Goal: Task Accomplishment & Management: Manage account settings

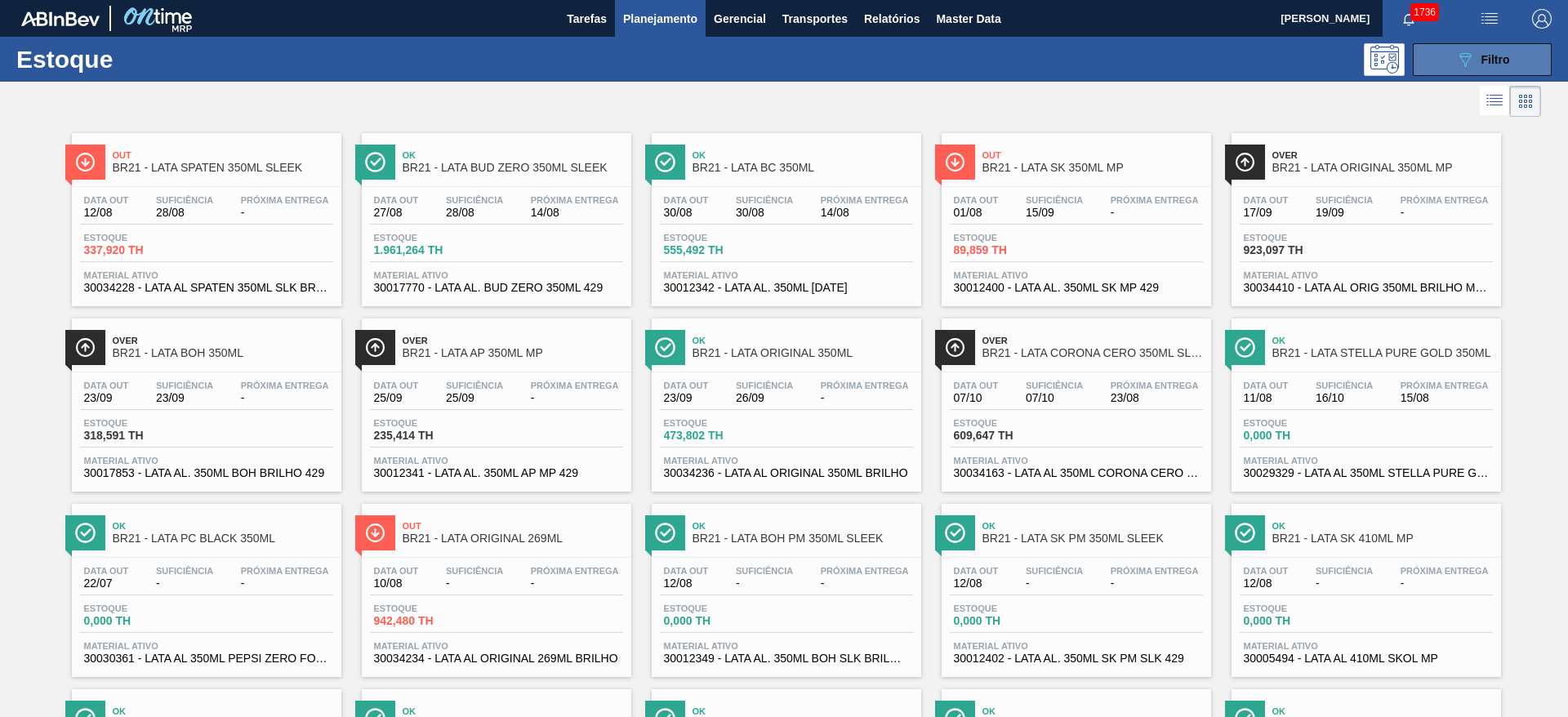
click at [1455, 61] on icon "089F7B8B-B2A5-4AFE-B5C0-19BA573D28AC" at bounding box center [1465, 60] width 20 height 20
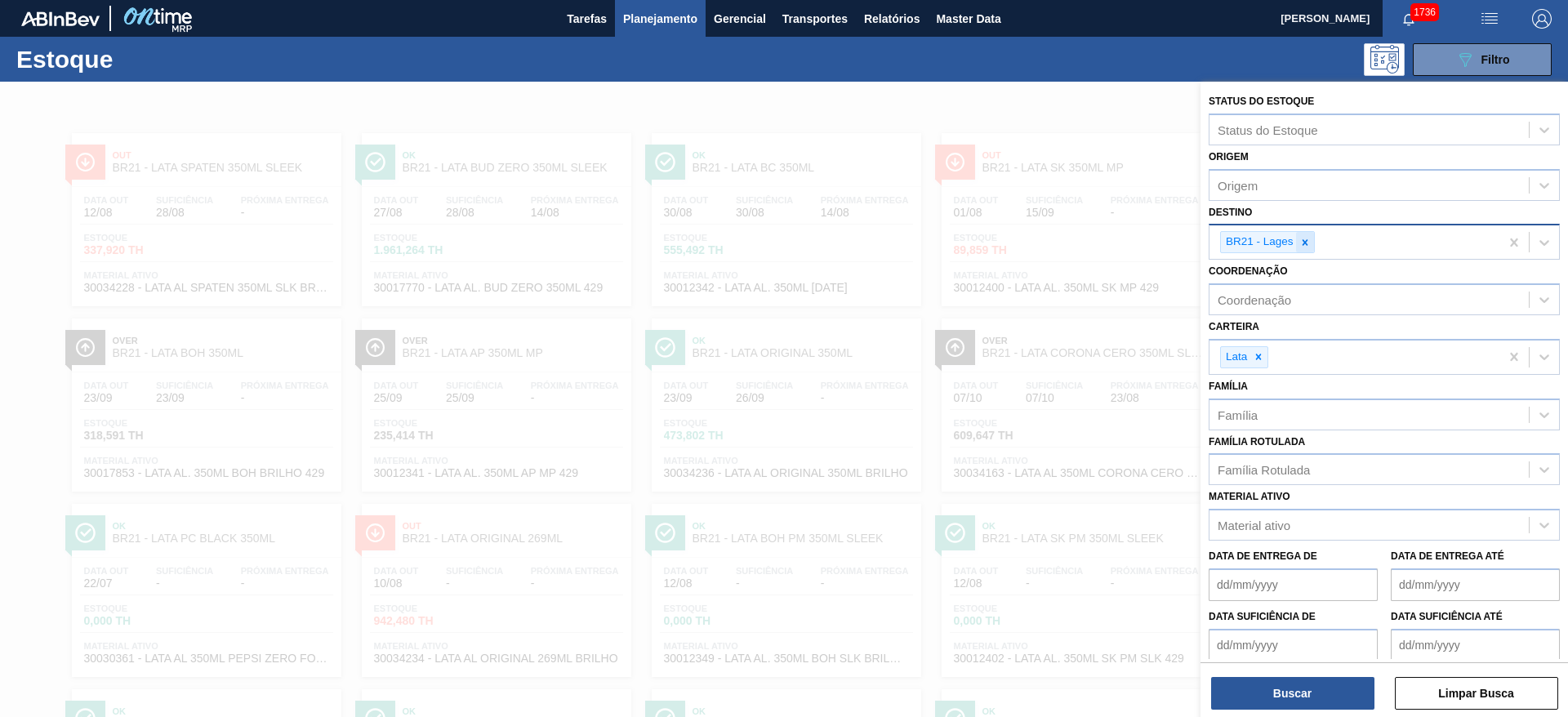
click at [1306, 243] on icon at bounding box center [1305, 242] width 6 height 6
type input "22"
click at [1306, 701] on button "Buscar" at bounding box center [1292, 693] width 163 height 33
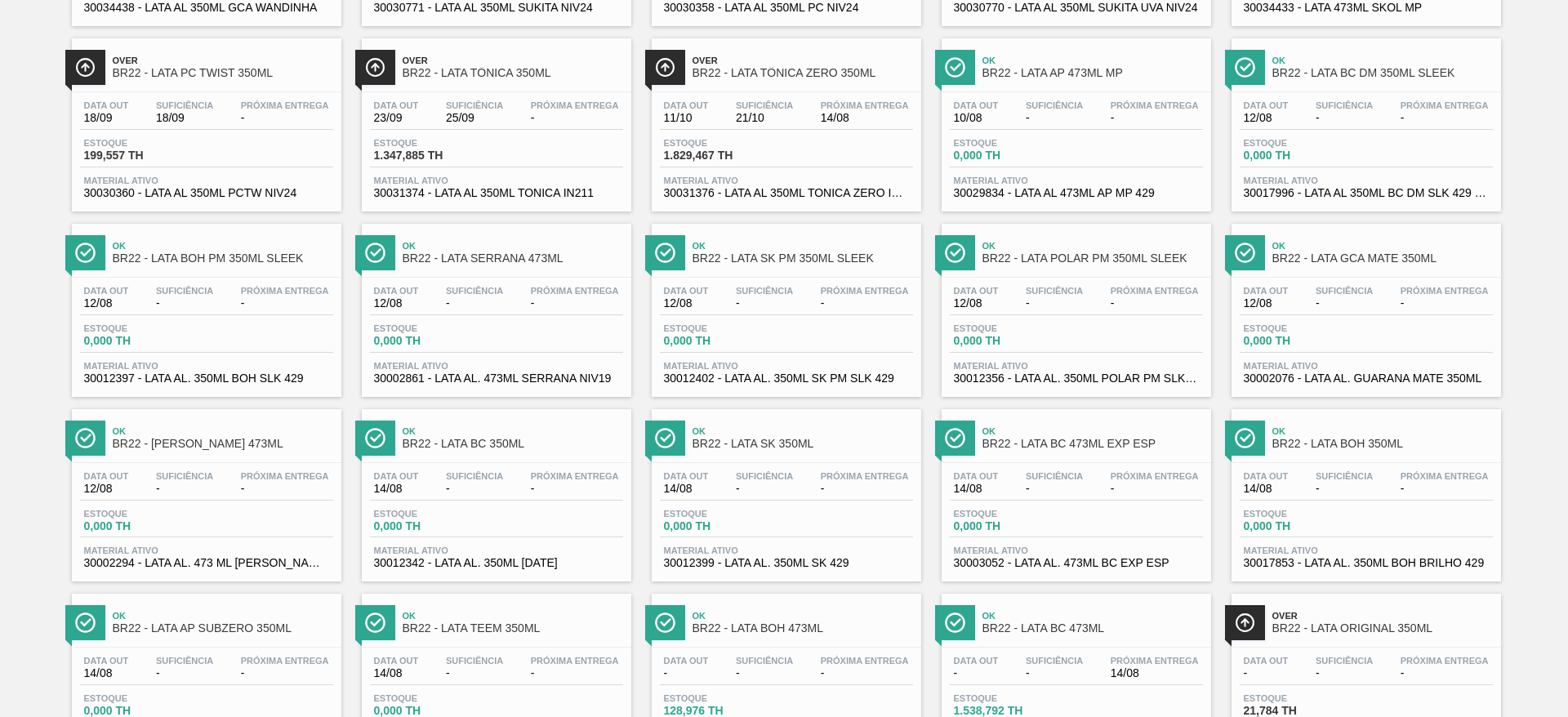
scroll to position [612, 0]
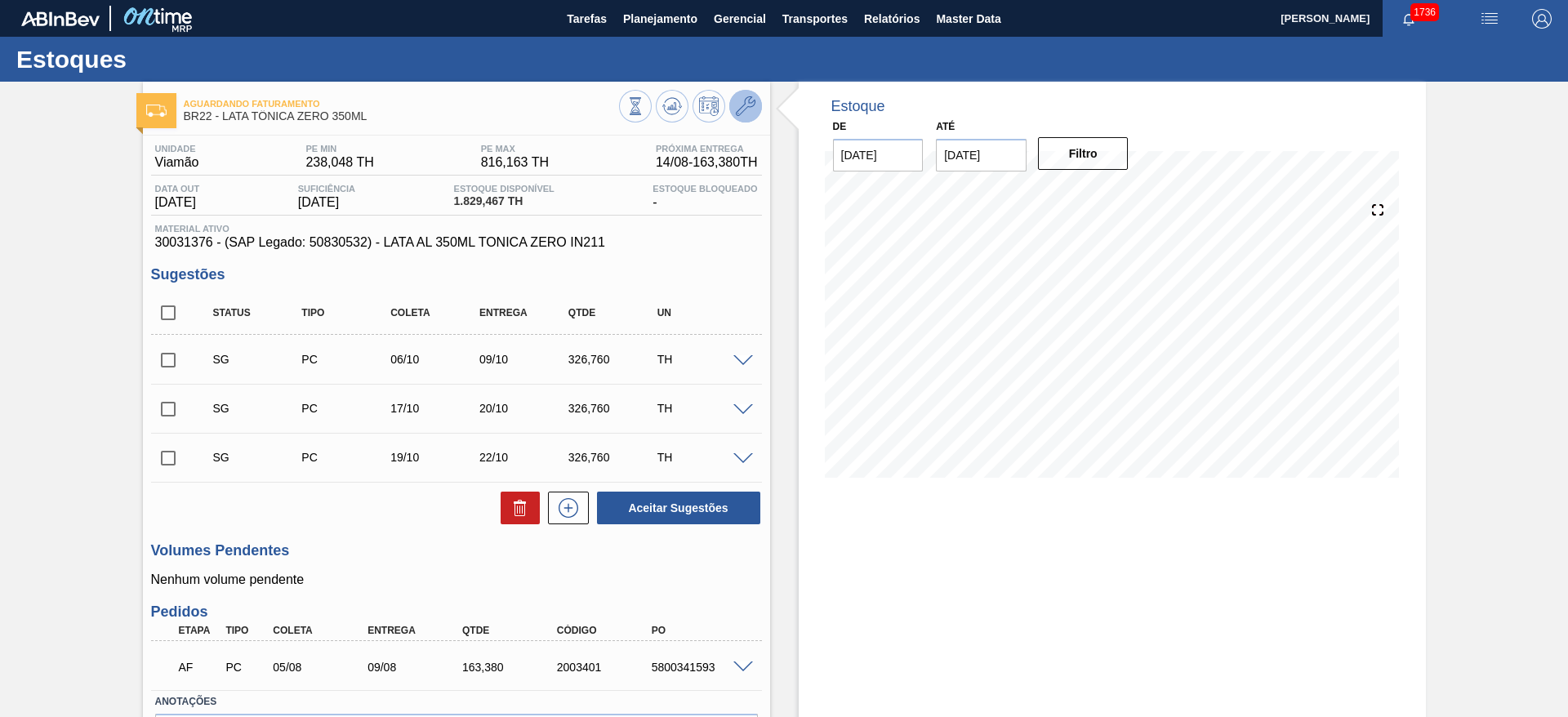
click at [743, 104] on icon at bounding box center [746, 106] width 20 height 20
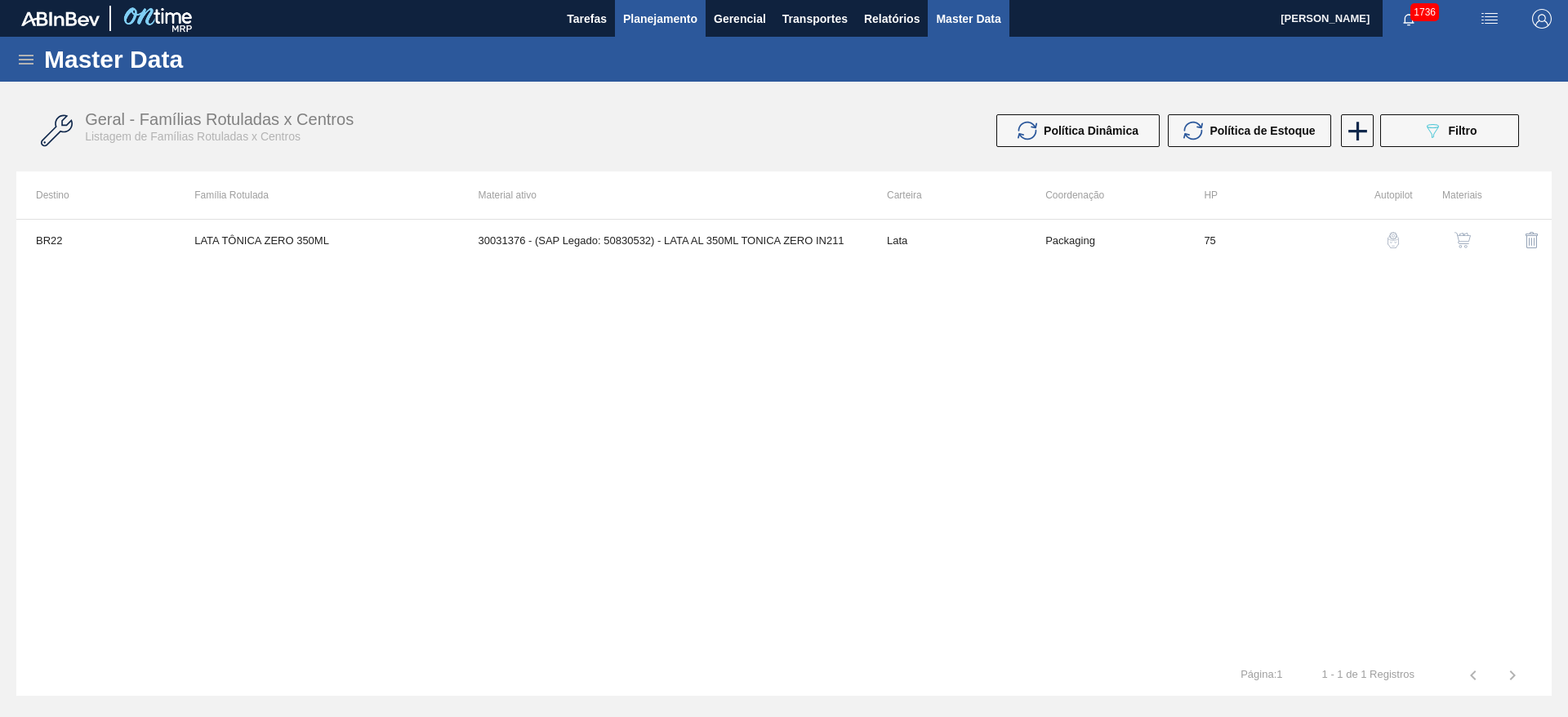
click at [682, 15] on span "Planejamento" at bounding box center [660, 19] width 74 height 20
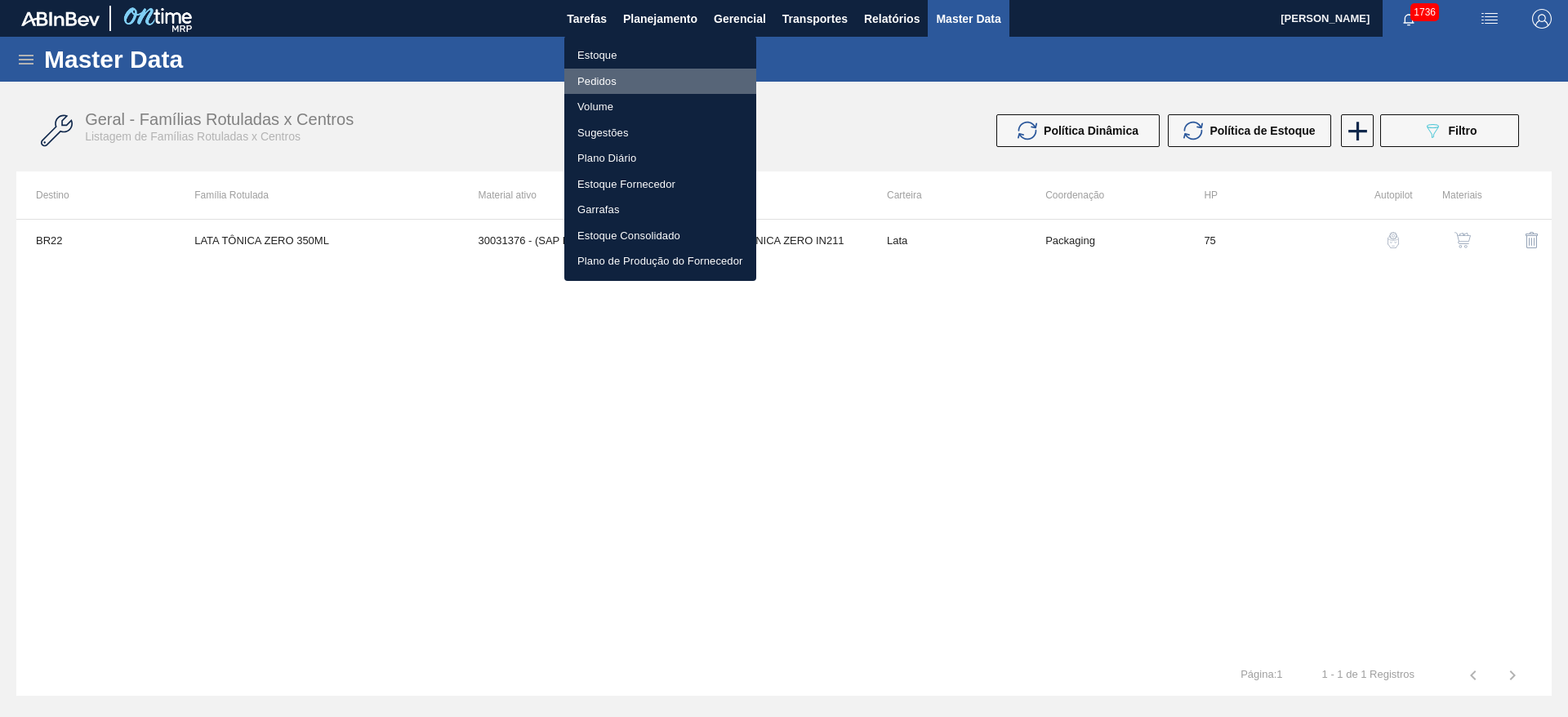
click at [596, 81] on li "Pedidos" at bounding box center [660, 82] width 192 height 26
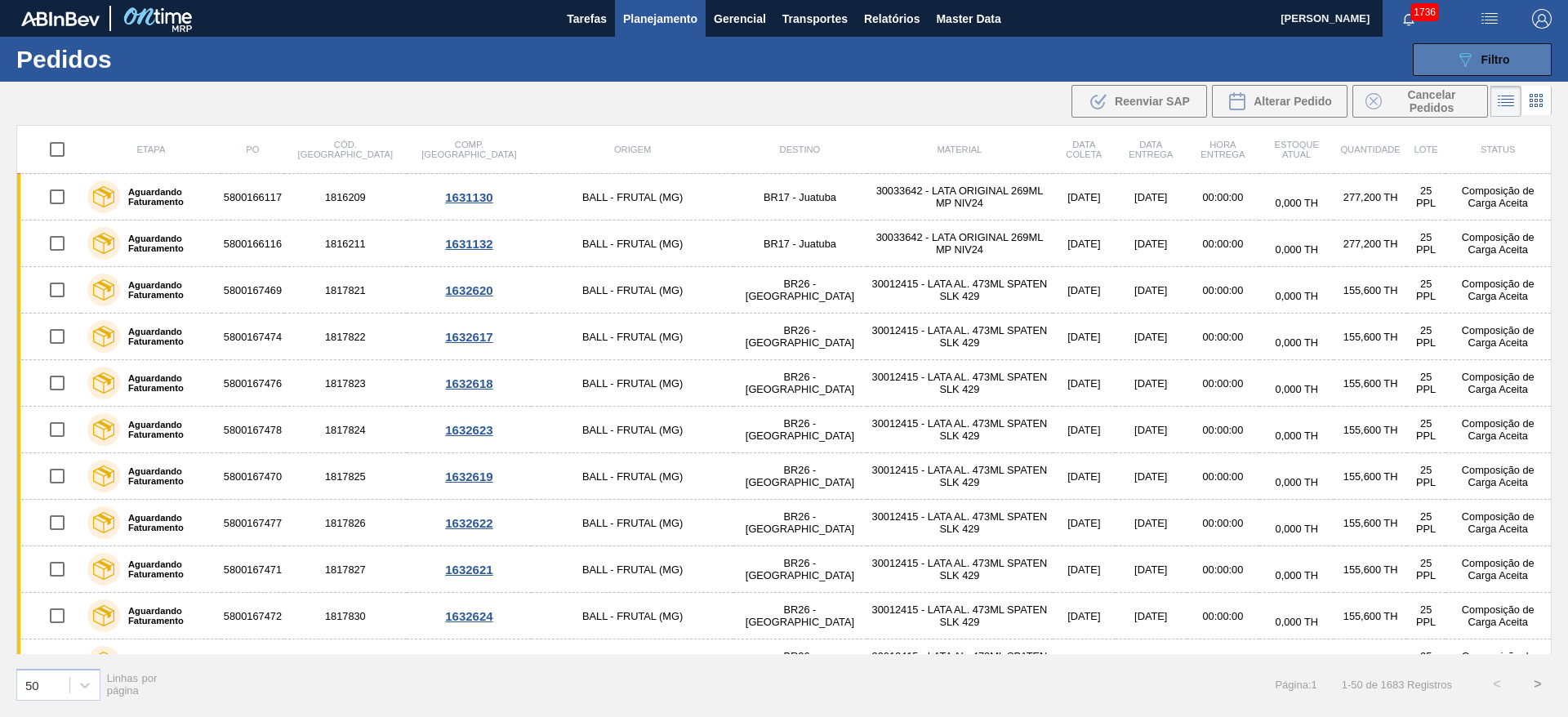
click at [1465, 69] on button "089F7B8B-B2A5-4AFE-B5C0-19BA573D28AC Filtro" at bounding box center [1482, 59] width 139 height 33
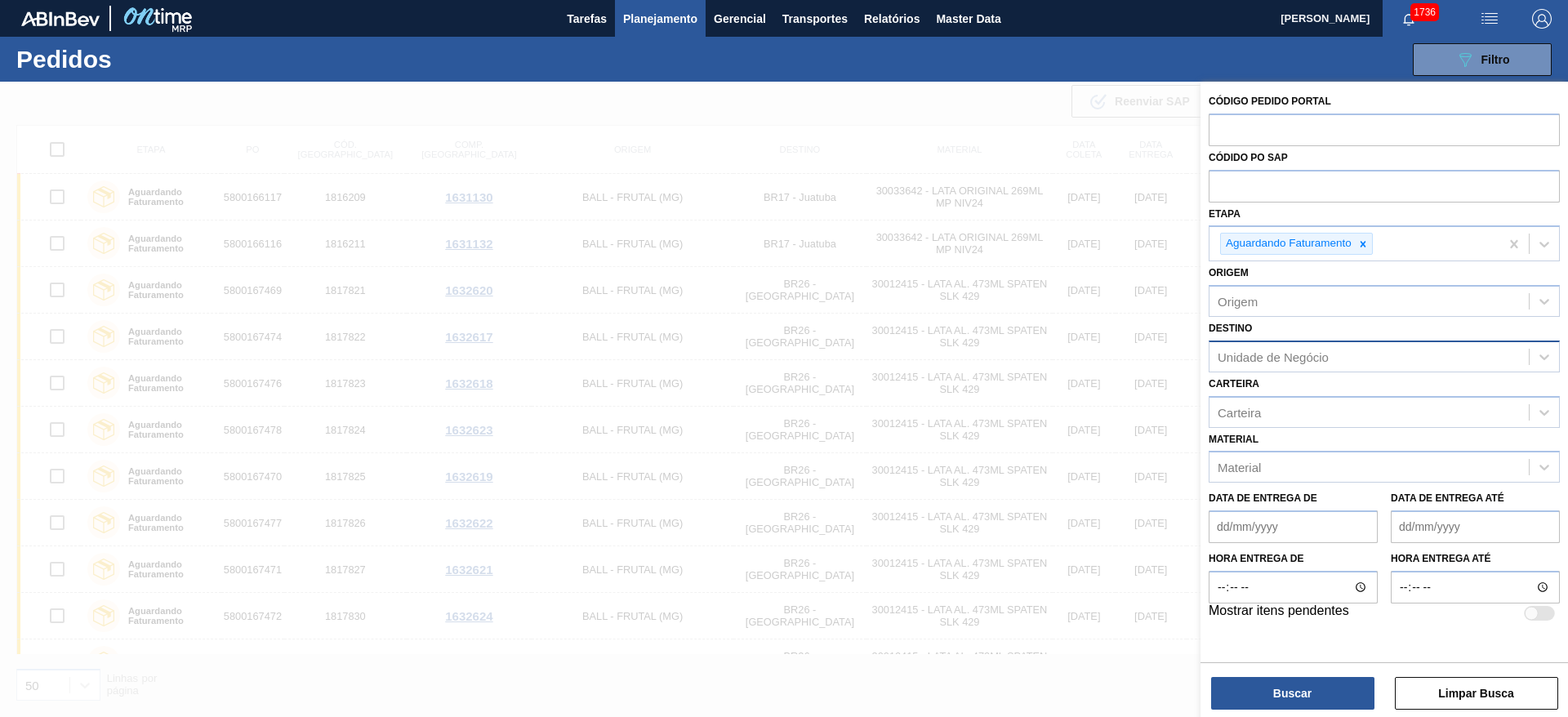
click at [1305, 354] on div "Unidade de Negócio" at bounding box center [1273, 357] width 111 height 14
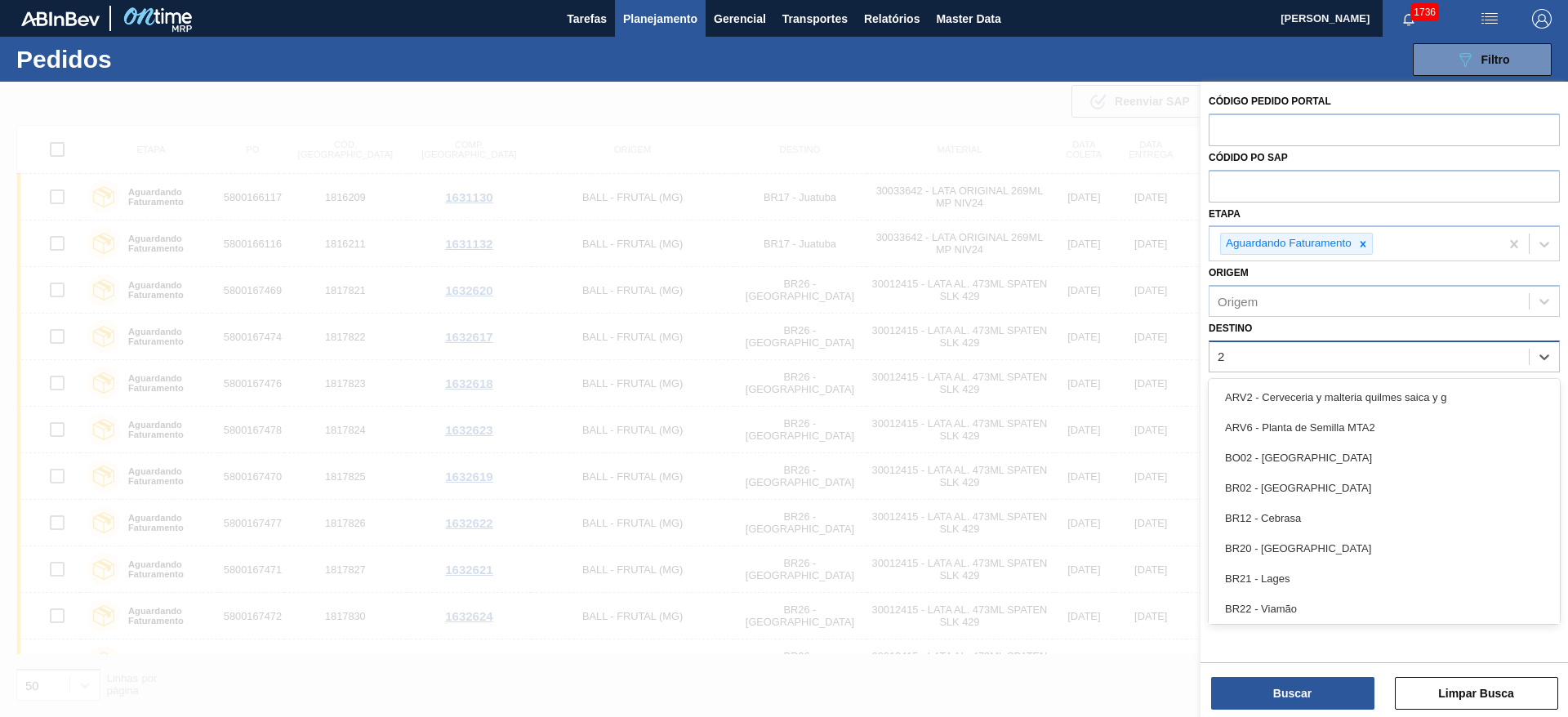
type input "22"
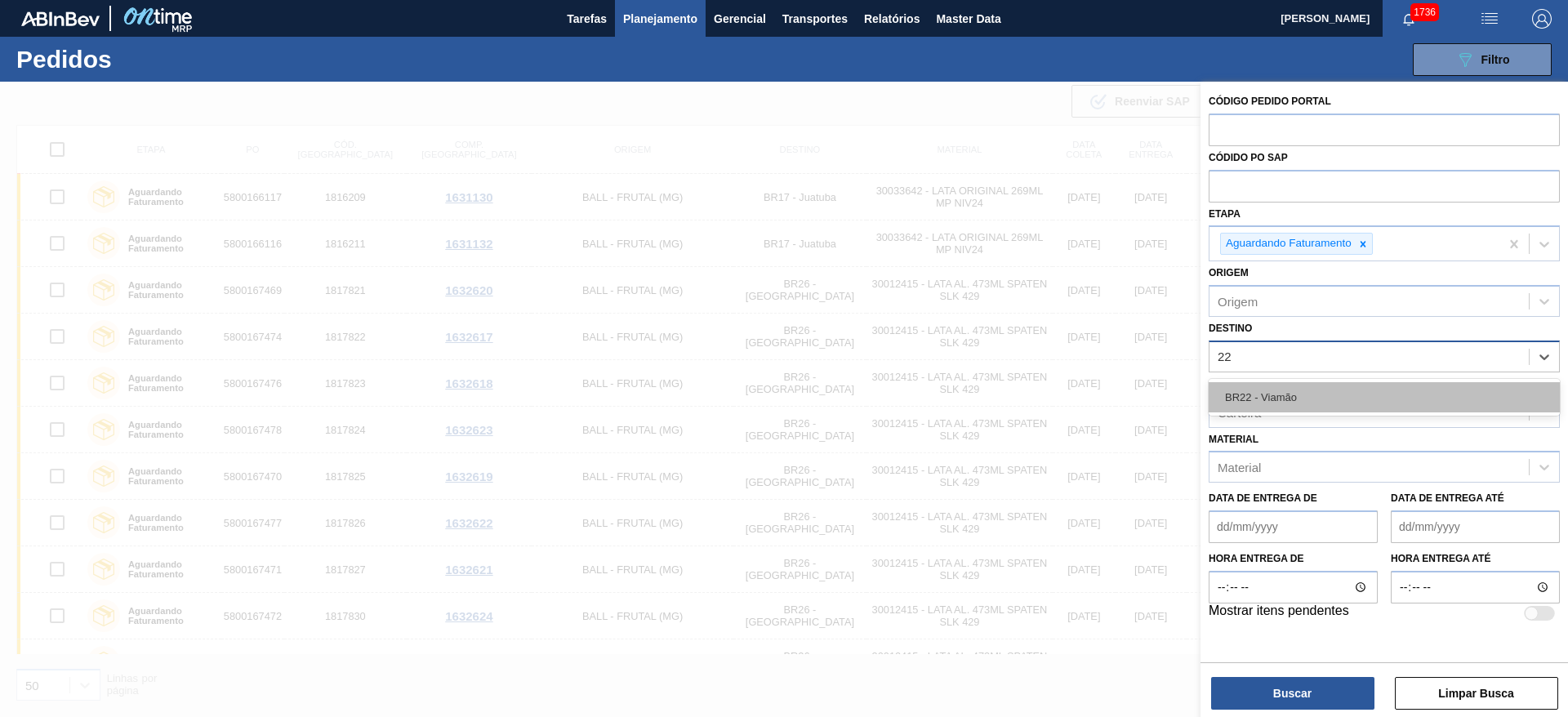
click at [1296, 394] on div "BR22 - Viamão" at bounding box center [1384, 397] width 351 height 30
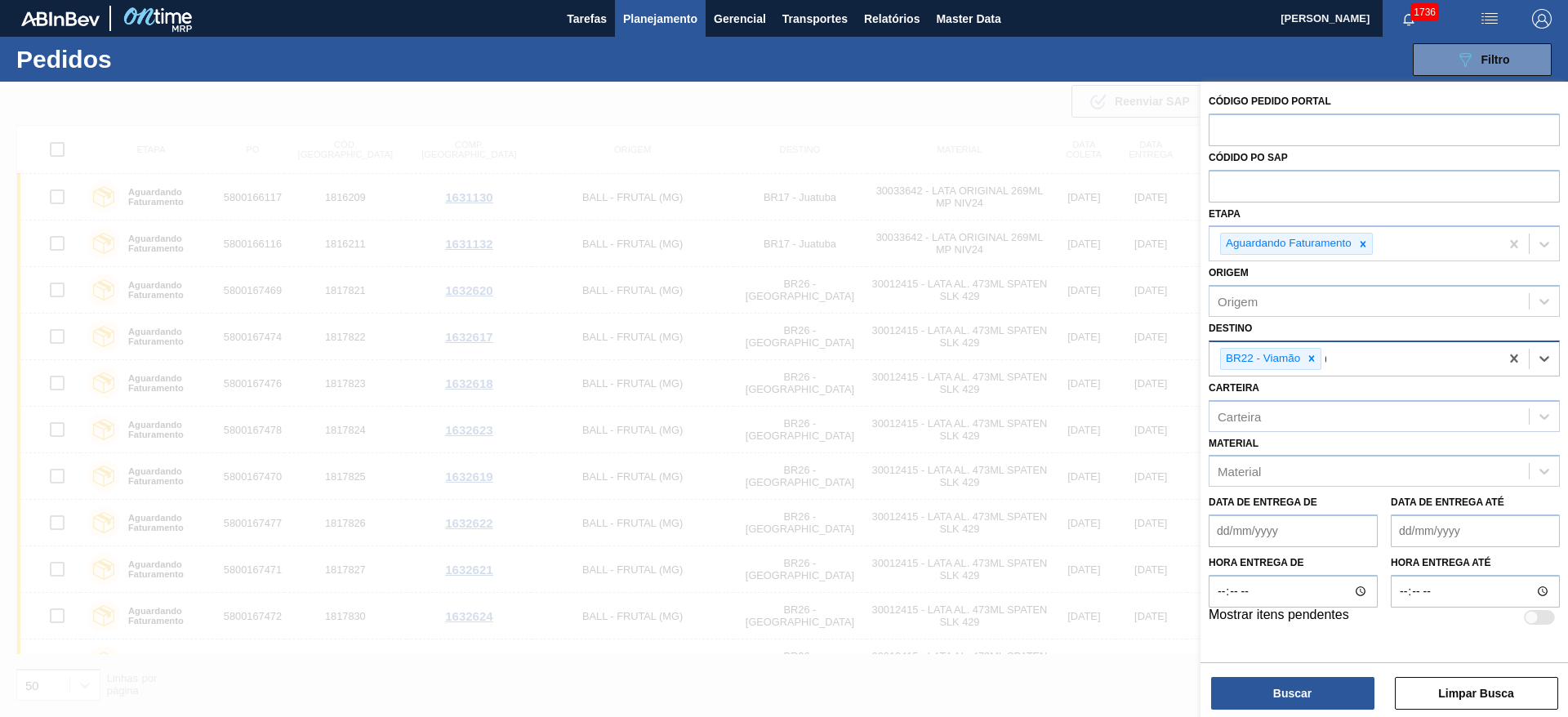
type input "09"
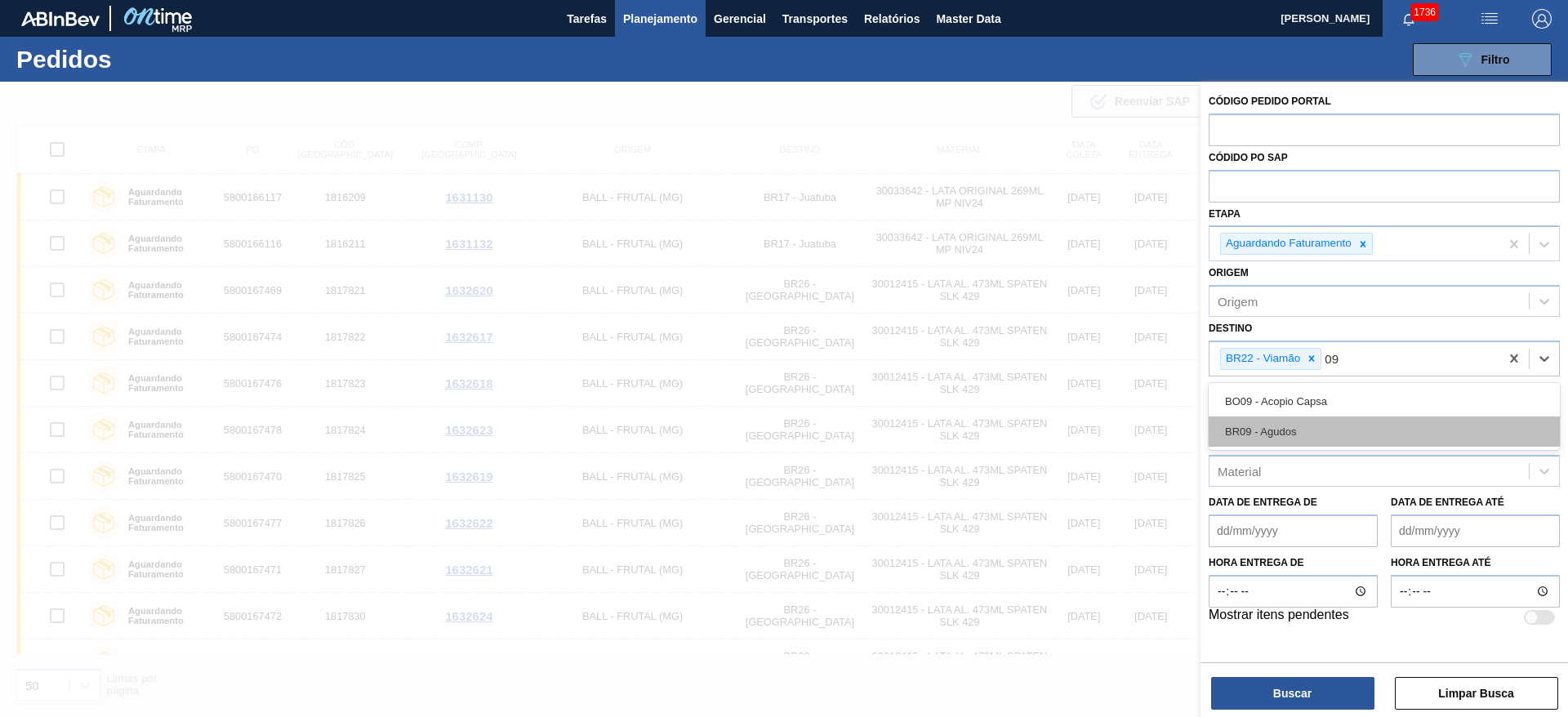
click at [1313, 433] on div "BR09 - Agudos" at bounding box center [1384, 431] width 351 height 30
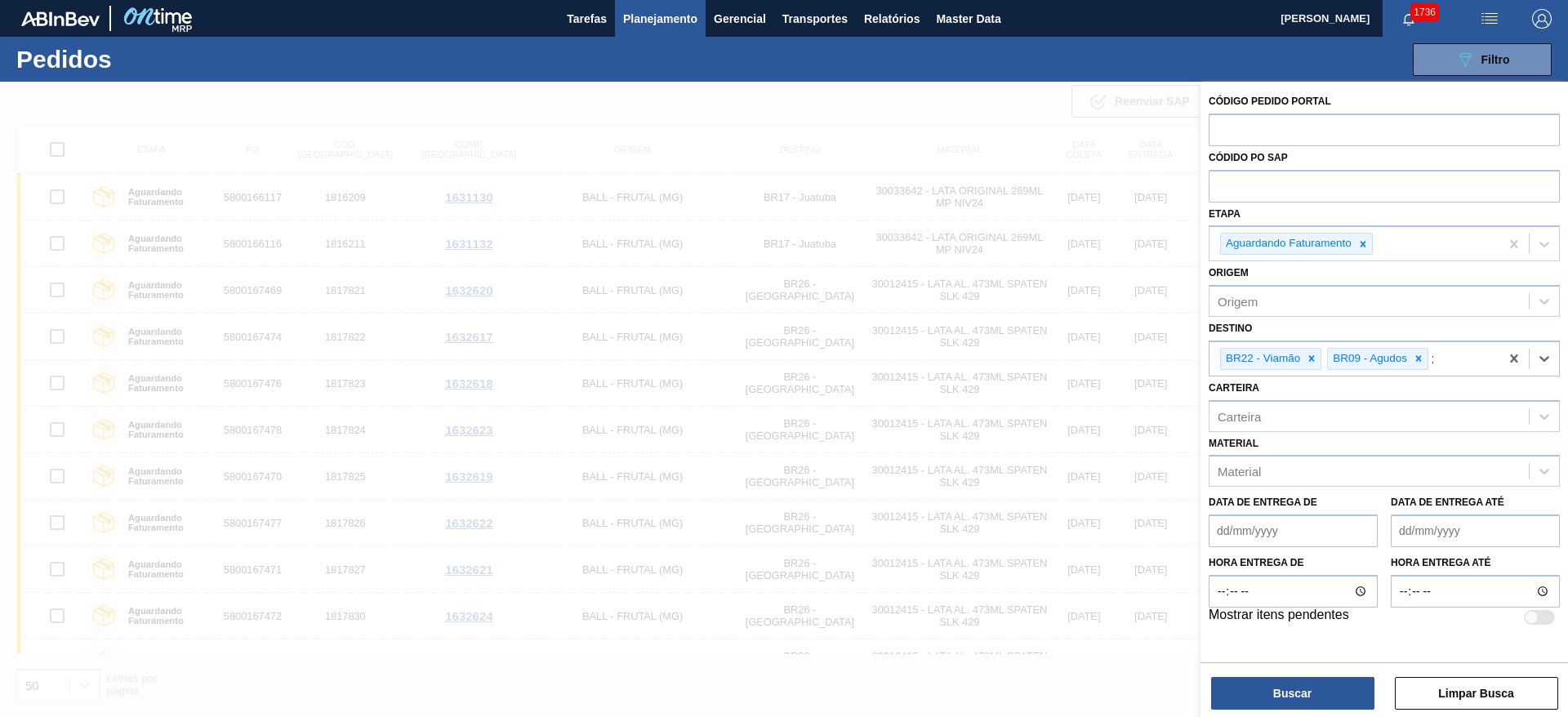
type input "24"
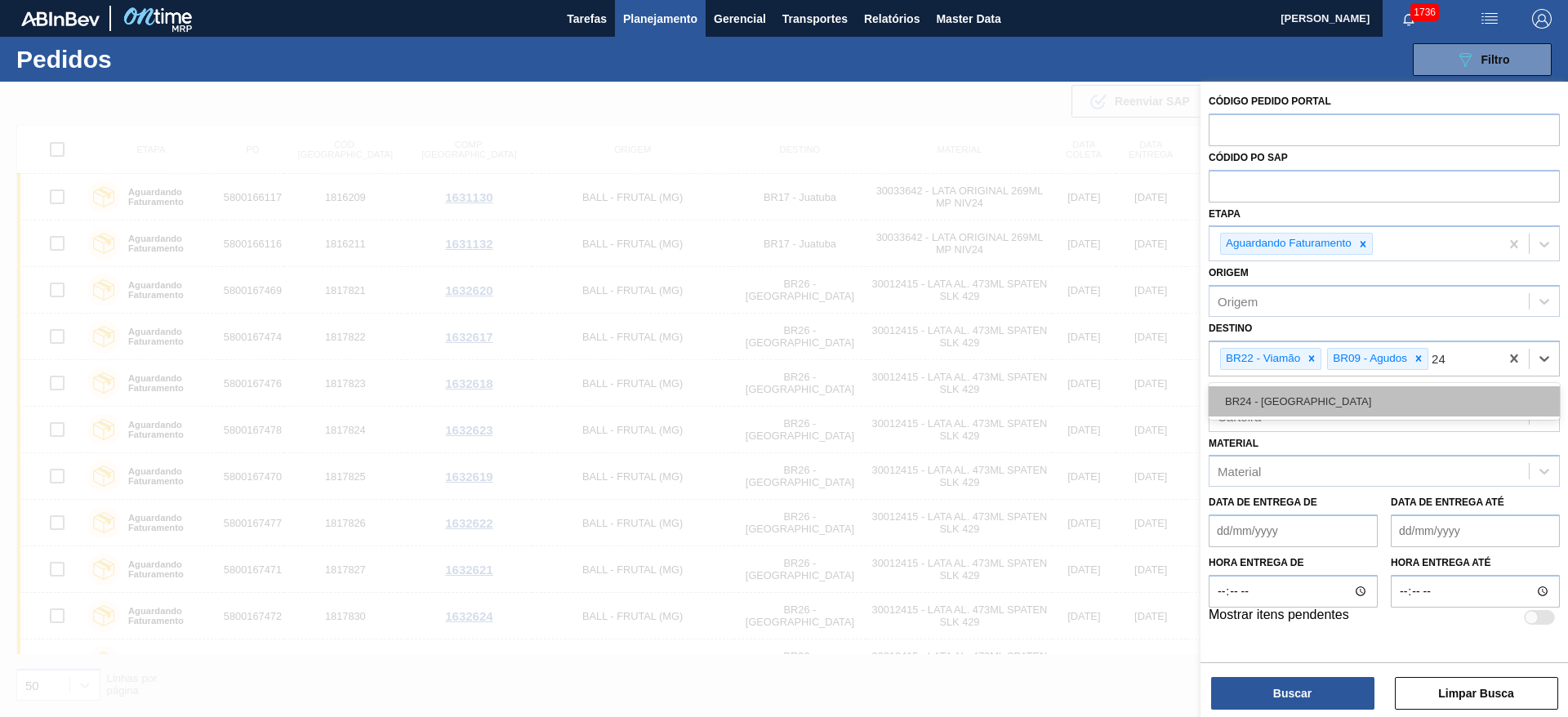
click at [1353, 412] on div "BR24 - Ponta Grossa" at bounding box center [1384, 401] width 351 height 30
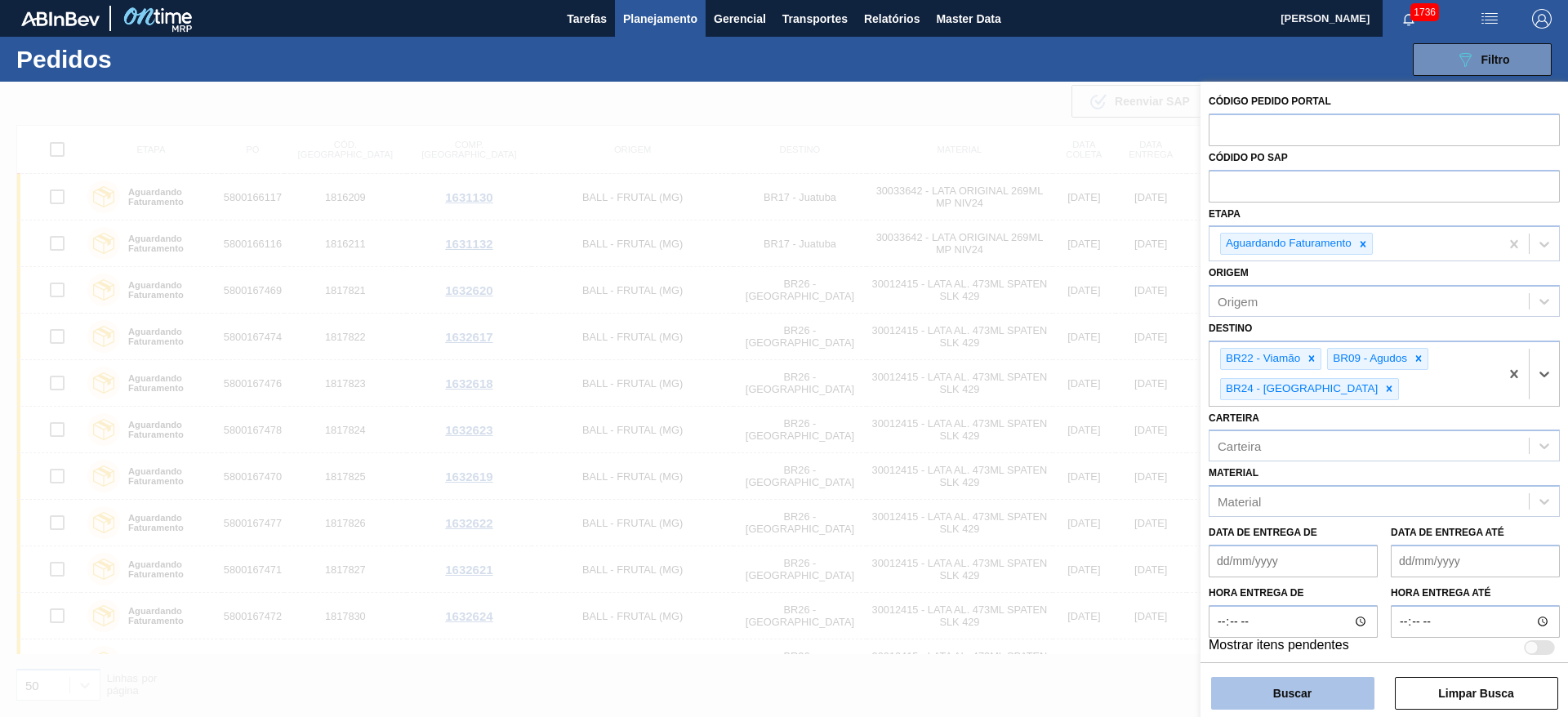
click at [1316, 688] on button "Buscar" at bounding box center [1292, 693] width 163 height 33
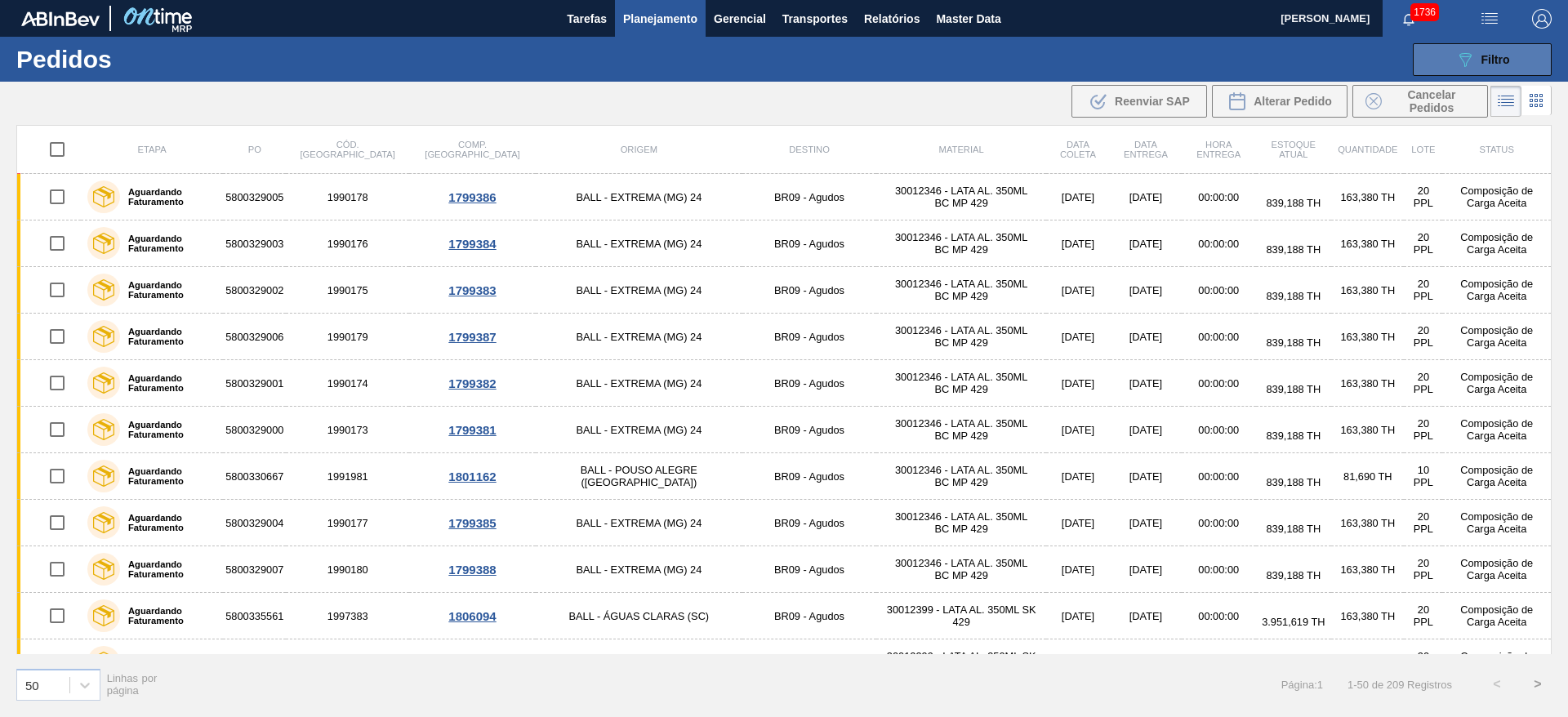
click at [1454, 60] on button "089F7B8B-B2A5-4AFE-B5C0-19BA573D28AC Filtro" at bounding box center [1482, 59] width 139 height 33
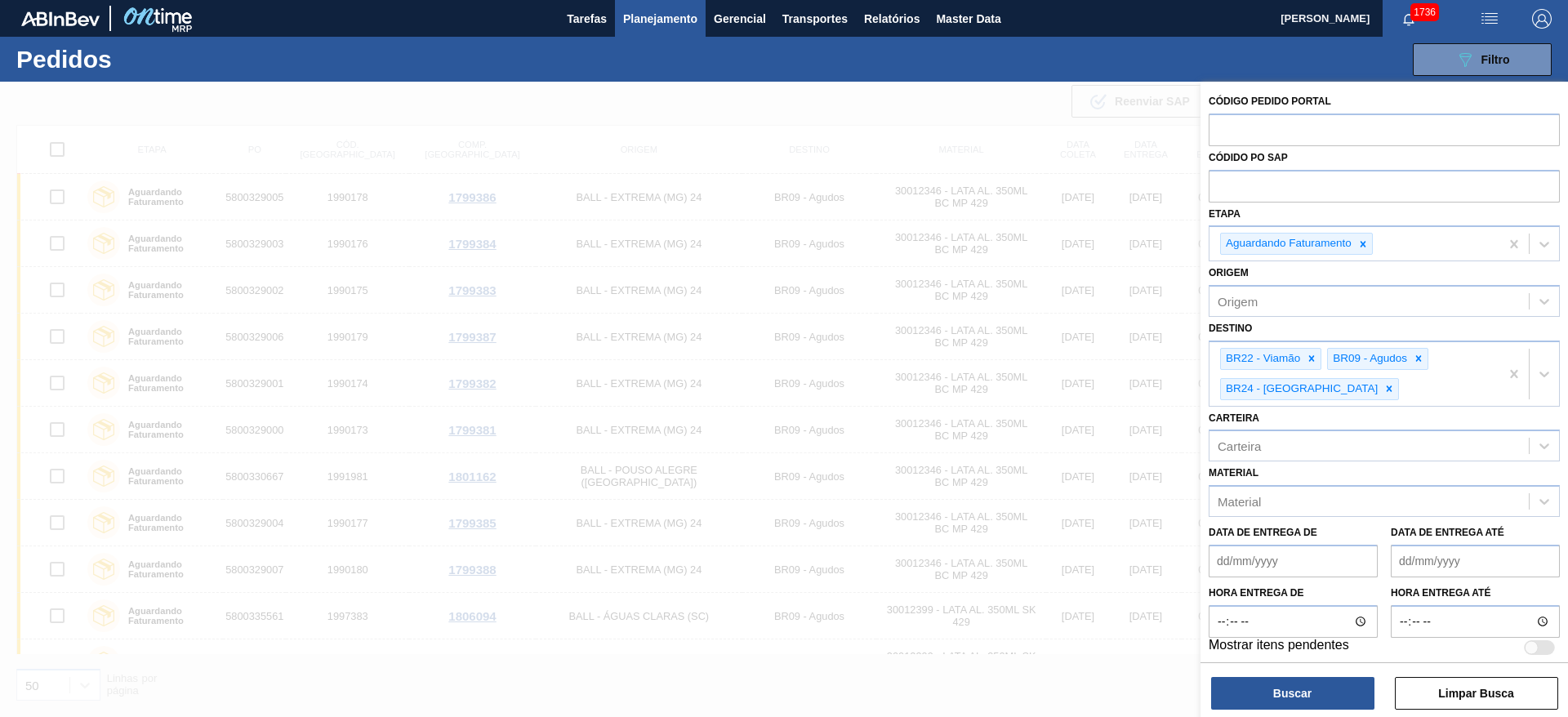
drag, startPoint x: 1457, startPoint y: 563, endPoint x: 1455, endPoint y: 554, distance: 8.3
click at [1455, 554] on até "Data de Entrega até" at bounding box center [1475, 561] width 169 height 33
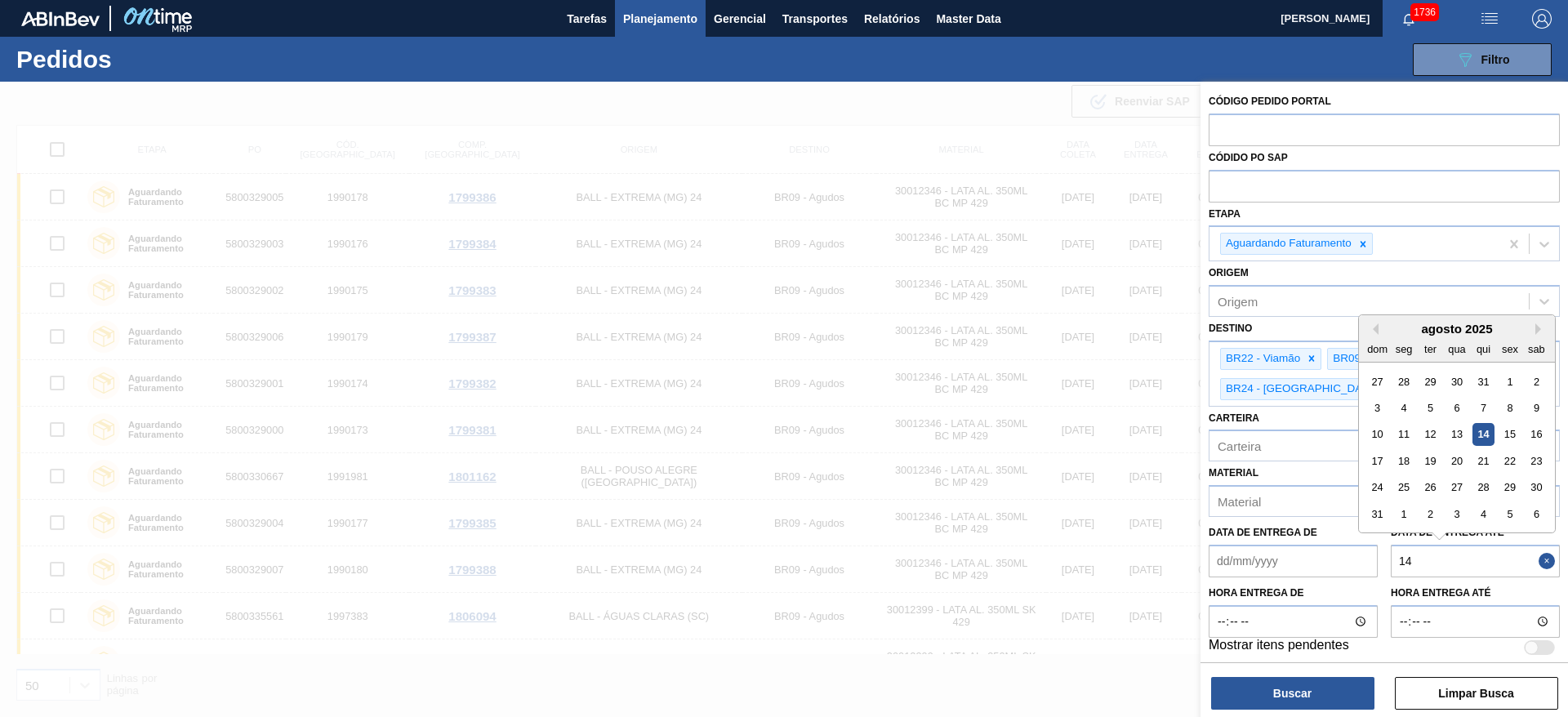
click at [1477, 434] on div "14" at bounding box center [1483, 435] width 22 height 22
type até "[DATE]"
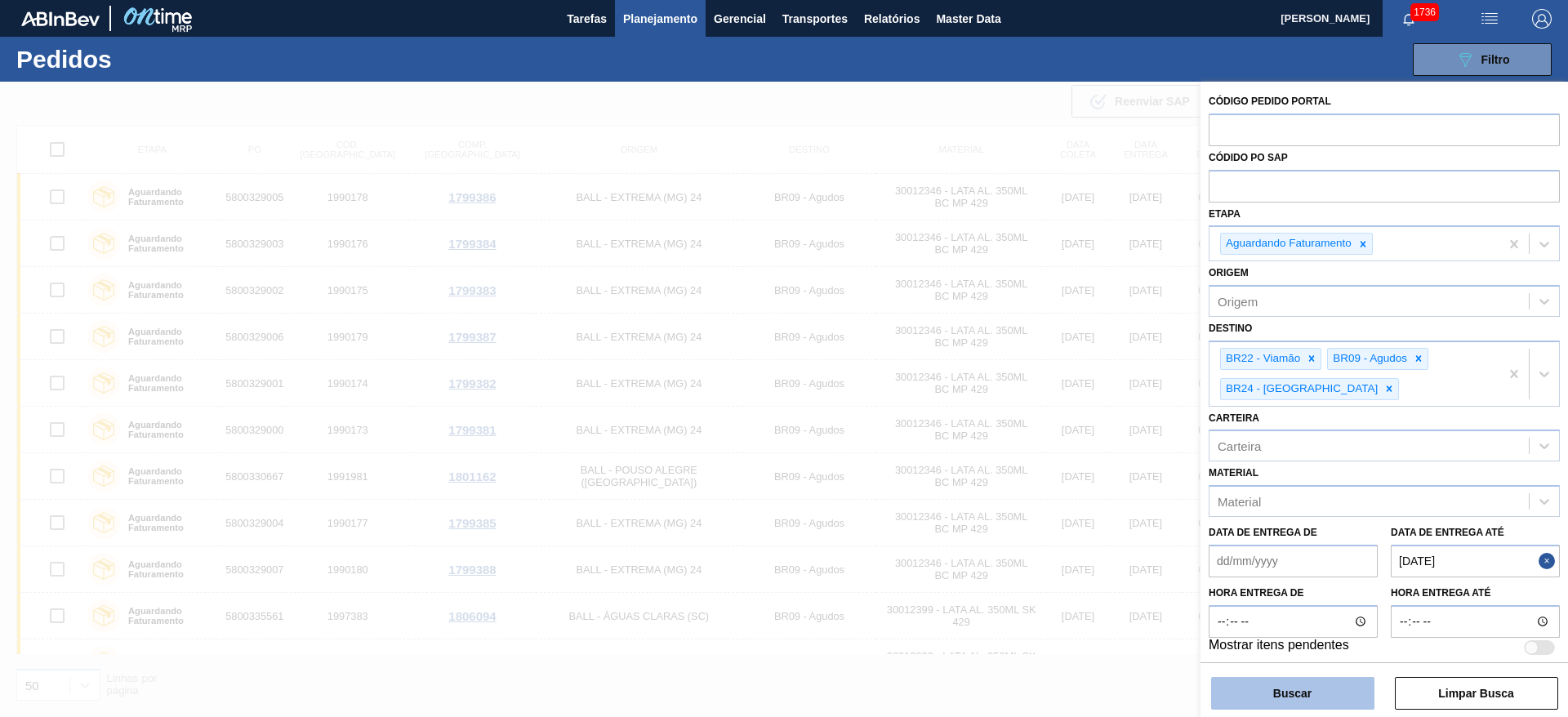
click at [1288, 691] on button "Buscar" at bounding box center [1292, 693] width 163 height 33
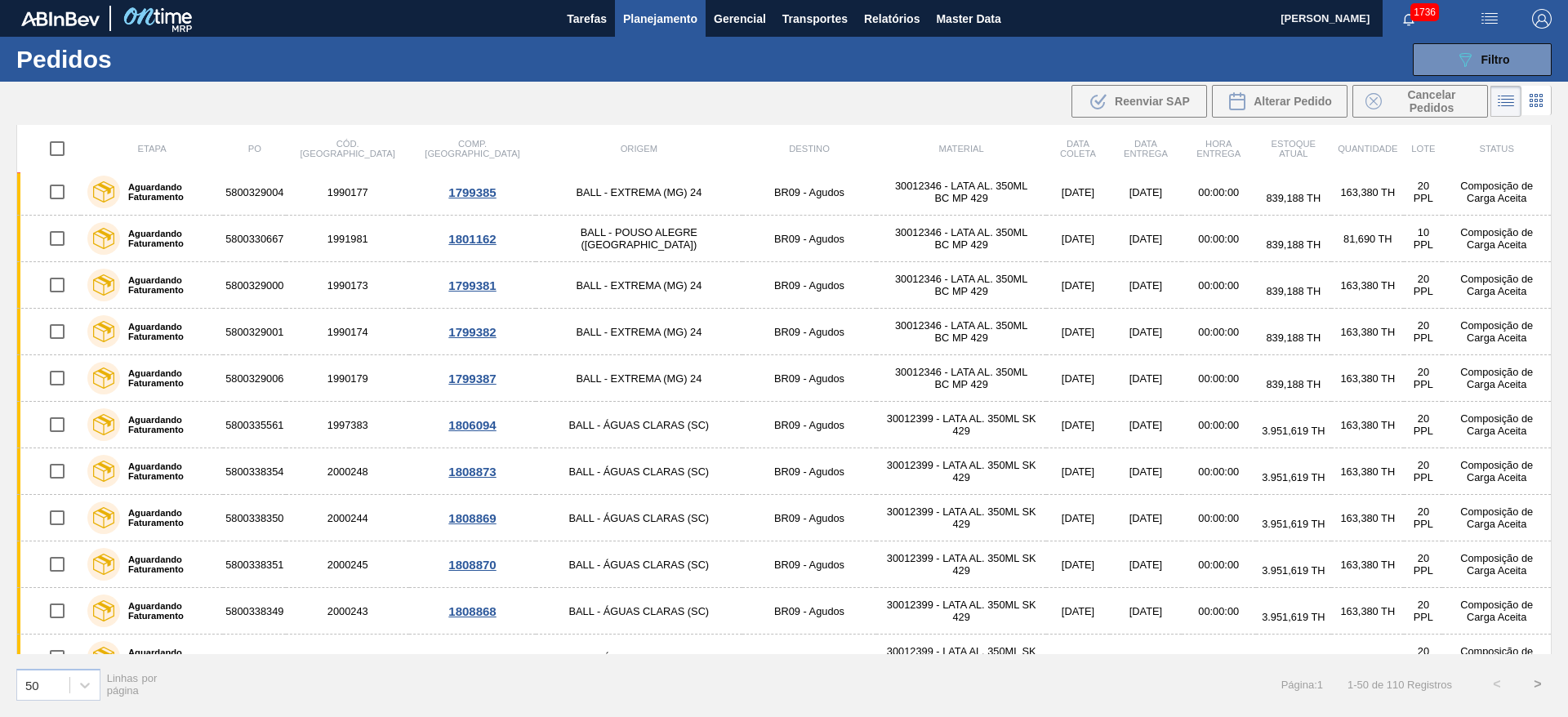
scroll to position [10, 0]
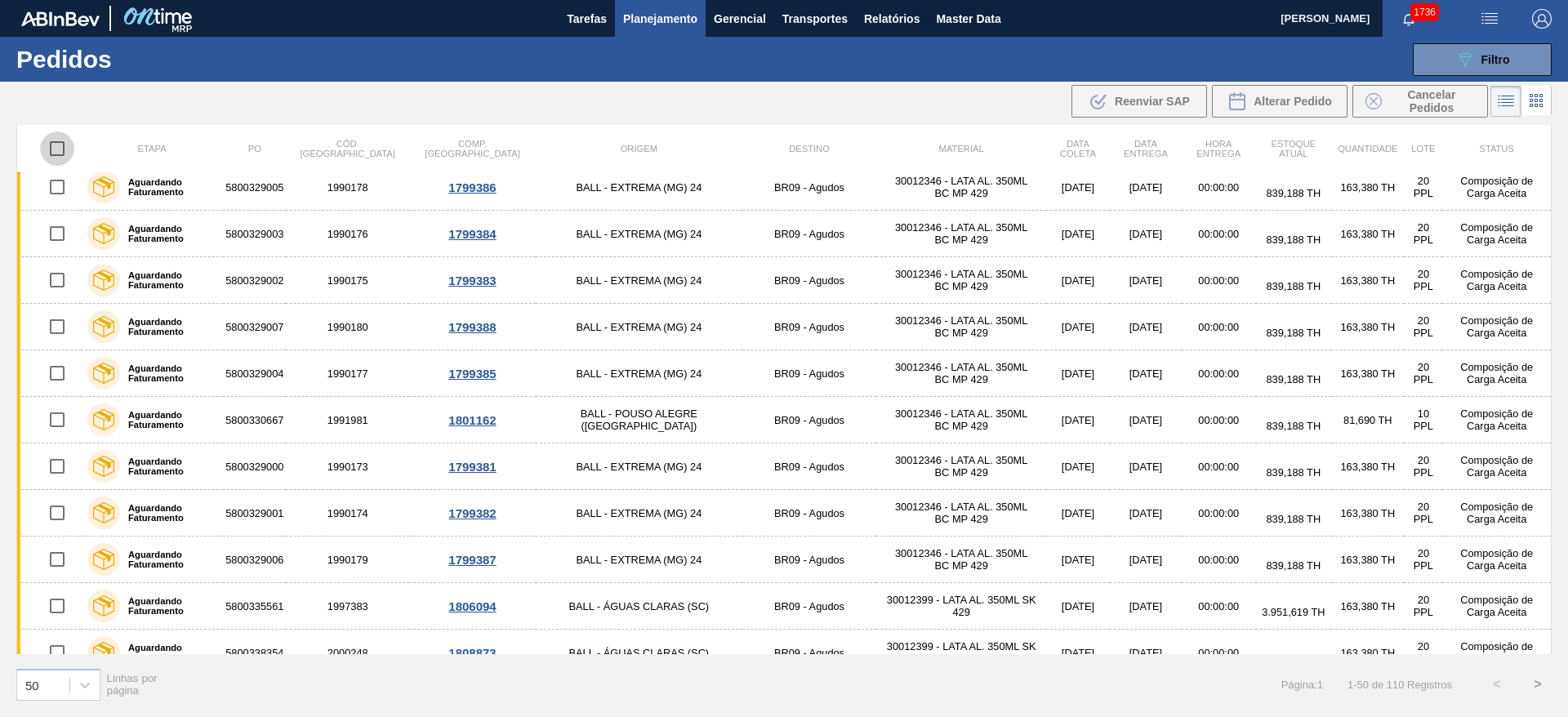
click at [55, 147] on input "checkbox" at bounding box center [57, 148] width 34 height 34
checkbox input "true"
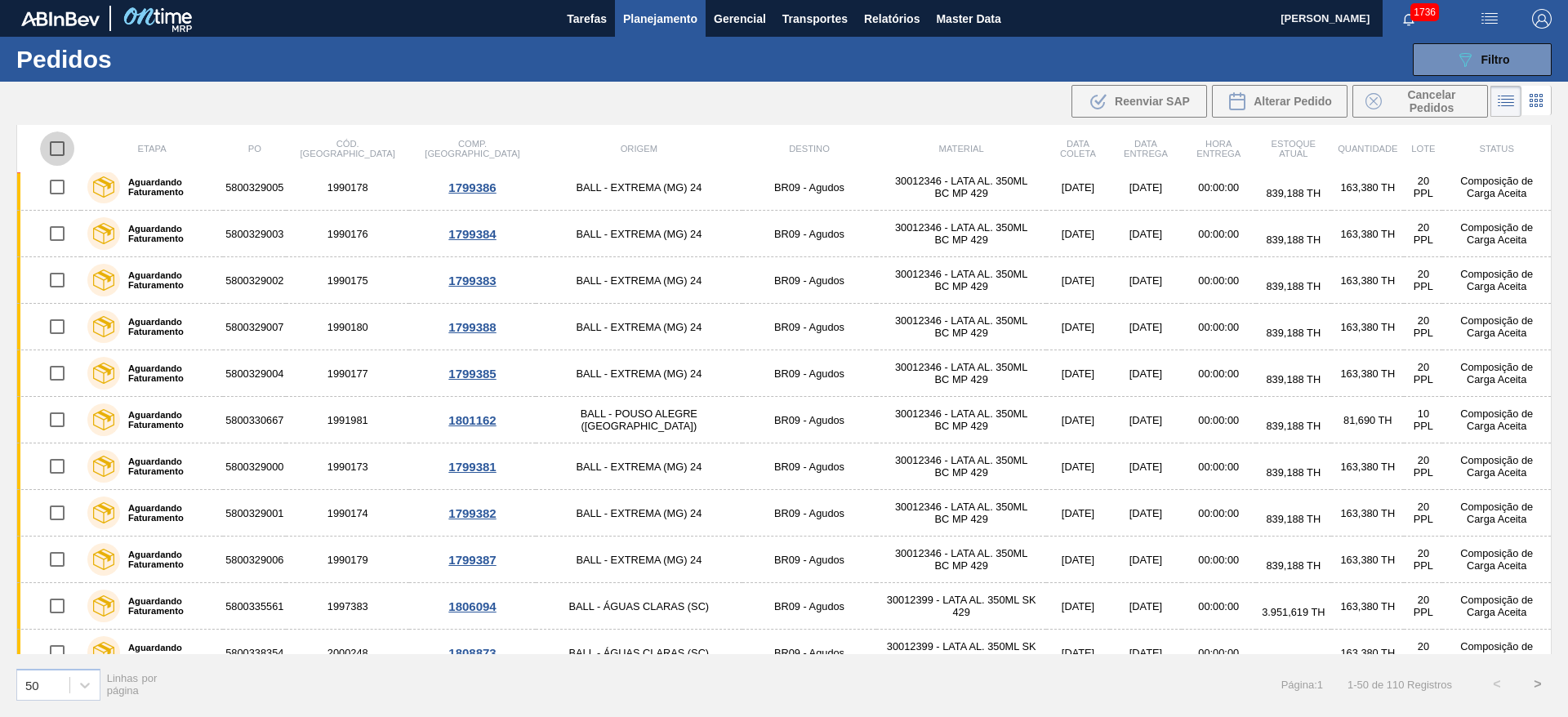
checkbox input "true"
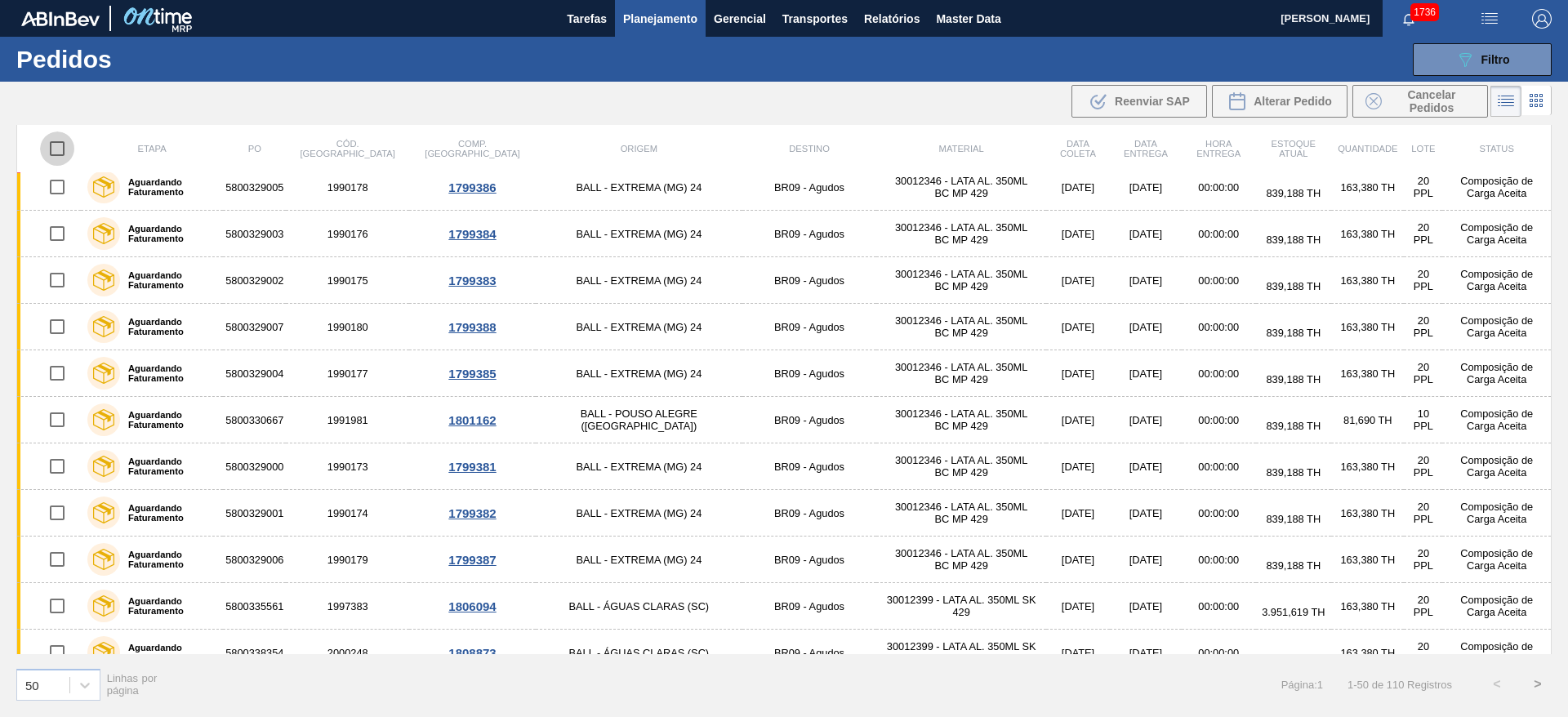
checkbox input "true"
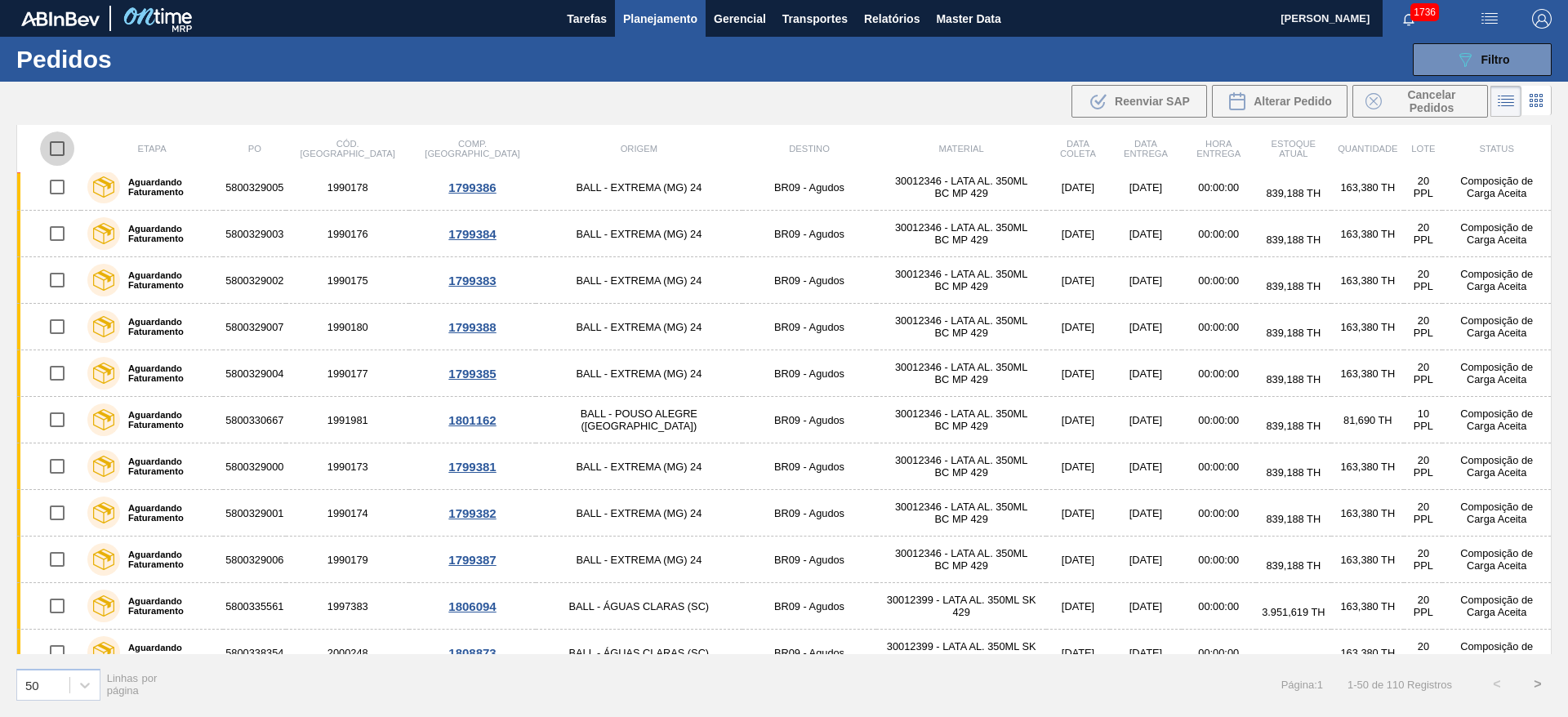
checkbox input "true"
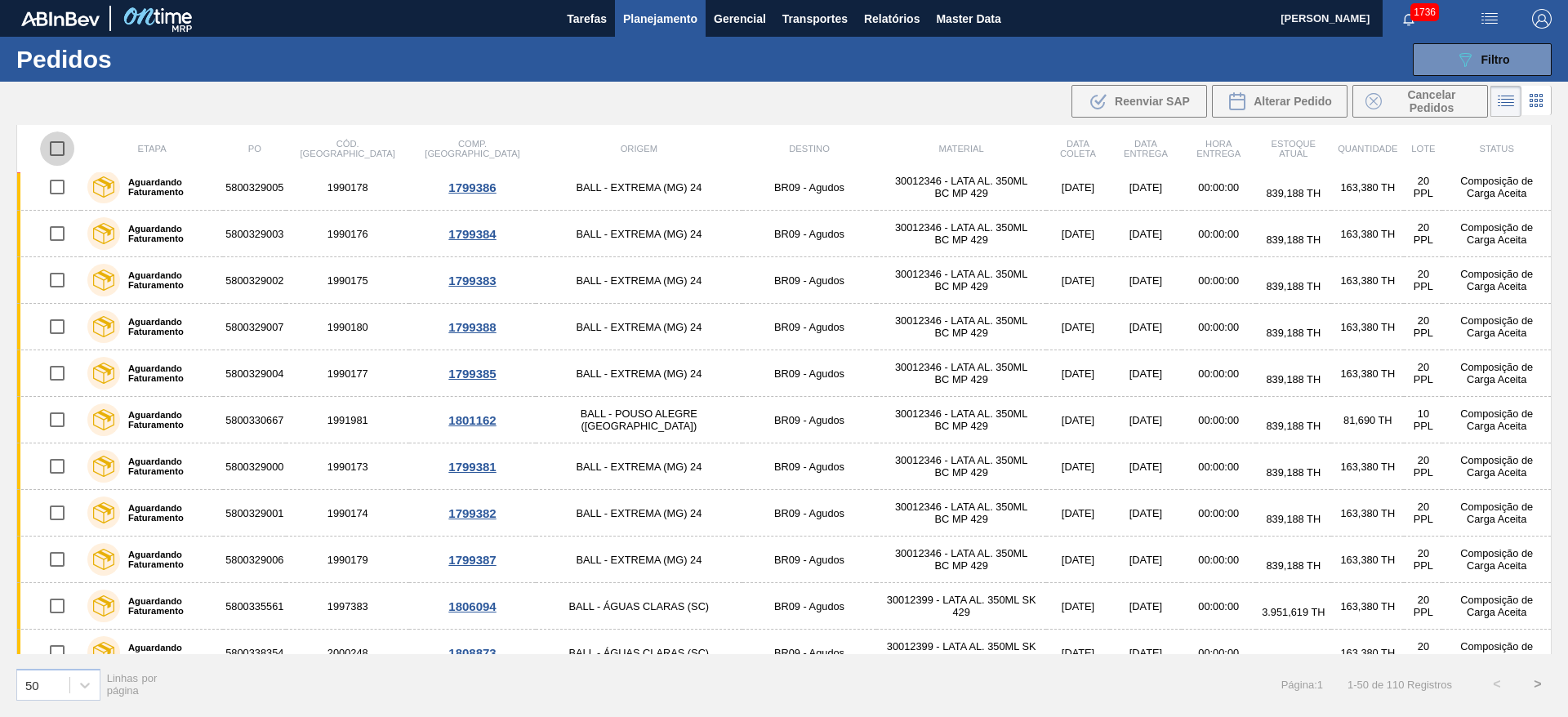
checkbox input "true"
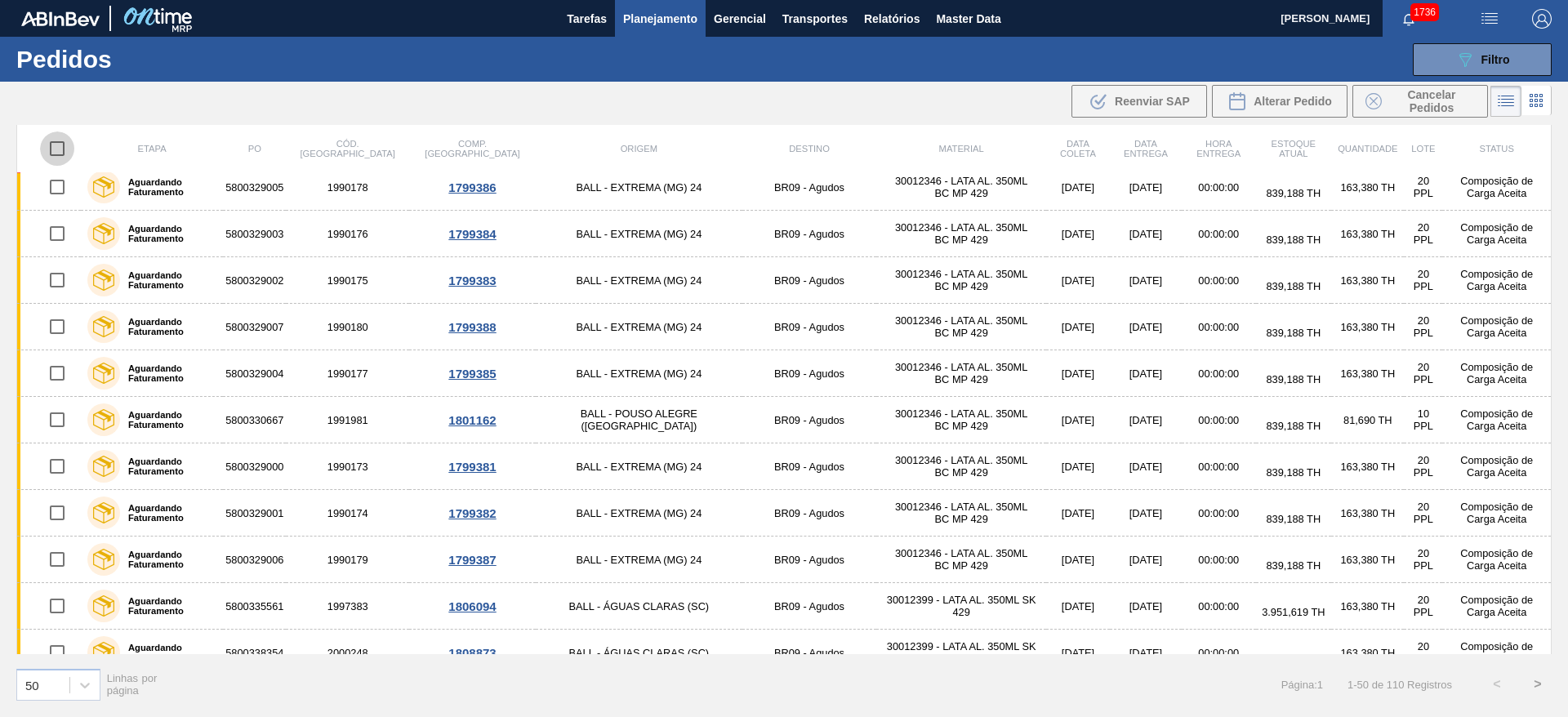
checkbox input "true"
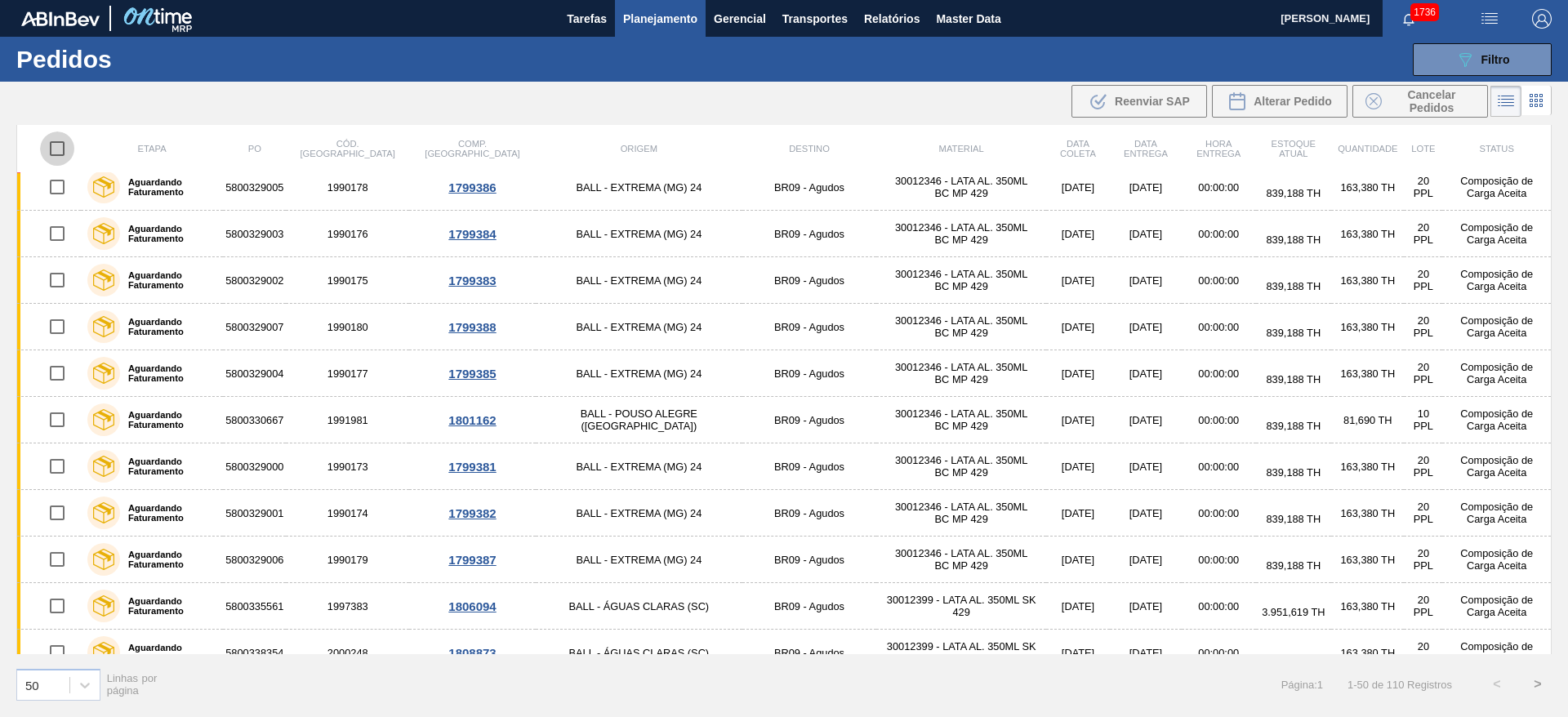
checkbox input "true"
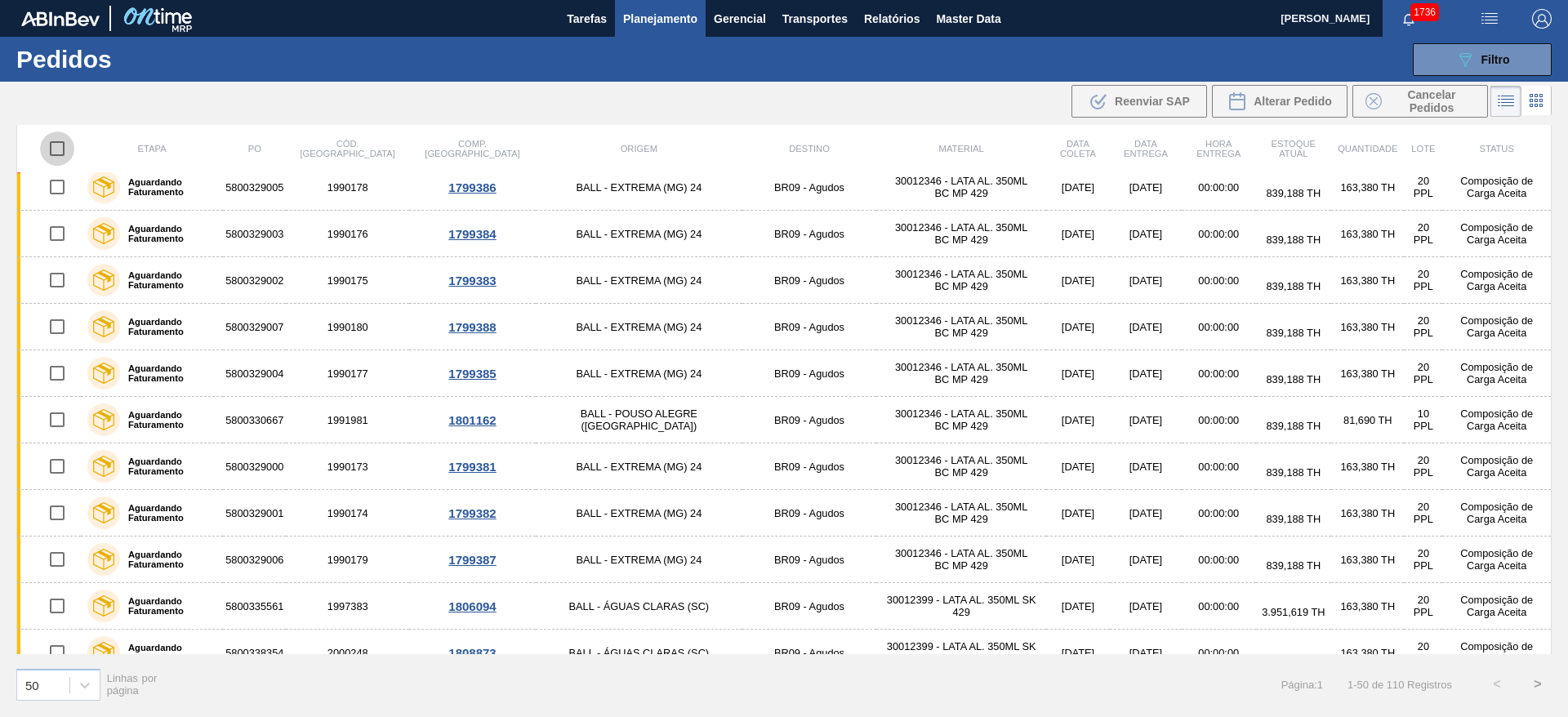
checkbox input "true"
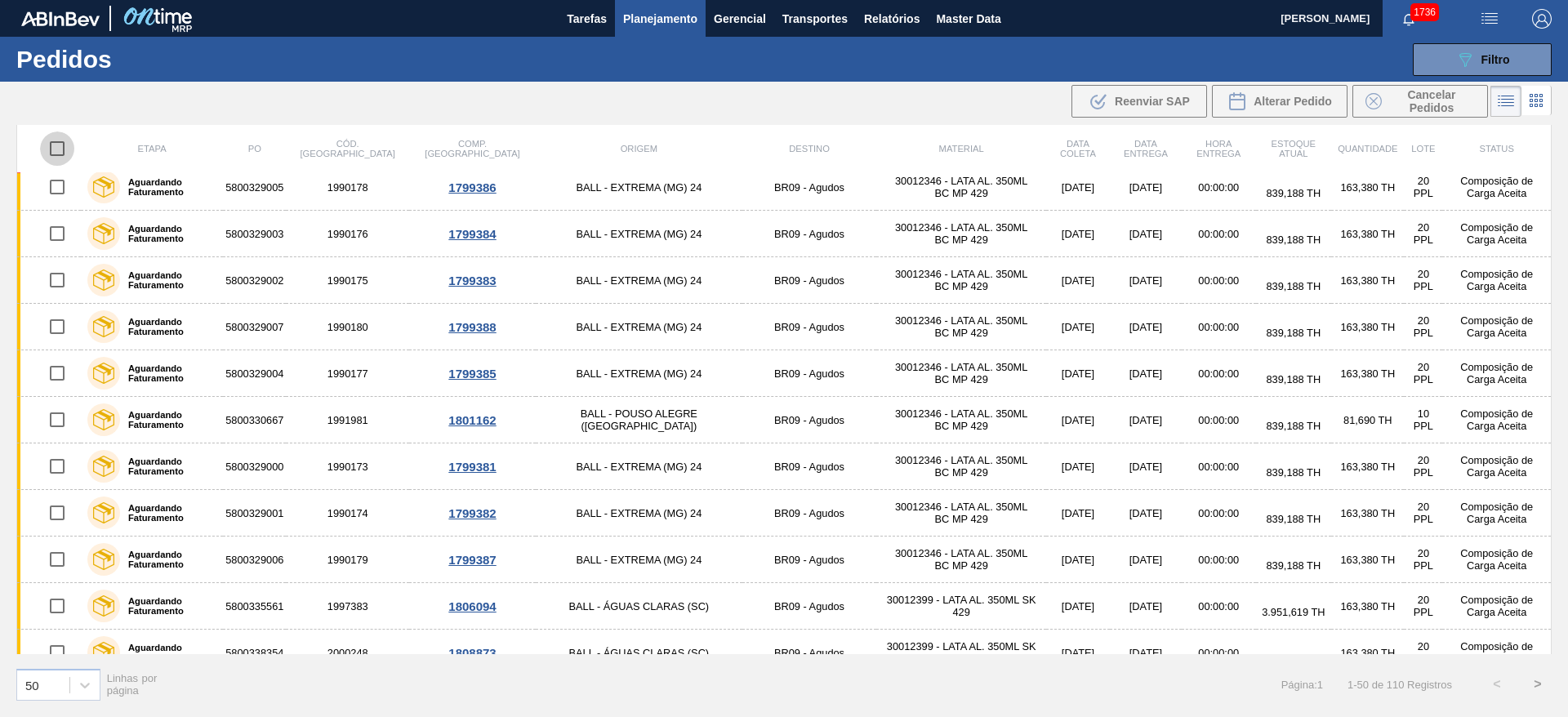
checkbox input "true"
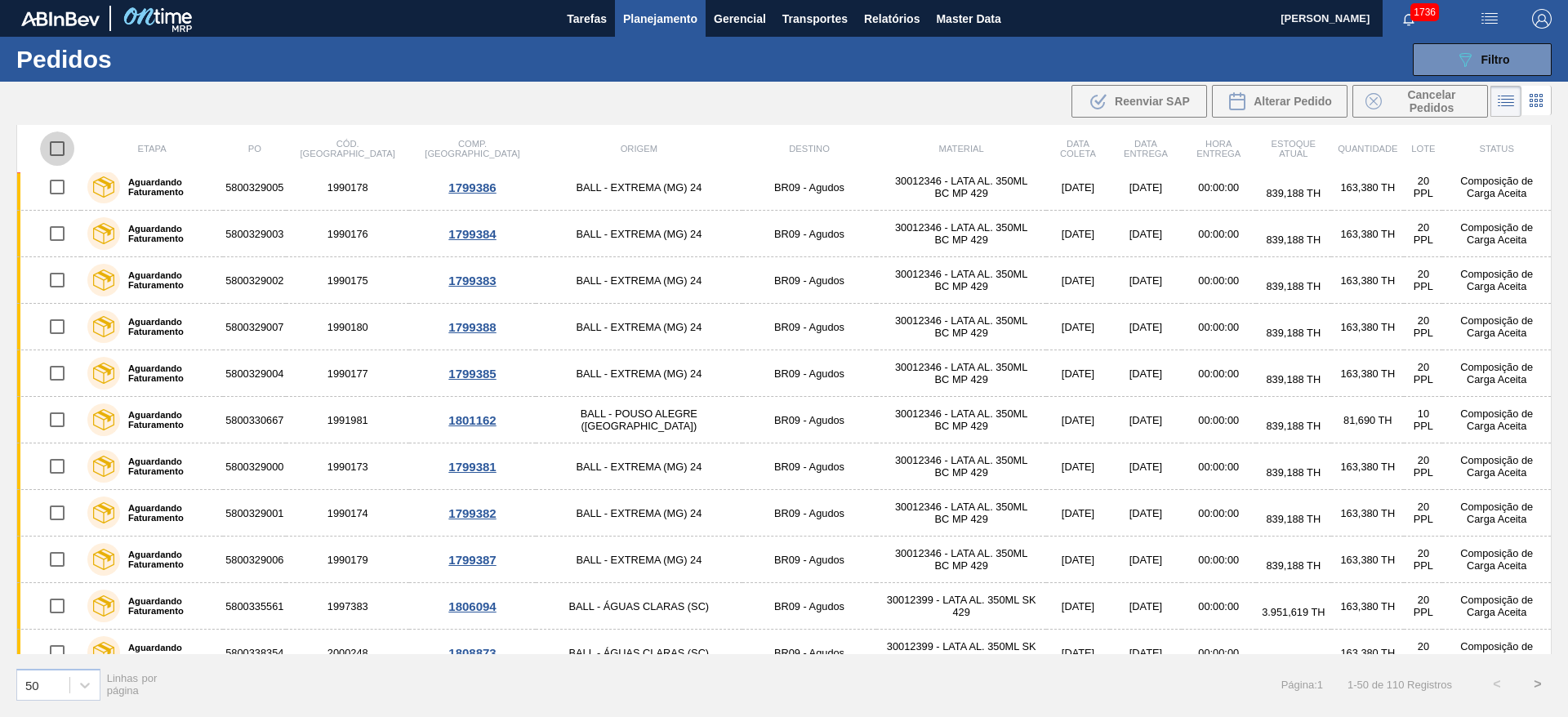
checkbox input "true"
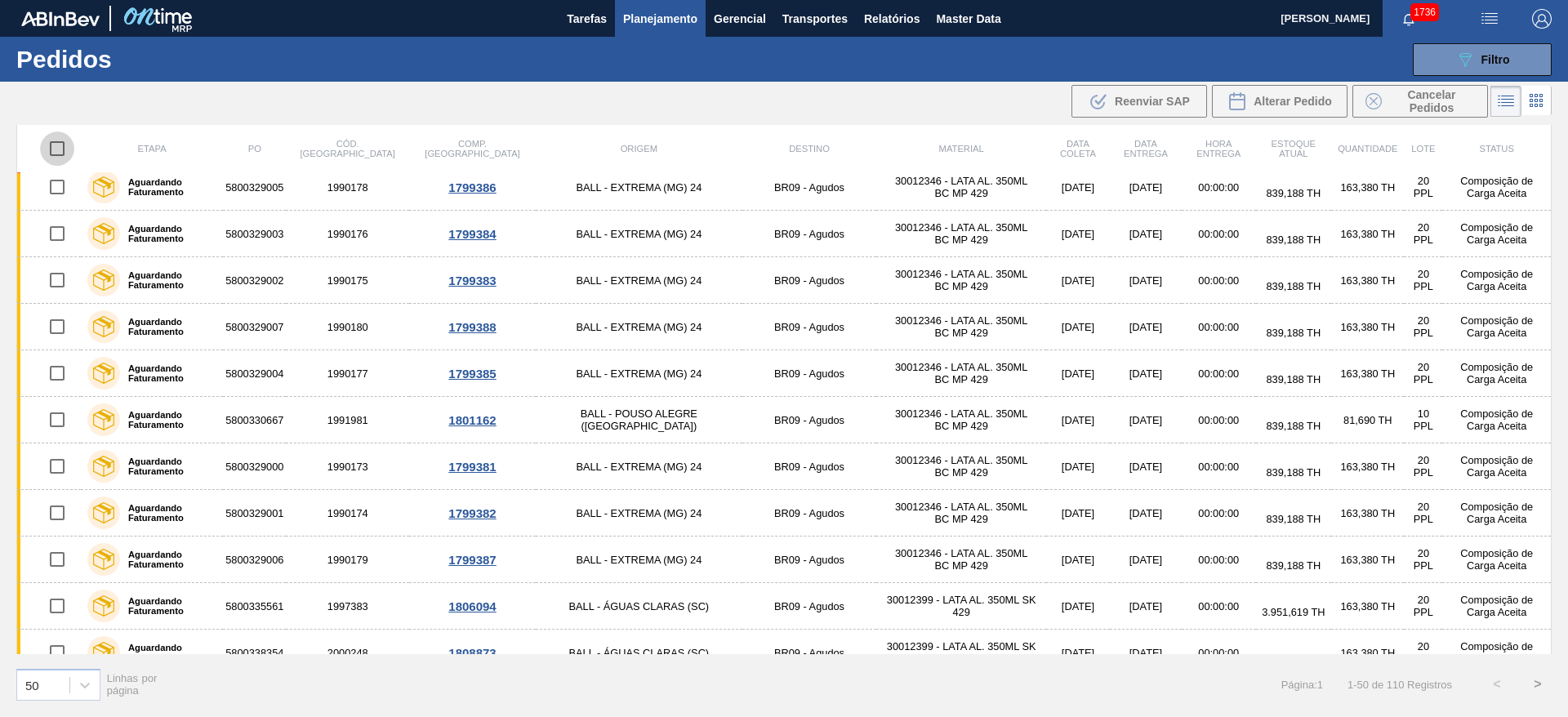
checkbox input "true"
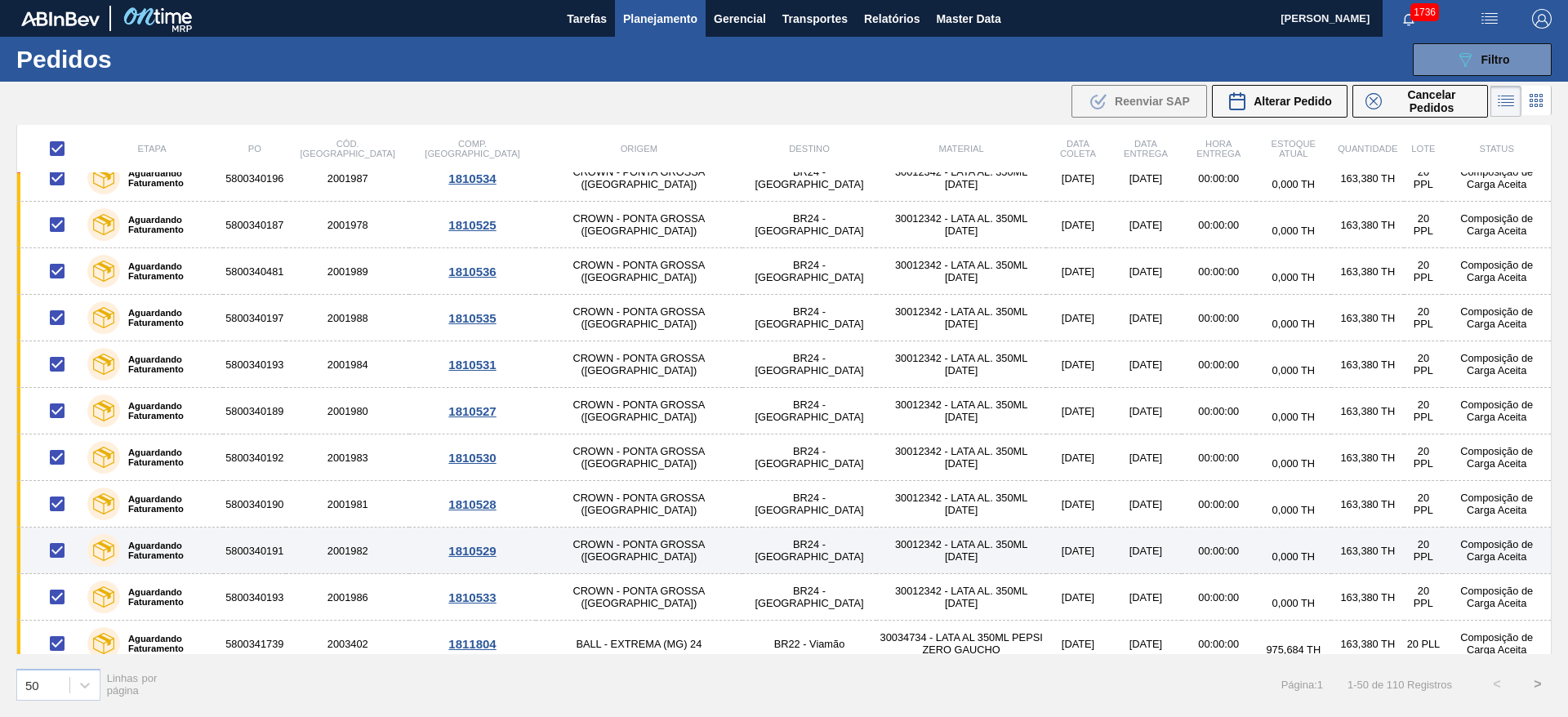
scroll to position [1847, 0]
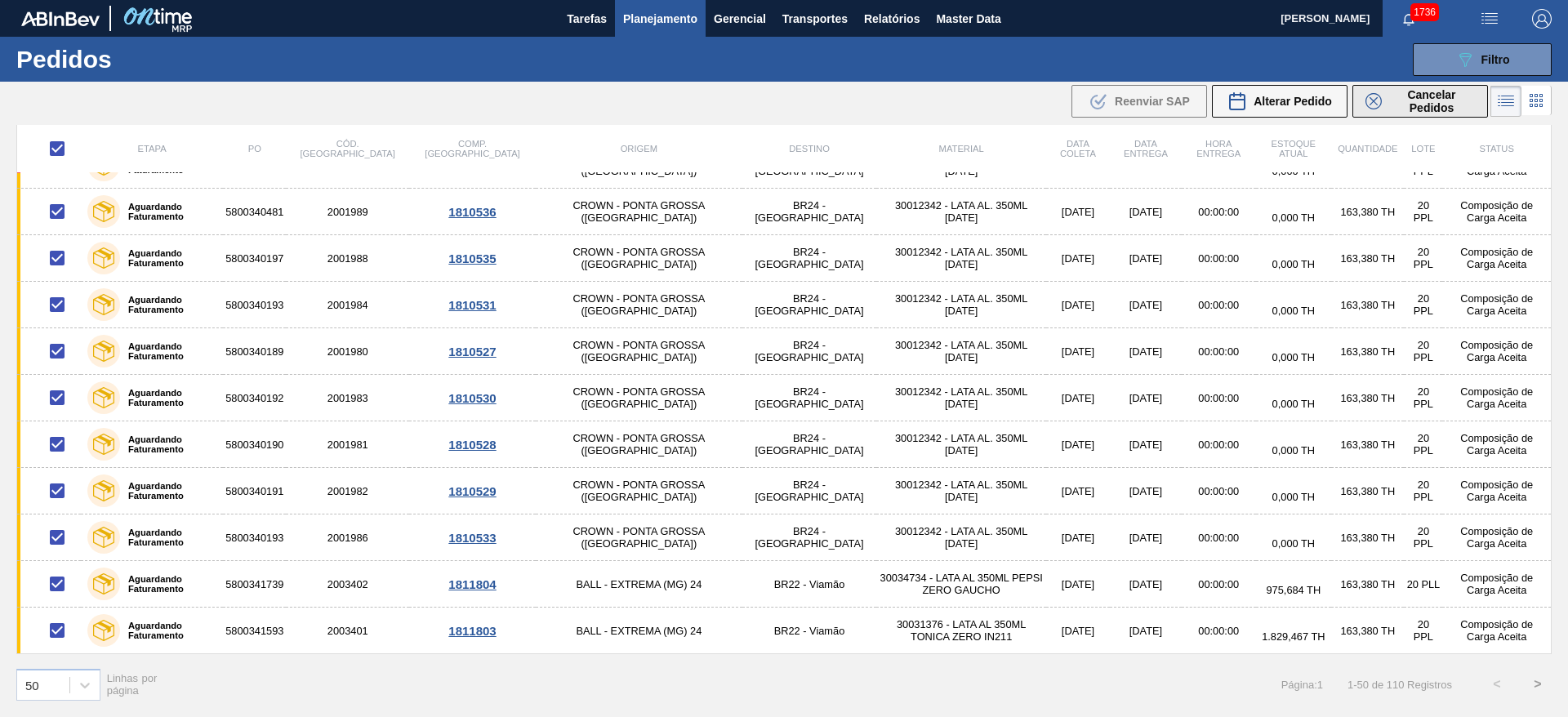
click at [1388, 111] on span "Cancelar Pedidos" at bounding box center [1431, 101] width 87 height 26
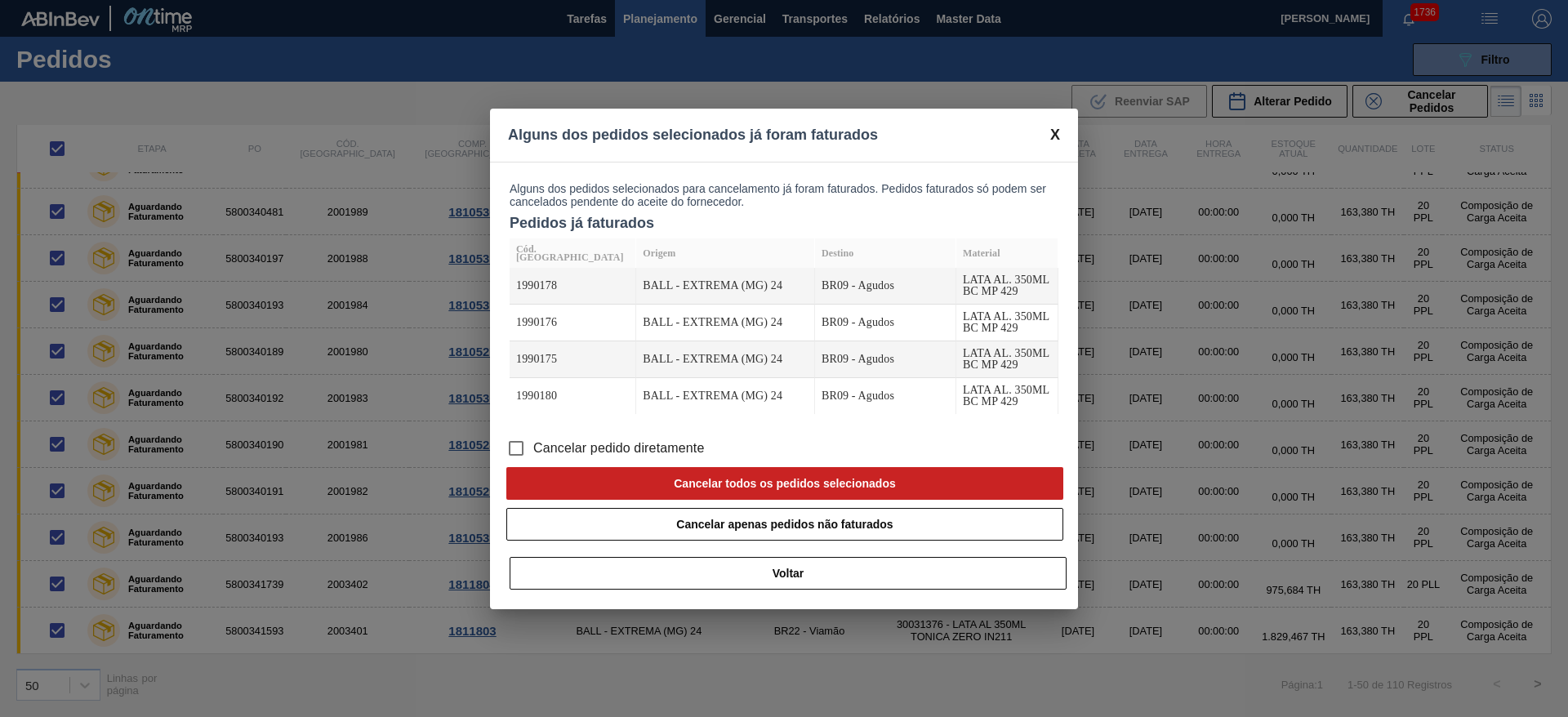
click at [644, 446] on span "Cancelar pedido diretamente" at bounding box center [618, 449] width 171 height 20
click at [533, 446] on input "Cancelar pedido diretamente" at bounding box center [516, 448] width 34 height 34
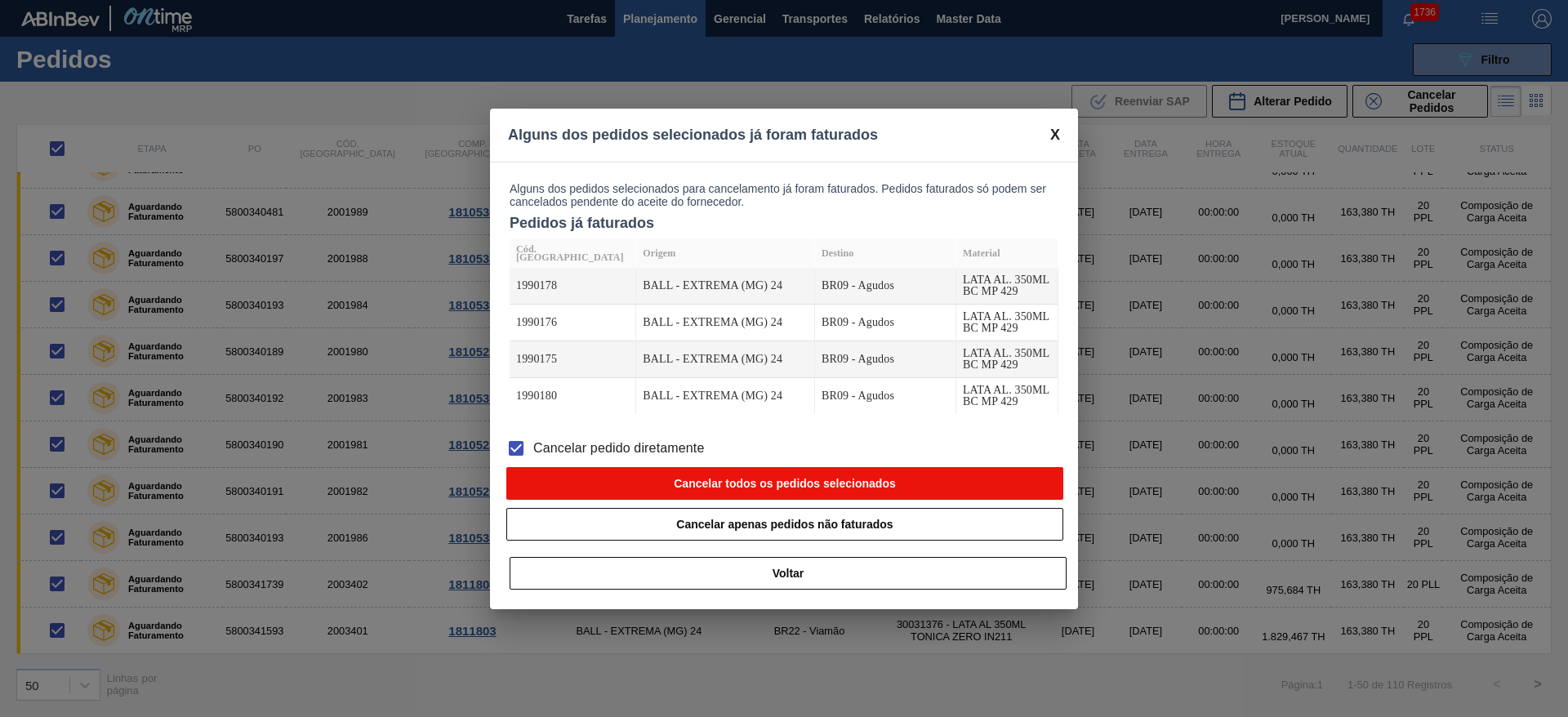
click at [725, 475] on button "Cancelar todos os pedidos selecionados" at bounding box center [784, 483] width 557 height 33
checkbox input "false"
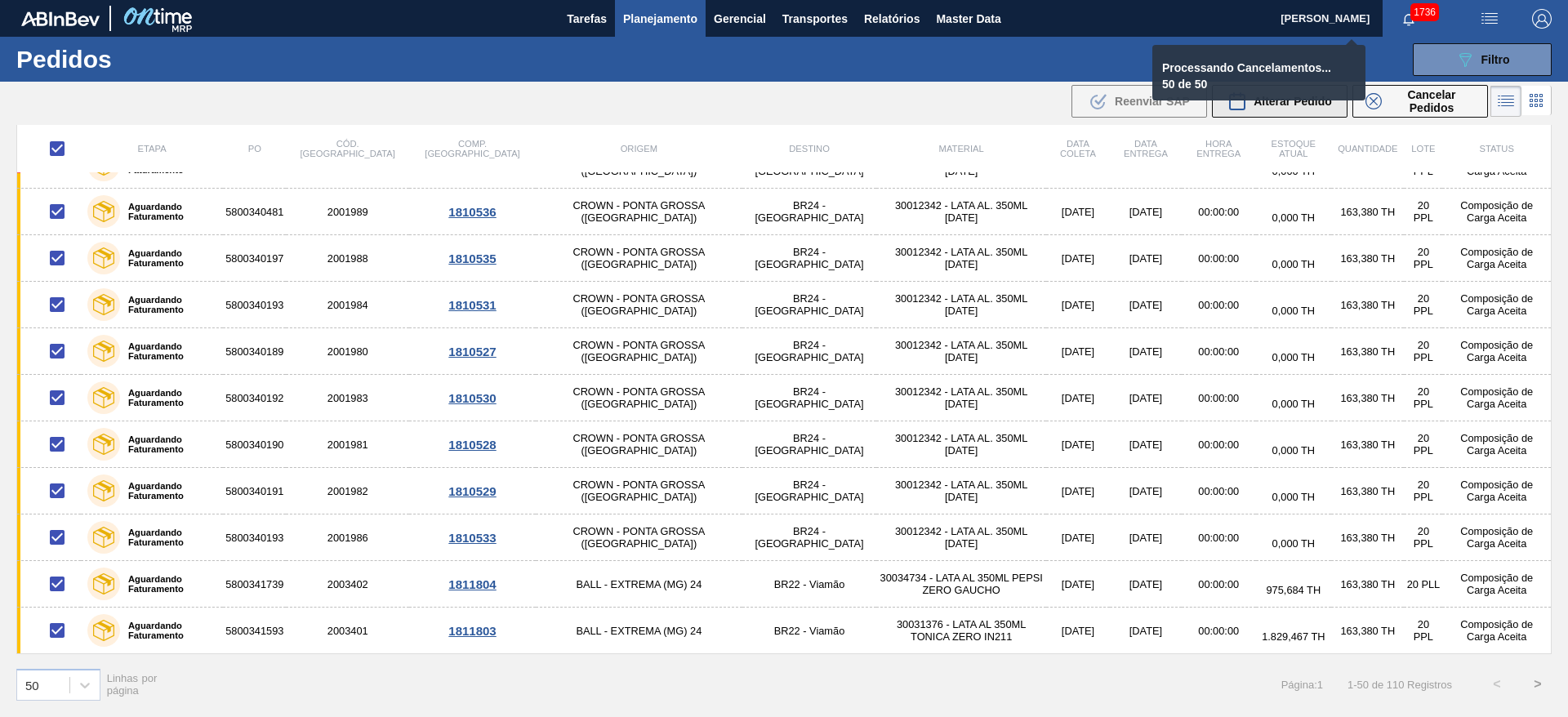
checkbox input "false"
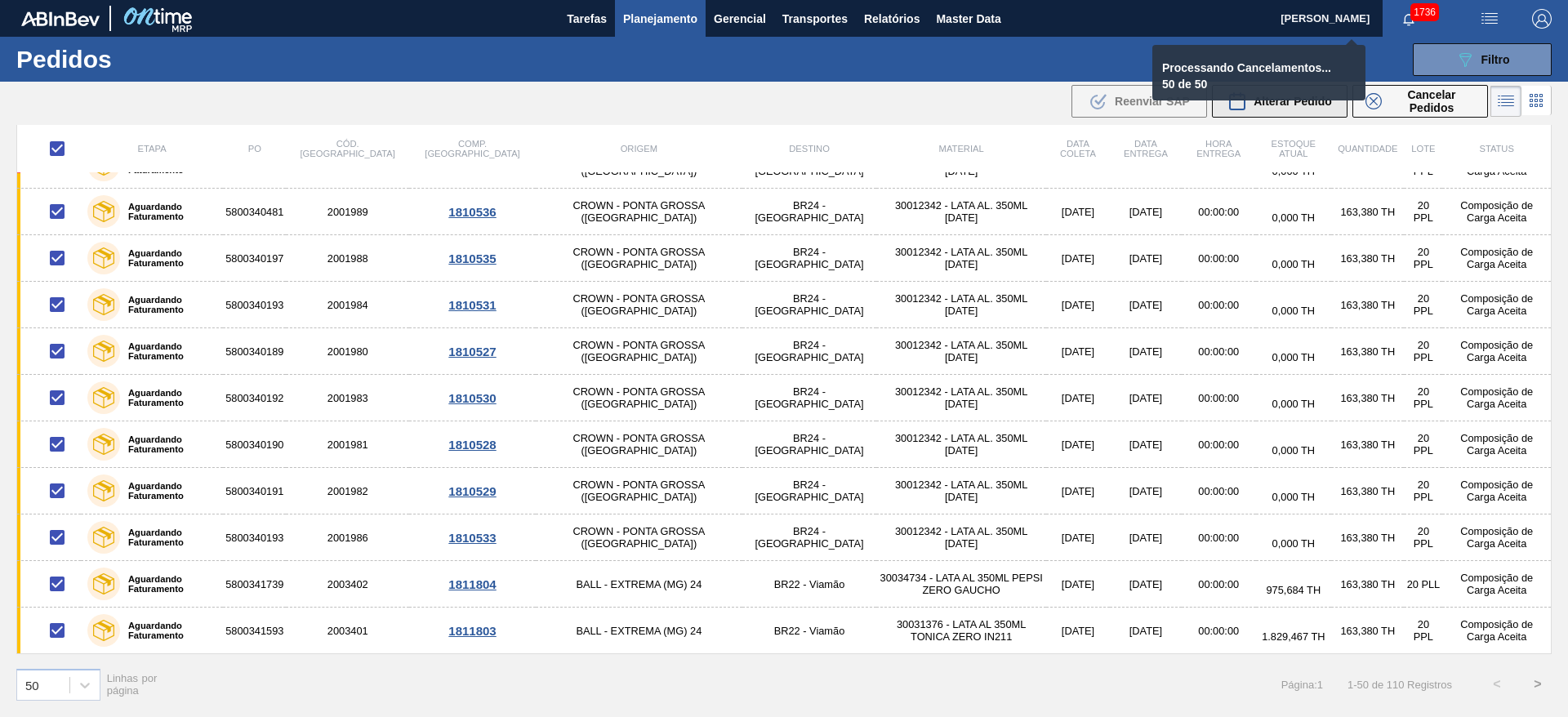
checkbox input "false"
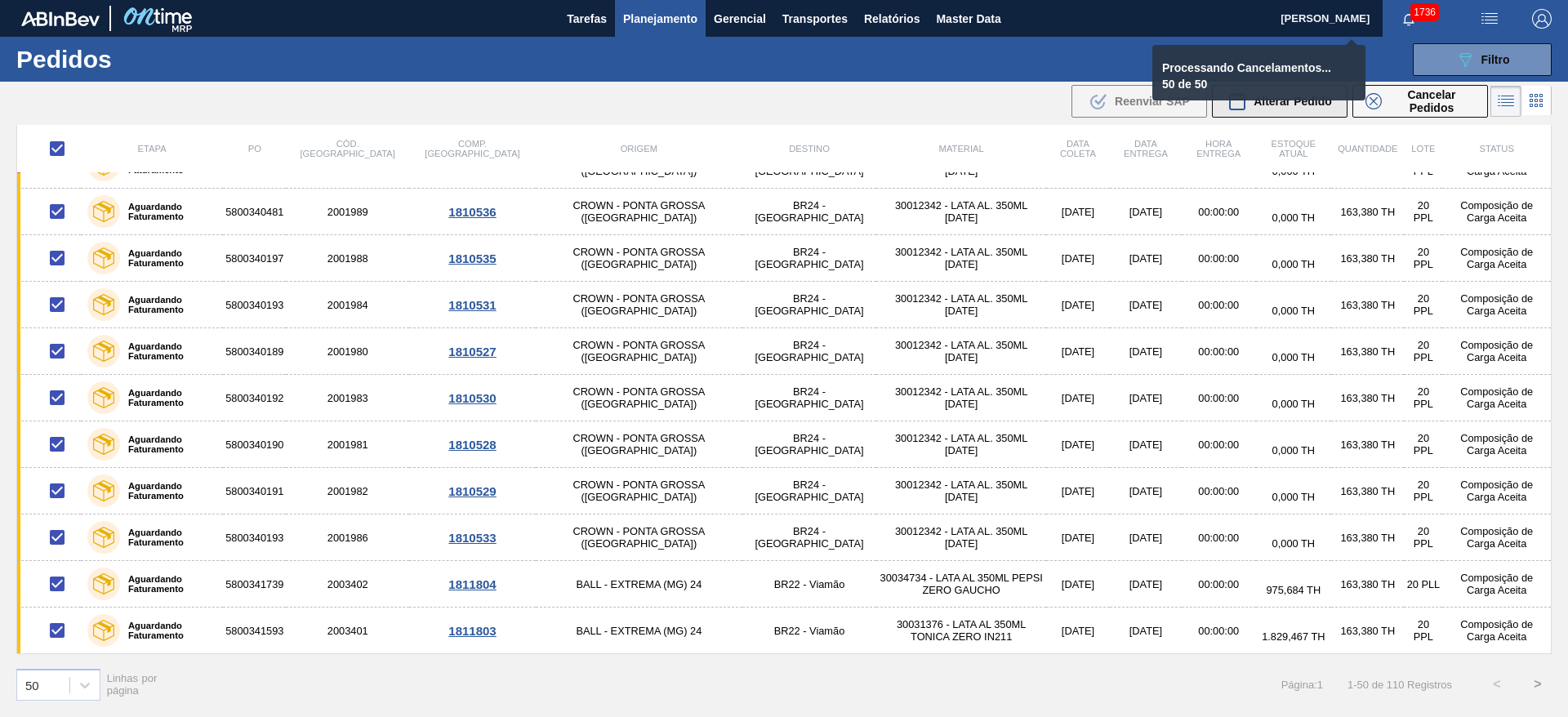
checkbox input "false"
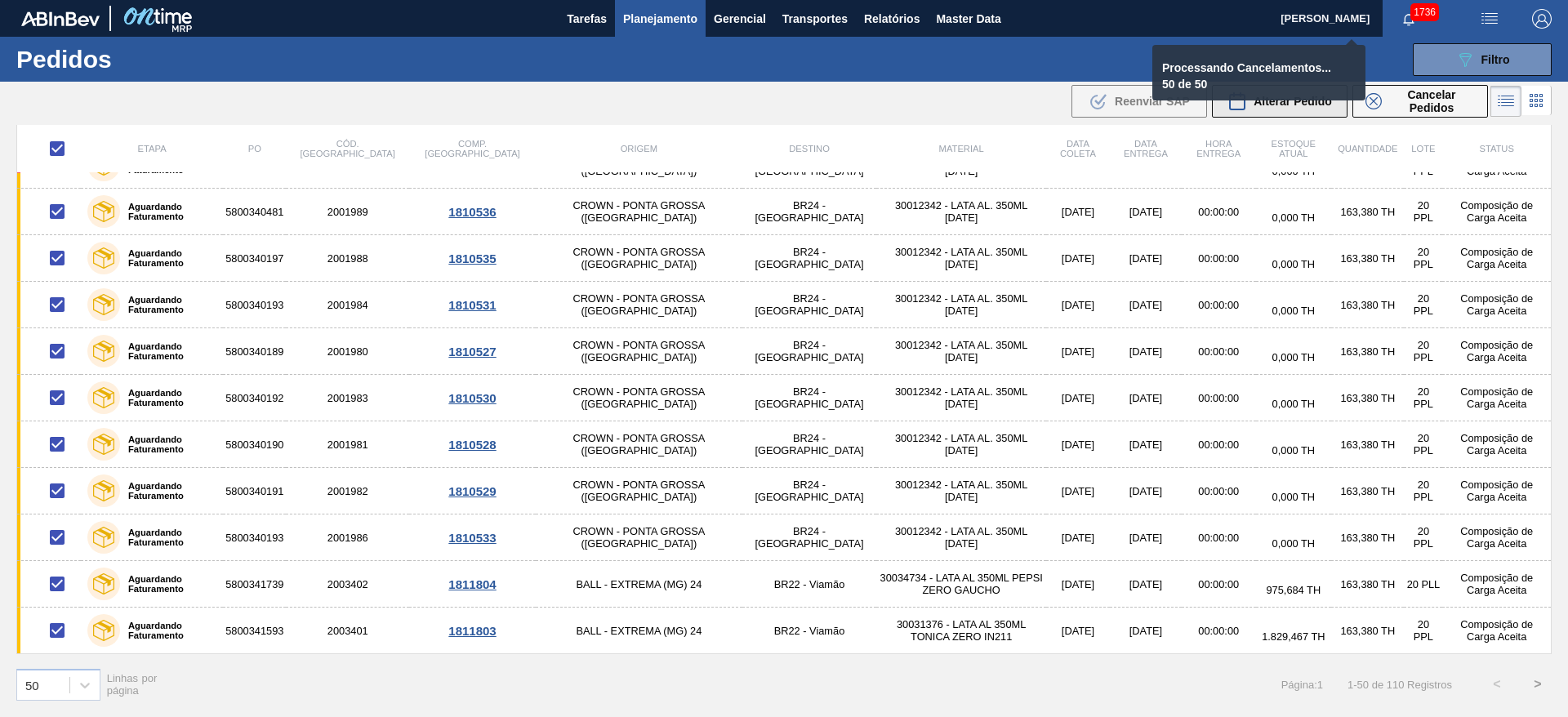
checkbox input "false"
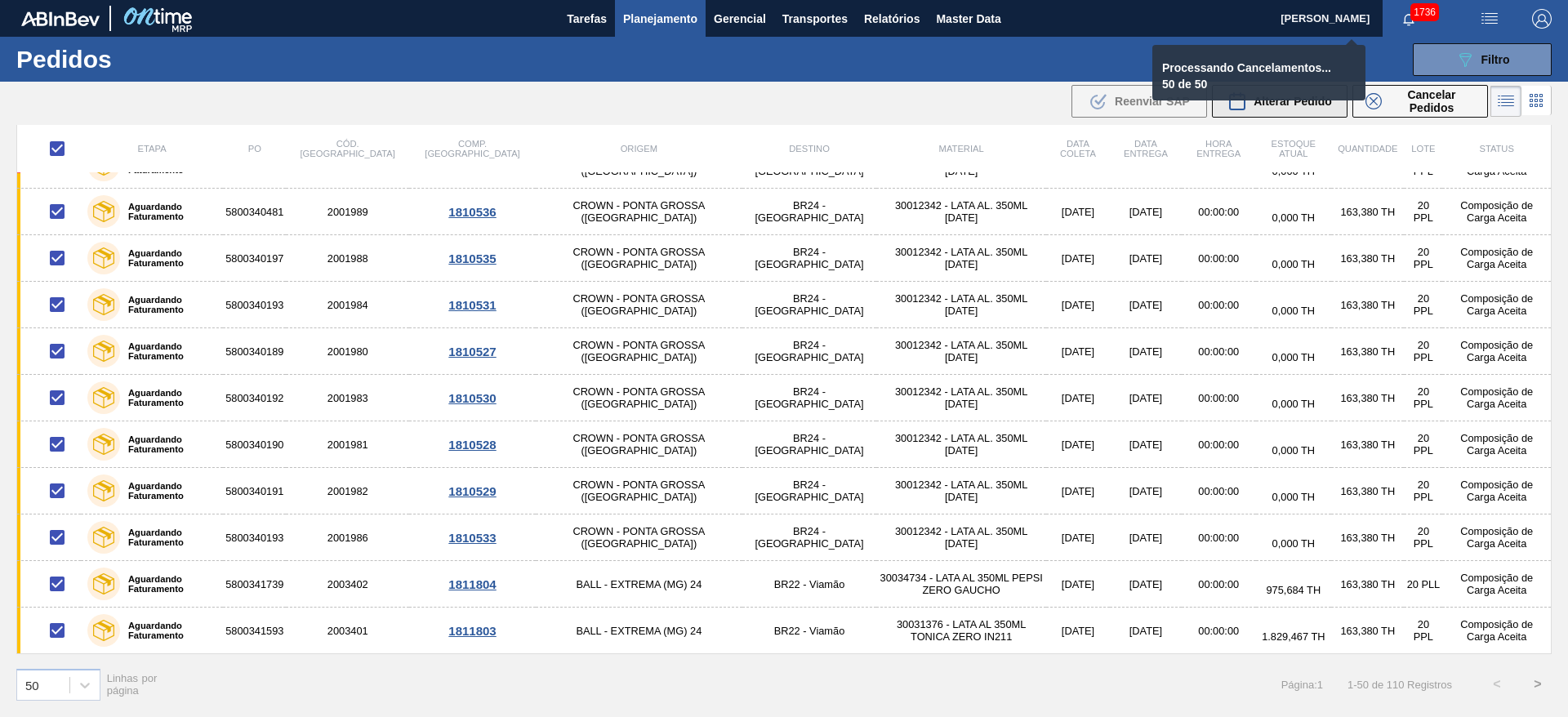
checkbox input "false"
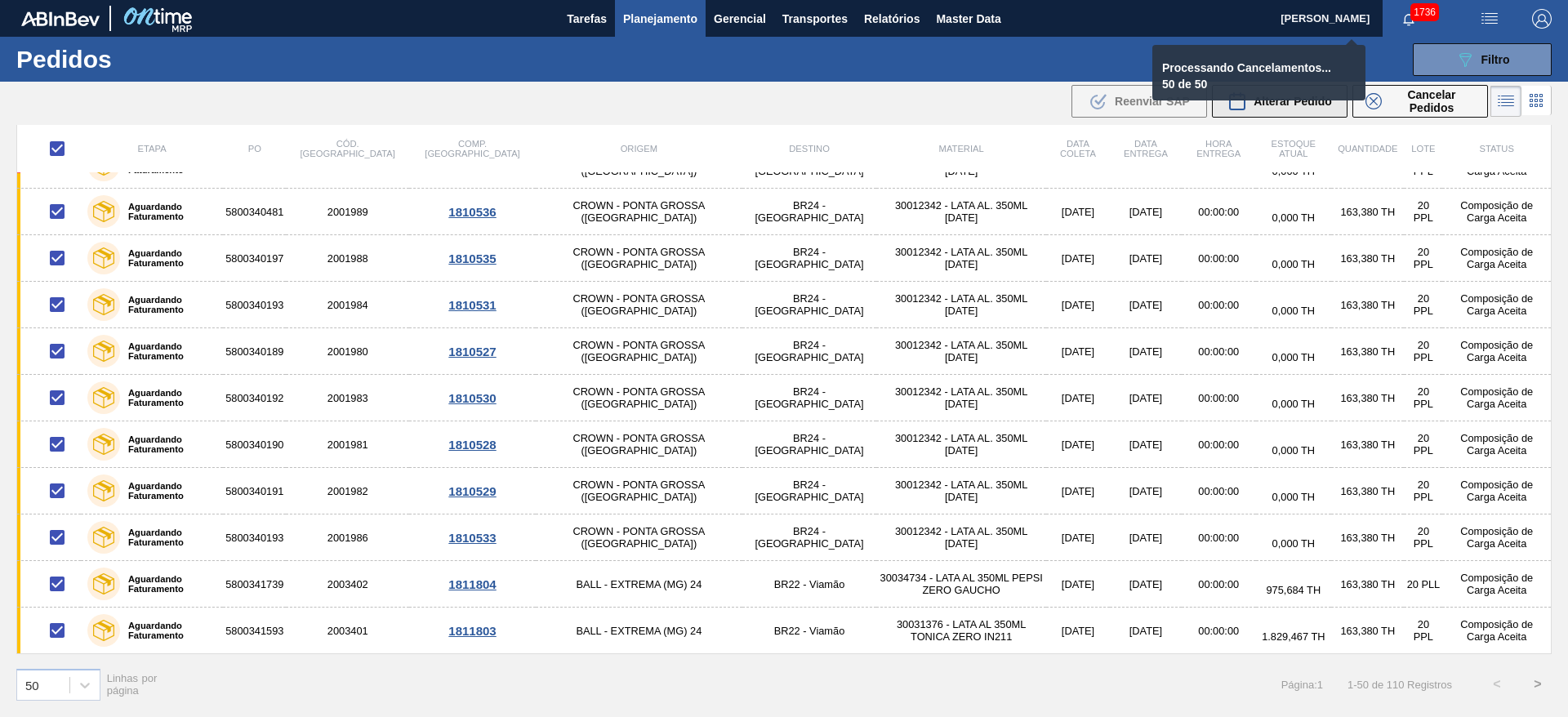
checkbox input "false"
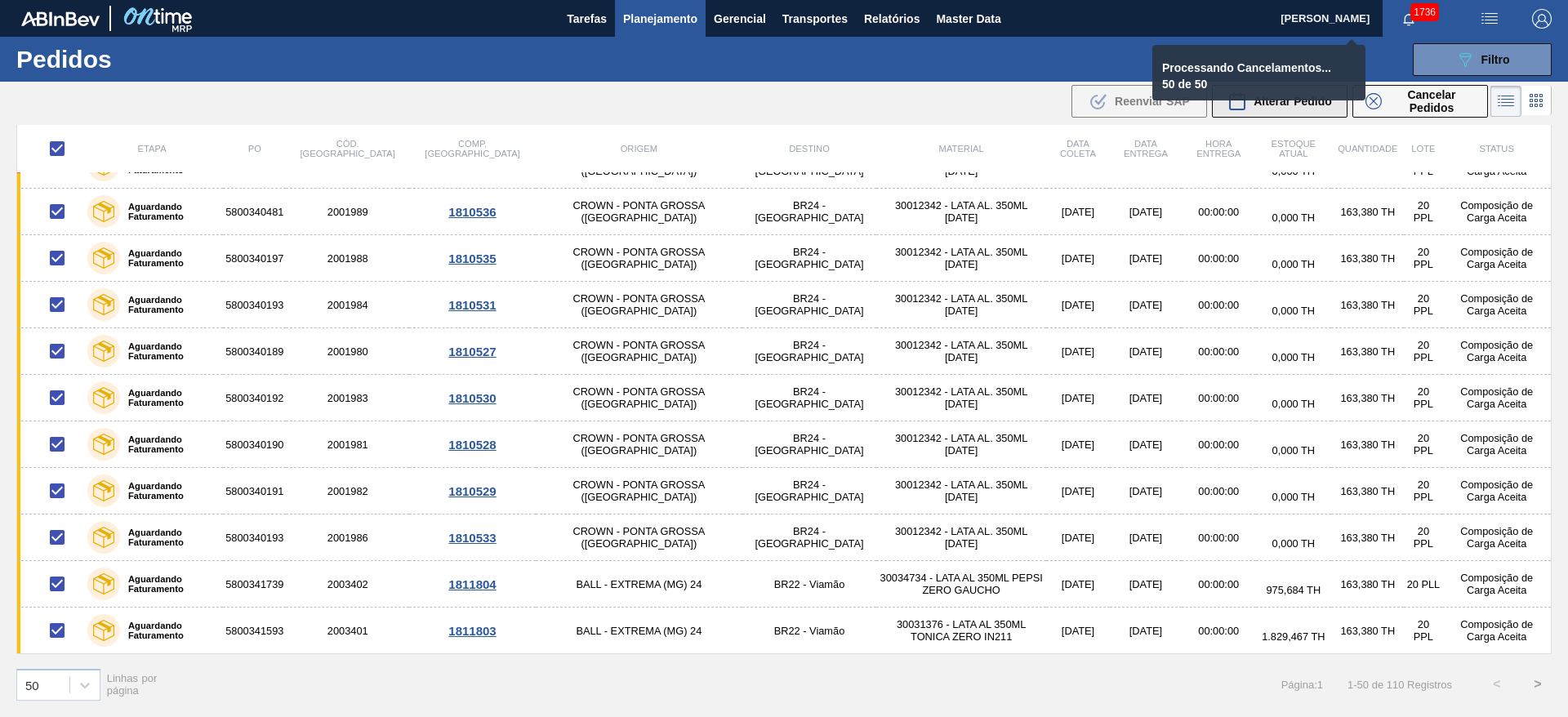
checkbox input "false"
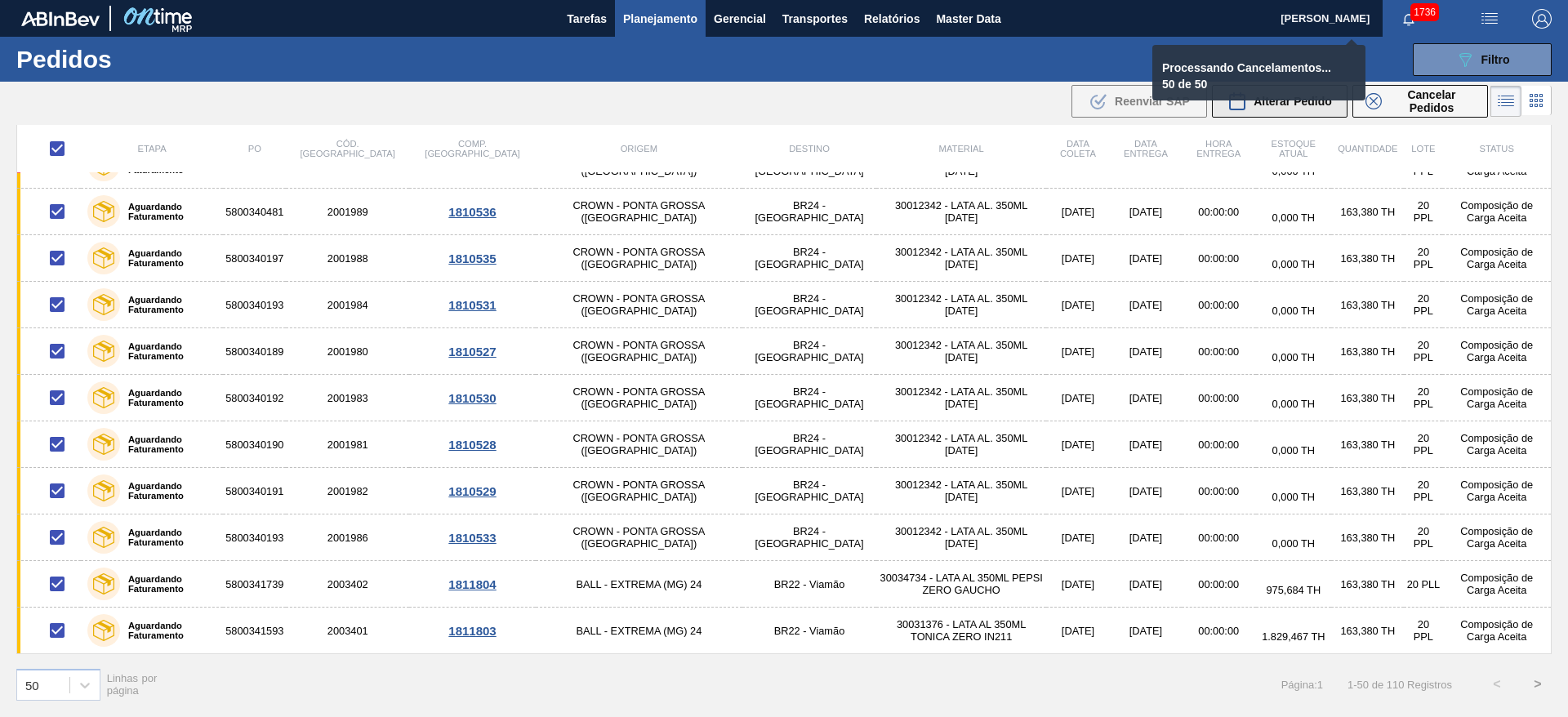
checkbox input "false"
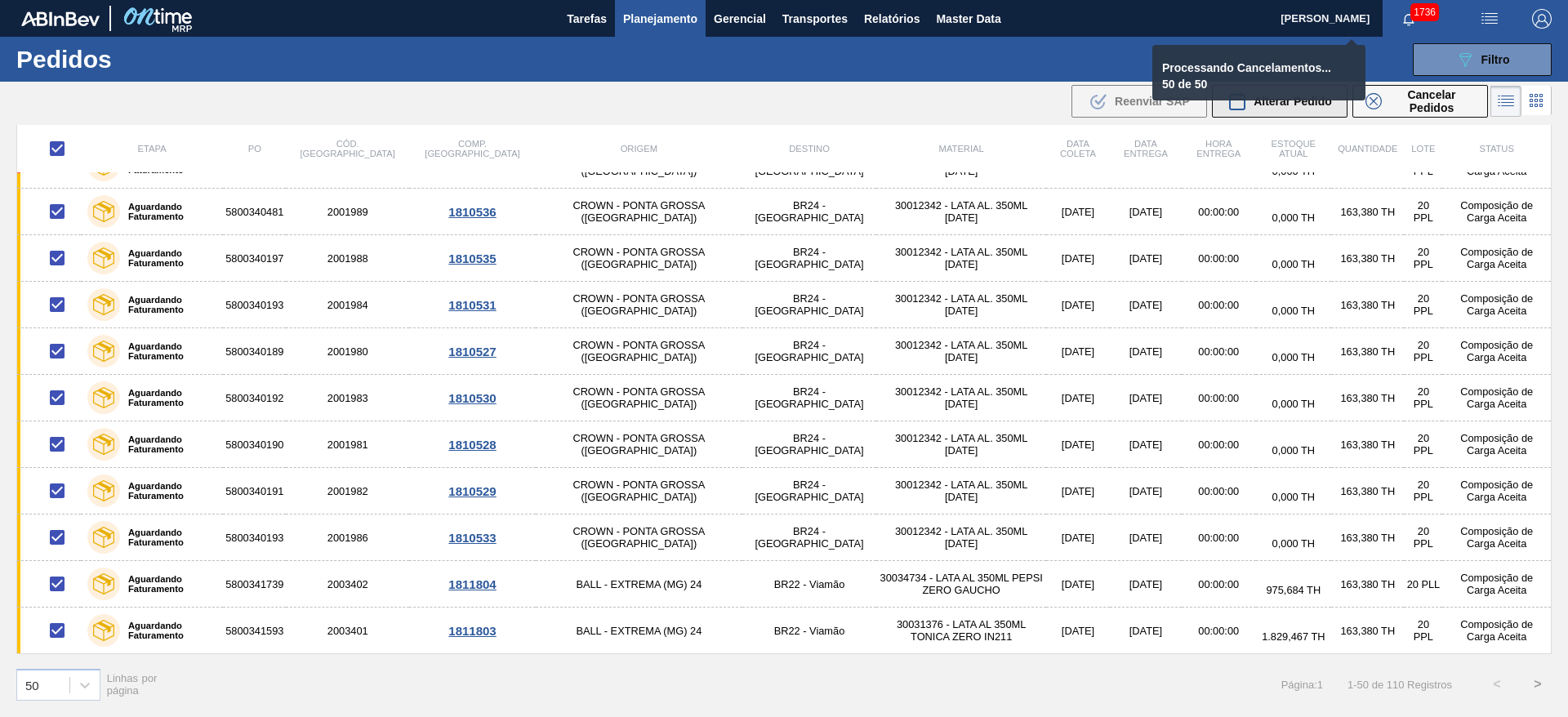
checkbox input "false"
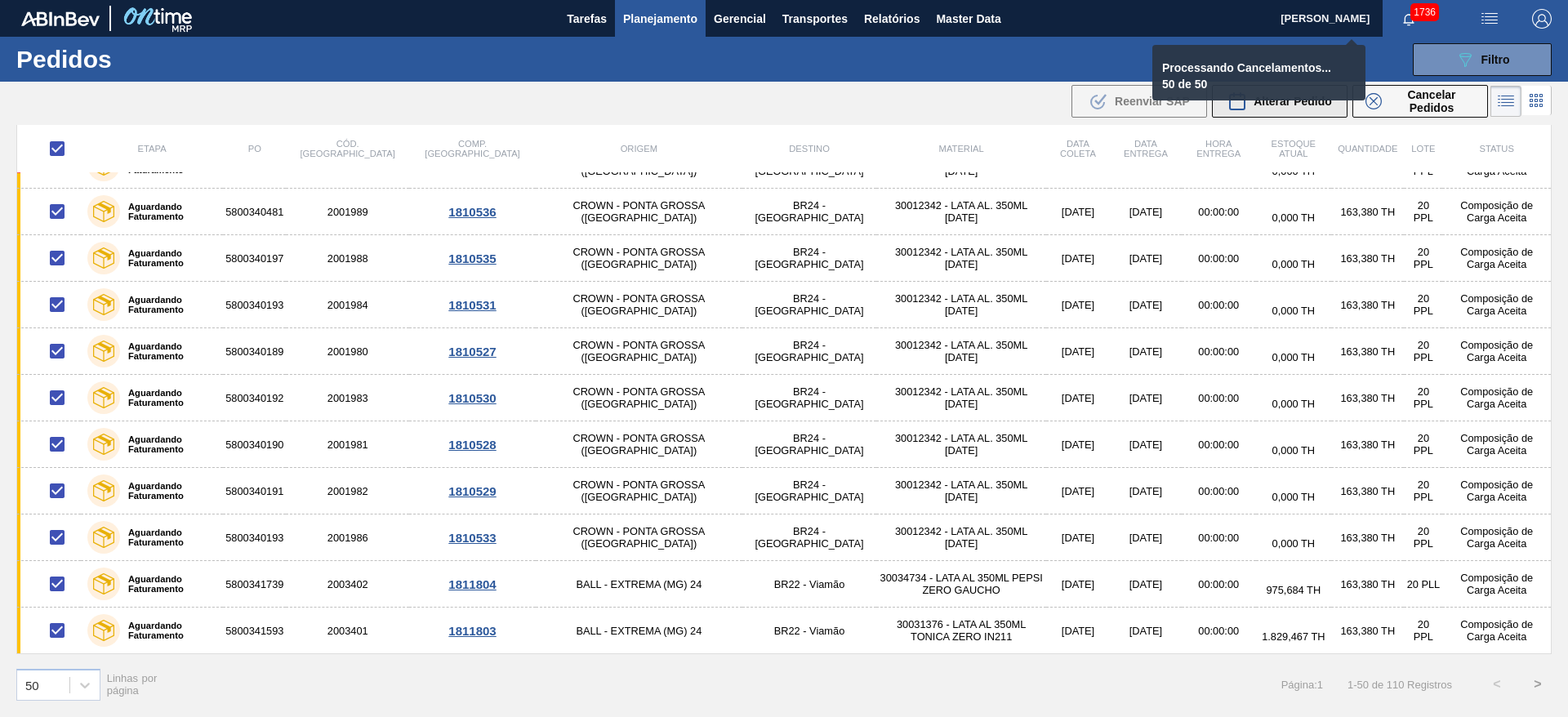
checkbox input "false"
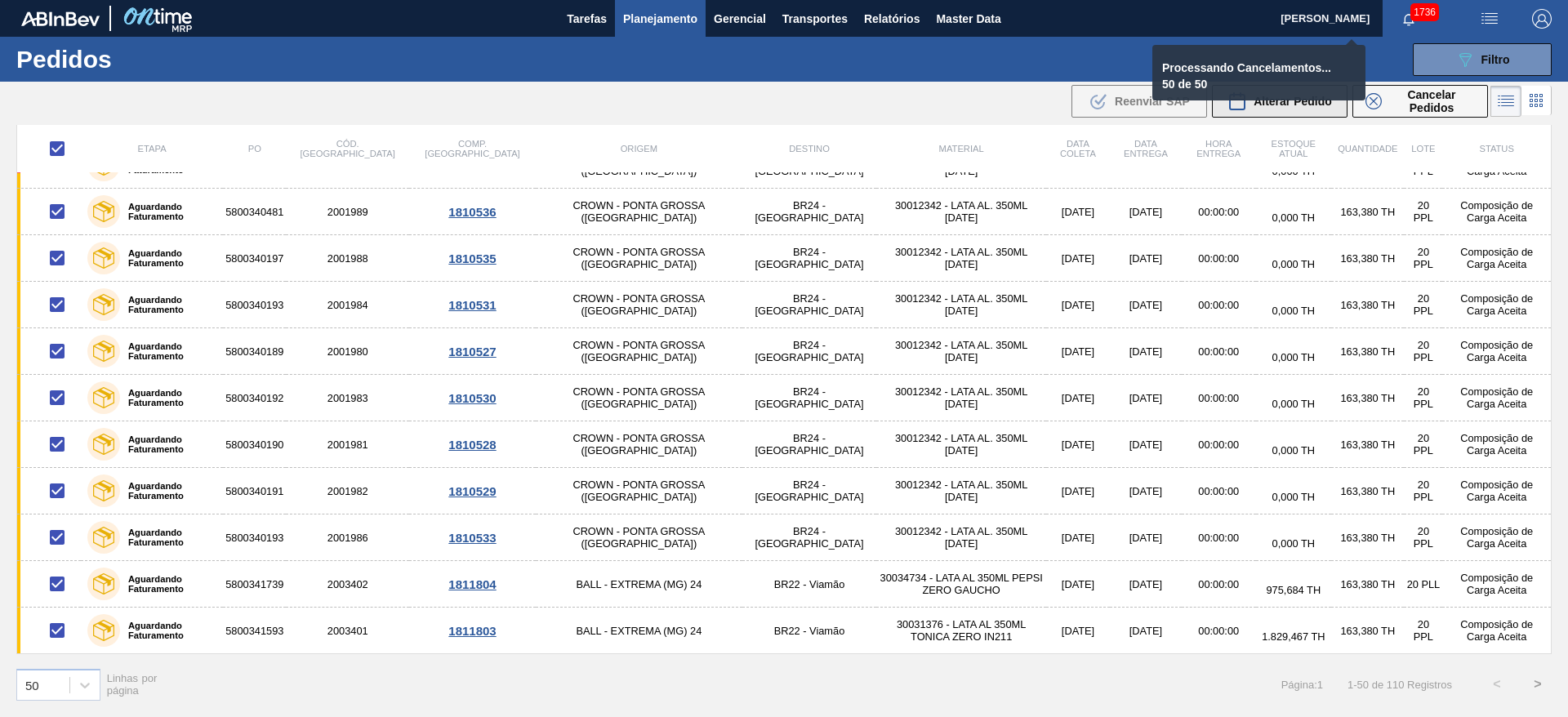
checkbox input "false"
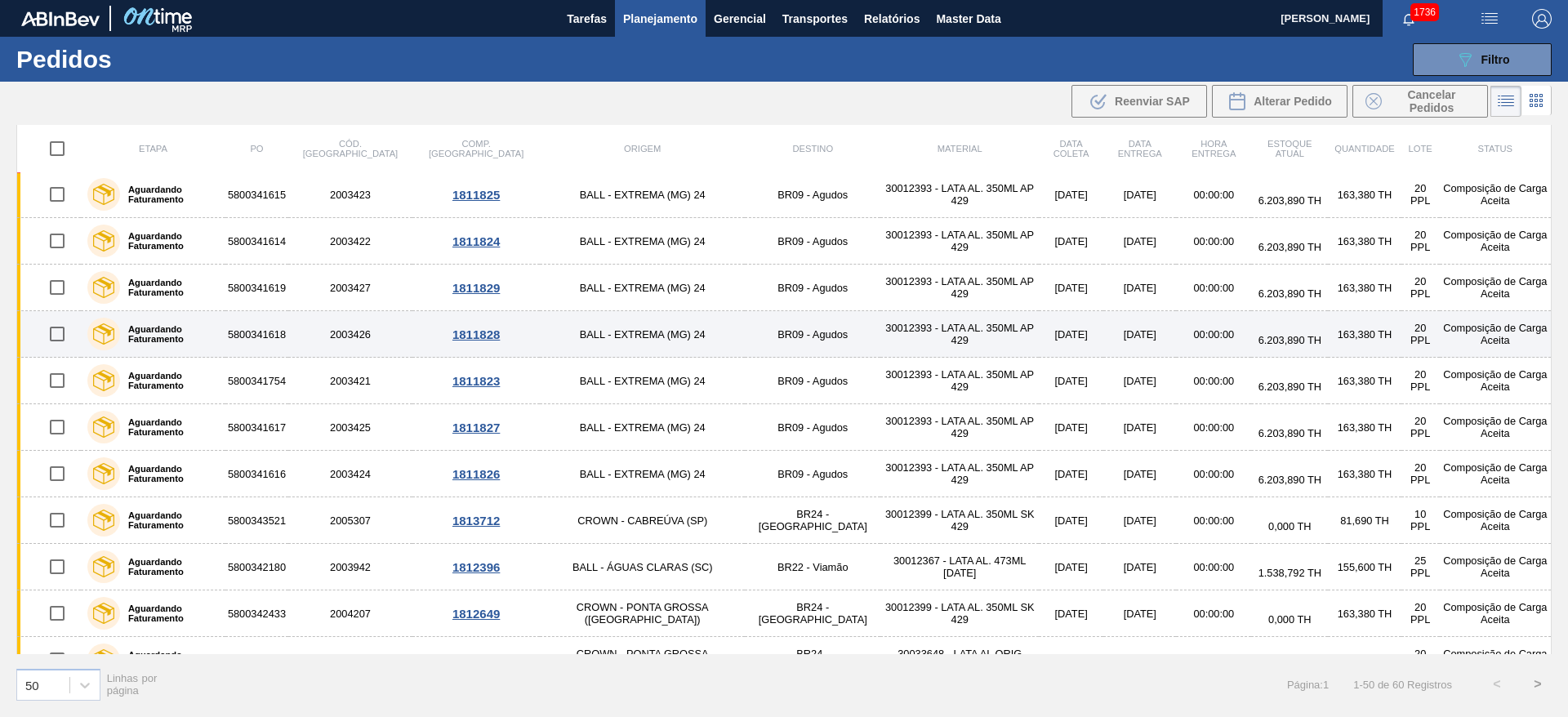
scroll to position [0, 0]
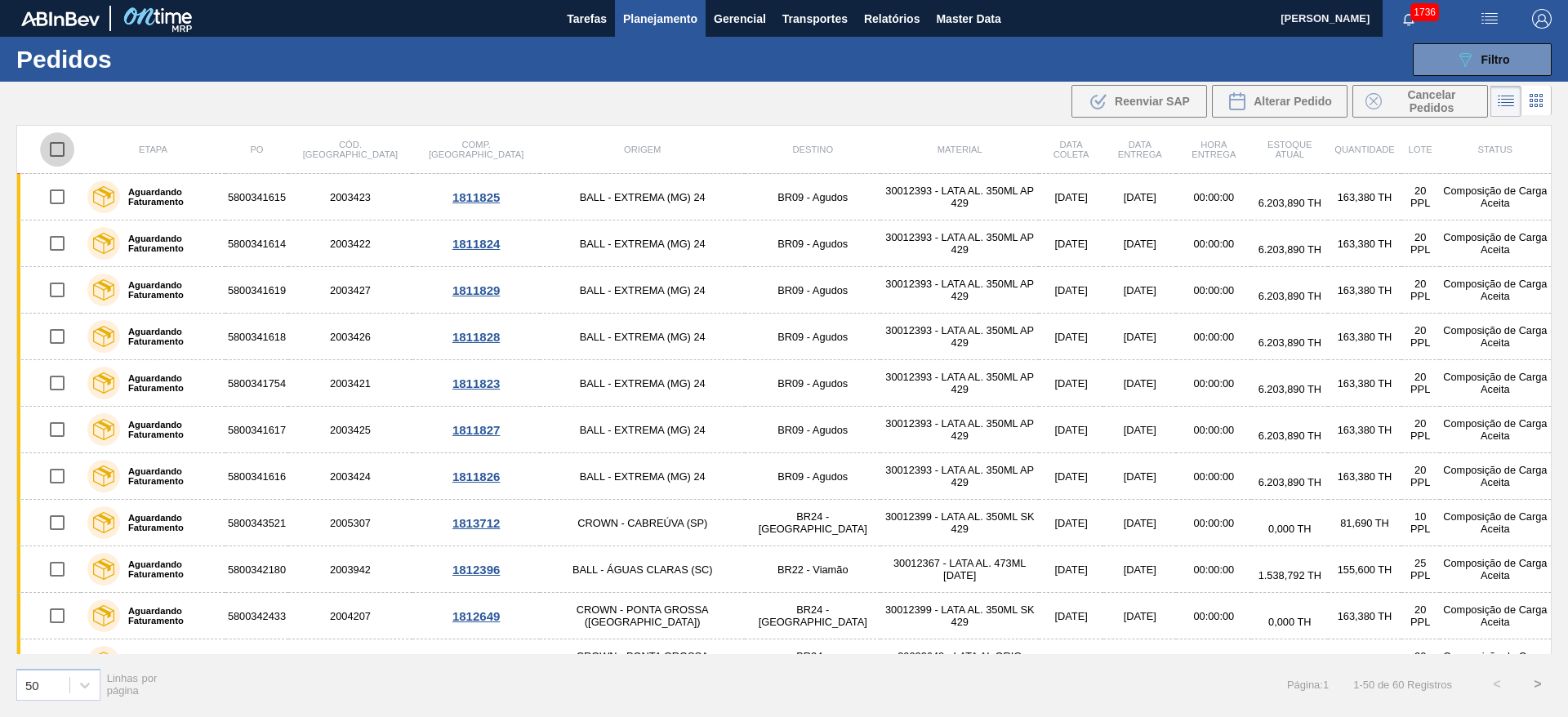
click at [58, 155] on input "checkbox" at bounding box center [57, 149] width 34 height 34
checkbox input "true"
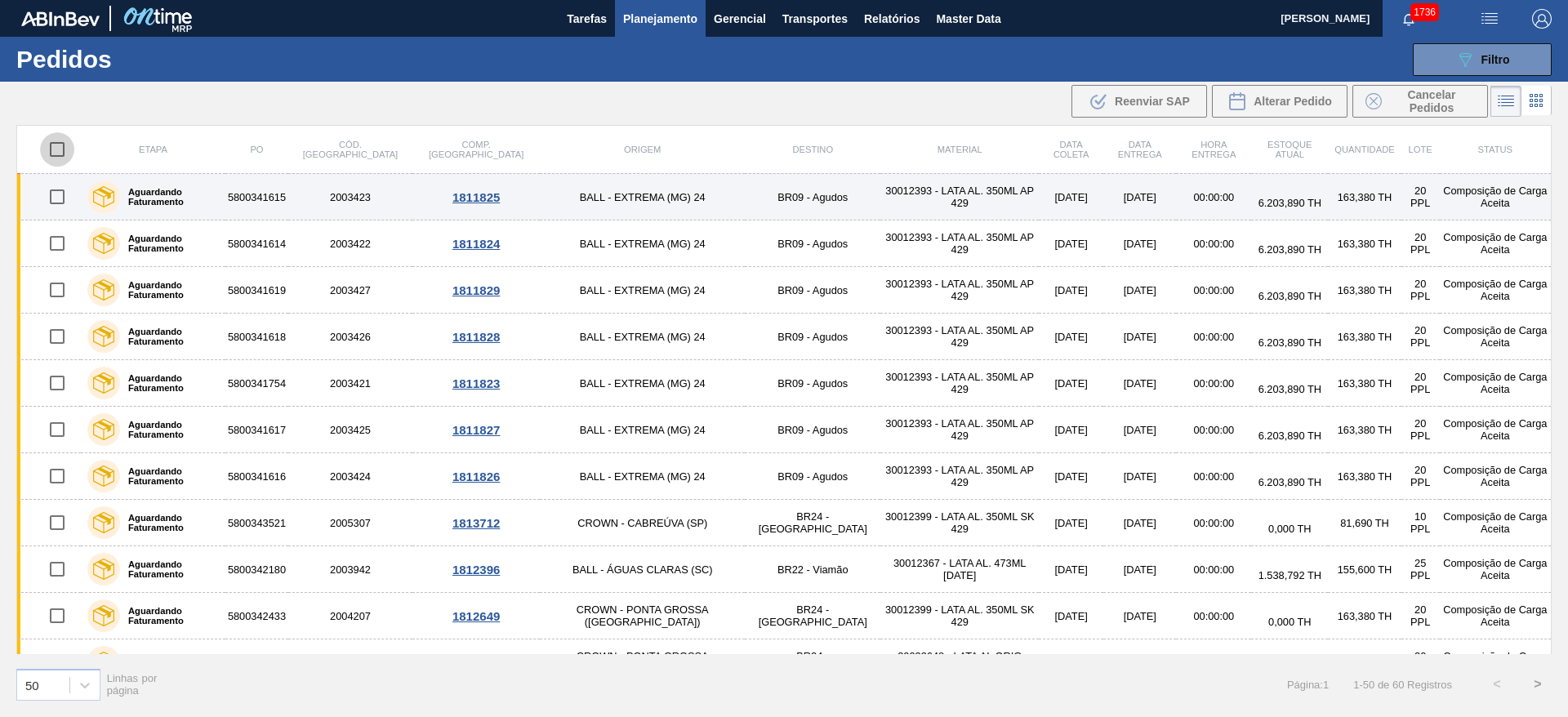
checkbox input "true"
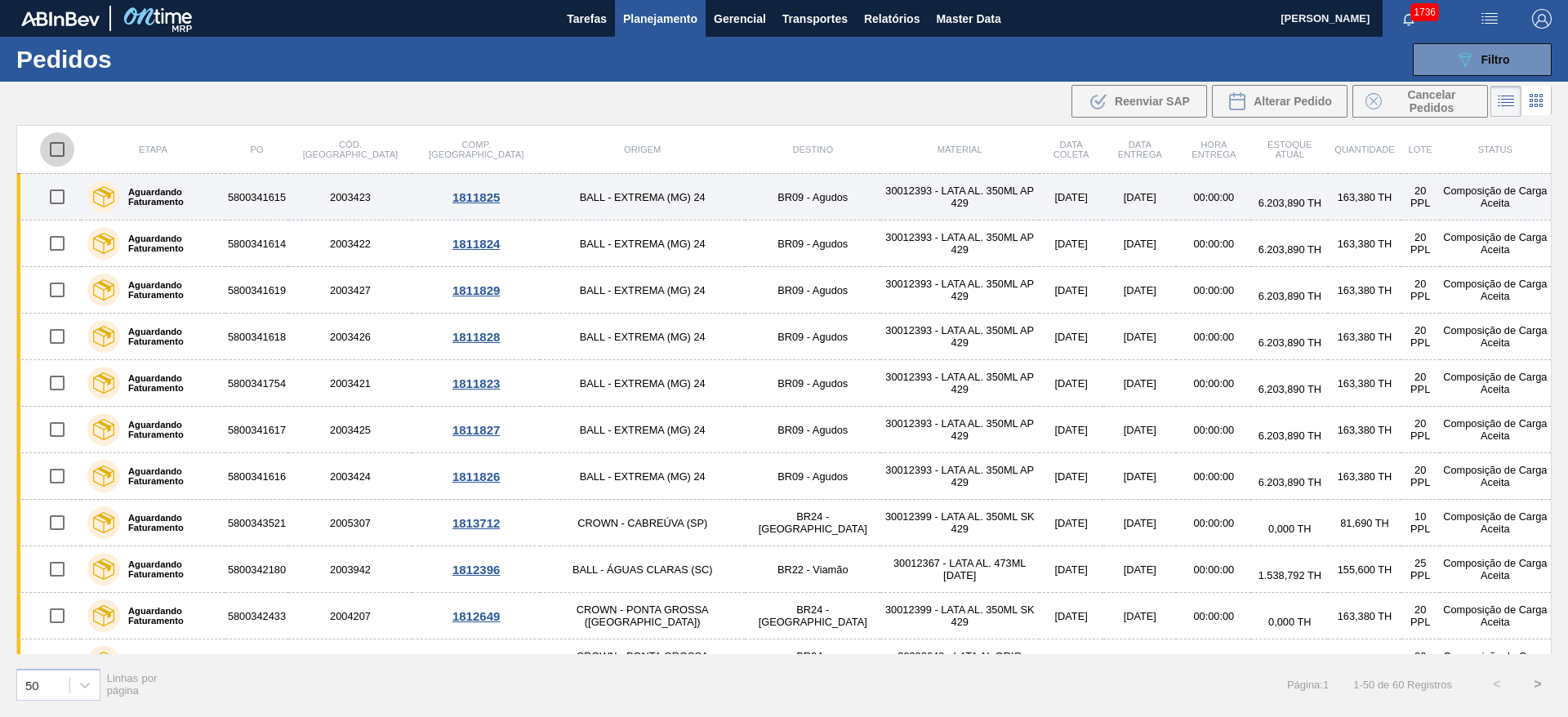
checkbox input "true"
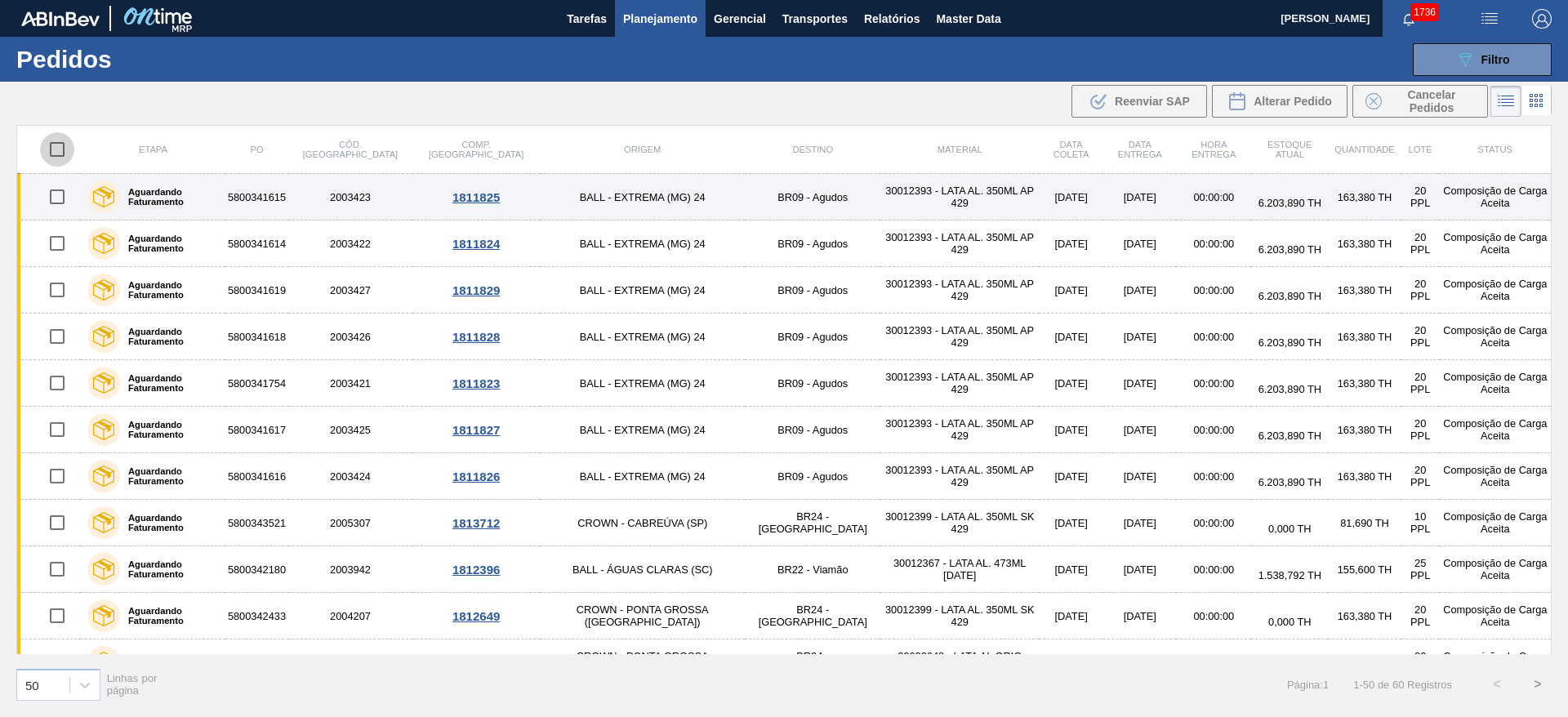
checkbox input "true"
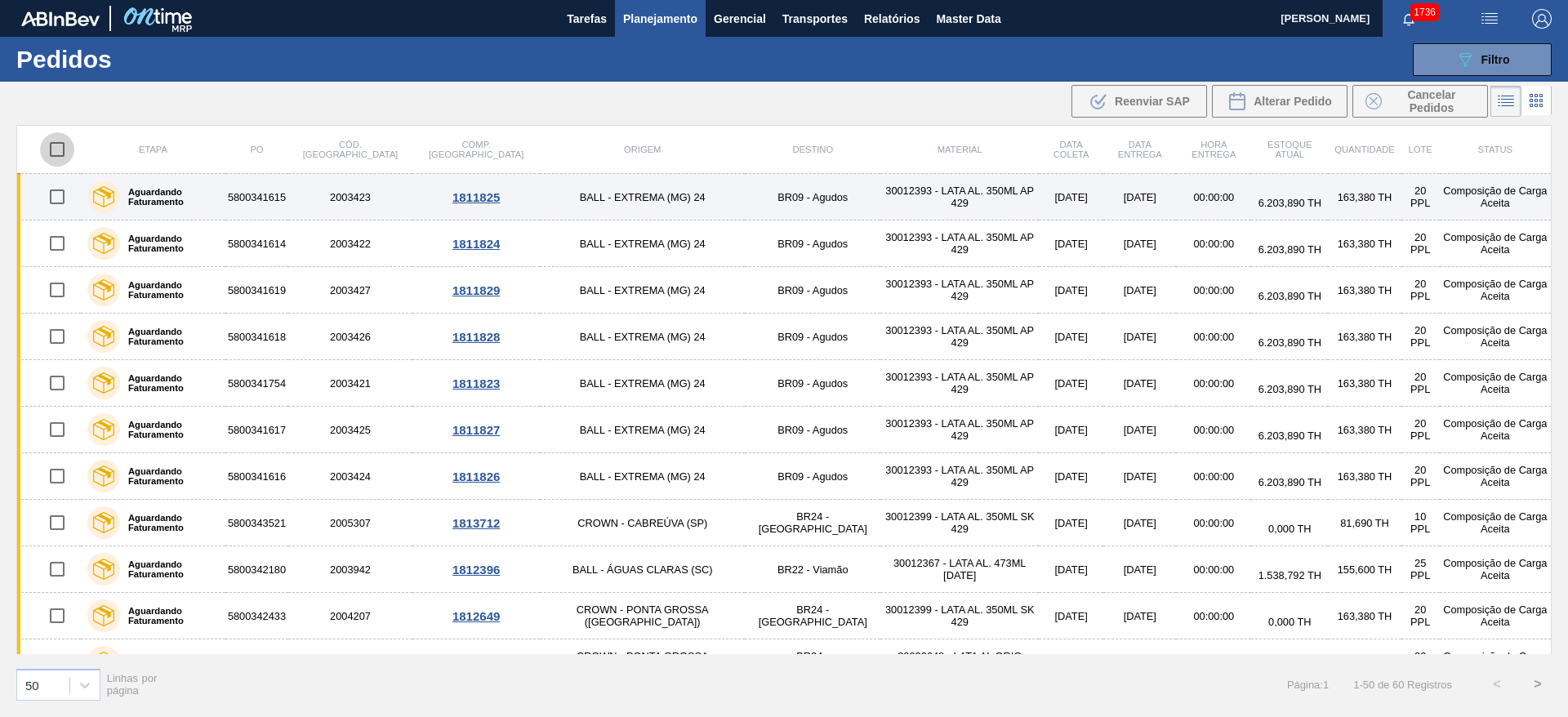
checkbox input "true"
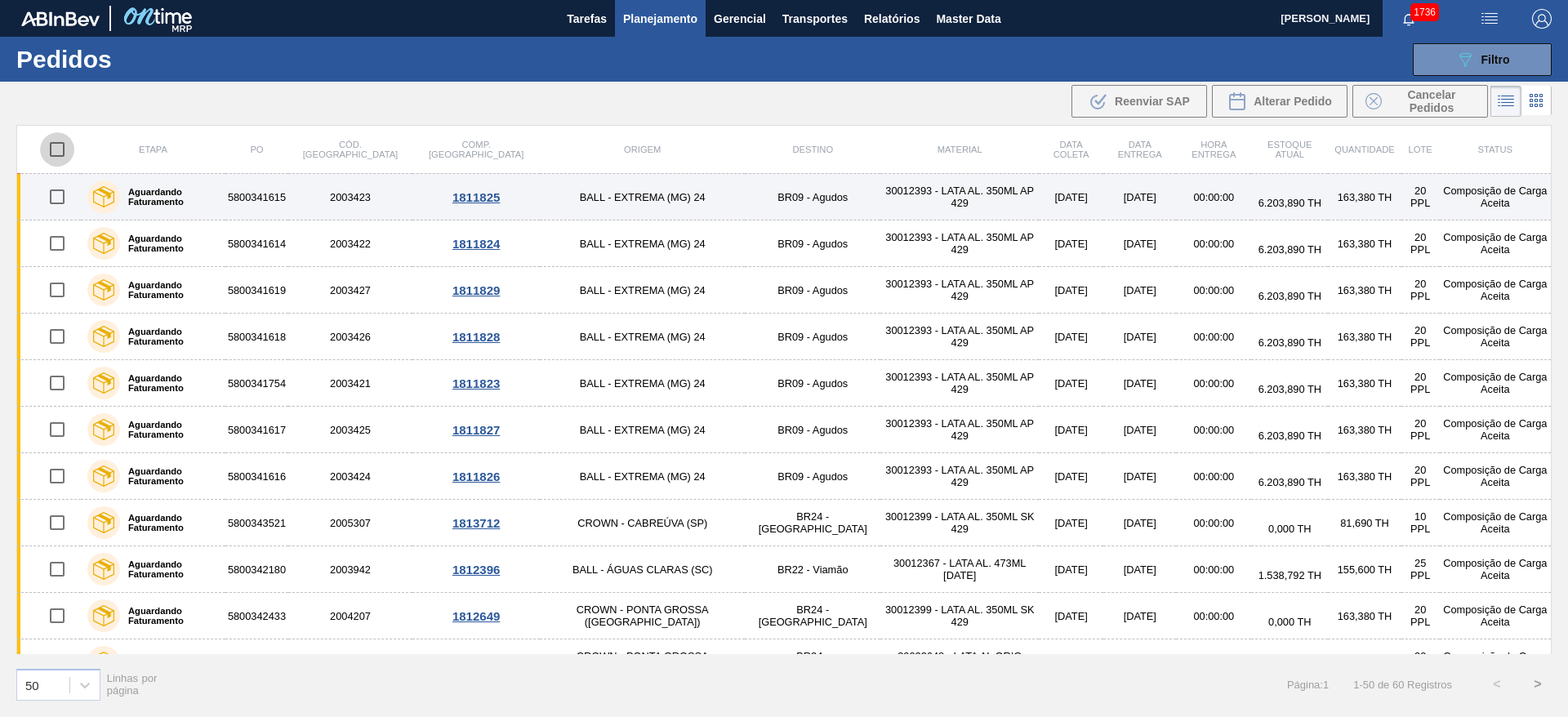
checkbox input "true"
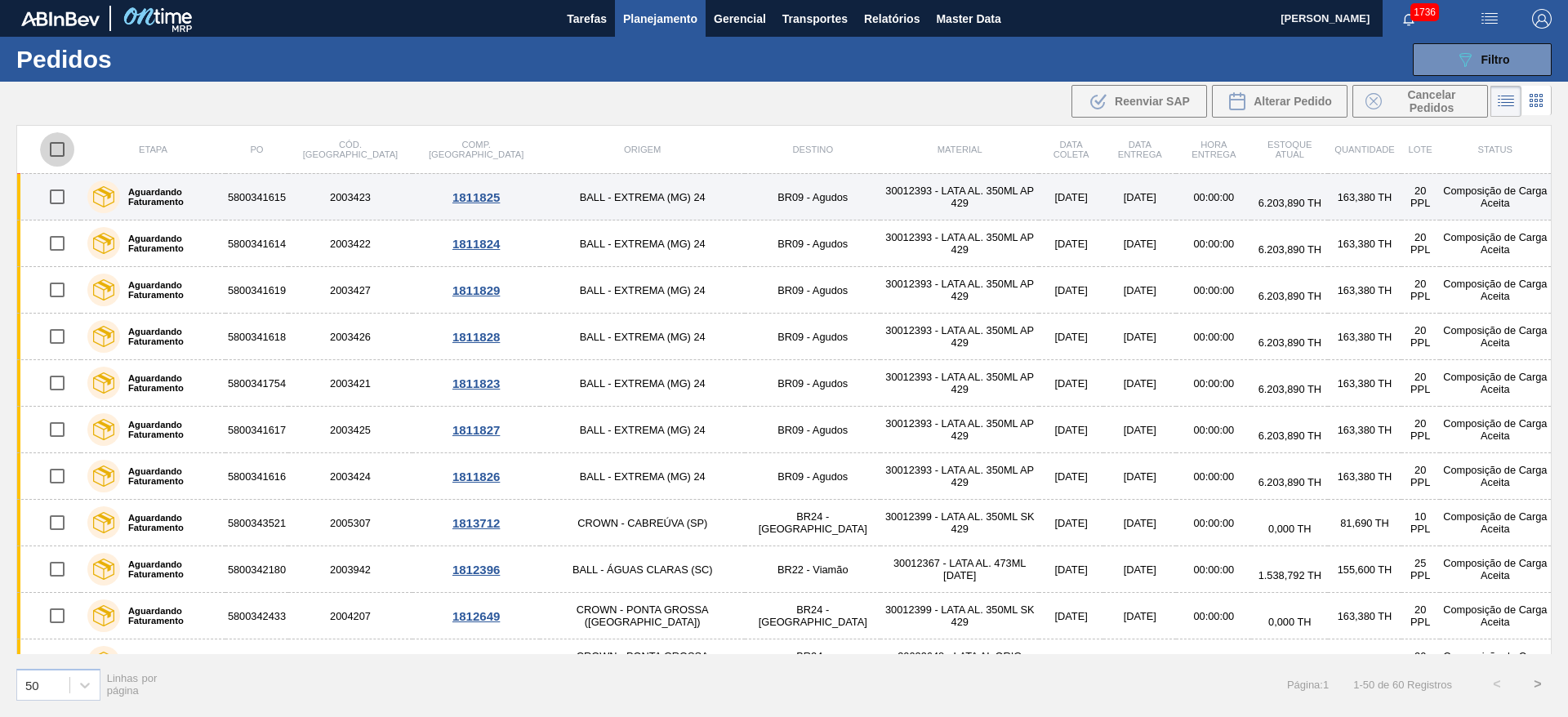
checkbox input "true"
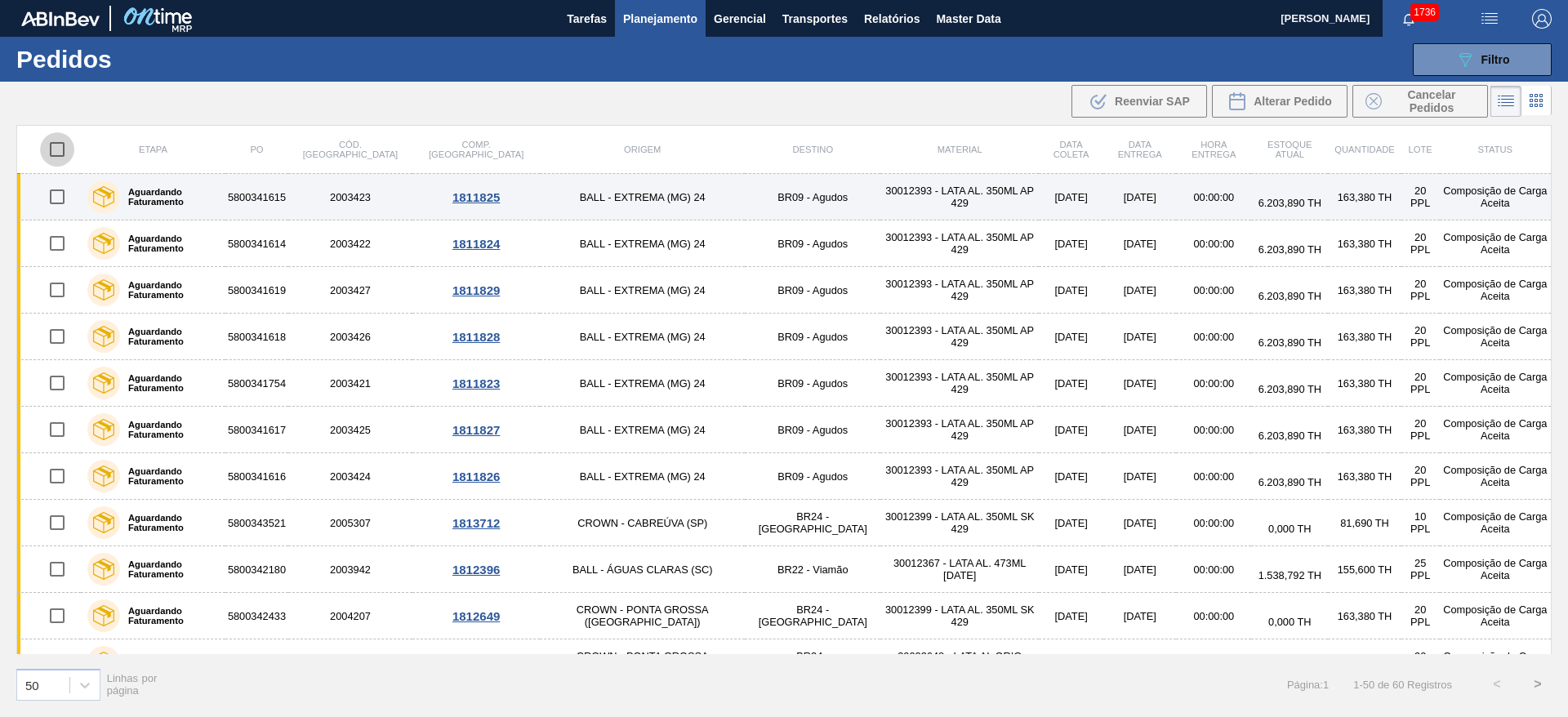
checkbox input "true"
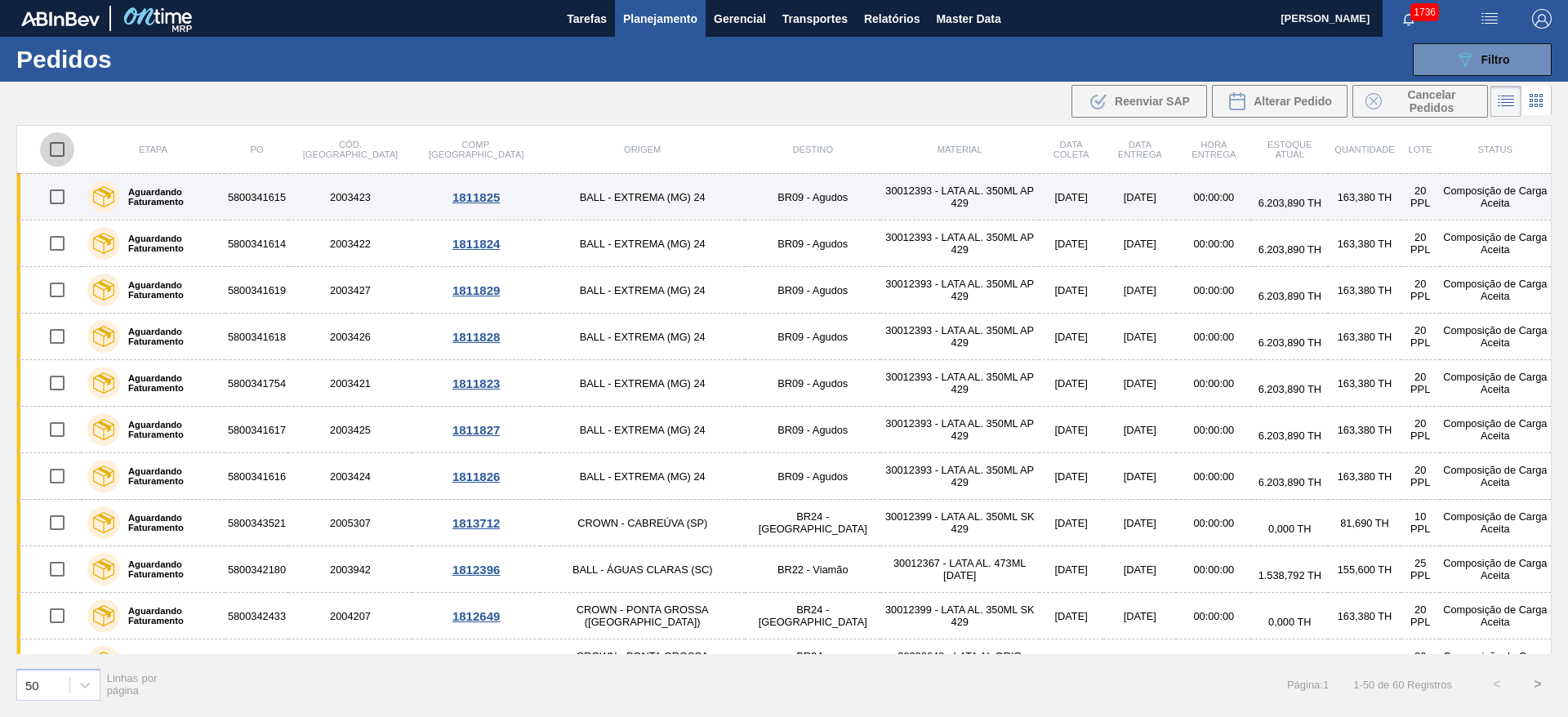
checkbox input "true"
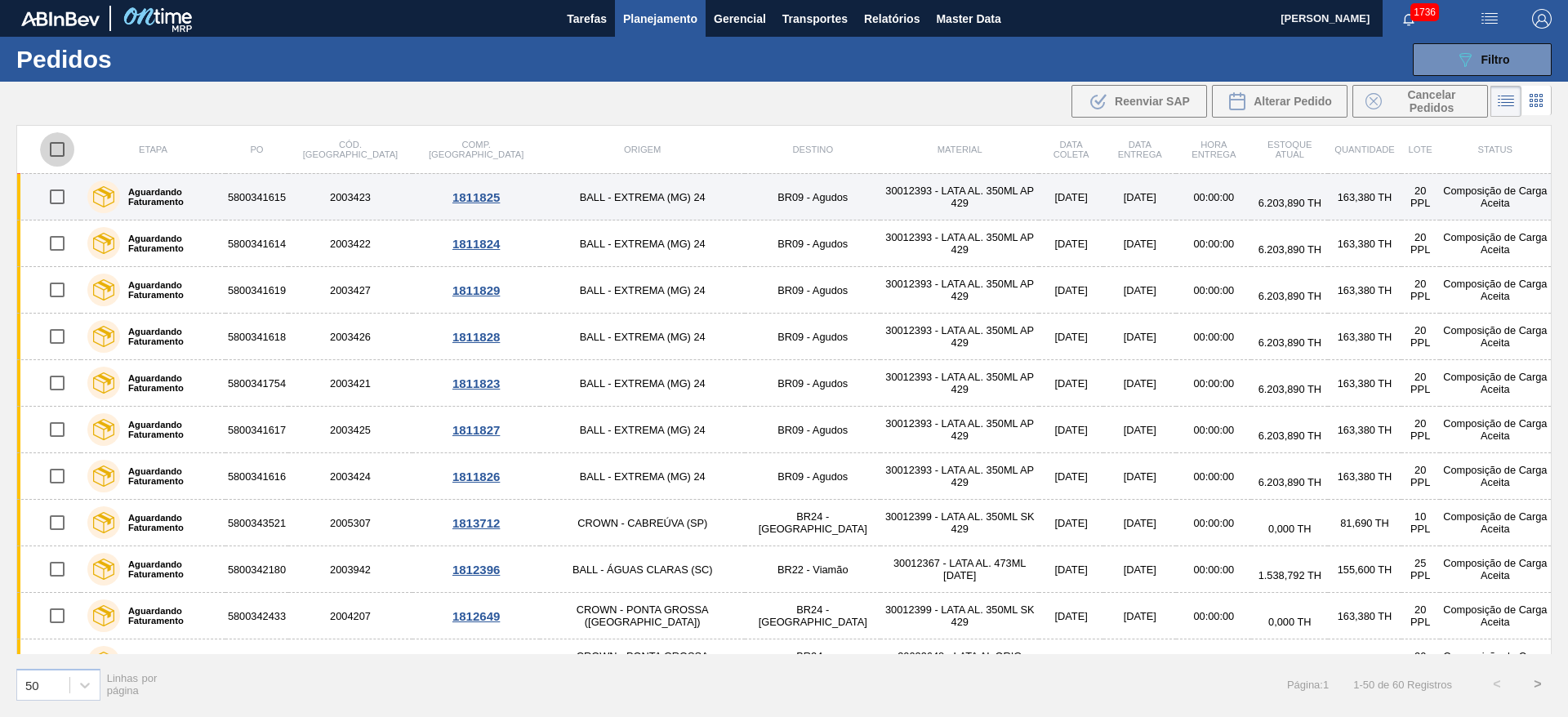
checkbox input "true"
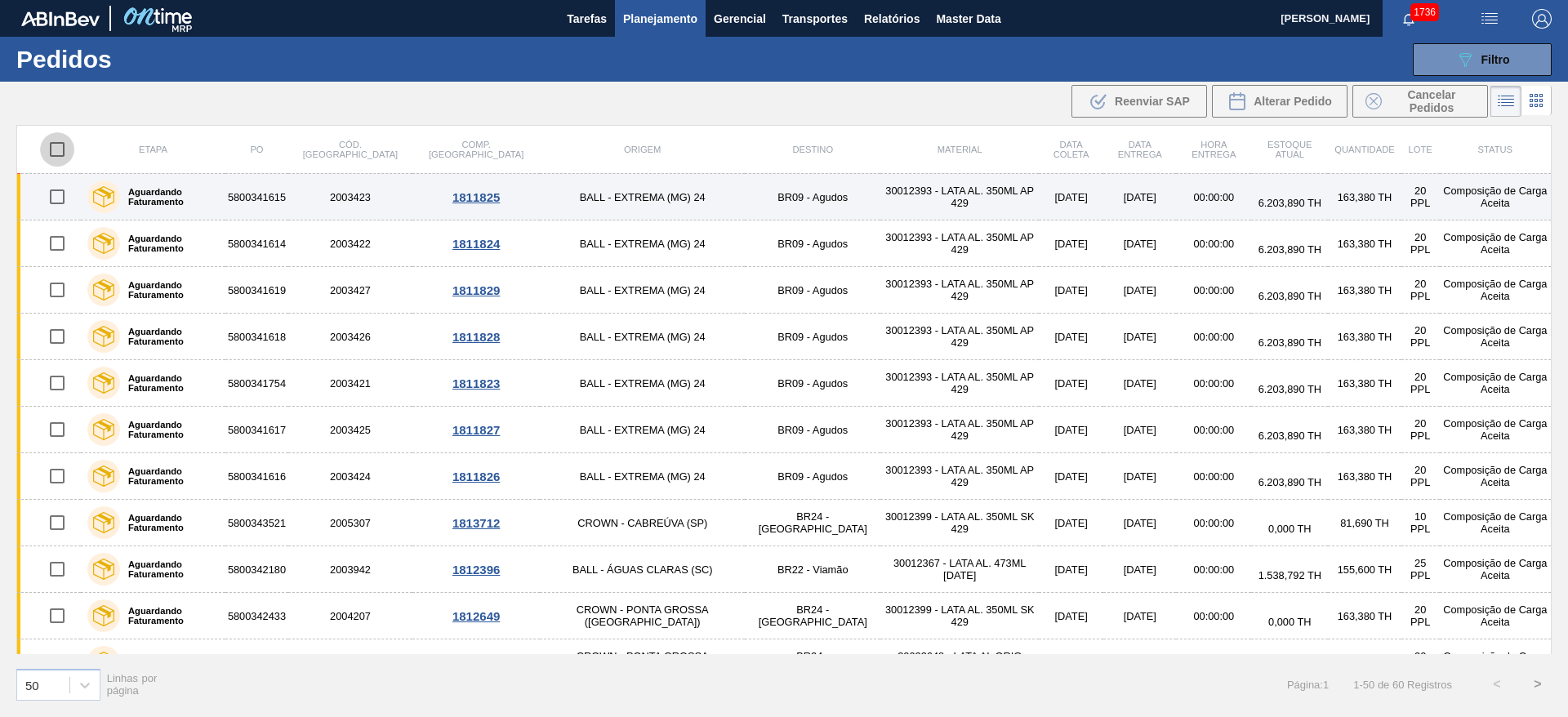
checkbox input "true"
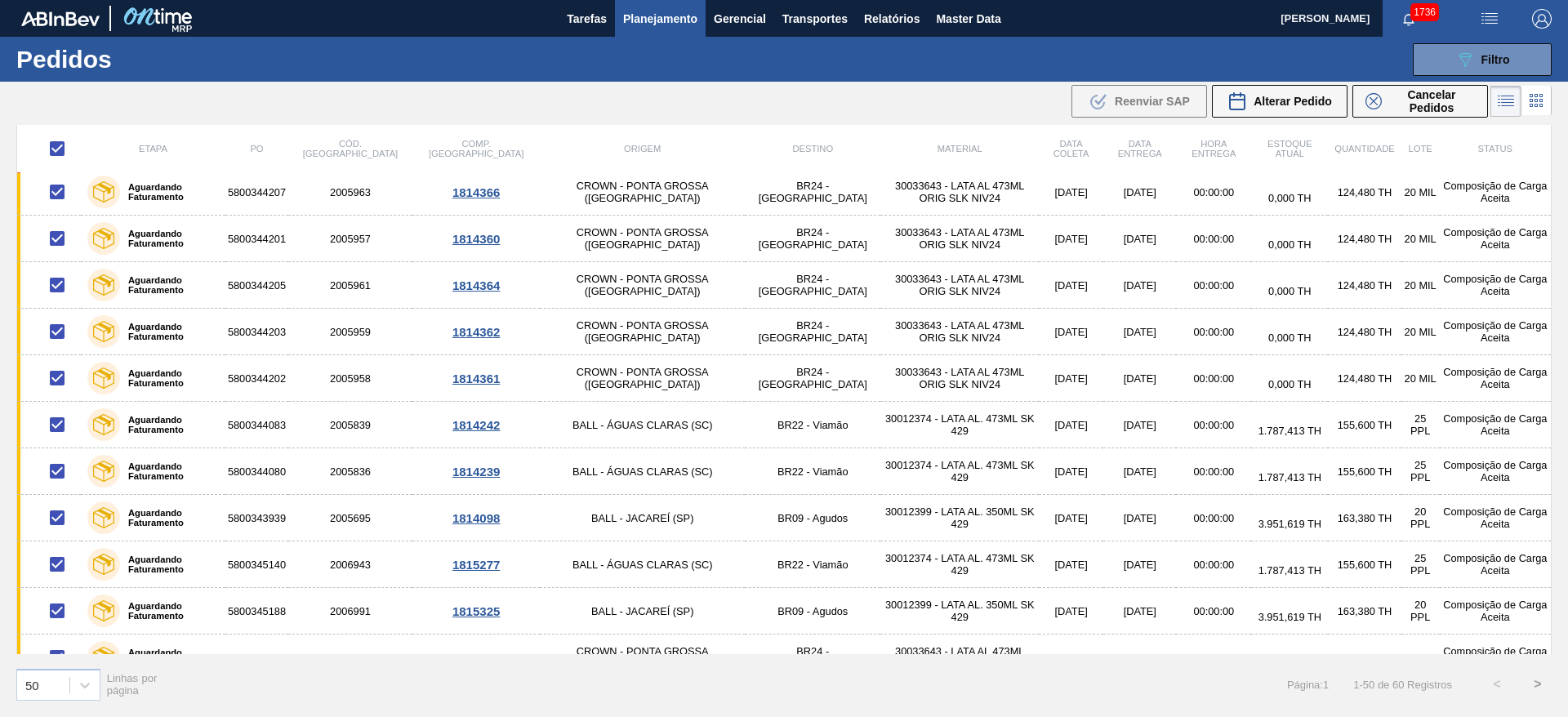
scroll to position [1847, 0]
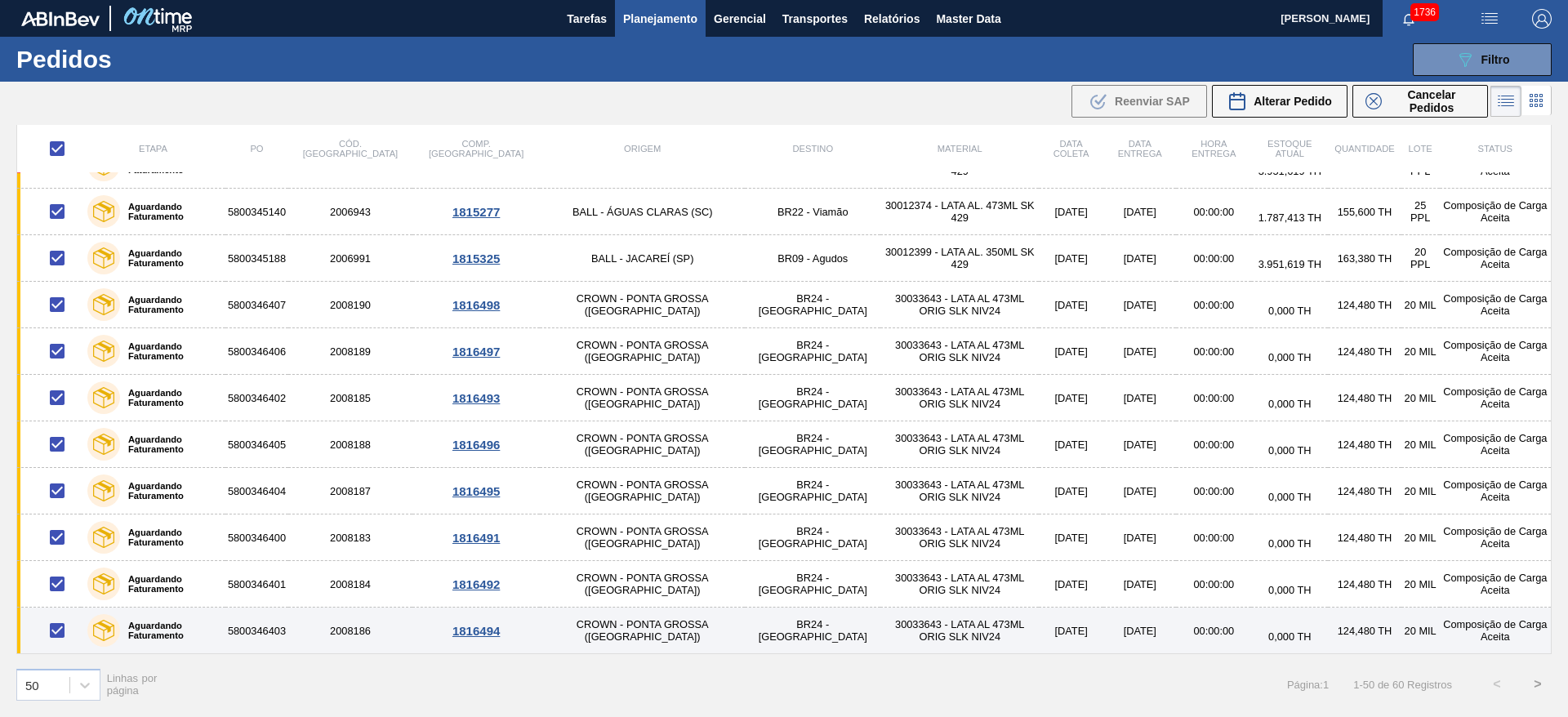
click at [56, 640] on input "checkbox" at bounding box center [57, 630] width 34 height 34
checkbox input "false"
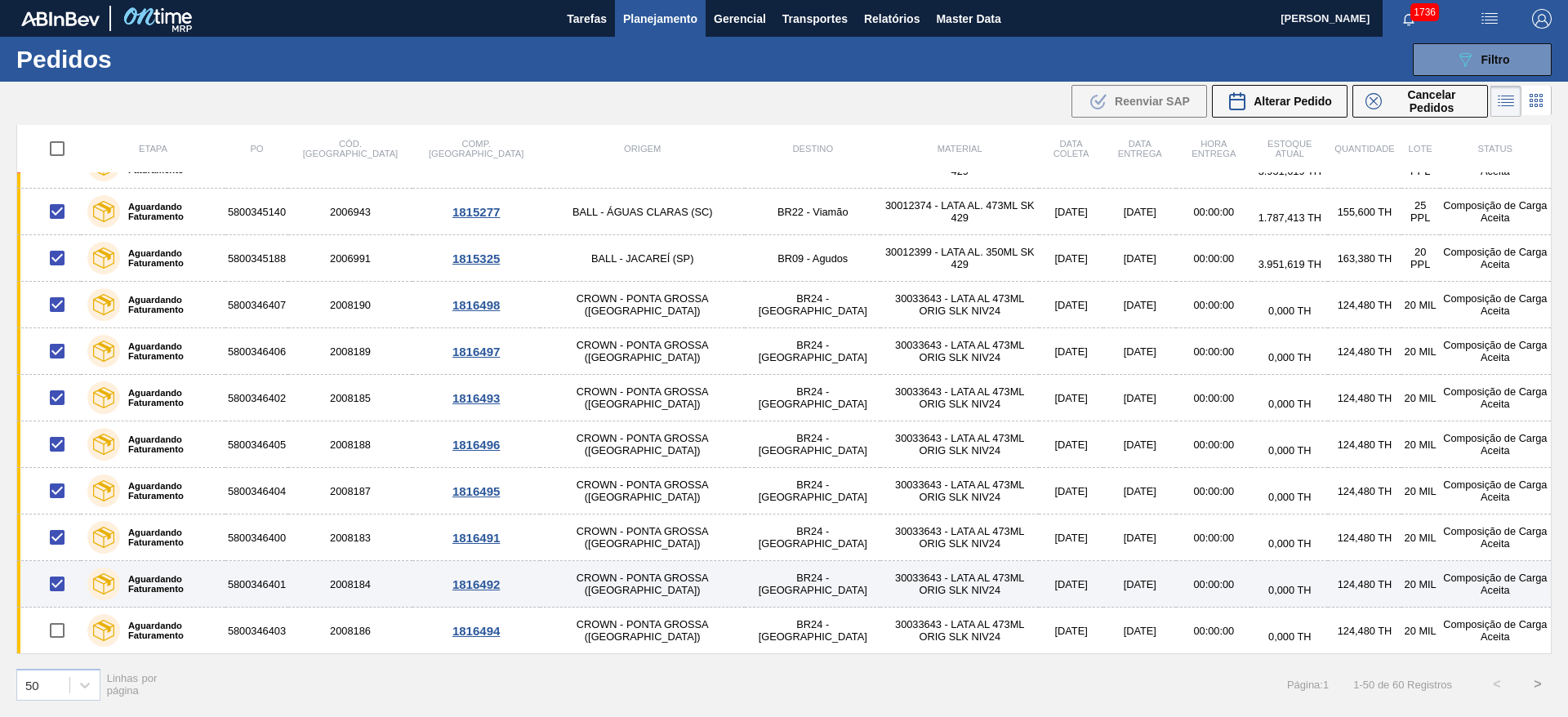
click at [60, 585] on input "checkbox" at bounding box center [57, 584] width 34 height 34
checkbox input "false"
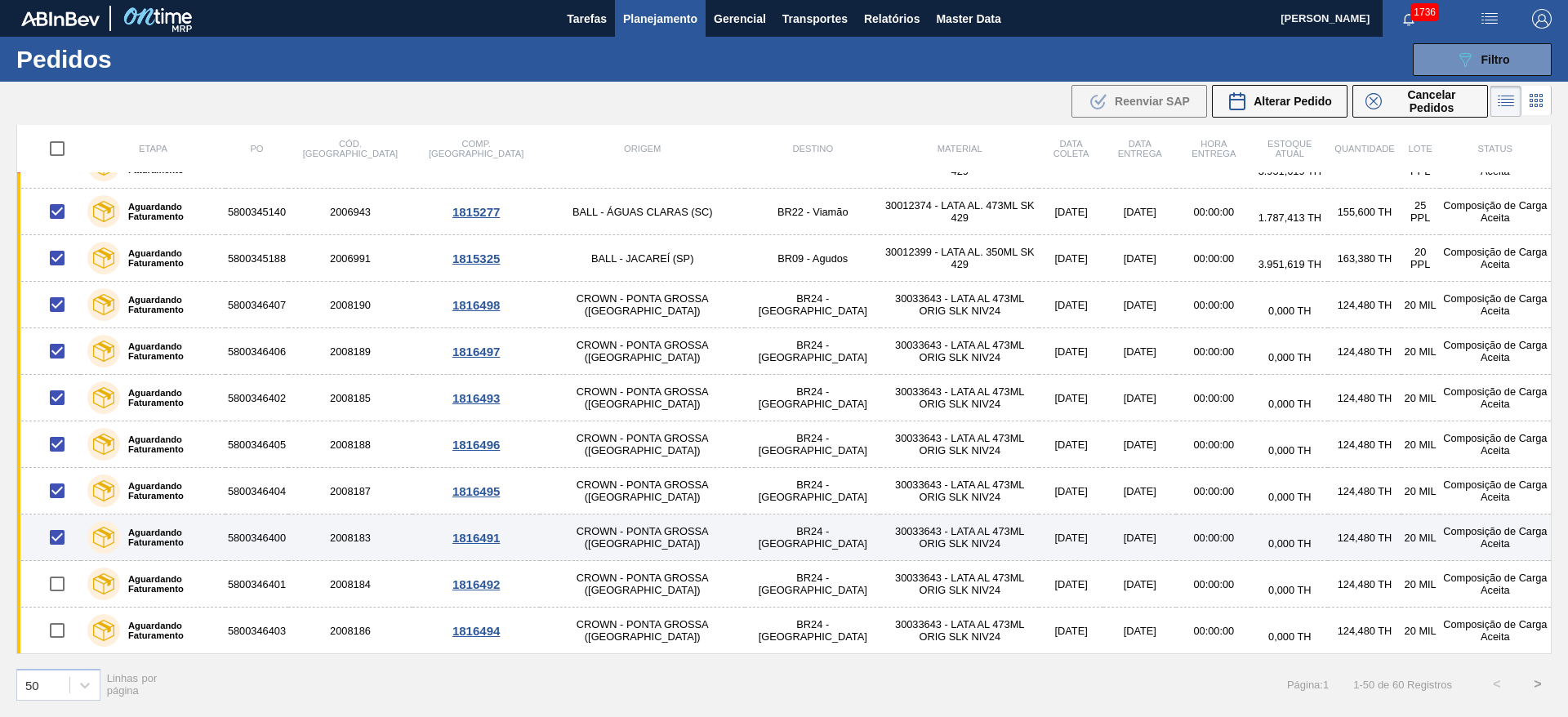
click at [59, 537] on input "checkbox" at bounding box center [57, 537] width 34 height 34
checkbox input "false"
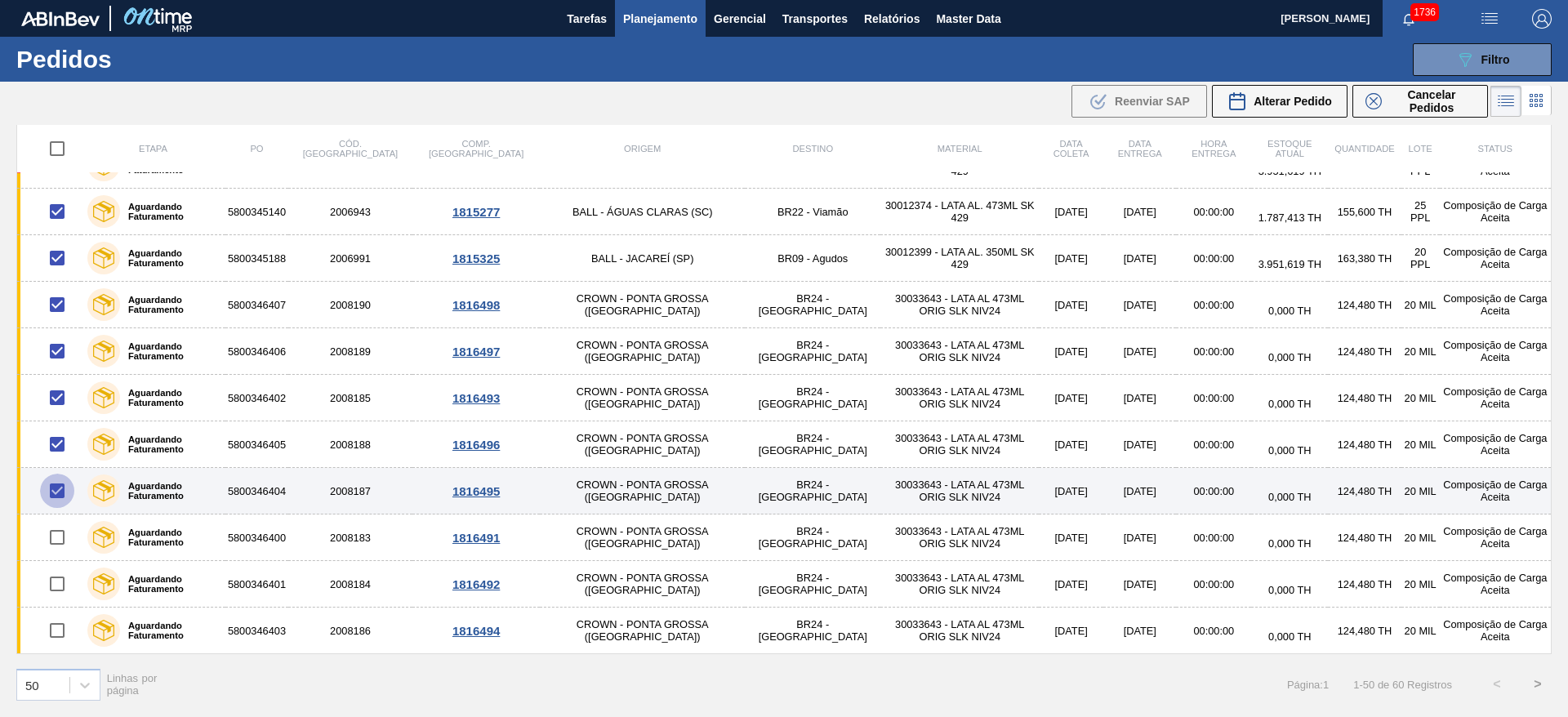
click at [63, 492] on input "checkbox" at bounding box center [57, 491] width 34 height 34
checkbox input "false"
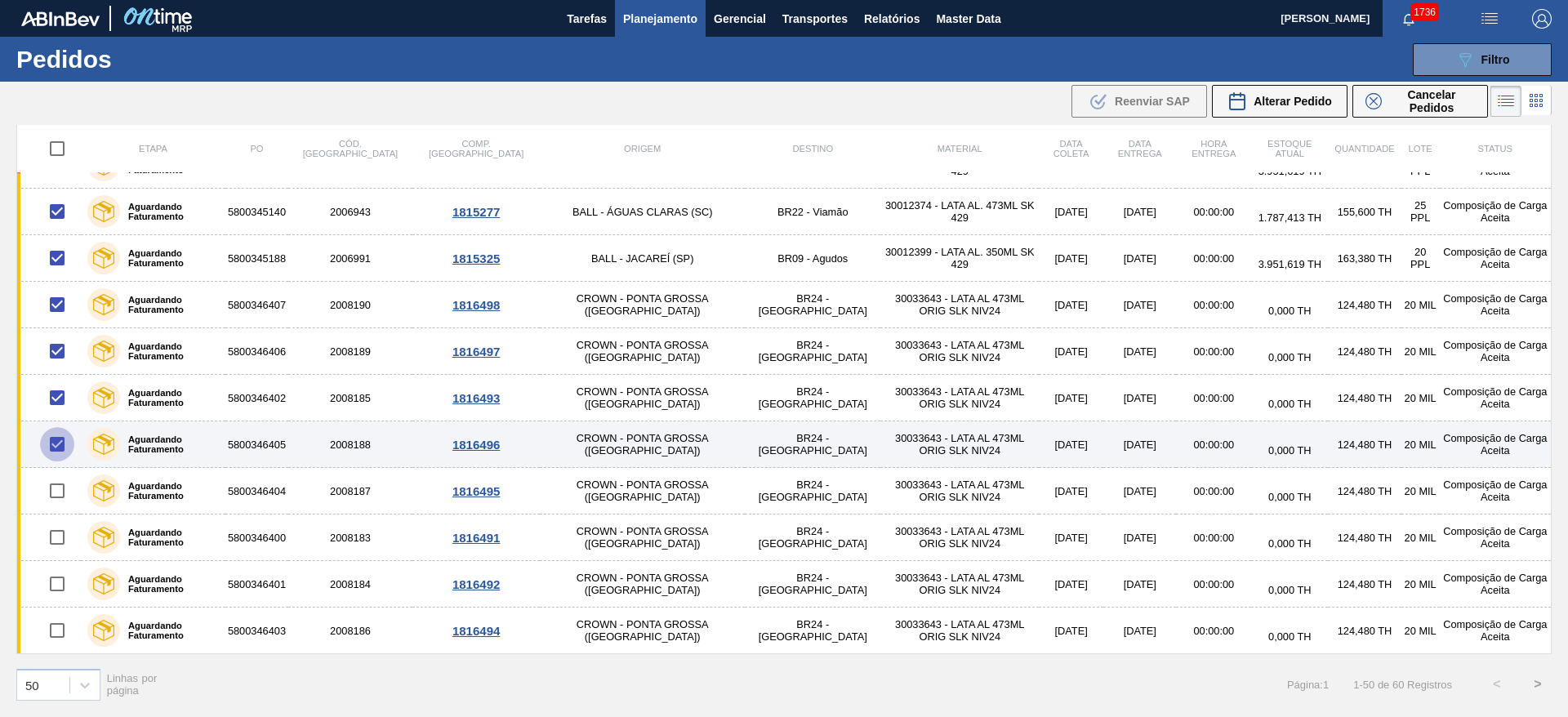
click at [55, 445] on input "checkbox" at bounding box center [57, 444] width 34 height 34
checkbox input "false"
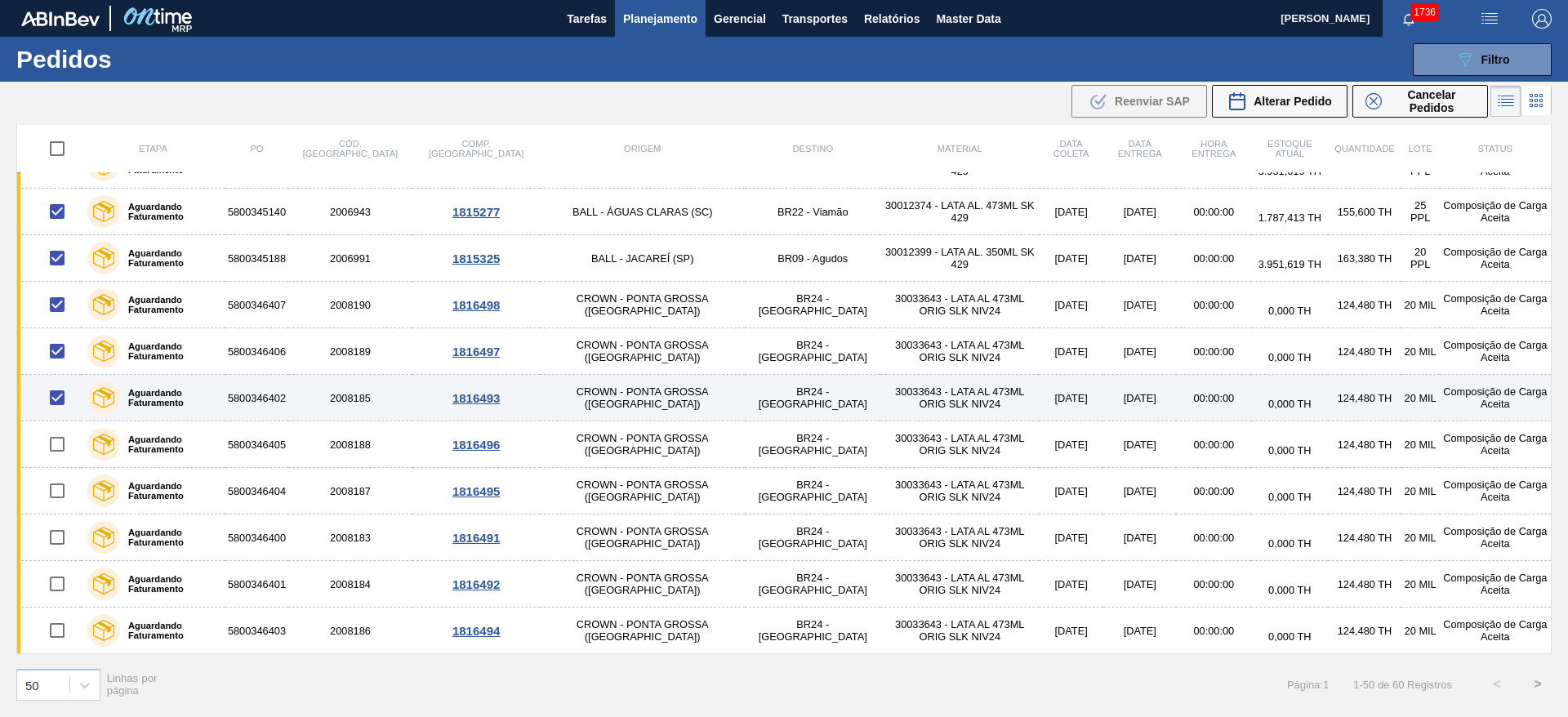
click at [56, 402] on input "checkbox" at bounding box center [57, 398] width 34 height 34
checkbox input "false"
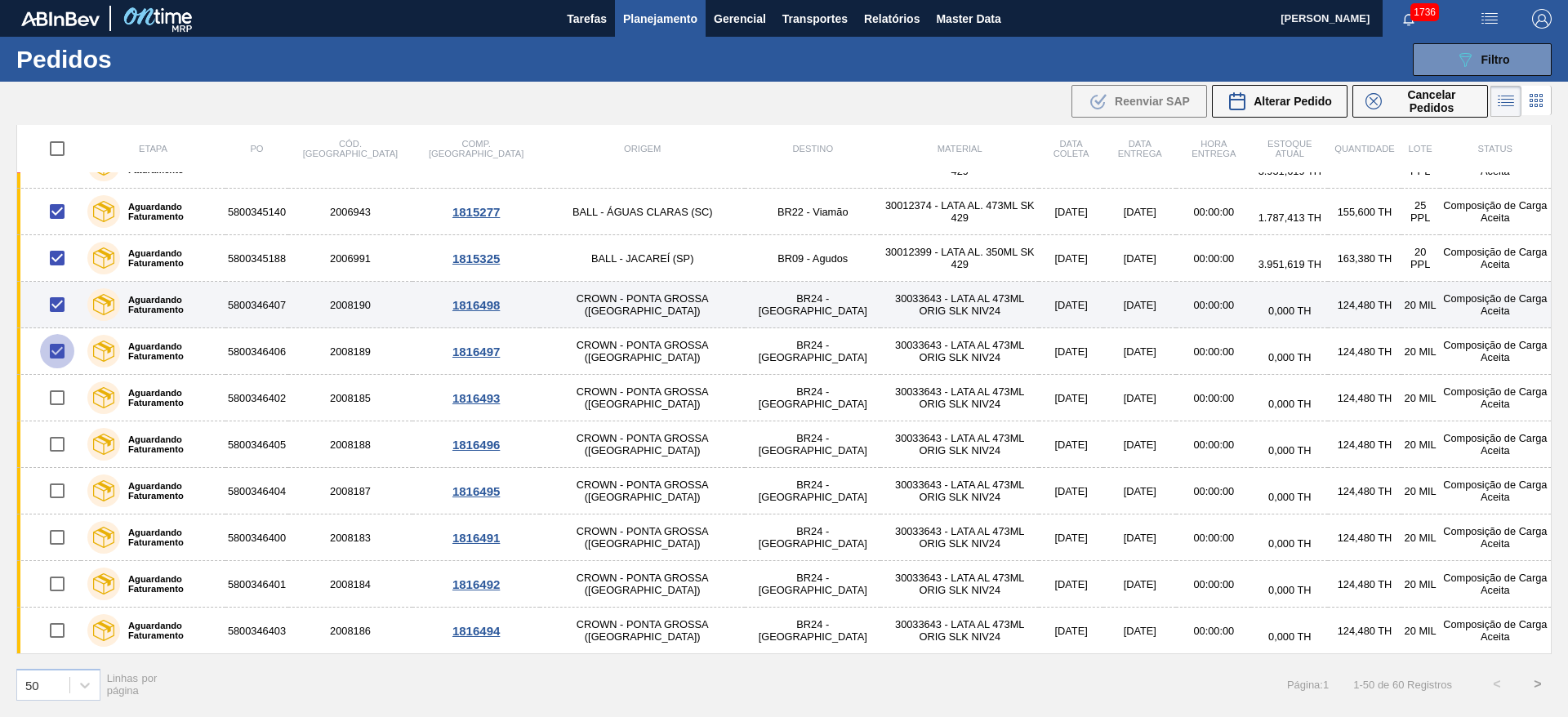
drag, startPoint x: 58, startPoint y: 350, endPoint x: 60, endPoint y: 308, distance: 41.7
click at [57, 350] on input "checkbox" at bounding box center [57, 351] width 34 height 34
checkbox input "false"
click at [54, 304] on input "checkbox" at bounding box center [57, 304] width 34 height 34
checkbox input "false"
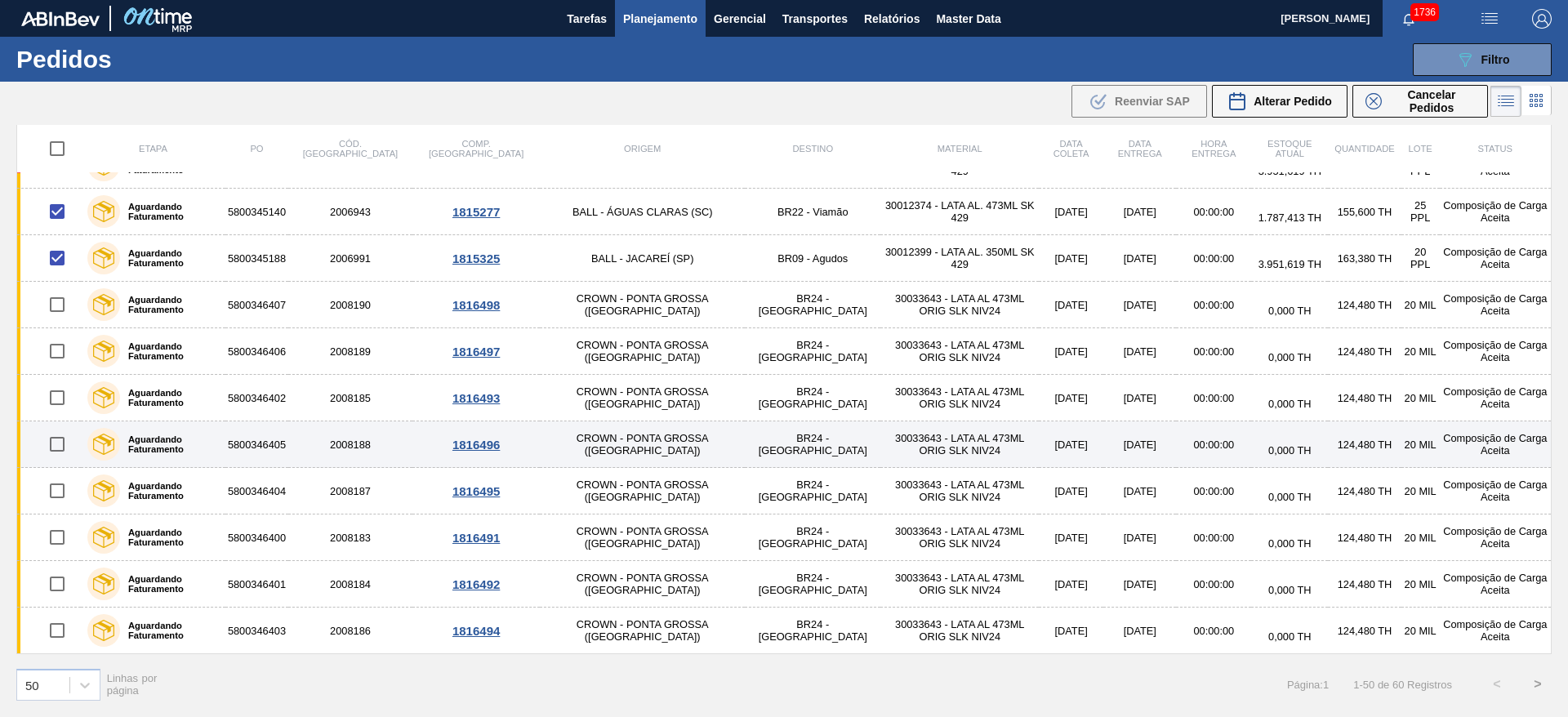
scroll to position [1725, 0]
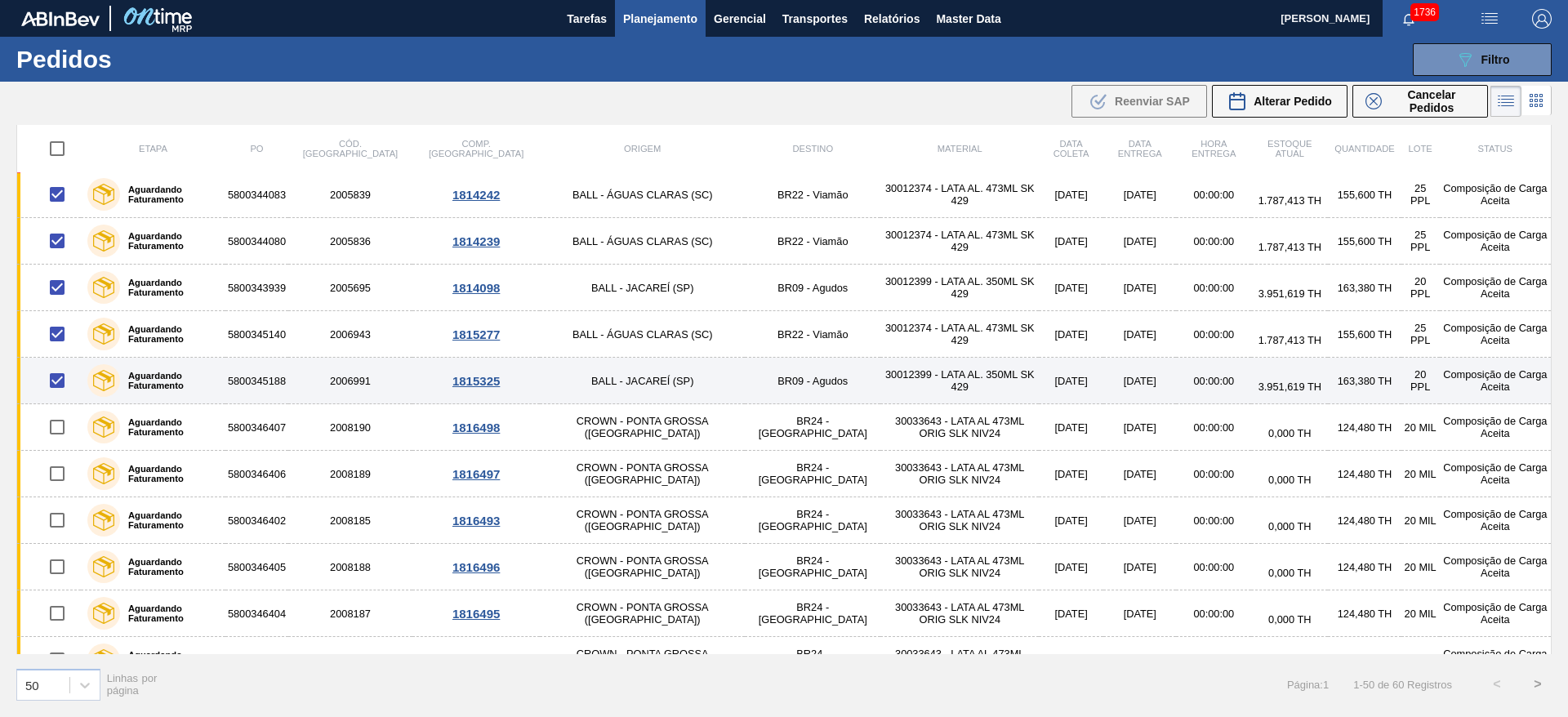
click at [57, 381] on input "checkbox" at bounding box center [57, 380] width 34 height 34
checkbox input "false"
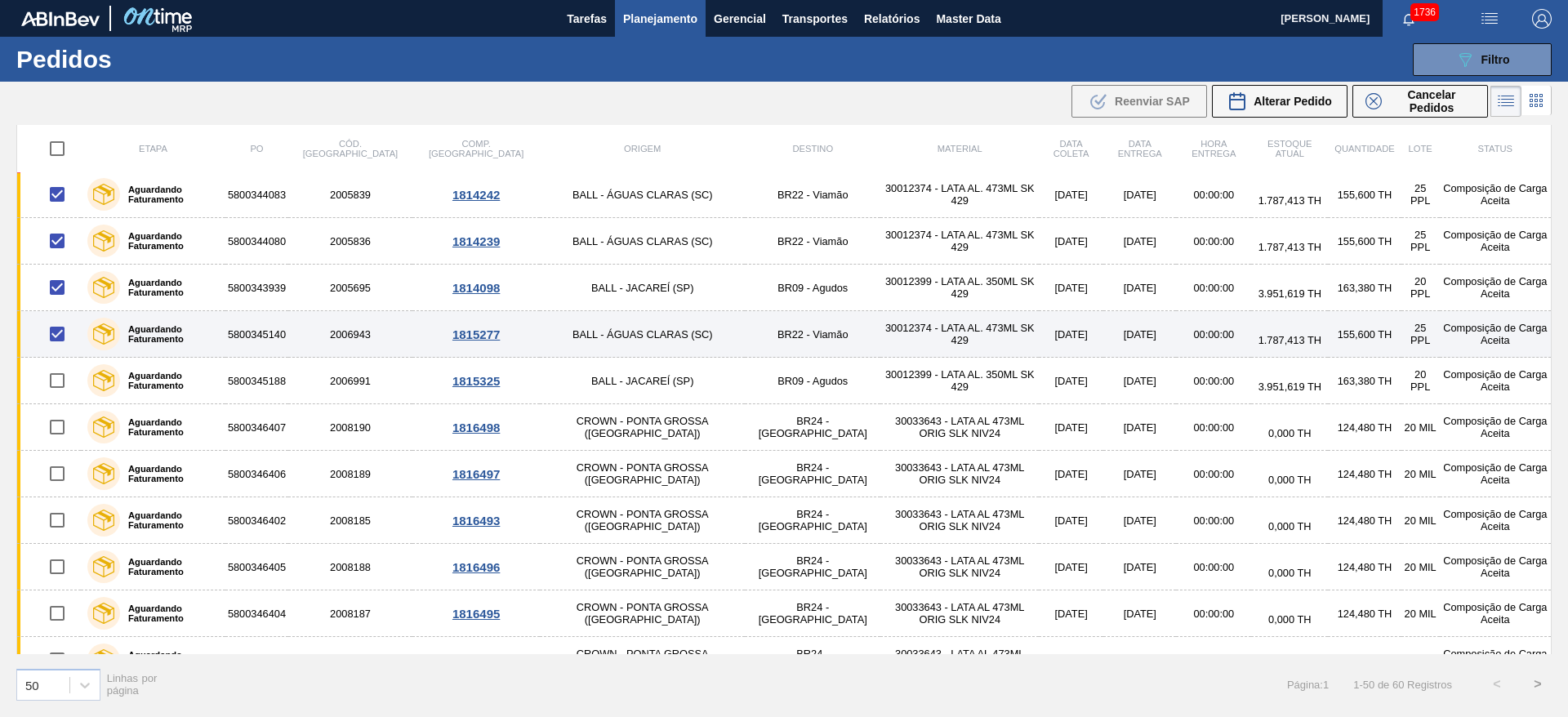
click at [54, 331] on input "checkbox" at bounding box center [57, 334] width 34 height 34
checkbox input "false"
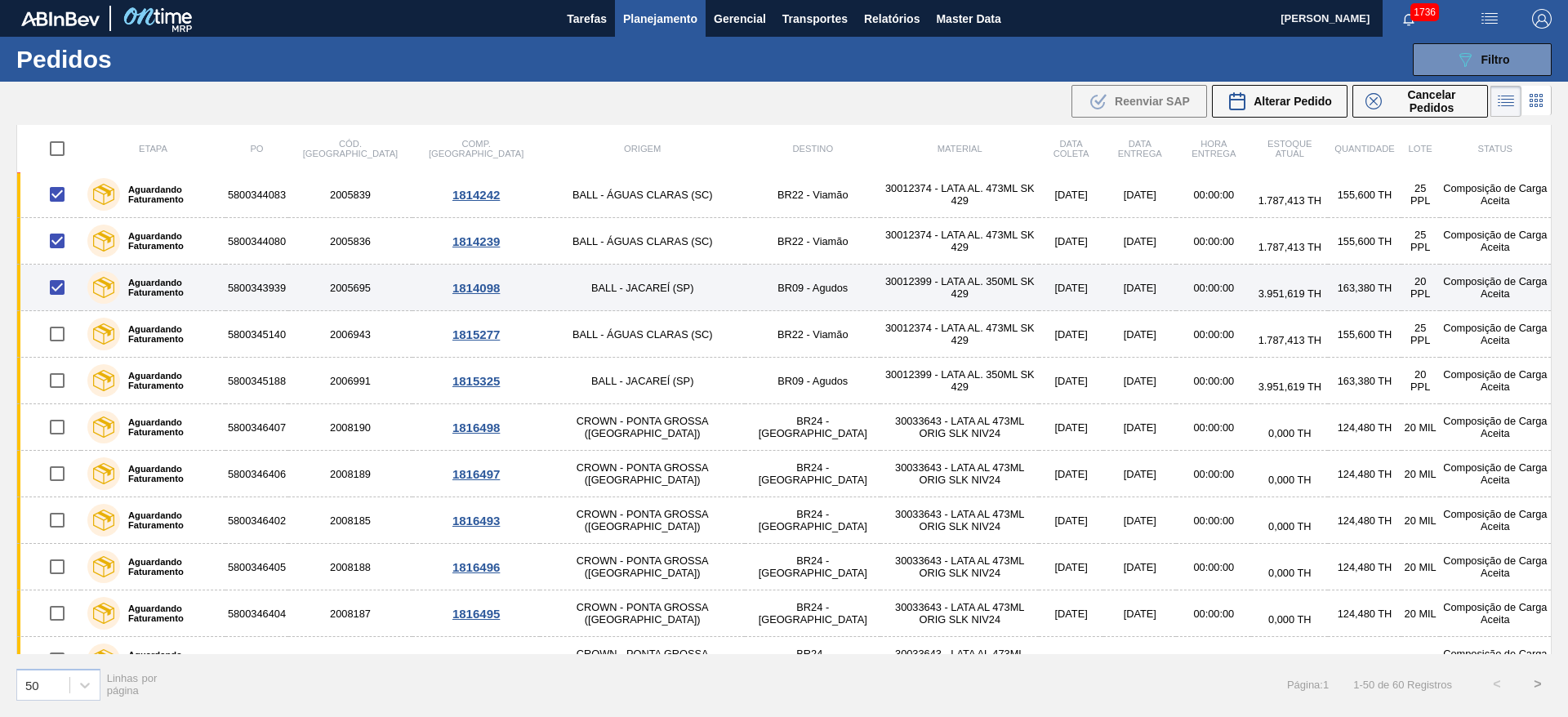
drag, startPoint x: 51, startPoint y: 287, endPoint x: 57, endPoint y: 272, distance: 15.8
click at [52, 286] on input "checkbox" at bounding box center [57, 287] width 34 height 34
click at [55, 284] on input "checkbox" at bounding box center [57, 287] width 34 height 34
checkbox input "true"
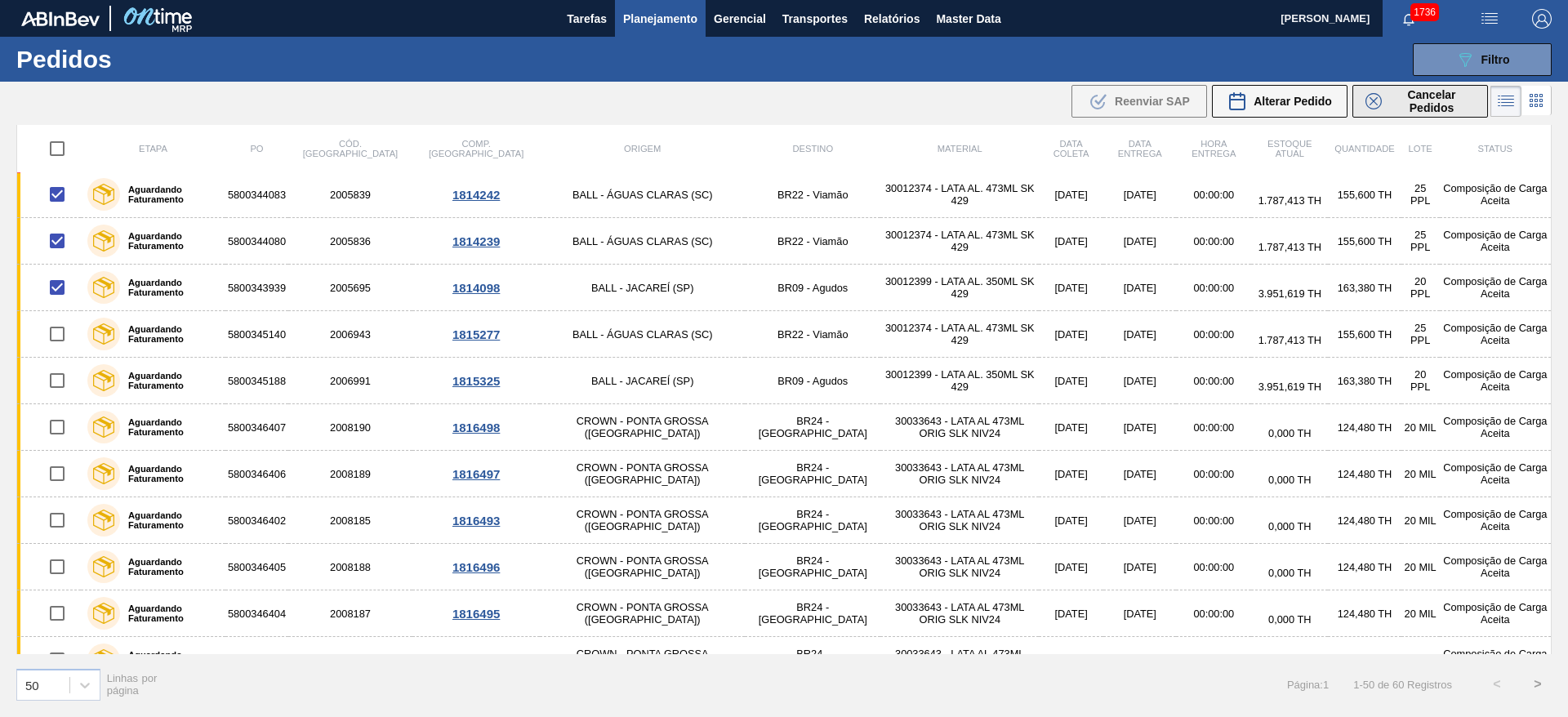
click at [1423, 103] on span "Cancelar Pedidos" at bounding box center [1431, 101] width 87 height 26
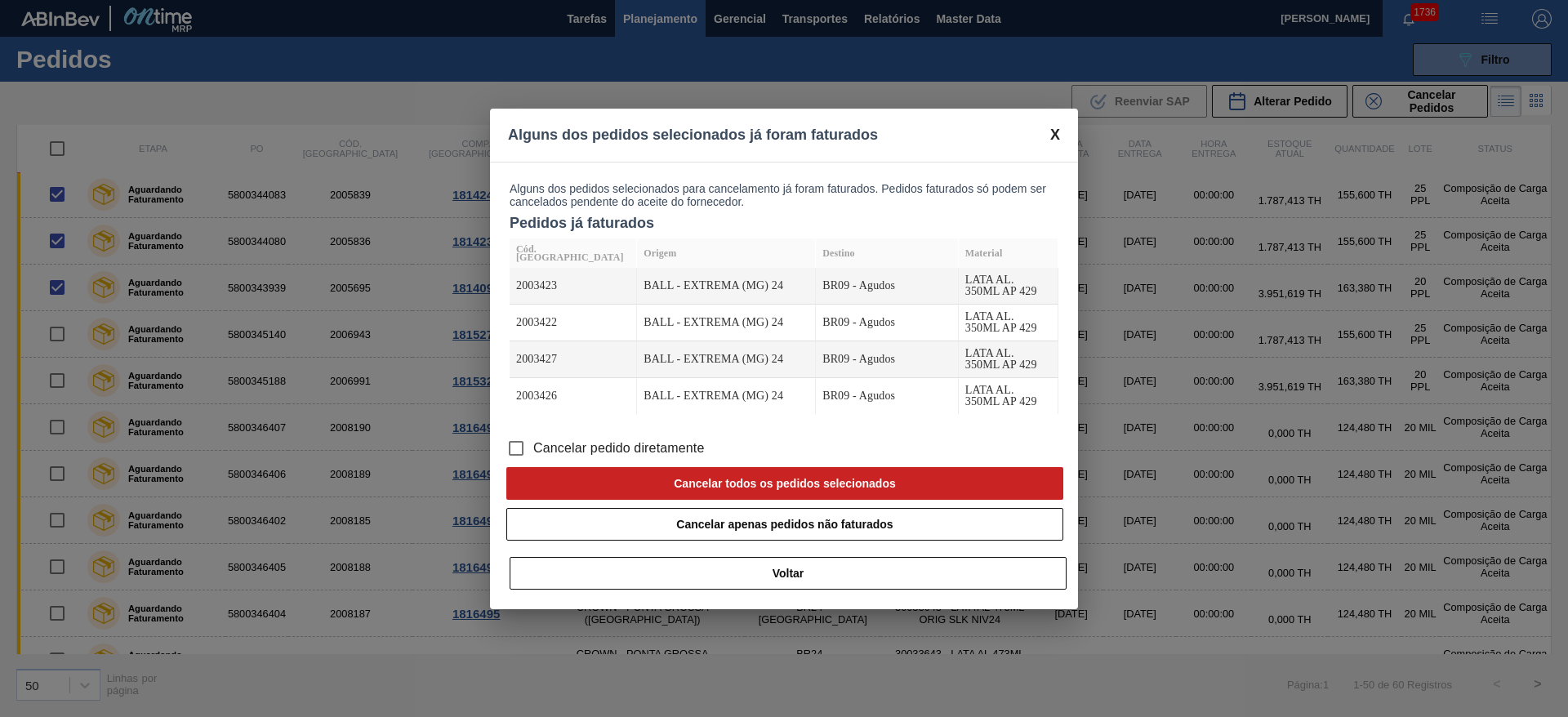
click at [632, 447] on span "Cancelar pedido diretamente" at bounding box center [618, 449] width 171 height 20
click at [533, 447] on input "Cancelar pedido diretamente" at bounding box center [516, 448] width 34 height 34
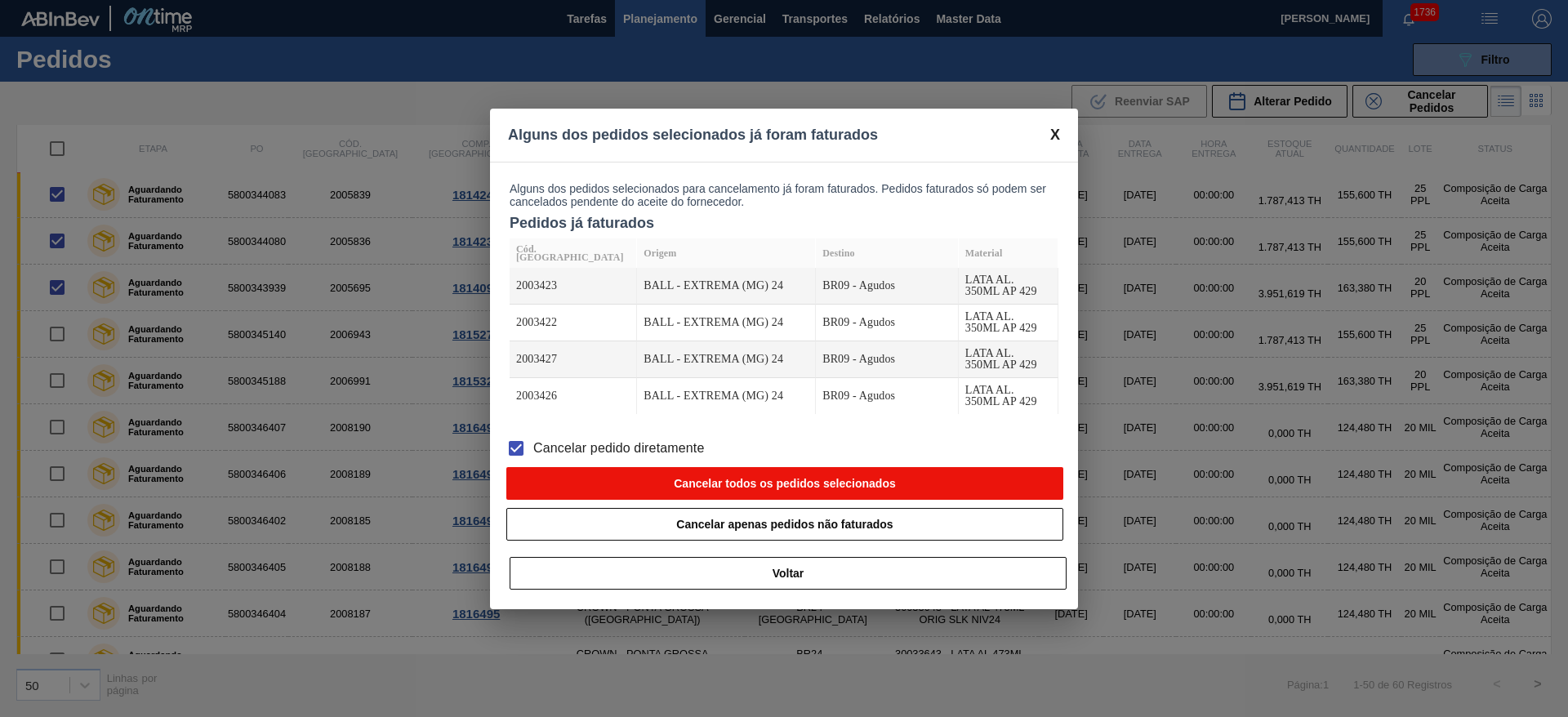
click at [720, 480] on button "Cancelar todos os pedidos selecionados" at bounding box center [784, 483] width 557 height 33
checkbox input "false"
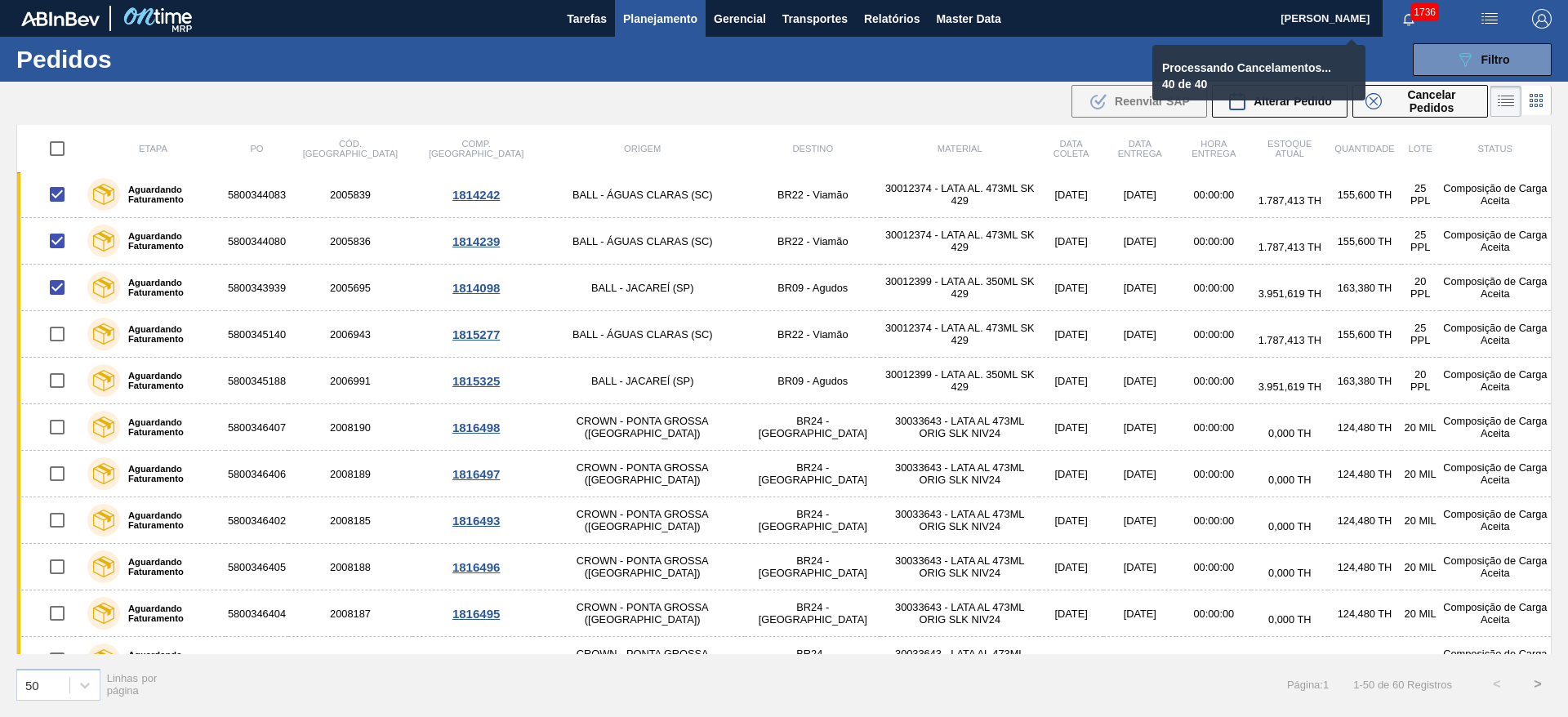
checkbox input "false"
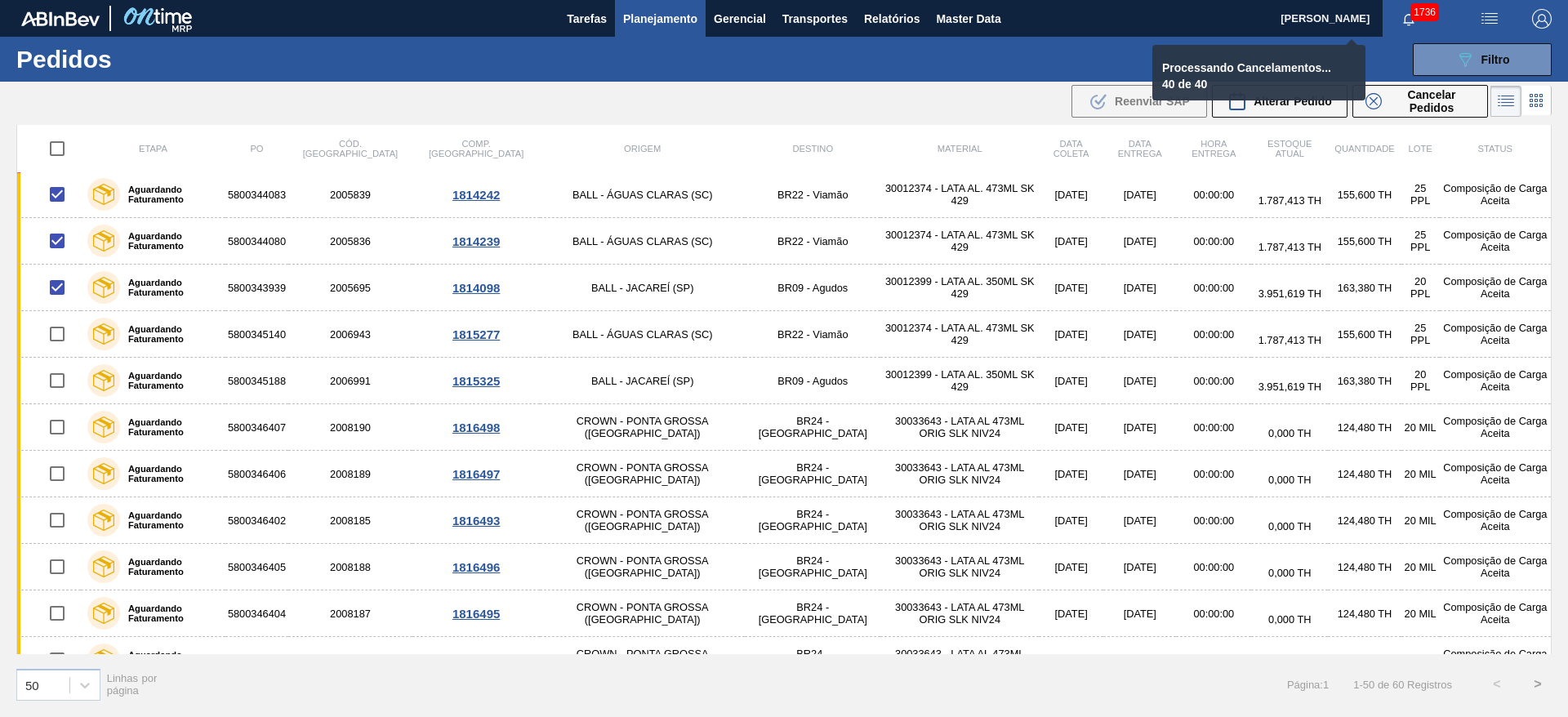
checkbox input "false"
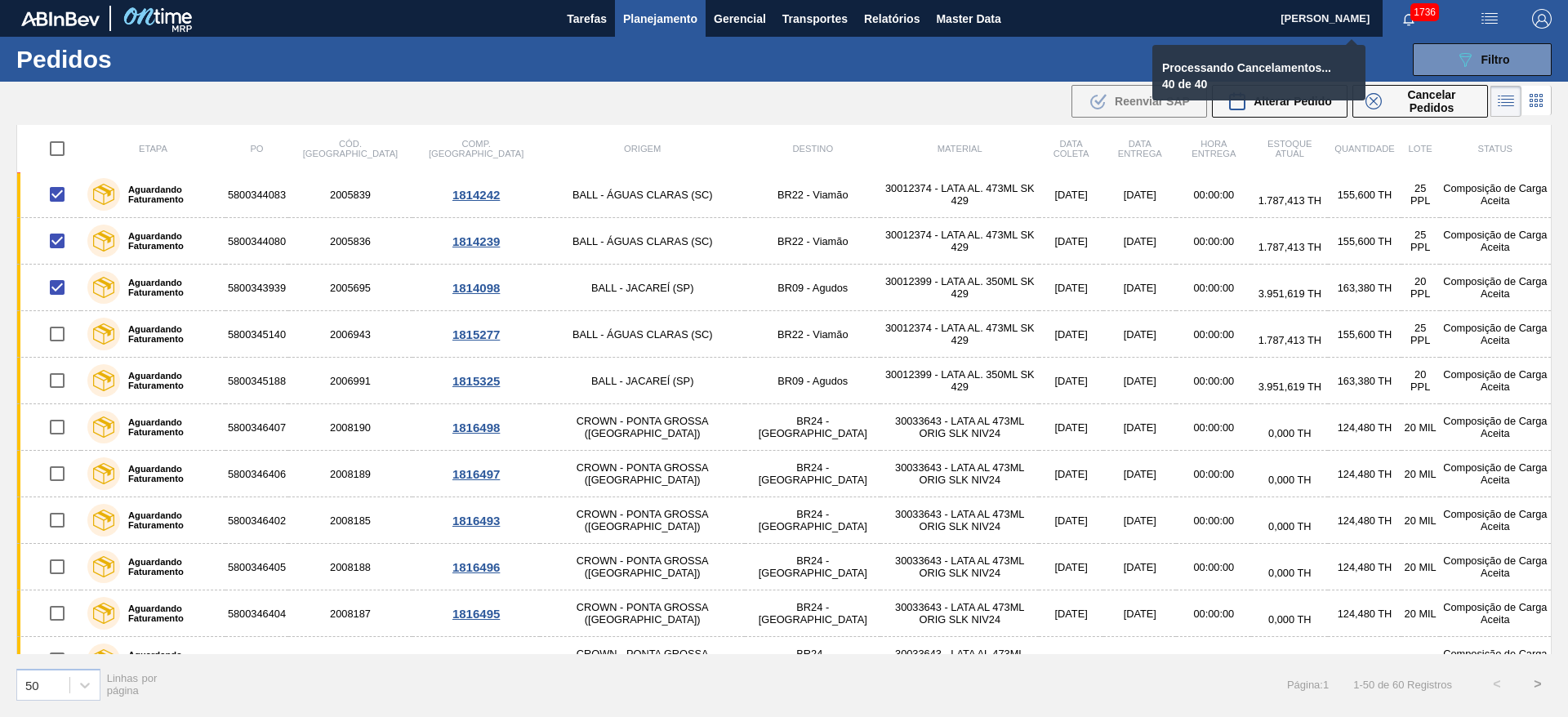
checkbox input "false"
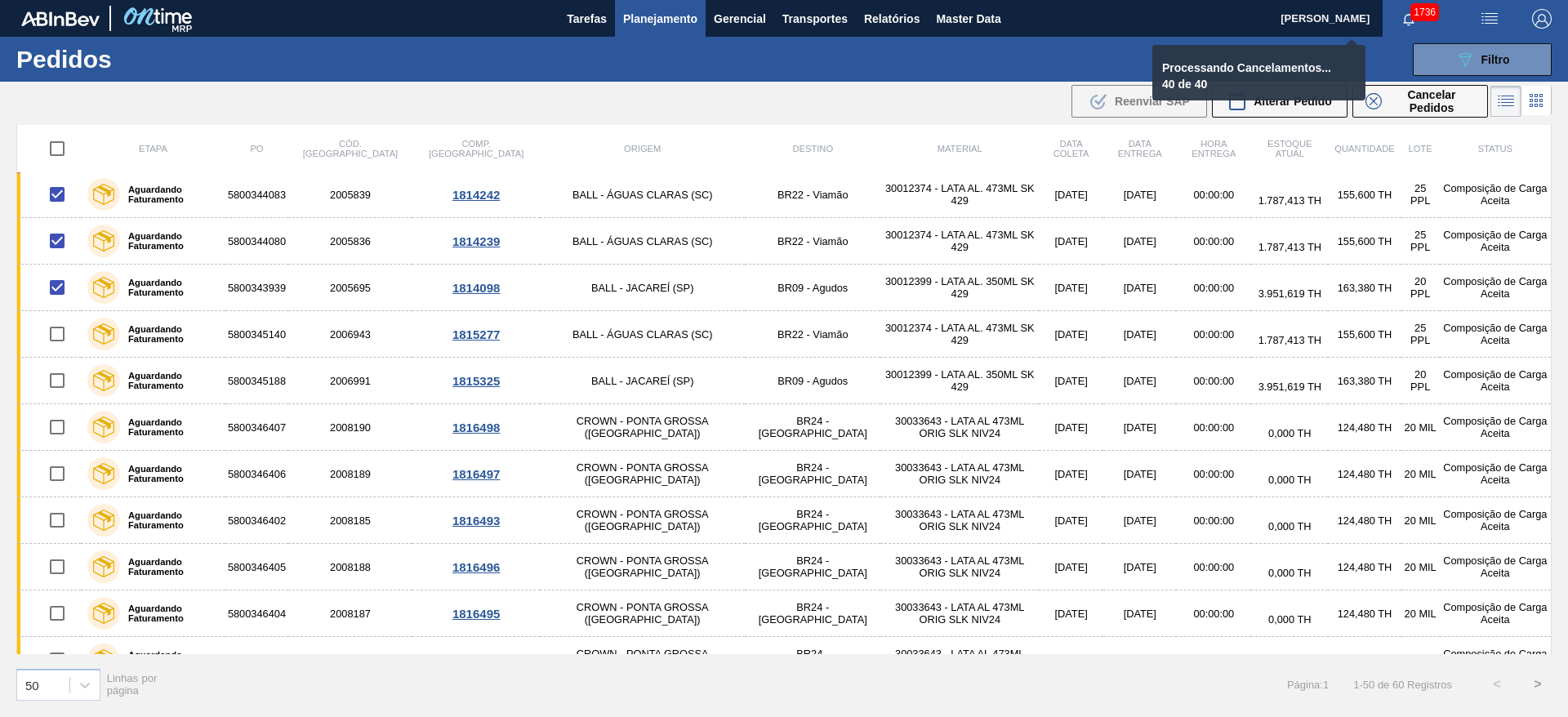
checkbox input "false"
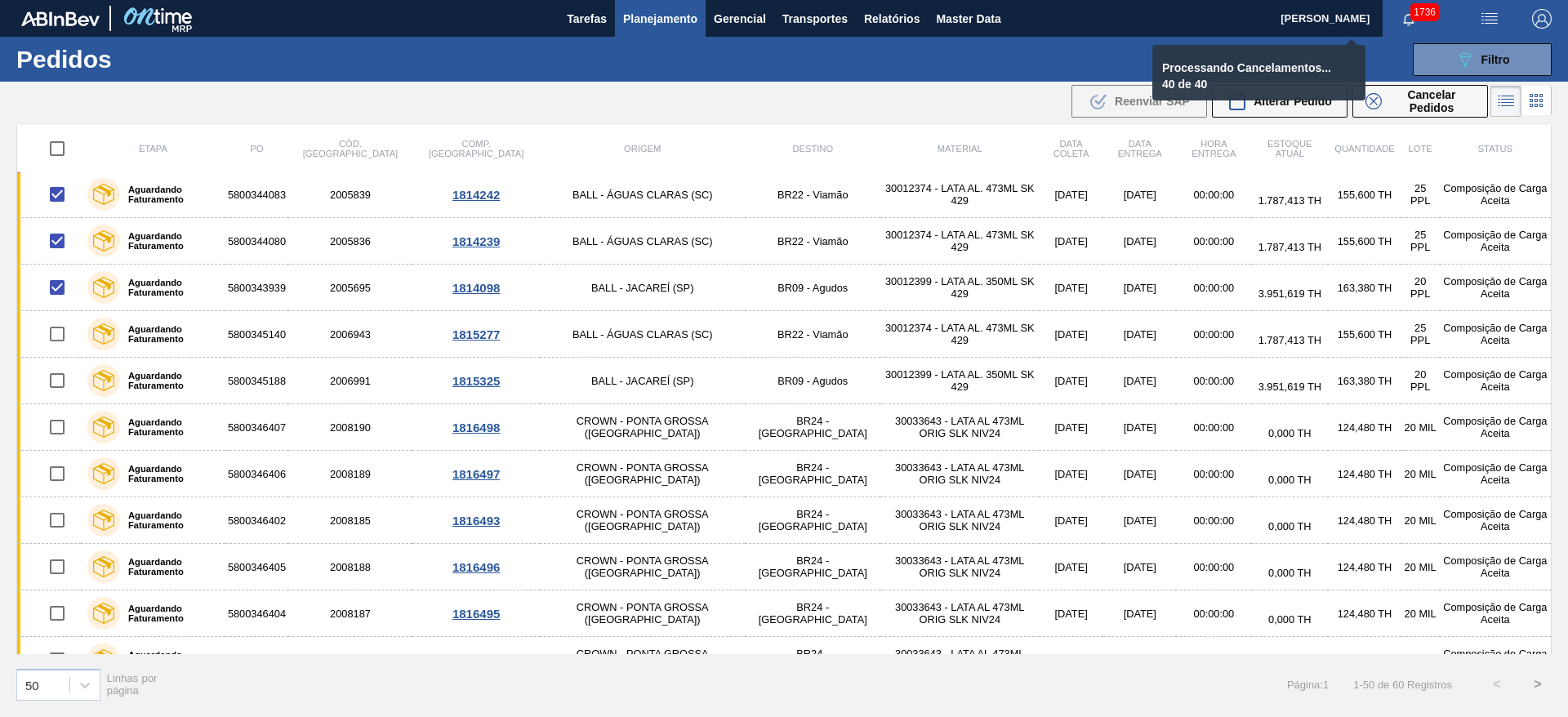
checkbox input "false"
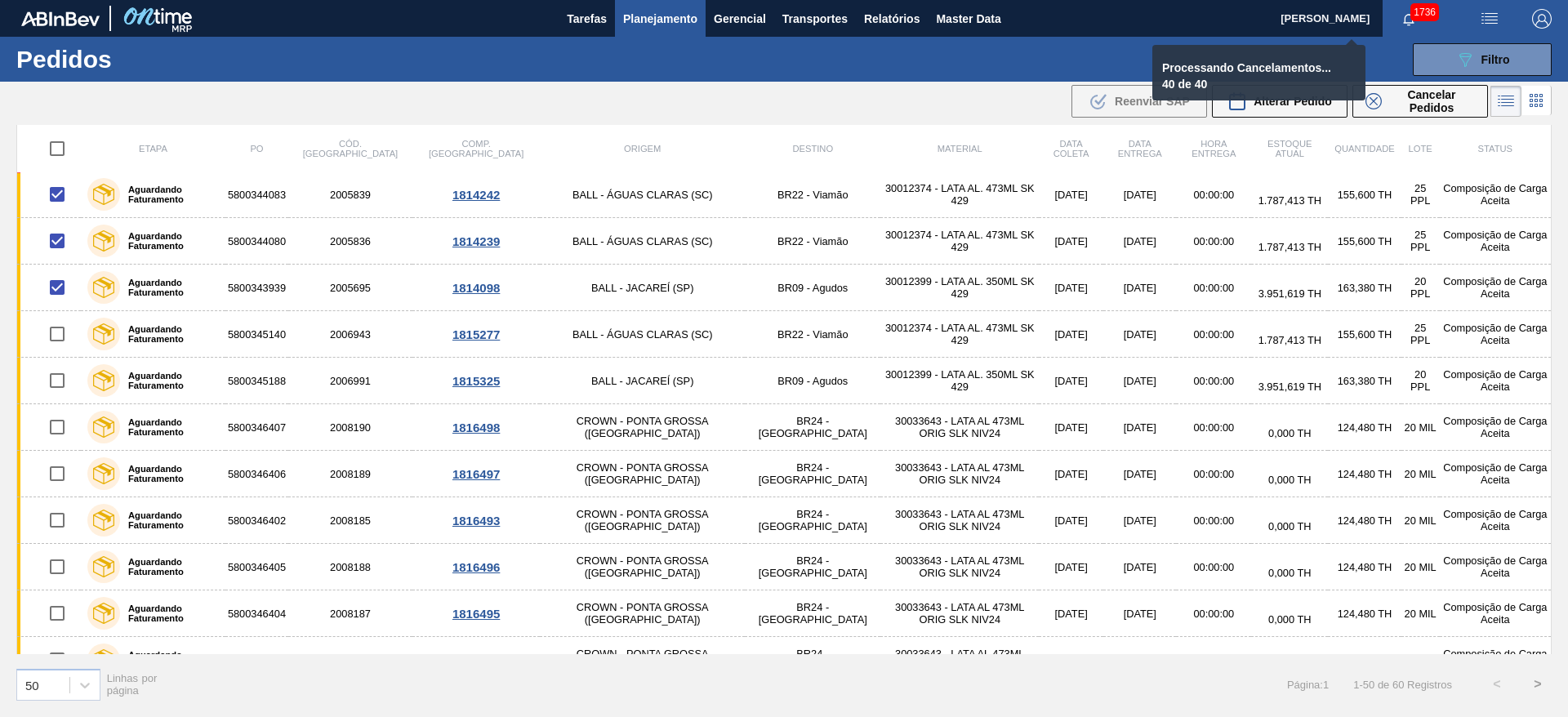
checkbox input "false"
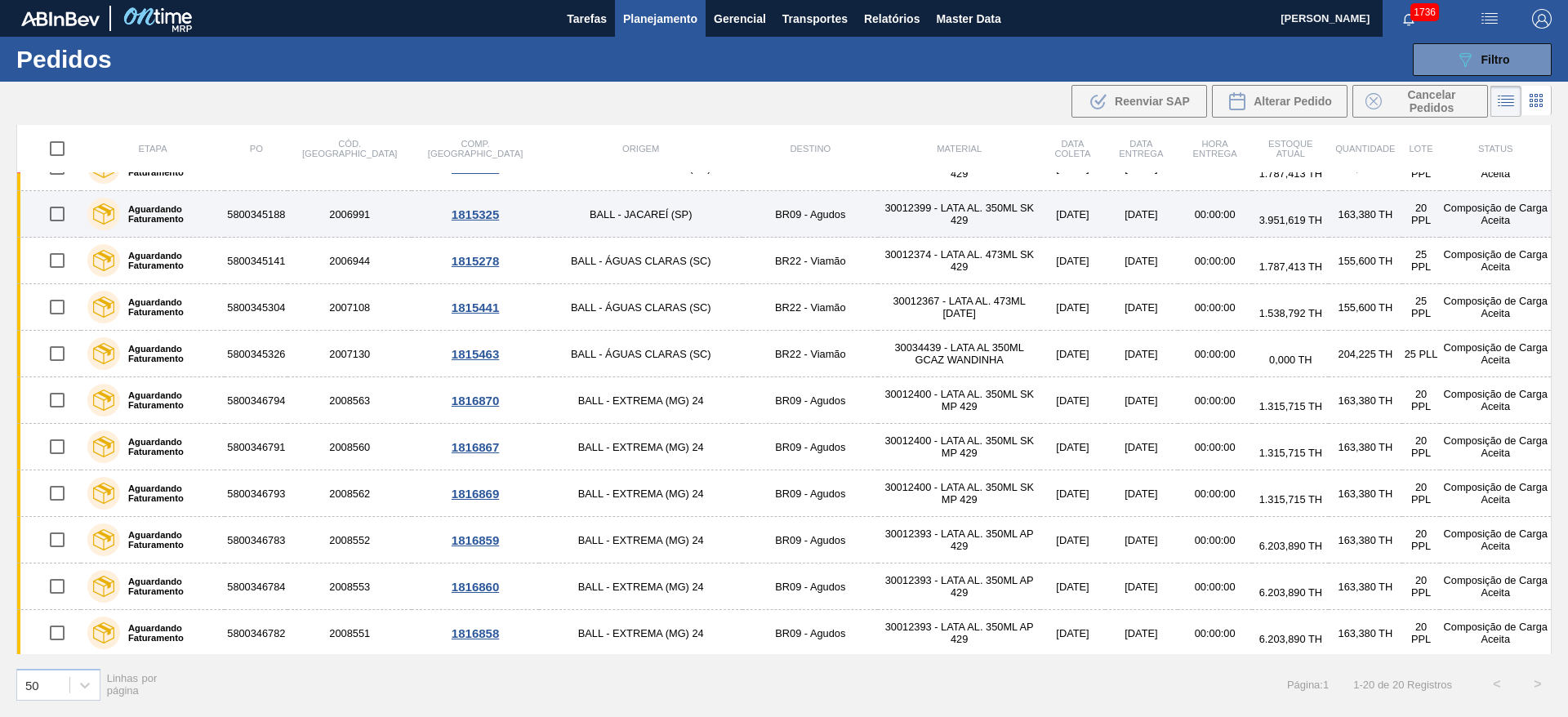
scroll to position [0, 0]
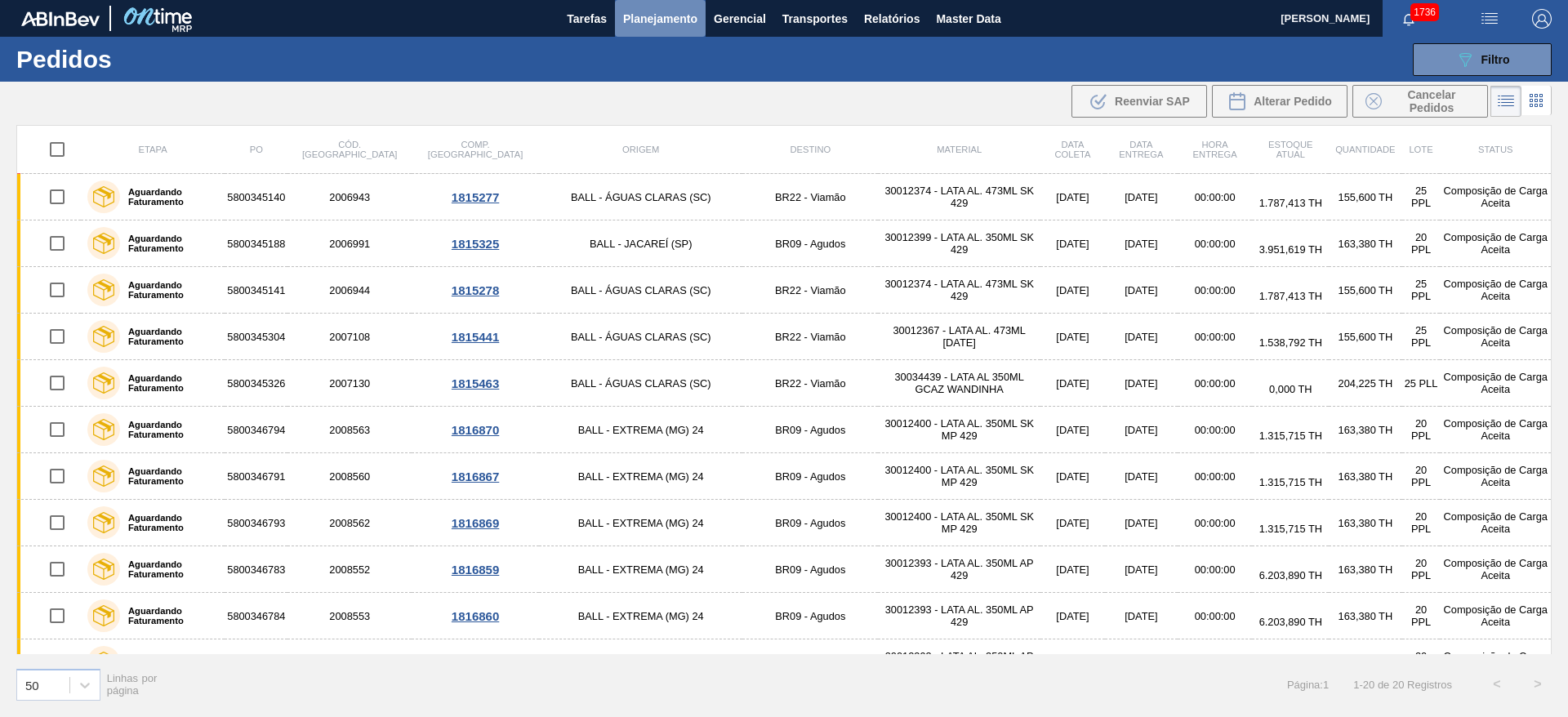
click at [672, 17] on span "Planejamento" at bounding box center [660, 19] width 74 height 20
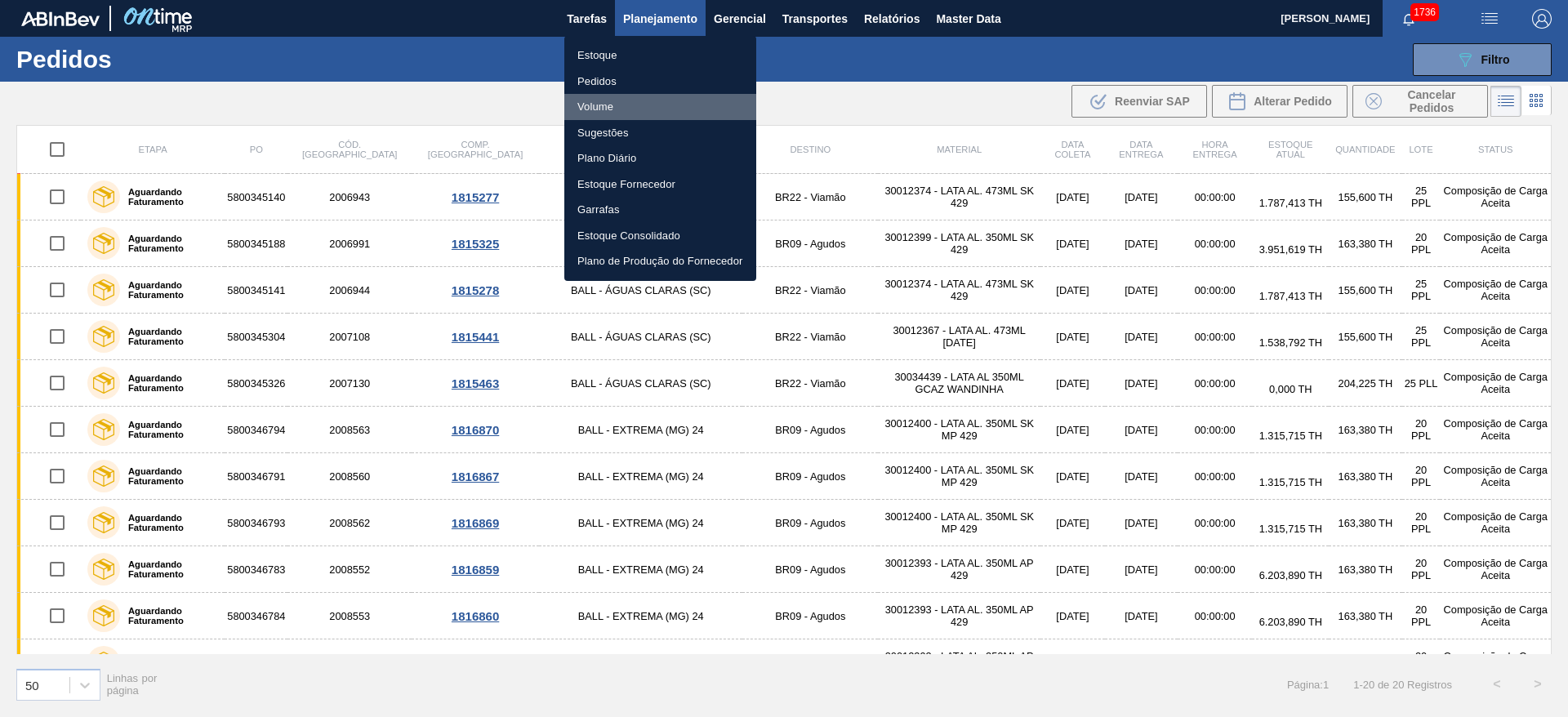
click at [600, 109] on li "Volume" at bounding box center [660, 107] width 192 height 26
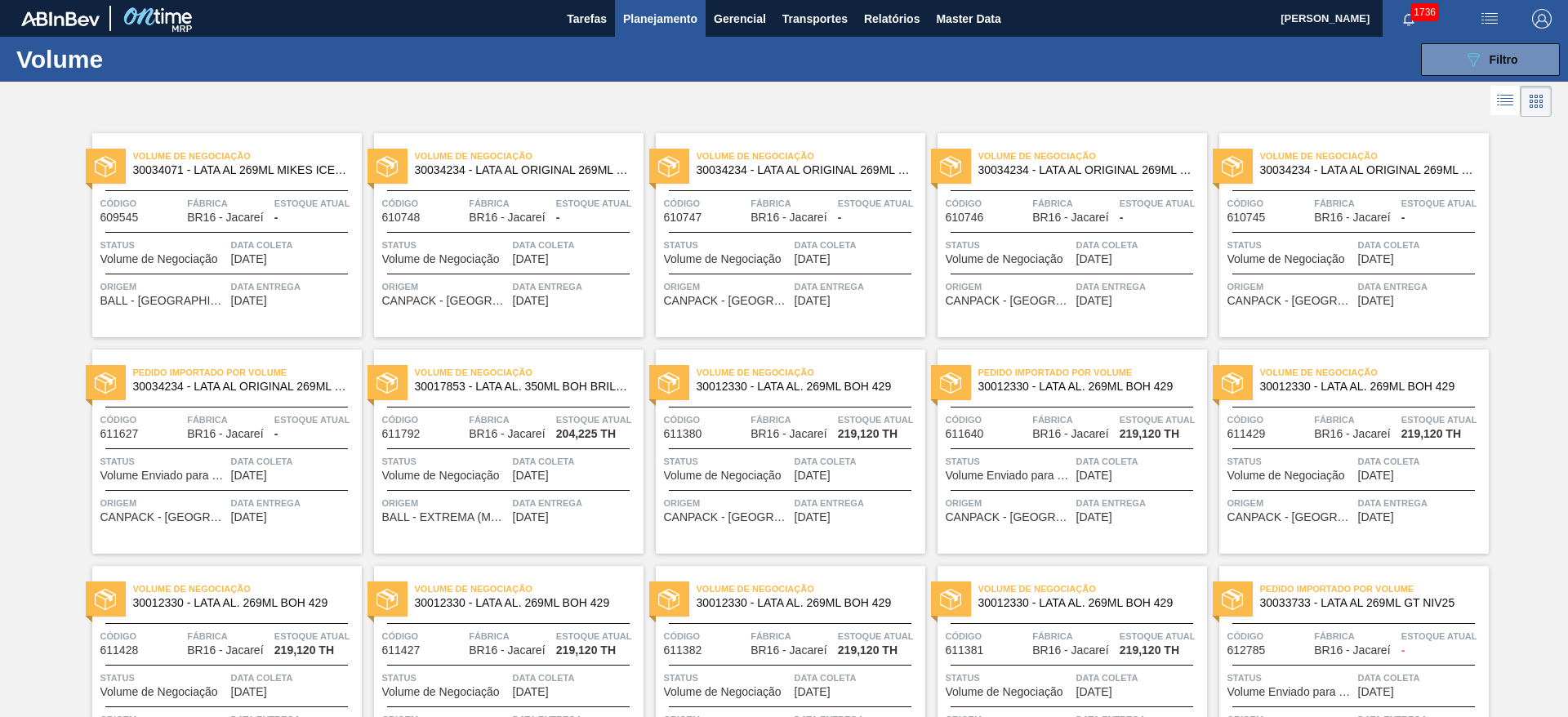
click at [1498, 98] on icon at bounding box center [1505, 101] width 20 height 20
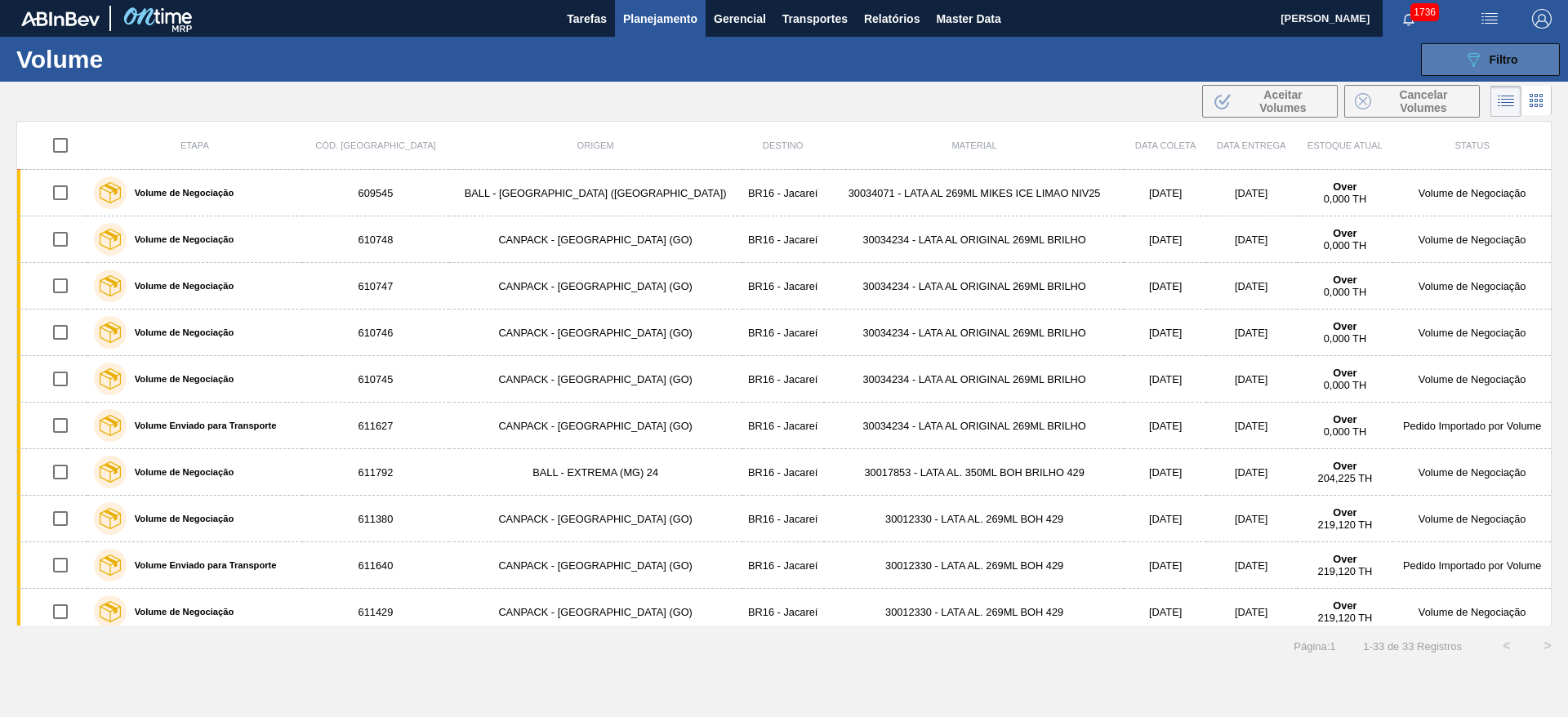
click at [1488, 60] on div "089F7B8B-B2A5-4AFE-B5C0-19BA573D28AC Filtro" at bounding box center [1490, 60] width 55 height 20
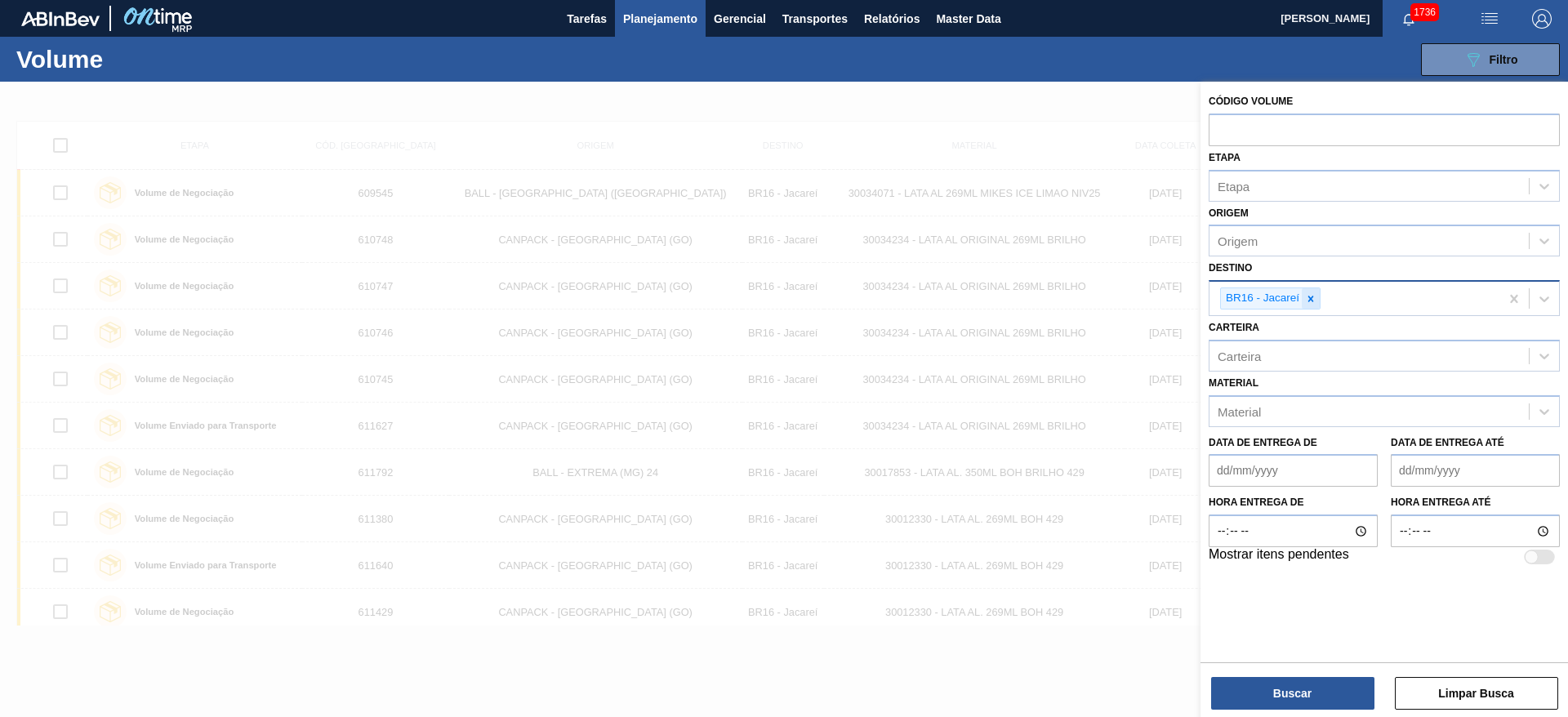
click at [1310, 303] on icon at bounding box center [1310, 298] width 11 height 11
click at [1281, 297] on div "Unidade de Negócio" at bounding box center [1273, 297] width 111 height 14
click at [1282, 330] on div "BR22 - Viamão" at bounding box center [1384, 337] width 351 height 30
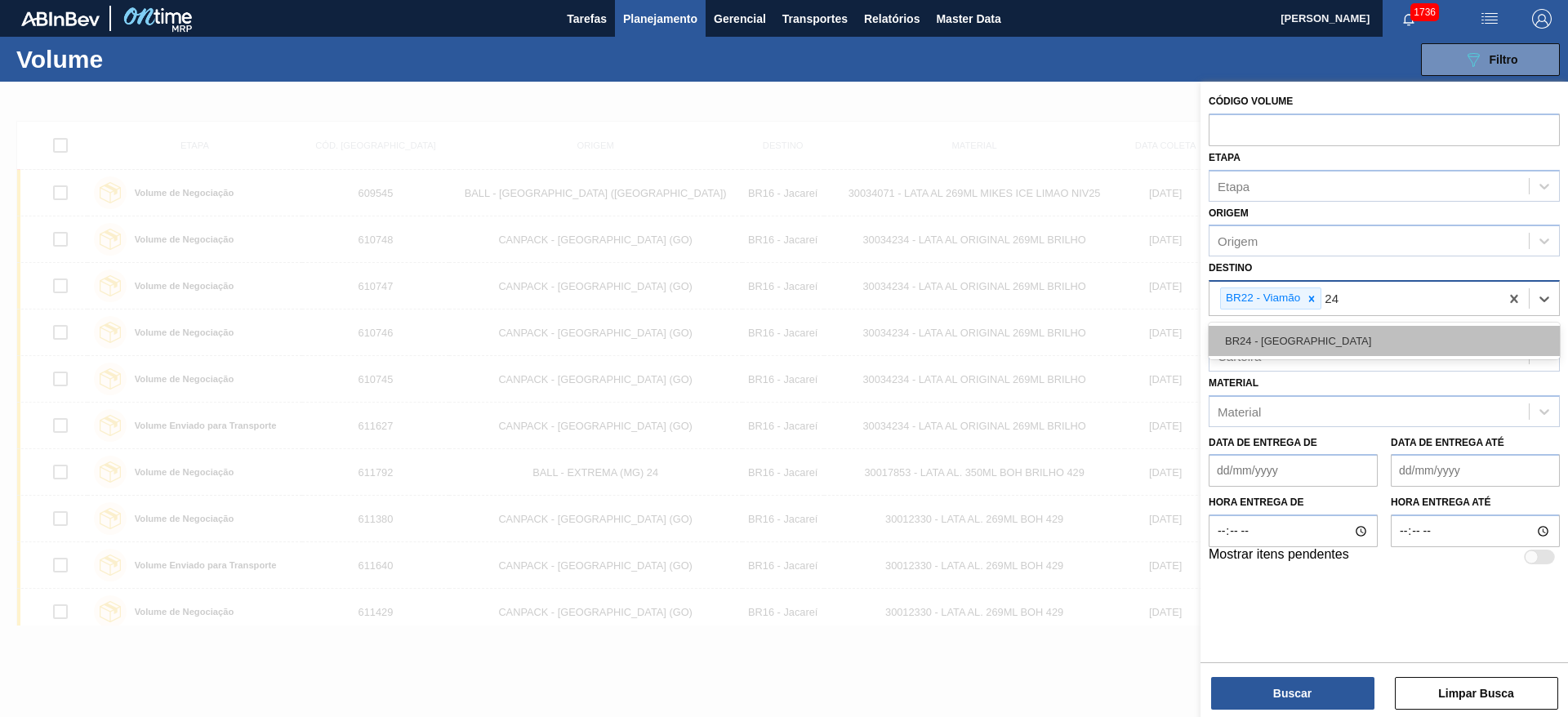
click at [1336, 344] on div "BR24 - [GEOGRAPHIC_DATA]" at bounding box center [1384, 341] width 351 height 30
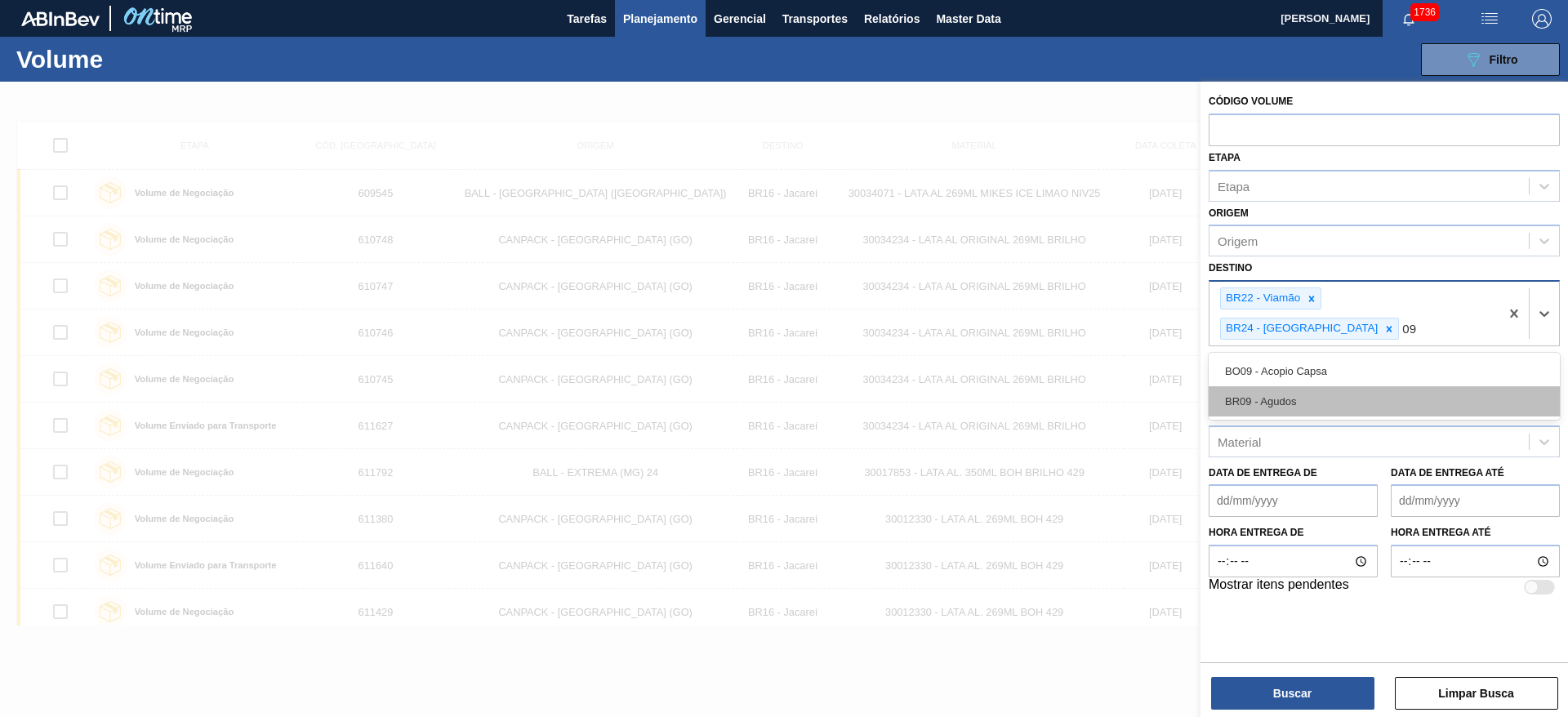
click at [1281, 386] on div "BR09 - Agudos" at bounding box center [1384, 401] width 351 height 30
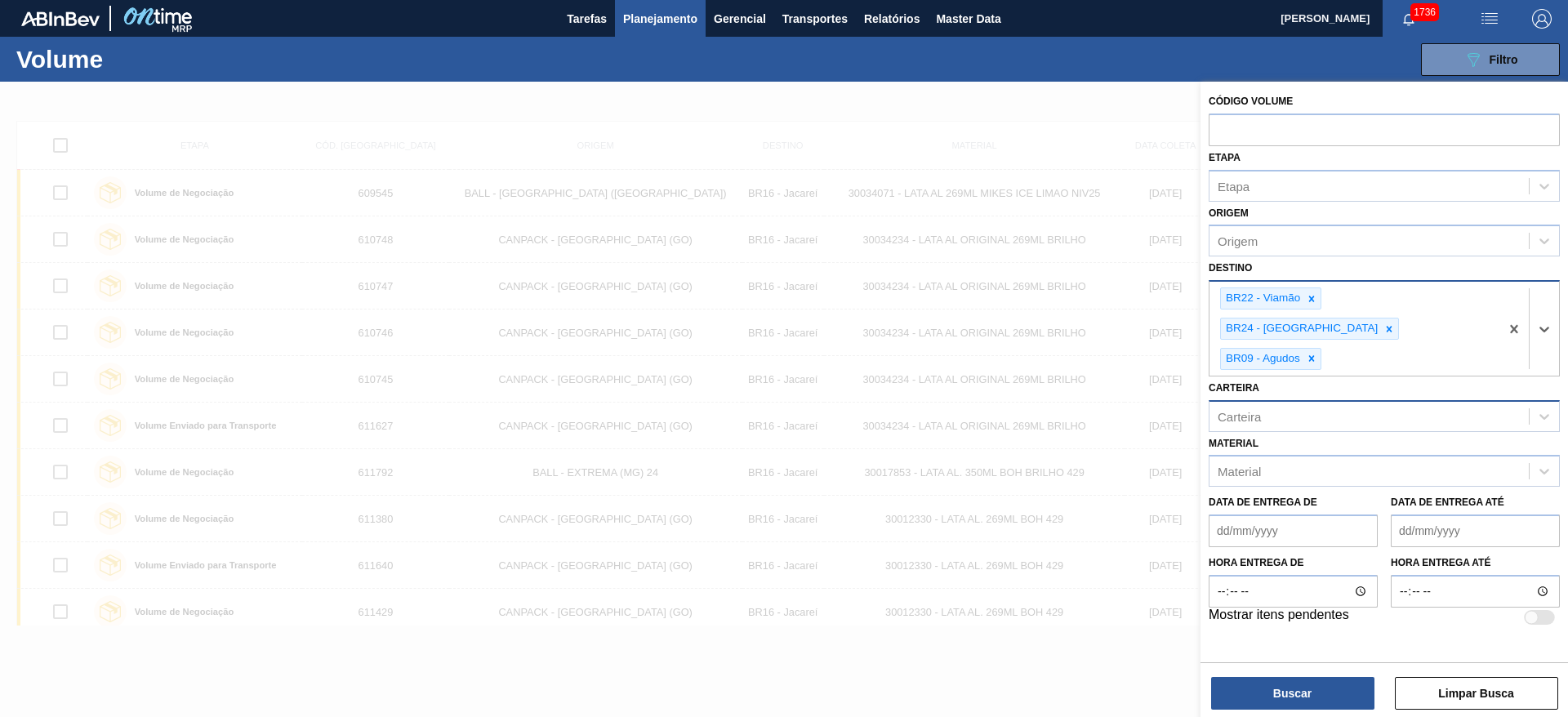
click at [1296, 404] on div "Carteira" at bounding box center [1368, 416] width 319 height 24
click at [1257, 442] on div "Lata" at bounding box center [1384, 457] width 351 height 30
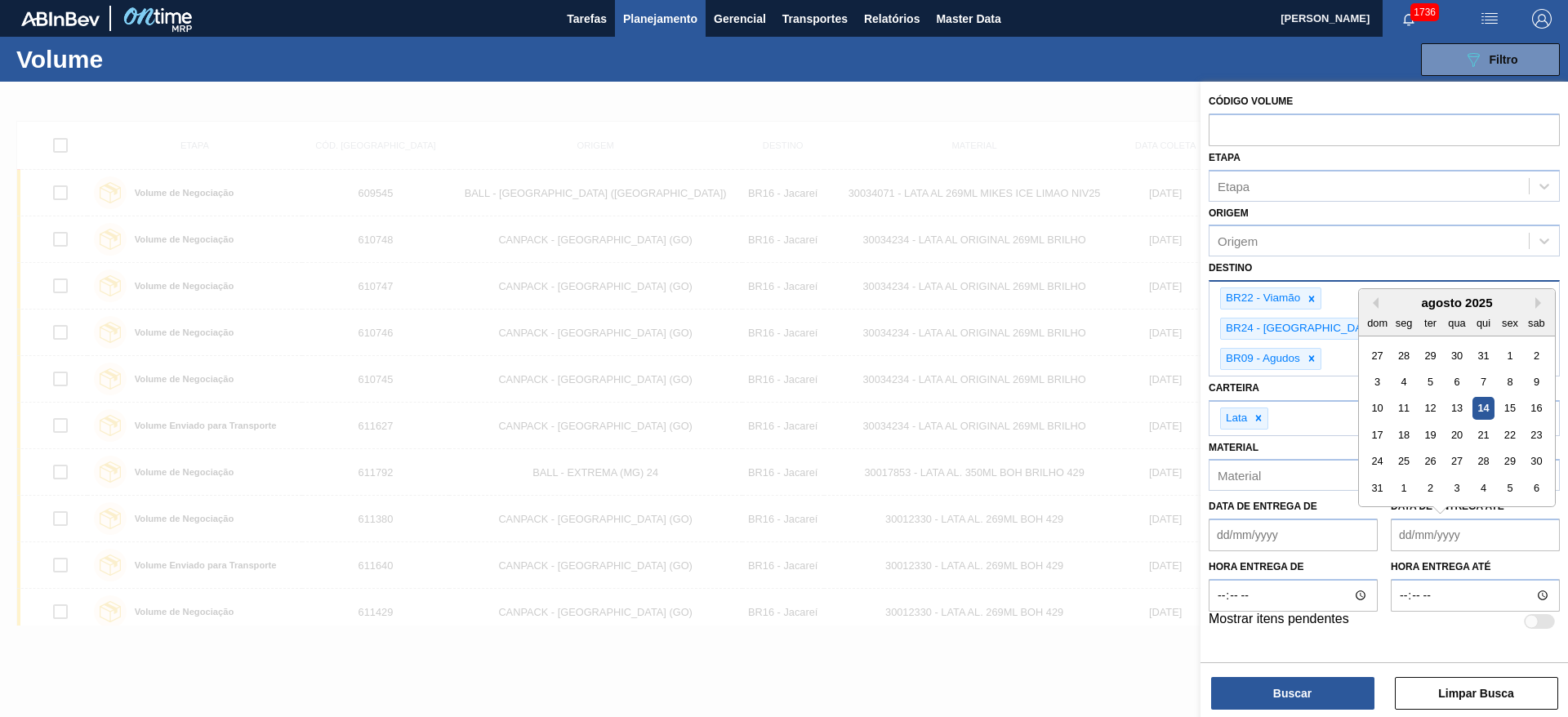
click at [1414, 519] on até "Data de Entrega até" at bounding box center [1475, 535] width 169 height 33
click at [1457, 398] on div "13" at bounding box center [1456, 409] width 22 height 22
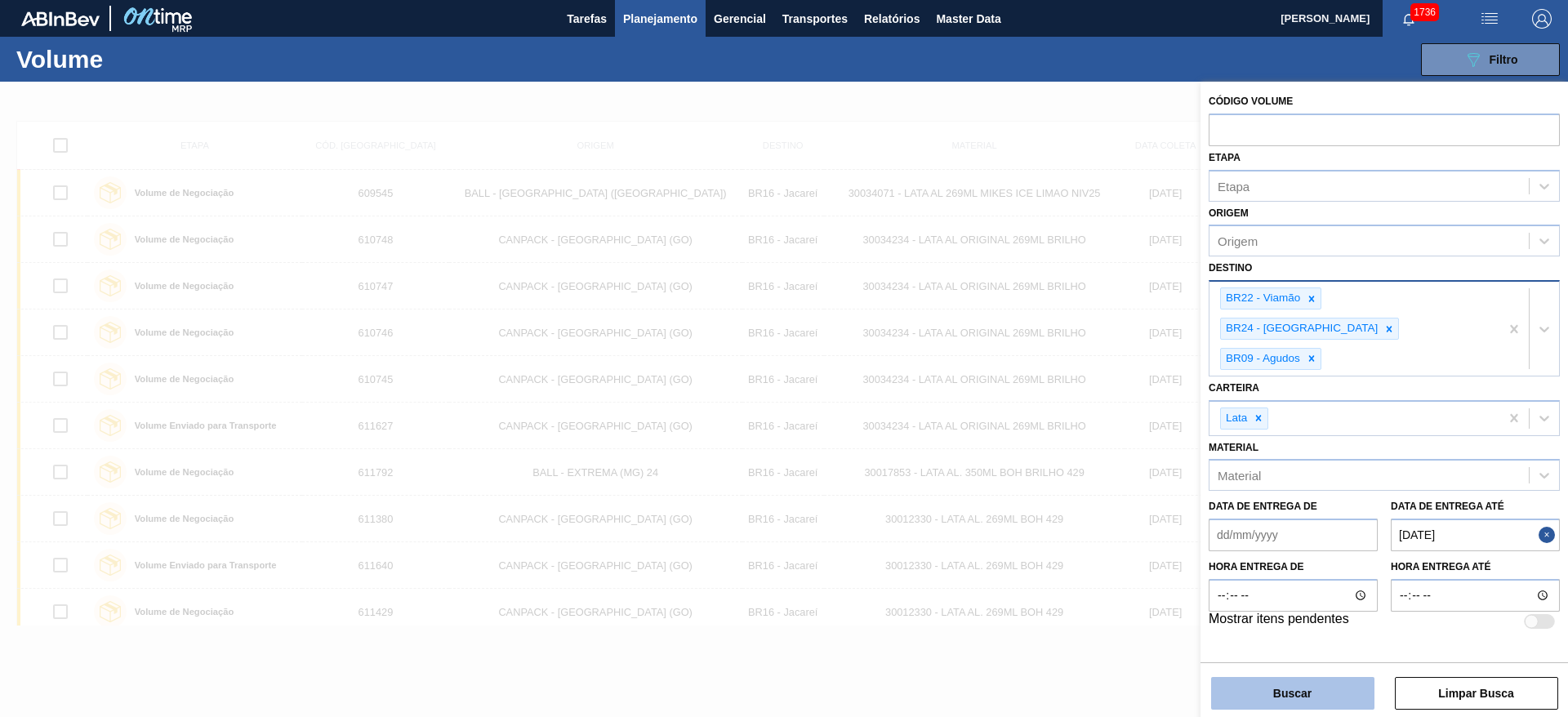
click at [1343, 694] on button "Buscar" at bounding box center [1292, 693] width 163 height 33
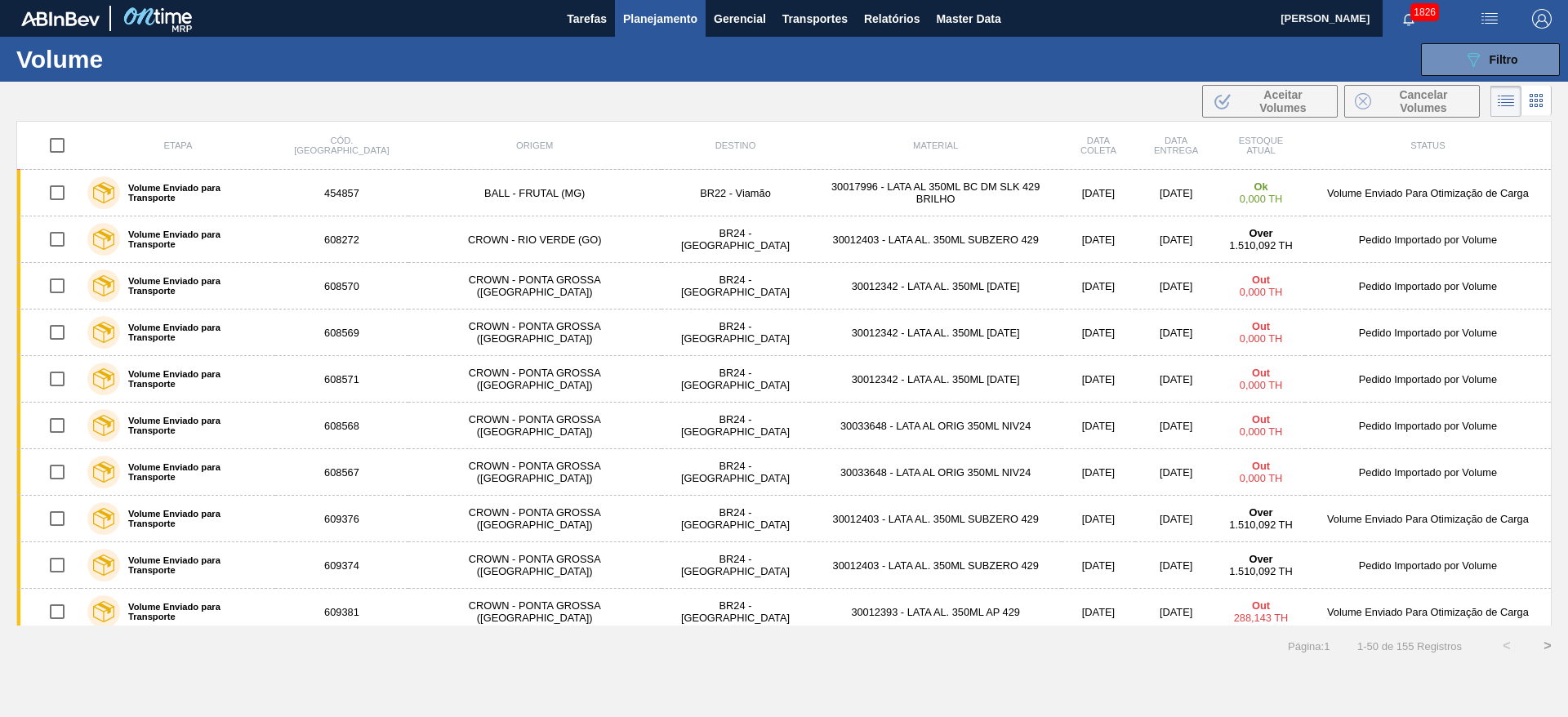
click at [58, 145] on input "checkbox" at bounding box center [57, 145] width 34 height 34
click at [1421, 108] on span "Cancelar Volumes" at bounding box center [1423, 101] width 91 height 26
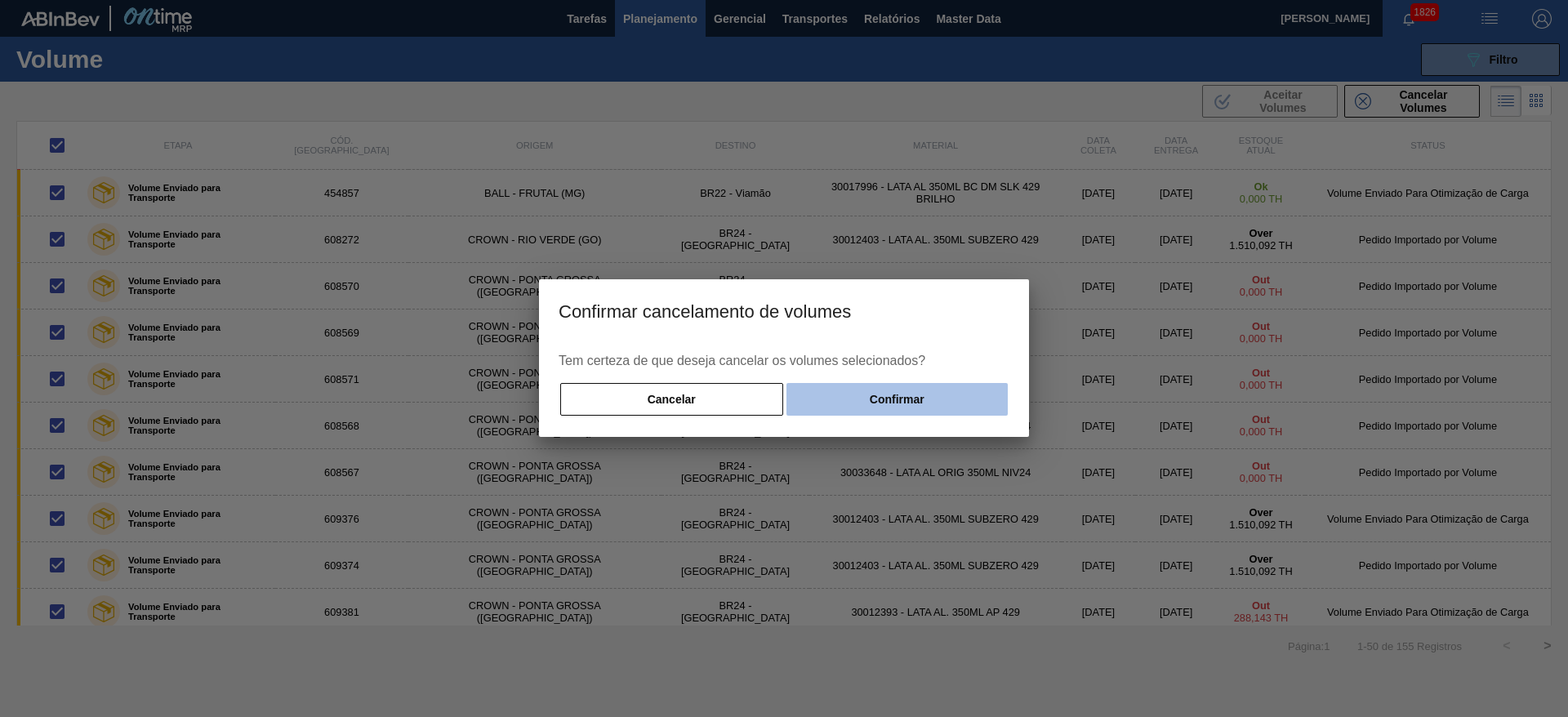
click at [891, 397] on button "Confirmar" at bounding box center [896, 399] width 221 height 33
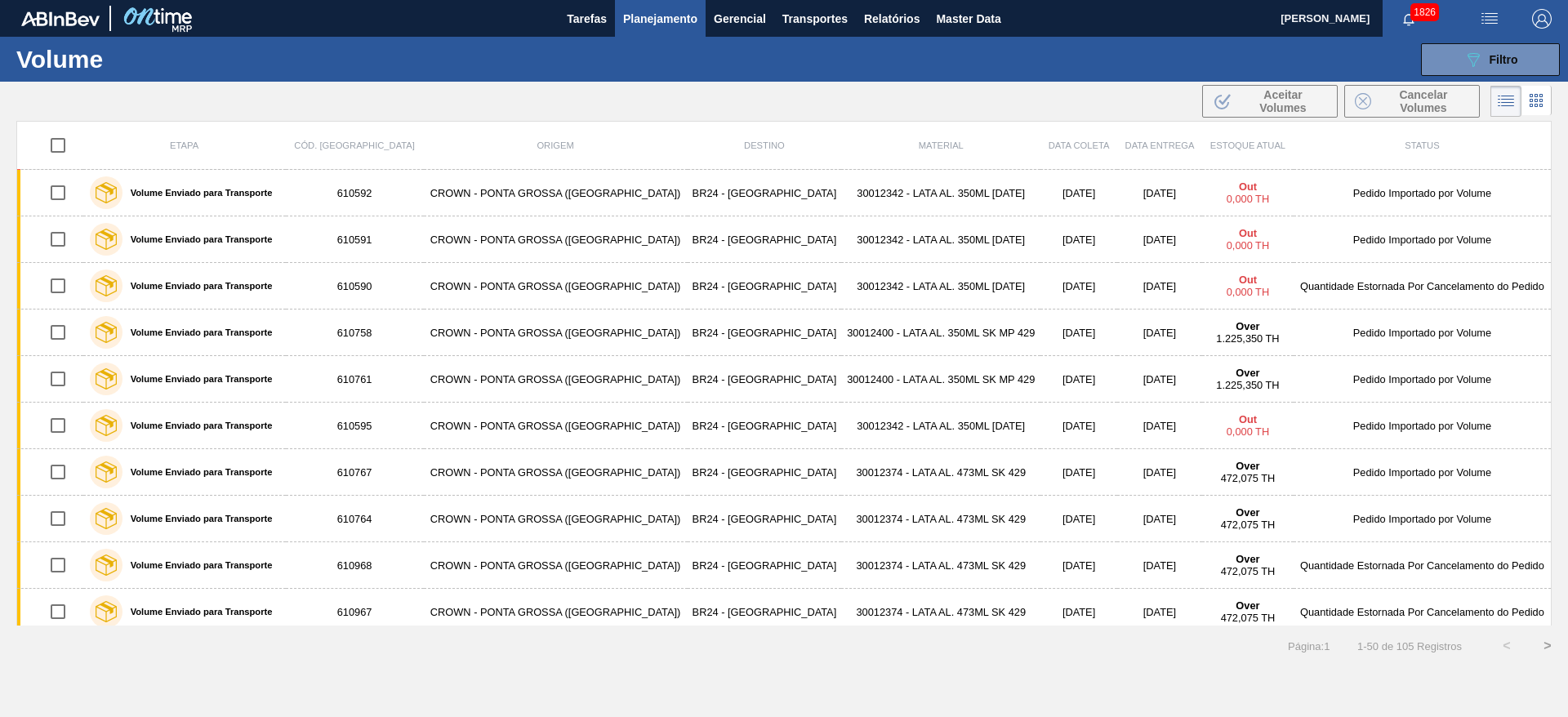
click at [65, 146] on input "checkbox" at bounding box center [58, 145] width 34 height 34
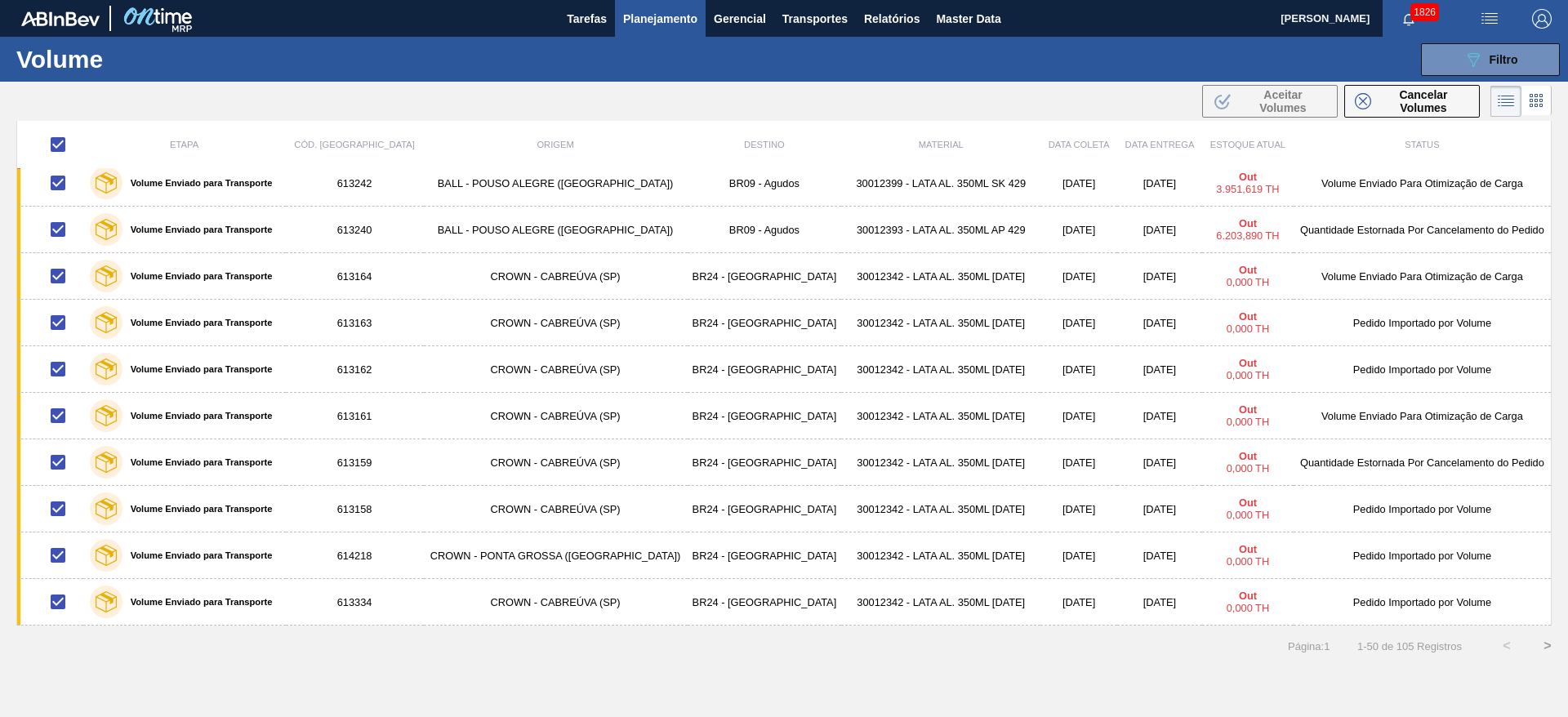
scroll to position [1872, 0]
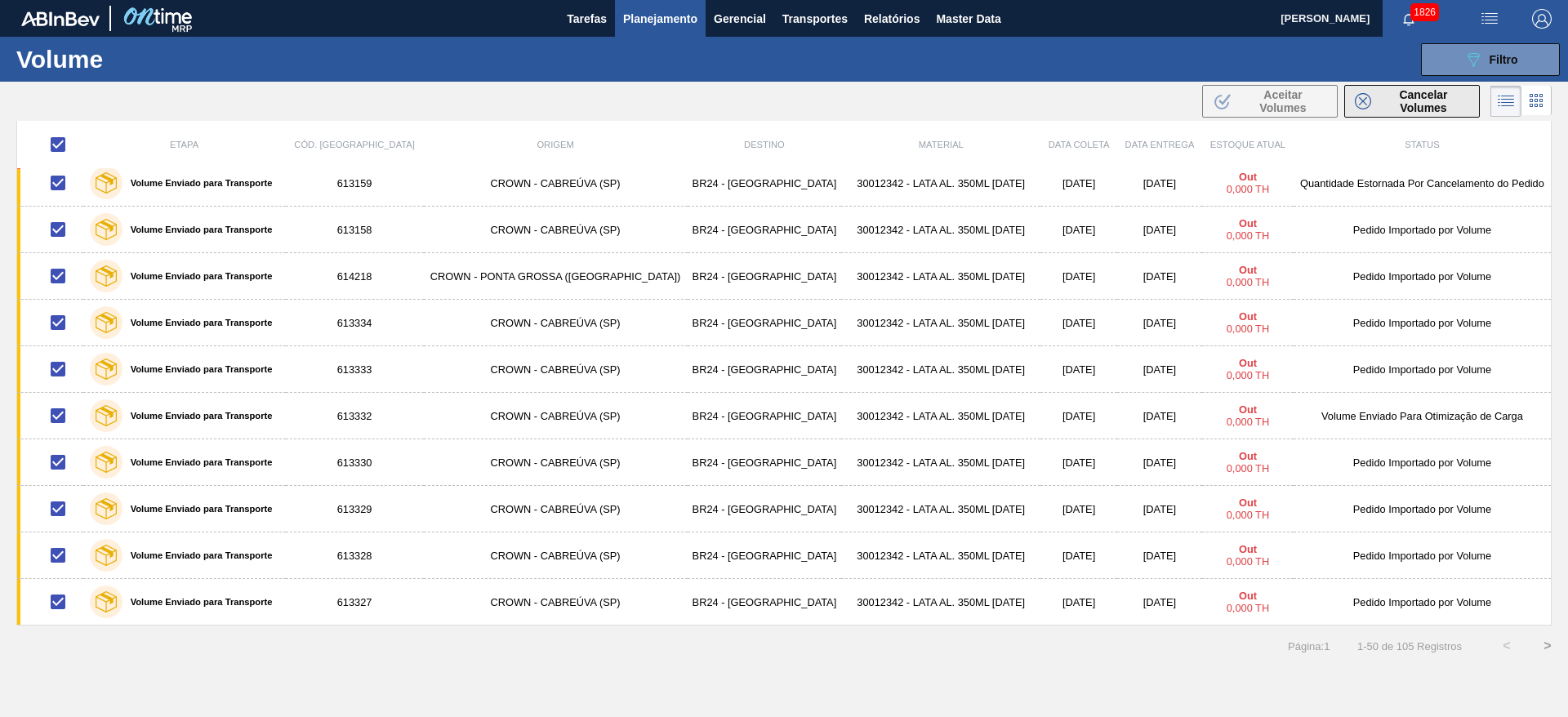
click at [1396, 101] on span "Cancelar Volumes" at bounding box center [1423, 101] width 91 height 26
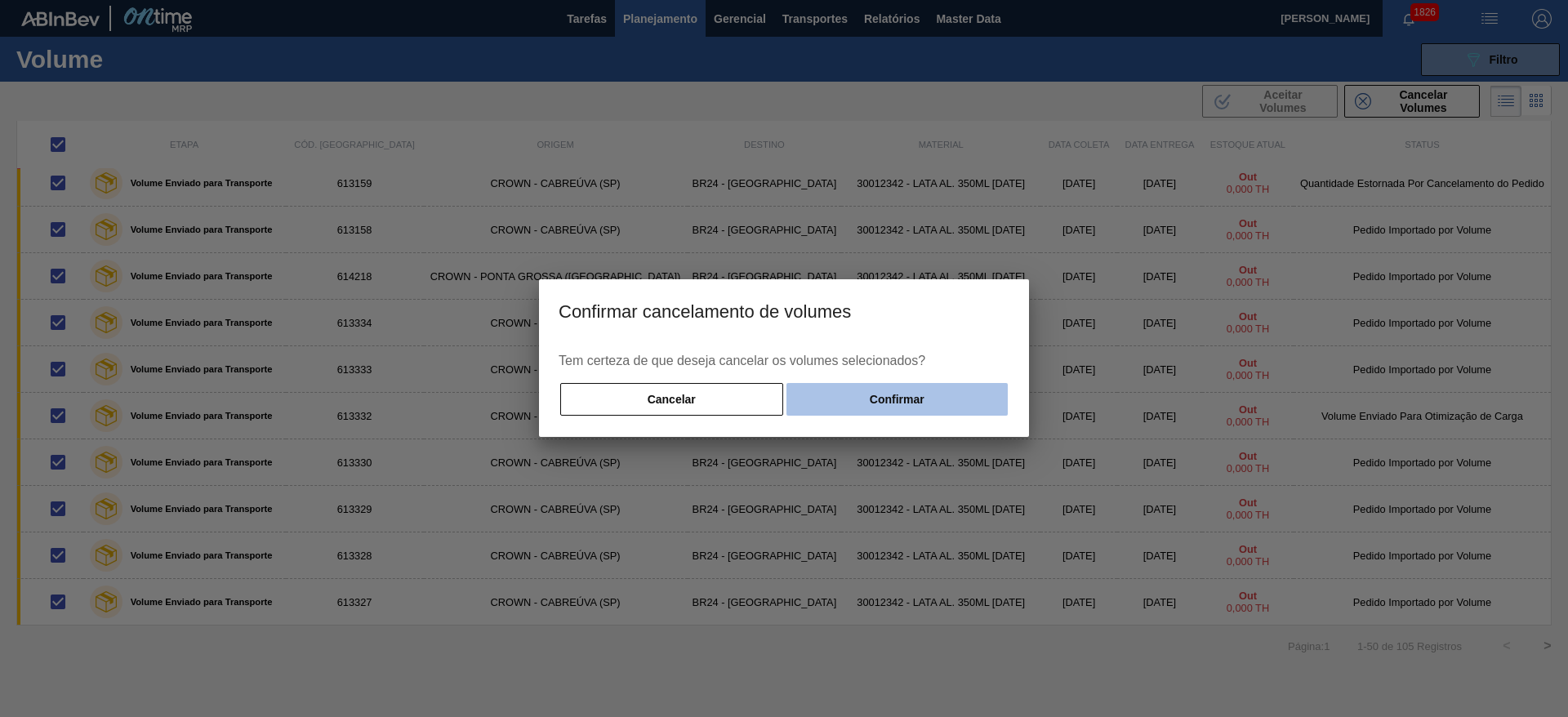
click at [895, 407] on button "Confirmar" at bounding box center [896, 399] width 221 height 33
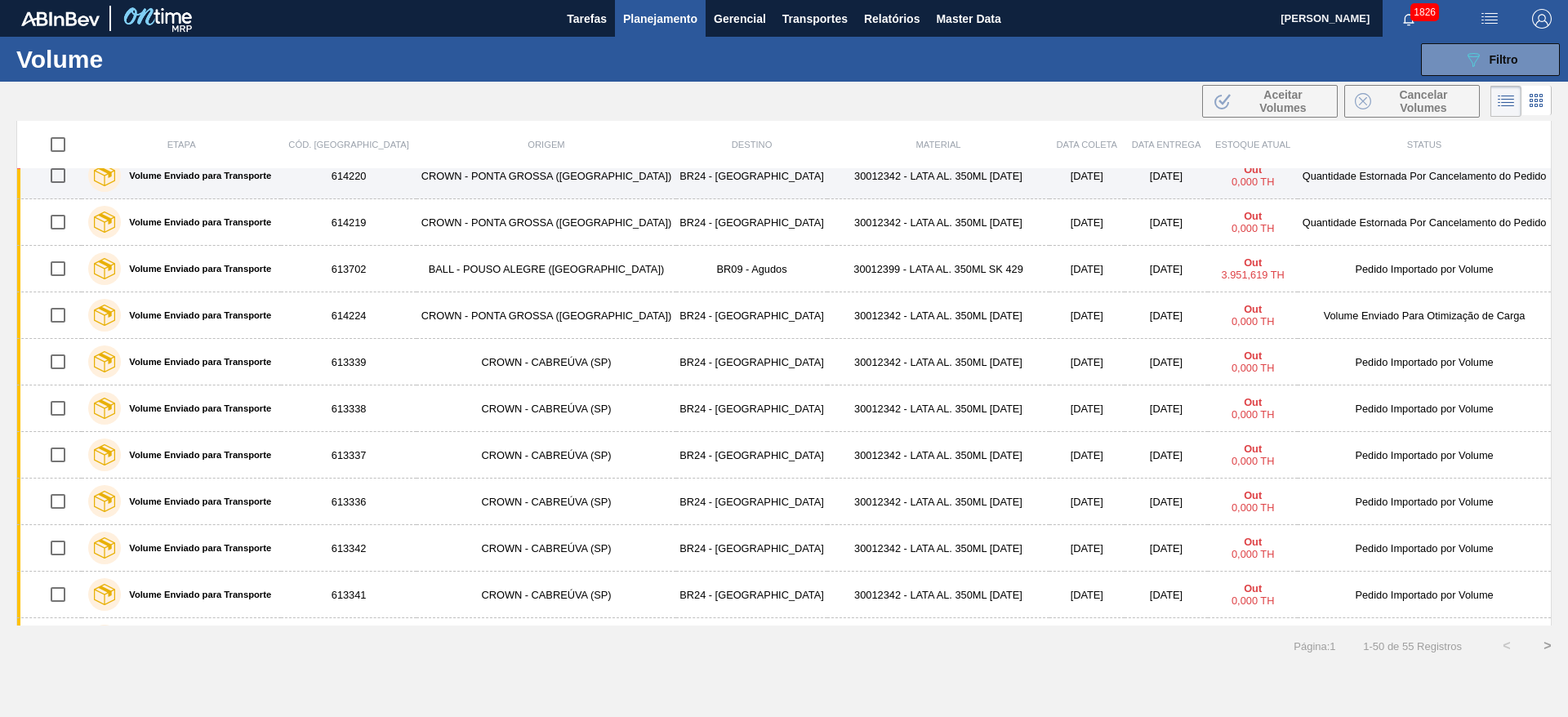
scroll to position [0, 0]
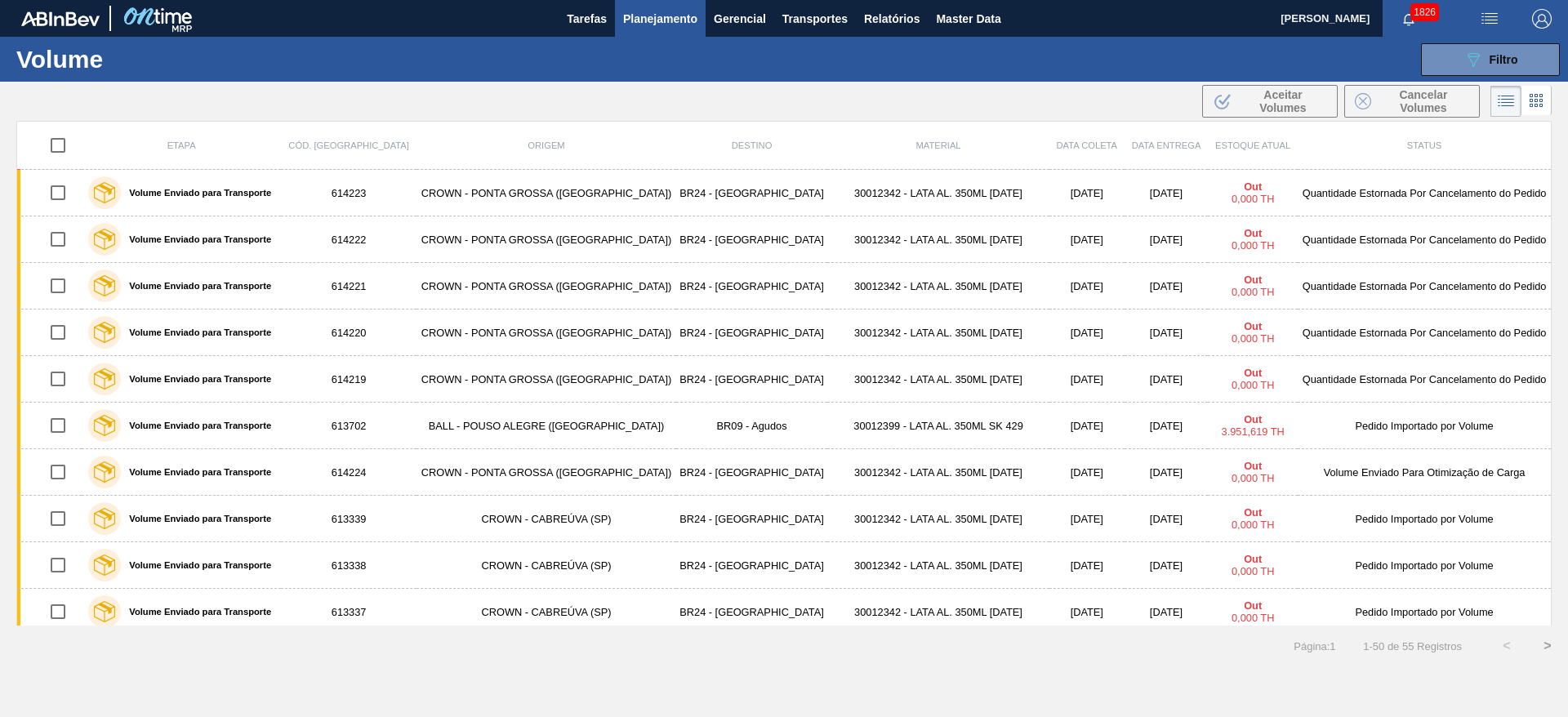
click at [64, 147] on input "checkbox" at bounding box center [58, 145] width 34 height 34
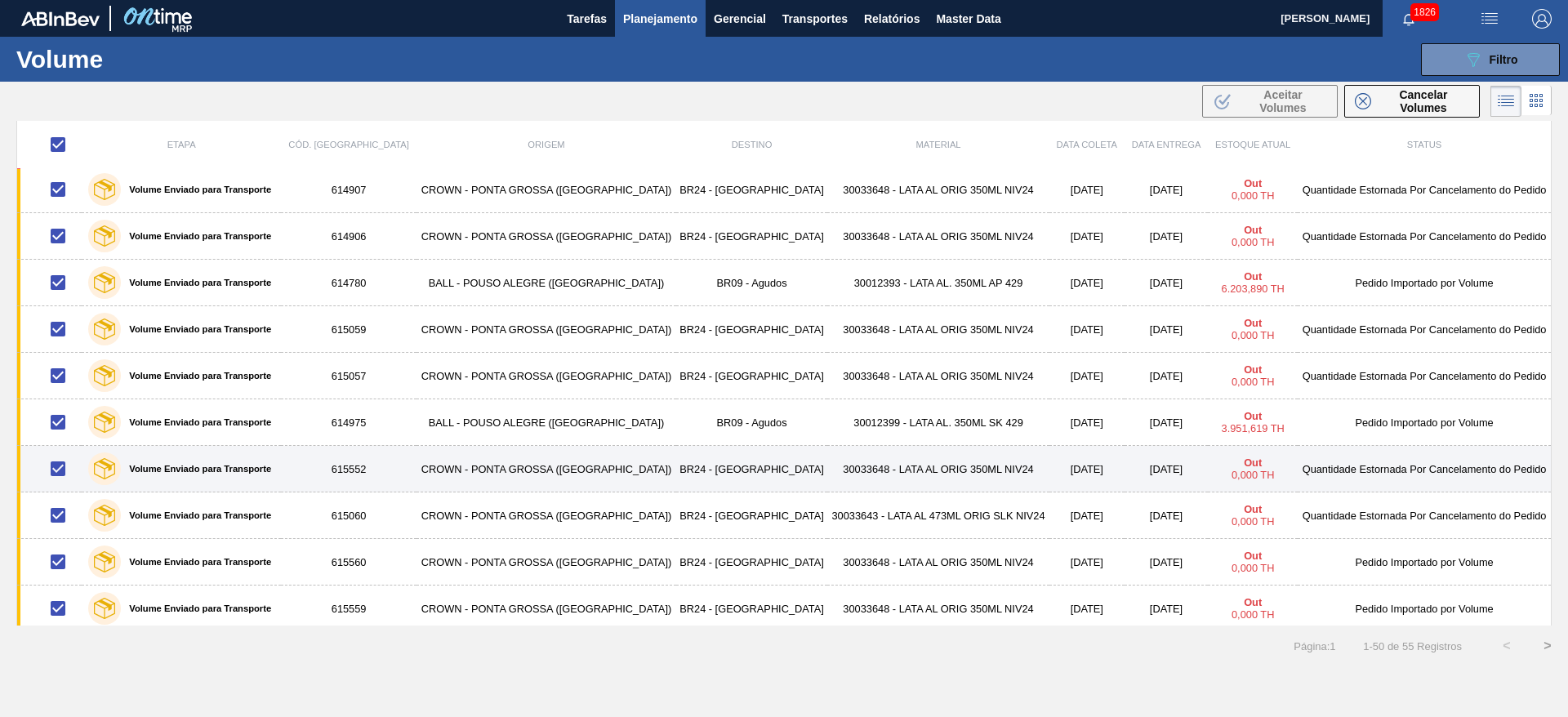
scroll to position [1872, 0]
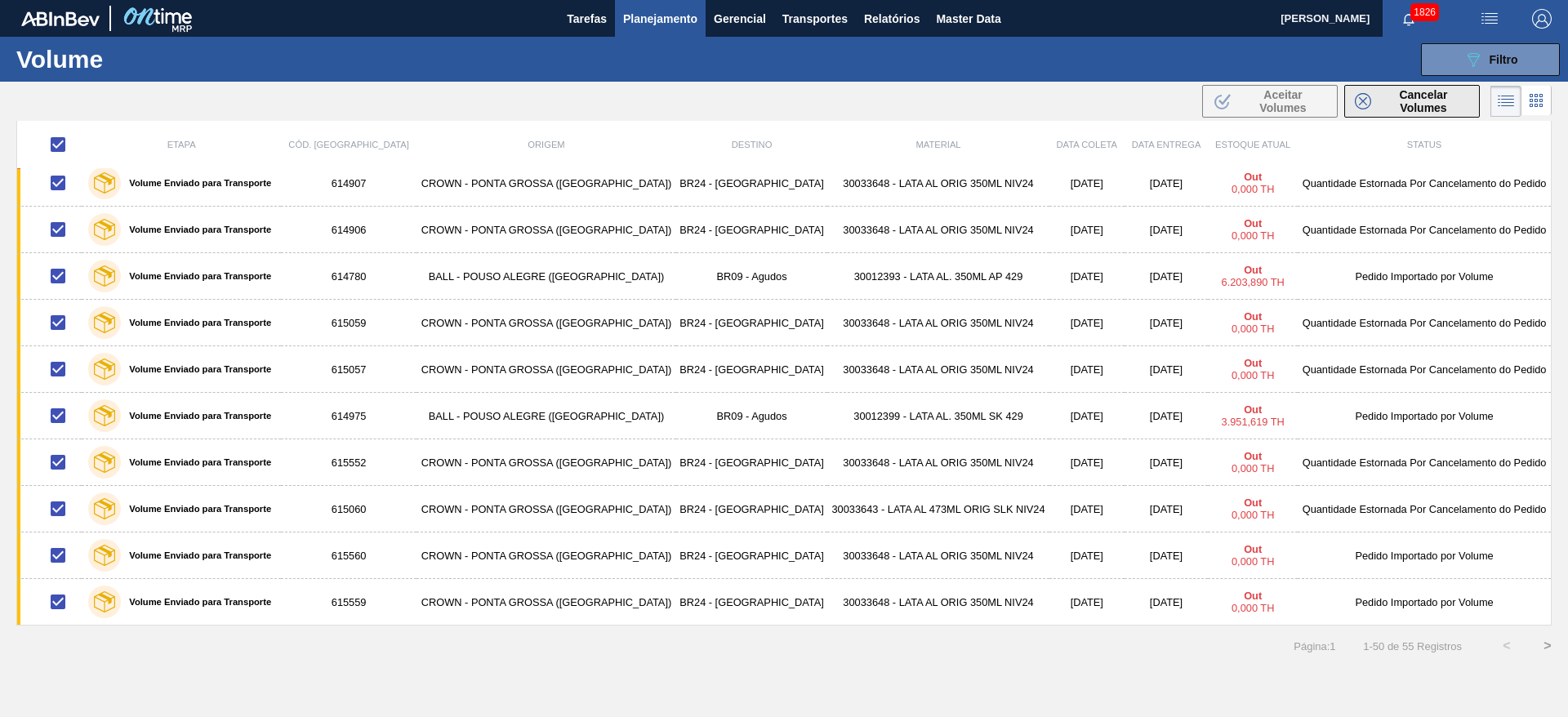
click at [1371, 101] on div "Cancelar Volumes" at bounding box center [1412, 101] width 114 height 26
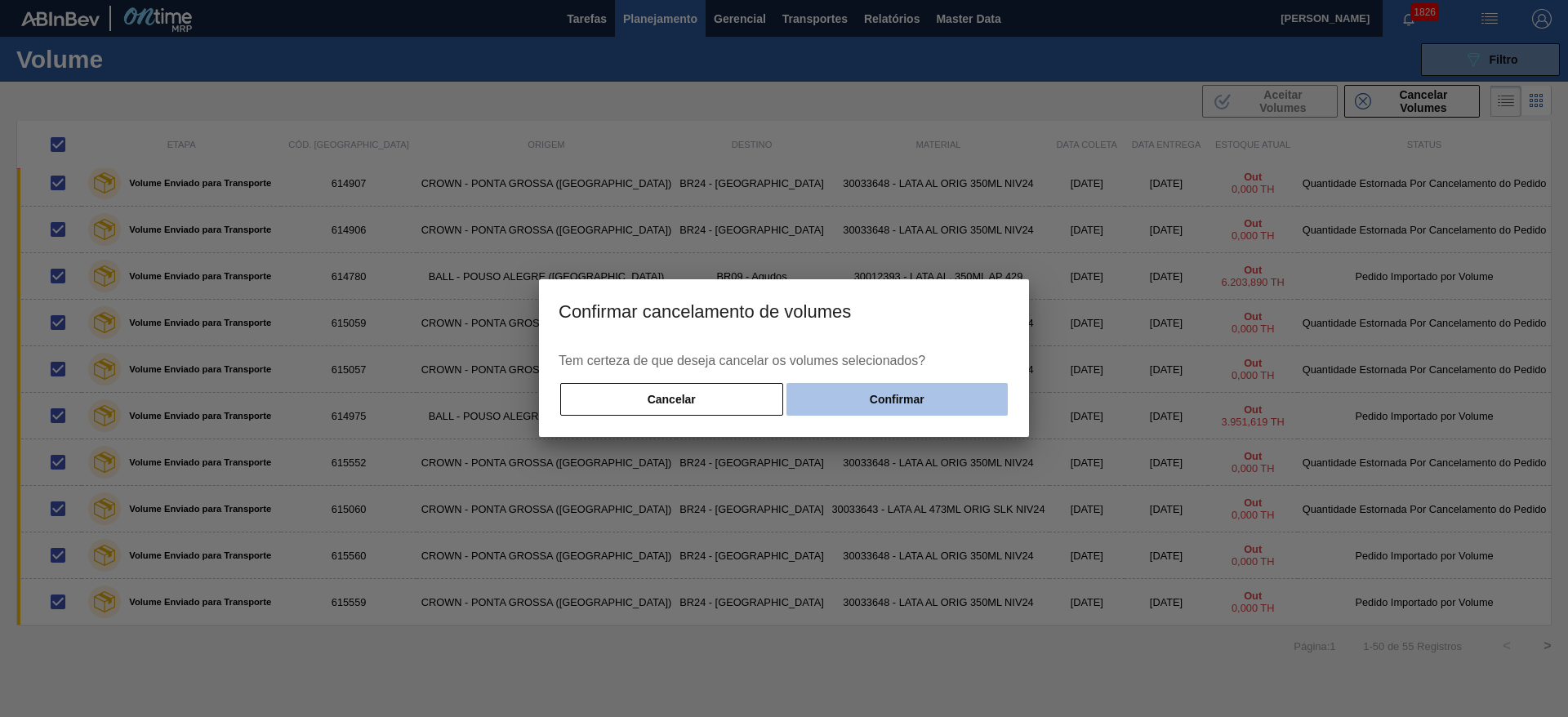
click at [890, 389] on button "Confirmar" at bounding box center [896, 399] width 221 height 33
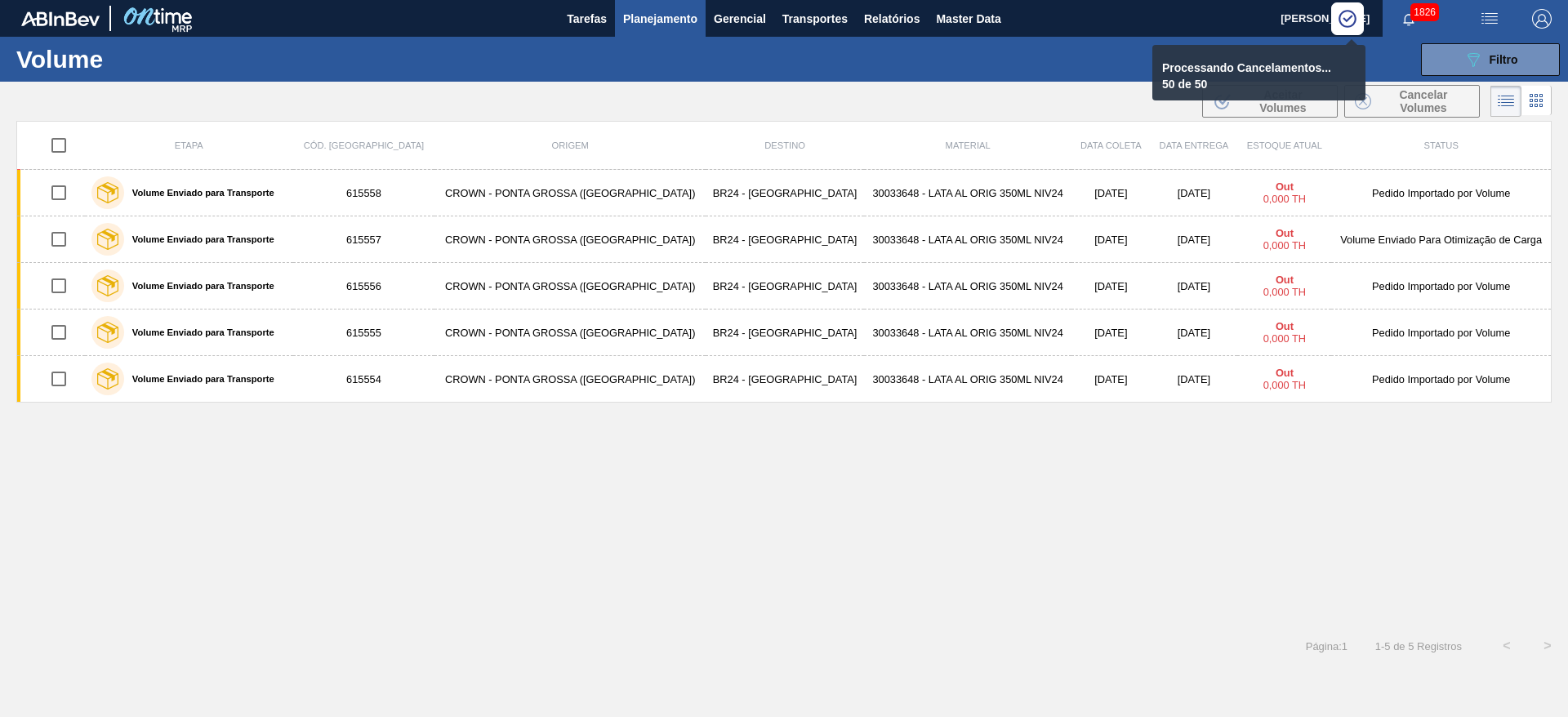
scroll to position [0, 0]
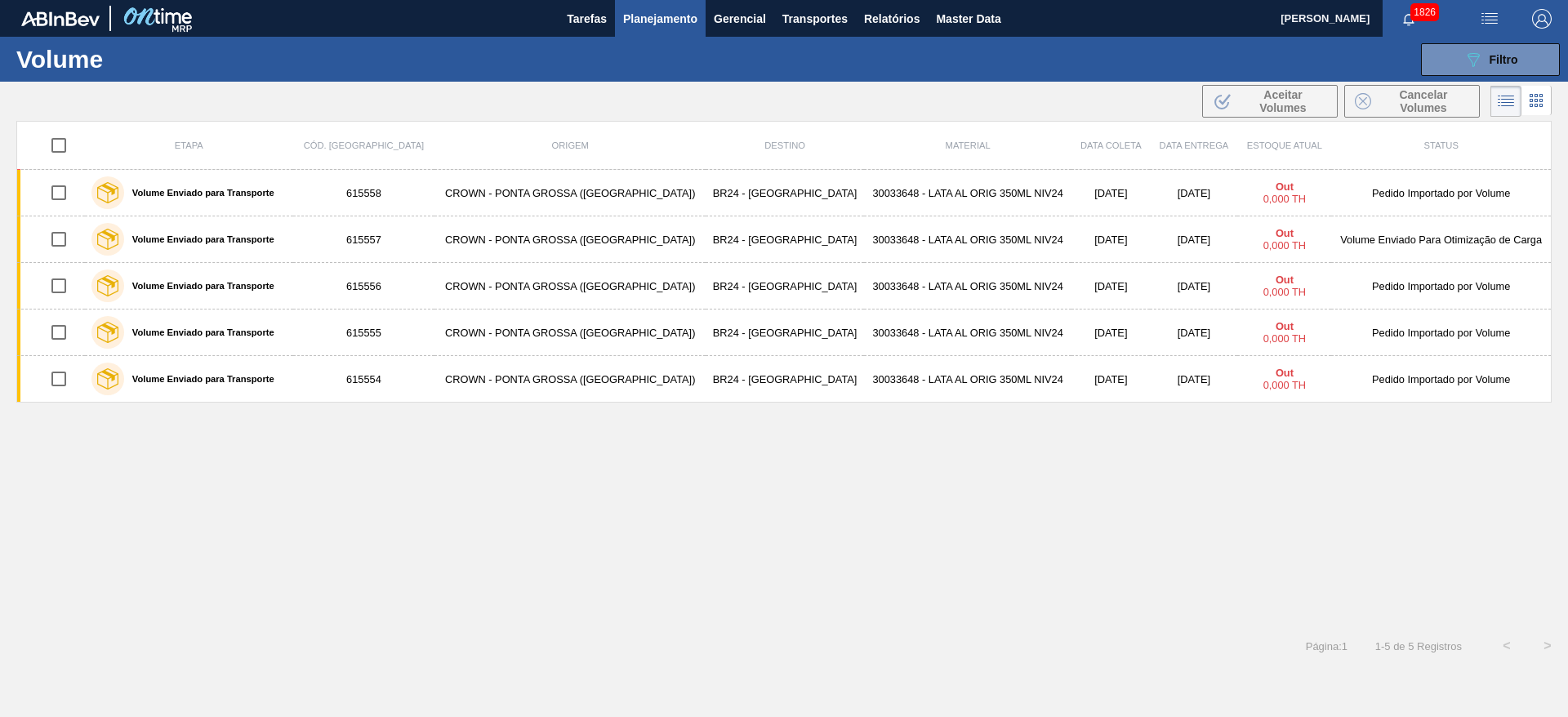
click at [65, 140] on input "checkbox" at bounding box center [59, 145] width 34 height 34
click at [1433, 109] on span "Cancelar Volumes" at bounding box center [1423, 101] width 91 height 26
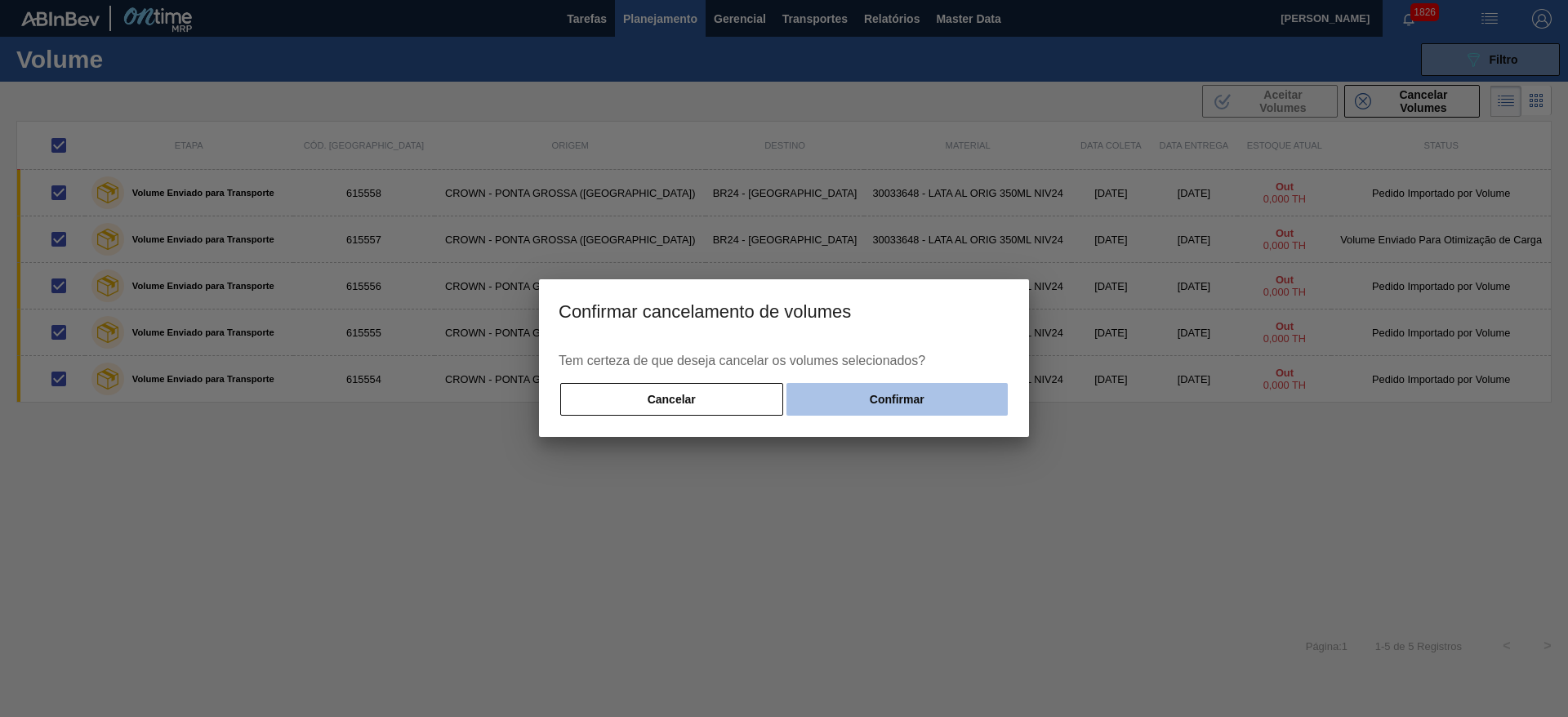
click at [943, 394] on button "Confirmar" at bounding box center [896, 399] width 221 height 33
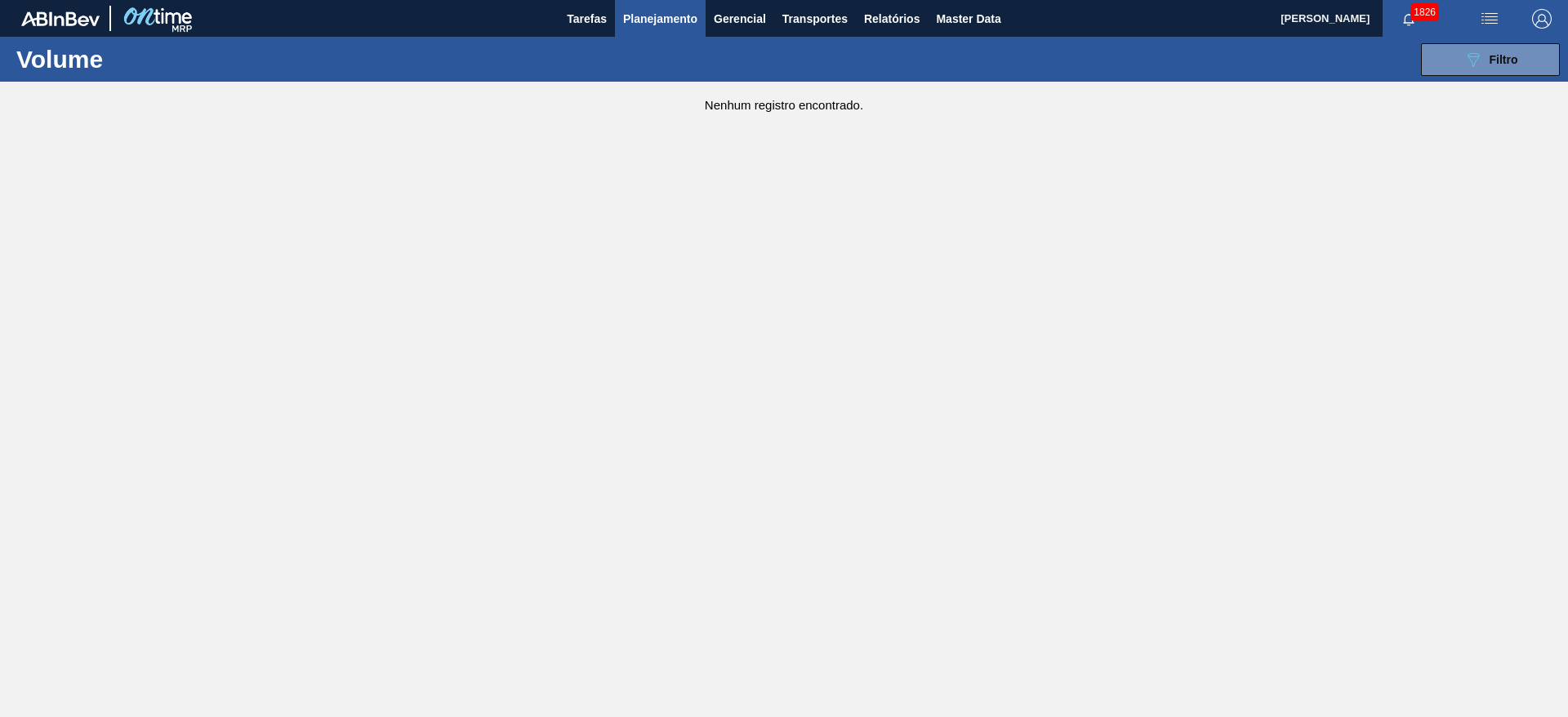
click at [679, 20] on span "Planejamento" at bounding box center [660, 19] width 74 height 20
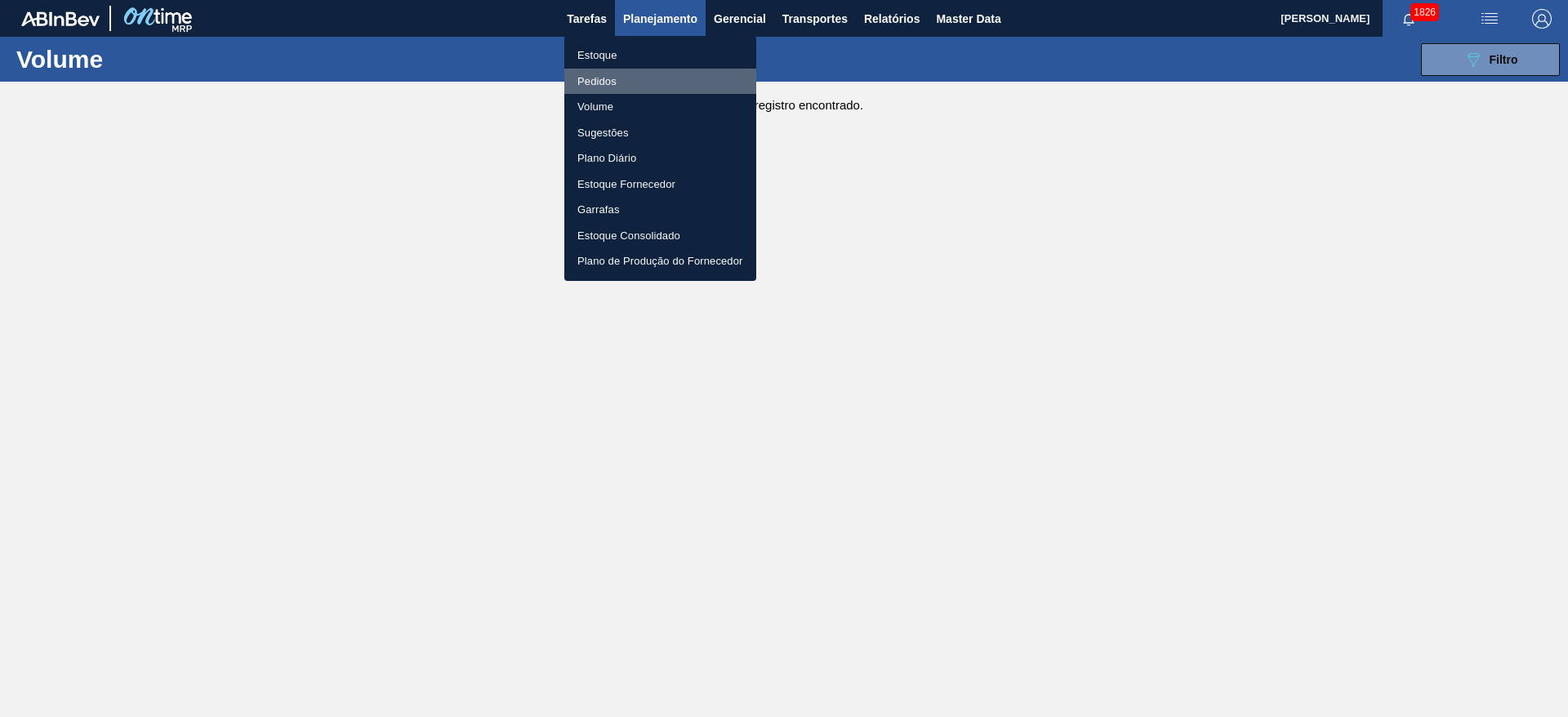
click at [603, 78] on li "Pedidos" at bounding box center [660, 82] width 192 height 26
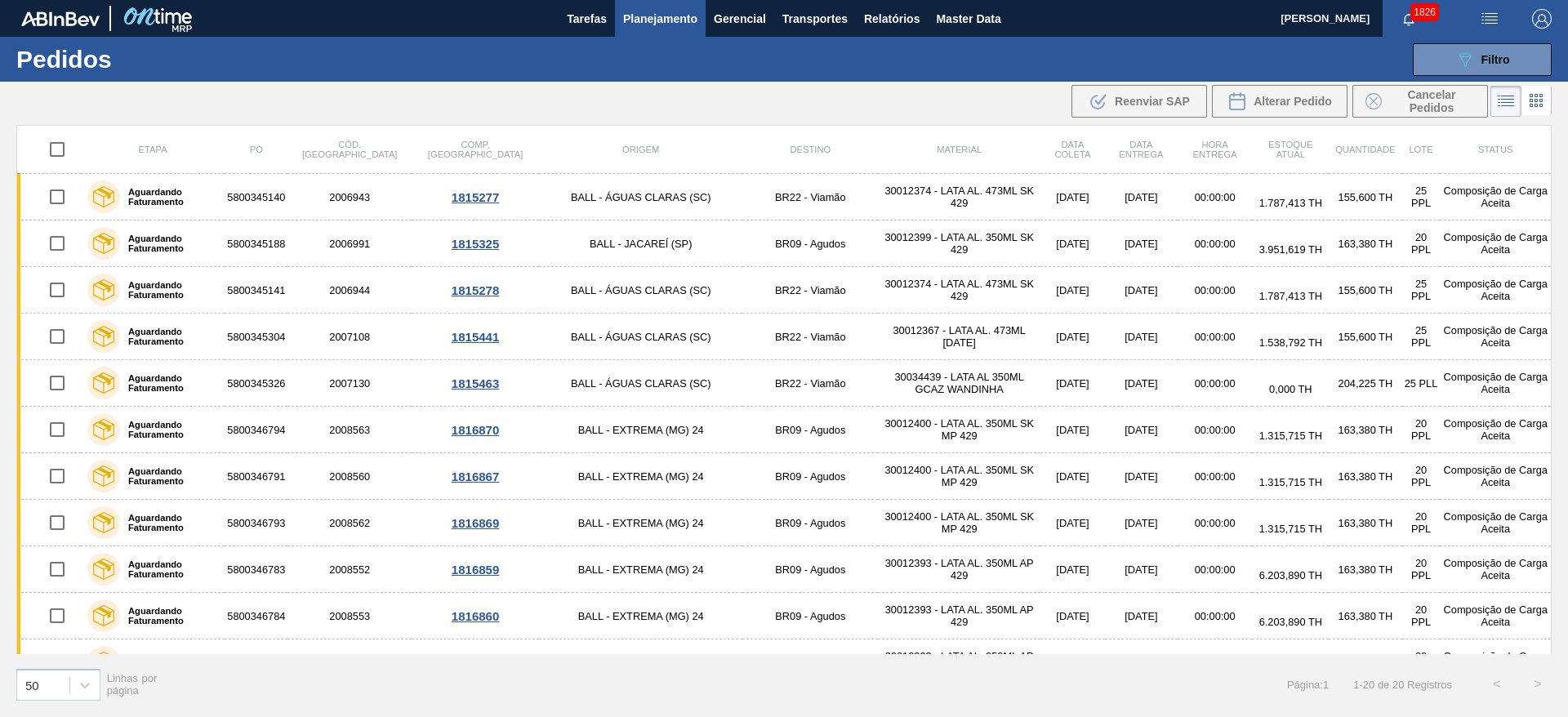
click at [678, 20] on span "Planejamento" at bounding box center [660, 19] width 74 height 20
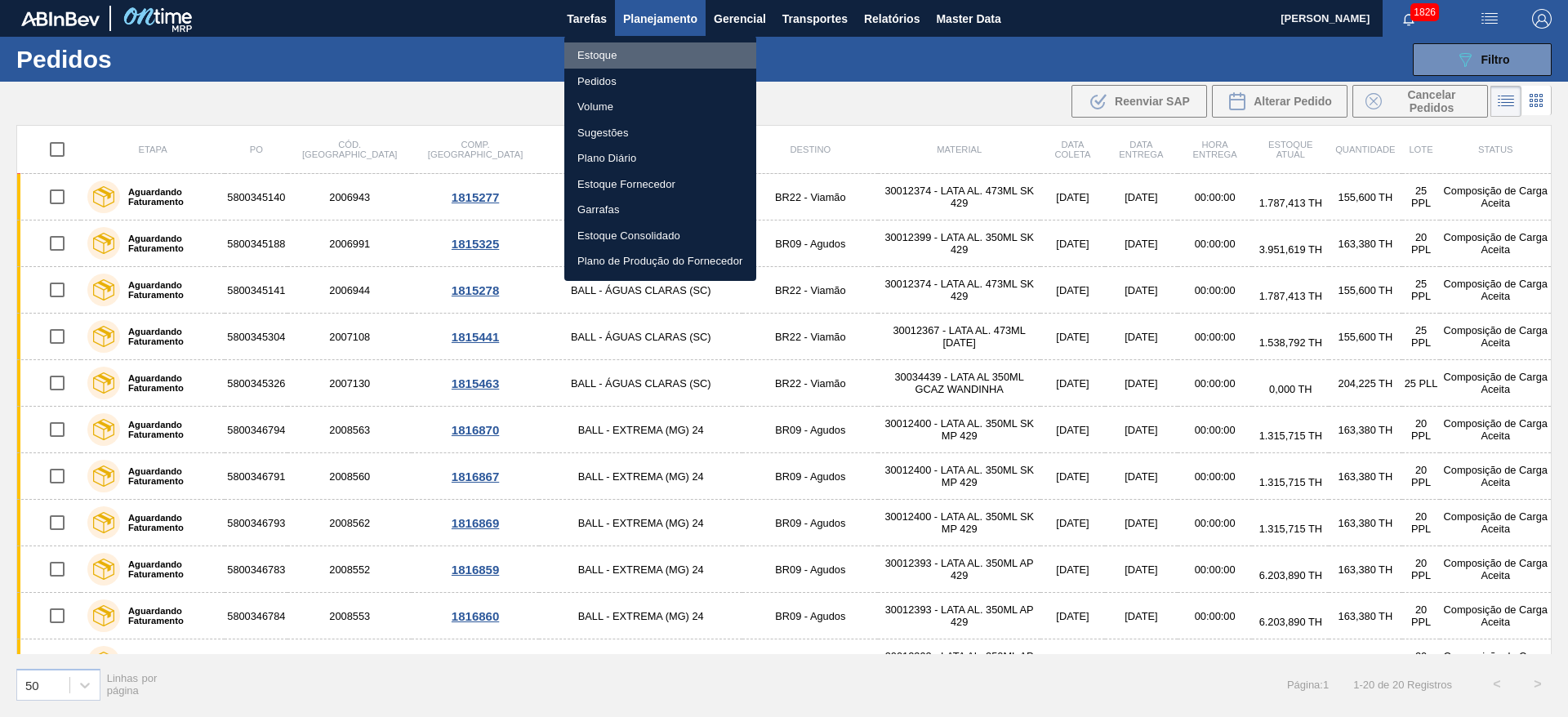
click at [597, 55] on li "Estoque" at bounding box center [660, 55] width 192 height 26
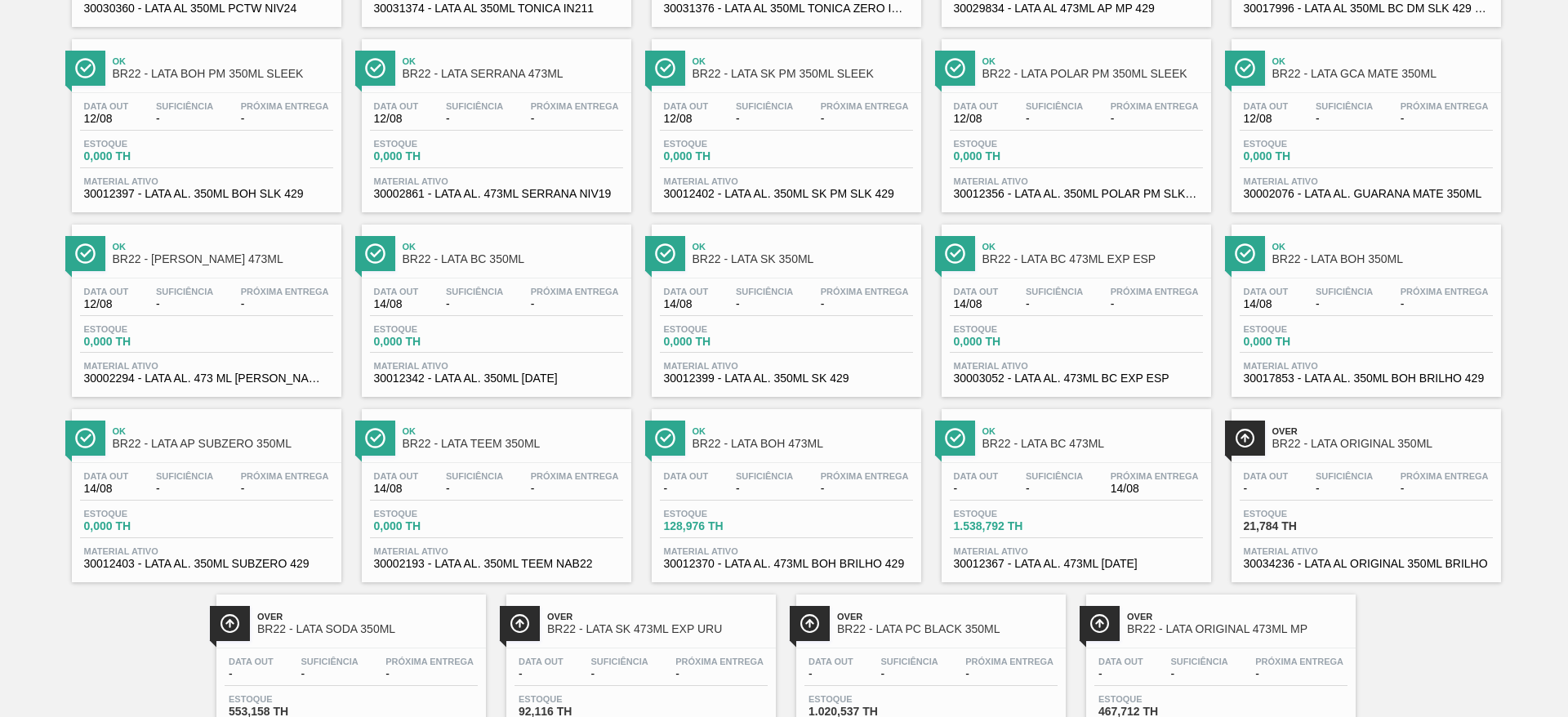
scroll to position [804, 0]
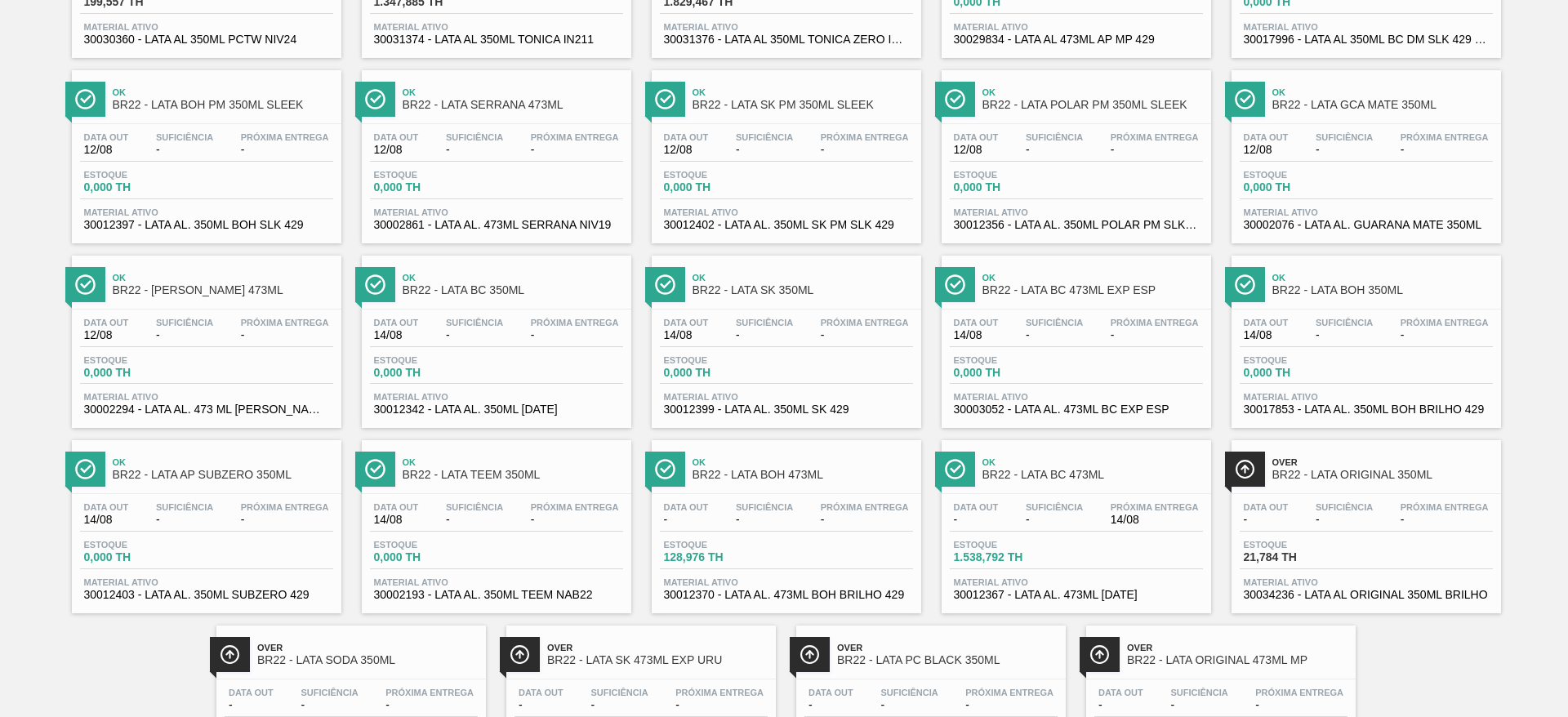
drag, startPoint x: 774, startPoint y: 463, endPoint x: 873, endPoint y: 231, distance: 252.1
click at [856, 200] on div "Data out 12/08 Suficiência - Próxima Entrega - Estoque 0,000 TH Material ativo …" at bounding box center [786, 179] width 269 height 111
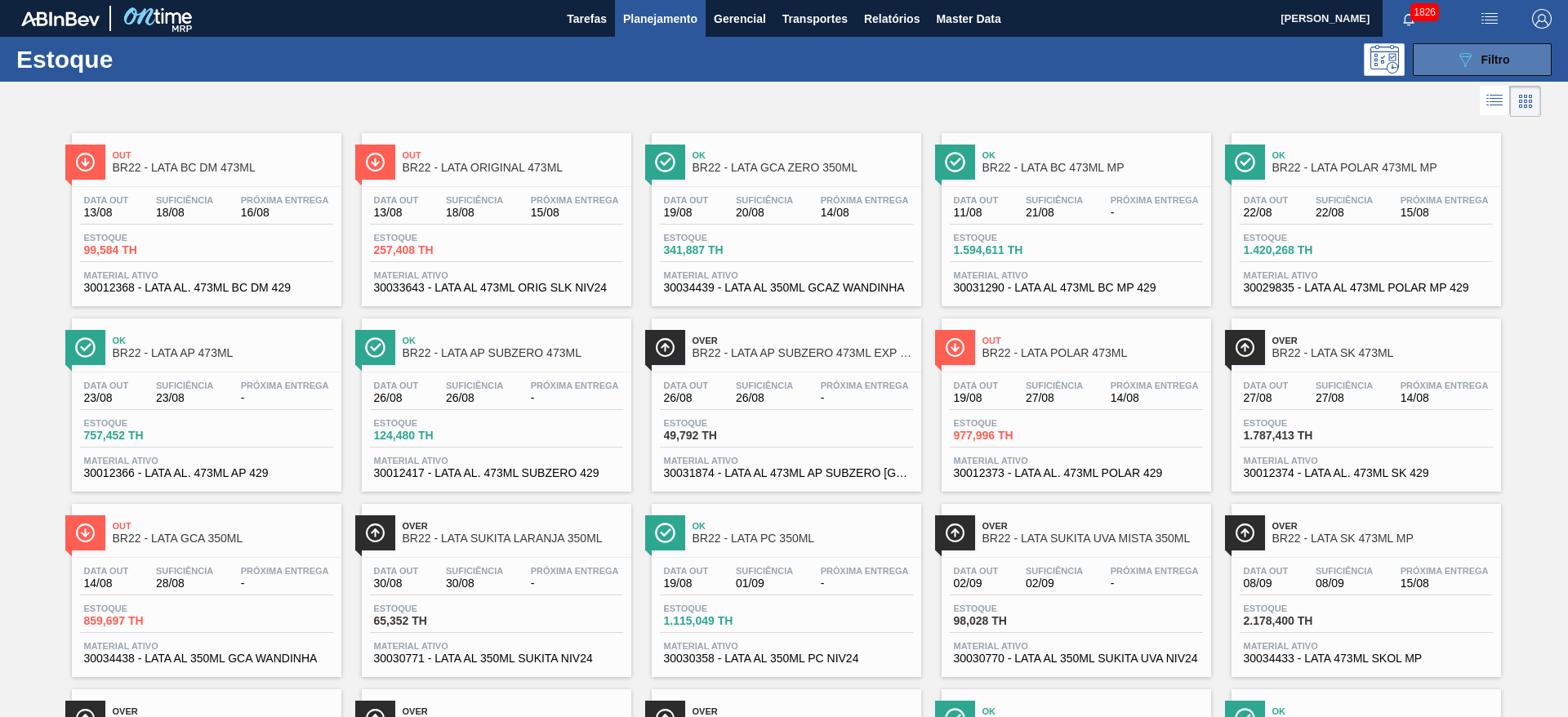
click at [1456, 54] on icon "089F7B8B-B2A5-4AFE-B5C0-19BA573D28AC" at bounding box center [1465, 60] width 20 height 20
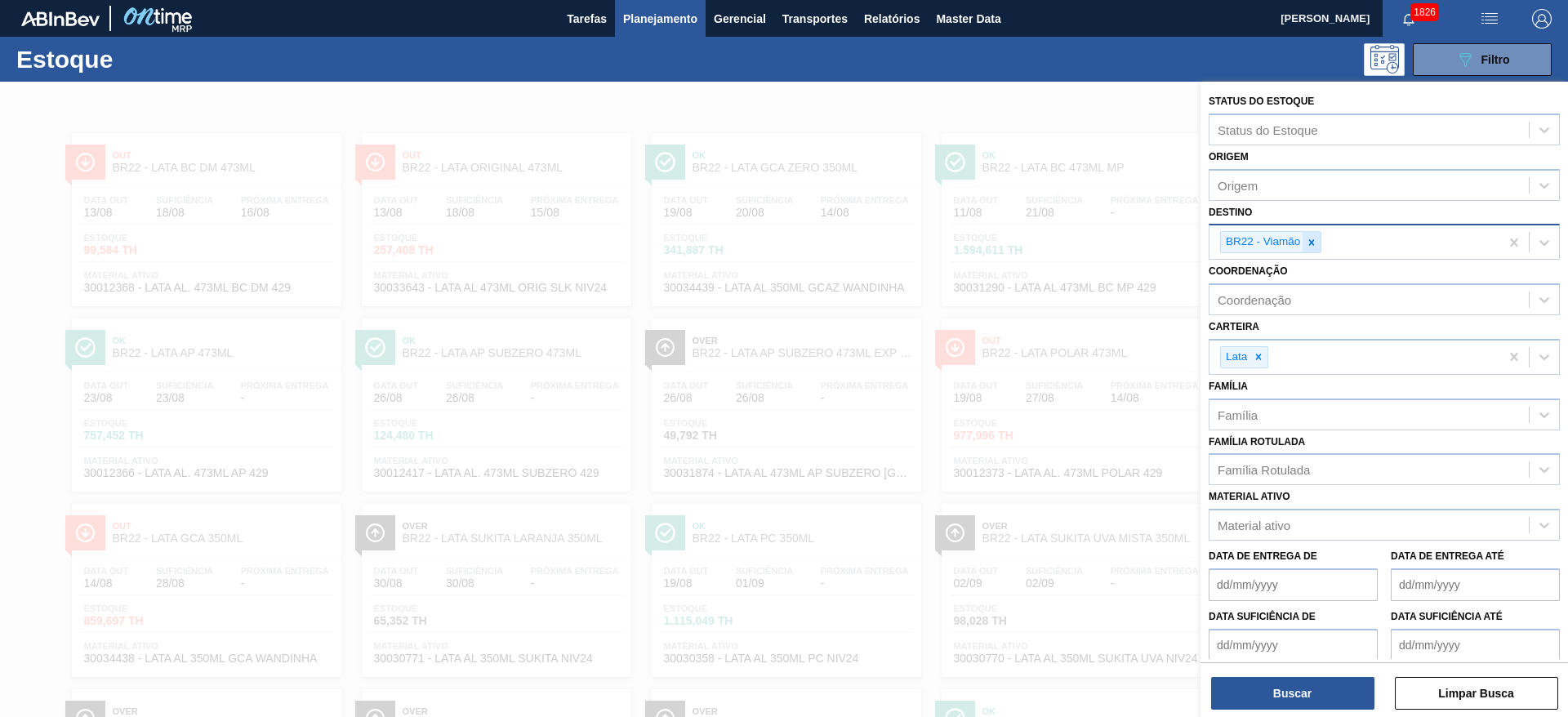
click at [1316, 243] on icon at bounding box center [1311, 242] width 11 height 11
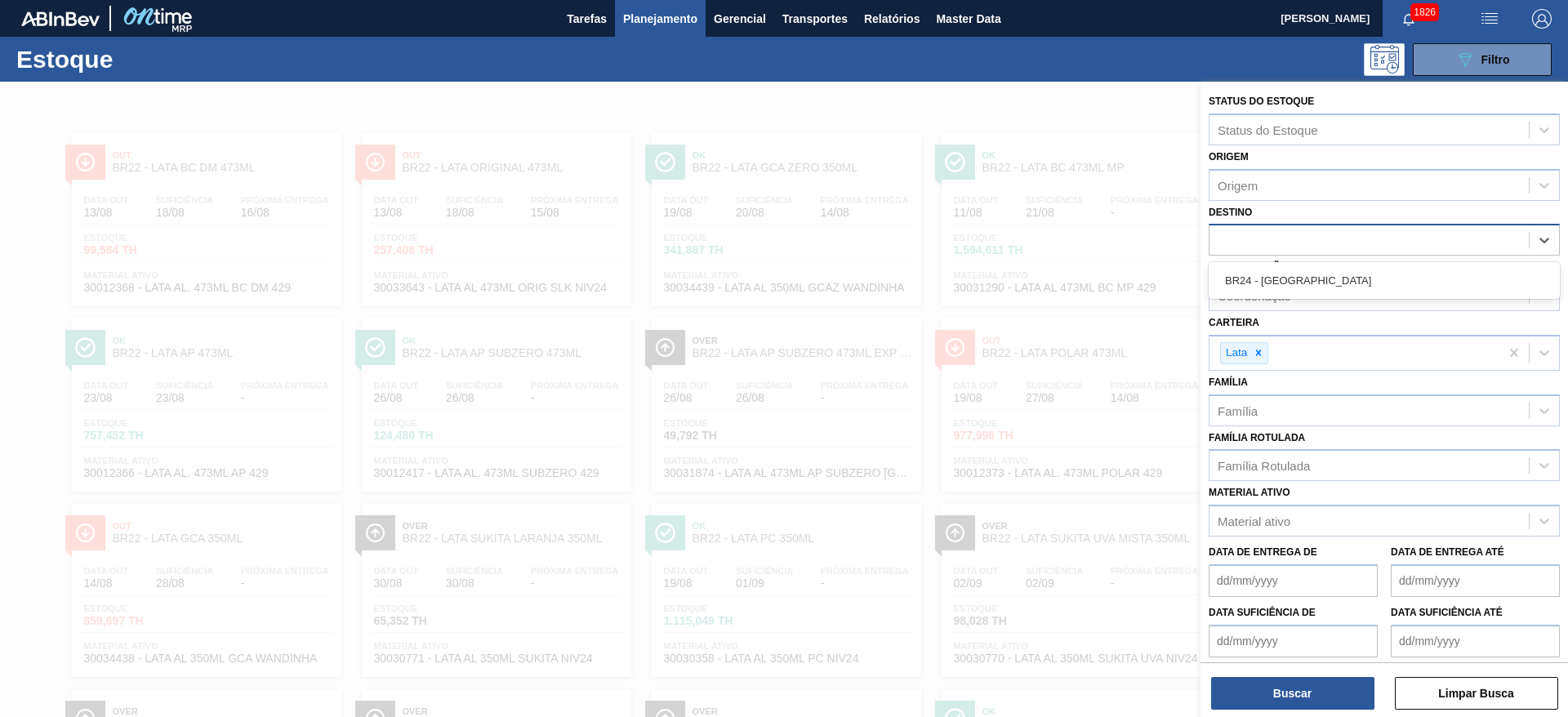
click at [1125, 171] on div at bounding box center [784, 440] width 1568 height 717
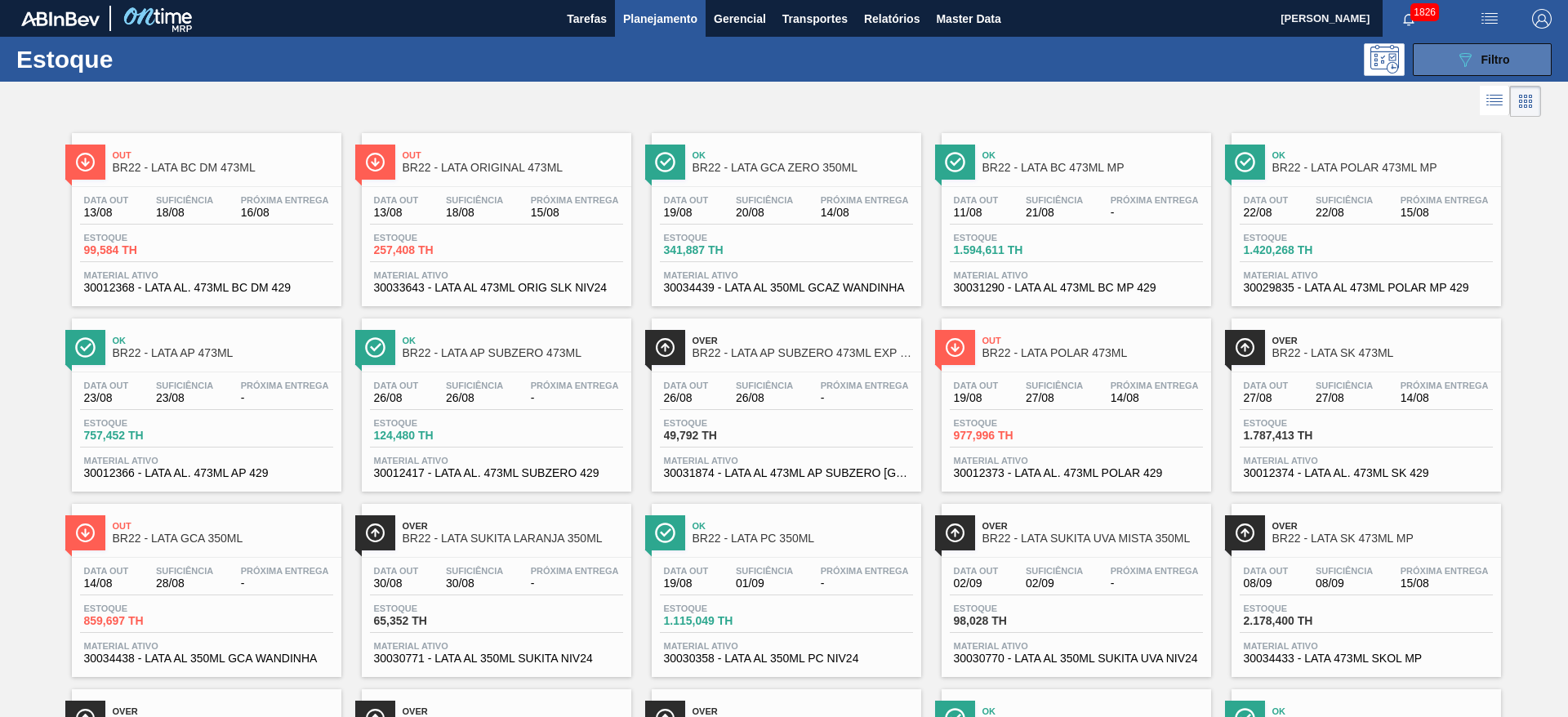
click at [1483, 56] on span "Filtro" at bounding box center [1495, 59] width 29 height 13
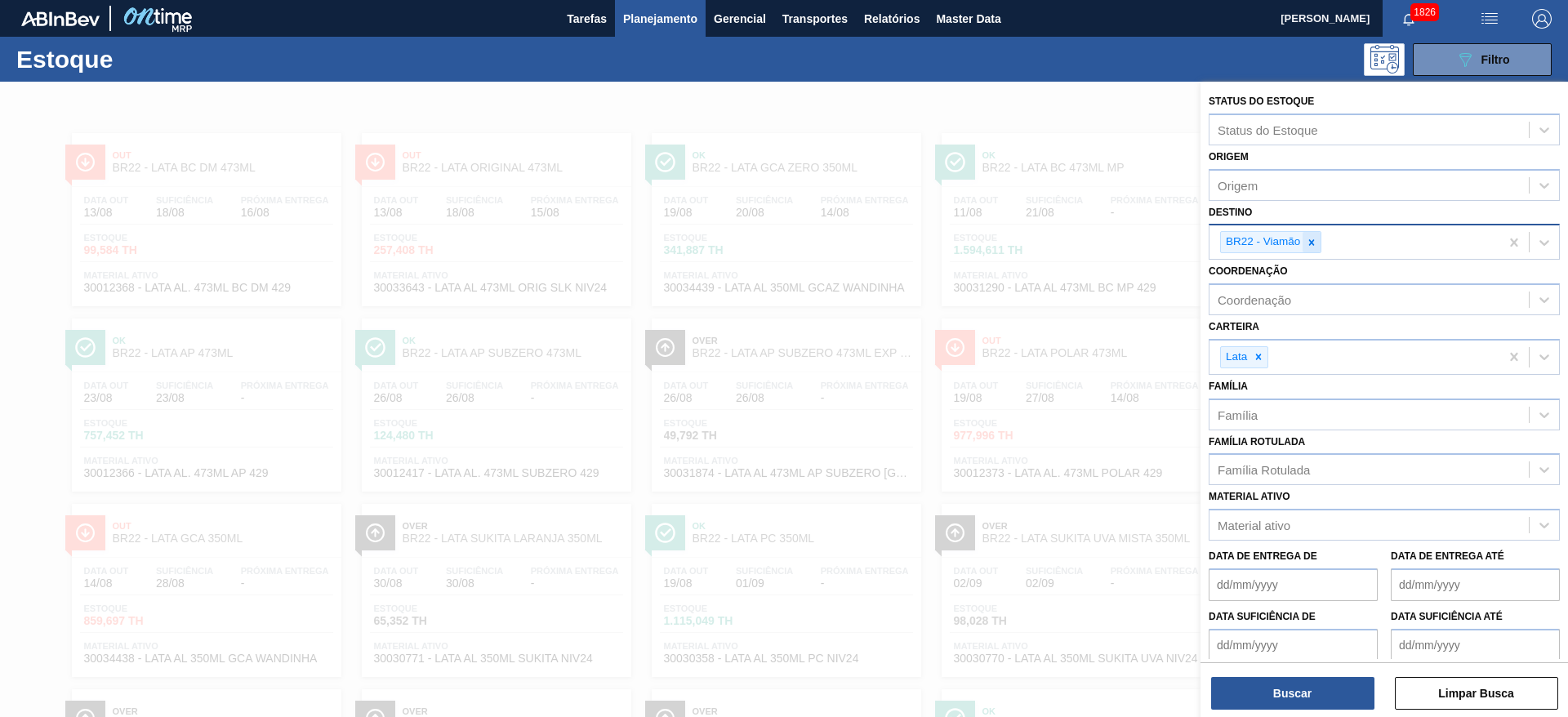
click at [1310, 247] on icon at bounding box center [1311, 242] width 11 height 11
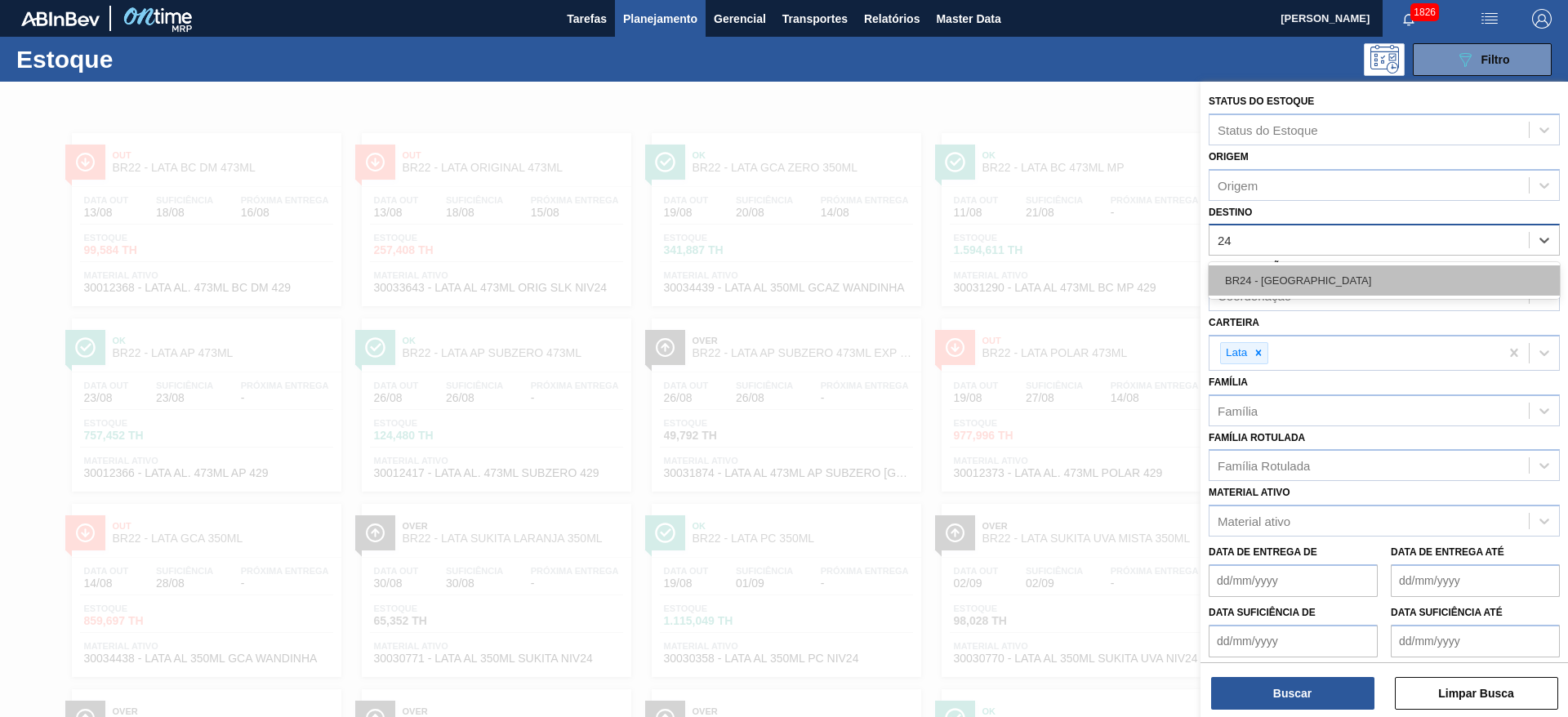
click at [1298, 277] on div "BR24 - [GEOGRAPHIC_DATA]" at bounding box center [1384, 280] width 351 height 30
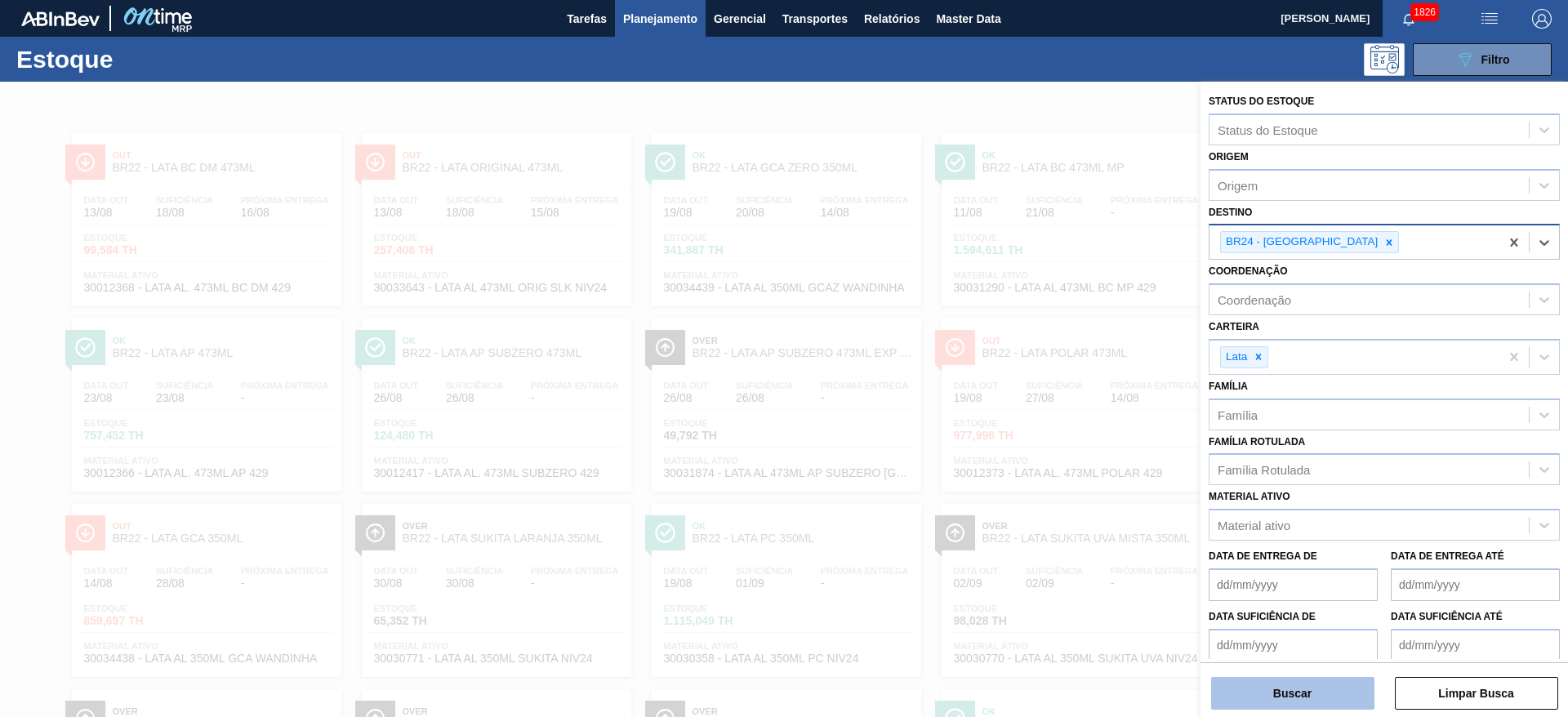
click at [1322, 693] on button "Buscar" at bounding box center [1292, 693] width 163 height 33
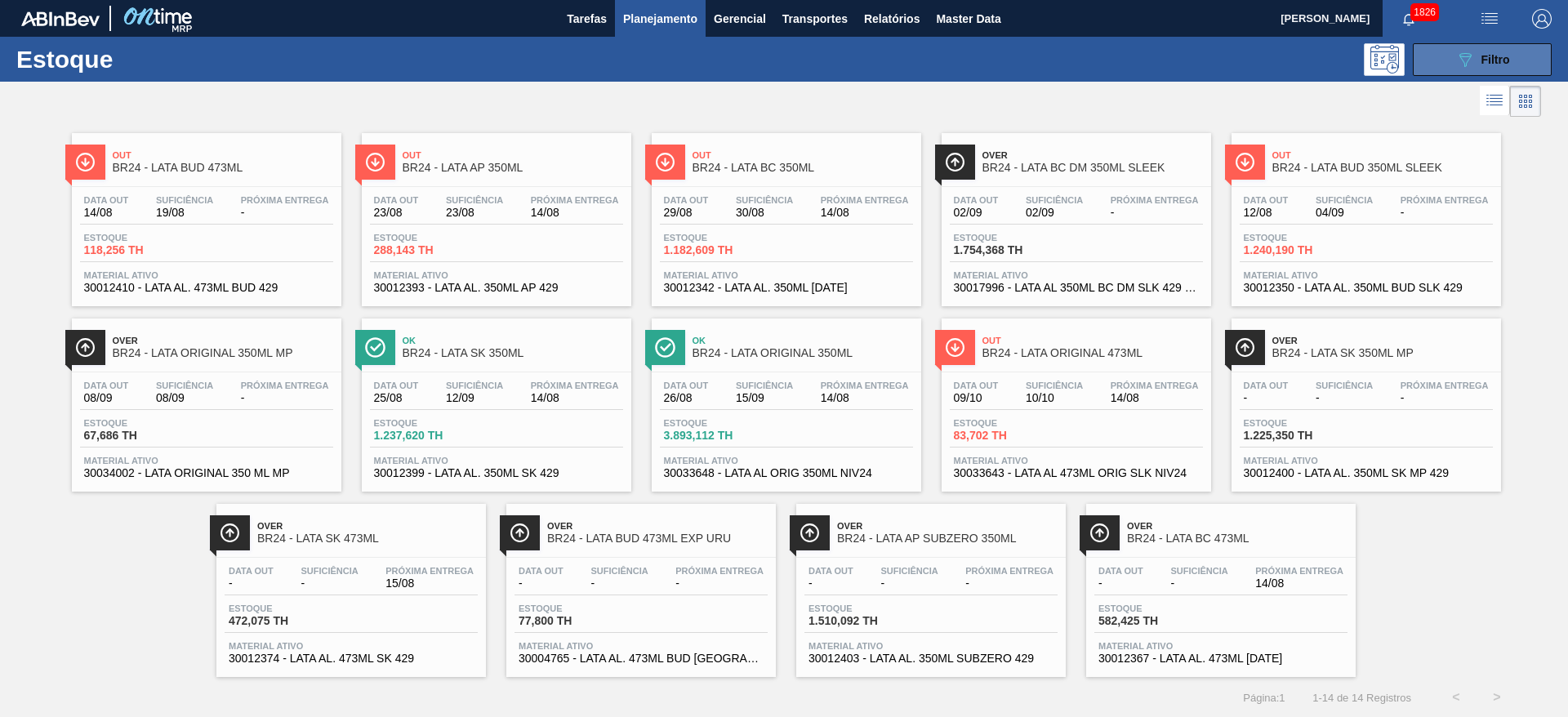
click at [1455, 60] on icon "089F7B8B-B2A5-4AFE-B5C0-19BA573D28AC" at bounding box center [1465, 60] width 20 height 20
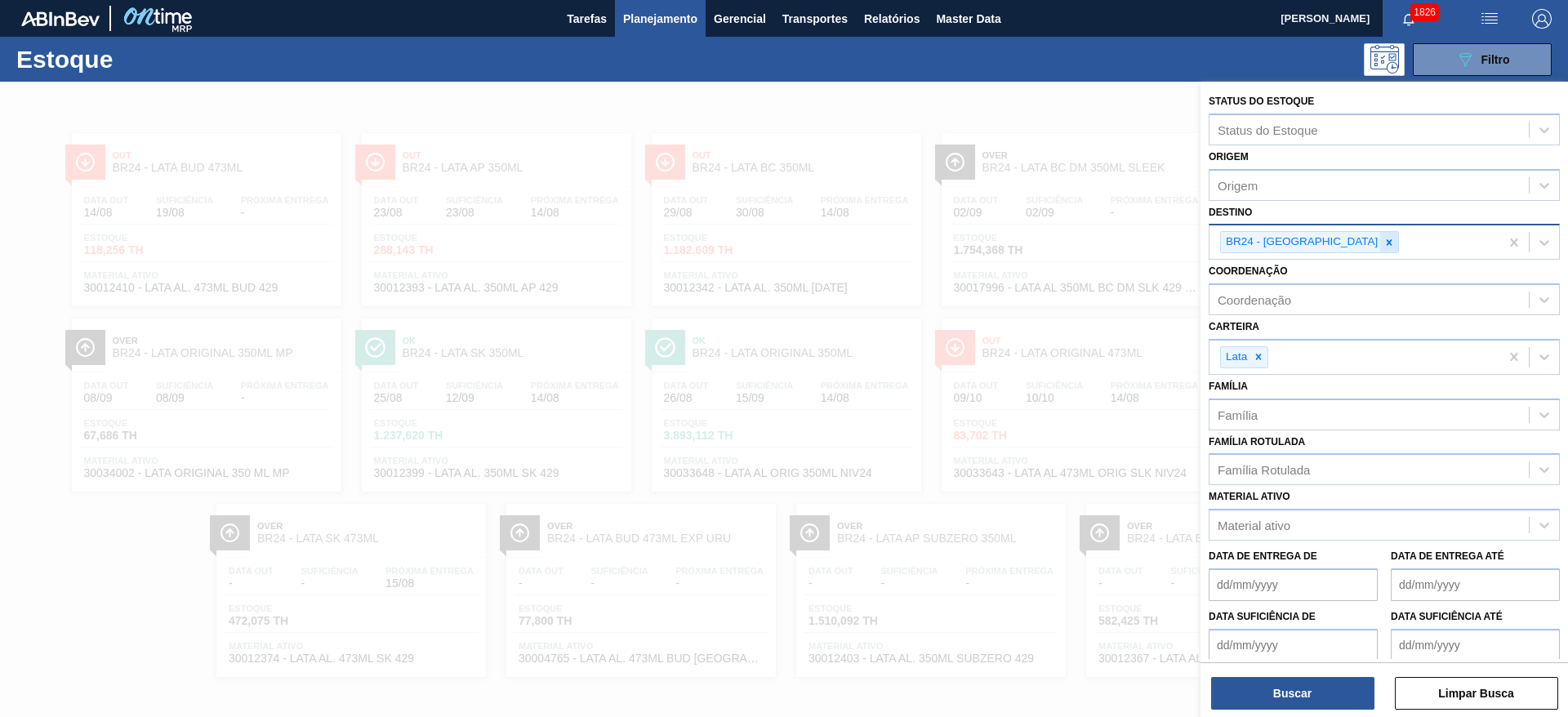
click at [1387, 241] on icon at bounding box center [1390, 242] width 6 height 6
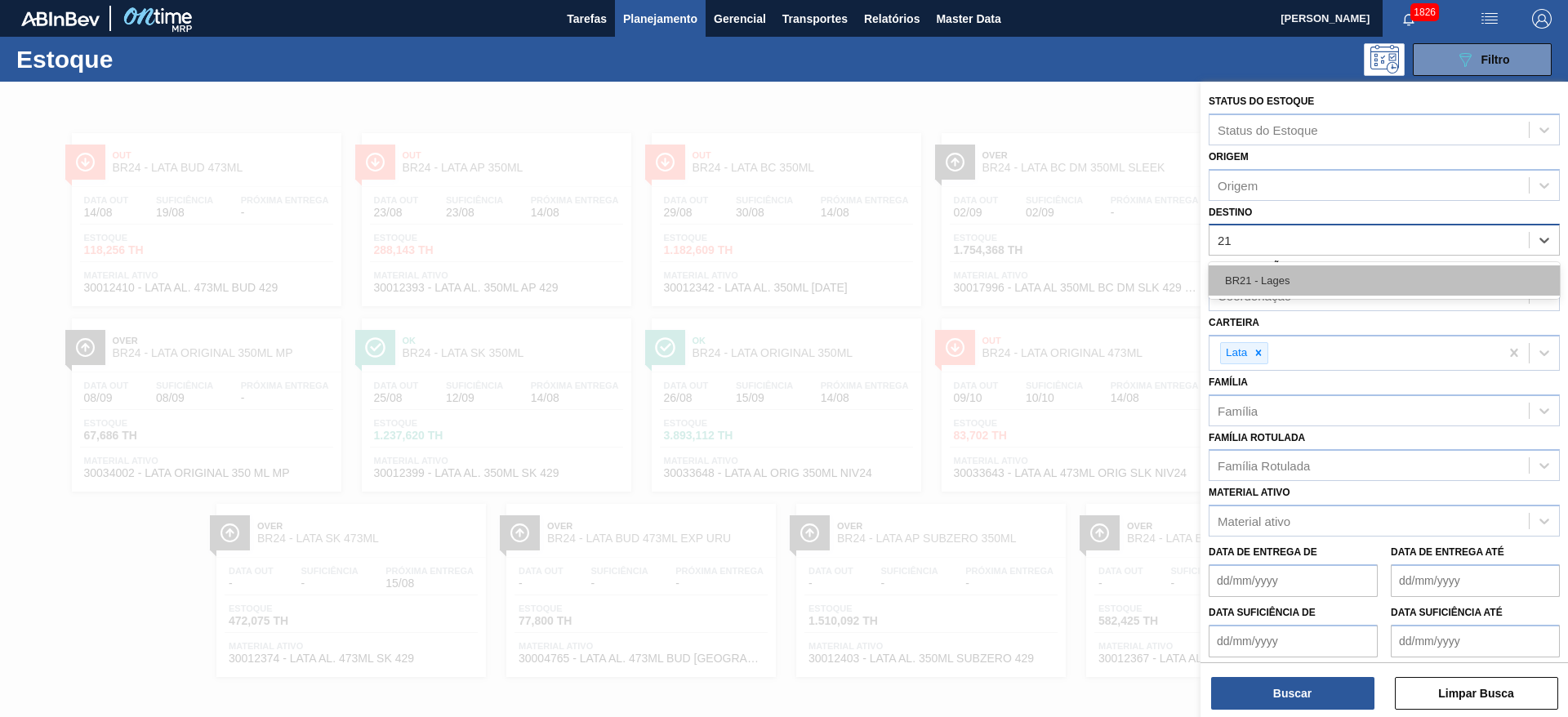
click at [1305, 275] on div "BR21 - Lages" at bounding box center [1384, 280] width 351 height 30
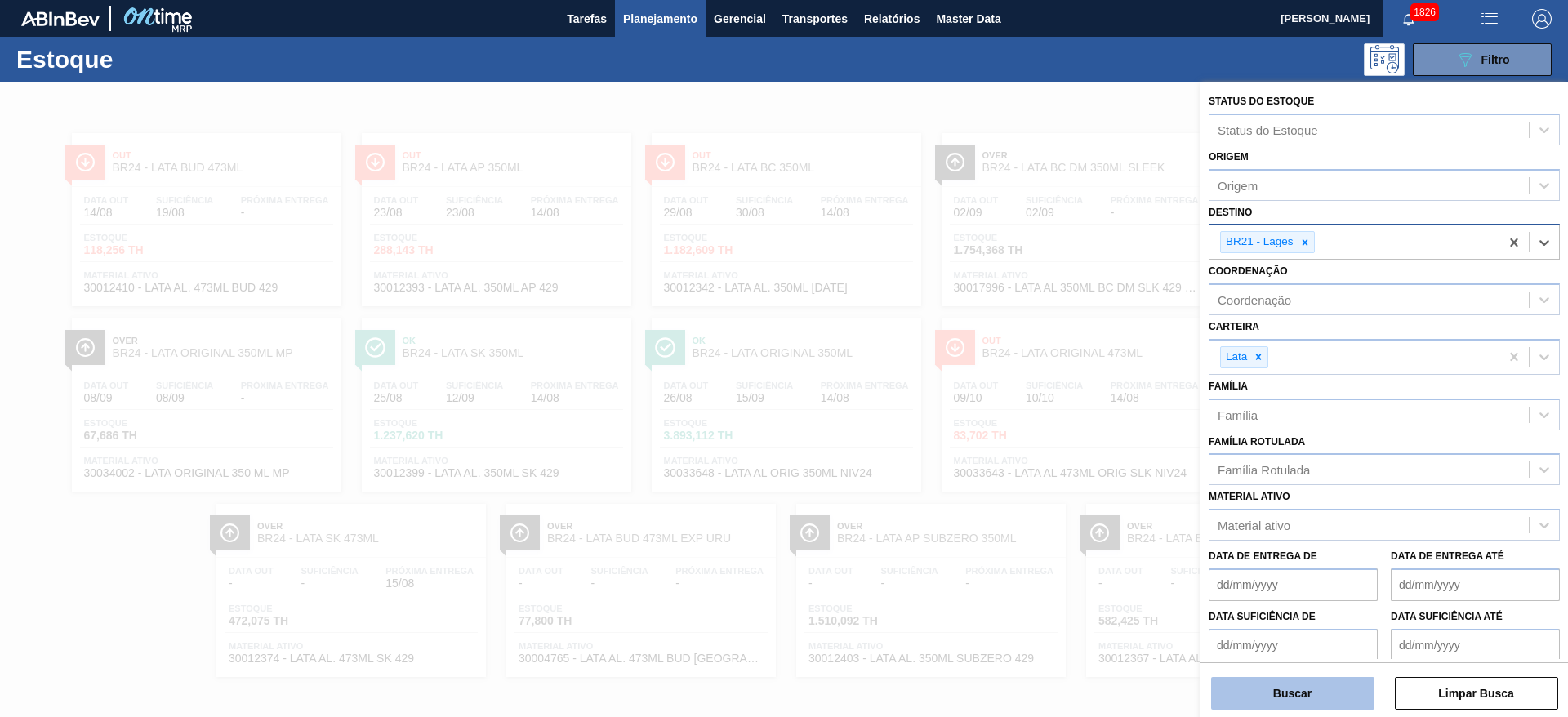
click at [1326, 699] on button "Buscar" at bounding box center [1292, 693] width 163 height 33
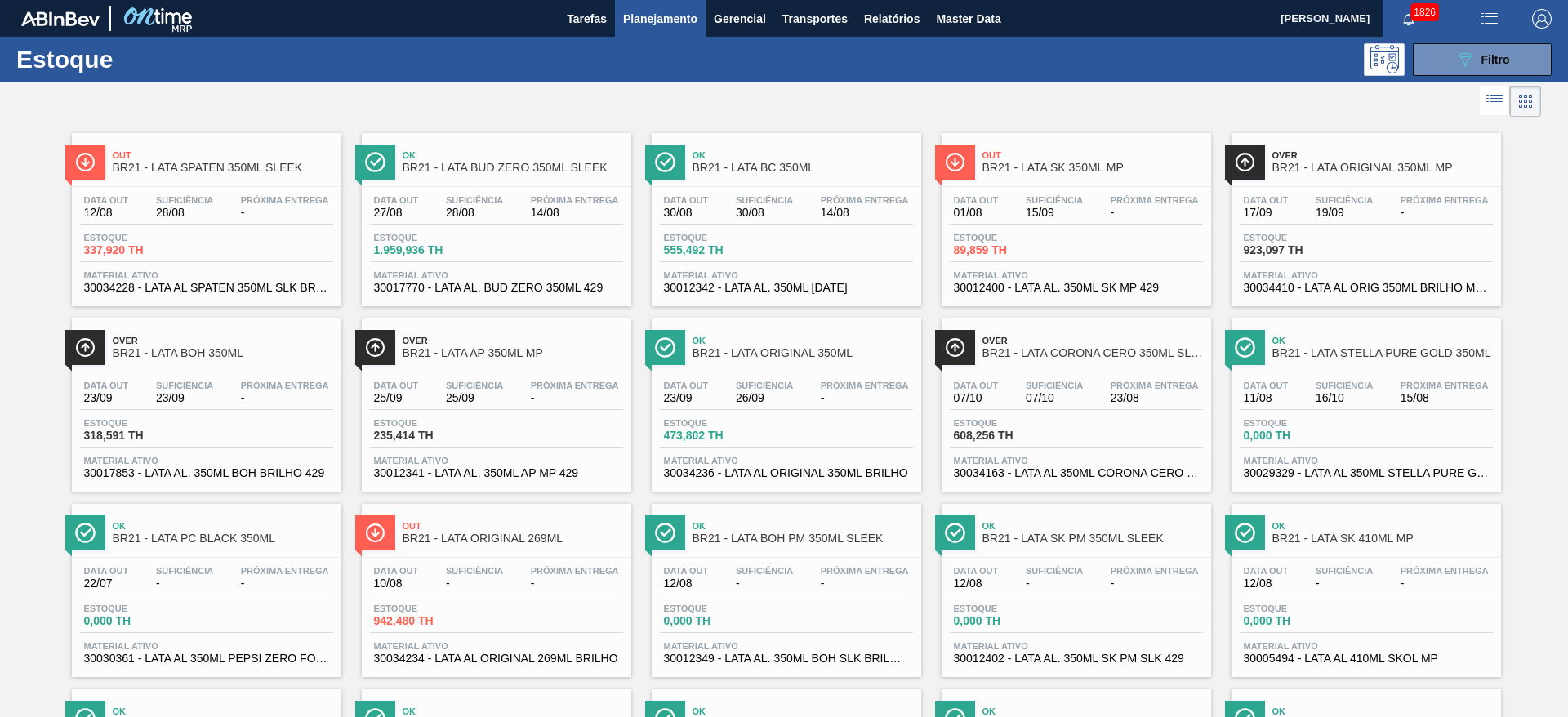
click at [866, 90] on div at bounding box center [770, 101] width 1541 height 39
click at [979, 16] on span "Master Data" at bounding box center [968, 19] width 65 height 20
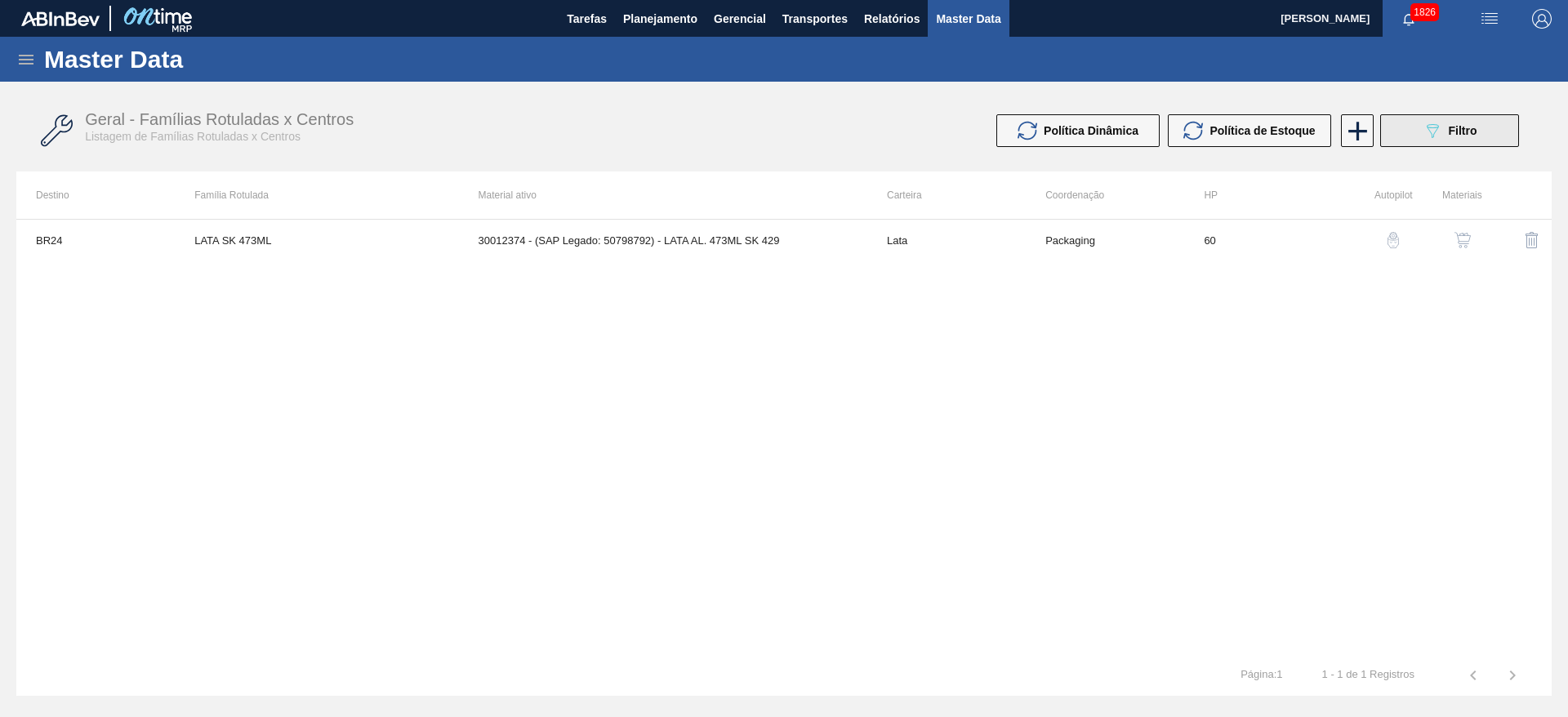
click at [1406, 138] on button "089F7B8B-B2A5-4AFE-B5C0-19BA573D28AC Filtro" at bounding box center [1449, 130] width 139 height 33
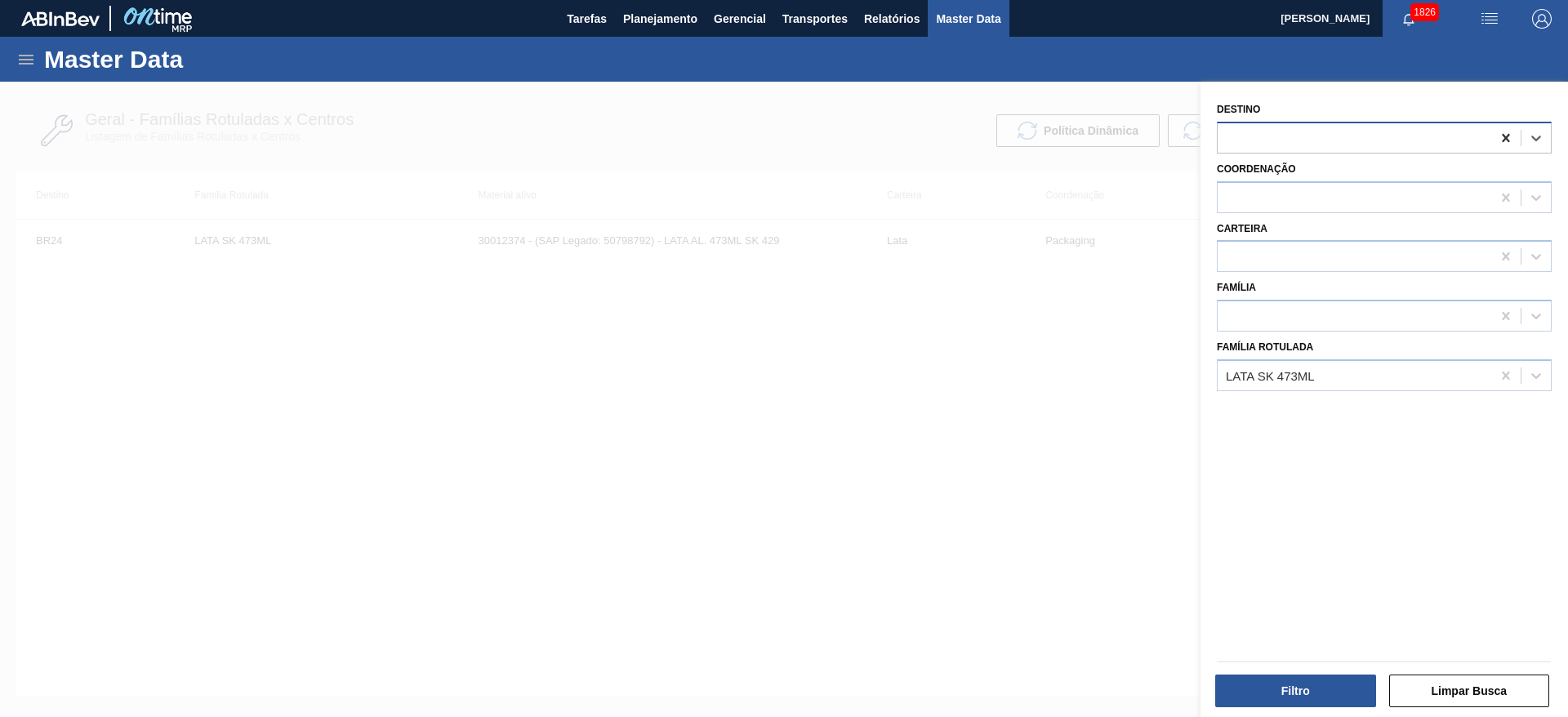
click at [1499, 134] on icon at bounding box center [1506, 138] width 16 height 16
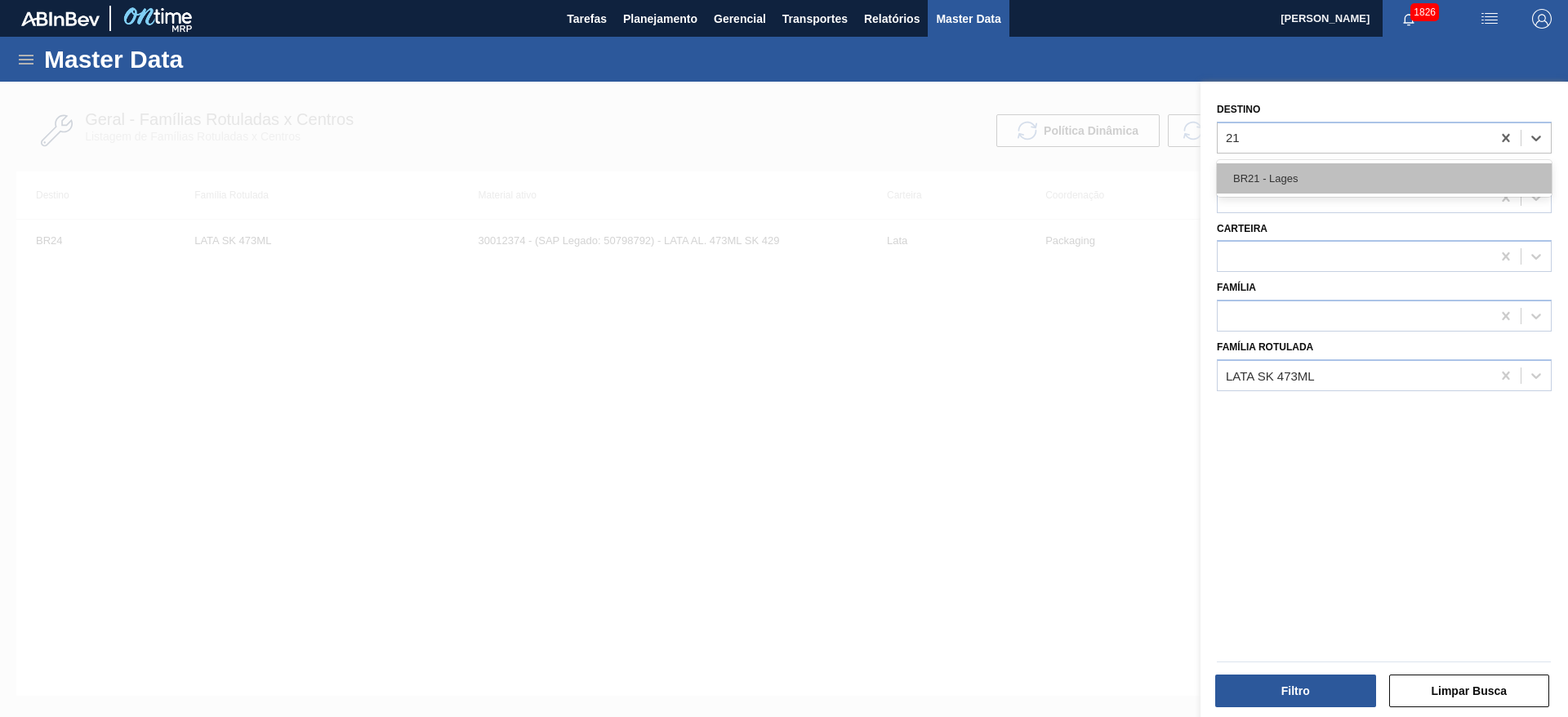
click at [1328, 183] on div "BR21 - Lages" at bounding box center [1384, 178] width 335 height 30
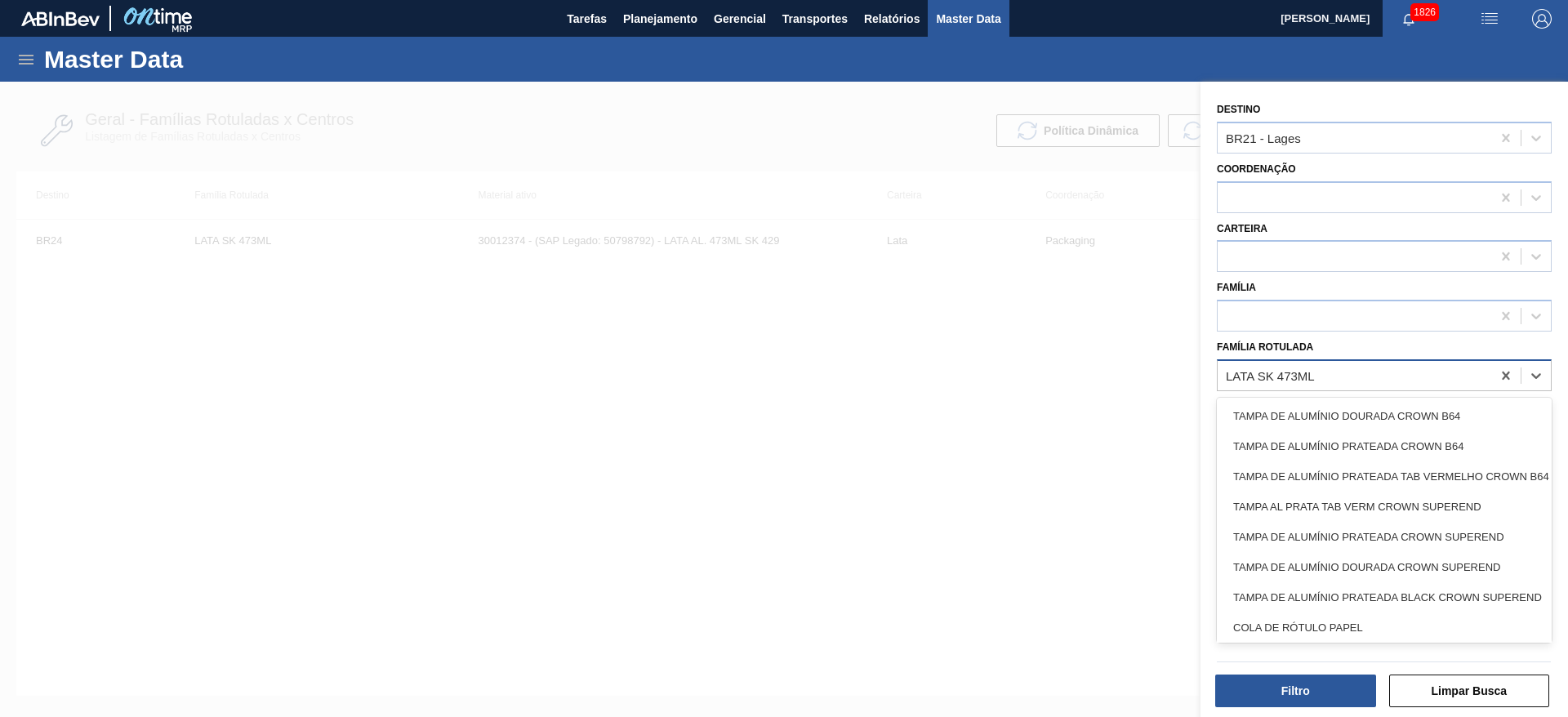
click at [1361, 372] on div "LATA SK 473ML" at bounding box center [1355, 375] width 274 height 24
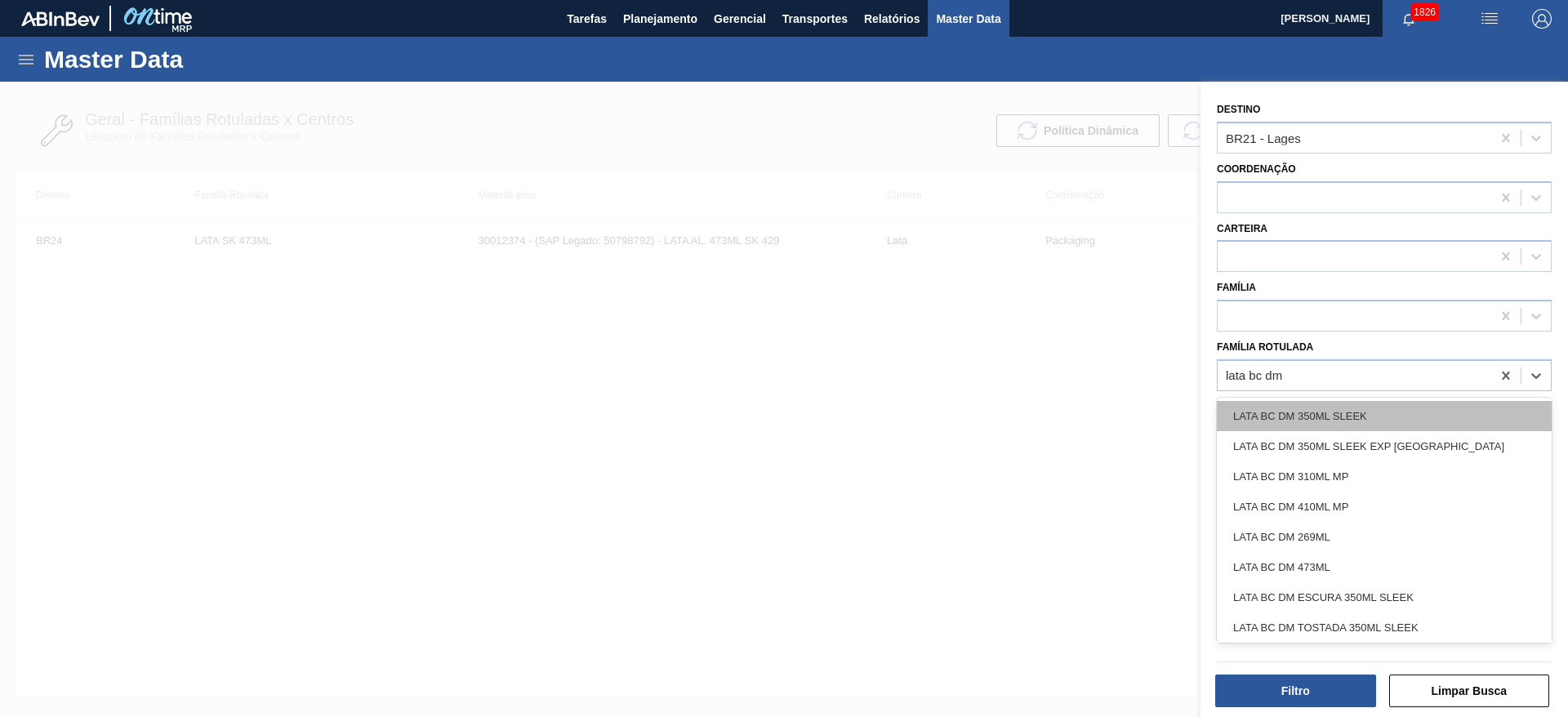
click at [1365, 416] on div "LATA BC DM 350ML SLEEK" at bounding box center [1384, 416] width 335 height 30
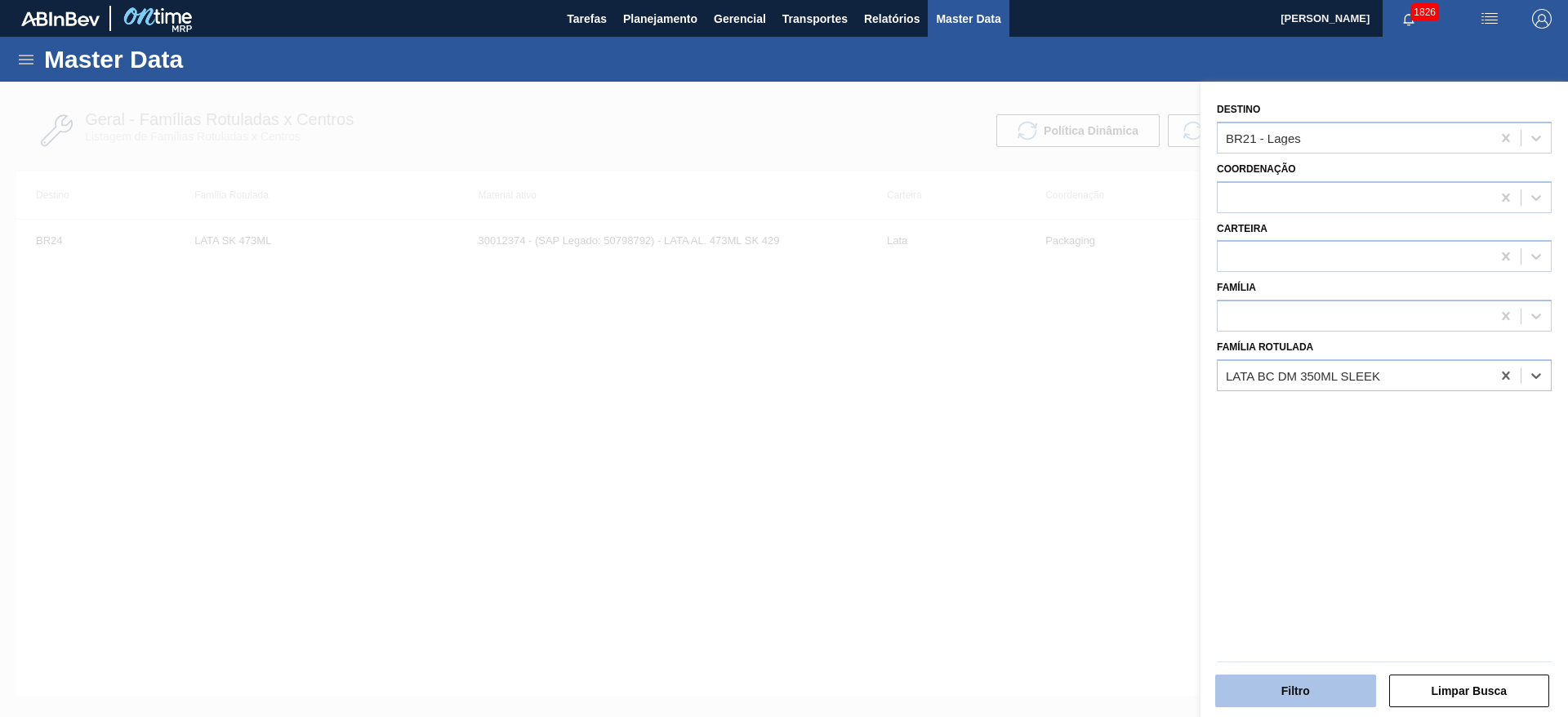
click at [1315, 686] on button "Filtro" at bounding box center [1295, 691] width 161 height 33
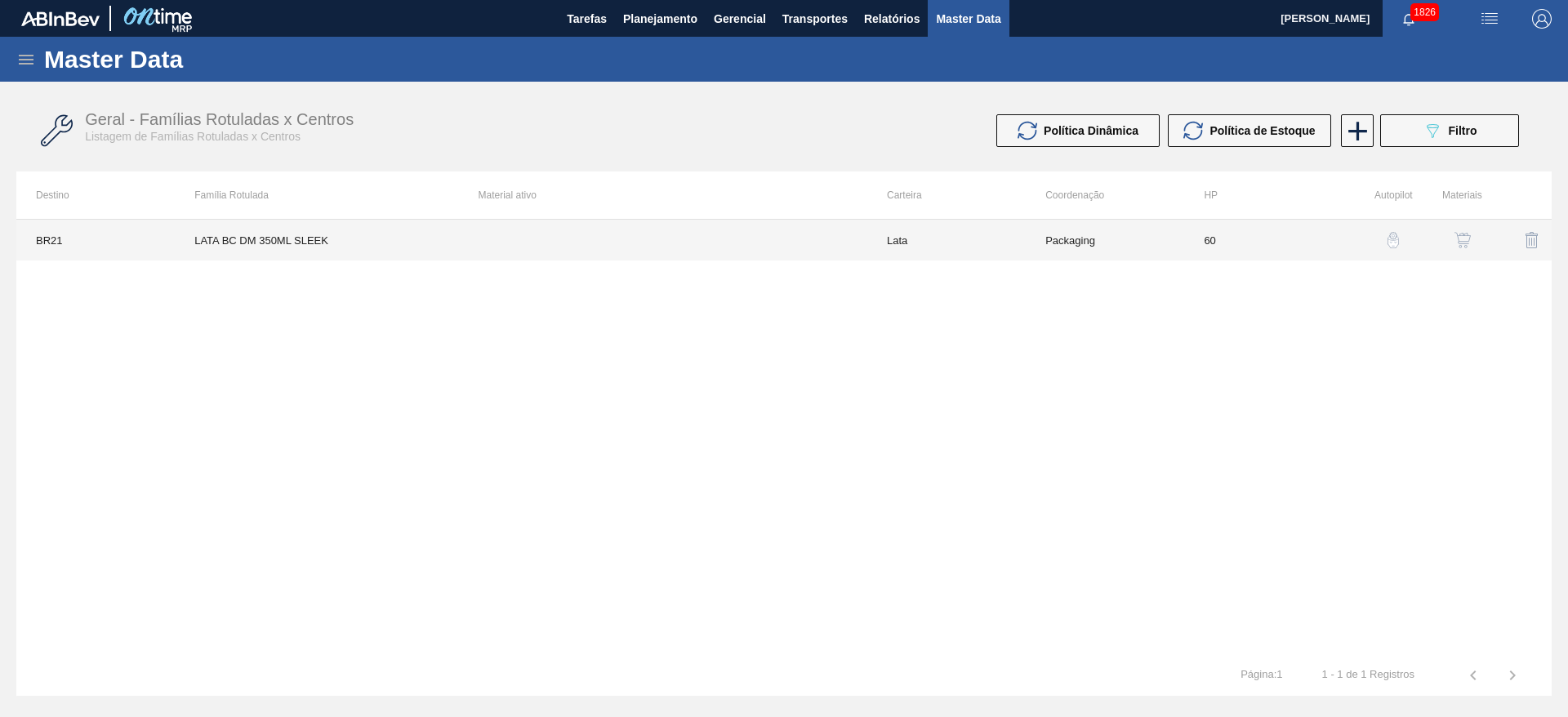
click at [764, 239] on td at bounding box center [663, 240] width 408 height 41
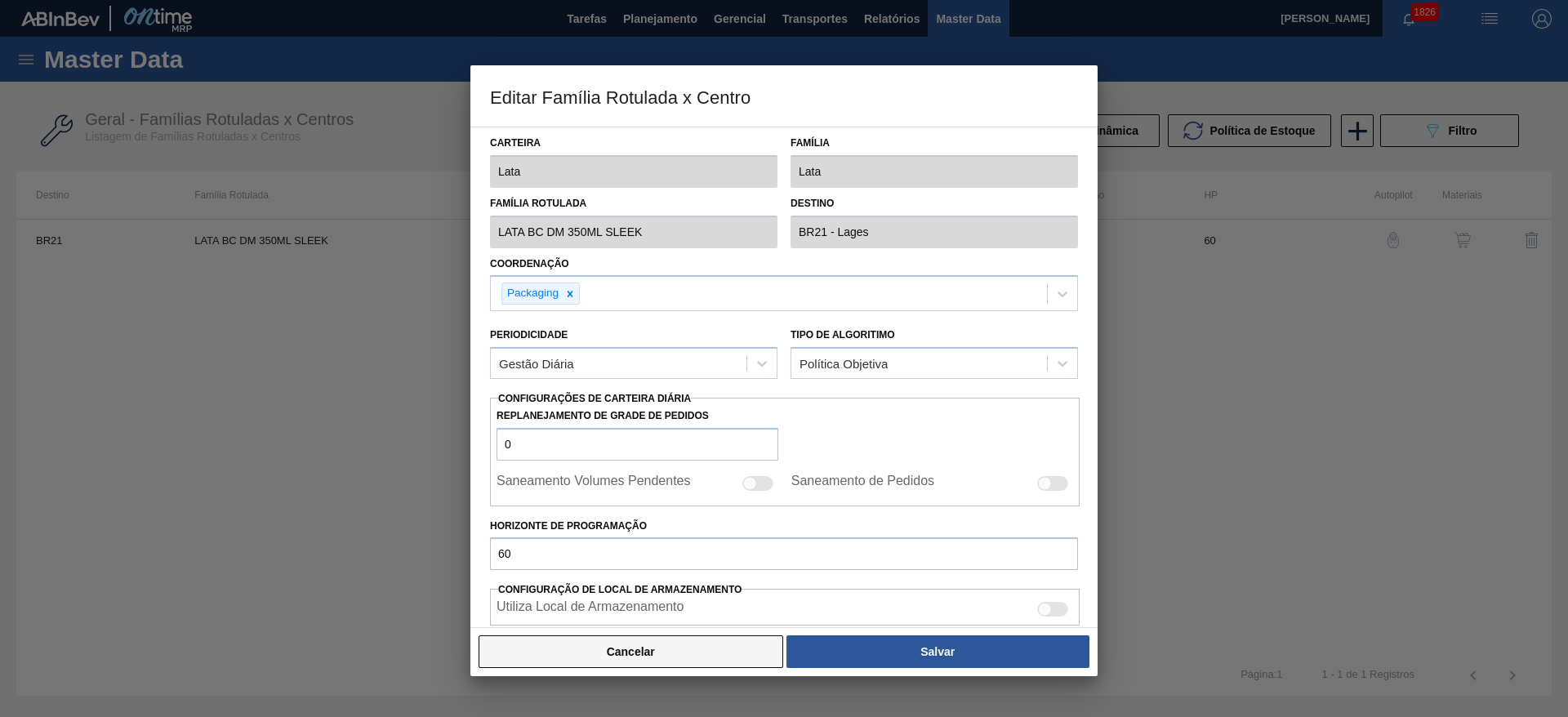
click at [719, 648] on button "Cancelar" at bounding box center [631, 651] width 305 height 33
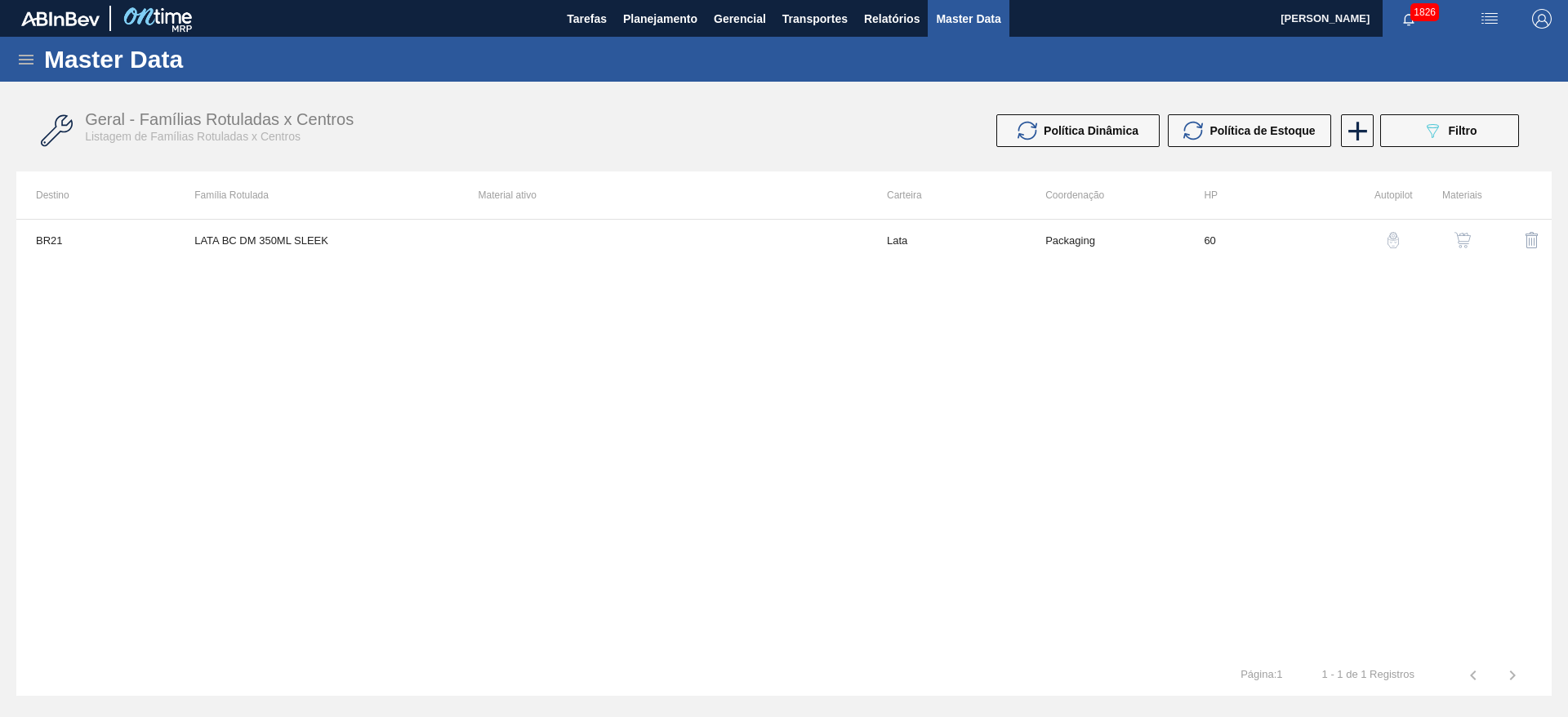
click at [1464, 232] on img "button" at bounding box center [1462, 240] width 16 height 16
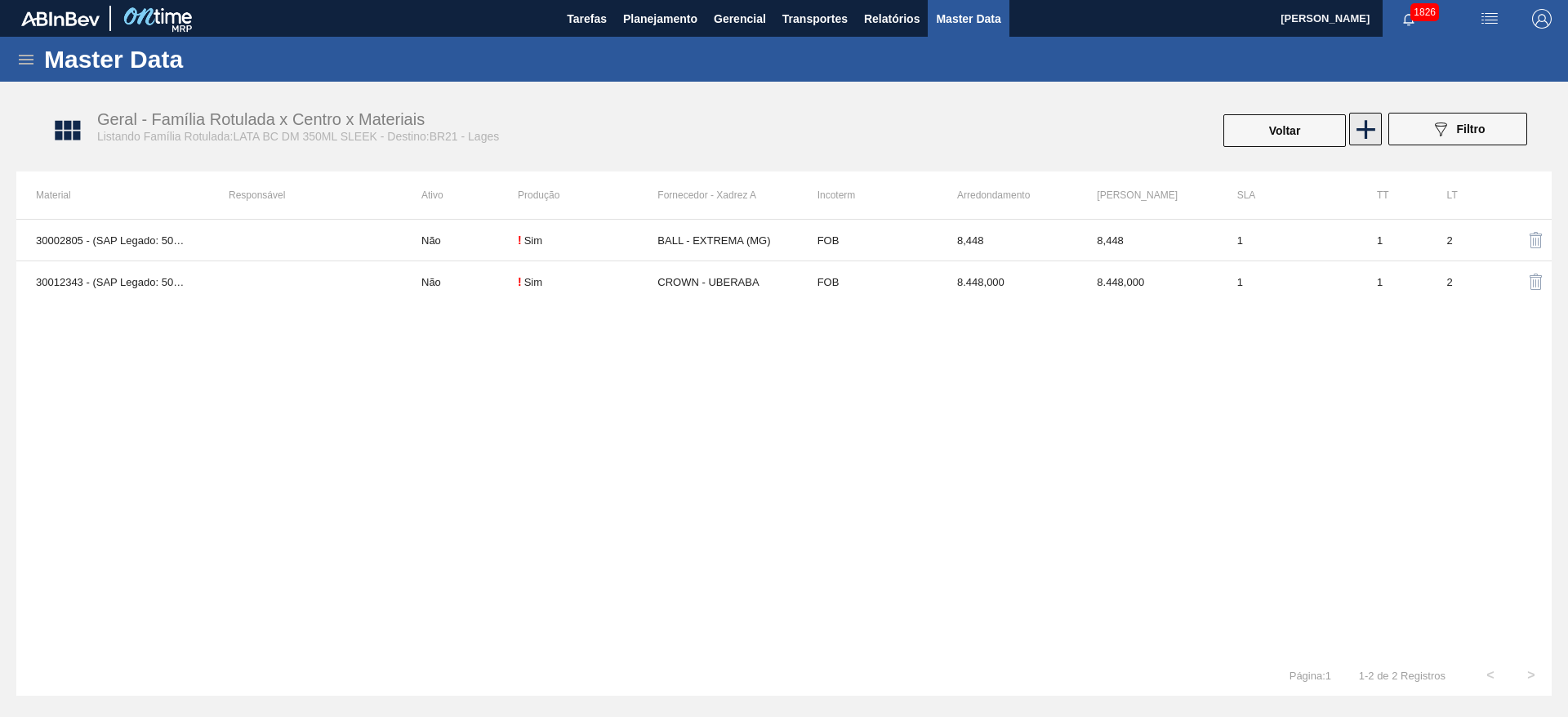
click at [1361, 122] on icon at bounding box center [1366, 130] width 32 height 32
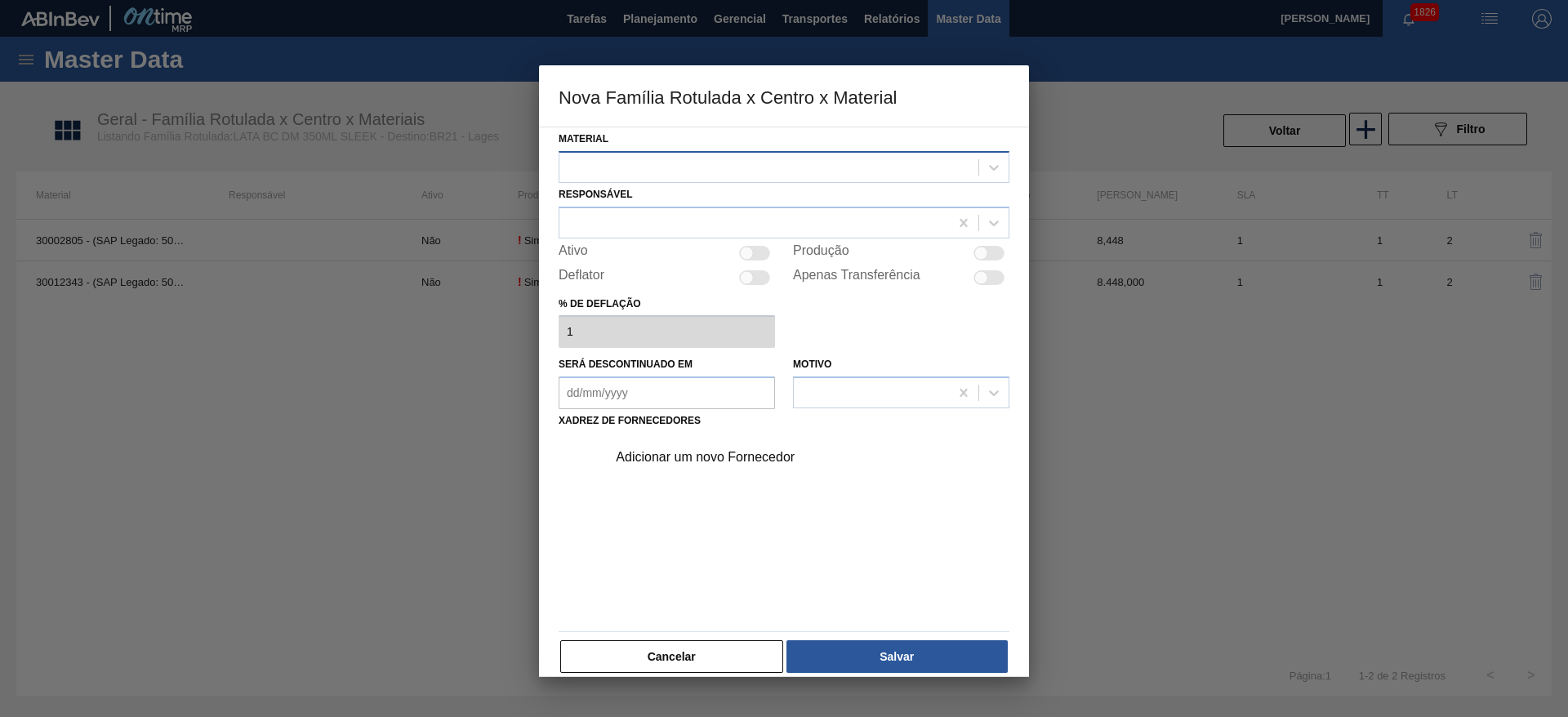
click at [701, 171] on div at bounding box center [768, 167] width 419 height 24
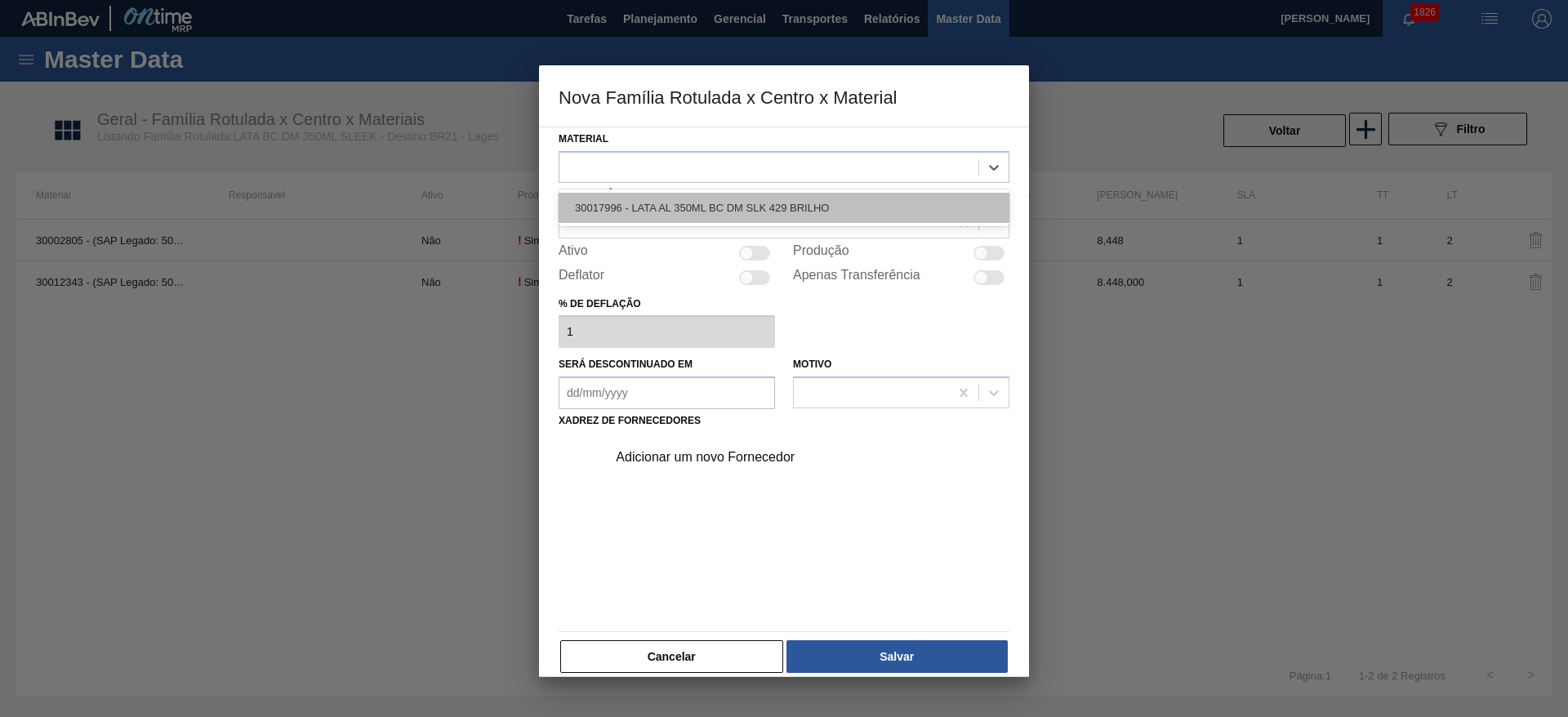
click at [687, 202] on div "30017996 - LATA AL 350ML BC DM SLK 429 BRILHO" at bounding box center [784, 208] width 451 height 30
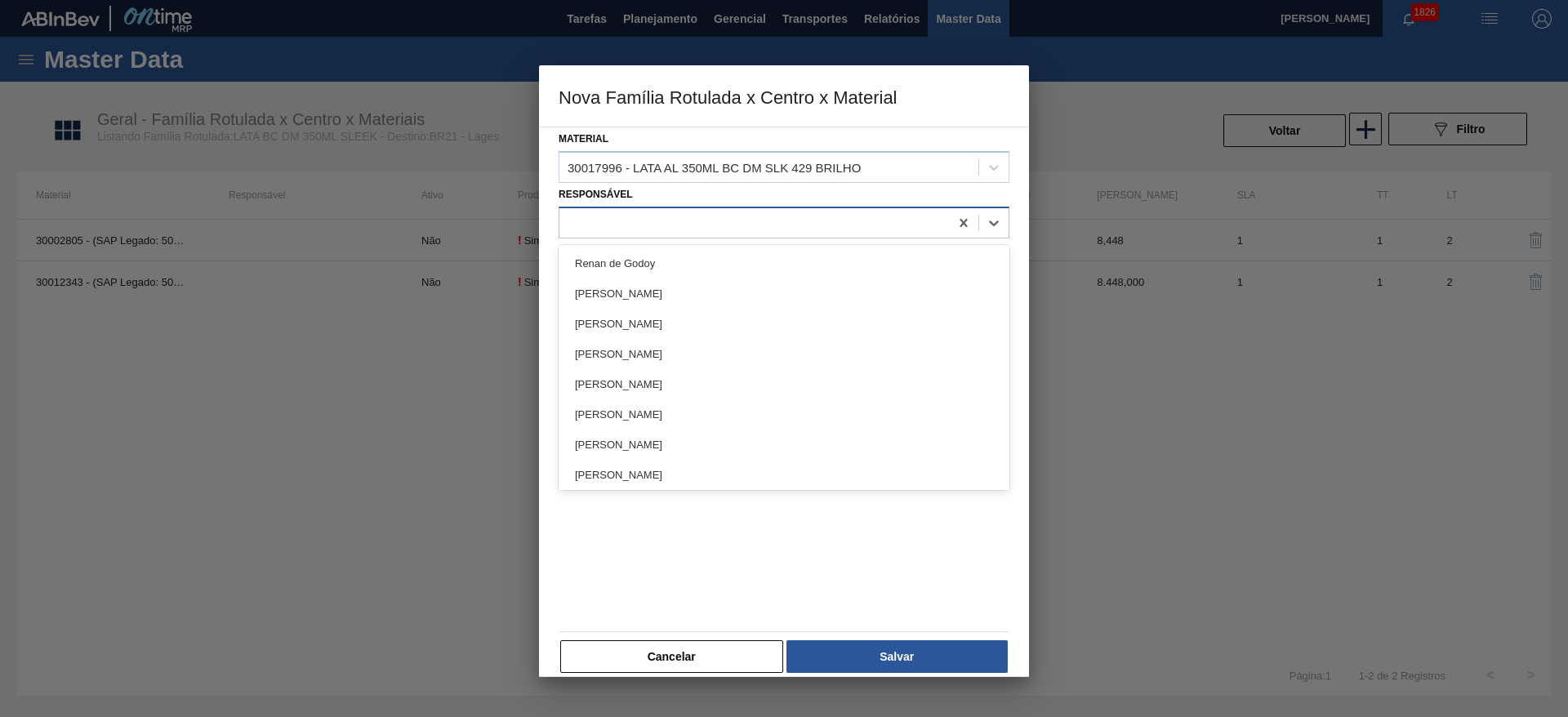
click at [695, 219] on div at bounding box center [754, 223] width 390 height 24
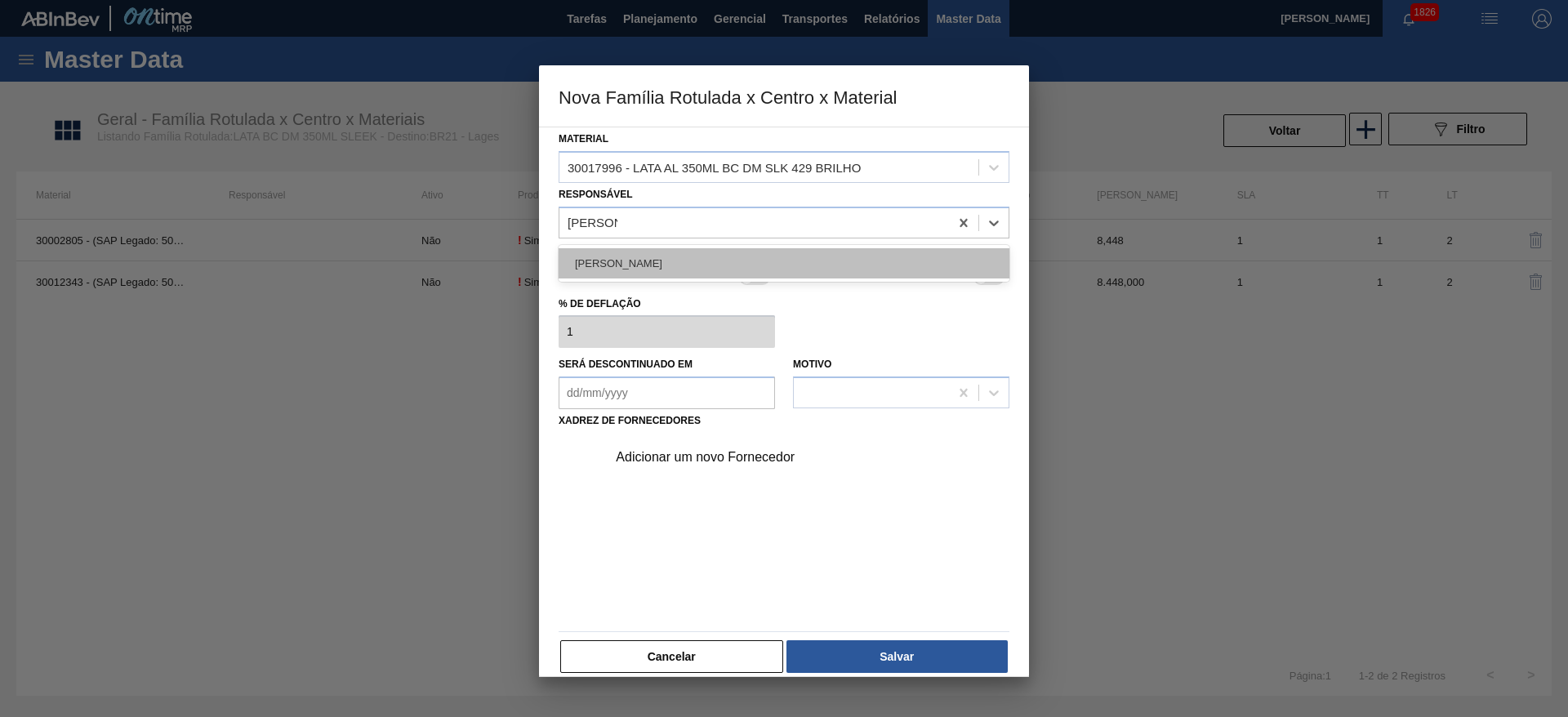
click at [728, 261] on div "[PERSON_NAME]" at bounding box center [784, 263] width 451 height 30
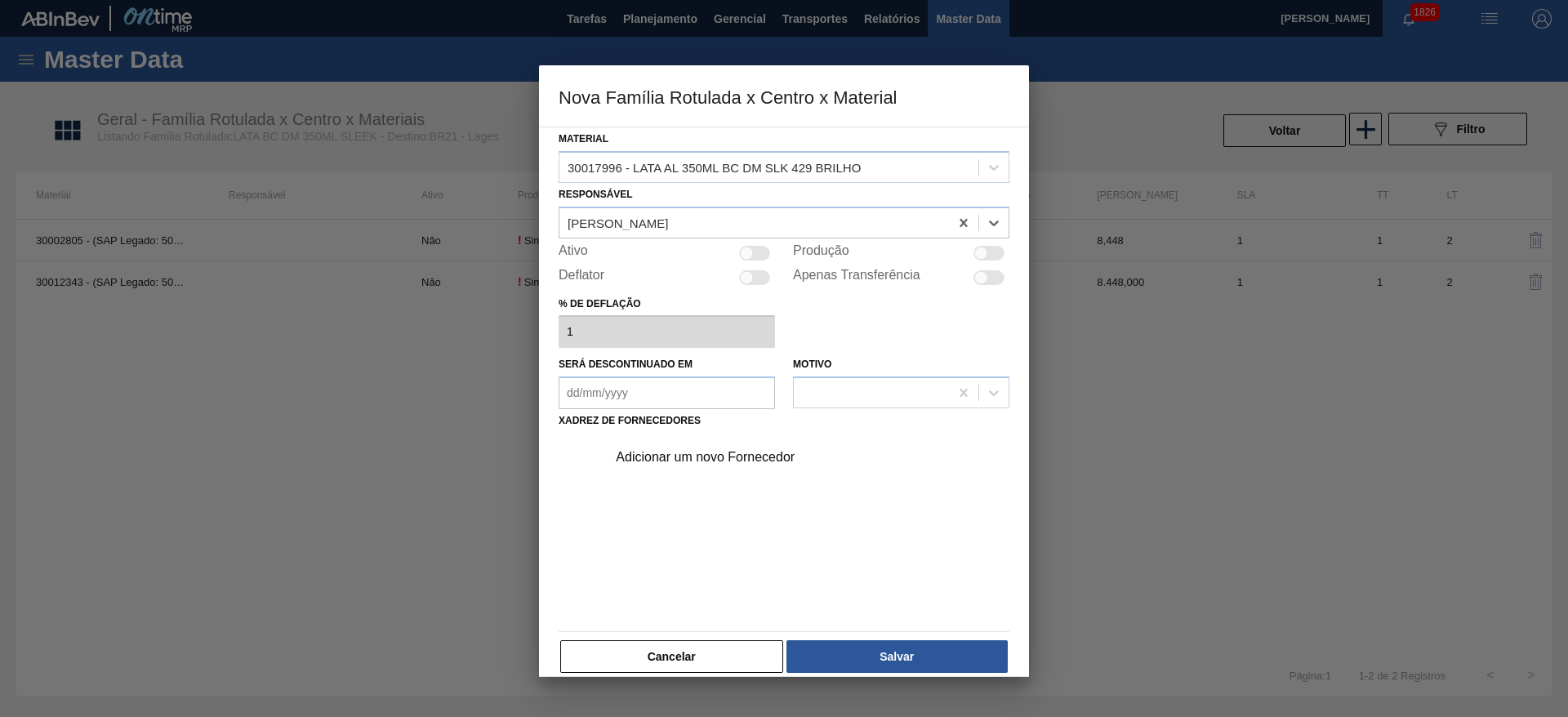
click at [756, 252] on div at bounding box center [754, 253] width 31 height 15
click at [697, 462] on div "Adicionar um novo Fornecedor" at bounding box center [776, 457] width 320 height 15
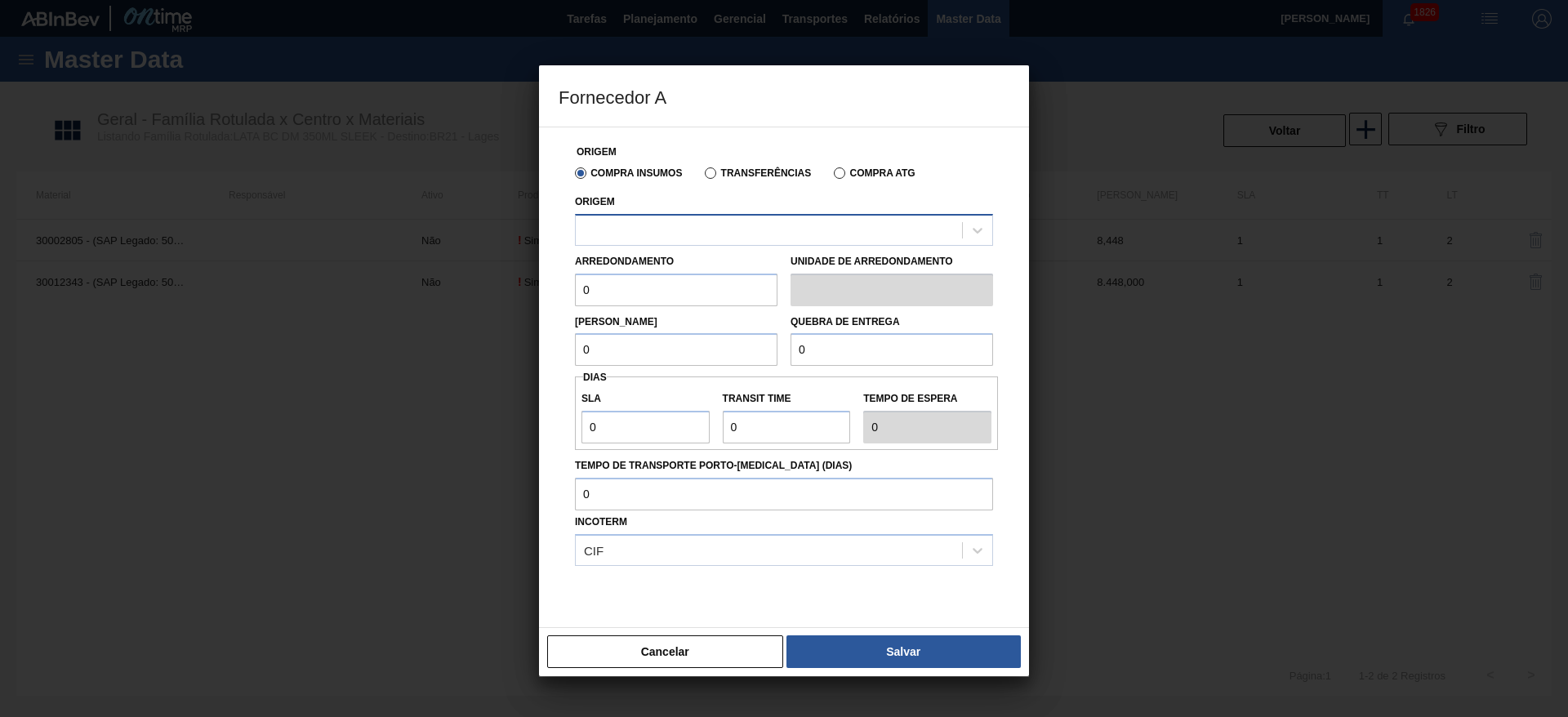
click at [710, 231] on div at bounding box center [769, 230] width 386 height 24
click at [720, 231] on div at bounding box center [769, 230] width 386 height 24
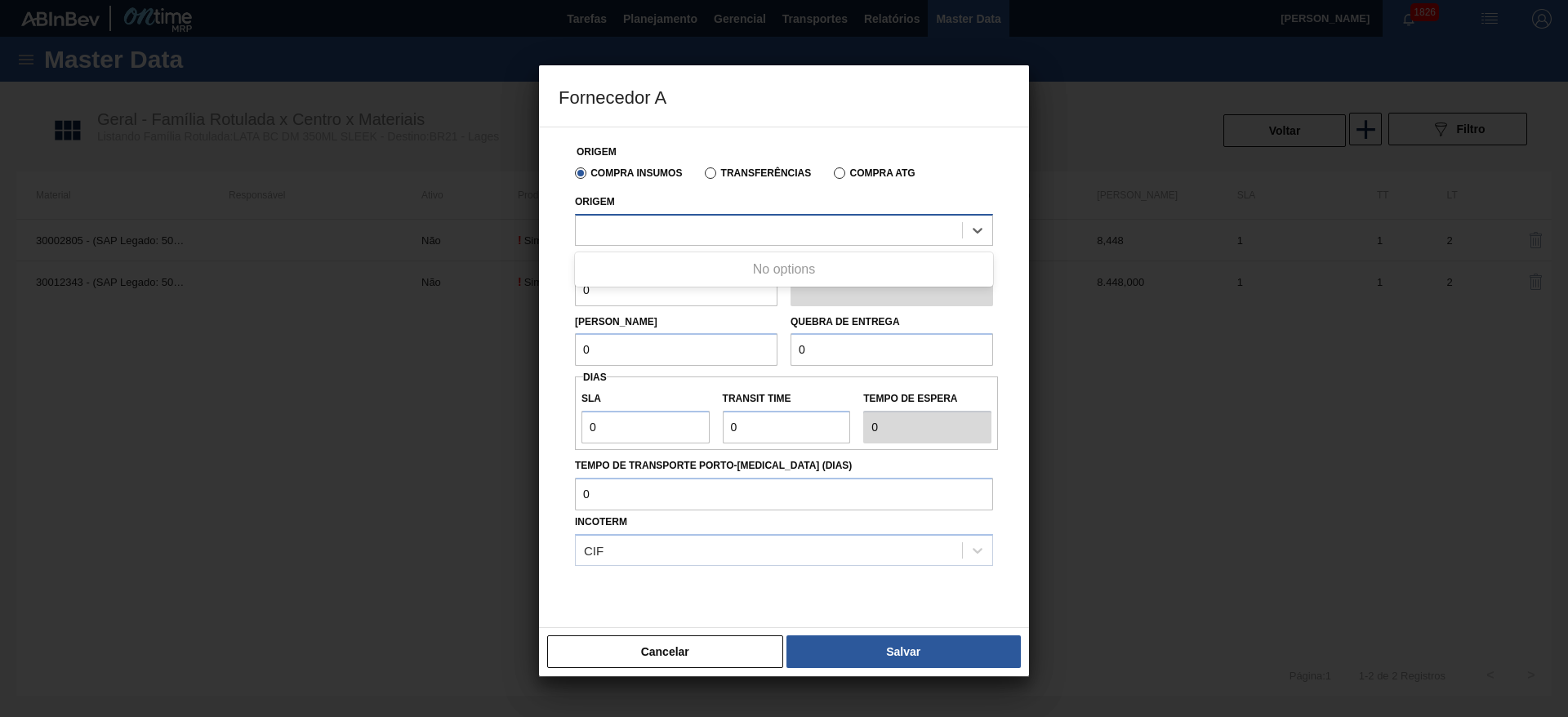
click at [720, 231] on div at bounding box center [769, 230] width 386 height 24
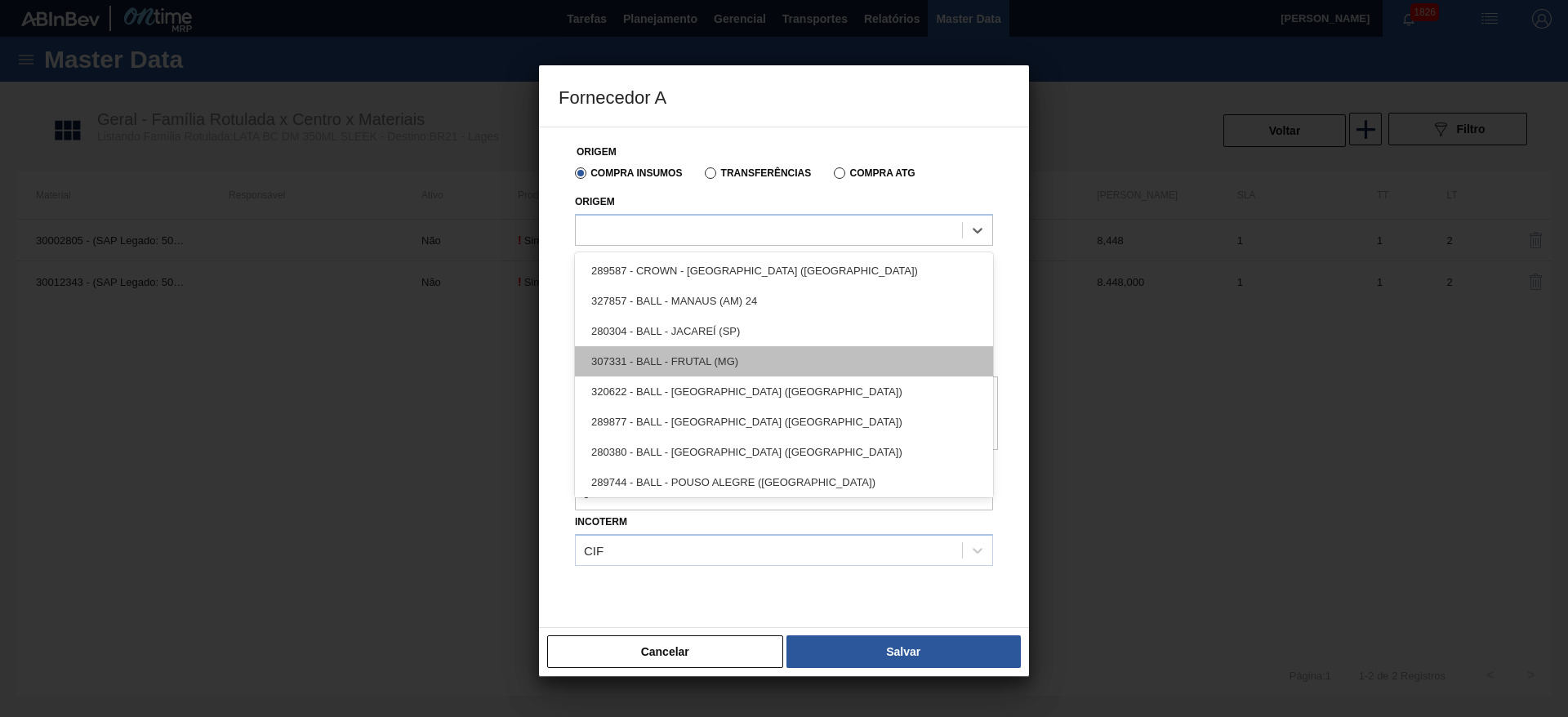
click at [717, 356] on div "307331 - BALL - FRUTAL (MG)" at bounding box center [784, 361] width 418 height 30
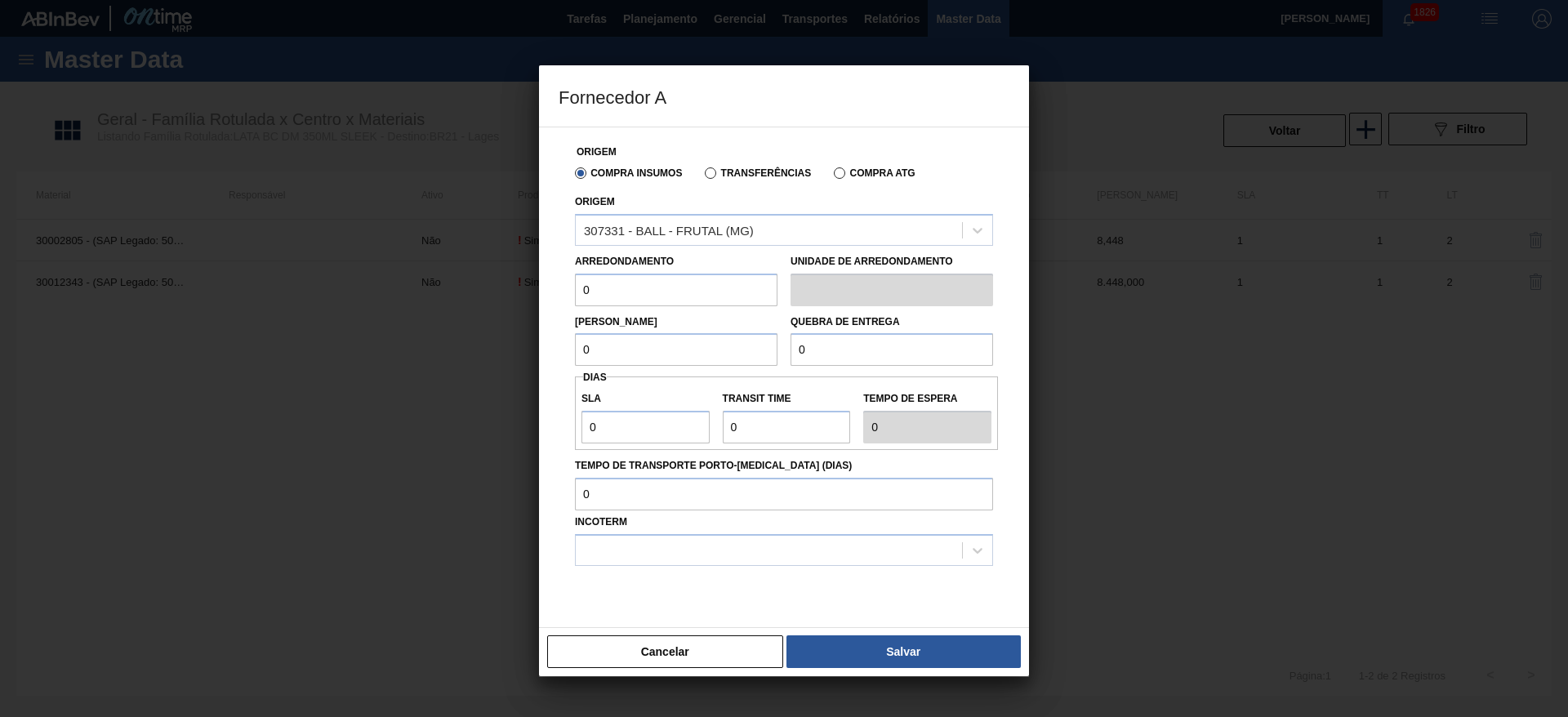
click at [670, 298] on input "0" at bounding box center [676, 290] width 203 height 33
drag, startPoint x: 601, startPoint y: 345, endPoint x: 556, endPoint y: 348, distance: 45.0
click at [556, 348] on div "Origem Compra Insumos Transferências Compra ATG Origem 307331 - BALL - FRUTAL (…" at bounding box center [784, 377] width 490 height 501
drag, startPoint x: 802, startPoint y: 354, endPoint x: 775, endPoint y: 350, distance: 27.3
click at [775, 350] on div "Lote Mínimo 8,448 Quebra de entrega 0" at bounding box center [783, 336] width 431 height 60
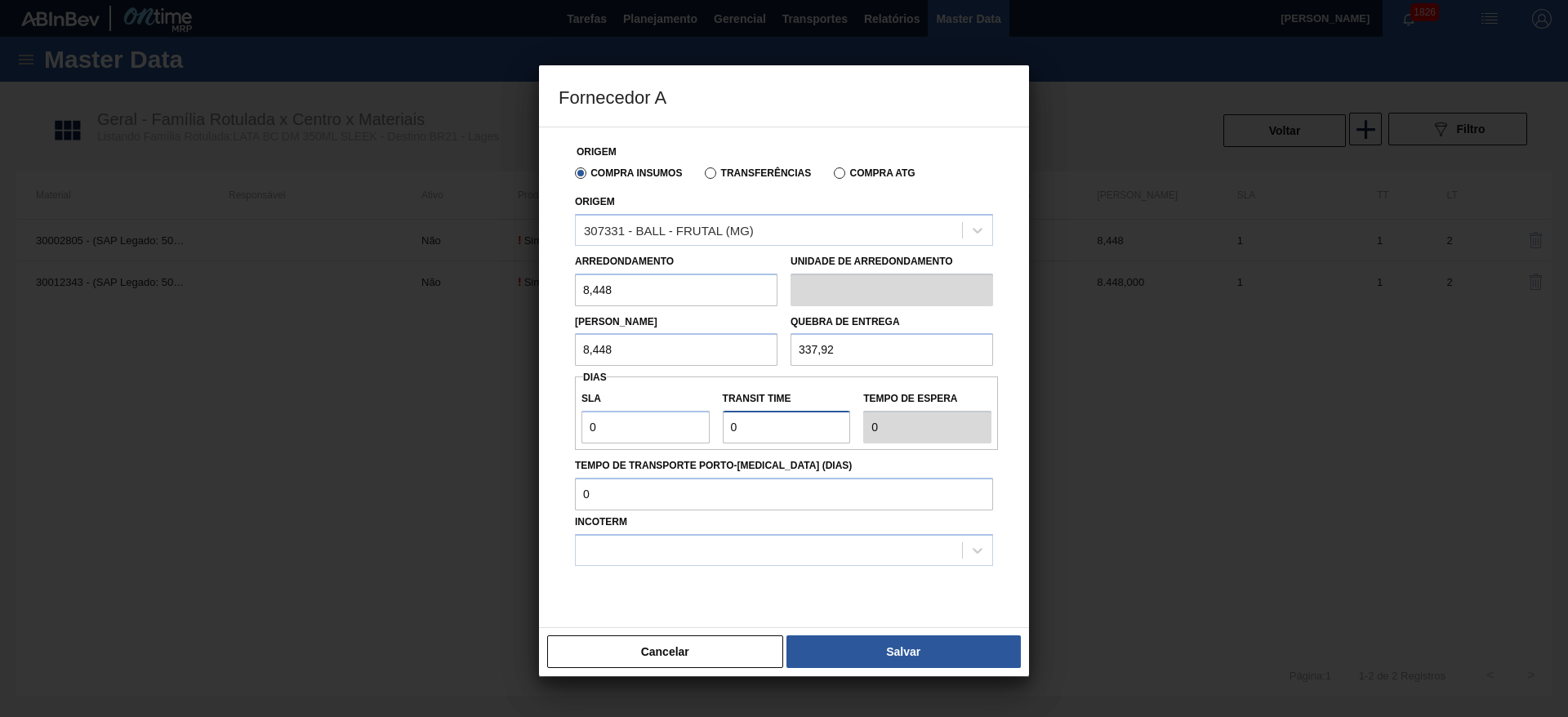
drag, startPoint x: 755, startPoint y: 417, endPoint x: 692, endPoint y: 423, distance: 64.0
click at [697, 423] on div "SLA 0 Transit Time Tempo de espera 0" at bounding box center [786, 413] width 423 height 60
drag, startPoint x: 607, startPoint y: 426, endPoint x: 568, endPoint y: 425, distance: 38.4
click at [568, 425] on div "Origem Compra Insumos Transferências Compra ATG Origem 307331 - BALL - FRUTAL (…" at bounding box center [784, 387] width 451 height 520
click at [595, 544] on div at bounding box center [769, 550] width 386 height 24
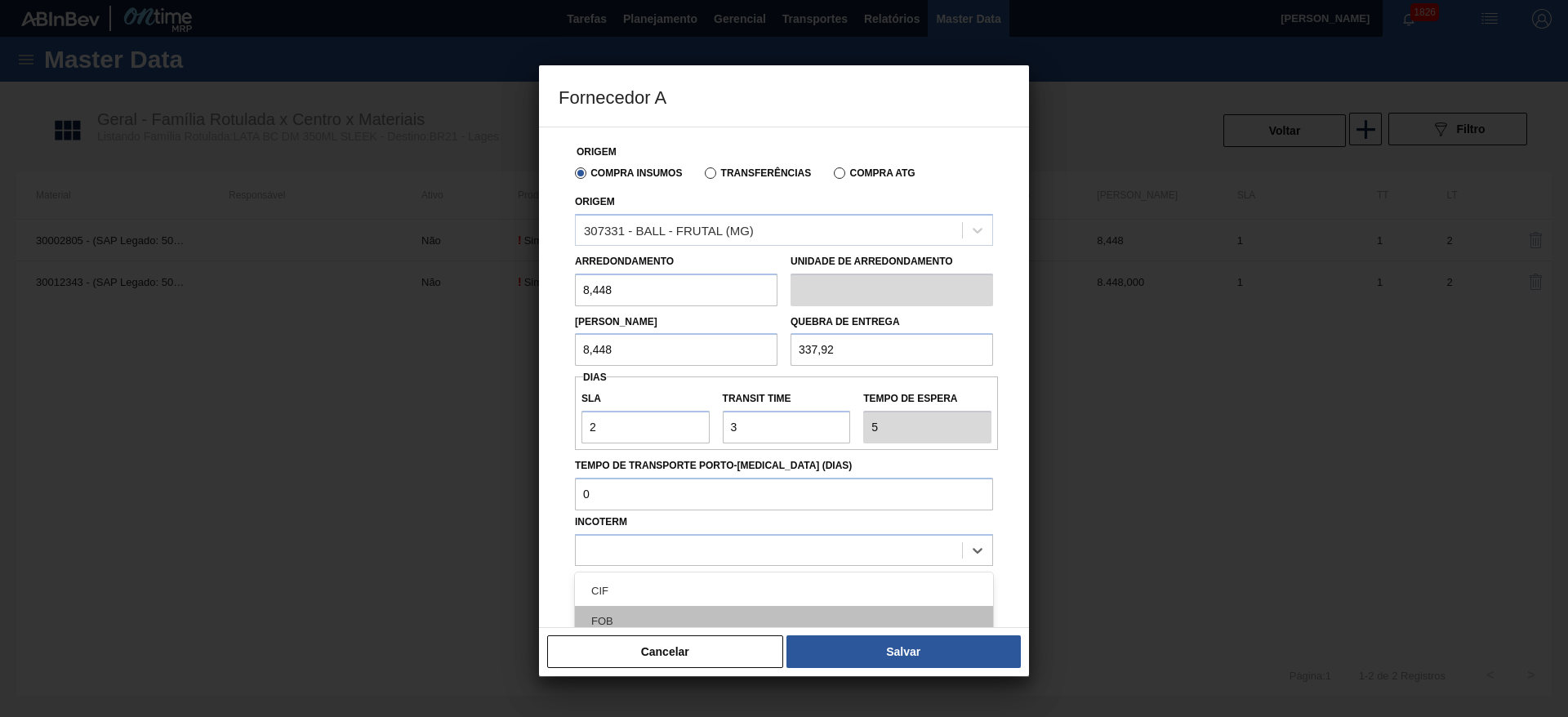
click at [617, 614] on div "FOB" at bounding box center [784, 621] width 418 height 30
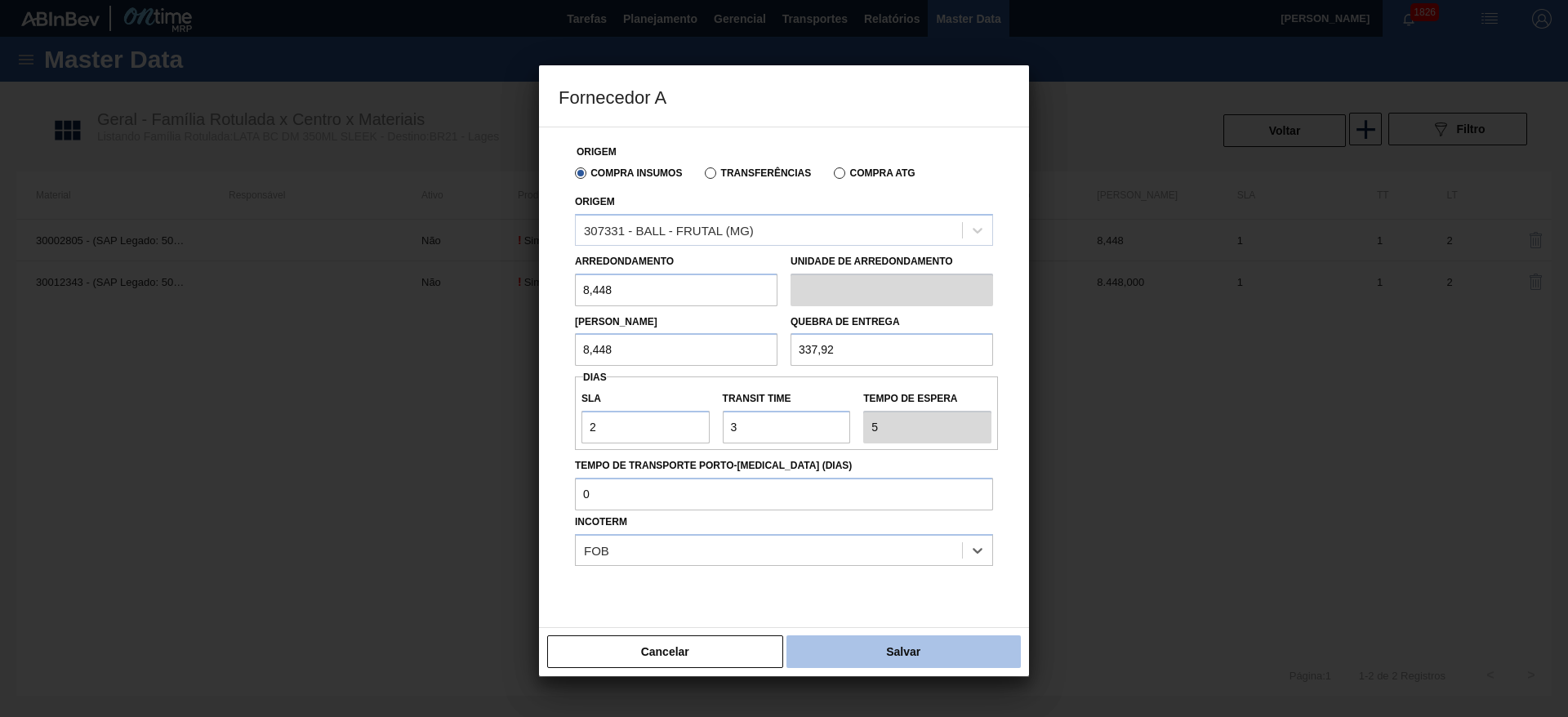
click at [862, 641] on button "Salvar" at bounding box center [903, 651] width 234 height 33
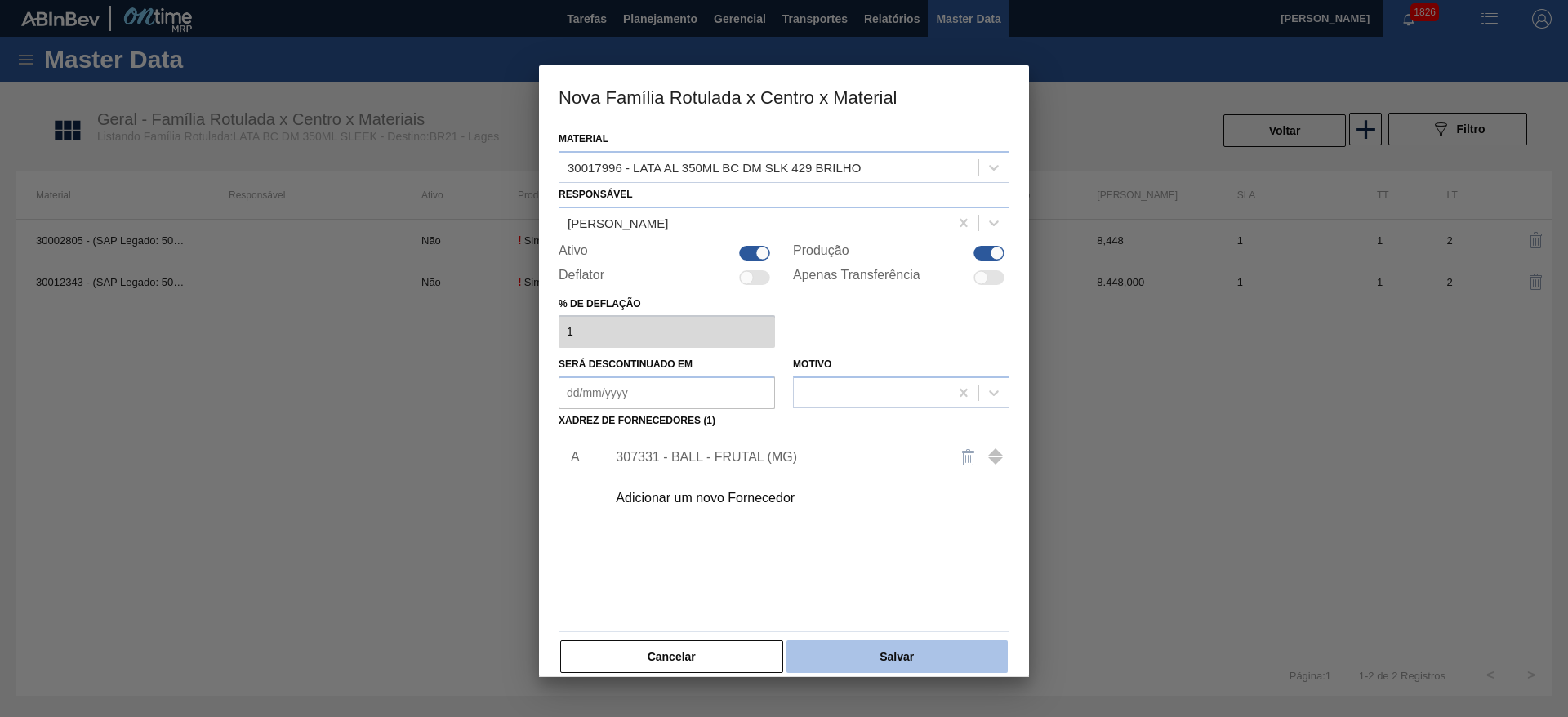
click at [885, 646] on button "Salvar" at bounding box center [896, 656] width 221 height 33
click at [713, 652] on button "Cancelar" at bounding box center [671, 656] width 223 height 33
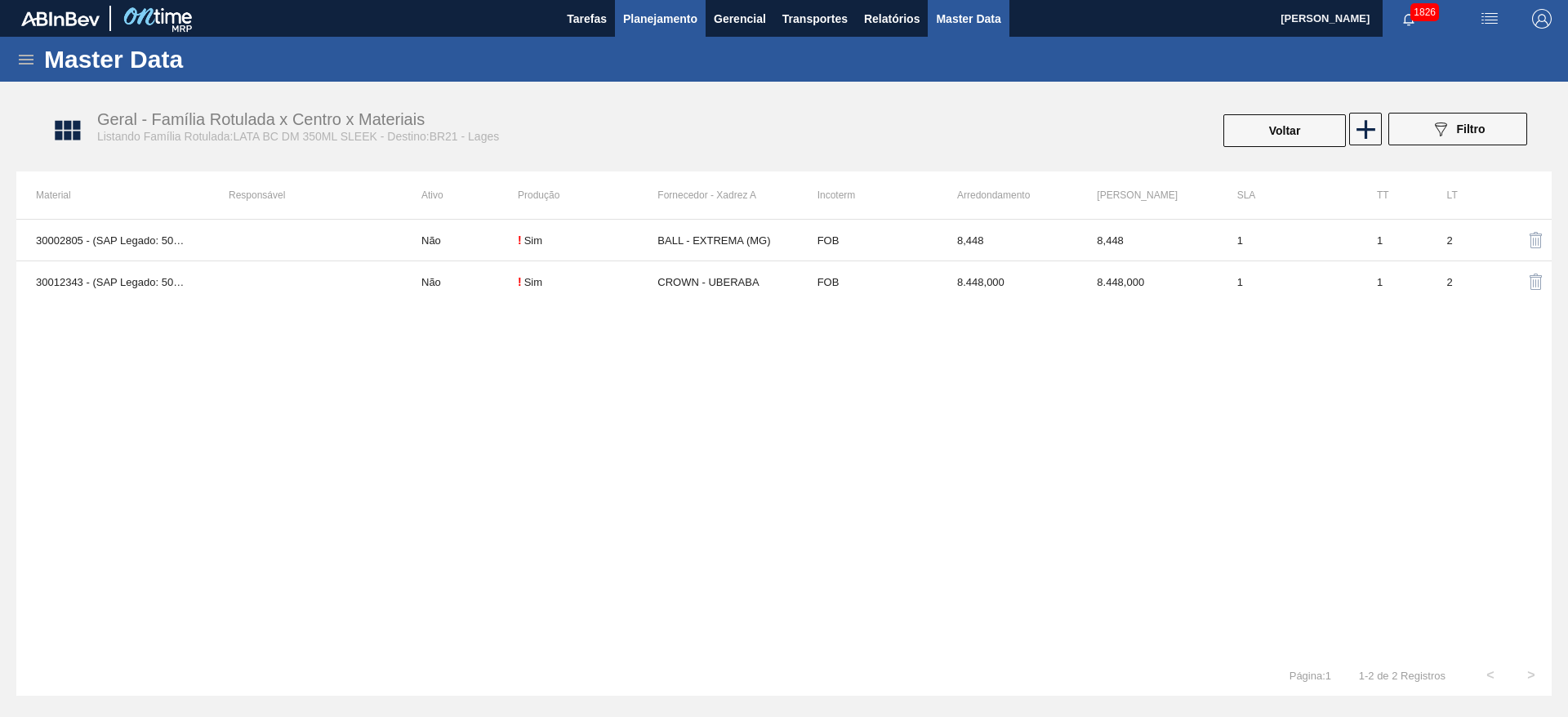
click at [648, 16] on span "Planejamento" at bounding box center [660, 19] width 74 height 20
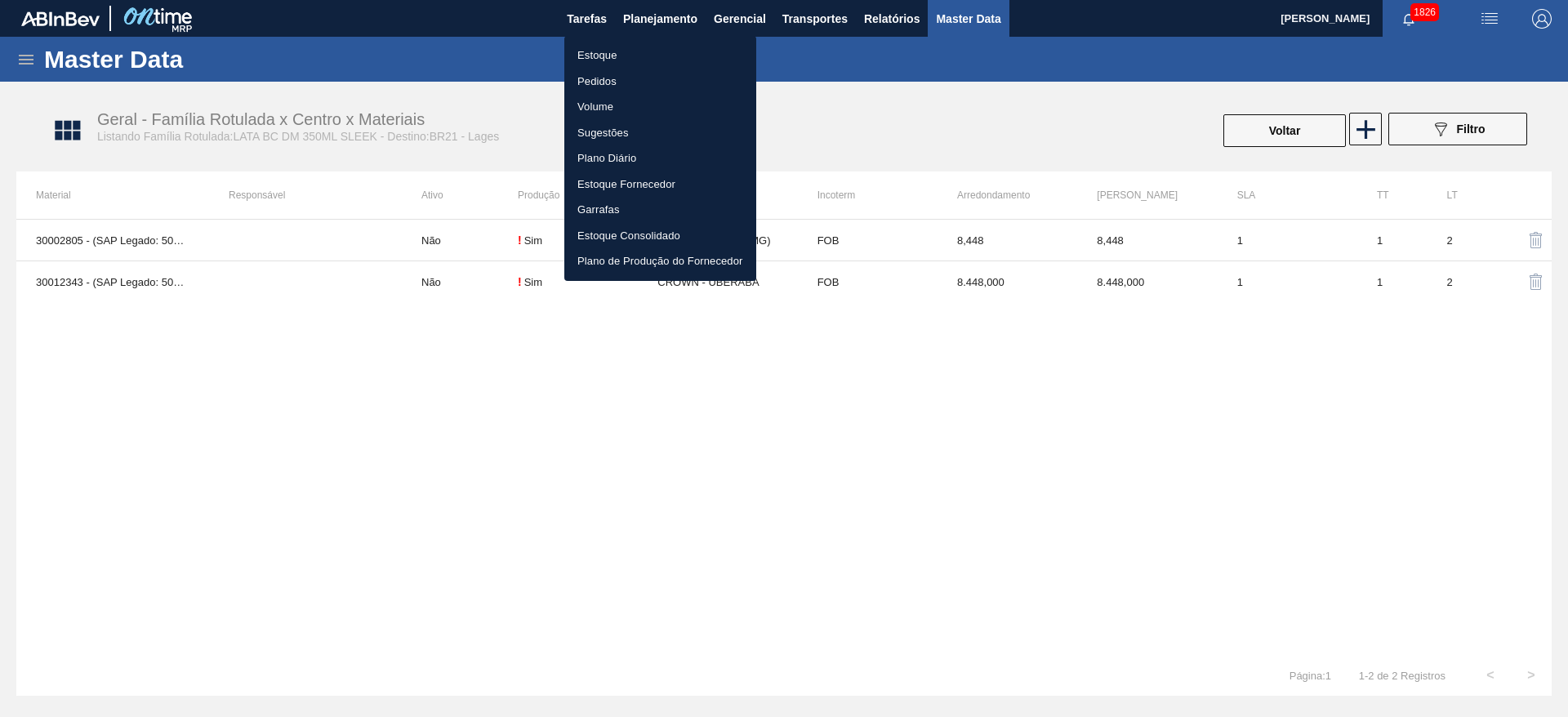
click at [600, 60] on li "Estoque" at bounding box center [660, 55] width 192 height 26
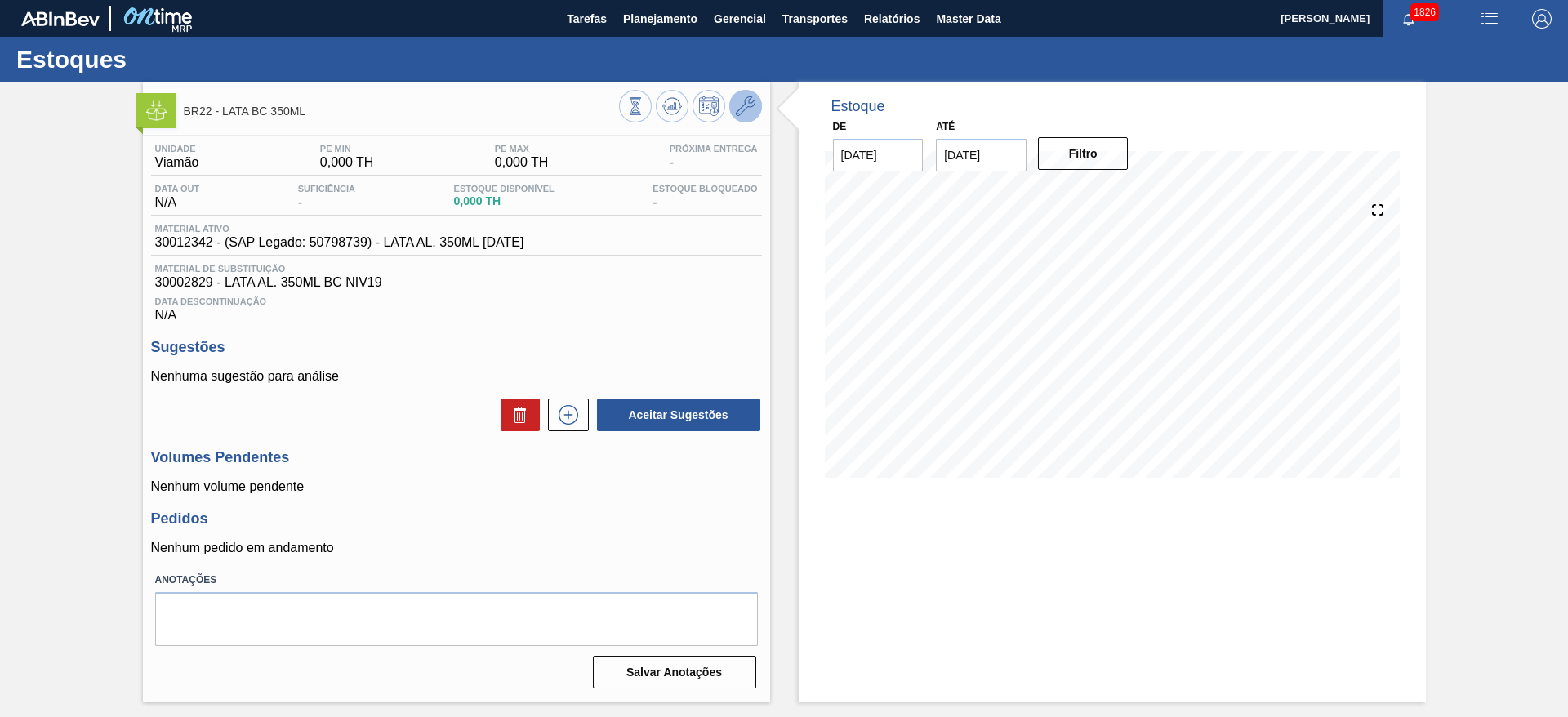
click at [746, 102] on icon at bounding box center [746, 106] width 20 height 20
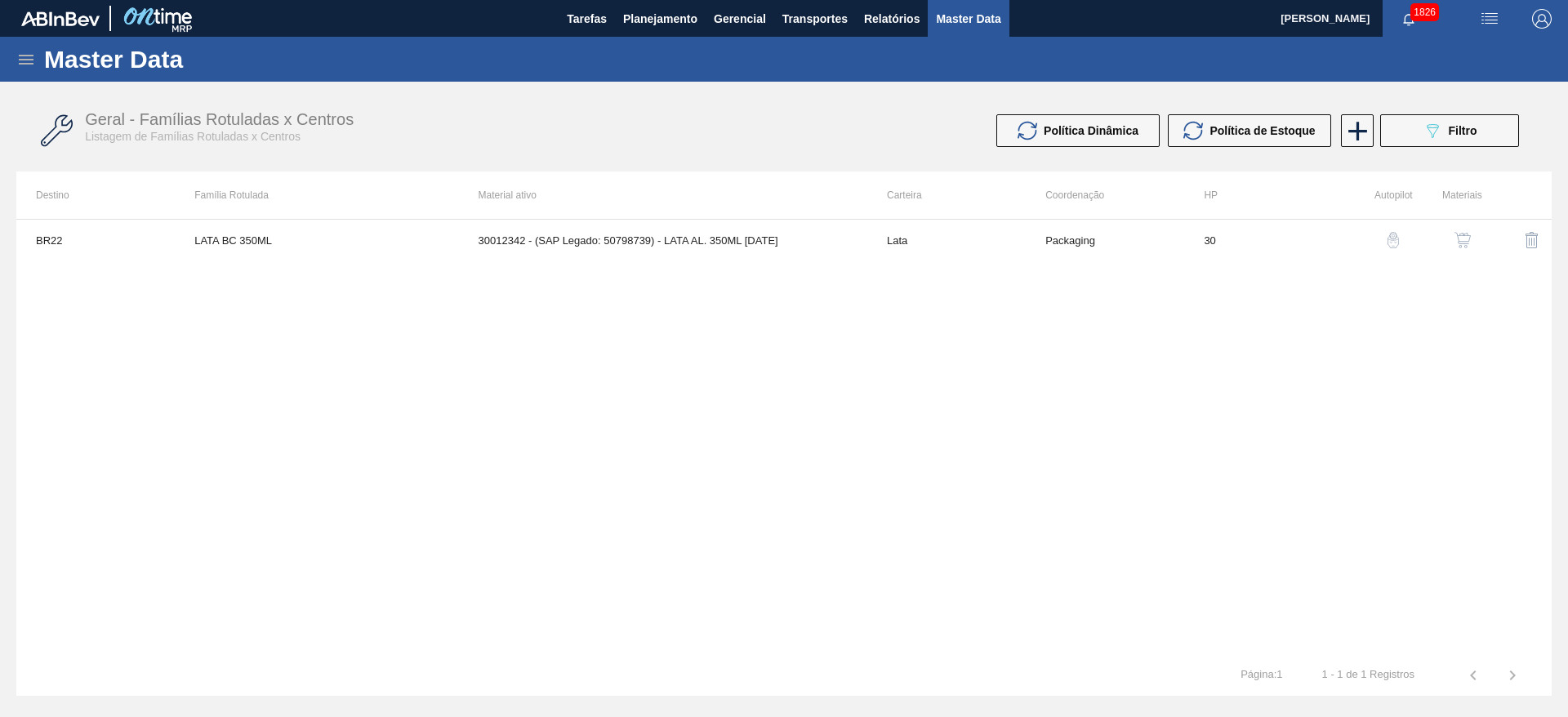
click at [1465, 245] on img "button" at bounding box center [1462, 240] width 16 height 16
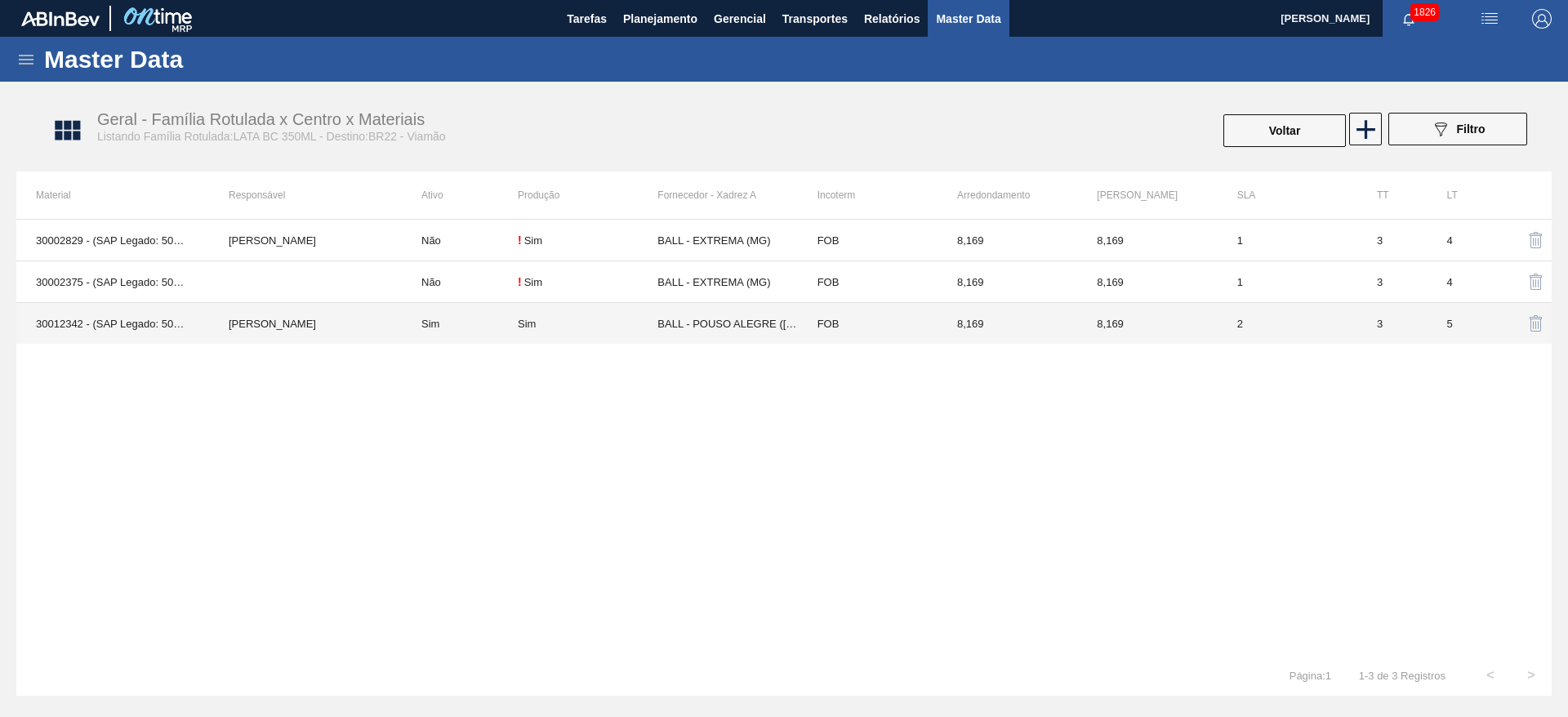
click at [774, 327] on td "BALL - POUSO ALEGRE (MG)" at bounding box center [727, 324] width 140 height 42
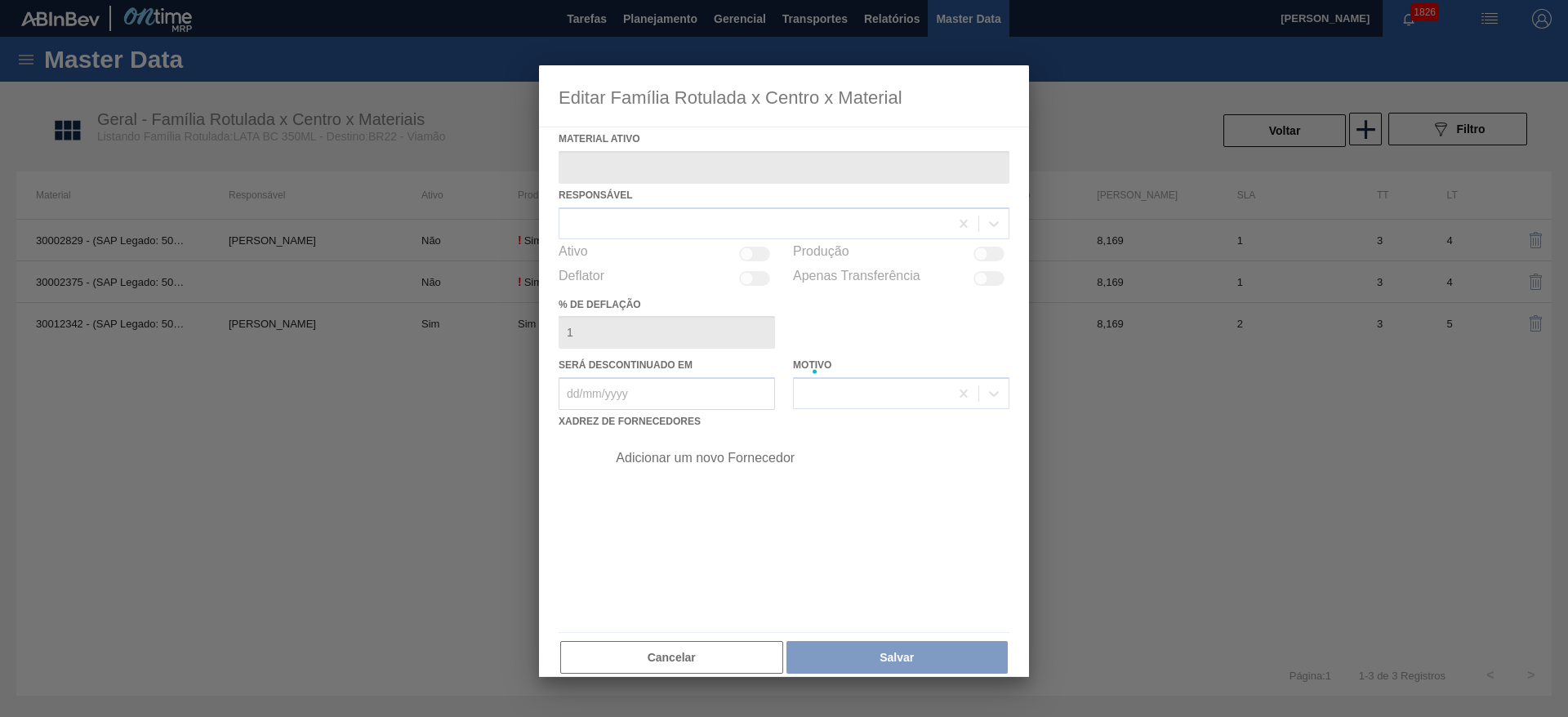
type ativo "30012342 - (SAP Legado: 50798739) - LATA AL. 350ML BC 429"
checkbox input "true"
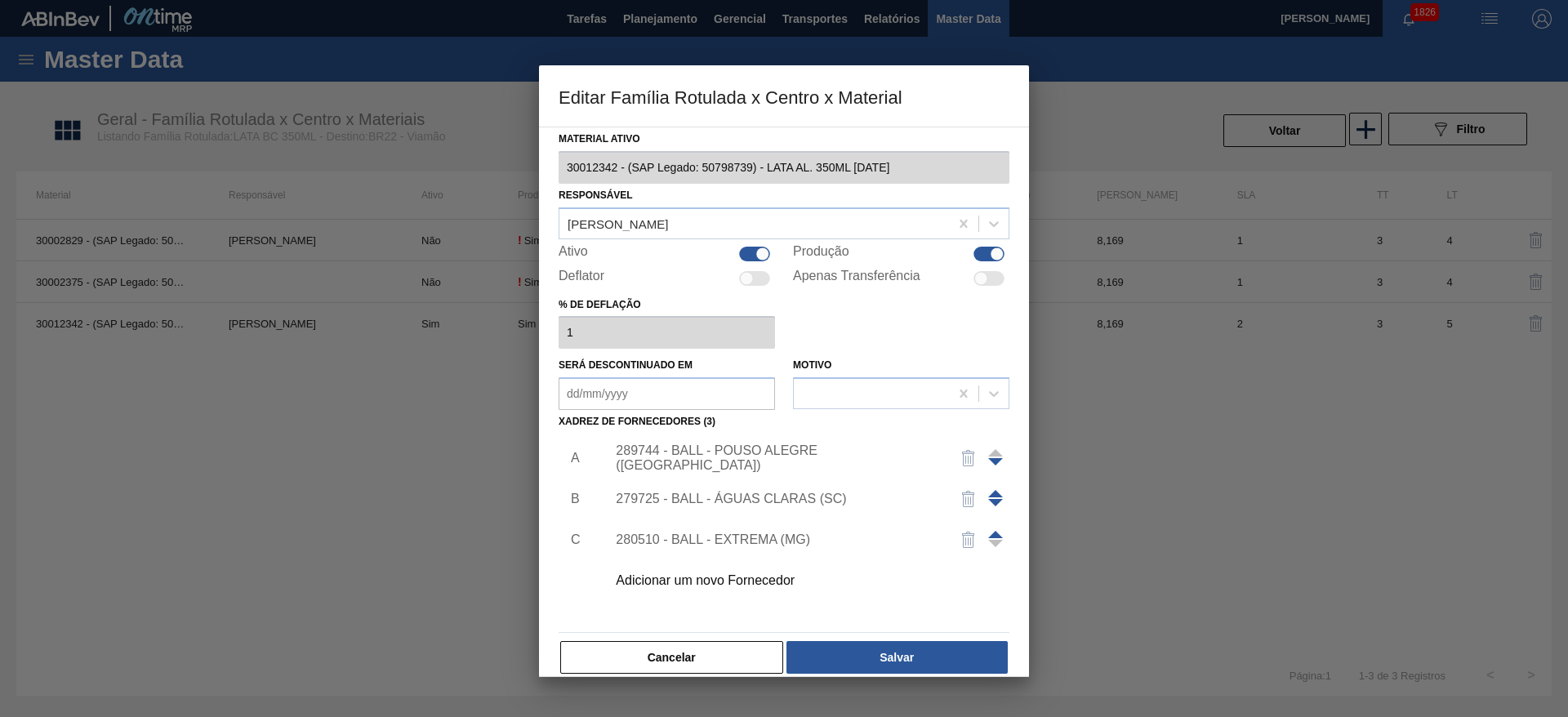
click at [964, 541] on img "button" at bounding box center [969, 540] width 20 height 20
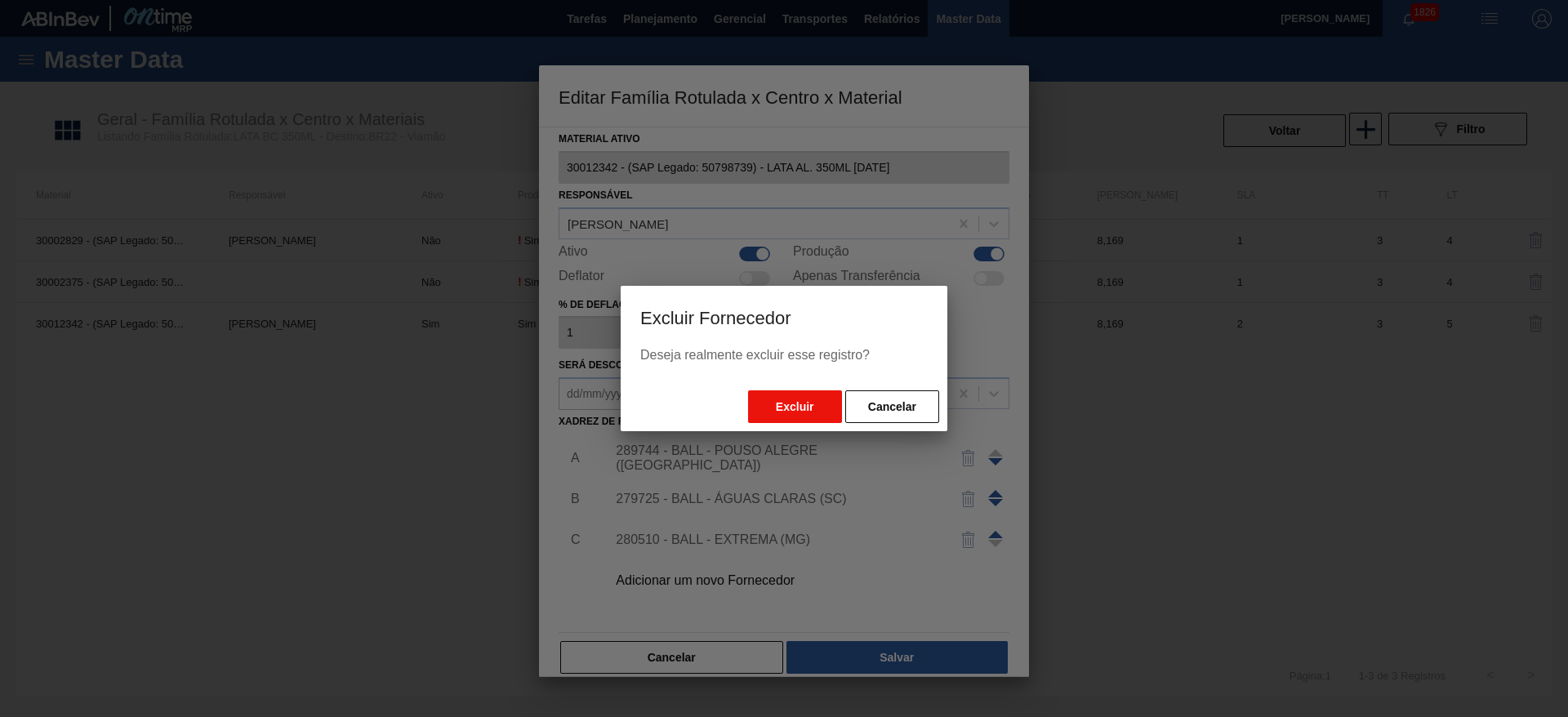
click at [813, 411] on button "Excluir" at bounding box center [795, 406] width 94 height 33
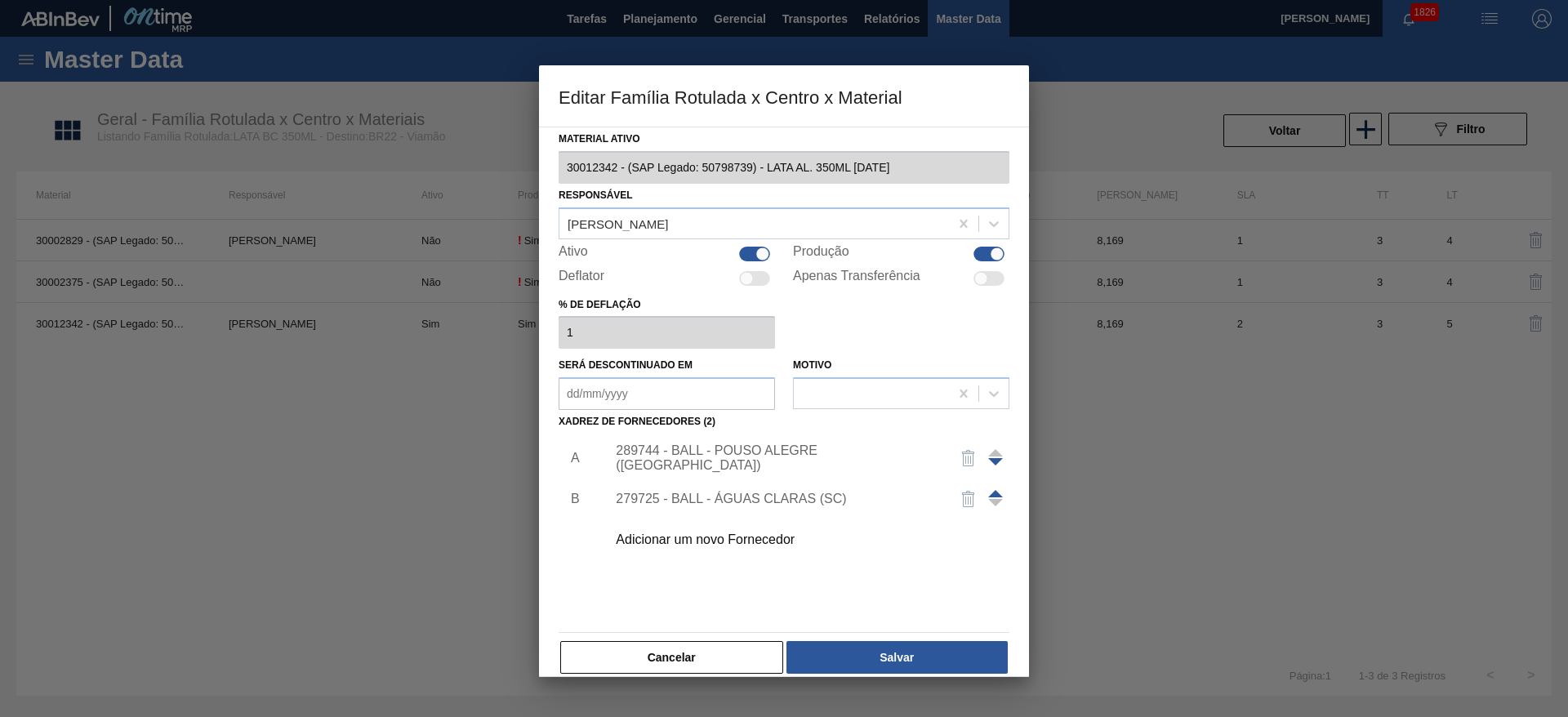
click at [994, 491] on span at bounding box center [995, 493] width 15 height 7
click at [817, 463] on div "279725 - BALL - ÁGUAS CLARAS (SC)" at bounding box center [776, 458] width 320 height 15
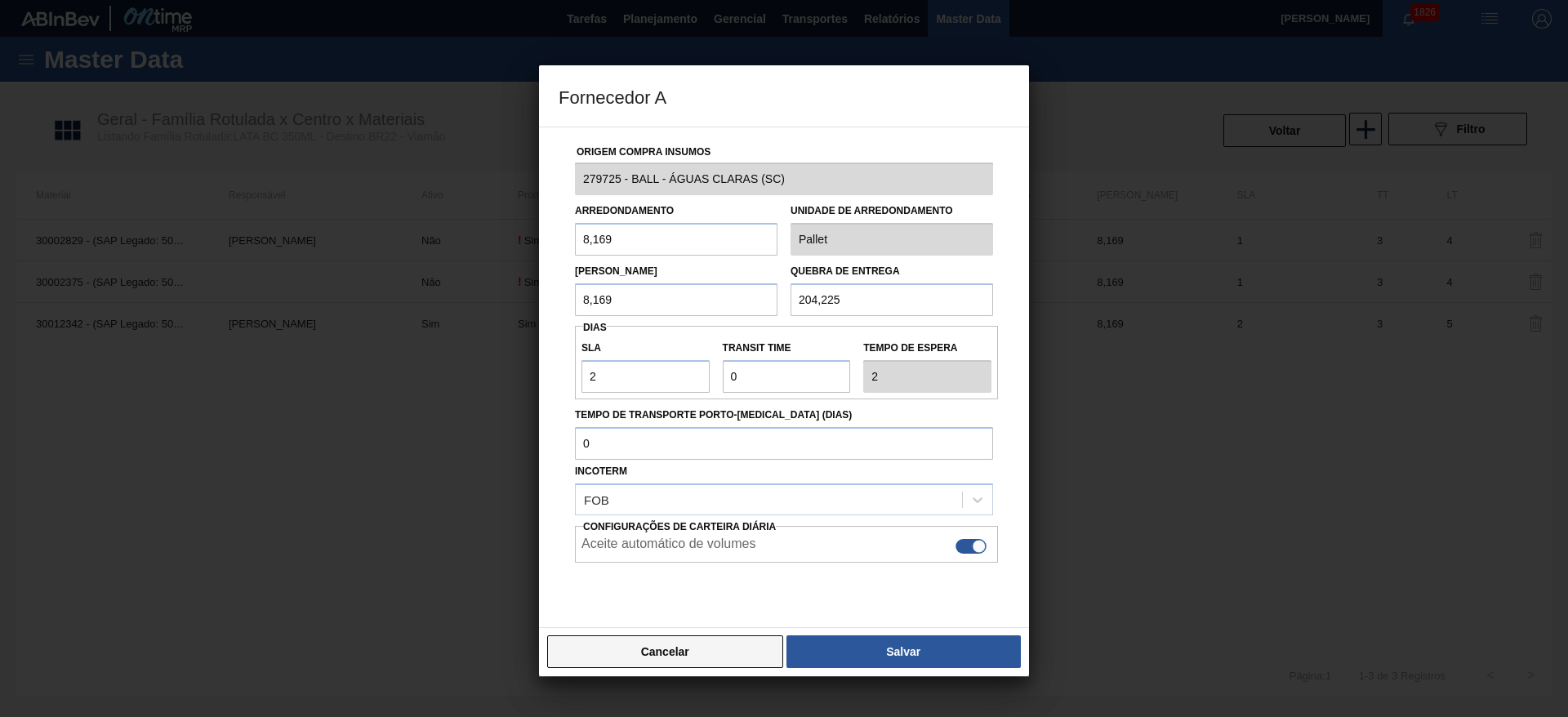
click at [688, 648] on button "Cancelar" at bounding box center [665, 651] width 236 height 33
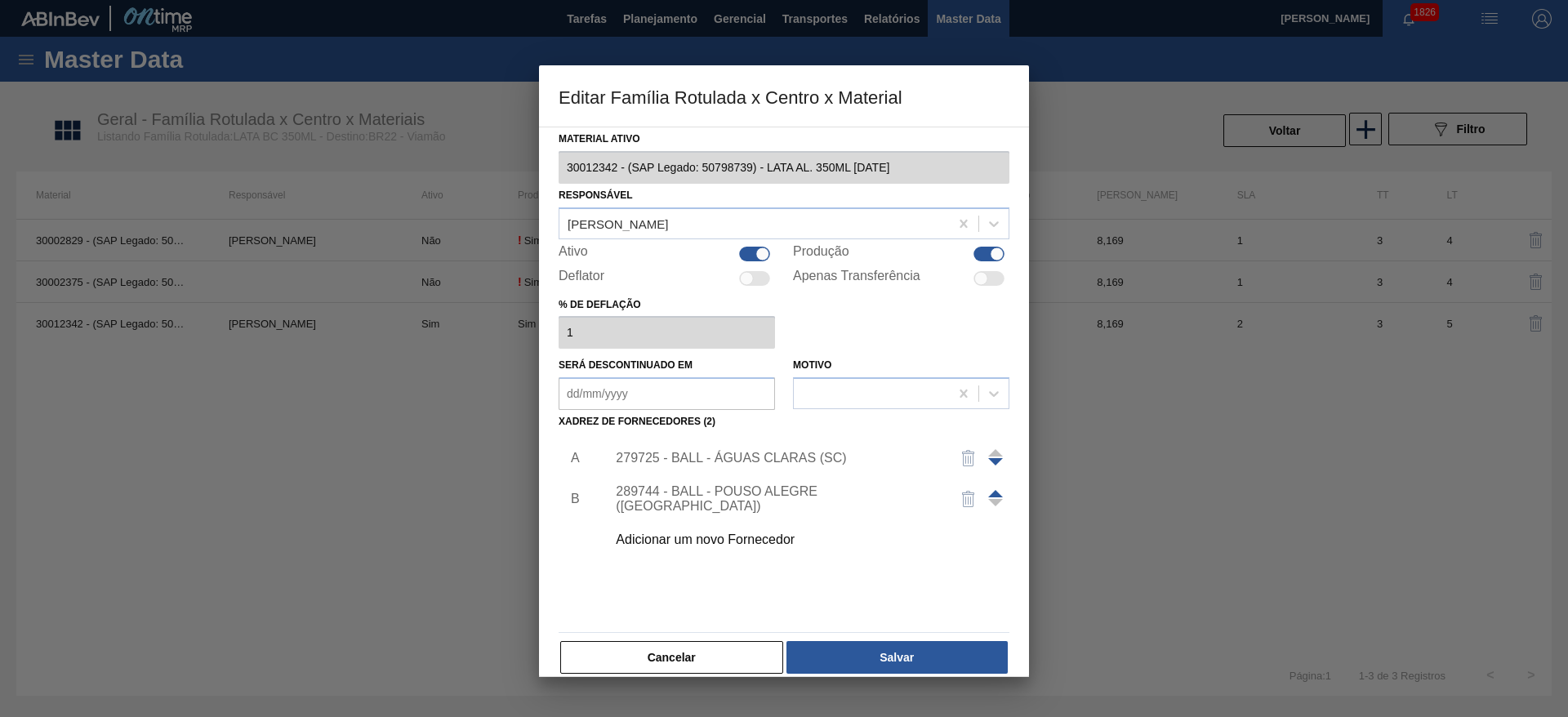
click at [817, 492] on div "289744 - BALL - POUSO ALEGRE (MG)" at bounding box center [776, 498] width 320 height 29
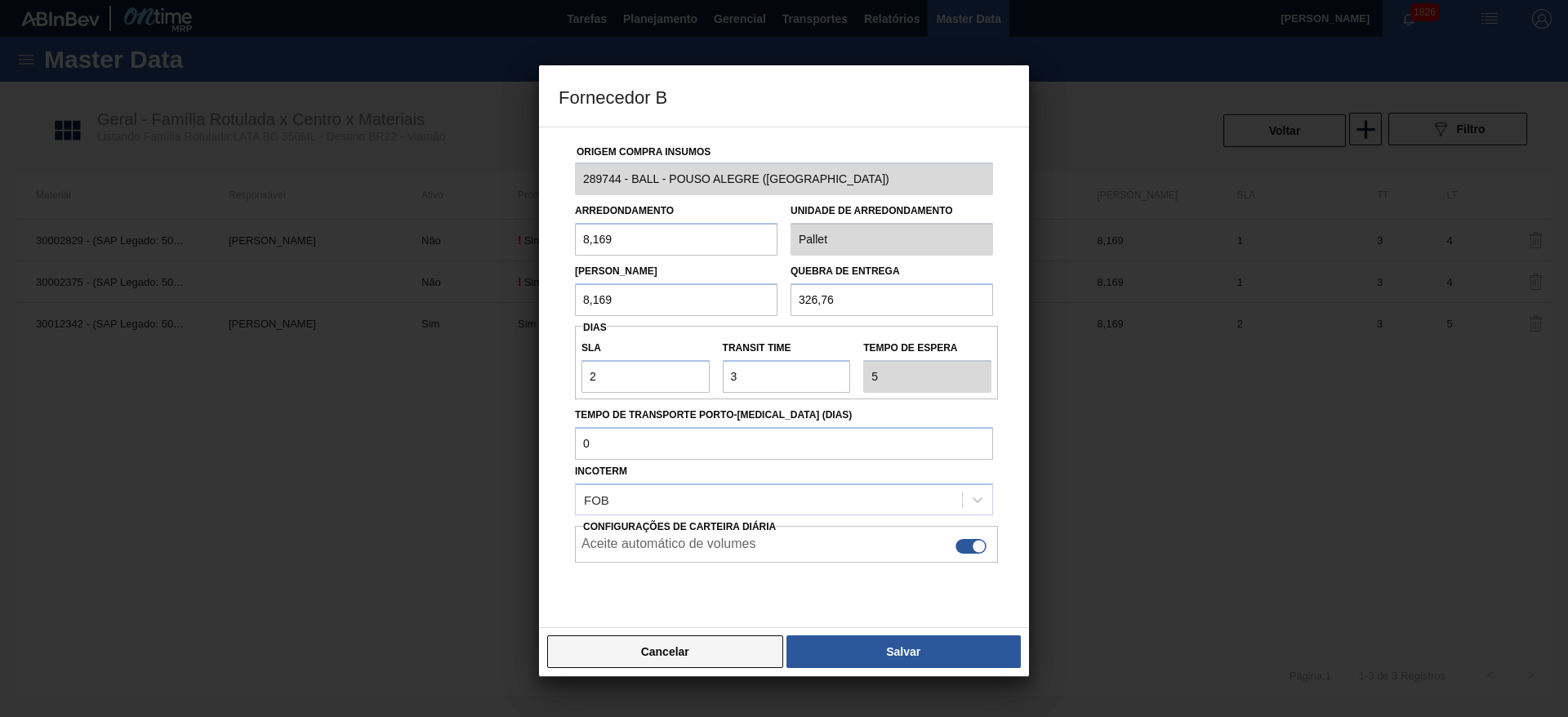
click at [713, 661] on button "Cancelar" at bounding box center [665, 651] width 236 height 33
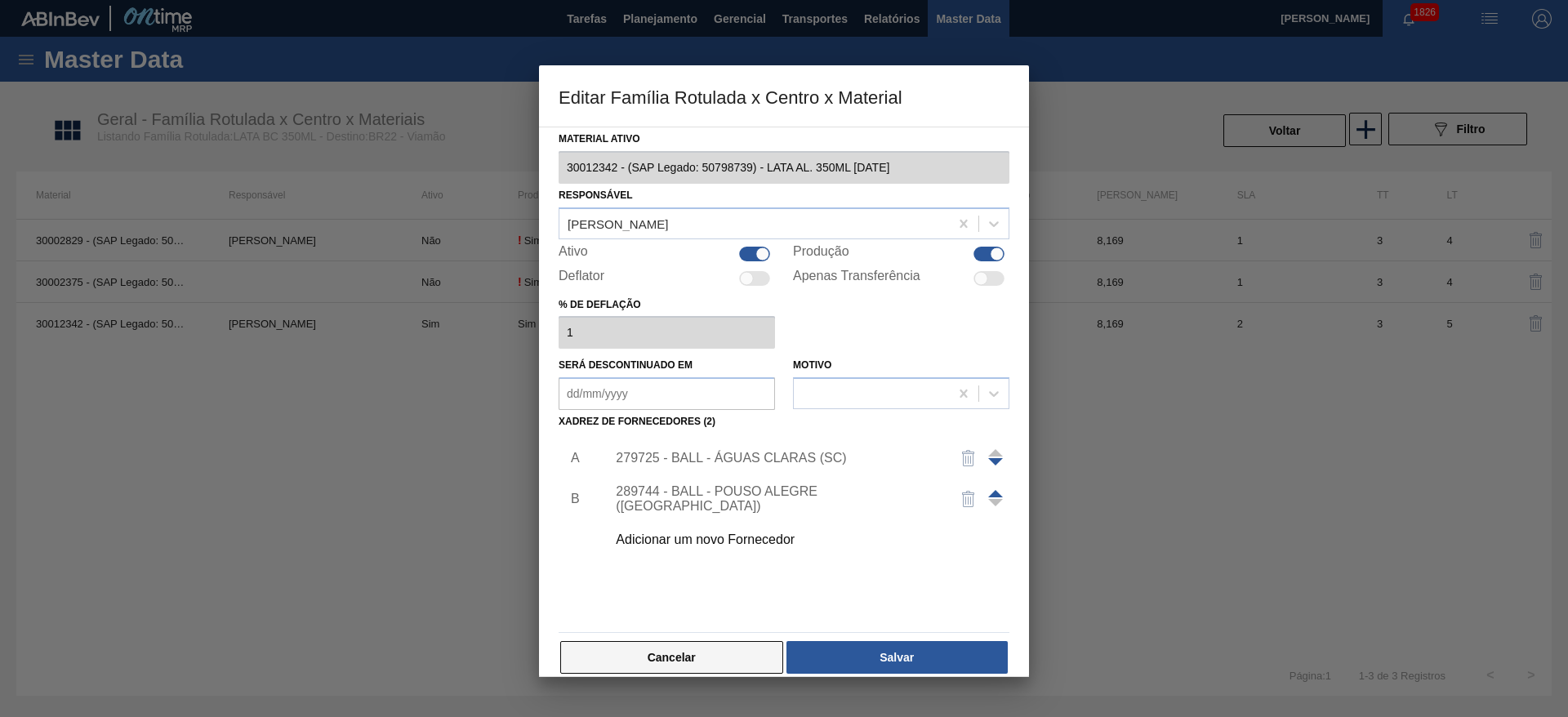
click at [710, 656] on button "Cancelar" at bounding box center [671, 657] width 223 height 33
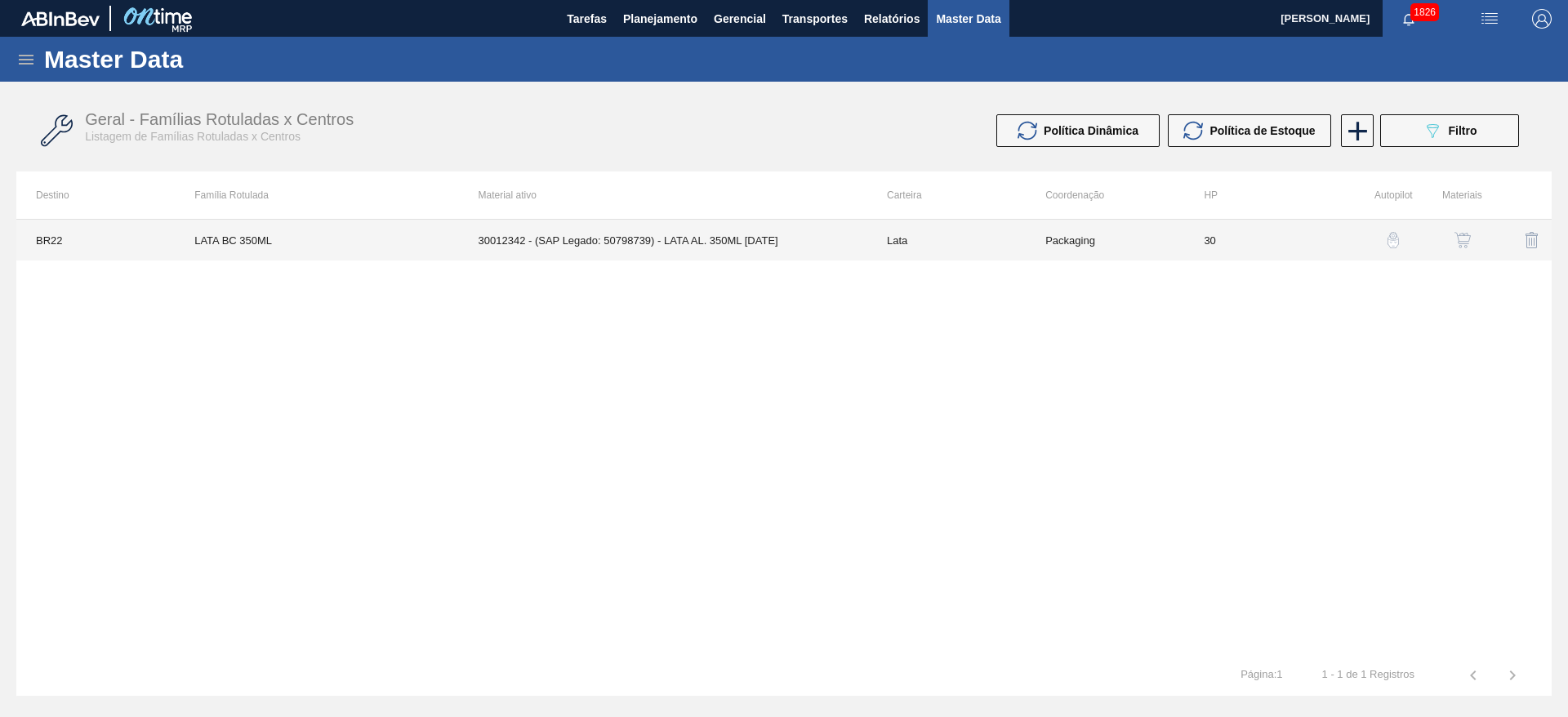
click at [613, 238] on td "30012342 - (SAP Legado: 50798739) - LATA AL. 350ML BC 429" at bounding box center [663, 240] width 408 height 41
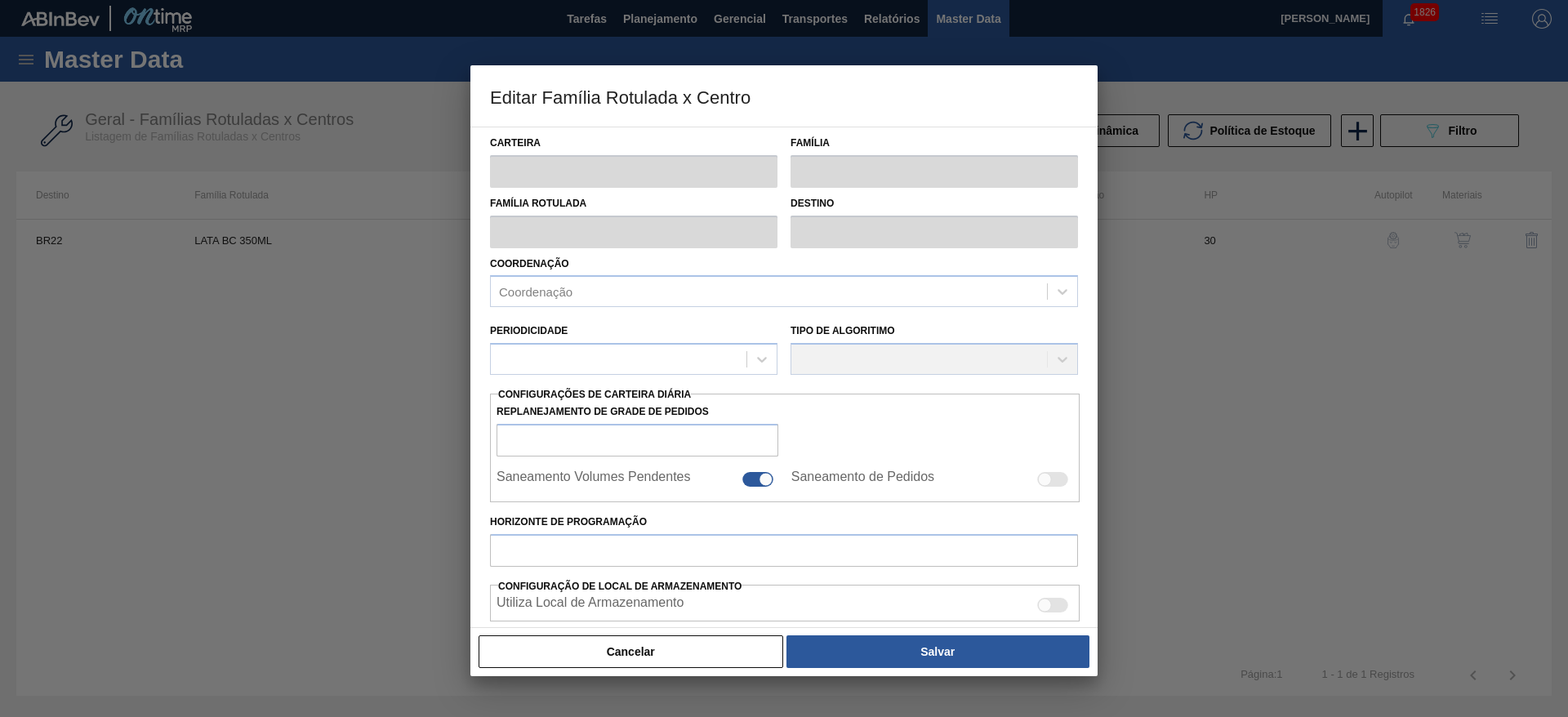
type input "Lata"
type input "LATA BC 350ML"
type input "BR22 - Viamão"
type input "0"
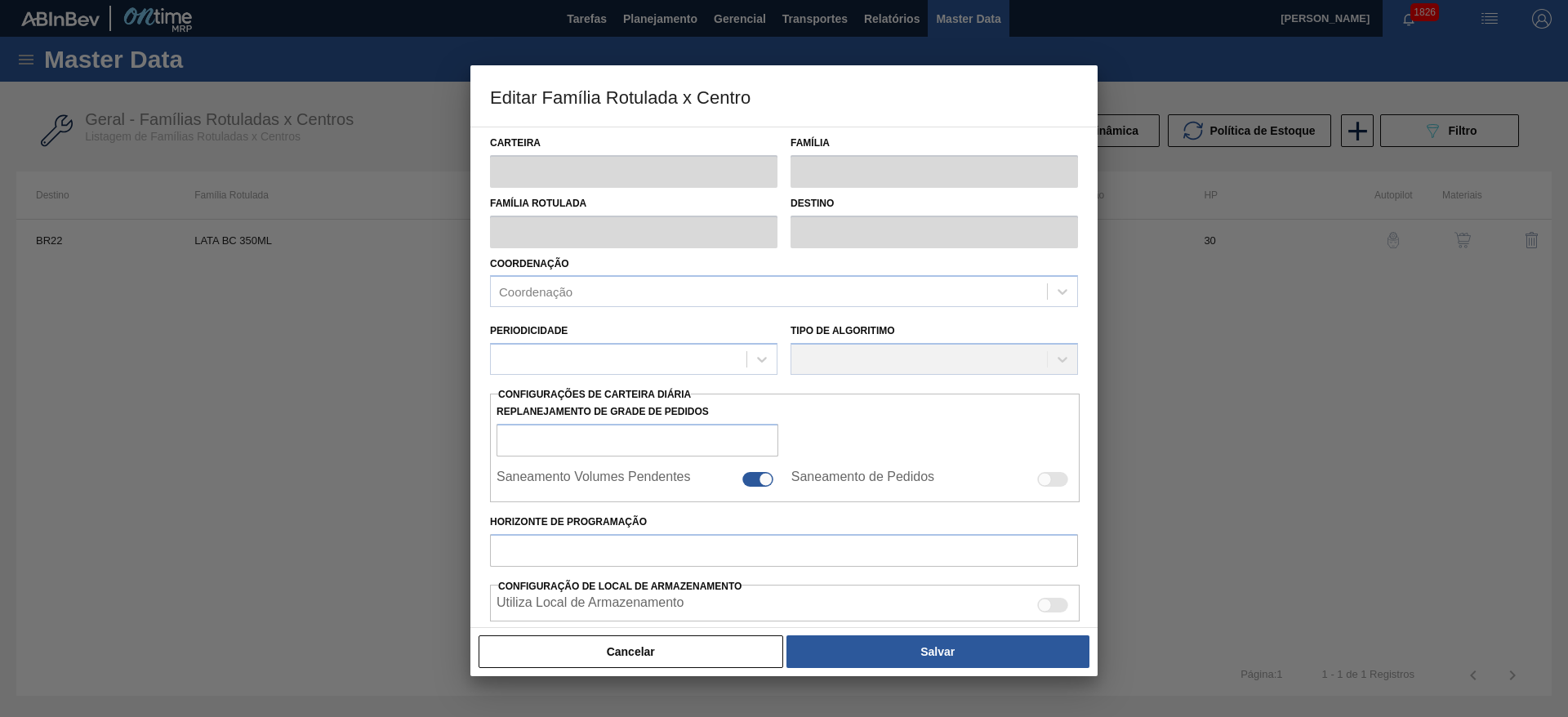
checkbox input "false"
type input "30"
type input "0"
type input "100"
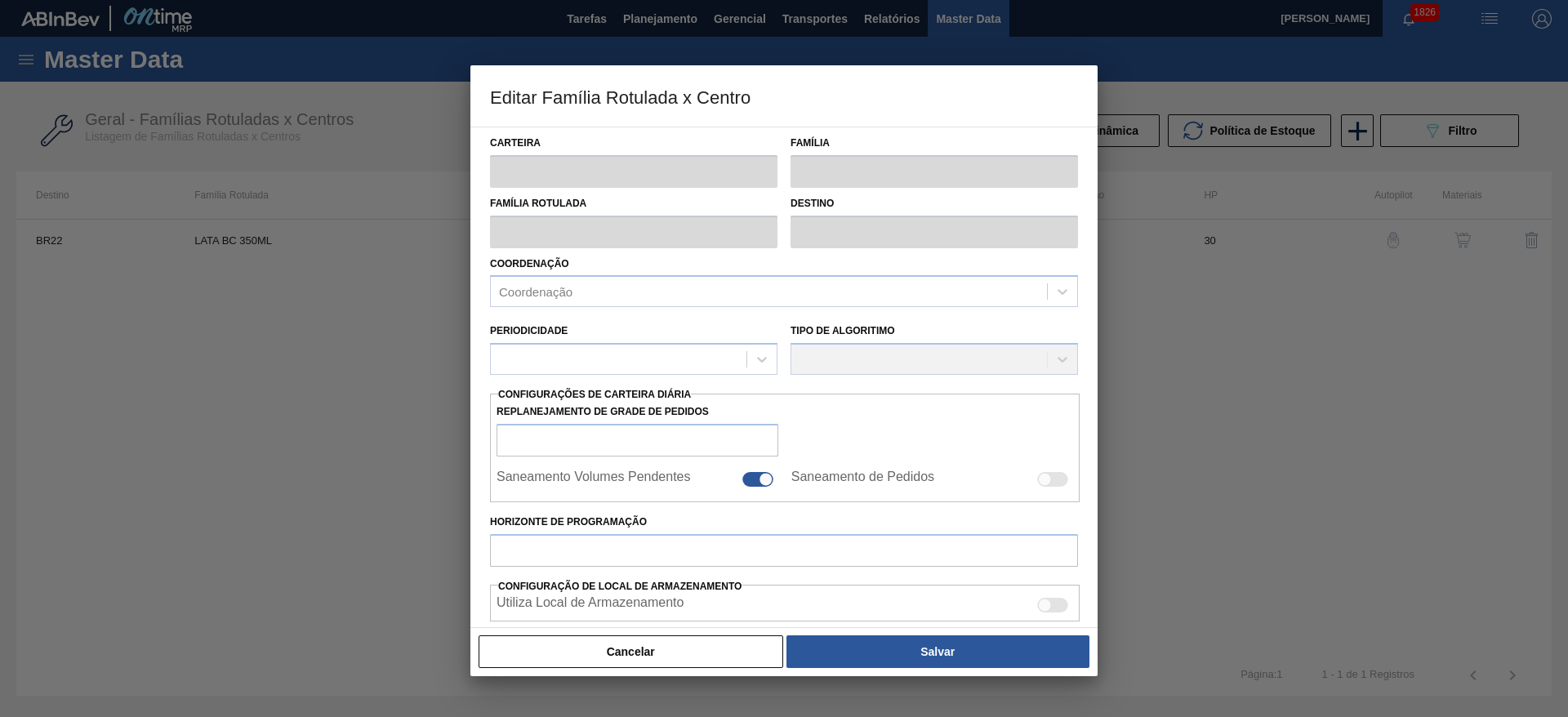
type input "0,000"
checkbox input "true"
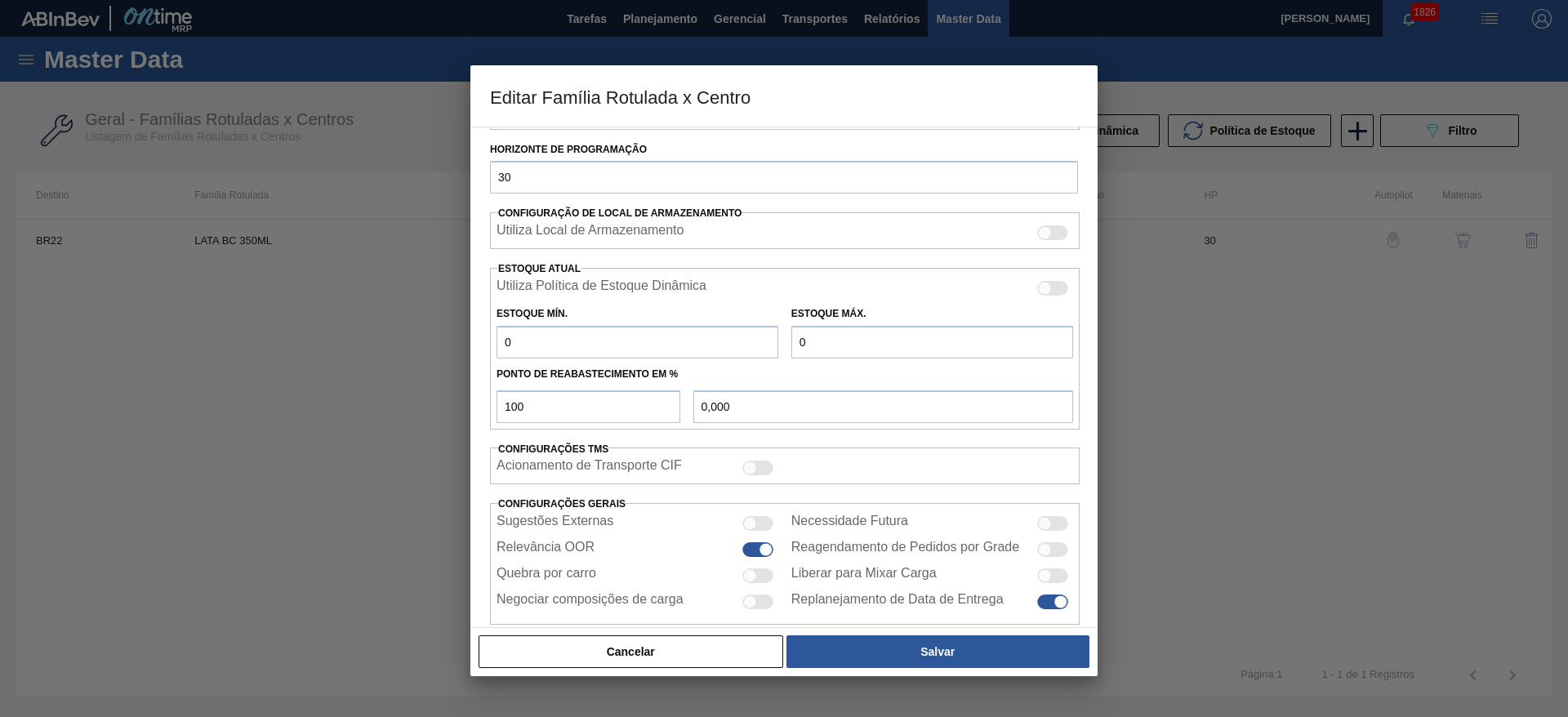
scroll to position [402, 0]
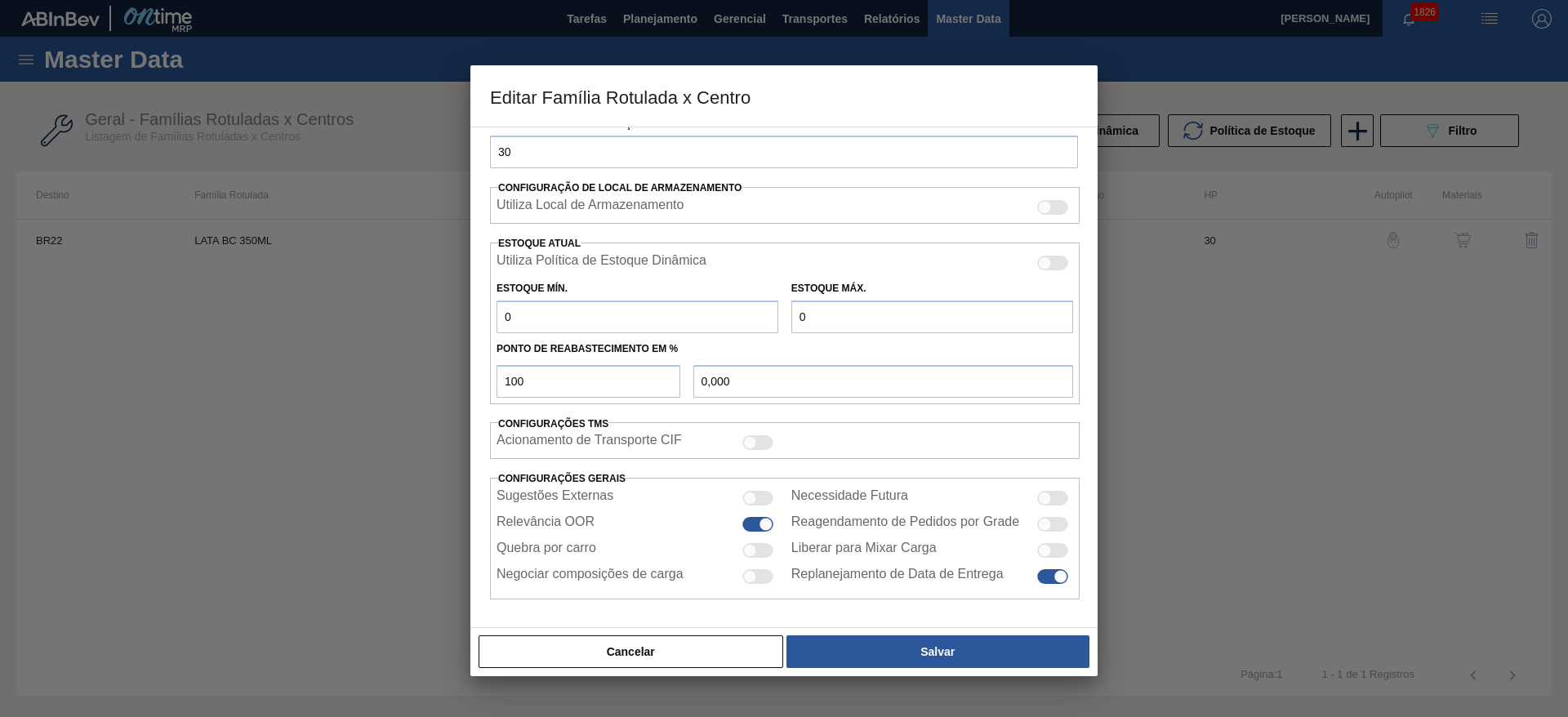
click at [766, 546] on div at bounding box center [757, 550] width 31 height 15
checkbox input "true"
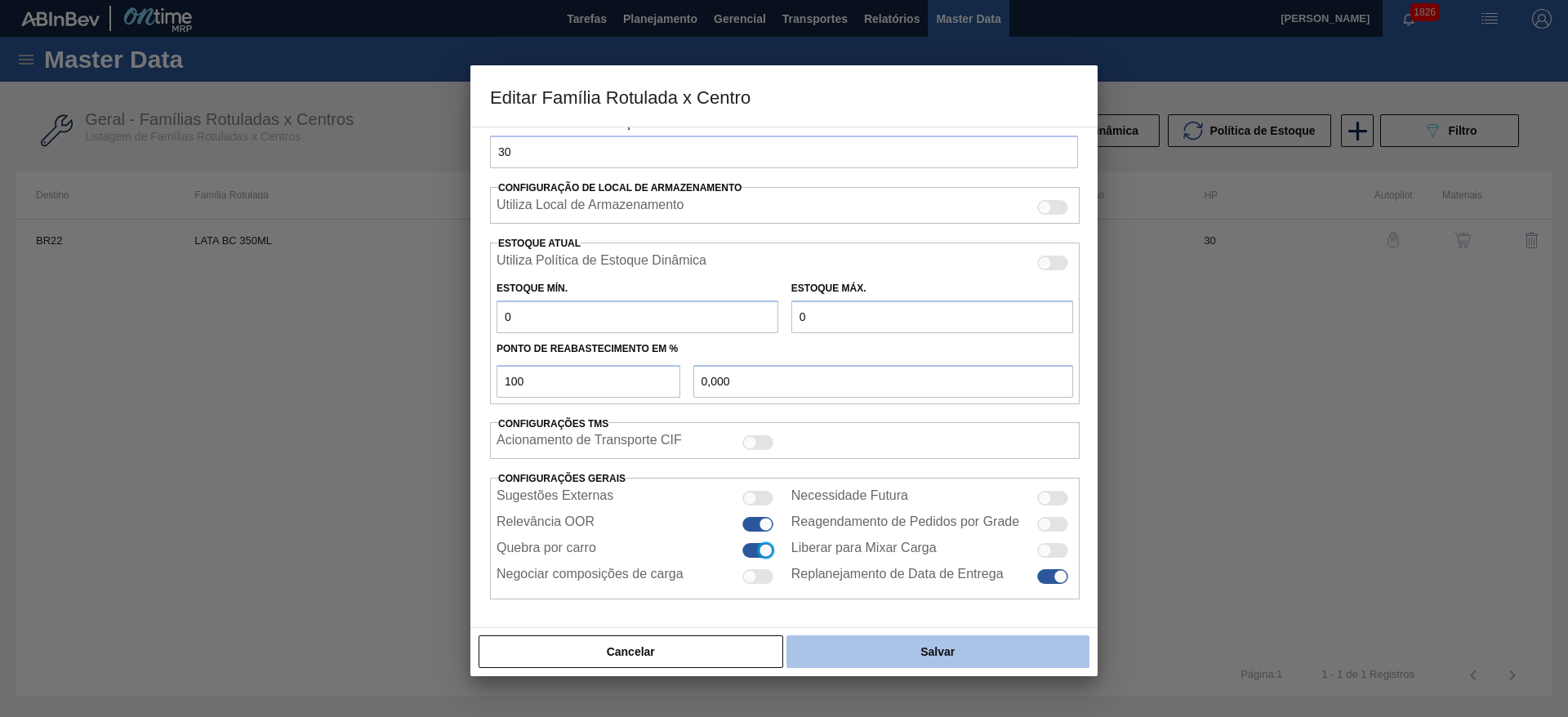
click at [939, 657] on button "Salvar" at bounding box center [937, 651] width 303 height 33
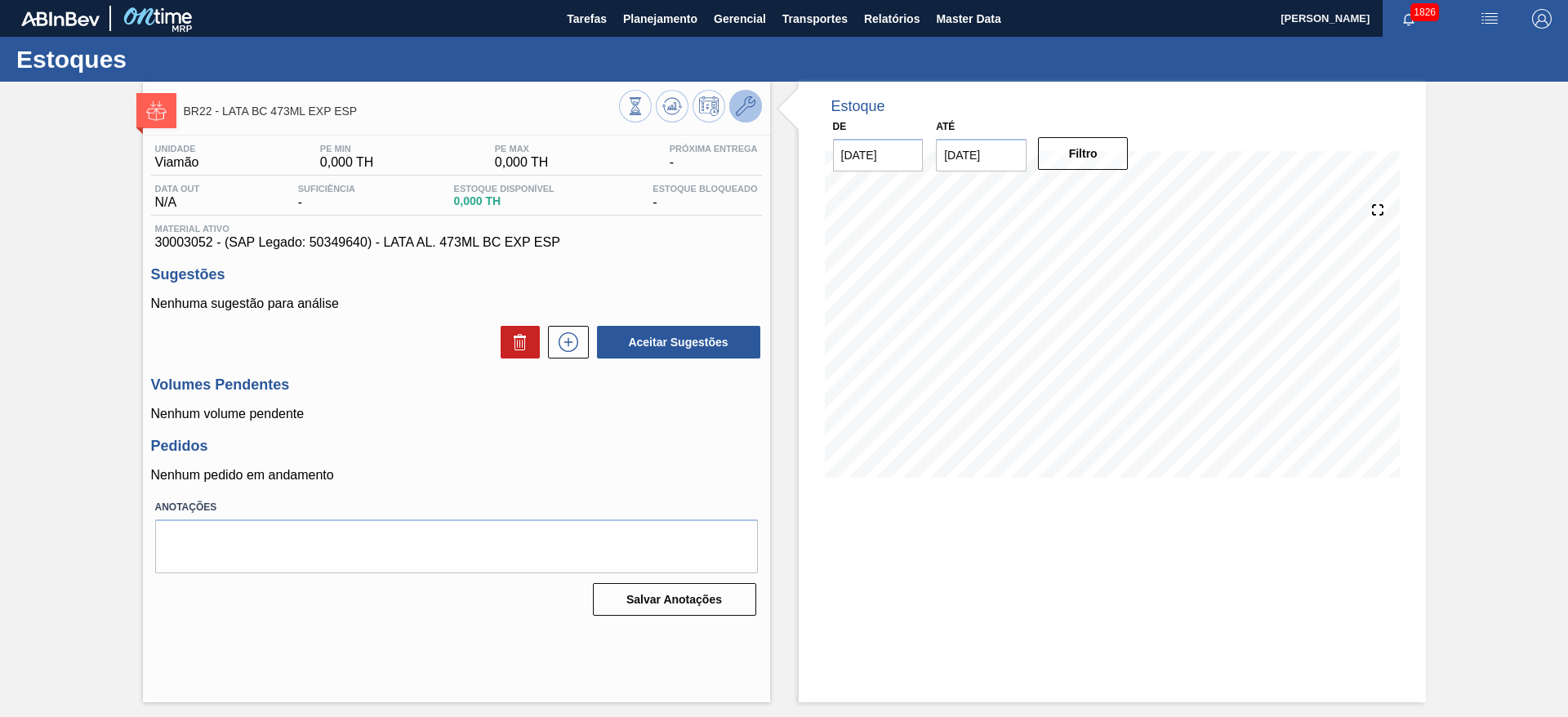
click at [752, 108] on icon at bounding box center [746, 106] width 20 height 20
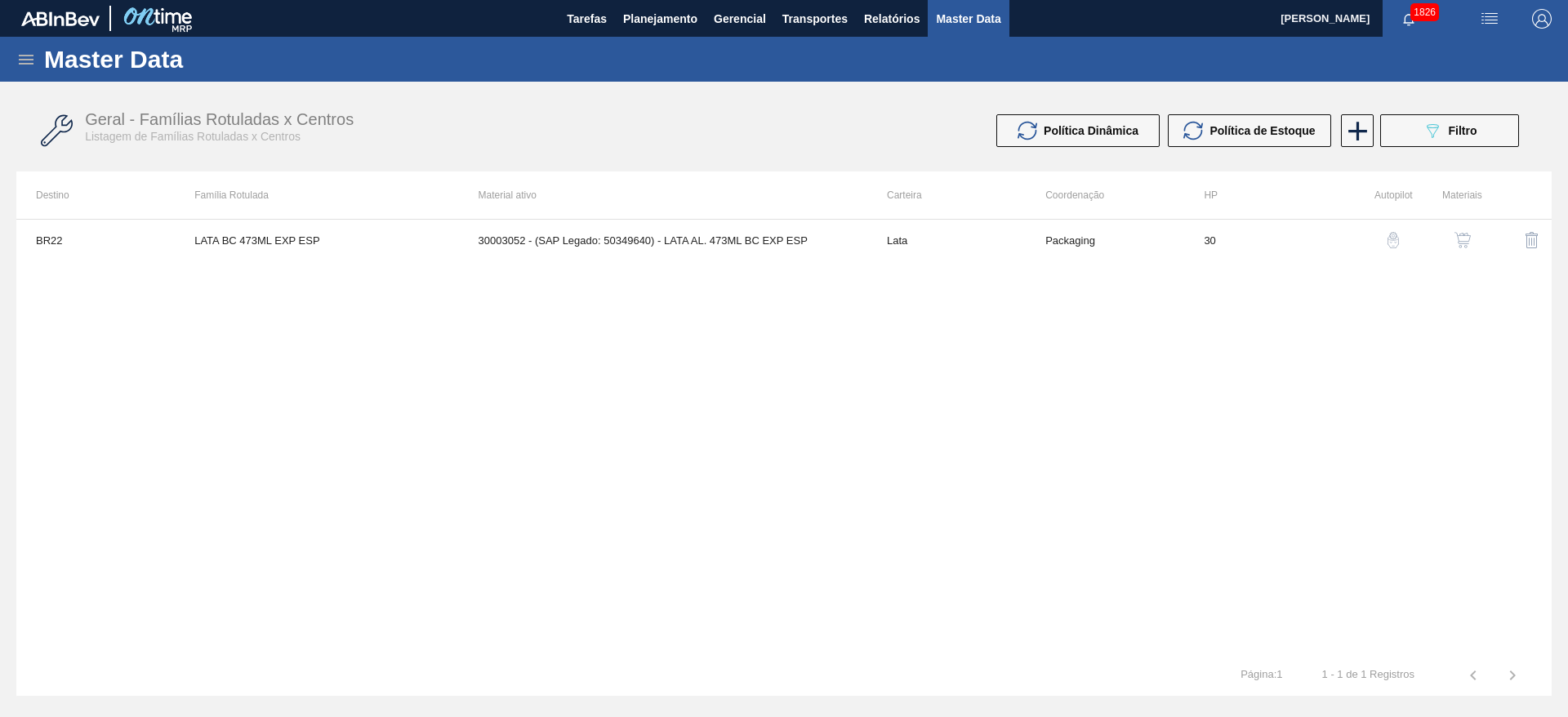
click at [1471, 242] on div "button" at bounding box center [1463, 240] width 20 height 16
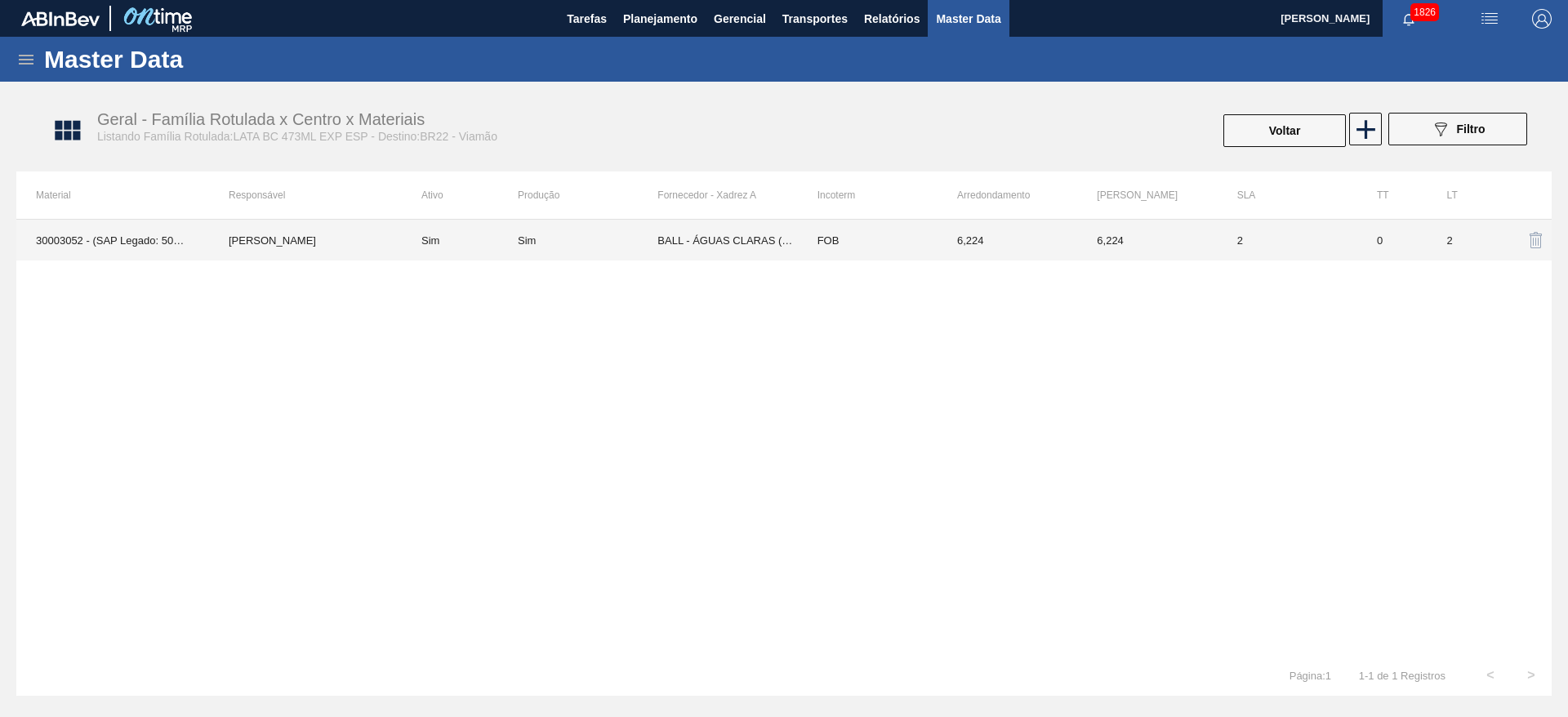
click at [766, 247] on td "BALL - ÁGUAS CLARAS (SC)" at bounding box center [727, 240] width 140 height 41
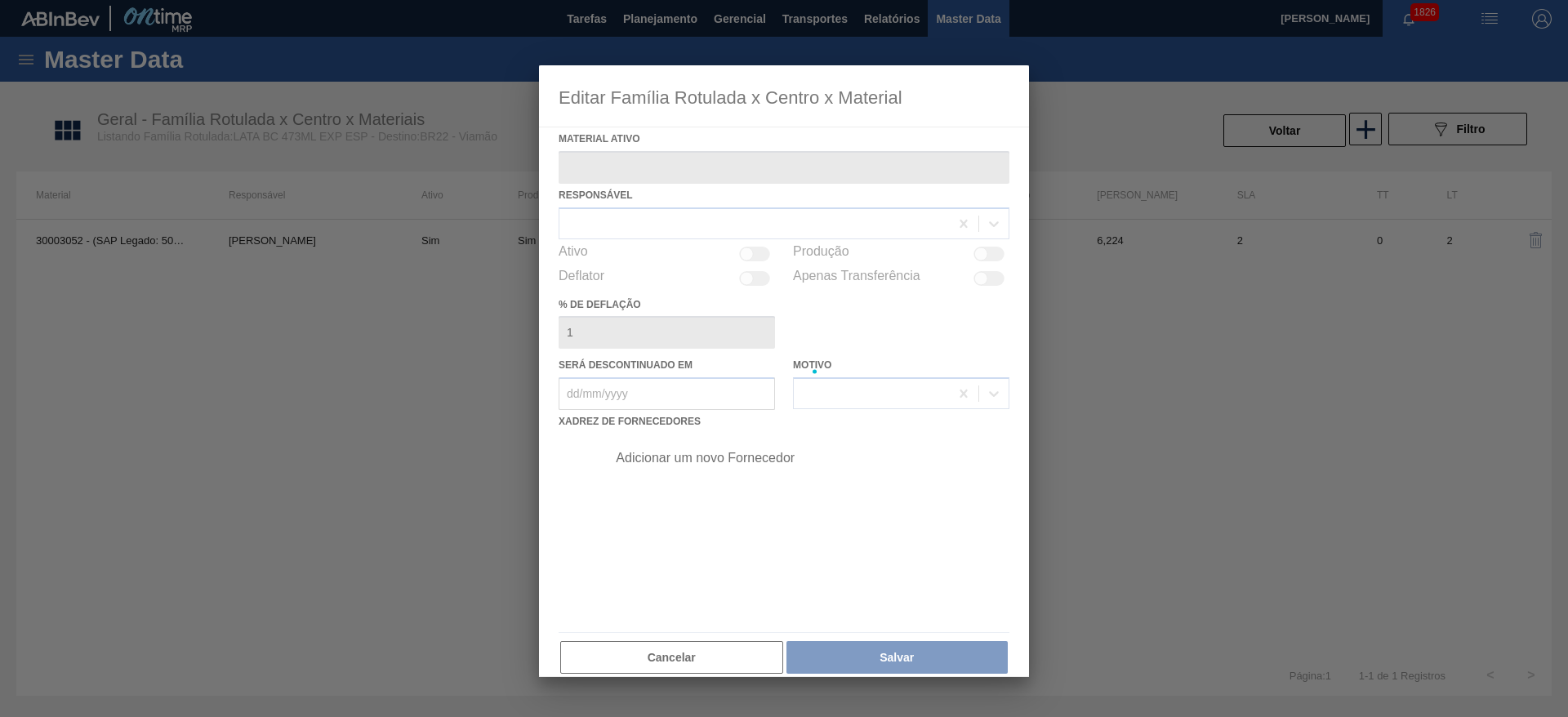
type ativo "30003052 - (SAP Legado: 50349640) - LATA AL. 473ML BC EXP ESP"
checkbox input "true"
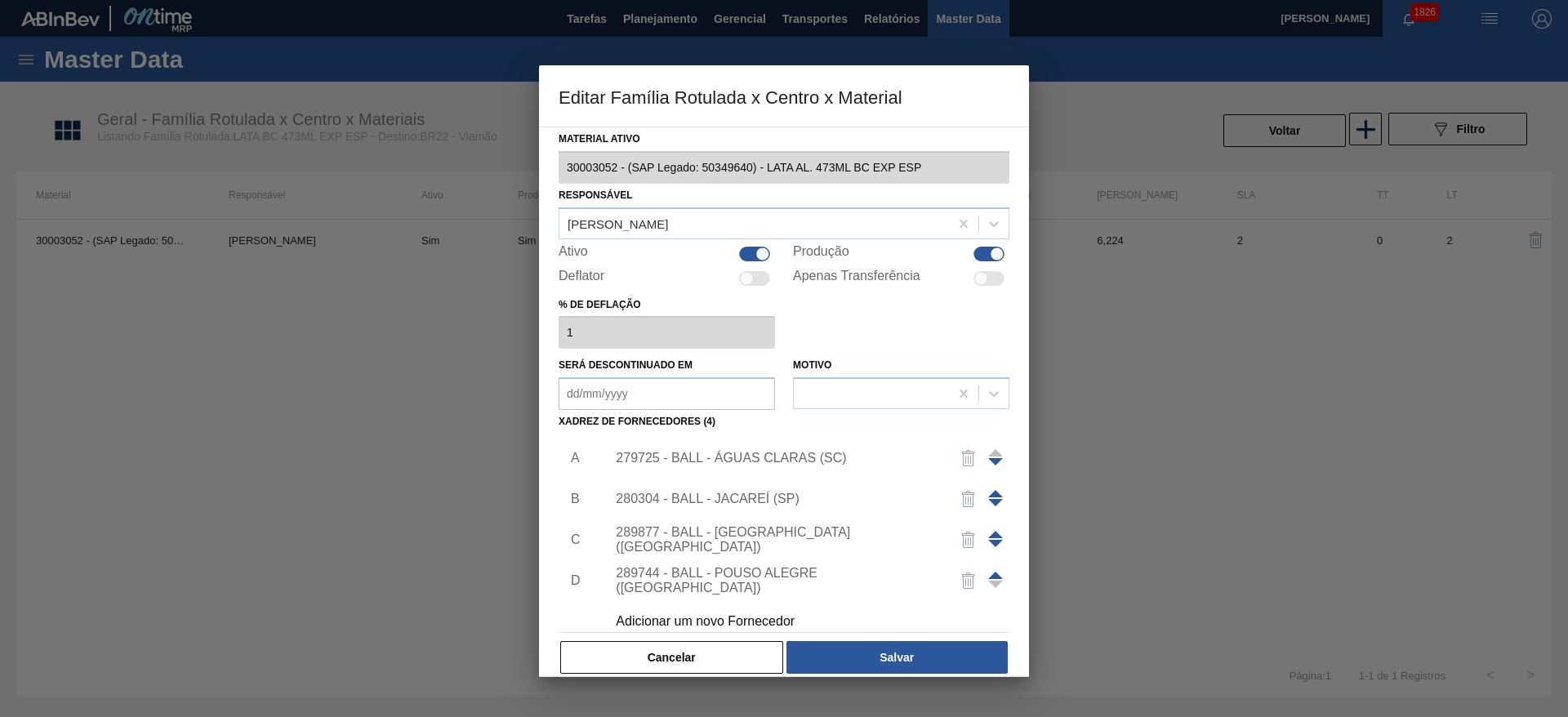
click at [794, 456] on div "279725 - BALL - ÁGUAS CLARAS (SC)" at bounding box center [776, 458] width 320 height 15
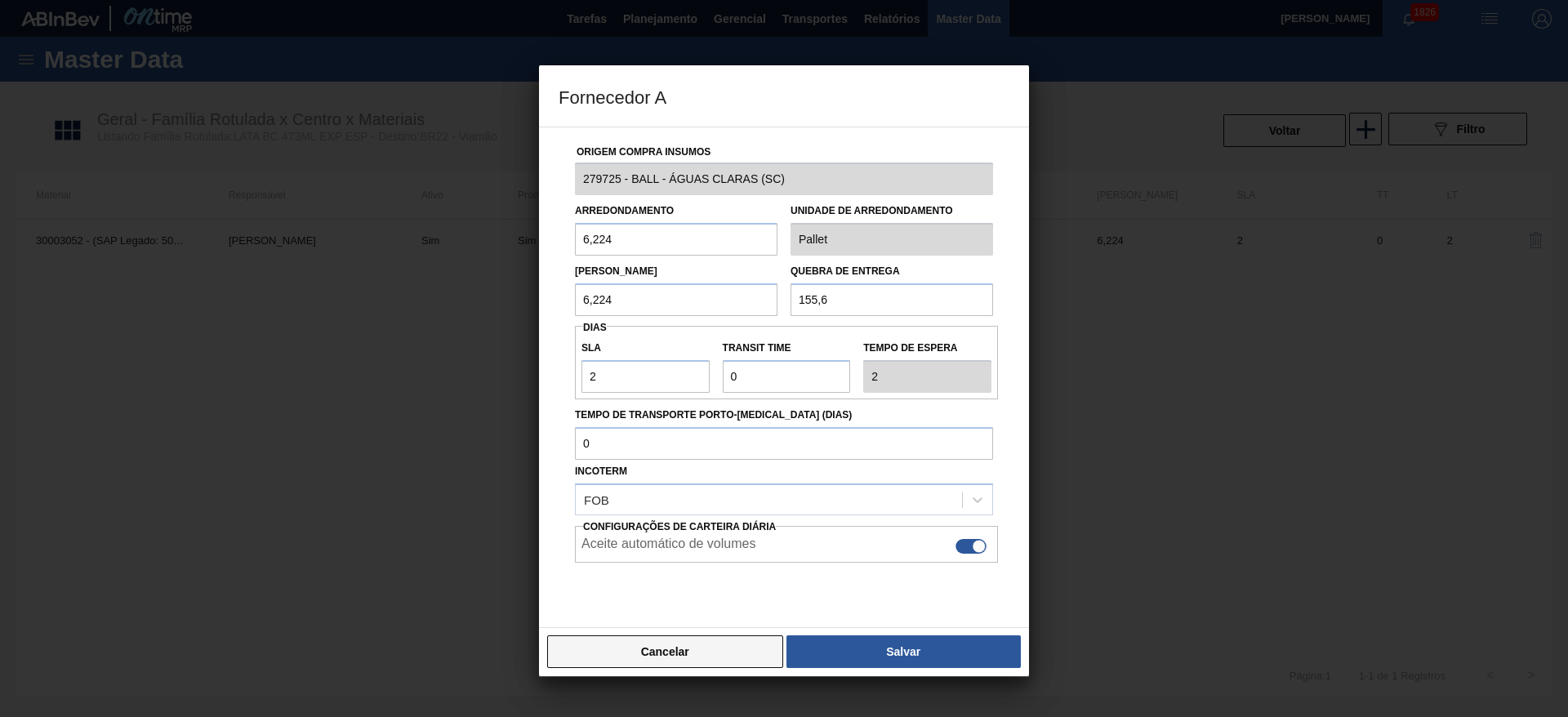
click at [698, 644] on button "Cancelar" at bounding box center [665, 651] width 236 height 33
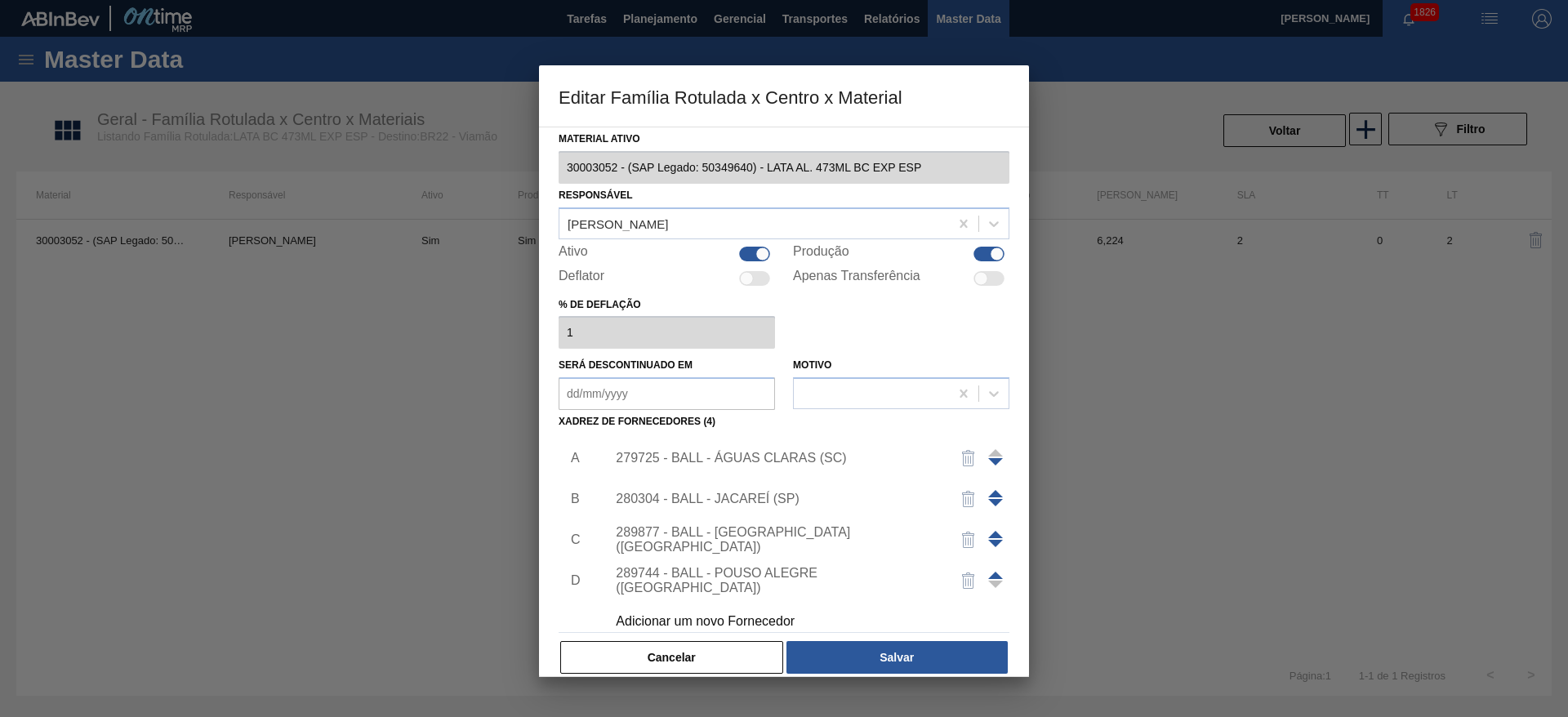
click at [742, 496] on div "280304 - BALL - JACAREÍ (SP)" at bounding box center [776, 499] width 320 height 15
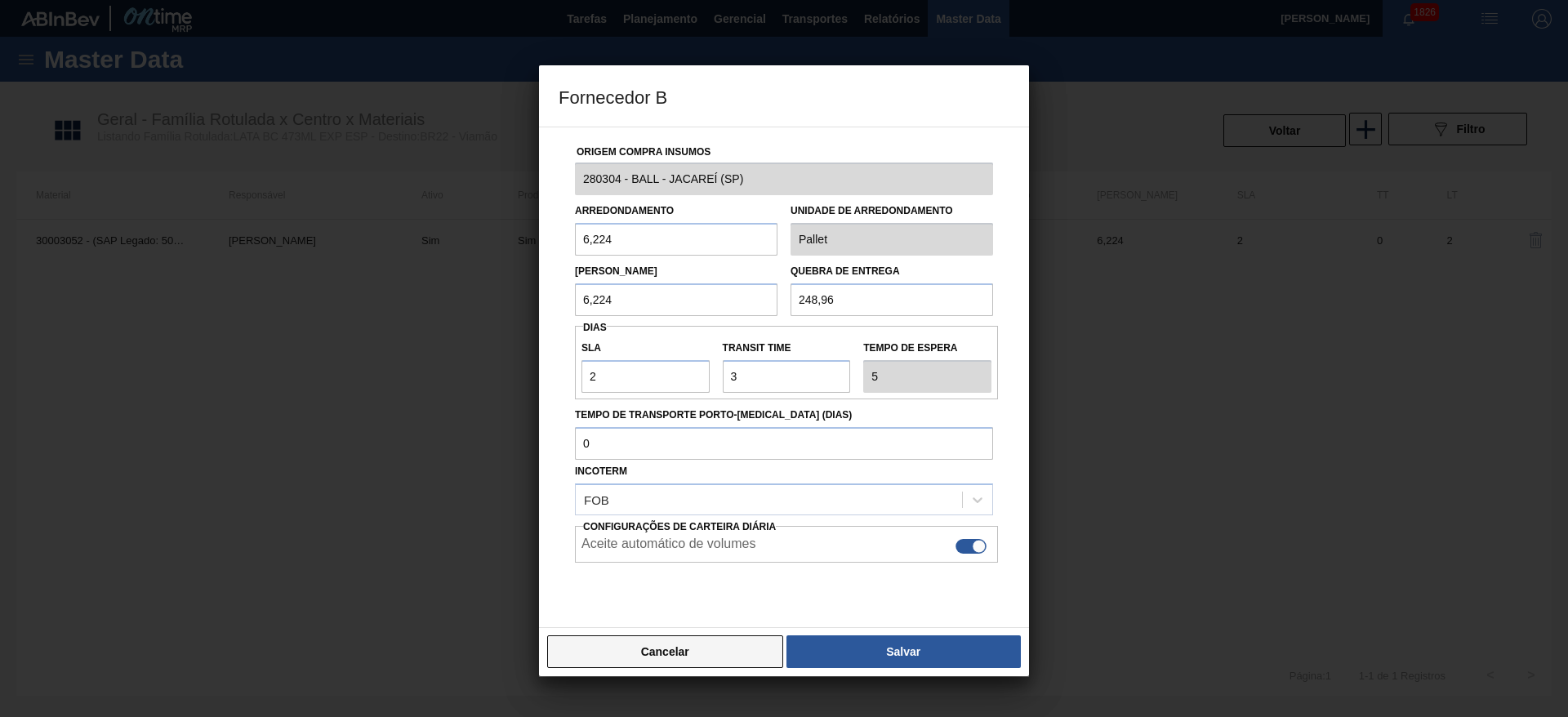
click at [711, 647] on button "Cancelar" at bounding box center [665, 651] width 236 height 33
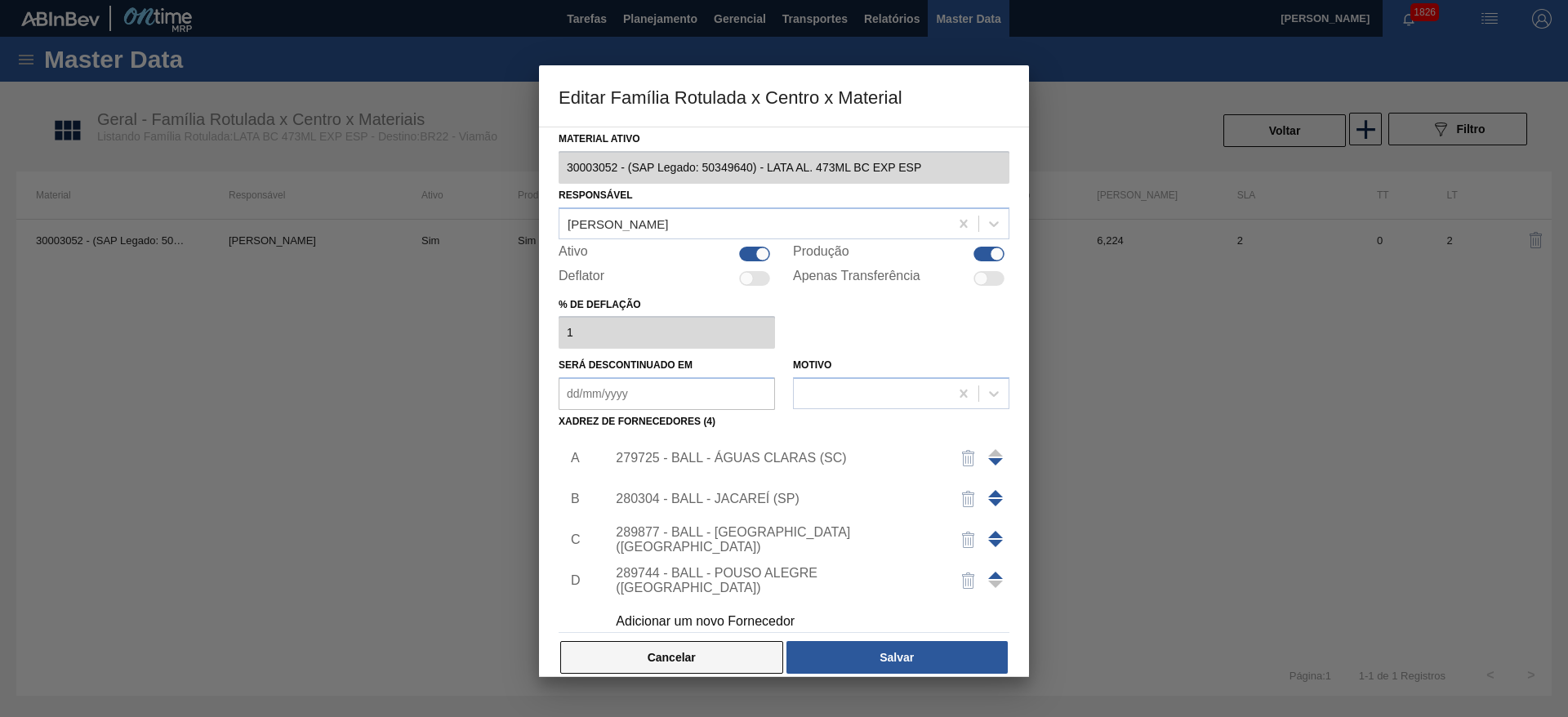
click at [707, 648] on button "Cancelar" at bounding box center [671, 657] width 223 height 33
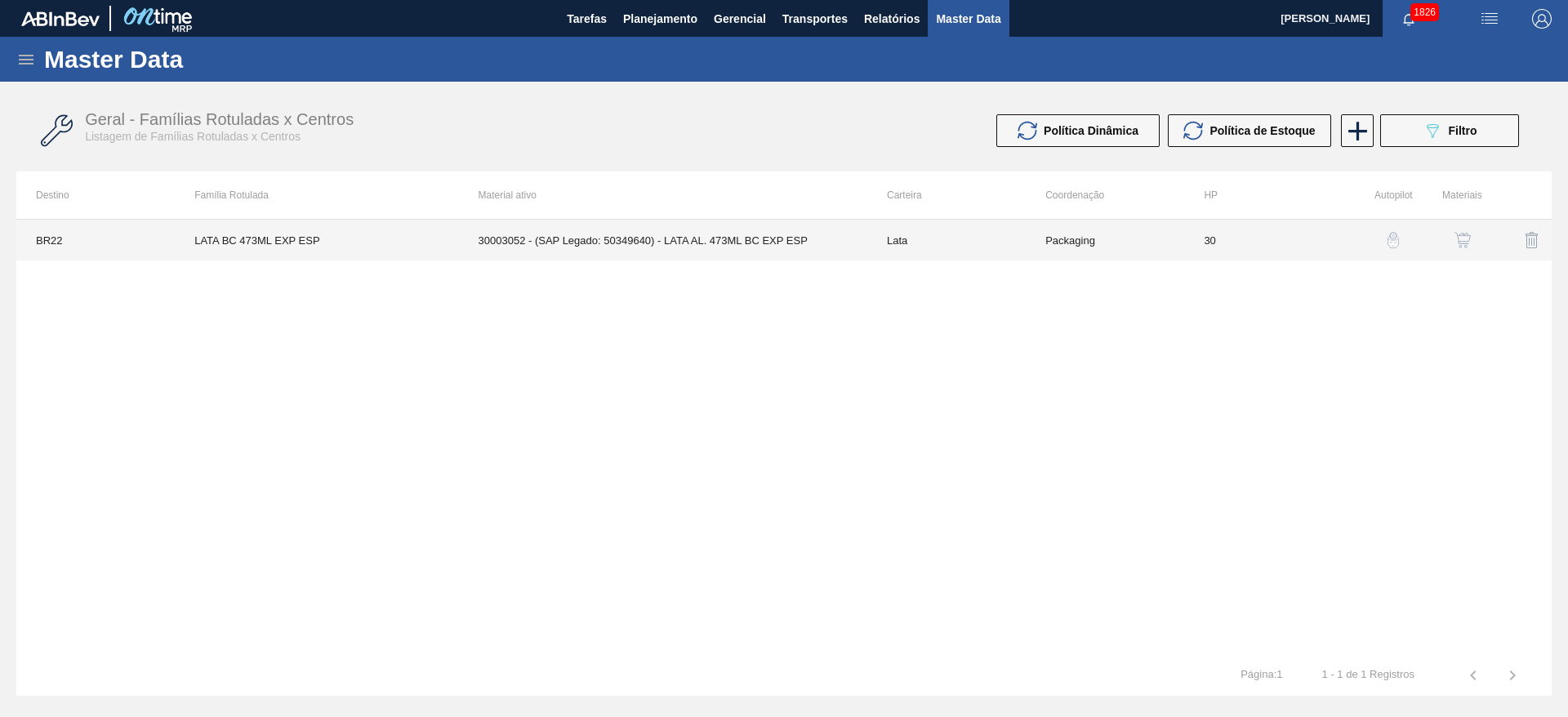
click at [795, 243] on td "30003052 - (SAP Legado: 50349640) - LATA AL. 473ML BC EXP ESP" at bounding box center [663, 240] width 408 height 41
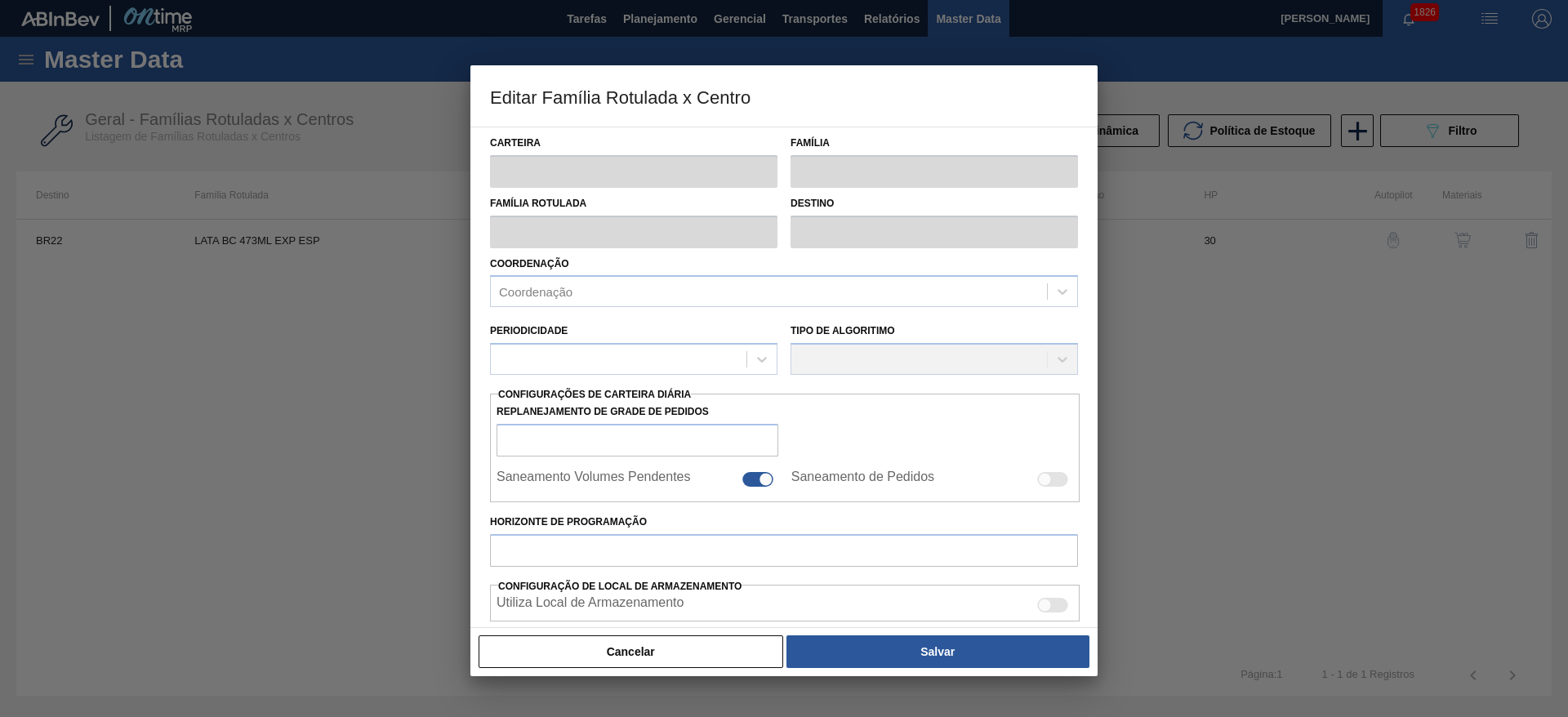
type input "Lata"
type input "LATA BC 473ML EXP ESP"
type input "BR22 - Viamão"
type input "0"
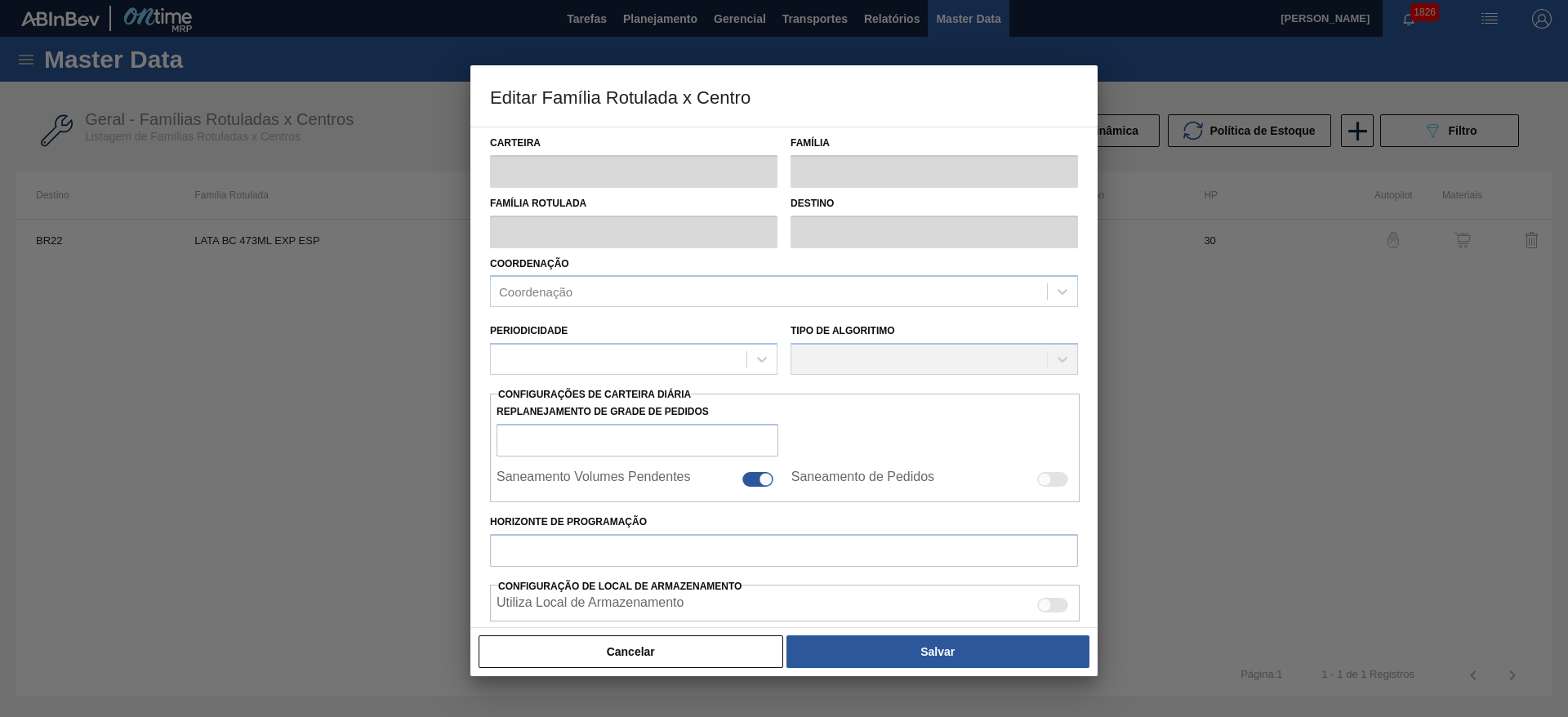
checkbox input "false"
type input "30"
type input "0"
type input "100"
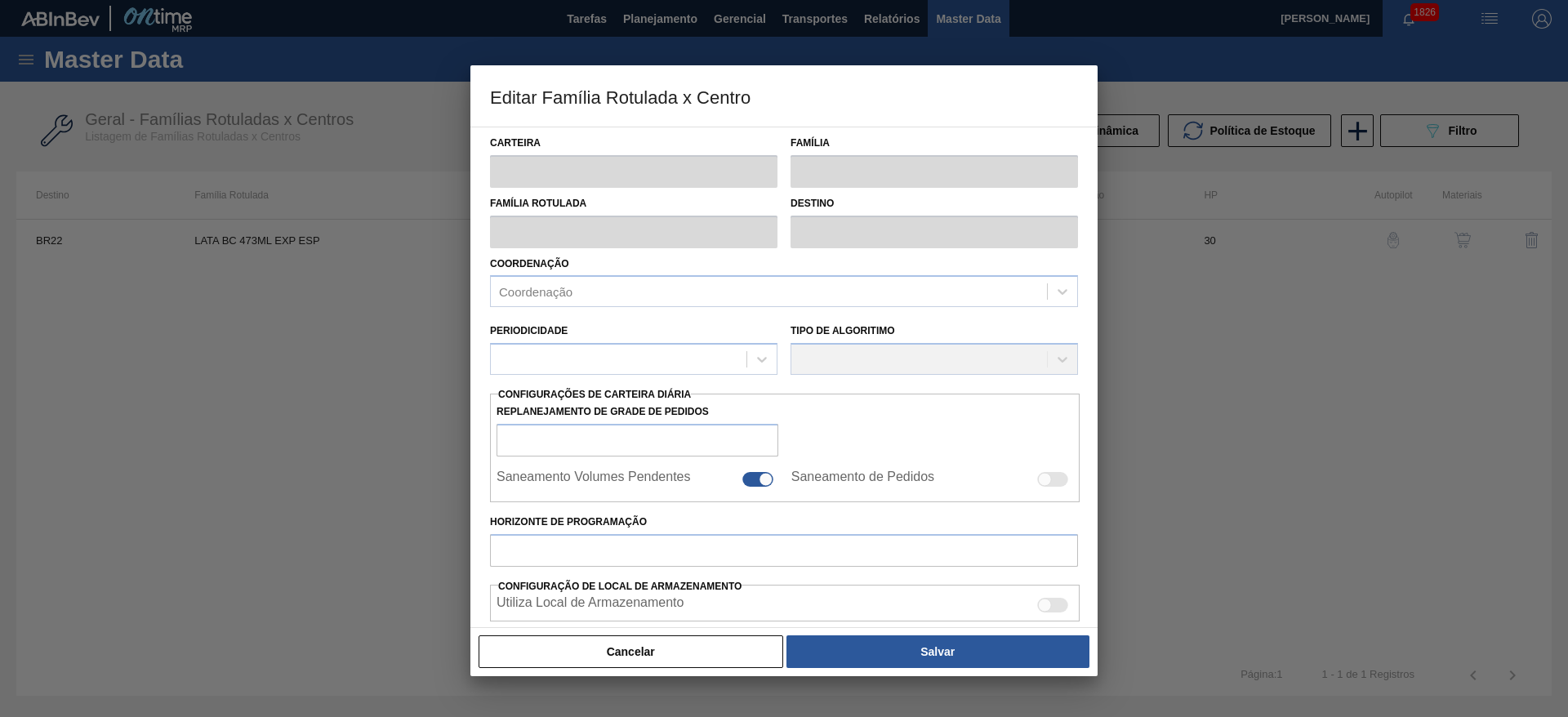
type input "0,000"
checkbox input "true"
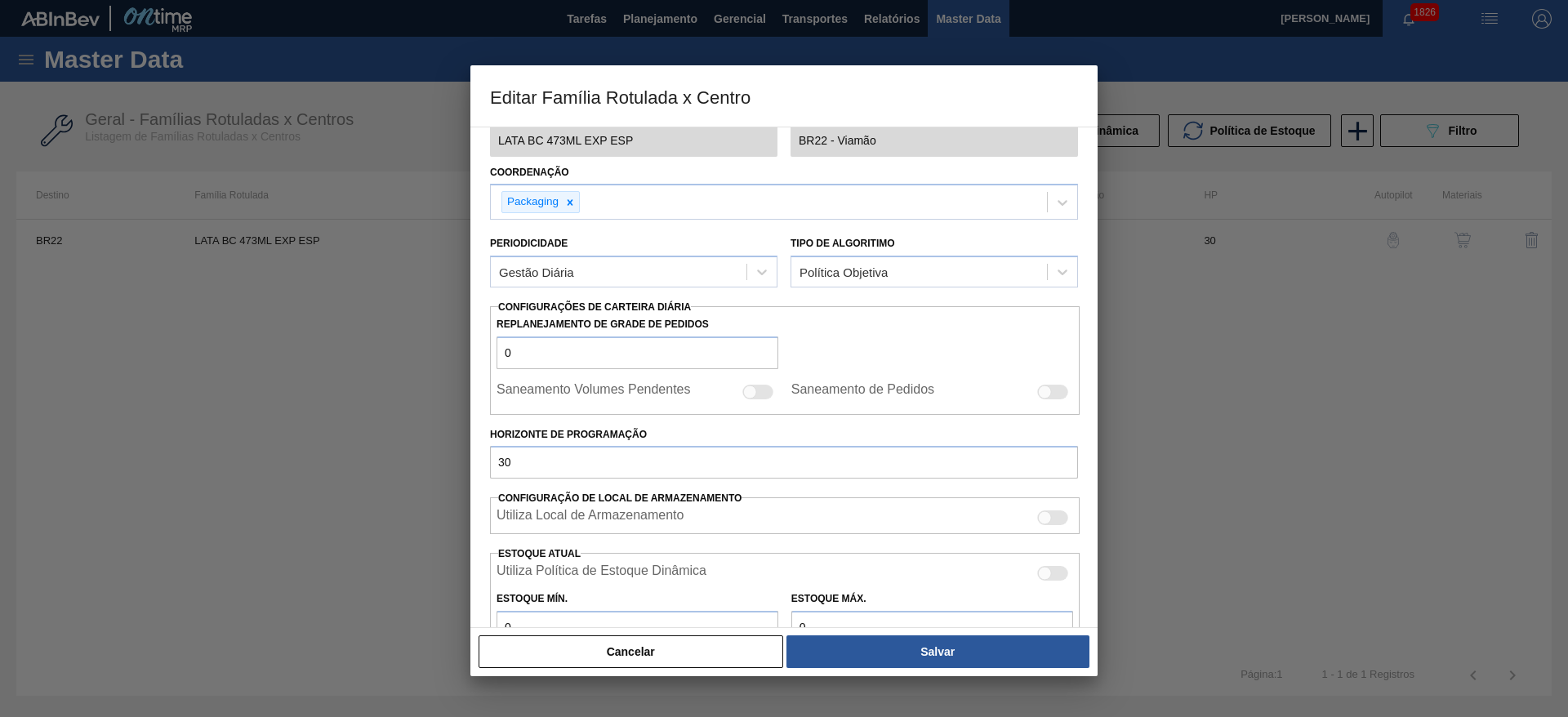
scroll to position [367, 0]
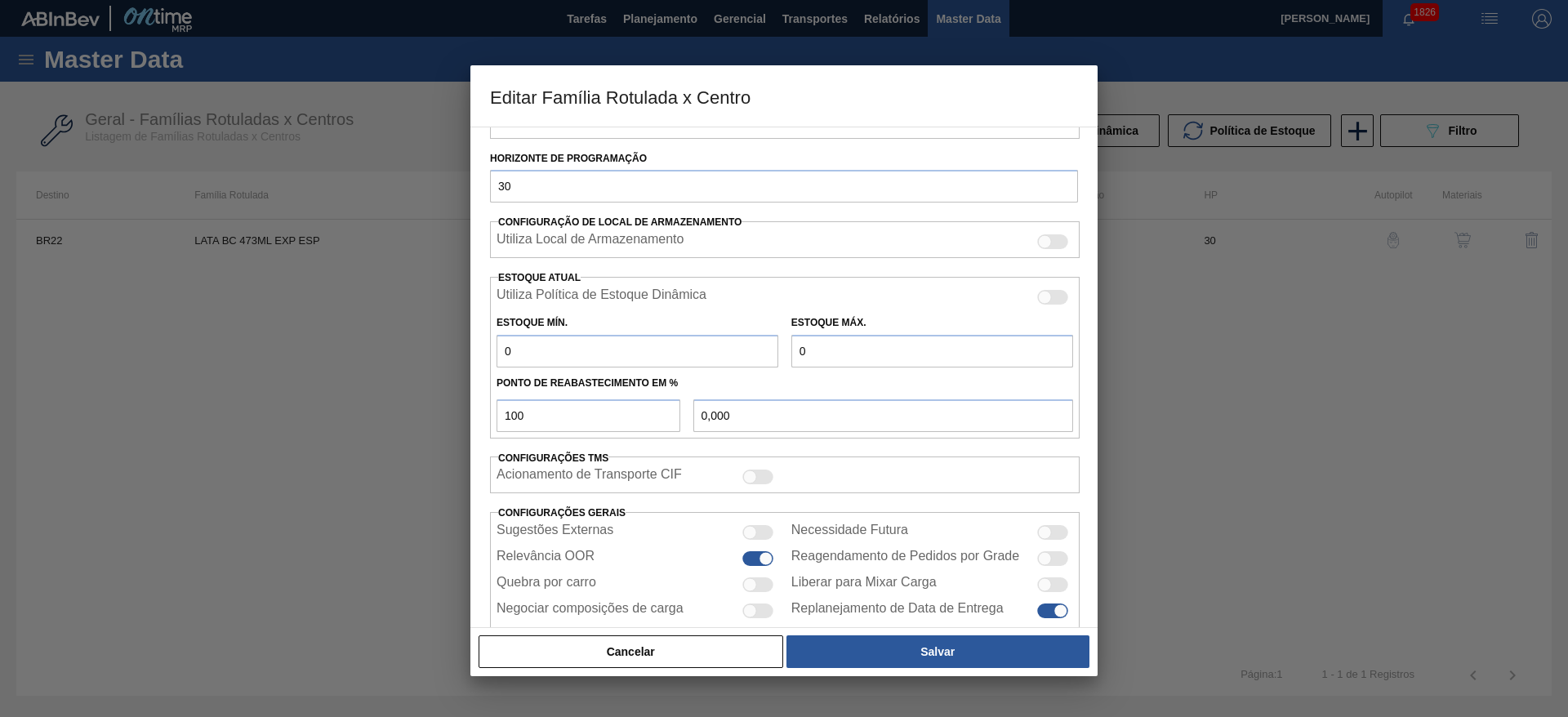
click at [765, 588] on div at bounding box center [757, 584] width 31 height 15
checkbox input "true"
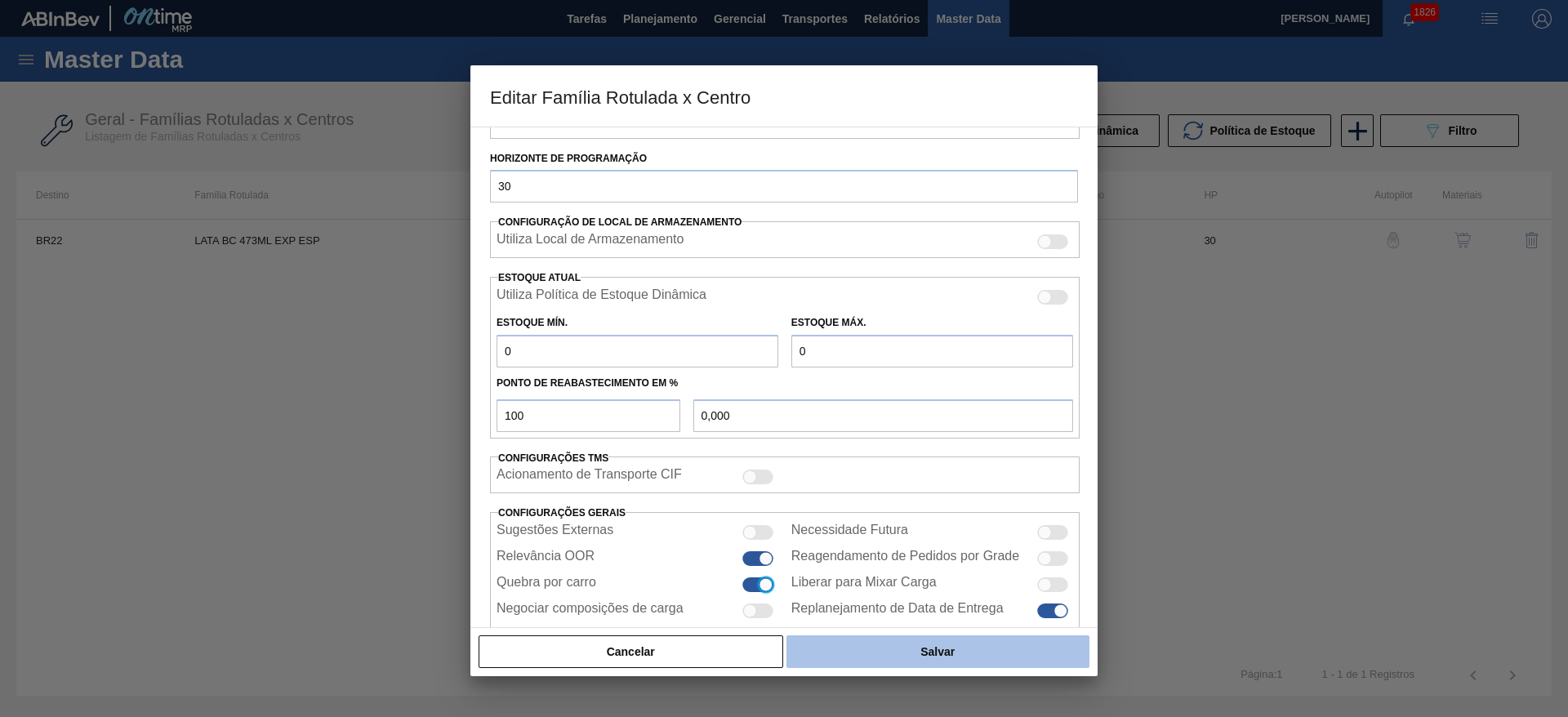
click at [891, 650] on button "Salvar" at bounding box center [937, 651] width 303 height 33
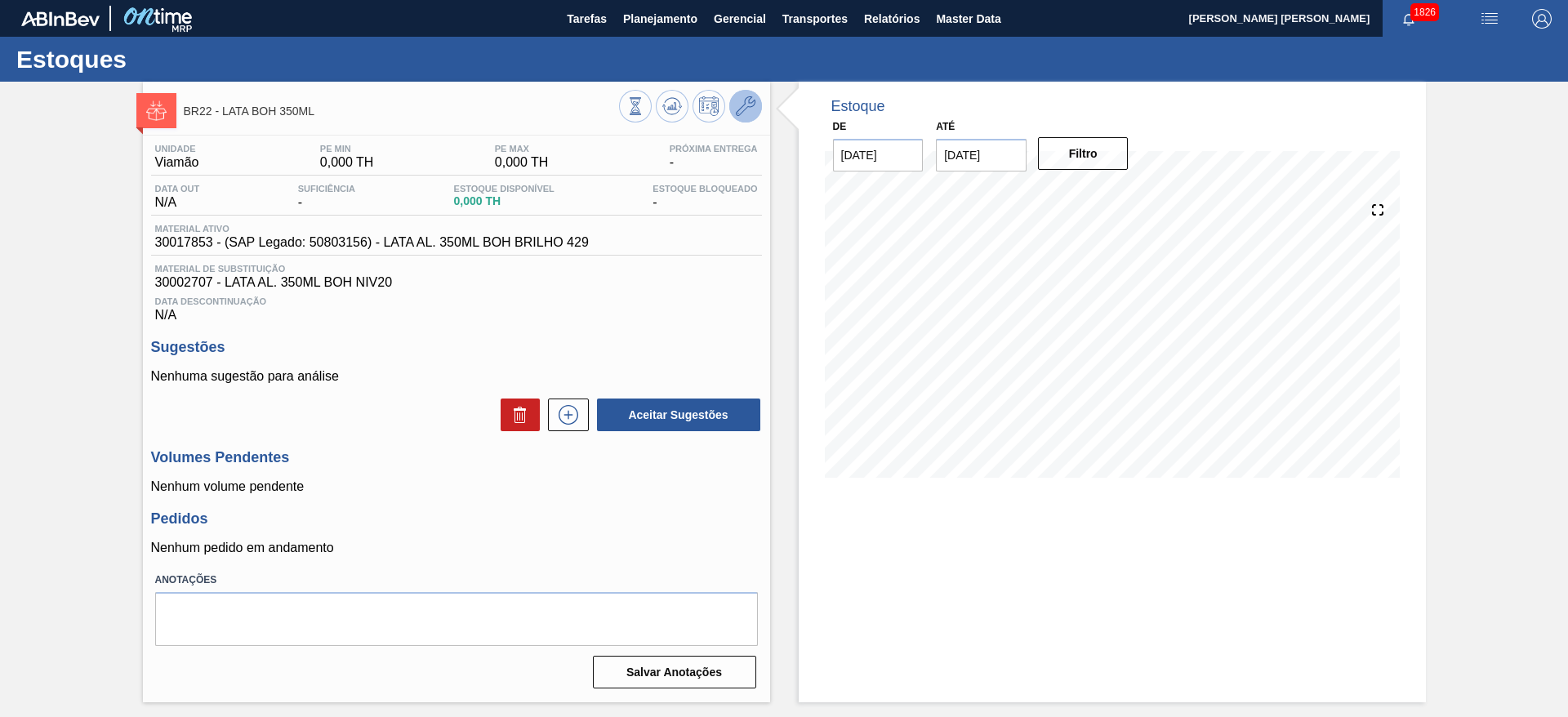
click at [738, 114] on icon at bounding box center [746, 106] width 20 height 20
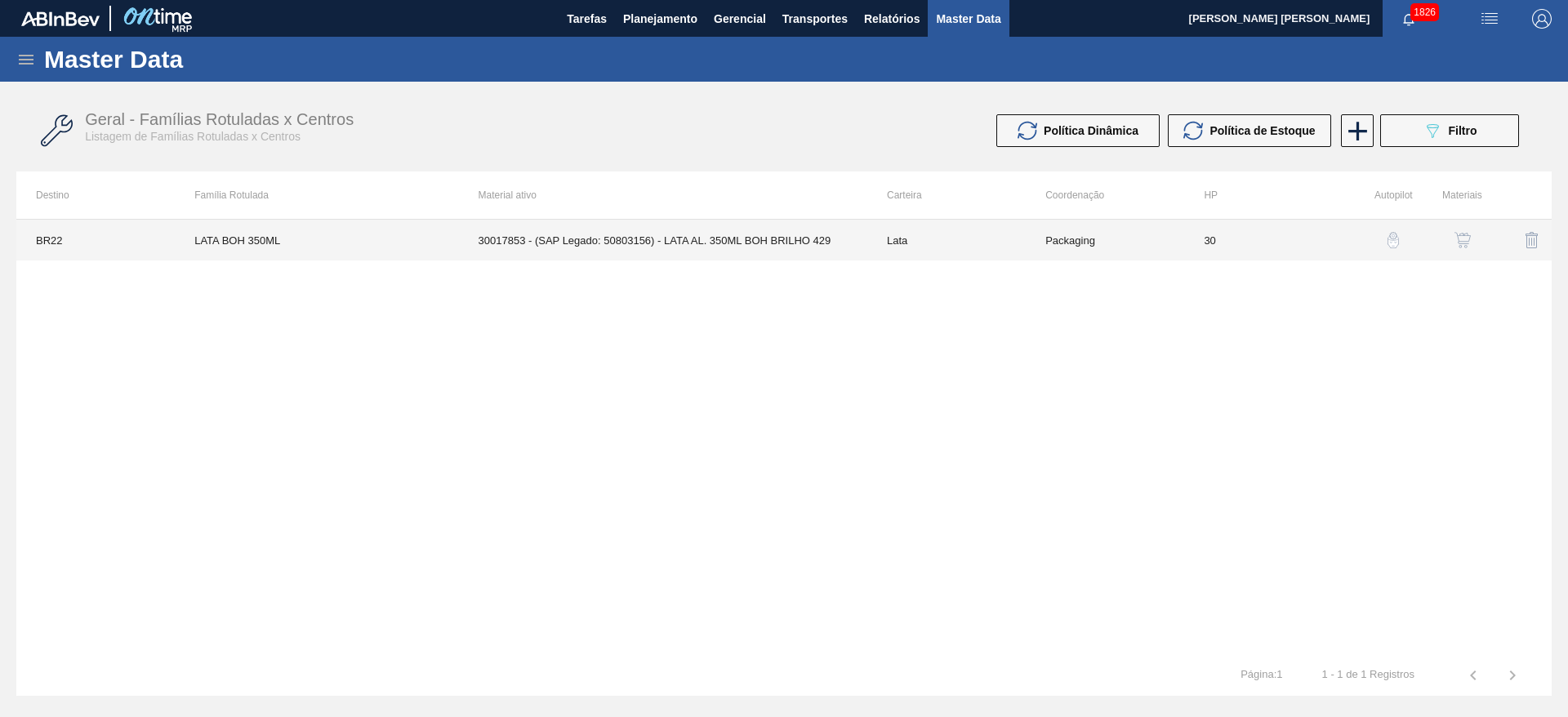
click at [756, 235] on td "30017853 - (SAP Legado: 50803156) - LATA AL. 350ML BOH BRILHO 429" at bounding box center [663, 240] width 408 height 41
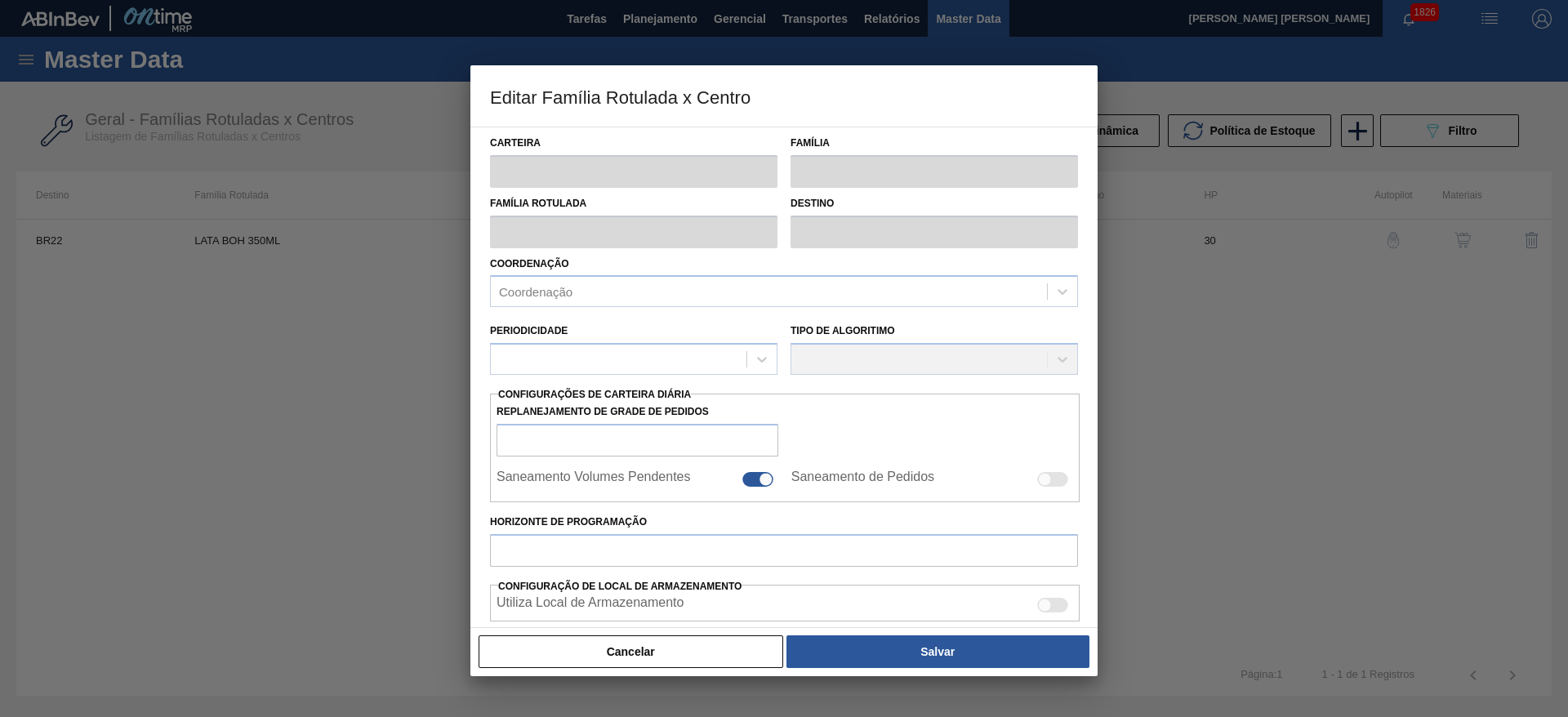
type input "Lata"
type input "LATA BOH 350ML"
type input "BR22 - Viamão"
type input "0"
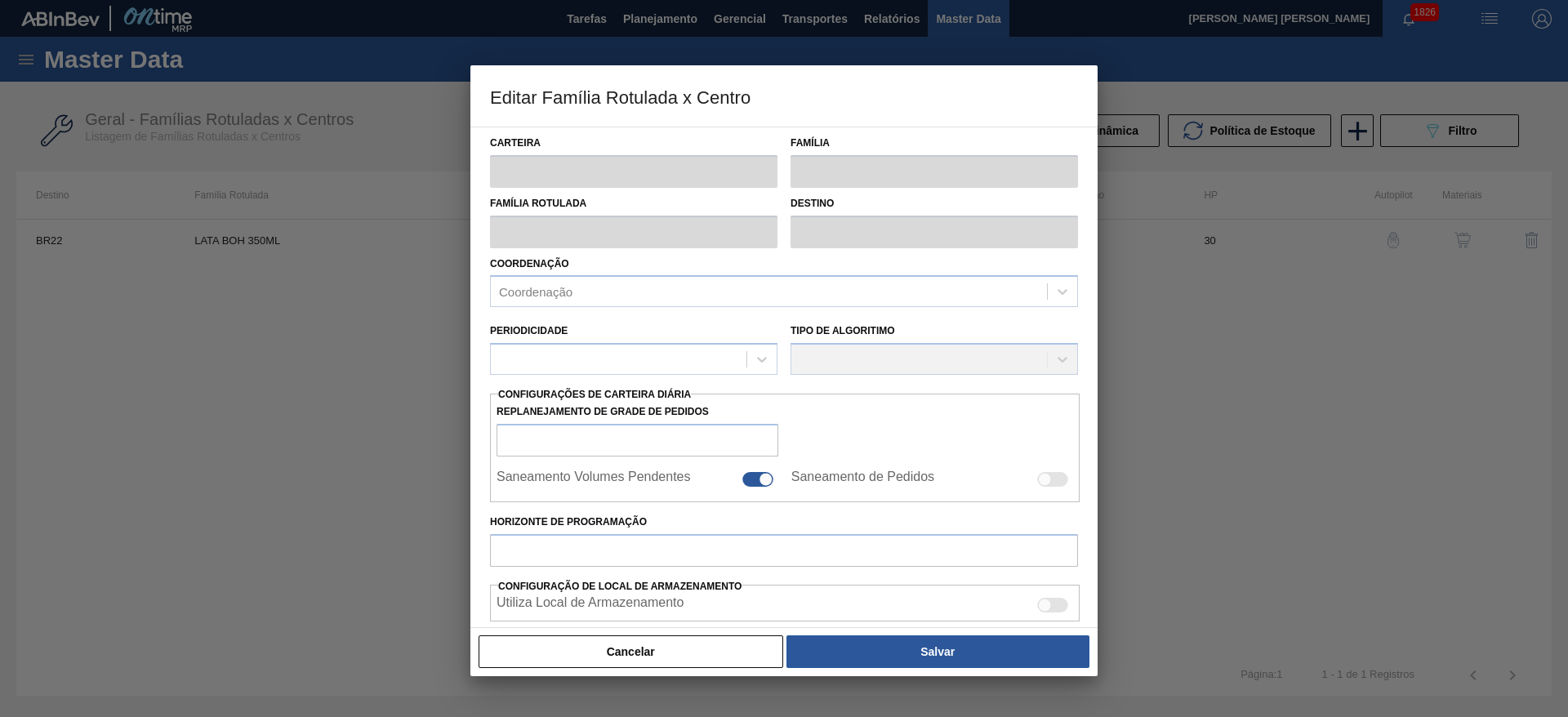
checkbox input "false"
type input "30"
type input "0"
type input "100"
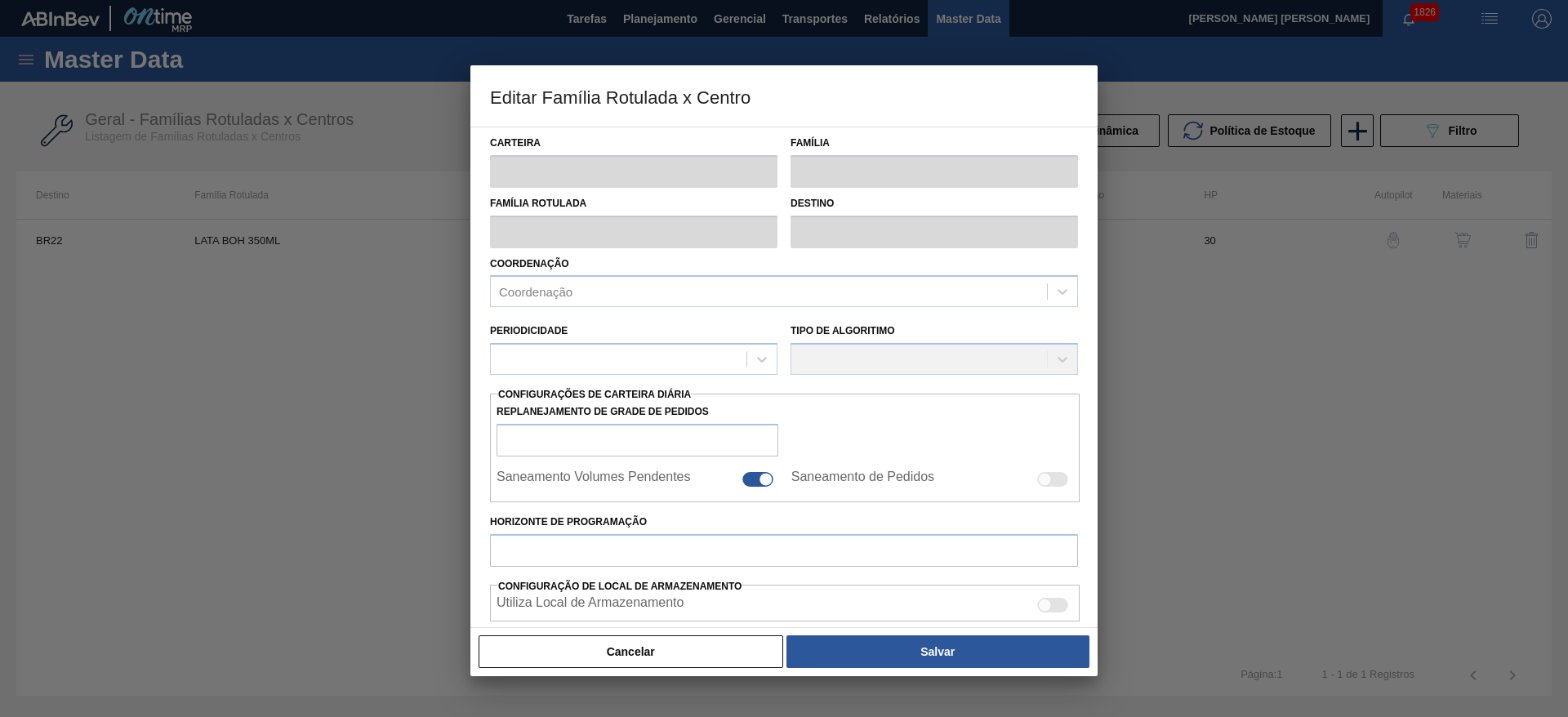
type input "0,000"
checkbox input "true"
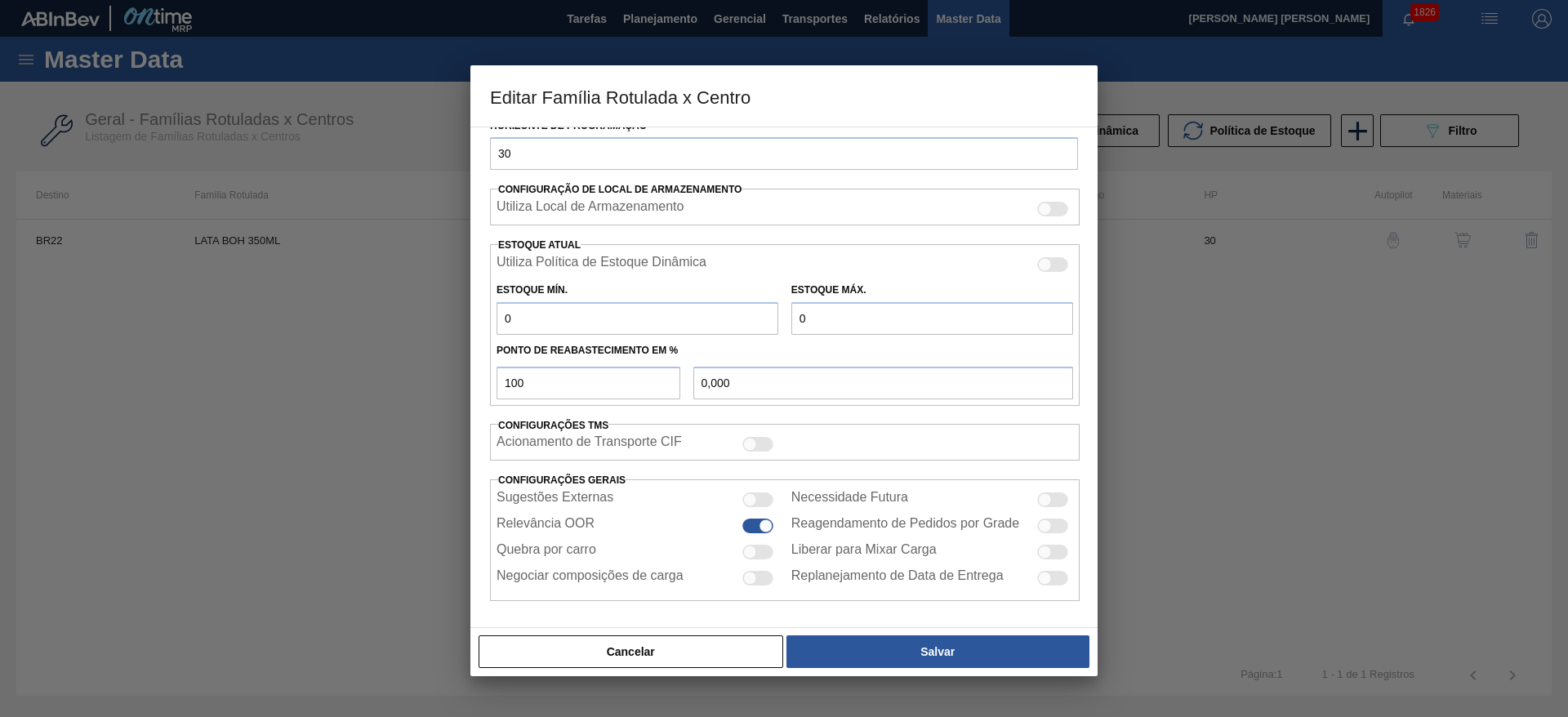
scroll to position [402, 0]
click at [753, 546] on div at bounding box center [750, 551] width 14 height 14
checkbox input "true"
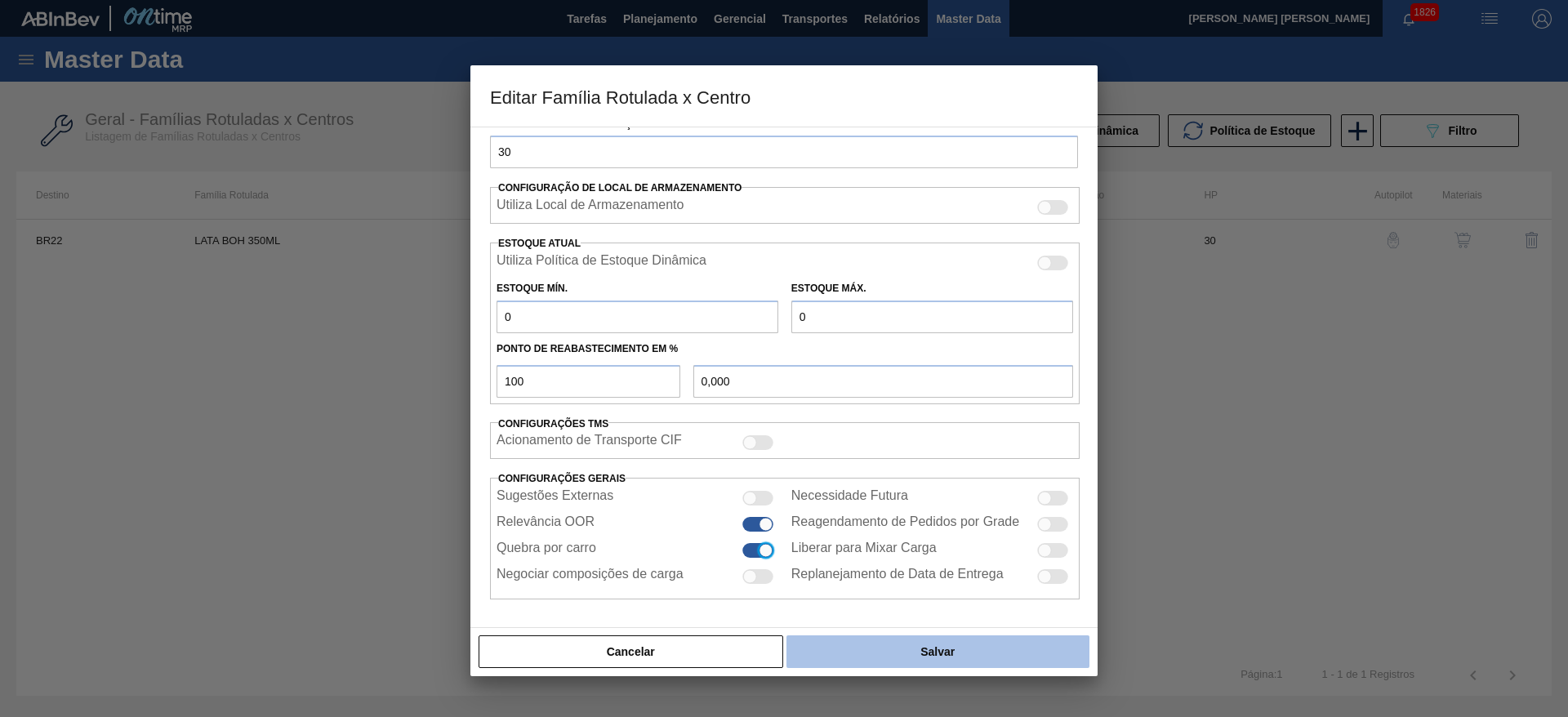
click at [839, 650] on button "Salvar" at bounding box center [937, 651] width 303 height 33
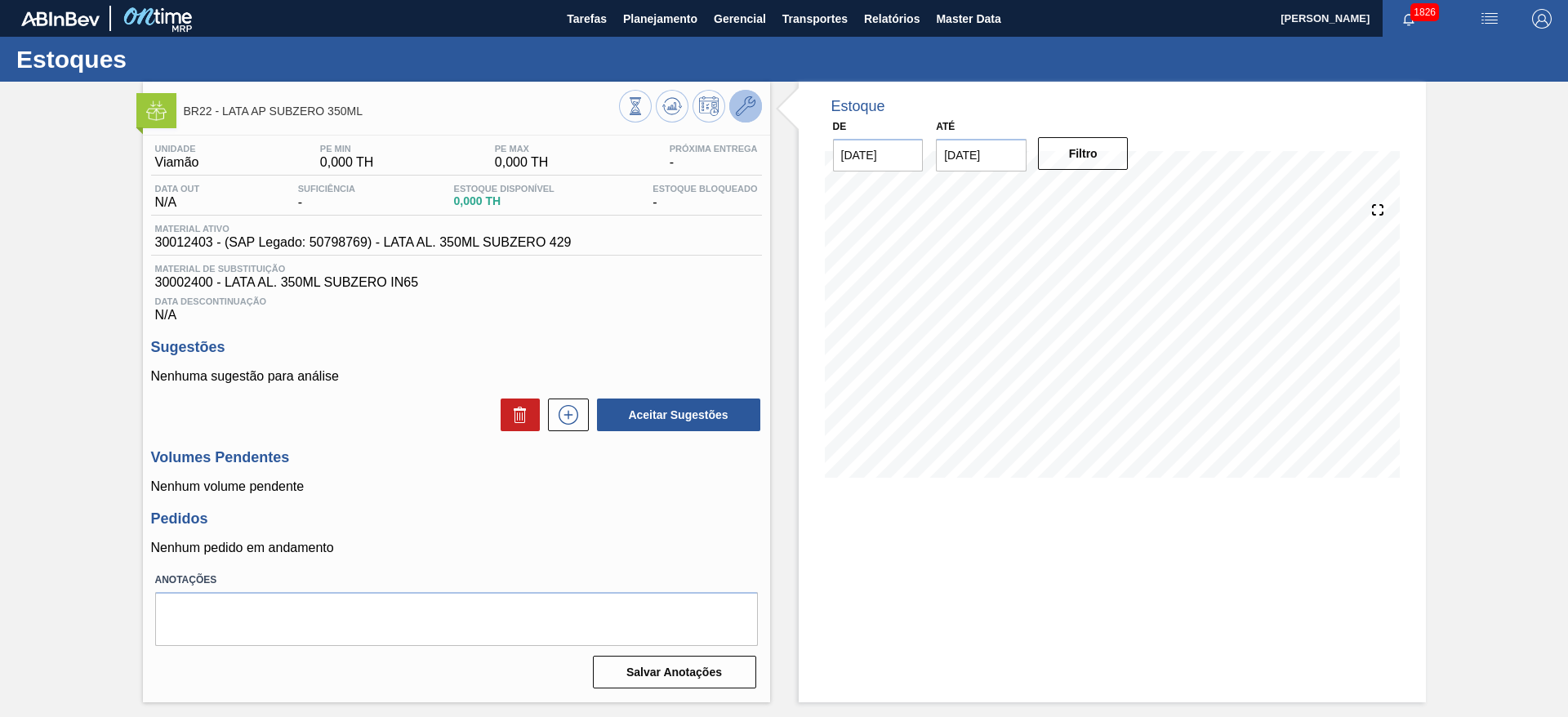
click at [742, 111] on icon at bounding box center [746, 106] width 20 height 20
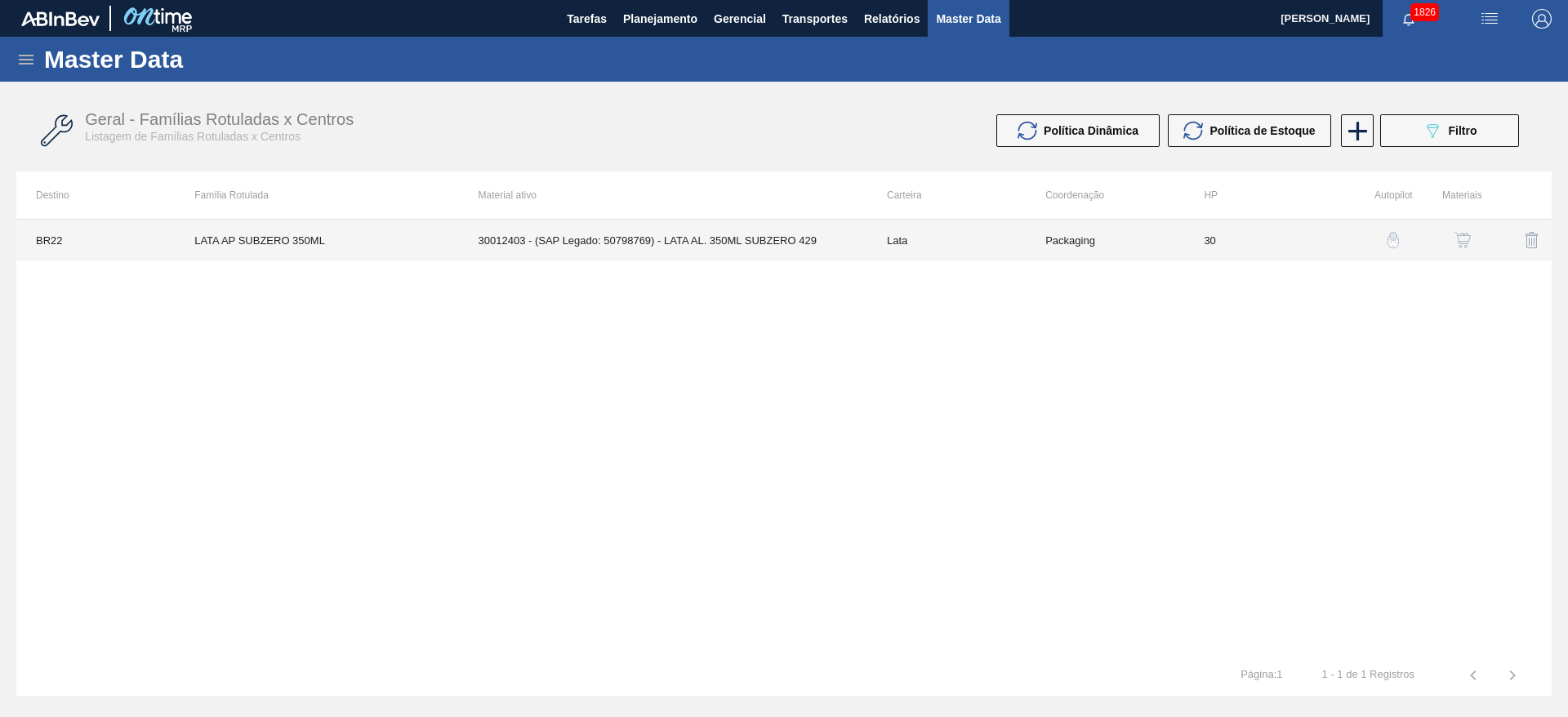
click at [754, 239] on td "30012403 - (SAP Legado: 50798769) - LATA AL. 350ML SUBZERO 429" at bounding box center [663, 240] width 408 height 41
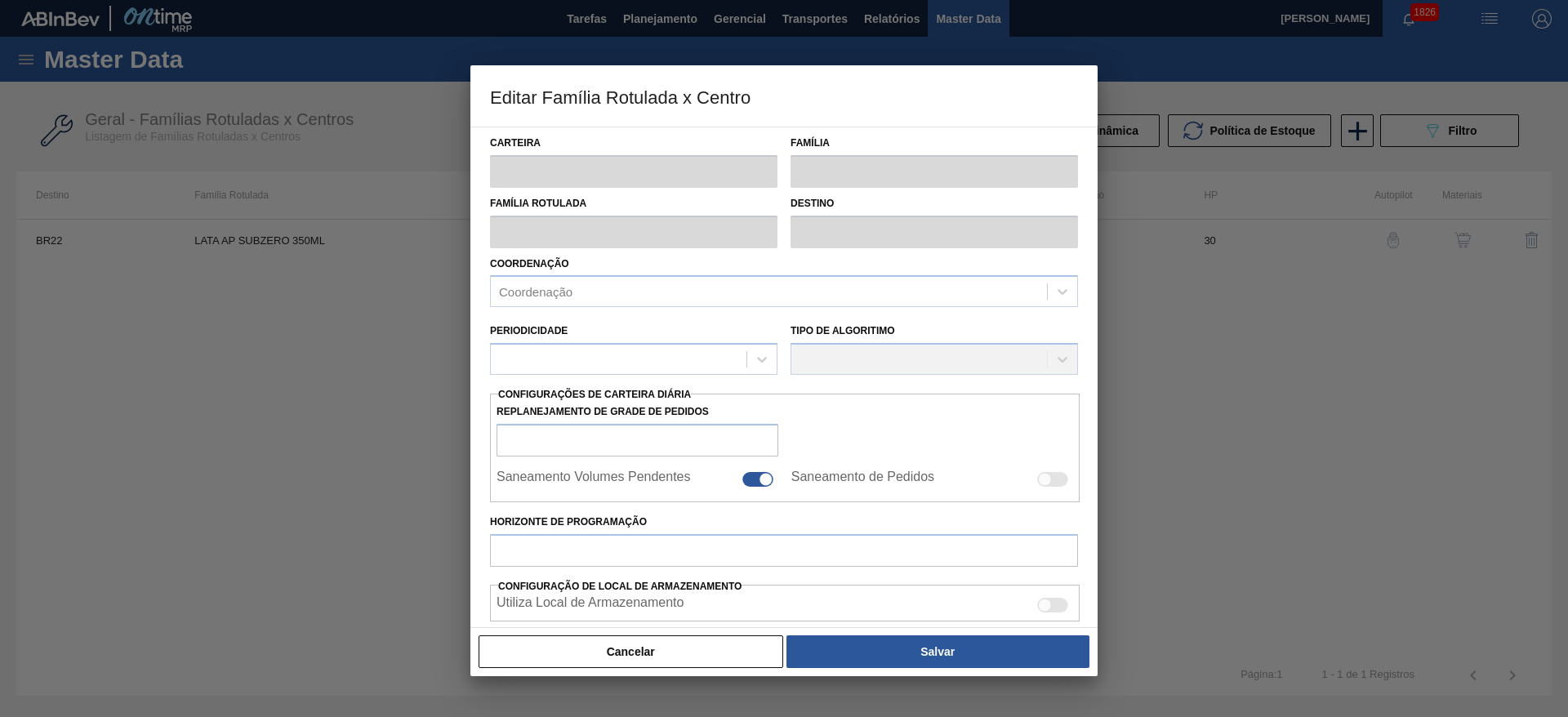
type input "Lata"
type input "LATA AP SUBZERO 350ML"
type input "BR22 - Viamão"
type input "0"
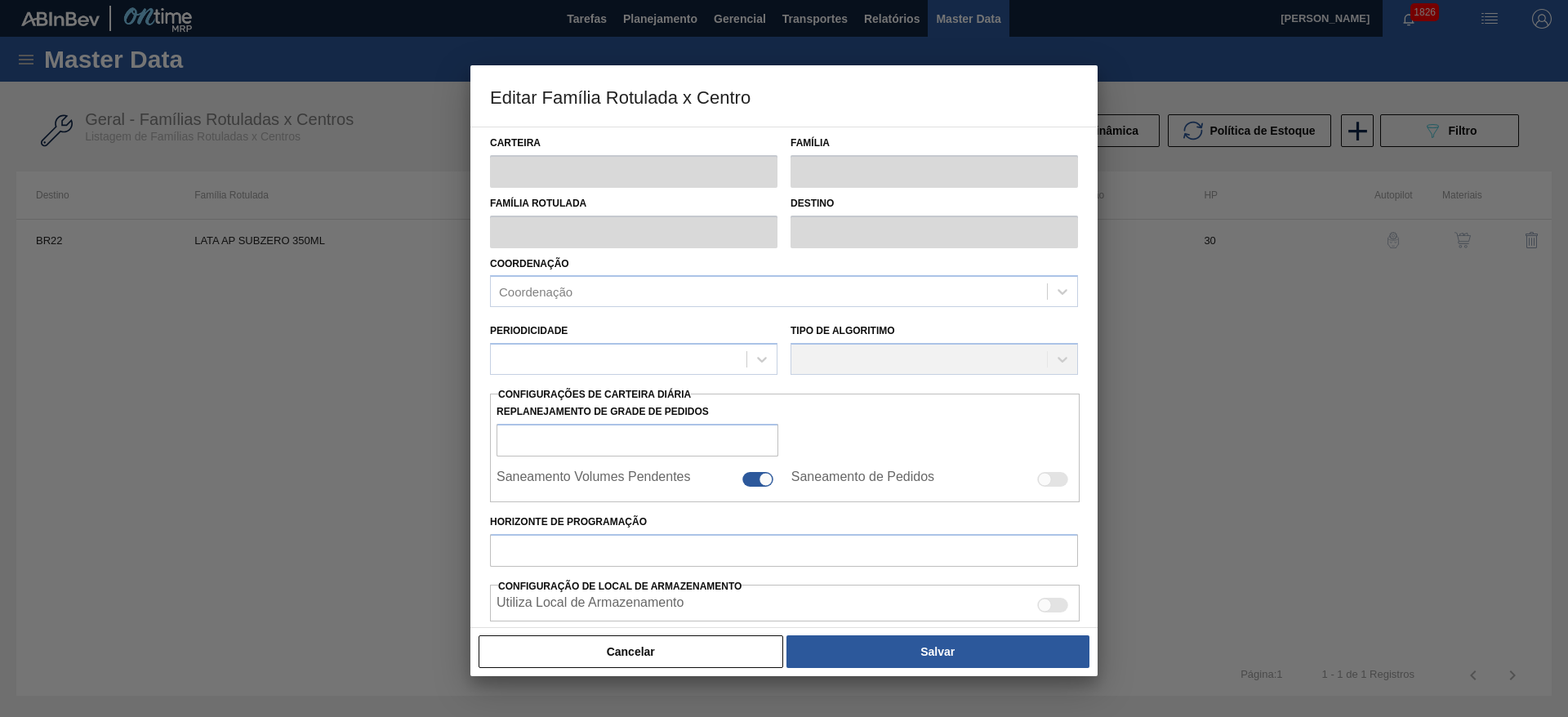
checkbox input "false"
type input "30"
type input "0"
type input "100"
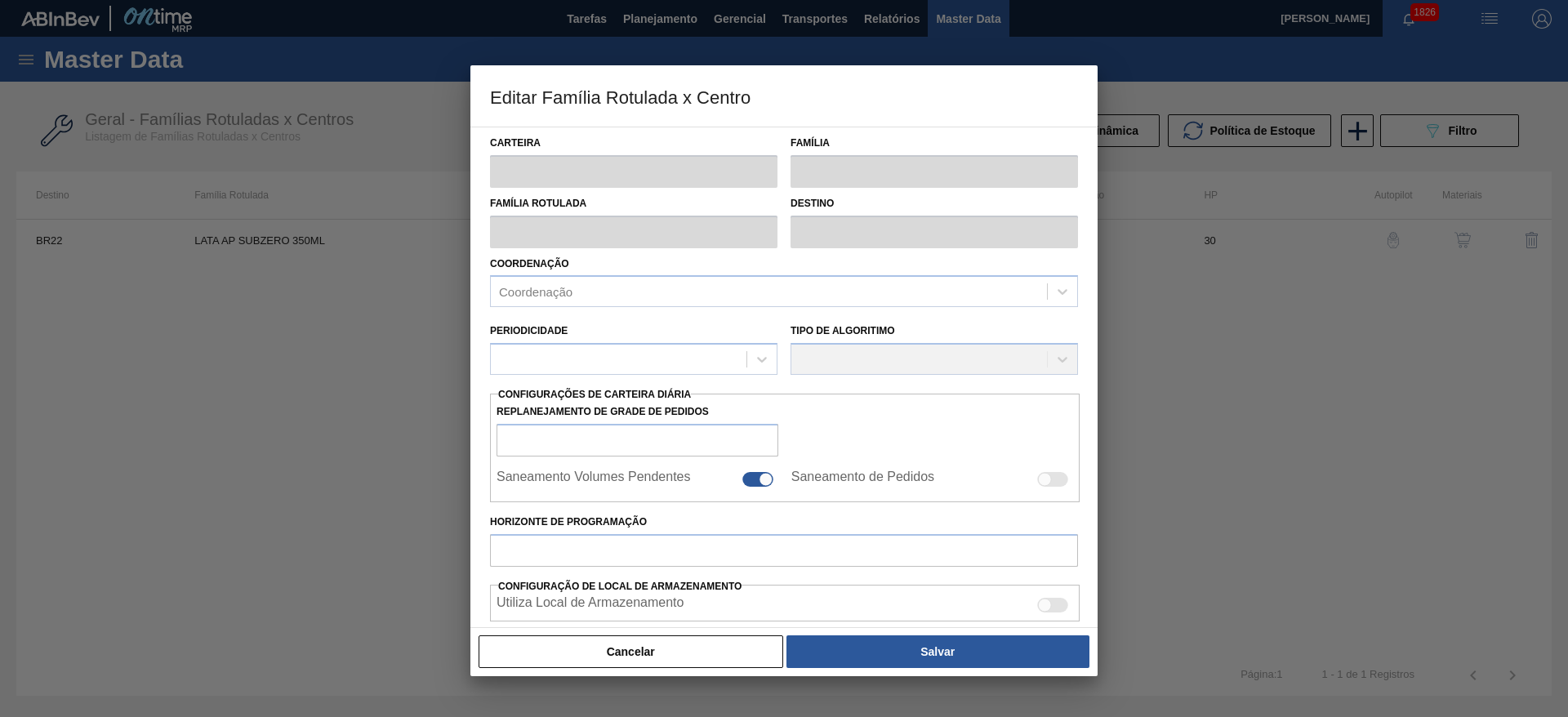
type input "0,000"
checkbox input "true"
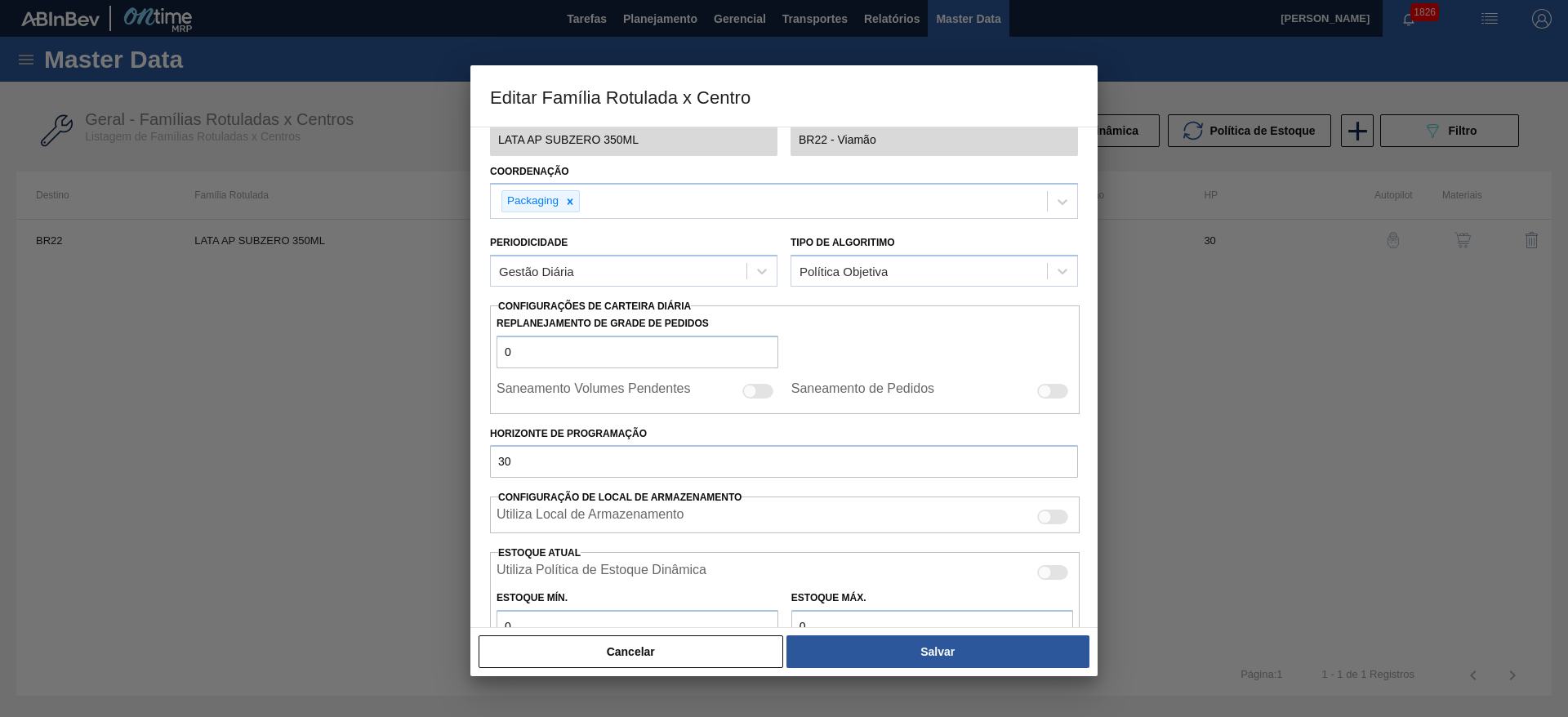
scroll to position [367, 0]
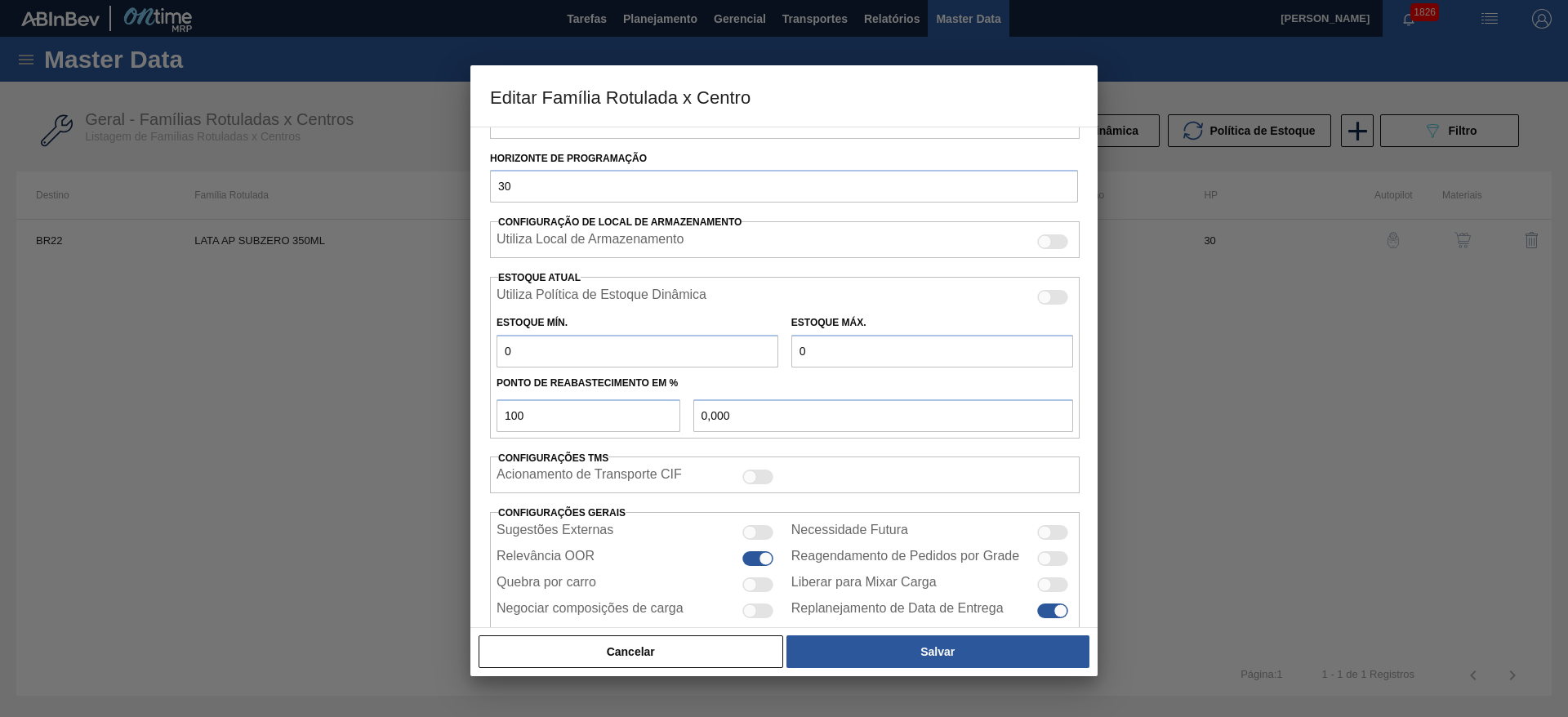
click at [760, 580] on div at bounding box center [757, 584] width 31 height 15
checkbox input "true"
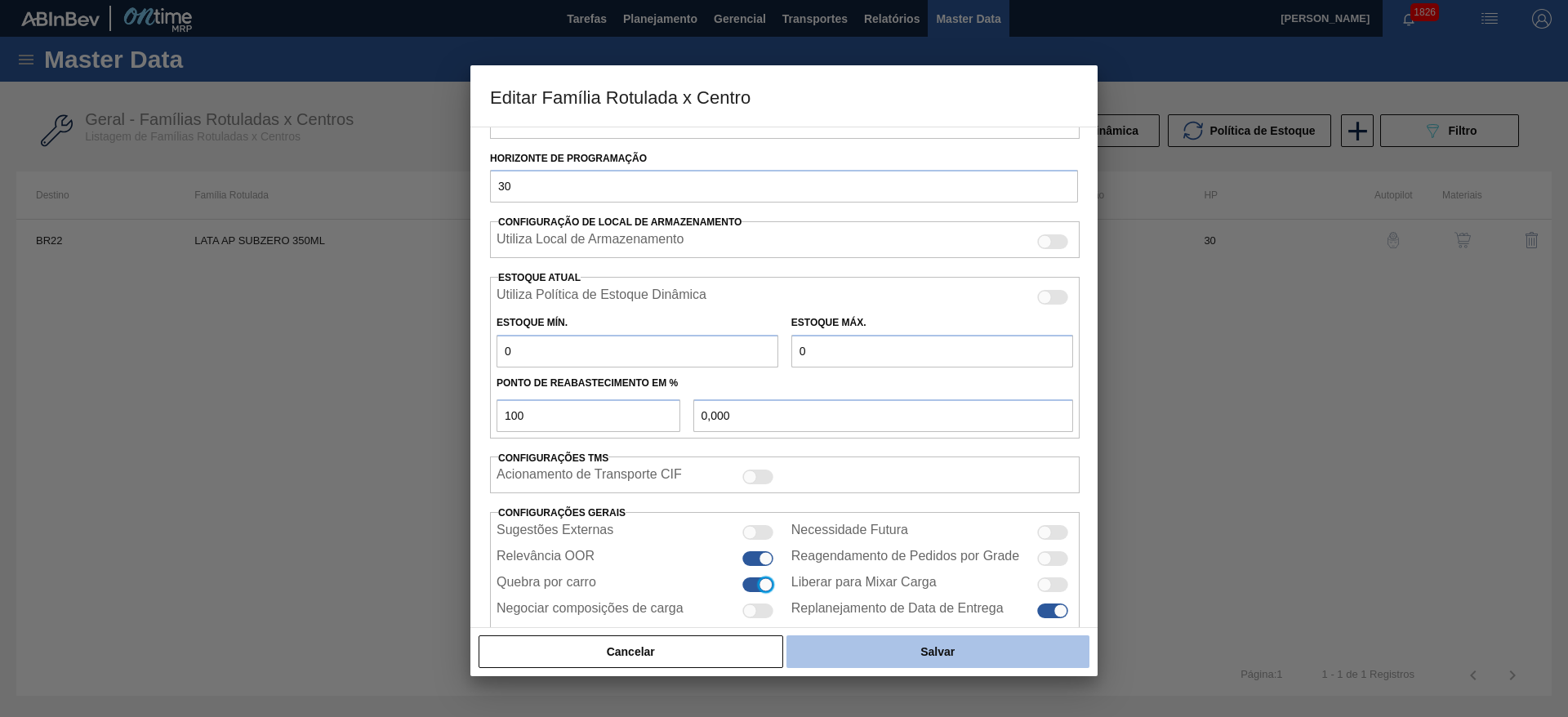
click at [867, 646] on button "Salvar" at bounding box center [937, 651] width 303 height 33
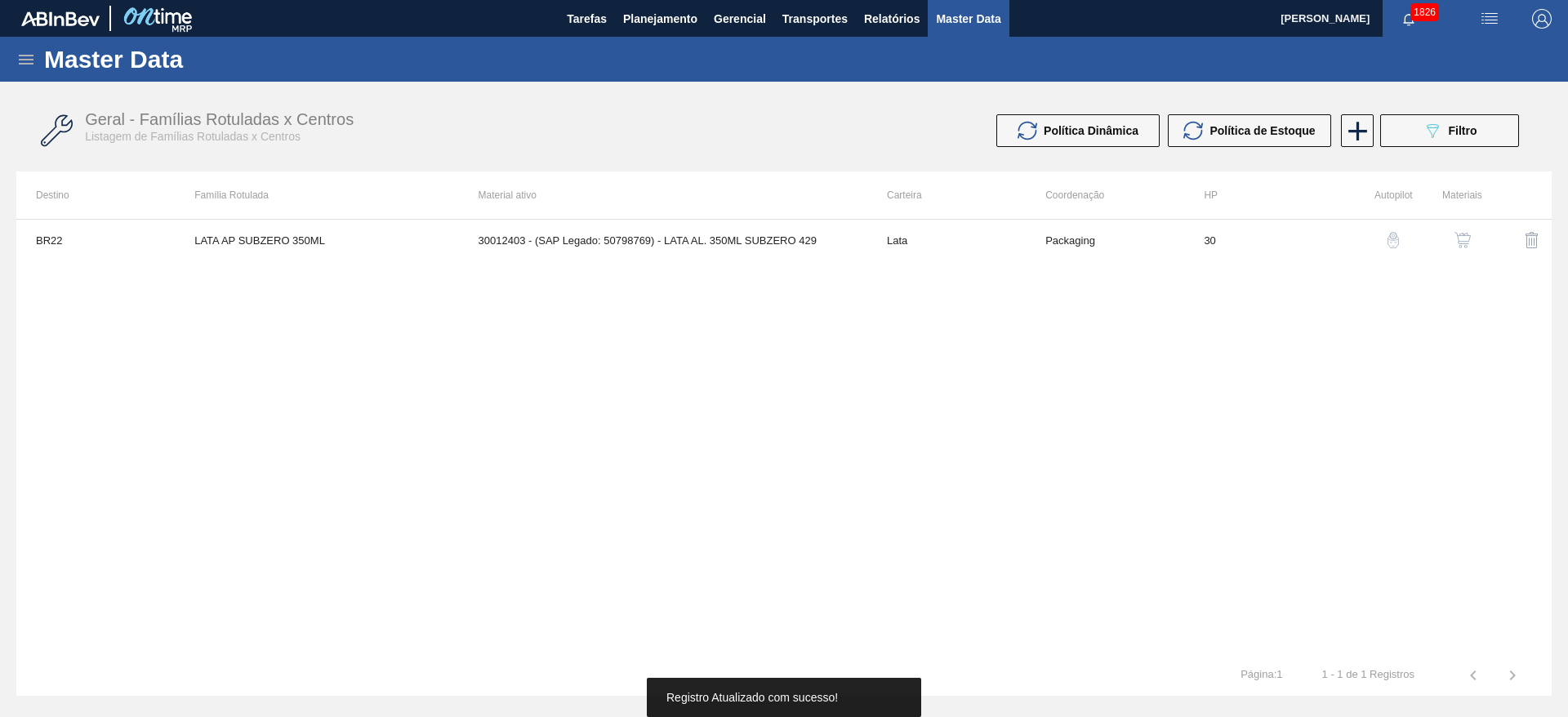
click at [1462, 238] on img "button" at bounding box center [1462, 240] width 16 height 16
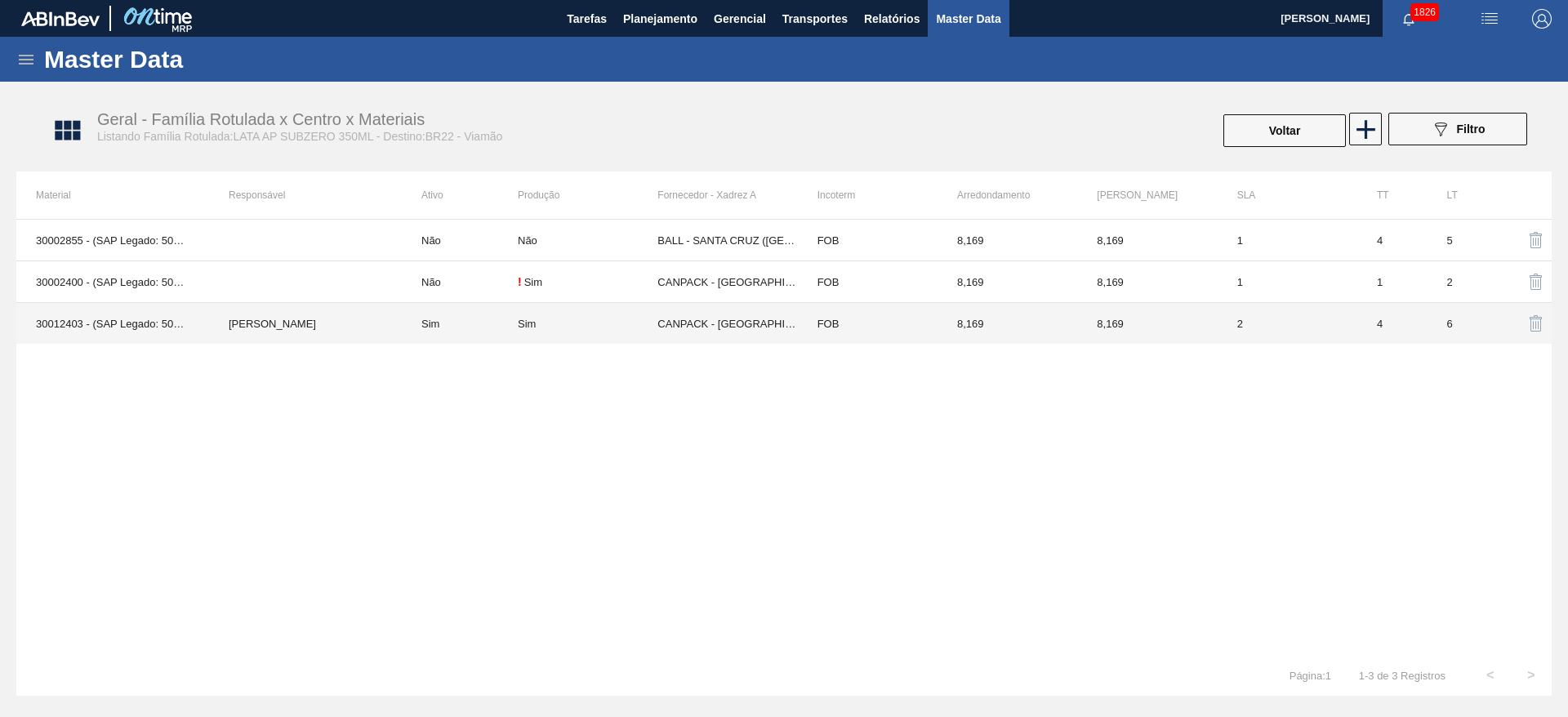
click at [701, 331] on td "CANPACK - ITUMBIARA (GO)" at bounding box center [727, 324] width 140 height 42
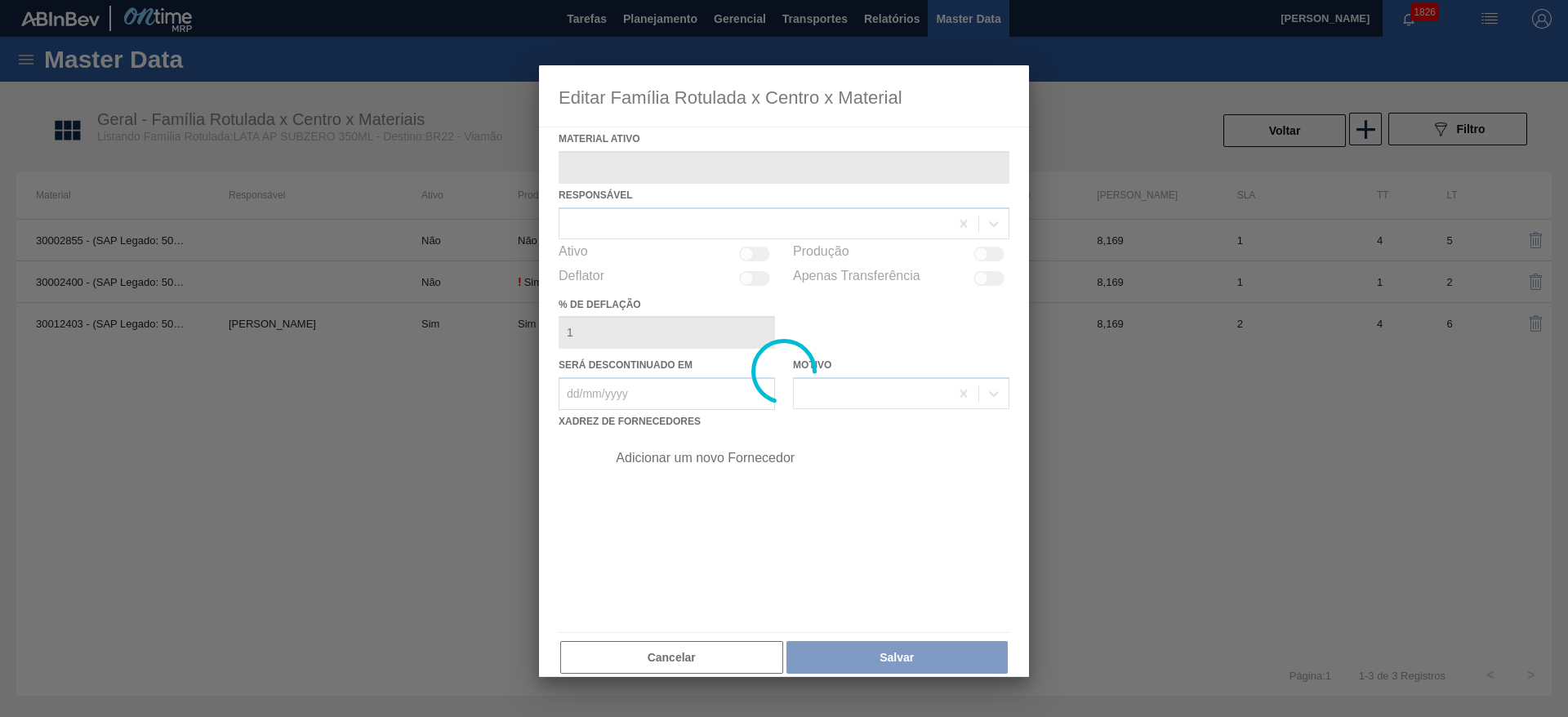
type ativo "30012403 - (SAP Legado: 50798769) - LATA AL. 350ML SUBZERO 429"
checkbox input "true"
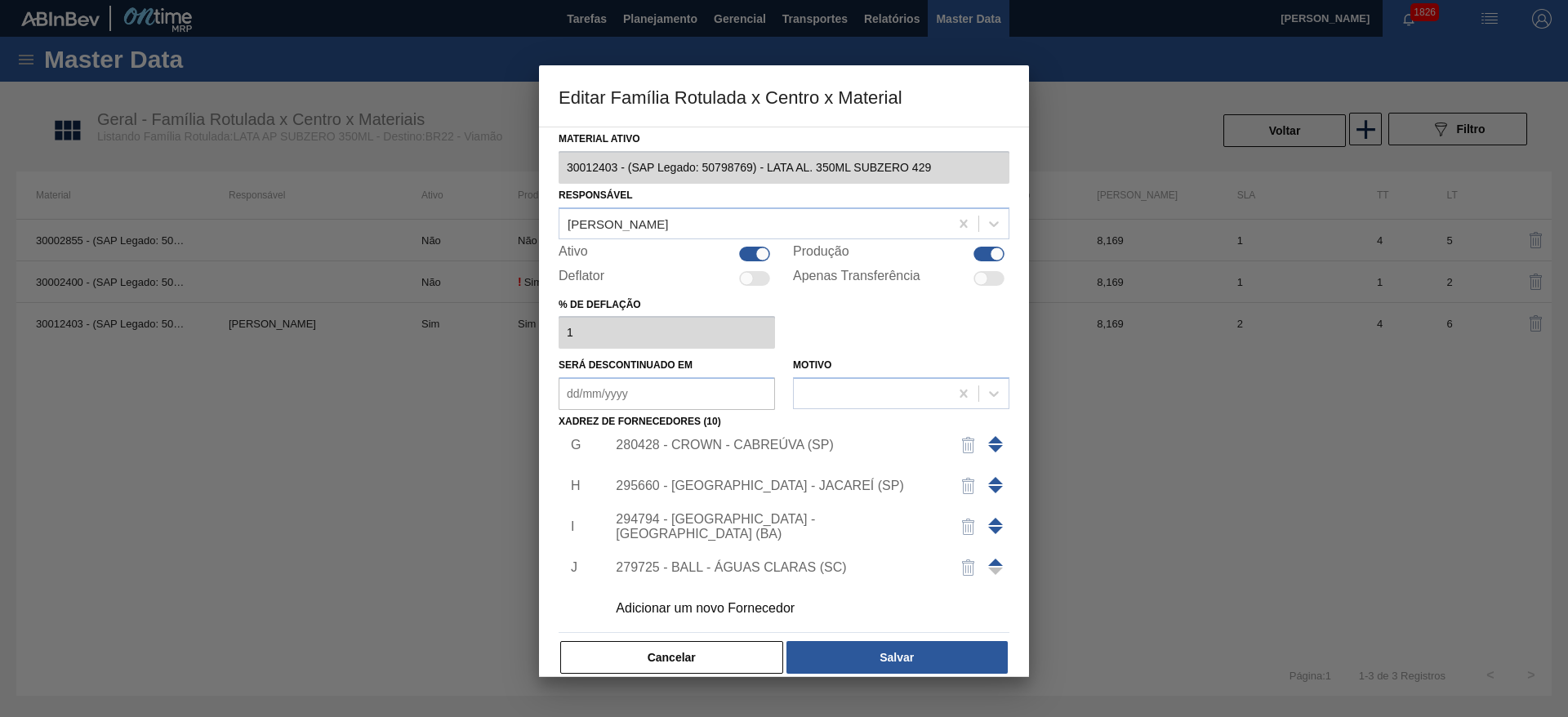
scroll to position [261, 0]
click at [993, 559] on span at bounding box center [995, 558] width 15 height 7
click at [991, 517] on span at bounding box center [995, 517] width 15 height 7
click at [993, 475] on span at bounding box center [995, 477] width 15 height 7
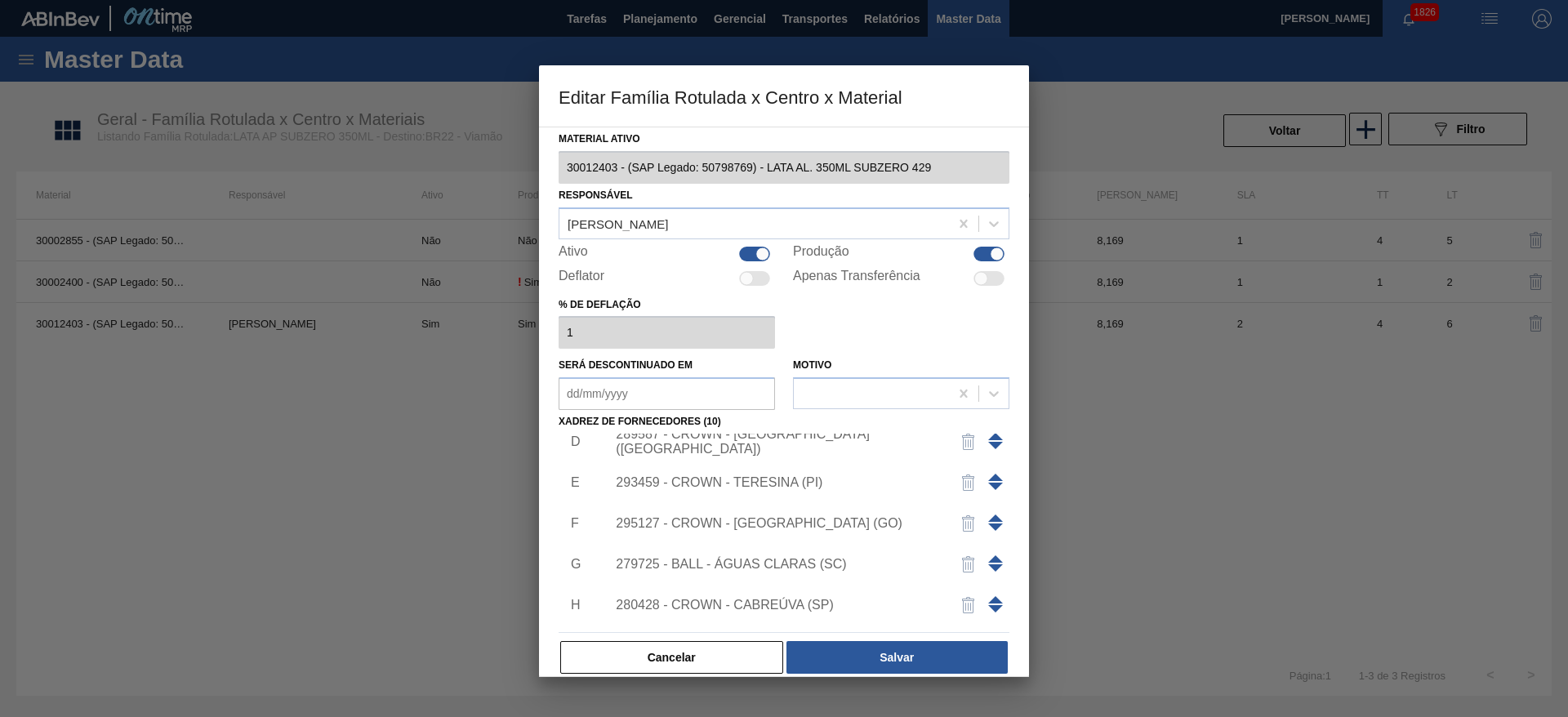
click at [996, 558] on span at bounding box center [995, 558] width 15 height 7
click at [991, 514] on span at bounding box center [995, 517] width 15 height 7
click at [991, 479] on span at bounding box center [995, 477] width 15 height 7
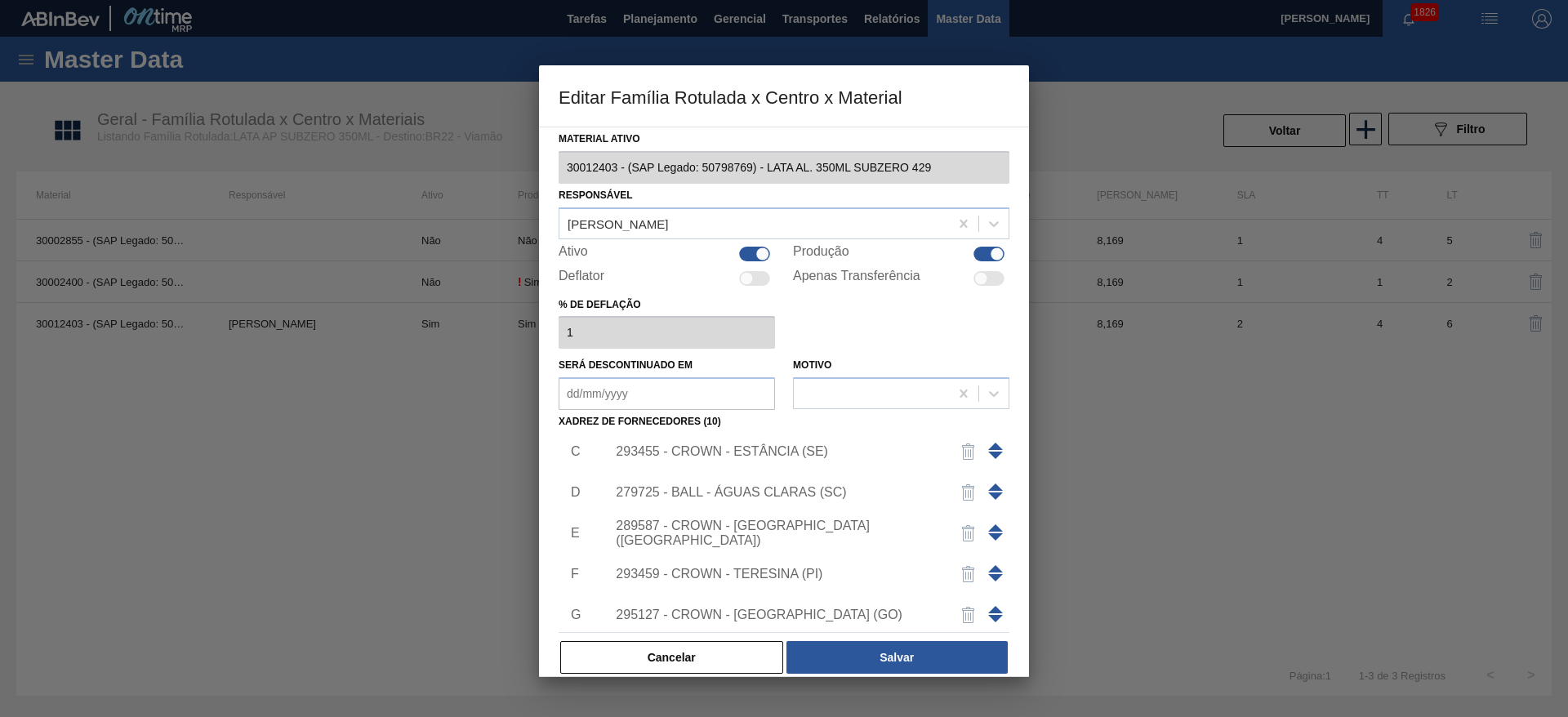
scroll to position [16, 0]
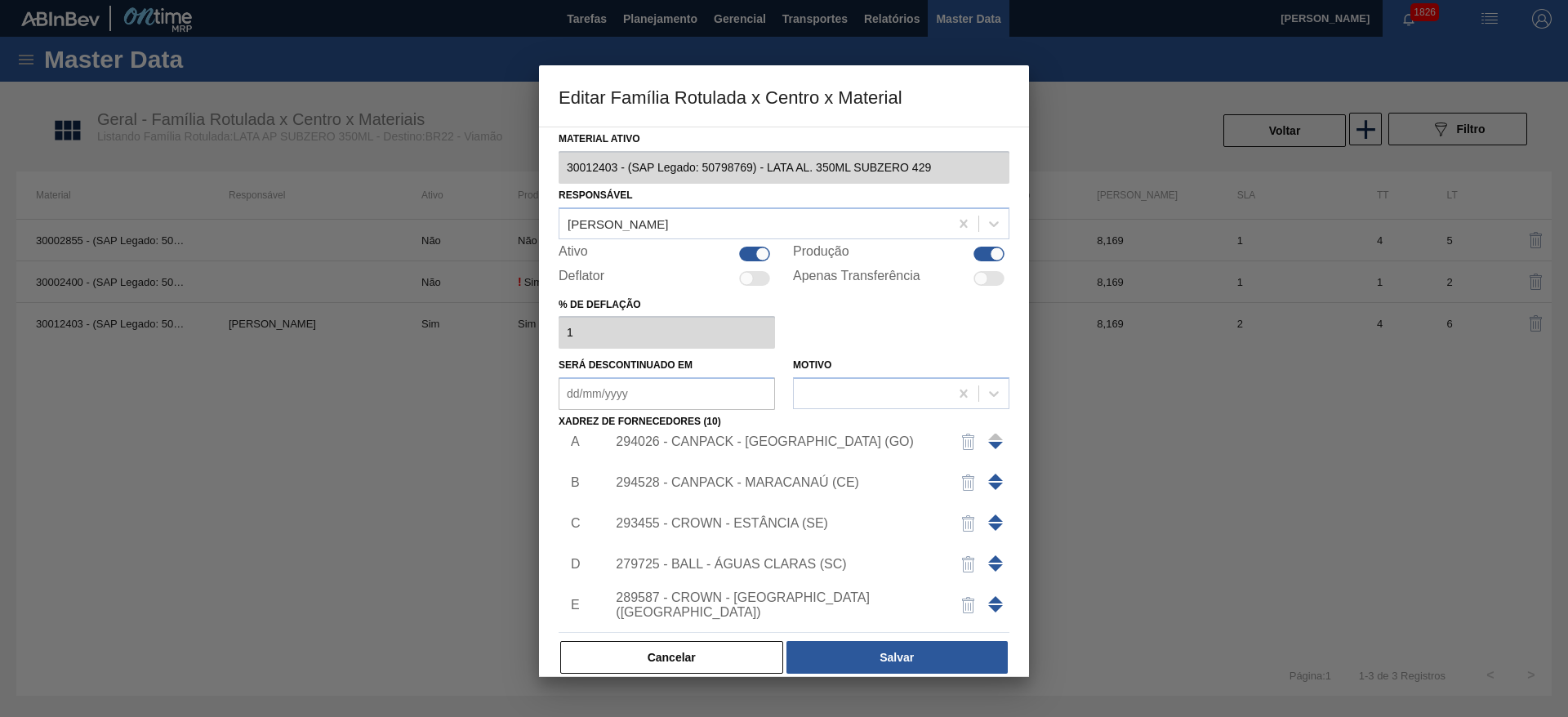
click at [995, 557] on span at bounding box center [995, 558] width 15 height 7
click at [995, 519] on span at bounding box center [995, 517] width 15 height 7
click at [990, 475] on span at bounding box center [995, 477] width 15 height 7
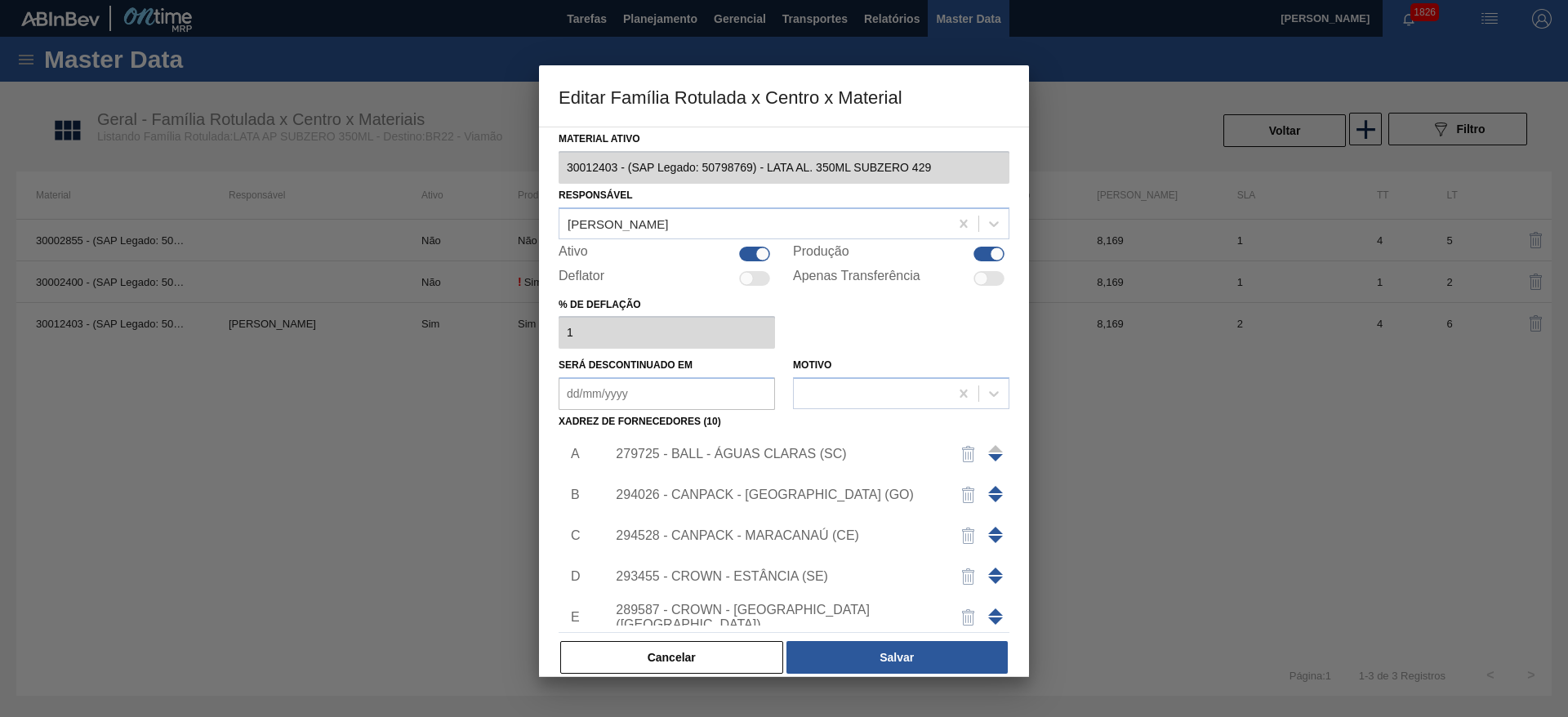
scroll to position [0, 0]
click at [891, 648] on button "Salvar" at bounding box center [896, 657] width 221 height 33
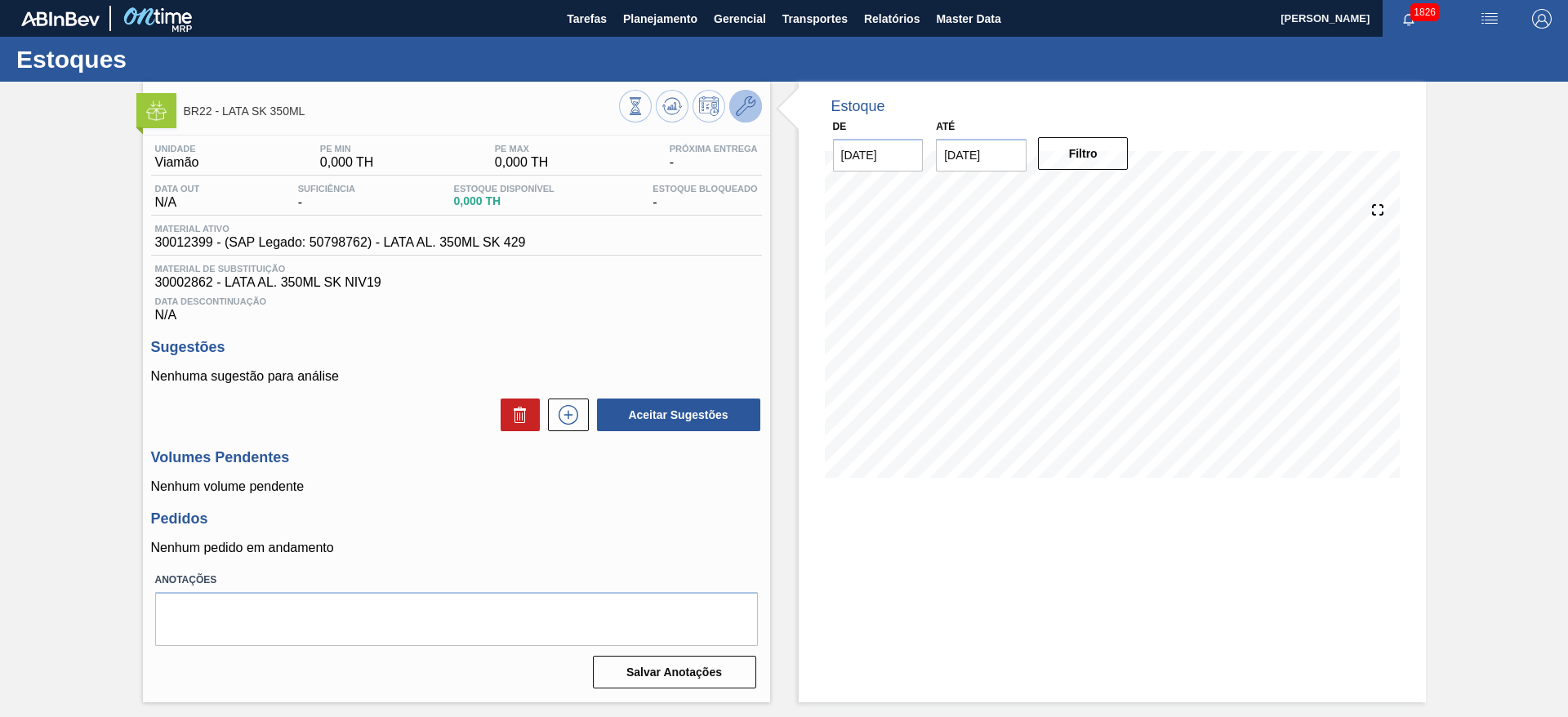
click at [759, 109] on button at bounding box center [745, 106] width 33 height 33
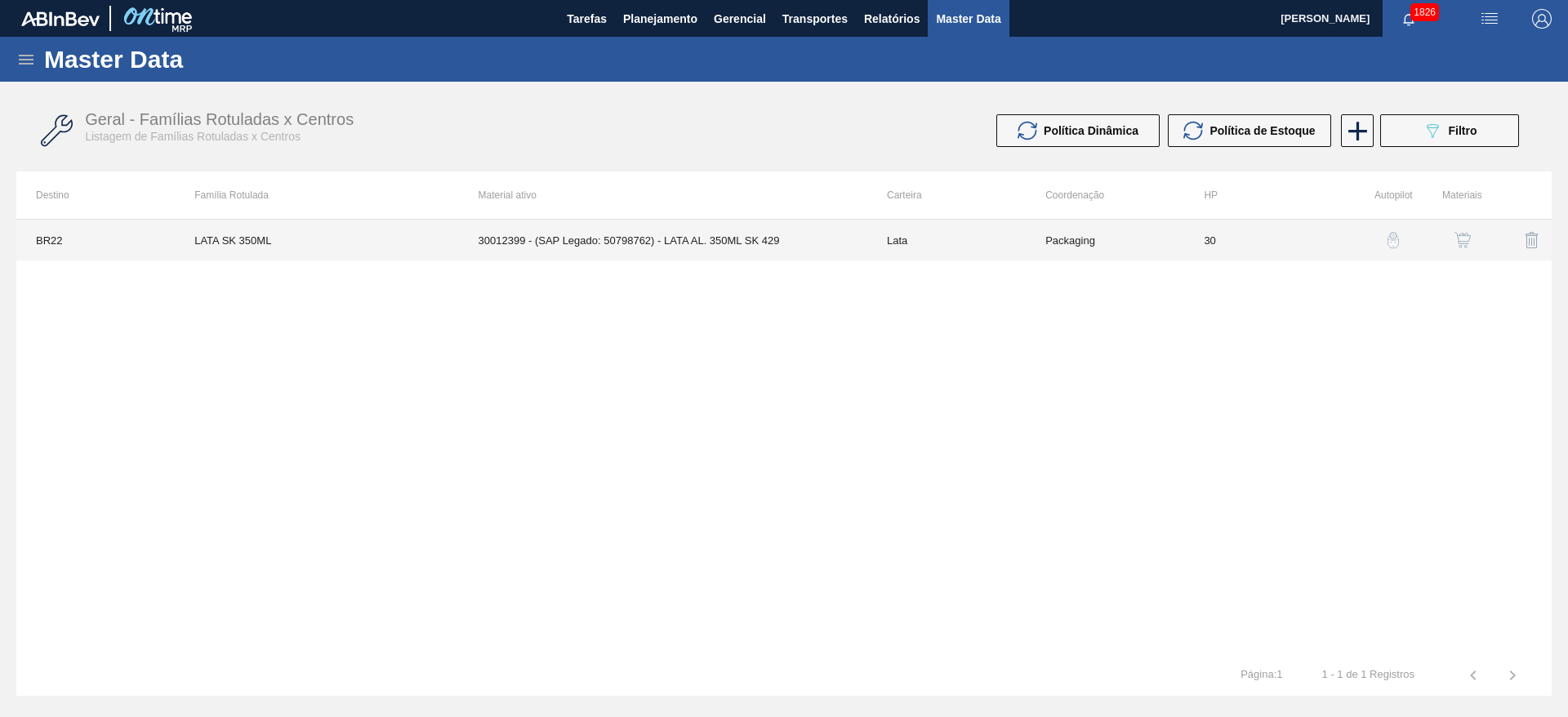
click at [933, 239] on td "Lata" at bounding box center [946, 240] width 158 height 41
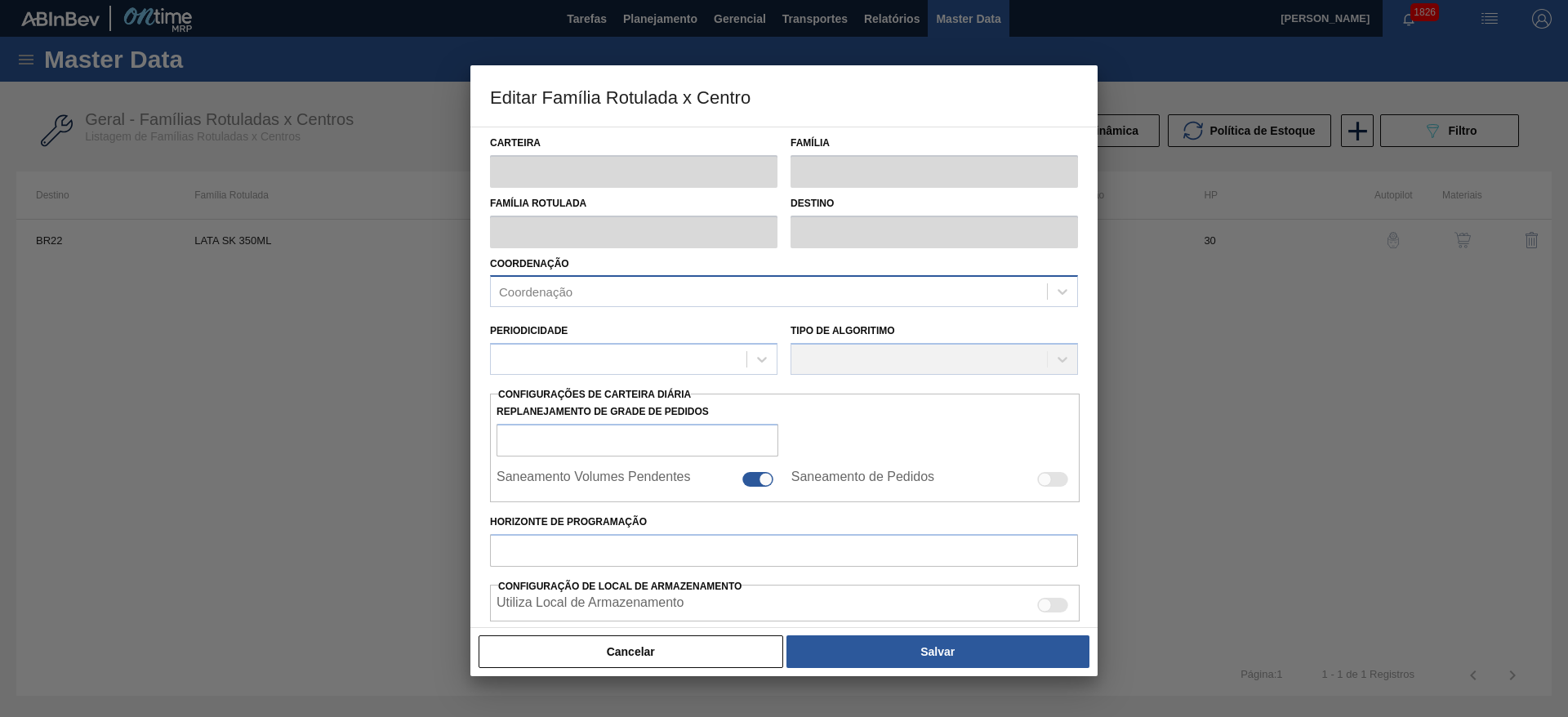
type input "Lata"
type input "LATA SK 350ML"
type input "BR22 - Viamão"
type input "0"
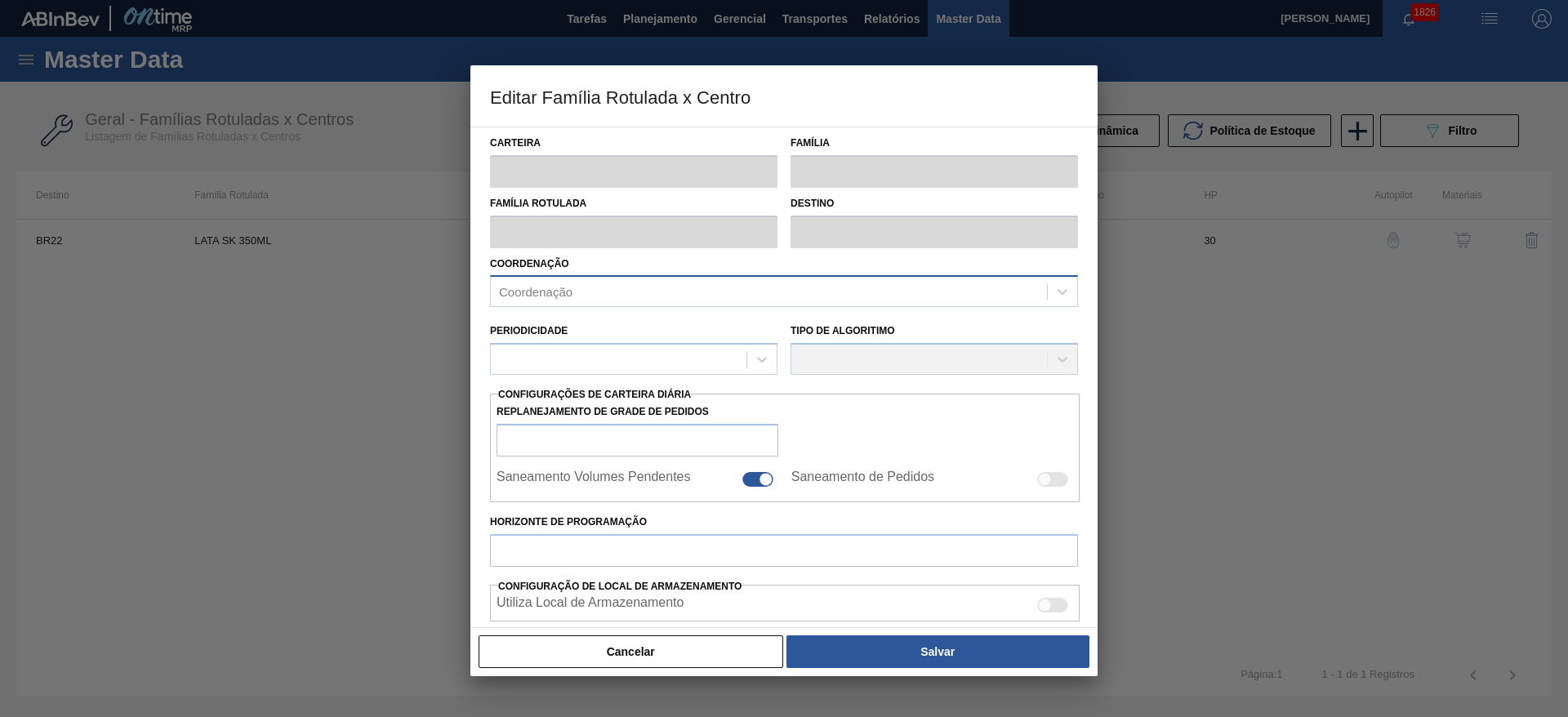
checkbox input "false"
type input "30"
type input "0"
type input "100"
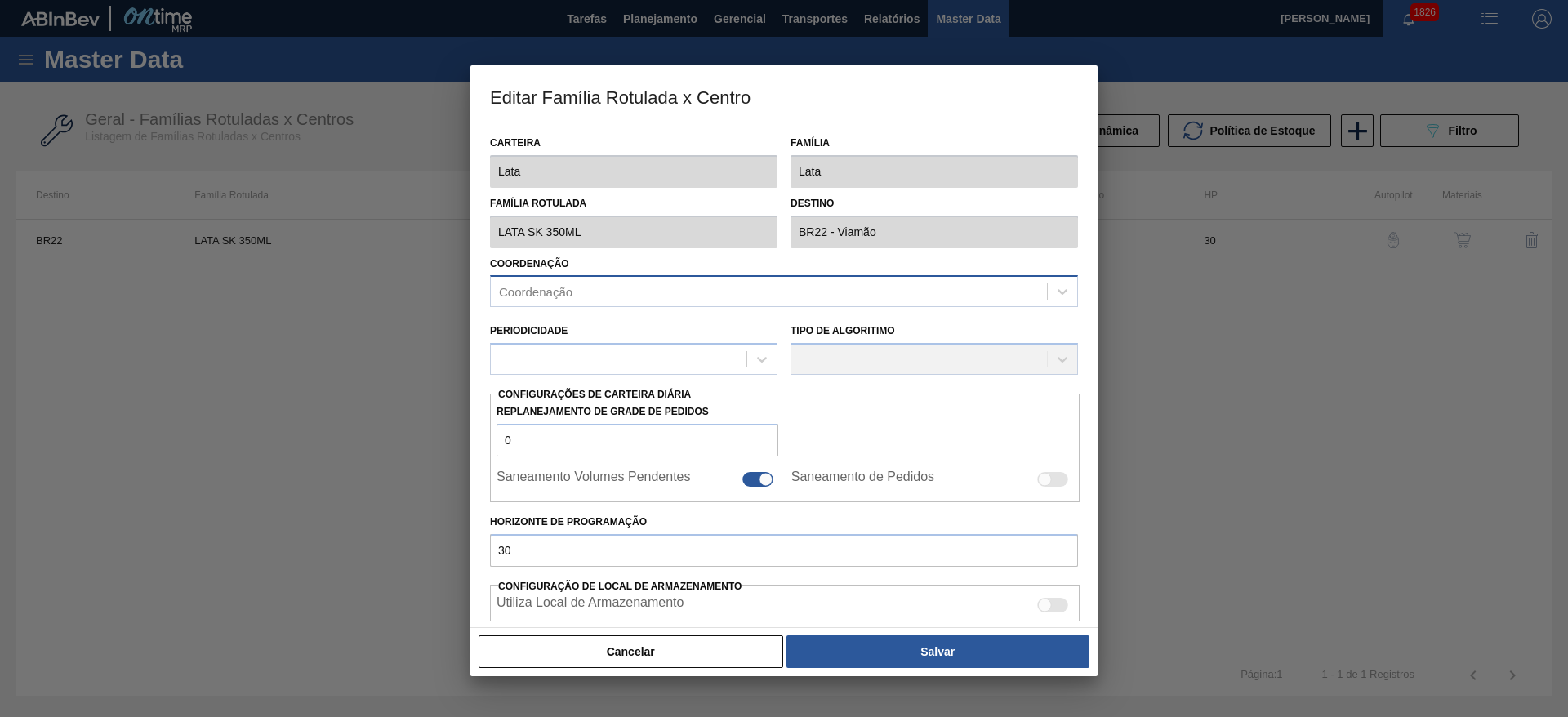
type input "0,000"
checkbox input "true"
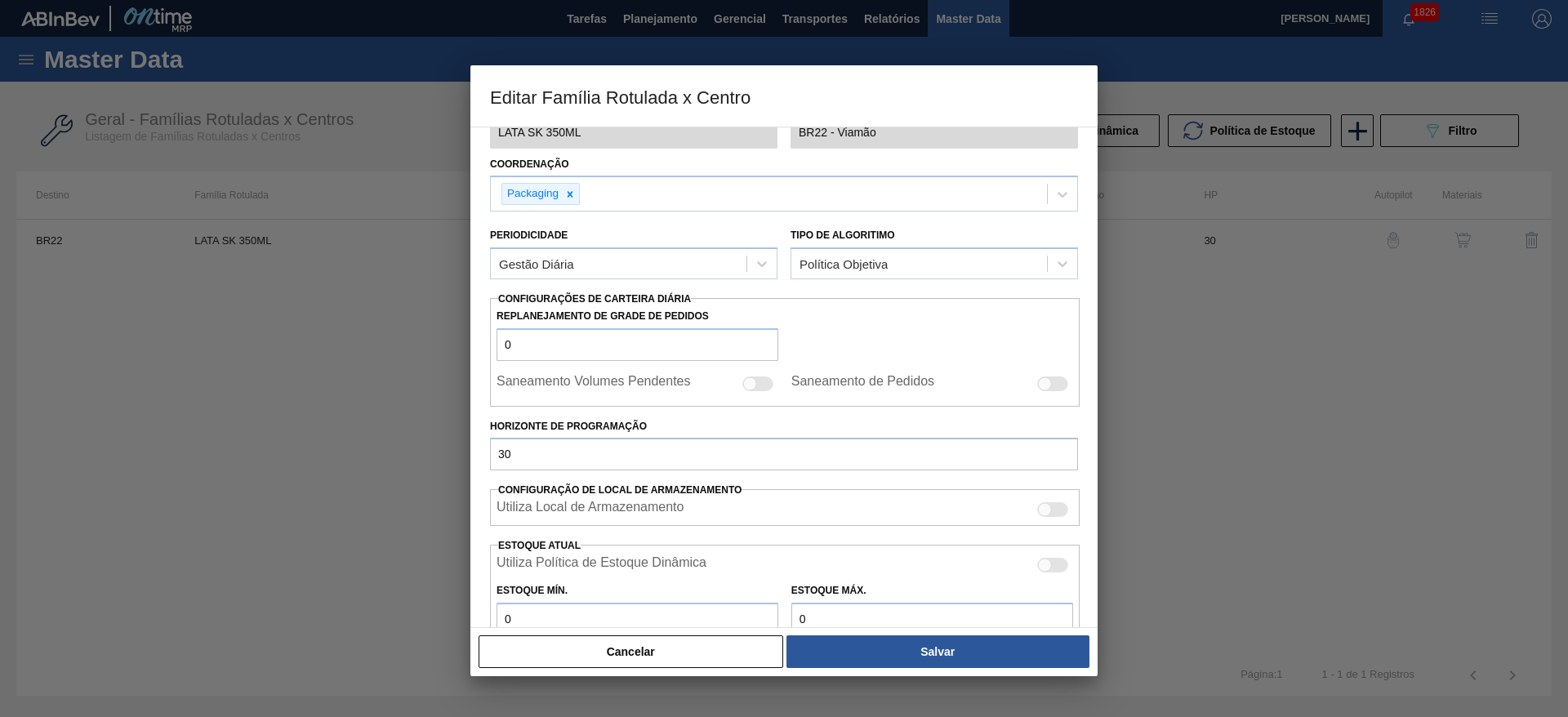
scroll to position [367, 0]
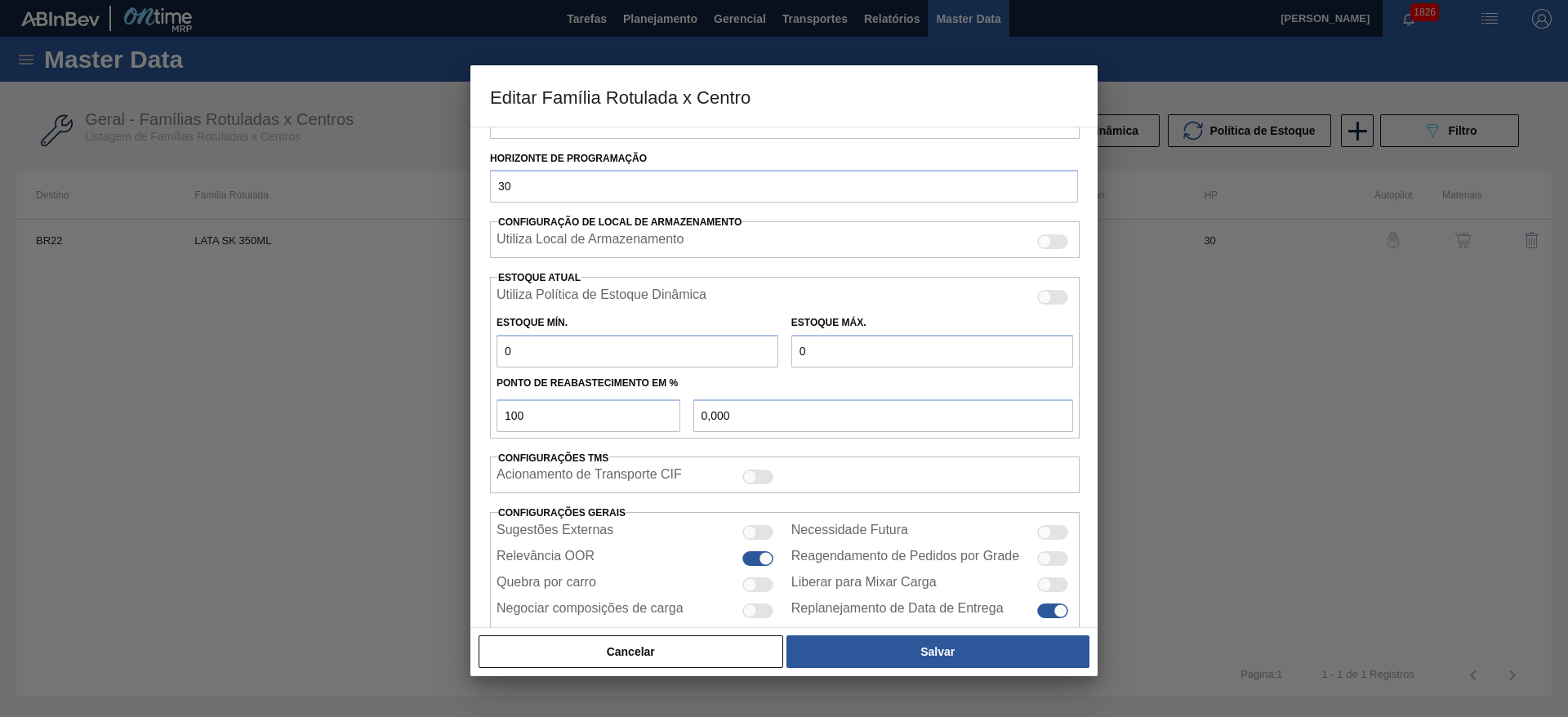
click at [764, 586] on div at bounding box center [757, 584] width 31 height 15
checkbox input "true"
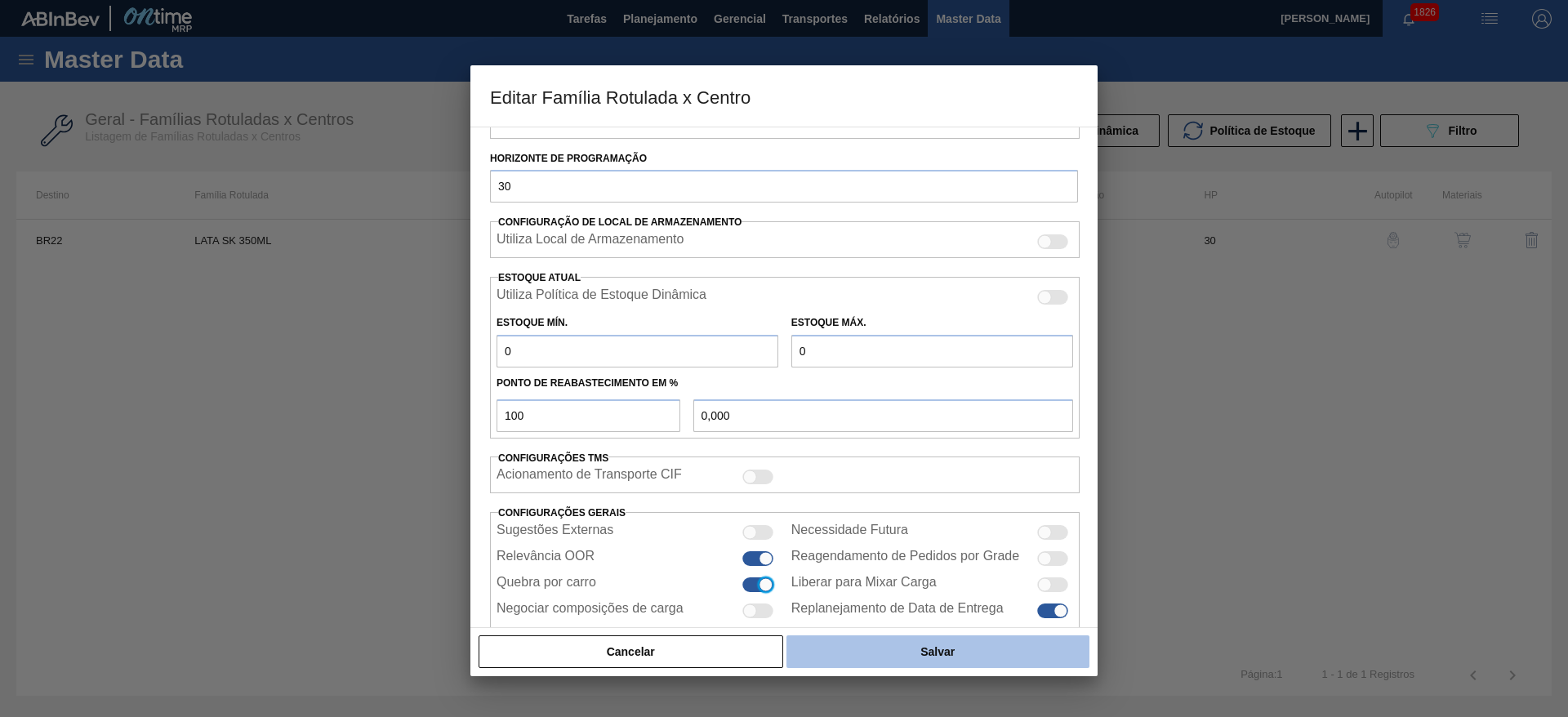
click at [897, 644] on button "Salvar" at bounding box center [937, 651] width 303 height 33
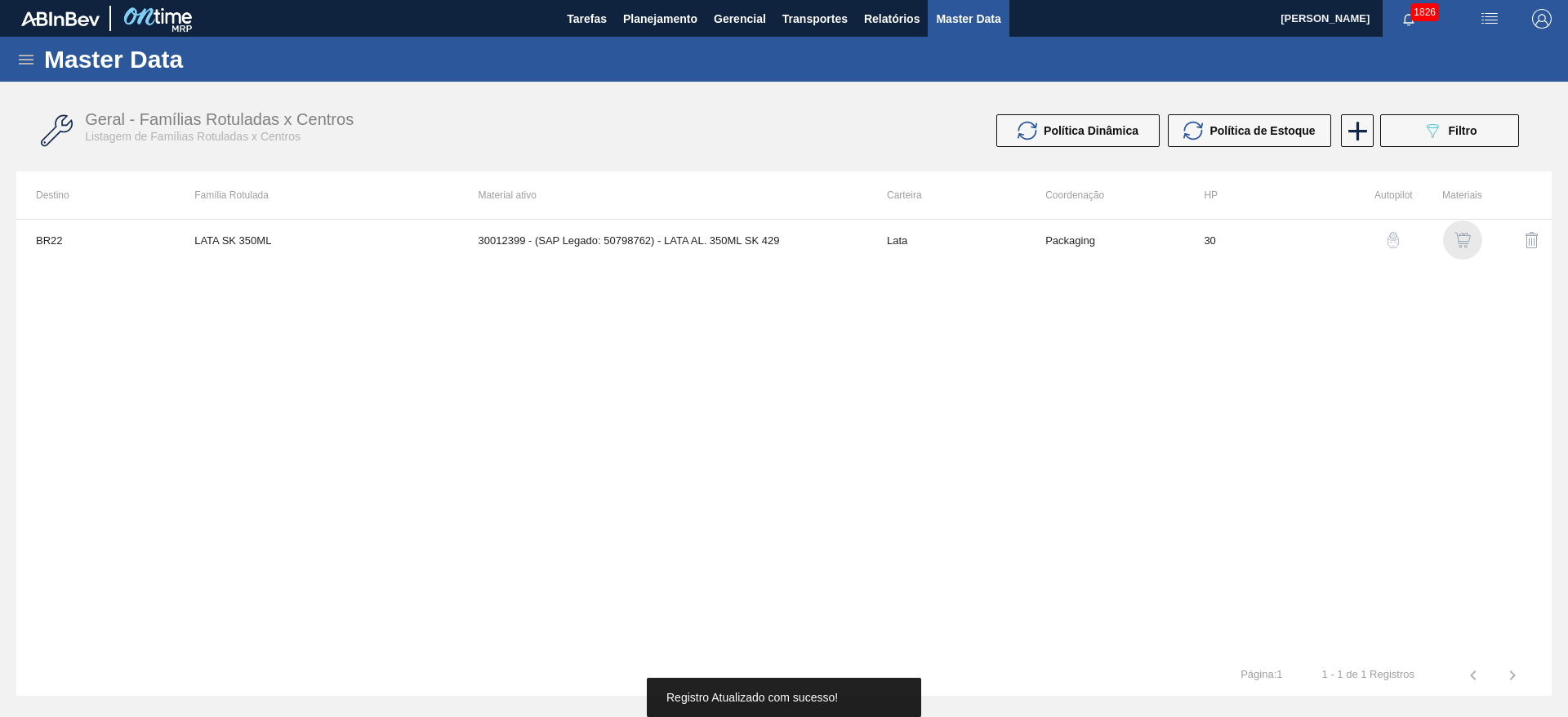
click at [1471, 237] on div "button" at bounding box center [1463, 240] width 20 height 16
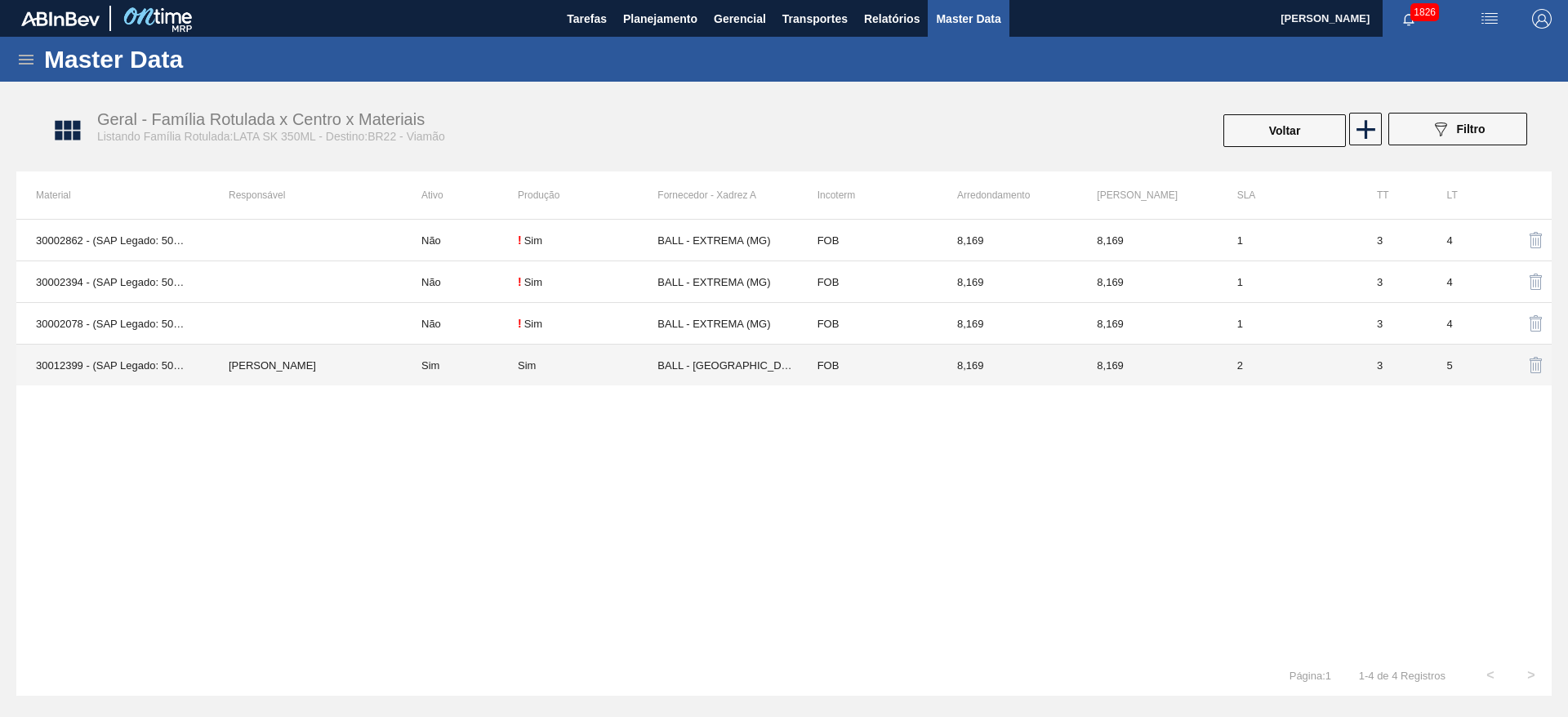
click at [688, 371] on td "BALL - TRÊS RIOS (RJ)" at bounding box center [727, 366] width 140 height 42
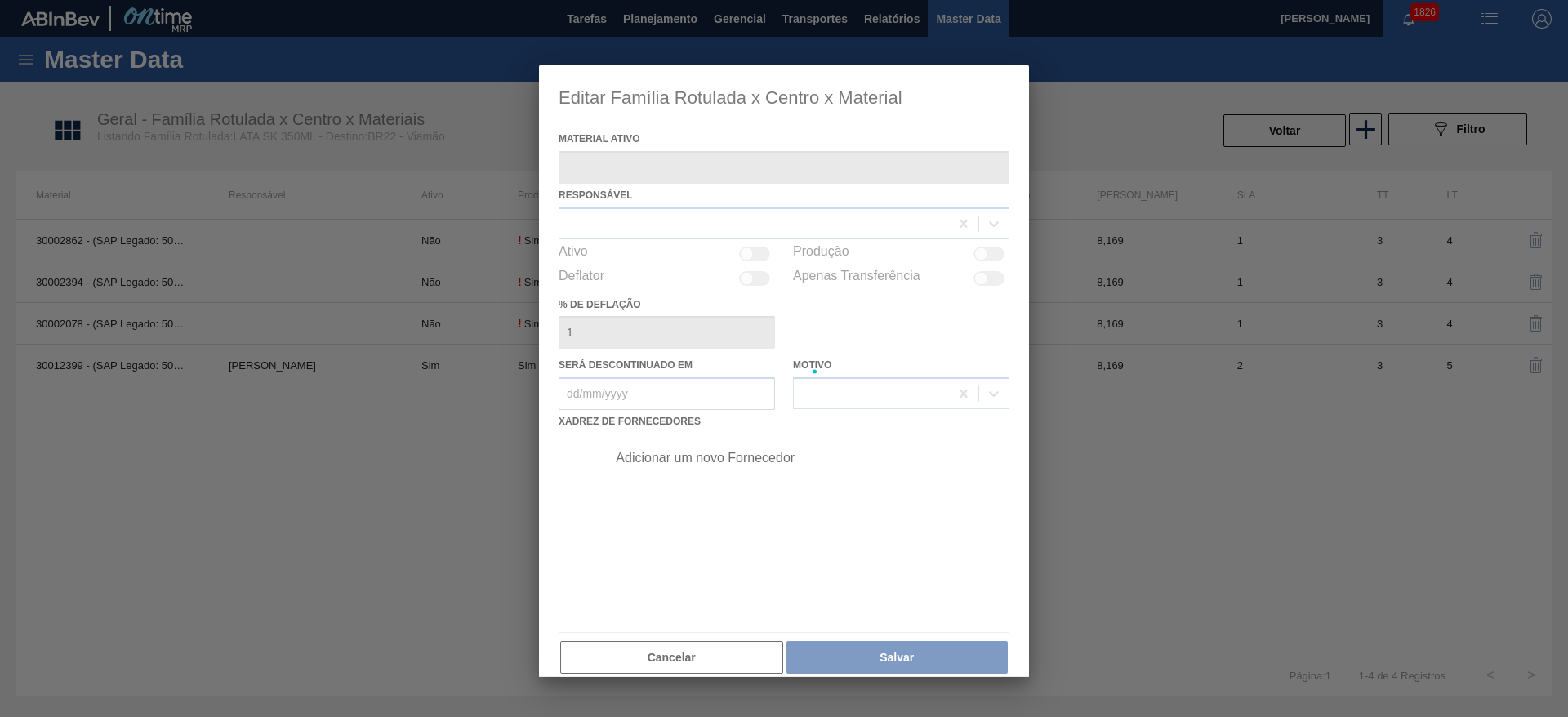
type ativo "30012399 - (SAP Legado: 50798762) - LATA AL. 350ML SK 429"
checkbox input "true"
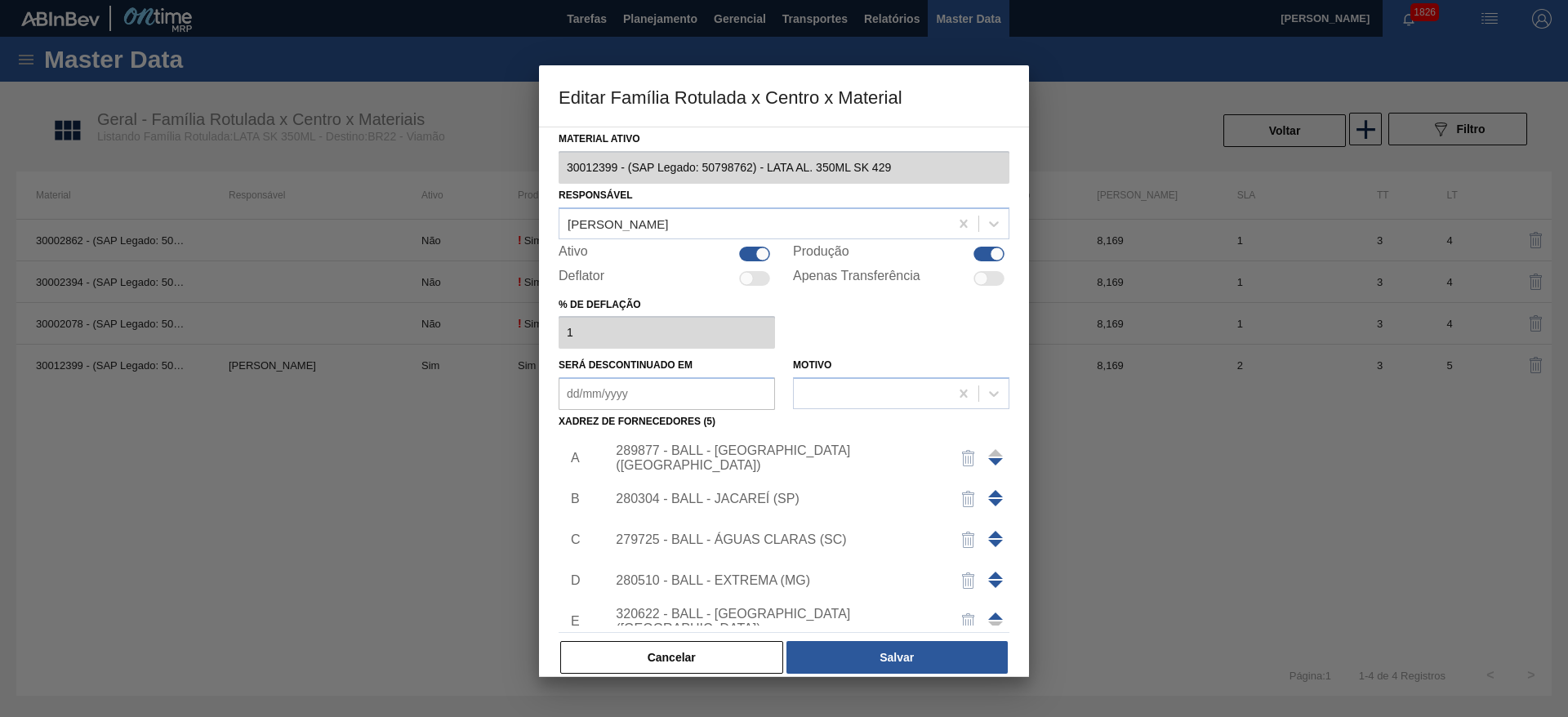
click at [988, 537] on span at bounding box center [995, 534] width 15 height 7
click at [993, 494] on span at bounding box center [995, 493] width 15 height 7
click at [819, 457] on div "279725 - BALL - ÁGUAS CLARAS (SC)" at bounding box center [776, 458] width 320 height 15
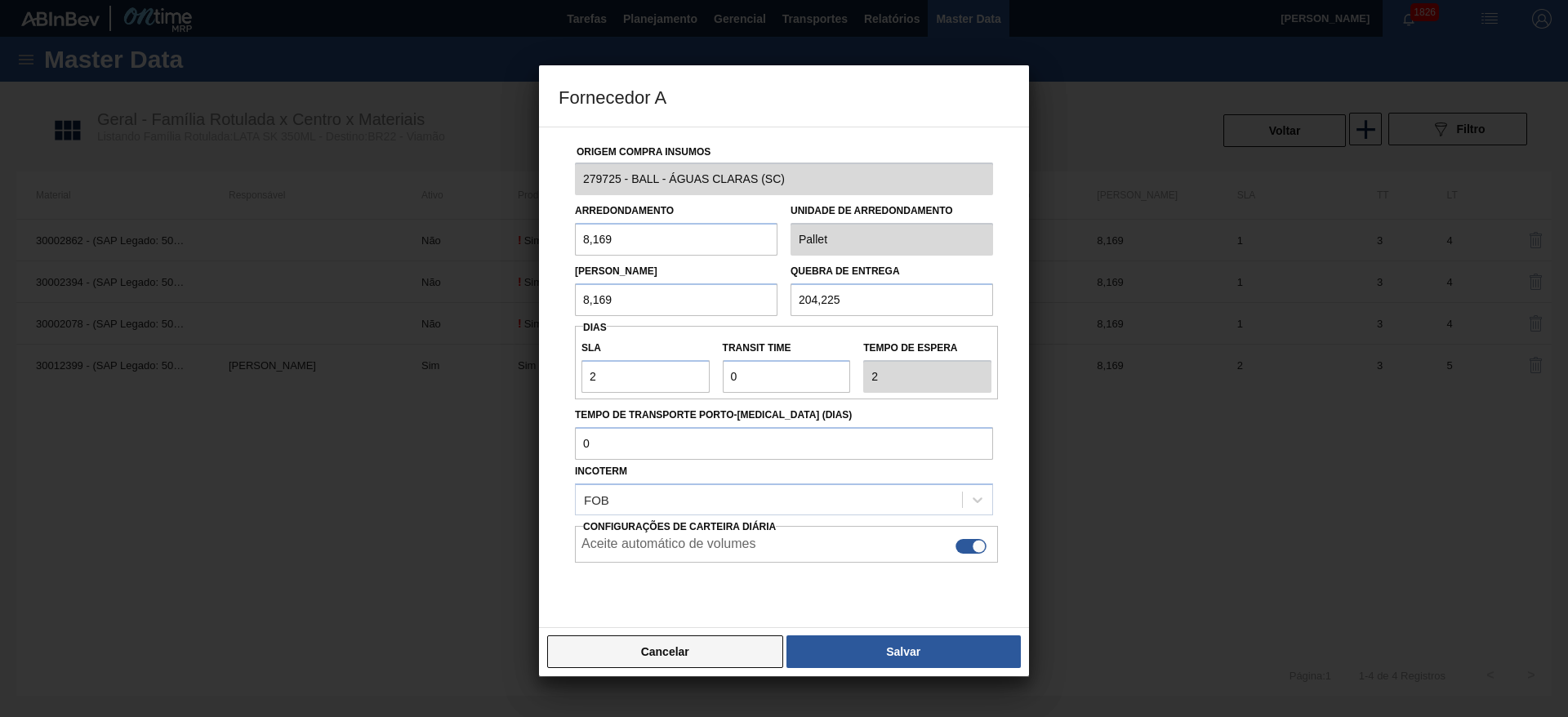
click at [713, 648] on button "Cancelar" at bounding box center [665, 651] width 236 height 33
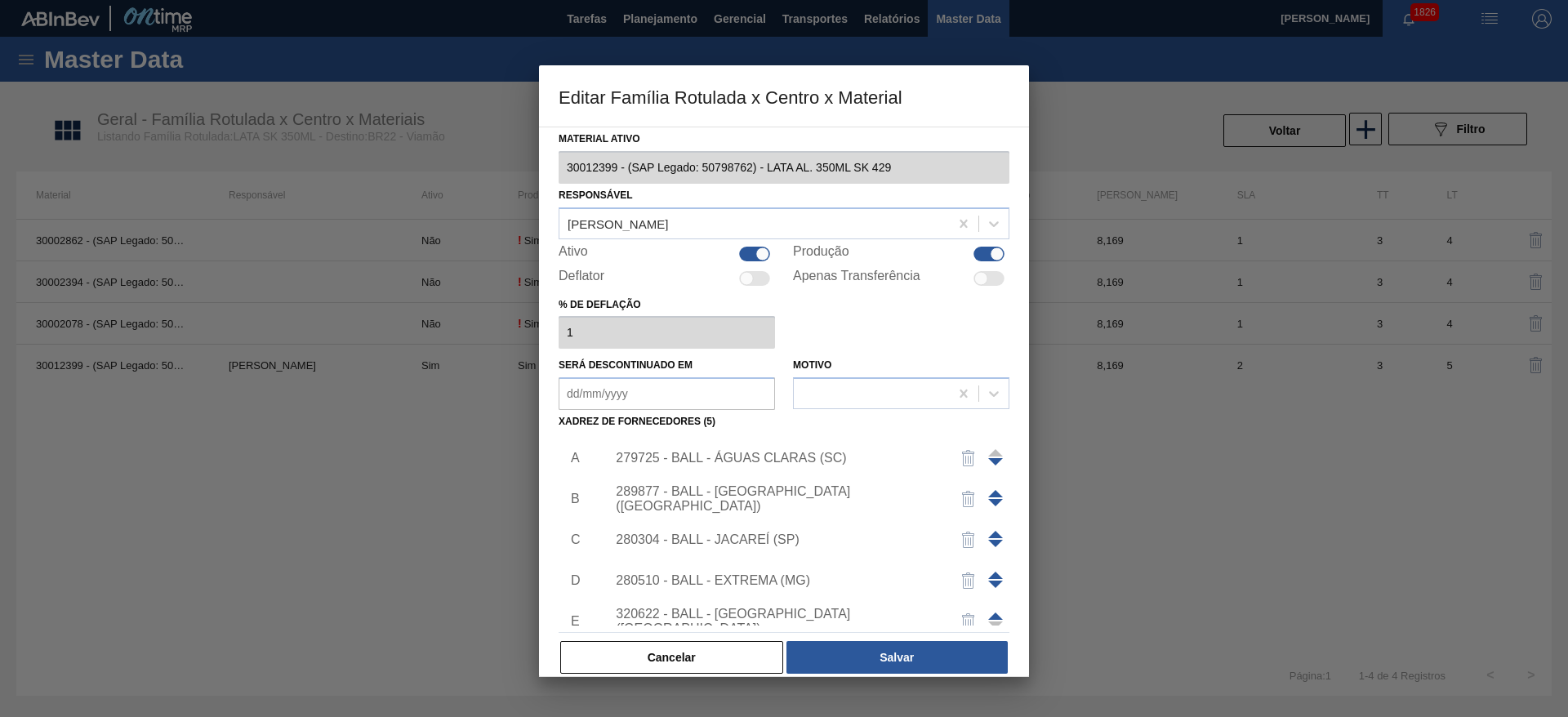
click at [742, 501] on div "289877 - BALL - TRÊS RIOS (RJ)" at bounding box center [776, 498] width 320 height 29
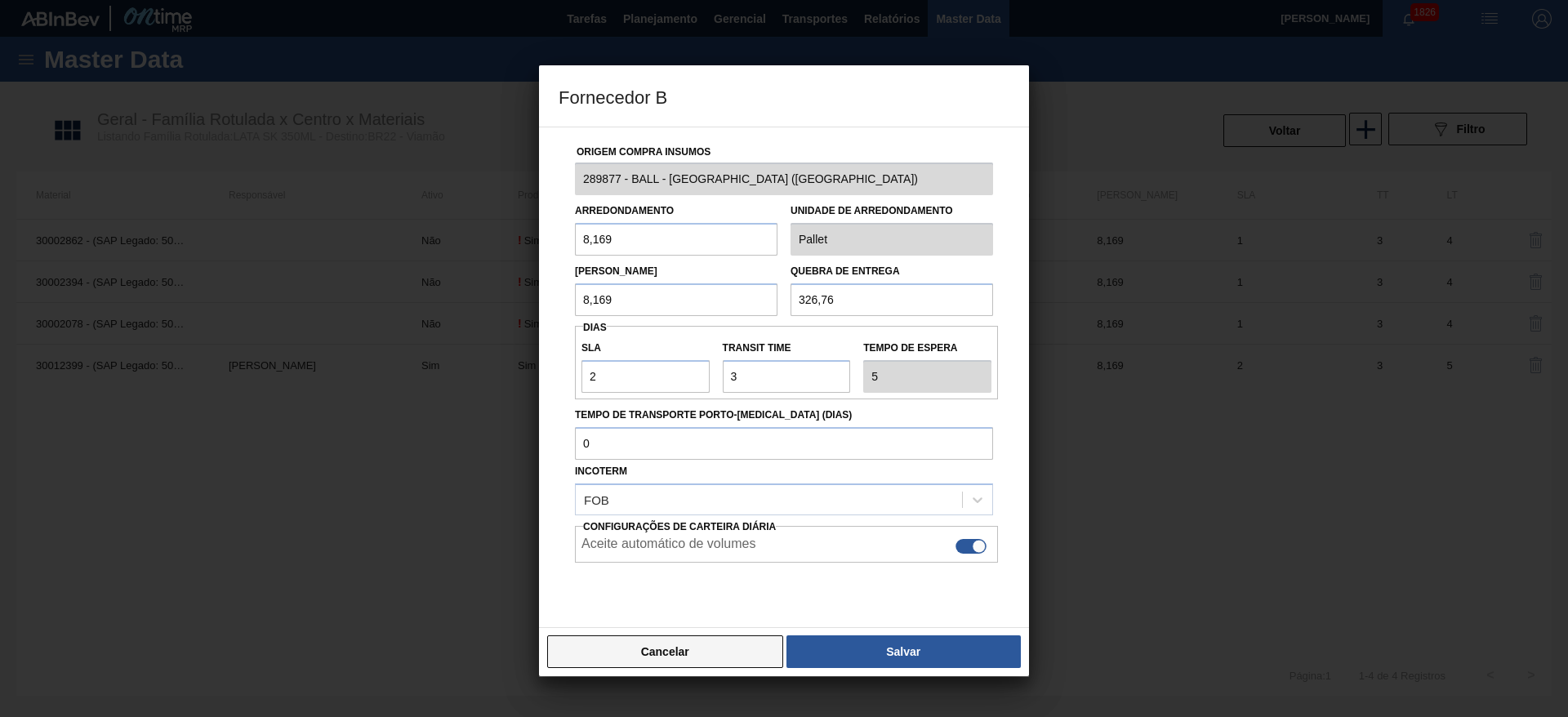
click at [722, 645] on button "Cancelar" at bounding box center [665, 651] width 236 height 33
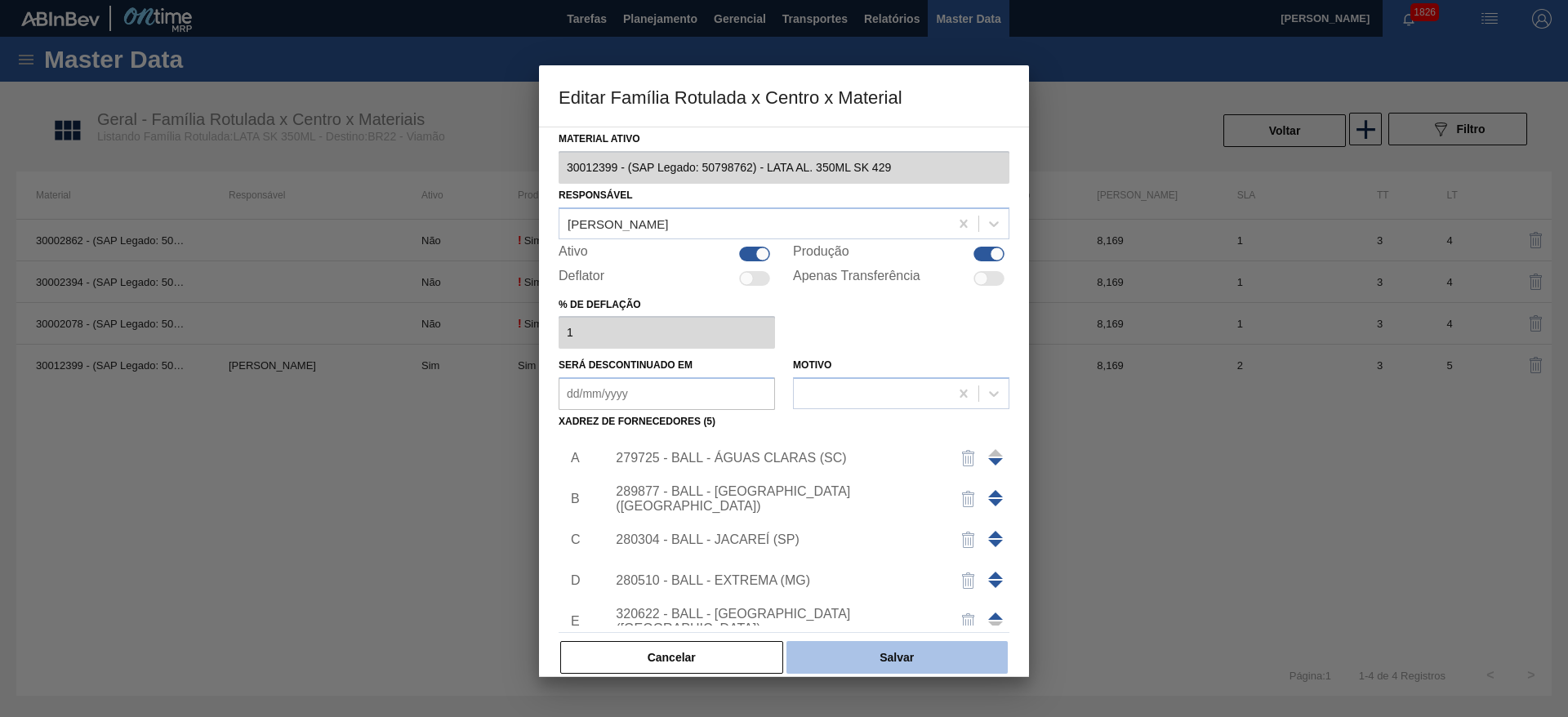
click at [831, 656] on button "Salvar" at bounding box center [896, 657] width 221 height 33
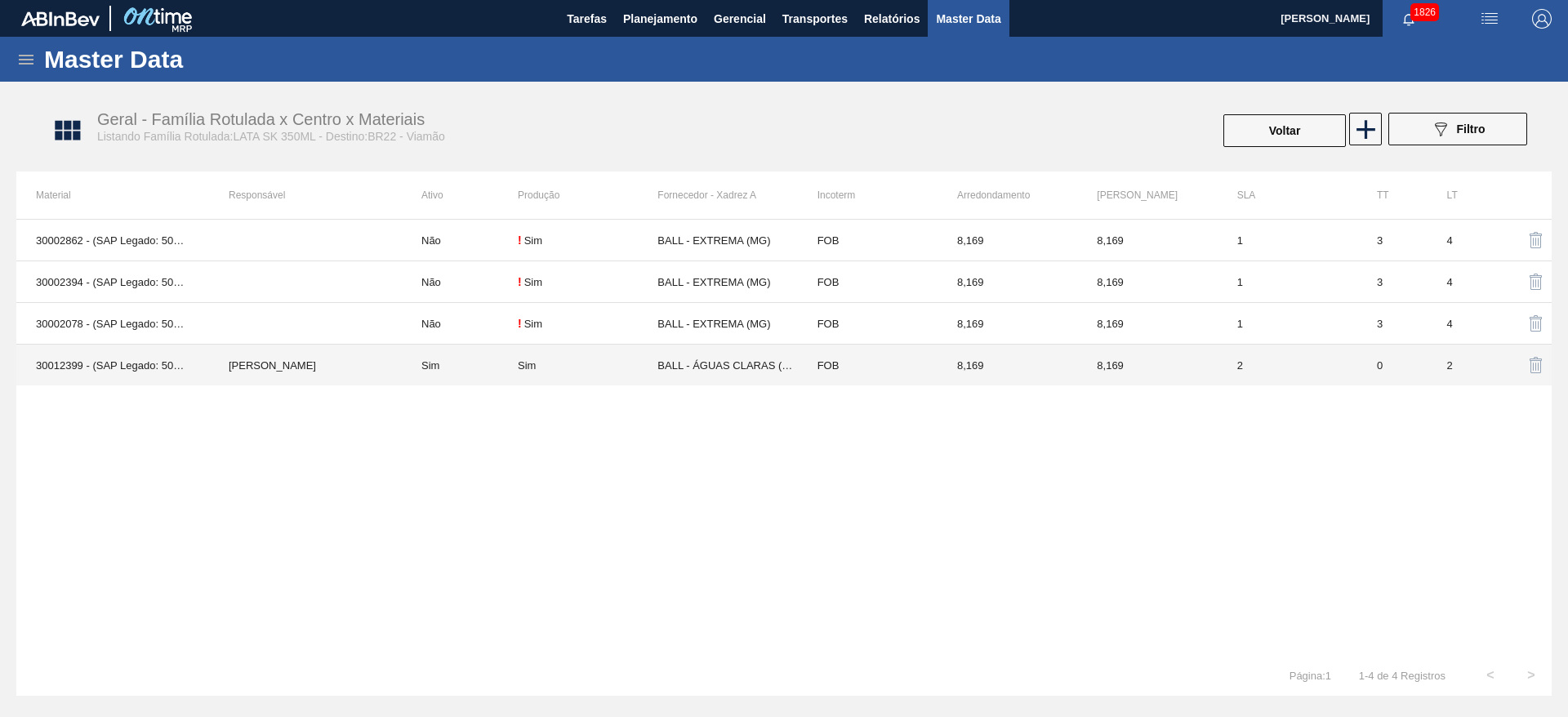
click at [515, 366] on td "Sim" at bounding box center [460, 366] width 116 height 42
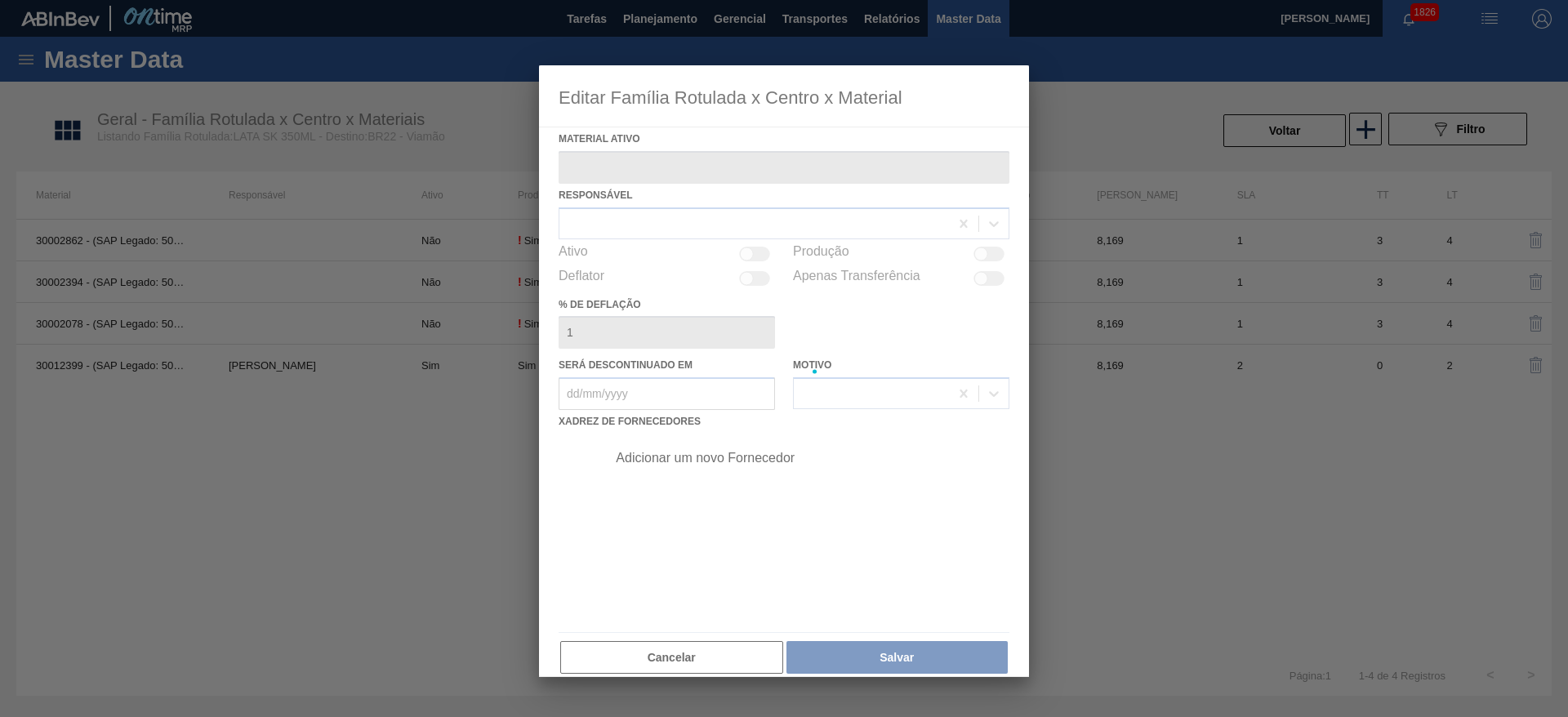
type ativo "30012399 - (SAP Legado: 50798762) - LATA AL. 350ML SK 429"
checkbox input "true"
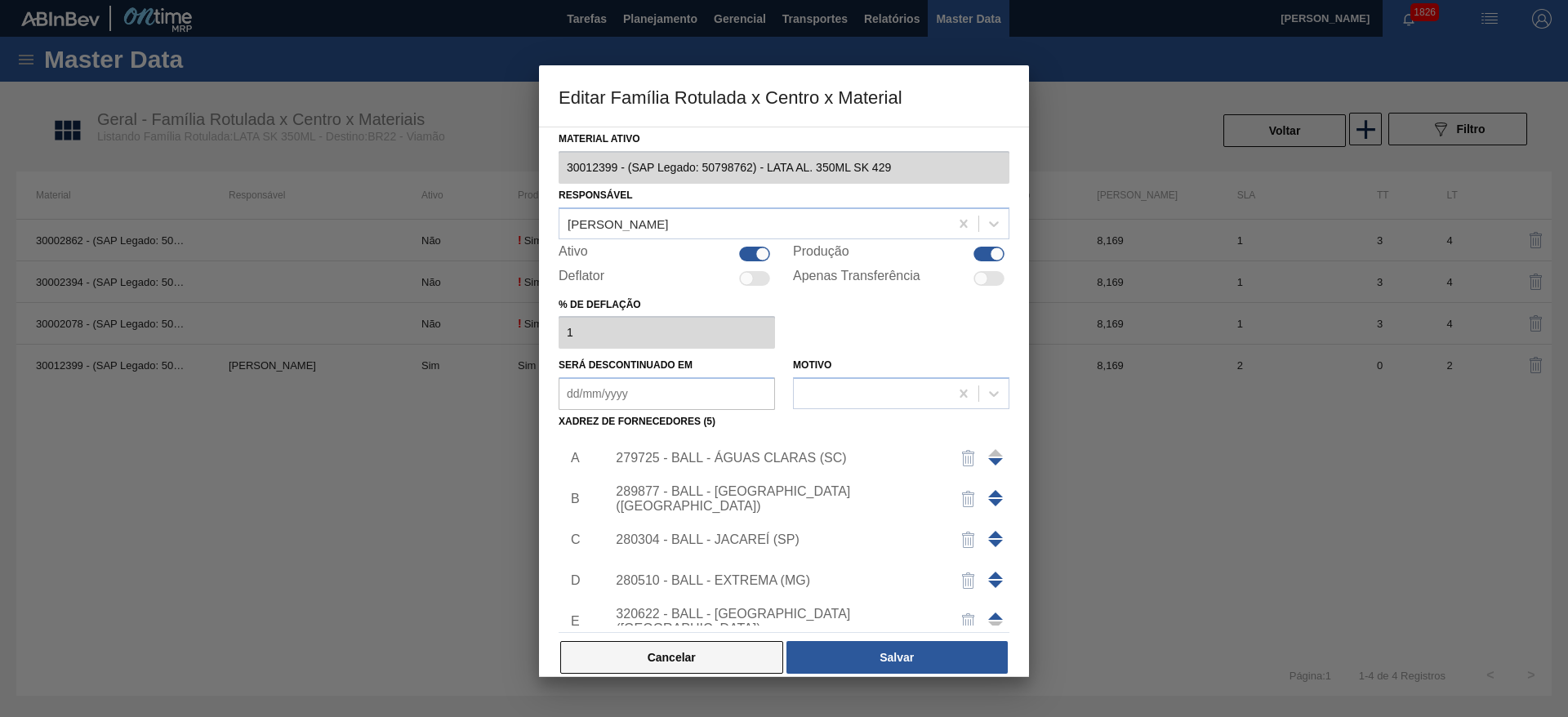
click at [760, 652] on button "Cancelar" at bounding box center [671, 657] width 223 height 33
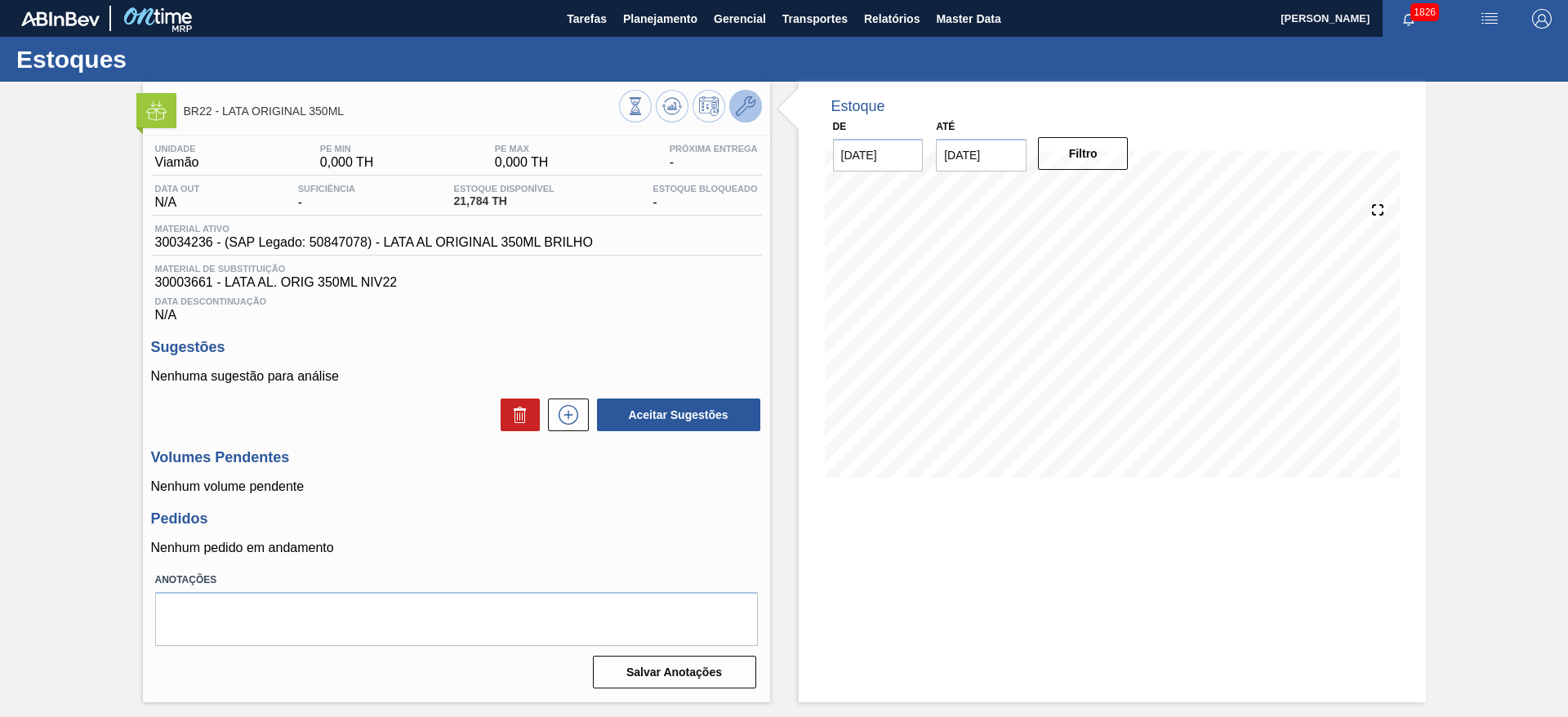
click at [751, 107] on icon at bounding box center [746, 106] width 20 height 20
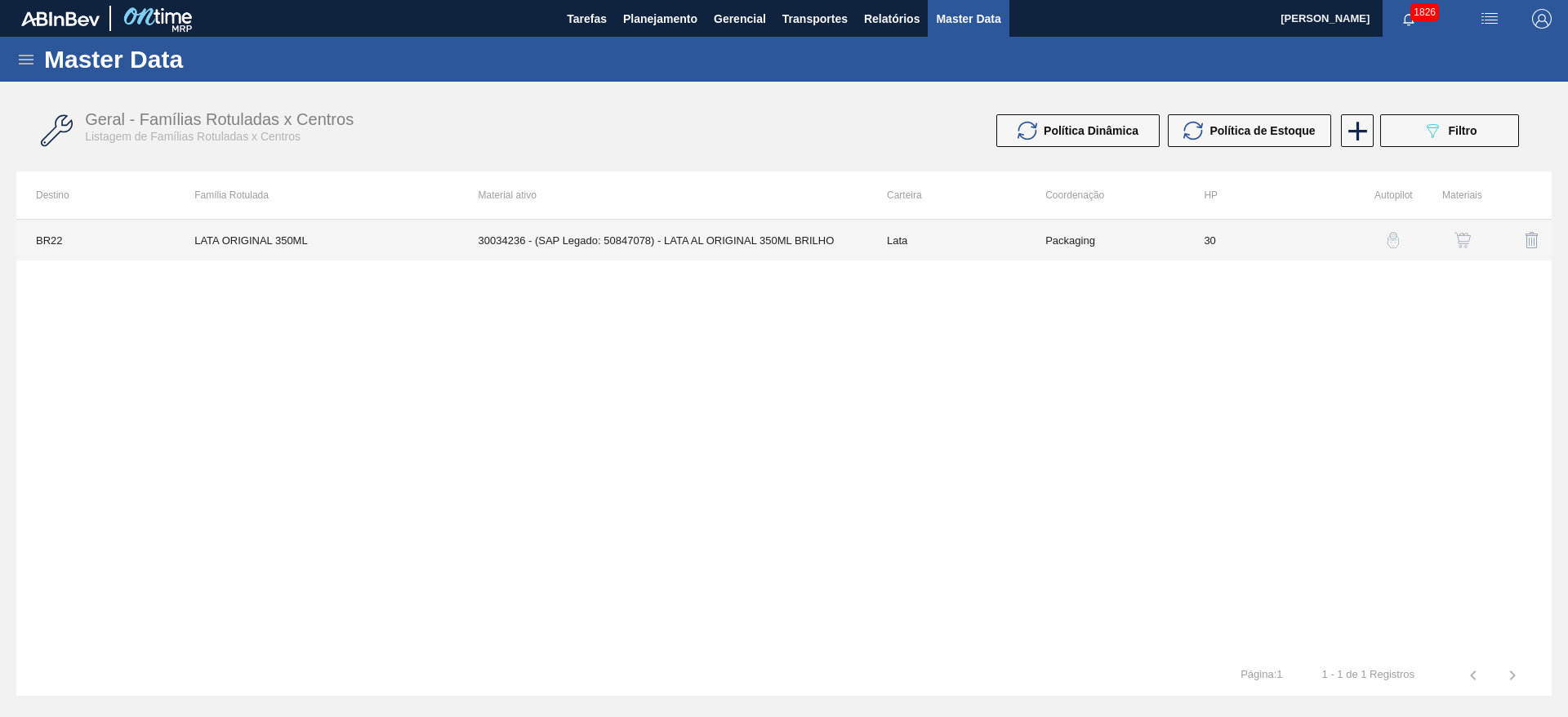
click at [777, 241] on td "30034236 - (SAP Legado: 50847078) - LATA AL ORIGINAL 350ML BRILHO" at bounding box center [663, 240] width 408 height 41
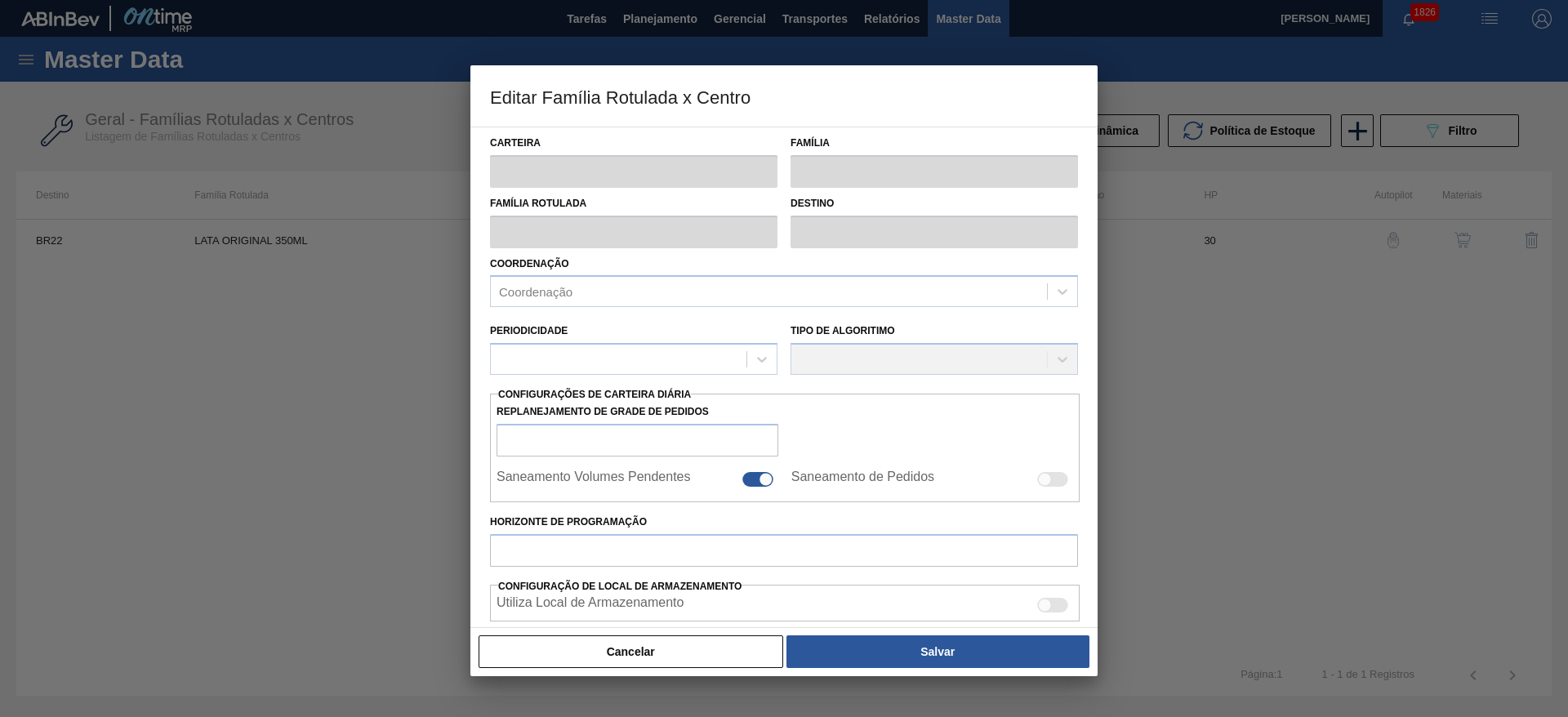
type input "Lata"
type input "LATA ORIGINAL 350ML"
type input "BR22 - Viamão"
type input "0"
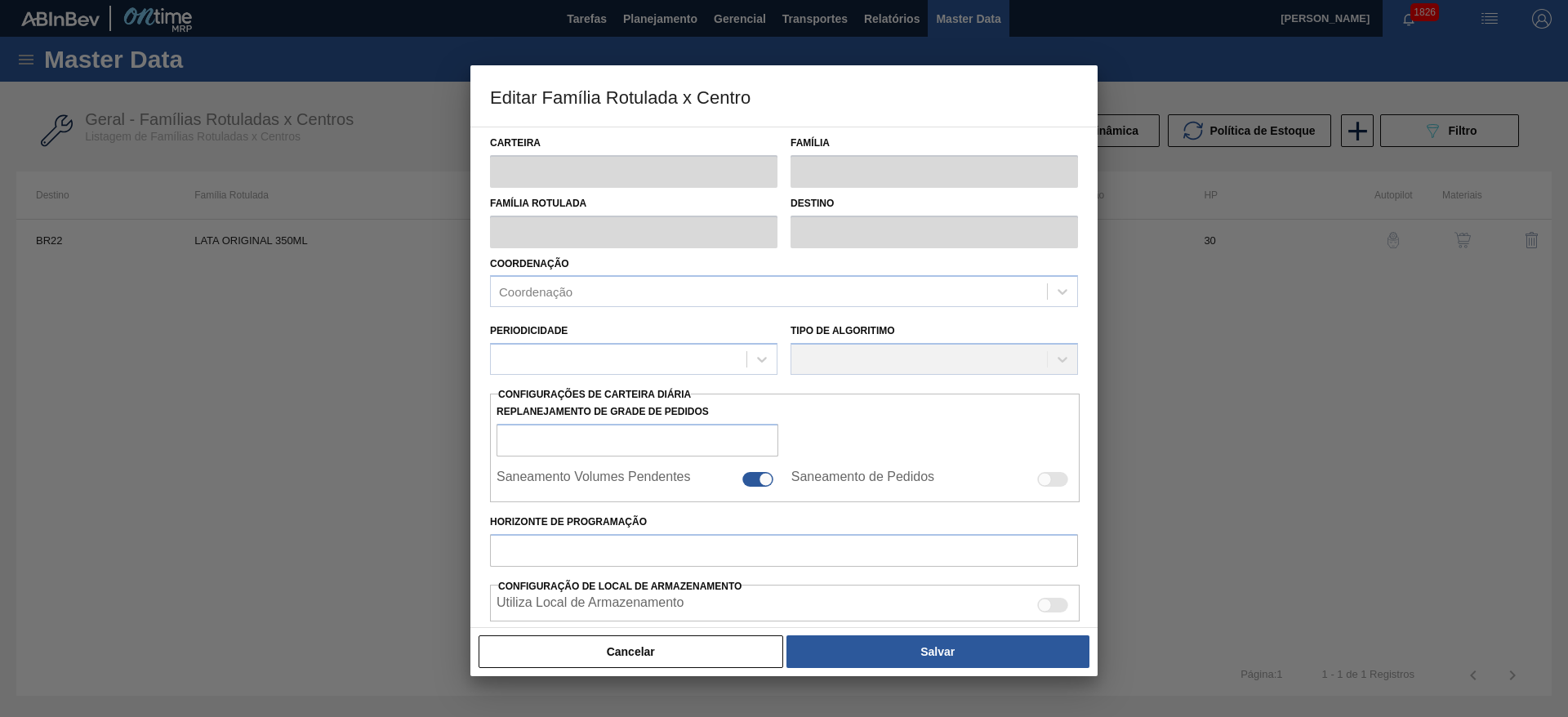
checkbox input "false"
type input "30"
type input "0"
type input "100"
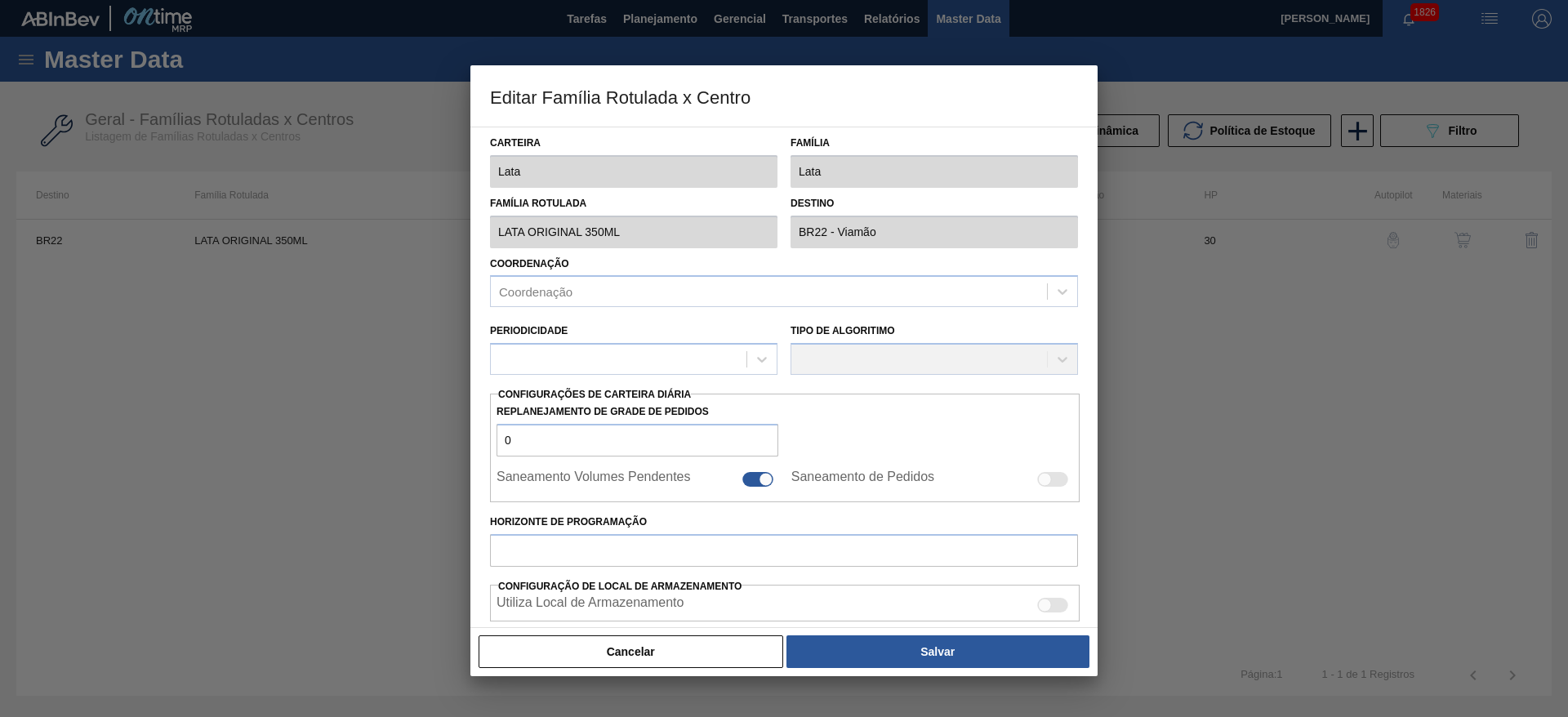
type input "0,000"
checkbox input "true"
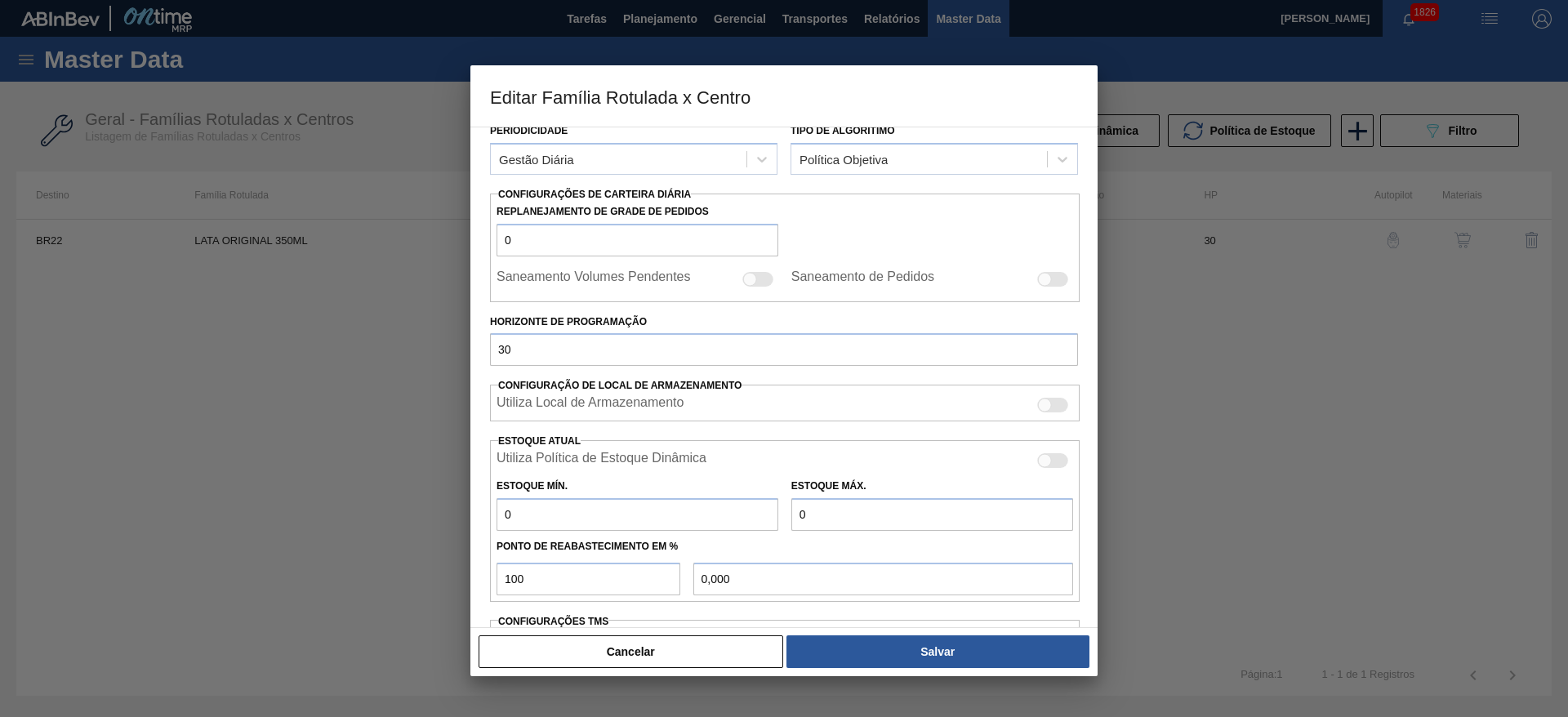
scroll to position [402, 0]
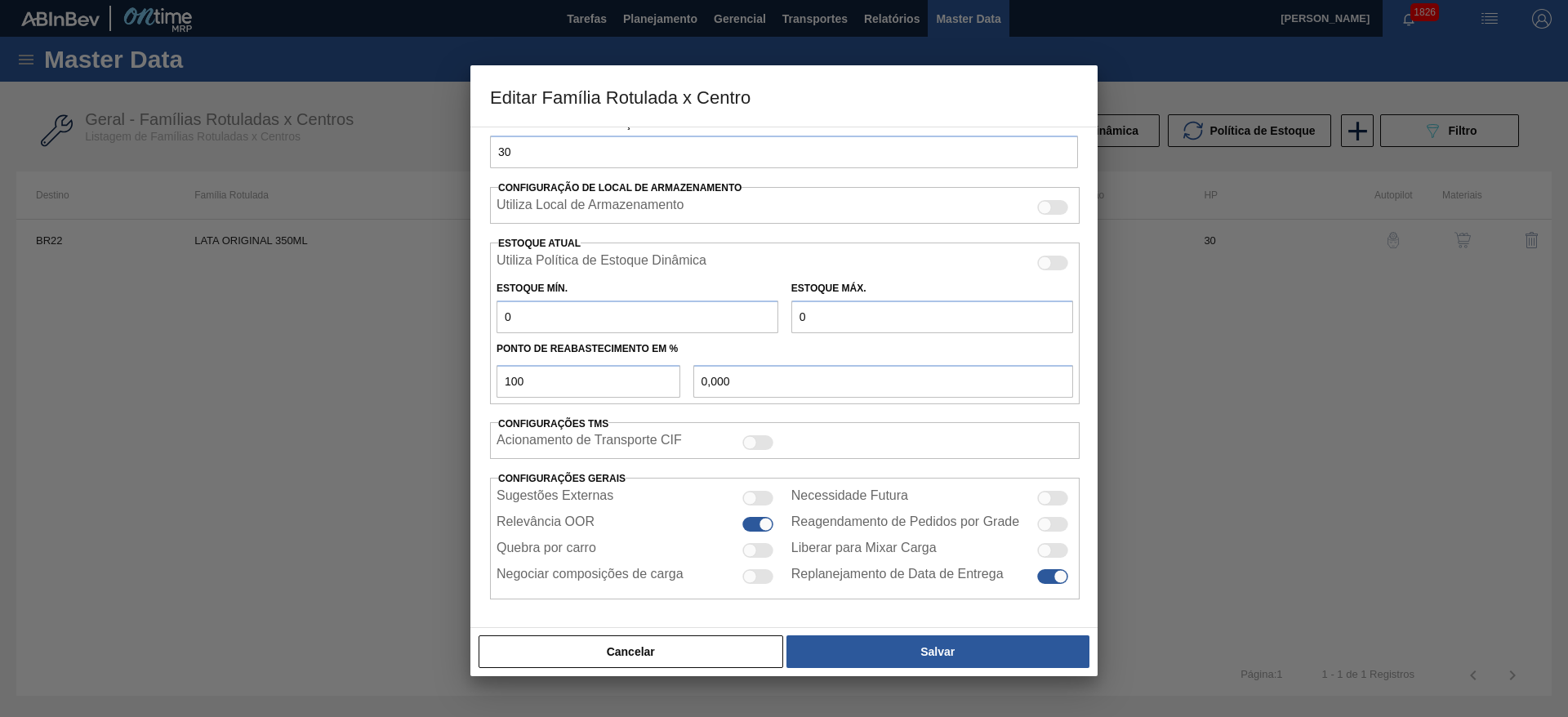
click at [758, 552] on div at bounding box center [757, 550] width 31 height 15
checkbox input "true"
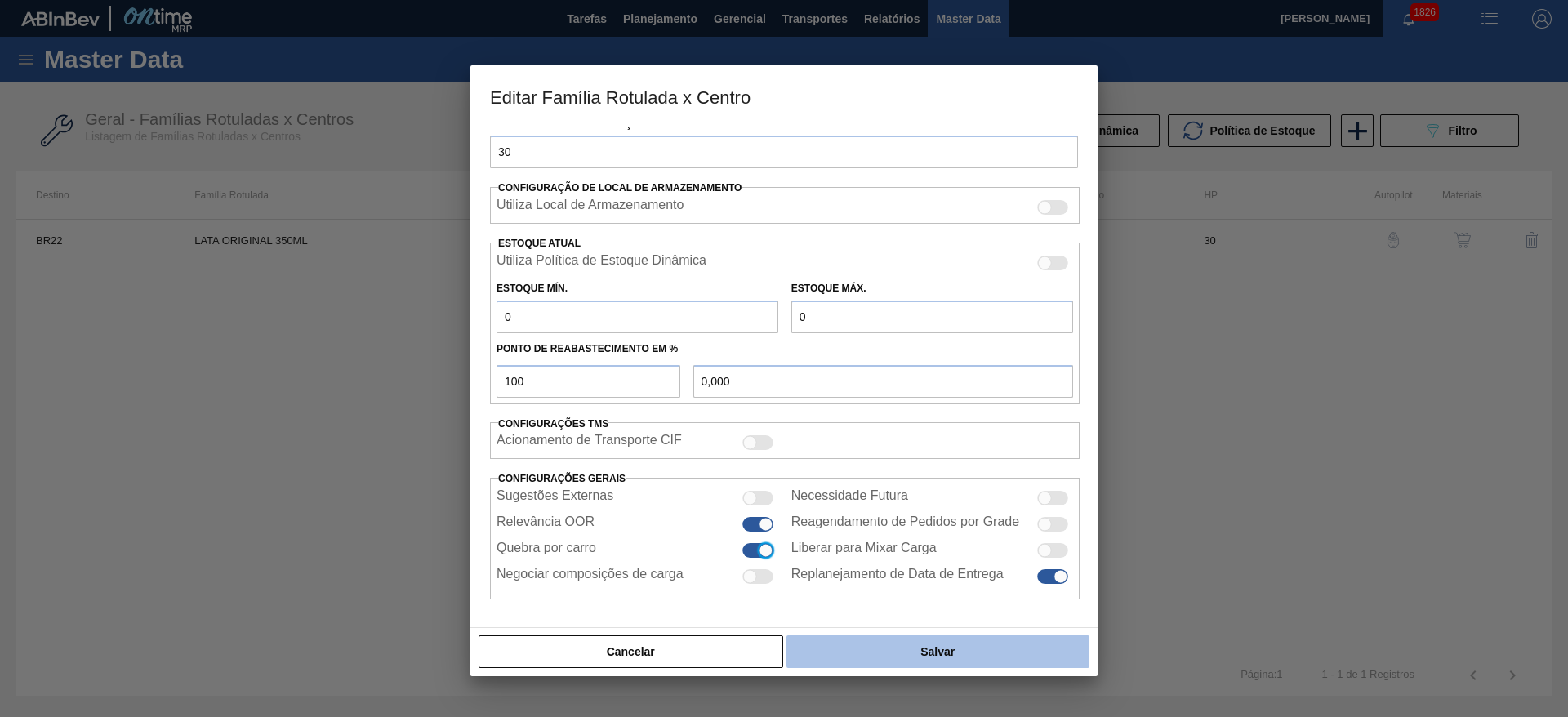
click at [938, 652] on button "Salvar" at bounding box center [937, 651] width 303 height 33
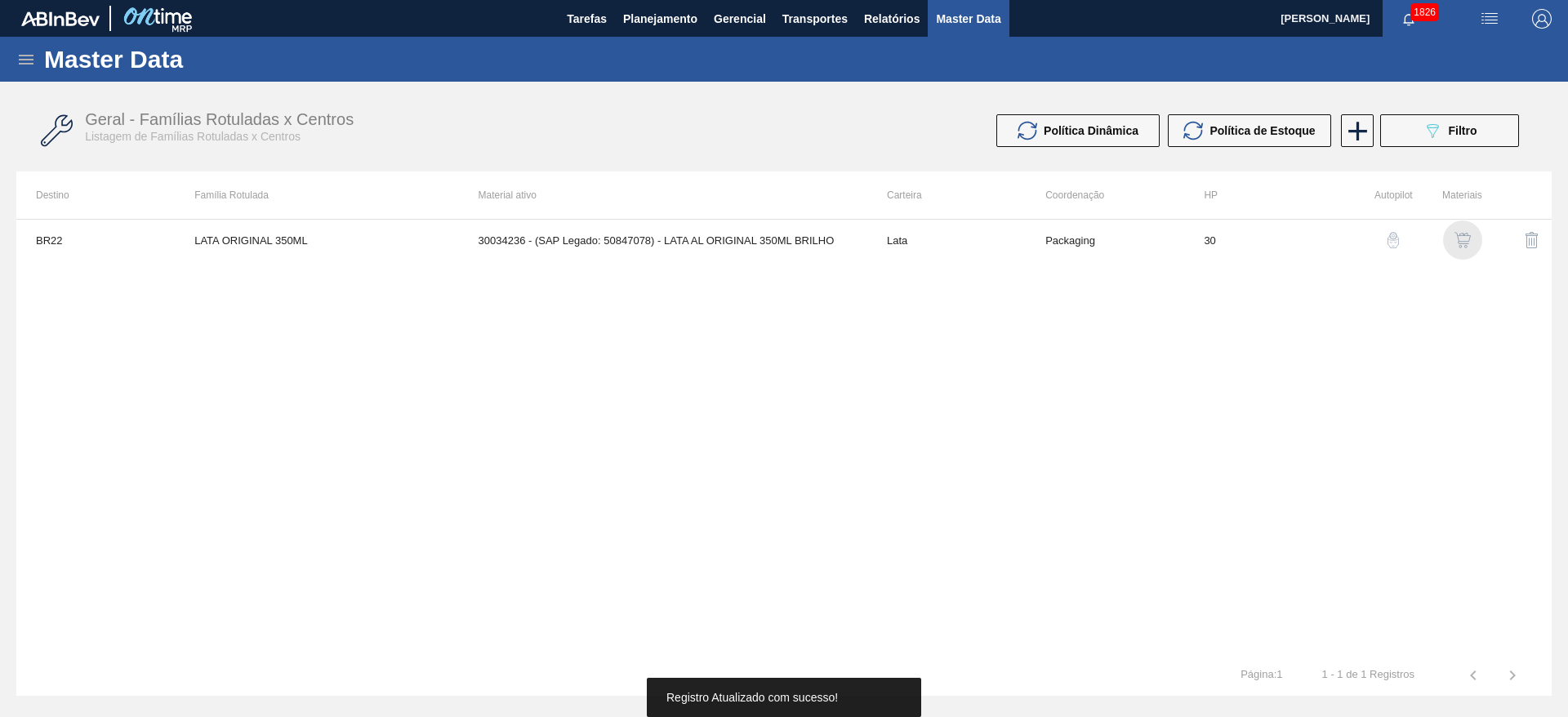
click at [1472, 239] on div "button" at bounding box center [1463, 240] width 20 height 16
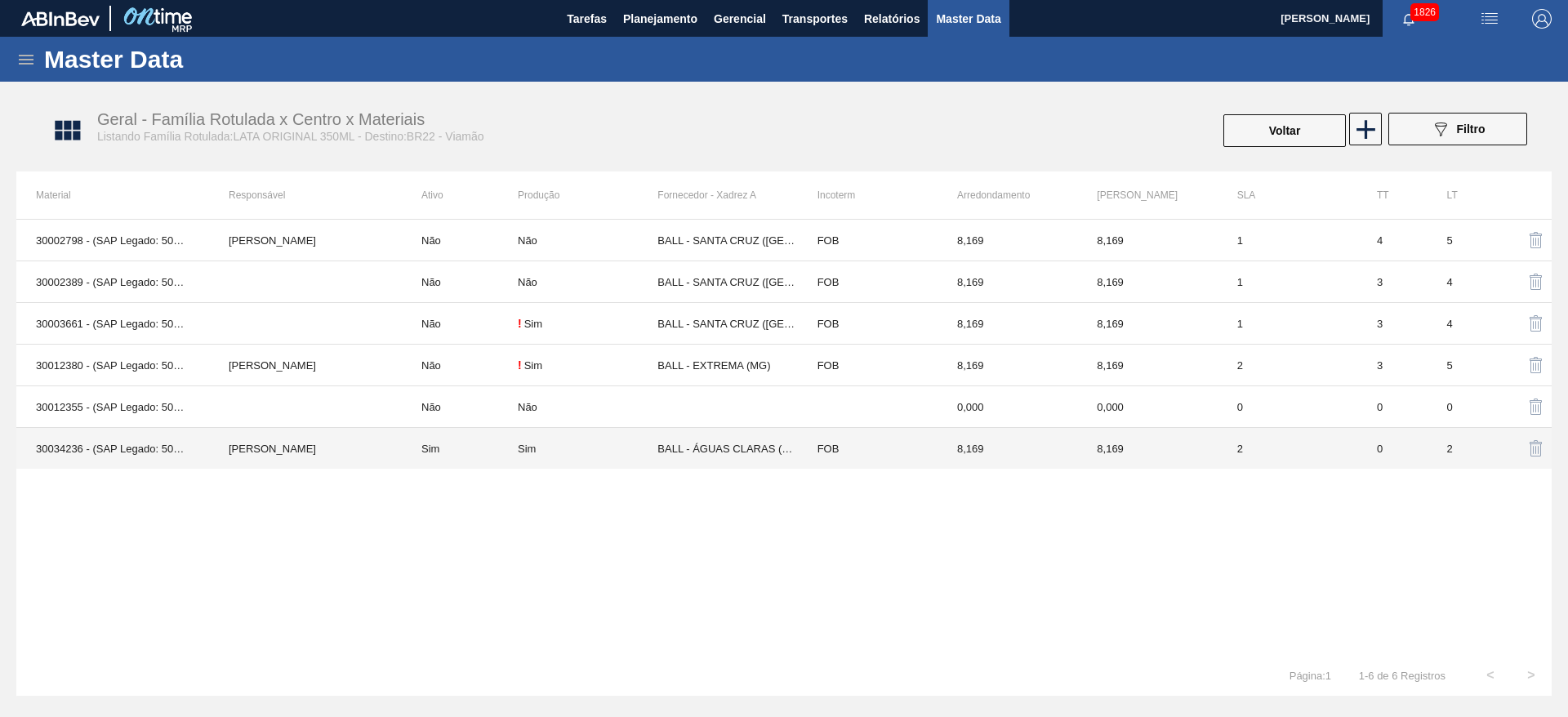
click at [648, 455] on td "Sim" at bounding box center [588, 449] width 140 height 42
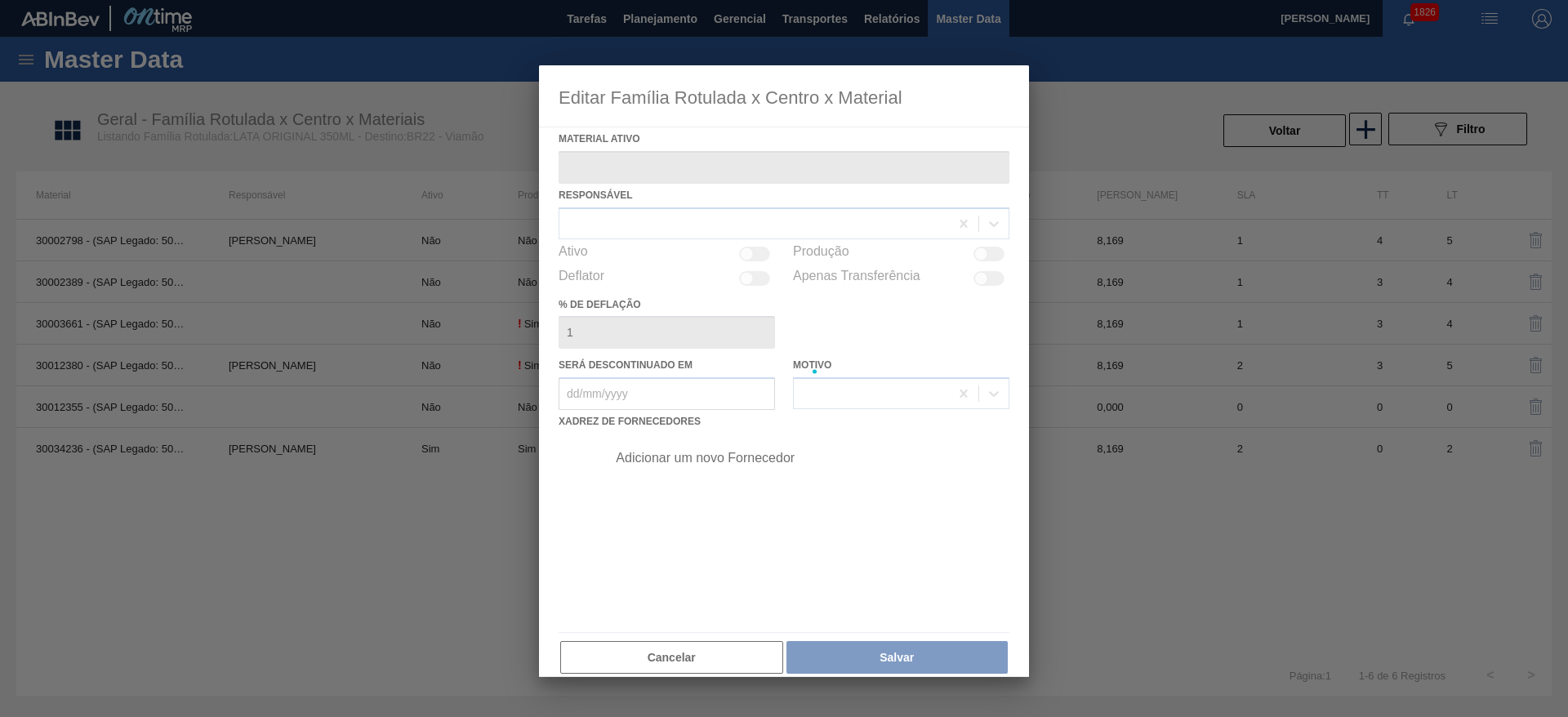
type ativo "30034236 - (SAP Legado: 50847078) - LATA AL ORIGINAL 350ML BRILHO"
checkbox input "true"
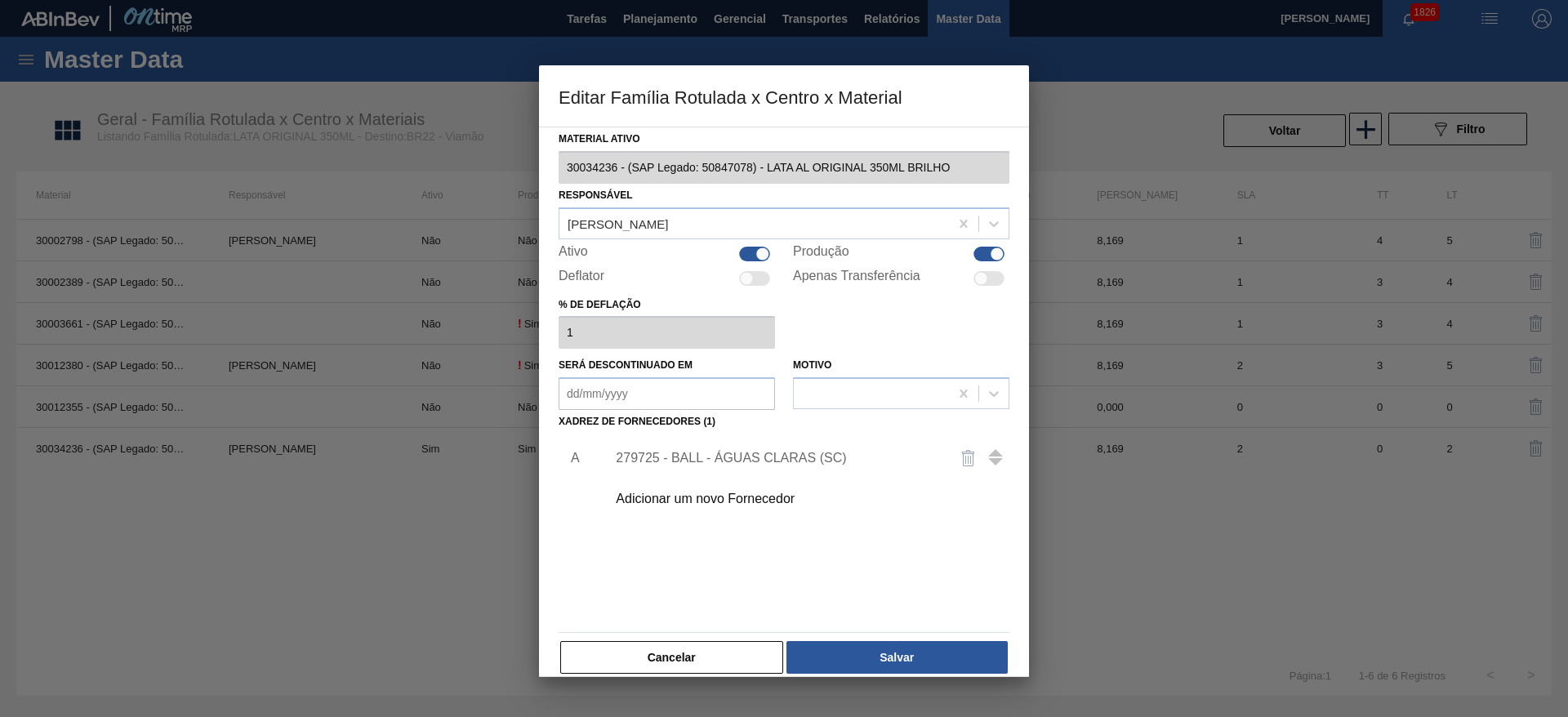
click at [823, 457] on div "279725 - BALL - ÁGUAS CLARAS (SC)" at bounding box center [776, 458] width 320 height 15
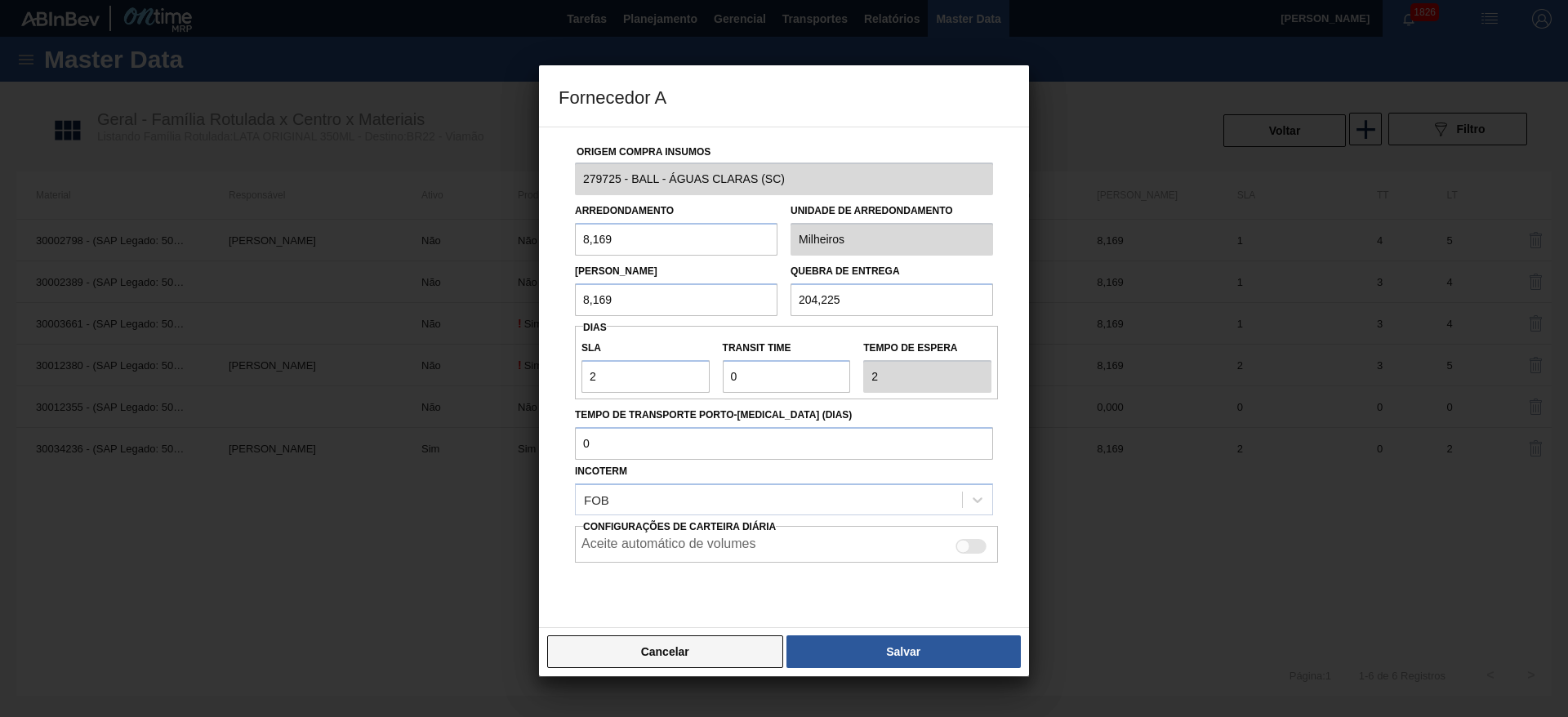
click at [688, 640] on button "Cancelar" at bounding box center [665, 651] width 236 height 33
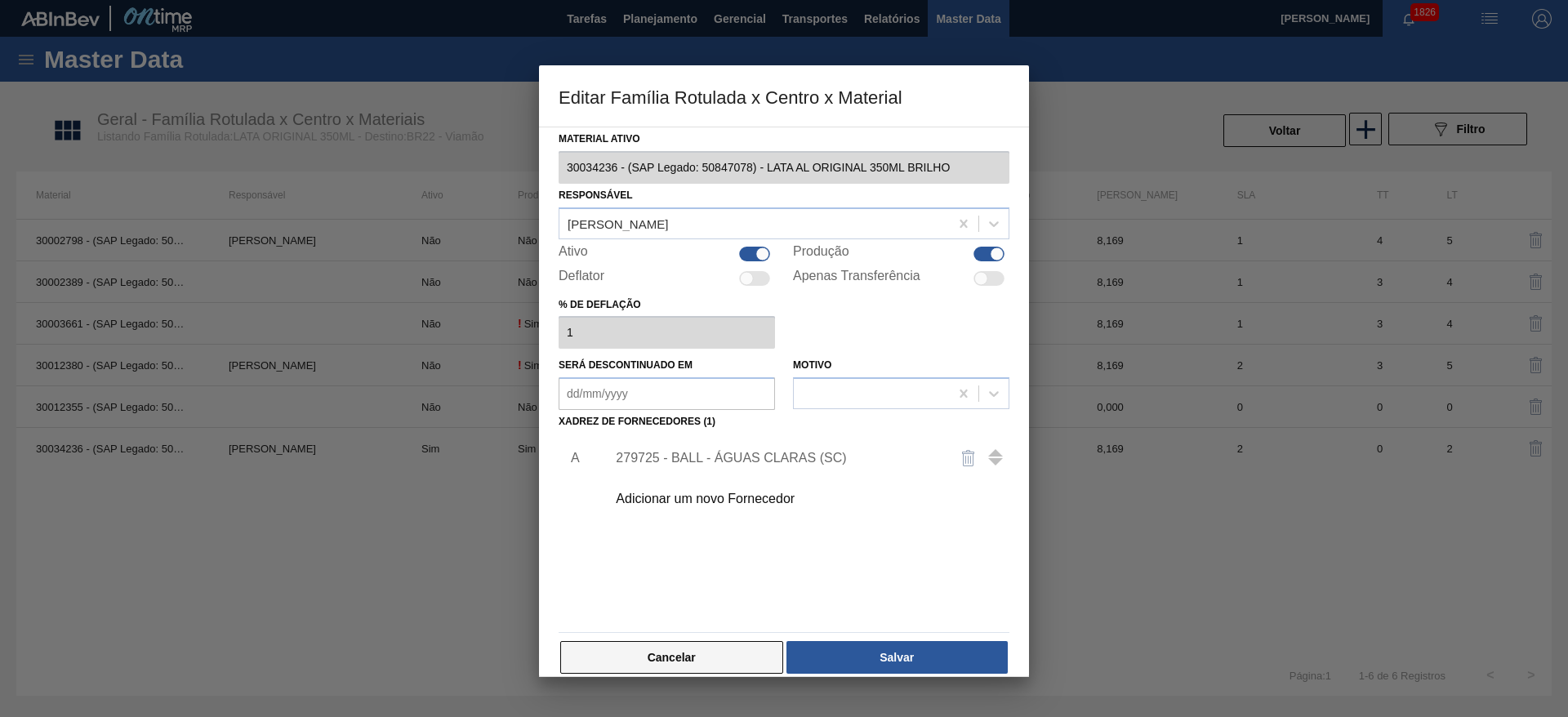
click at [706, 648] on button "Cancelar" at bounding box center [671, 657] width 223 height 33
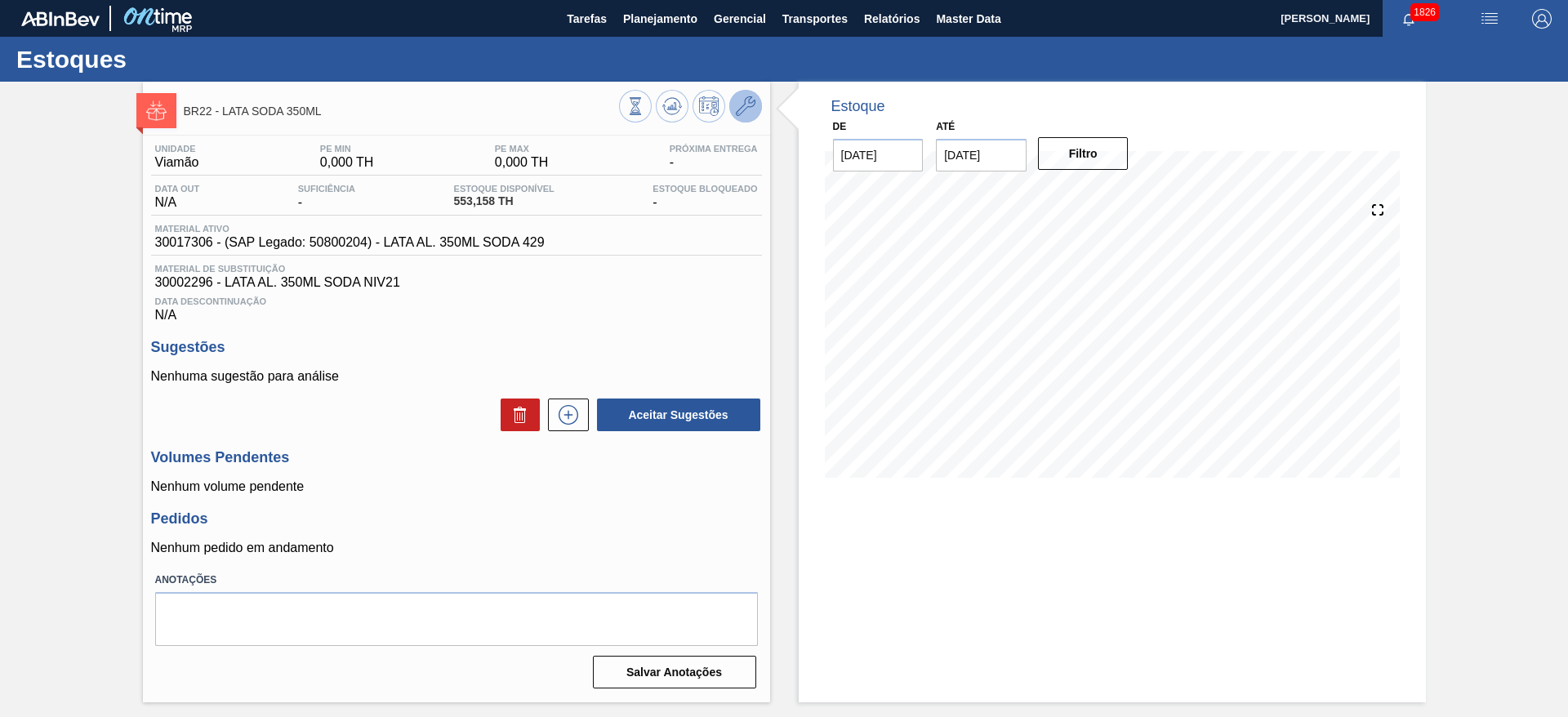
click at [741, 105] on icon at bounding box center [746, 106] width 20 height 20
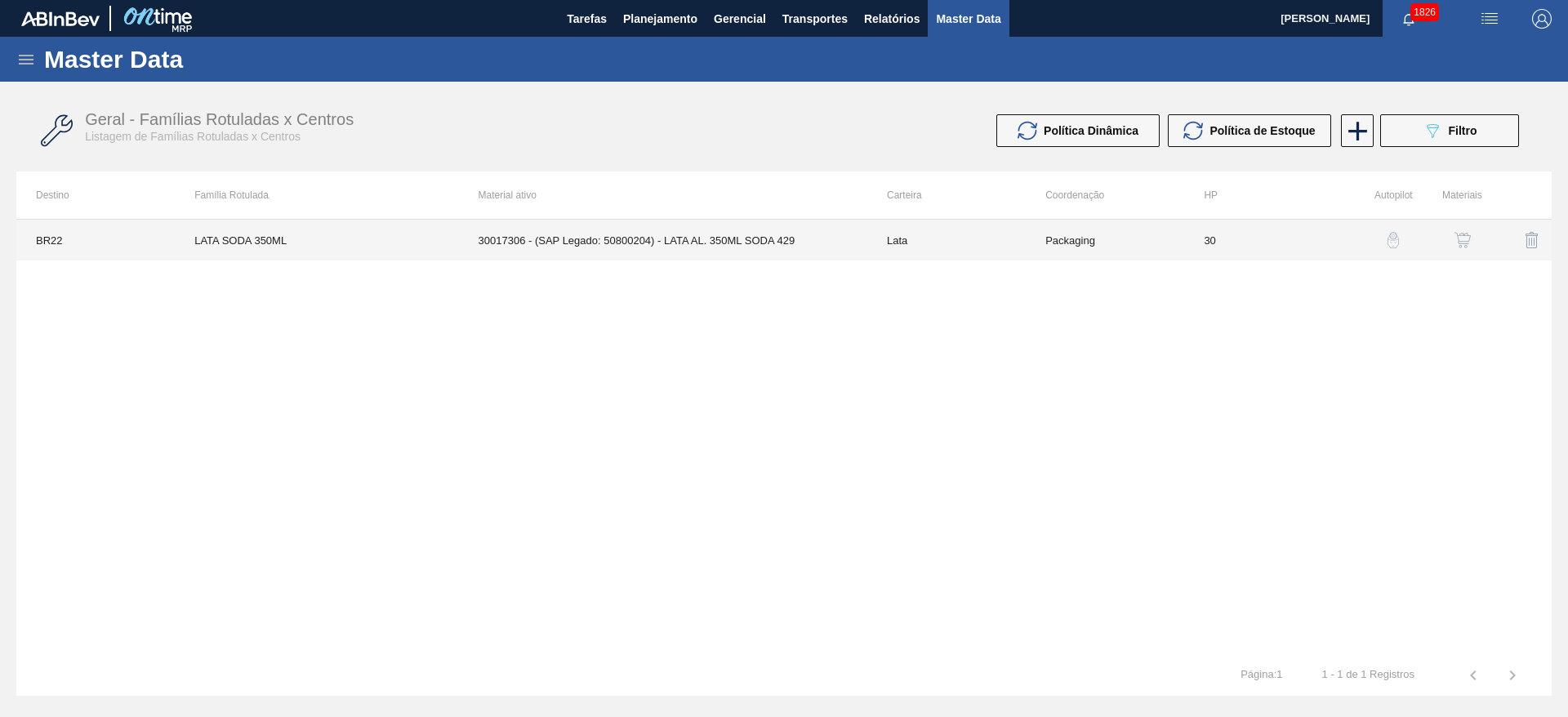
click at [725, 235] on td "30017306 - (SAP Legado: 50800204) - LATA AL. 350ML SODA 429" at bounding box center [663, 240] width 408 height 41
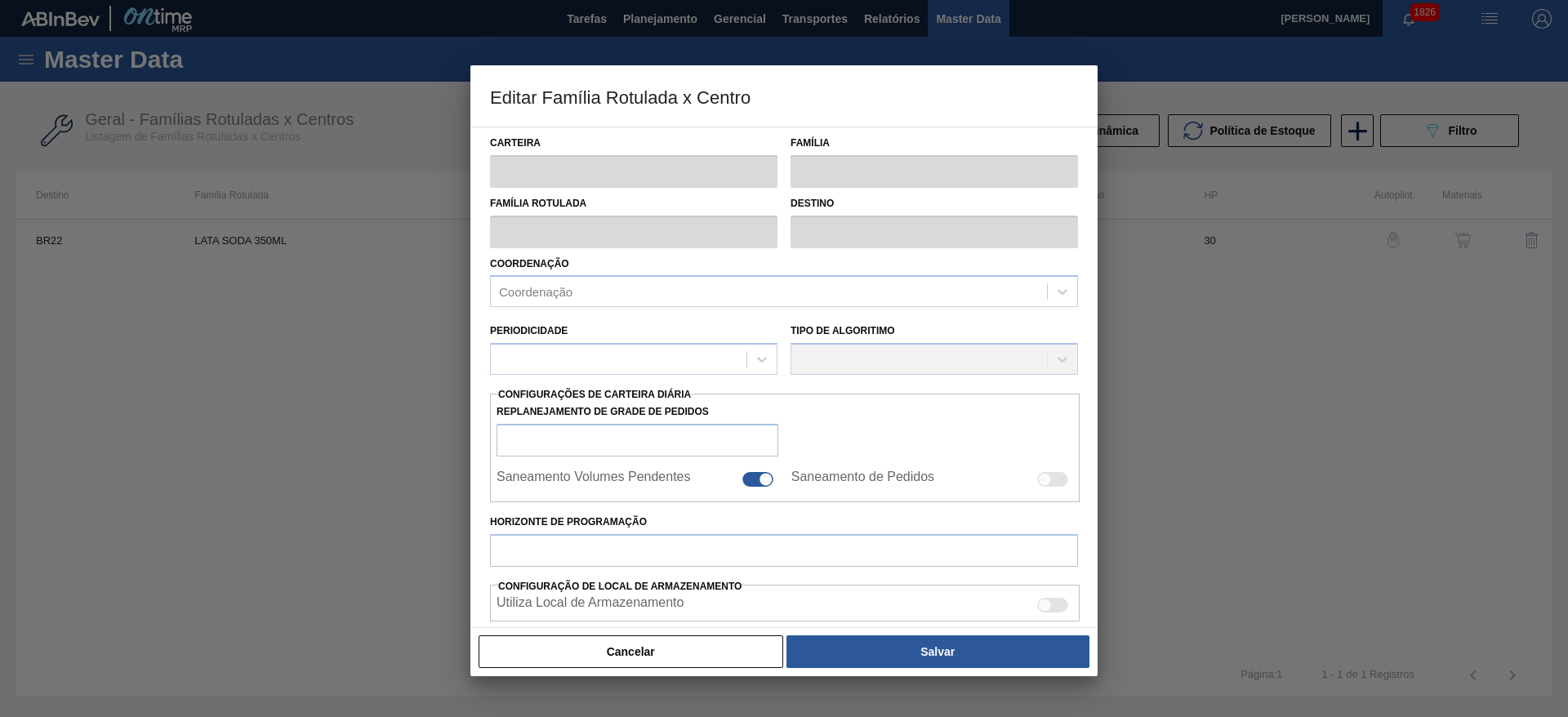
type input "Lata"
type input "LATA SODA 350ML"
type input "BR22 - Viamão"
type input "0"
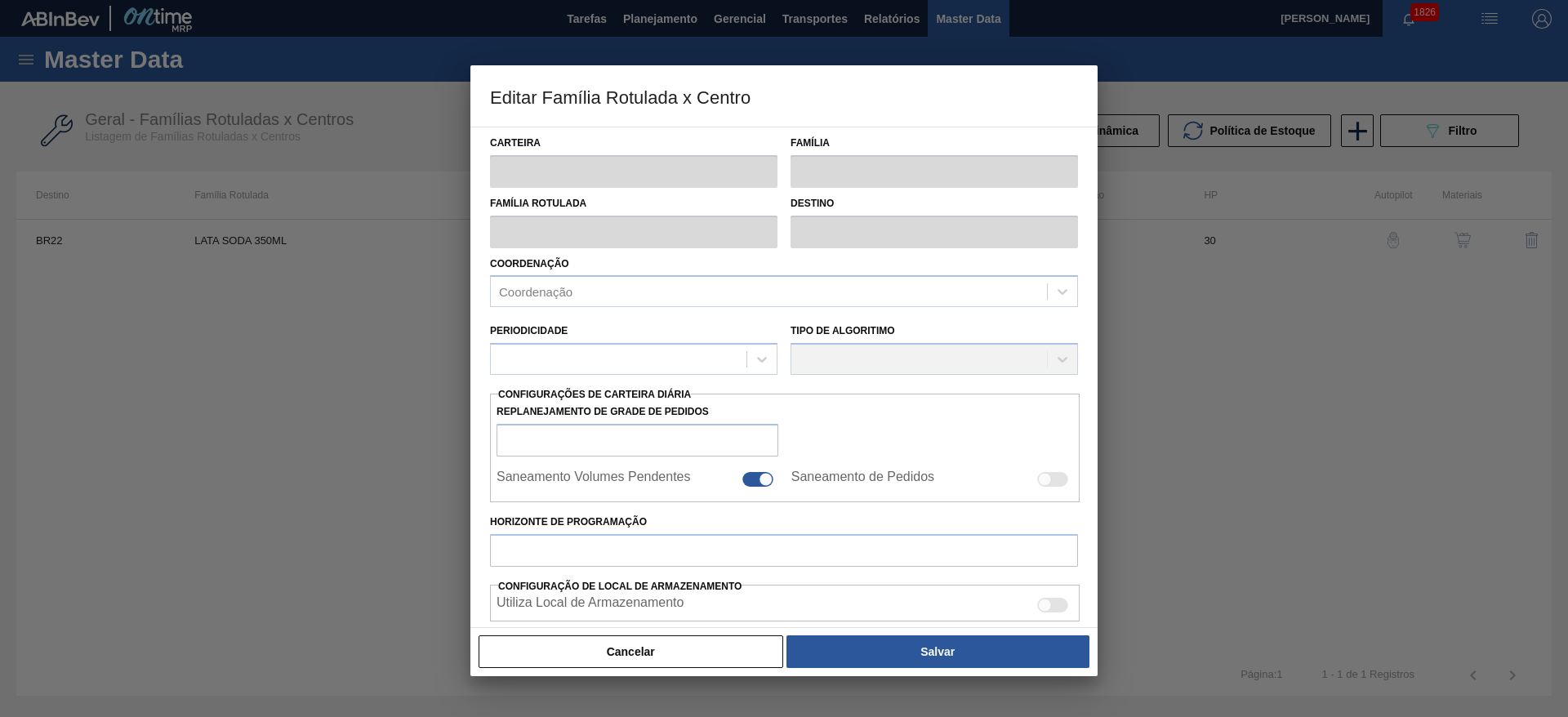
checkbox input "false"
type input "30"
type input "0"
type input "100"
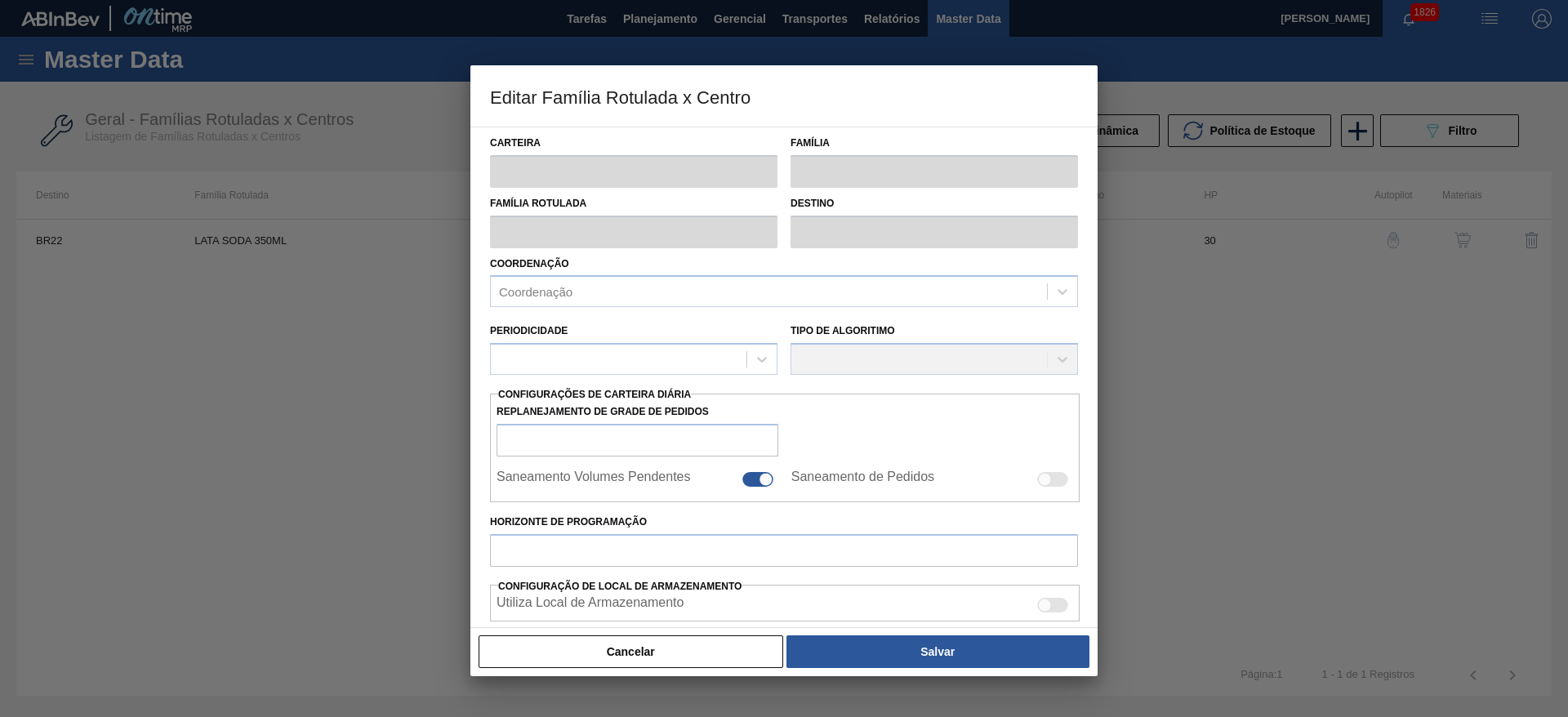
type input "0,000"
checkbox input "true"
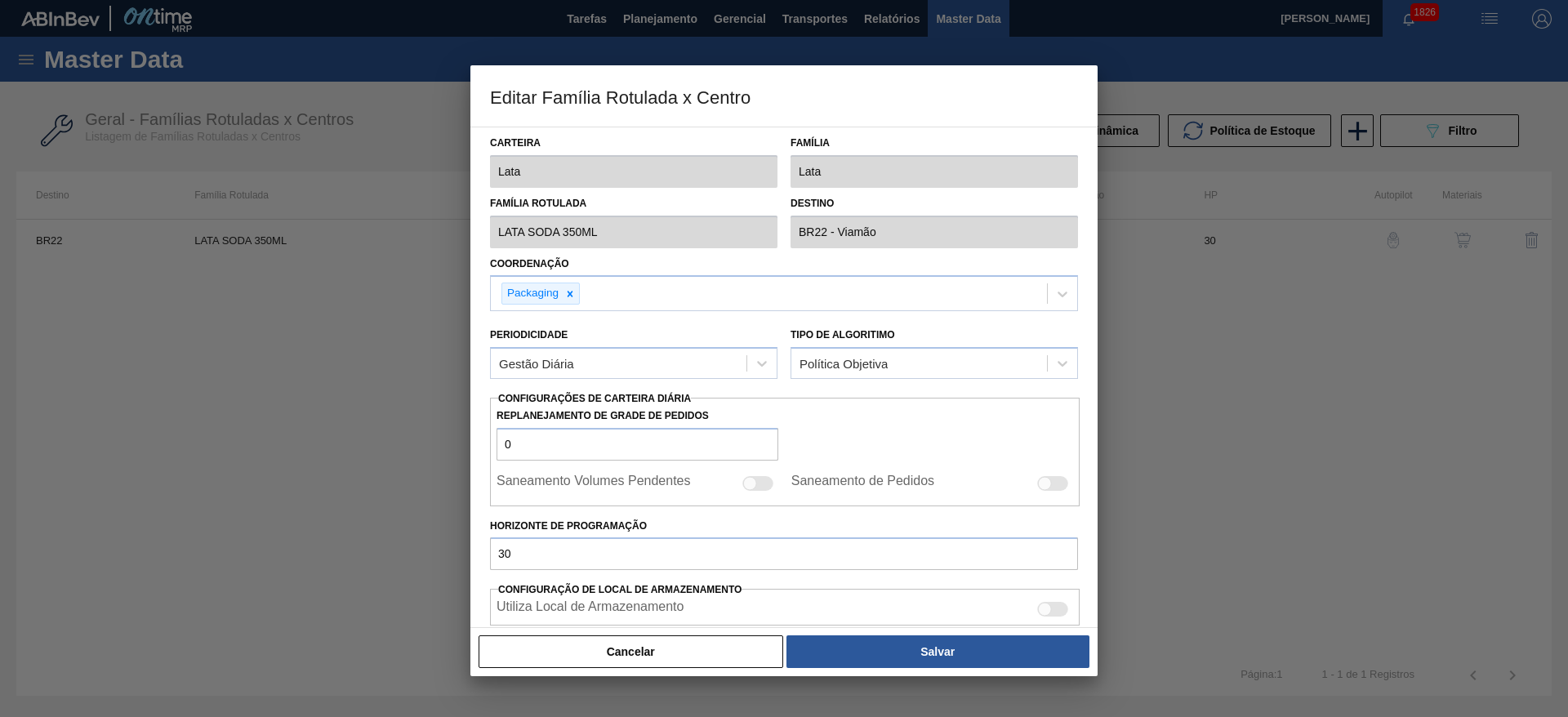
scroll to position [402, 0]
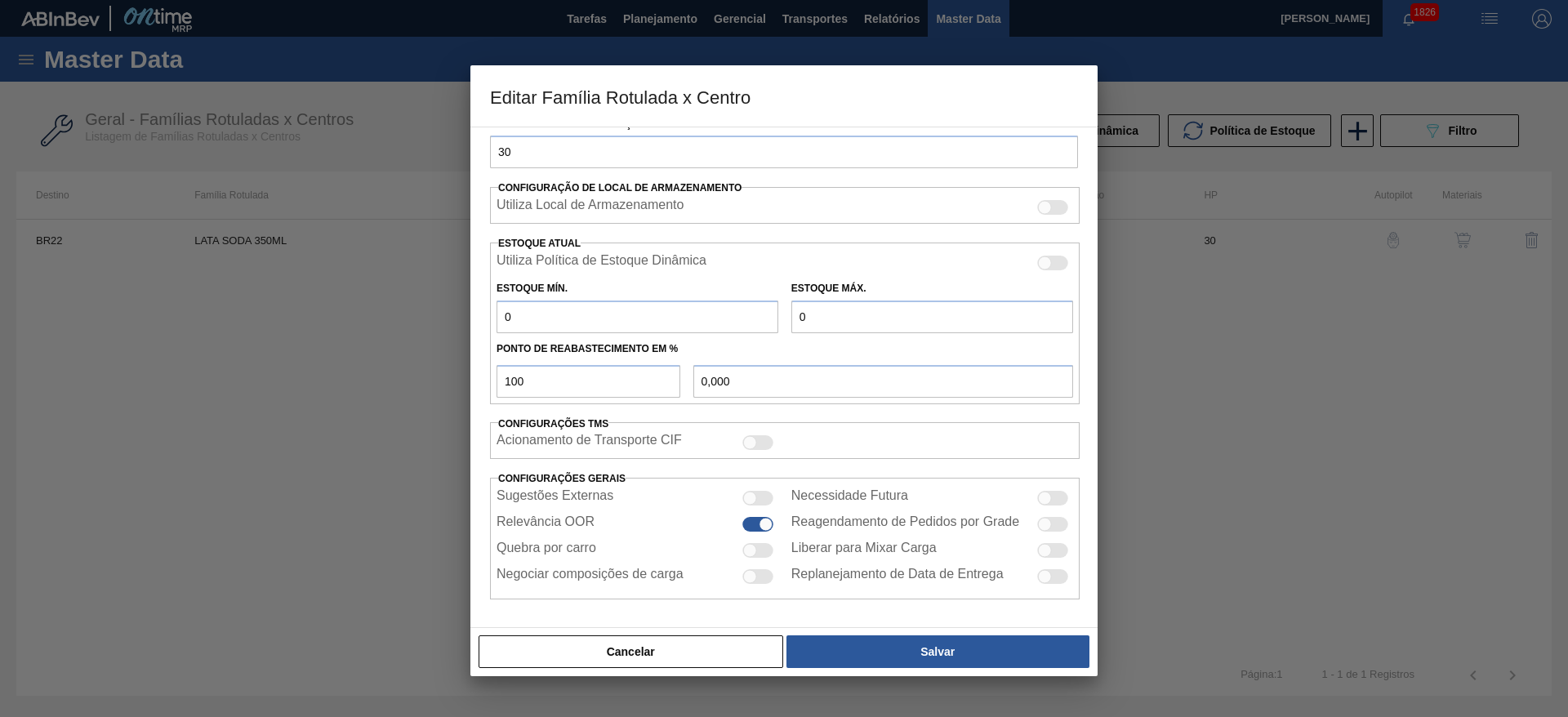
click at [753, 550] on div at bounding box center [750, 551] width 14 height 14
checkbox input "true"
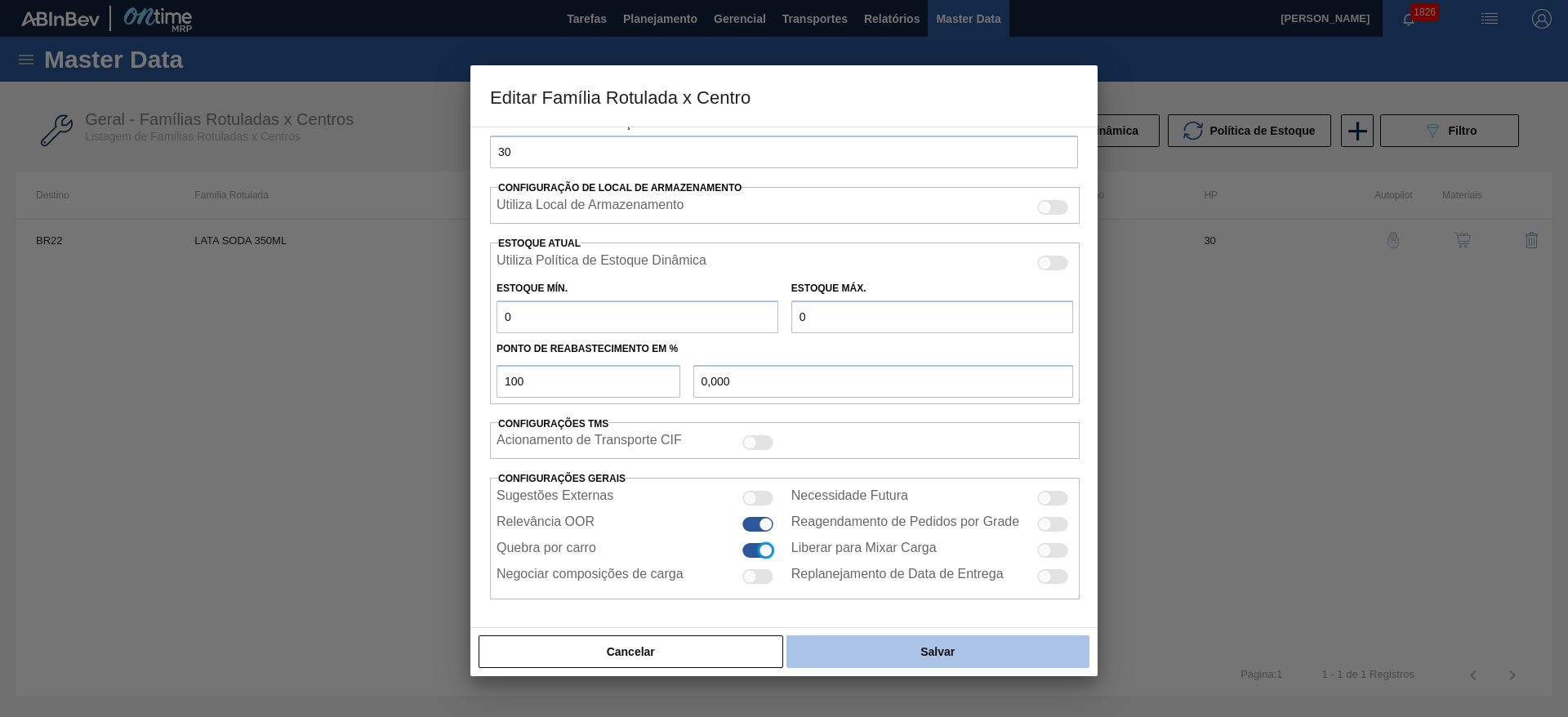
click at [859, 649] on button "Salvar" at bounding box center [937, 651] width 303 height 33
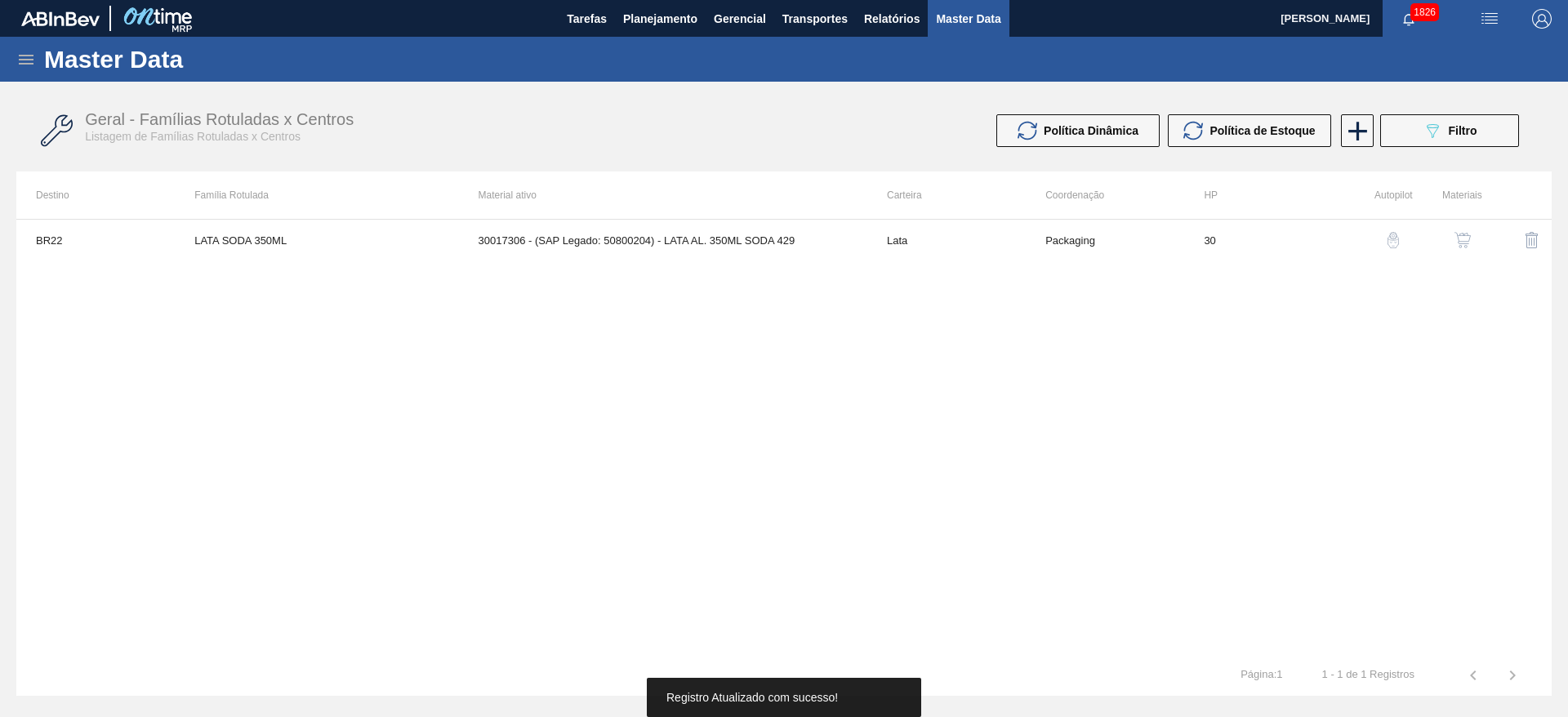
click at [1463, 238] on img "button" at bounding box center [1462, 240] width 16 height 16
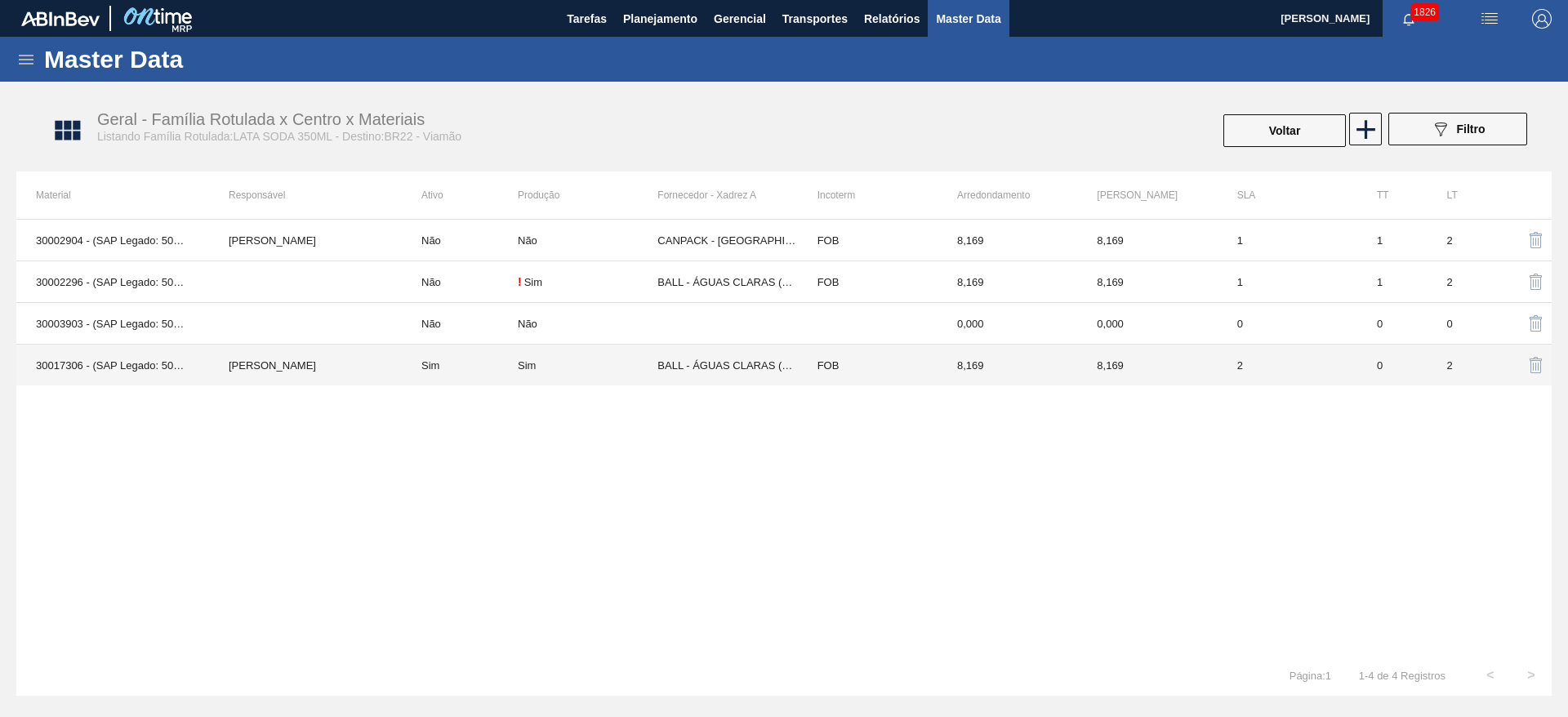
click at [751, 366] on td "BALL - ÁGUAS CLARAS (SC)" at bounding box center [727, 366] width 140 height 42
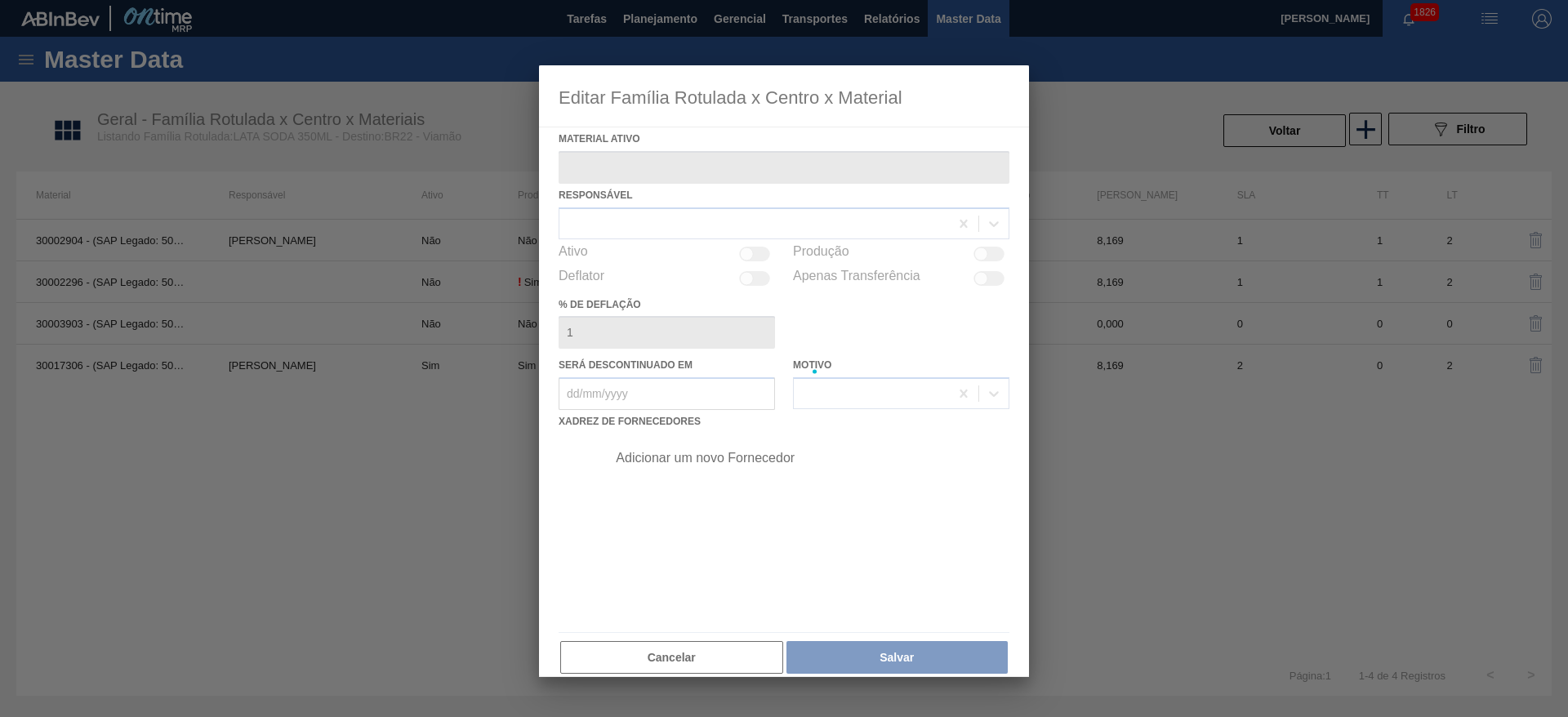
type ativo "30017306 - (SAP Legado: 50800204) - LATA AL. 350ML SODA 429"
checkbox input "true"
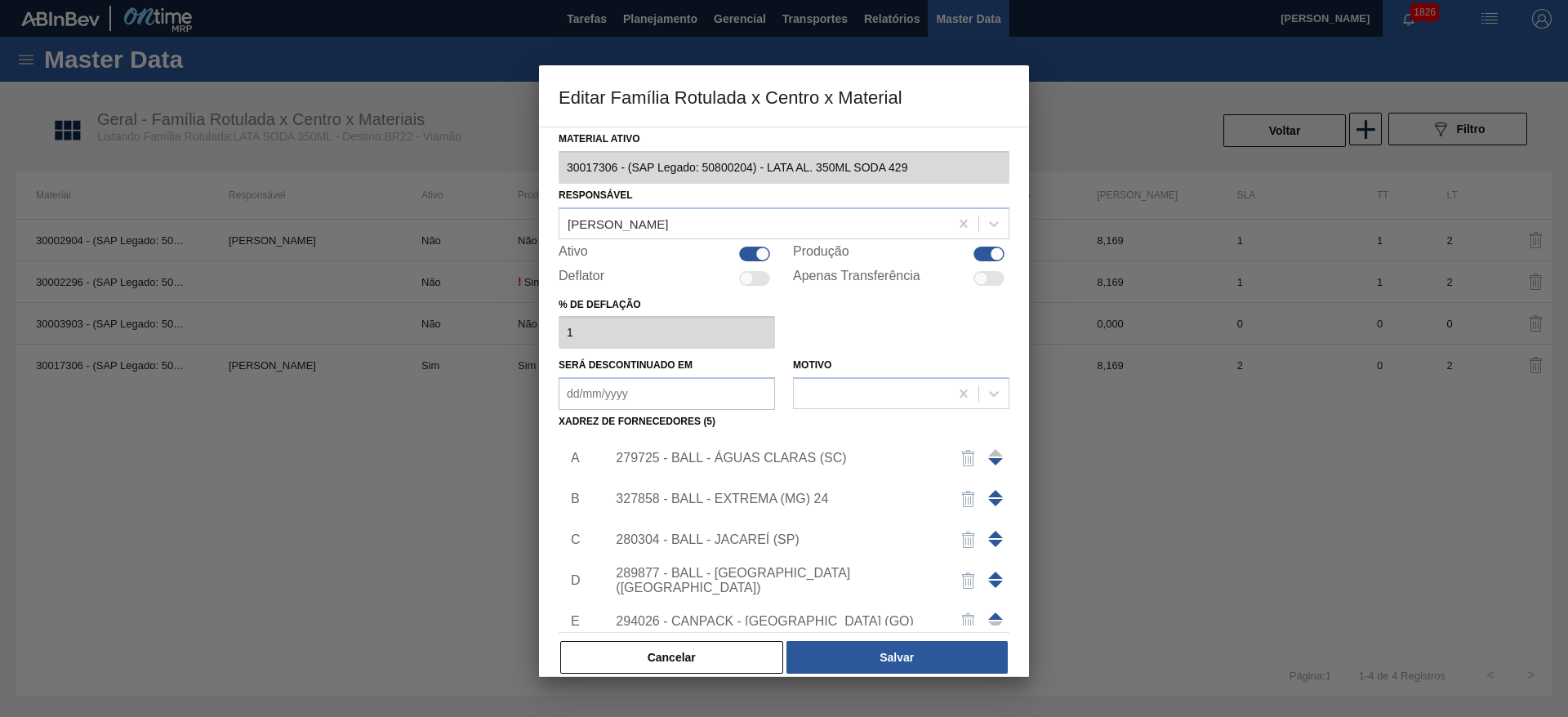
click at [812, 465] on div "279725 - BALL - ÁGUAS CLARAS (SC)" at bounding box center [776, 458] width 320 height 15
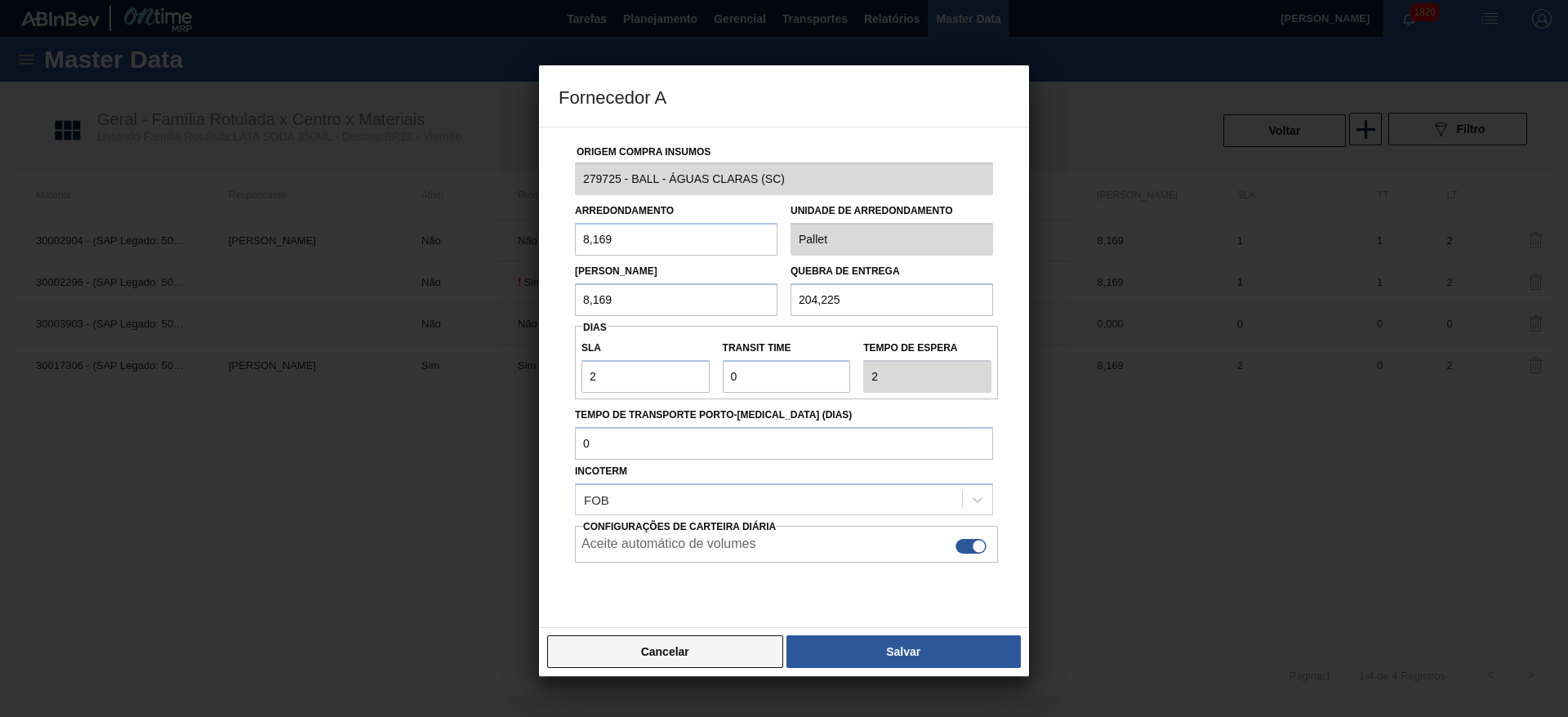
click at [737, 644] on button "Cancelar" at bounding box center [665, 651] width 236 height 33
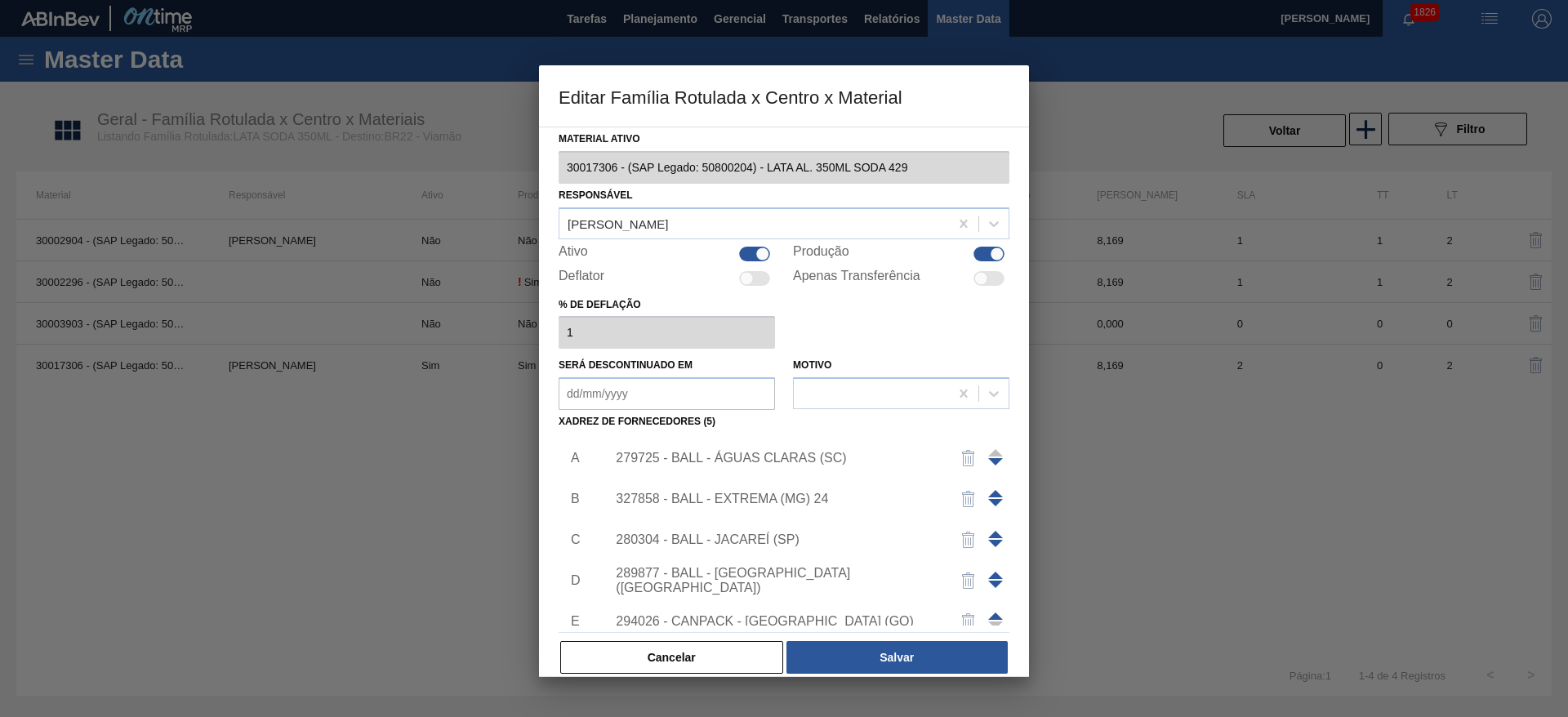
click at [795, 503] on div "327858 - BALL - EXTREMA (MG) 24" at bounding box center [776, 499] width 320 height 15
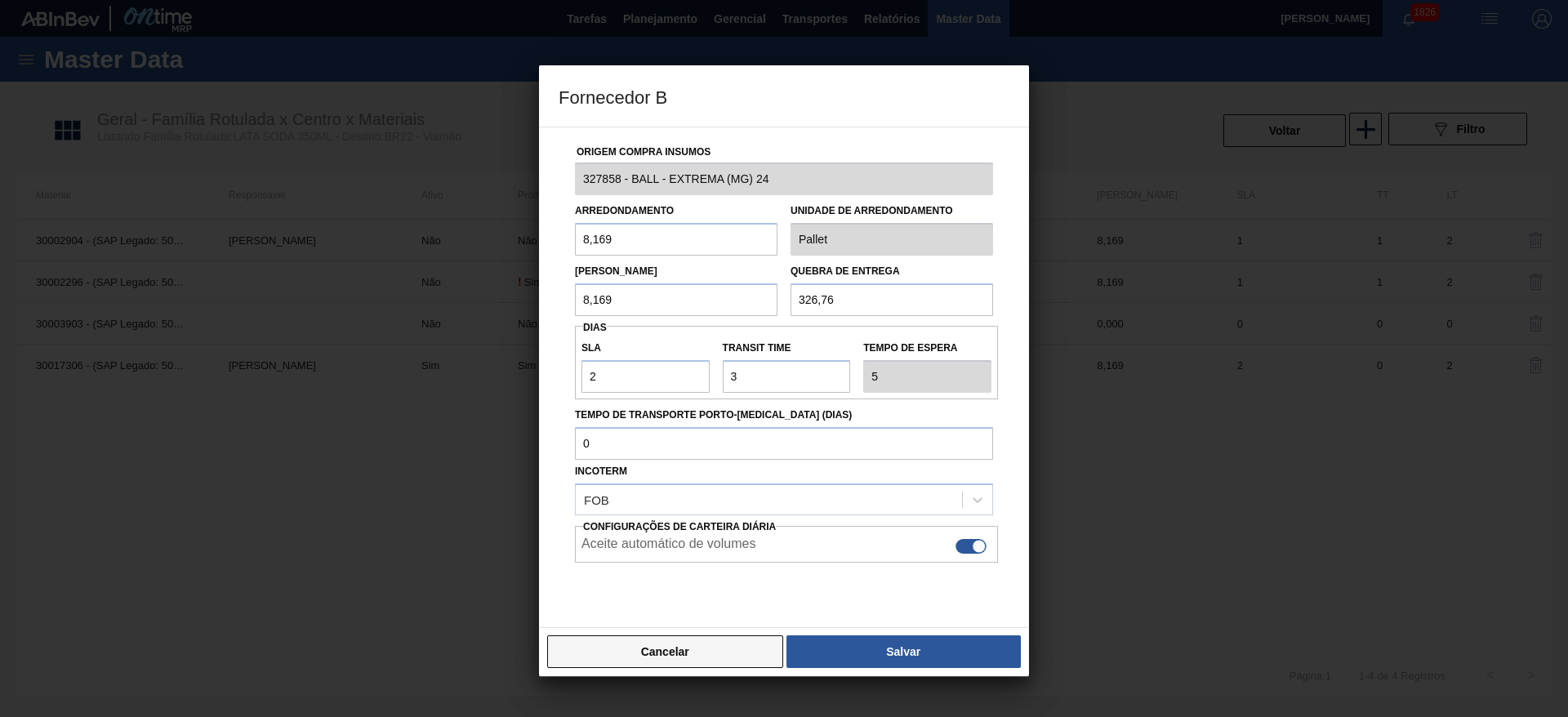
click at [721, 652] on button "Cancelar" at bounding box center [665, 651] width 236 height 33
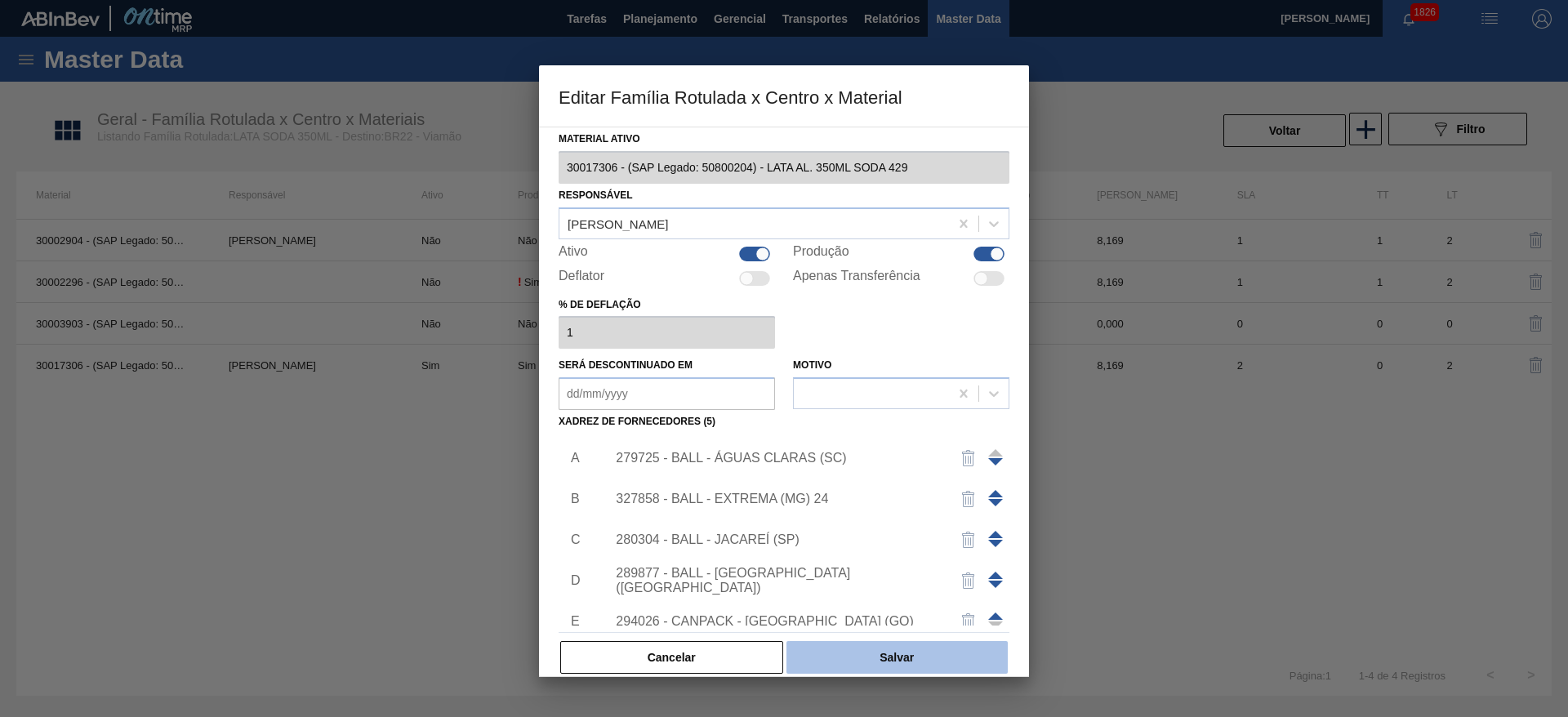
click at [920, 661] on button "Salvar" at bounding box center [896, 657] width 221 height 33
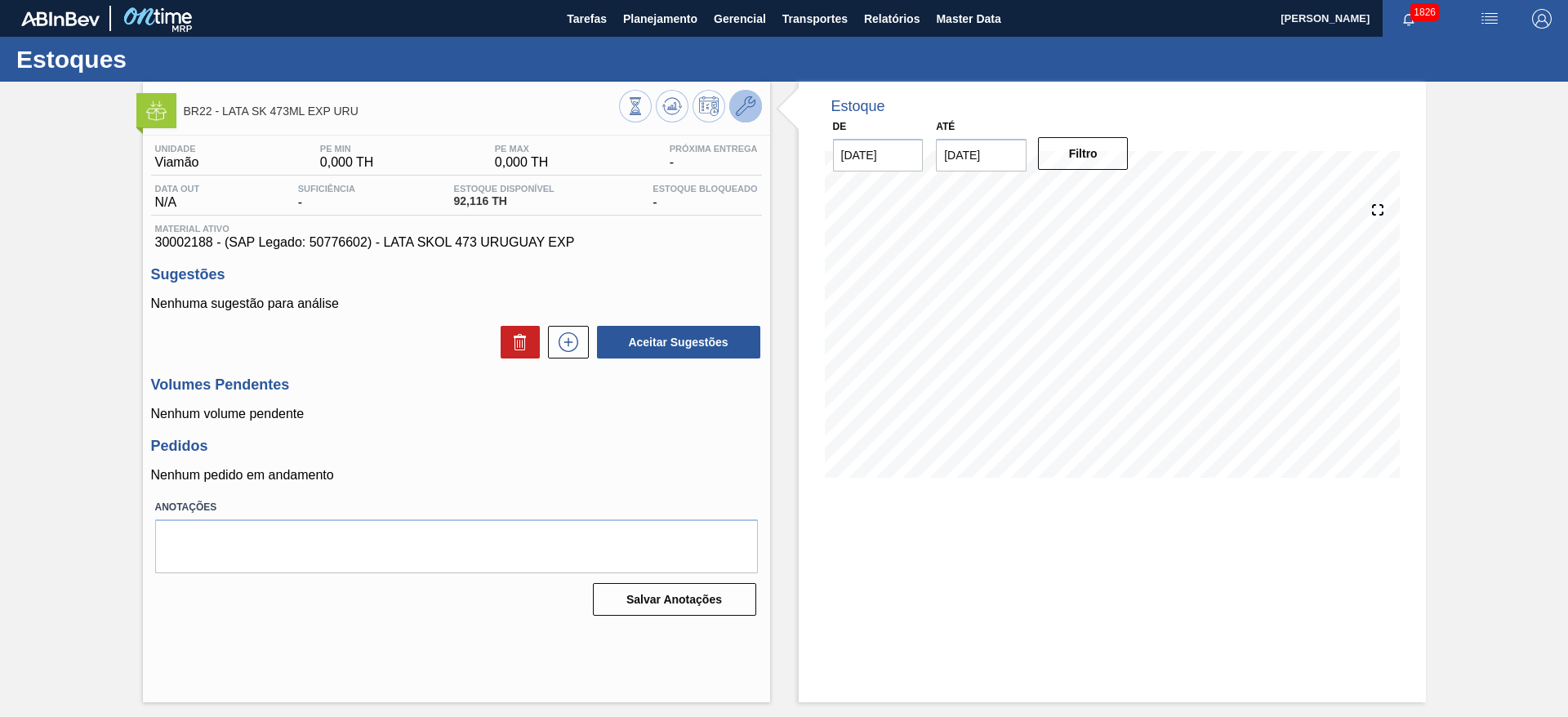
click at [746, 114] on icon at bounding box center [746, 106] width 20 height 20
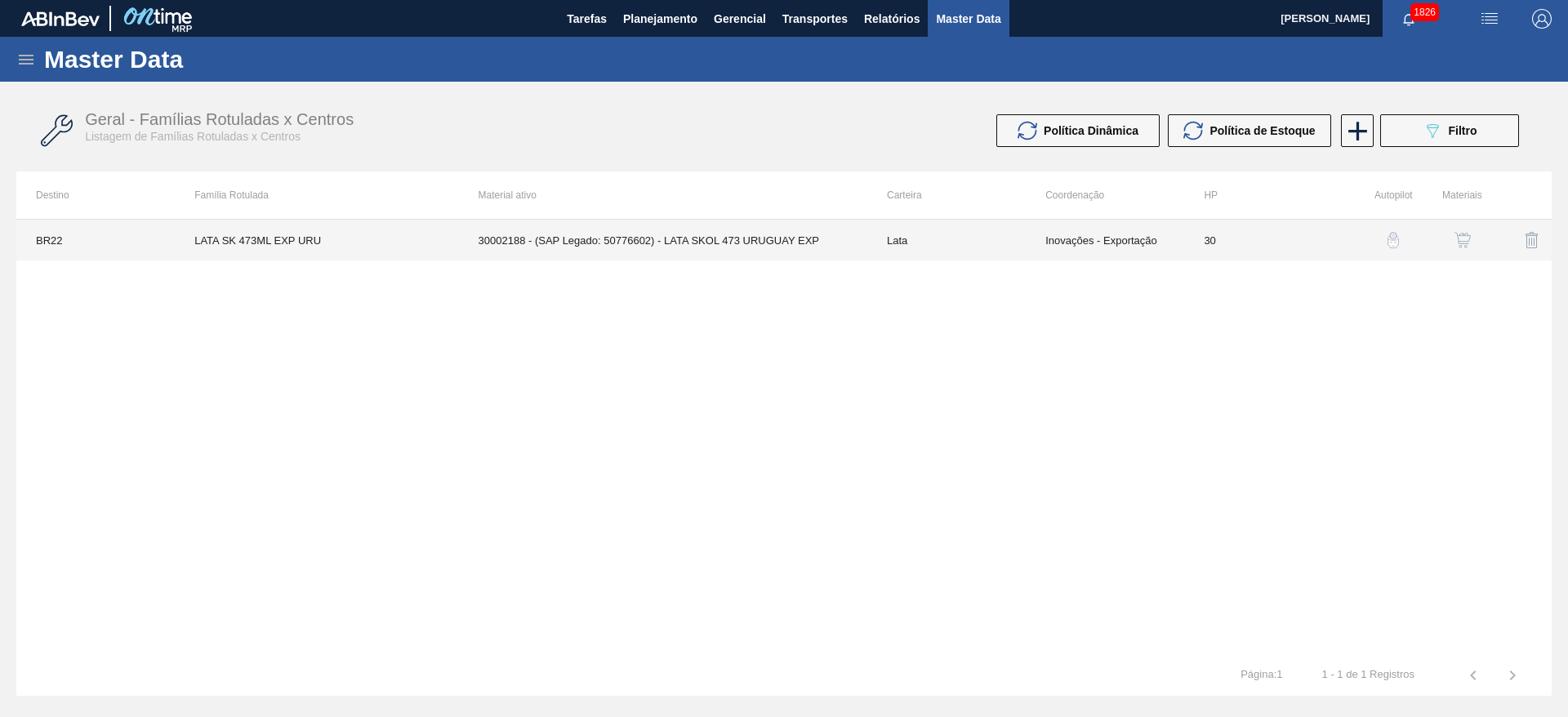
click at [771, 238] on td "30002188 - (SAP Legado: 50776602) - LATA SKOL 473 URUGUAY EXP" at bounding box center [663, 240] width 408 height 41
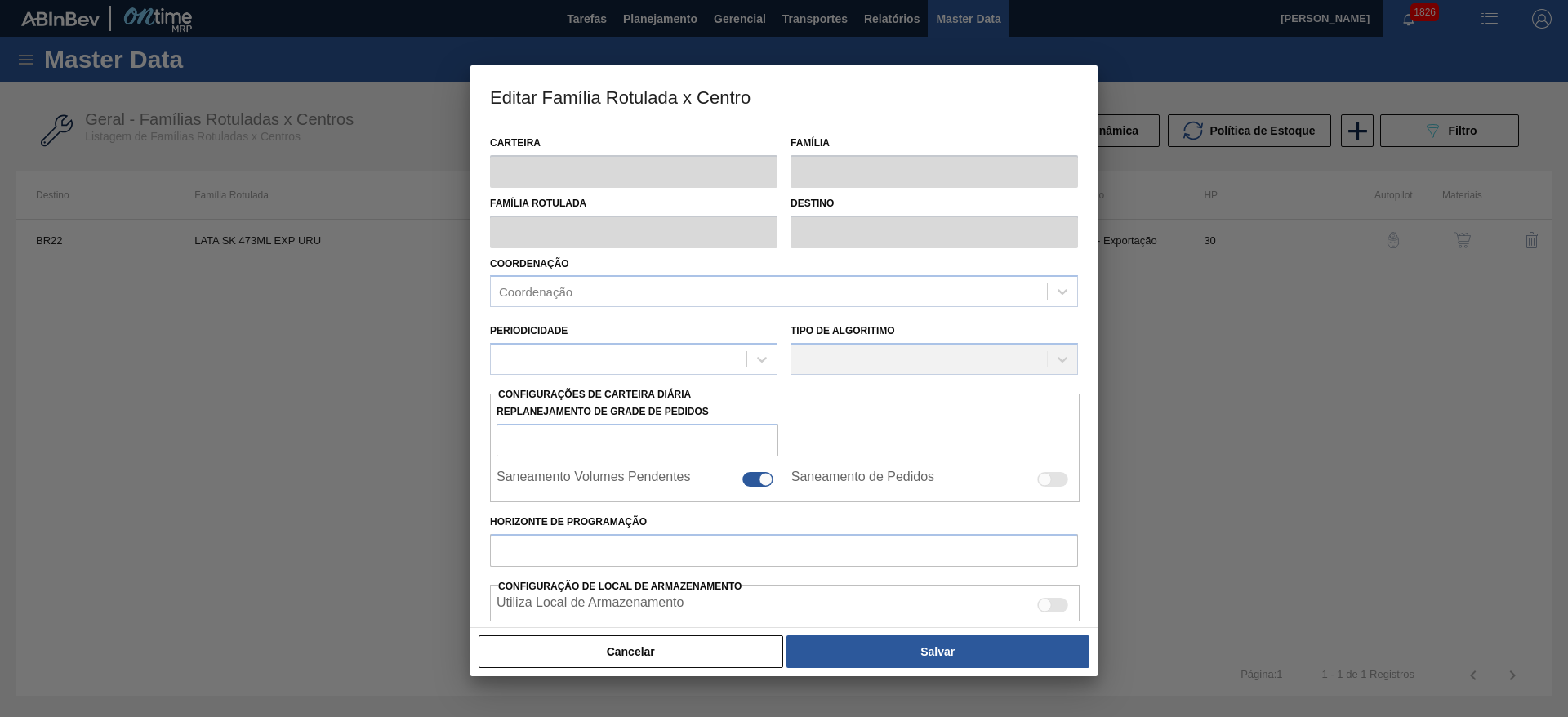
type input "Lata"
type input "LATA SK 473ML EXP URU"
type input "BR22 - Viamão"
type input "0"
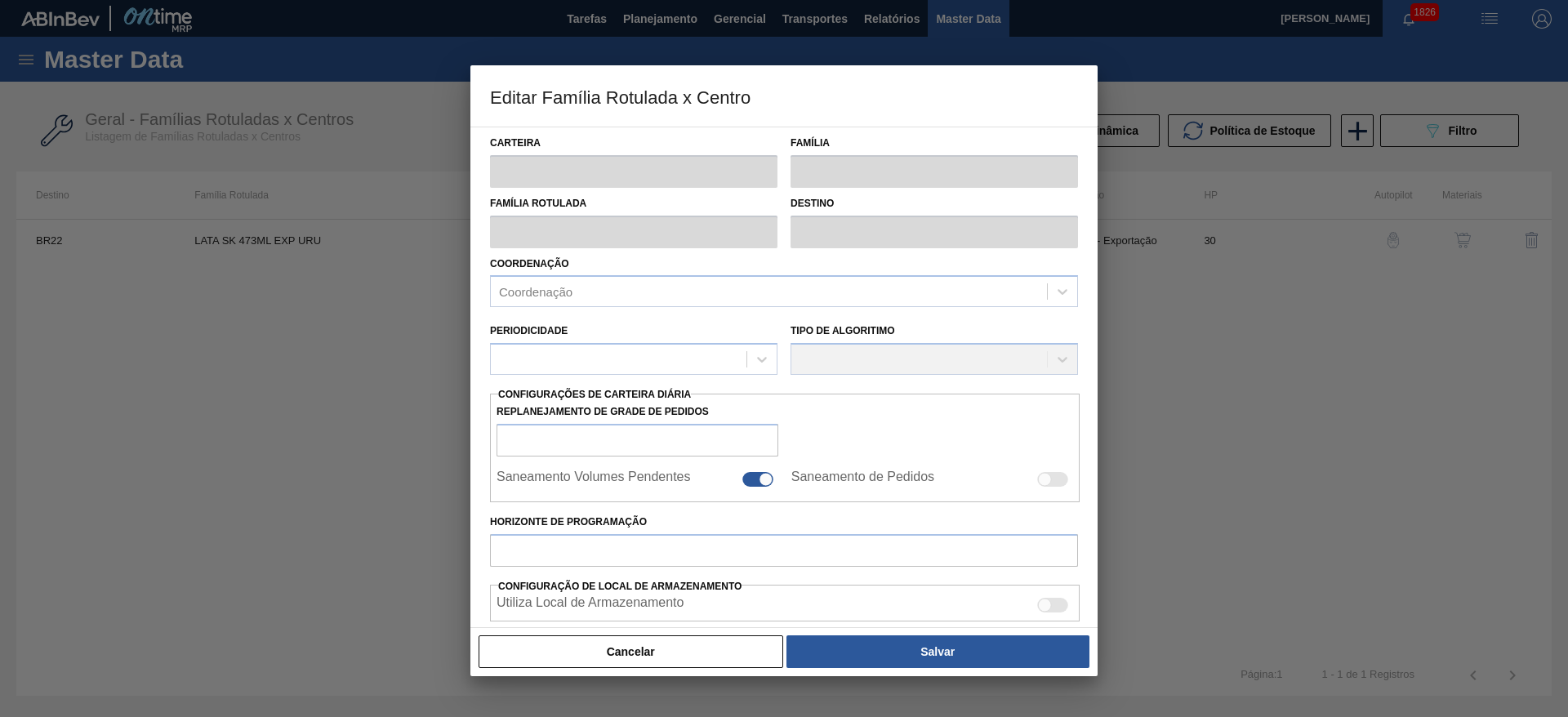
checkbox input "false"
type input "30"
type input "0"
type input "100"
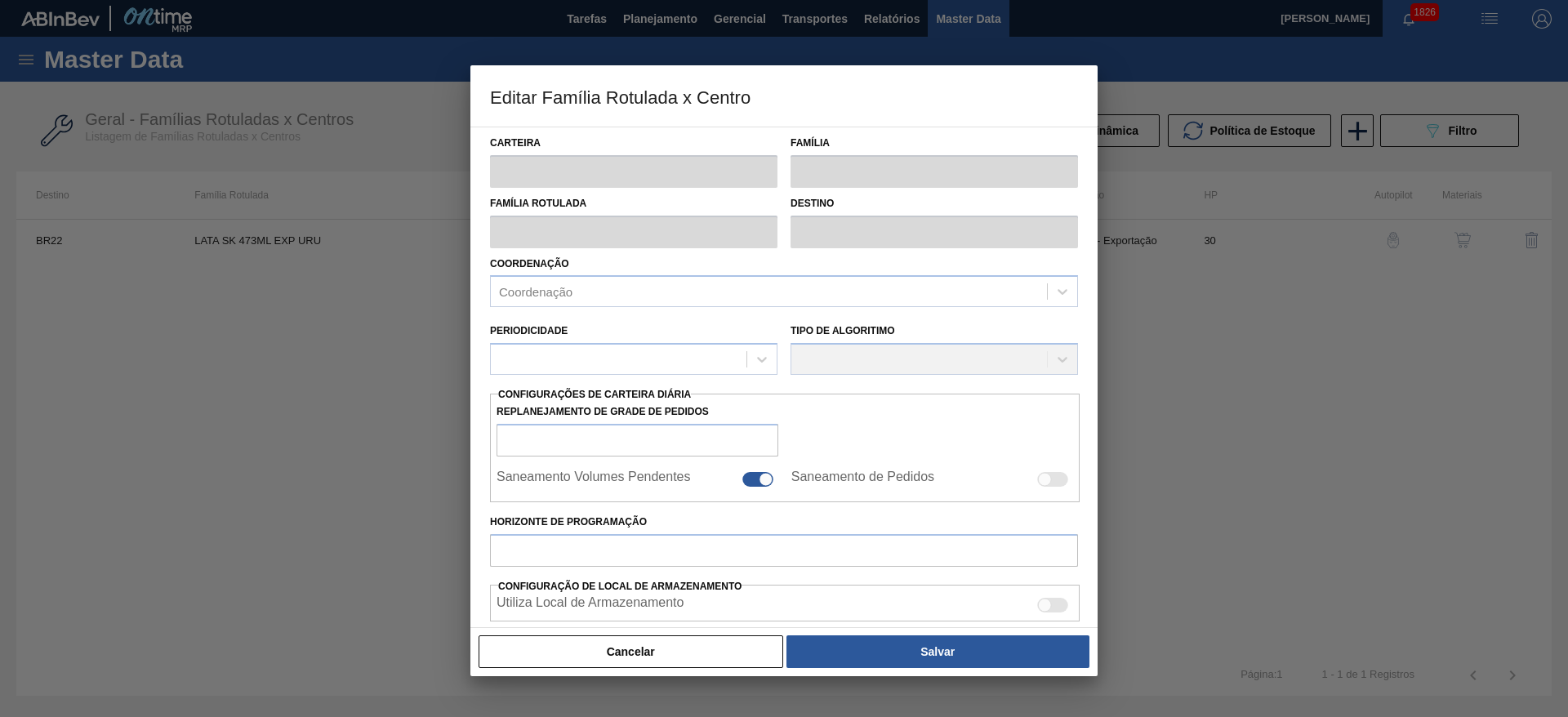
type input "0,000"
checkbox input "true"
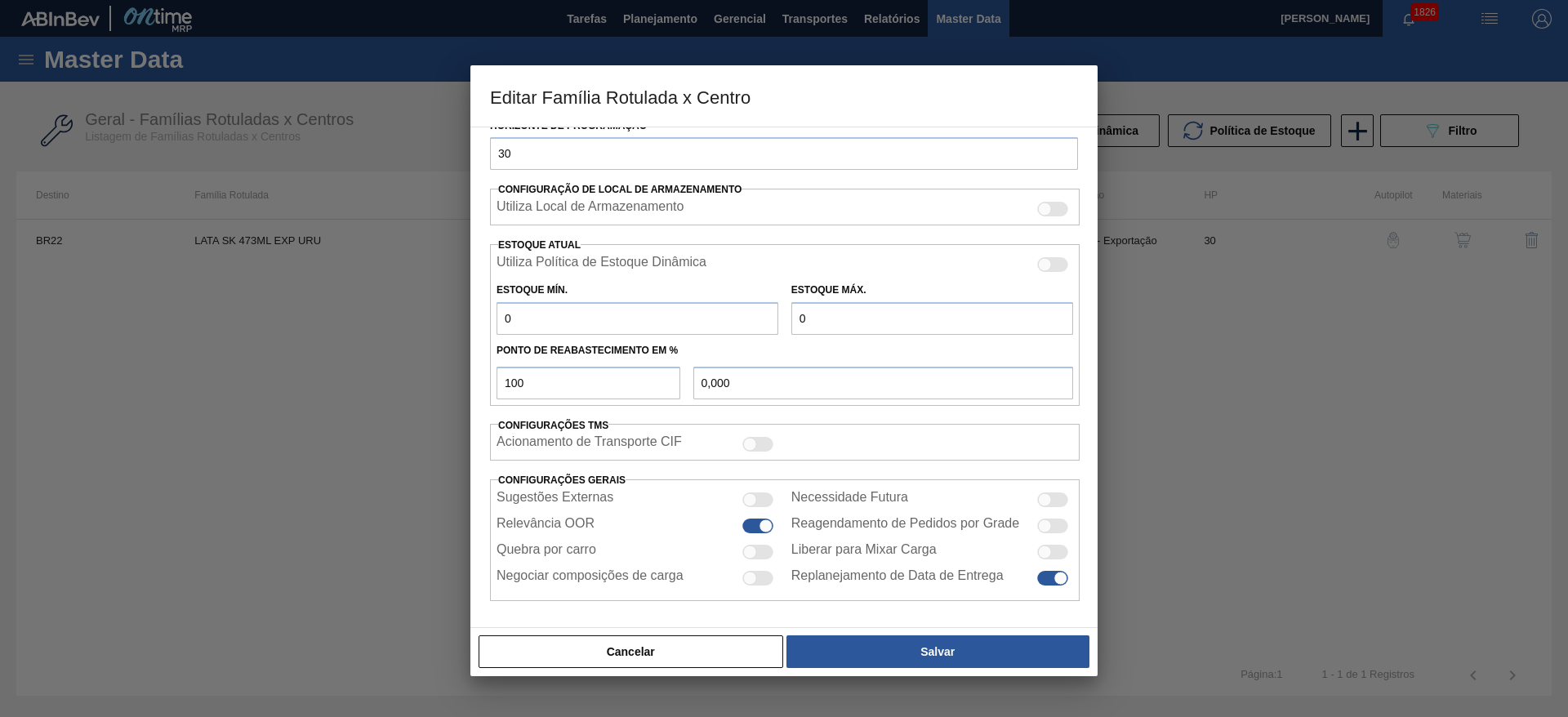
scroll to position [402, 0]
click at [760, 551] on div at bounding box center [757, 550] width 31 height 15
checkbox input "true"
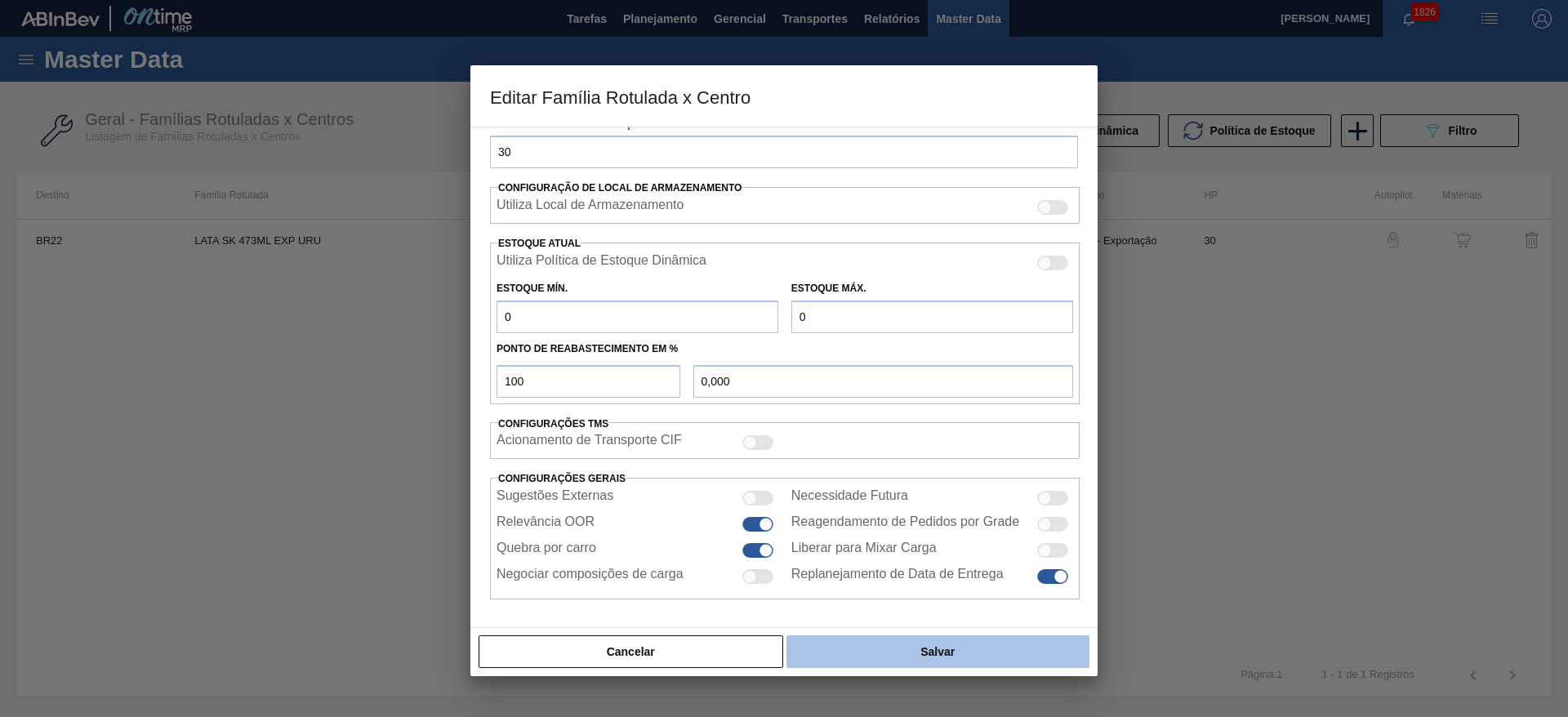
click at [901, 652] on button "Salvar" at bounding box center [937, 651] width 303 height 33
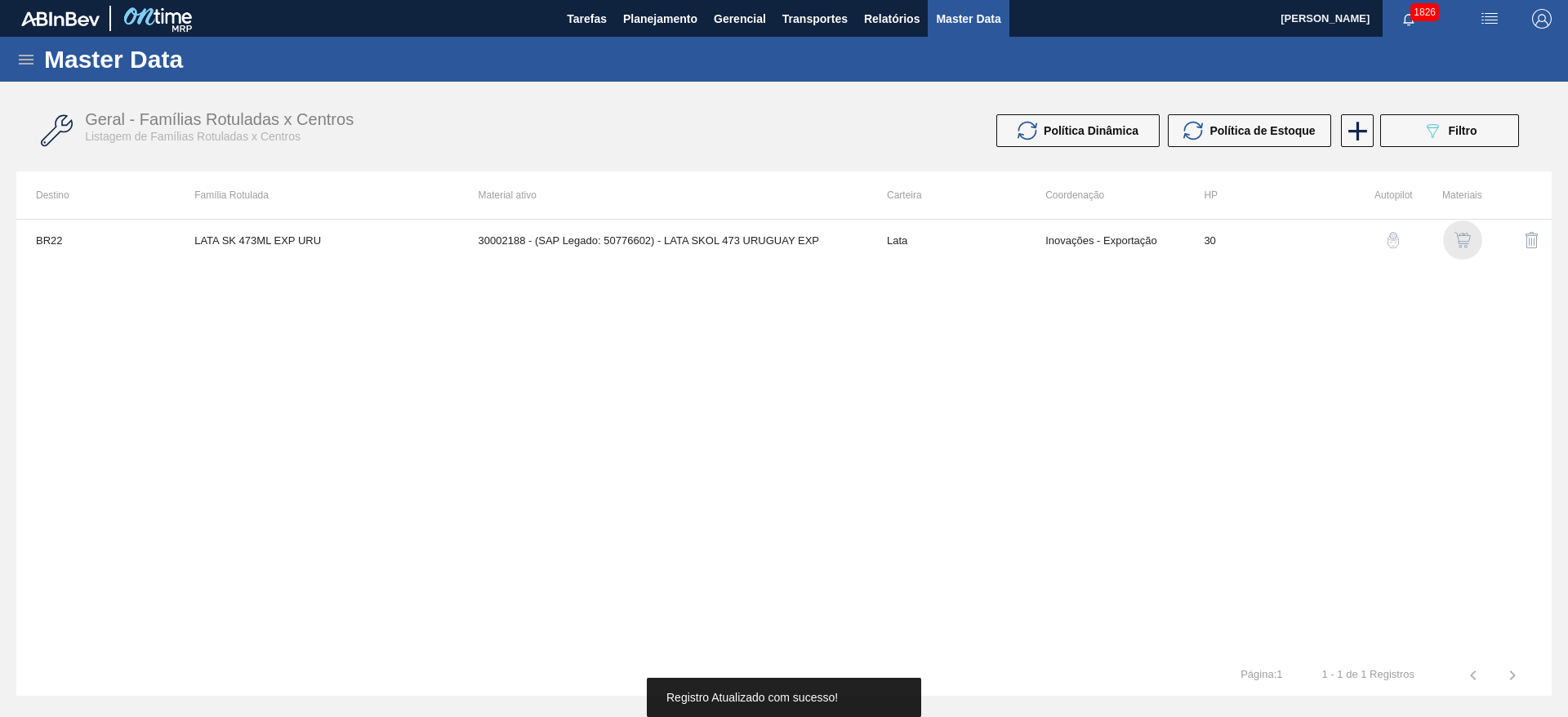
click at [1467, 239] on img "button" at bounding box center [1462, 240] width 16 height 16
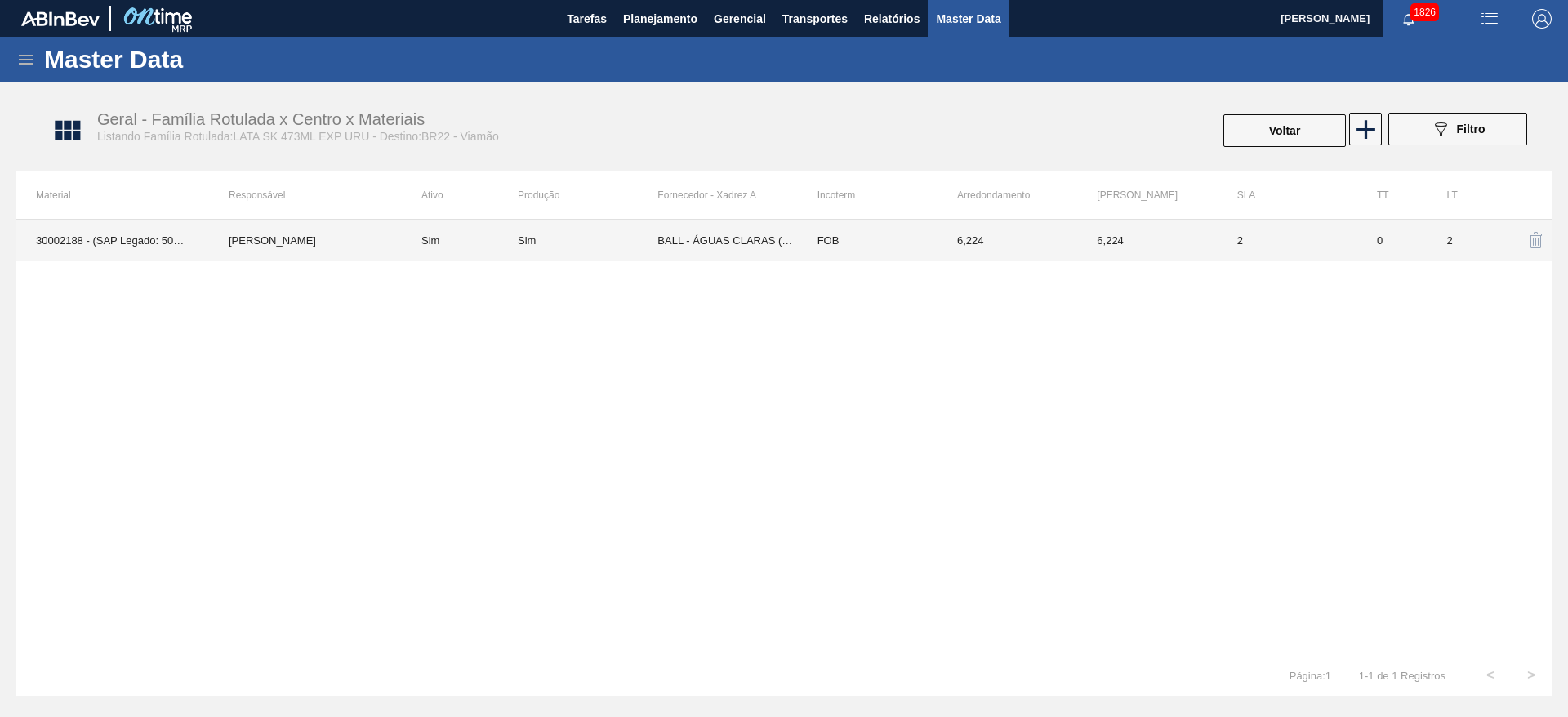
click at [724, 237] on td "BALL - ÁGUAS CLARAS (SC)" at bounding box center [727, 240] width 140 height 41
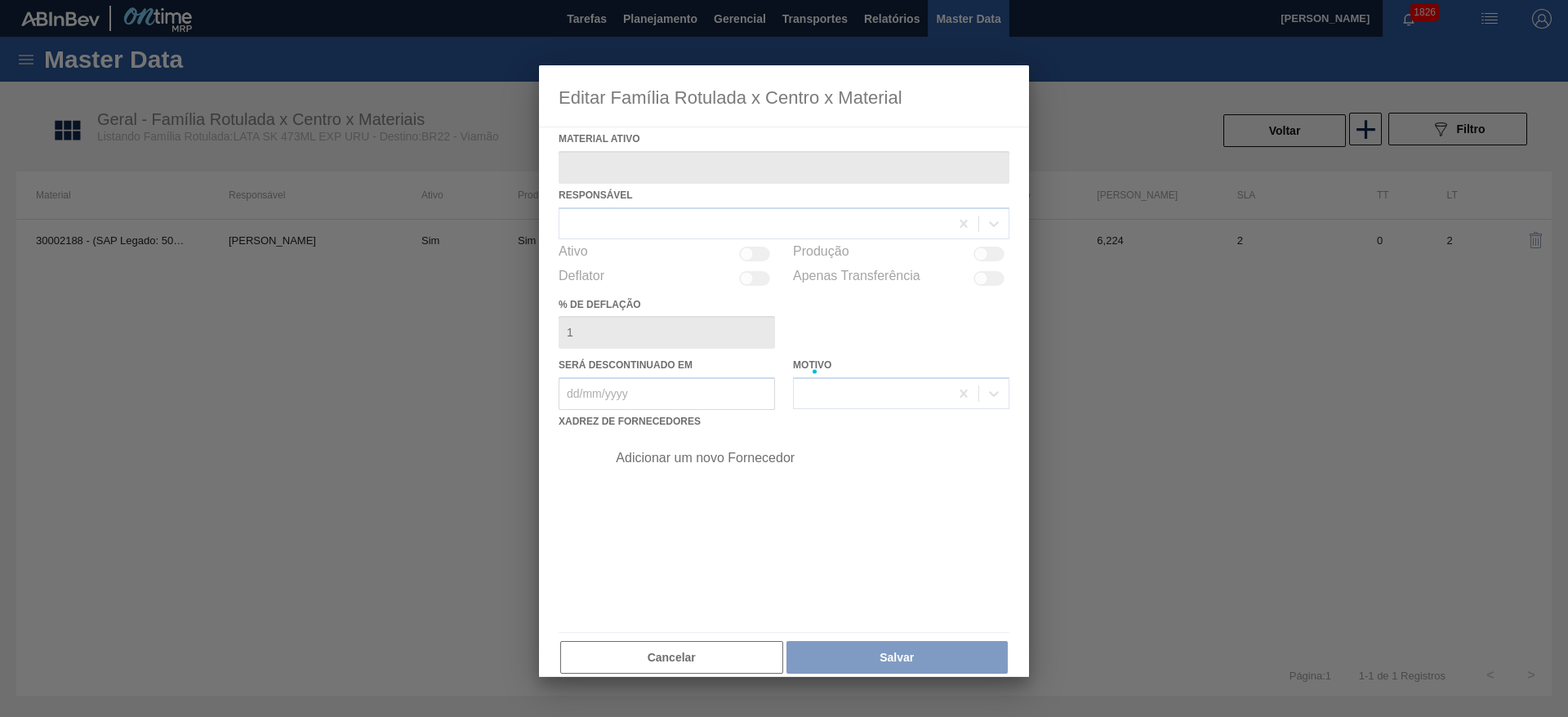
type ativo "30002188 - (SAP Legado: 50776602) - LATA SKOL 473 URUGUAY EXP"
checkbox input "true"
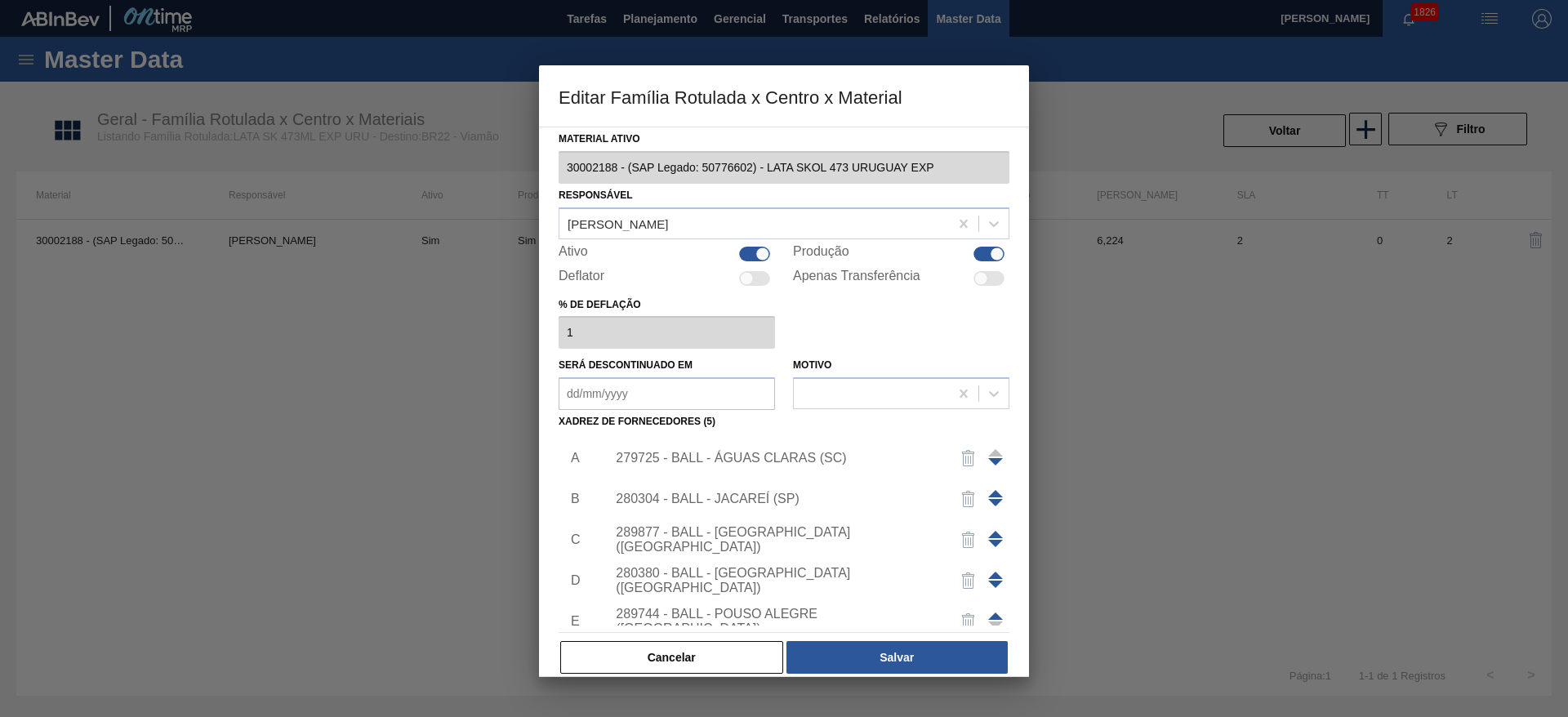
click at [786, 492] on div "280304 - BALL - JACAREÍ (SP)" at bounding box center [776, 499] width 320 height 15
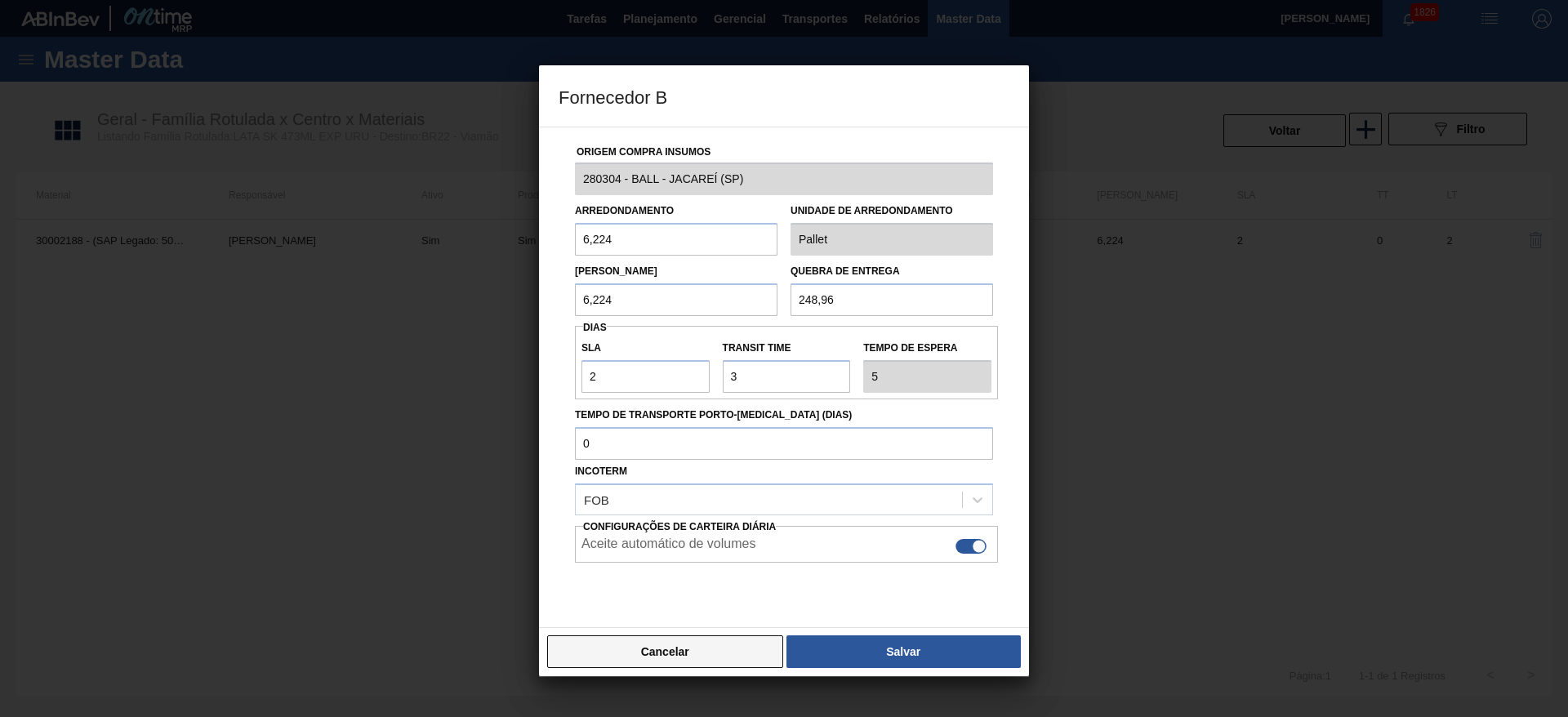
click at [727, 652] on button "Cancelar" at bounding box center [665, 651] width 236 height 33
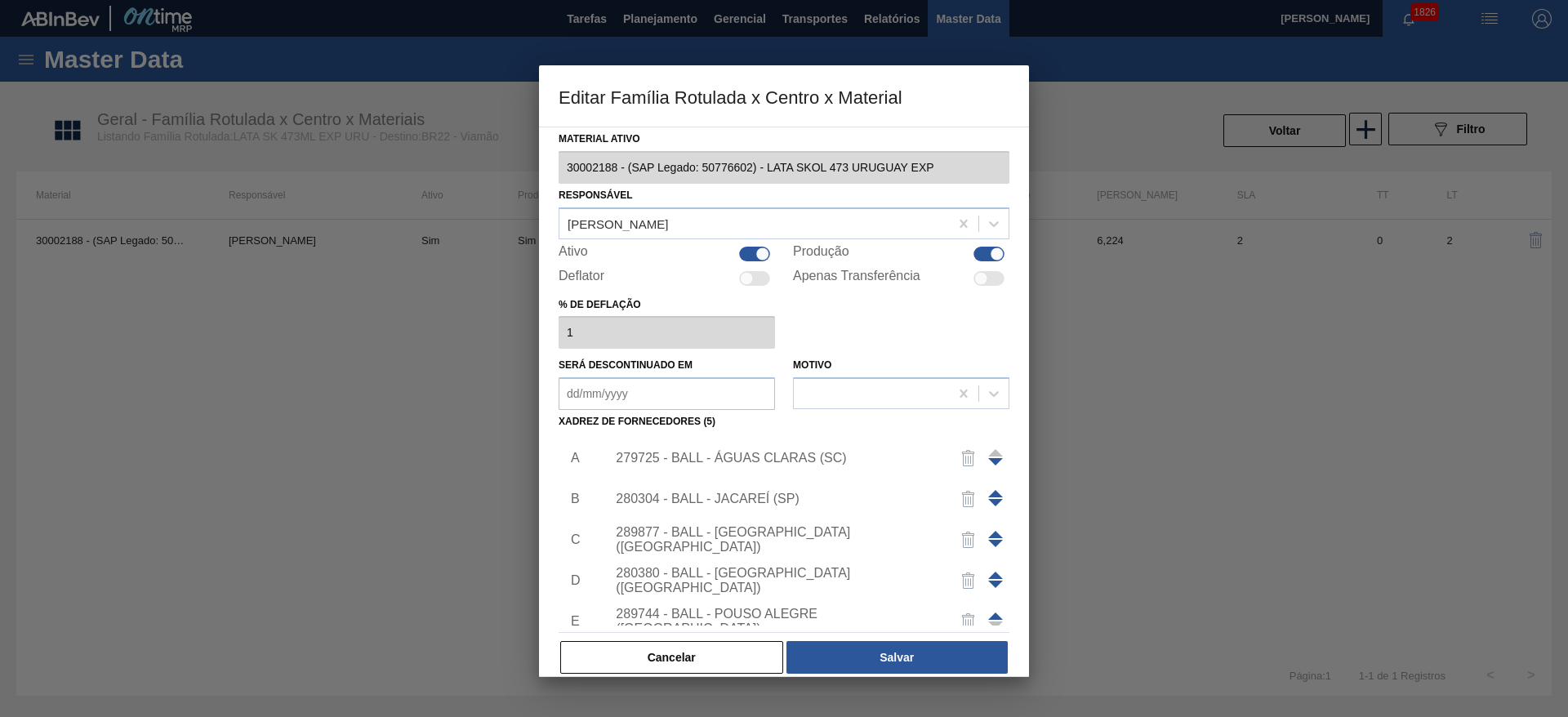
click at [773, 463] on div "279725 - BALL - ÁGUAS CLARAS (SC)" at bounding box center [776, 458] width 320 height 15
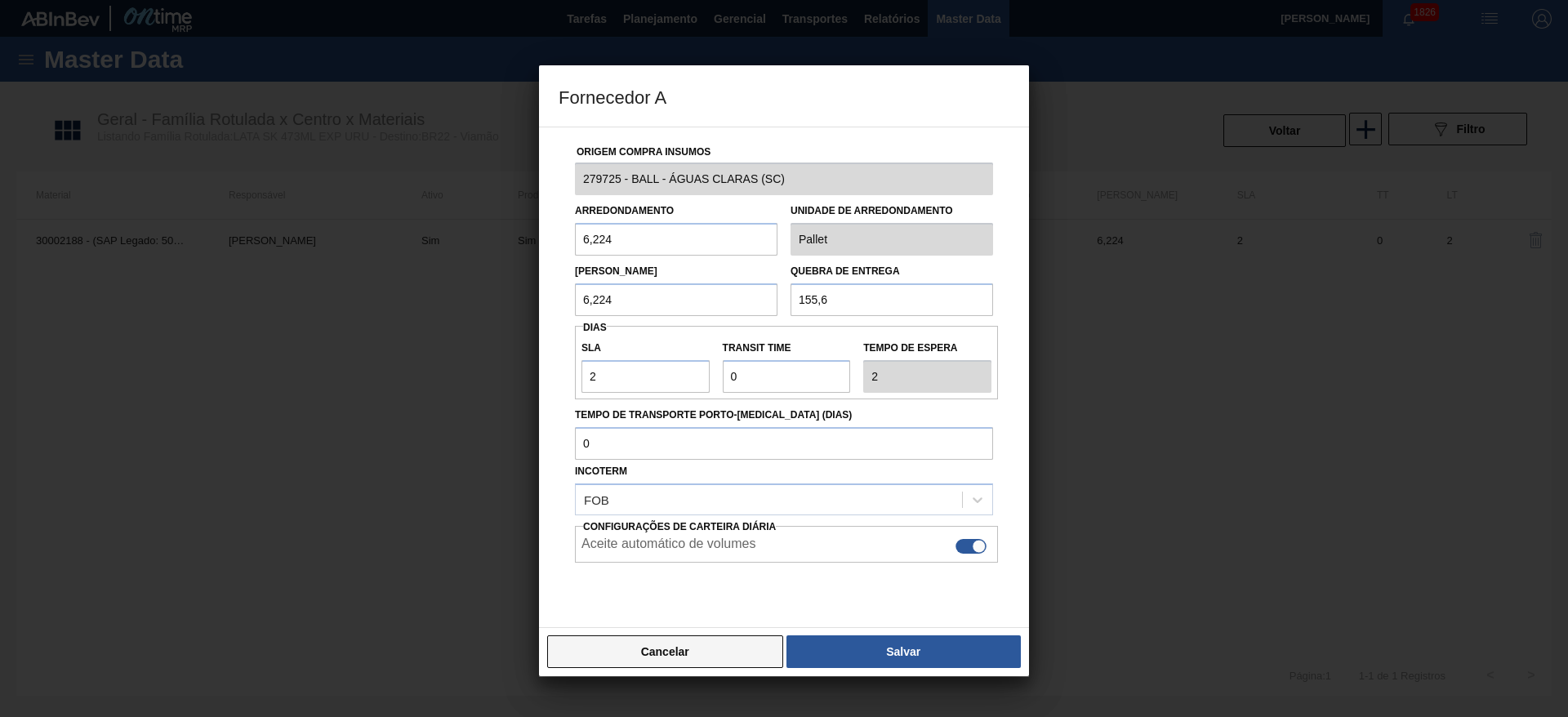
click at [745, 655] on button "Cancelar" at bounding box center [665, 651] width 236 height 33
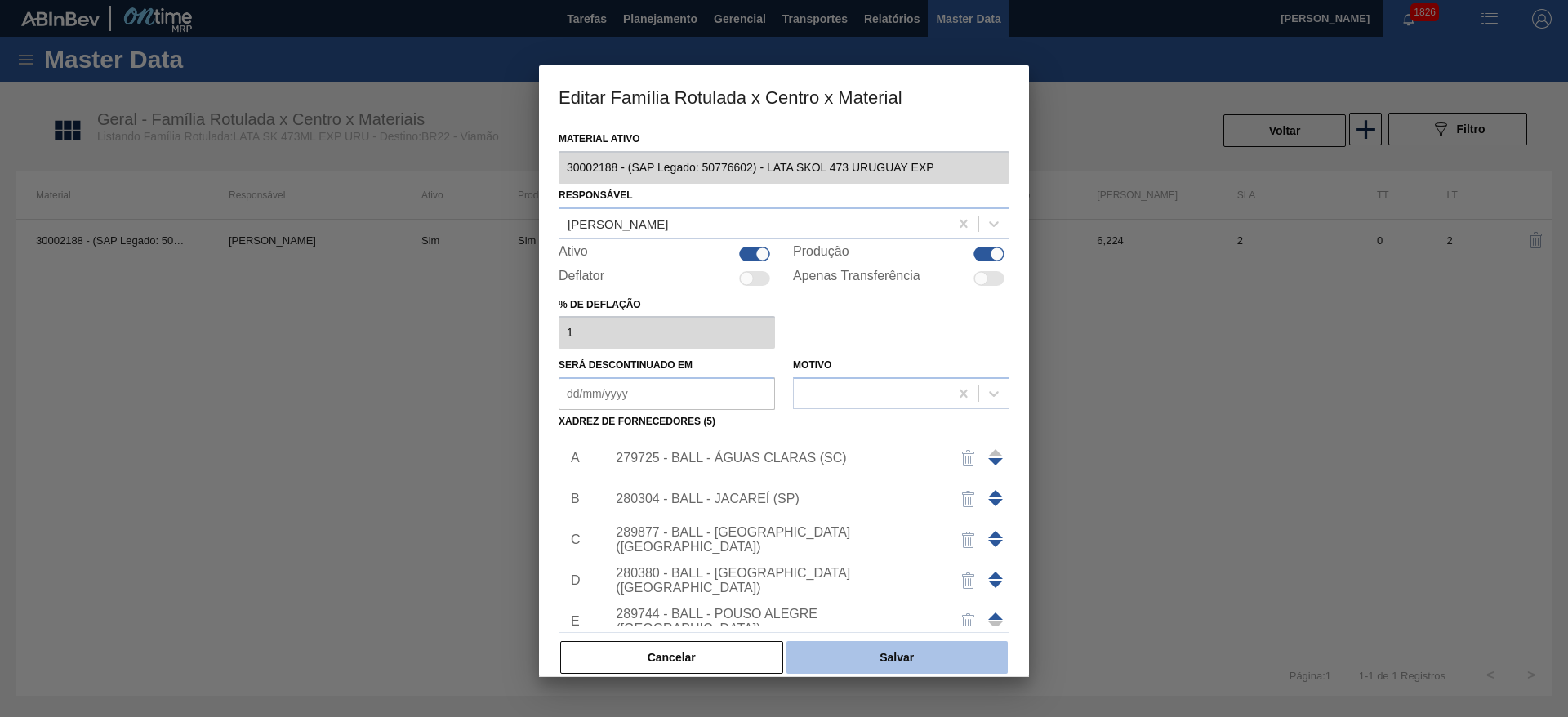
click at [828, 654] on button "Salvar" at bounding box center [896, 657] width 221 height 33
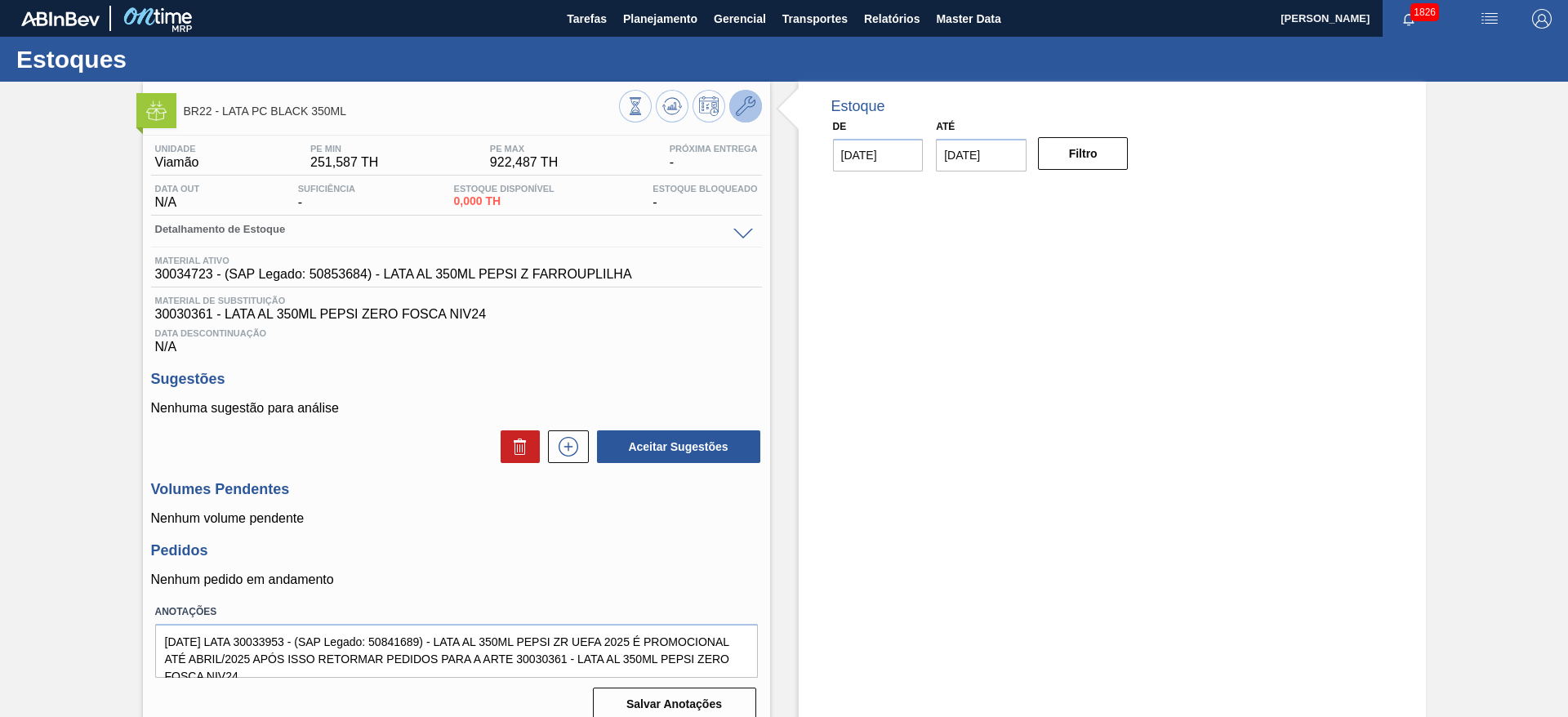
click at [741, 110] on icon at bounding box center [746, 106] width 20 height 20
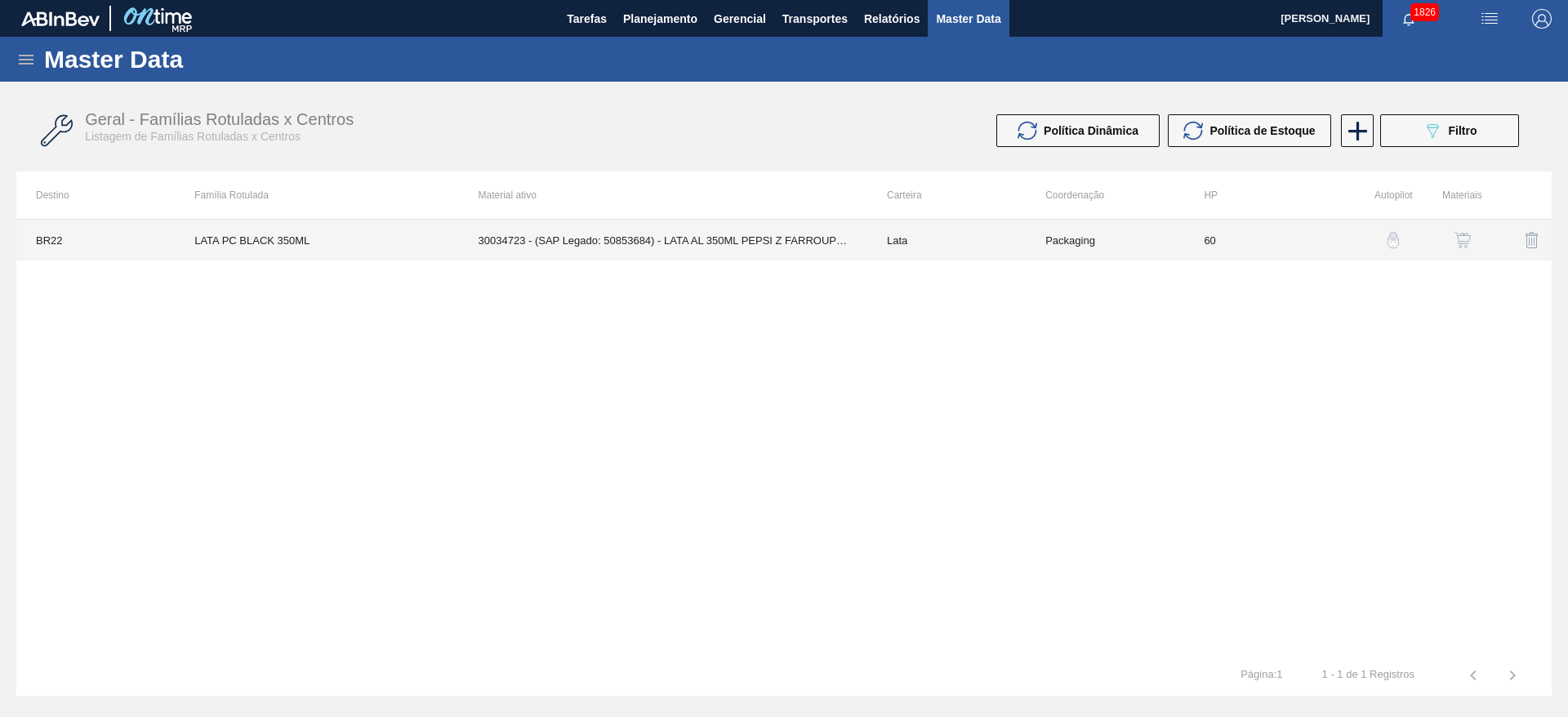
click at [795, 237] on td "30034723 - (SAP Legado: 50853684) - LATA AL 350ML PEPSI Z FARROUPLILHA" at bounding box center [663, 240] width 408 height 41
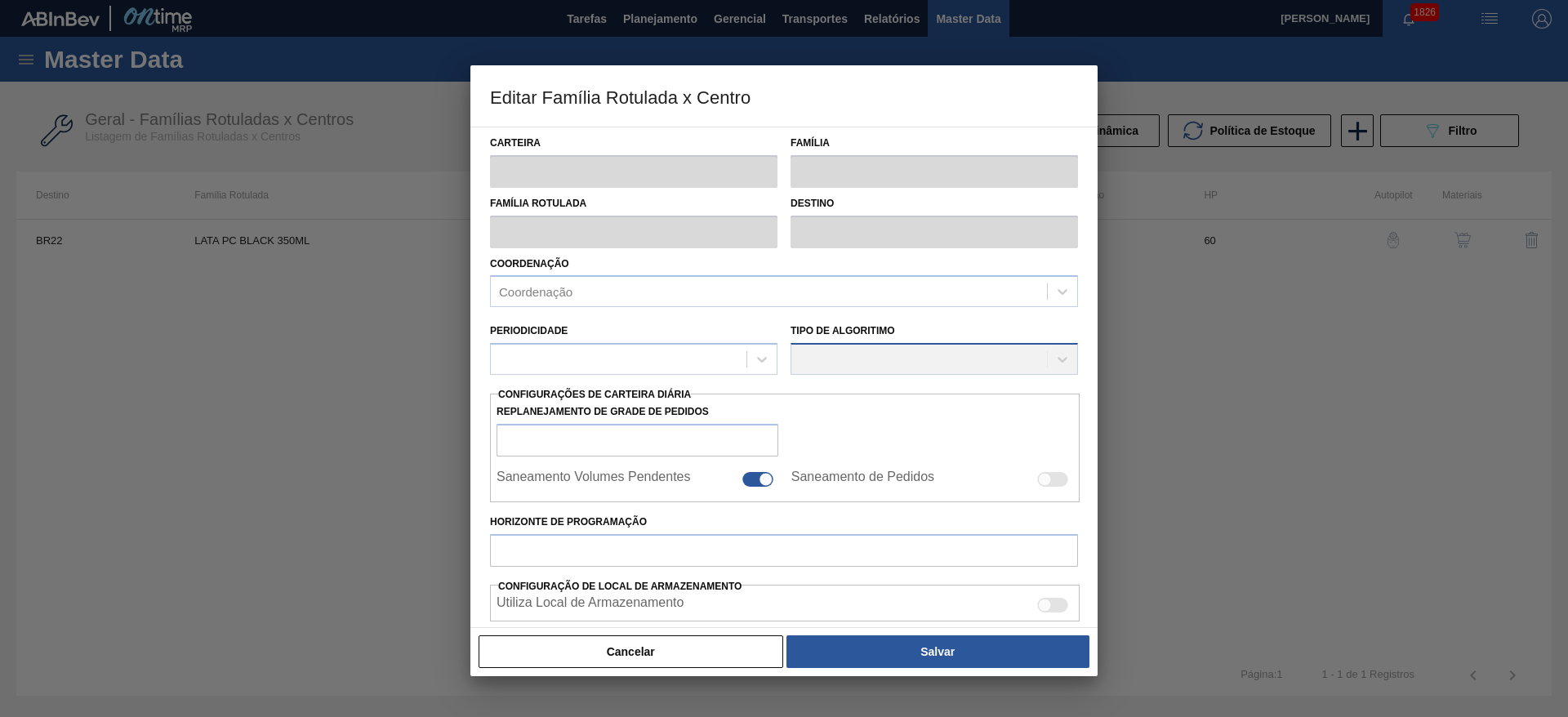
type input "Lata"
type input "LATA PC BLACK 350ML"
type input "BR22 - Viamão"
type input "0"
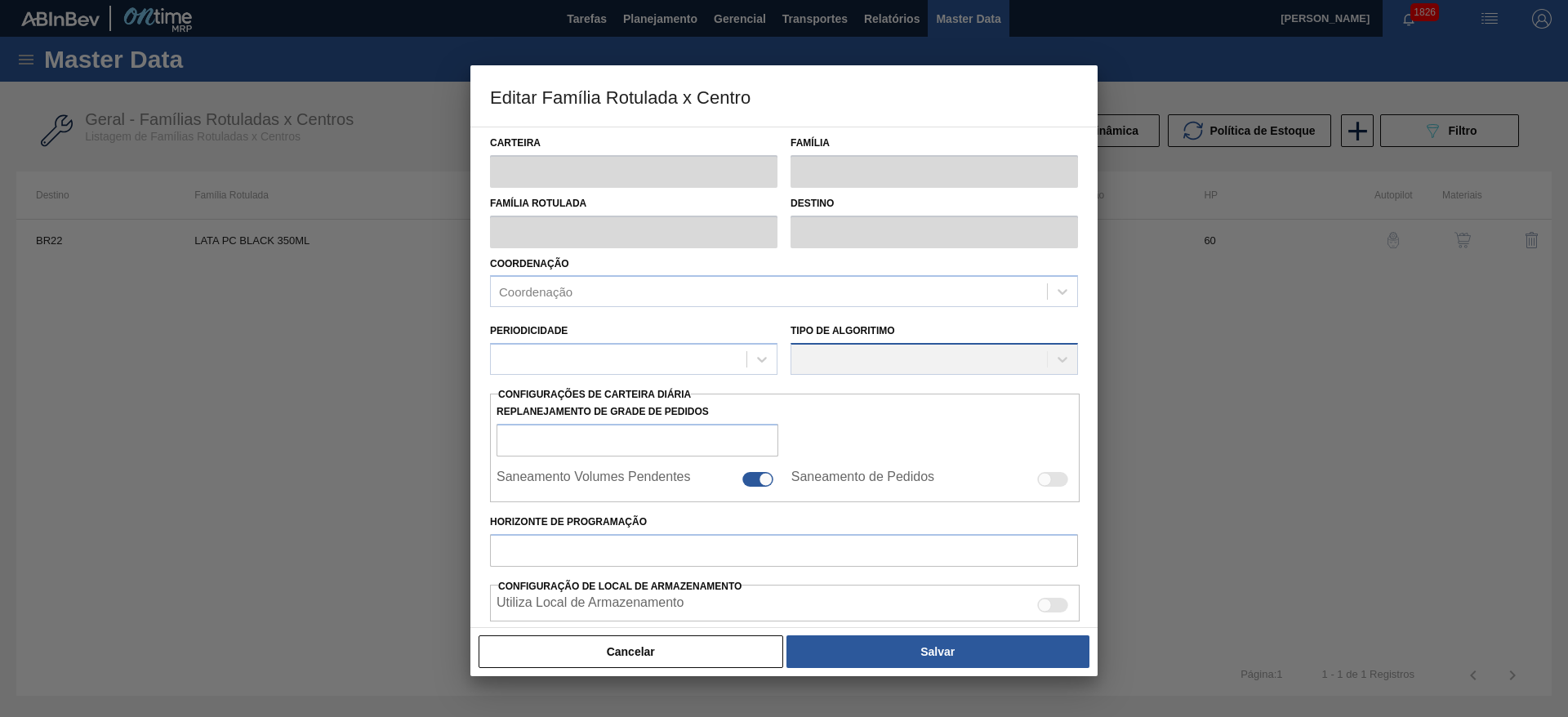
checkbox input "false"
type input "60"
type input "251,587"
type input "922,487"
type input "44"
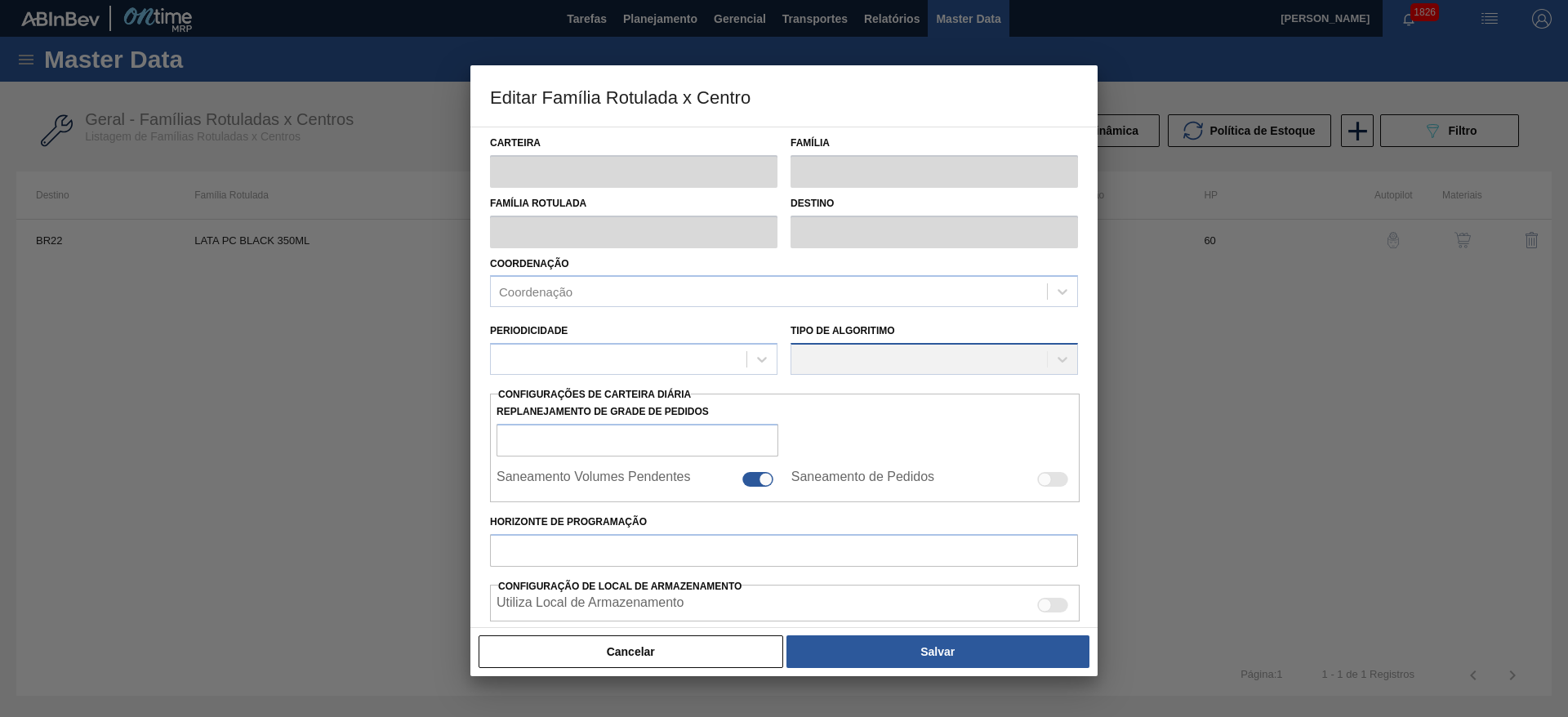
type input "546,783"
checkbox input "true"
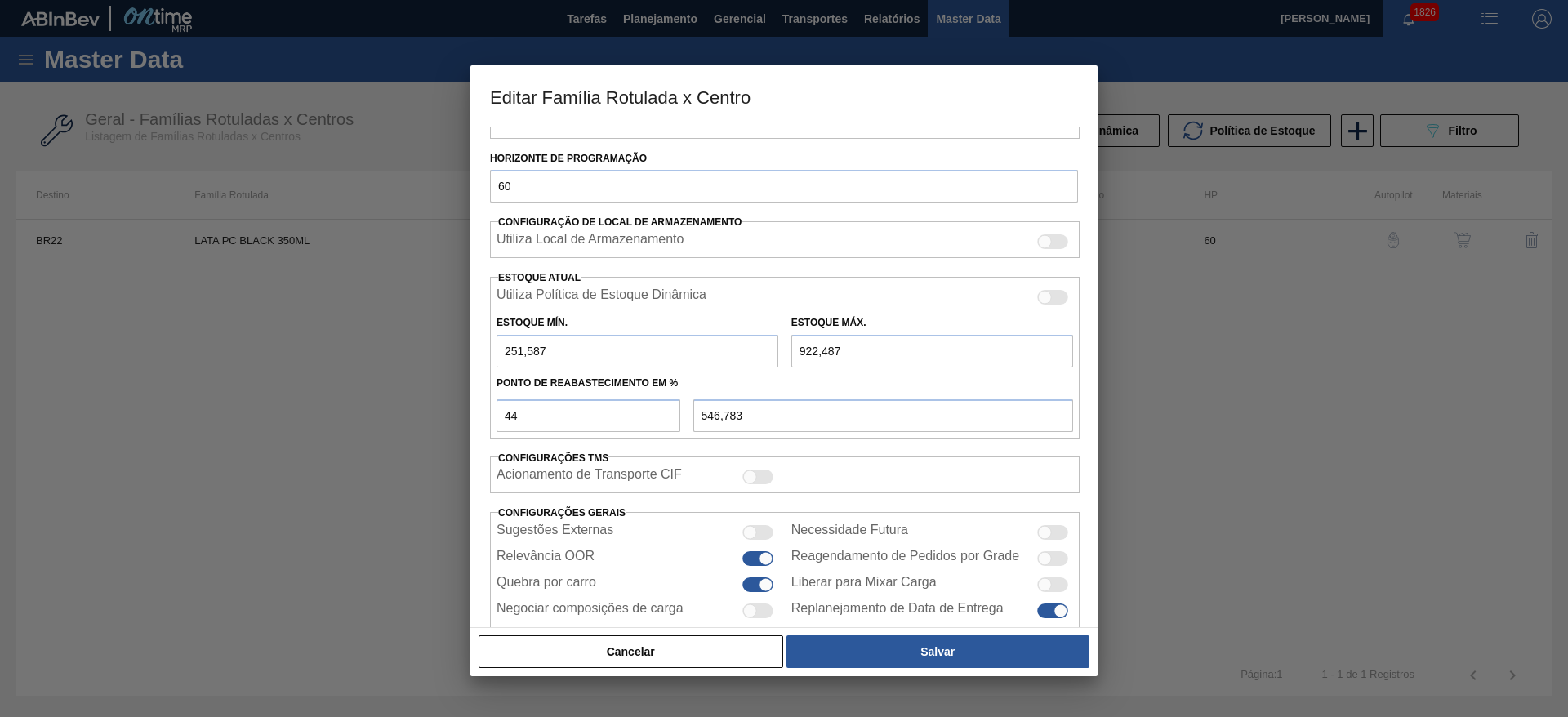
scroll to position [402, 0]
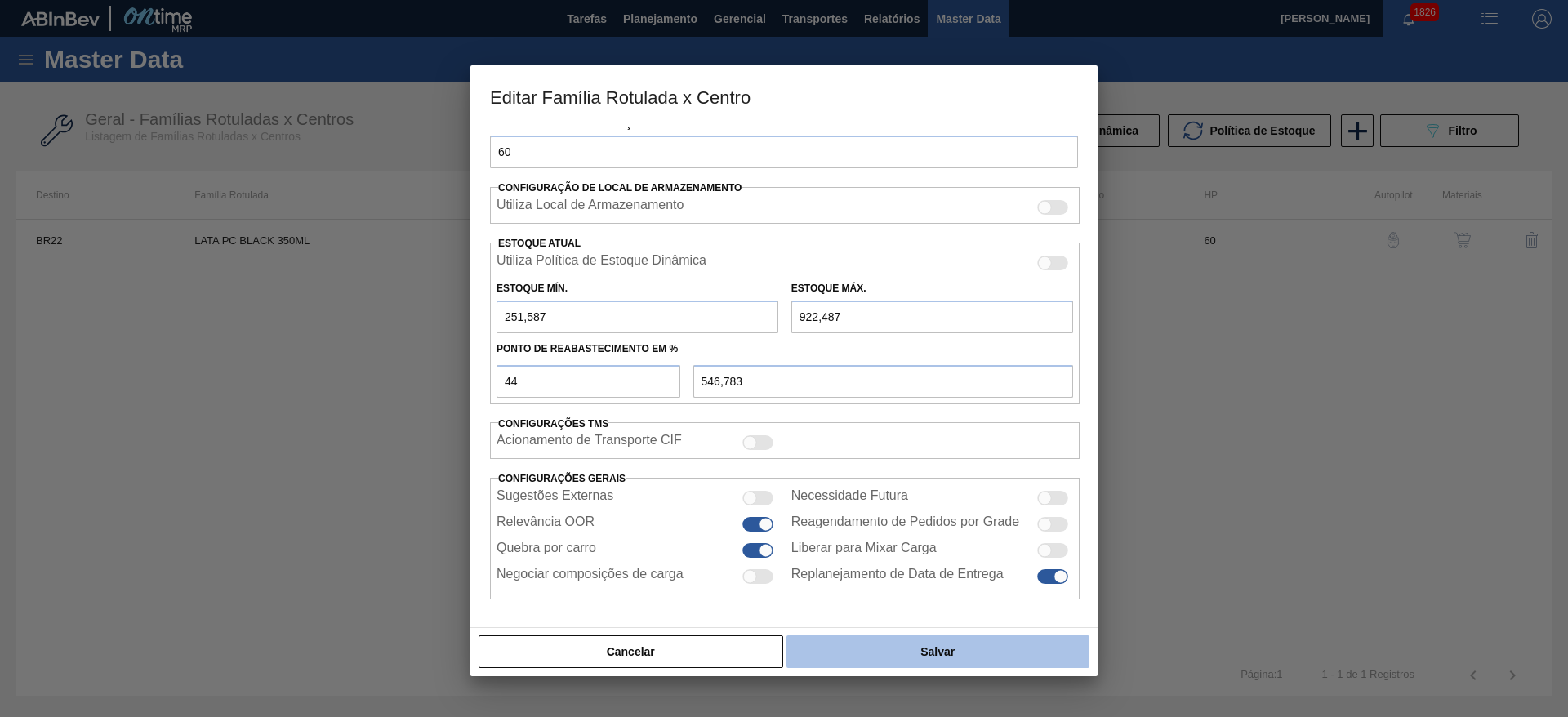
click at [938, 651] on button "Salvar" at bounding box center [937, 651] width 303 height 33
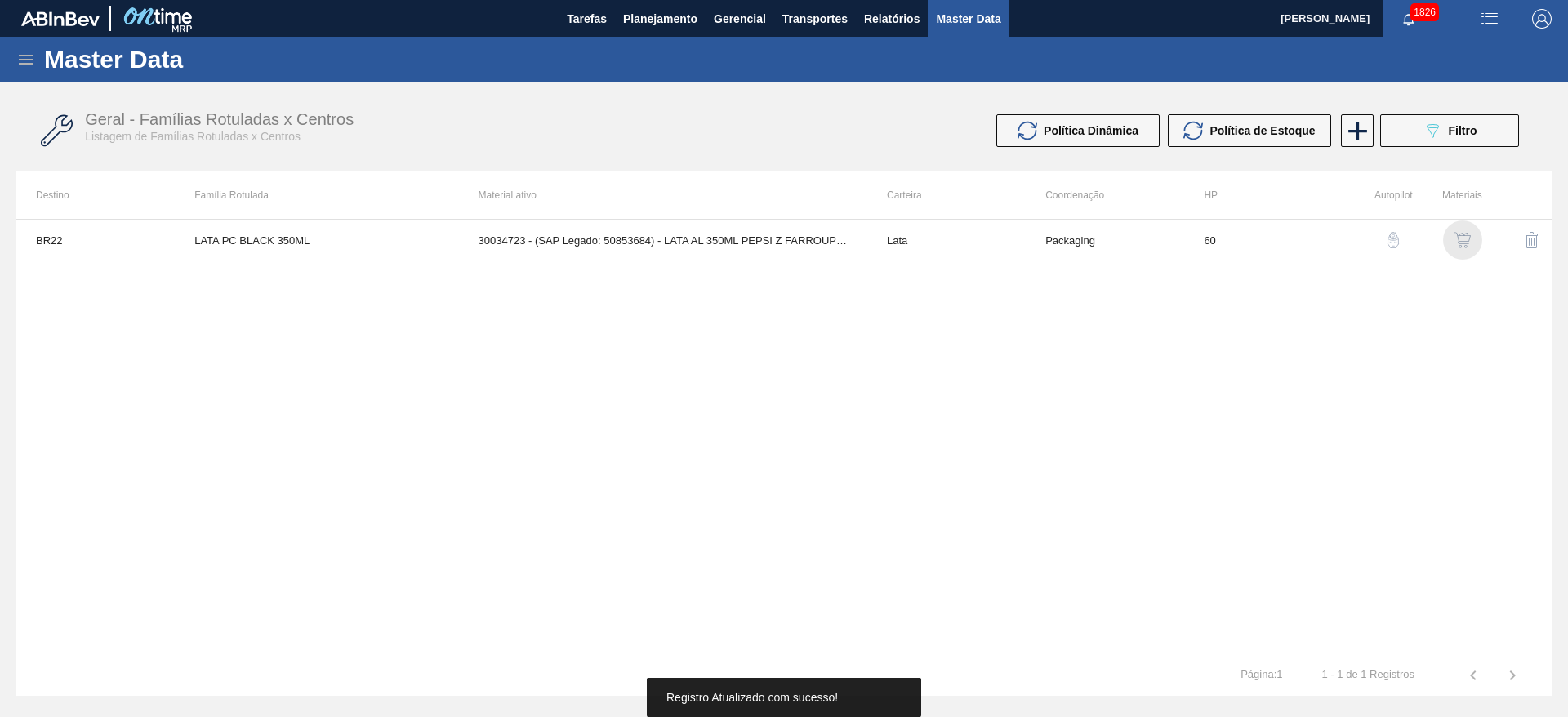
click at [1463, 244] on img "button" at bounding box center [1462, 240] width 16 height 16
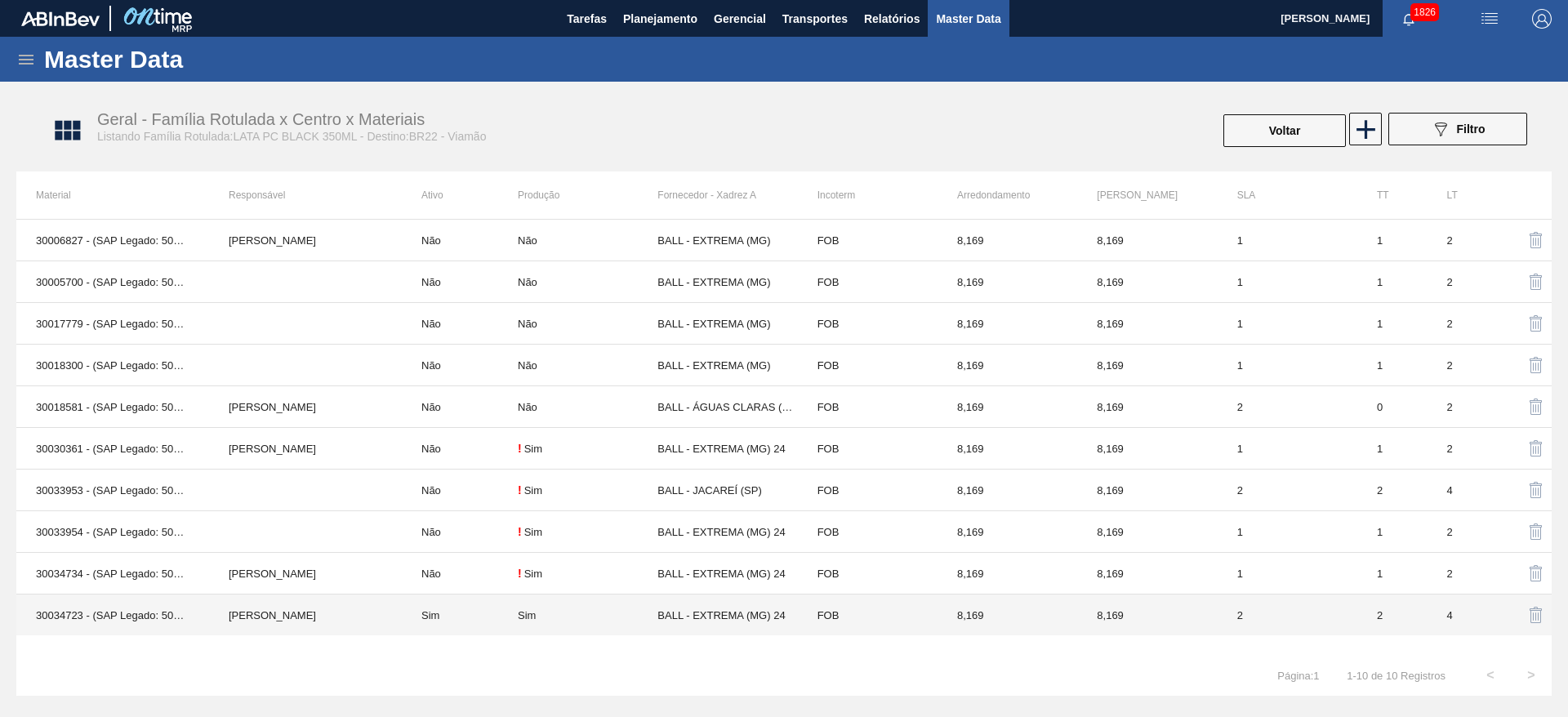
click at [705, 616] on td "BALL - EXTREMA (MG) 24" at bounding box center [727, 616] width 140 height 42
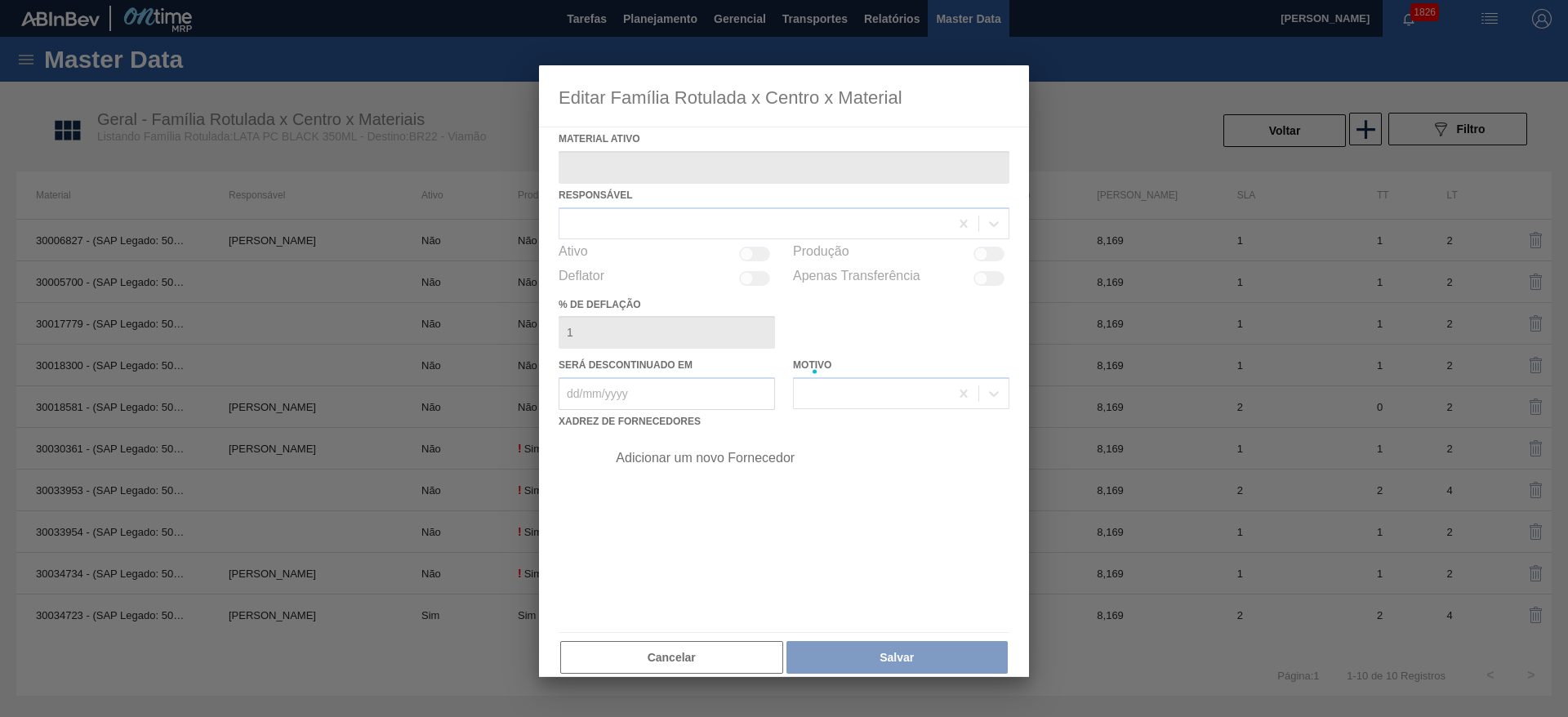
type ativo "30034723 - (SAP Legado: 50853684) - LATA AL 350ML PEPSI Z FARROUPLILHA"
checkbox input "true"
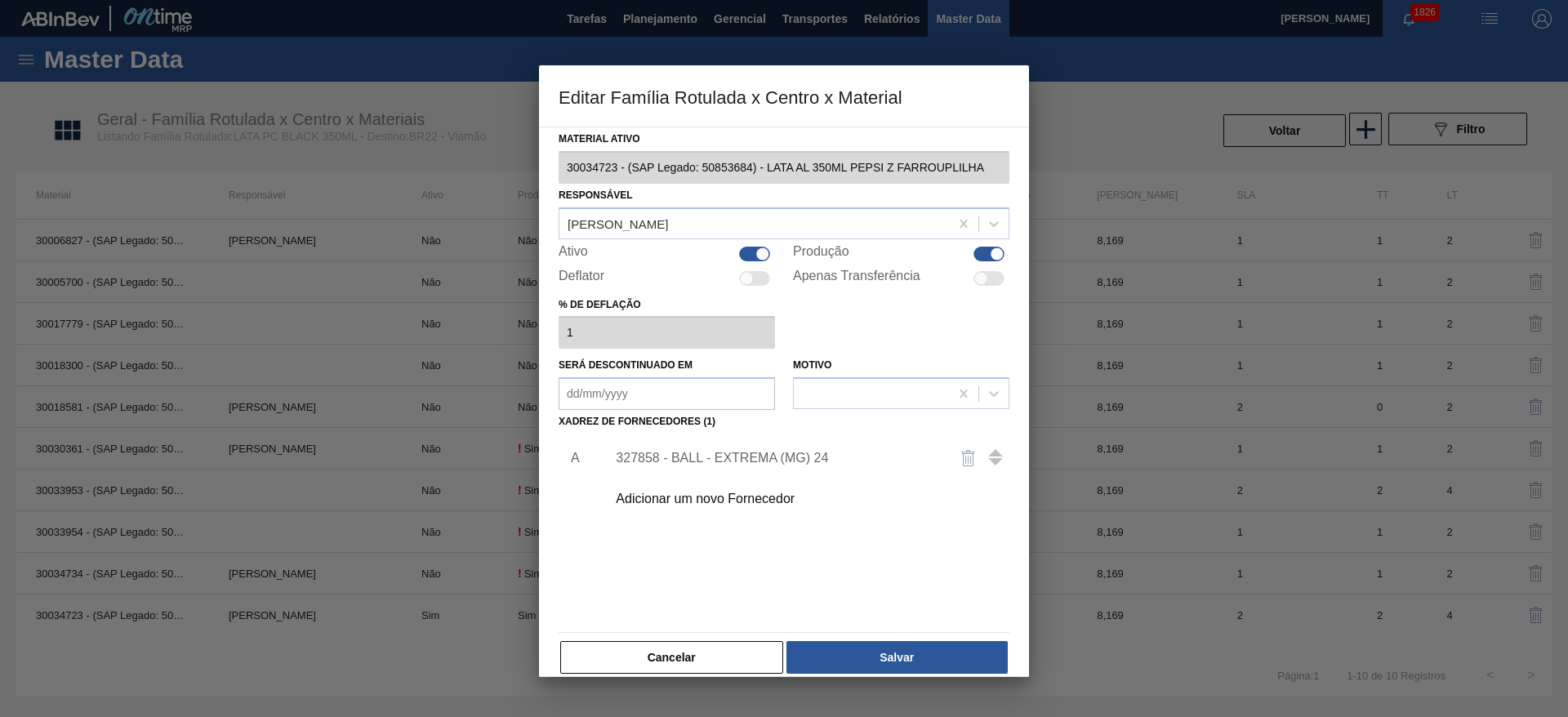
click at [775, 460] on div "327858 - BALL - EXTREMA (MG) 24" at bounding box center [776, 458] width 320 height 15
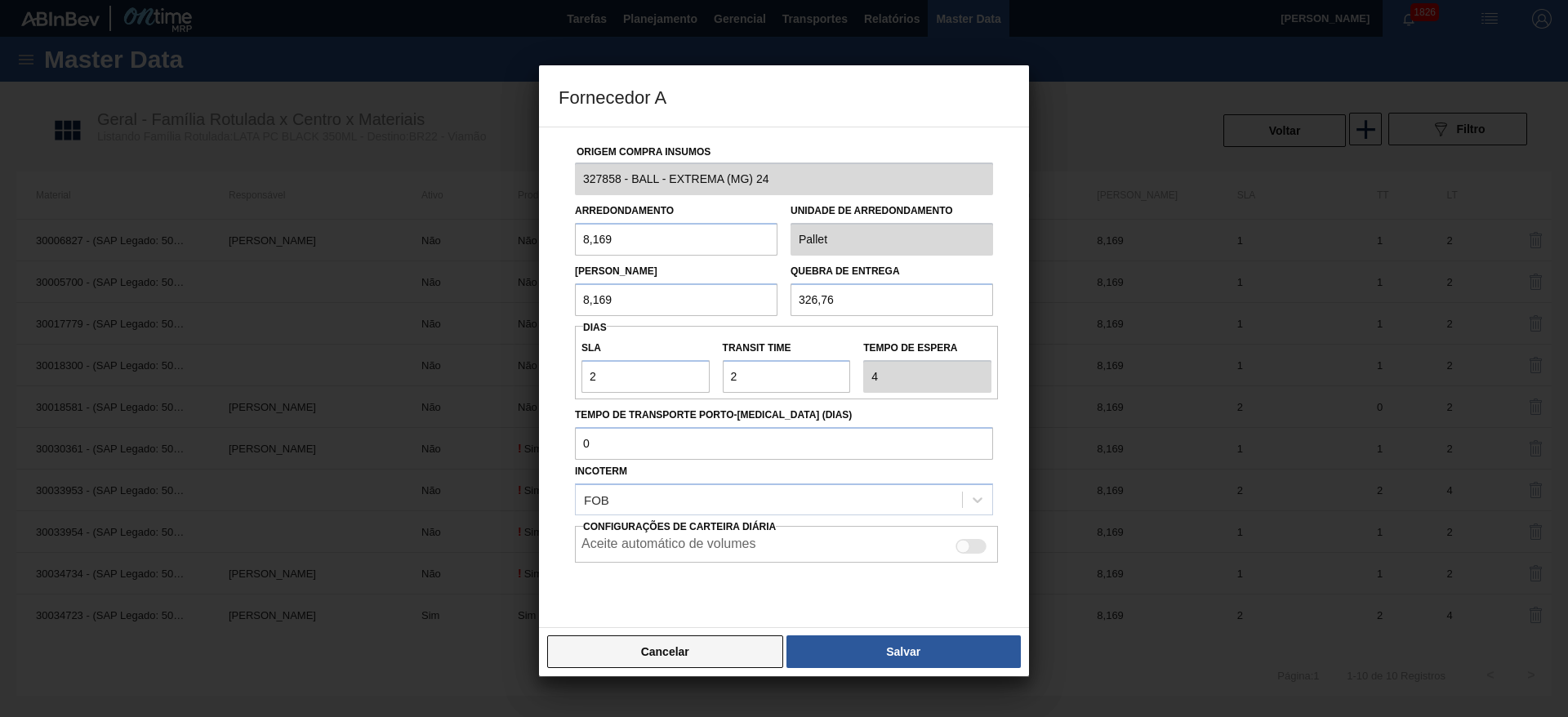
click at [728, 649] on button "Cancelar" at bounding box center [665, 651] width 236 height 33
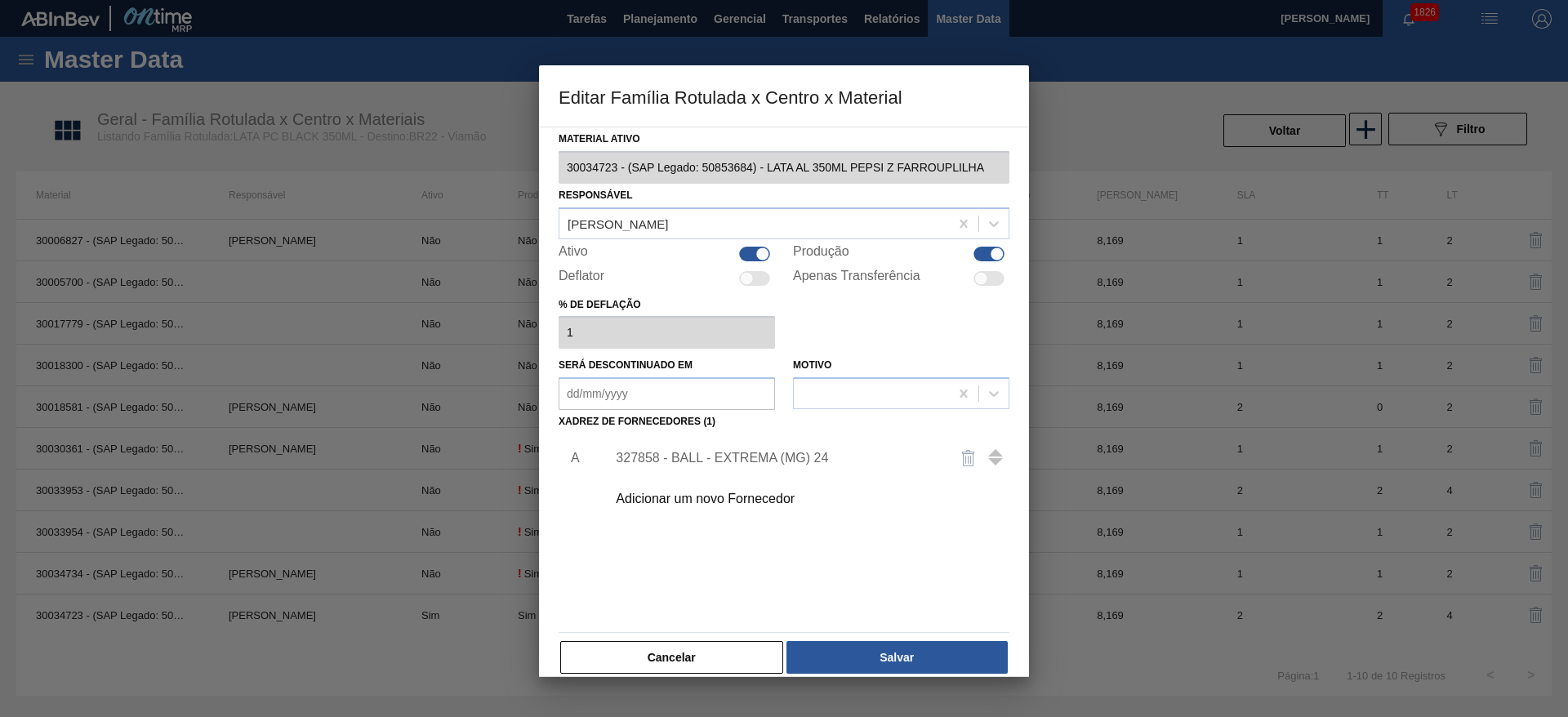
click at [733, 505] on div "Adicionar um novo Fornecedor" at bounding box center [776, 499] width 320 height 15
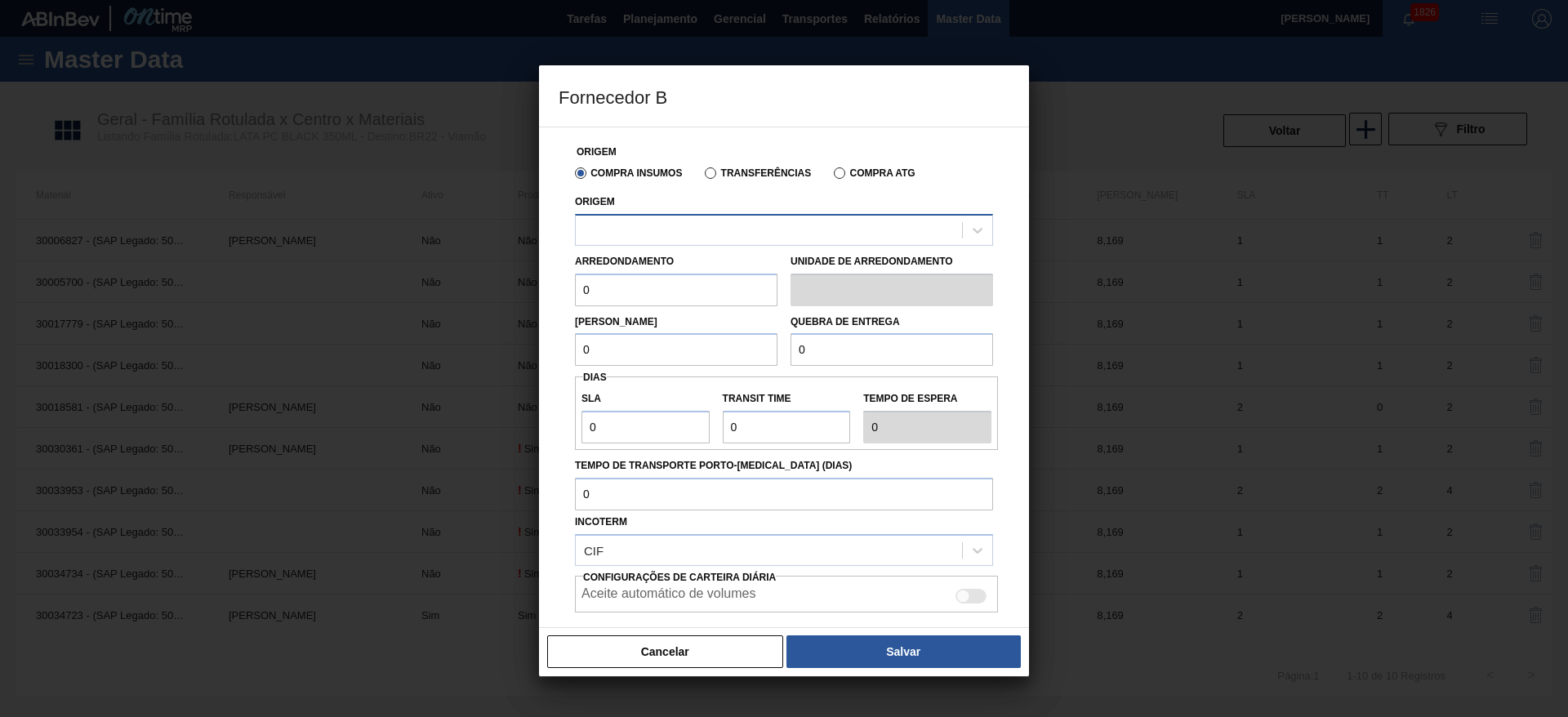
click at [688, 238] on div at bounding box center [769, 230] width 386 height 24
click at [711, 234] on div at bounding box center [769, 230] width 386 height 24
click at [733, 234] on div at bounding box center [769, 230] width 386 height 24
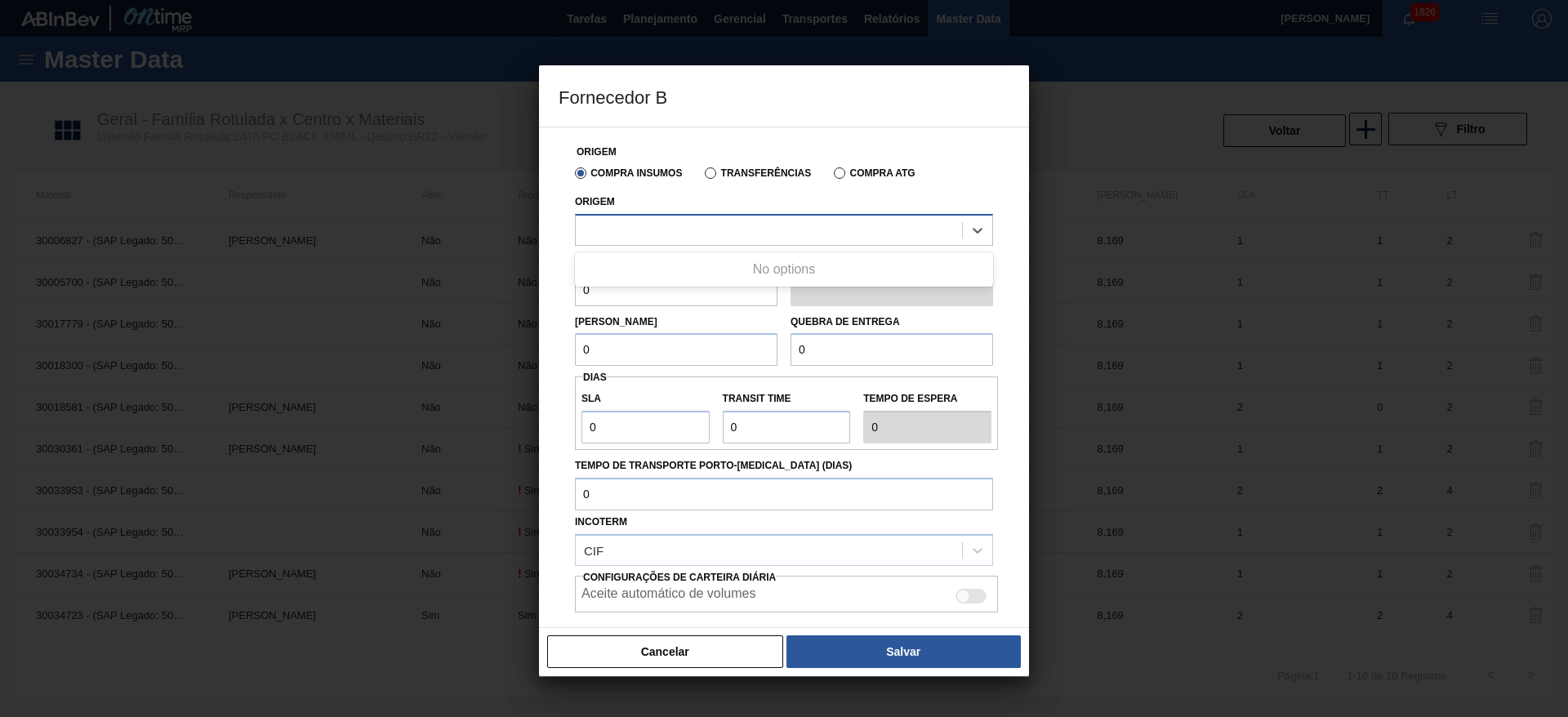
click at [733, 234] on div at bounding box center [769, 230] width 386 height 24
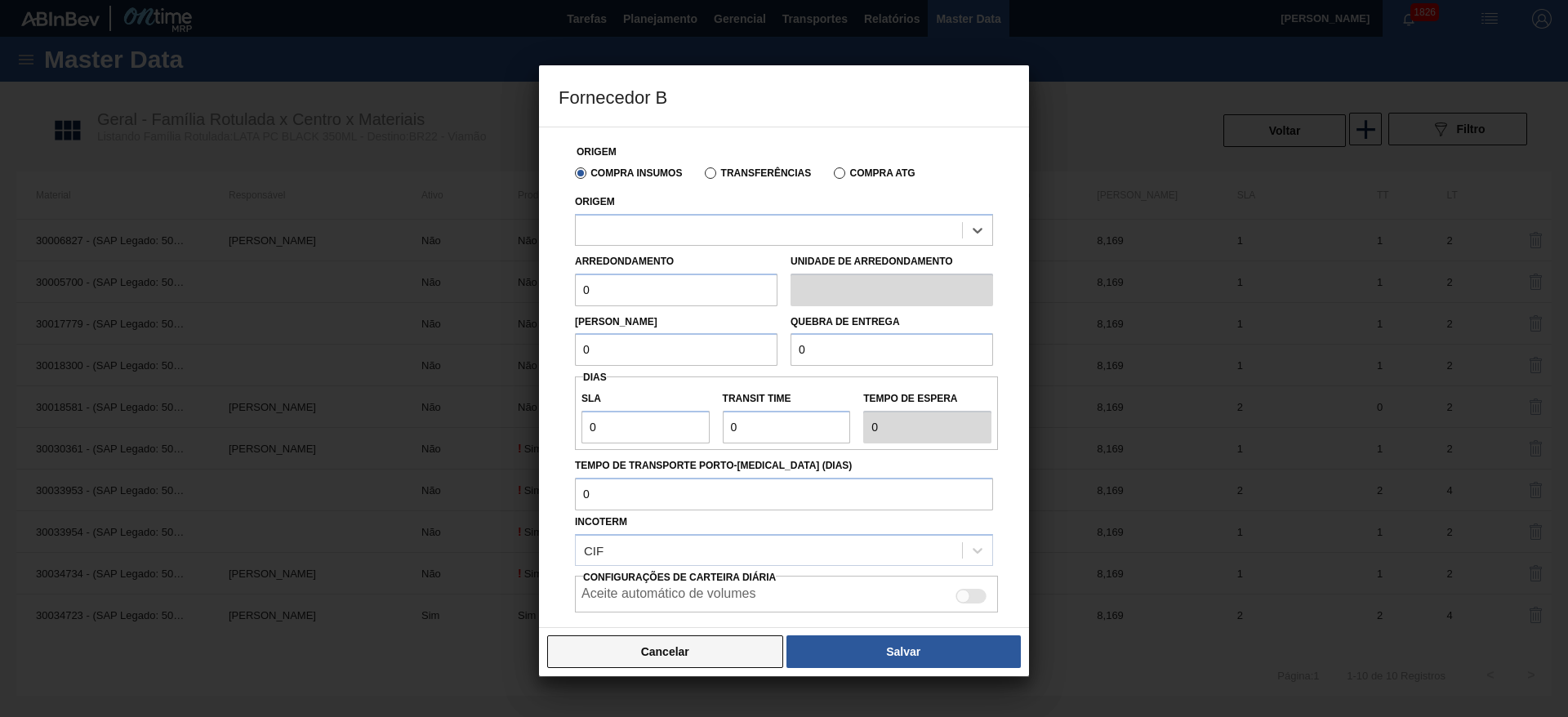
click at [713, 658] on button "Cancelar" at bounding box center [665, 651] width 236 height 33
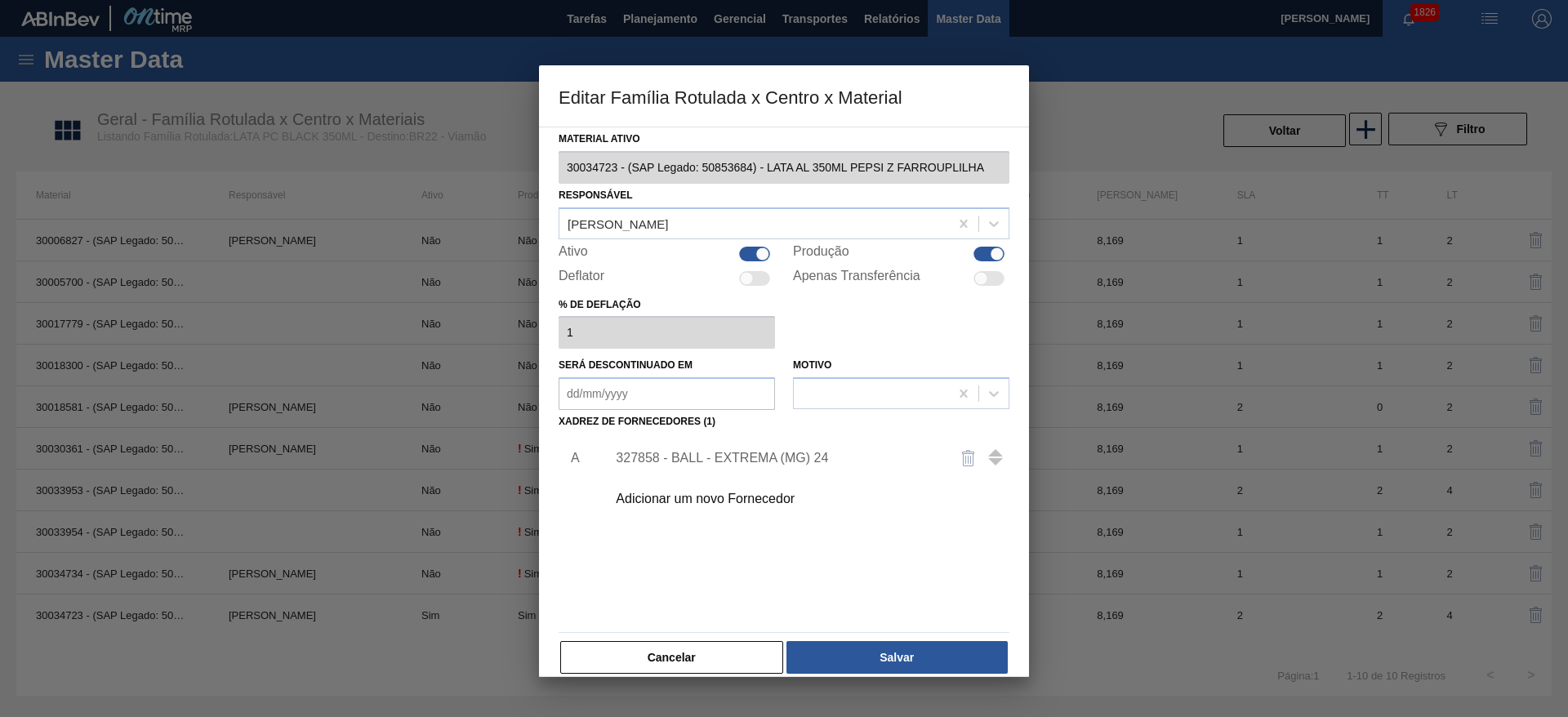
click at [719, 656] on button "Cancelar" at bounding box center [671, 657] width 223 height 33
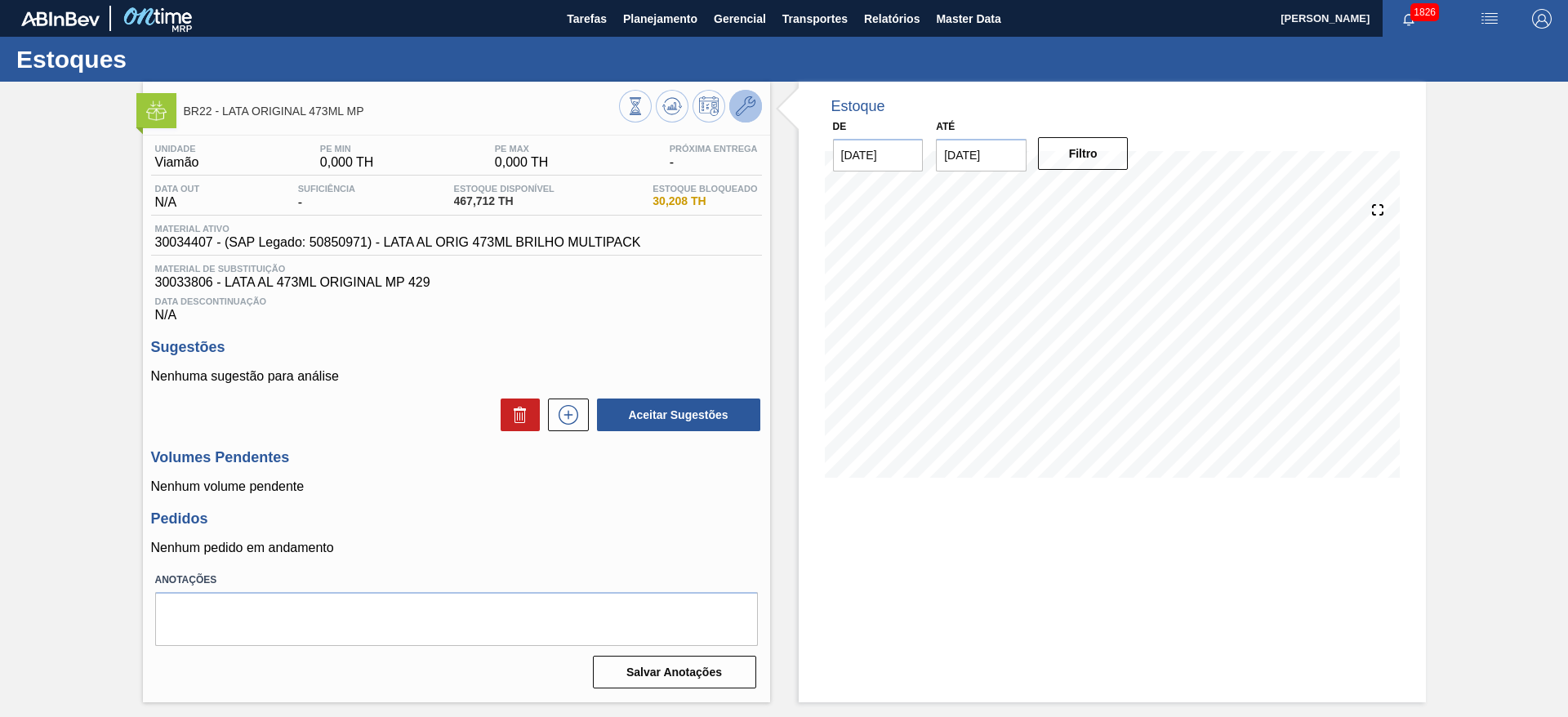
click at [754, 112] on icon at bounding box center [746, 106] width 20 height 20
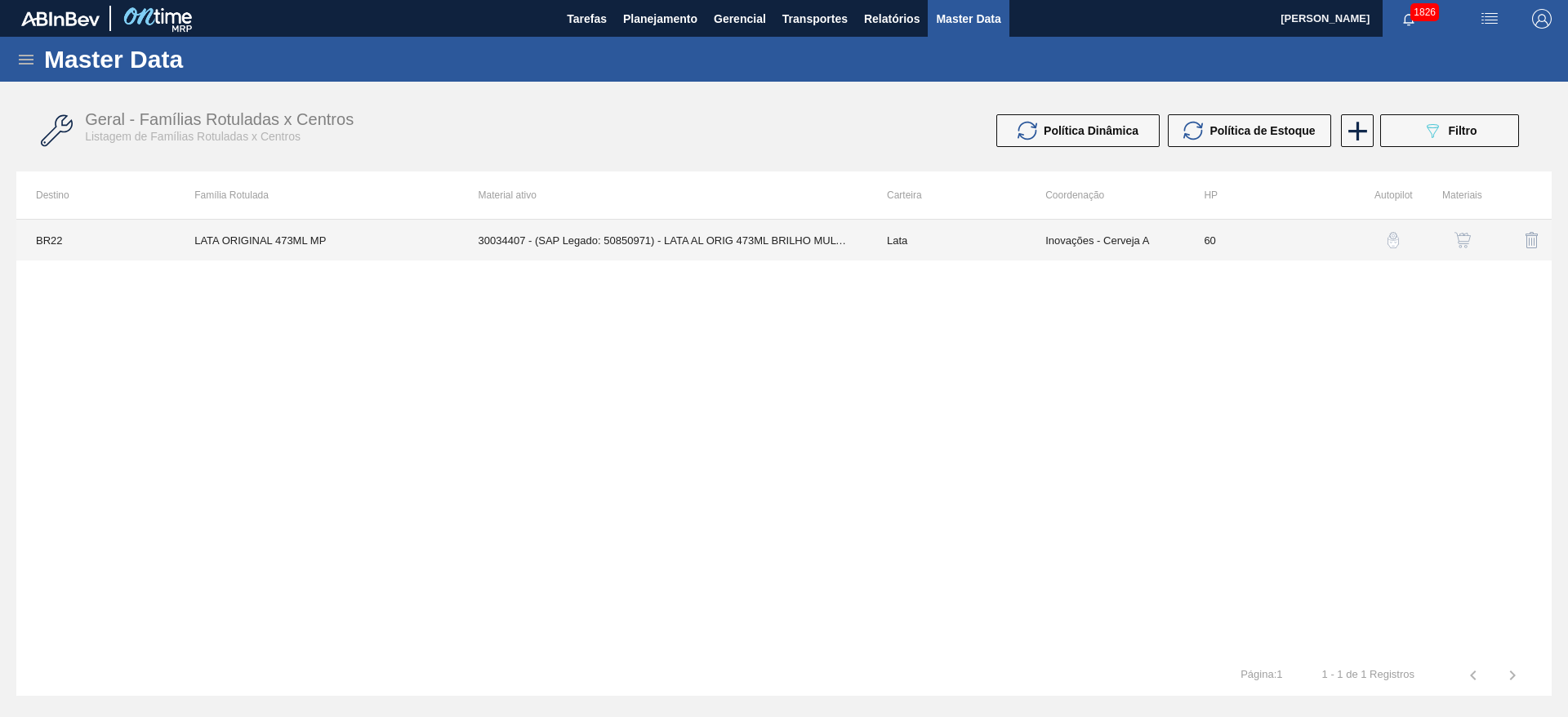
click at [810, 242] on td "30034407 - (SAP Legado: 50850971) - LATA AL ORIG 473ML BRILHO MULTIPACK" at bounding box center [663, 240] width 408 height 41
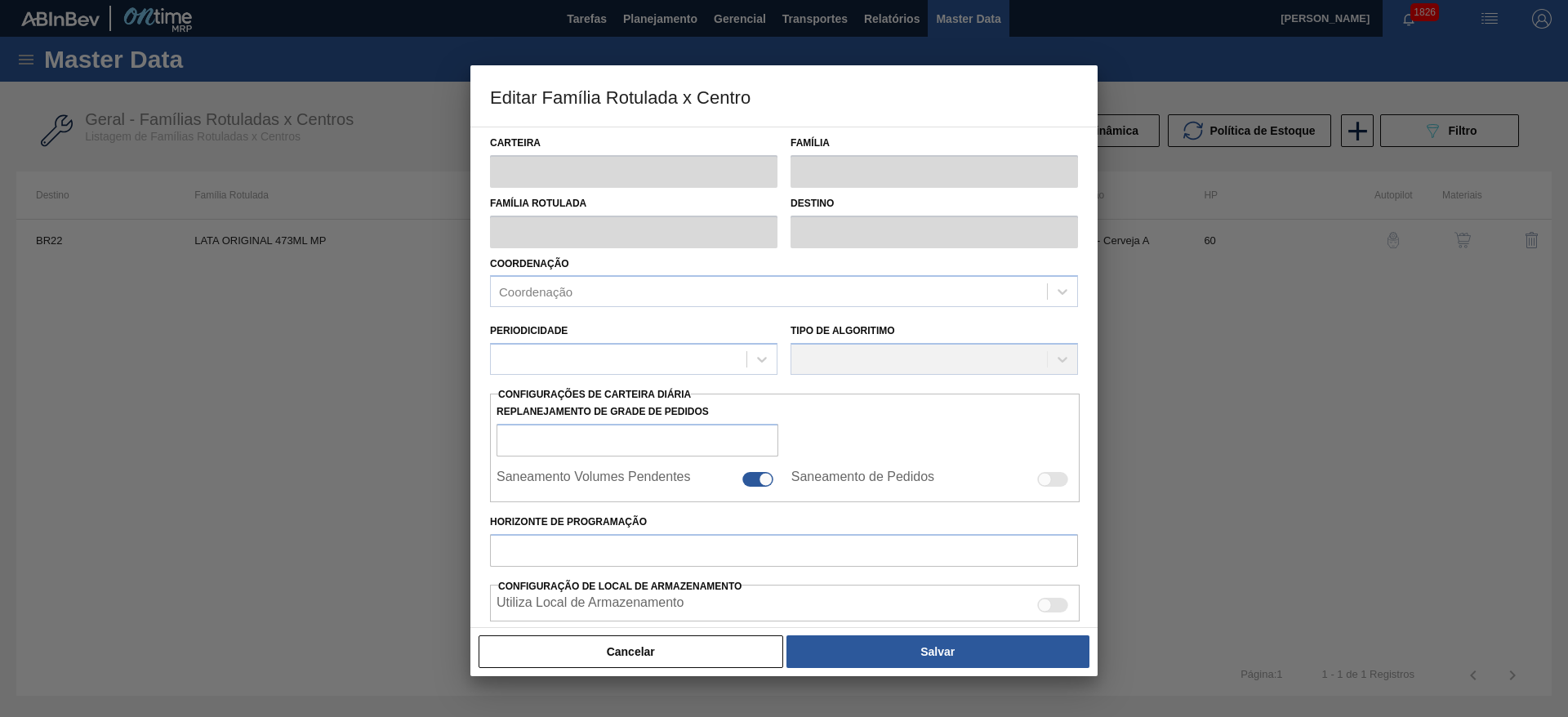
type input "Lata"
type input "LATA ORIGINAL 473ML MP"
type input "BR22 - Viamão"
type input "0"
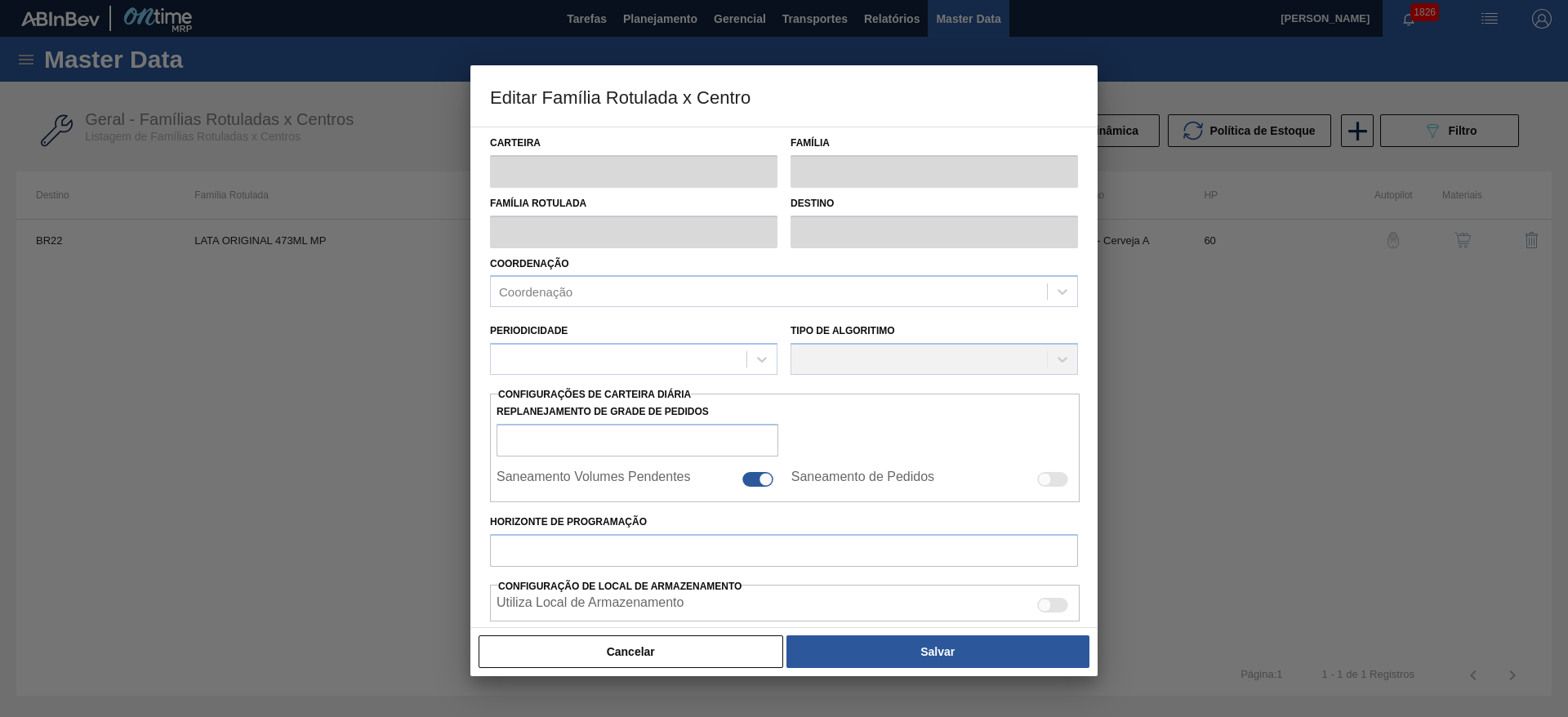
checkbox input "false"
type input "60"
type input "0"
type input "100"
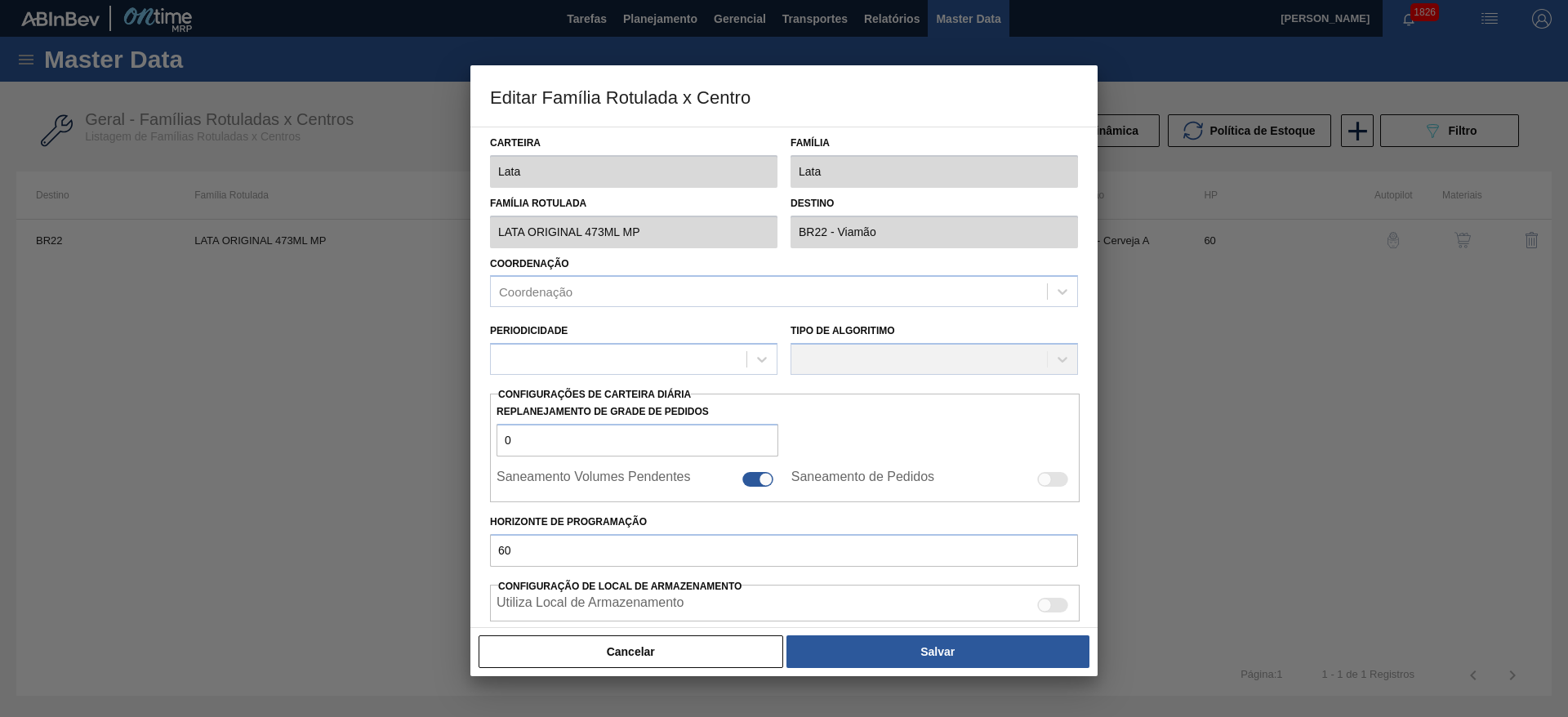
type input "0,000"
checkbox input "true"
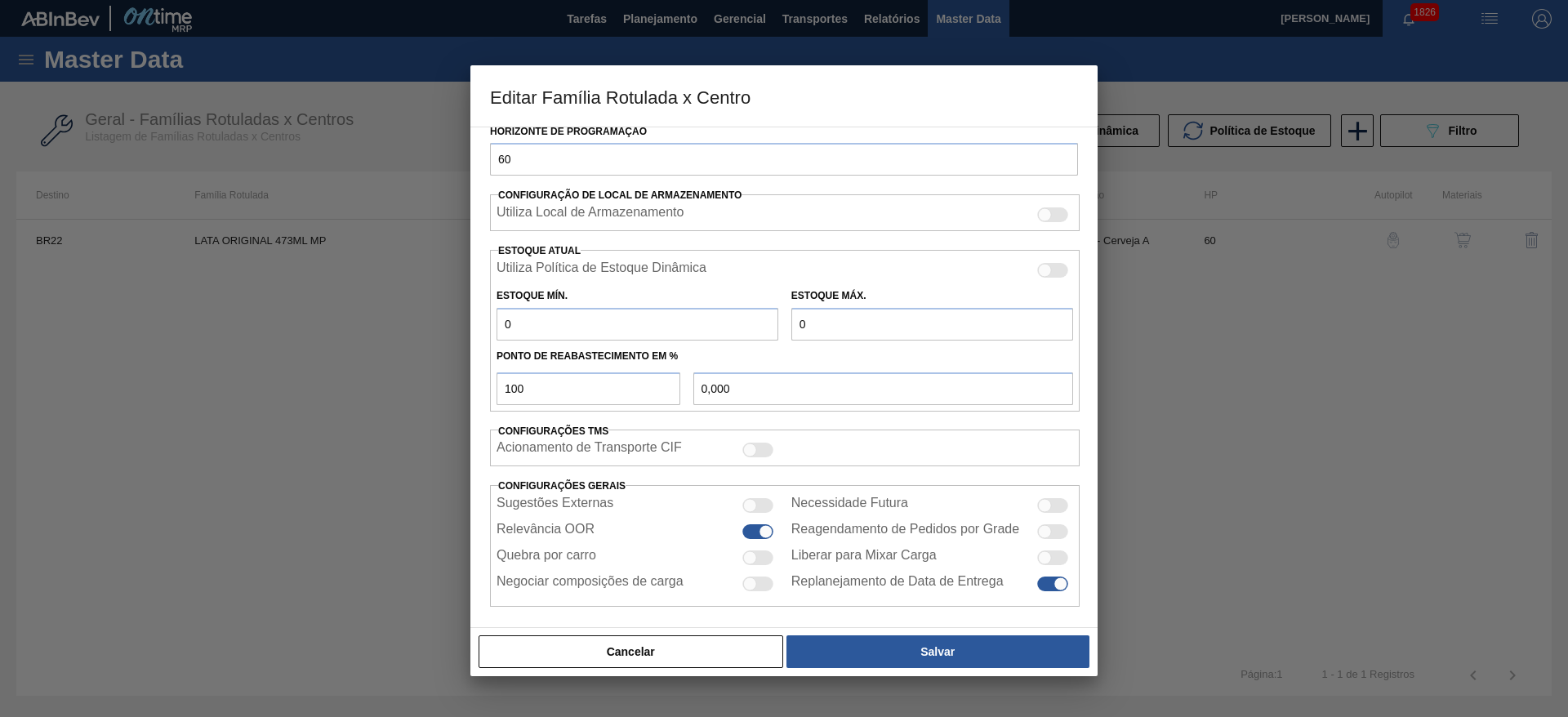
scroll to position [402, 0]
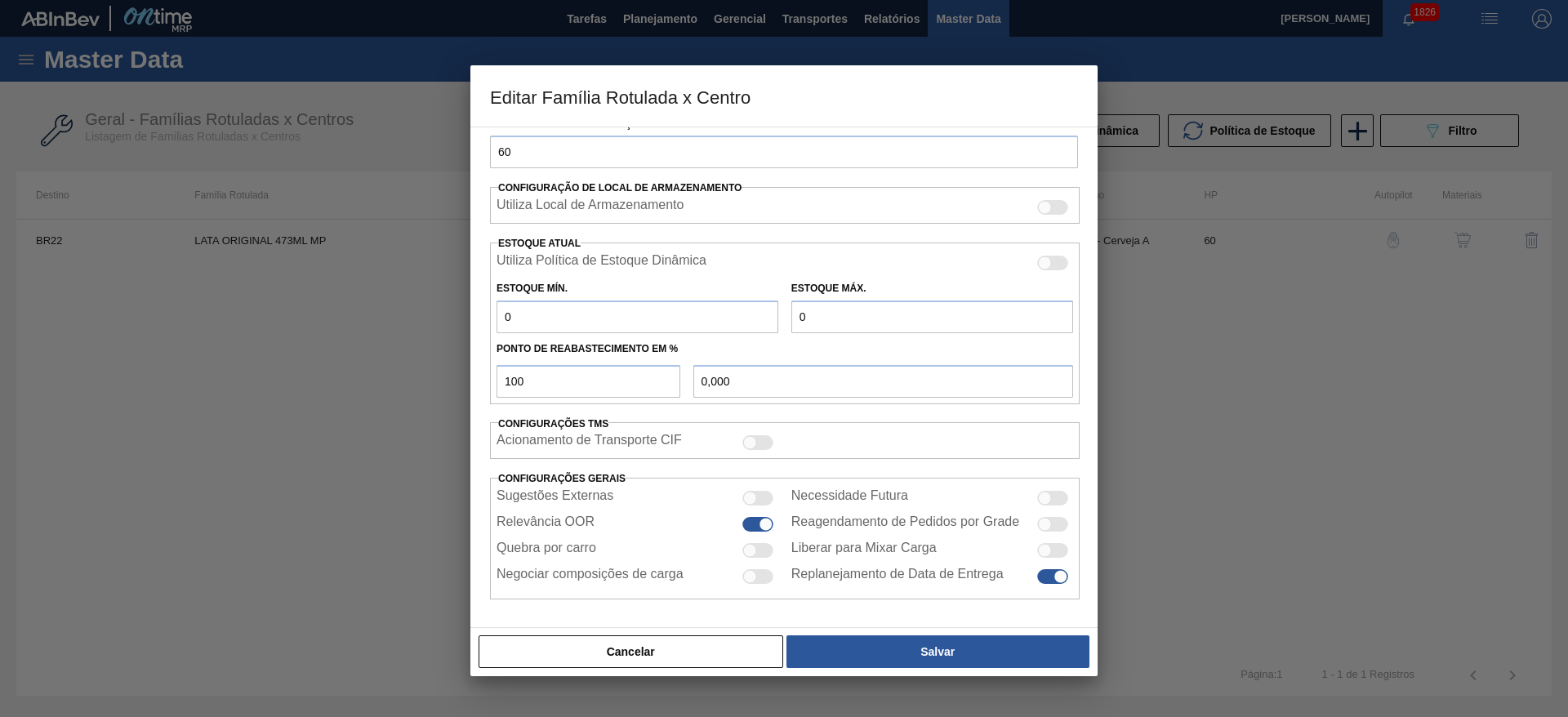
click at [765, 553] on div at bounding box center [757, 550] width 31 height 15
checkbox input "true"
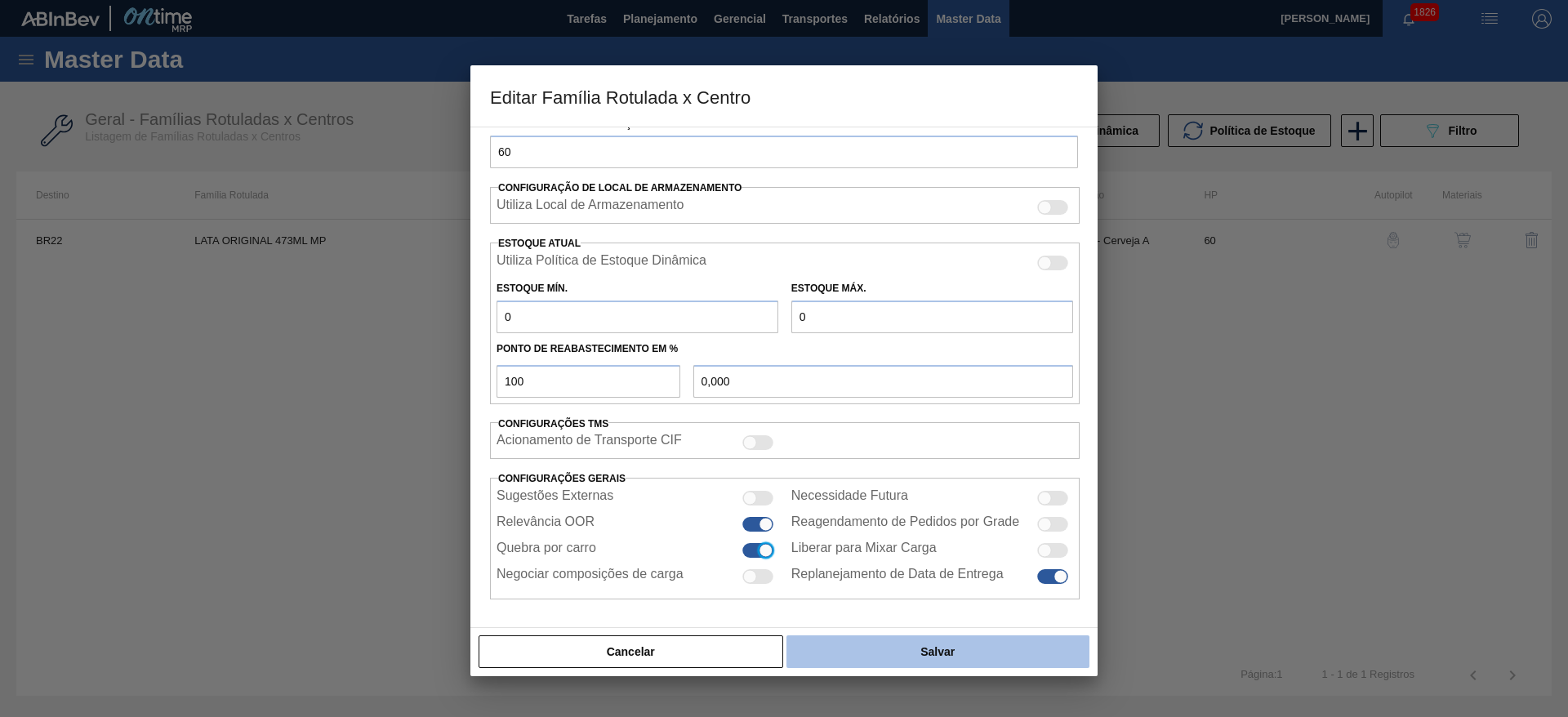
click at [922, 653] on button "Salvar" at bounding box center [937, 651] width 303 height 33
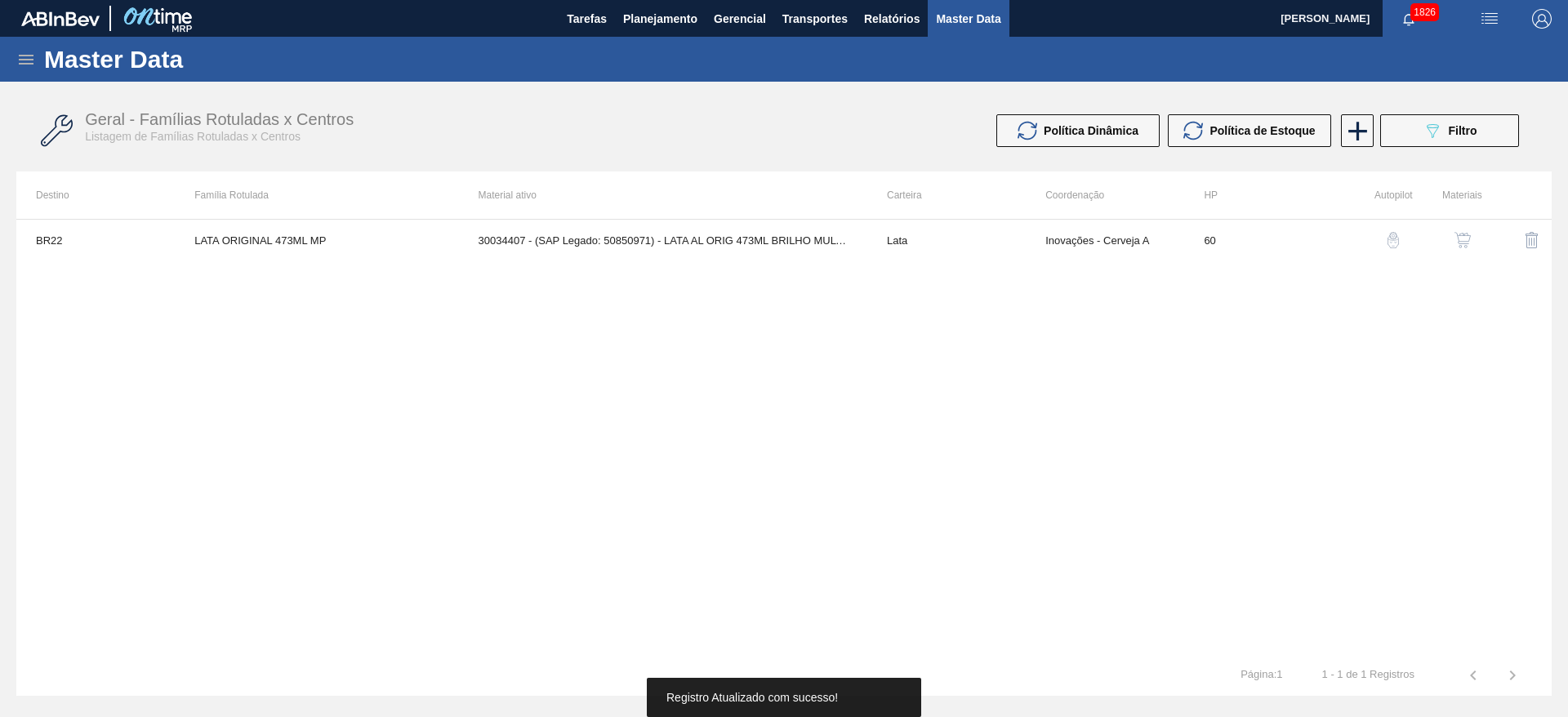
click at [1463, 247] on img "button" at bounding box center [1462, 240] width 16 height 16
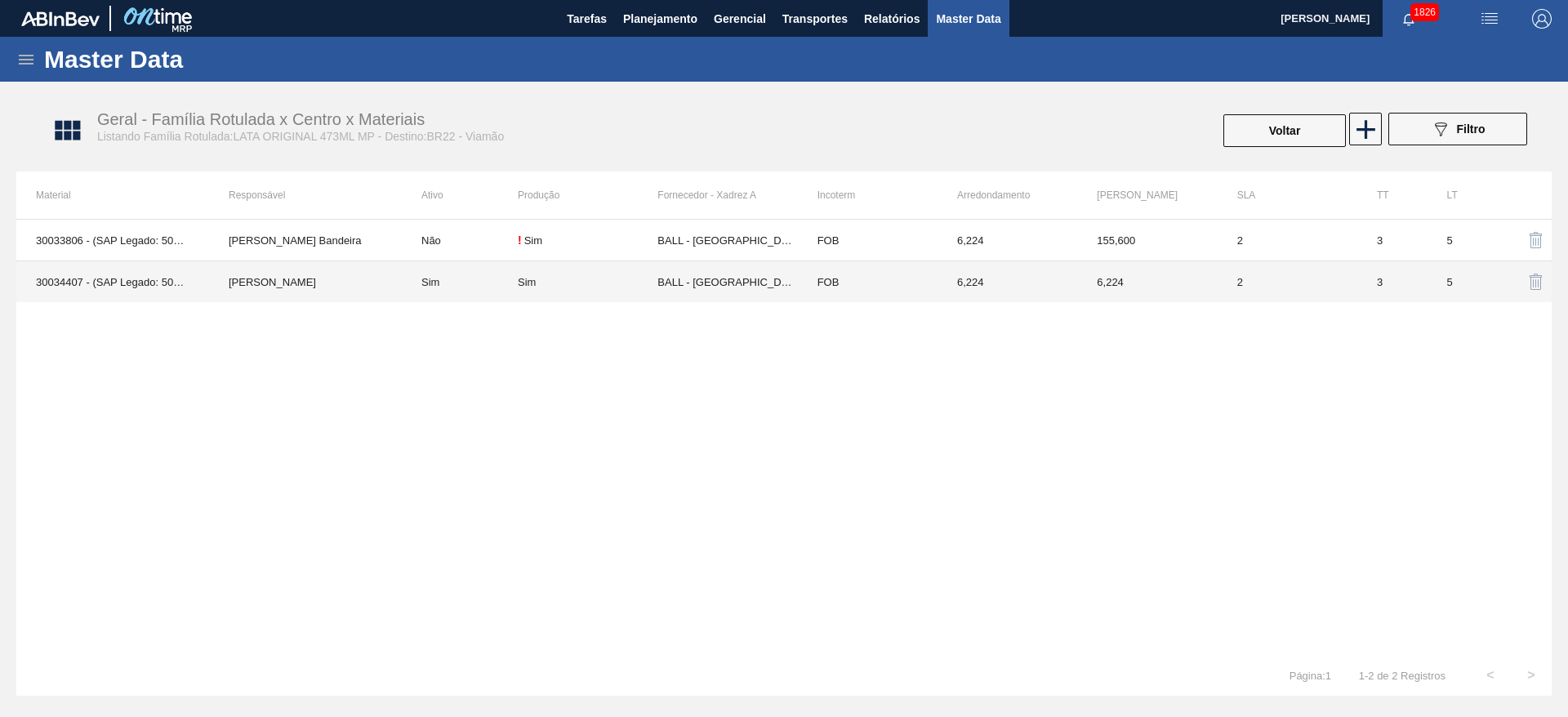
click at [706, 284] on td "BALL - TRÊS RIOS (RJ)" at bounding box center [727, 282] width 140 height 42
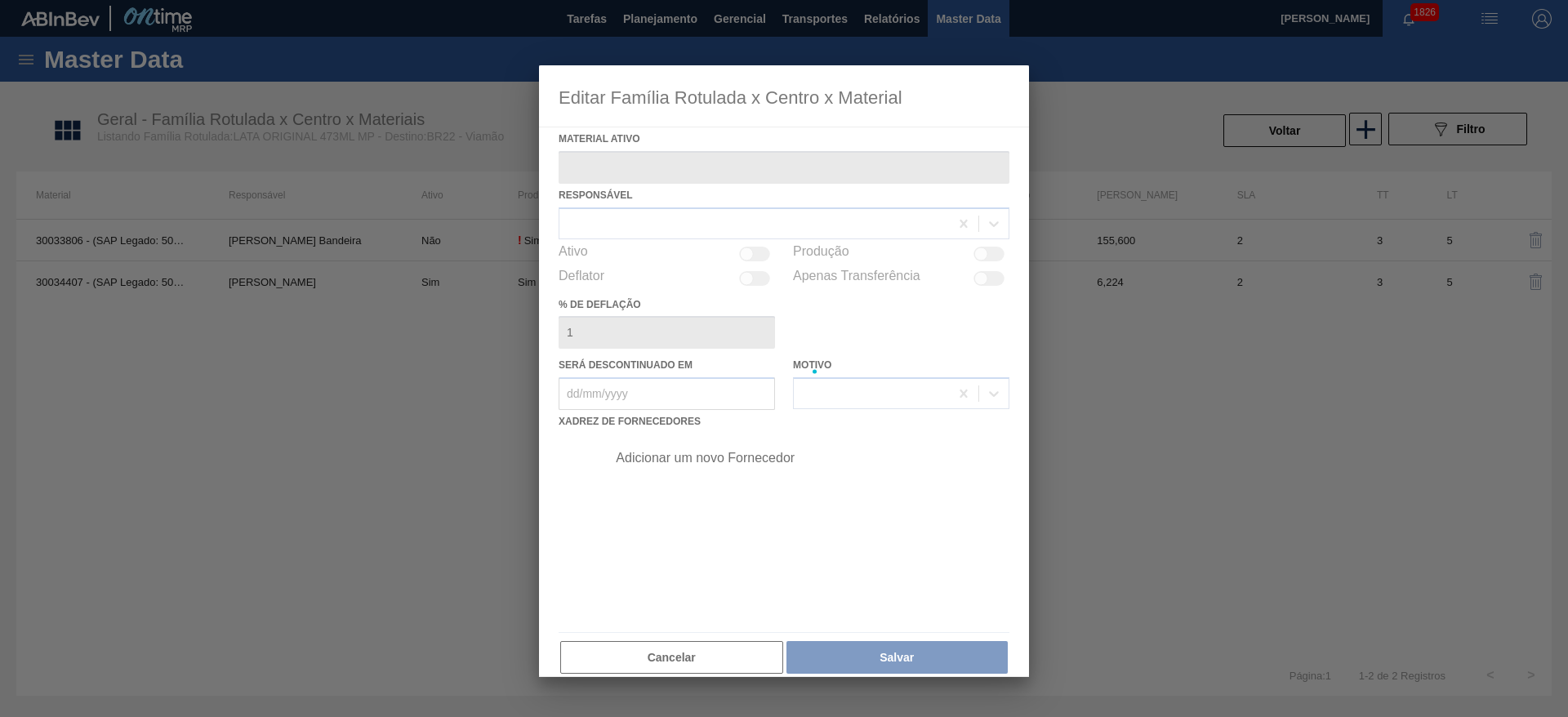
type ativo "30034407 - (SAP Legado: 50850971) - LATA AL ORIG 473ML BRILHO MULTIPACK"
checkbox input "true"
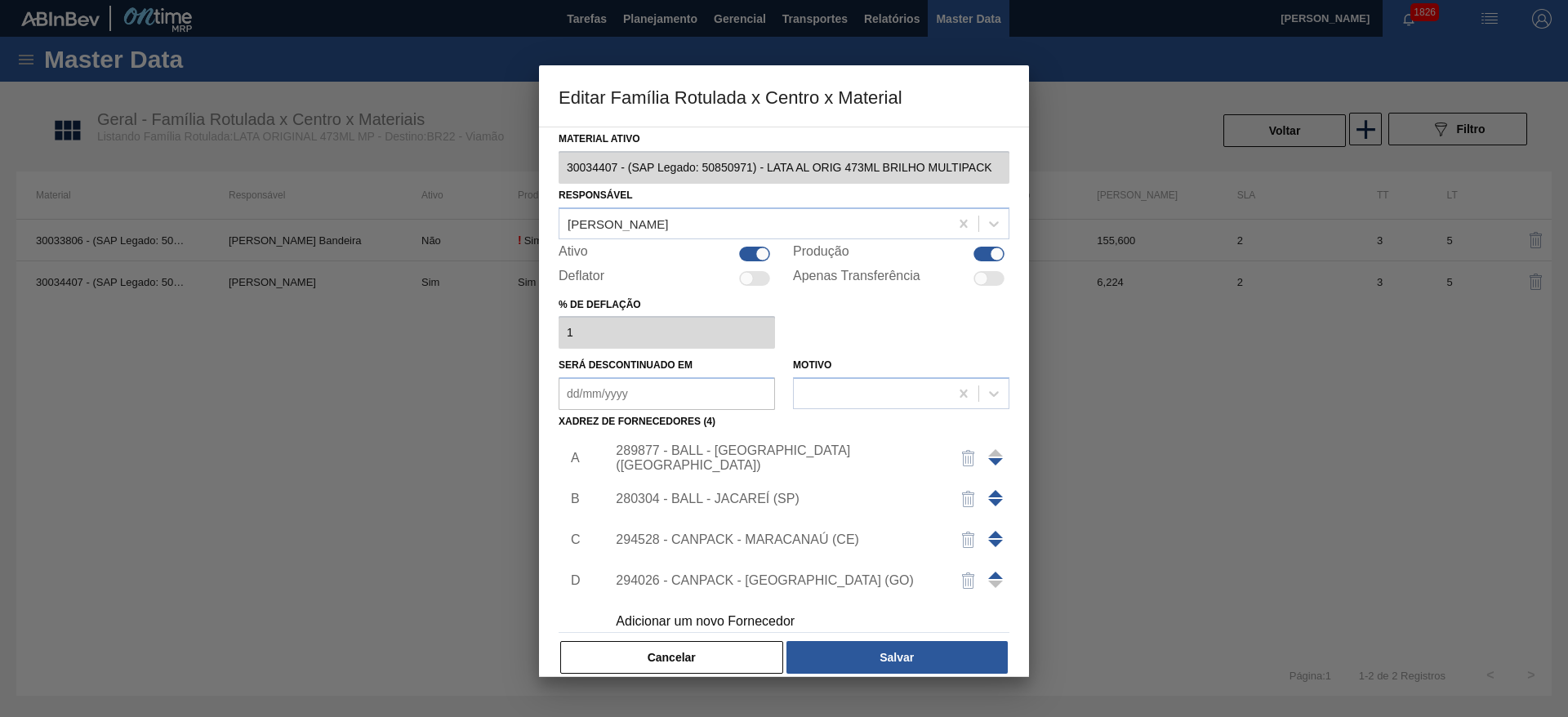
click at [755, 461] on div "289877 - BALL - TRÊS RIOS (RJ)" at bounding box center [776, 457] width 320 height 29
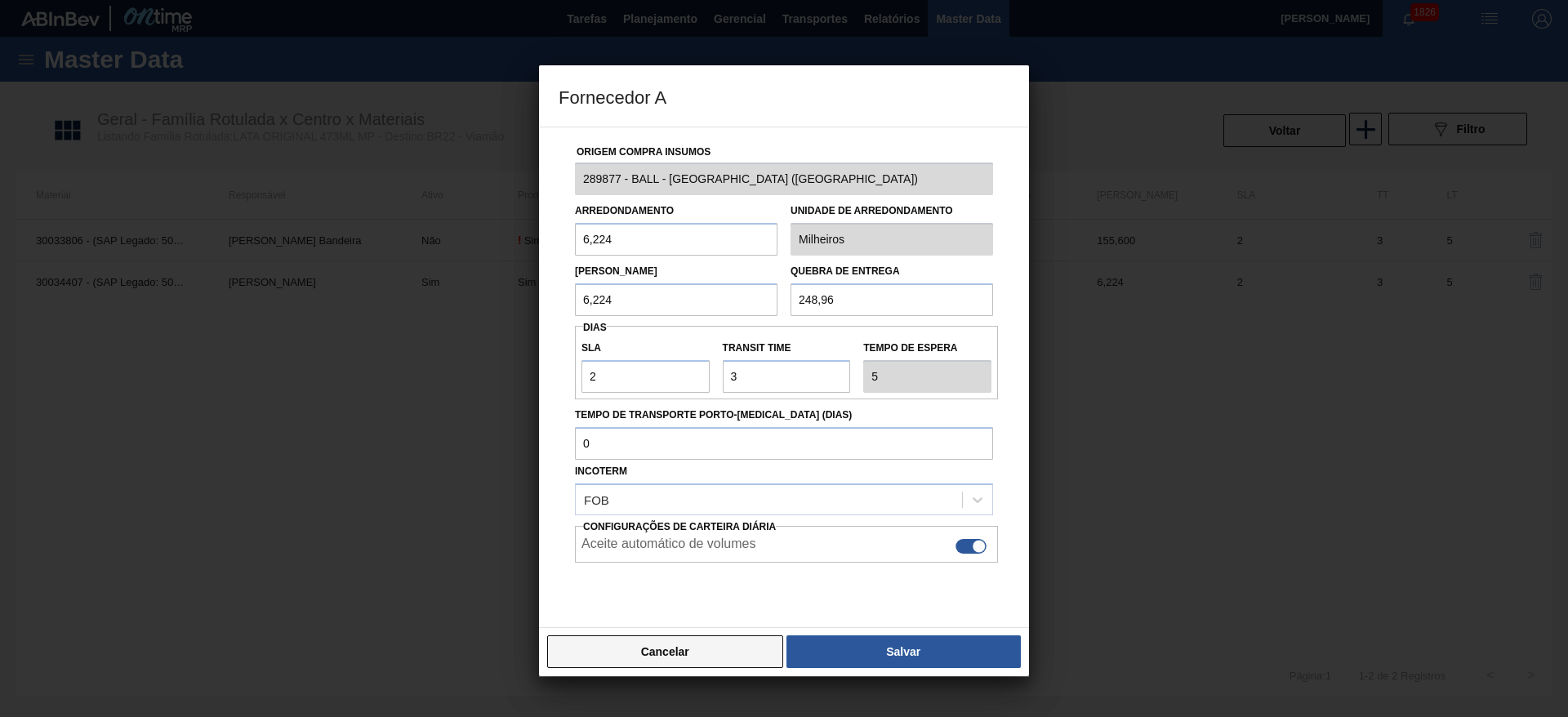
click at [725, 644] on button "Cancelar" at bounding box center [665, 651] width 236 height 33
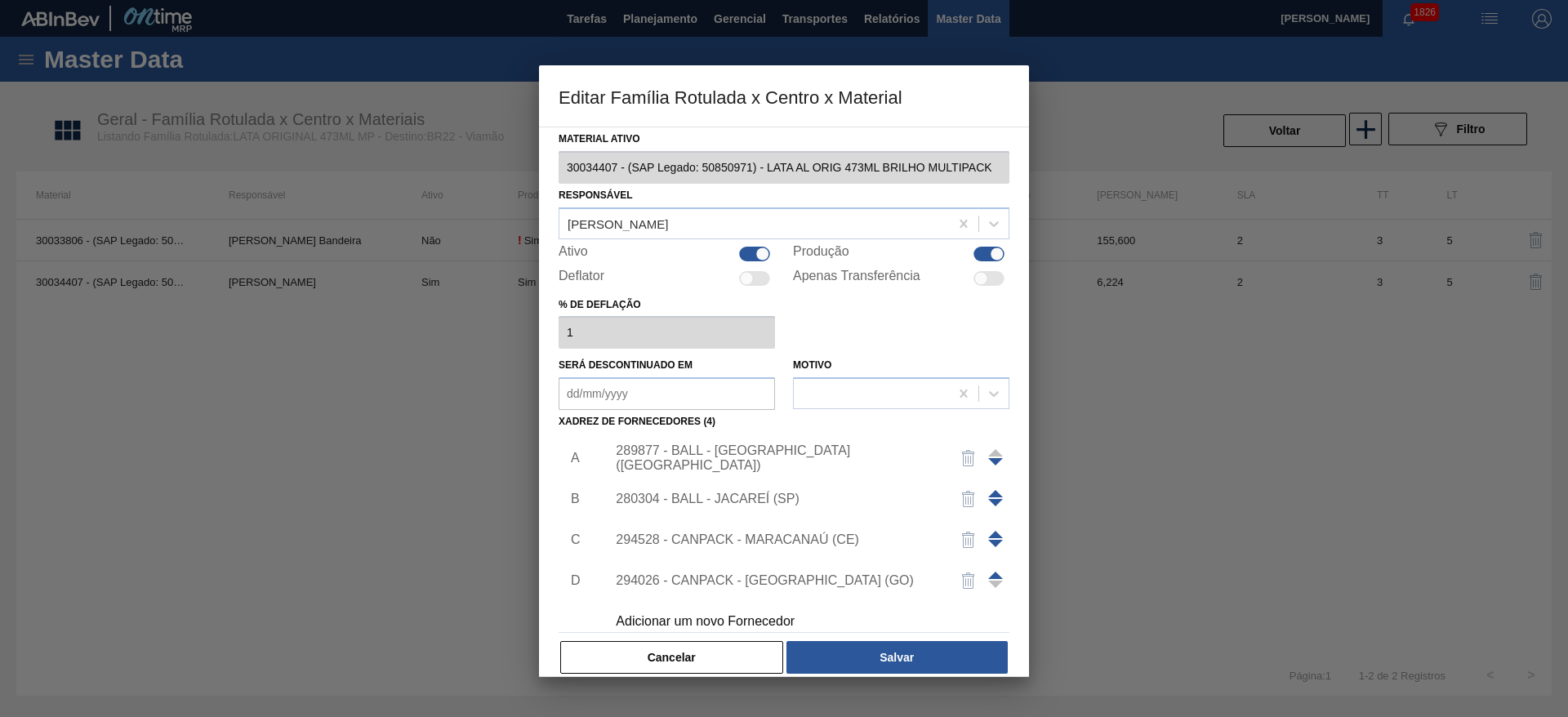
click at [745, 504] on div "280304 - BALL - JACAREÍ (SP)" at bounding box center [776, 499] width 320 height 15
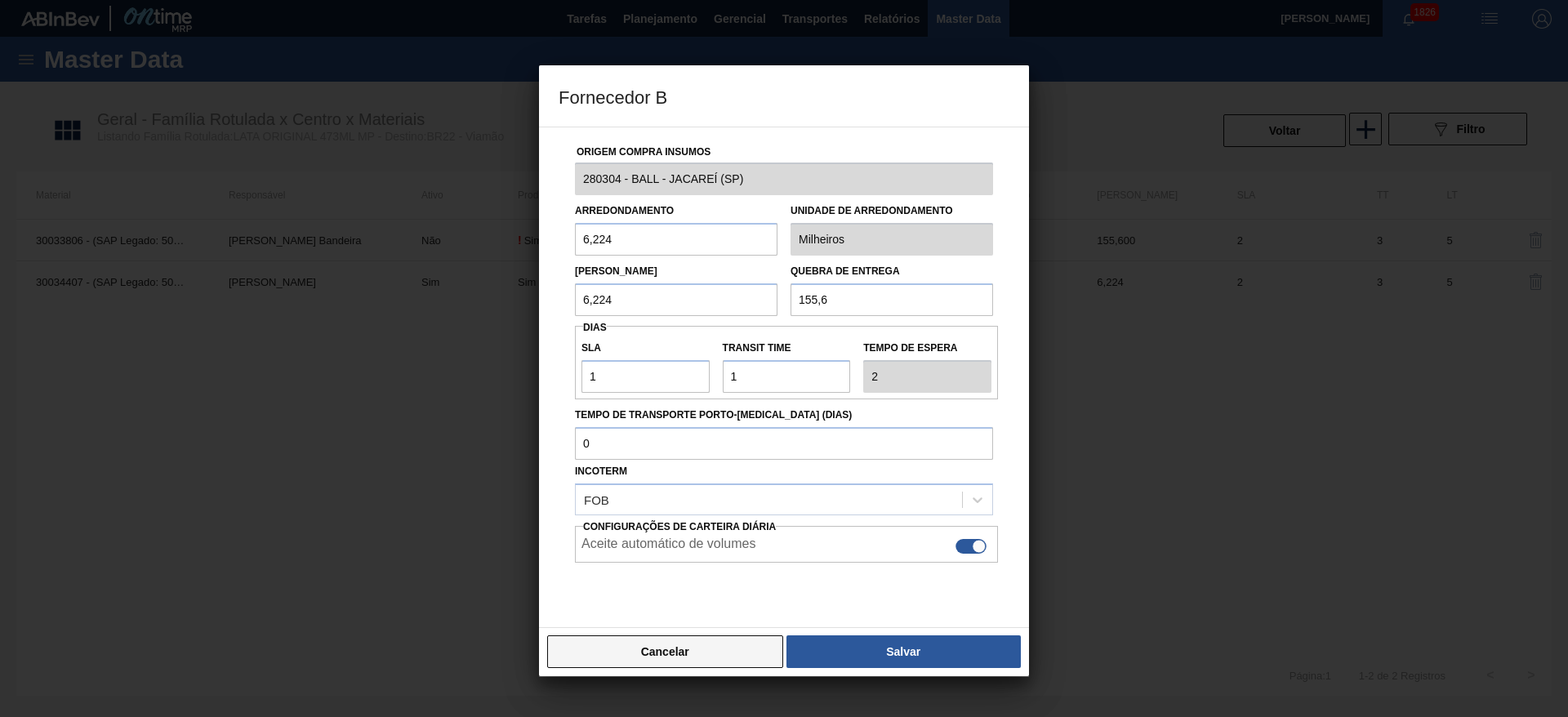
click at [725, 644] on button "Cancelar" at bounding box center [665, 651] width 236 height 33
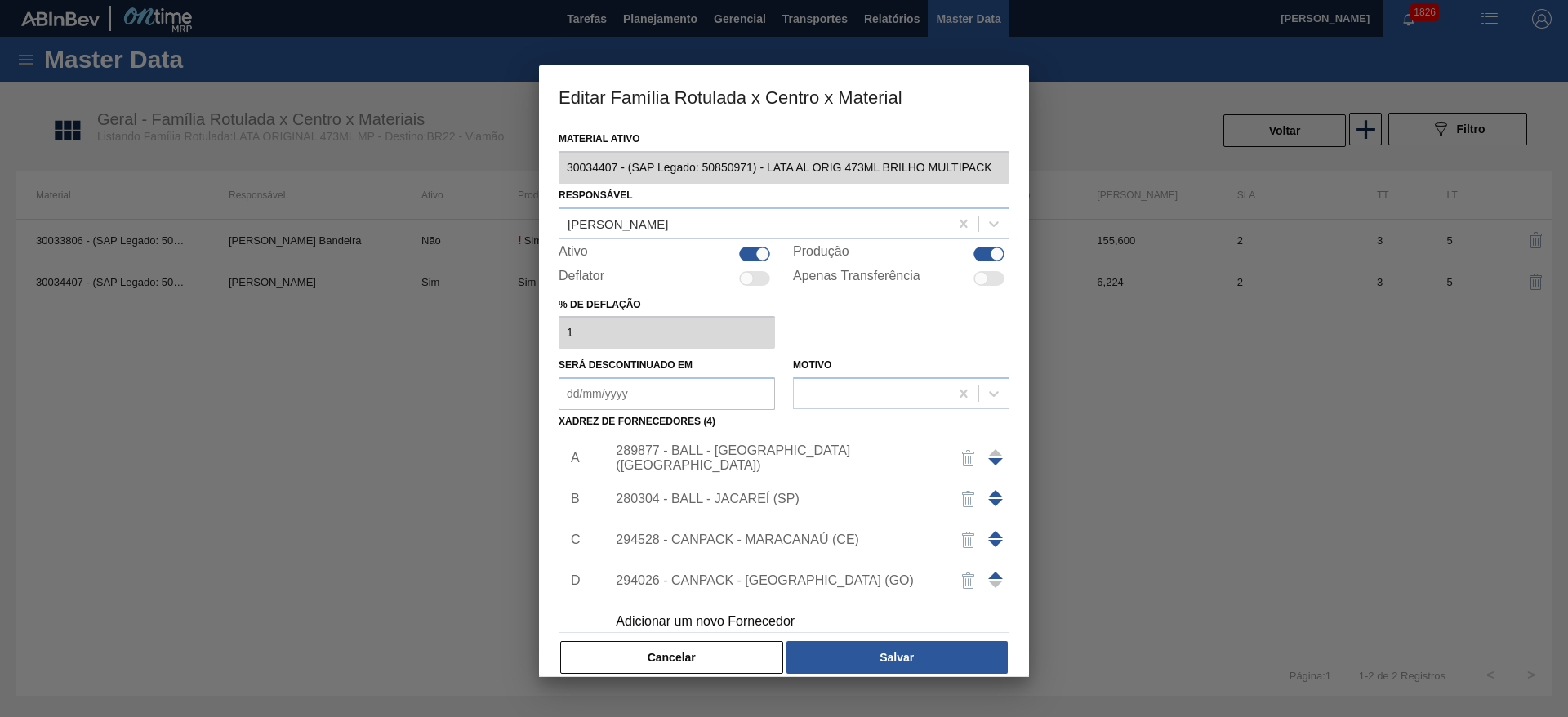
click at [768, 621] on div "Adicionar um novo Fornecedor" at bounding box center [776, 621] width 320 height 15
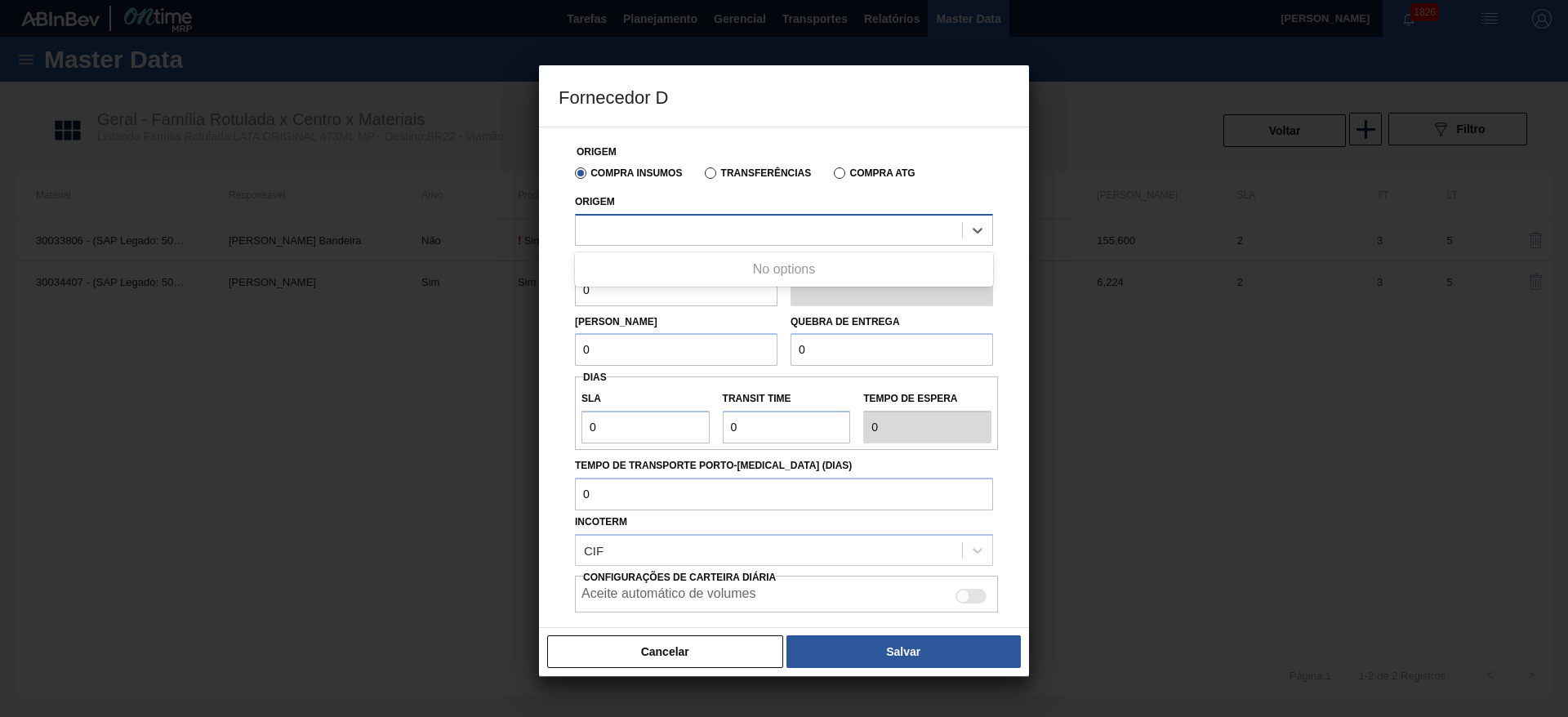
click at [693, 242] on div at bounding box center [784, 230] width 418 height 32
click at [696, 236] on div at bounding box center [769, 230] width 386 height 24
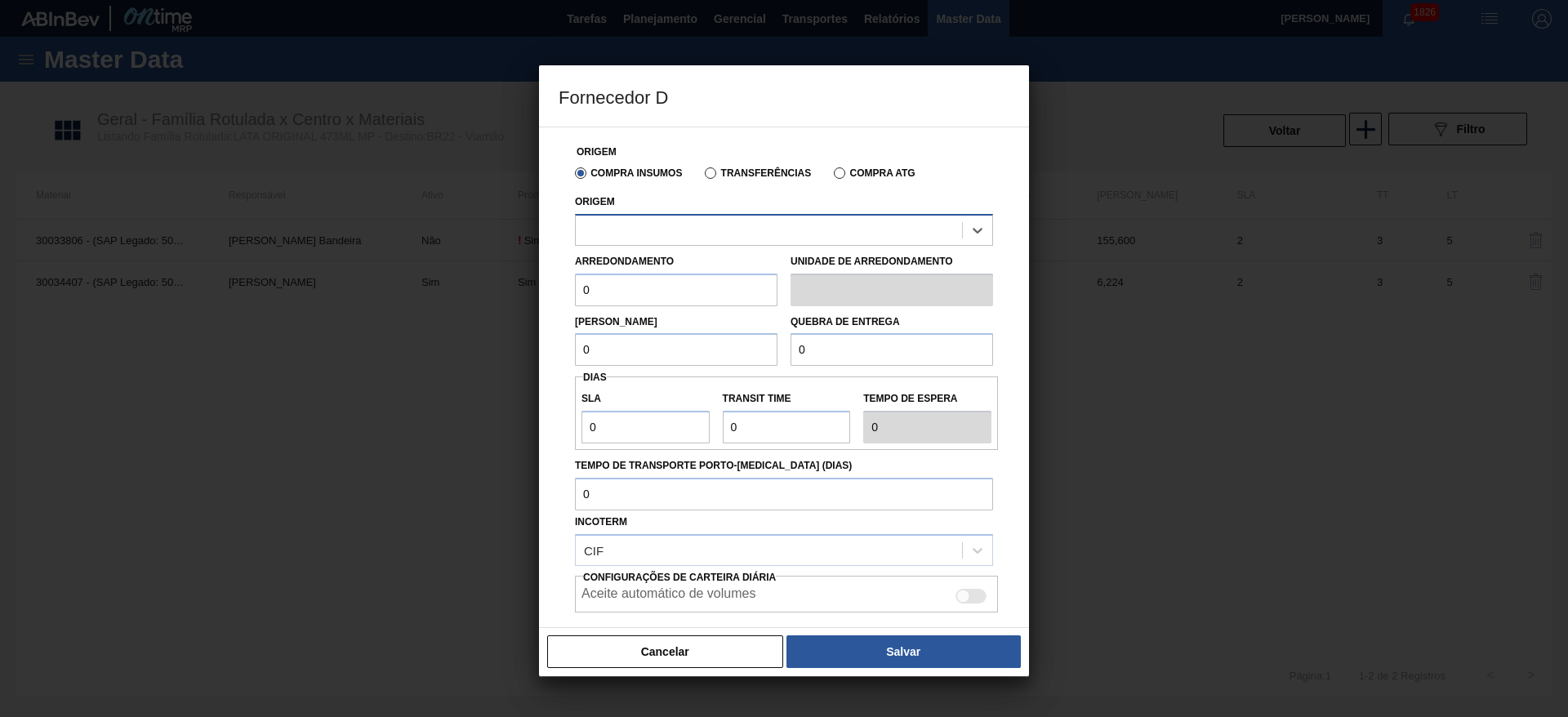
click at [696, 236] on div at bounding box center [769, 230] width 386 height 24
click at [675, 660] on button "Cancelar" at bounding box center [665, 651] width 236 height 33
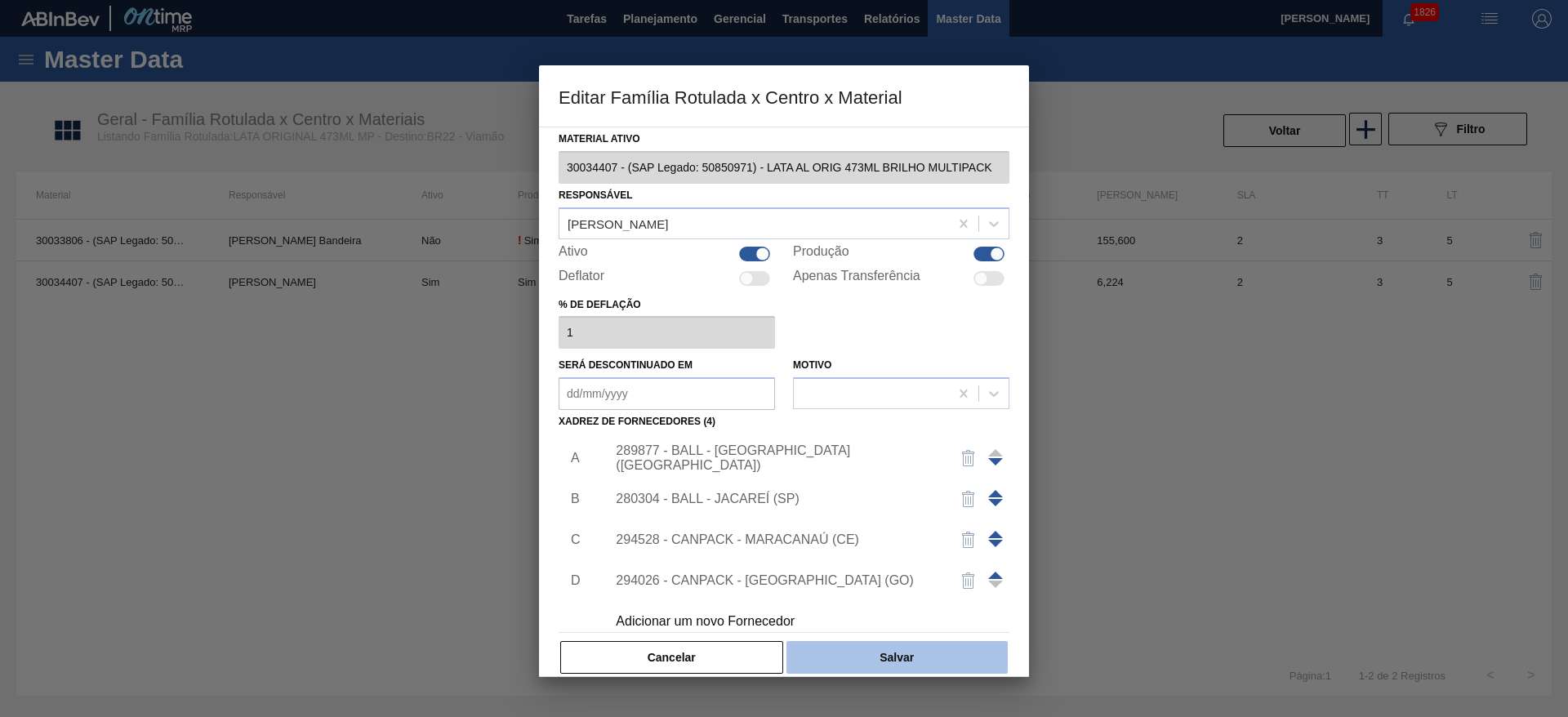
click at [917, 661] on button "Salvar" at bounding box center [896, 657] width 221 height 33
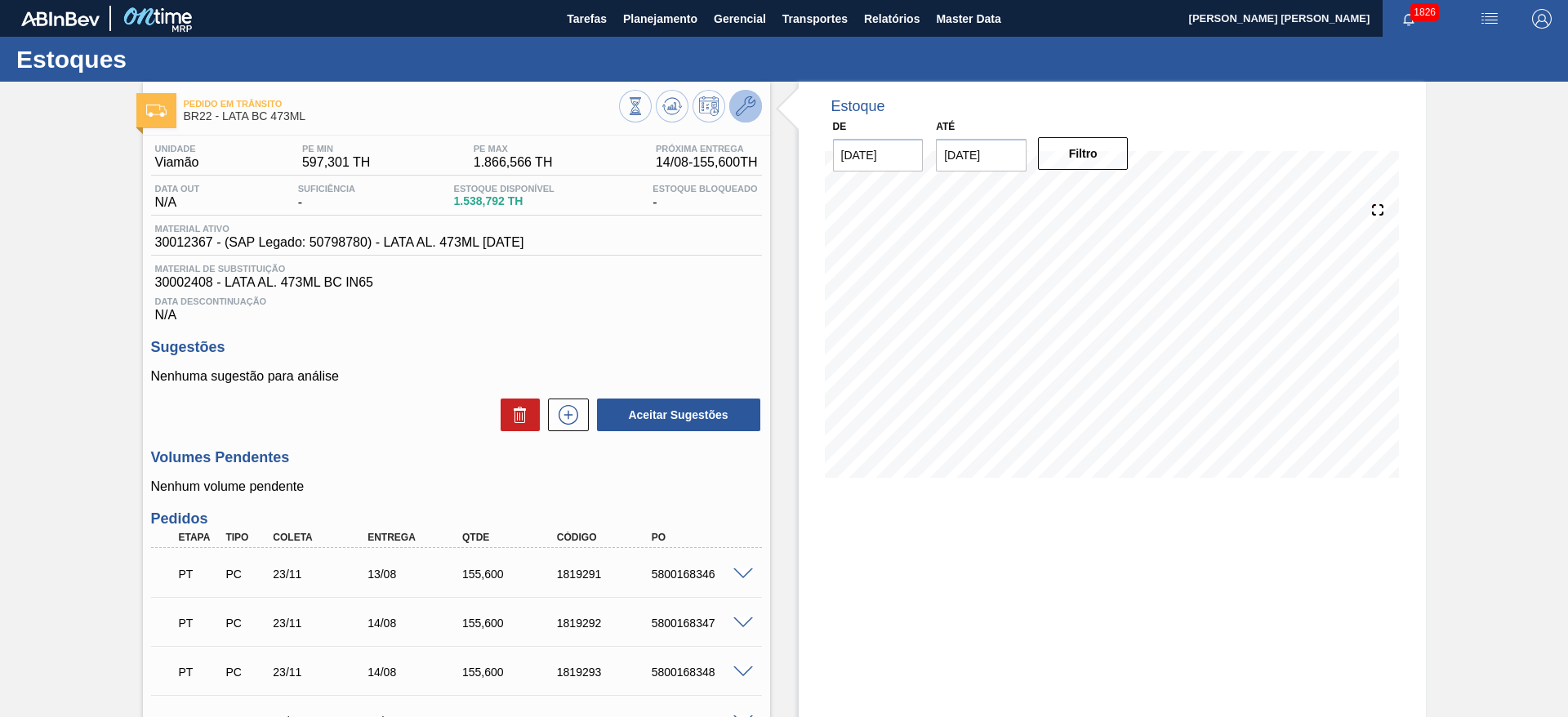
click at [742, 110] on icon at bounding box center [746, 106] width 20 height 20
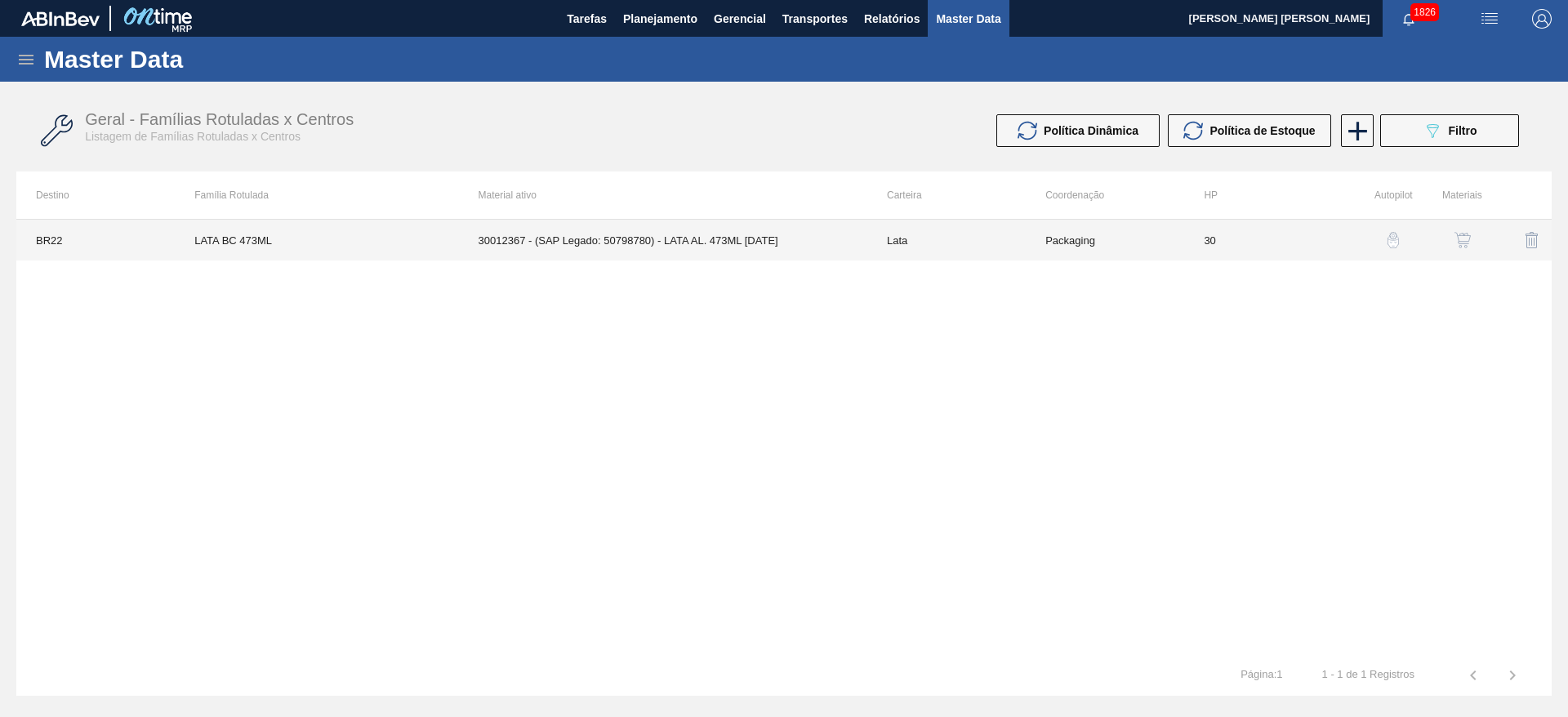
click at [760, 246] on td "30012367 - (SAP Legado: 50798780) - LATA AL. 473ML BC 429" at bounding box center [663, 240] width 408 height 41
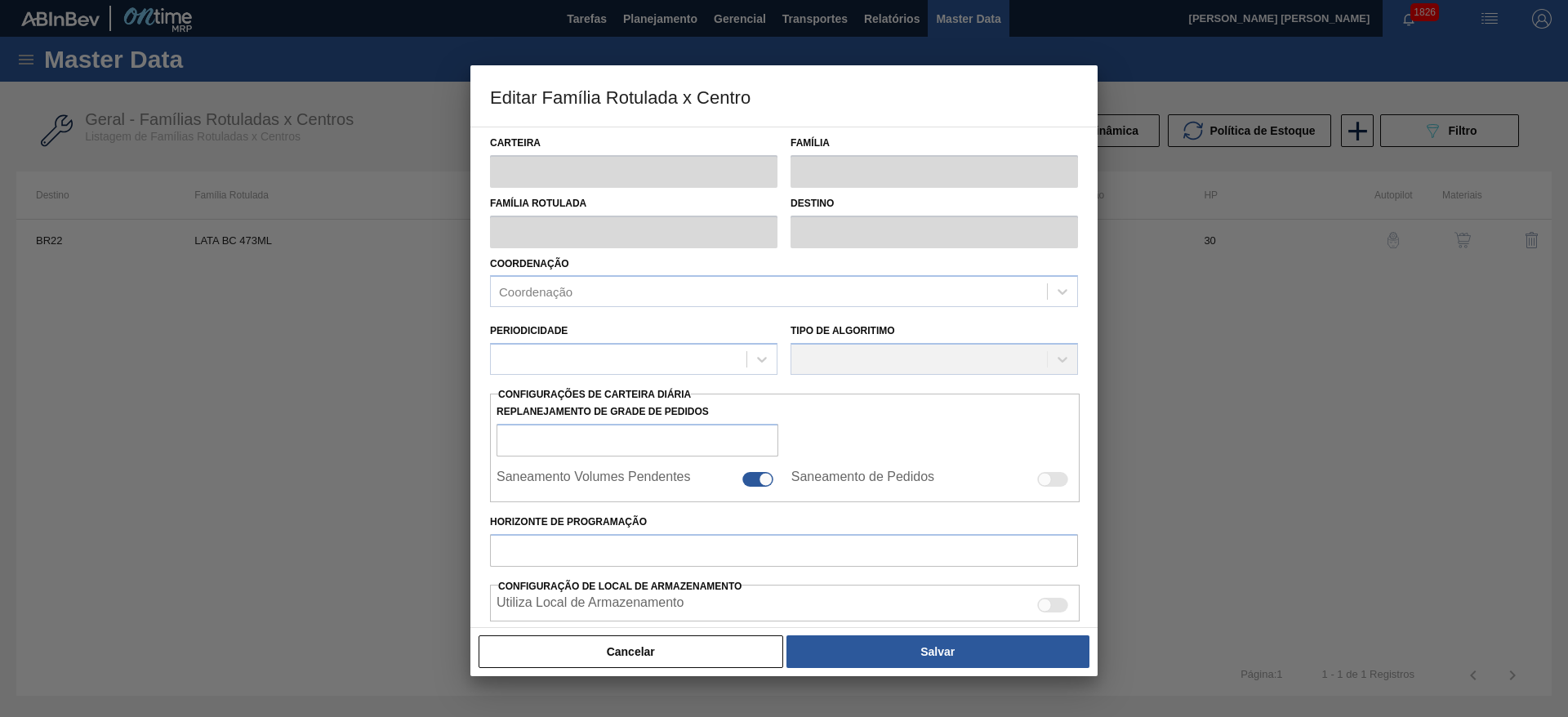
type input "Lata"
type input "LATA BC 473ML"
type input "BR22 - Viamão"
type input "0"
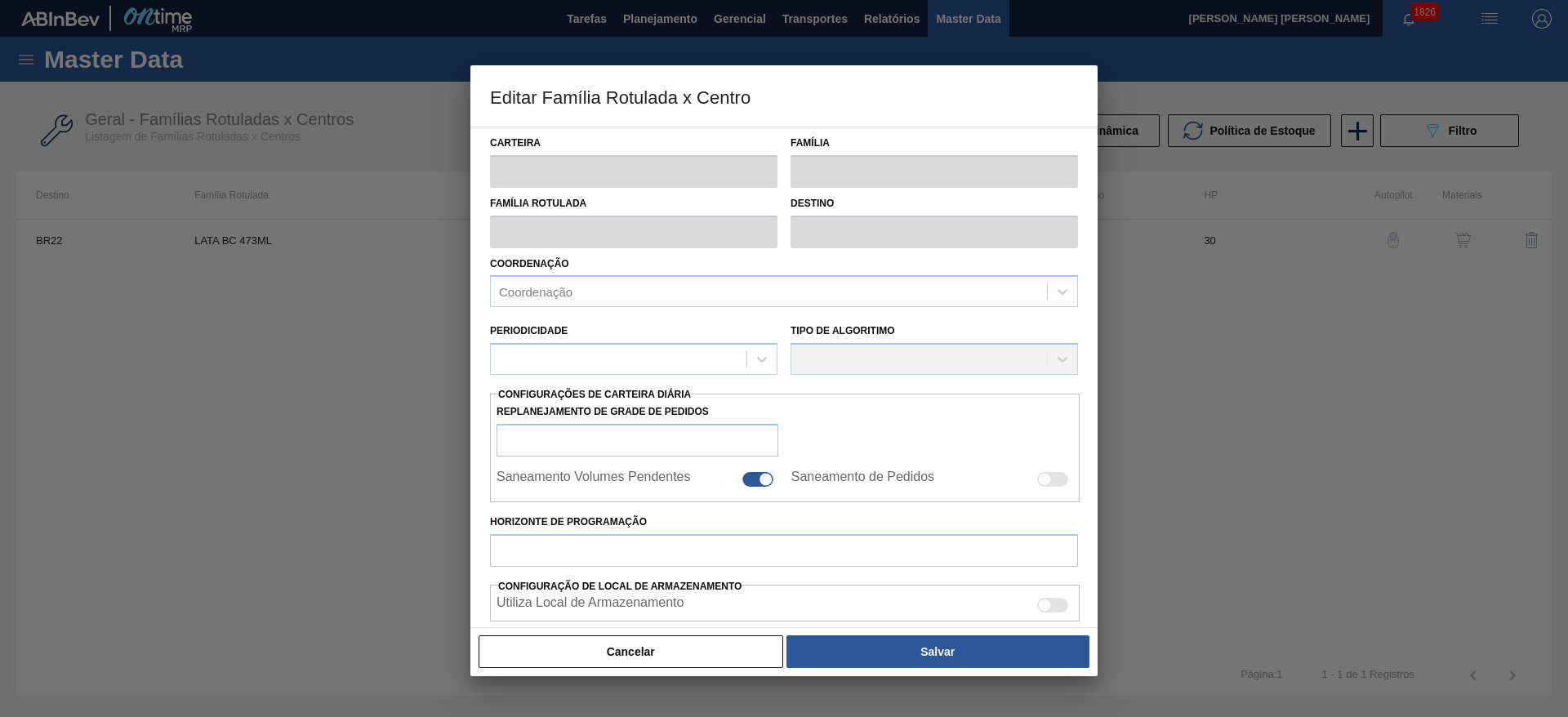
checkbox input "false"
type input "30"
type input "597,301"
type input "1.866,566"
type input "41"
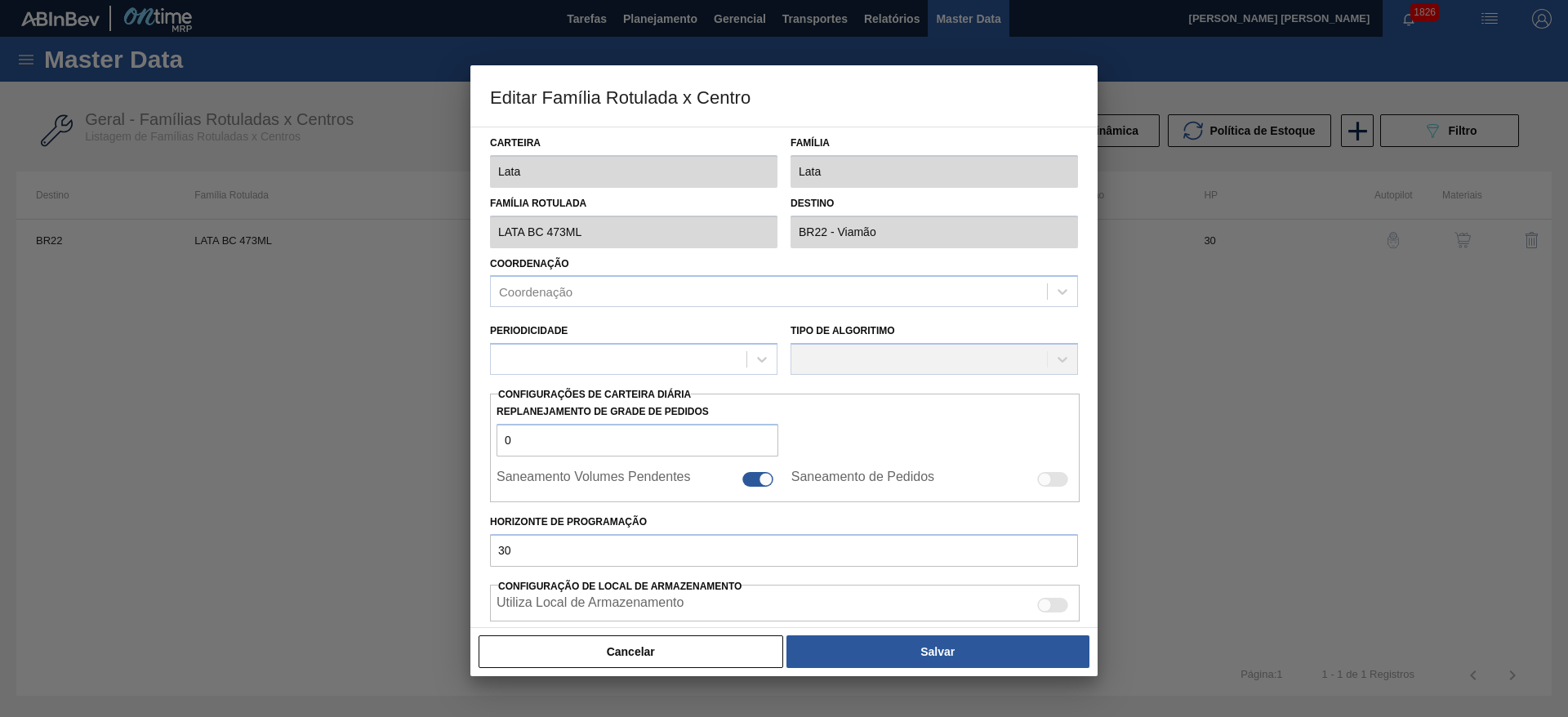
type input "1.117,700"
checkbox input "true"
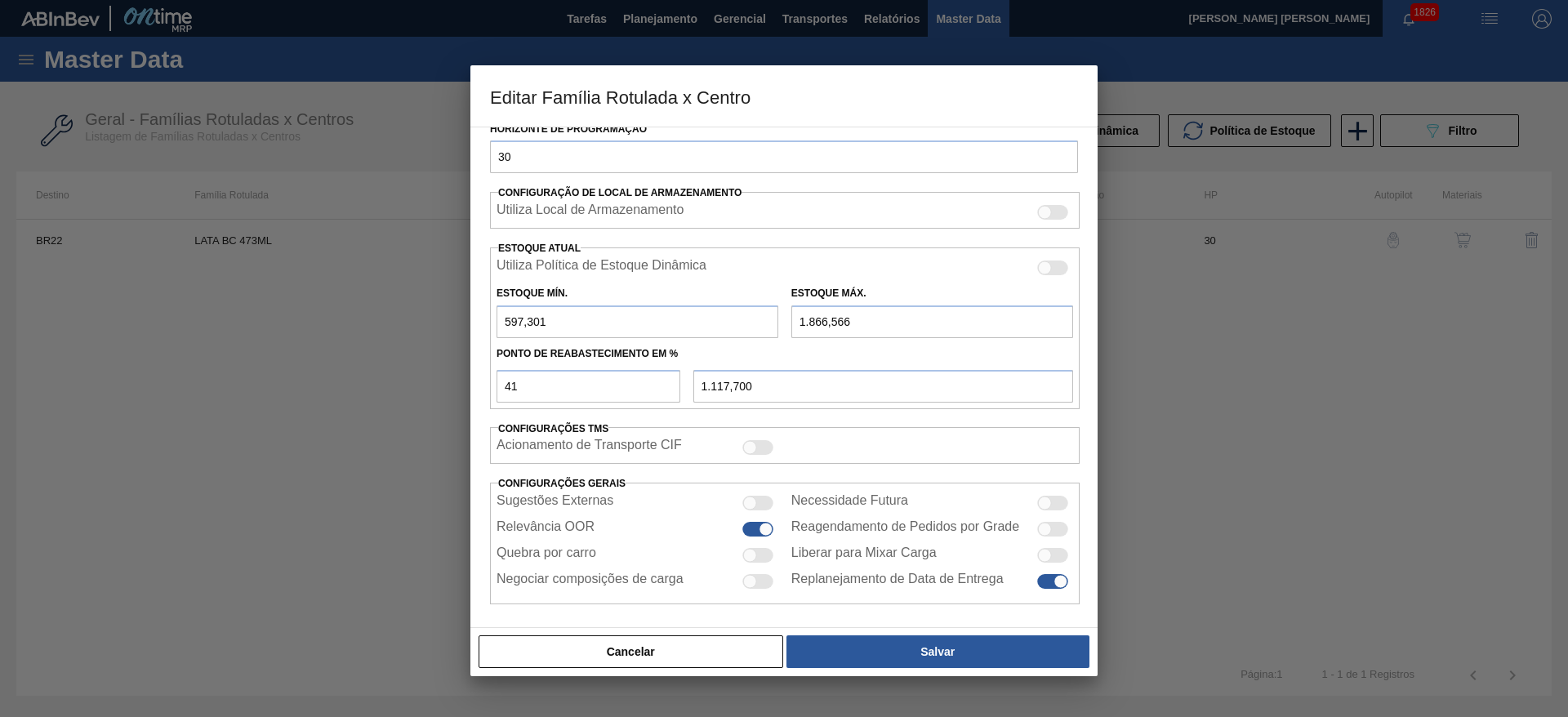
scroll to position [402, 0]
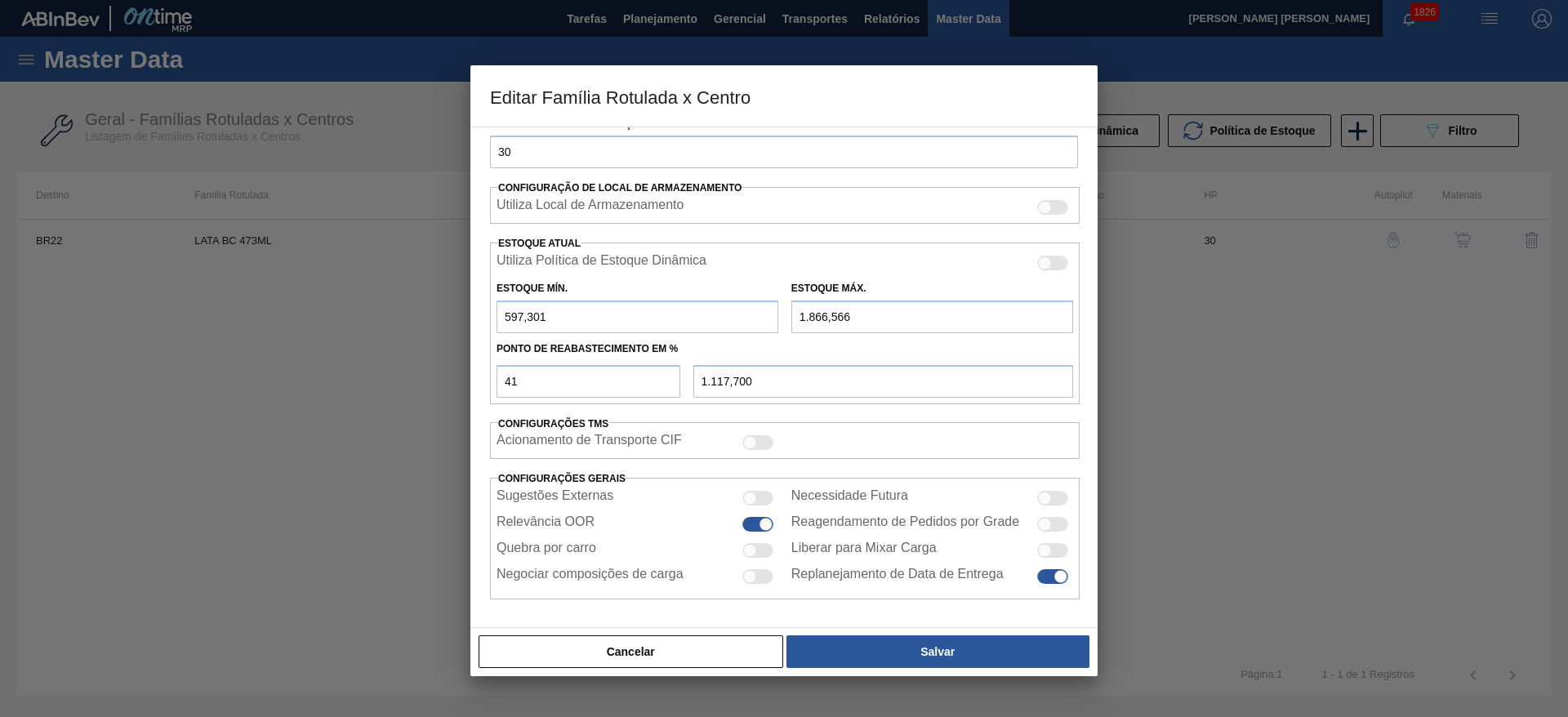
click at [758, 553] on div at bounding box center [757, 550] width 31 height 15
checkbox input "true"
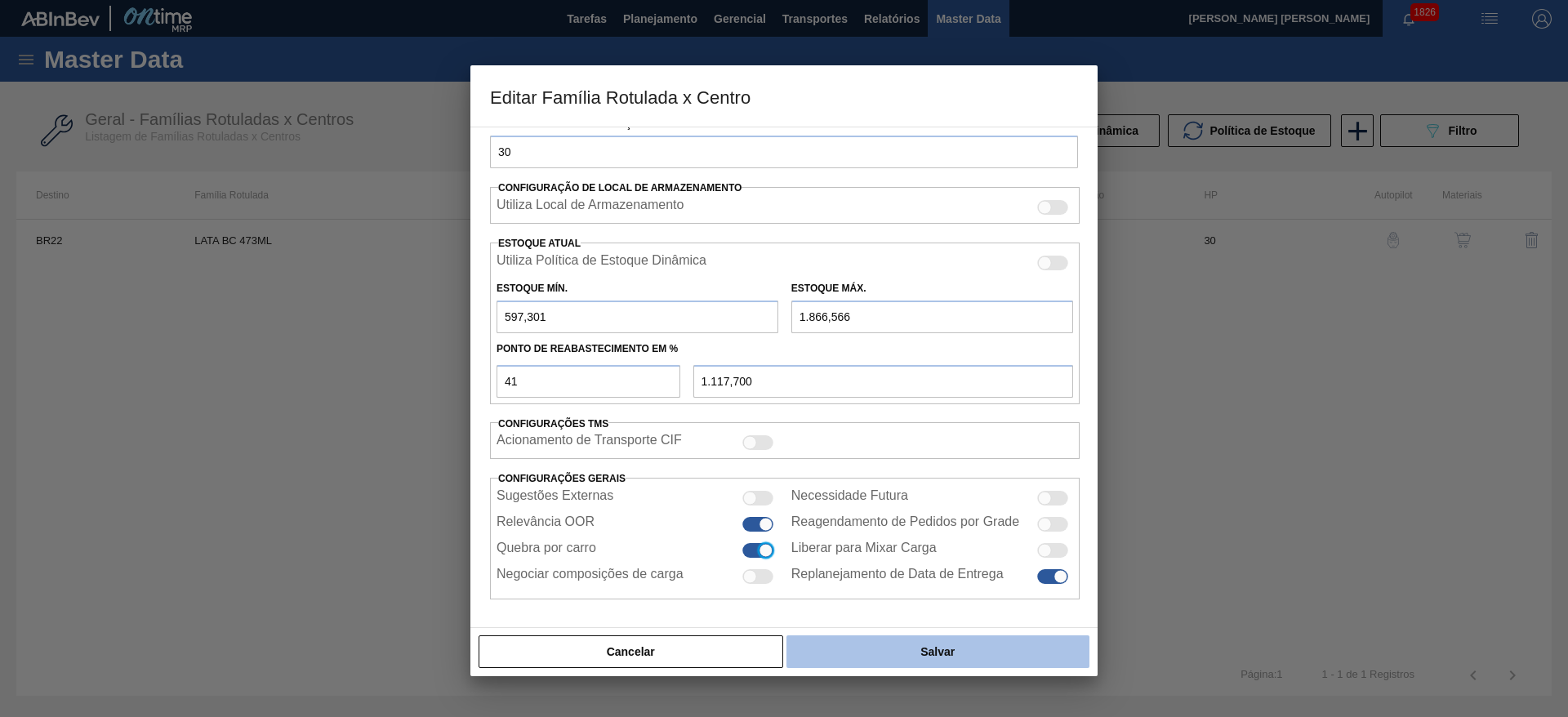
click at [925, 647] on button "Salvar" at bounding box center [937, 651] width 303 height 33
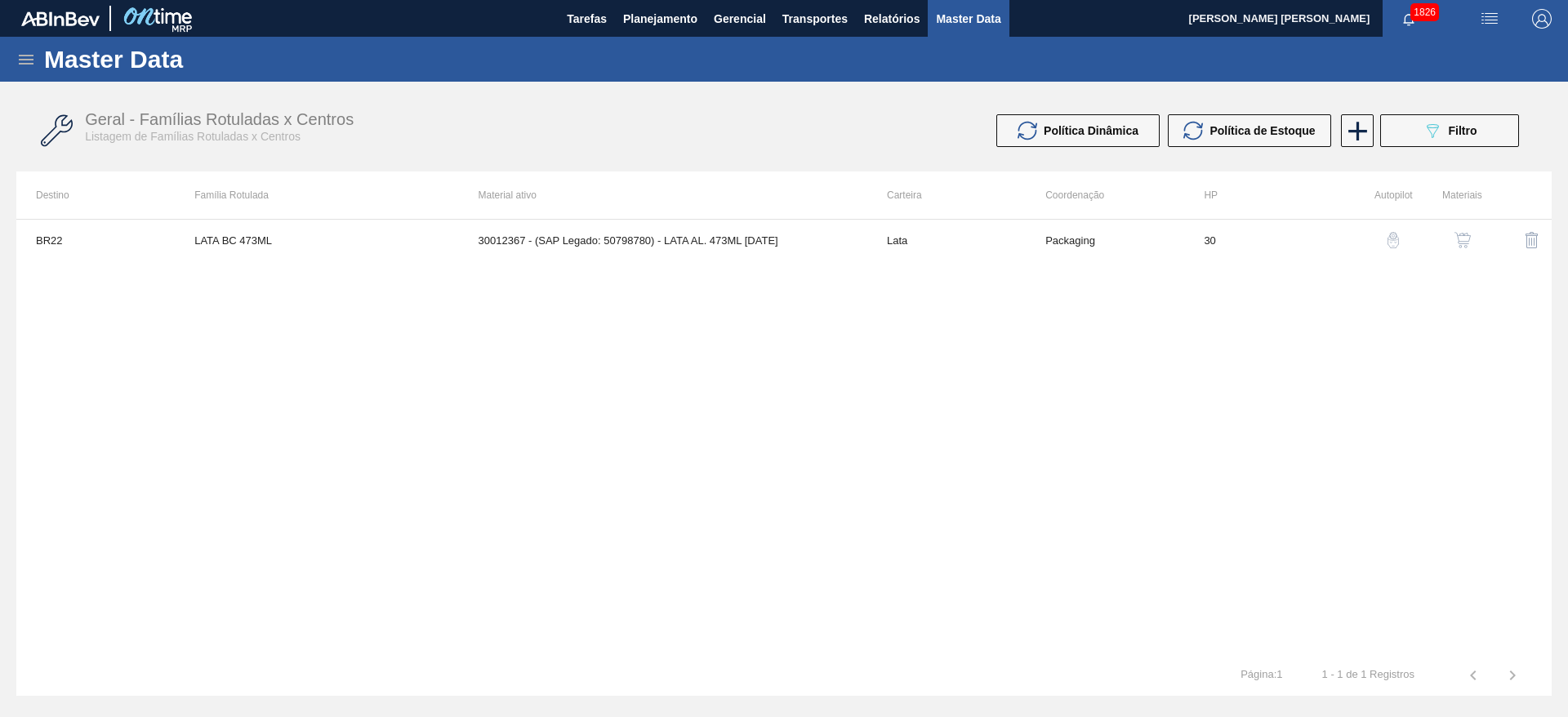
click at [1476, 237] on button "button" at bounding box center [1462, 239] width 39 height 39
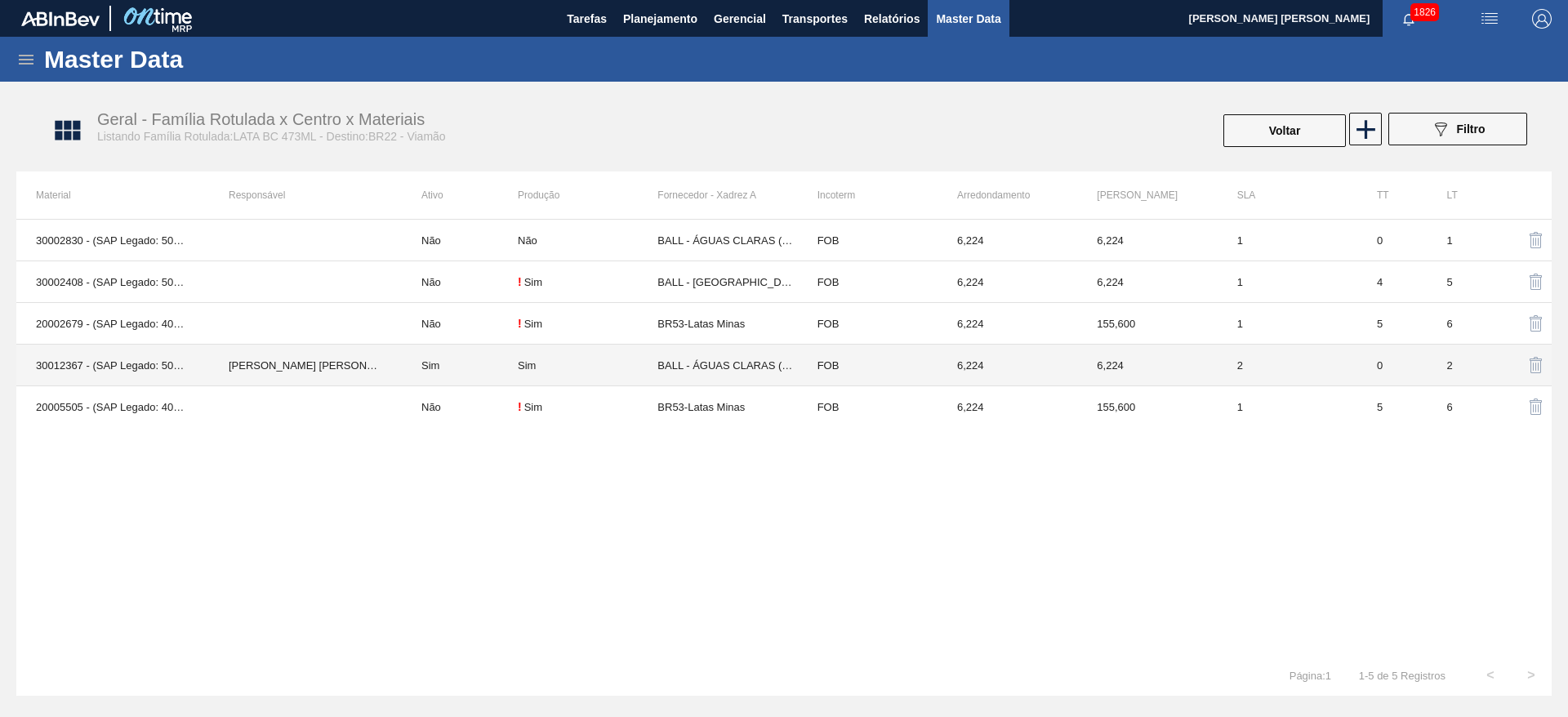
click at [669, 369] on td "BALL - ÁGUAS CLARAS (SC)" at bounding box center [727, 366] width 140 height 42
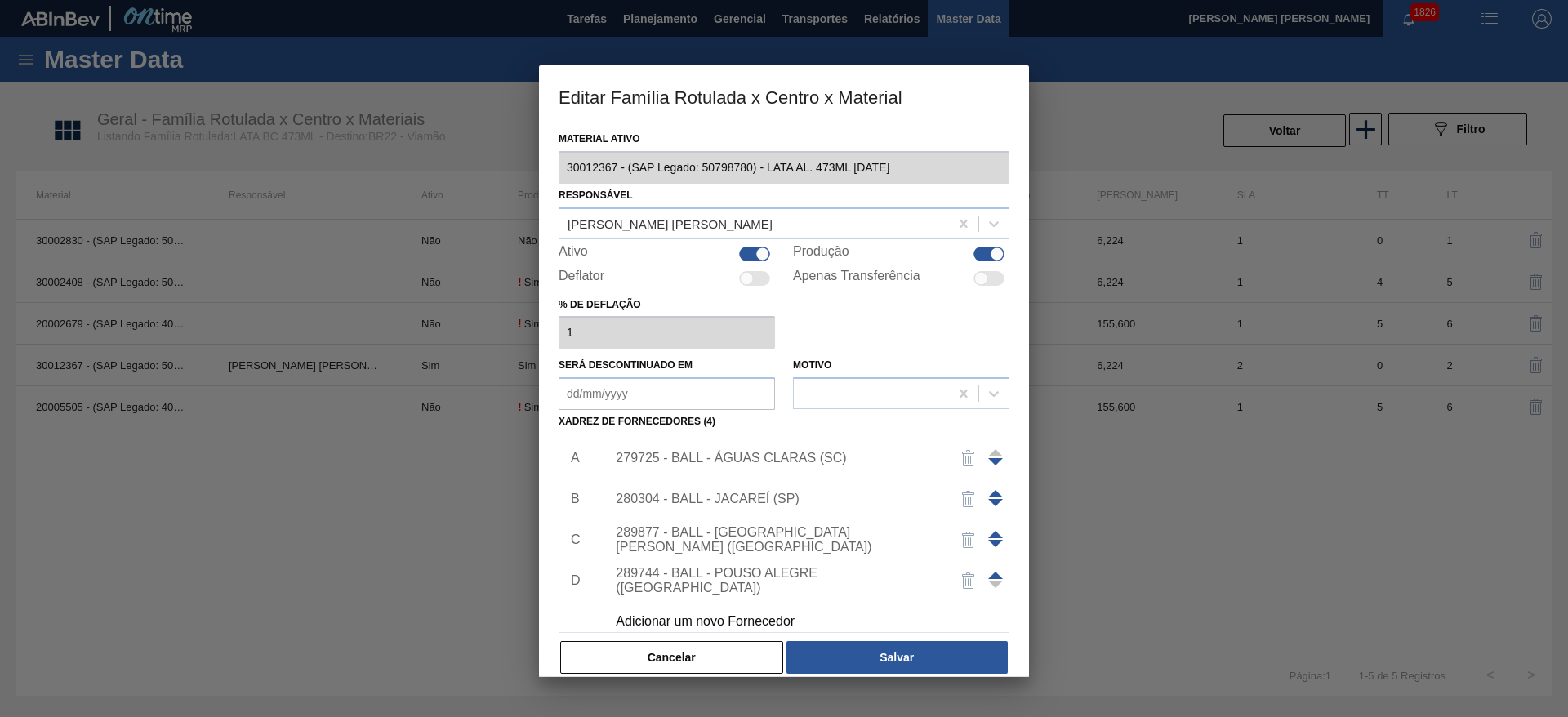
click at [755, 453] on div "279725 - BALL - ÁGUAS CLARAS (SC)" at bounding box center [776, 458] width 320 height 15
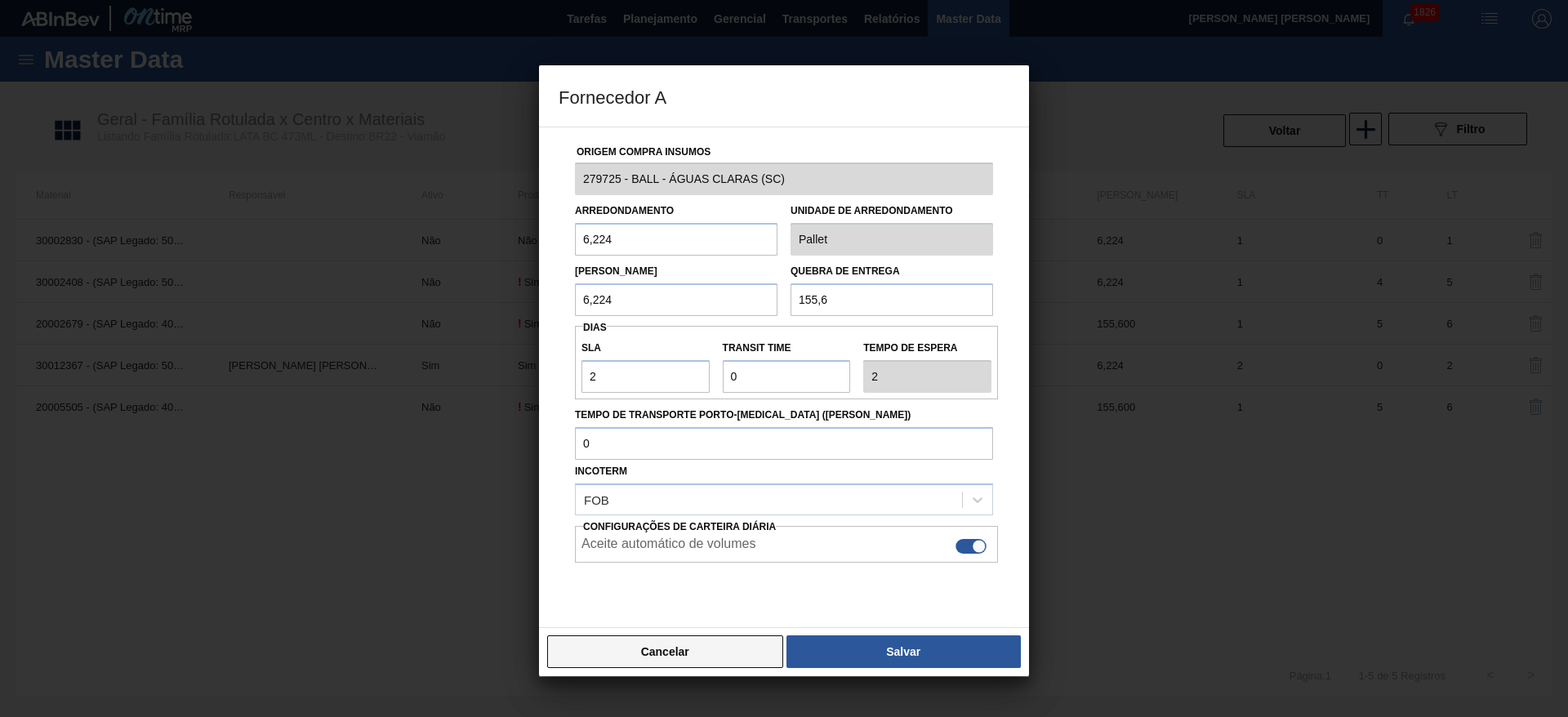
click at [724, 644] on button "Cancelar" at bounding box center [665, 651] width 236 height 33
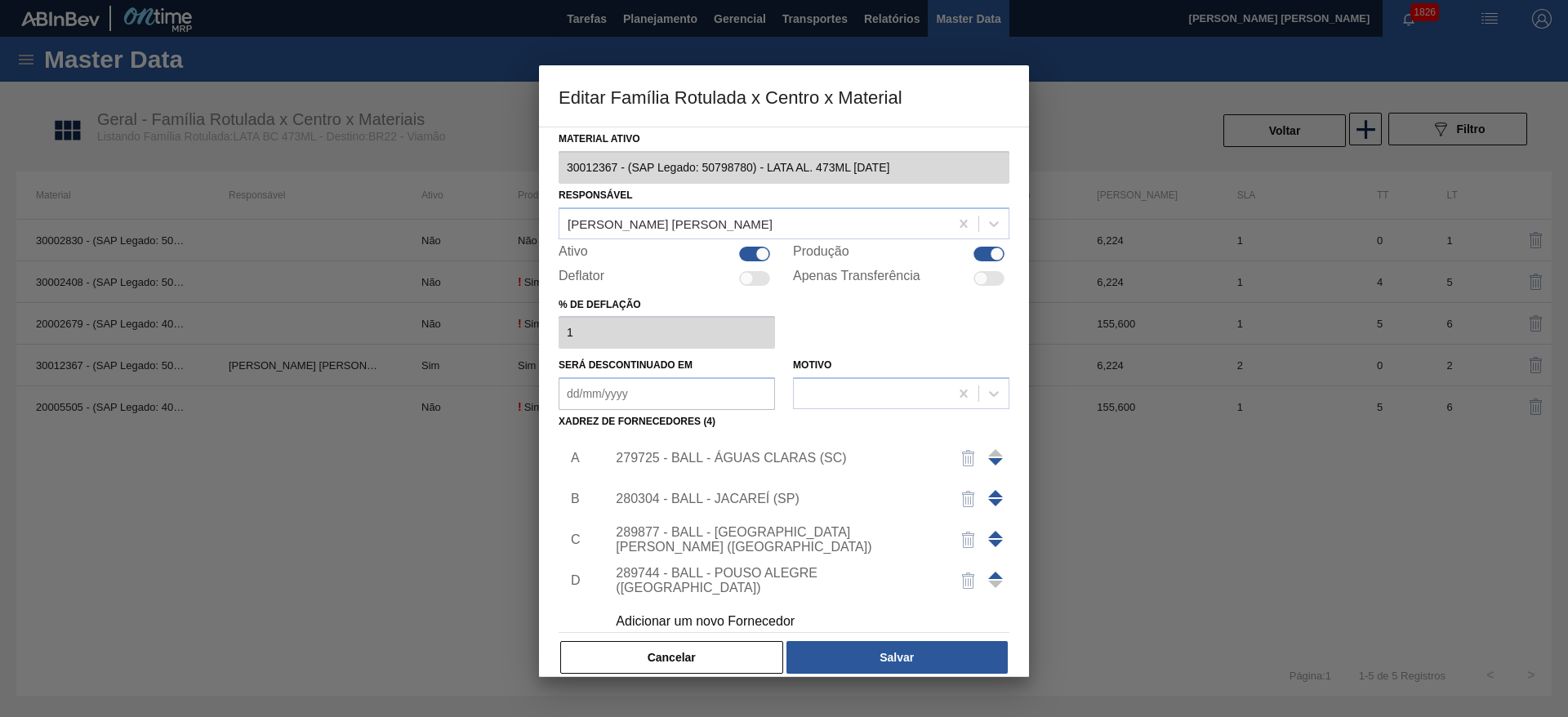
click at [751, 493] on div "280304 - BALL - JACAREÍ (SP)" at bounding box center [776, 499] width 320 height 15
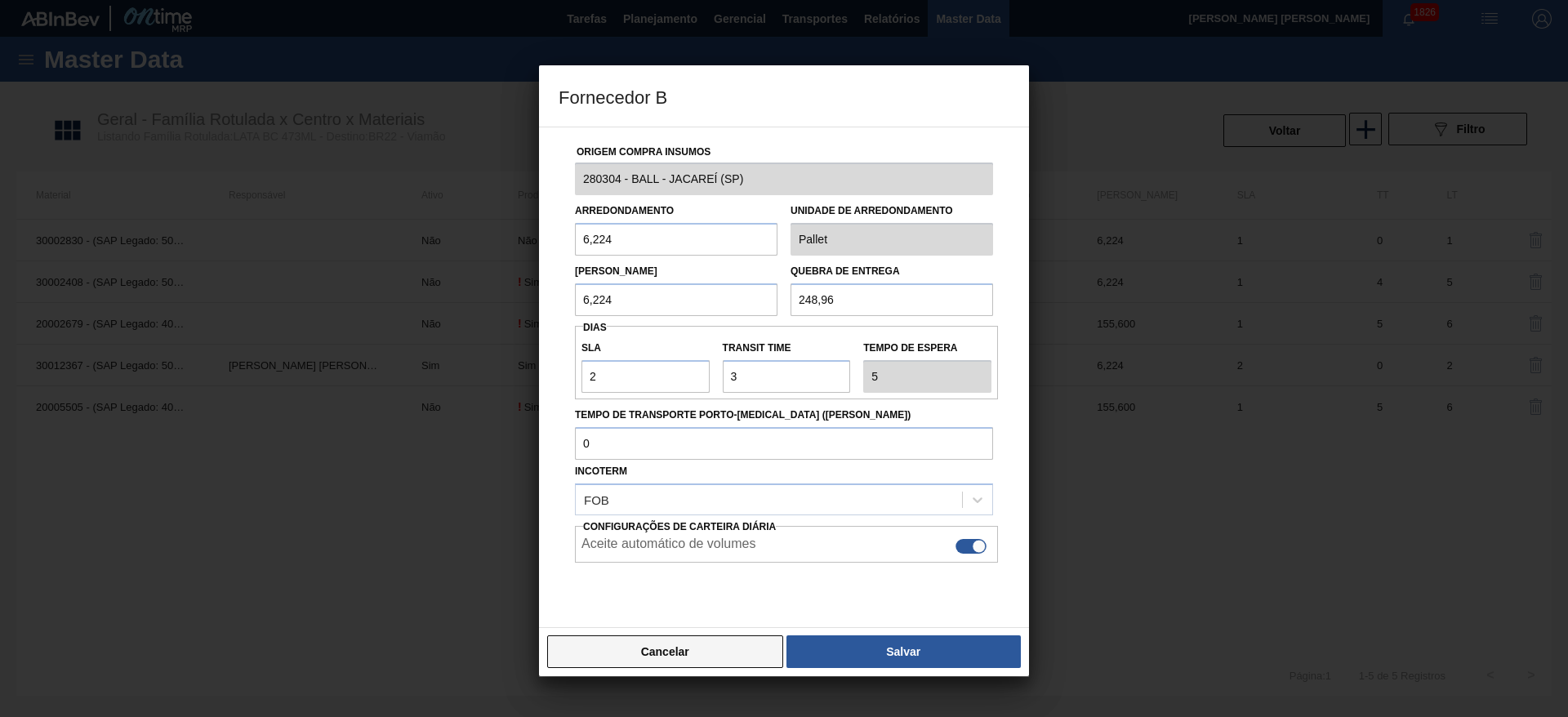
click at [710, 648] on button "Cancelar" at bounding box center [665, 651] width 236 height 33
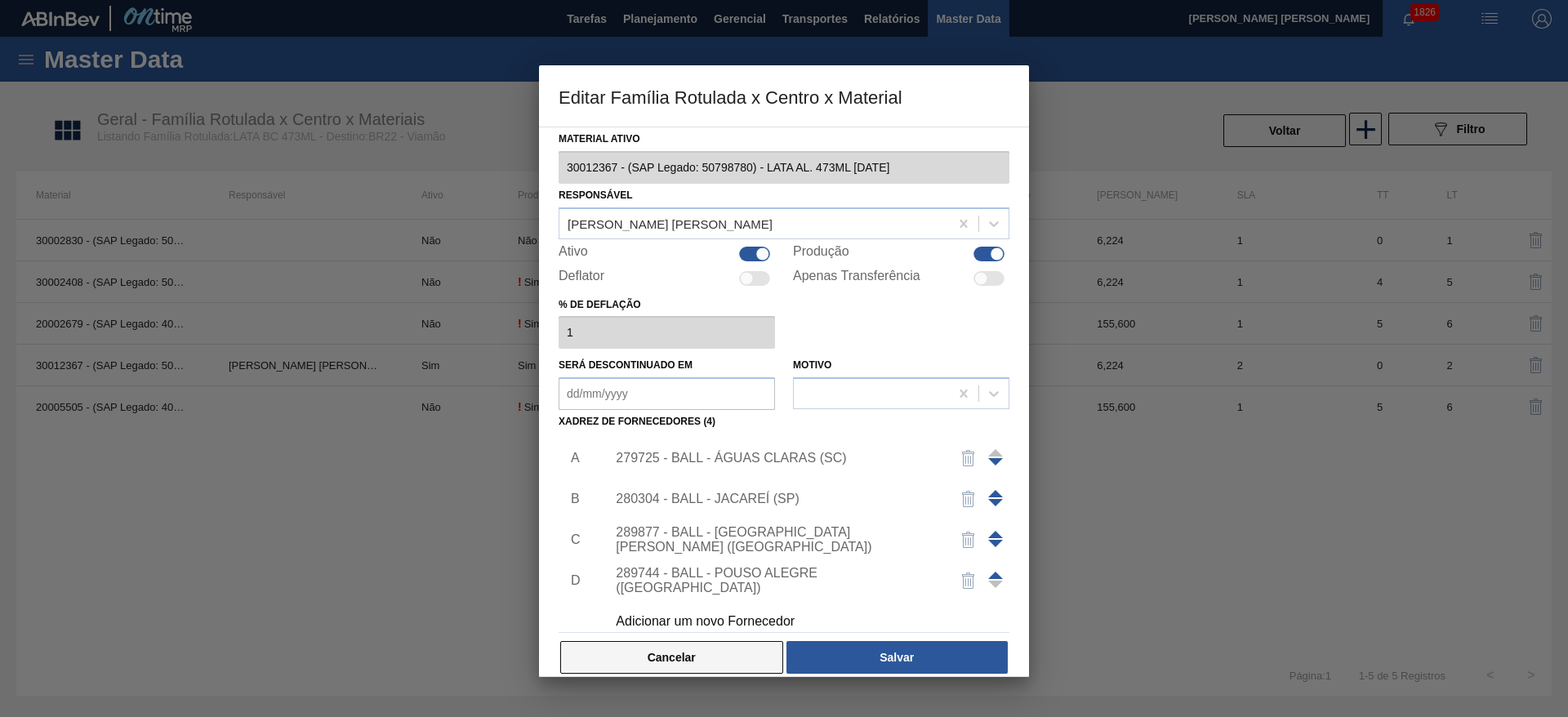
click at [699, 648] on button "Cancelar" at bounding box center [671, 657] width 223 height 33
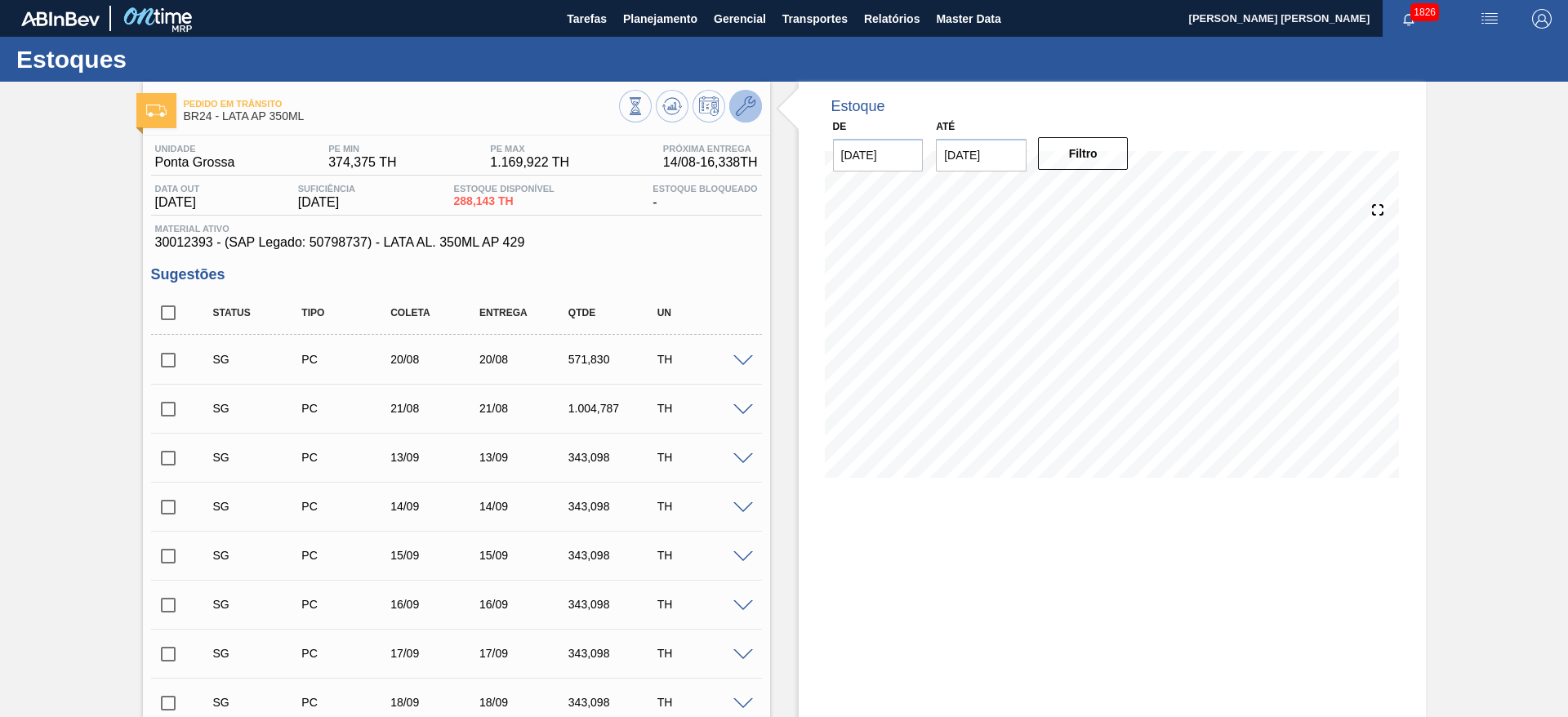
click at [747, 112] on icon at bounding box center [746, 106] width 20 height 20
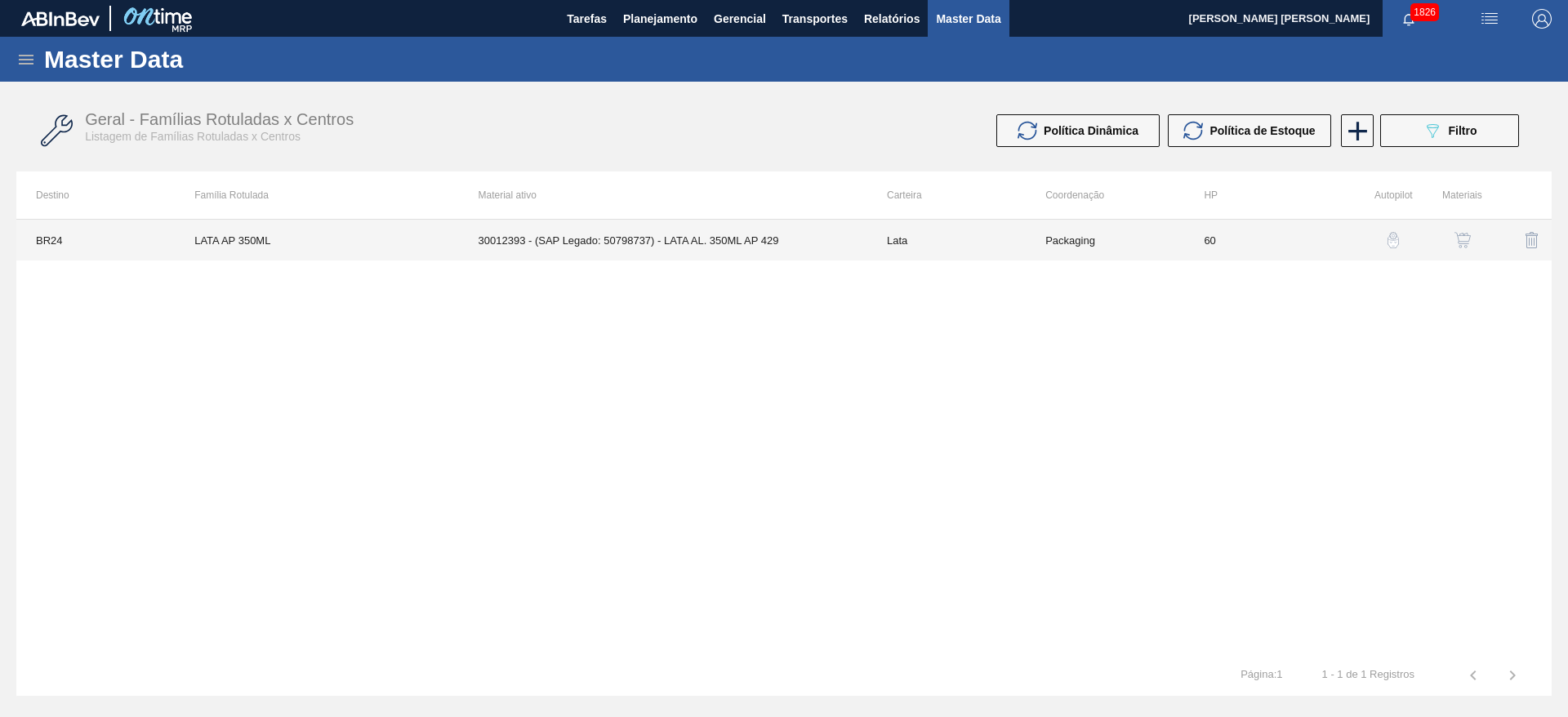
click at [541, 238] on td "30012393 - (SAP Legado: 50798737) - LATA AL. 350ML AP 429" at bounding box center [663, 240] width 408 height 41
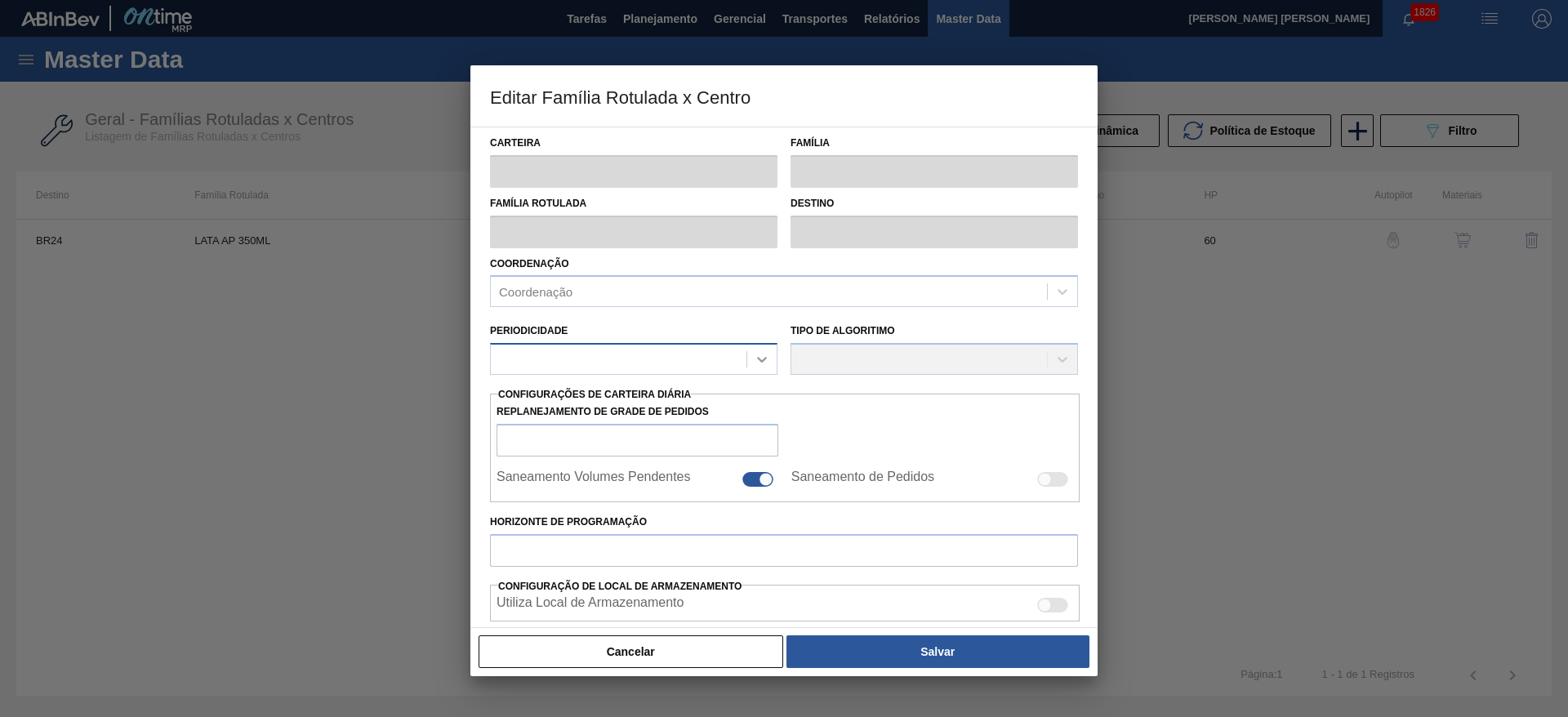
type input "Lata"
type input "LATA AP 350ML"
type input "BR24 - [GEOGRAPHIC_DATA]"
type input "0"
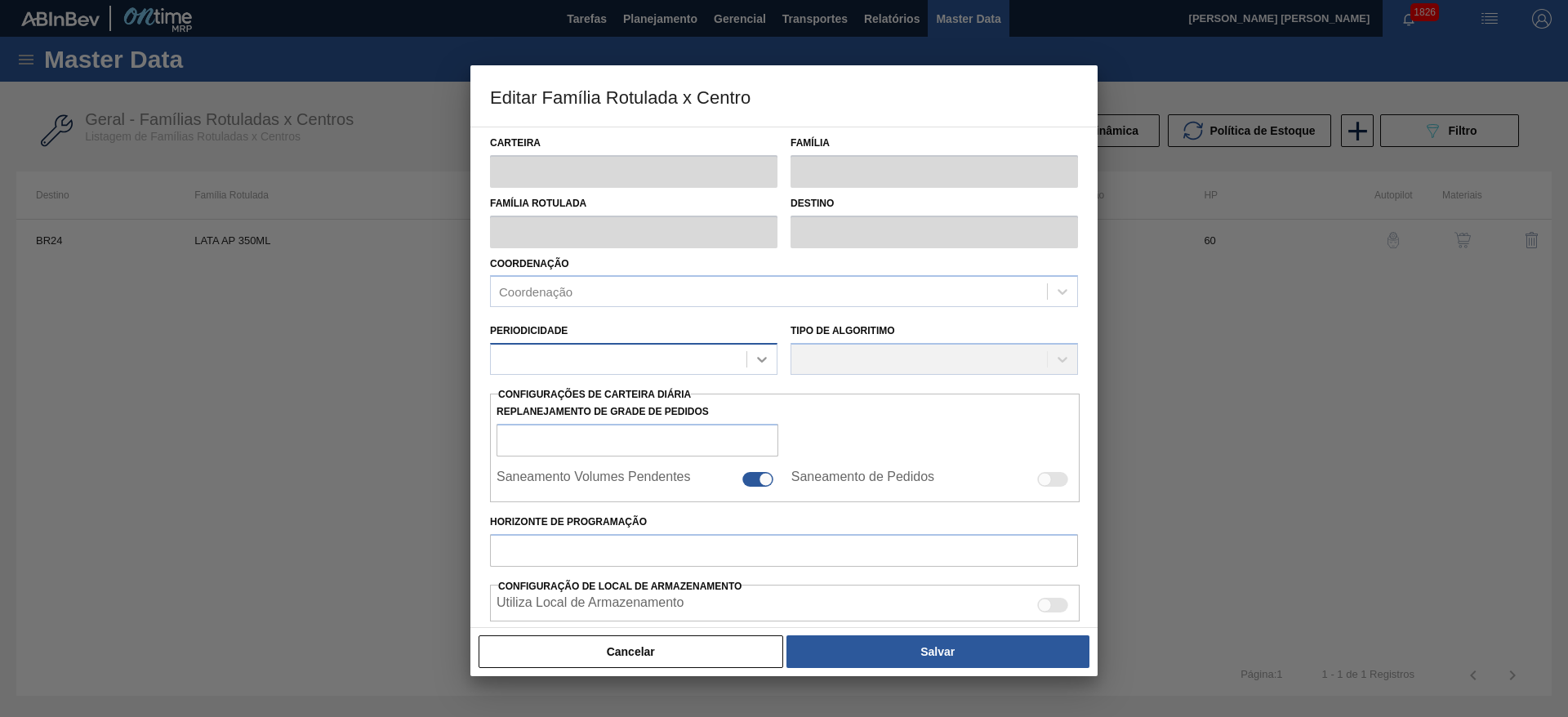
checkbox input "false"
type input "60"
type input "374,375"
type input "1.169,922"
type input "41"
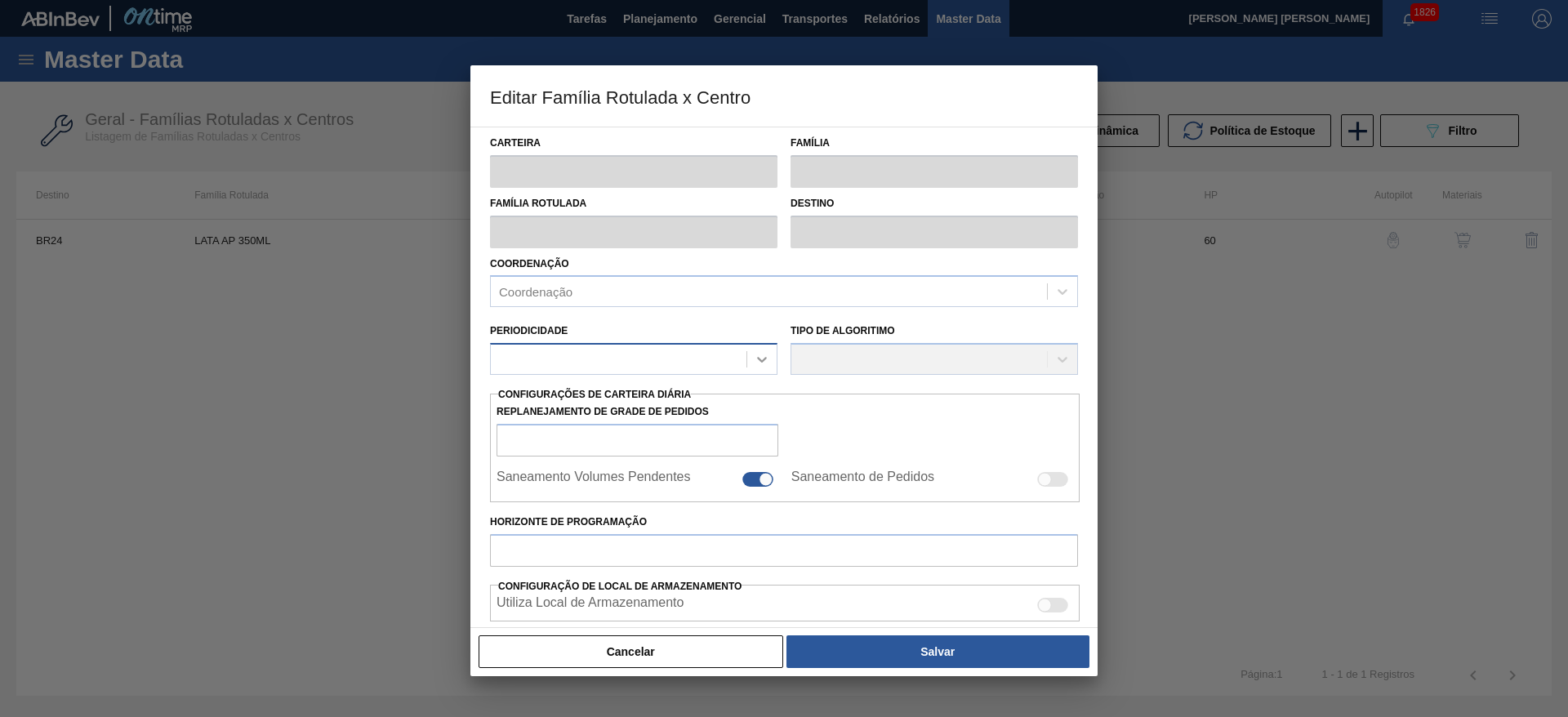
type input "700,549"
checkbox input "true"
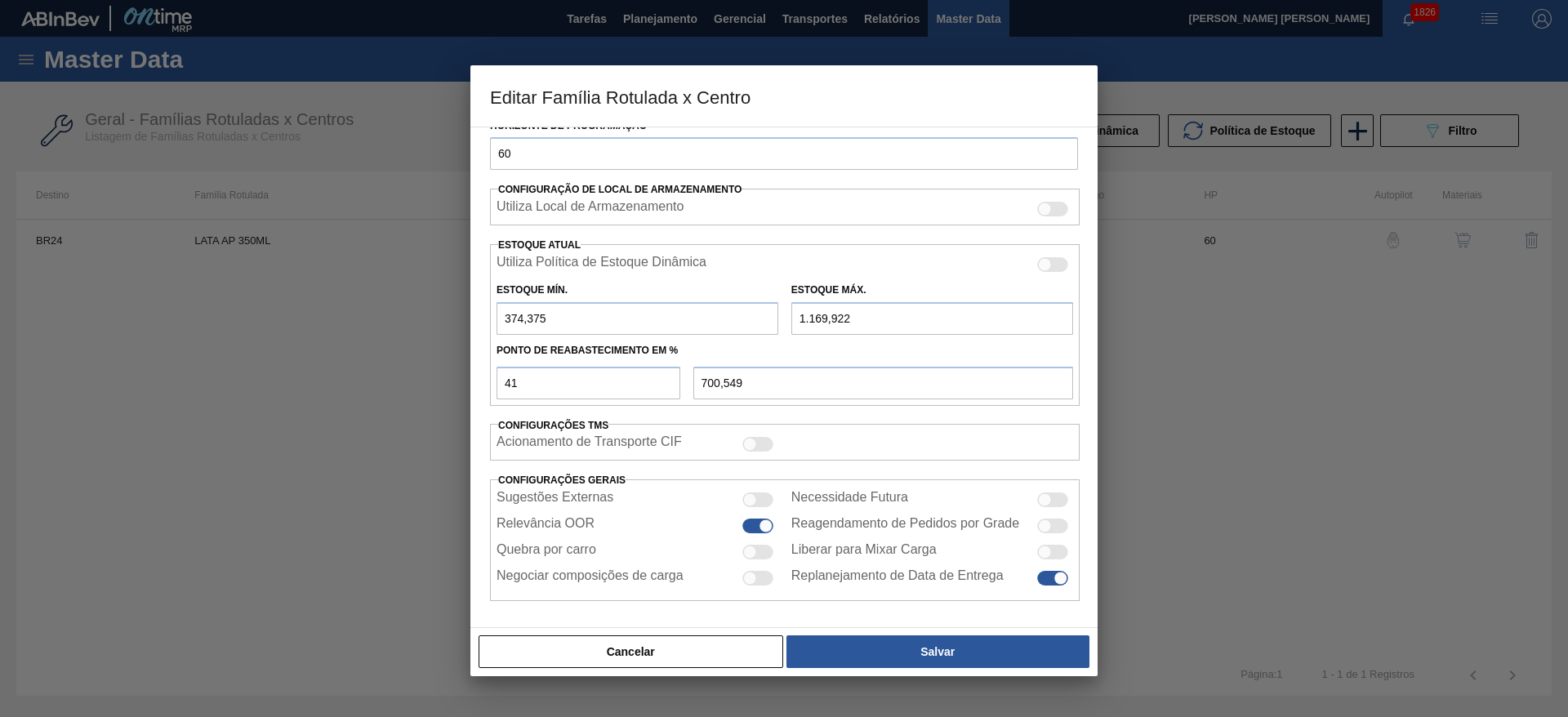
scroll to position [402, 0]
click at [755, 546] on div at bounding box center [757, 550] width 31 height 15
checkbox input "true"
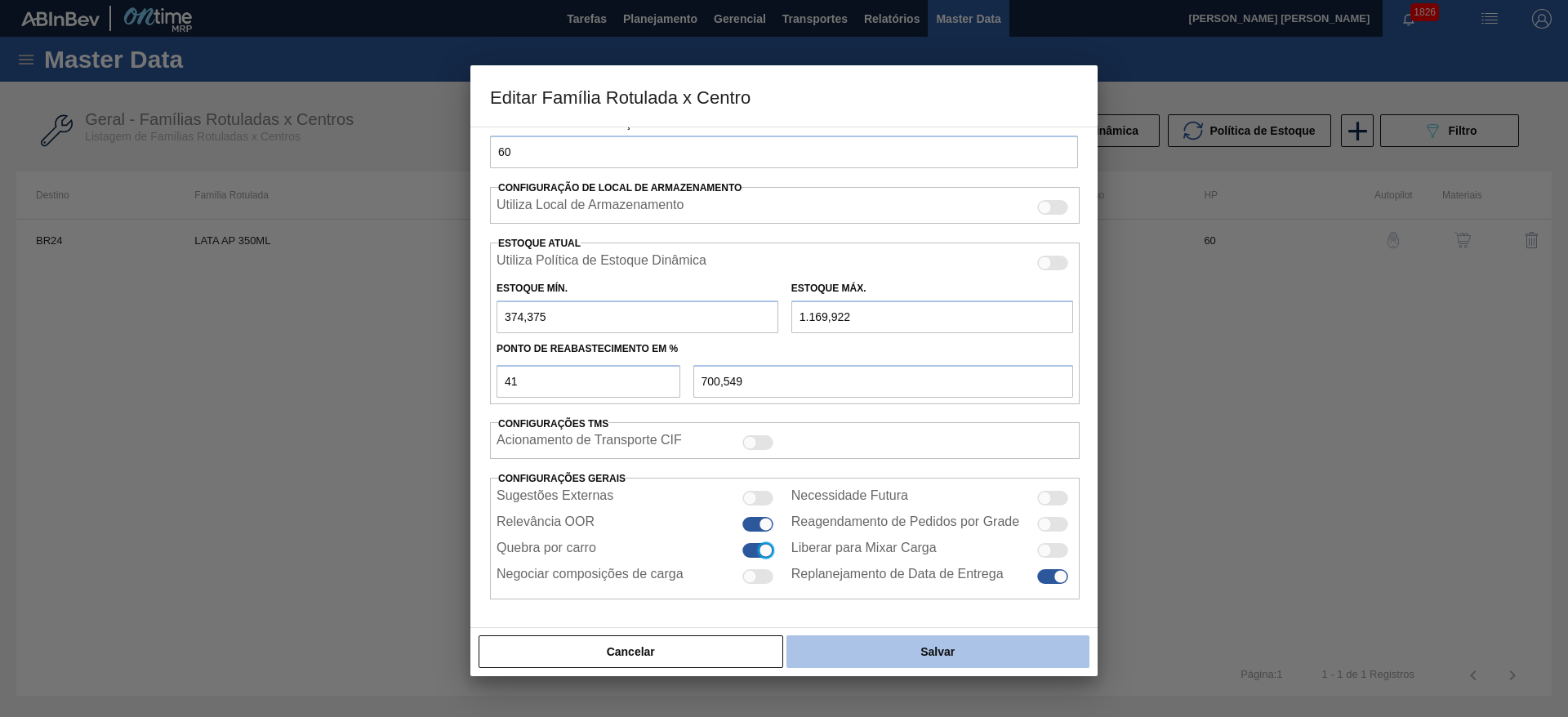
click at [889, 651] on button "Salvar" at bounding box center [937, 651] width 303 height 33
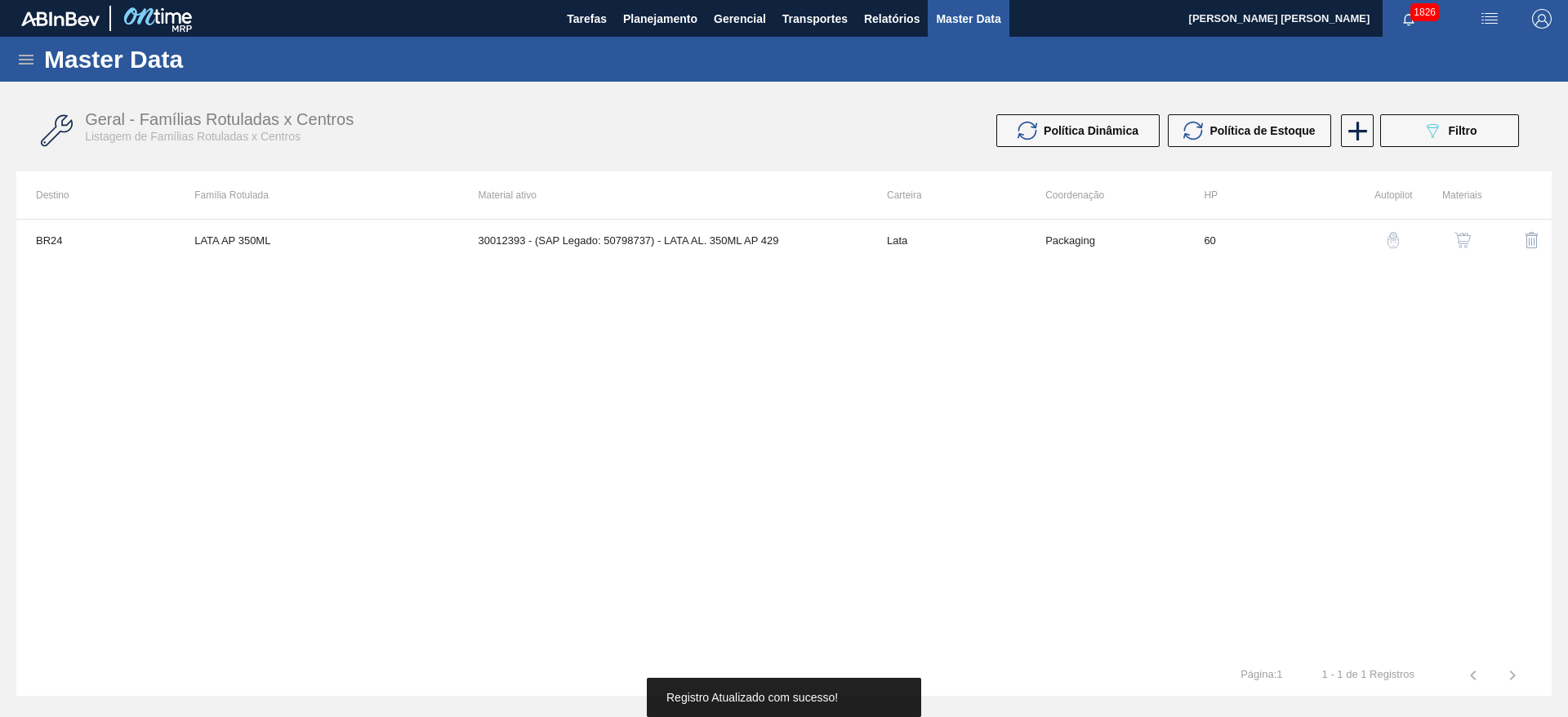
click at [1466, 242] on img "button" at bounding box center [1462, 240] width 16 height 16
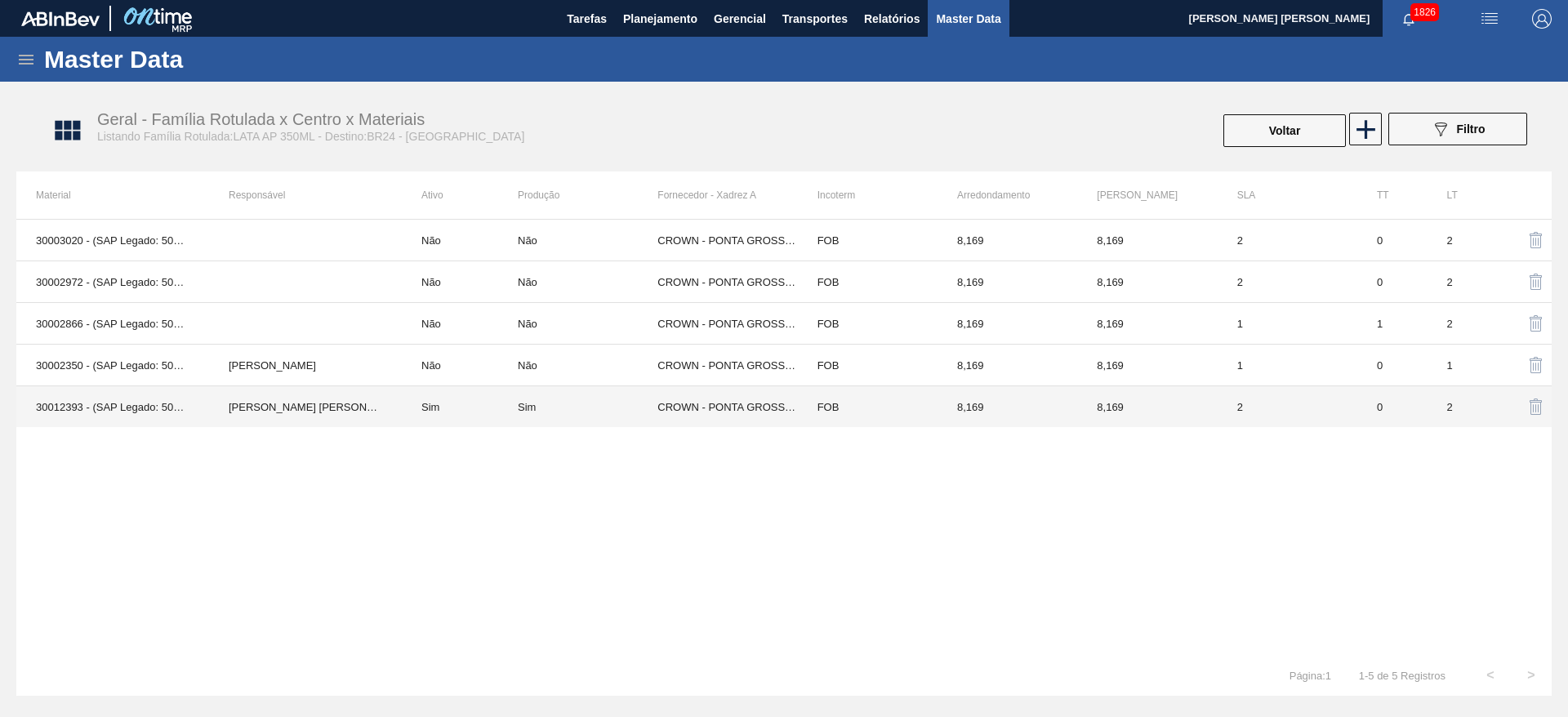
click at [671, 421] on td "CROWN - PONTA GROSSA ([GEOGRAPHIC_DATA])" at bounding box center [727, 407] width 140 height 42
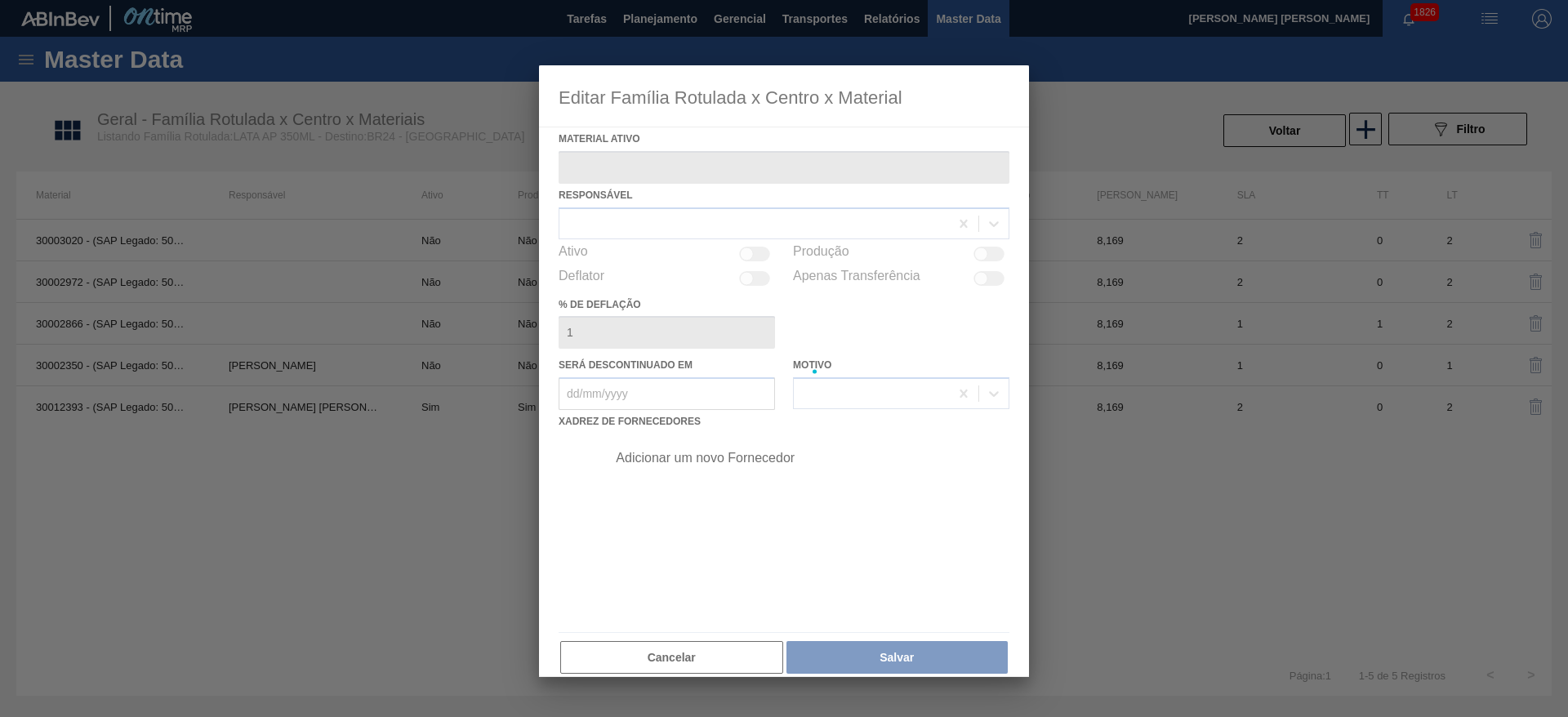
type ativo "30012393 - (SAP Legado: 50798737) - LATA AL. 350ML AP 429"
checkbox input "true"
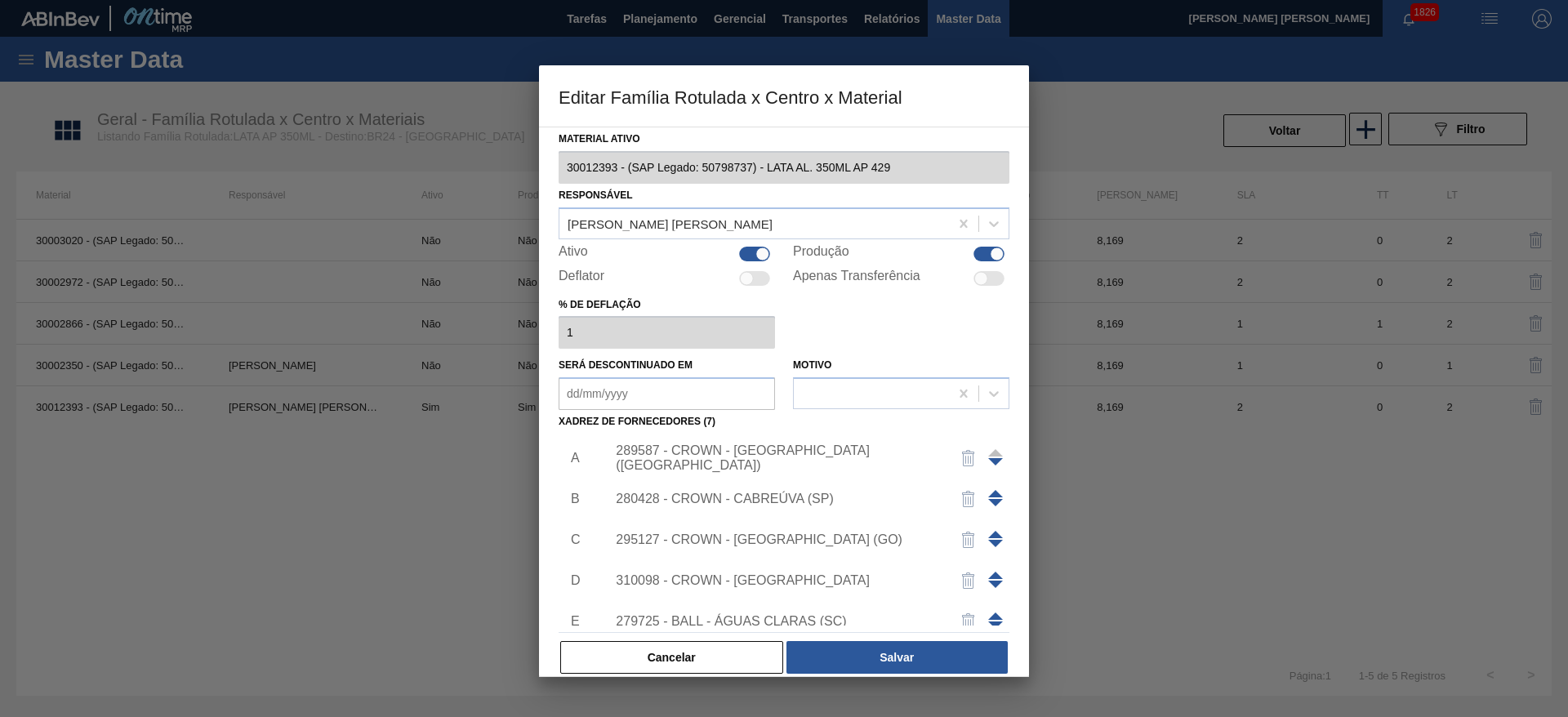
click at [783, 459] on div "289587 - CROWN - [GEOGRAPHIC_DATA] ([GEOGRAPHIC_DATA])" at bounding box center [776, 457] width 320 height 29
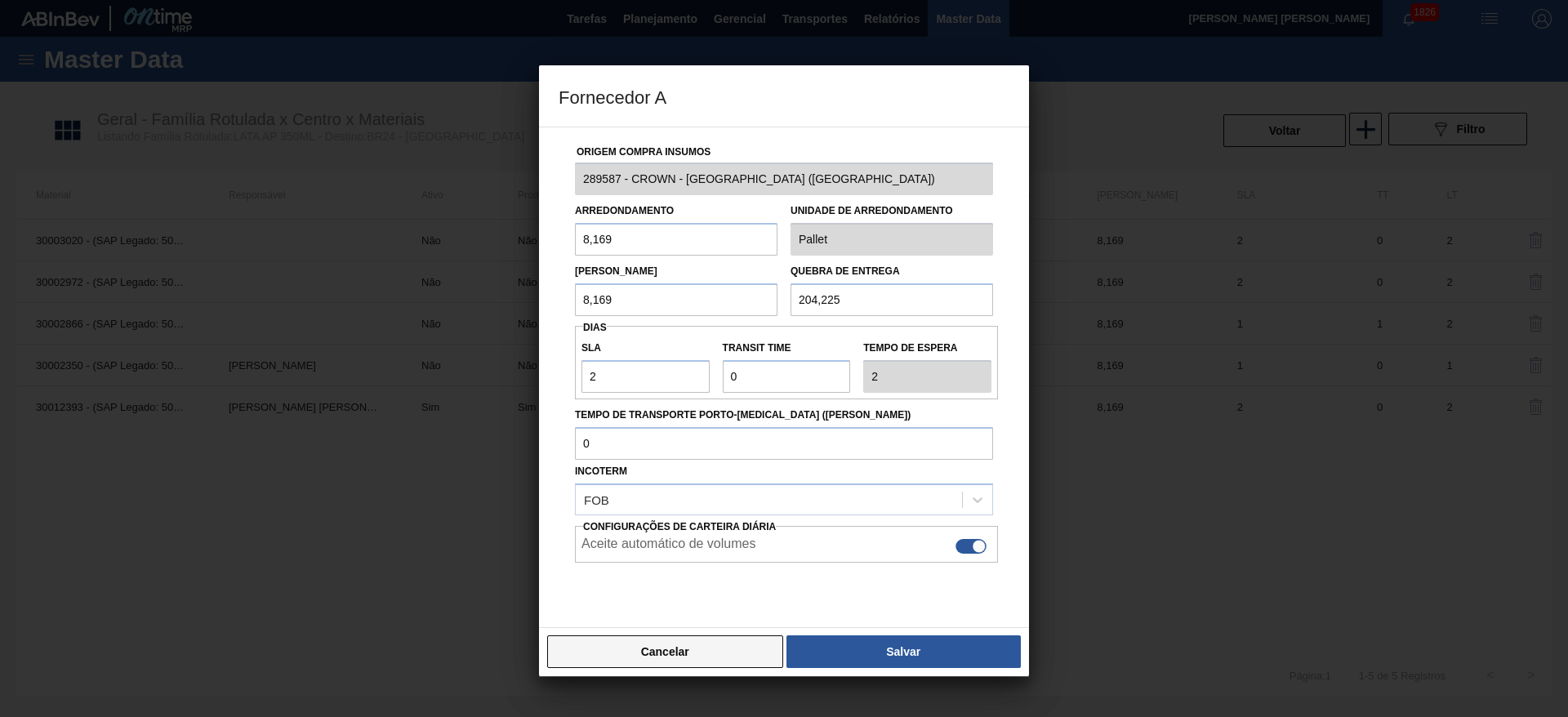
click at [731, 652] on button "Cancelar" at bounding box center [665, 651] width 236 height 33
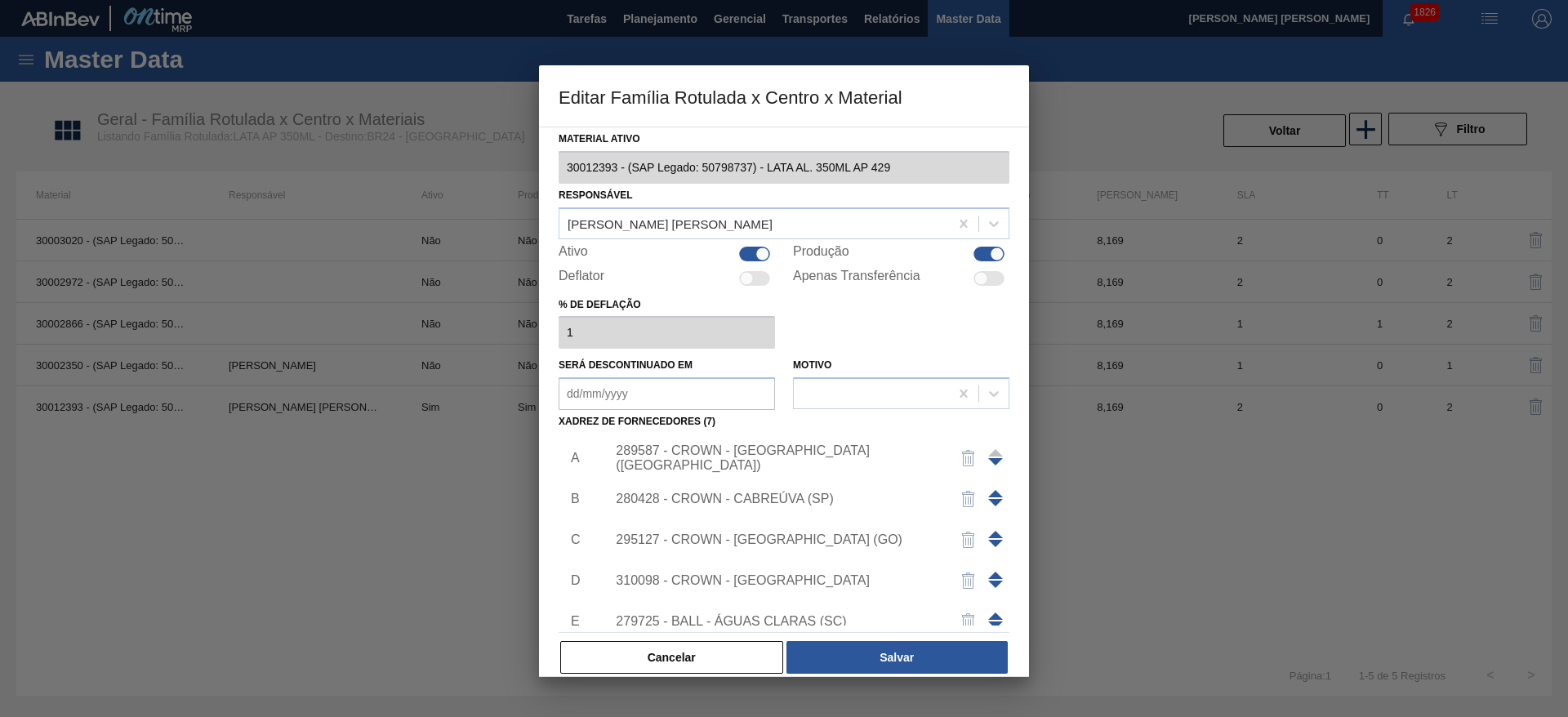
click at [792, 492] on div "280428 - CROWN - CABREÚVA (SP)" at bounding box center [776, 499] width 320 height 15
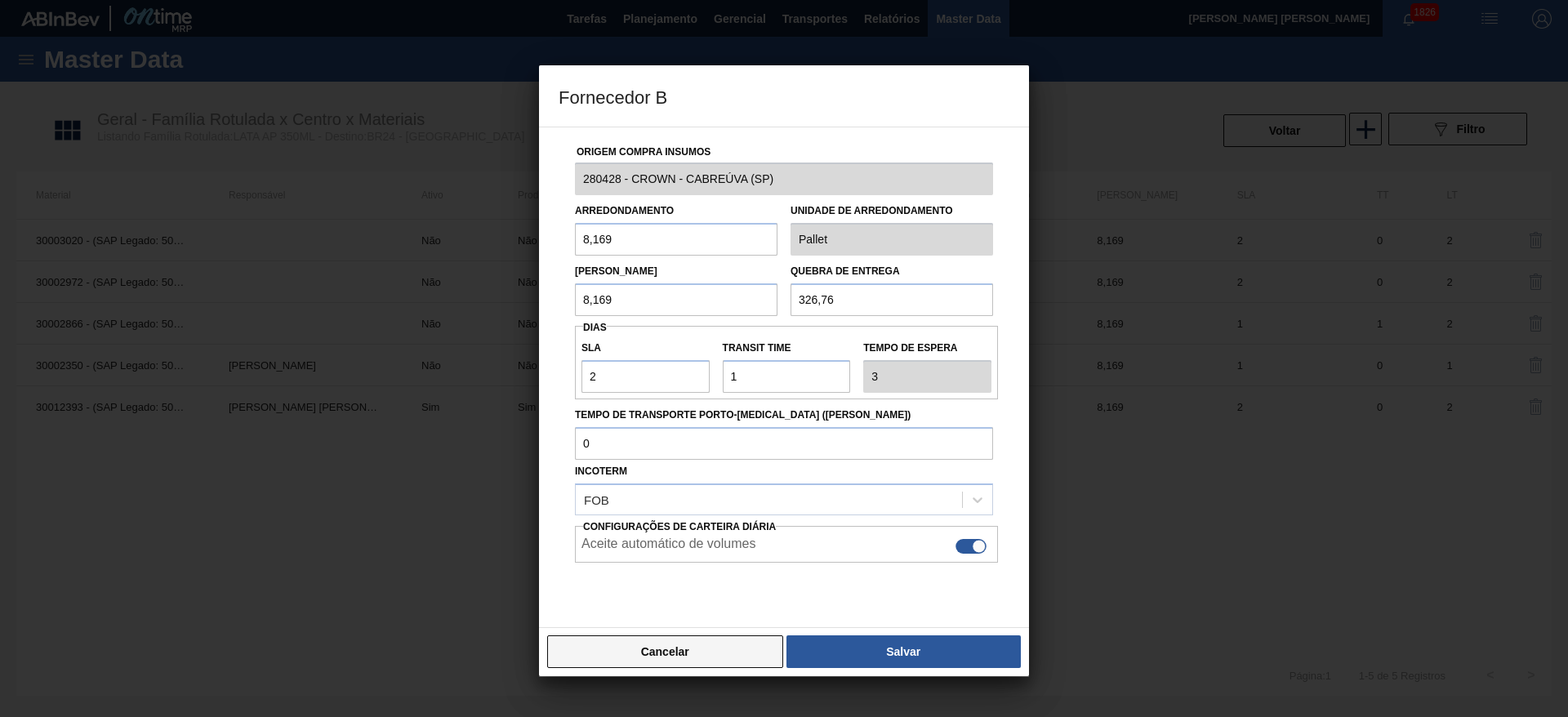
click at [716, 644] on button "Cancelar" at bounding box center [665, 651] width 236 height 33
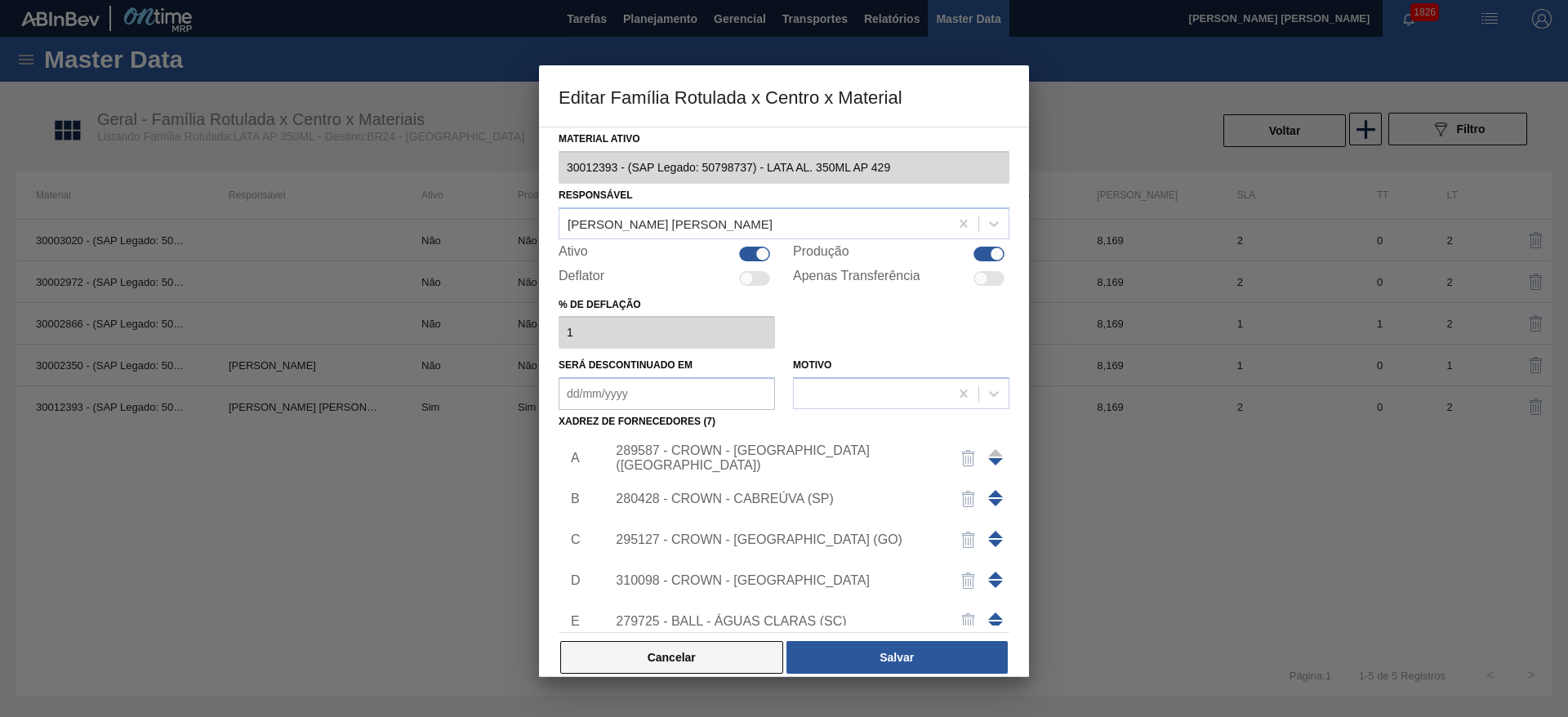
click at [750, 648] on button "Cancelar" at bounding box center [671, 657] width 223 height 33
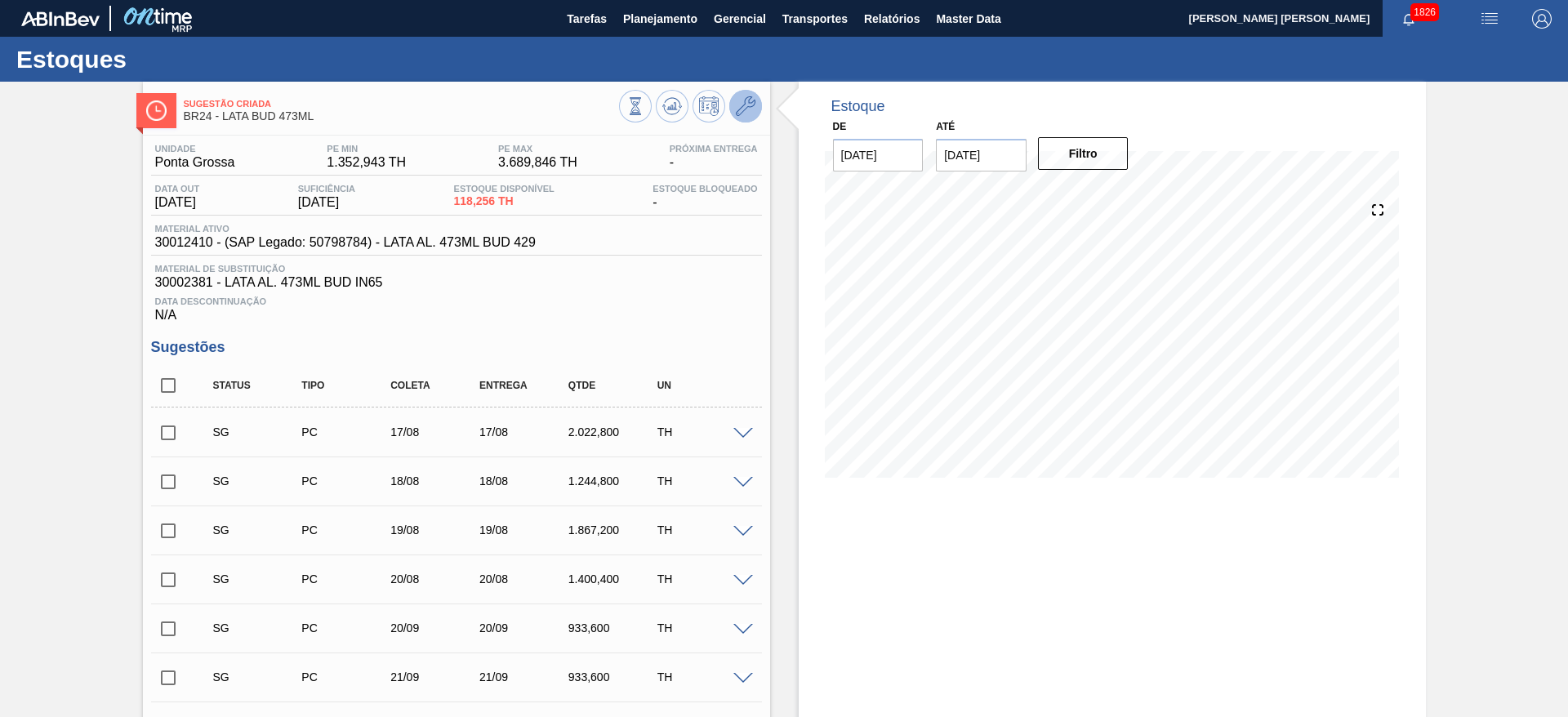
click at [748, 102] on icon at bounding box center [746, 106] width 20 height 20
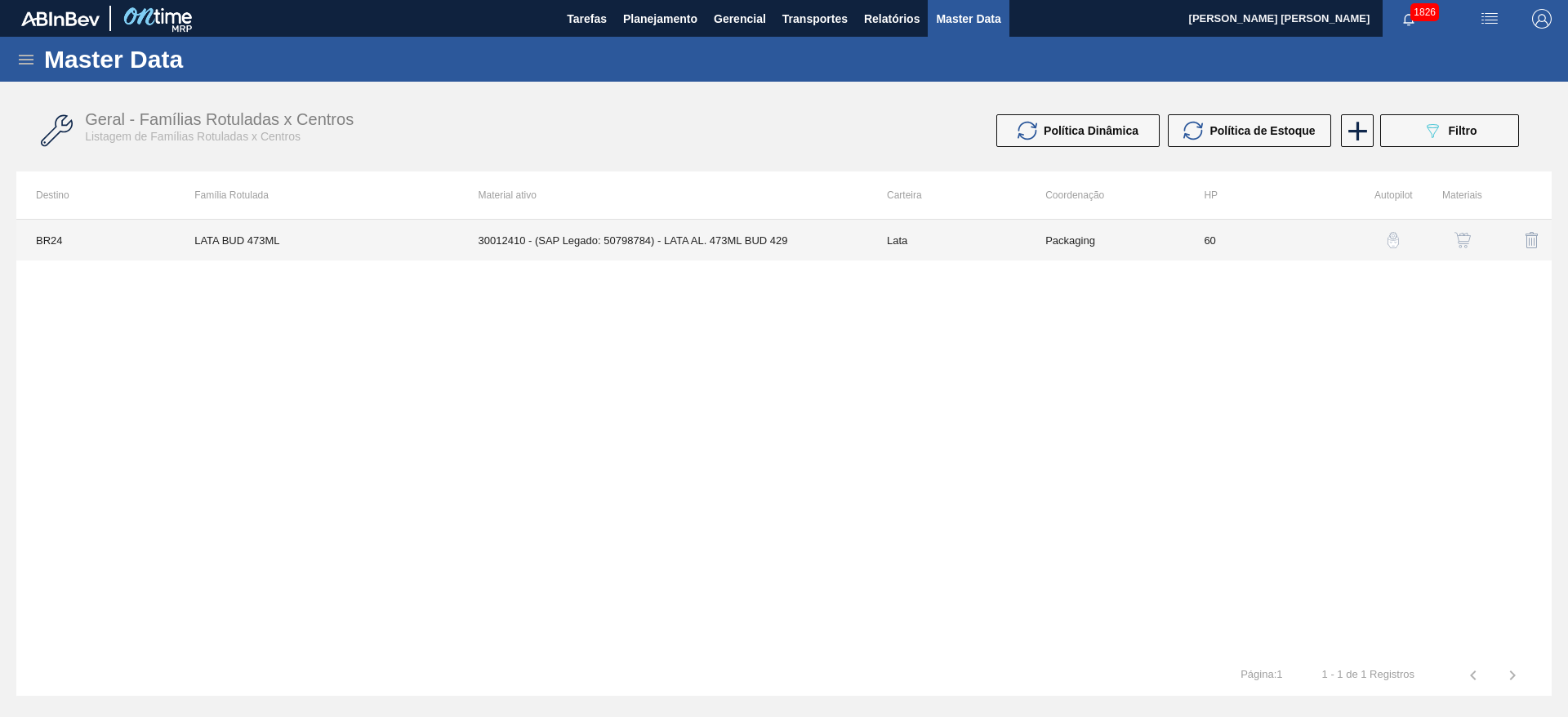
click at [757, 237] on td "30012410 - (SAP Legado: 50798784) - LATA AL. 473ML BUD 429" at bounding box center [663, 240] width 408 height 41
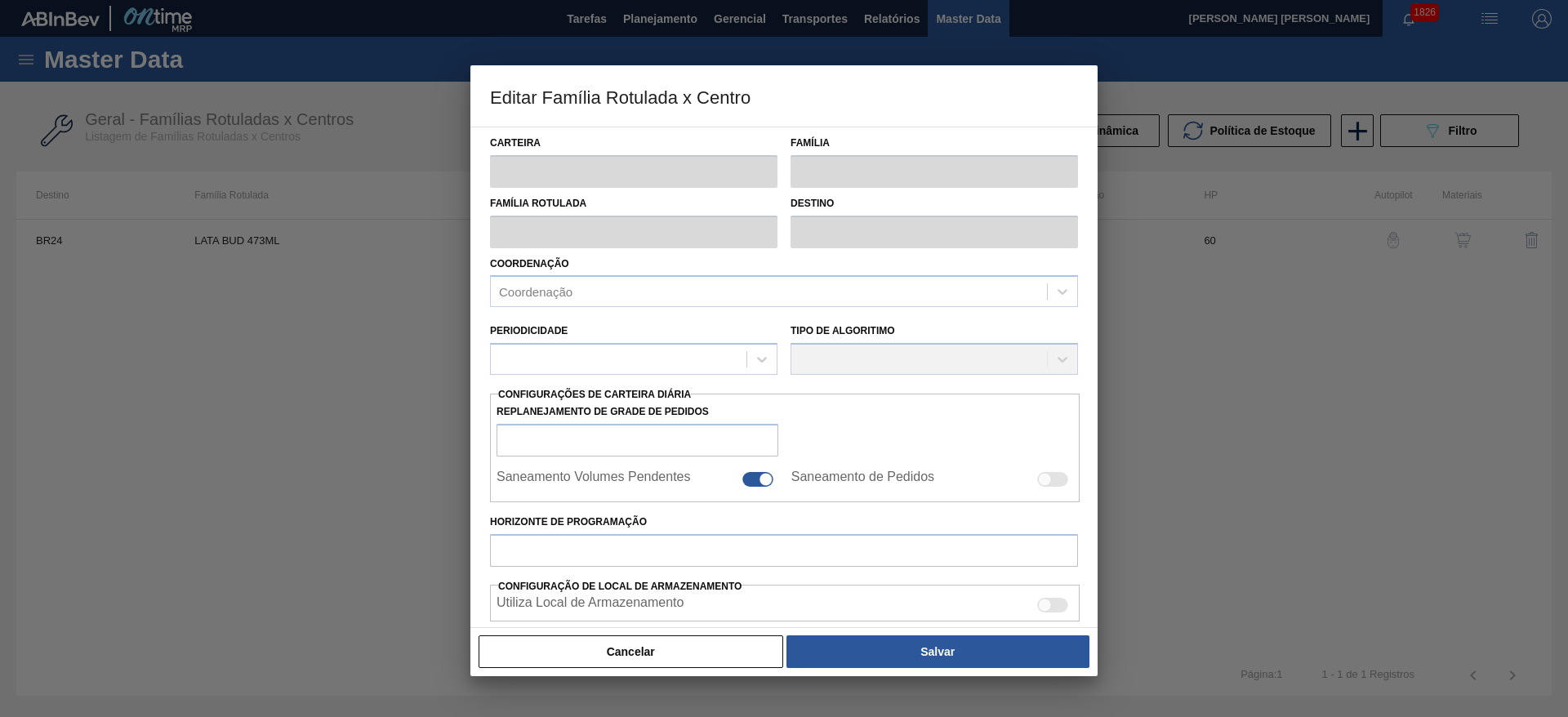
type input "Lata"
type input "LATA BUD 473ML"
type input "BR24 - [GEOGRAPHIC_DATA]"
type input "0"
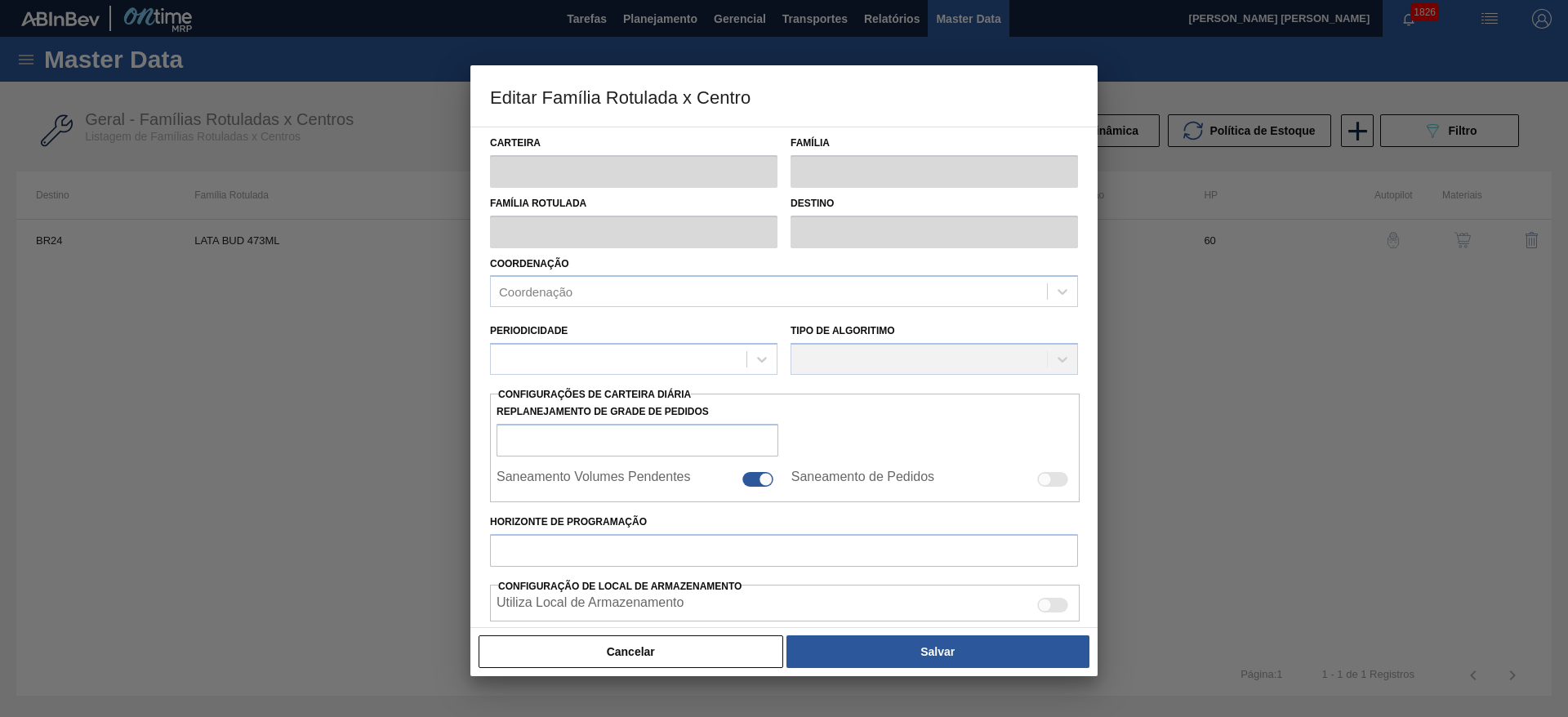
checkbox input "false"
type input "60"
type input "1.352,943"
type input "3.689,846"
type input "37"
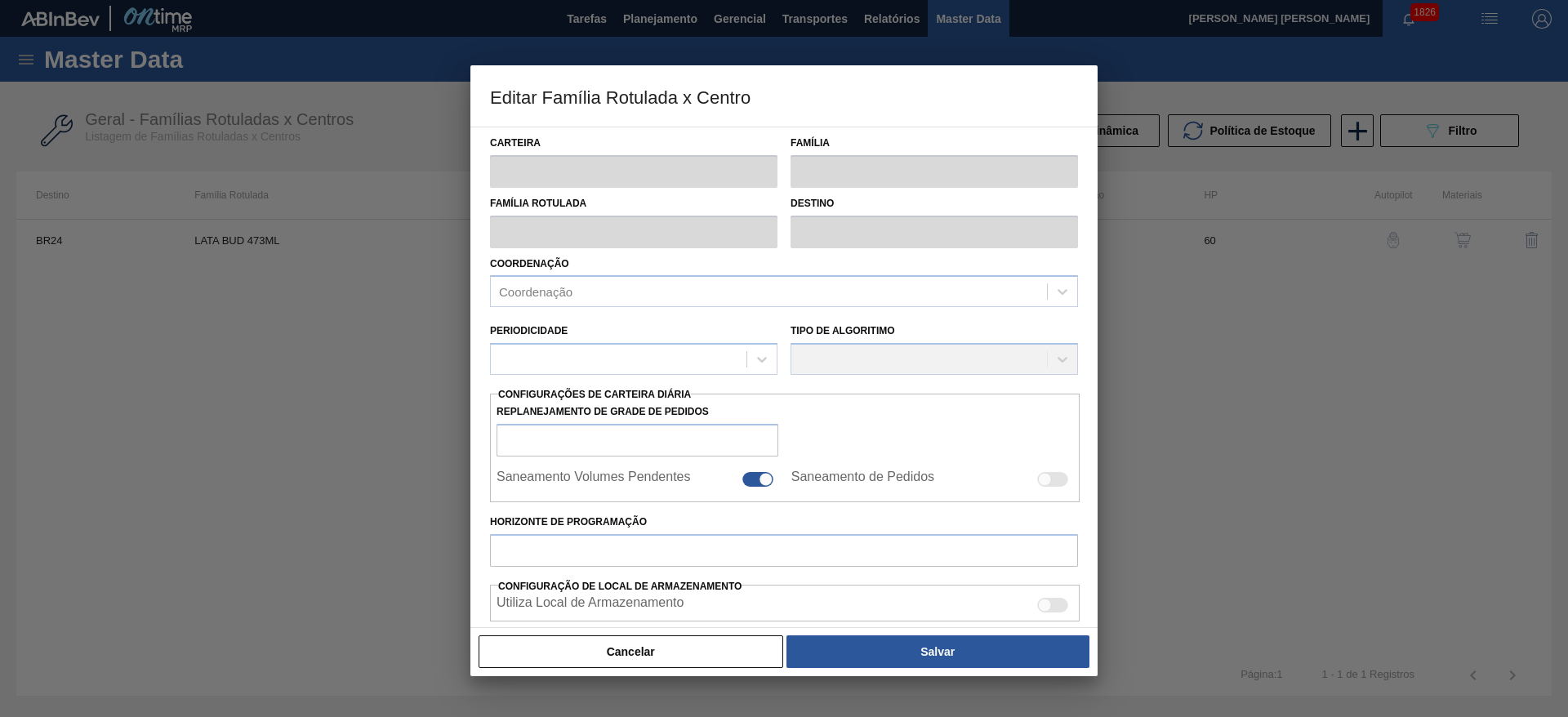
type input "2.217,597"
checkbox input "true"
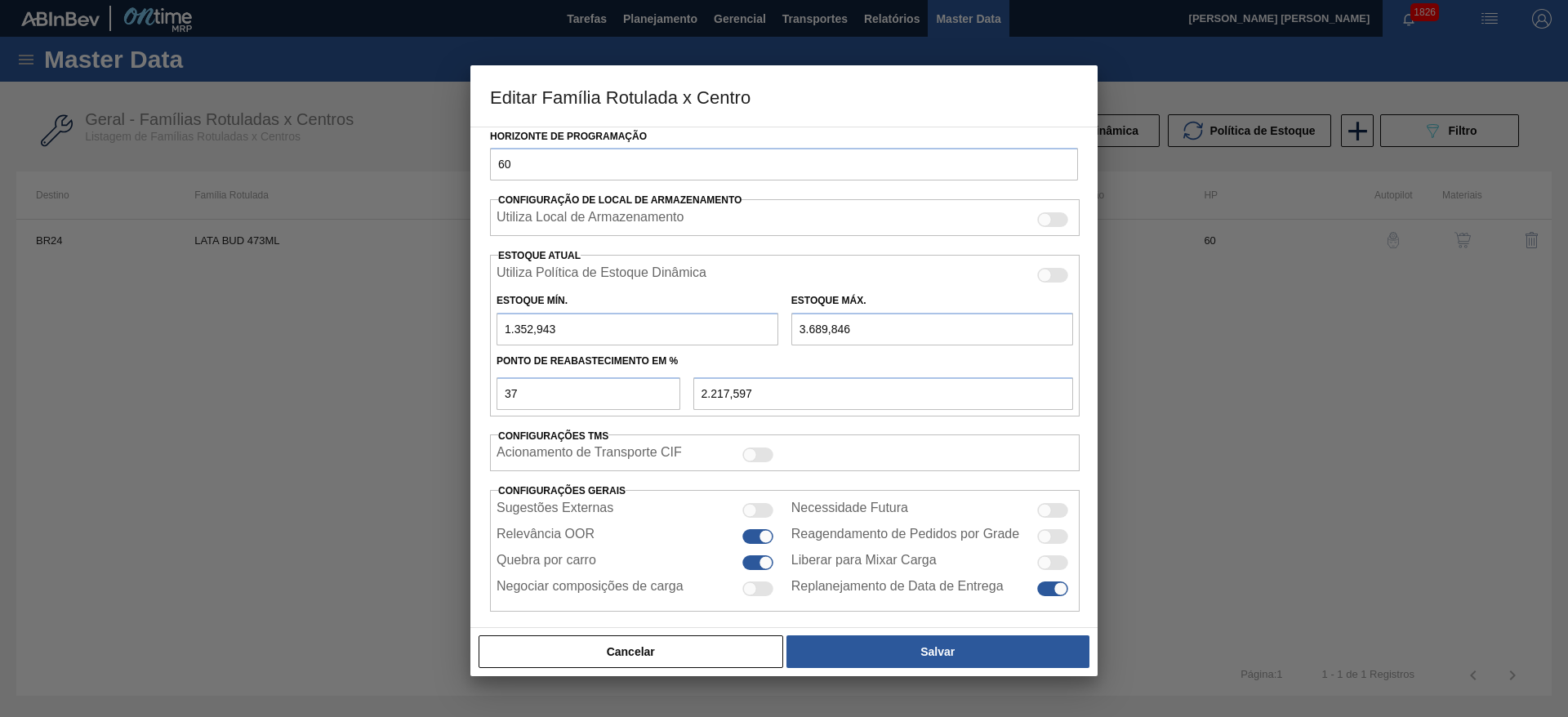
scroll to position [402, 0]
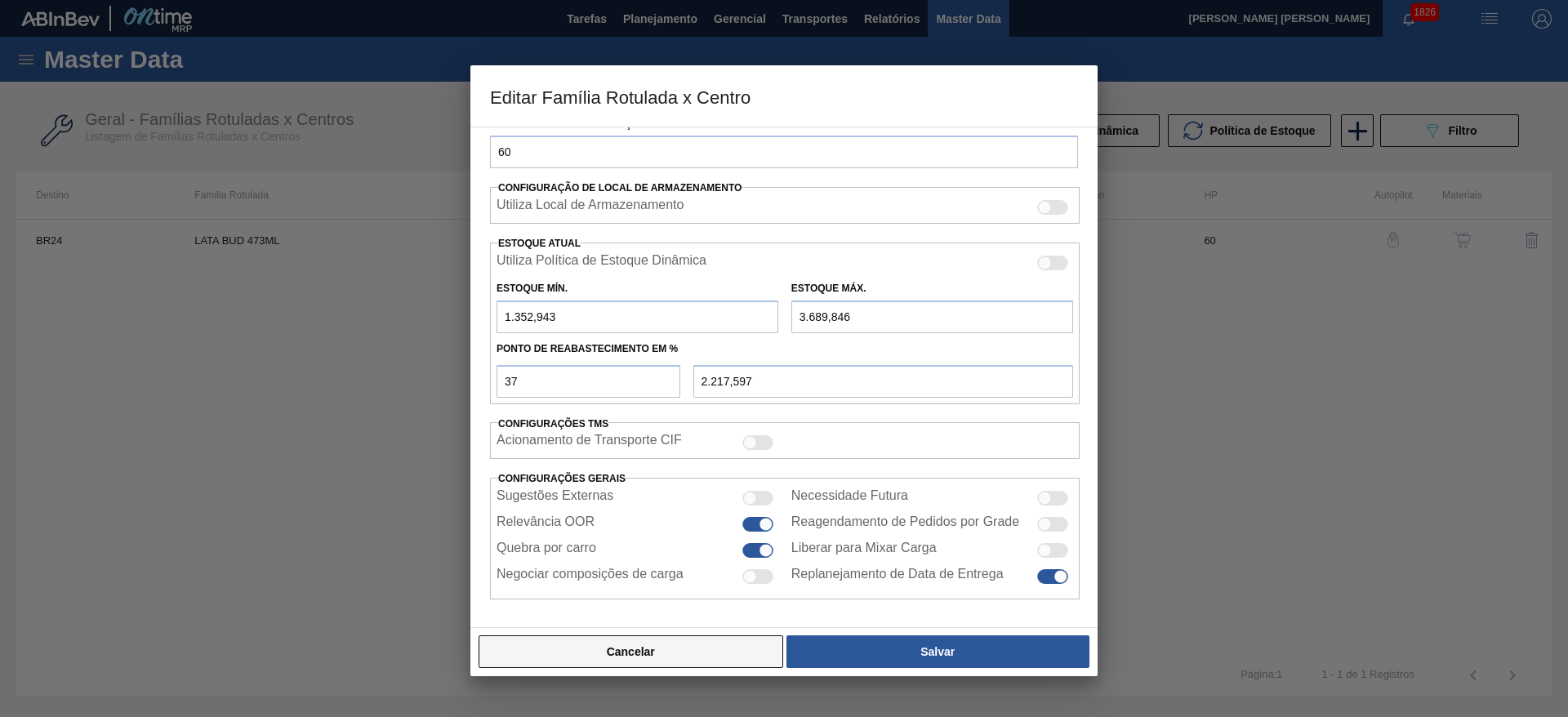
click at [695, 653] on button "Cancelar" at bounding box center [631, 651] width 305 height 33
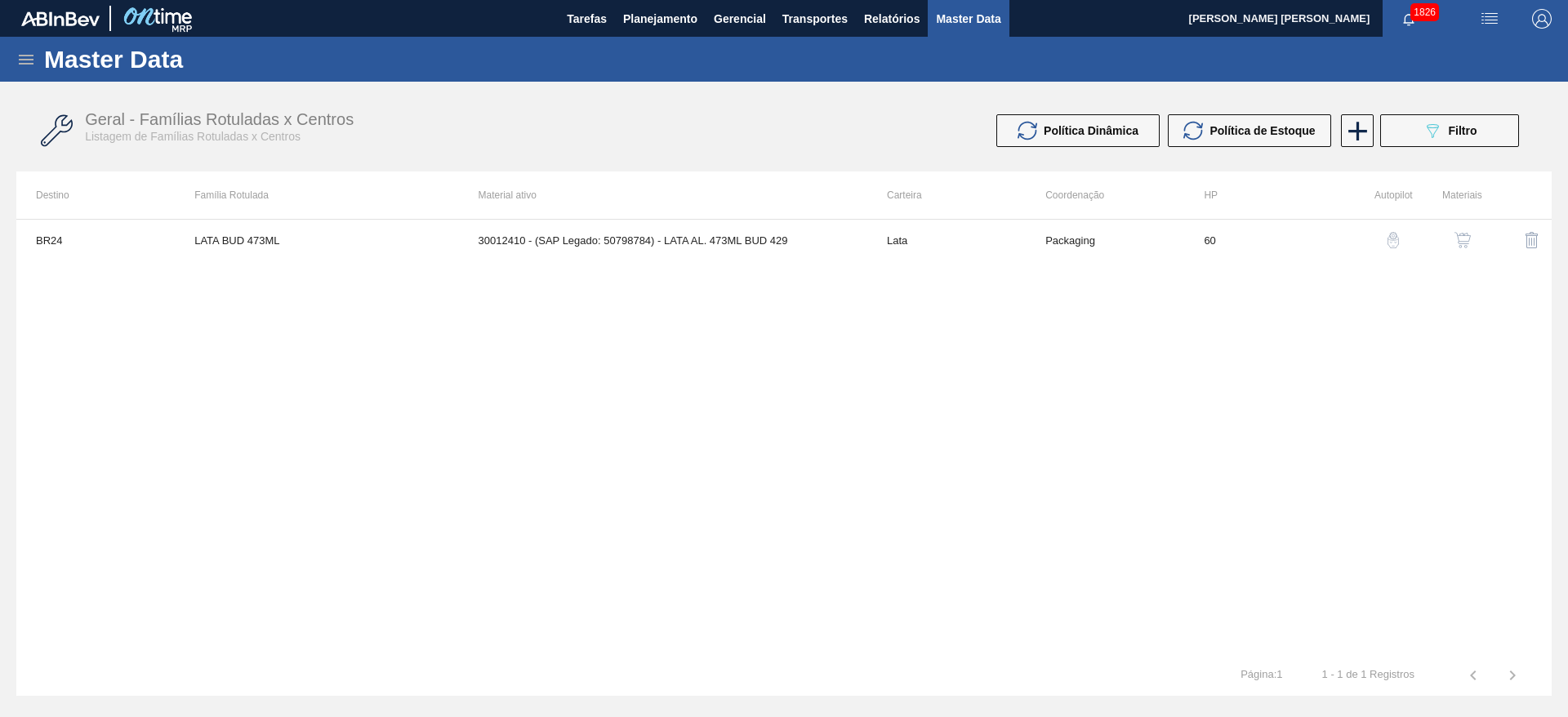
click at [1461, 239] on img "button" at bounding box center [1462, 240] width 16 height 16
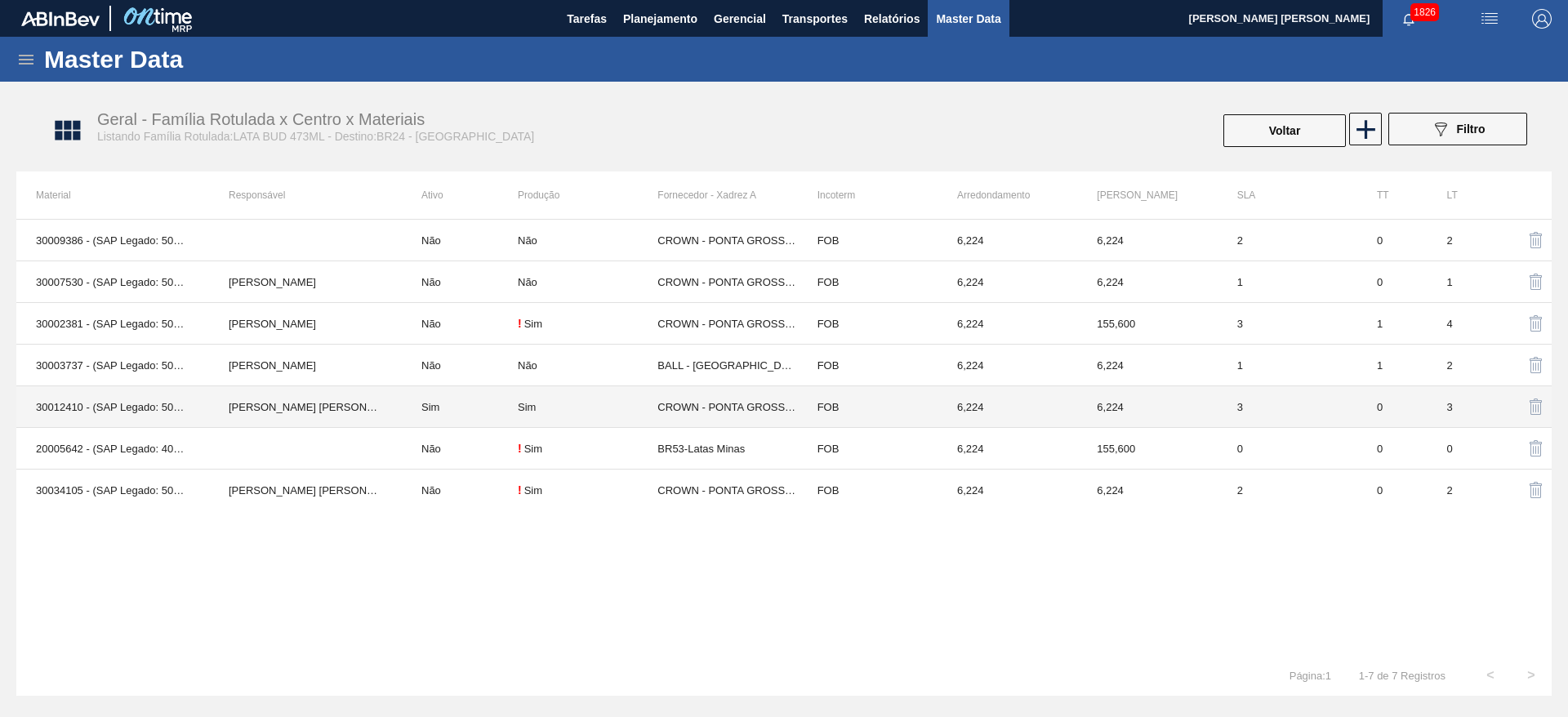
click at [523, 410] on div "Sim" at bounding box center [527, 407] width 18 height 12
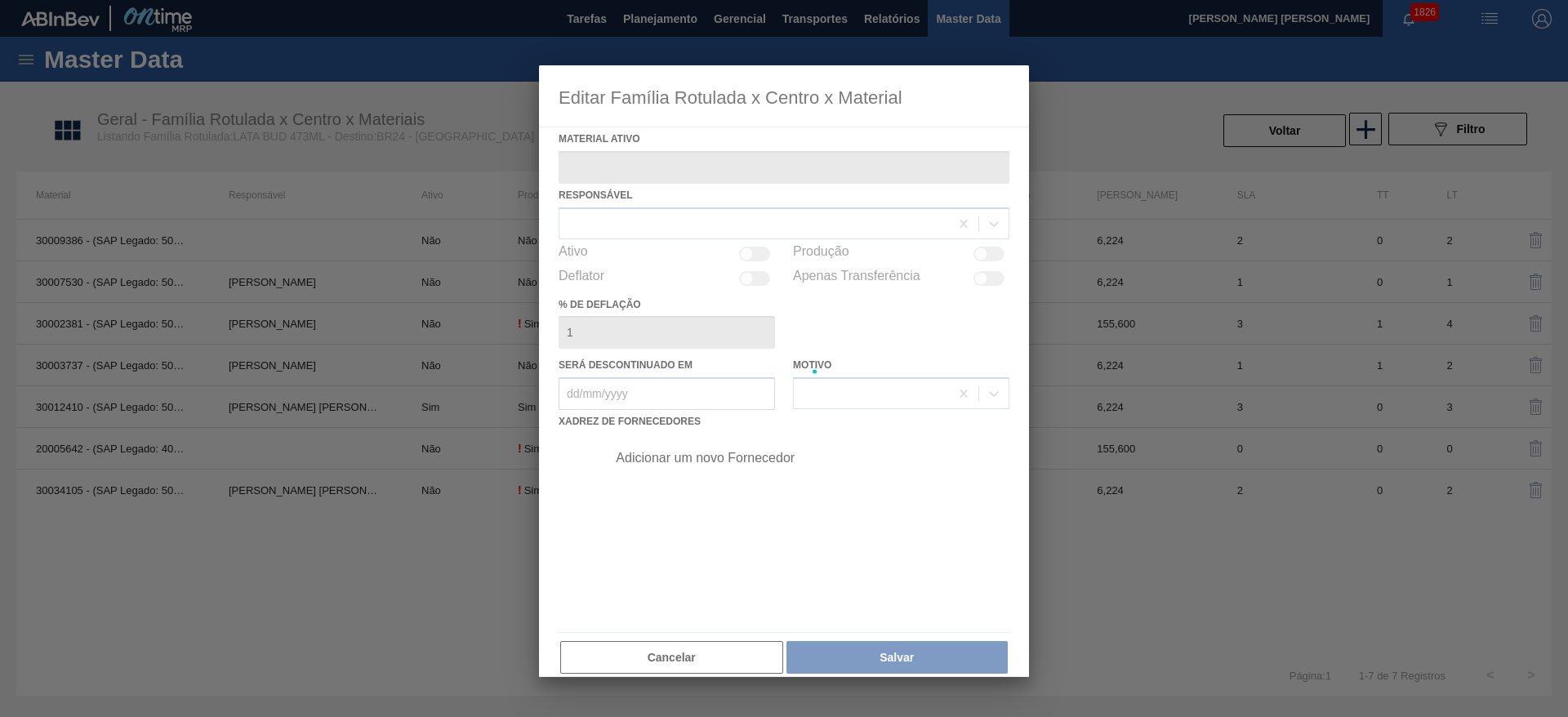
type ativo "30012410 - (SAP Legado: 50798784) - LATA AL. 473ML BUD 429"
checkbox input "true"
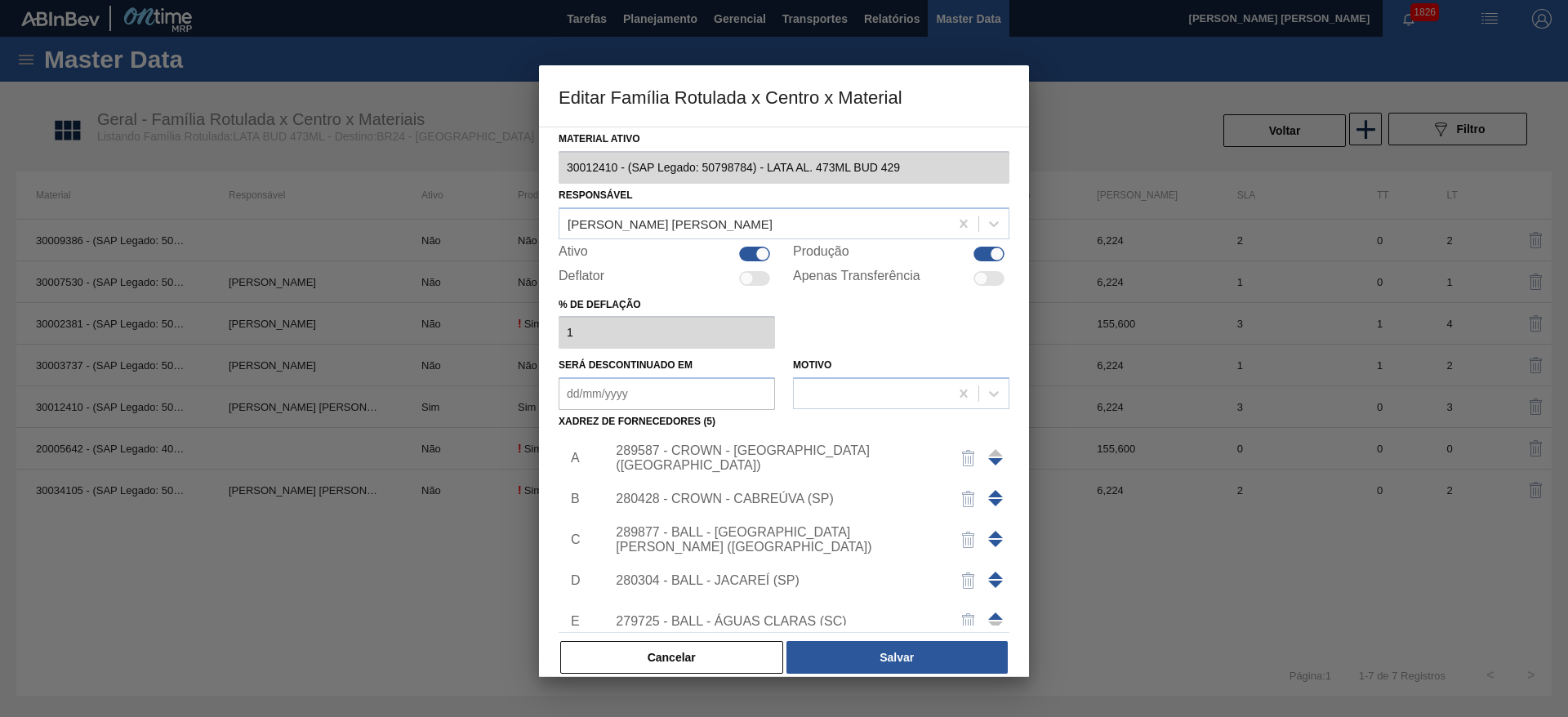
click at [812, 457] on div "289587 - CROWN - PONTA GROSSA (PR)" at bounding box center [776, 457] width 320 height 29
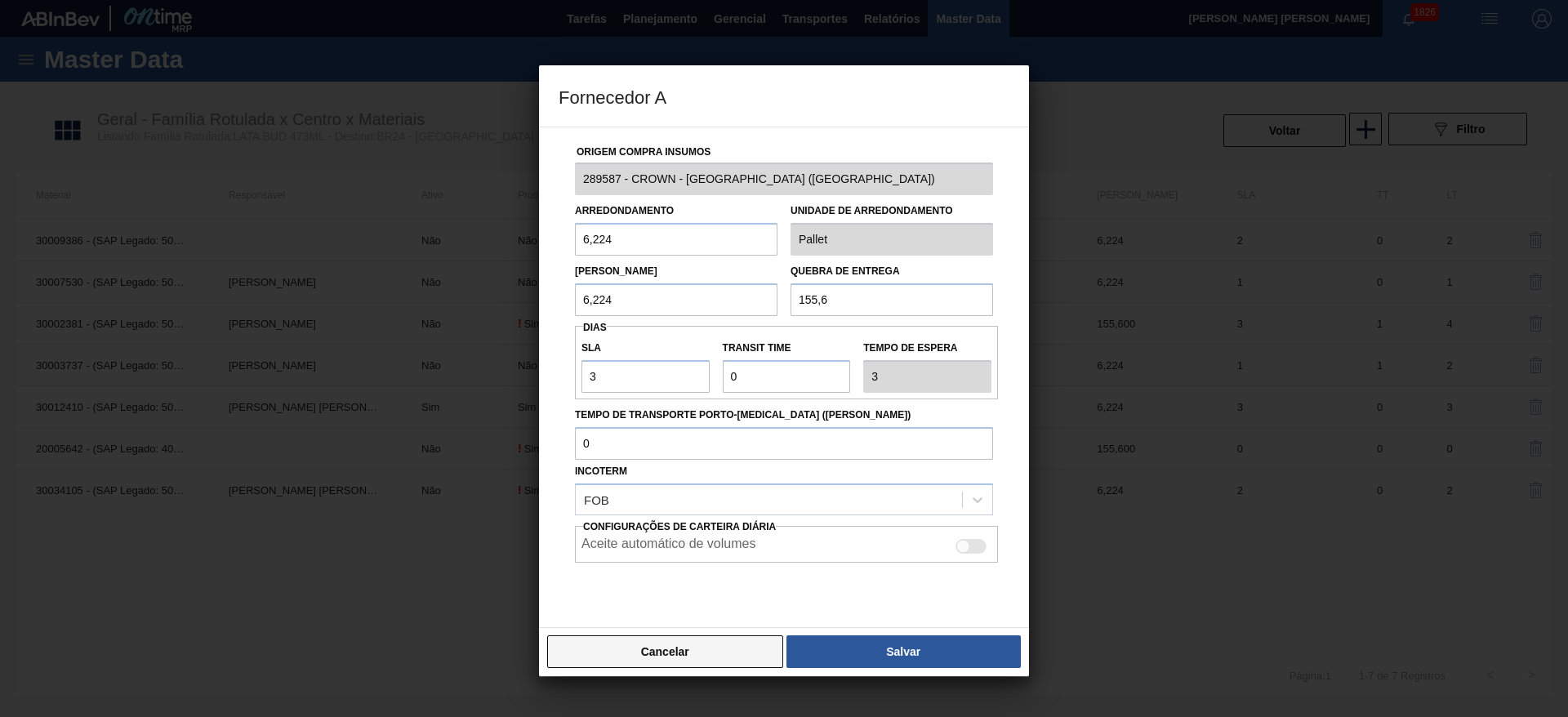
click at [746, 651] on button "Cancelar" at bounding box center [665, 651] width 236 height 33
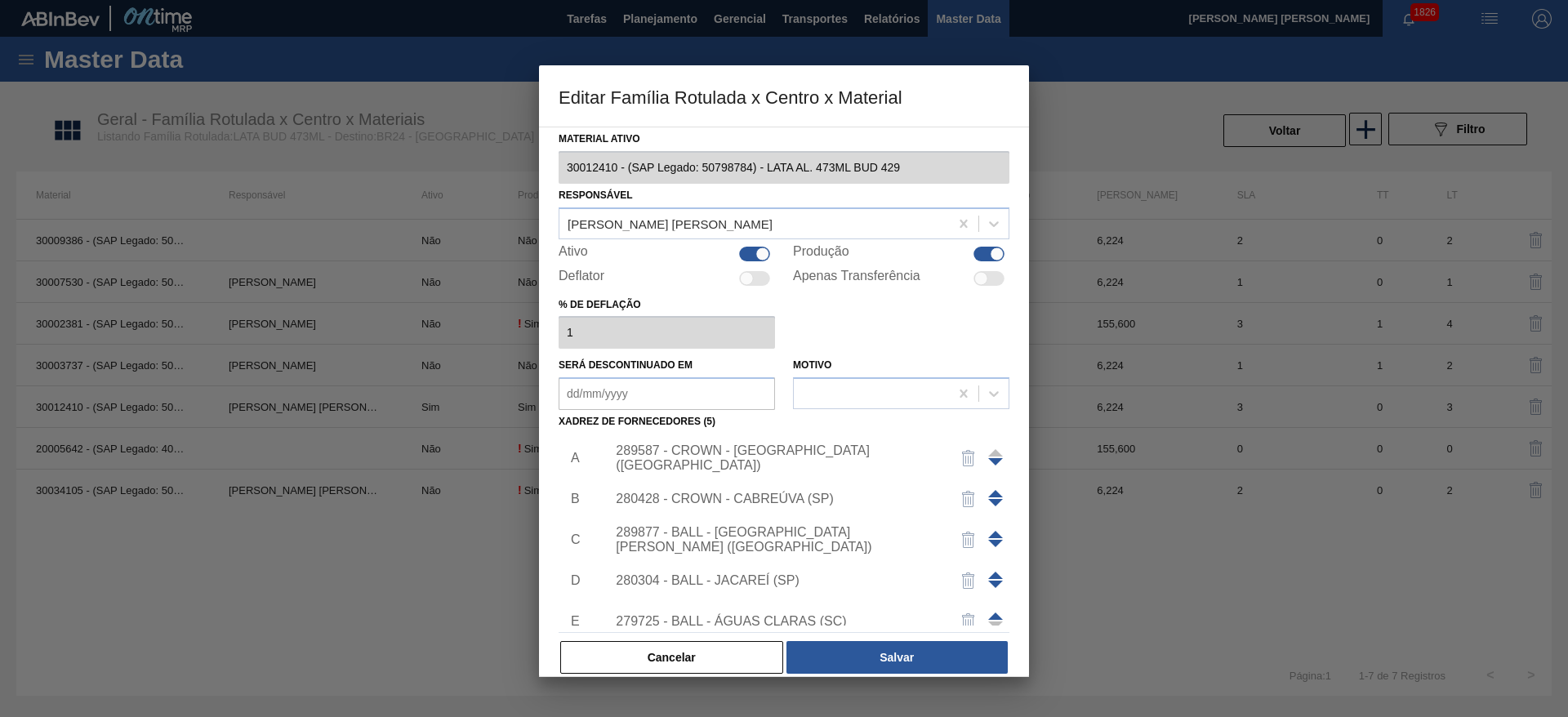
click at [784, 497] on div "280428 - CROWN - CABREÚVA (SP)" at bounding box center [776, 499] width 320 height 15
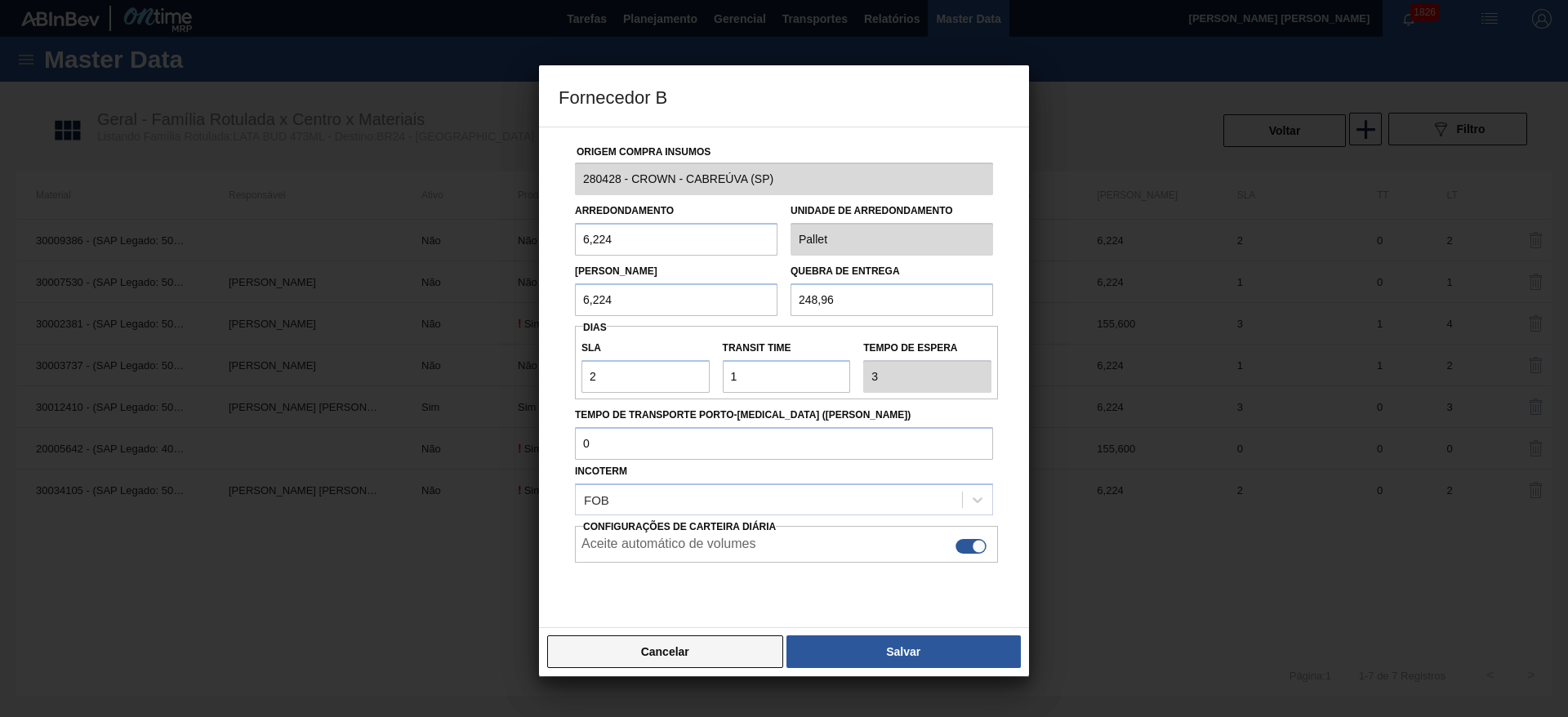
click at [748, 647] on button "Cancelar" at bounding box center [665, 651] width 236 height 33
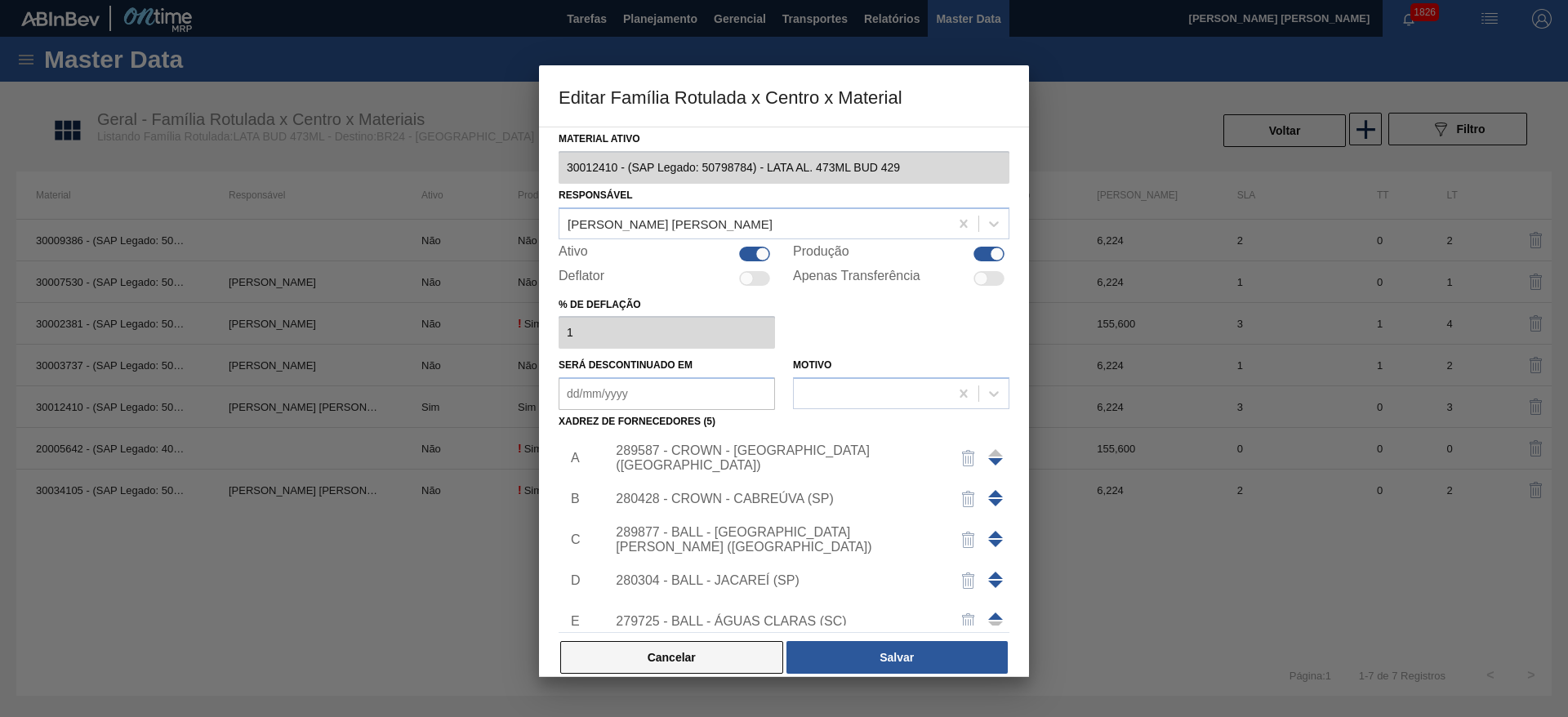
click at [742, 654] on button "Cancelar" at bounding box center [671, 657] width 223 height 33
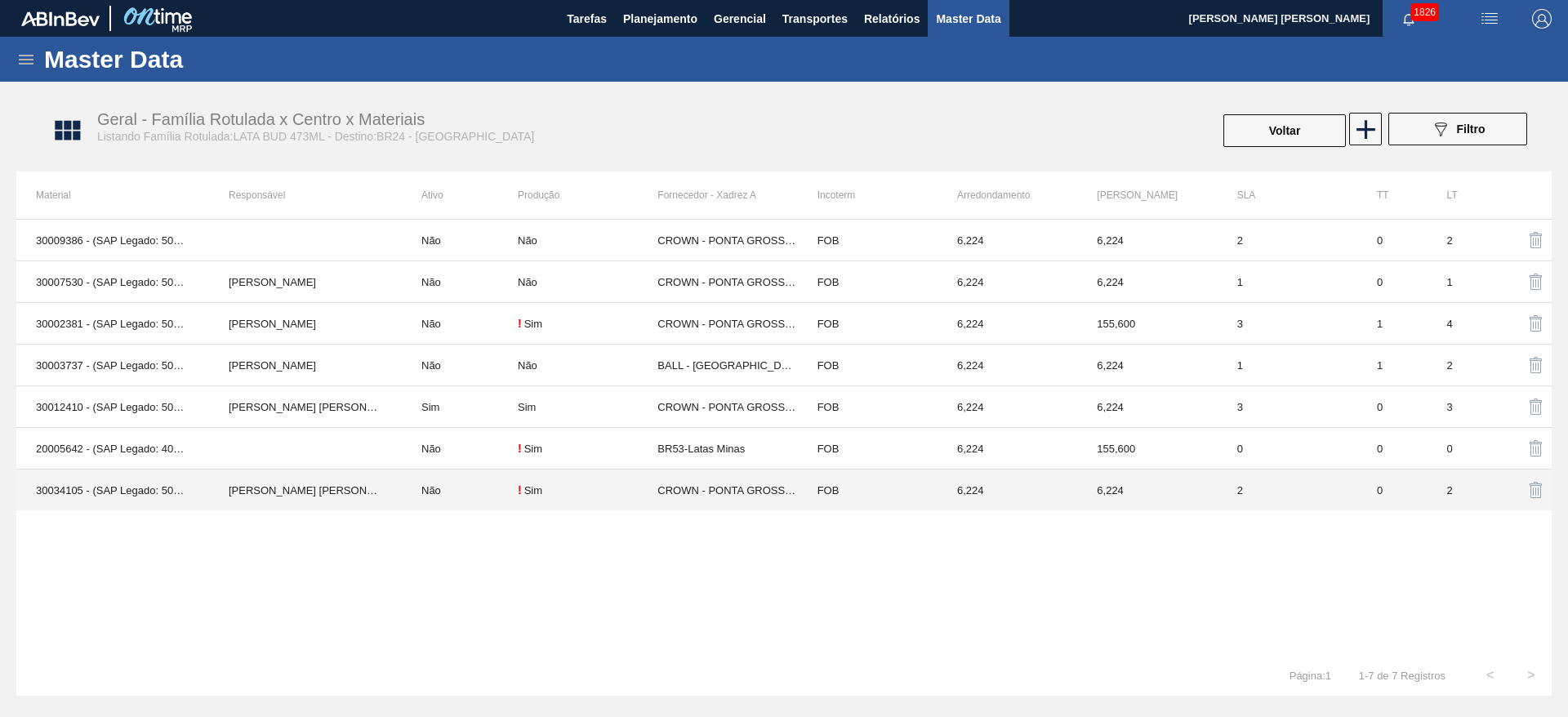
click at [708, 488] on td "CROWN - PONTA GROSSA ([GEOGRAPHIC_DATA])" at bounding box center [727, 491] width 140 height 42
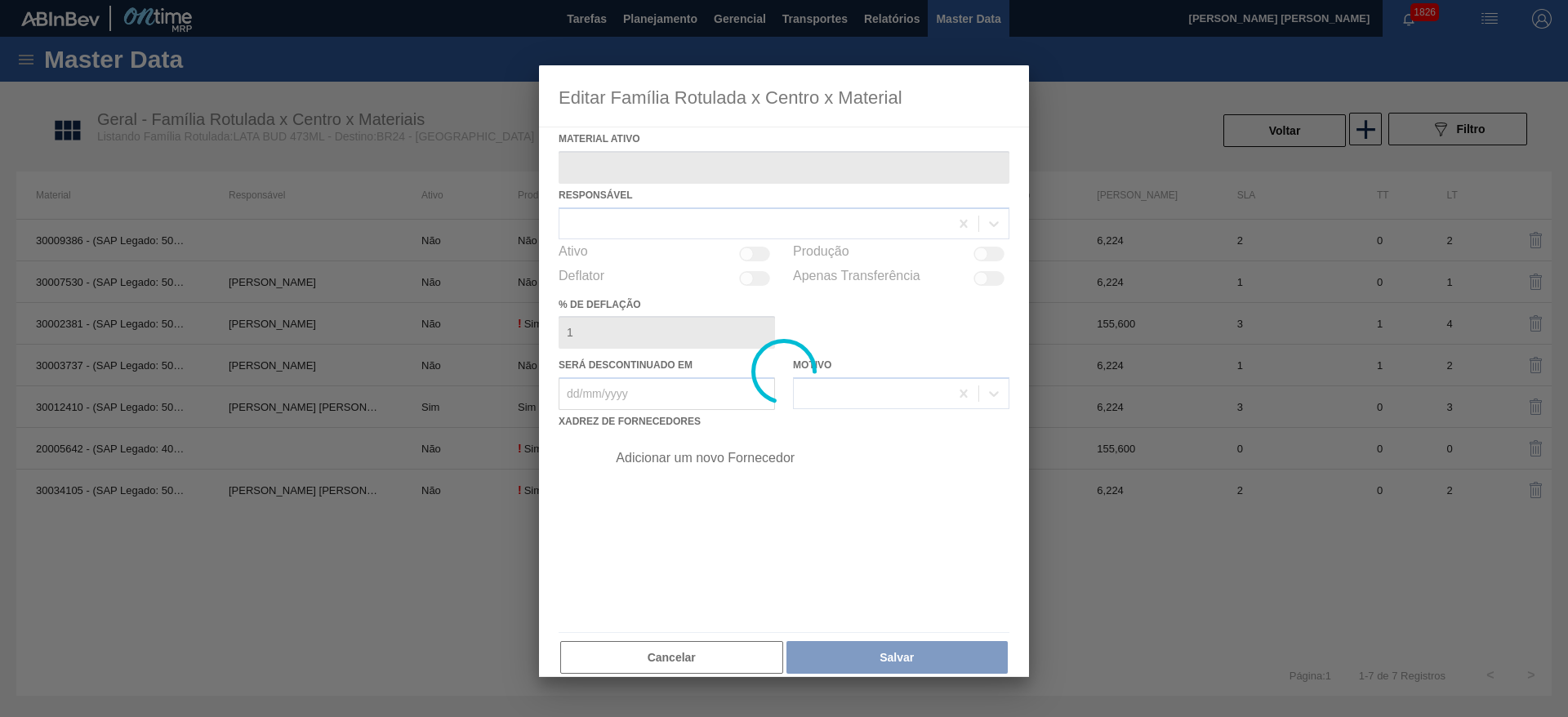
type ativo "30034105 - (SAP Legado: 50843513) - LATA AL 473ML BUD MUNDIAL N25"
checkbox input "true"
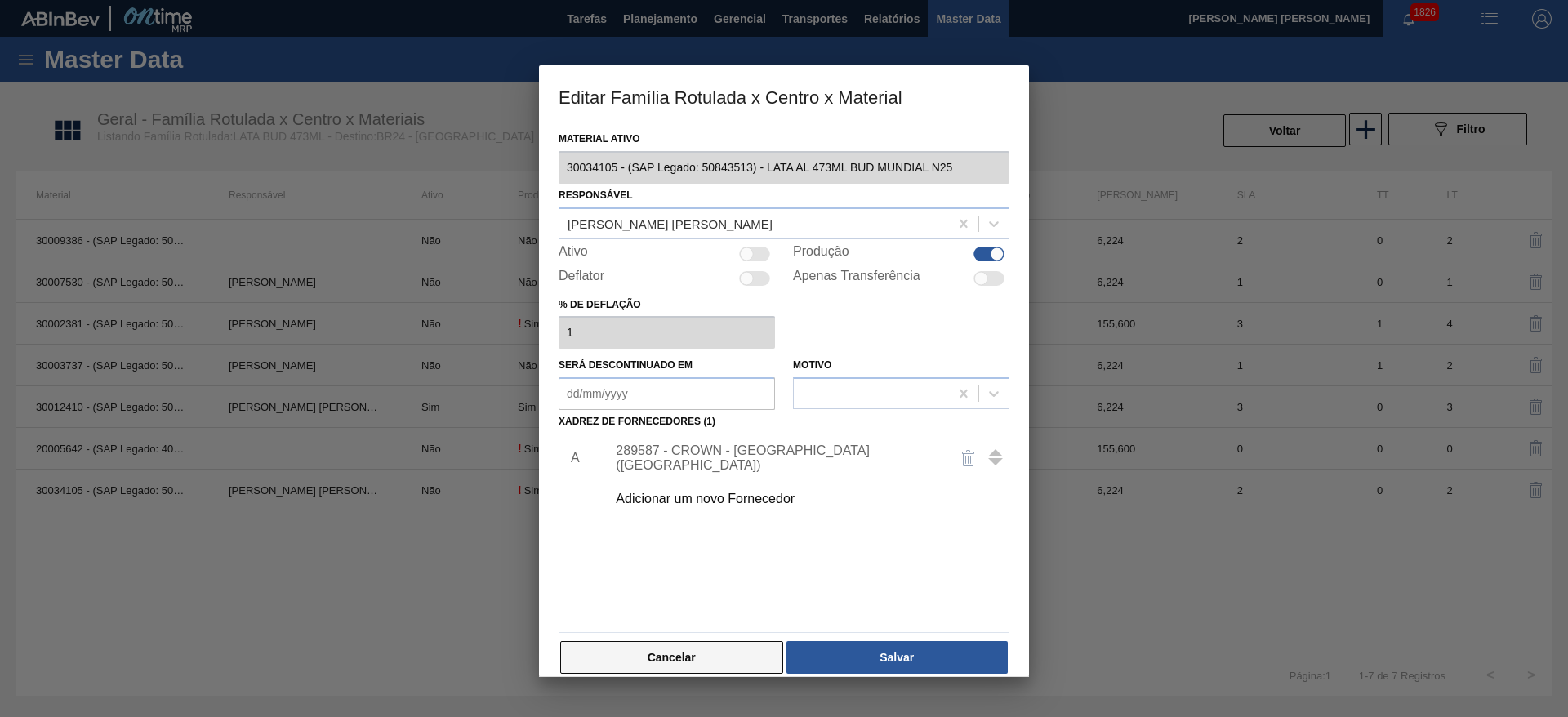
click at [701, 652] on button "Cancelar" at bounding box center [671, 657] width 223 height 33
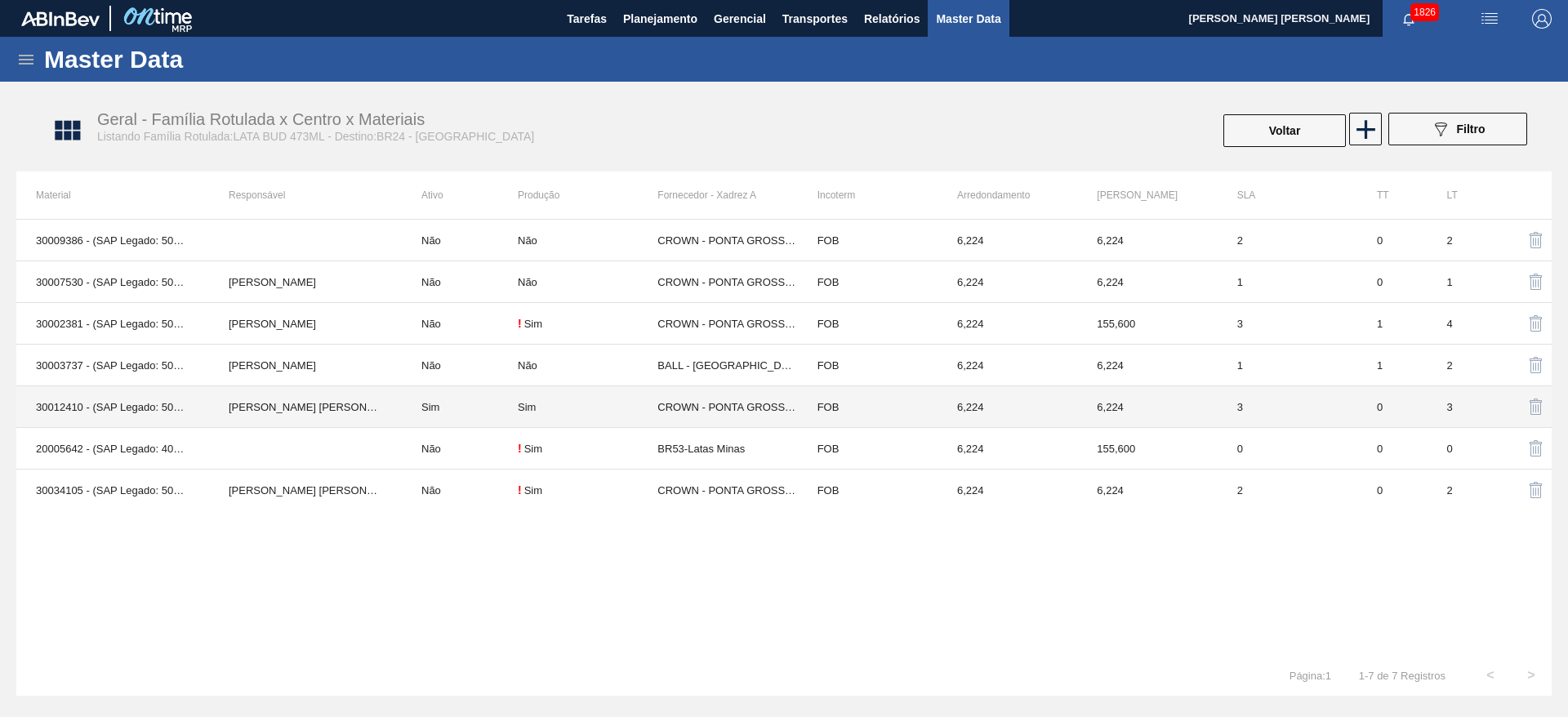
click at [537, 409] on div "Sim" at bounding box center [588, 407] width 140 height 12
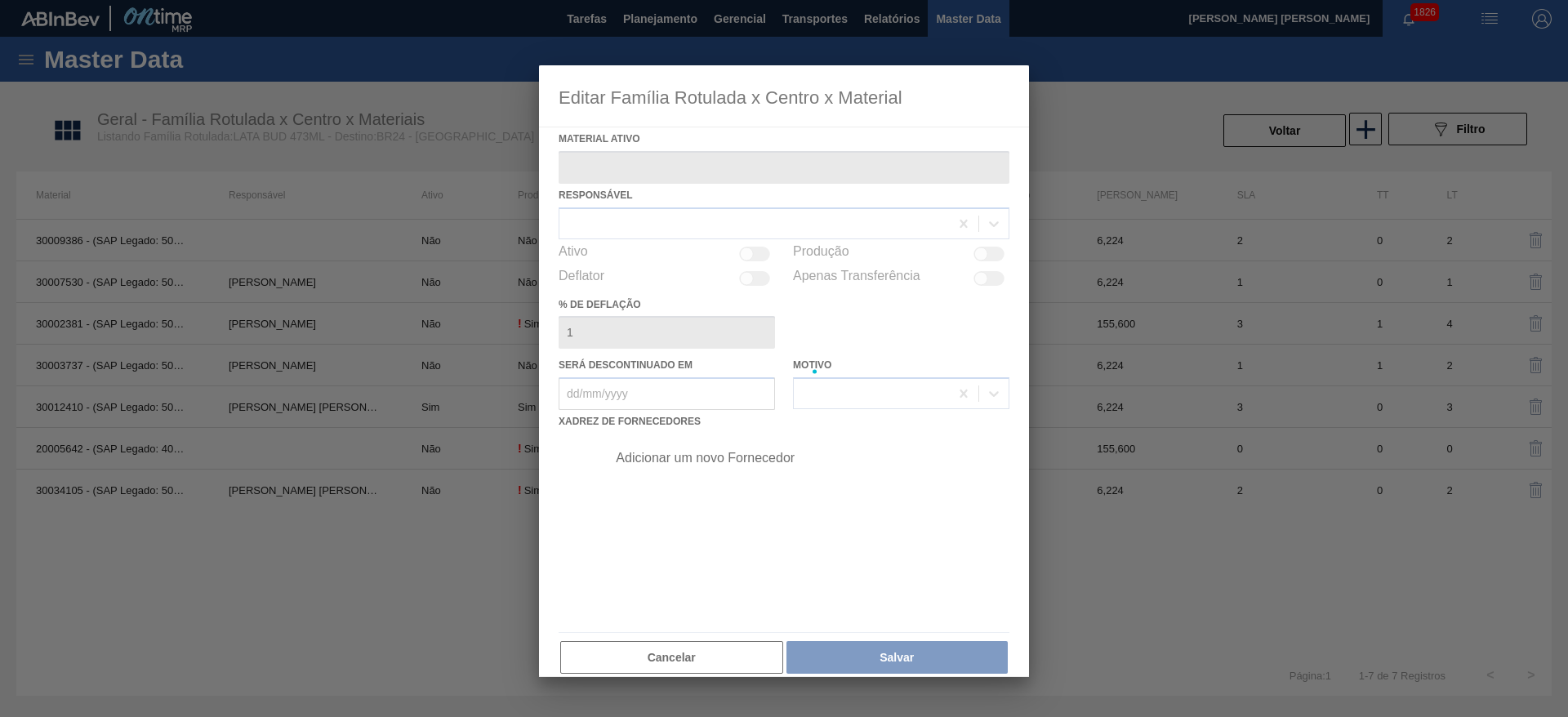
type ativo "30012410 - (SAP Legado: 50798784) - LATA AL. 473ML BUD 429"
checkbox input "true"
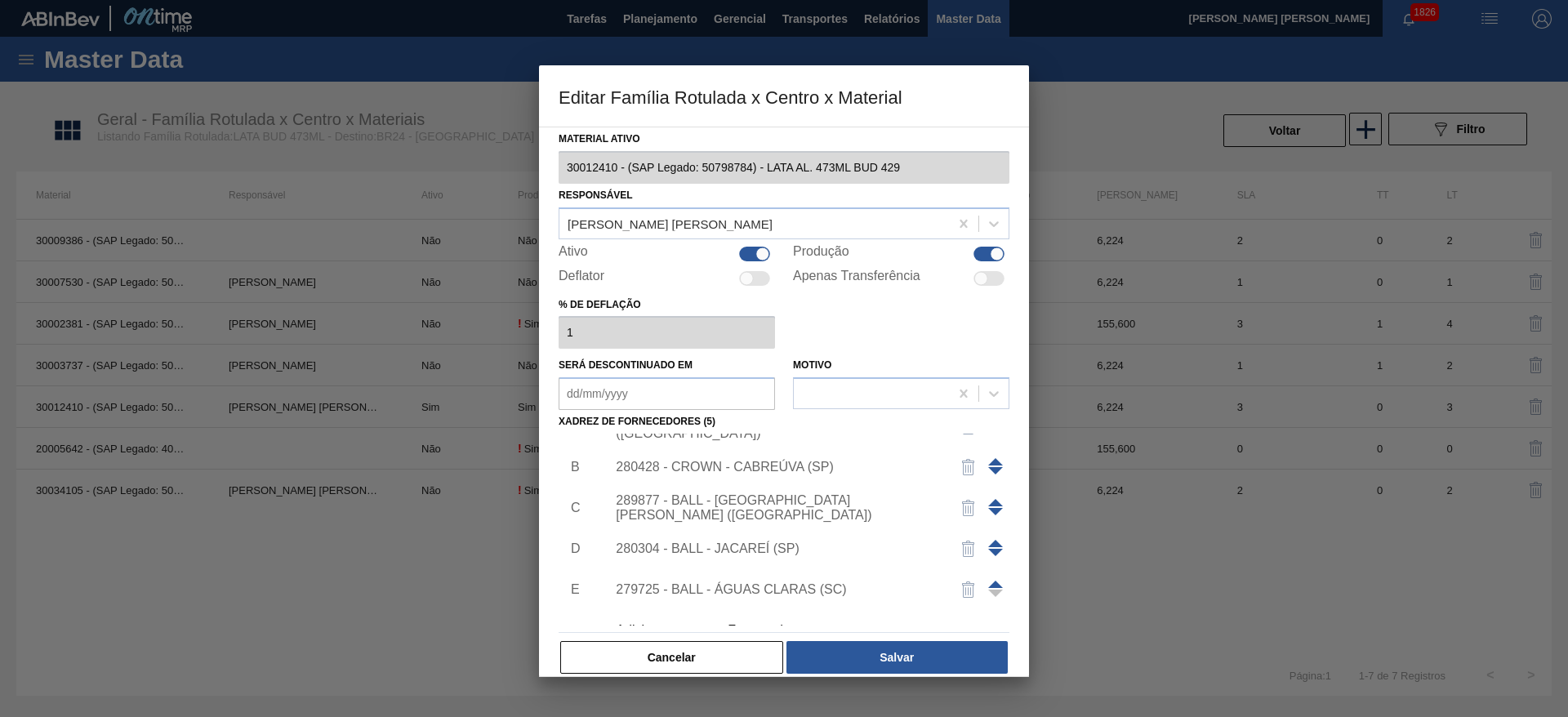
scroll to position [57, 0]
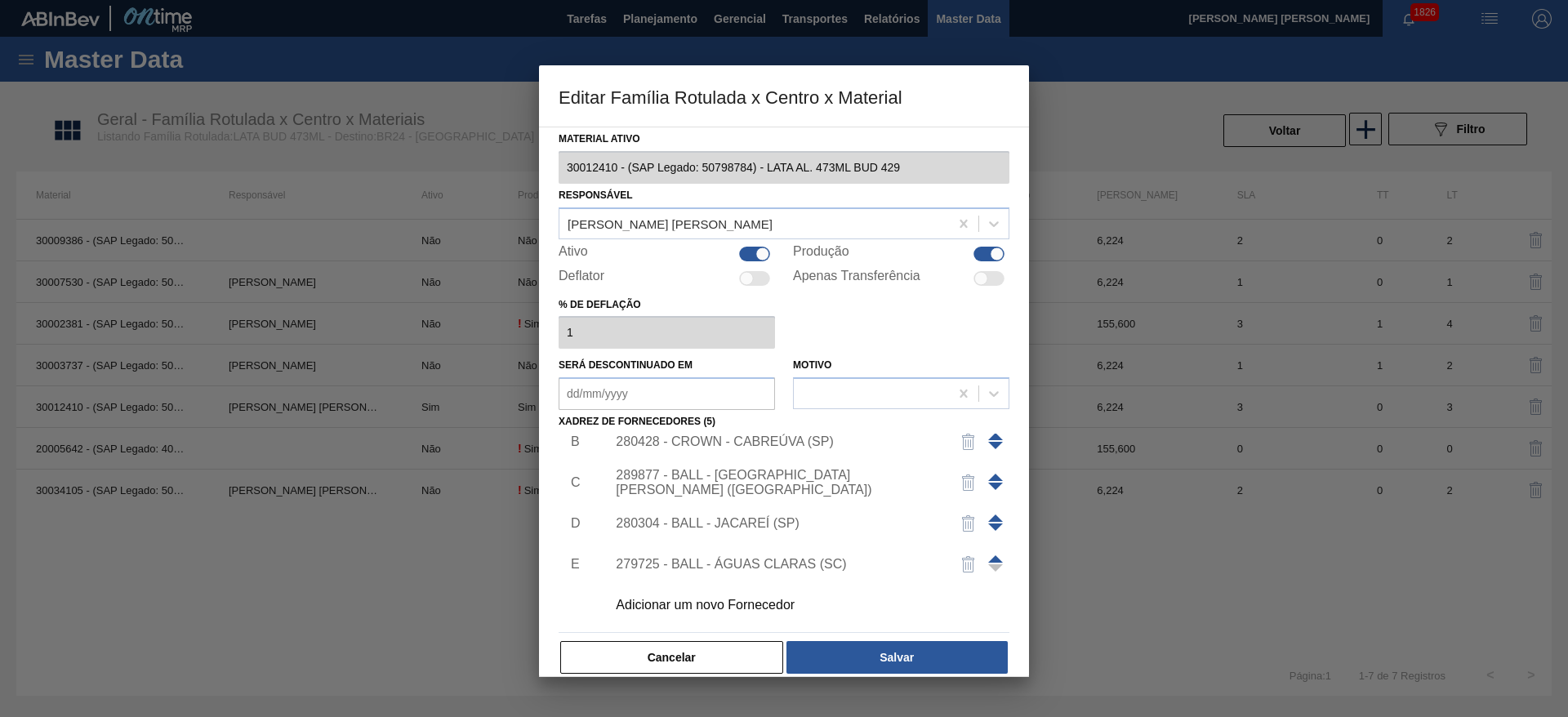
click at [741, 603] on div "Adicionar um novo Fornecedor" at bounding box center [776, 605] width 320 height 15
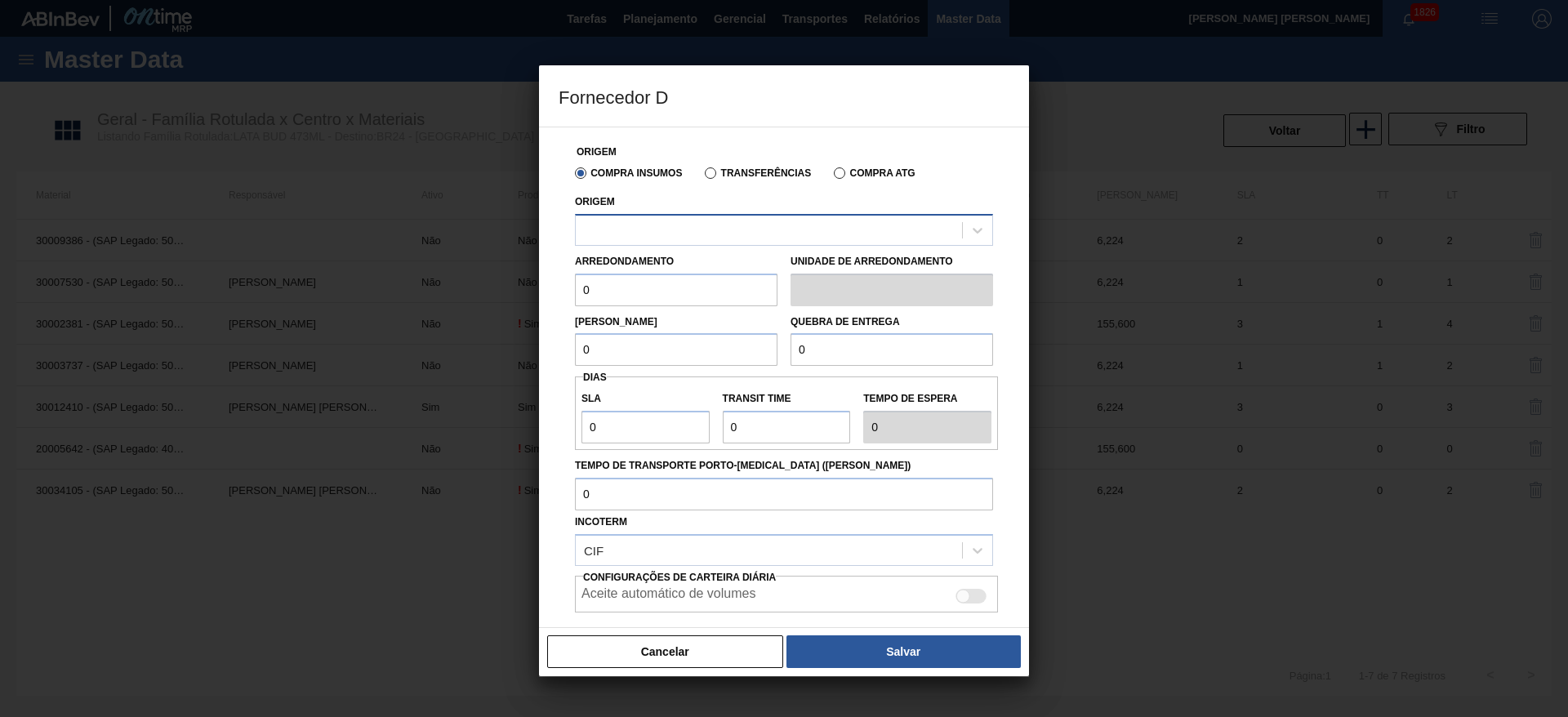
click at [669, 235] on div at bounding box center [769, 230] width 386 height 24
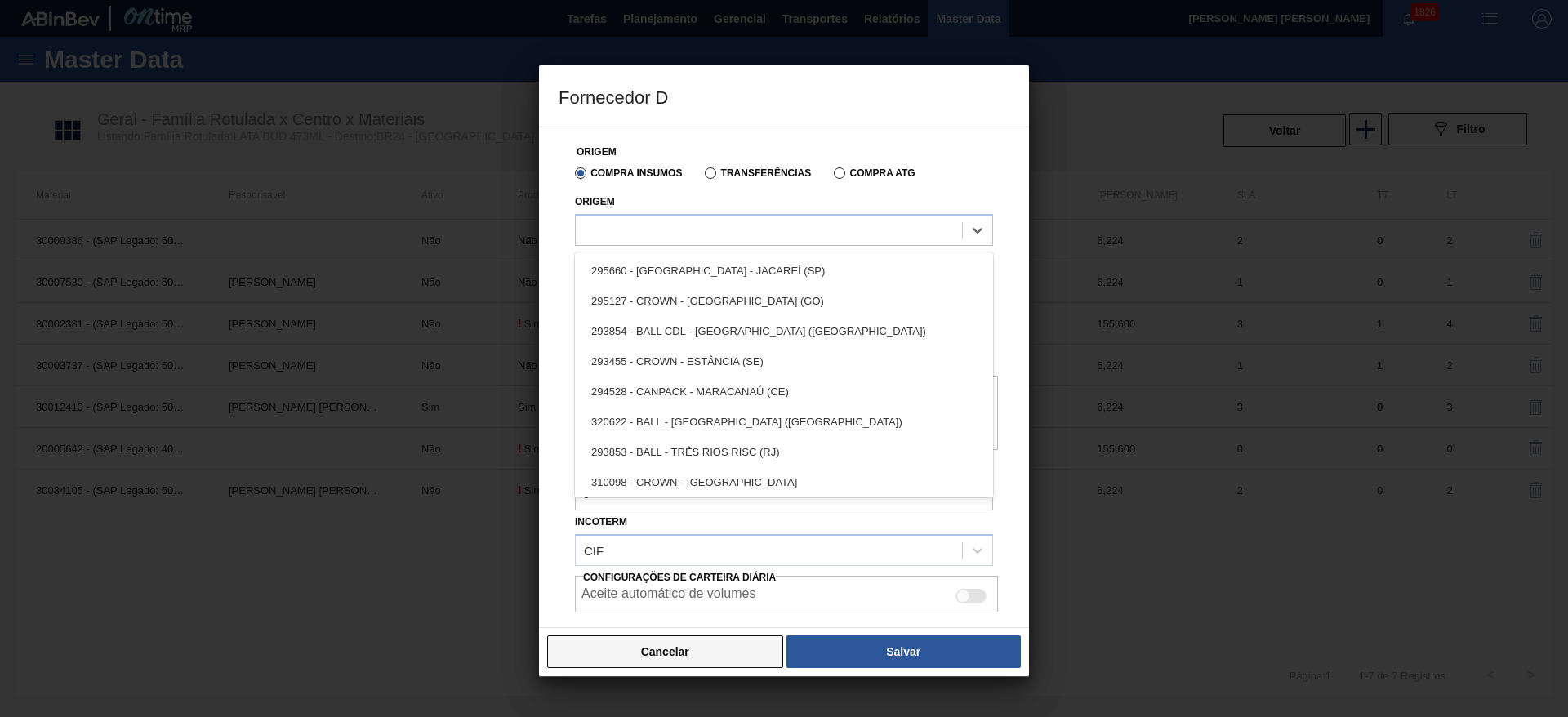
click at [722, 644] on button "Cancelar" at bounding box center [665, 651] width 236 height 33
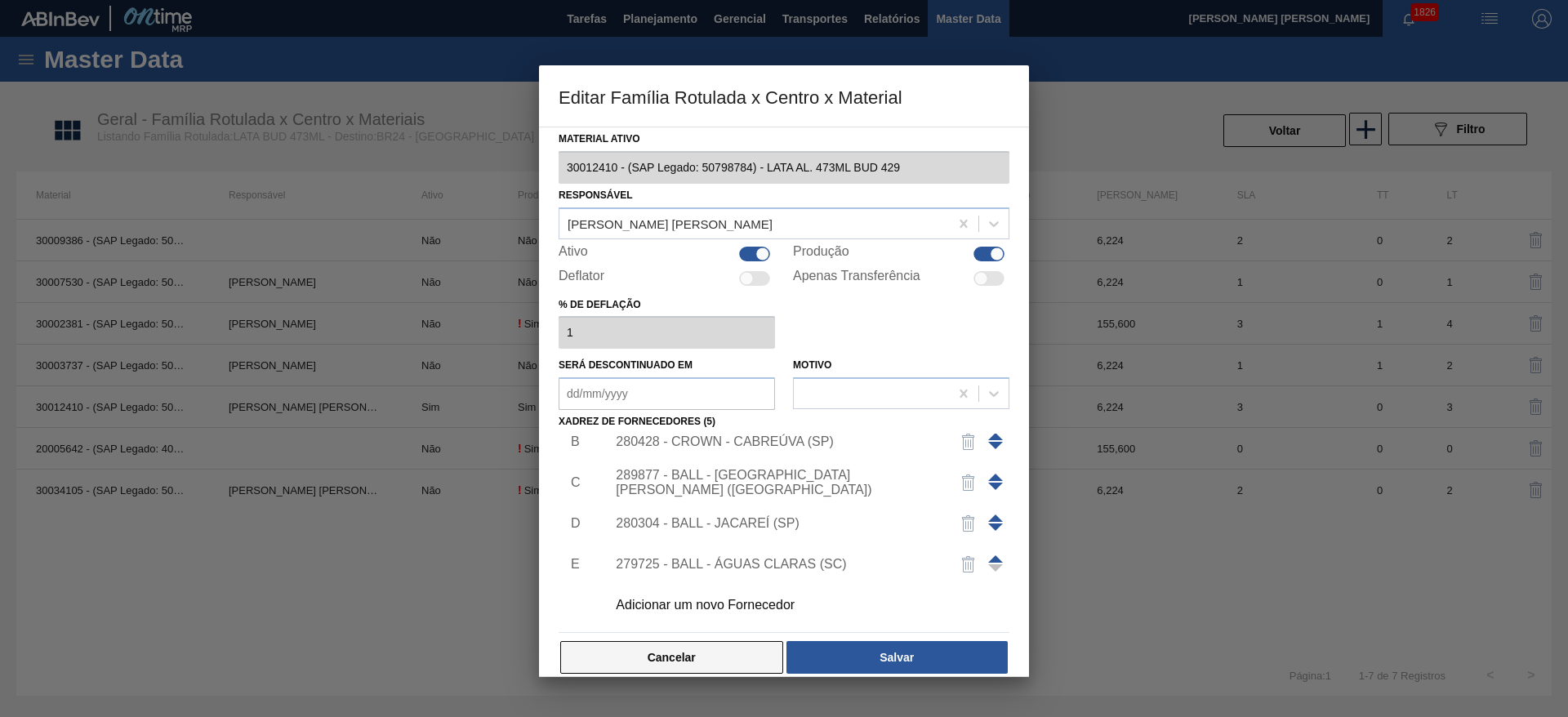
click at [720, 645] on button "Cancelar" at bounding box center [671, 657] width 223 height 33
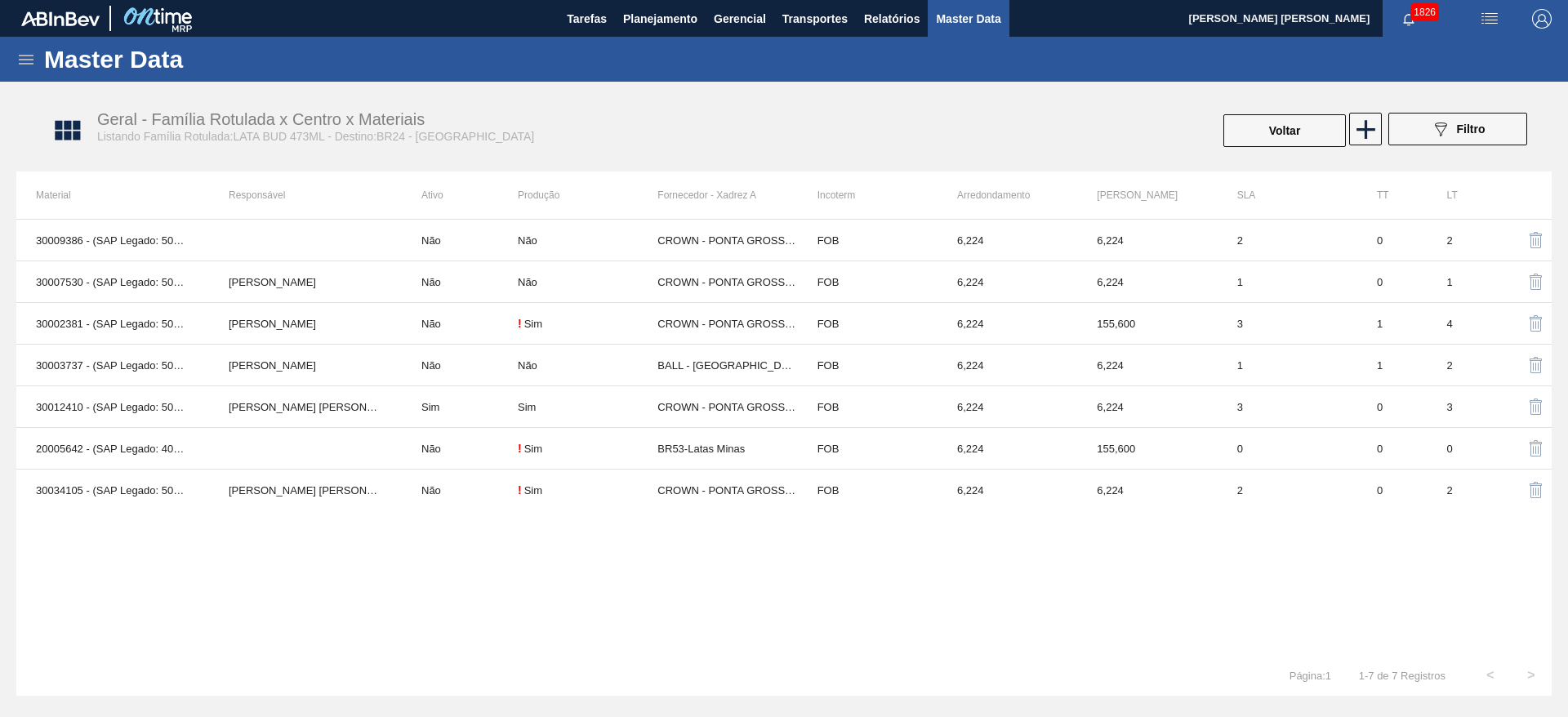
click at [720, 645] on div "30009386 - (SAP Legado: 50332188) - LATA AL. 473ML BUDWEISER - ALG Não Não CROW…" at bounding box center [783, 437] width 1535 height 436
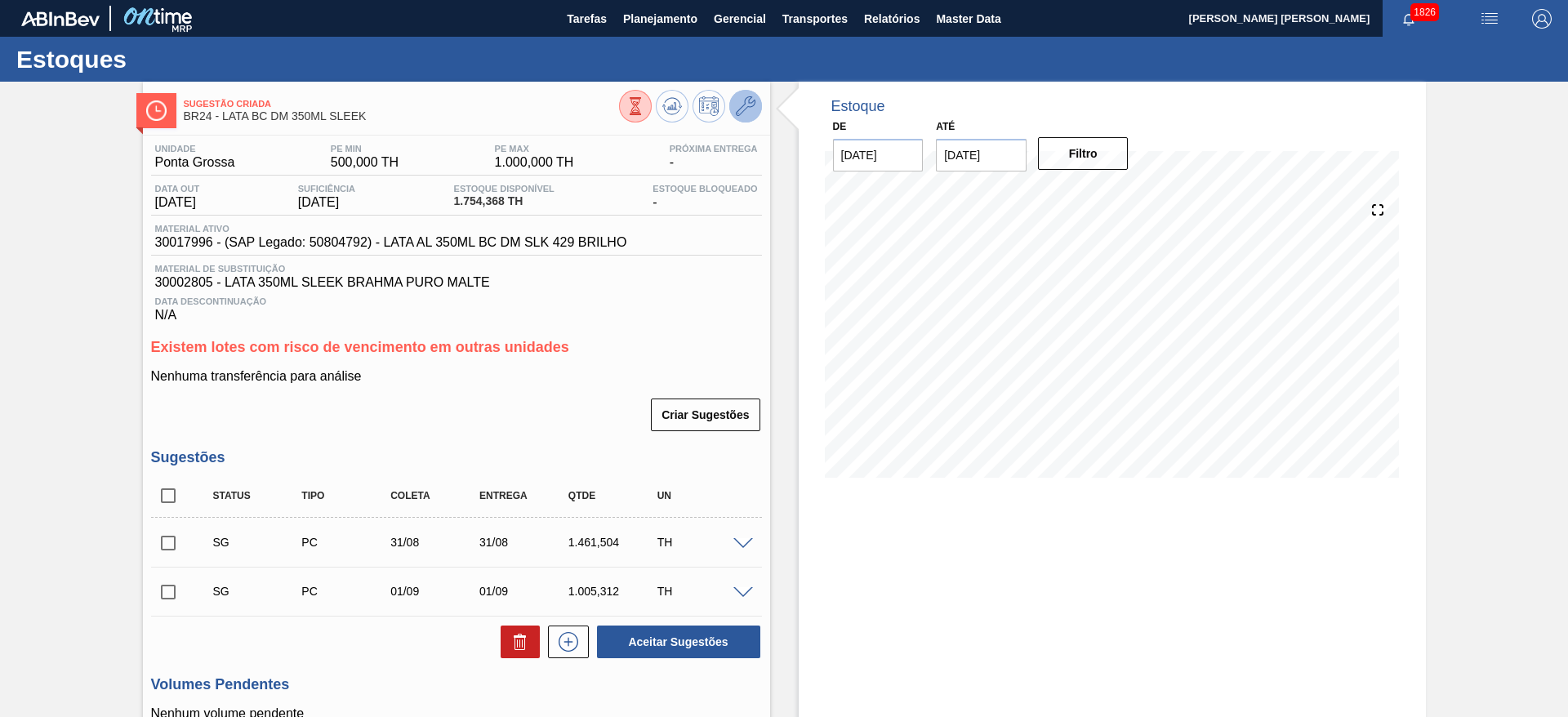
click at [746, 114] on icon at bounding box center [746, 106] width 20 height 20
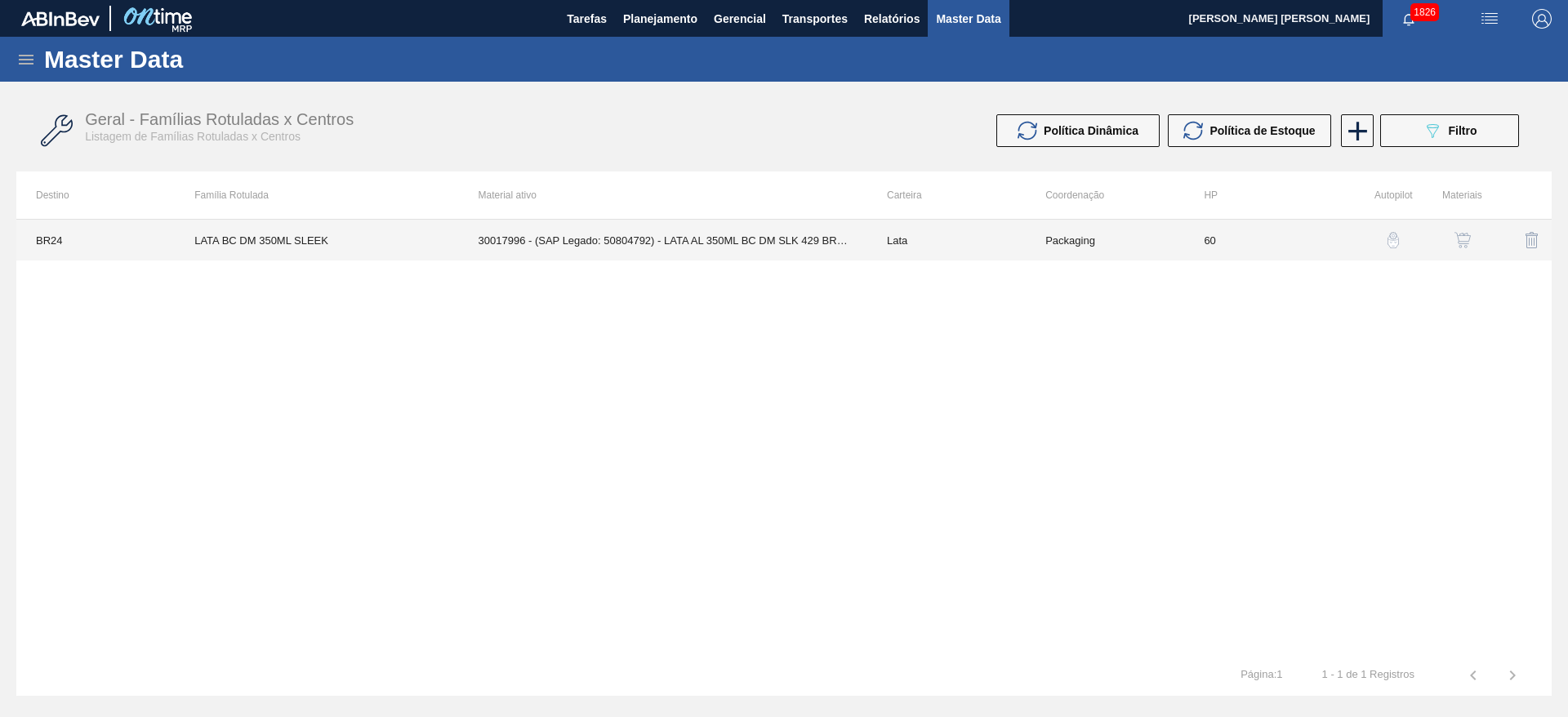
click at [784, 248] on td "30017996 - (SAP Legado: 50804792) - LATA AL 350ML BC DM SLK 429 BRILHO" at bounding box center [663, 240] width 408 height 41
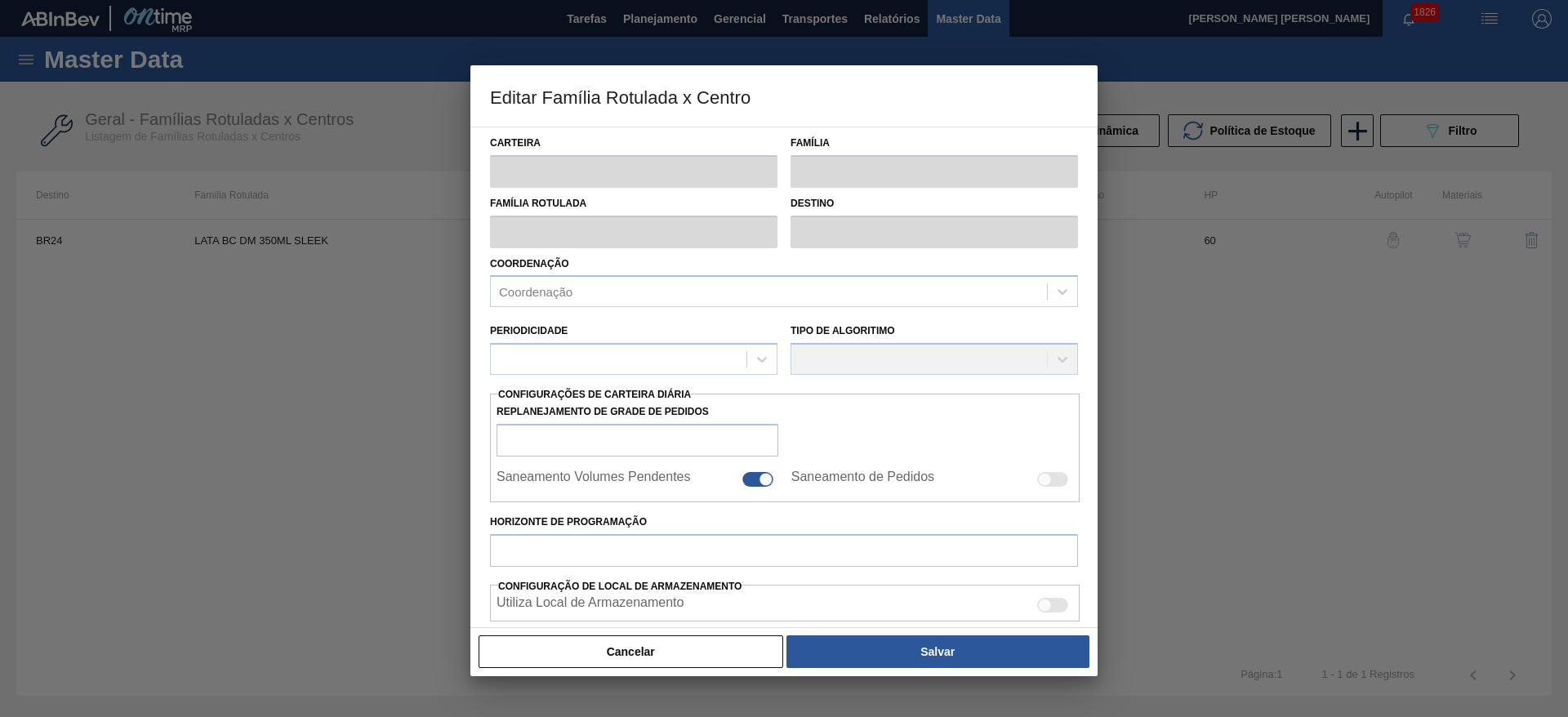
type input "Lata"
type input "LATA BC DM 350ML SLEEK"
type input "BR24 - [GEOGRAPHIC_DATA]"
type input "0"
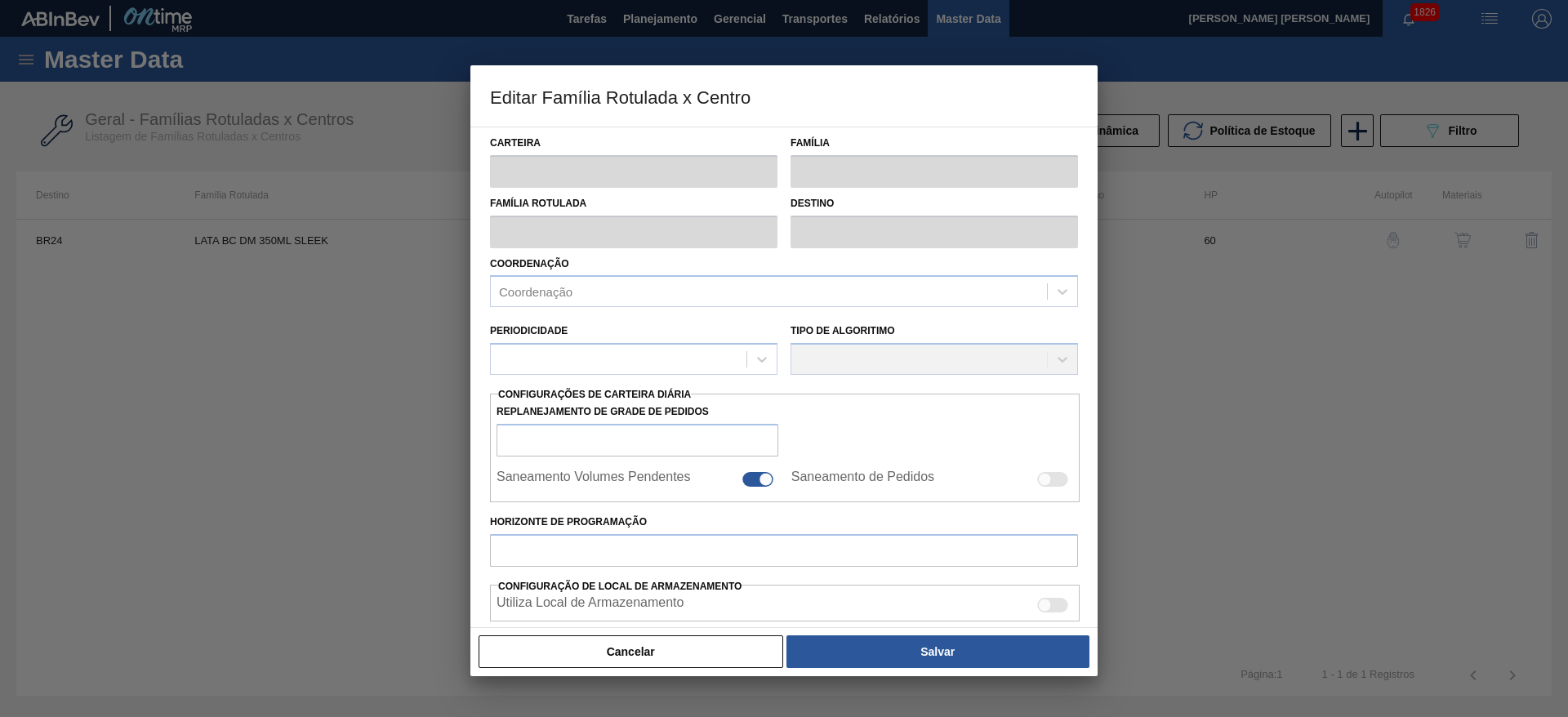
checkbox input "true"
type input "60"
type input "500"
type input "1.000"
type input "0"
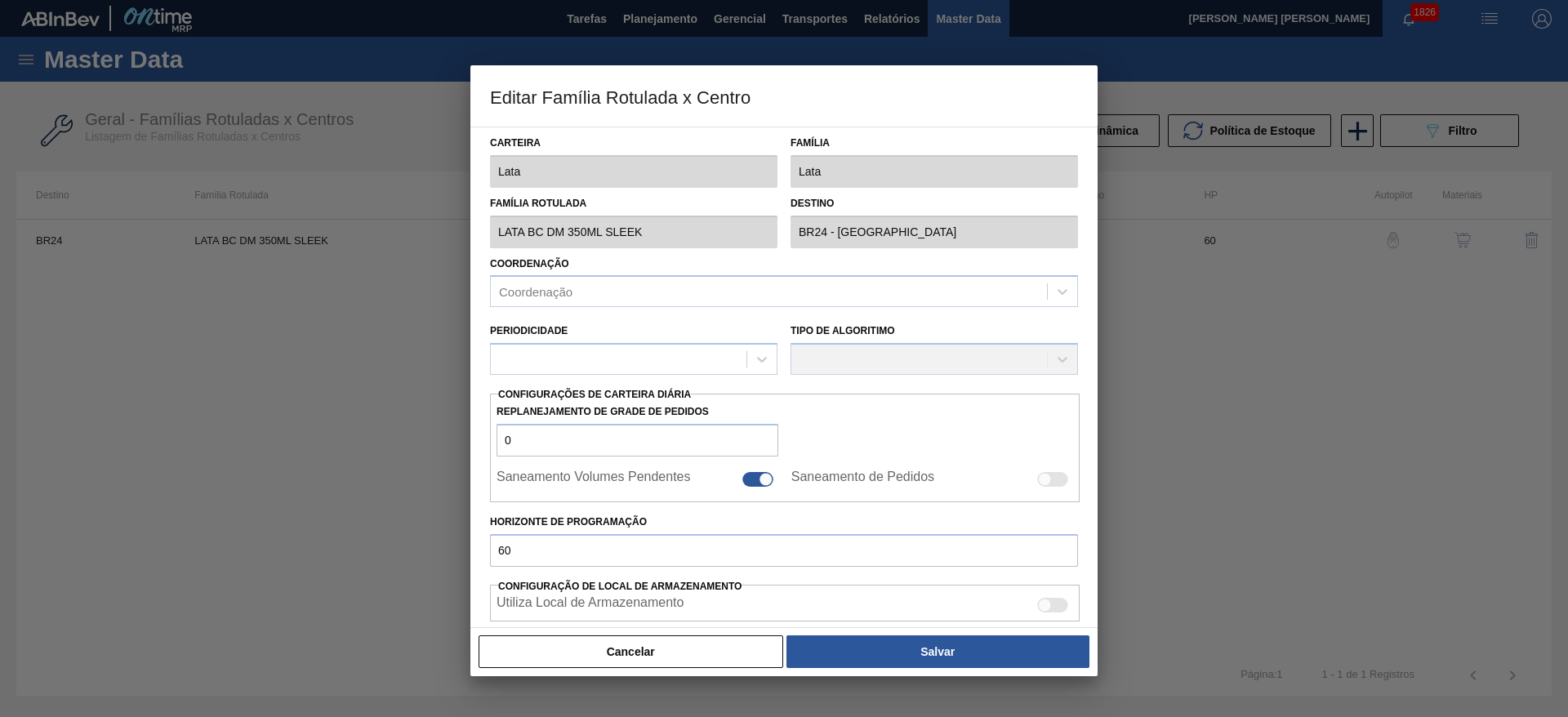
type input "500,000"
checkbox input "true"
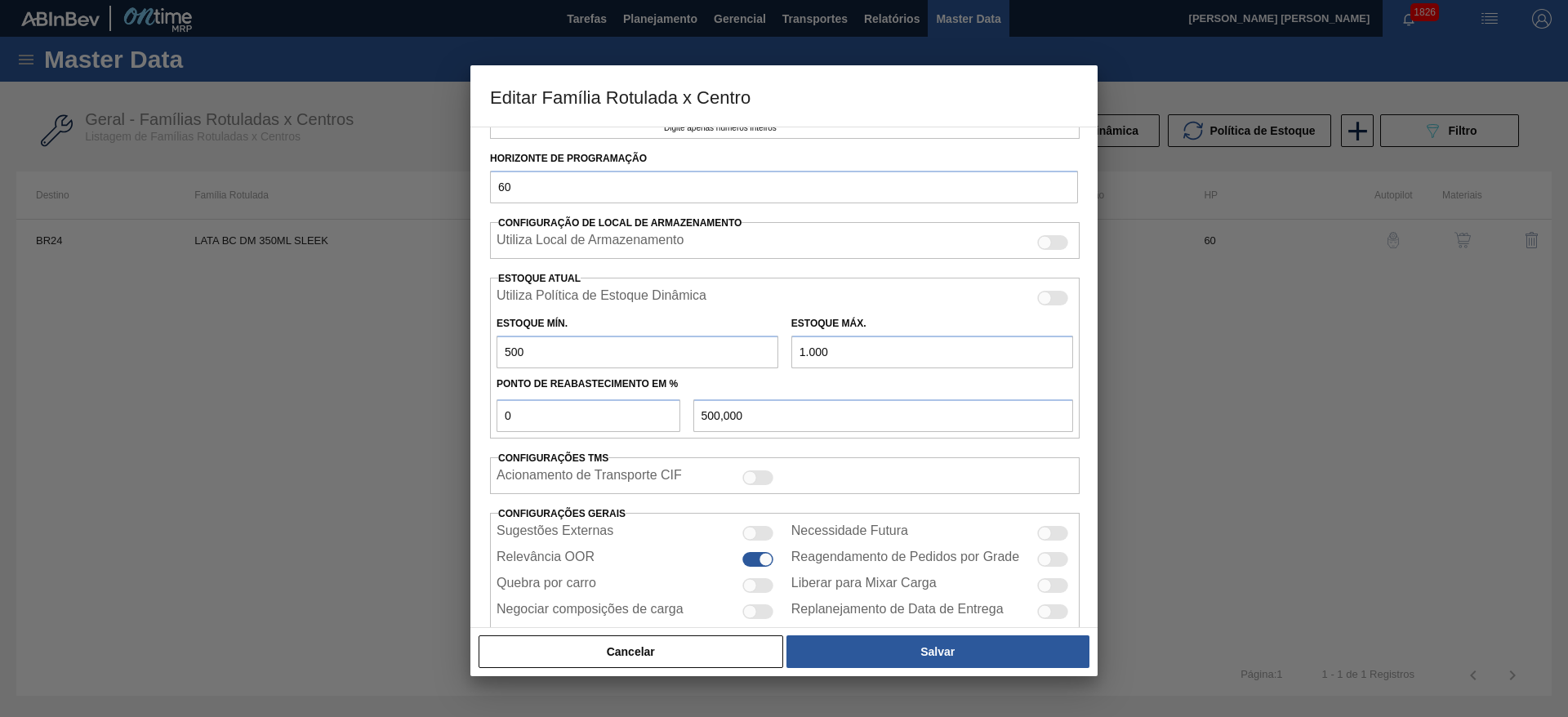
scroll to position [469, 0]
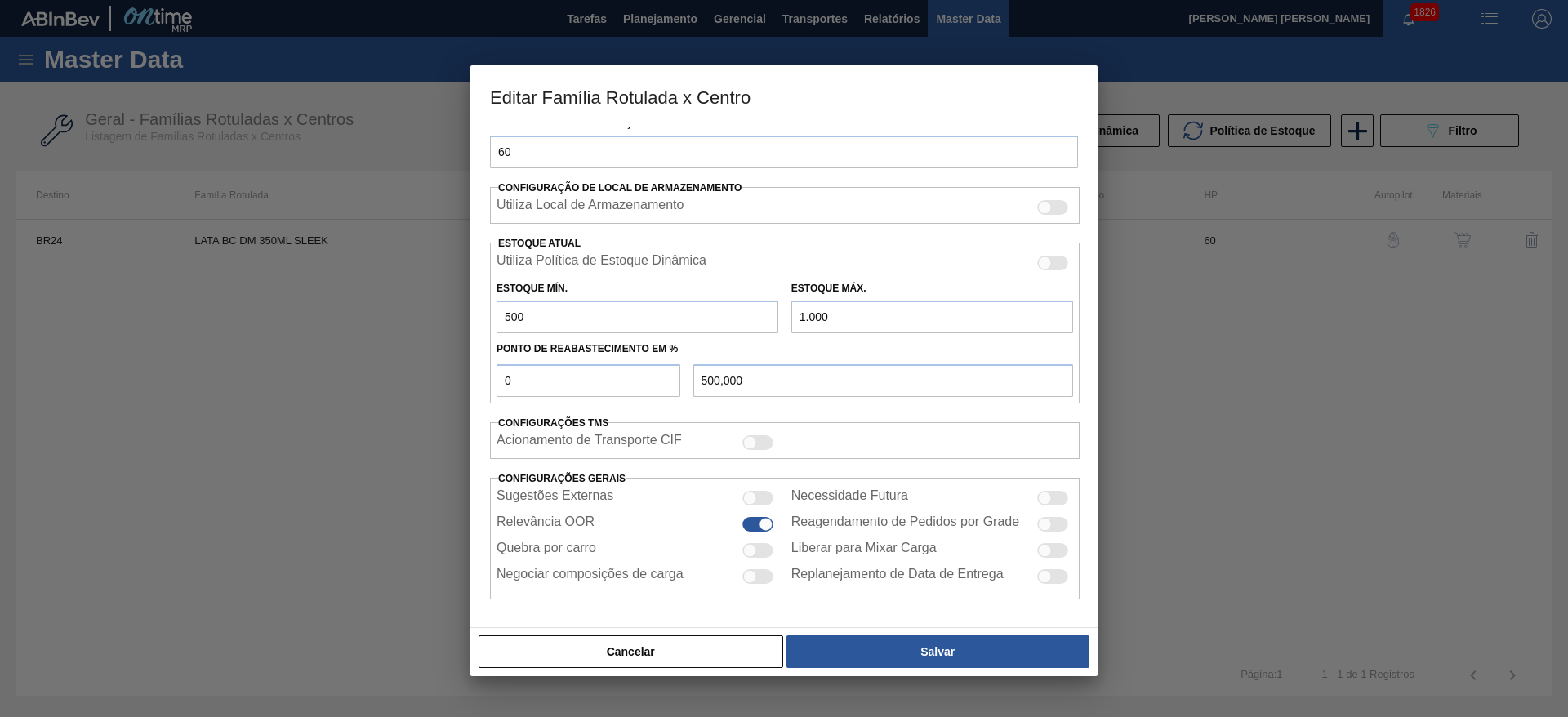
click at [764, 550] on div at bounding box center [757, 550] width 31 height 15
checkbox input "true"
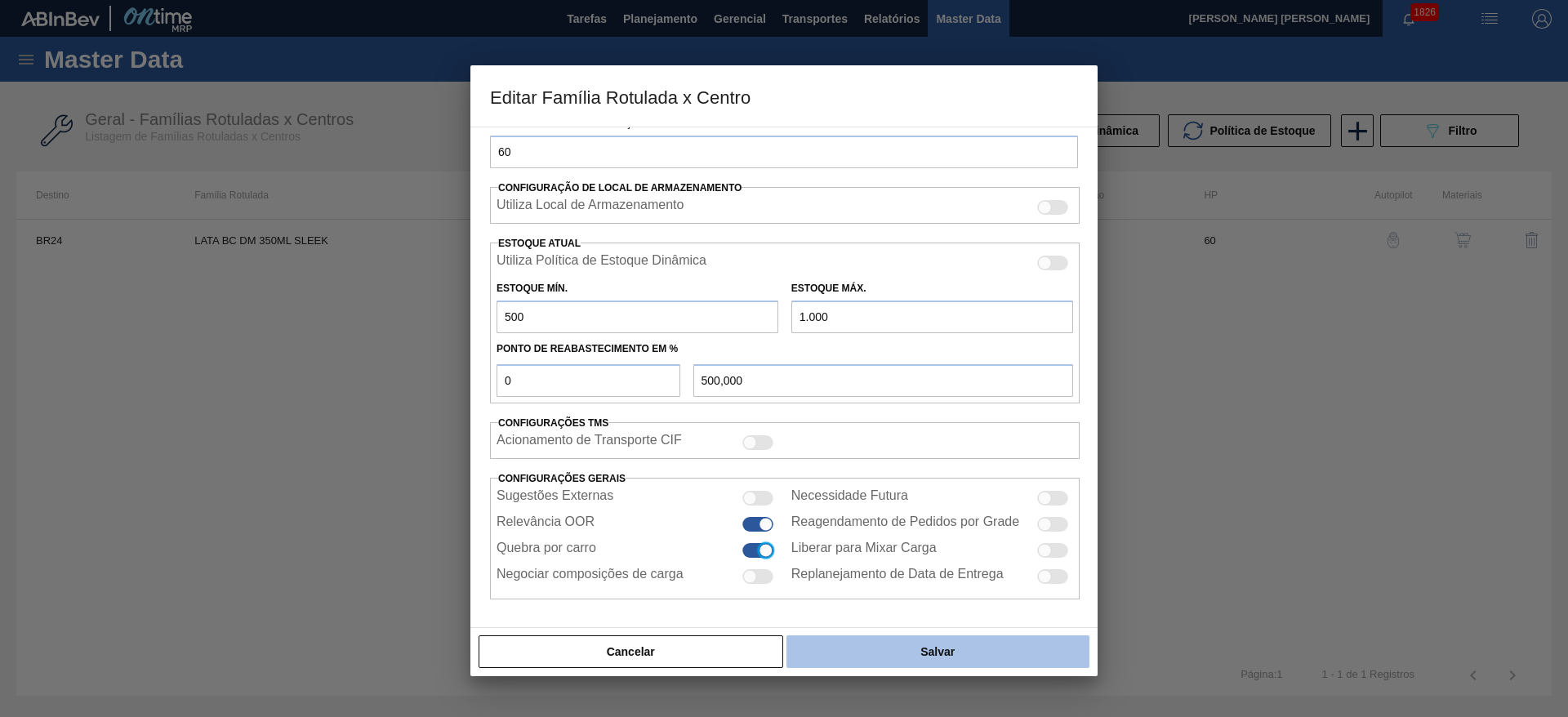
click at [870, 639] on button "Salvar" at bounding box center [937, 651] width 303 height 33
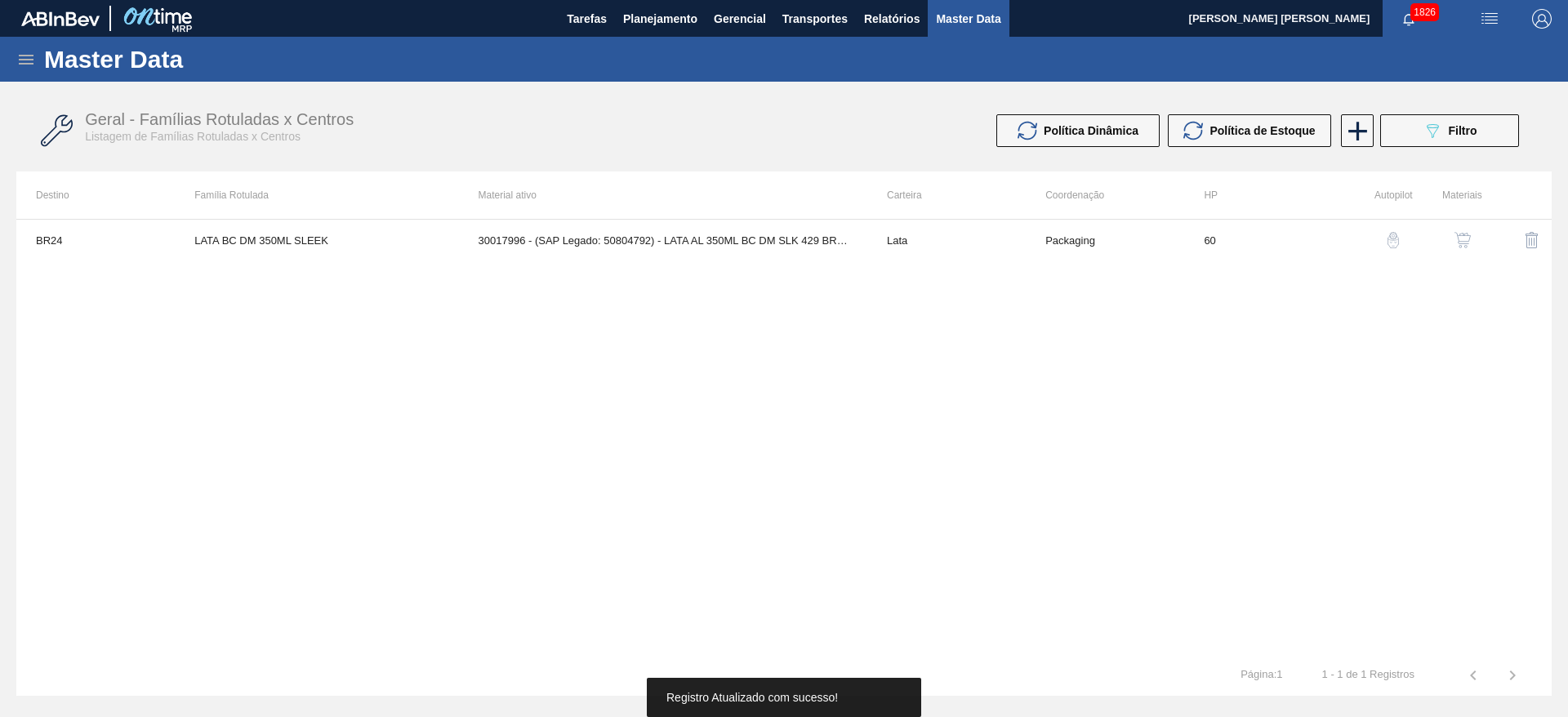
click at [1467, 233] on img "button" at bounding box center [1462, 240] width 16 height 16
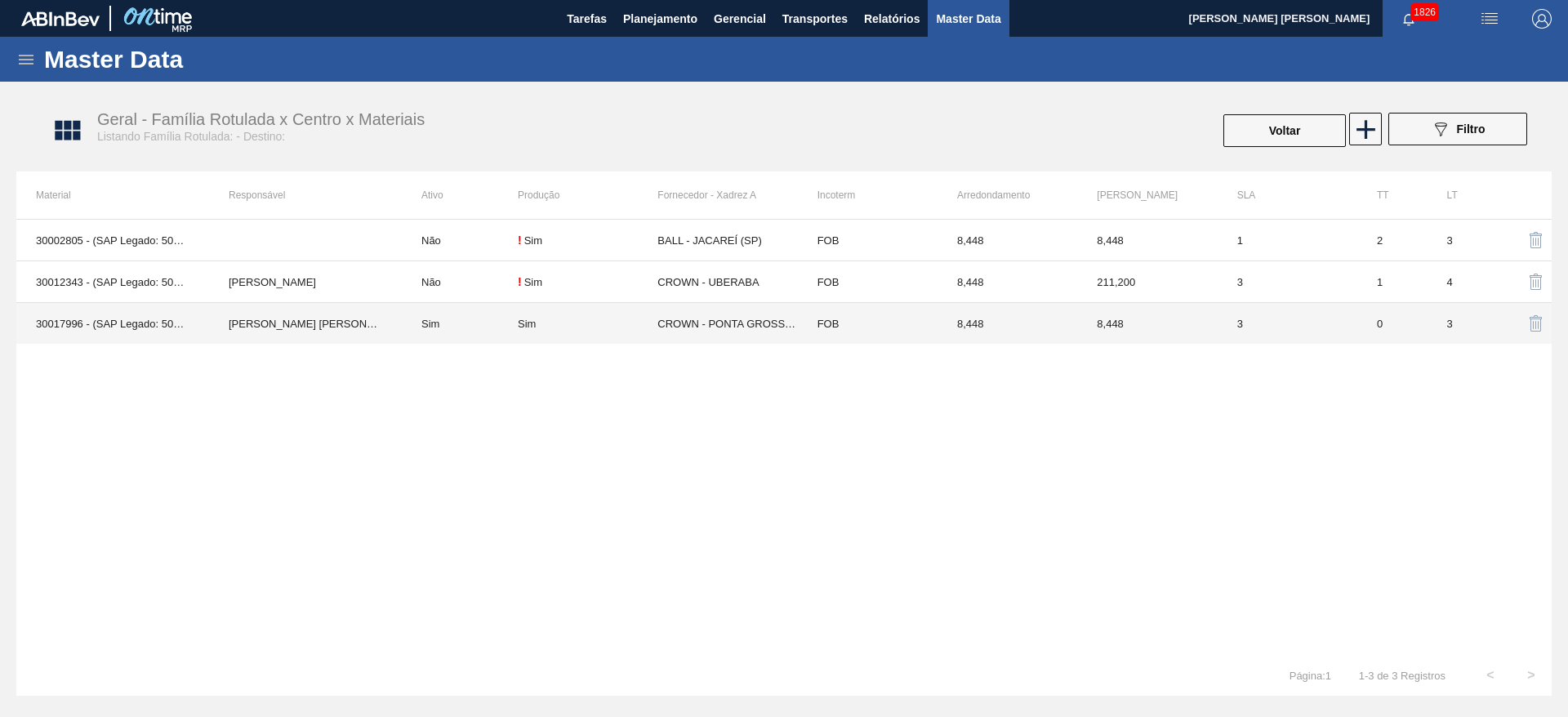
click at [710, 327] on td "CROWN - PONTA GROSSA ([GEOGRAPHIC_DATA])" at bounding box center [727, 324] width 140 height 42
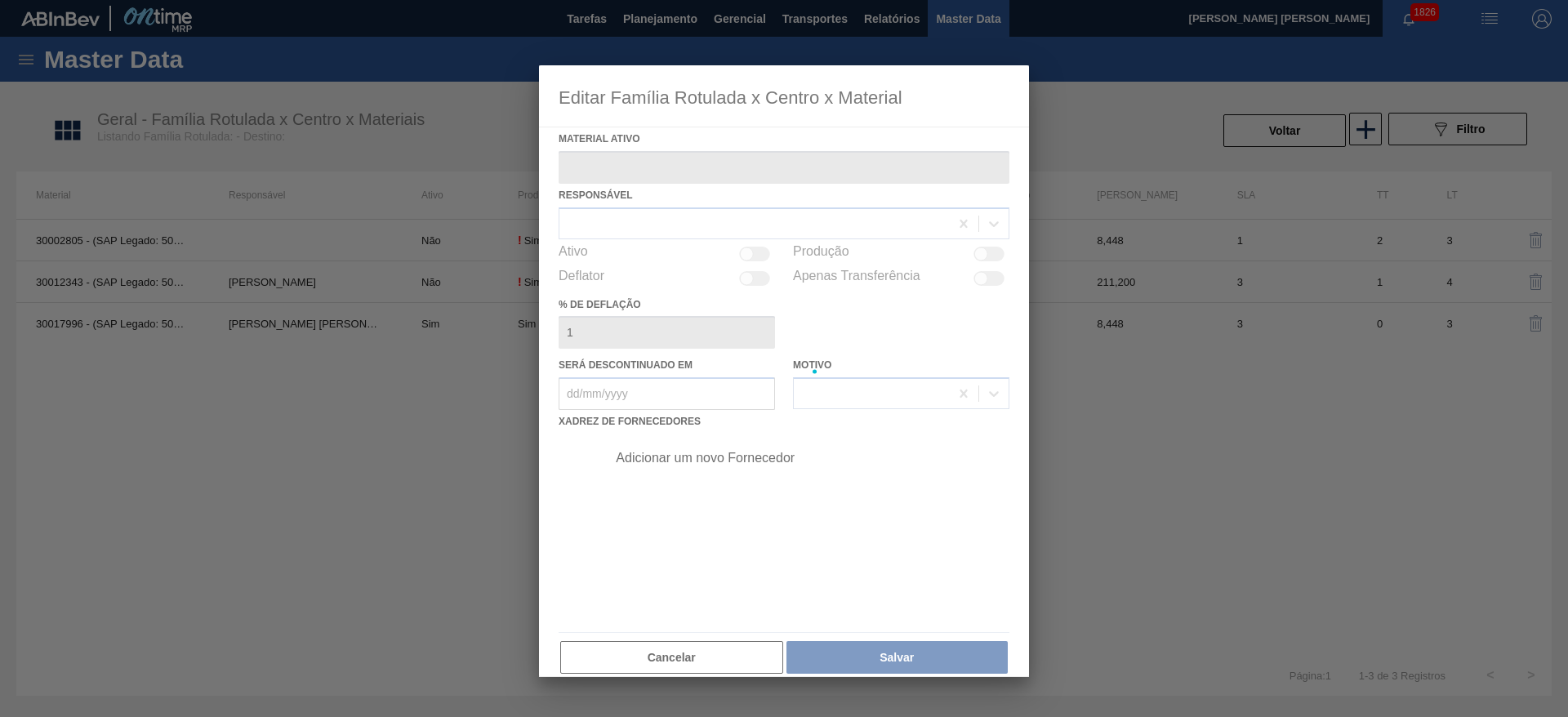
type ativo "30017996 - (SAP Legado: 50804792) - LATA AL 350ML BC DM SLK 429 BRILHO"
checkbox input "true"
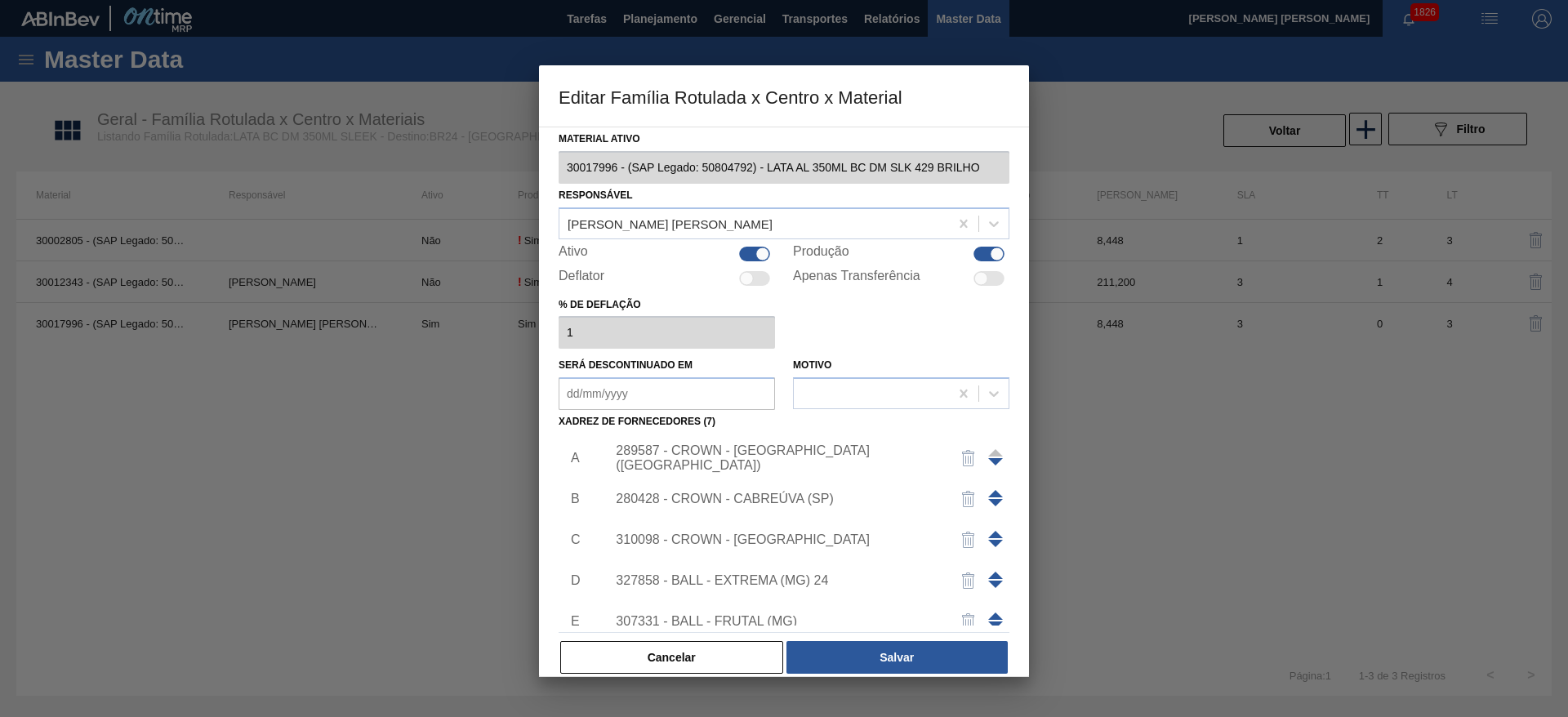
click at [792, 455] on div "289587 - CROWN - [GEOGRAPHIC_DATA] ([GEOGRAPHIC_DATA])" at bounding box center [776, 457] width 320 height 29
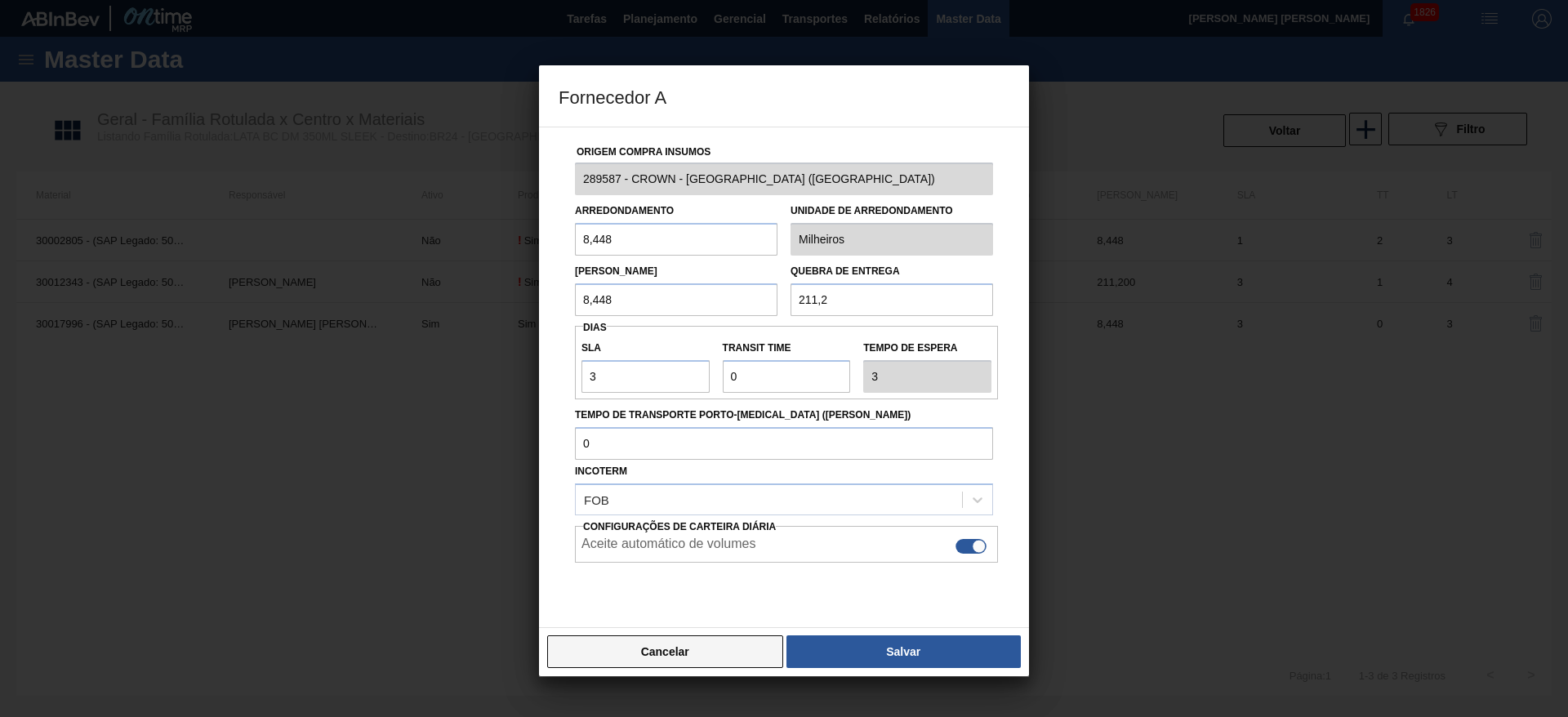
click at [718, 654] on button "Cancelar" at bounding box center [665, 651] width 236 height 33
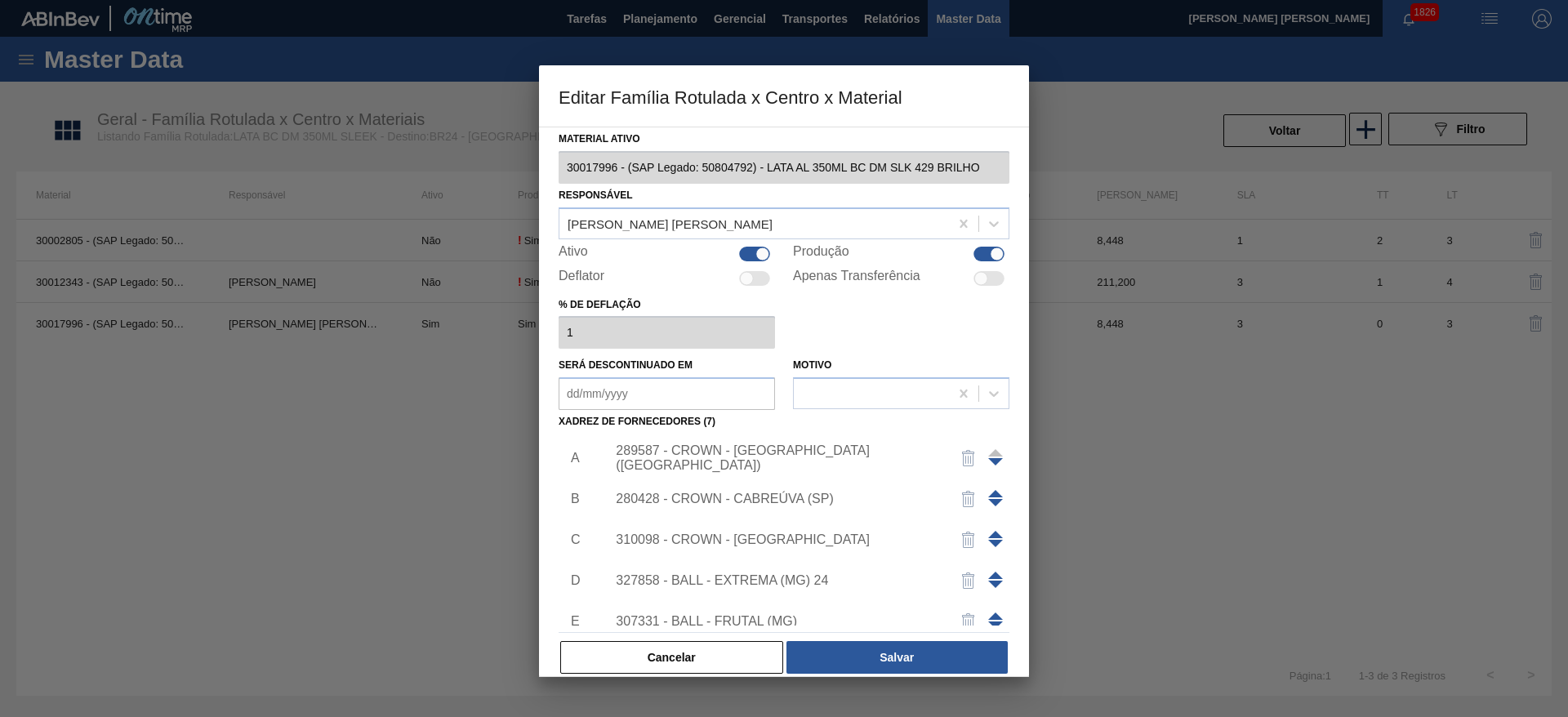
click at [768, 497] on div "280428 - CROWN - CABREÚVA (SP)" at bounding box center [776, 499] width 320 height 15
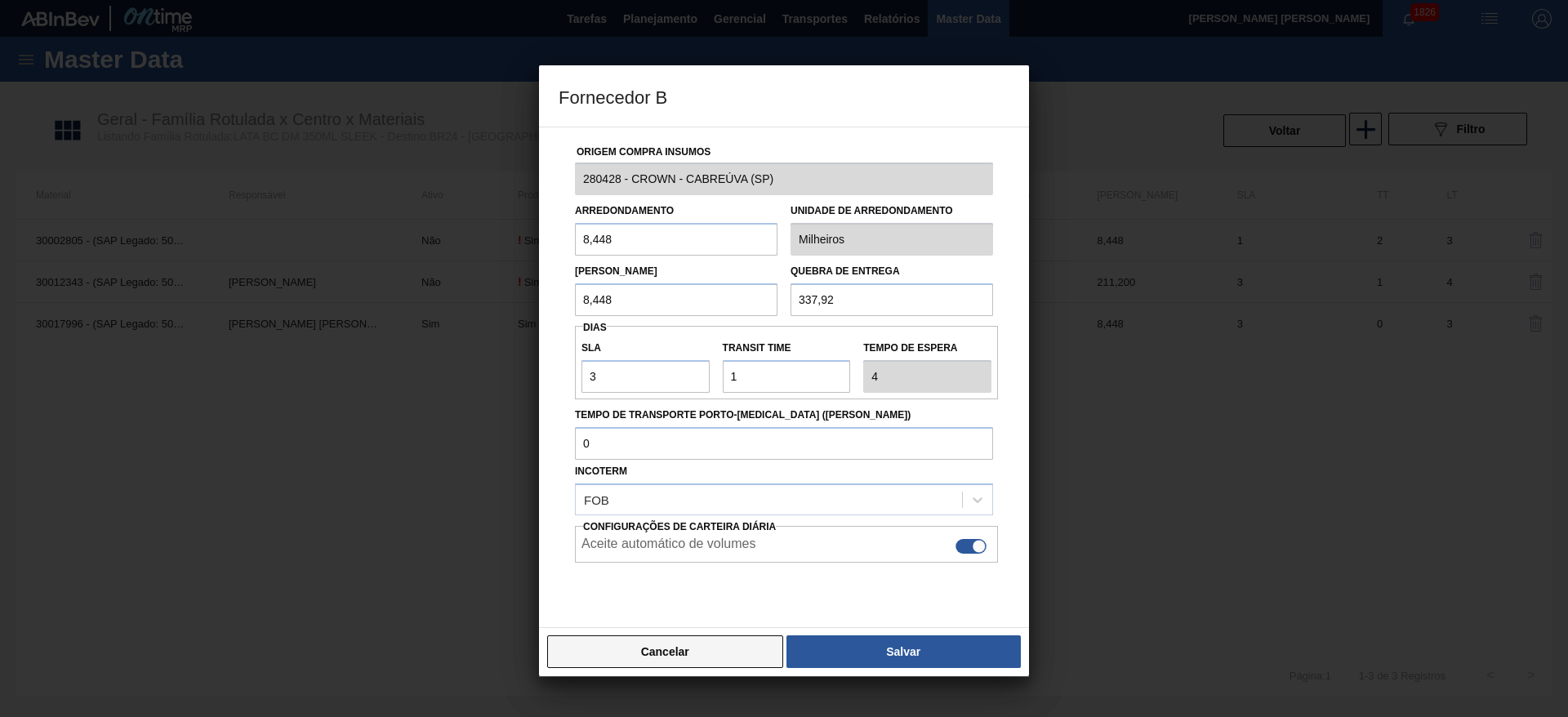
click at [714, 652] on button "Cancelar" at bounding box center [665, 651] width 236 height 33
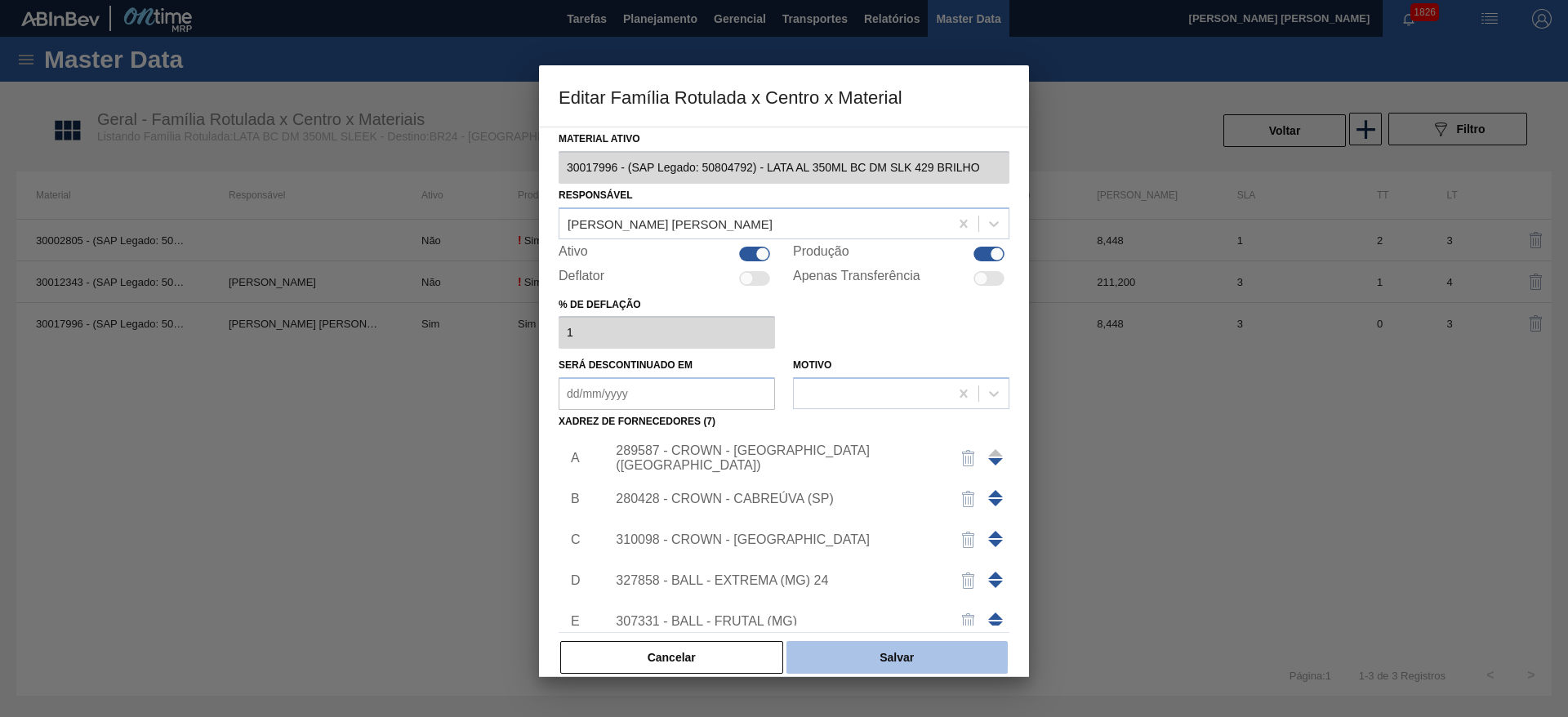
click at [822, 650] on button "Salvar" at bounding box center [896, 657] width 221 height 33
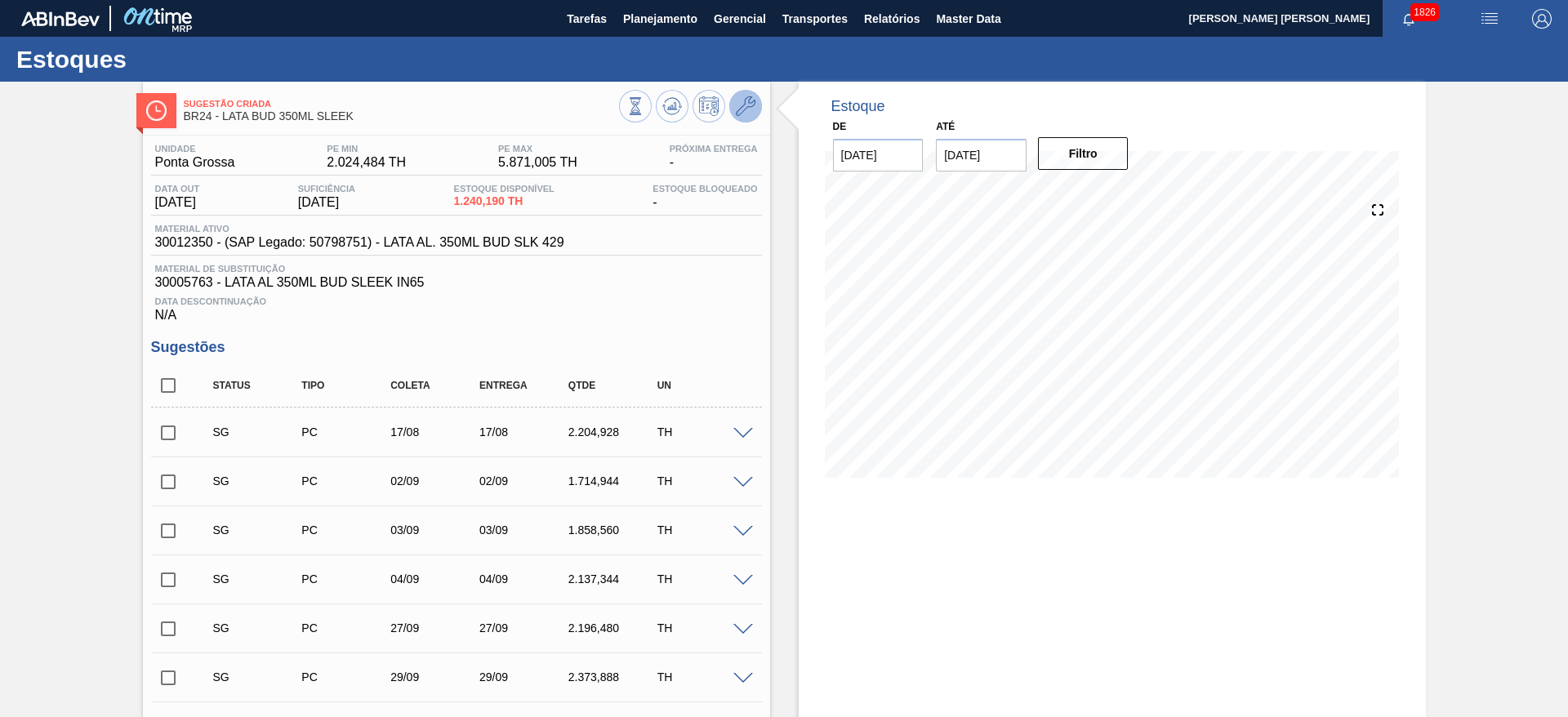
click at [751, 116] on button at bounding box center [745, 106] width 33 height 33
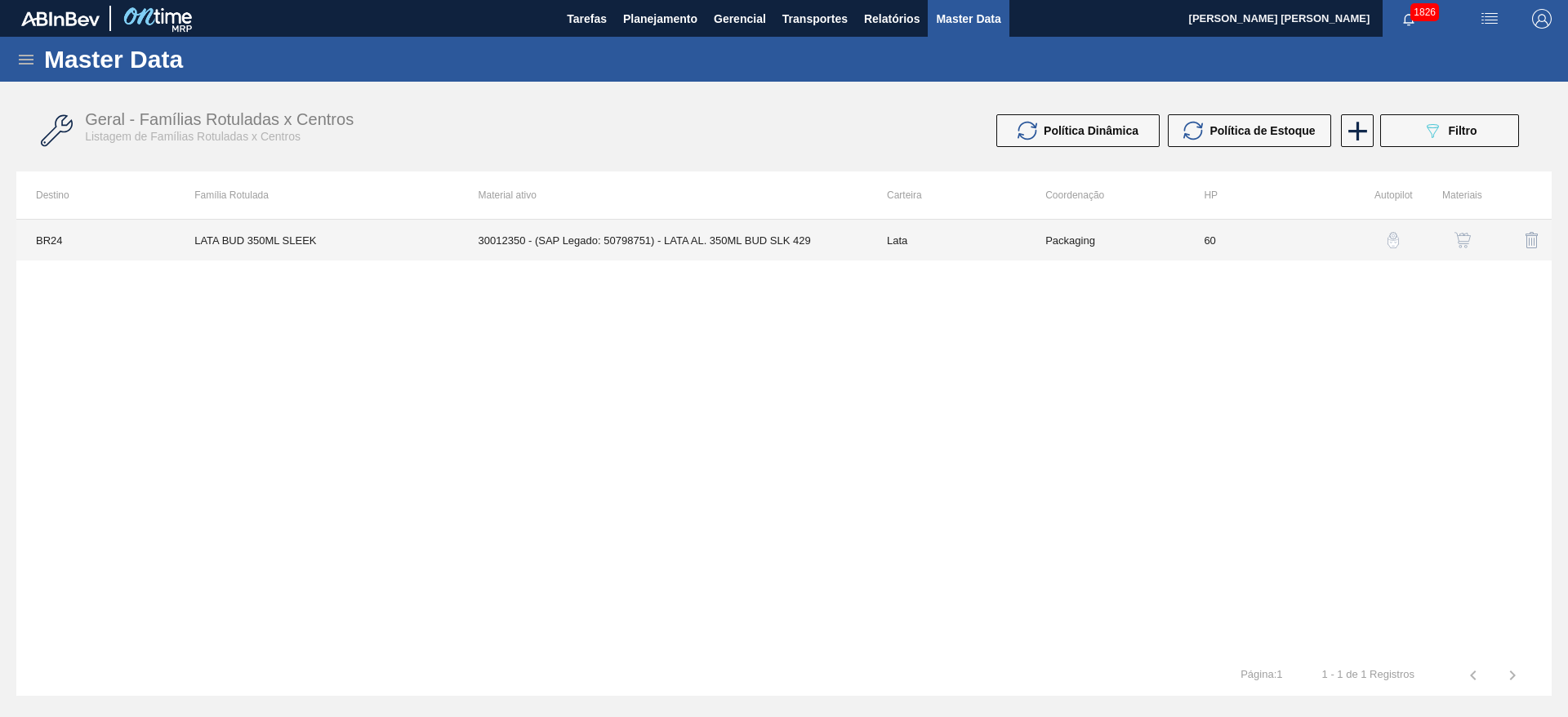
click at [565, 227] on td "30012350 - (SAP Legado: 50798751) - LATA AL. 350ML BUD SLK 429" at bounding box center [663, 240] width 408 height 41
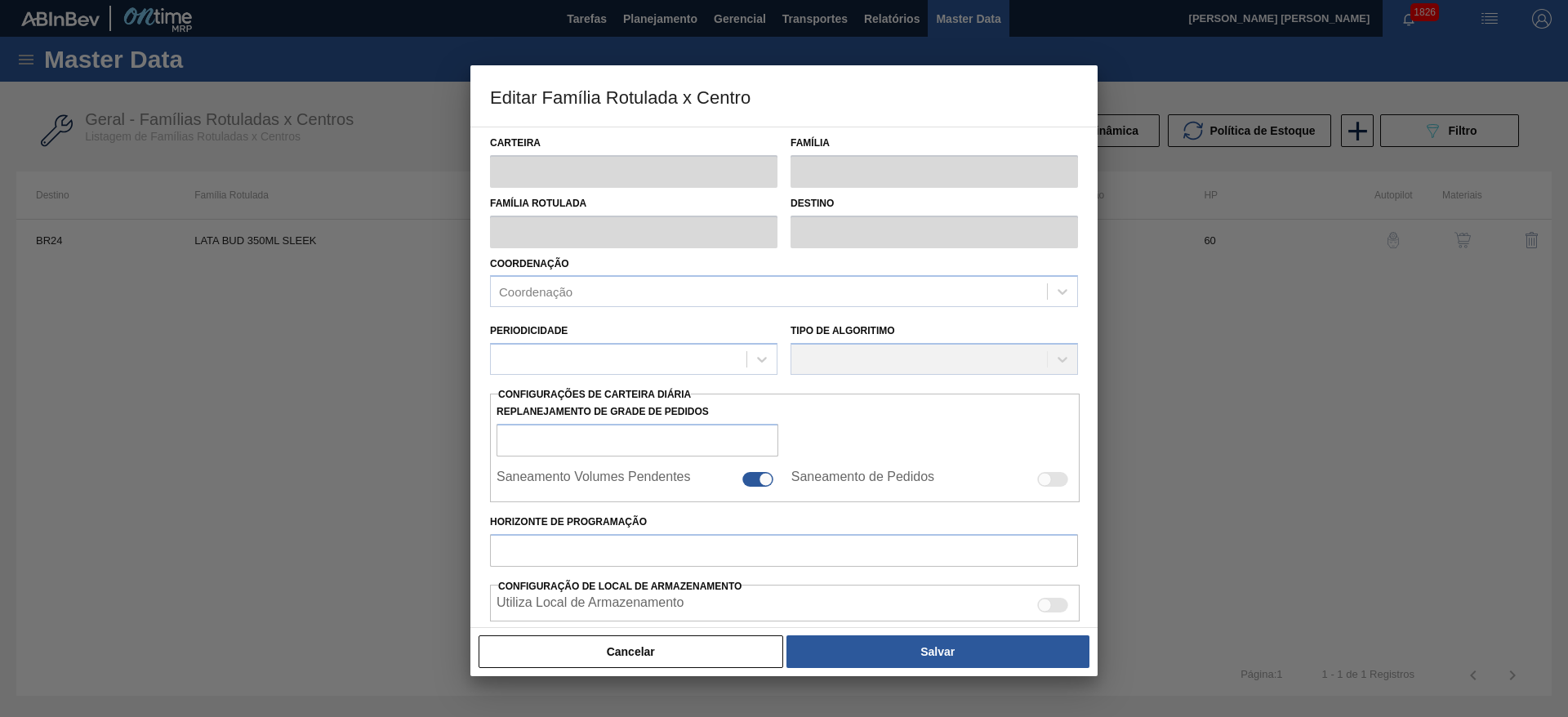
type input "Lata"
type input "LATA BUD 350ML SLEEK"
type input "BR24 - [GEOGRAPHIC_DATA]"
type input "0"
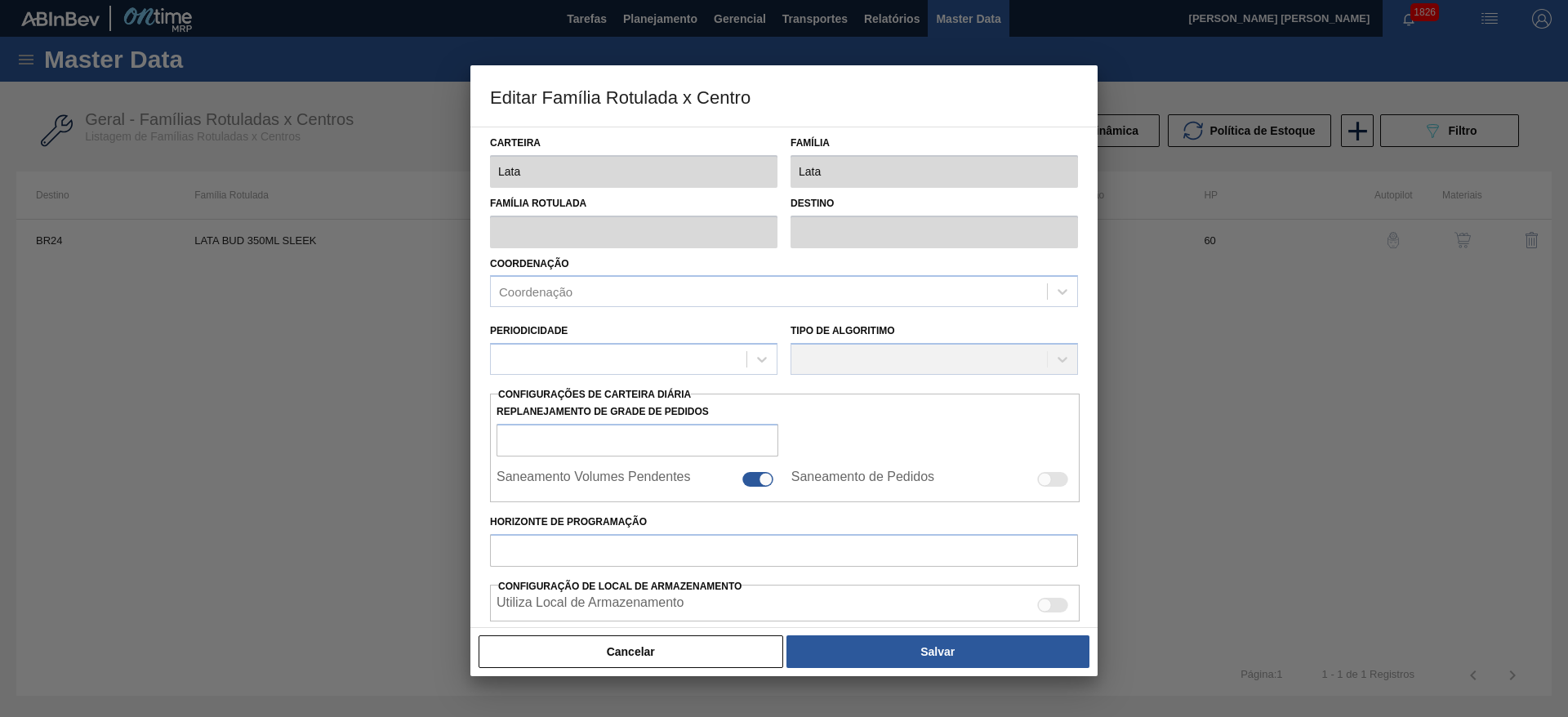
checkbox input "false"
type input "60"
type input "2.024,484"
type input "5.871,005"
type input "37"
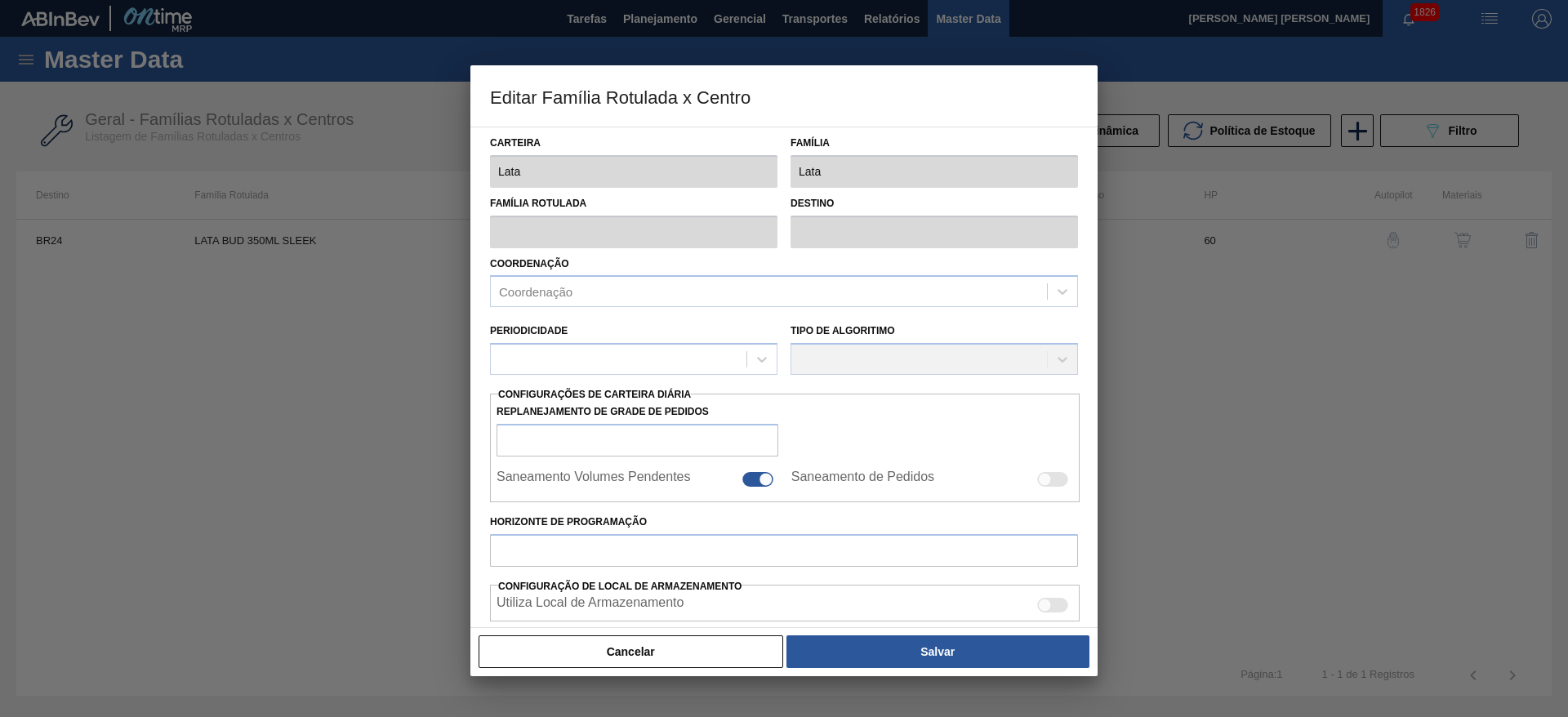
type input "3.447,697"
checkbox input "true"
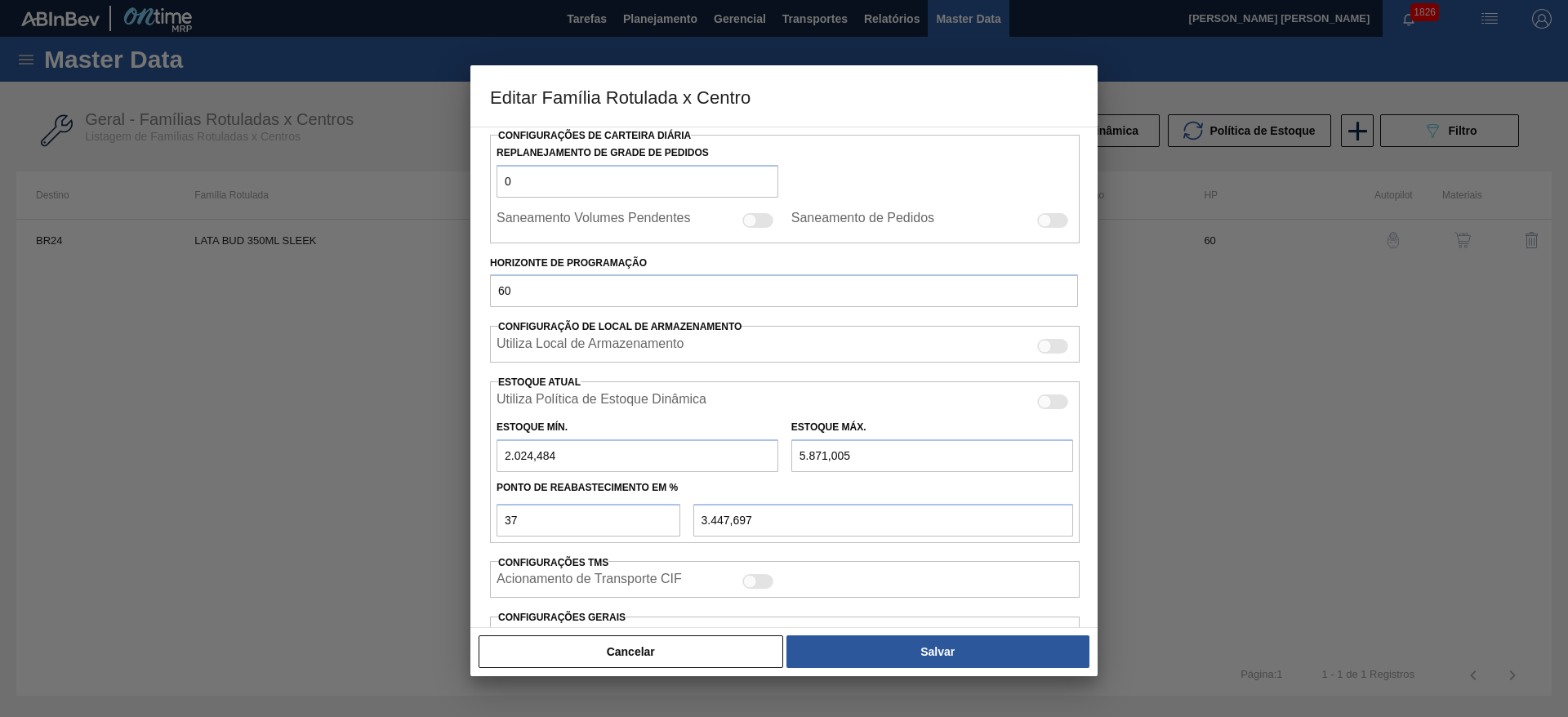
scroll to position [402, 0]
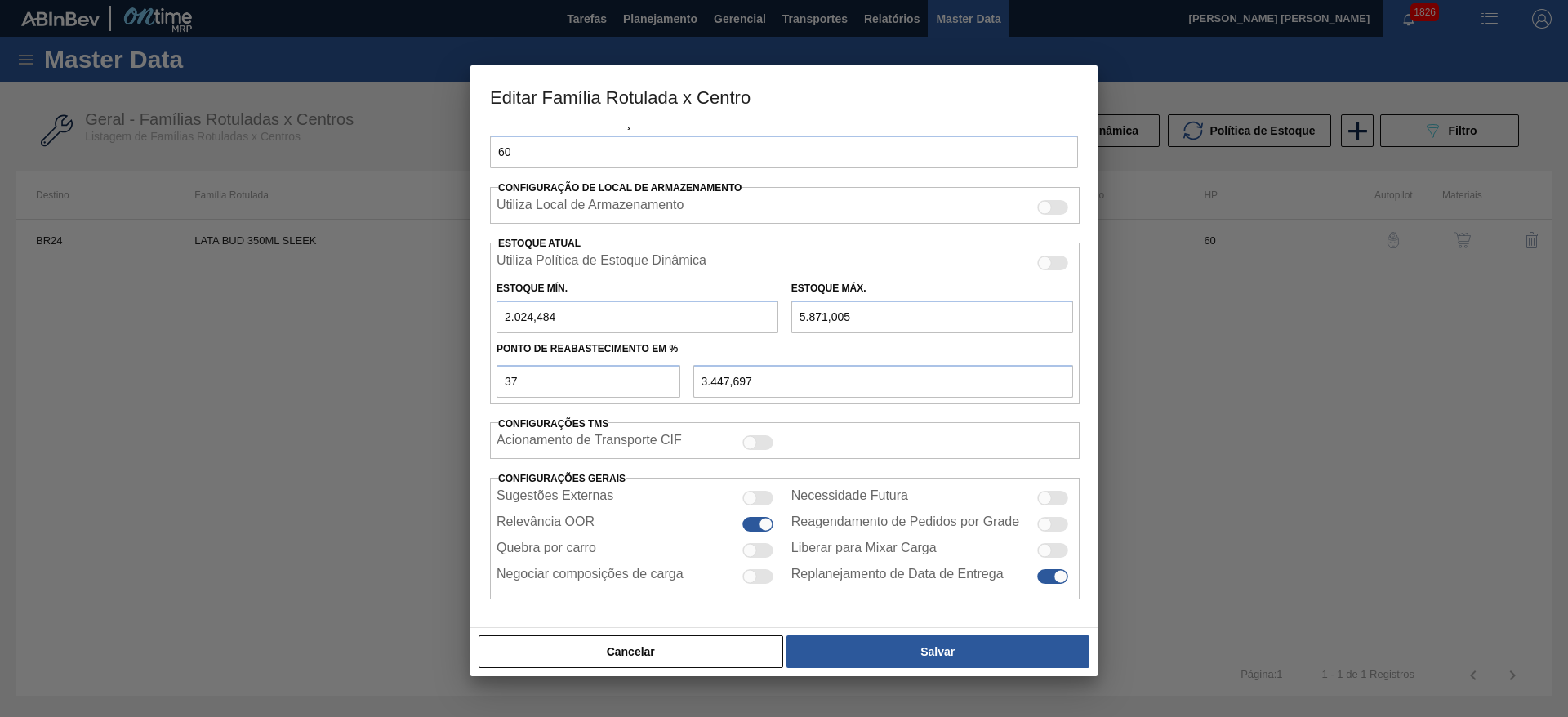
click at [750, 554] on div at bounding box center [750, 551] width 14 height 14
checkbox input "true"
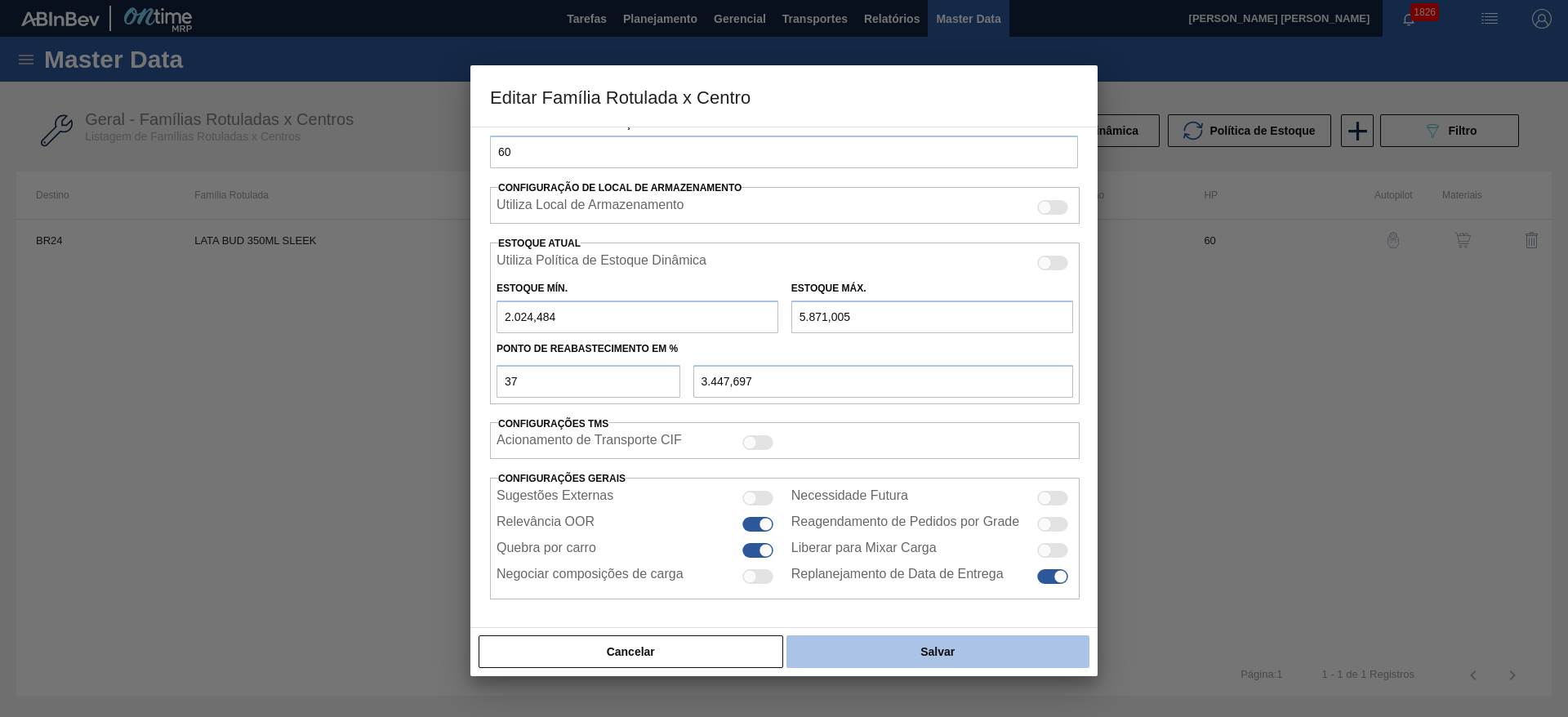
click at [910, 648] on button "Salvar" at bounding box center [937, 651] width 303 height 33
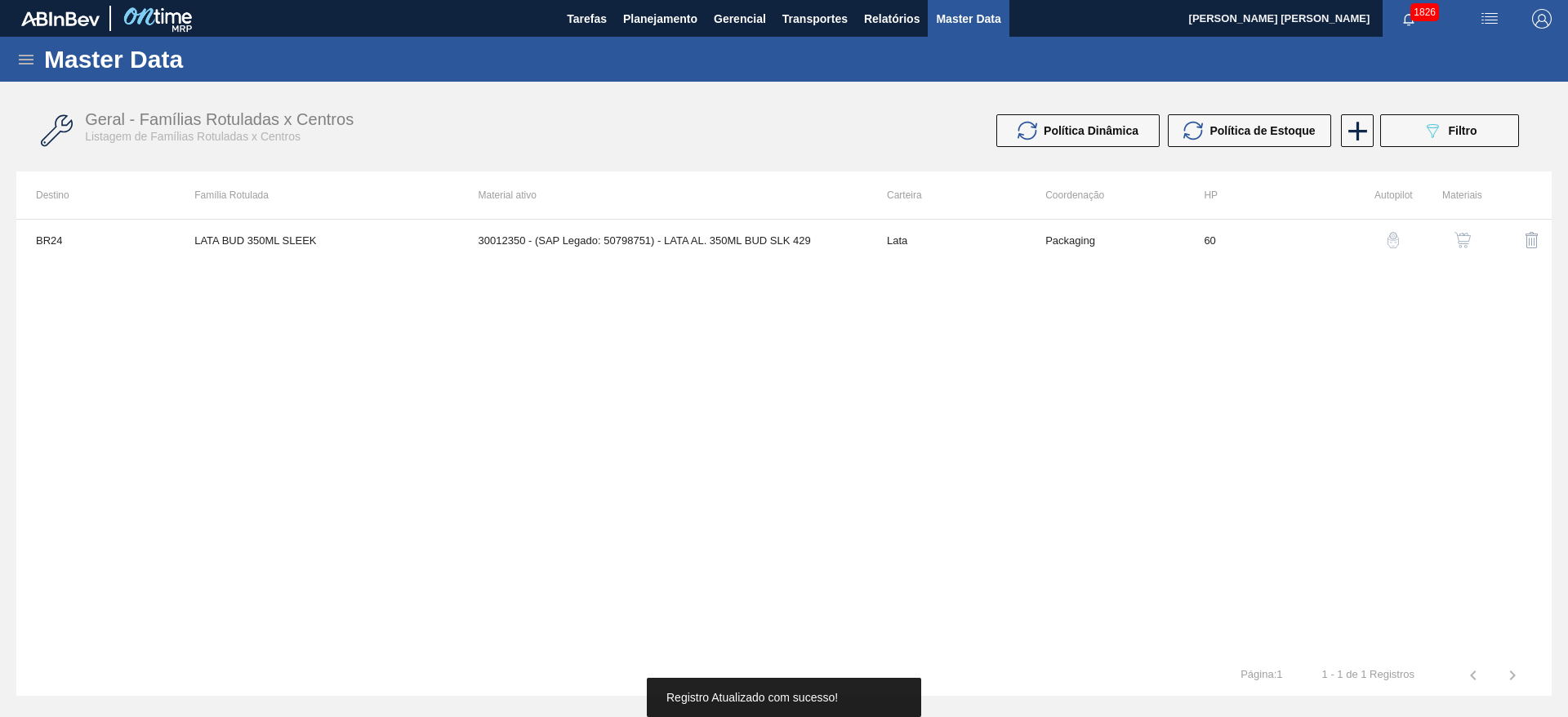
click at [1463, 243] on img "button" at bounding box center [1462, 240] width 16 height 16
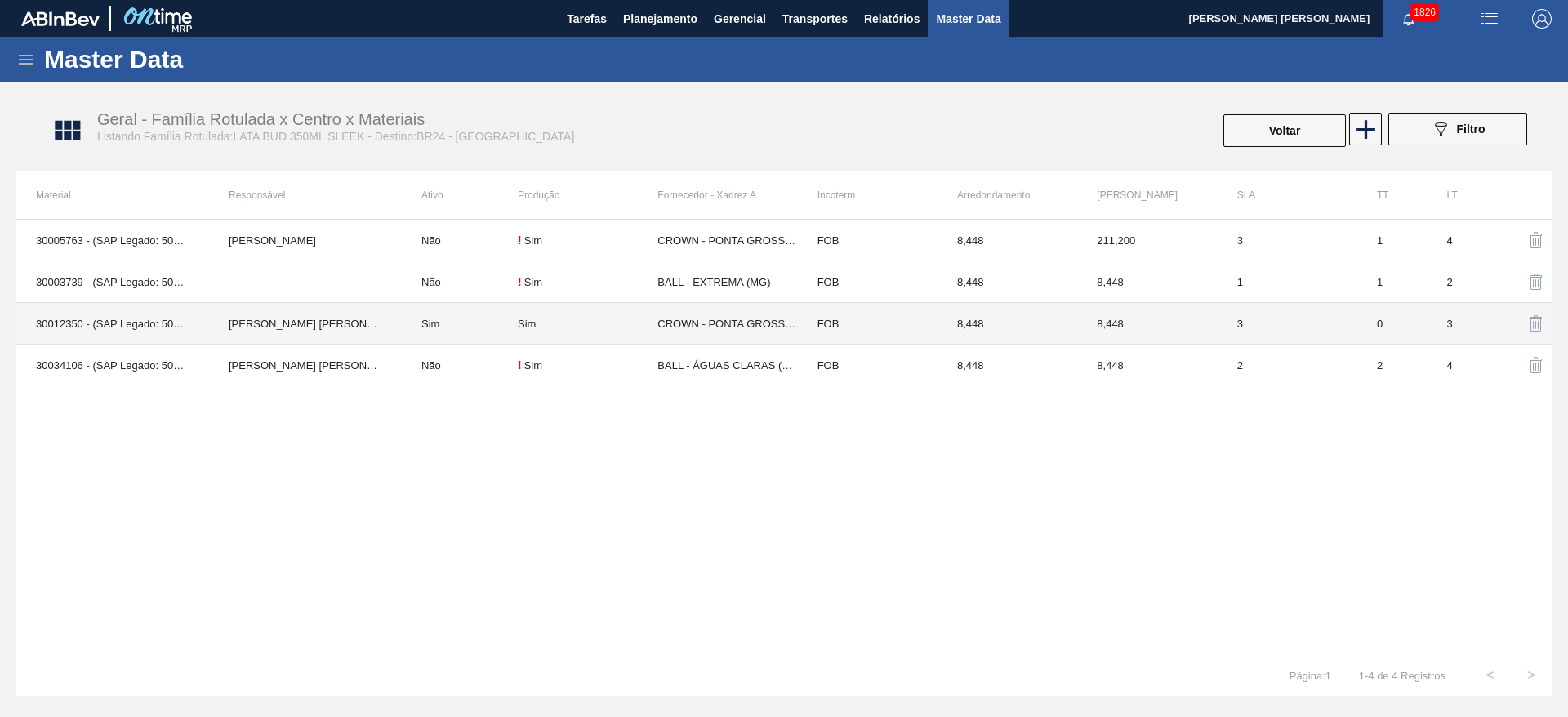
click at [588, 326] on div "Sim" at bounding box center [588, 324] width 140 height 12
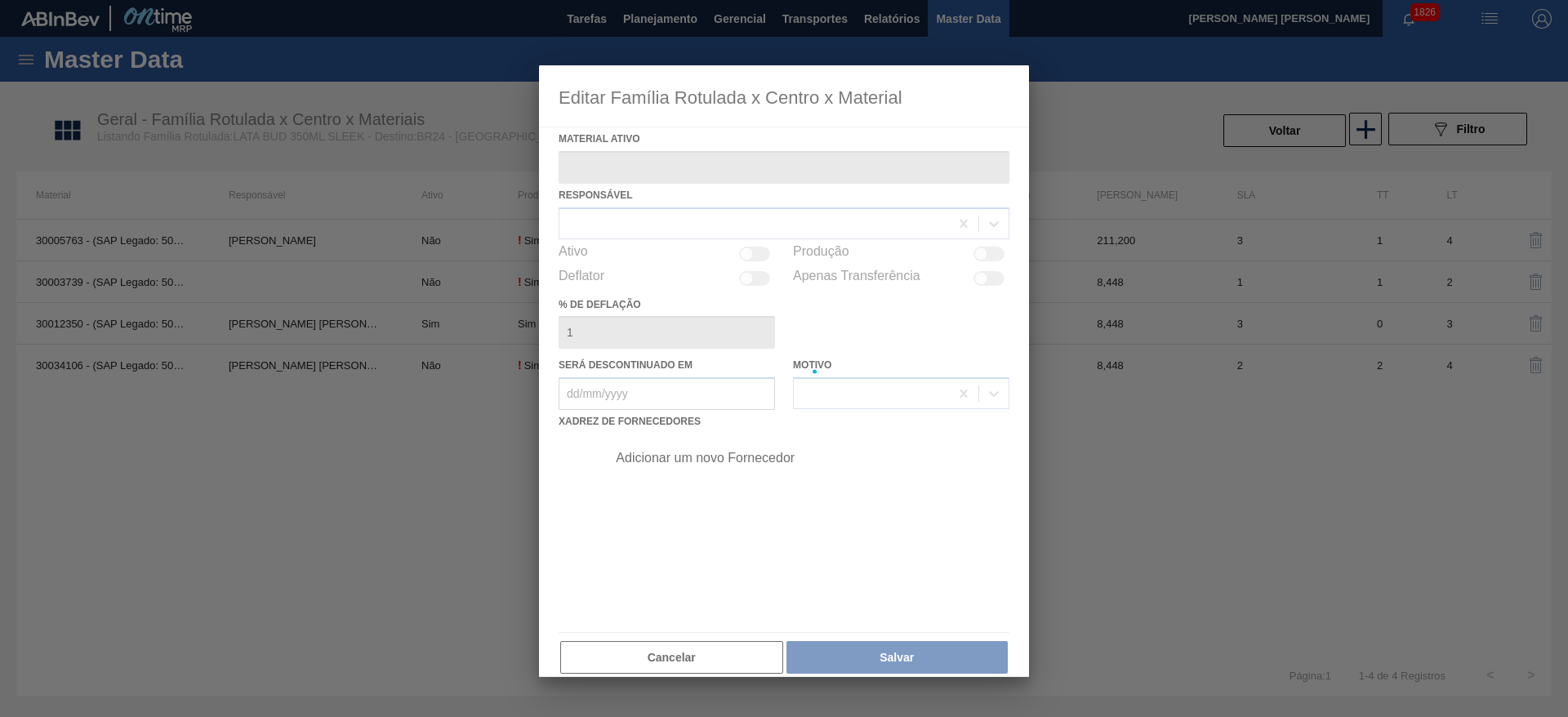
type ativo "30012350 - (SAP Legado: 50798751) - LATA AL. 350ML BUD SLK 429"
checkbox input "true"
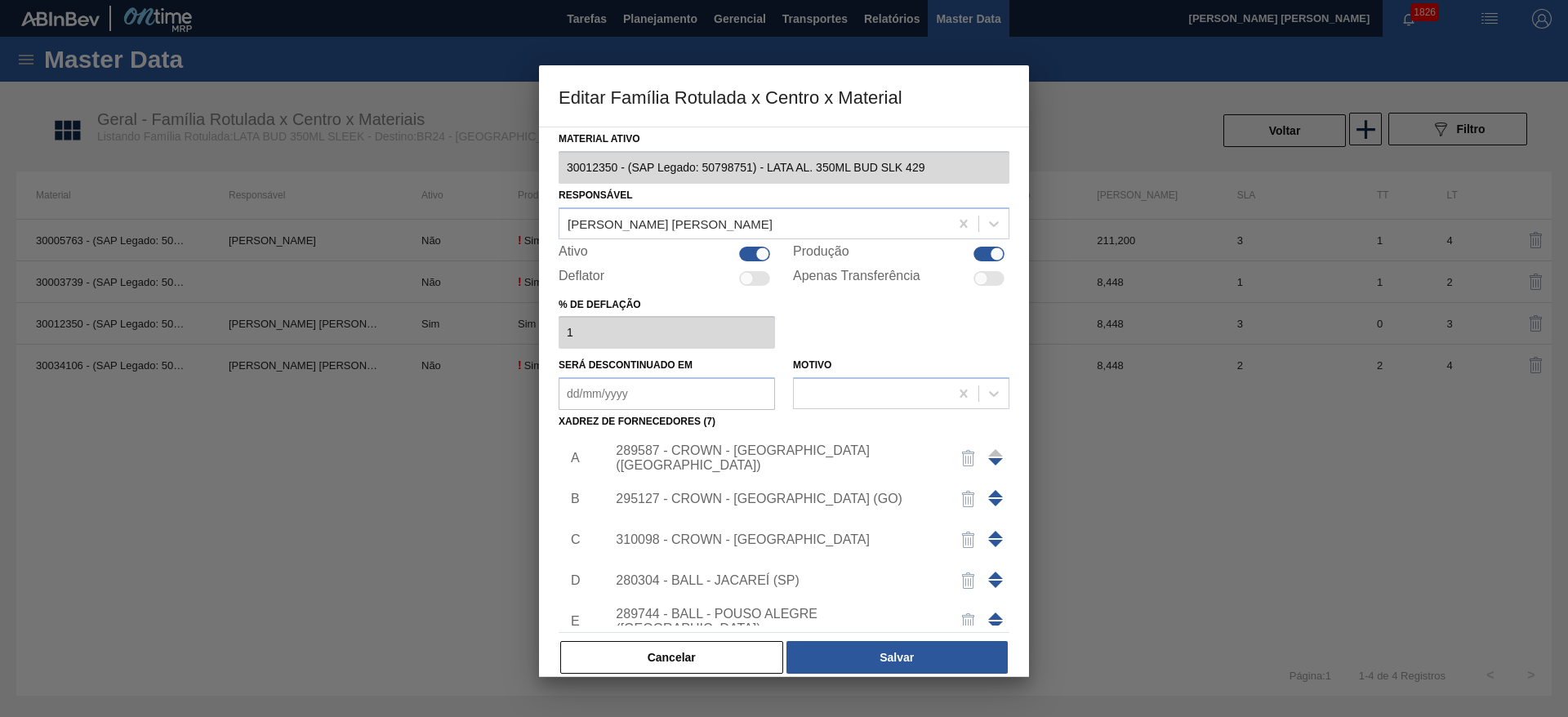
click at [791, 501] on div "295127 - CROWN - RIO VERDE (GO)" at bounding box center [776, 499] width 320 height 15
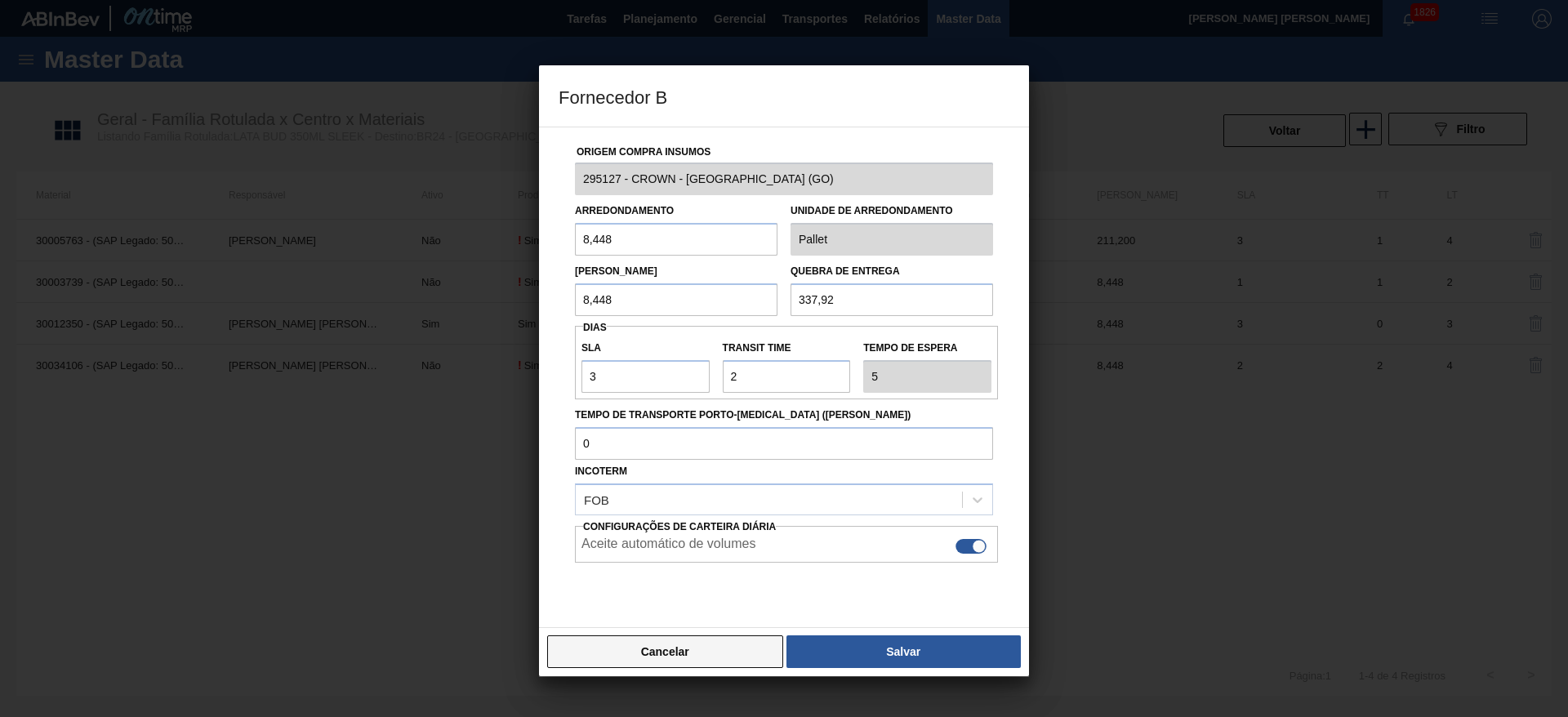
click at [665, 651] on button "Cancelar" at bounding box center [665, 651] width 236 height 33
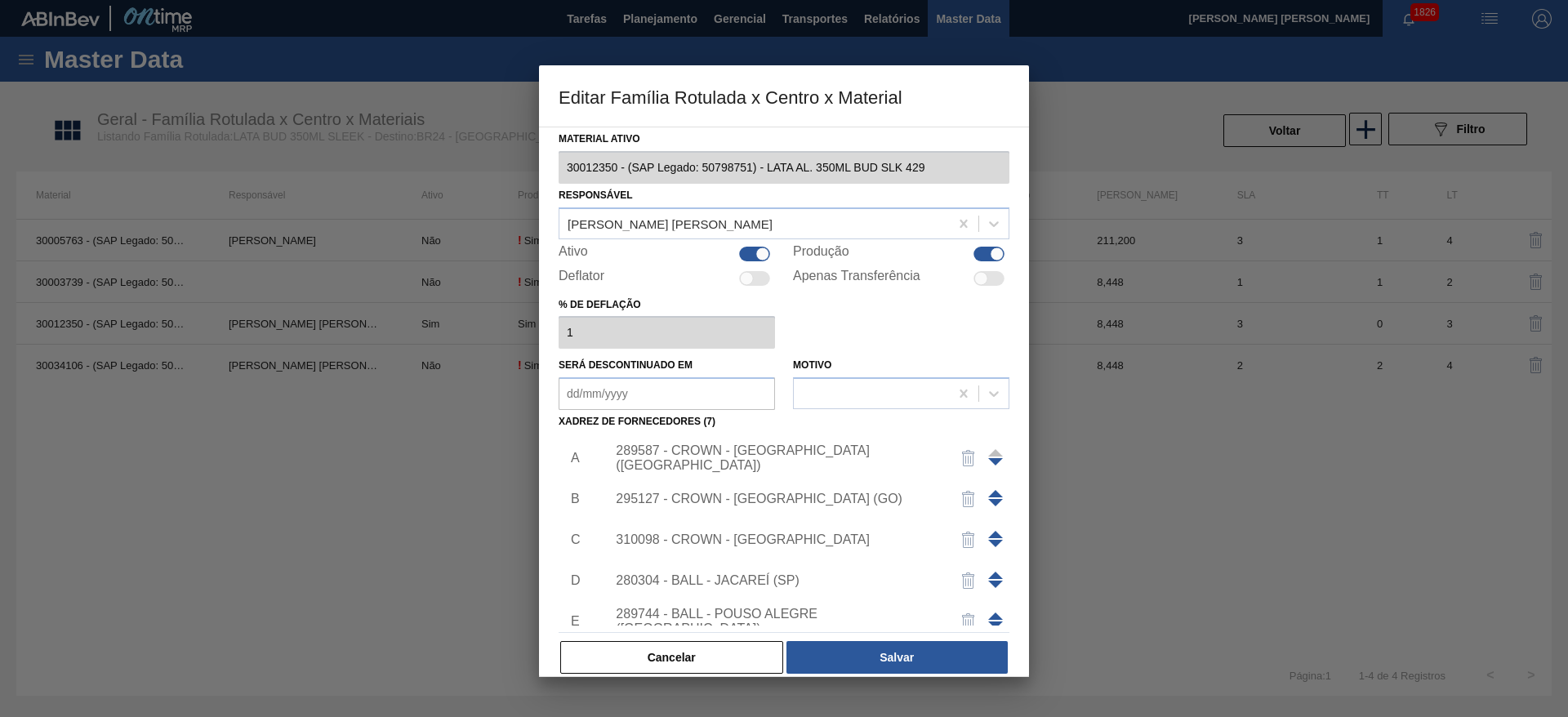
click at [788, 454] on div "289587 - CROWN - [GEOGRAPHIC_DATA] ([GEOGRAPHIC_DATA])" at bounding box center [776, 457] width 320 height 29
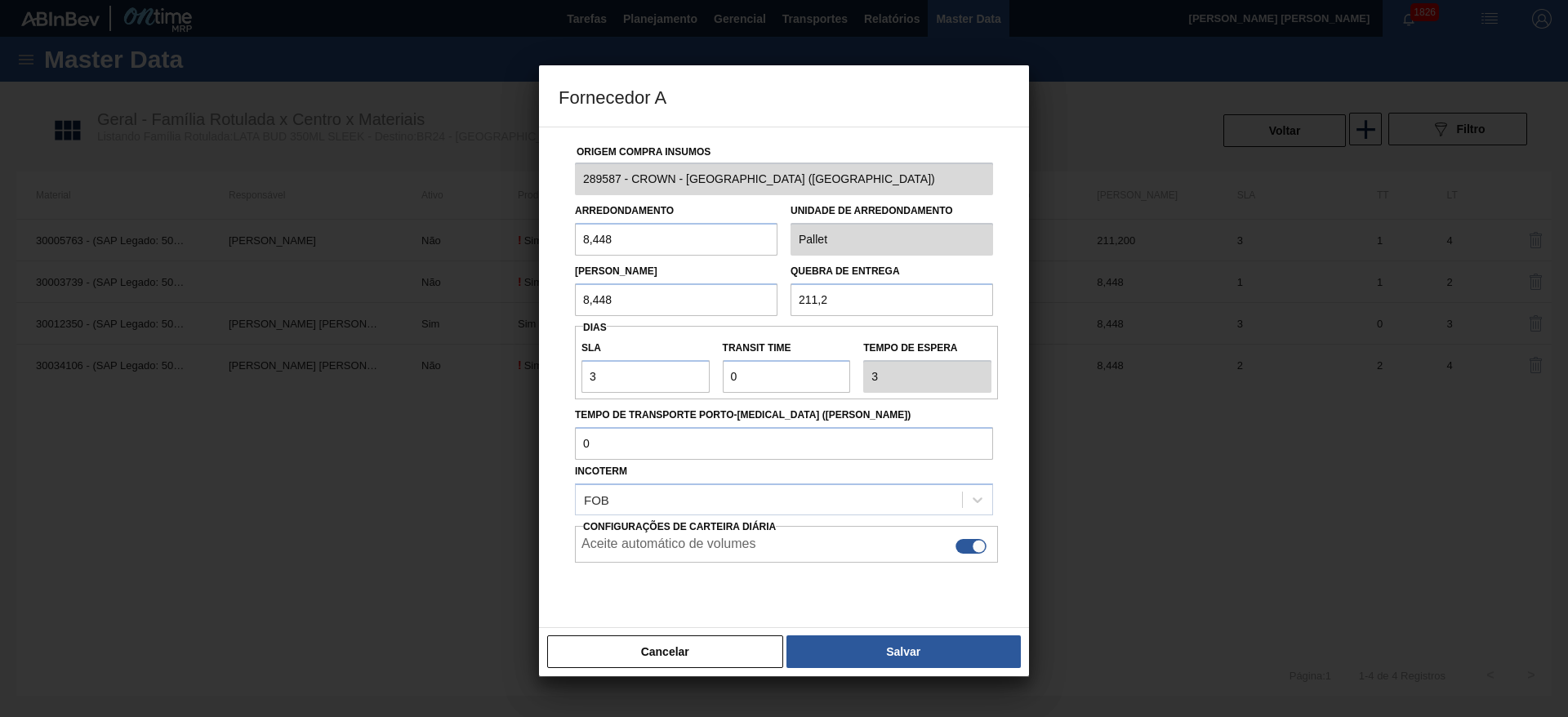
click at [708, 644] on button "Cancelar" at bounding box center [665, 651] width 236 height 33
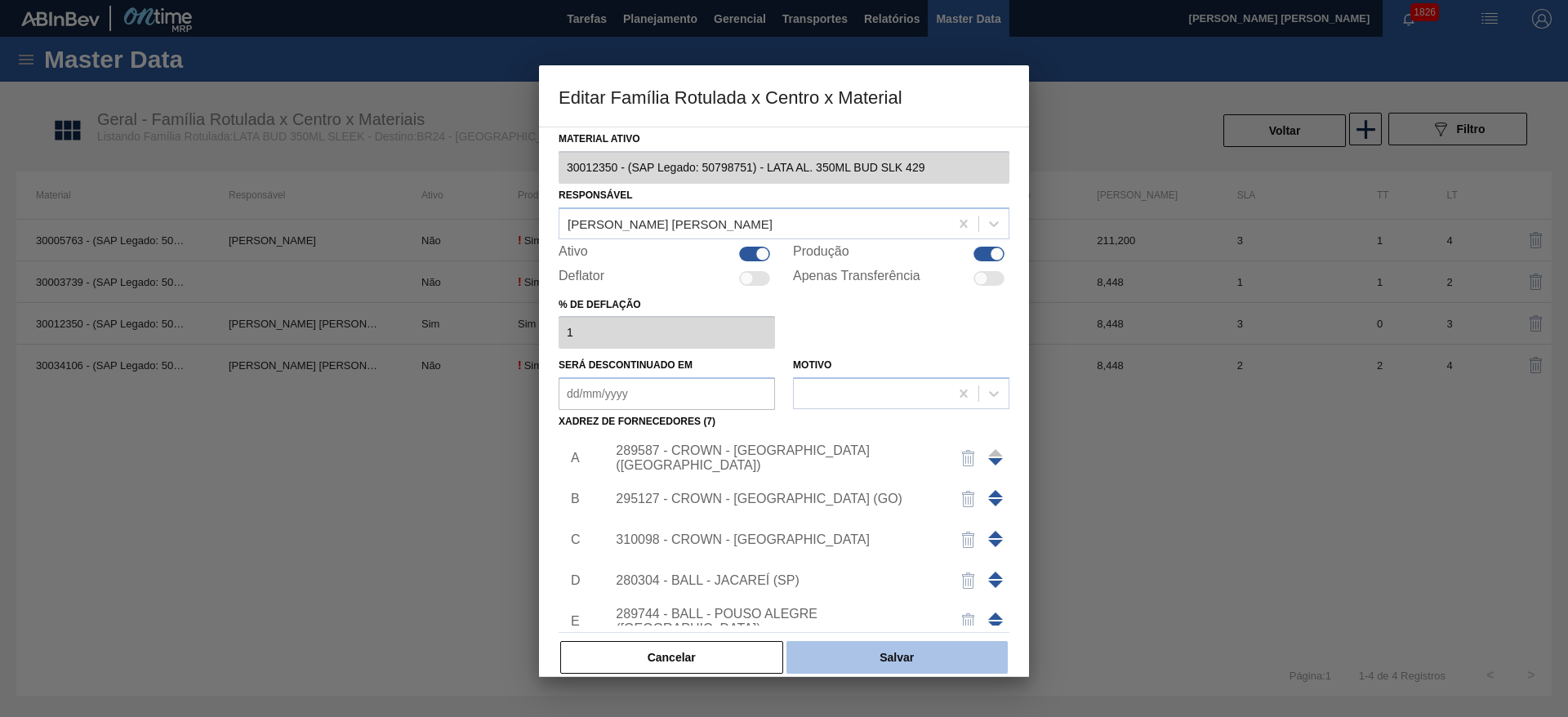
click at [832, 661] on button "Salvar" at bounding box center [896, 657] width 221 height 33
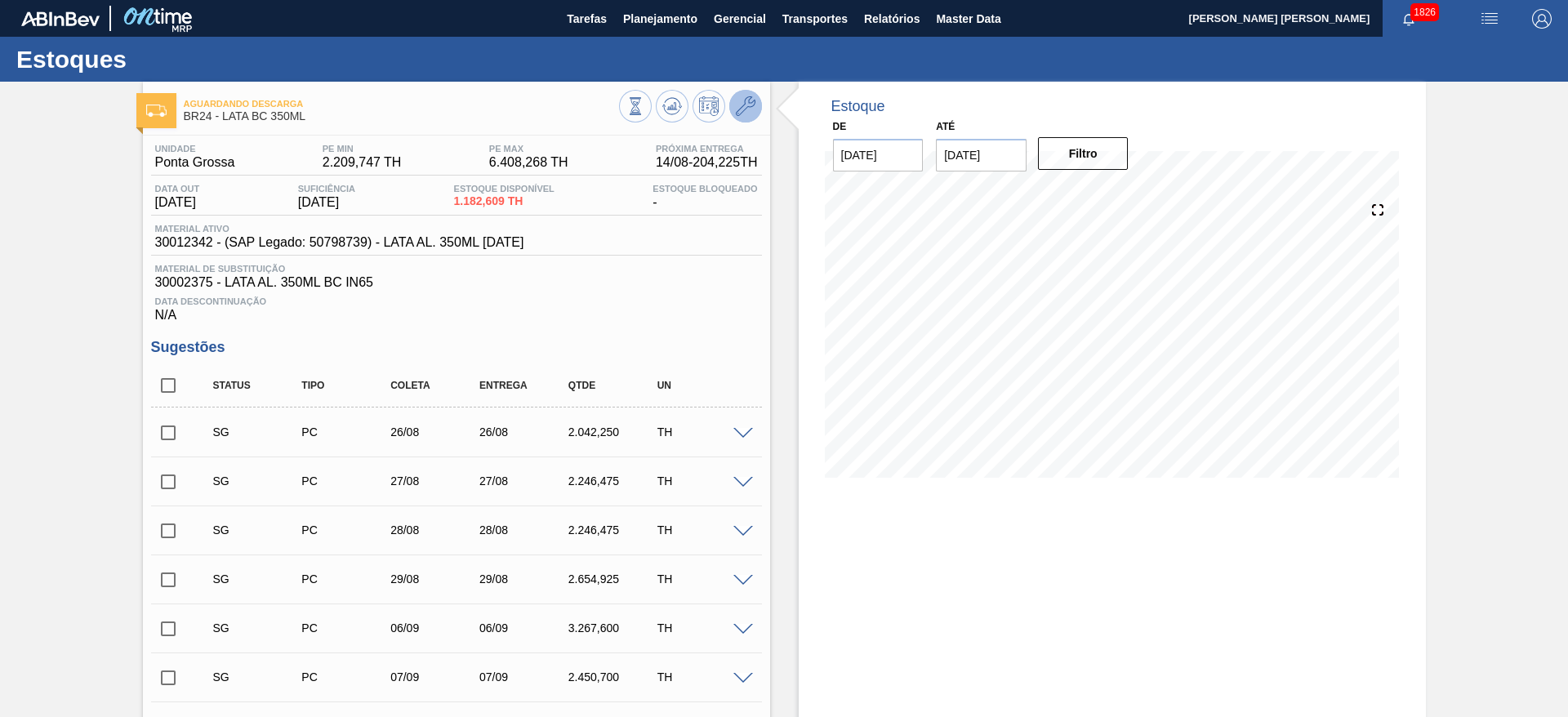
click at [742, 106] on icon at bounding box center [746, 106] width 20 height 20
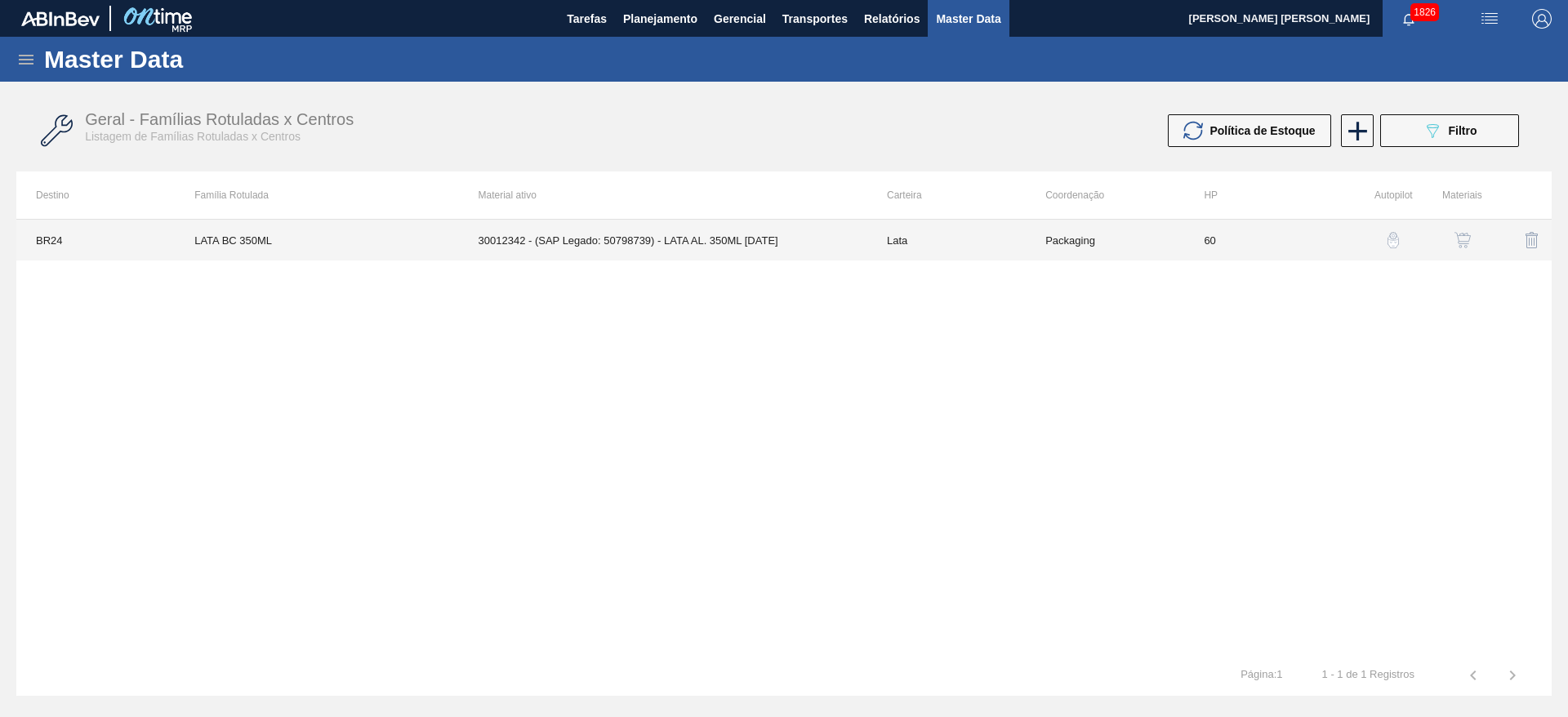
click at [710, 232] on td "30012342 - (SAP Legado: 50798739) - LATA AL. 350ML [DATE]" at bounding box center [663, 240] width 408 height 41
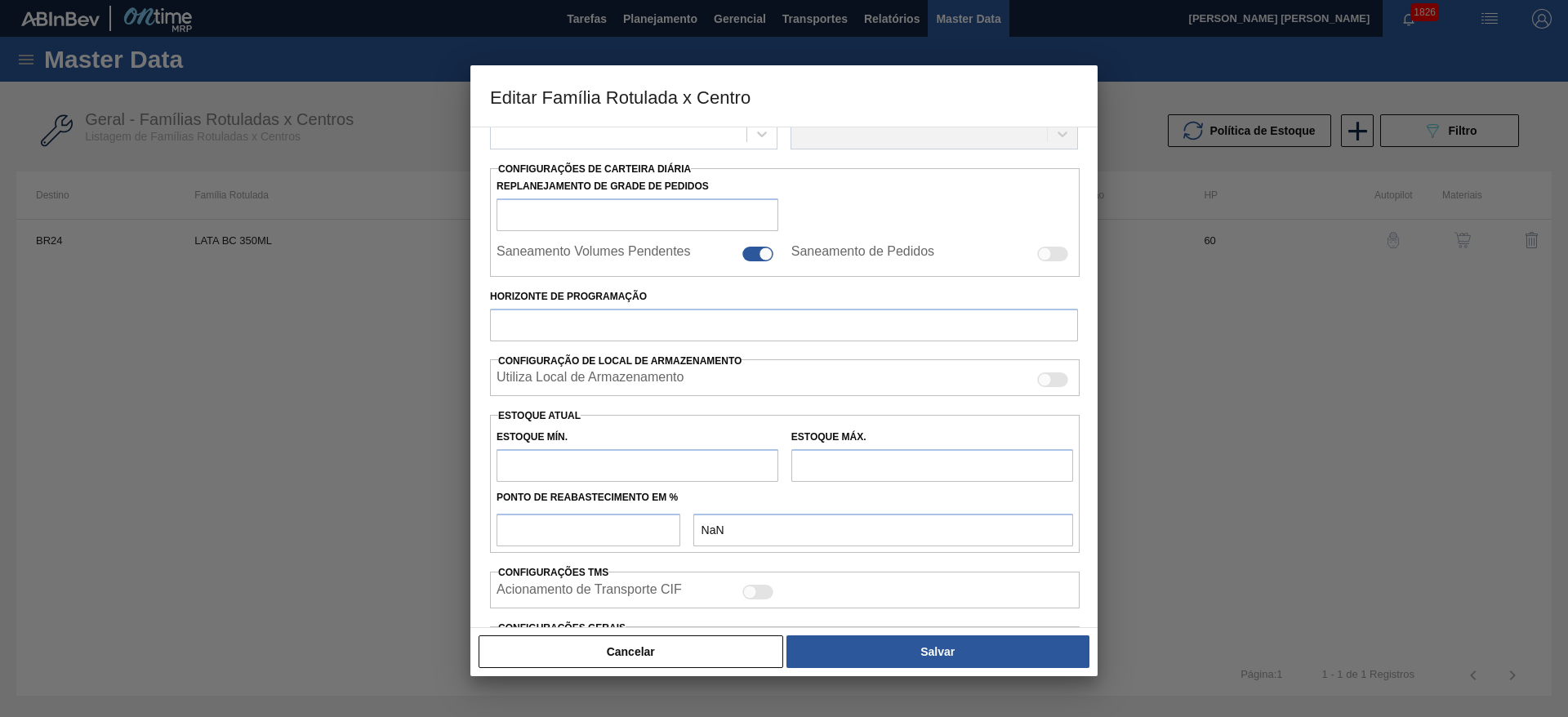
scroll to position [374, 0]
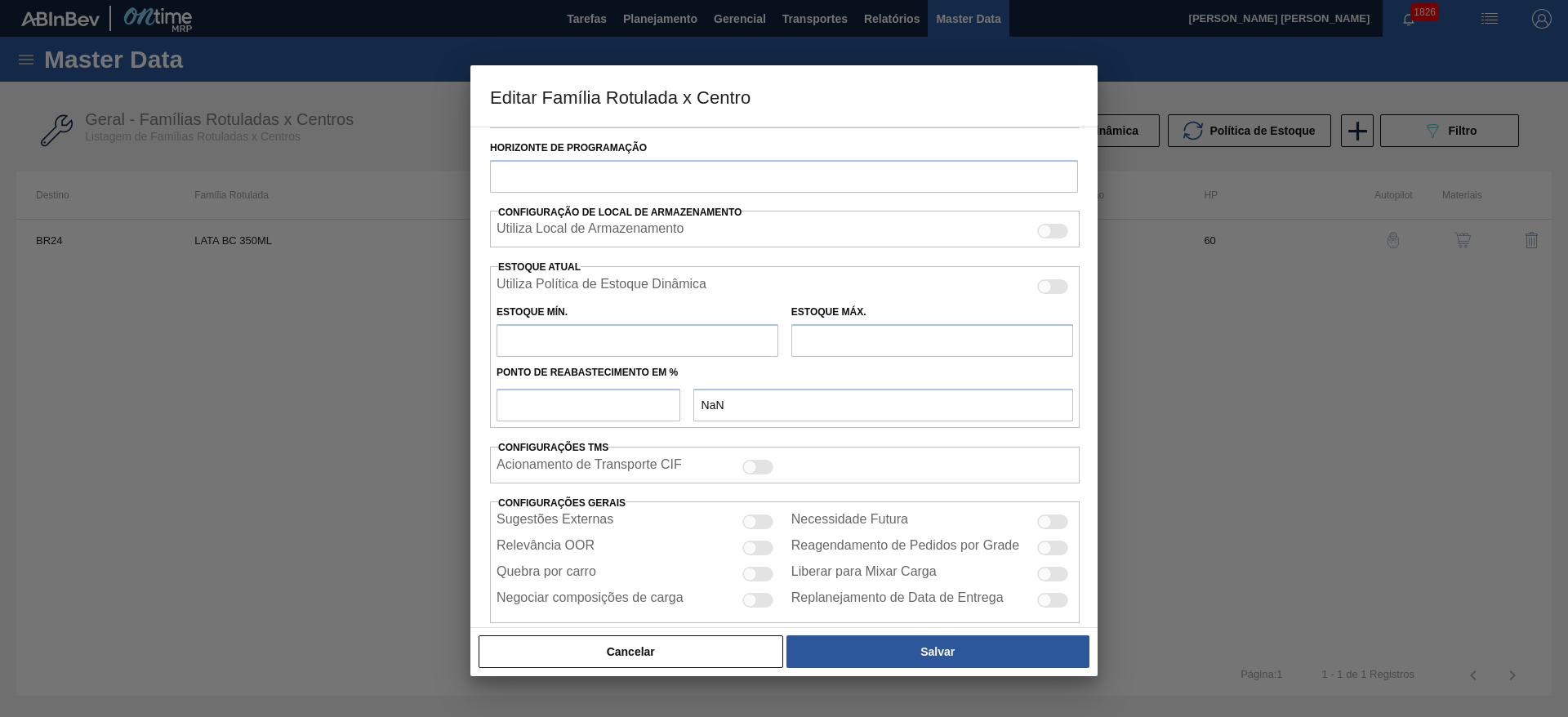
type input "Lata"
type input "LATA BC 350ML"
type input "BR24 - [GEOGRAPHIC_DATA]"
type input "0"
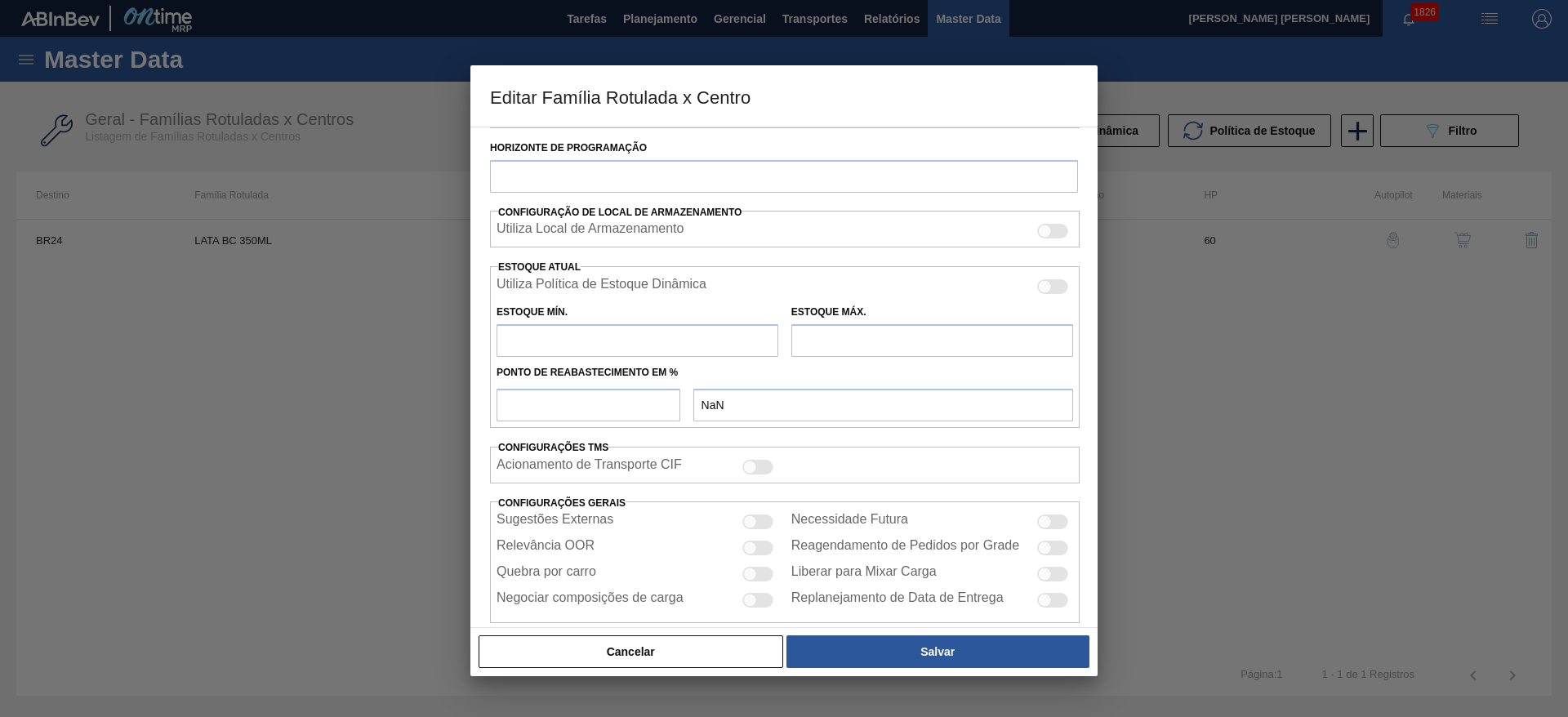
checkbox input "false"
type input "60"
type input "2.209,747"
type input "6.408,268"
type input "37"
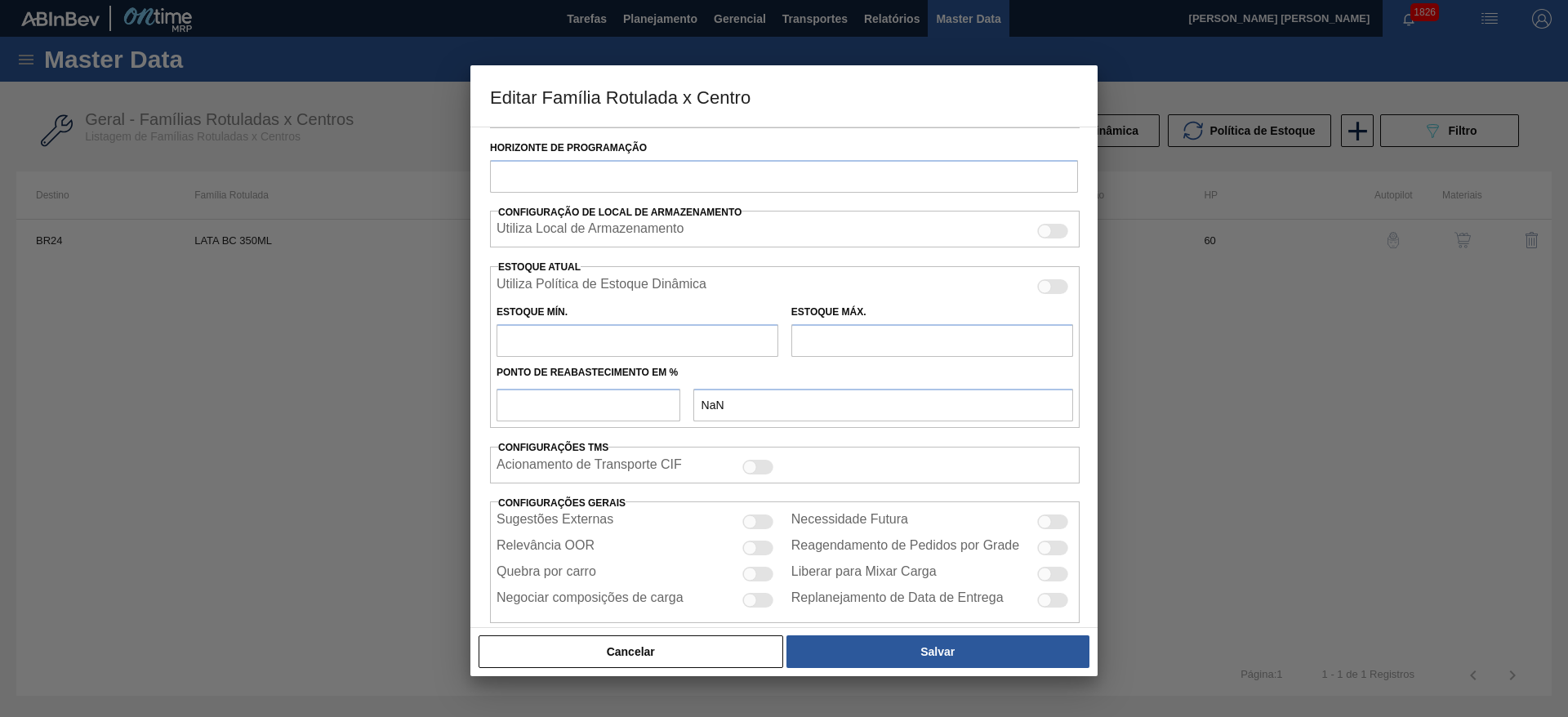
type input "3.763,200"
checkbox input "true"
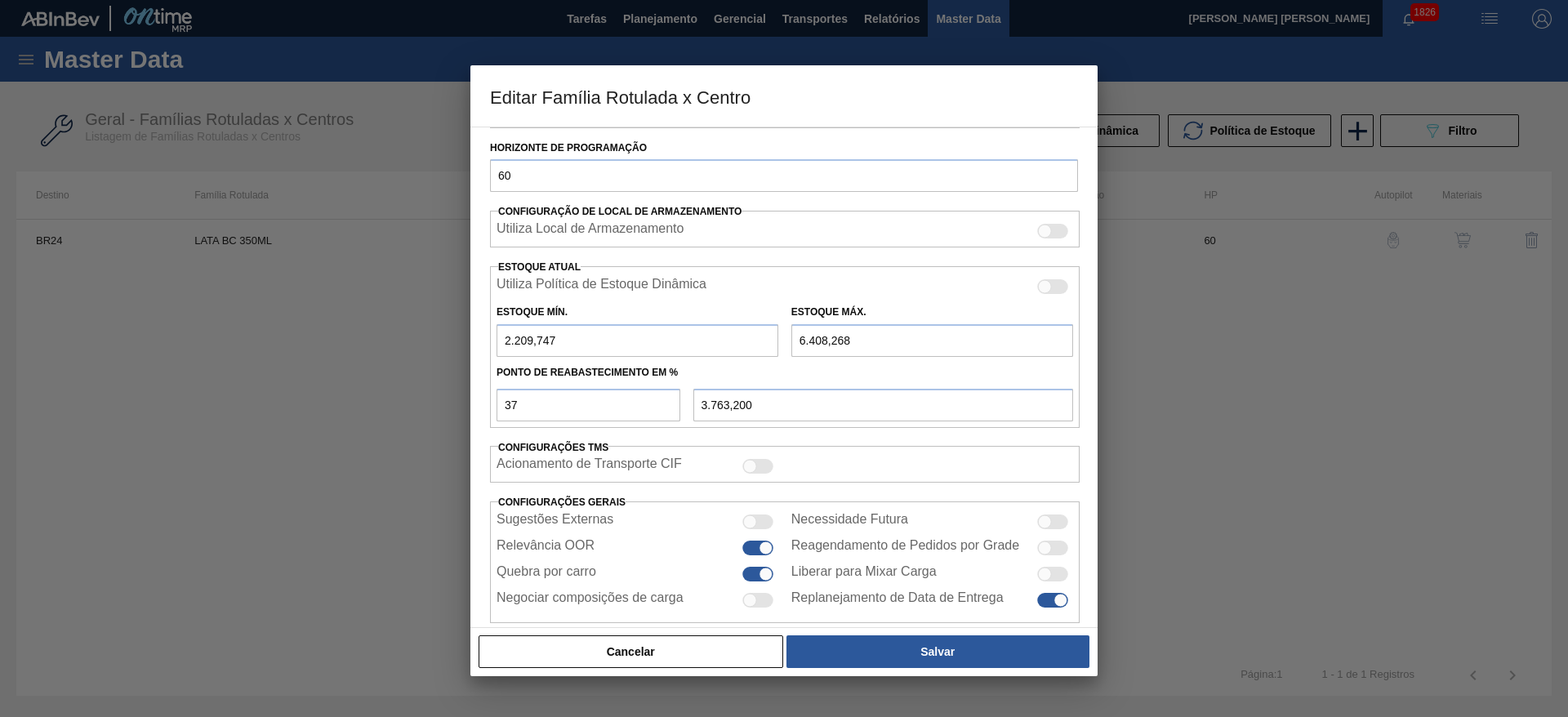
click at [761, 553] on div at bounding box center [766, 548] width 14 height 14
click at [755, 550] on div at bounding box center [757, 548] width 31 height 15
checkbox input "true"
click at [703, 648] on button "Cancelar" at bounding box center [631, 651] width 305 height 33
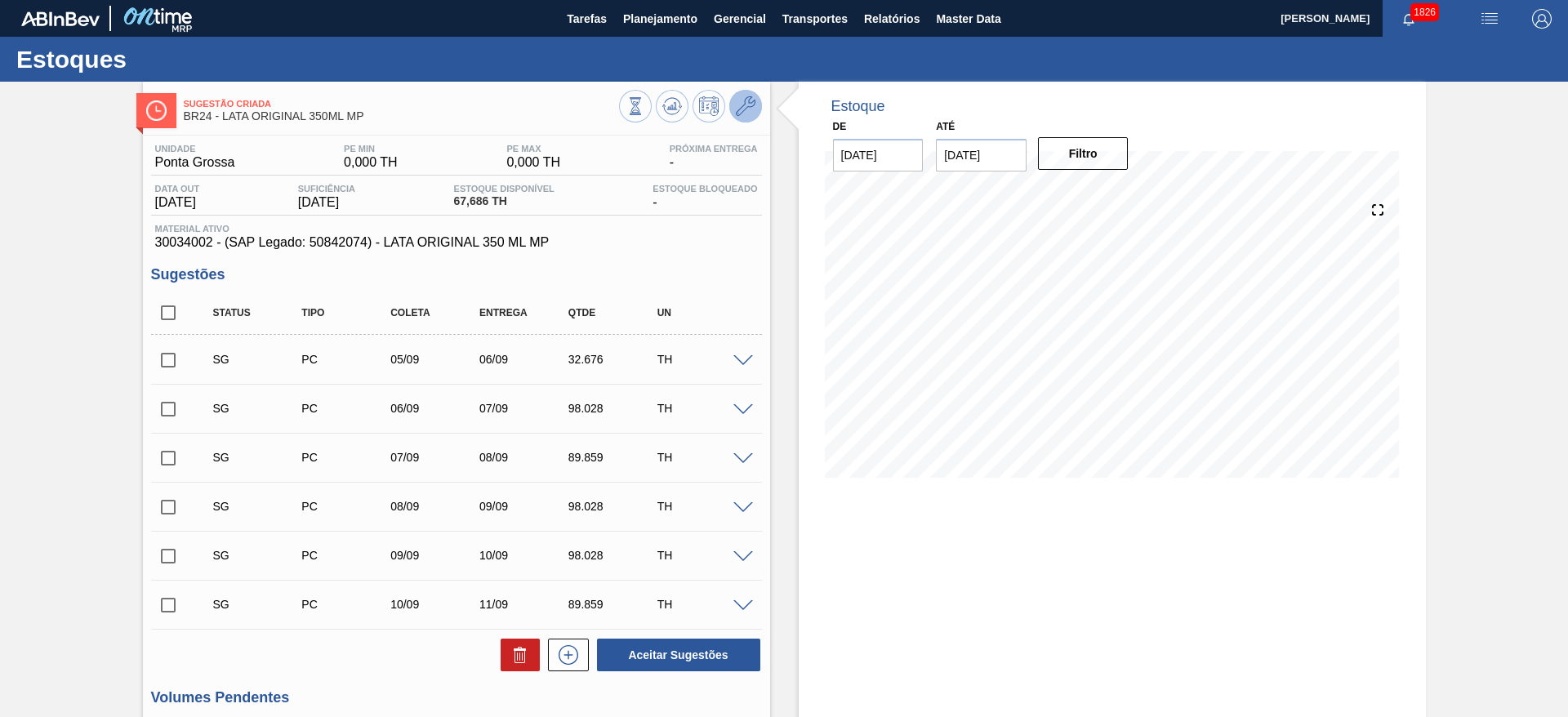
click at [742, 109] on icon at bounding box center [746, 106] width 20 height 20
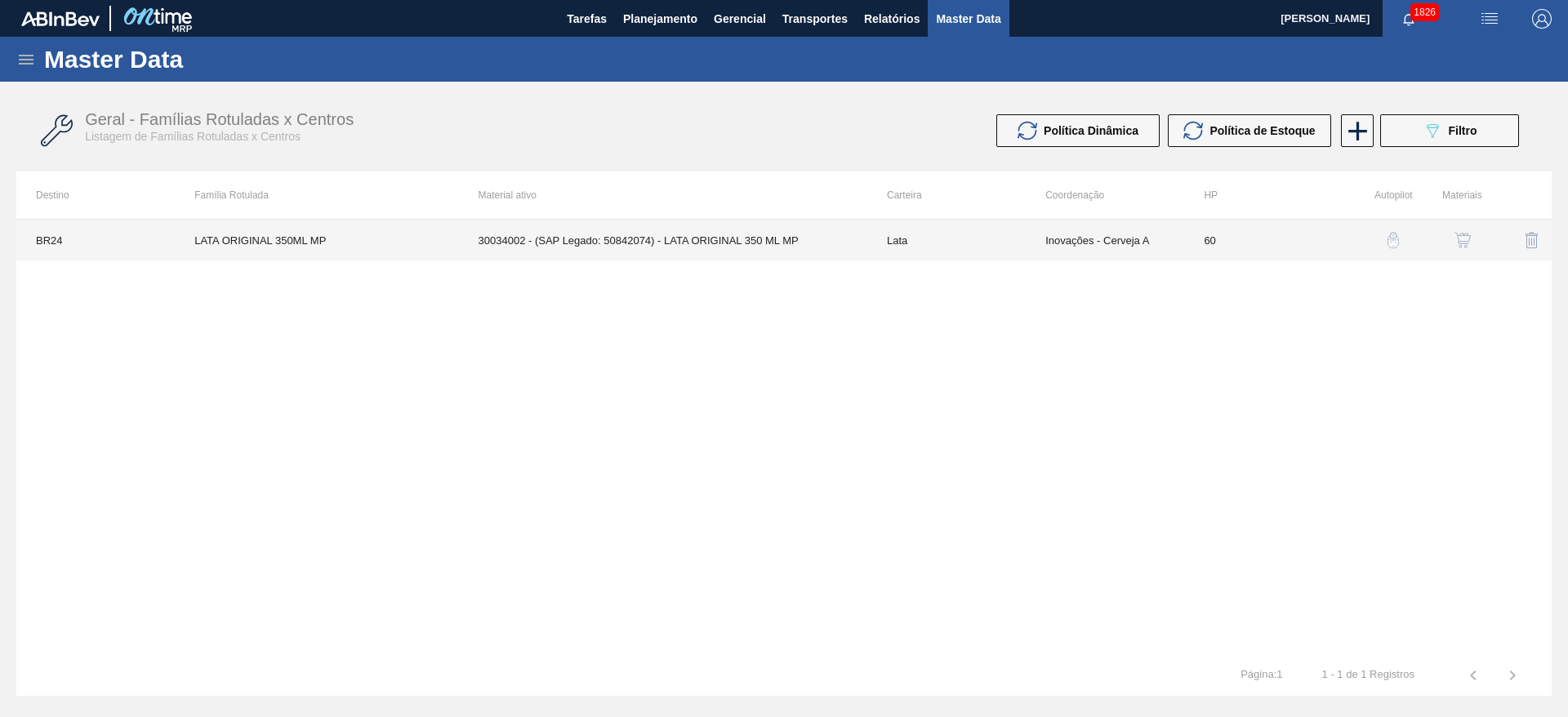
click at [709, 235] on td "30034002 - (SAP Legado: 50842074) - LATA ORIGINAL 350 ML MP" at bounding box center [663, 240] width 408 height 41
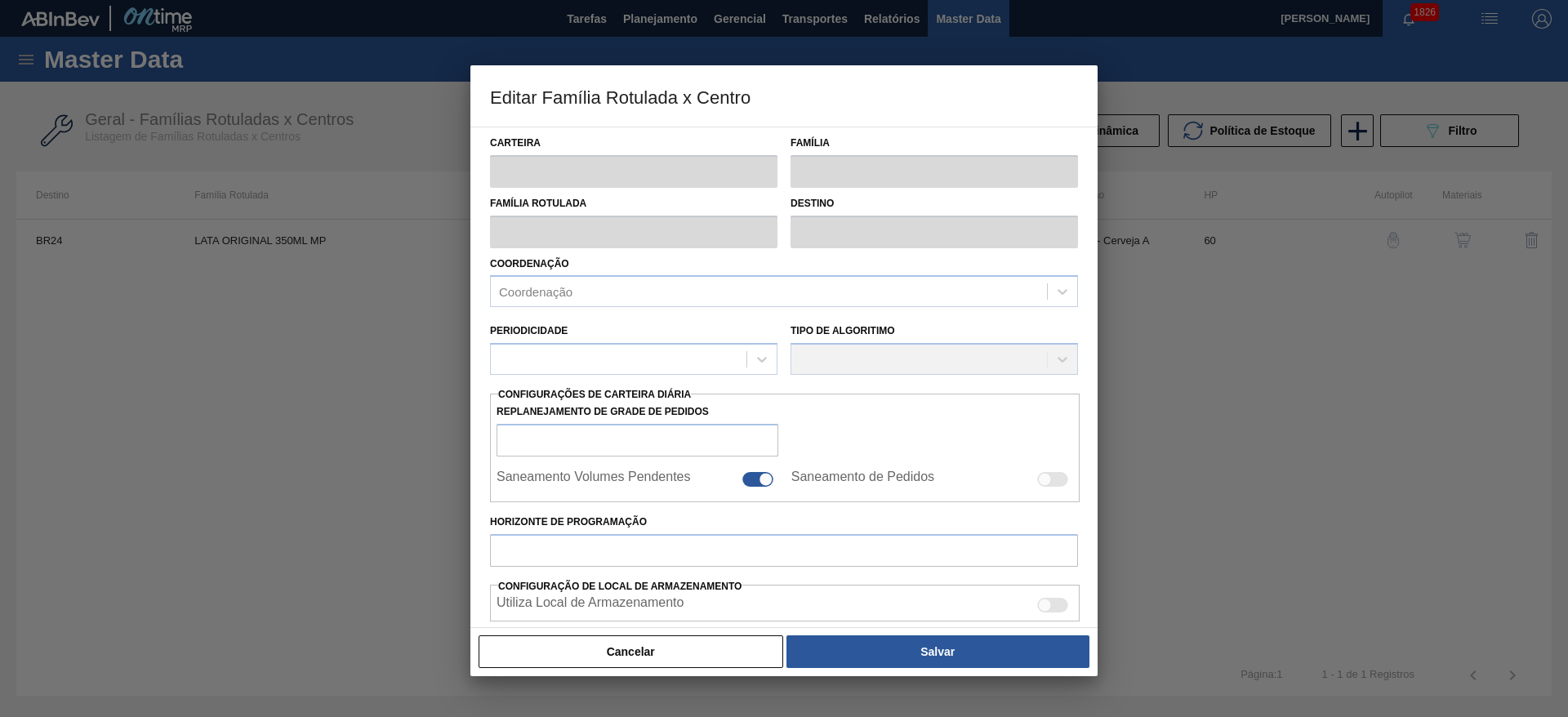
type input "Lata"
type input "LATA ORIGINAL 350ML MP"
type input "BR24 - [GEOGRAPHIC_DATA]"
type input "0"
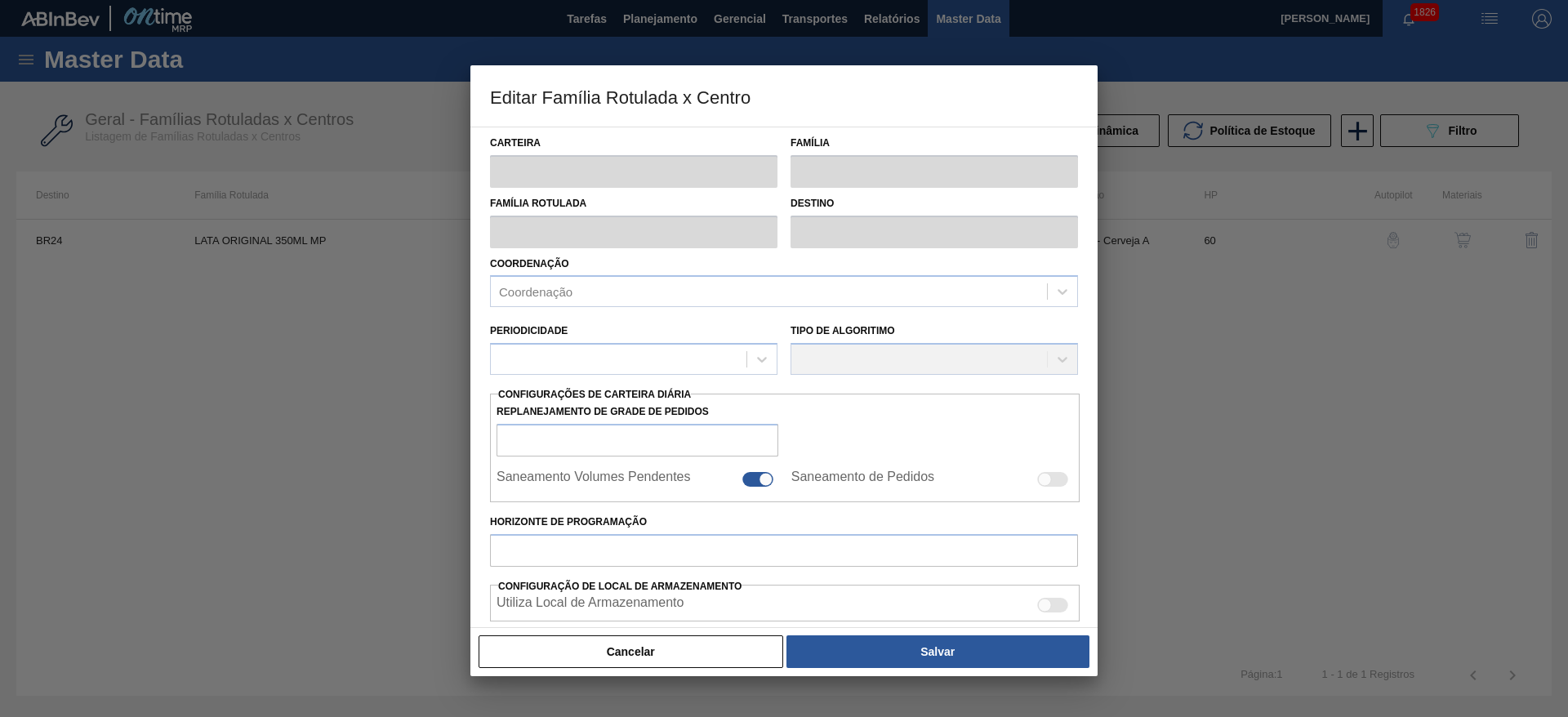
checkbox input "false"
type input "60"
type input "0"
type input "100"
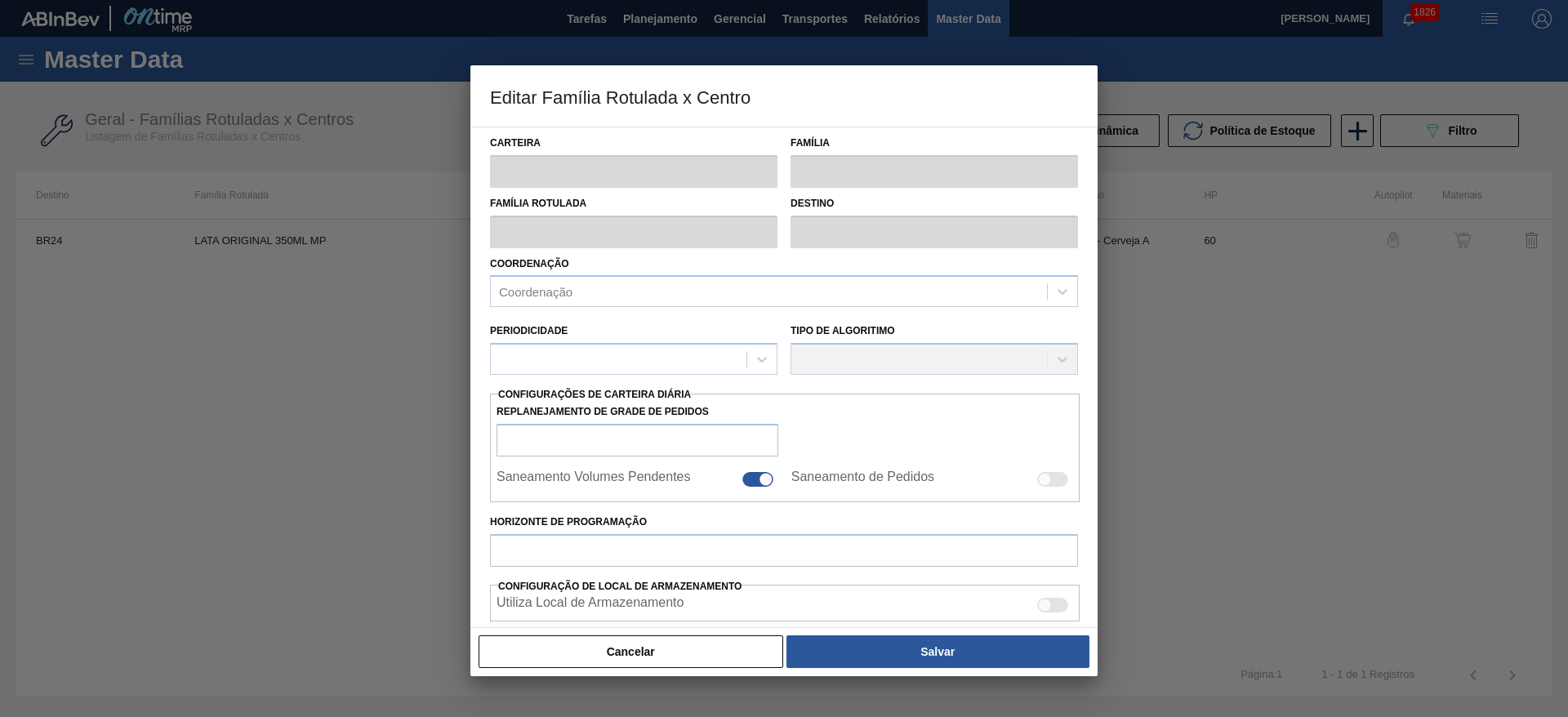
type input "0,000"
checkbox input "true"
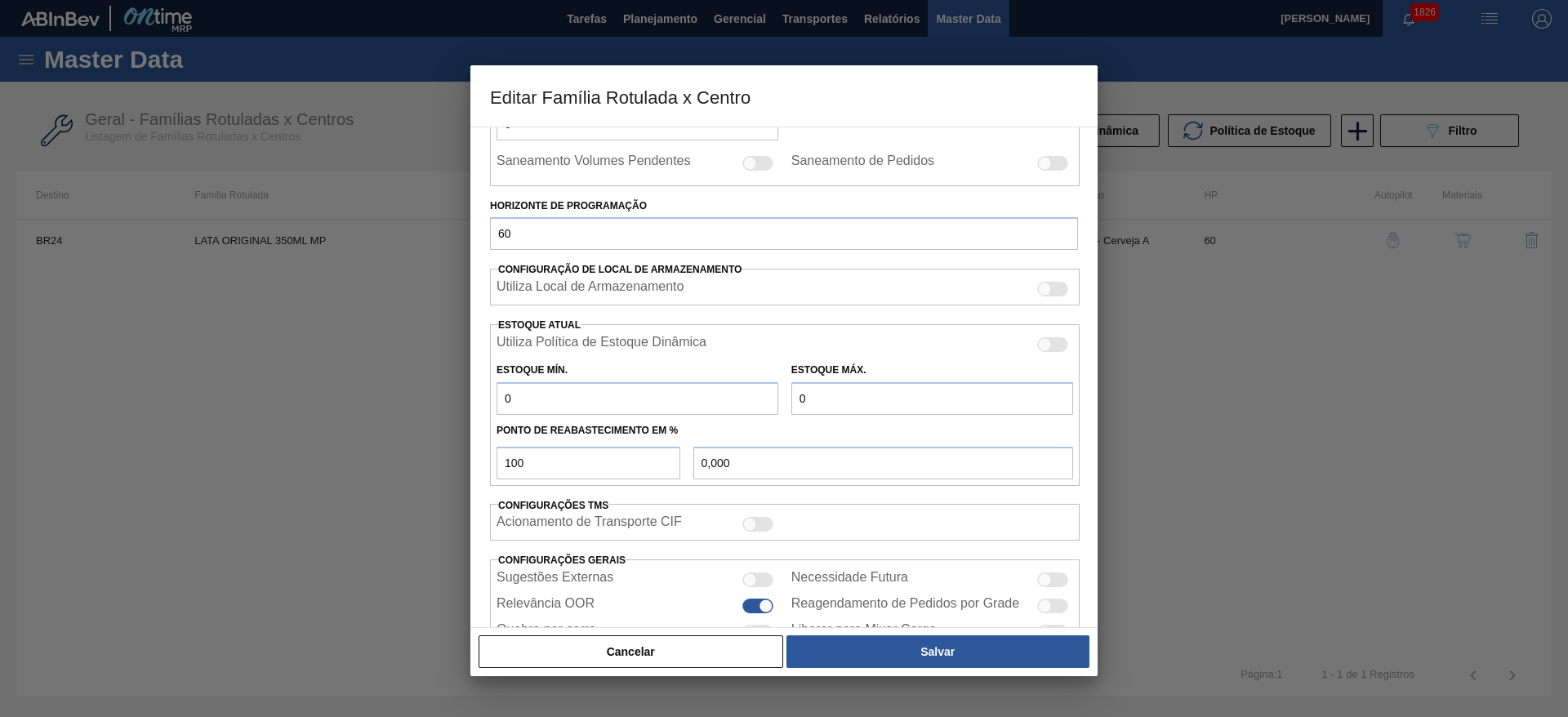
scroll to position [402, 0]
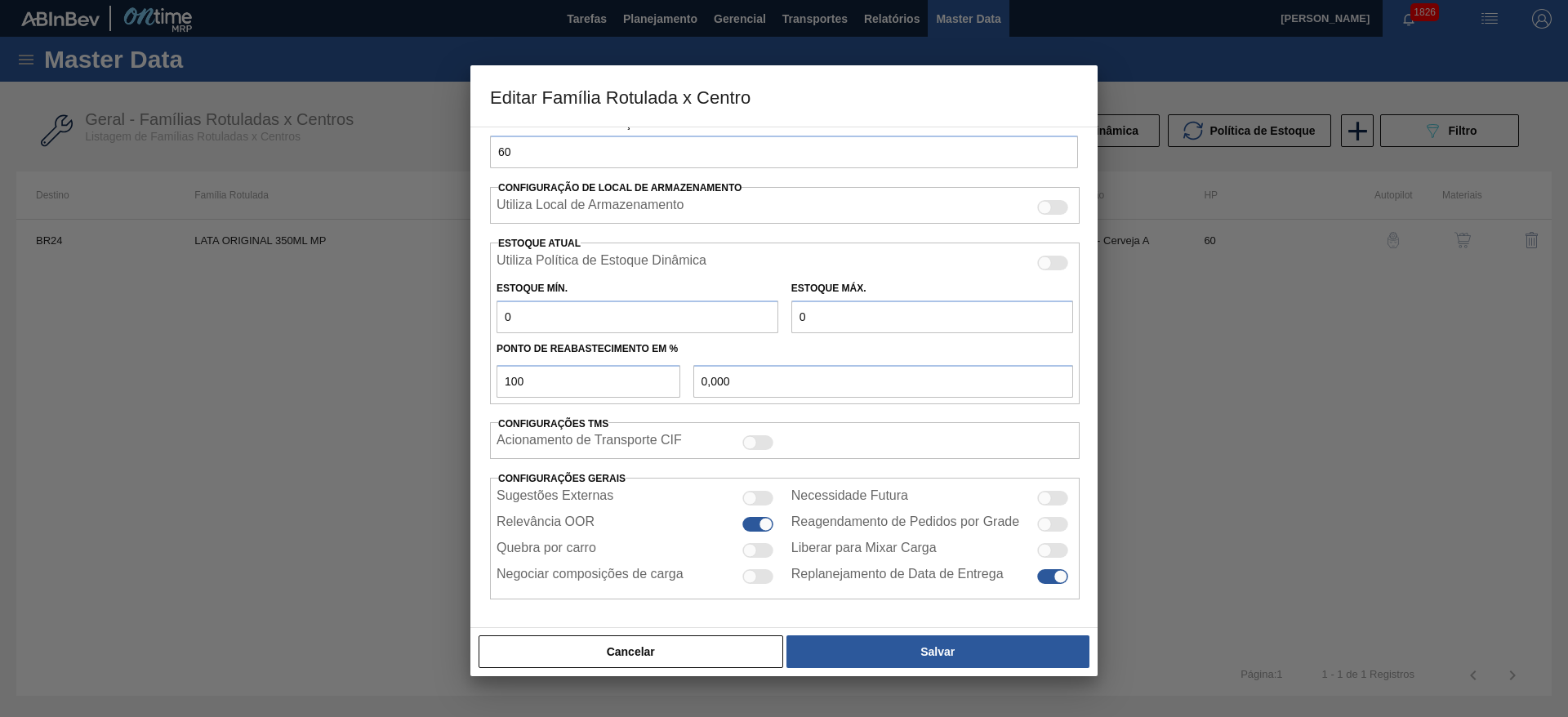
click at [756, 550] on div at bounding box center [757, 550] width 31 height 15
checkbox input "true"
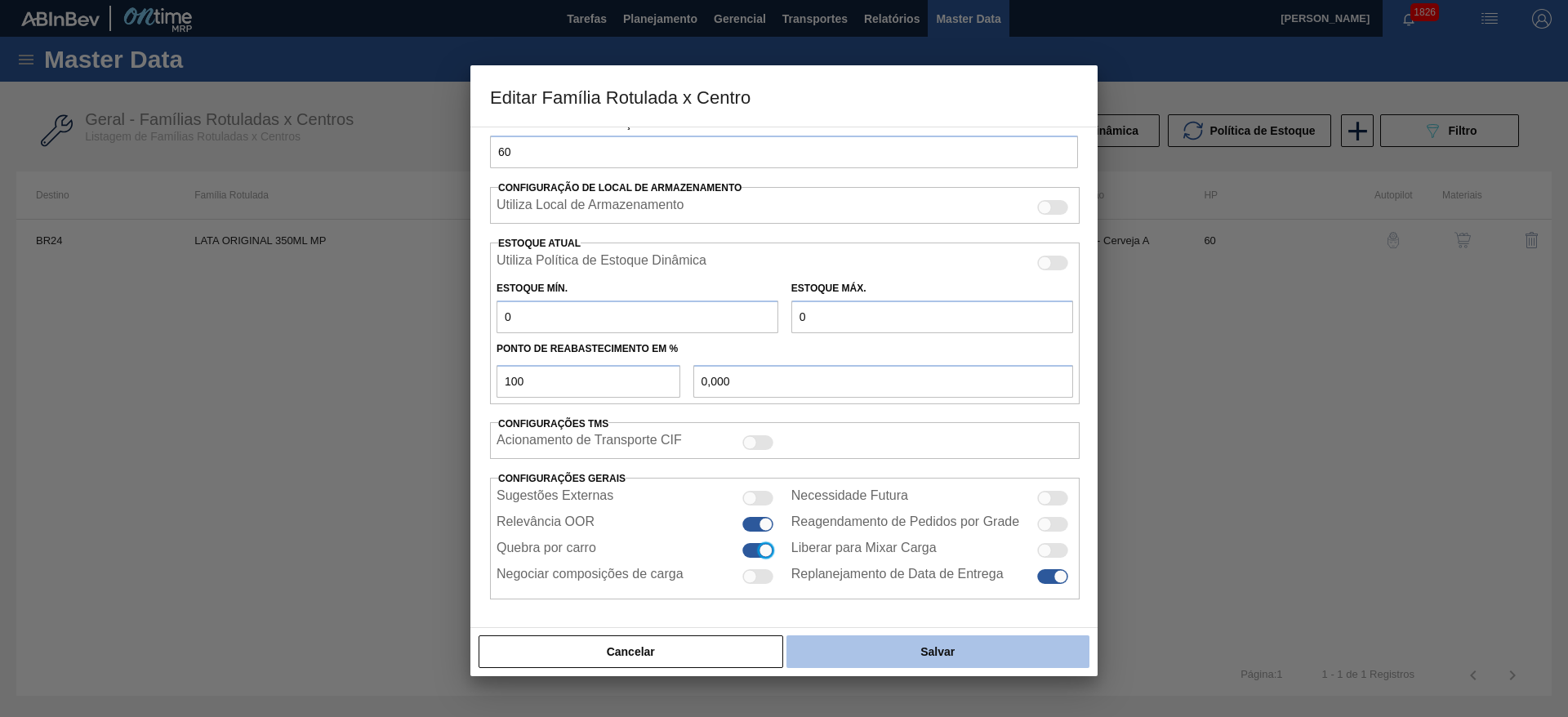
click at [874, 657] on button "Salvar" at bounding box center [937, 651] width 303 height 33
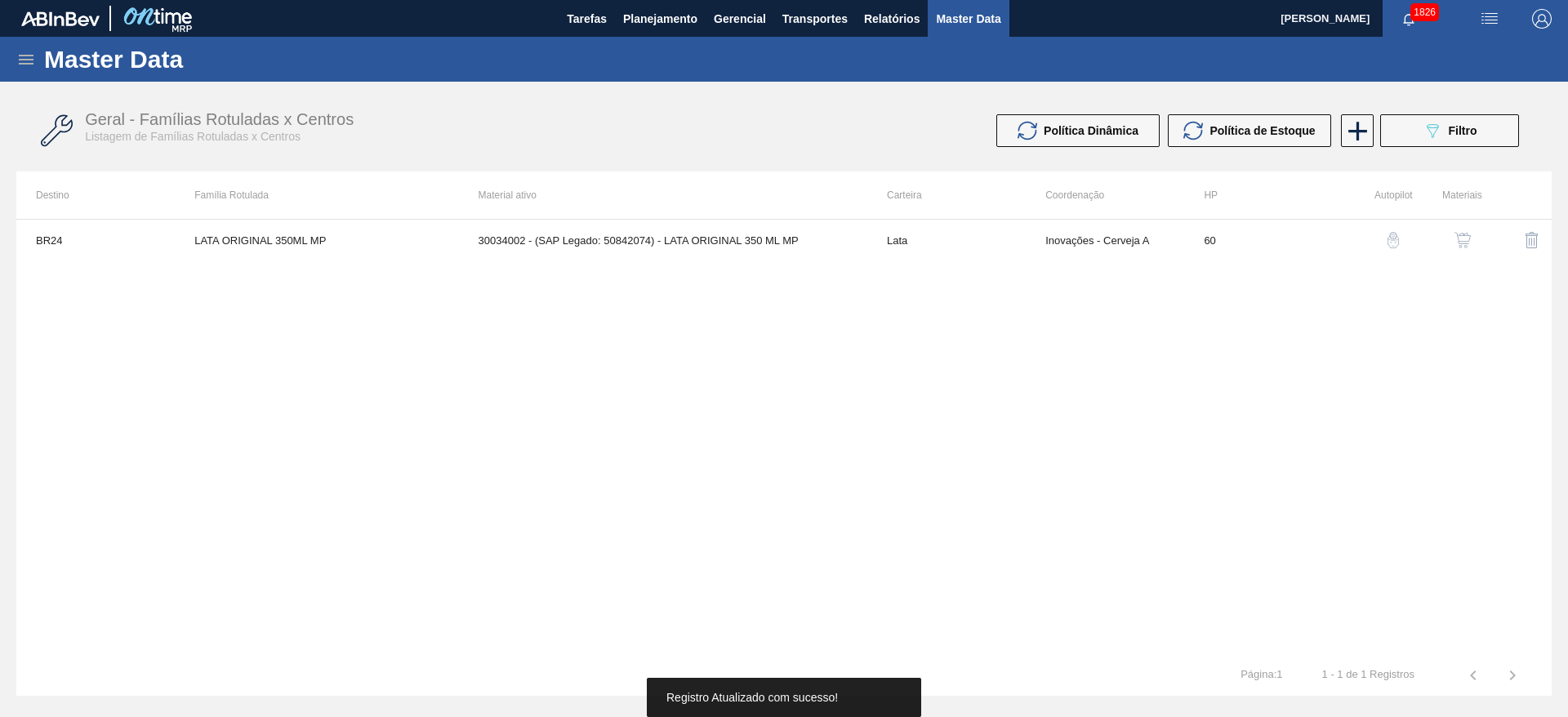
click at [1464, 247] on img "button" at bounding box center [1462, 240] width 16 height 16
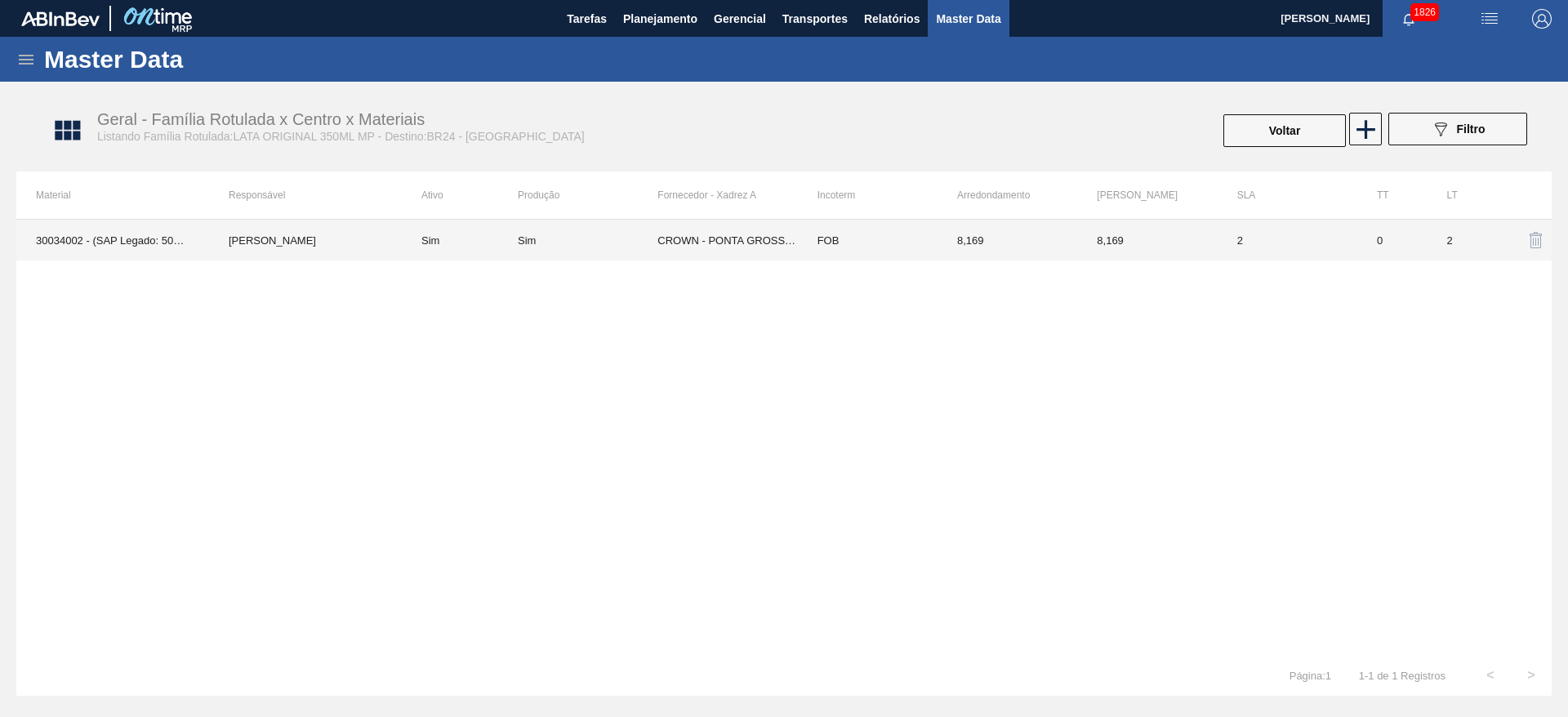
click at [688, 239] on td "CROWN - PONTA GROSSA ([GEOGRAPHIC_DATA])" at bounding box center [727, 240] width 140 height 41
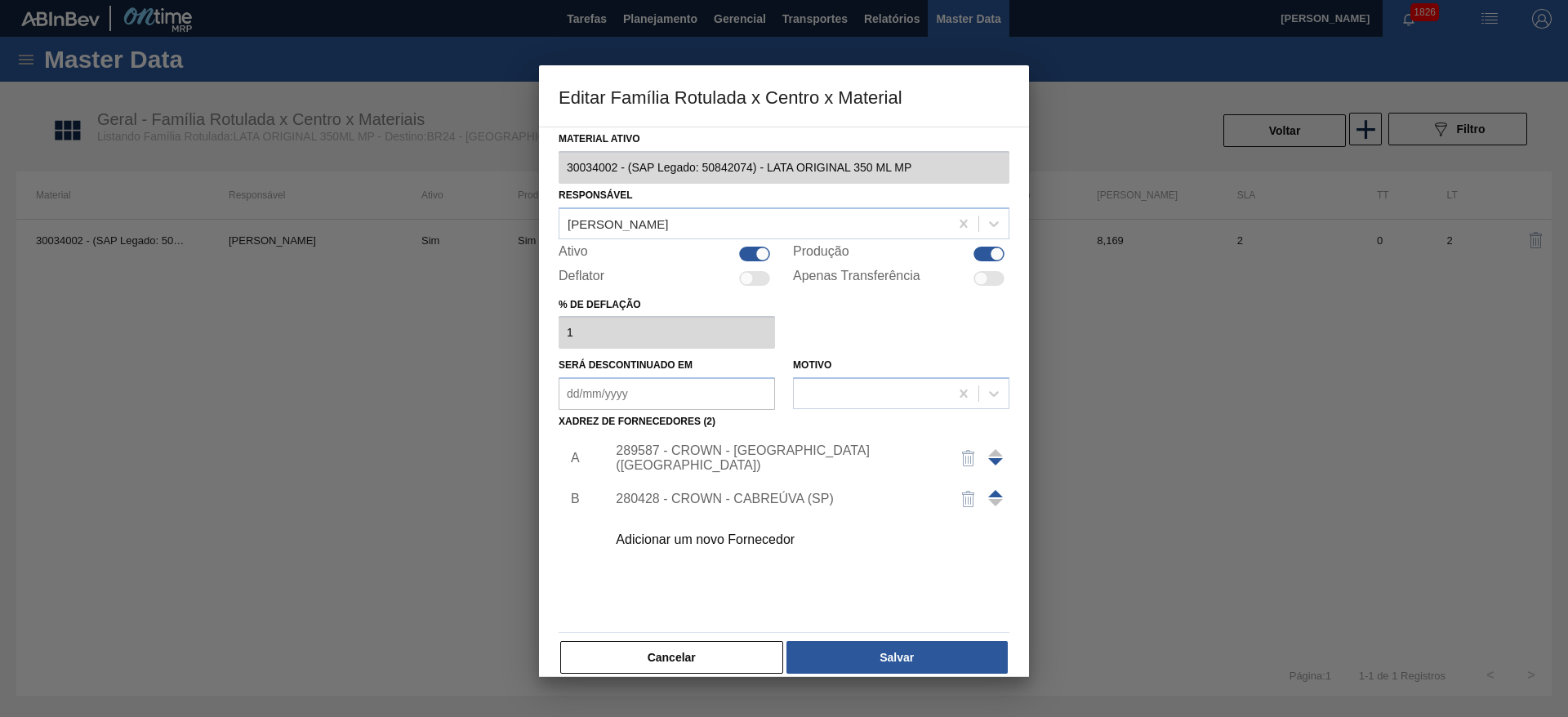
click at [792, 456] on div "289587 - CROWN - [GEOGRAPHIC_DATA] ([GEOGRAPHIC_DATA])" at bounding box center [776, 457] width 320 height 29
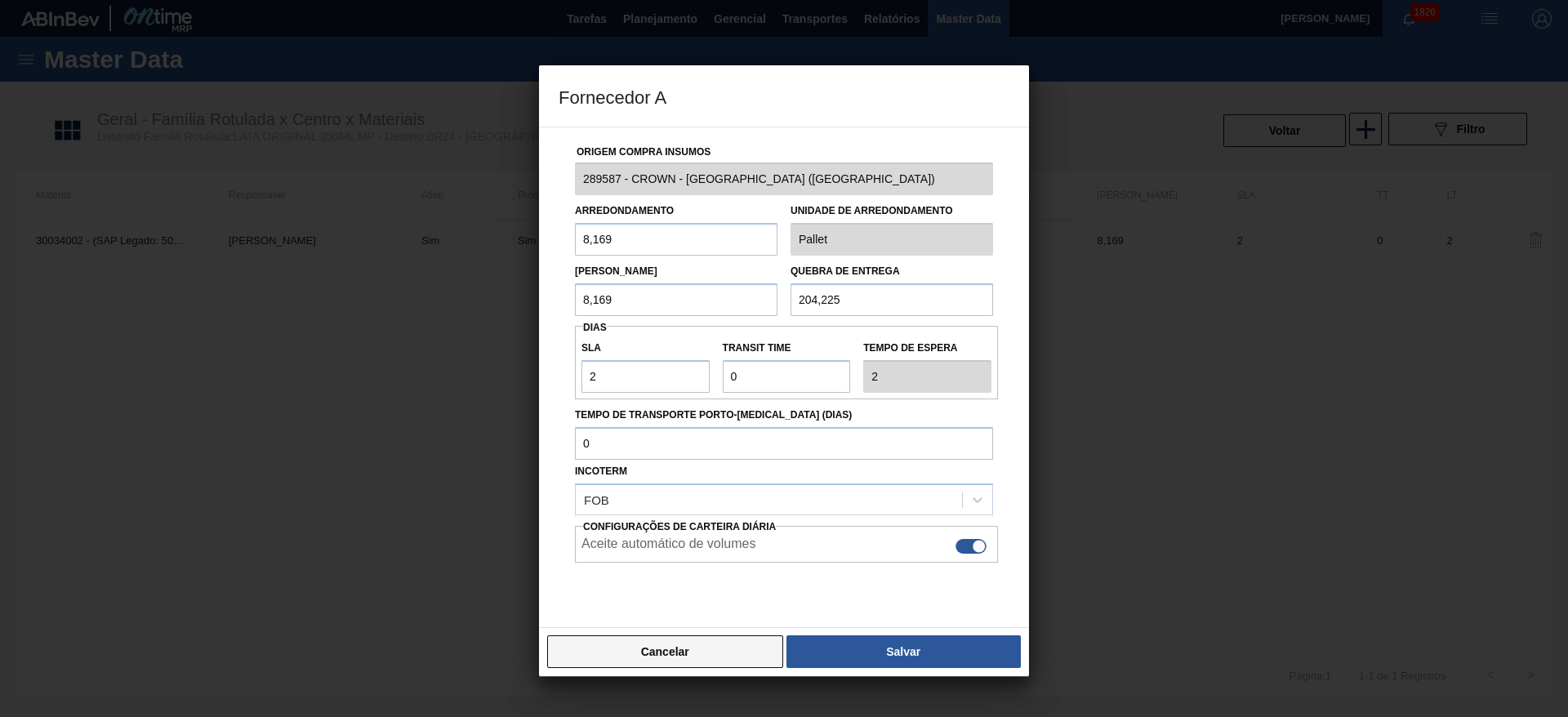
click at [731, 652] on button "Cancelar" at bounding box center [665, 651] width 236 height 33
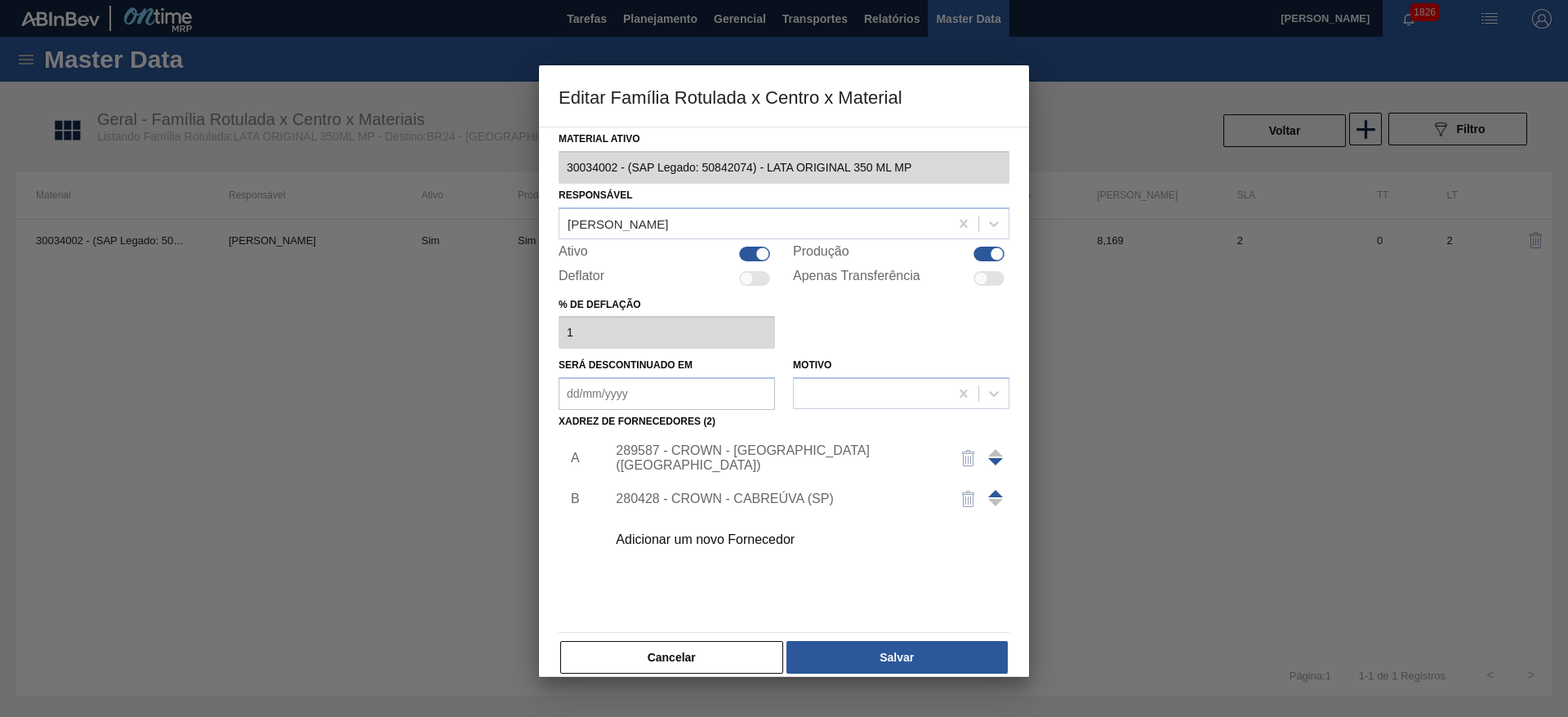
click at [763, 501] on div "280428 - CROWN - CABREÚVA (SP)" at bounding box center [776, 499] width 320 height 15
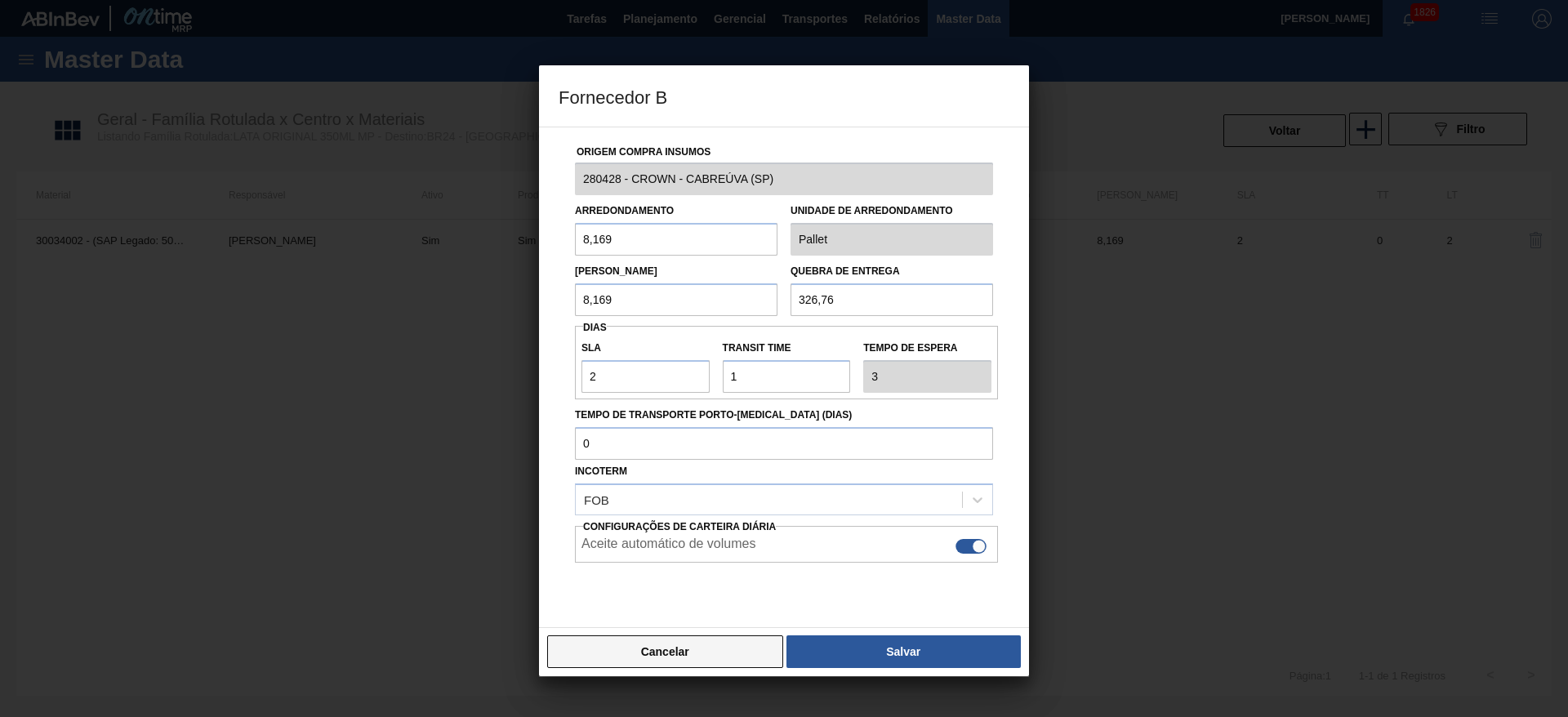
click at [755, 656] on button "Cancelar" at bounding box center [665, 651] width 236 height 33
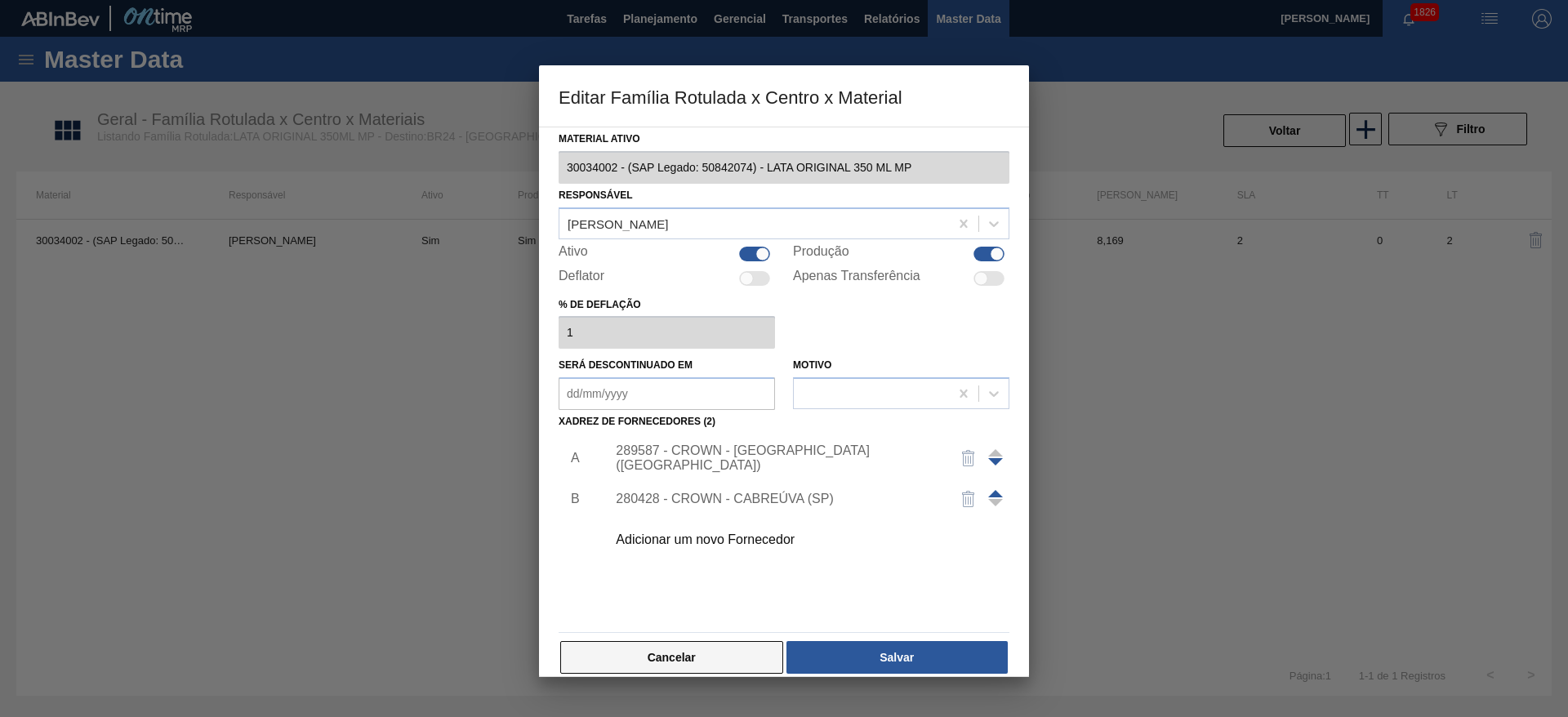
click at [747, 650] on button "Cancelar" at bounding box center [671, 657] width 223 height 33
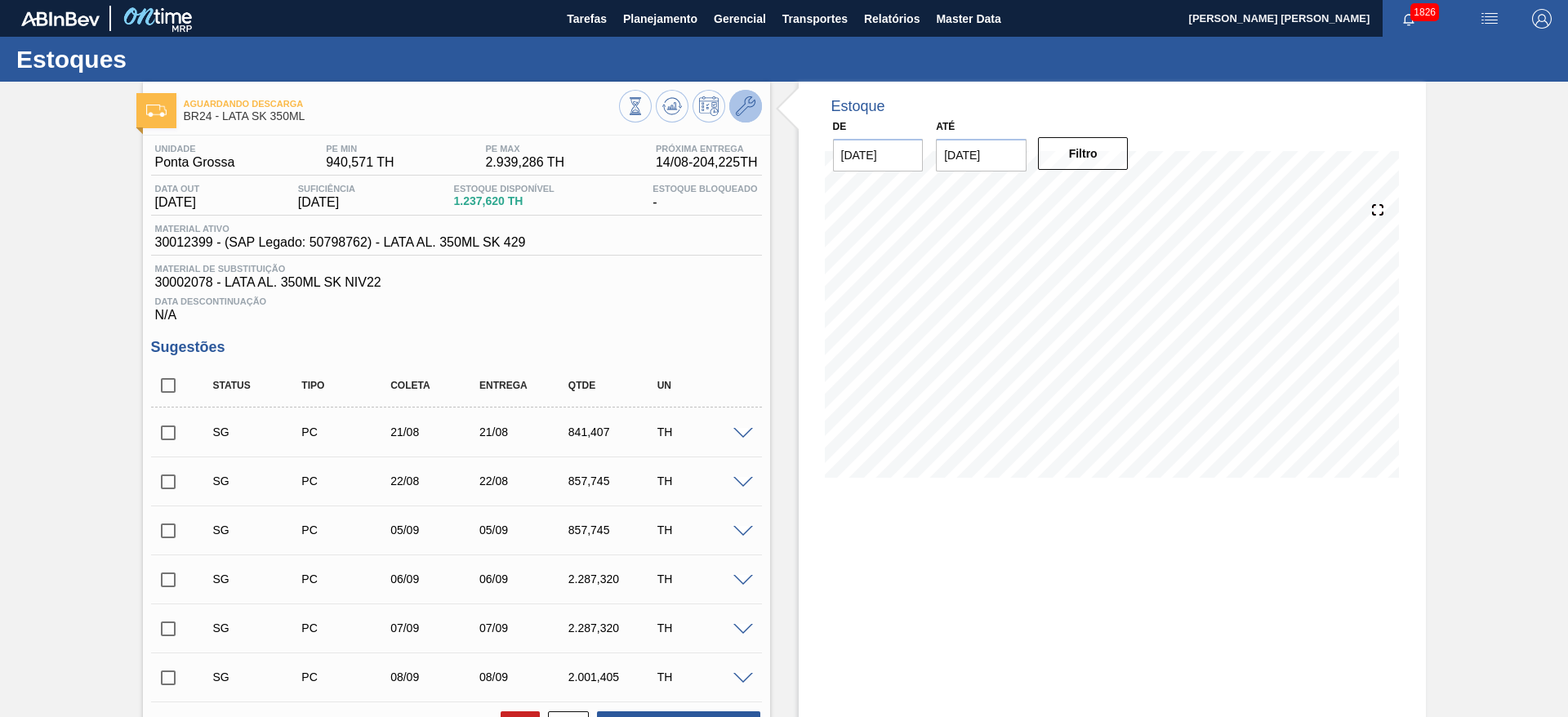
click at [754, 100] on button at bounding box center [745, 106] width 33 height 33
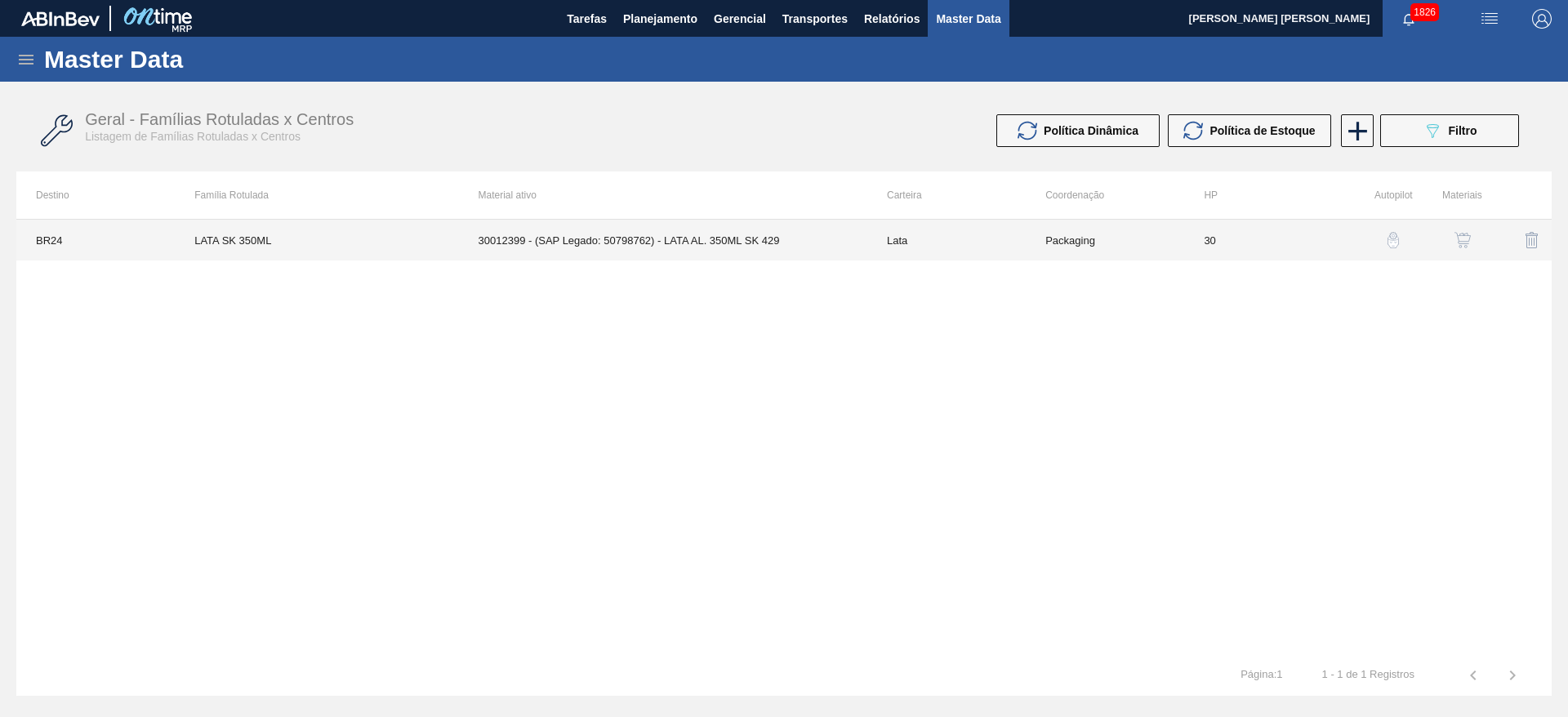
click at [751, 229] on td "30012399 - (SAP Legado: 50798762) - LATA AL. 350ML SK 429" at bounding box center [663, 240] width 408 height 41
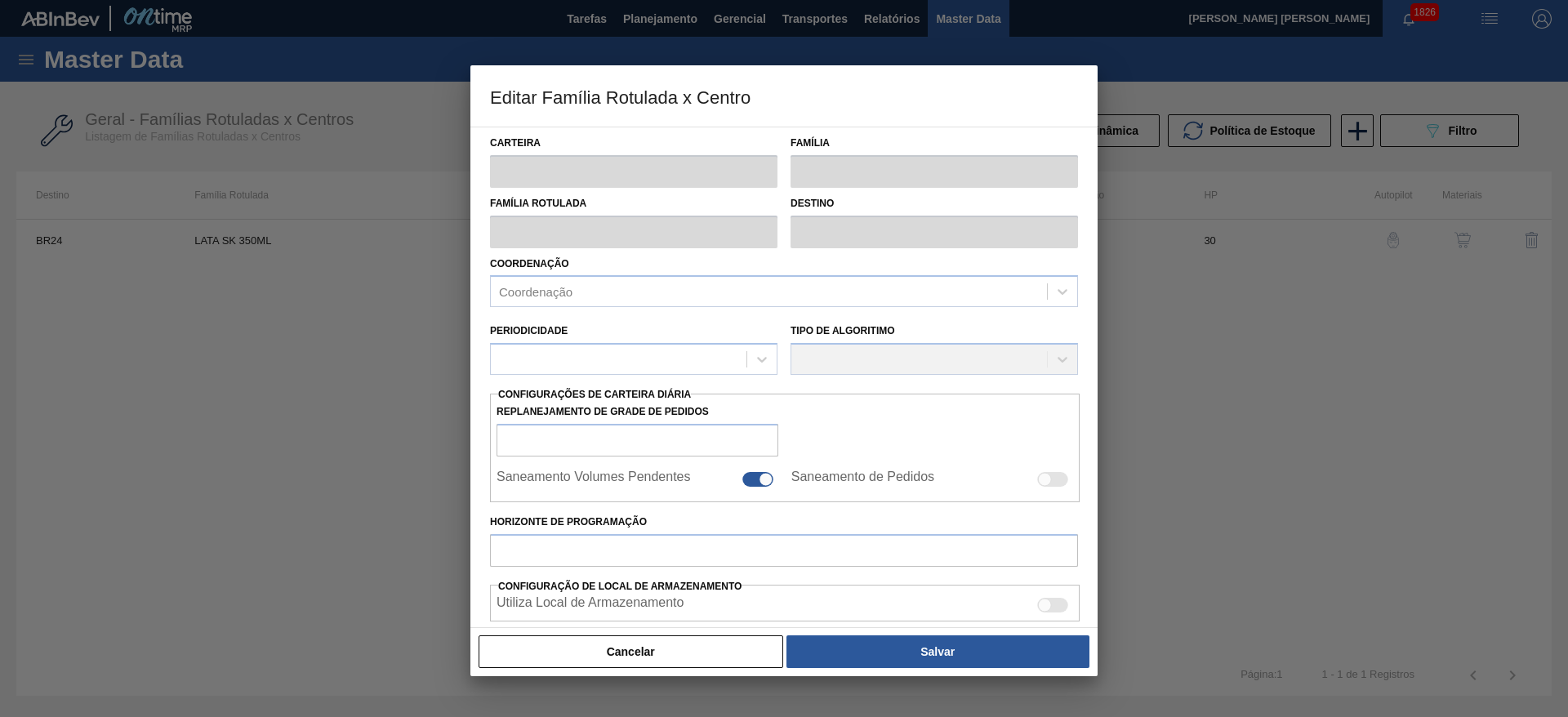
type input "Lata"
type input "LATA SK 350ML"
type input "BR24 - [GEOGRAPHIC_DATA]"
type input "0"
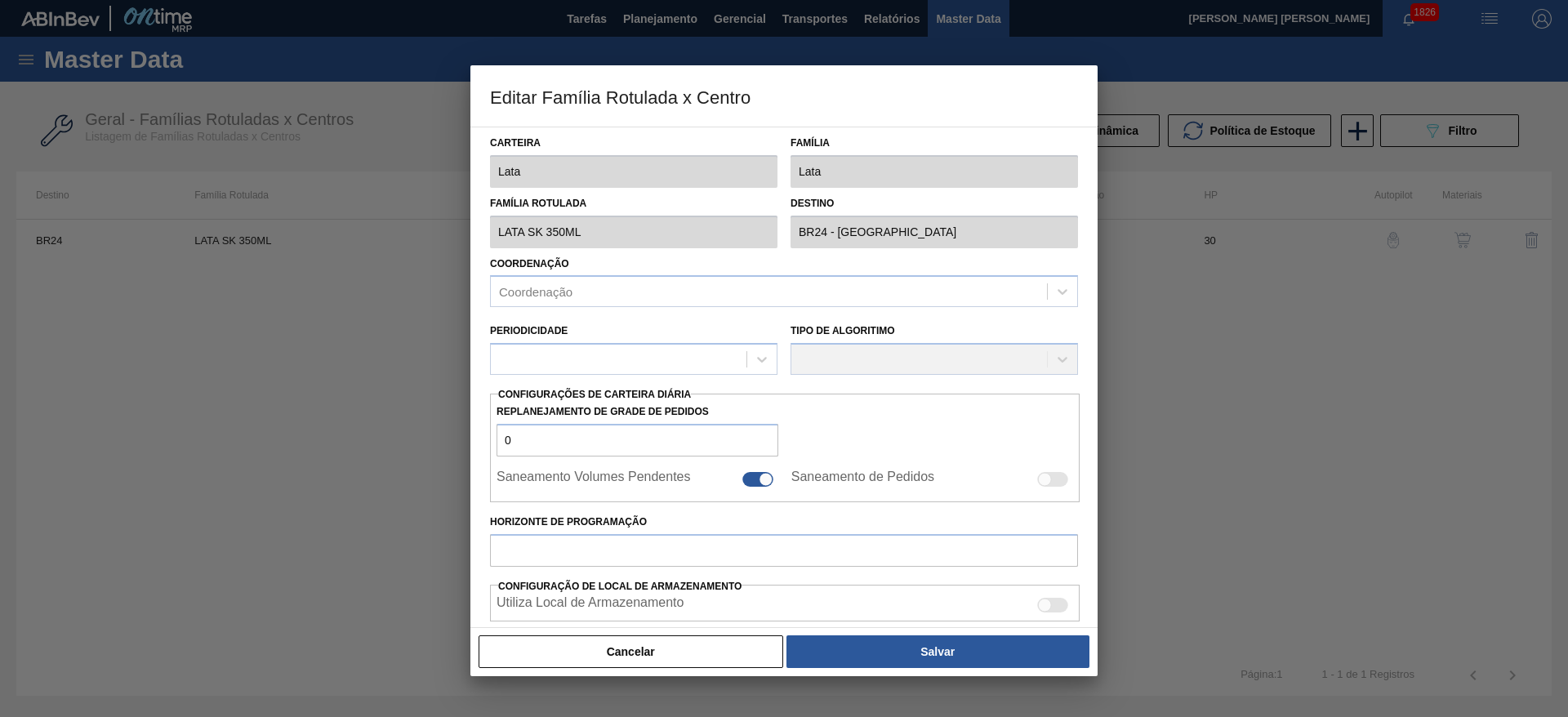
checkbox input "false"
type input "30"
type input "940,571"
type input "2.939,286"
type input "41"
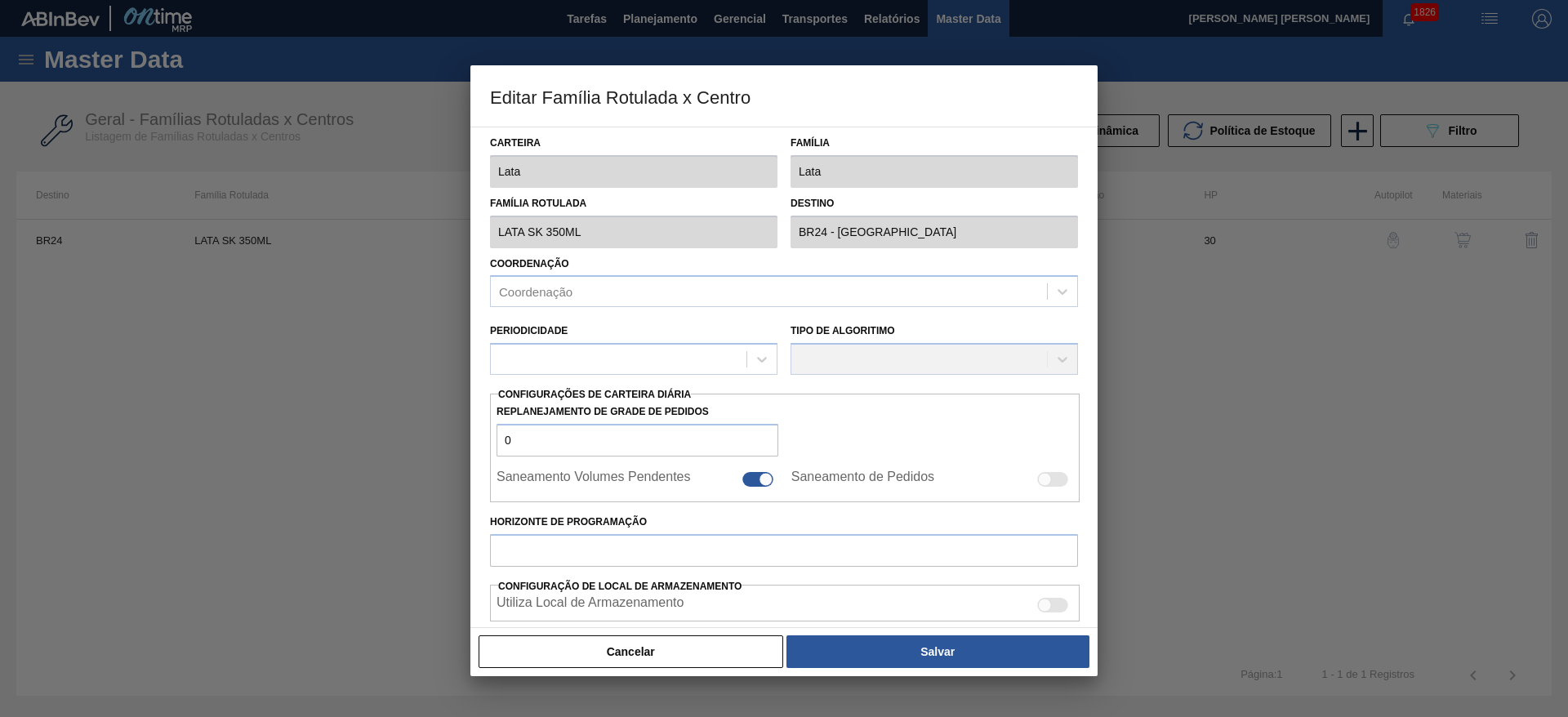
type input "1.760,044"
checkbox input "true"
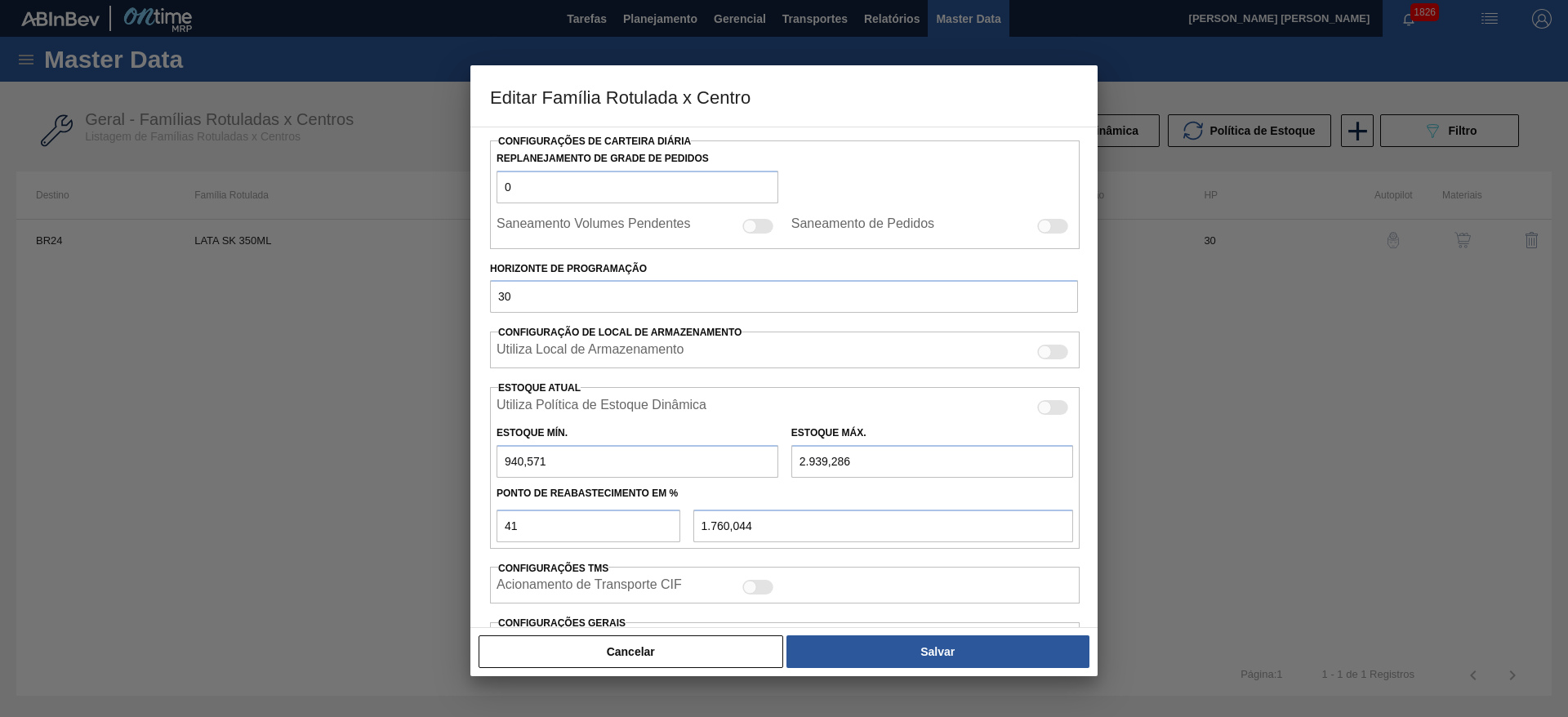
scroll to position [402, 0]
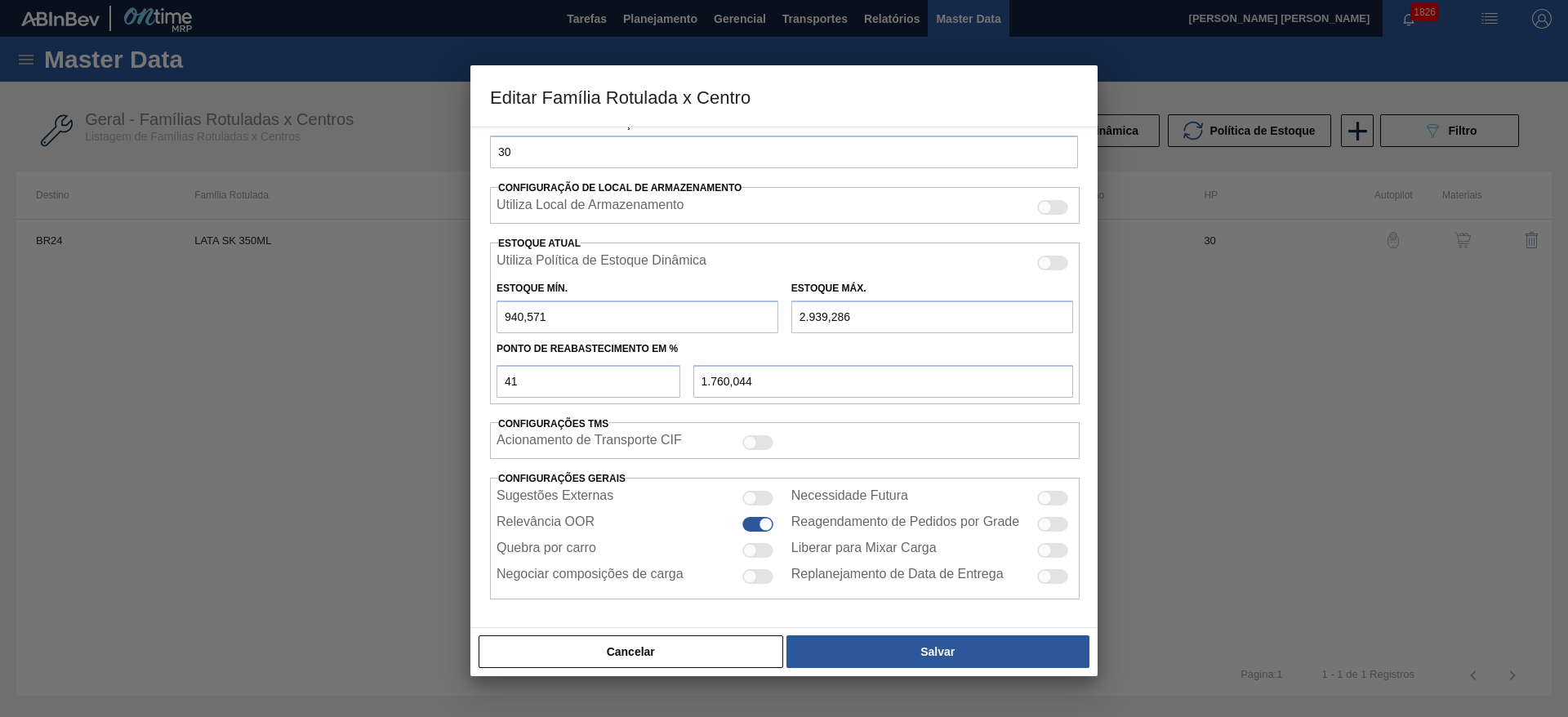
click at [752, 547] on div at bounding box center [750, 551] width 14 height 14
checkbox input "true"
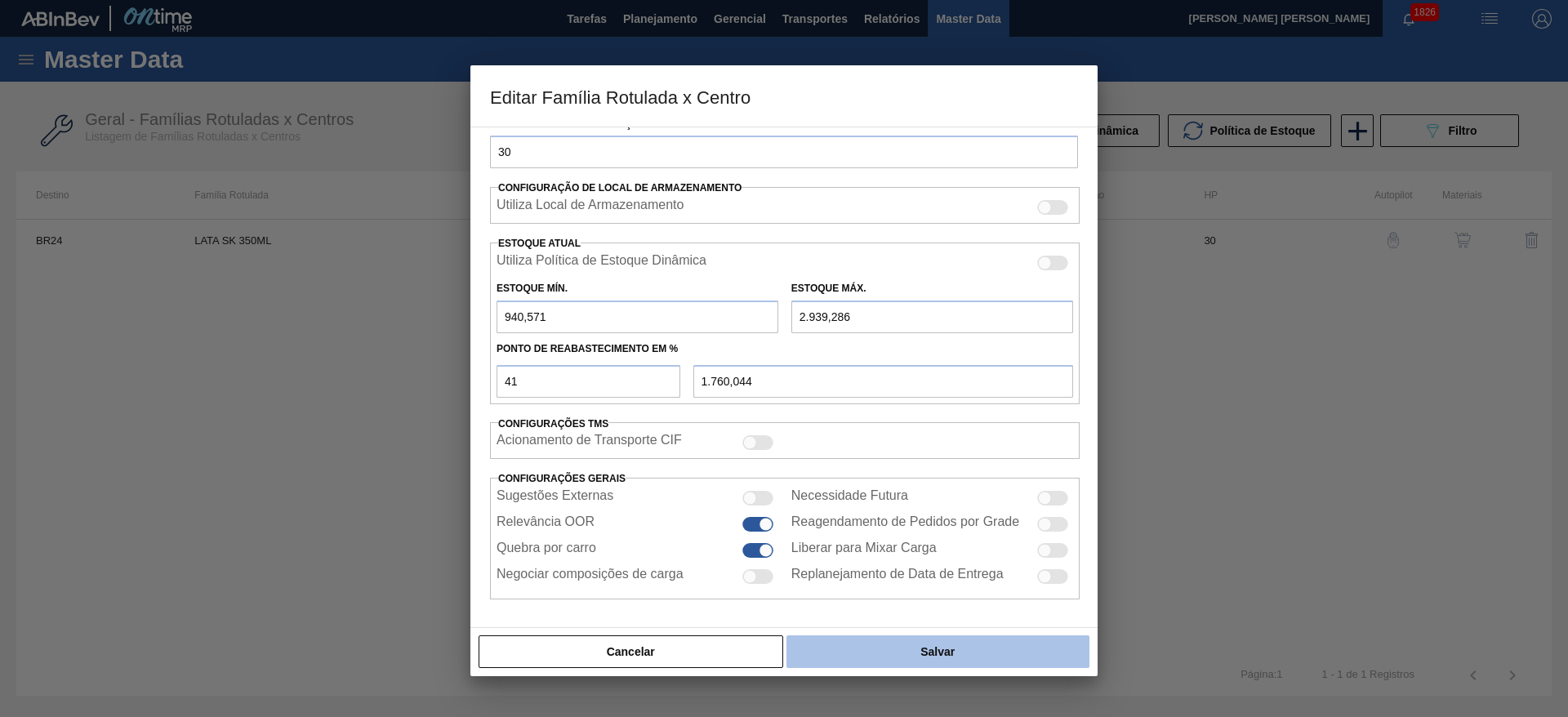
click at [921, 643] on button "Salvar" at bounding box center [937, 651] width 303 height 33
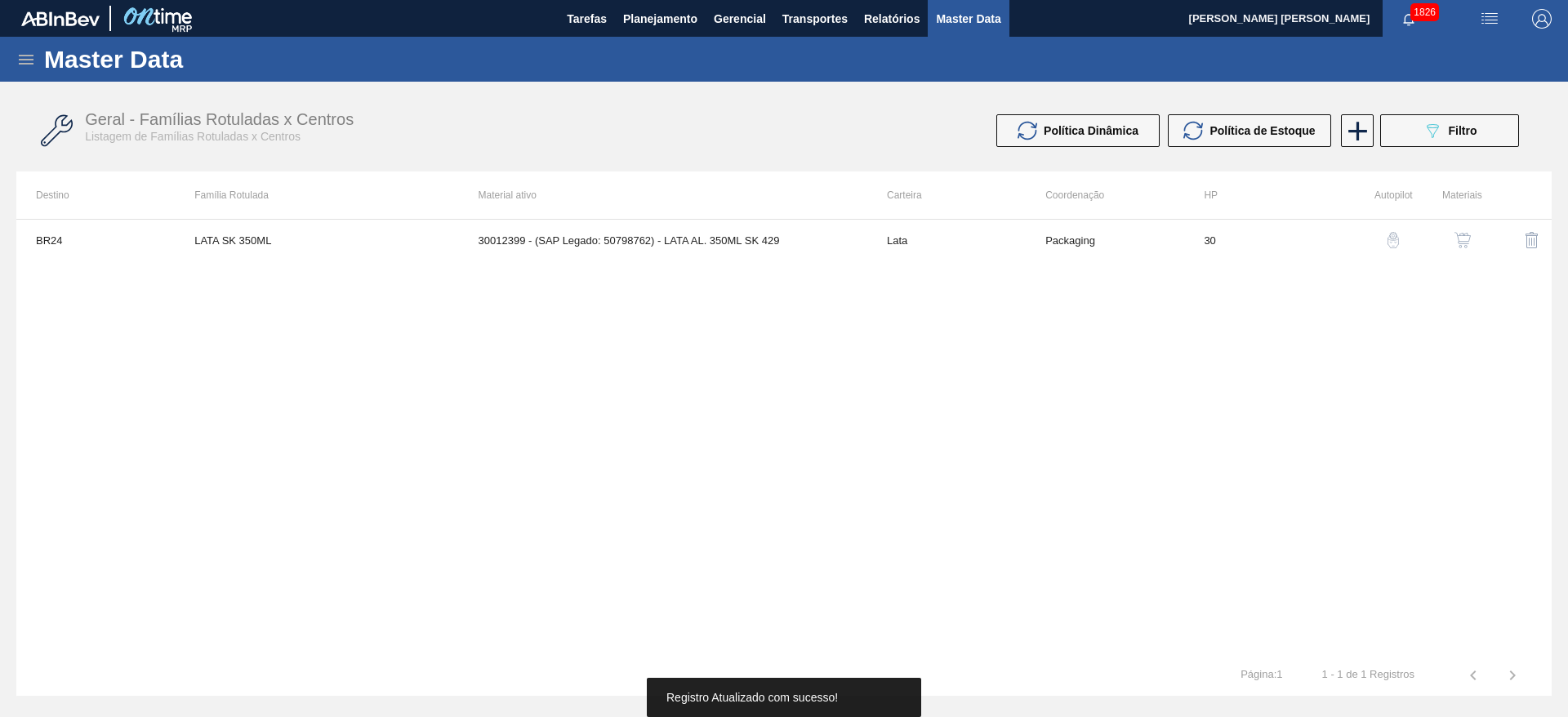
click at [1456, 238] on img "button" at bounding box center [1462, 240] width 16 height 16
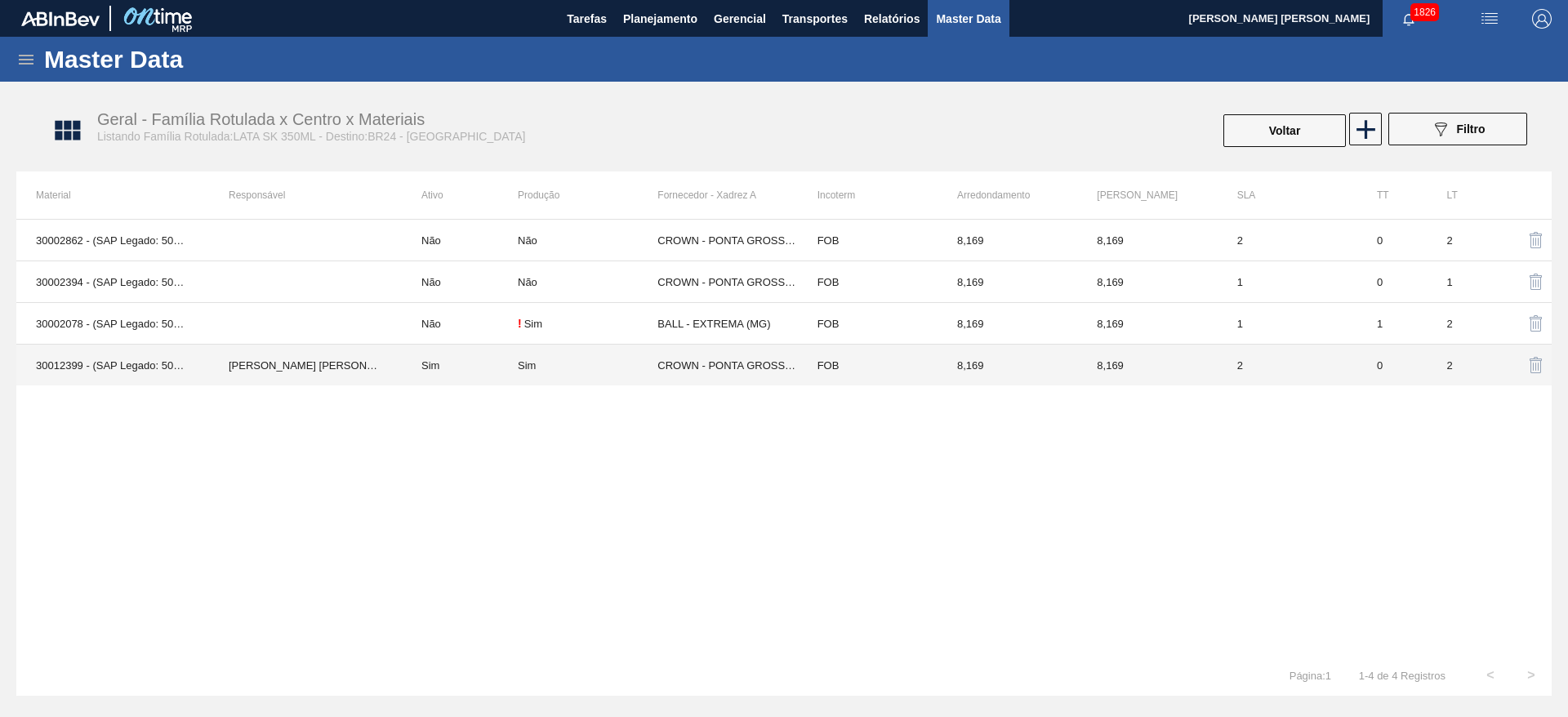
click at [619, 379] on td "Sim" at bounding box center [588, 366] width 140 height 42
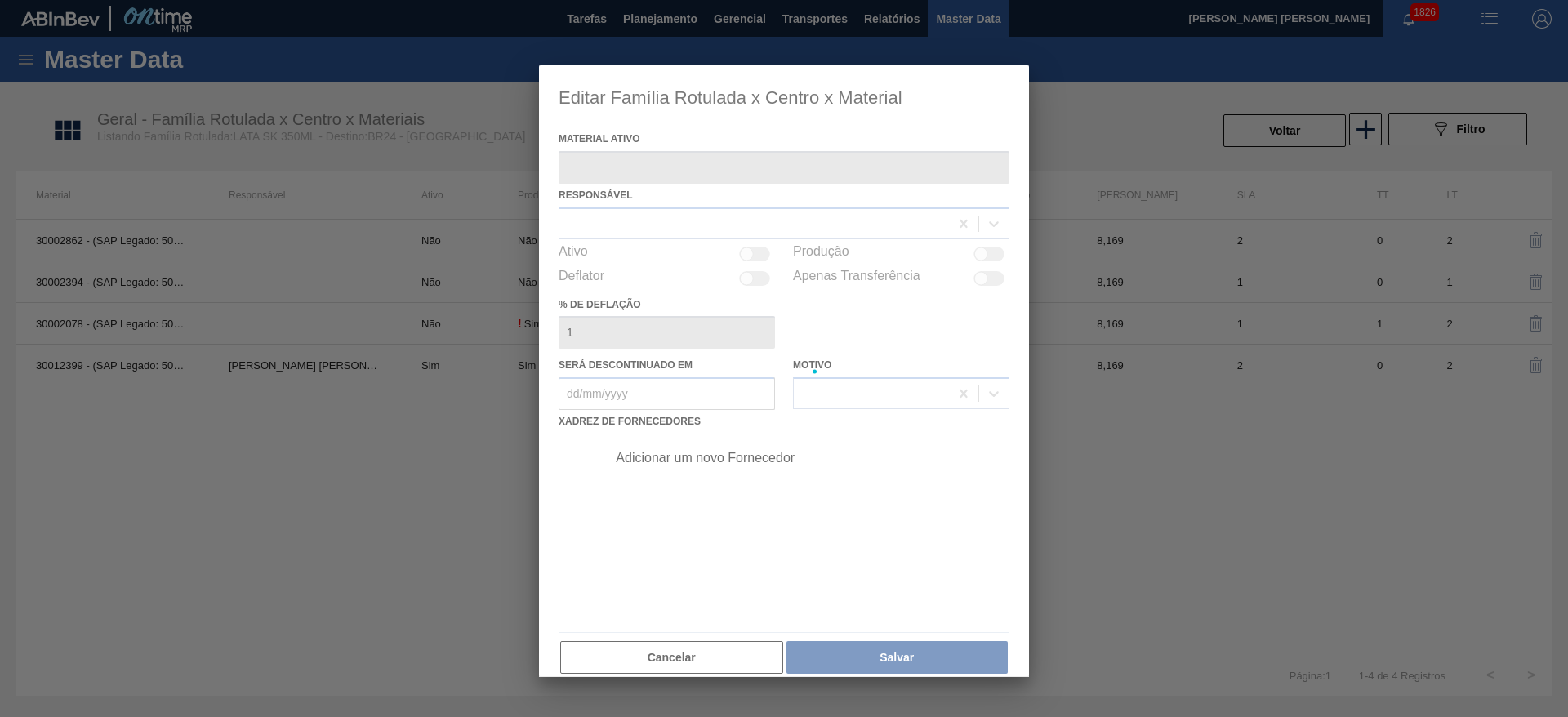
type ativo "30012399 - (SAP Legado: 50798762) - LATA AL. 350ML SK 429"
checkbox input "true"
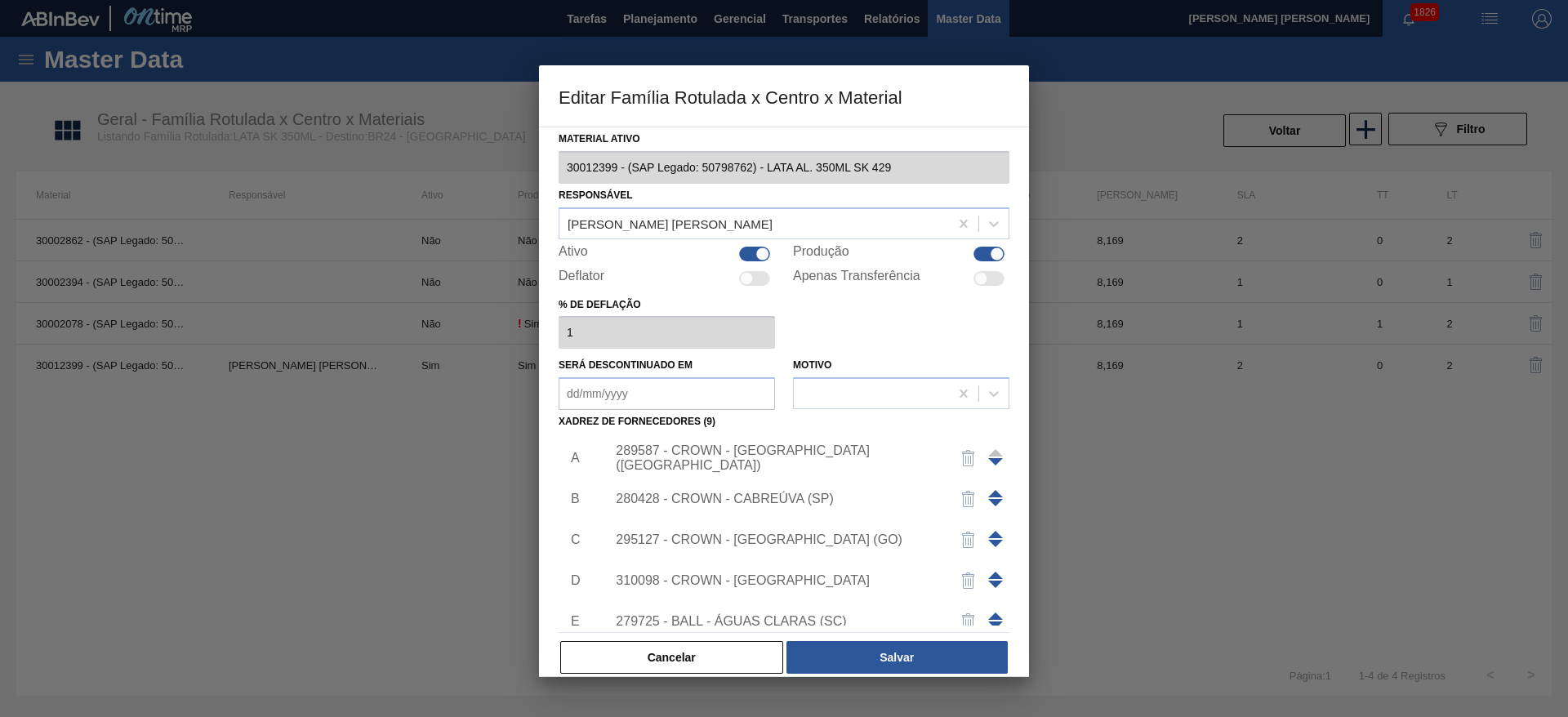
click at [809, 463] on div "289587 - CROWN - [GEOGRAPHIC_DATA] ([GEOGRAPHIC_DATA])" at bounding box center [776, 457] width 320 height 29
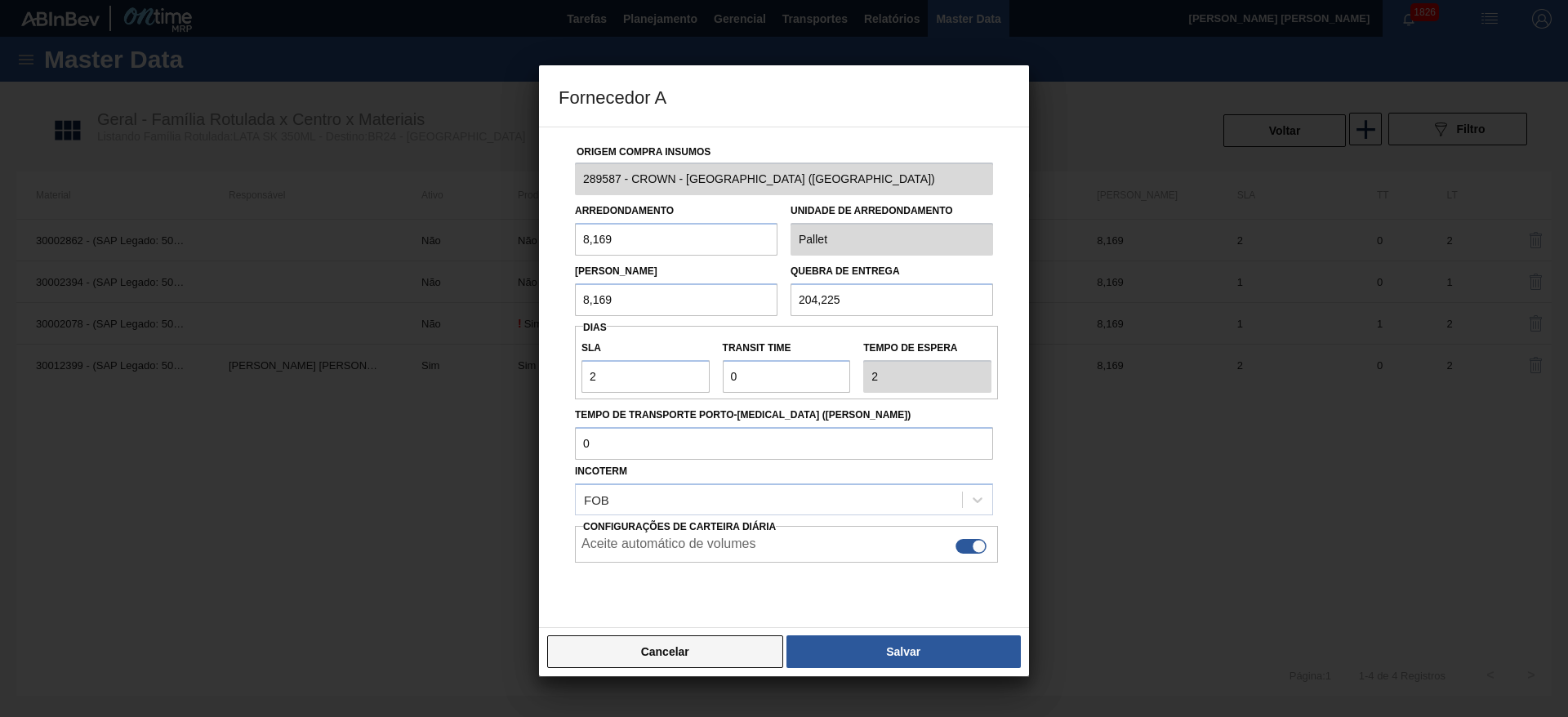
click at [697, 658] on button "Cancelar" at bounding box center [665, 651] width 236 height 33
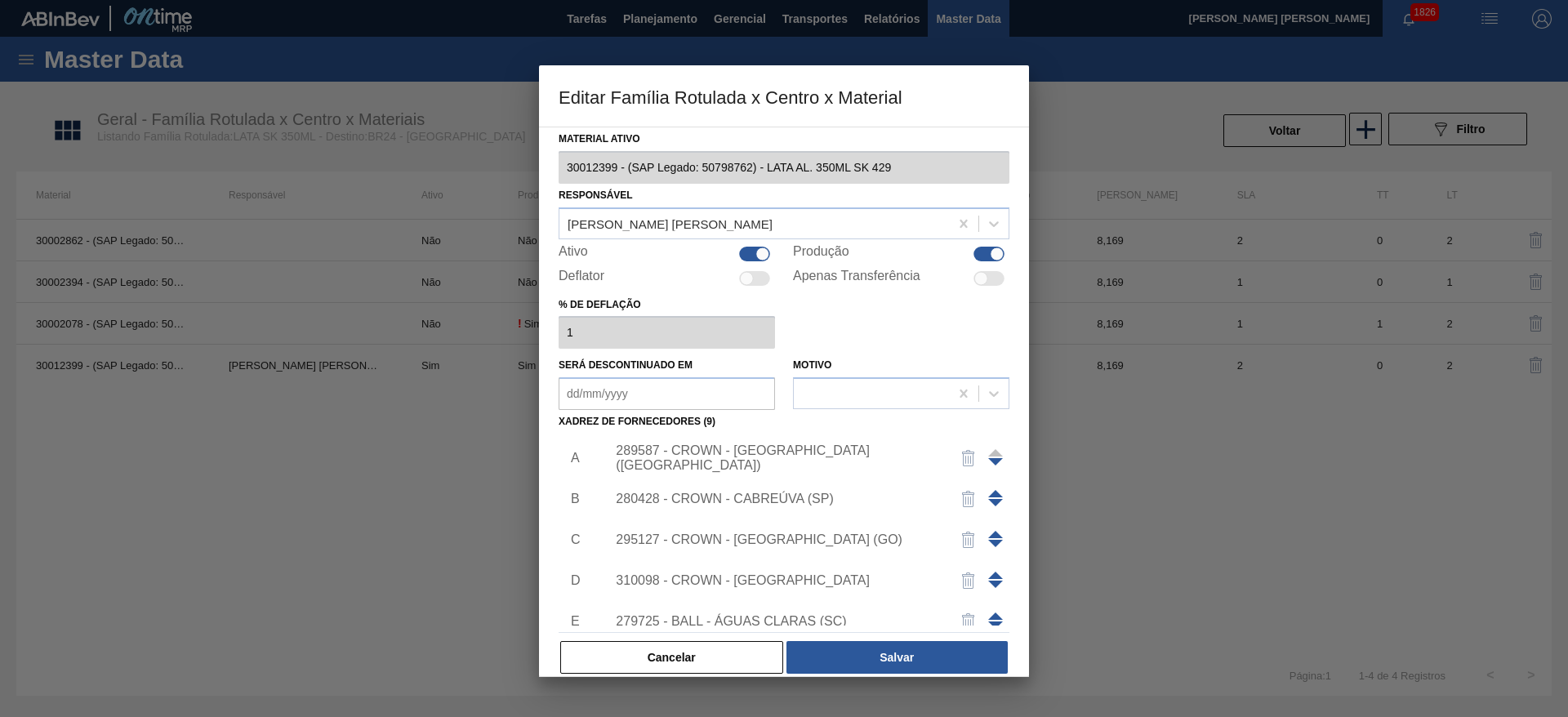
click at [755, 501] on div "280428 - CROWN - CABREÚVA (SP)" at bounding box center [776, 499] width 320 height 15
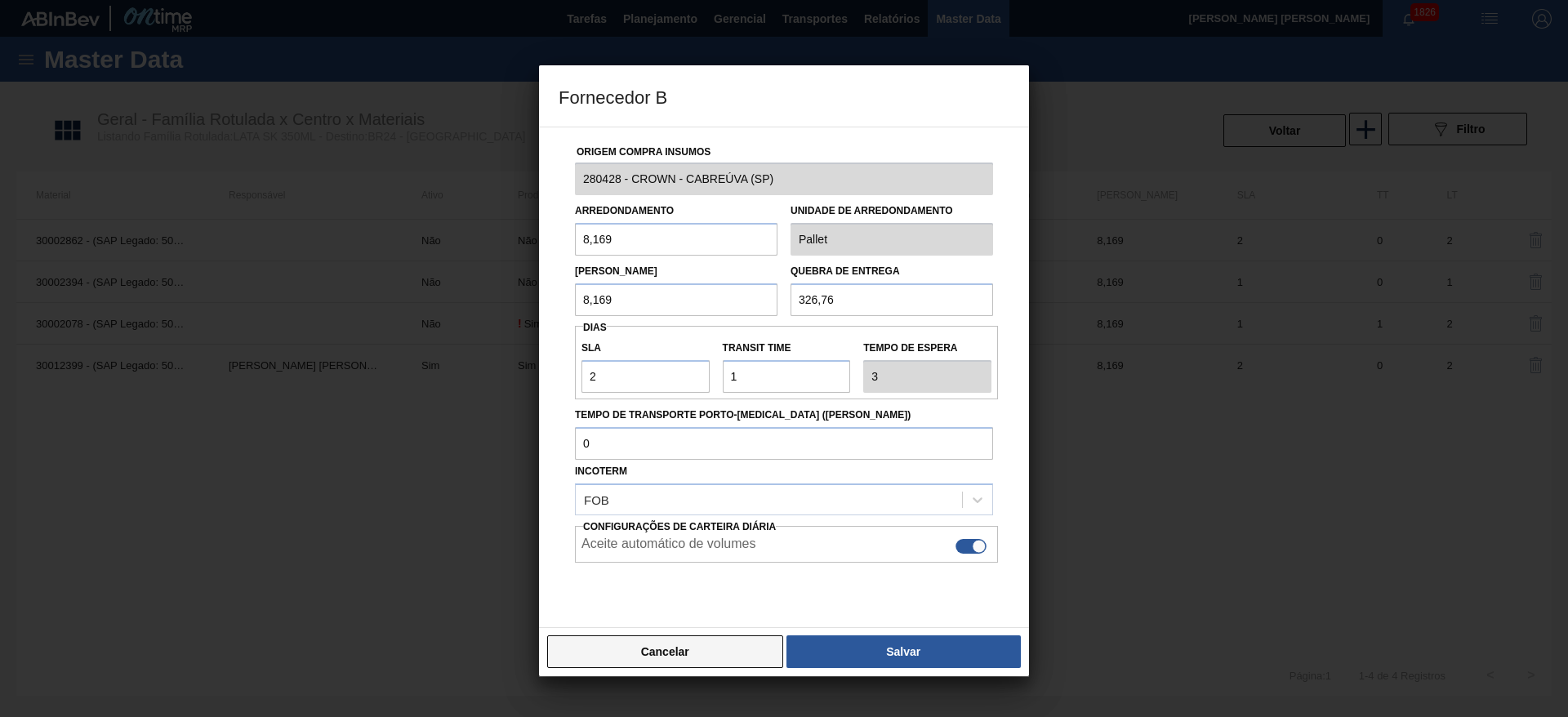
click at [731, 646] on button "Cancelar" at bounding box center [665, 651] width 236 height 33
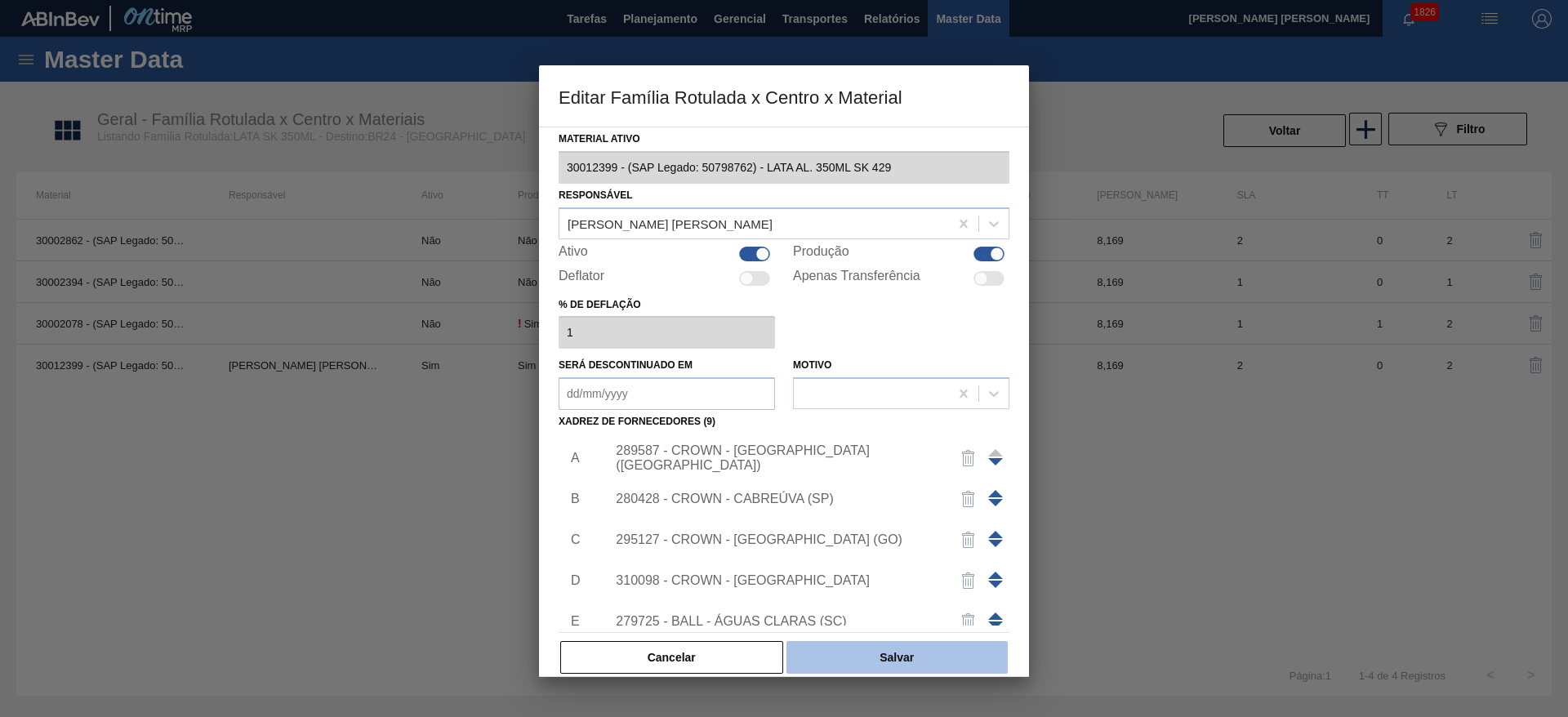
click at [834, 655] on button "Salvar" at bounding box center [896, 657] width 221 height 33
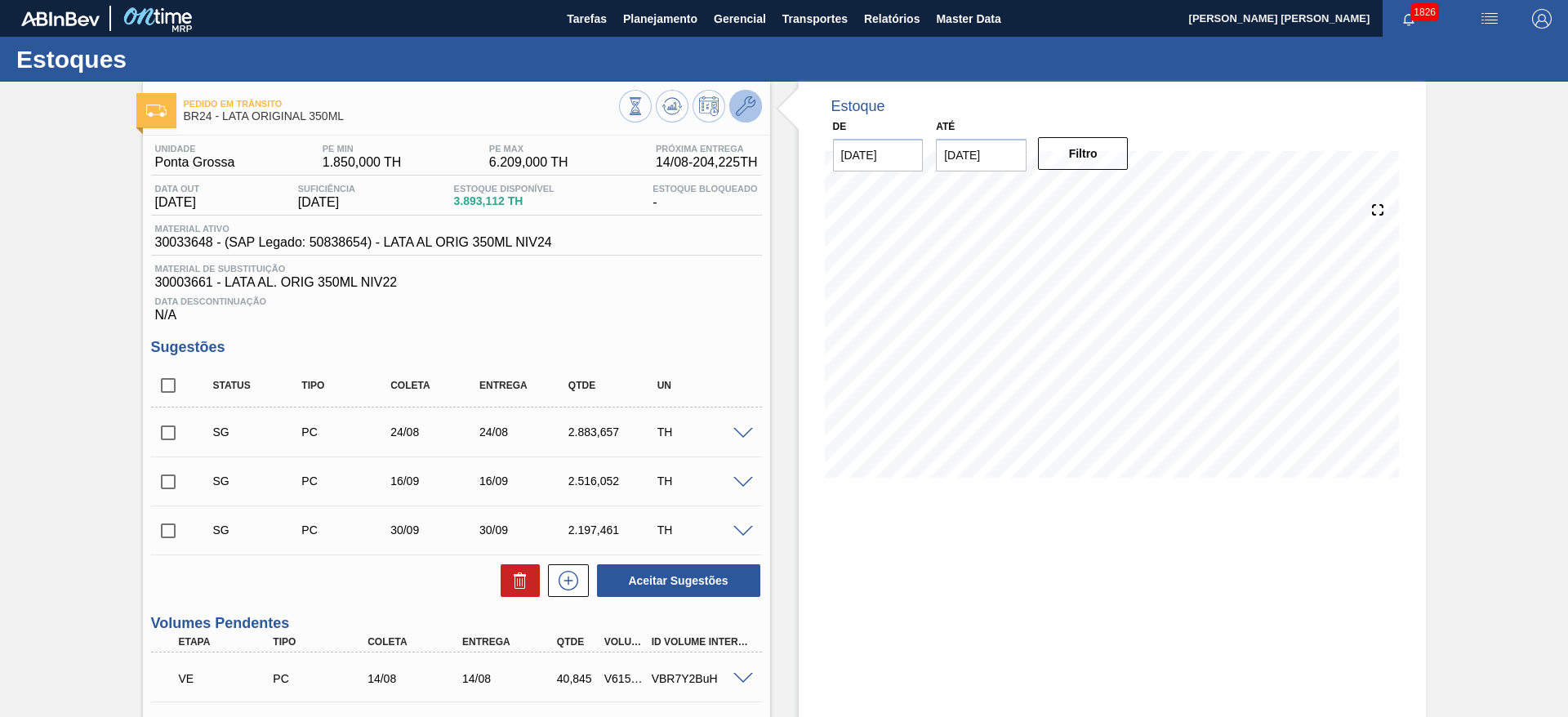
click at [746, 122] on button at bounding box center [745, 106] width 33 height 33
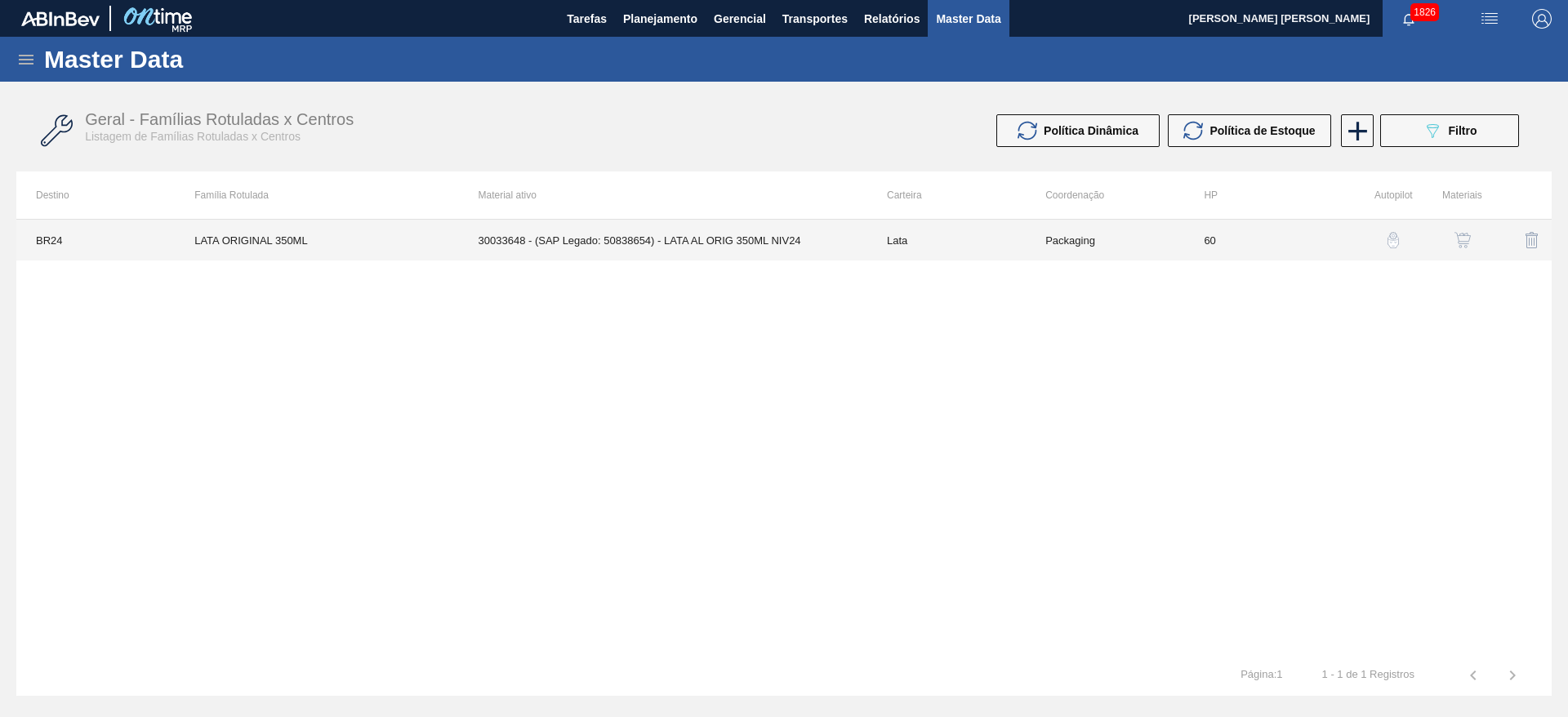
click at [678, 245] on td "30033648 - (SAP Legado: 50838654) - LATA AL ORIG 350ML NIV24" at bounding box center [663, 240] width 408 height 41
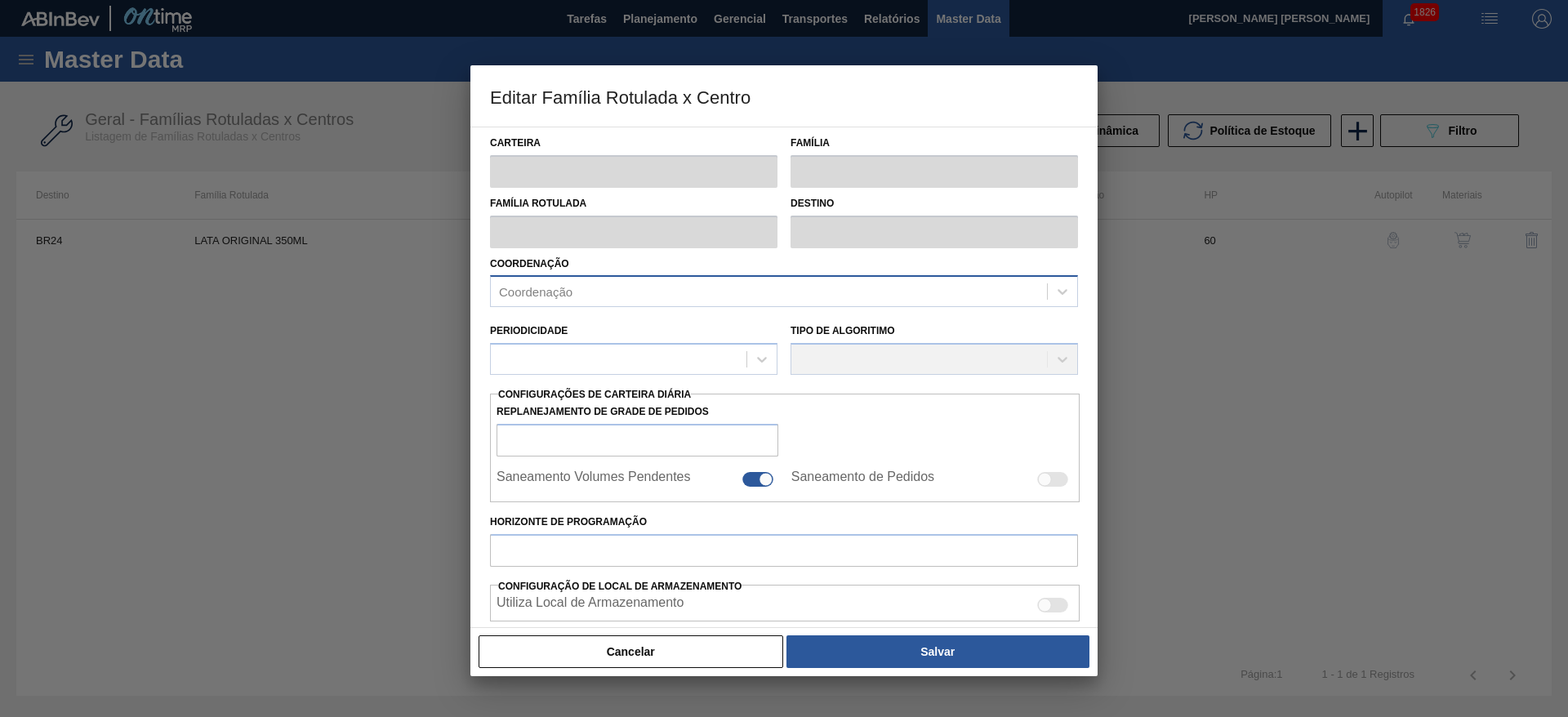
type input "Lata"
type input "LATA ORIGINAL 350ML"
type input "BR24 - [GEOGRAPHIC_DATA]"
type input "0"
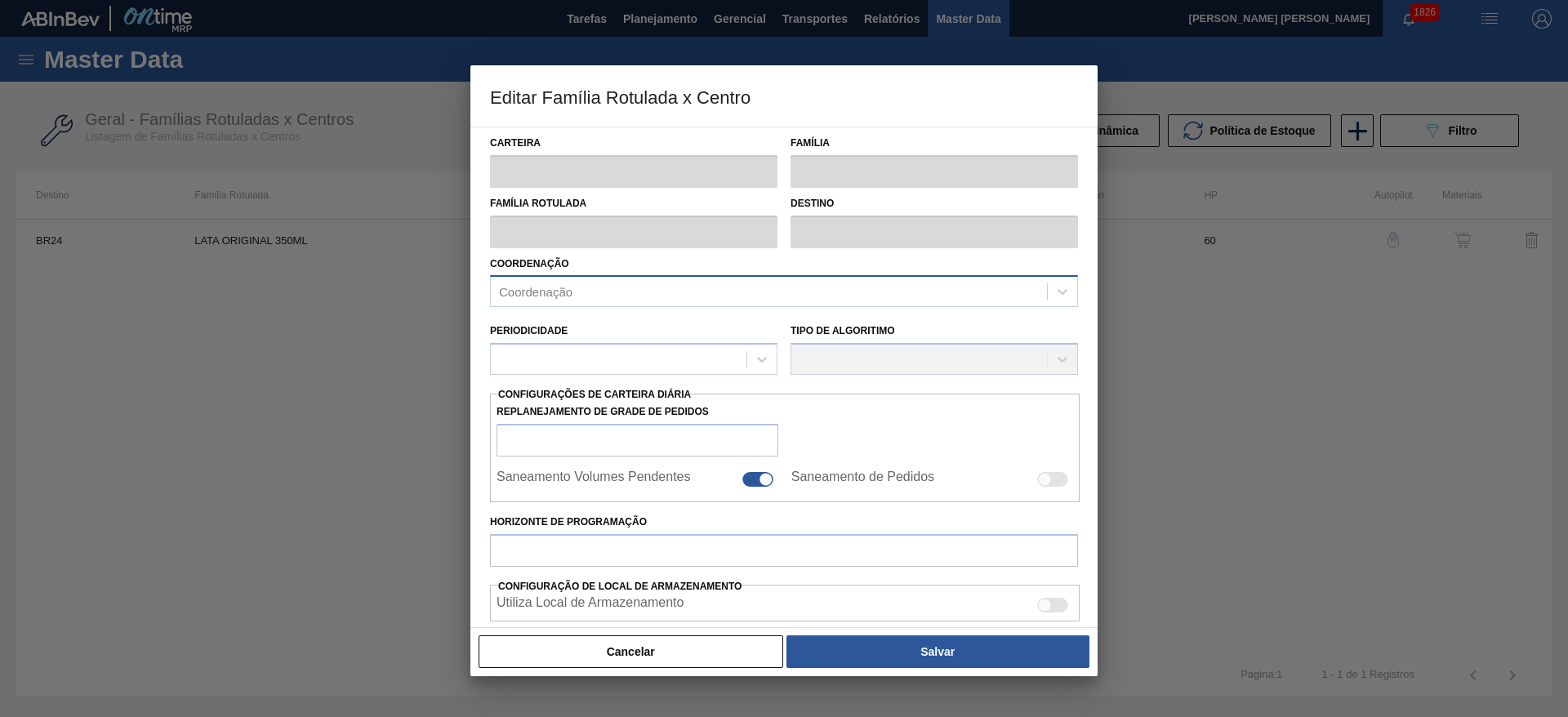
checkbox input "false"
type input "60"
type input "1.850"
type input "6.209"
type input "50"
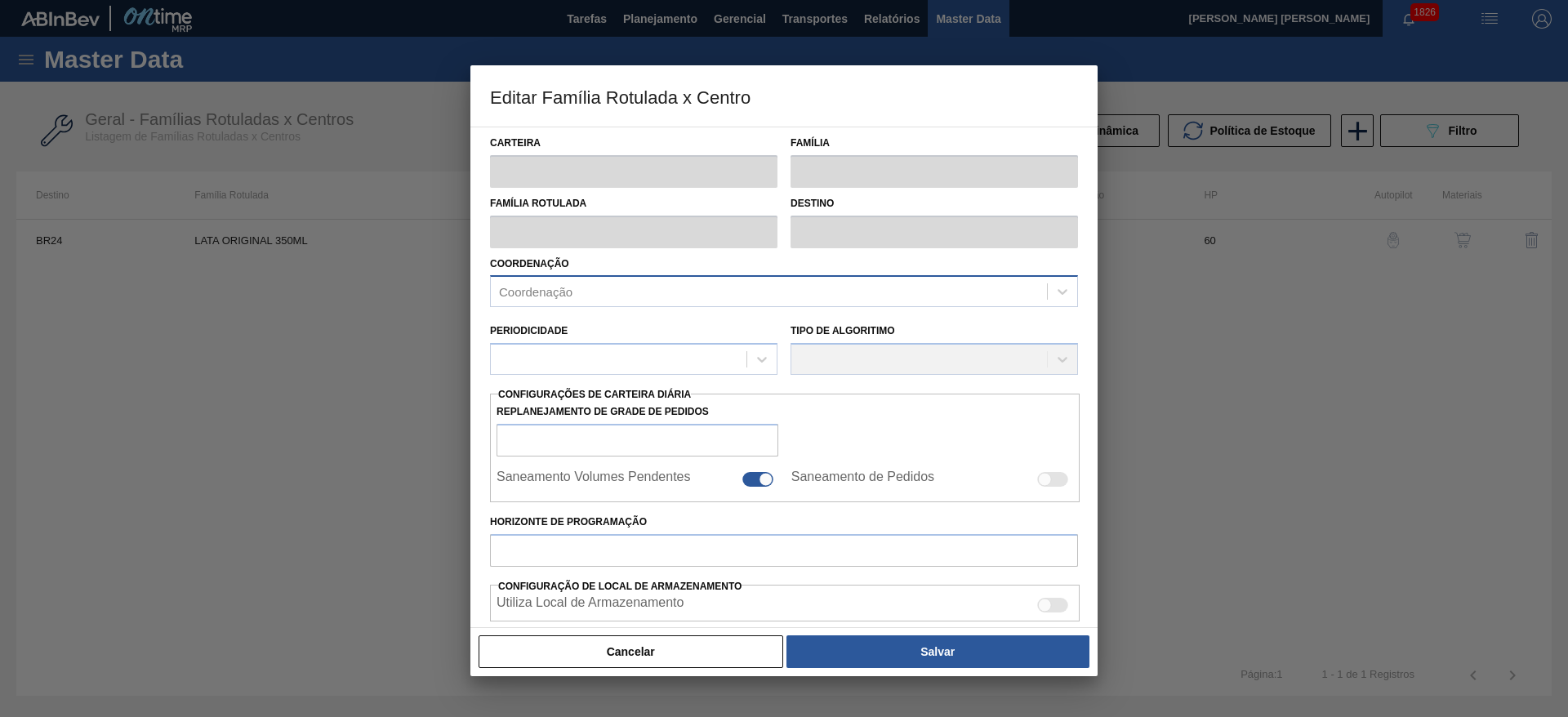
type input "4.029,500"
checkbox input "true"
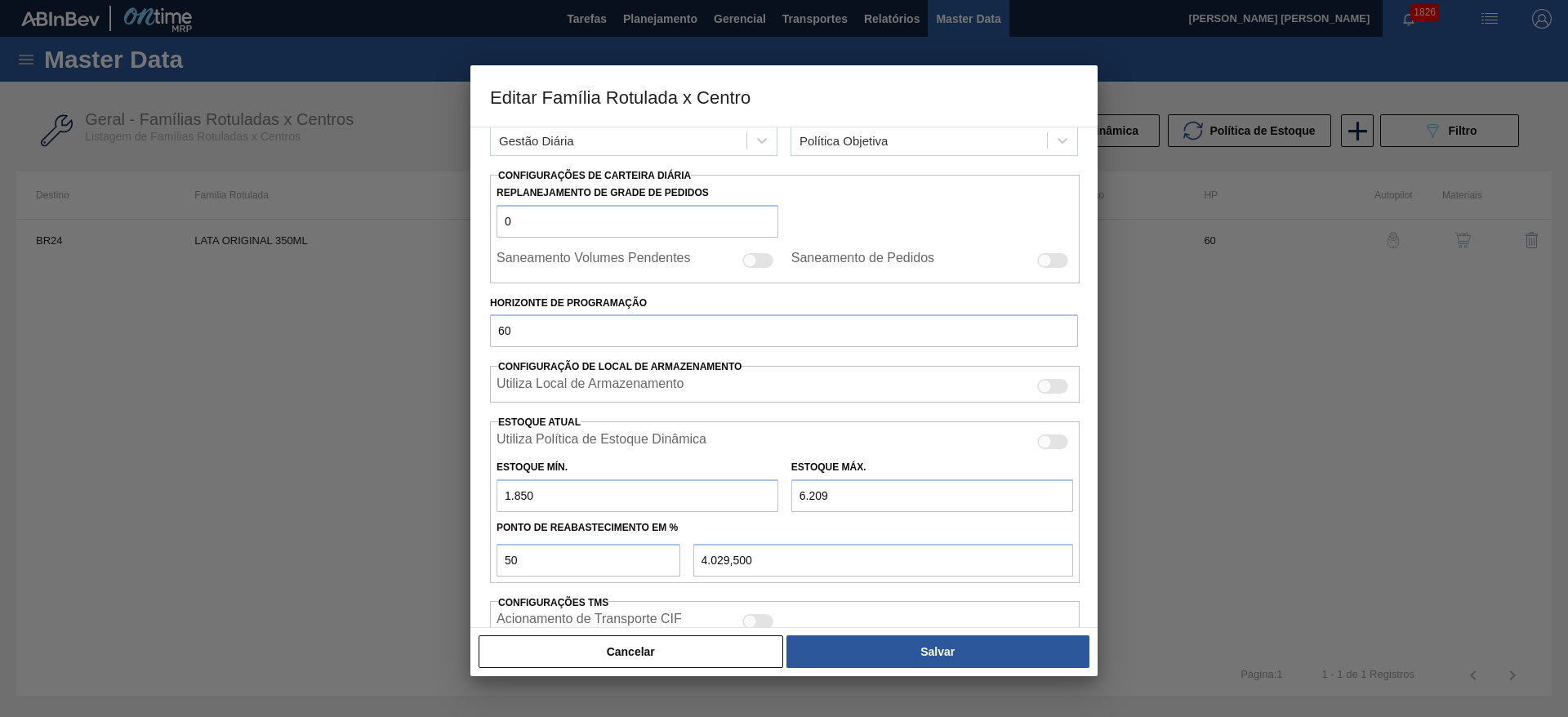
scroll to position [402, 0]
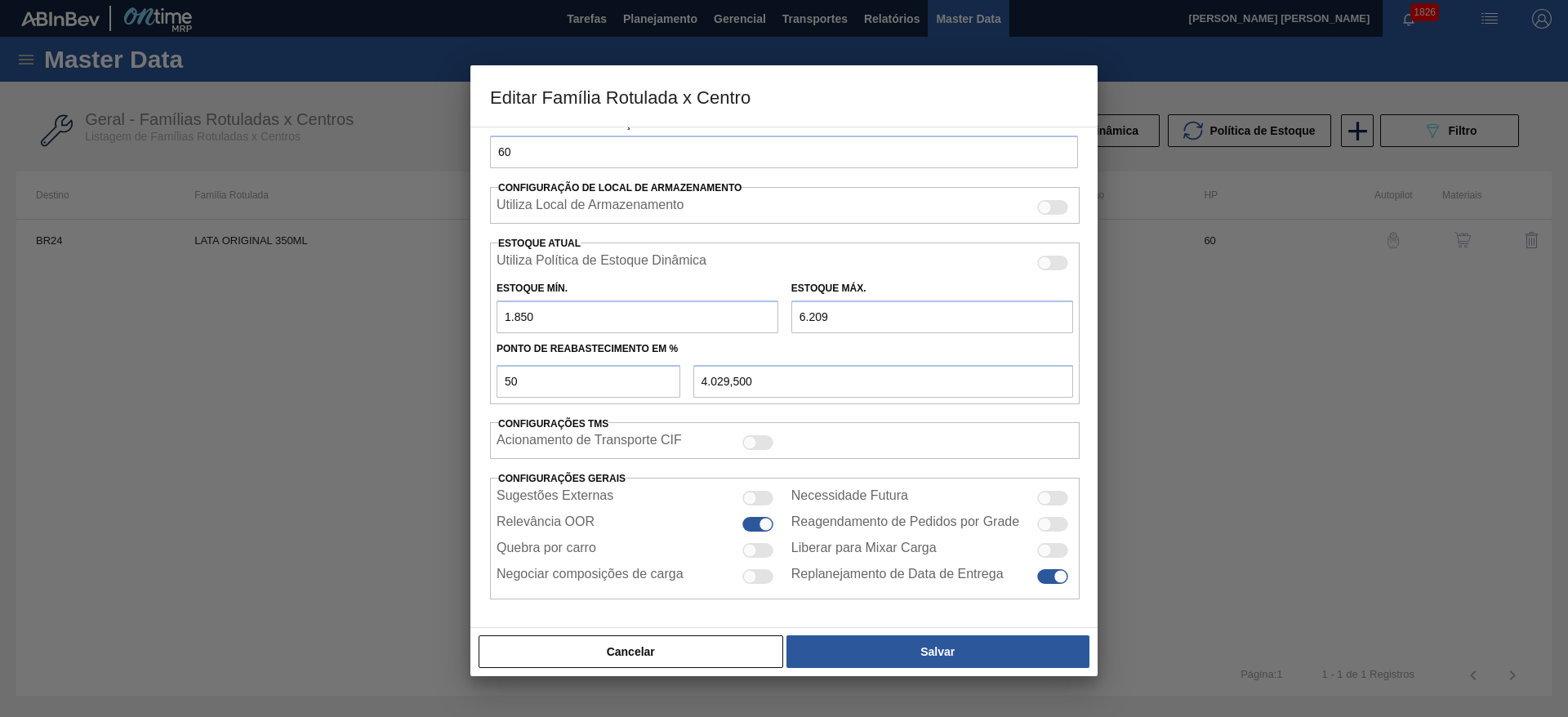
click at [755, 553] on div at bounding box center [757, 550] width 31 height 15
checkbox input "true"
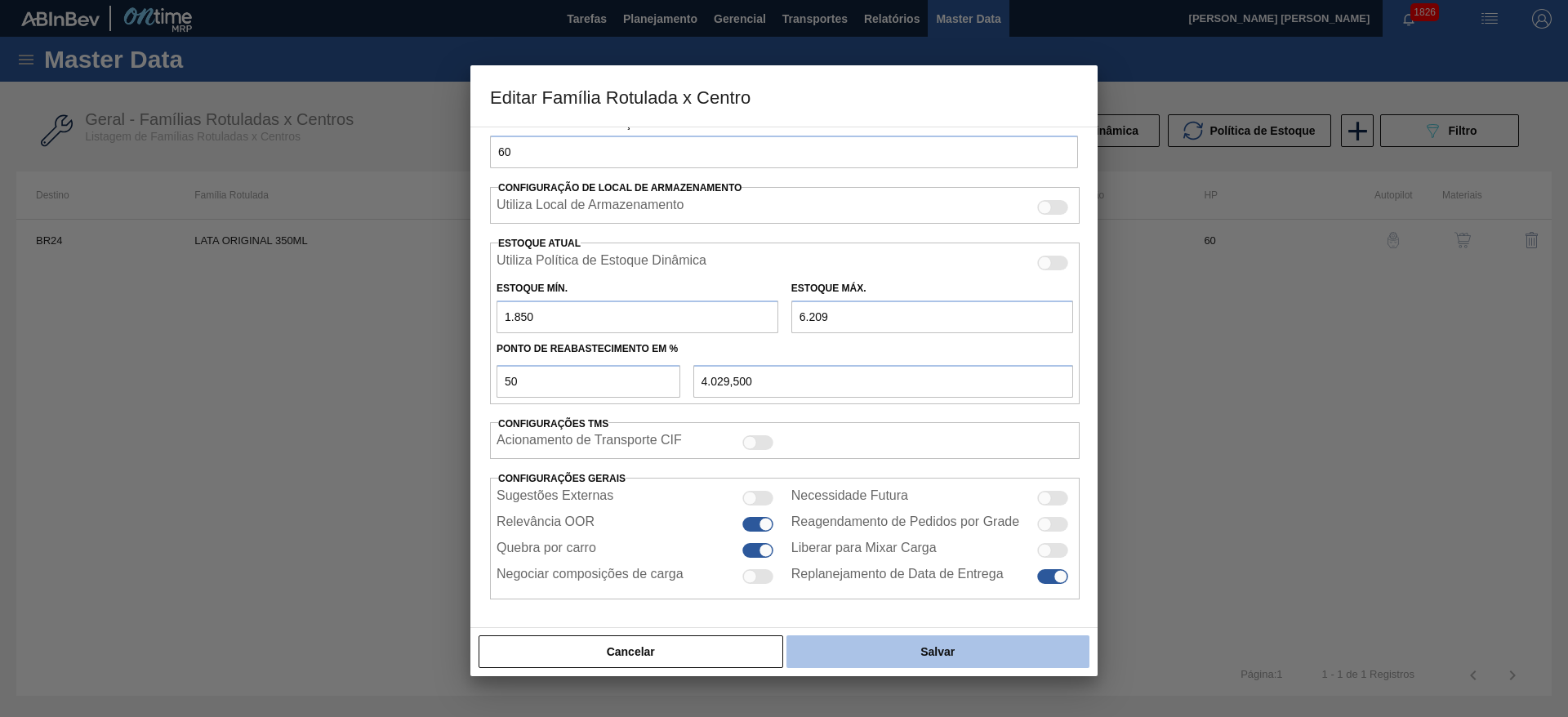
click at [878, 647] on button "Salvar" at bounding box center [937, 651] width 303 height 33
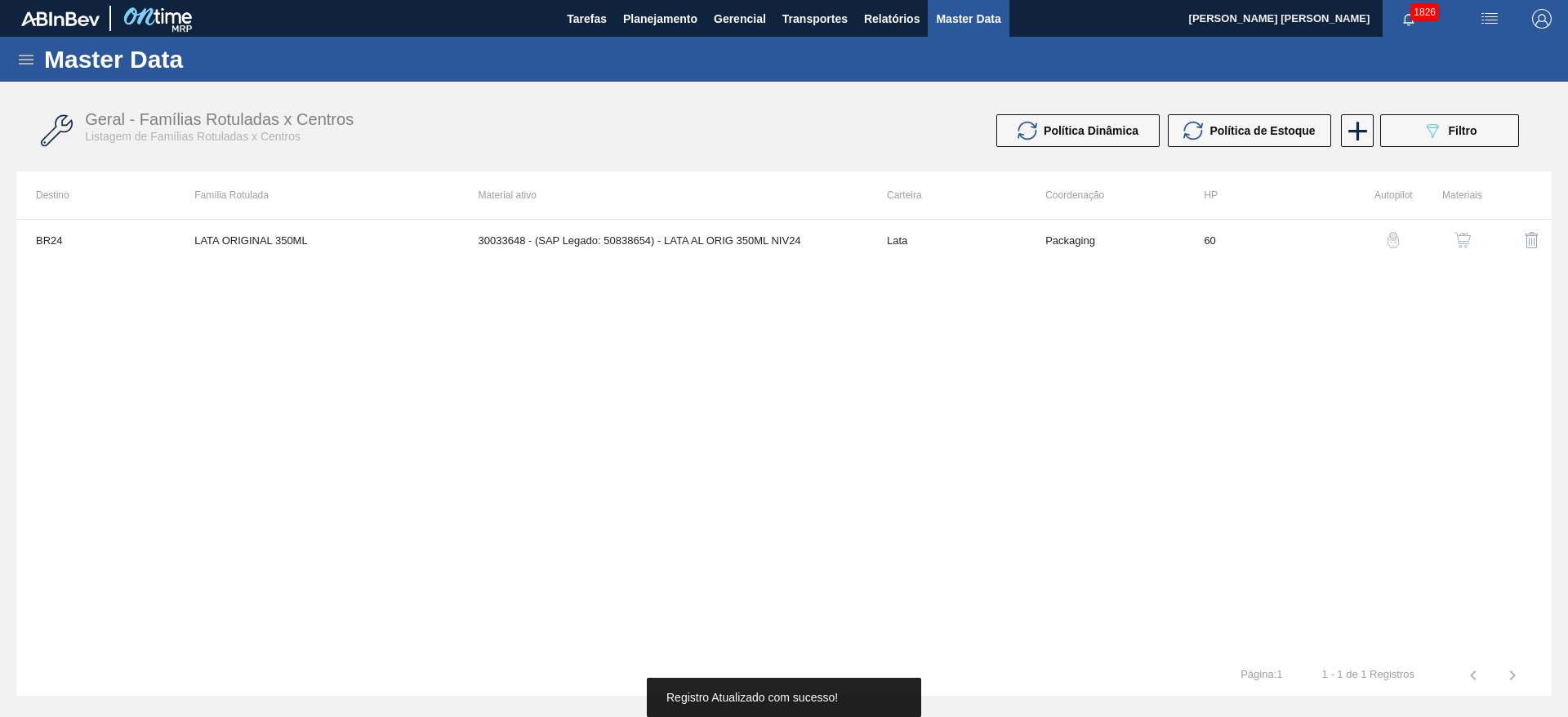
click at [1467, 240] on img "button" at bounding box center [1462, 240] width 16 height 16
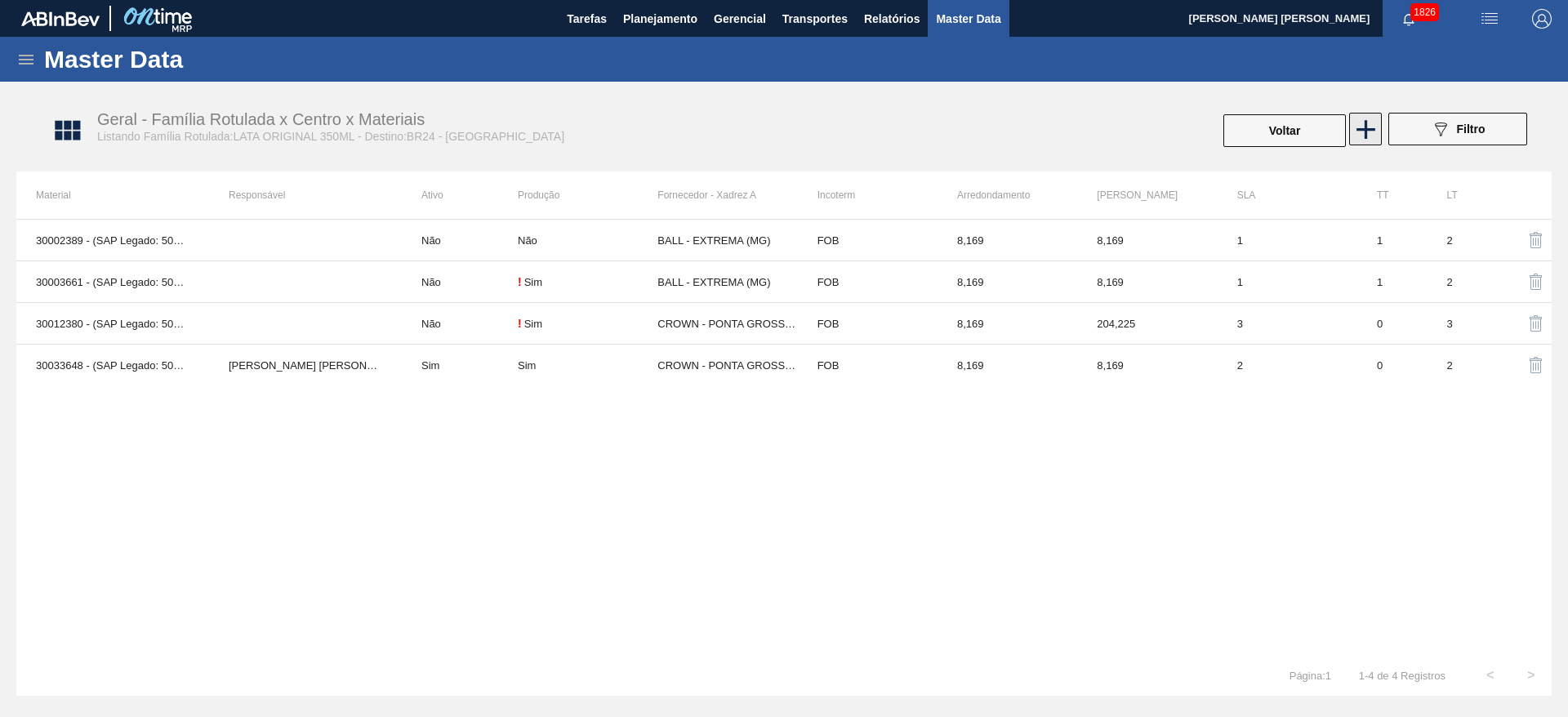
click at [1377, 134] on icon at bounding box center [1366, 130] width 32 height 32
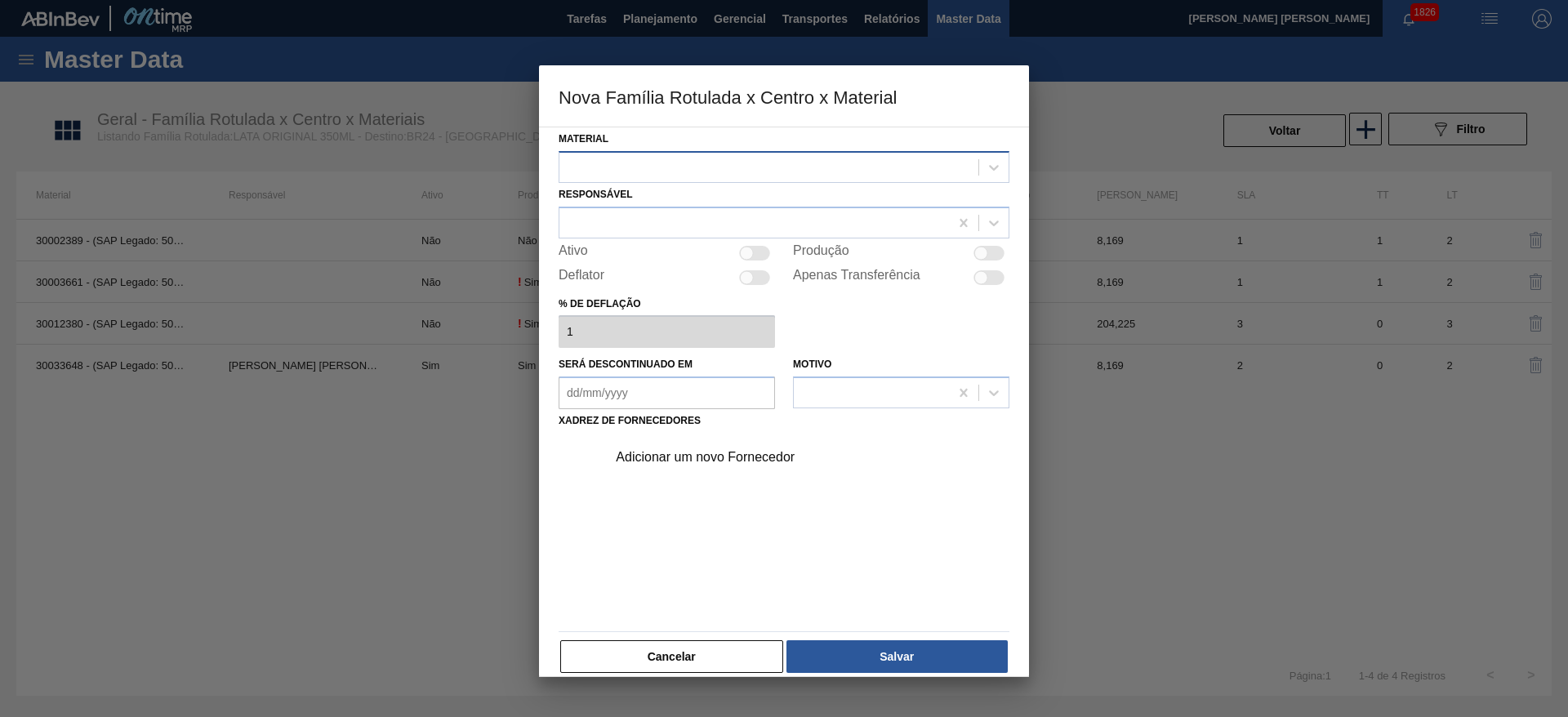
click at [806, 174] on div at bounding box center [768, 167] width 419 height 24
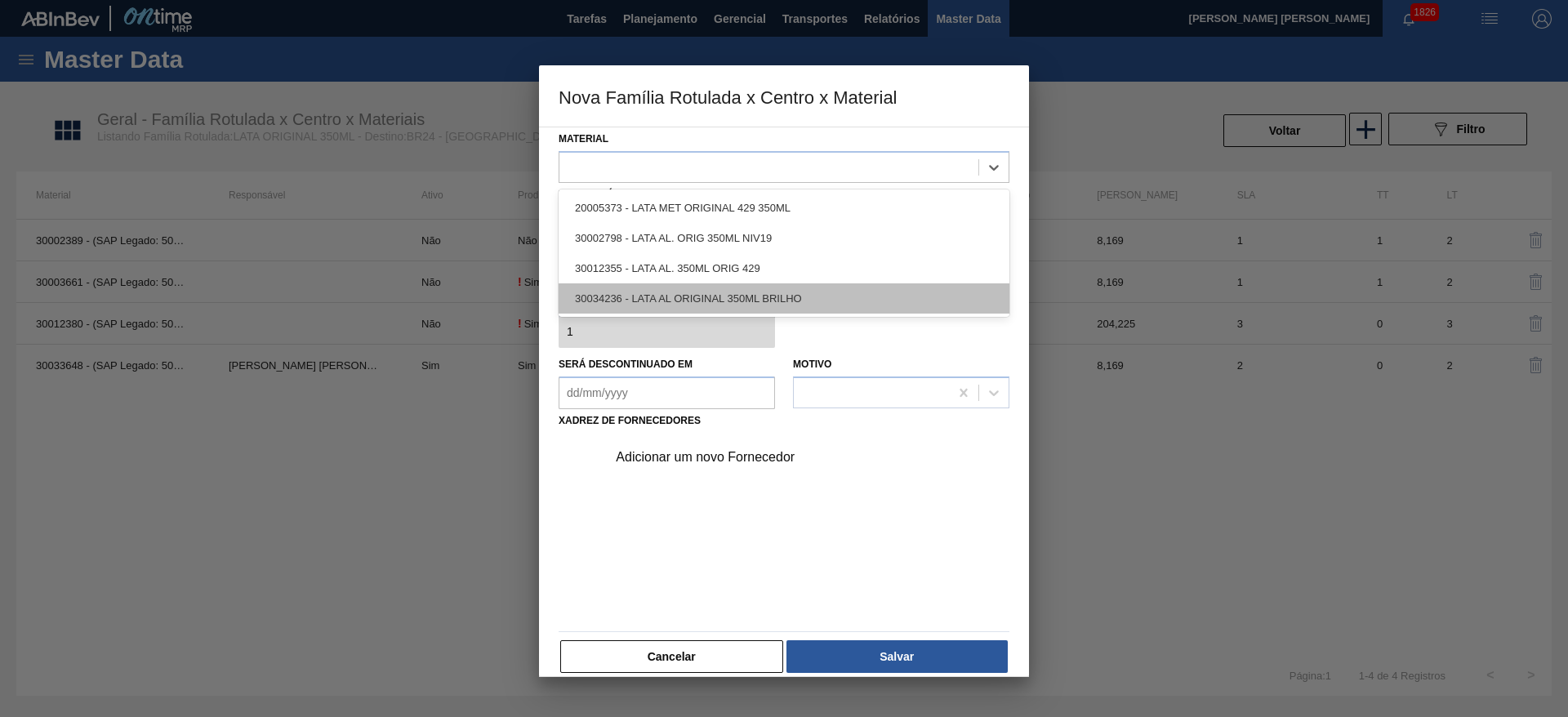
click at [757, 292] on div "30034236 - LATA AL ORIGINAL 350ML BRILHO" at bounding box center [784, 298] width 451 height 30
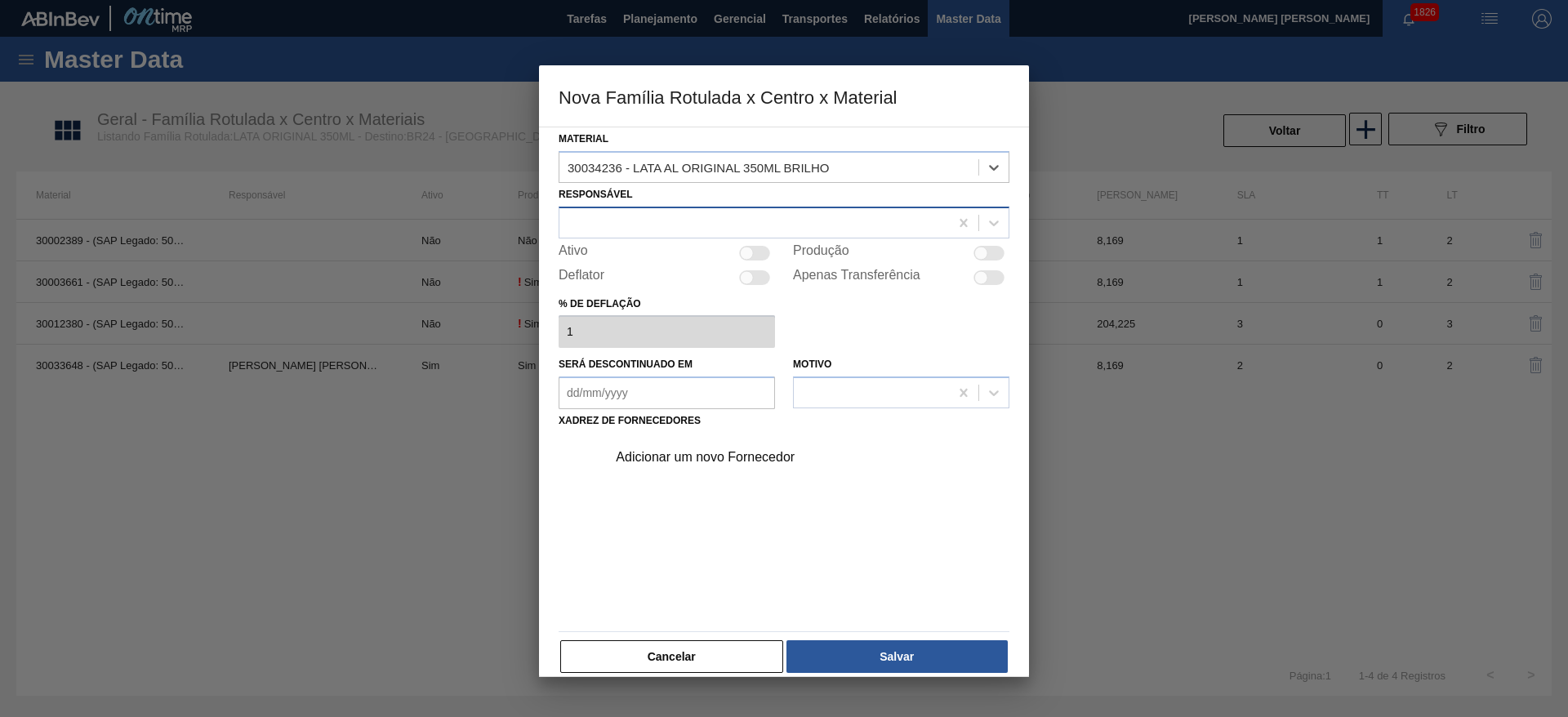
click at [674, 228] on div at bounding box center [754, 223] width 390 height 24
type input "bruno de"
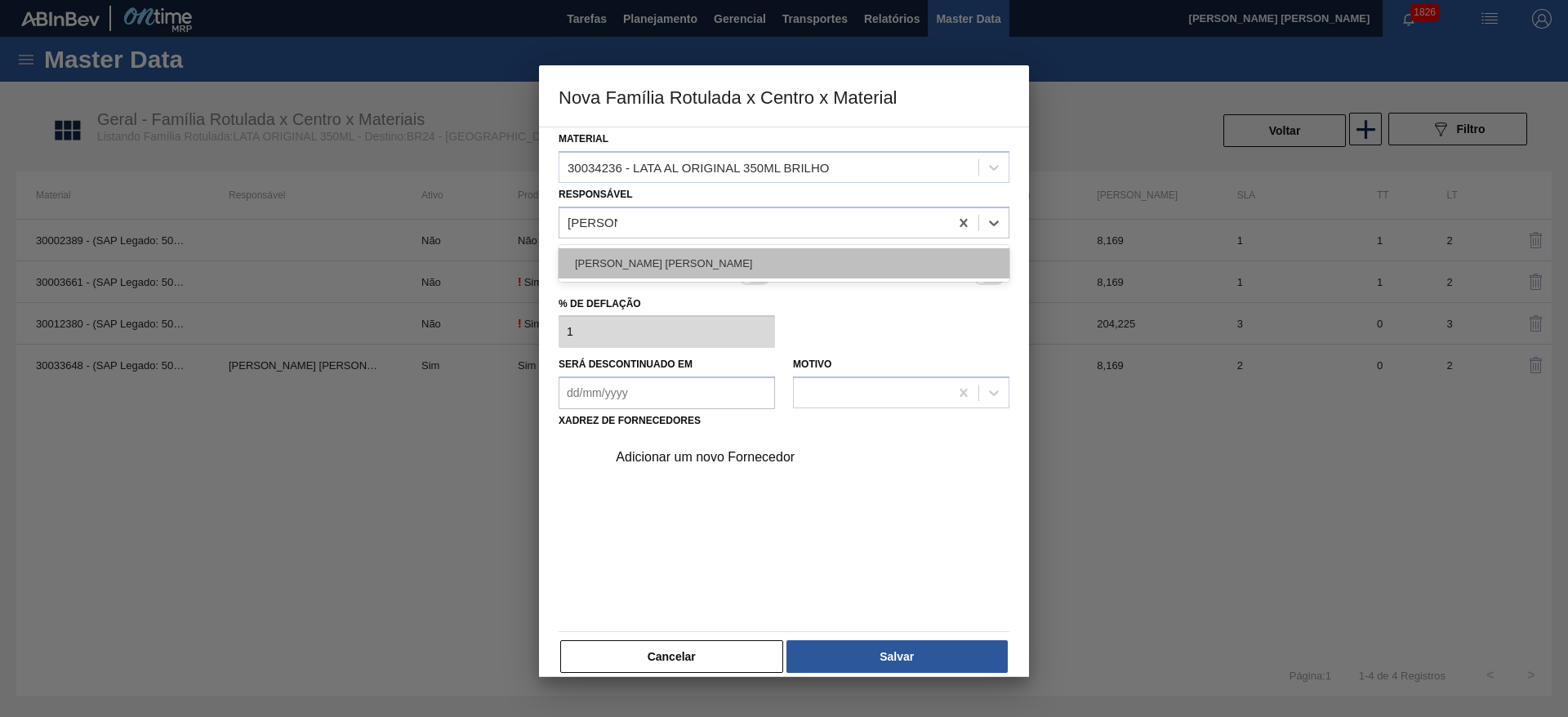
click at [719, 269] on div "[PERSON_NAME] [PERSON_NAME]" at bounding box center [784, 263] width 451 height 30
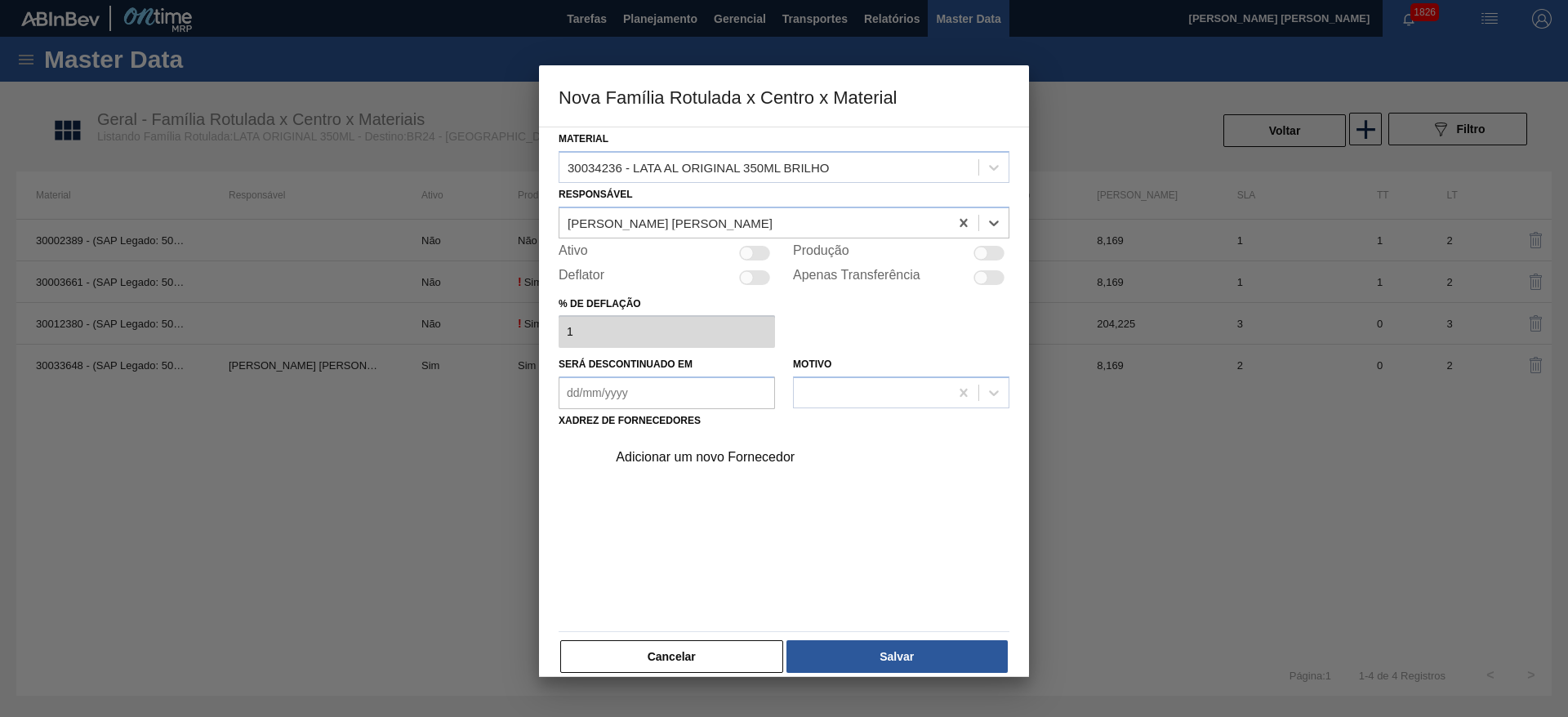
click at [986, 254] on div at bounding box center [988, 253] width 31 height 15
checkbox input "true"
click at [730, 453] on div "Adicionar um novo Fornecedor" at bounding box center [776, 457] width 320 height 15
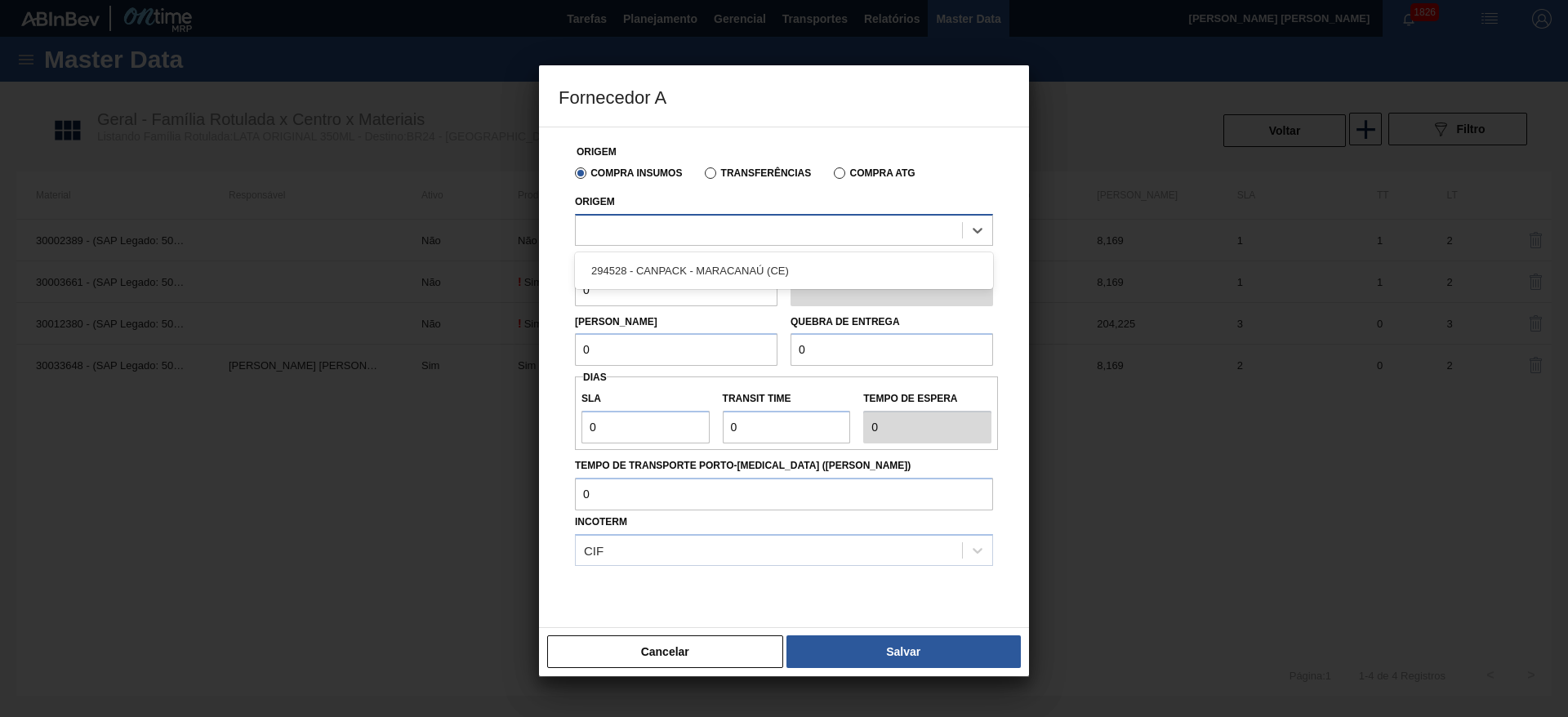
click at [687, 221] on div at bounding box center [769, 230] width 386 height 24
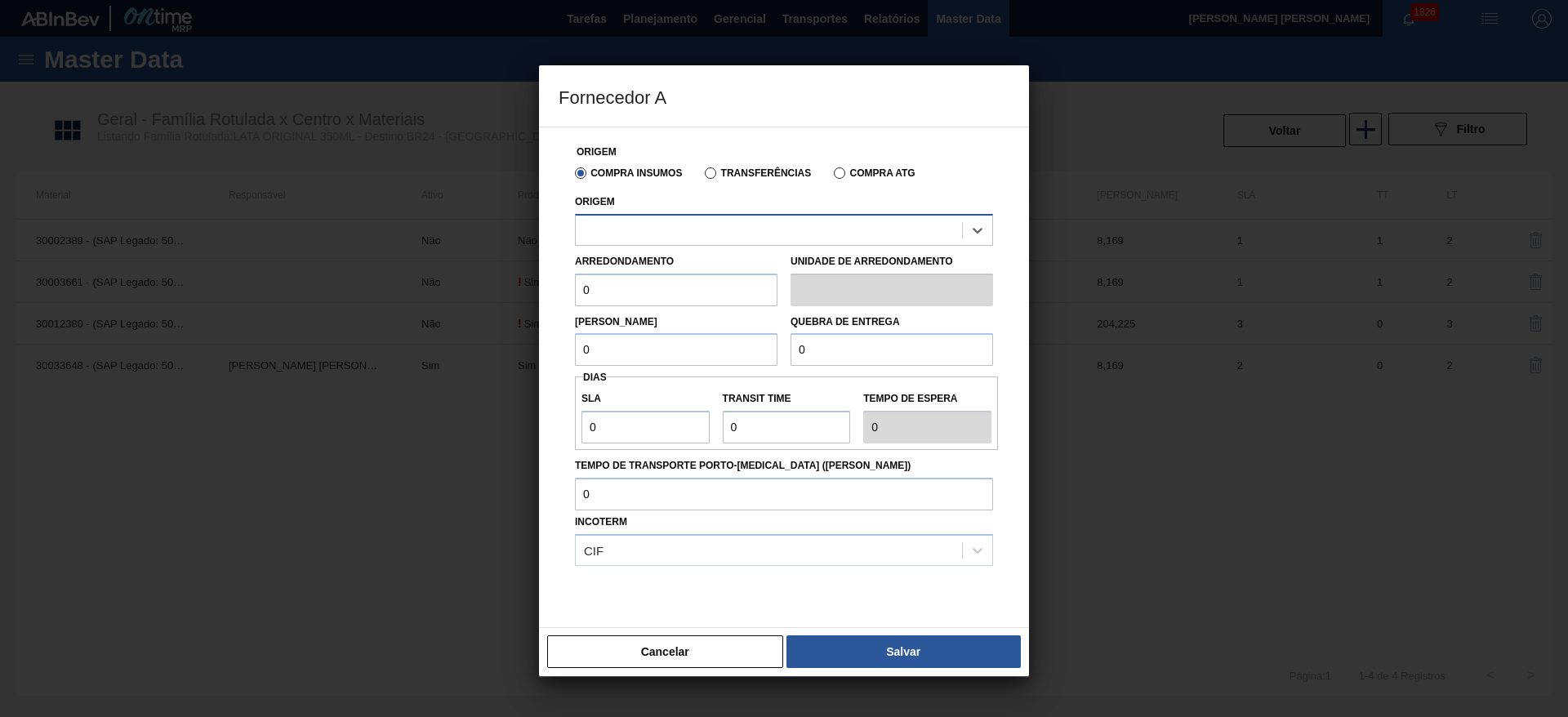
click at [687, 221] on div at bounding box center [769, 230] width 386 height 24
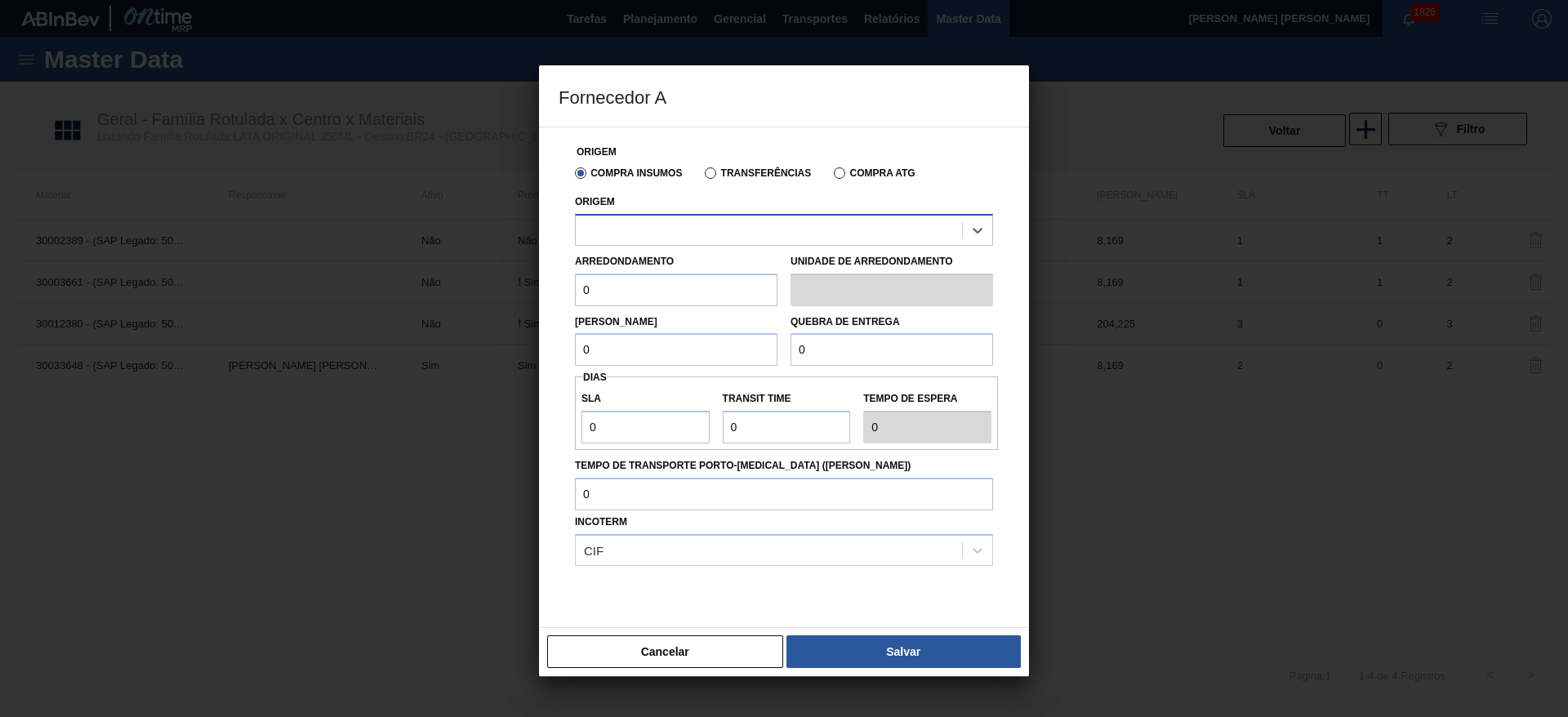
click at [687, 221] on div at bounding box center [769, 230] width 386 height 24
click at [682, 653] on button "Cancelar" at bounding box center [665, 651] width 236 height 33
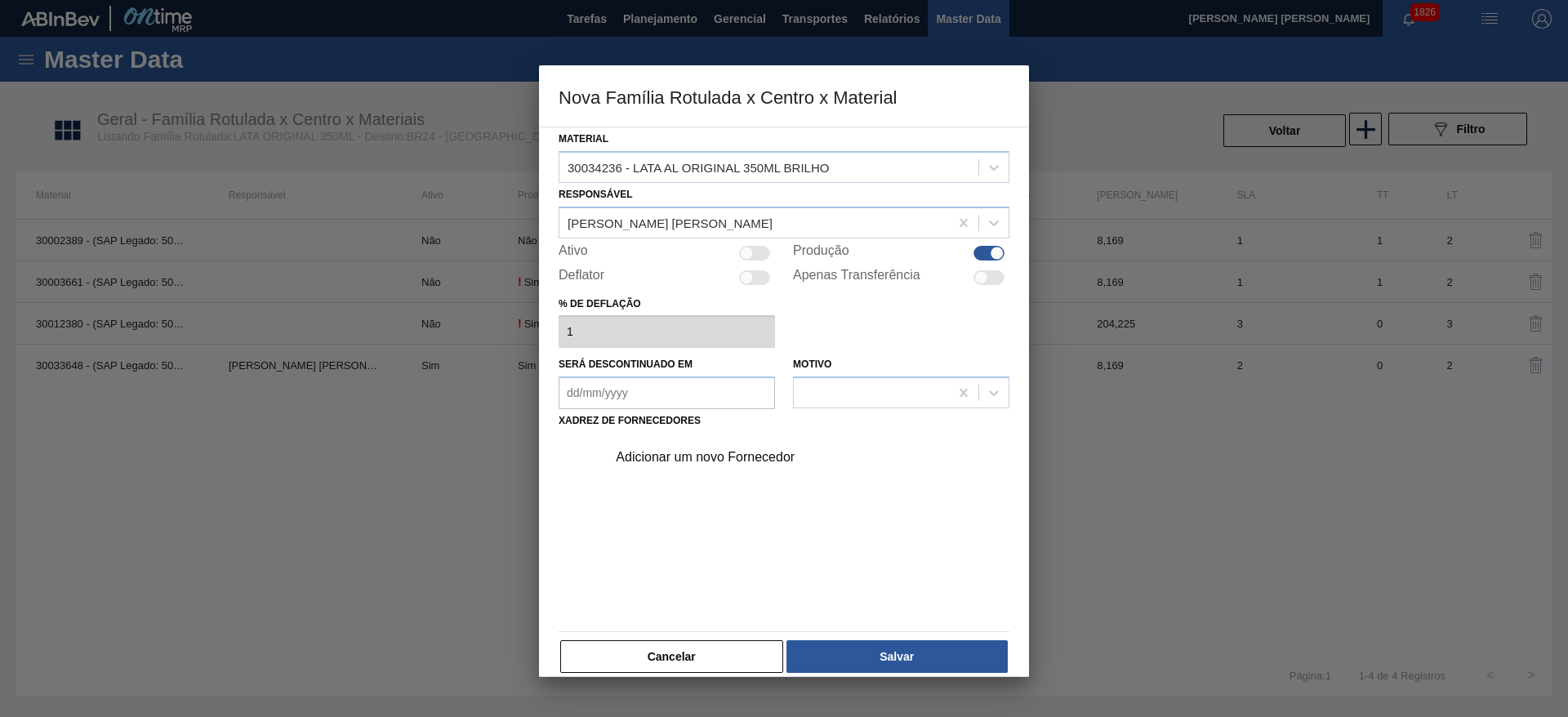
click at [682, 653] on button "Cancelar" at bounding box center [671, 656] width 223 height 33
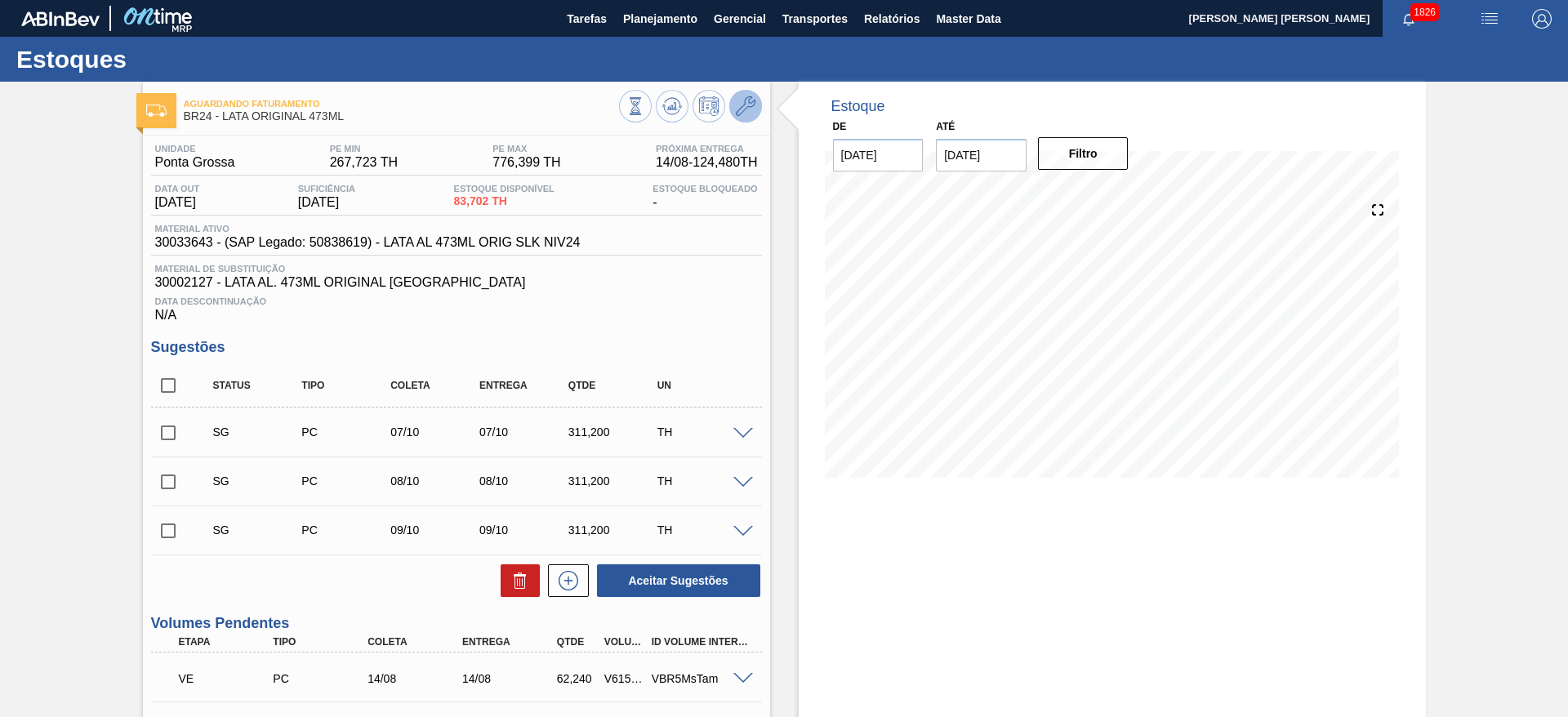
click at [759, 105] on button at bounding box center [745, 106] width 33 height 33
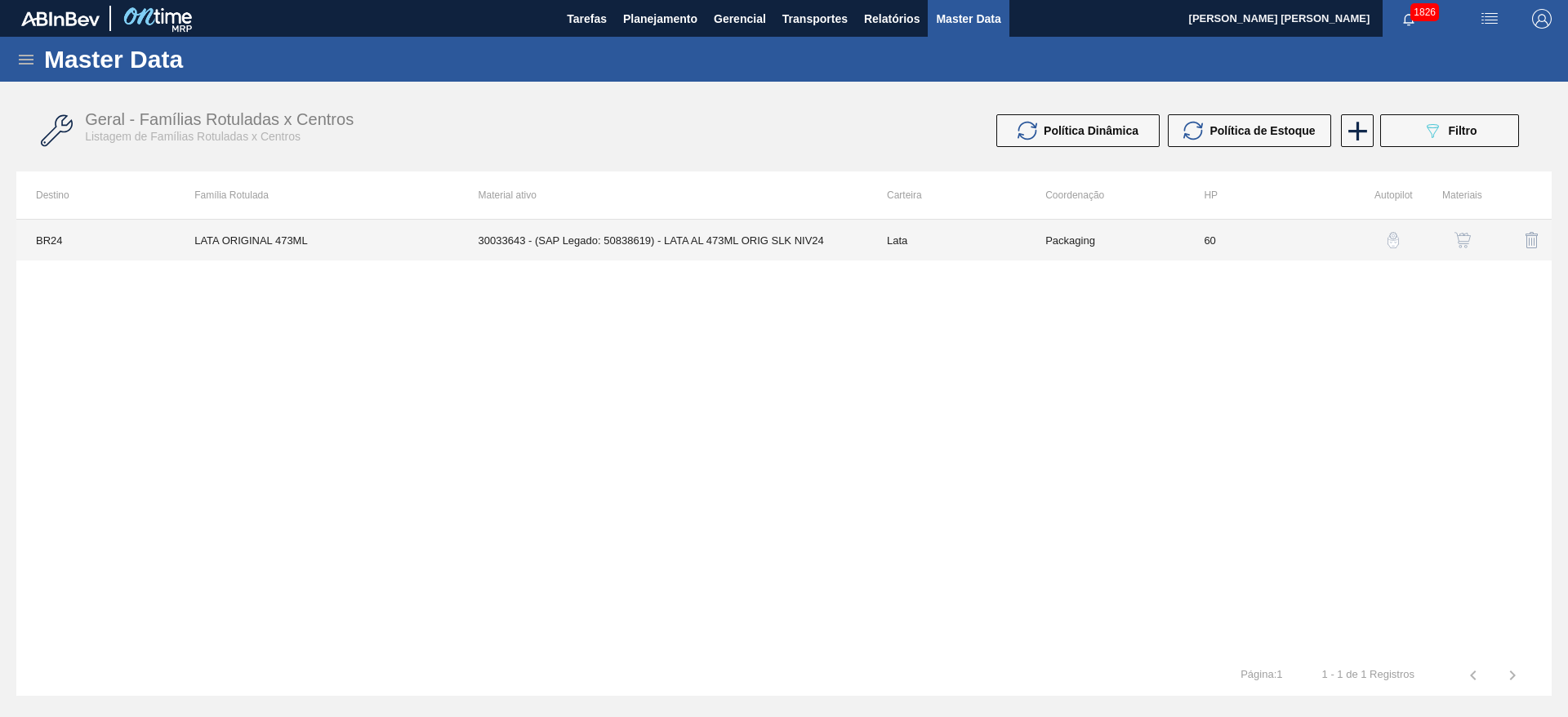
click at [701, 234] on td "30033643 - (SAP Legado: 50838619) - LATA AL 473ML ORIG SLK NIV24" at bounding box center [663, 240] width 408 height 41
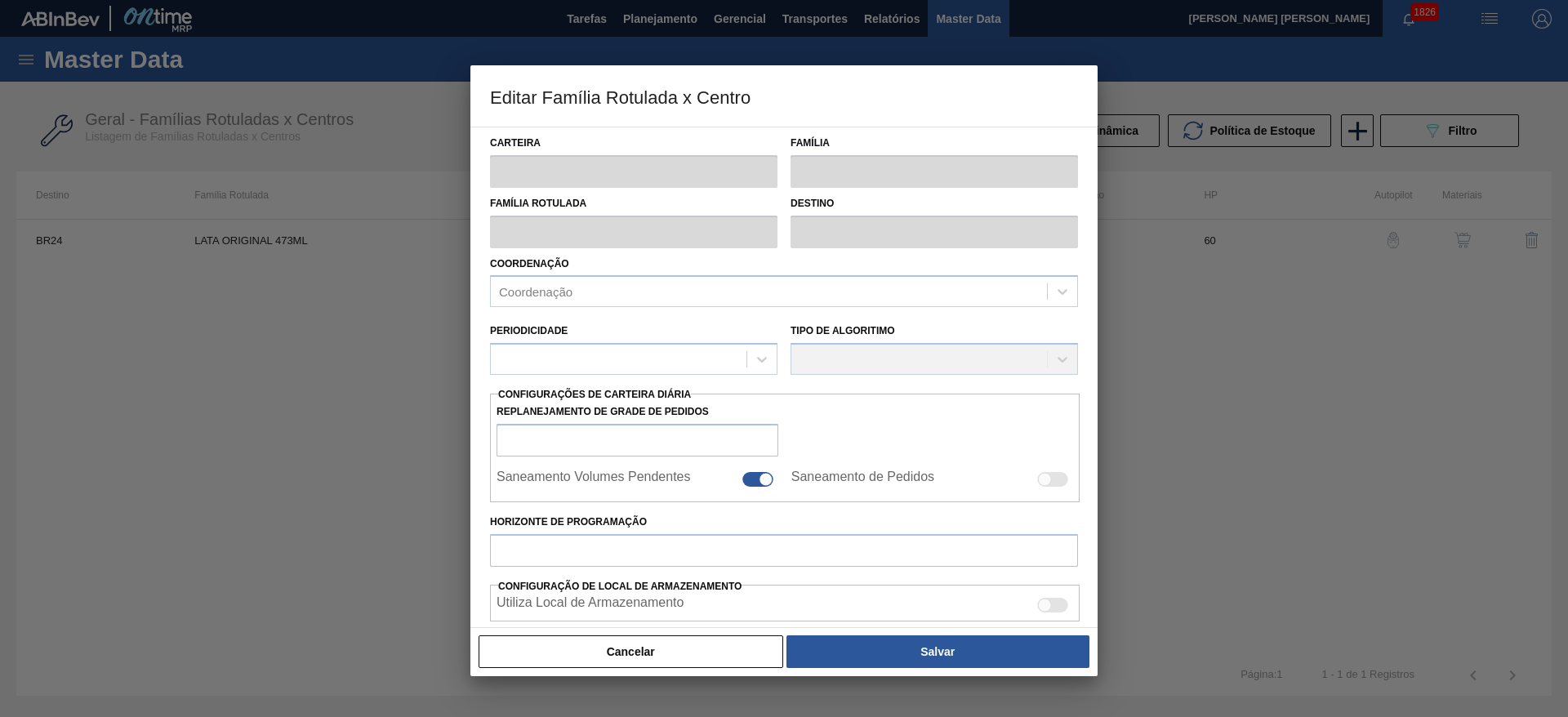
type input "Lata"
type input "LATA ORIGINAL 473ML"
type input "BR24 - [GEOGRAPHIC_DATA]"
type input "0"
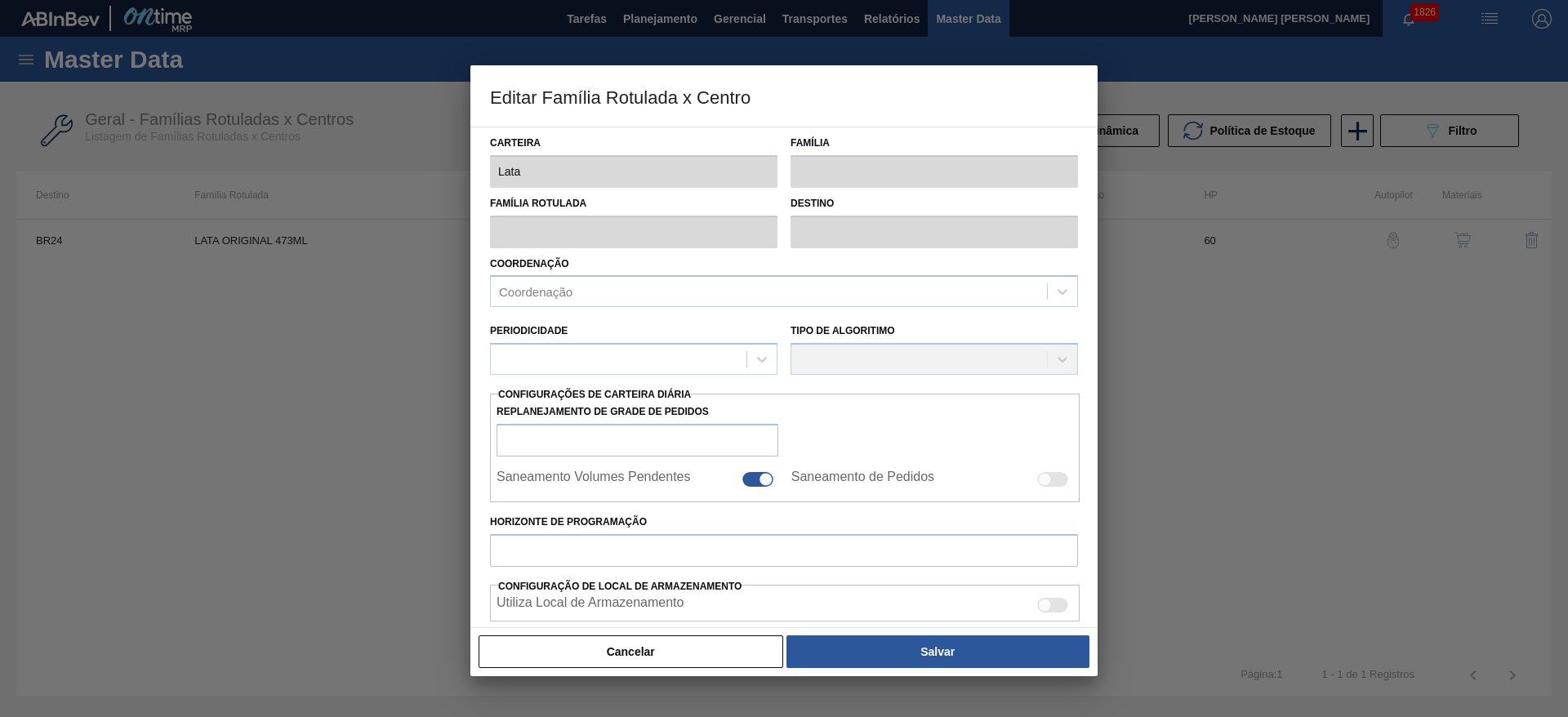
checkbox input "true"
type input "60"
type input "267,723"
type input "776,399"
type input "37"
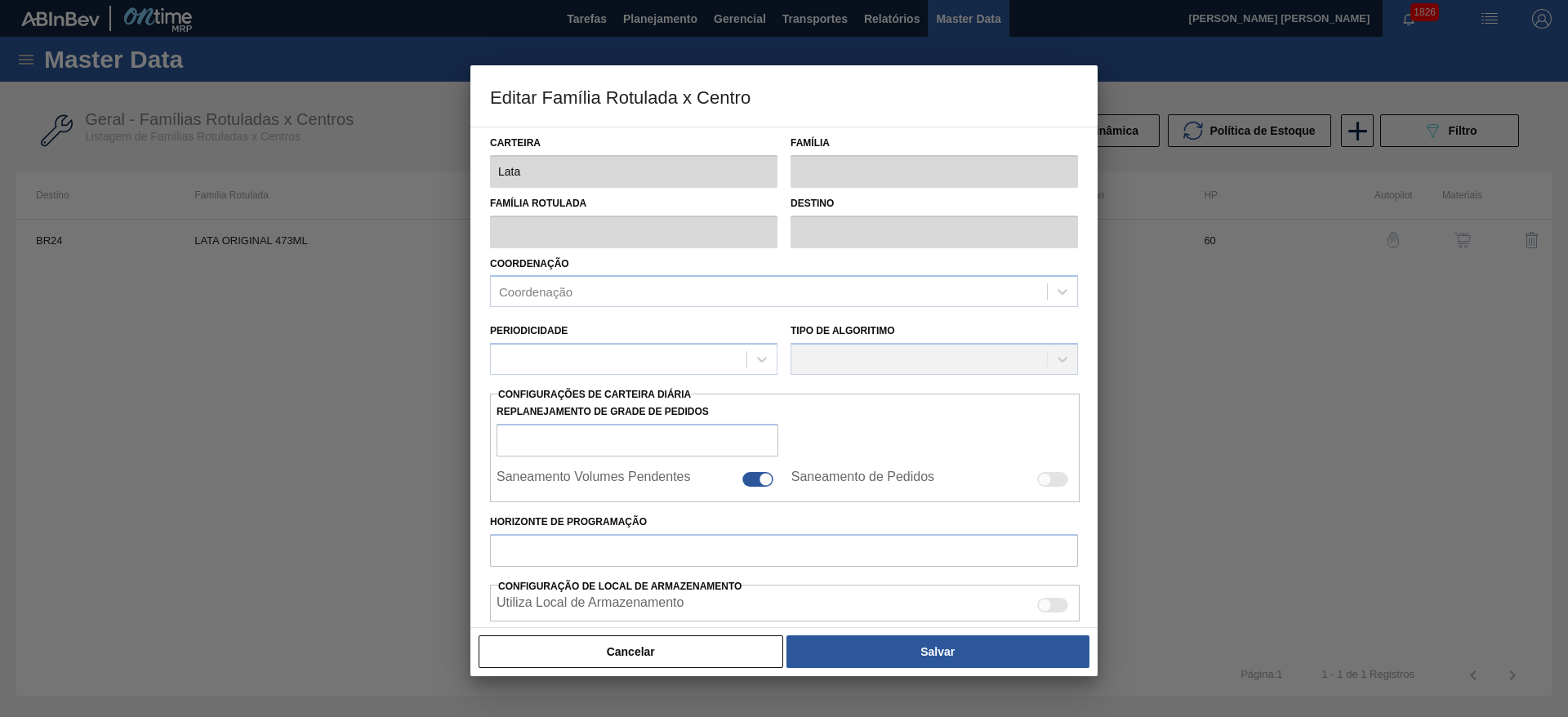
type input "455,933"
checkbox input "true"
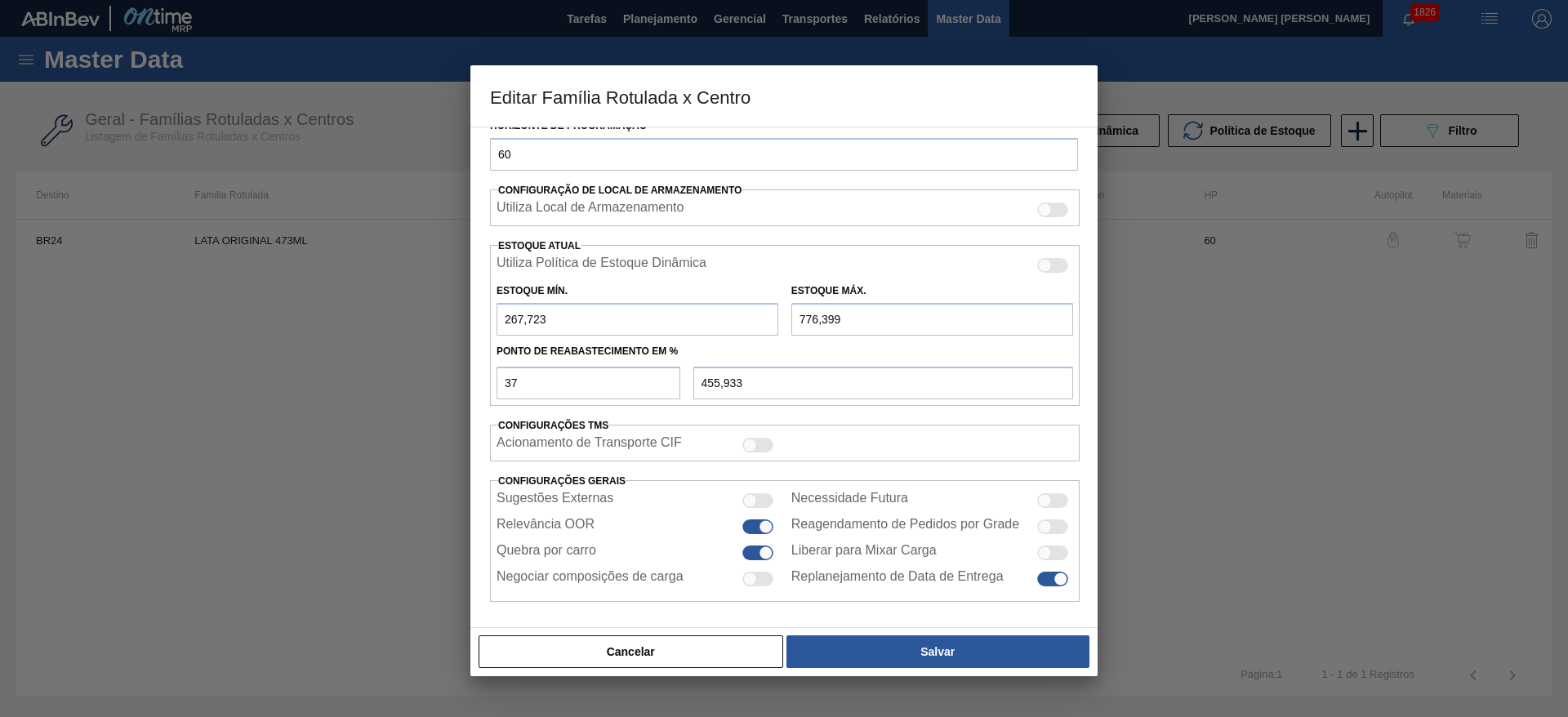
scroll to position [469, 0]
click at [748, 646] on button "Cancelar" at bounding box center [631, 651] width 305 height 33
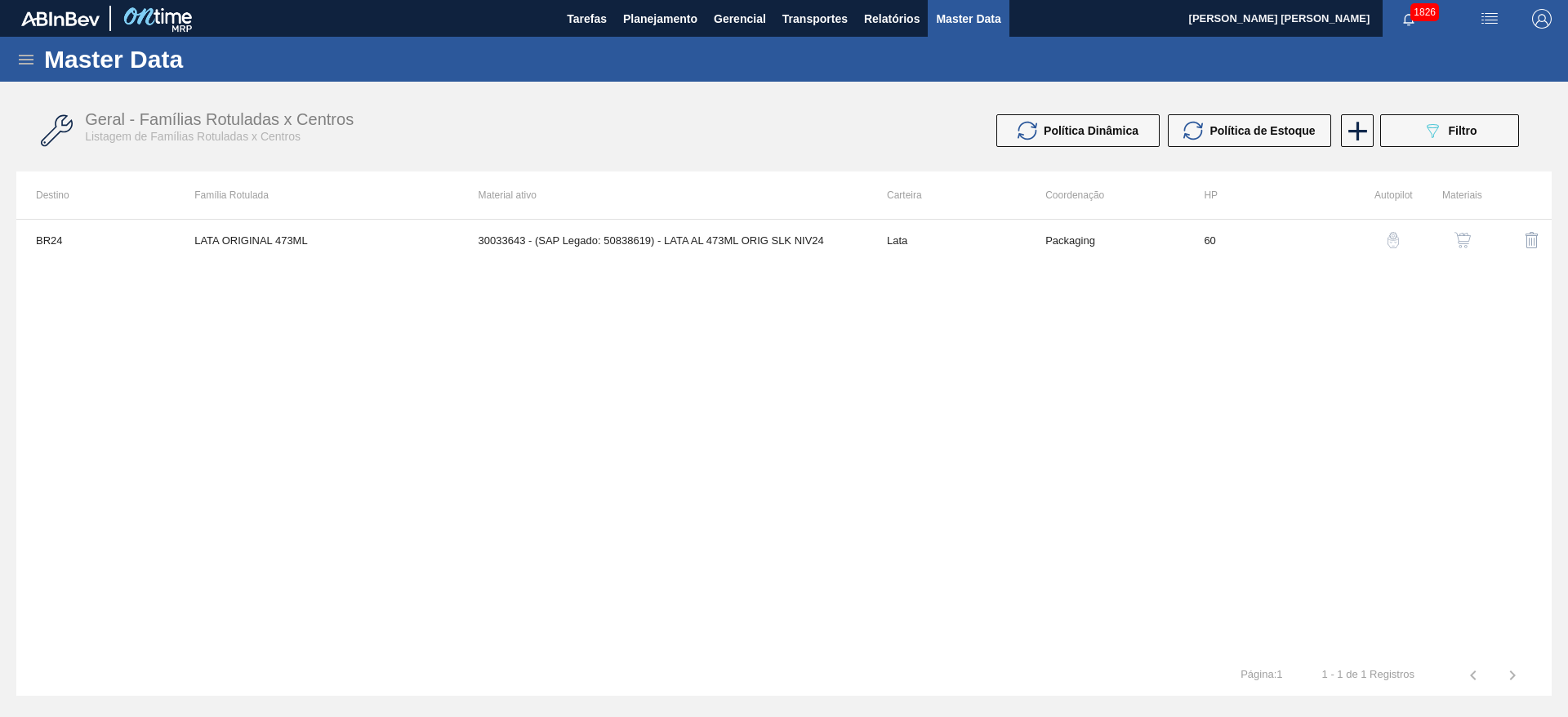
click at [1463, 235] on img "button" at bounding box center [1462, 240] width 16 height 16
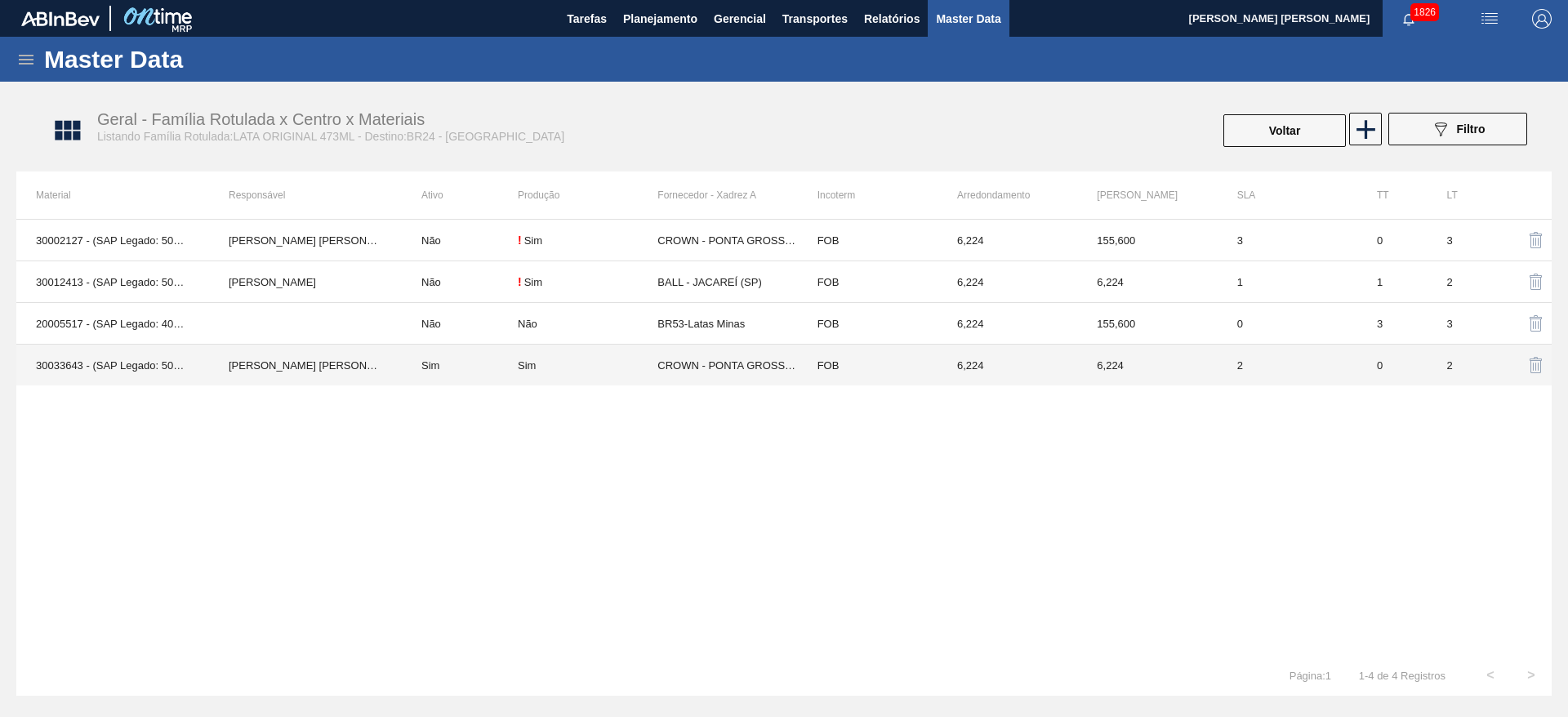
click at [614, 367] on div "Sim" at bounding box center [588, 365] width 140 height 12
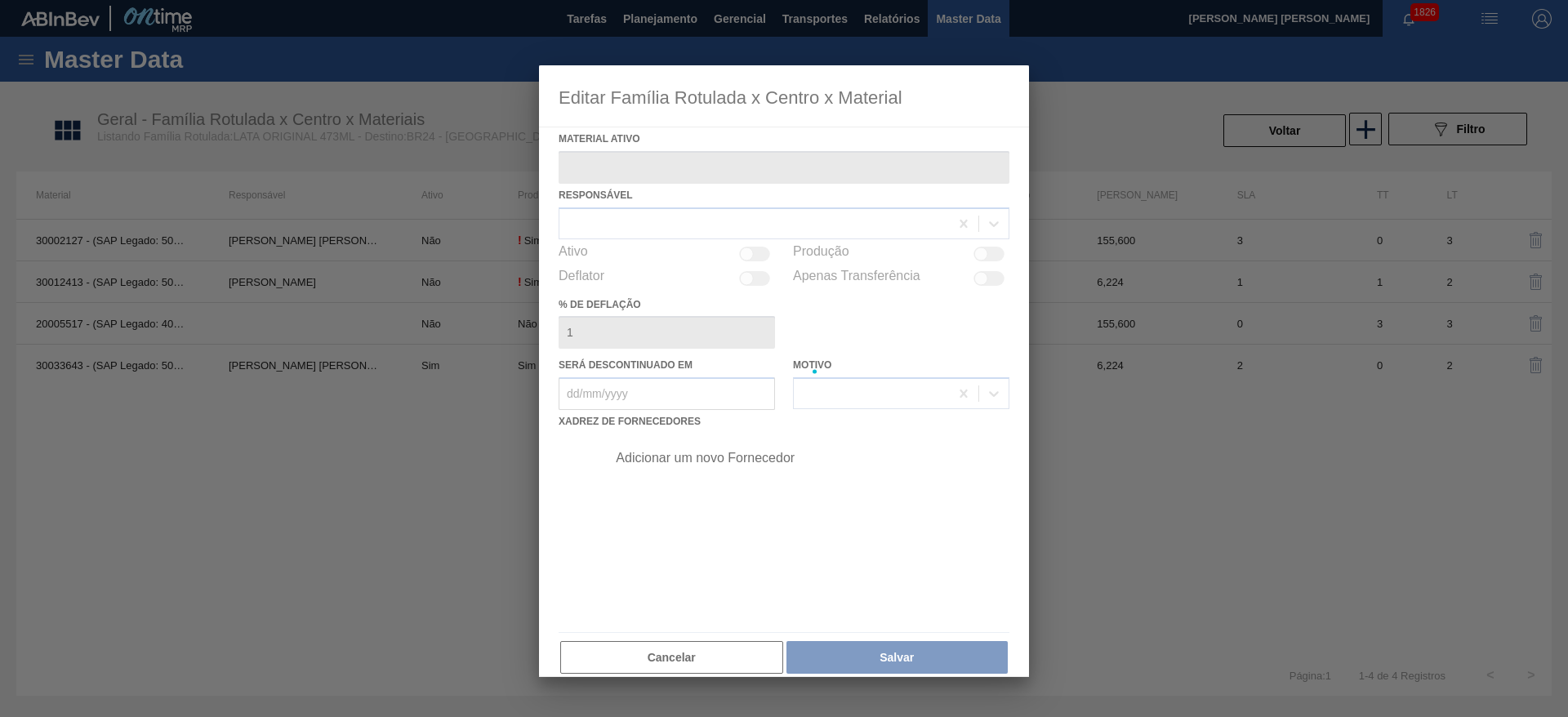
type ativo "30033643 - (SAP Legado: 50838619) - LATA AL 473ML ORIG SLK NIV24"
checkbox input "true"
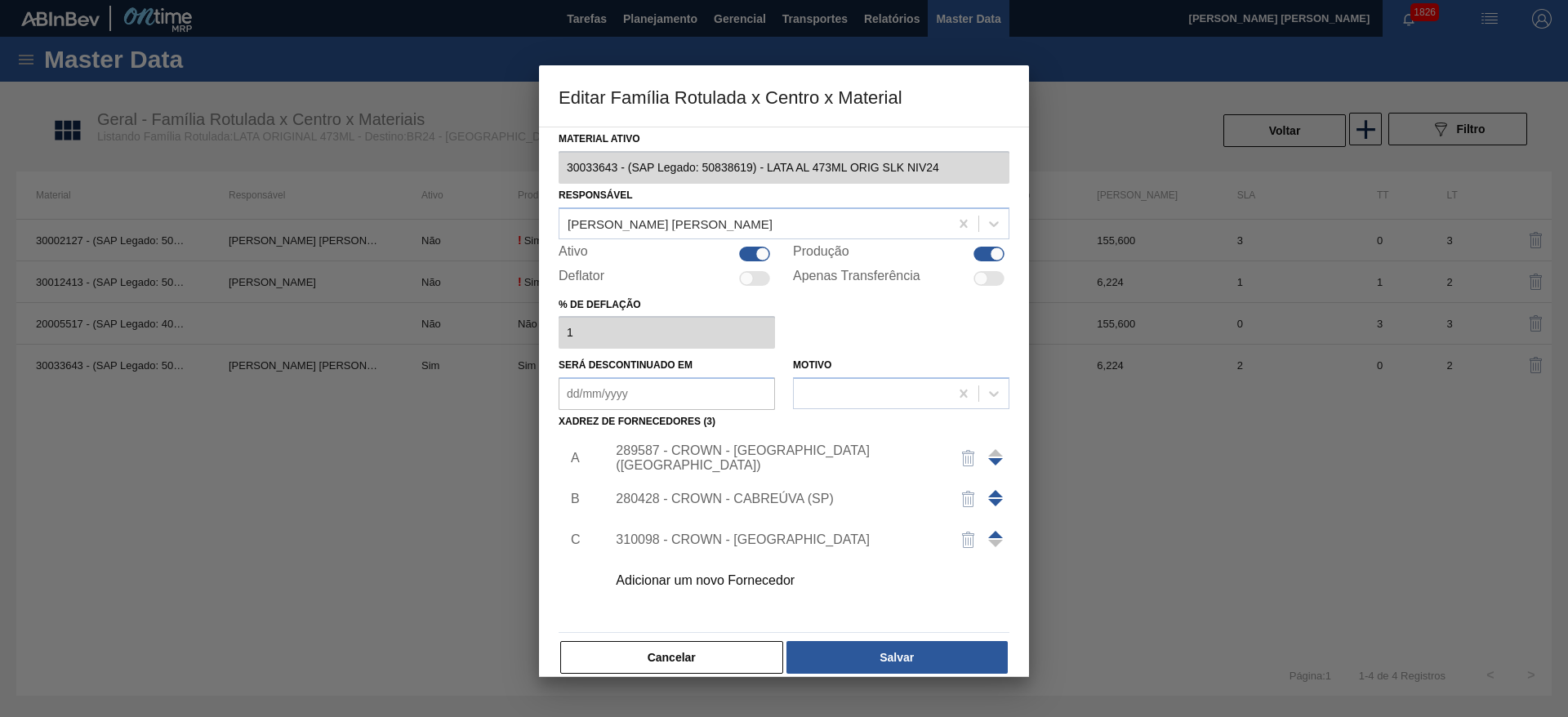
click at [800, 453] on div "289587 - CROWN - PONTA GROSSA (PR)" at bounding box center [776, 457] width 320 height 29
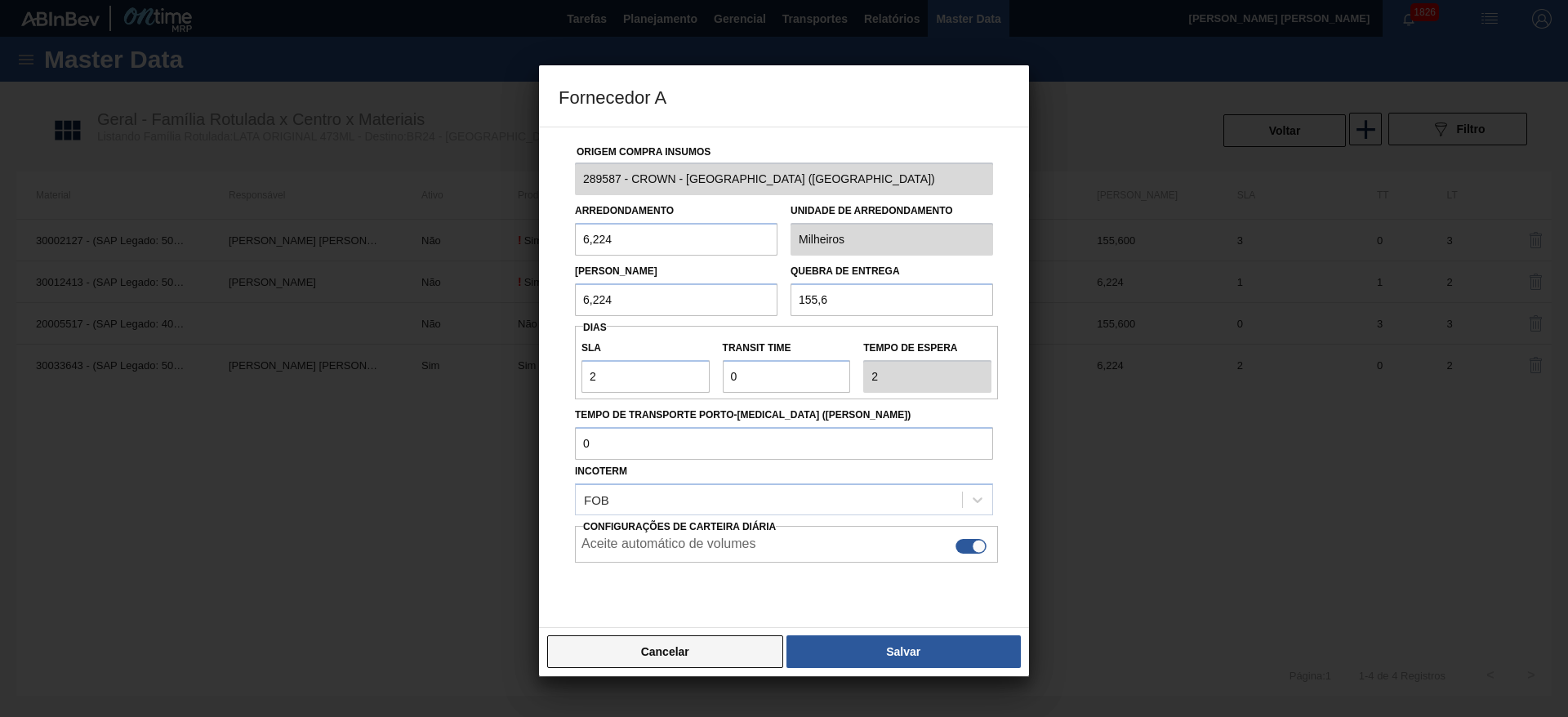
click at [737, 649] on button "Cancelar" at bounding box center [665, 651] width 236 height 33
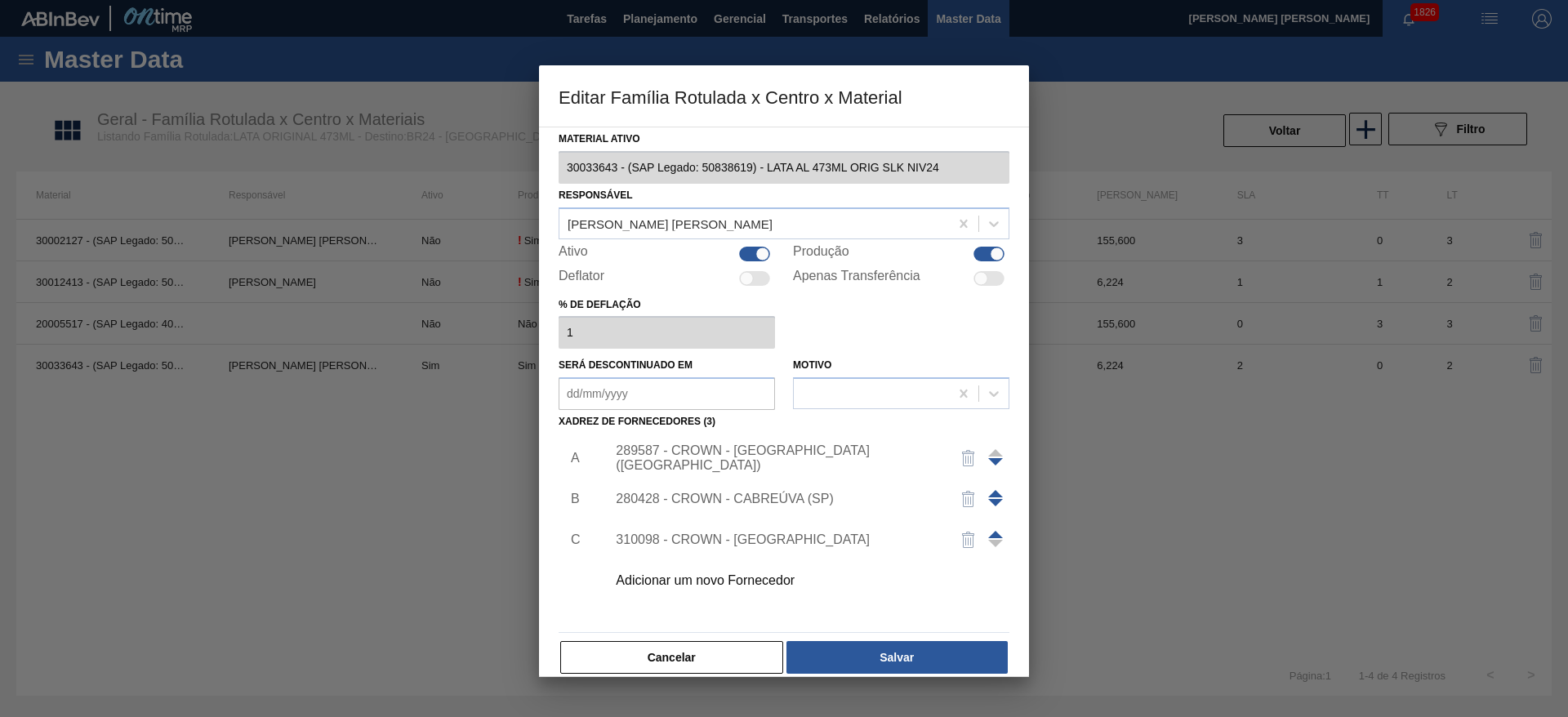
click at [773, 498] on div "280428 - CROWN - CABREÚVA (SP)" at bounding box center [776, 499] width 320 height 15
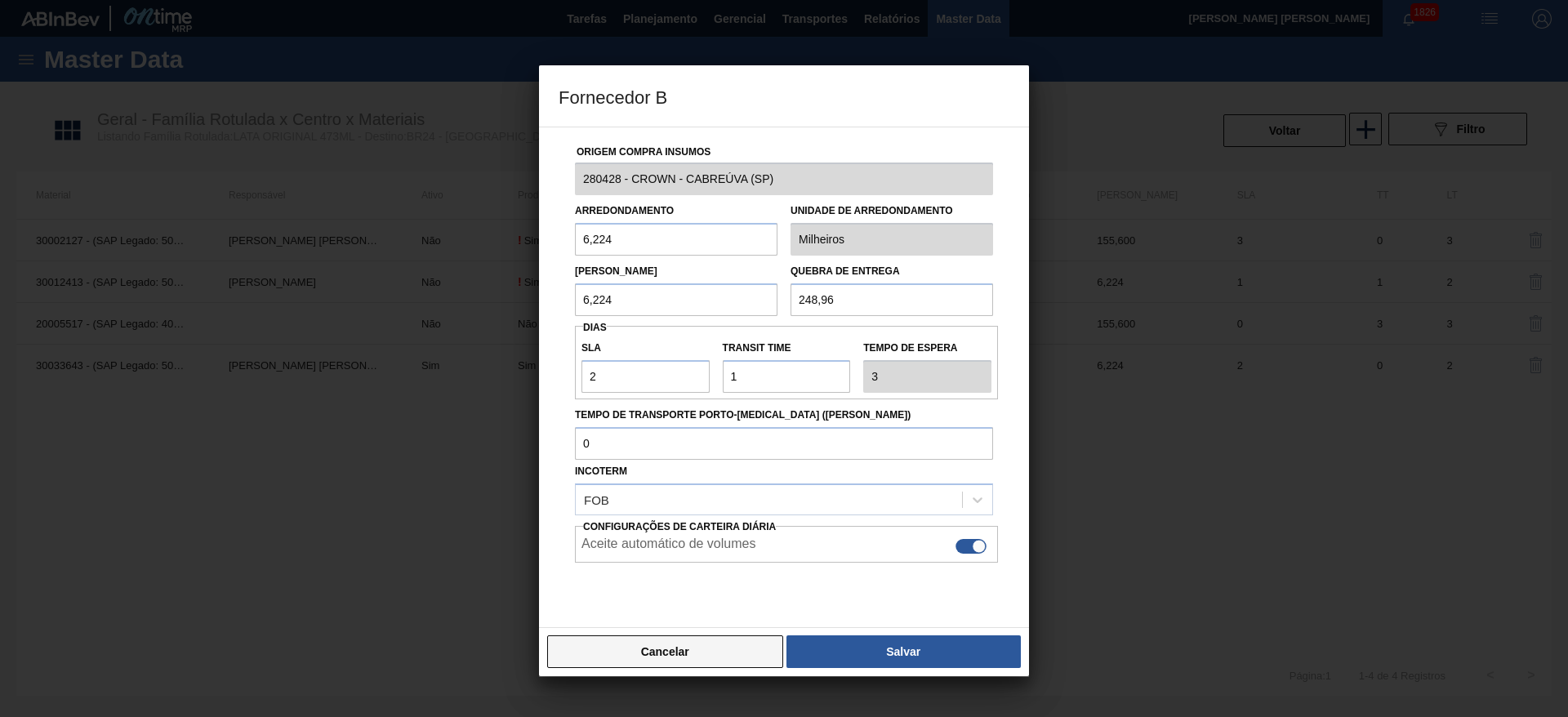
click at [741, 645] on button "Cancelar" at bounding box center [665, 651] width 236 height 33
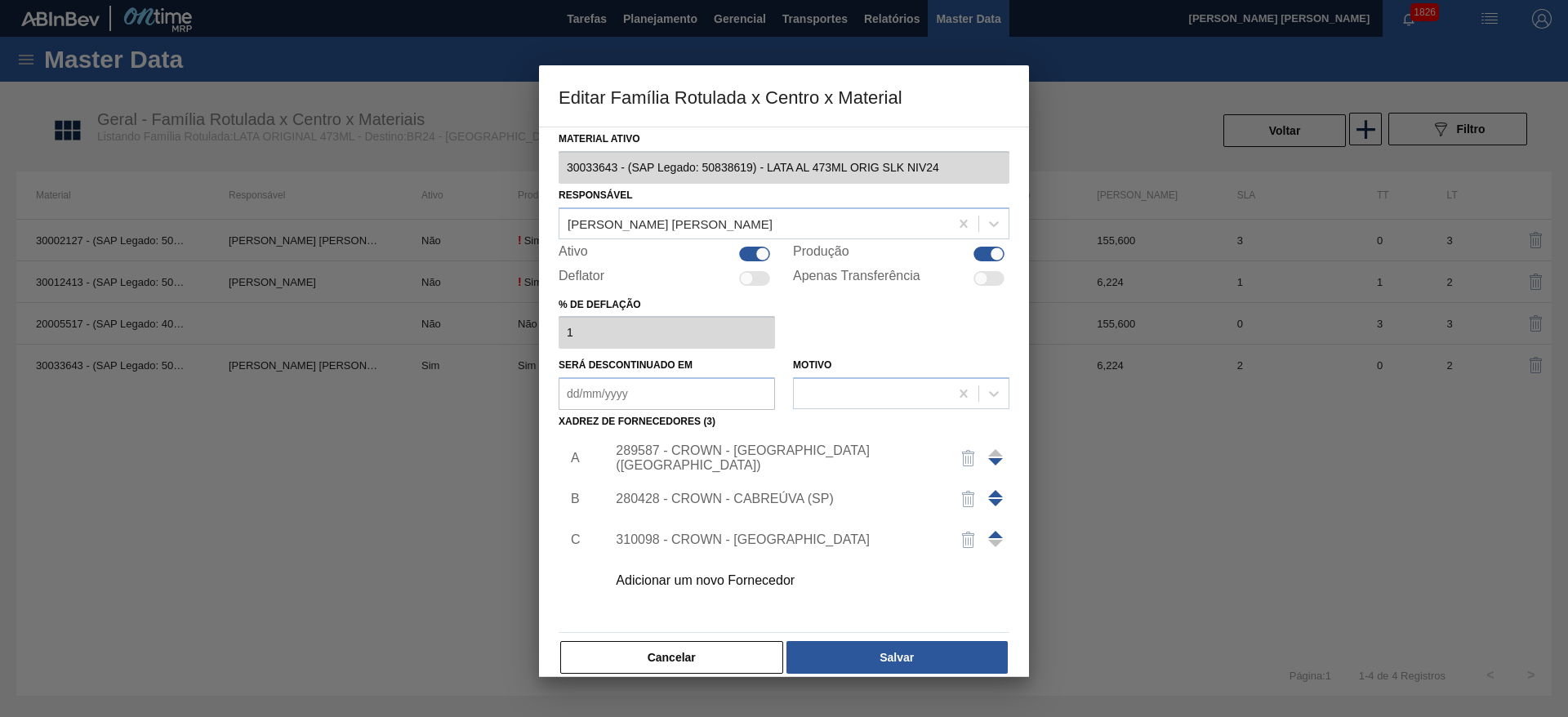
click at [763, 542] on div "310098 - CROWN - UBERABA" at bounding box center [776, 539] width 320 height 15
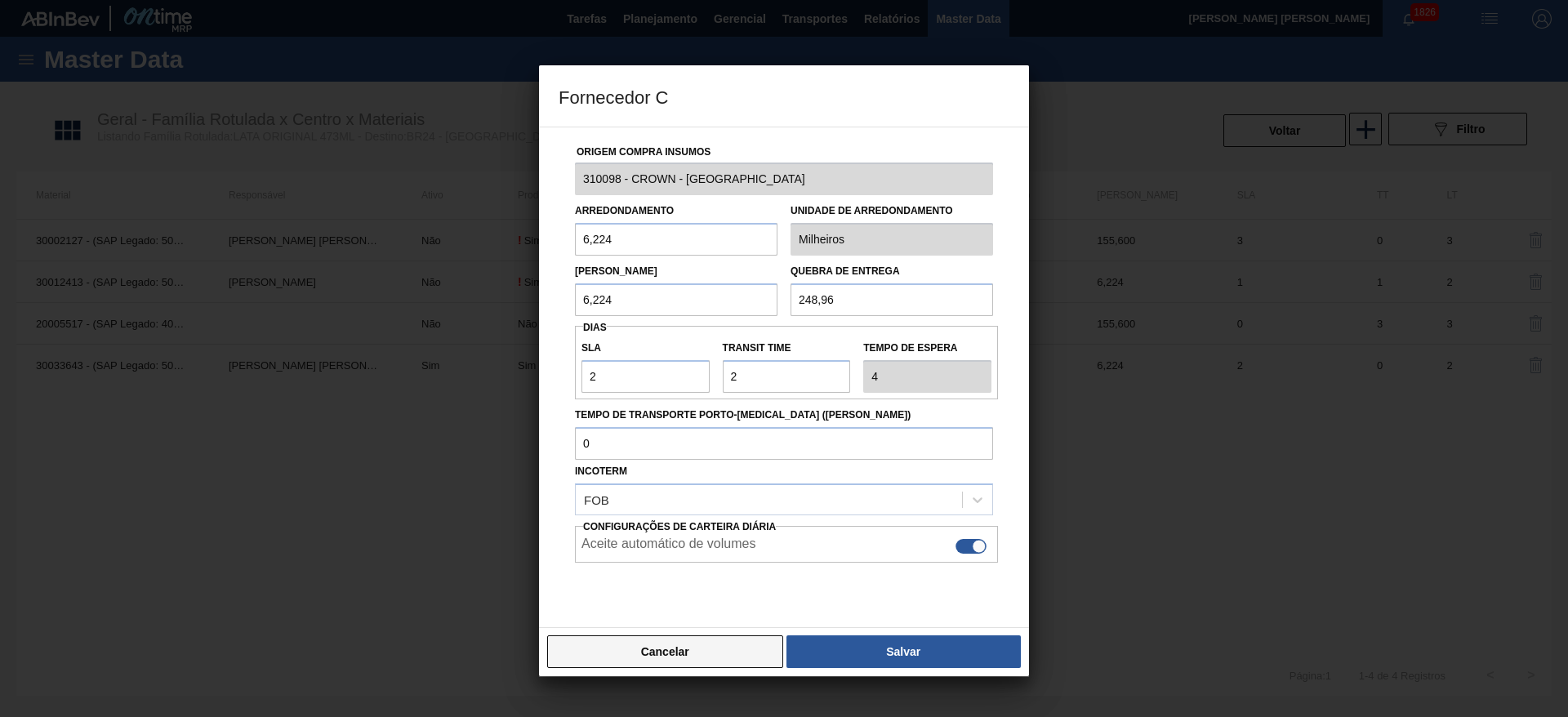
click at [731, 644] on button "Cancelar" at bounding box center [665, 651] width 236 height 33
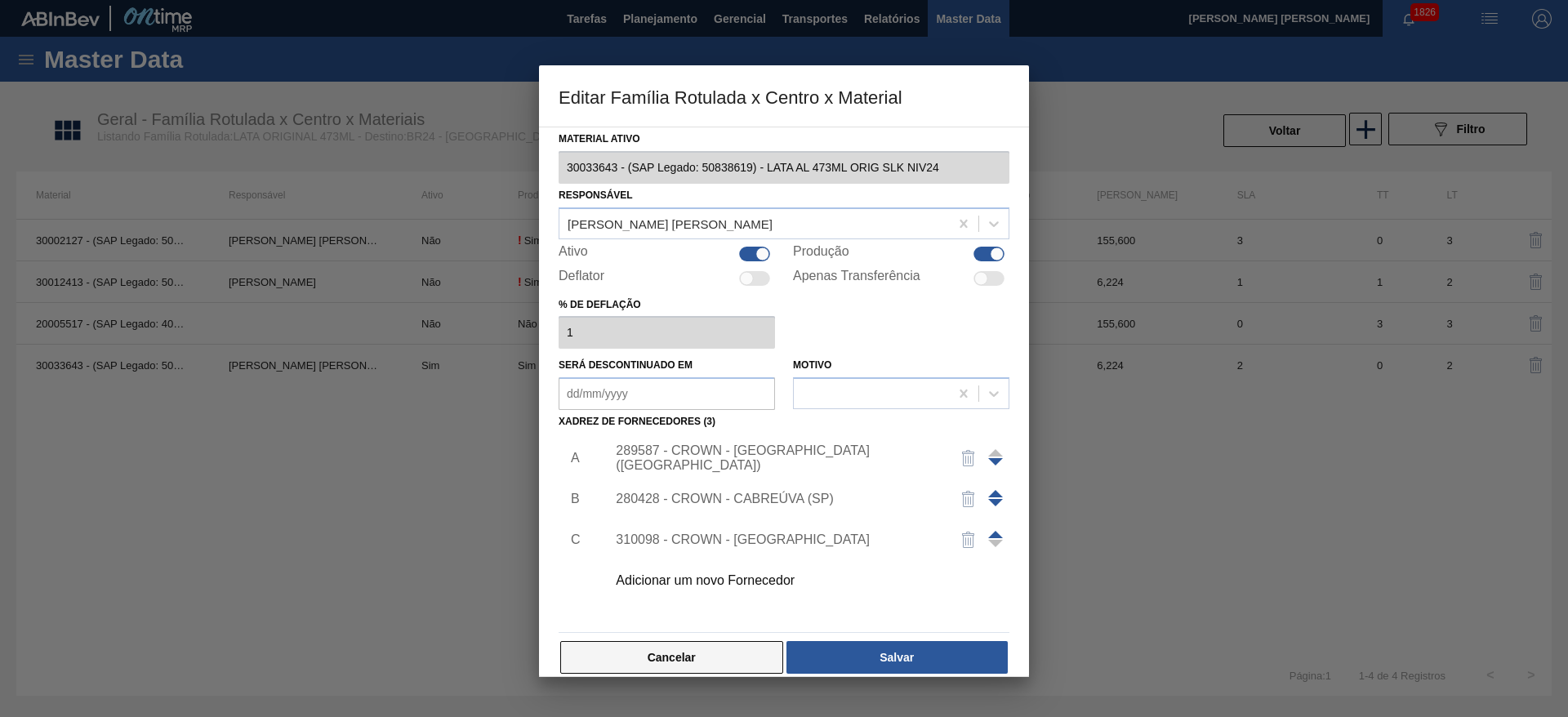
click at [752, 648] on button "Cancelar" at bounding box center [671, 657] width 223 height 33
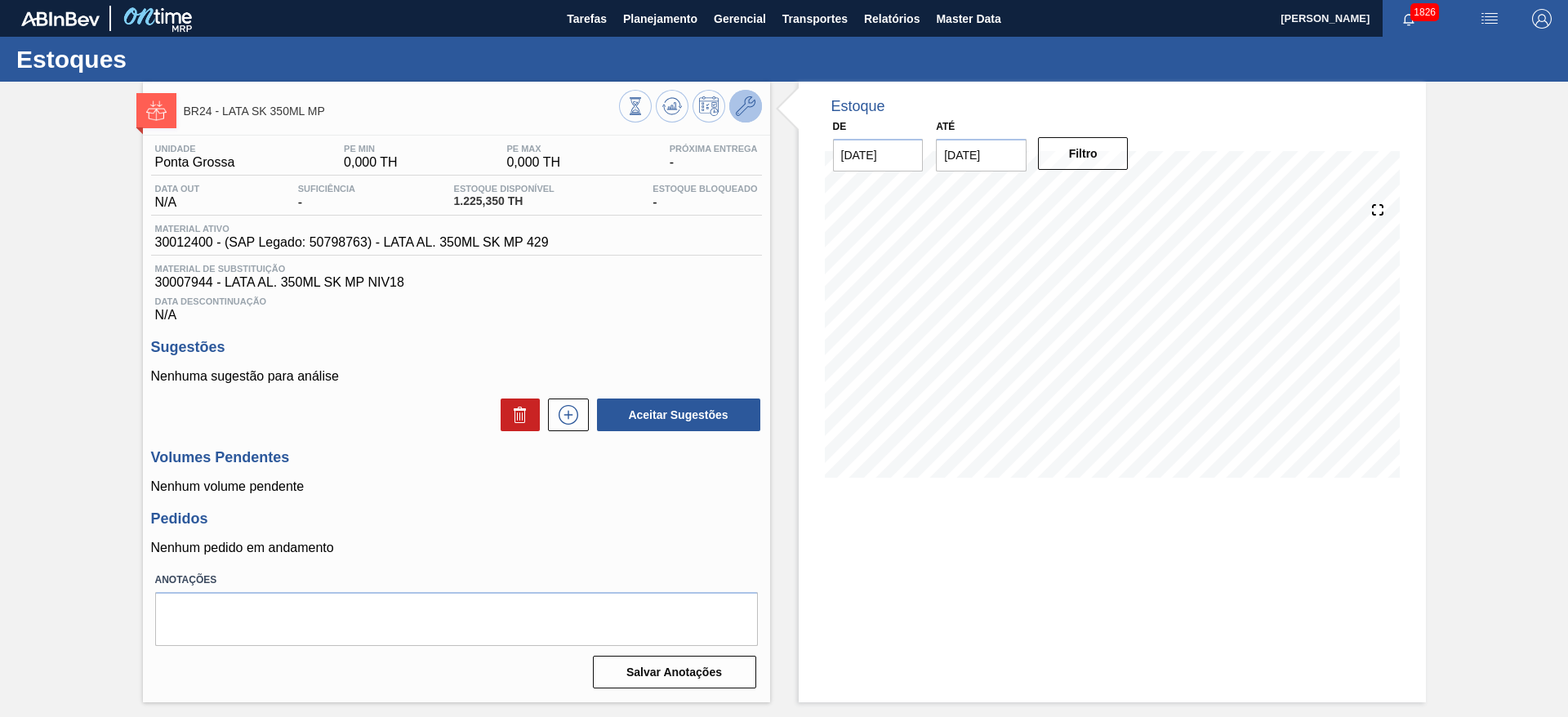
click at [742, 109] on icon at bounding box center [746, 106] width 20 height 20
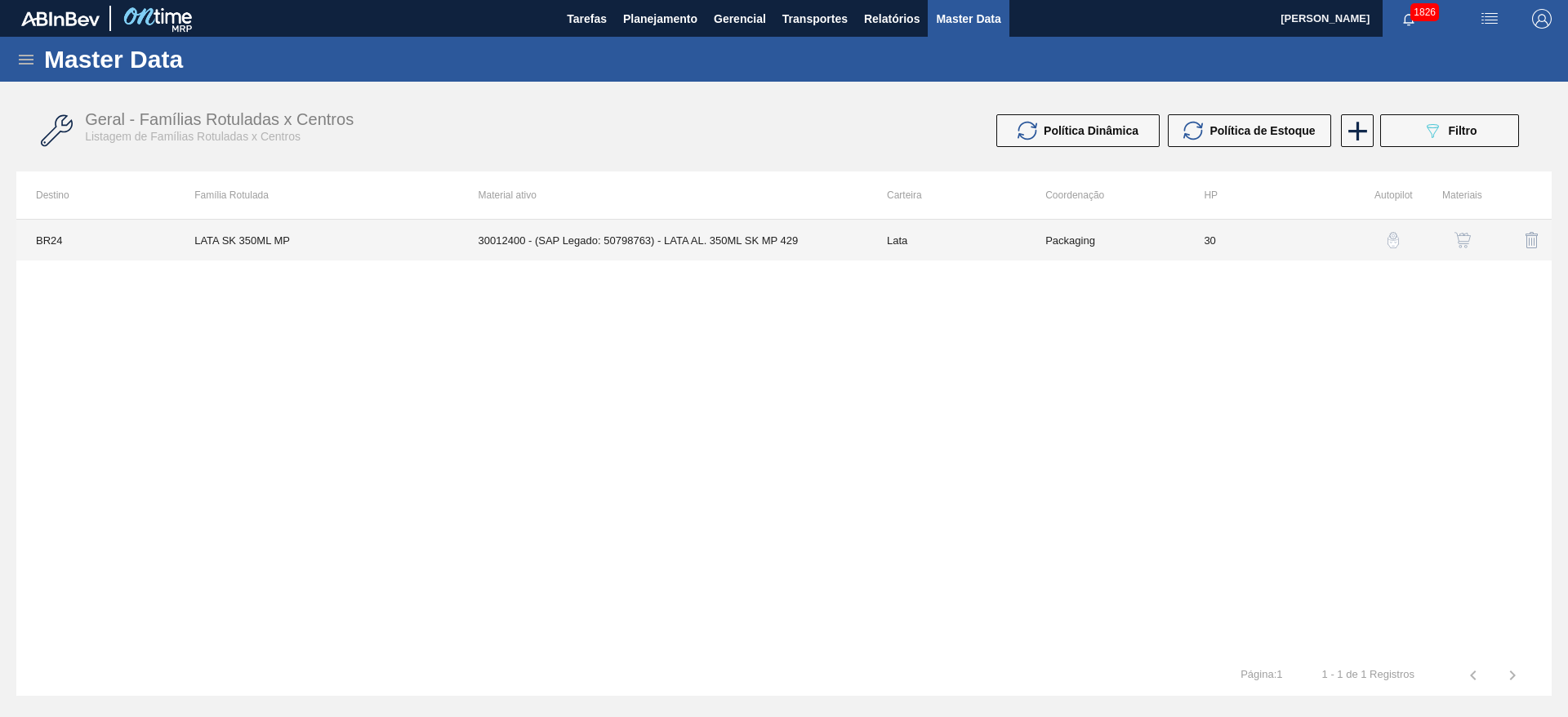
click at [594, 243] on td "30012400 - (SAP Legado: 50798763) - LATA AL. 350ML SK MP 429" at bounding box center [663, 240] width 408 height 41
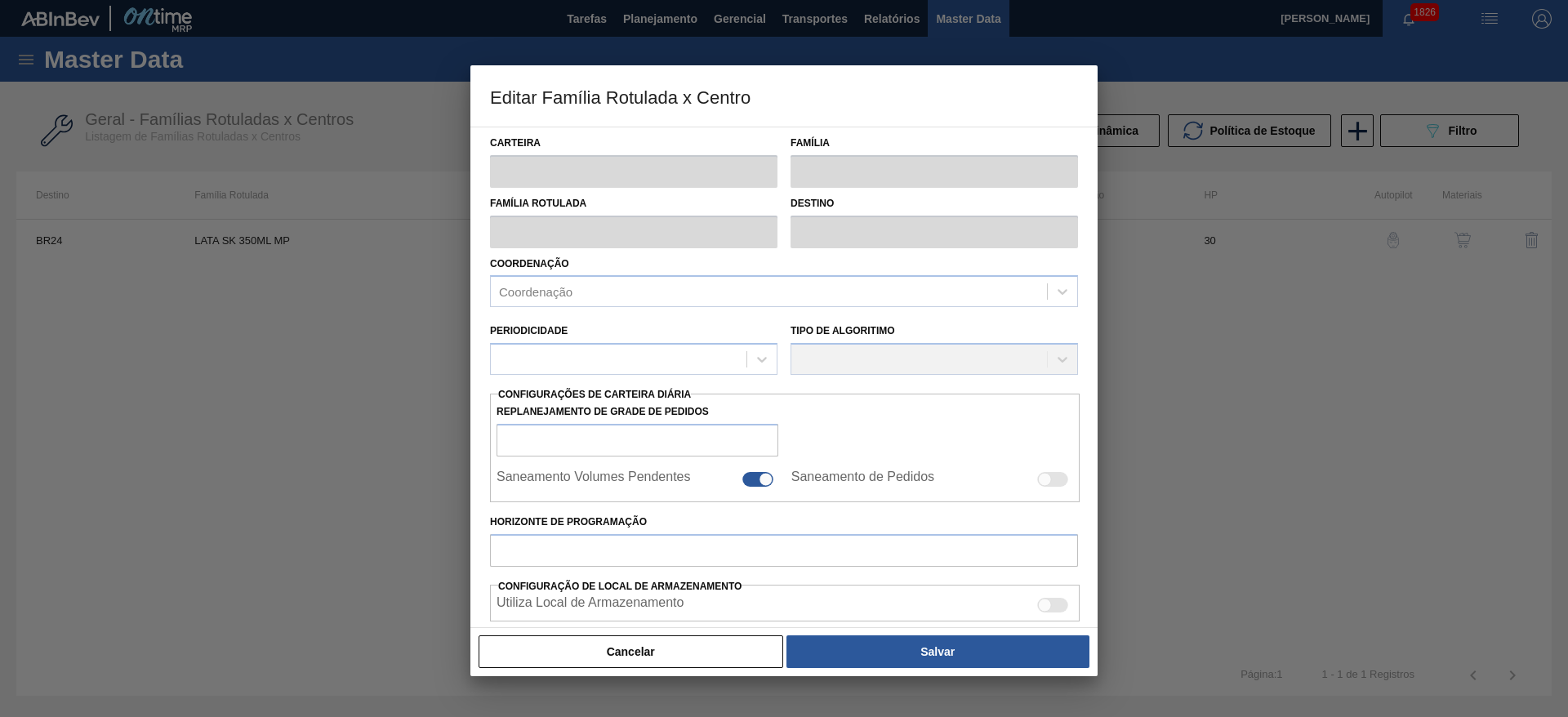
type input "Lata"
type input "LATA SK 350ML MP"
type input "BR24 - [GEOGRAPHIC_DATA]"
type input "0"
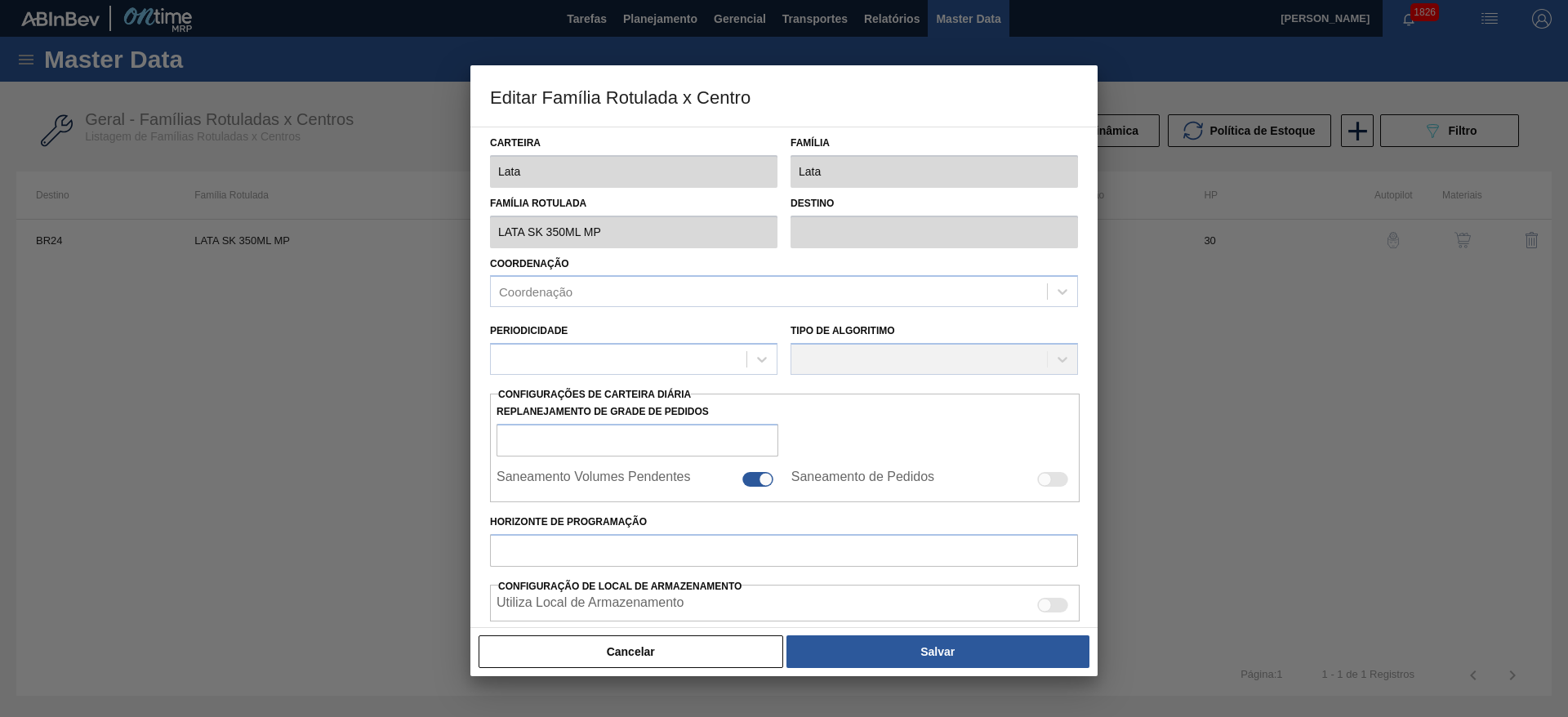
checkbox input "false"
type input "30"
type input "0"
type input "100"
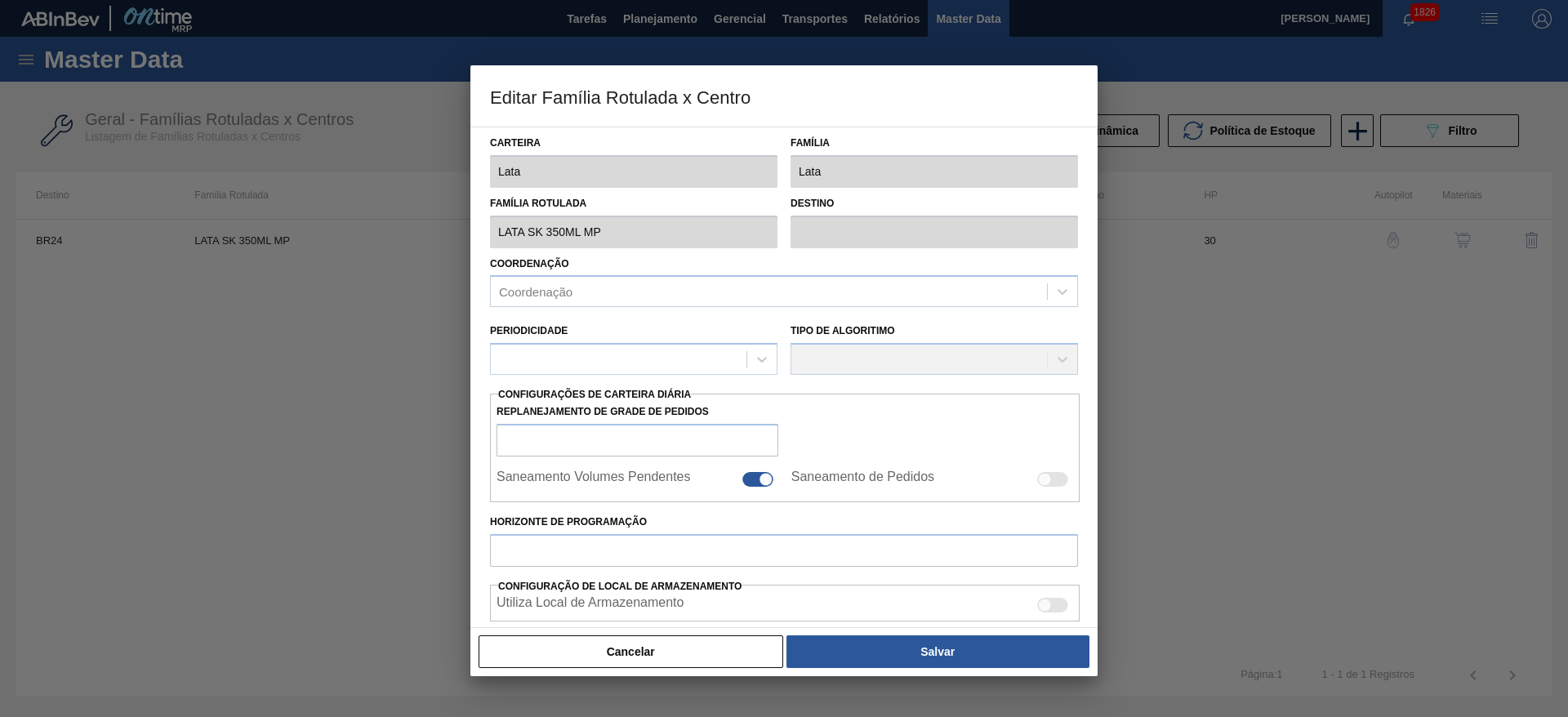
type input "0,000"
checkbox input "true"
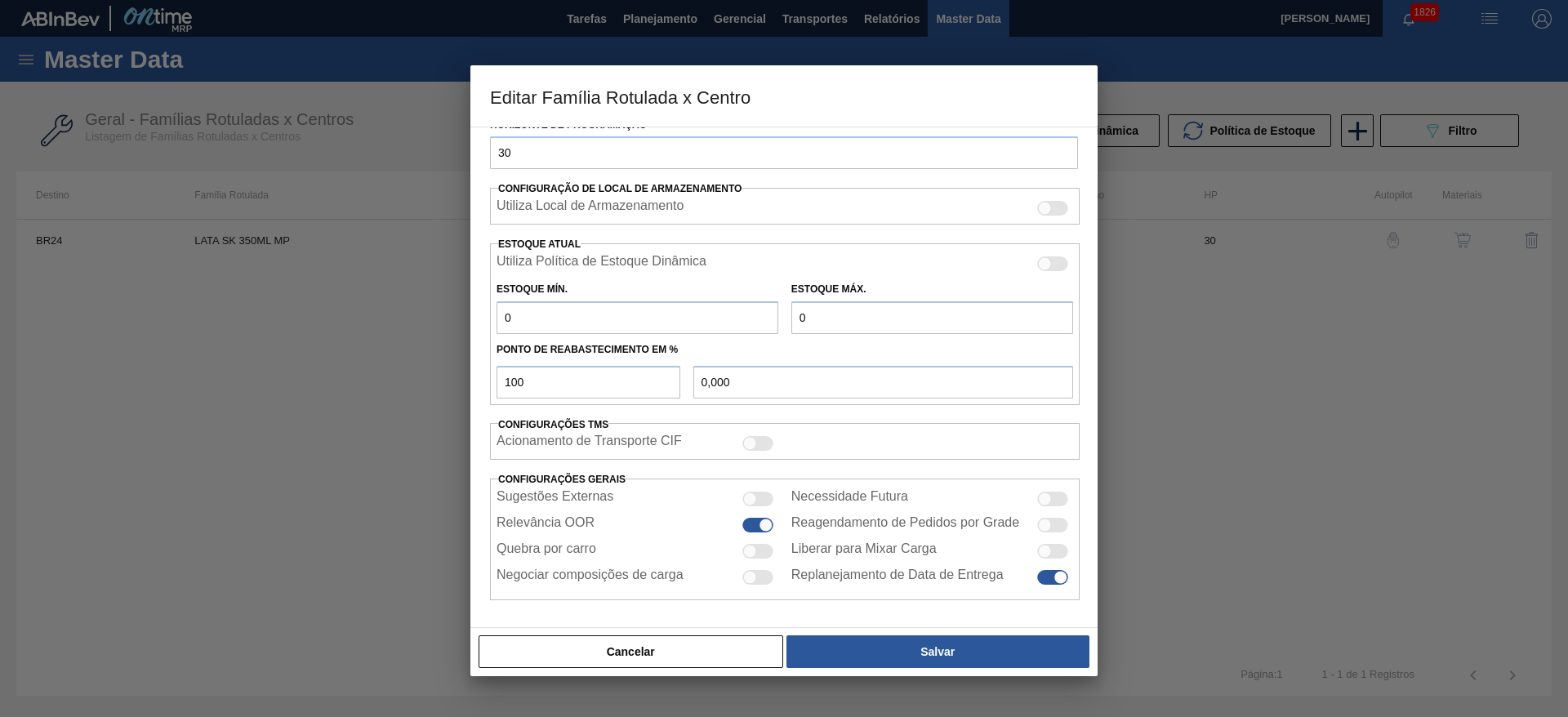
scroll to position [402, 0]
click at [761, 551] on div at bounding box center [757, 550] width 31 height 15
checkbox input "true"
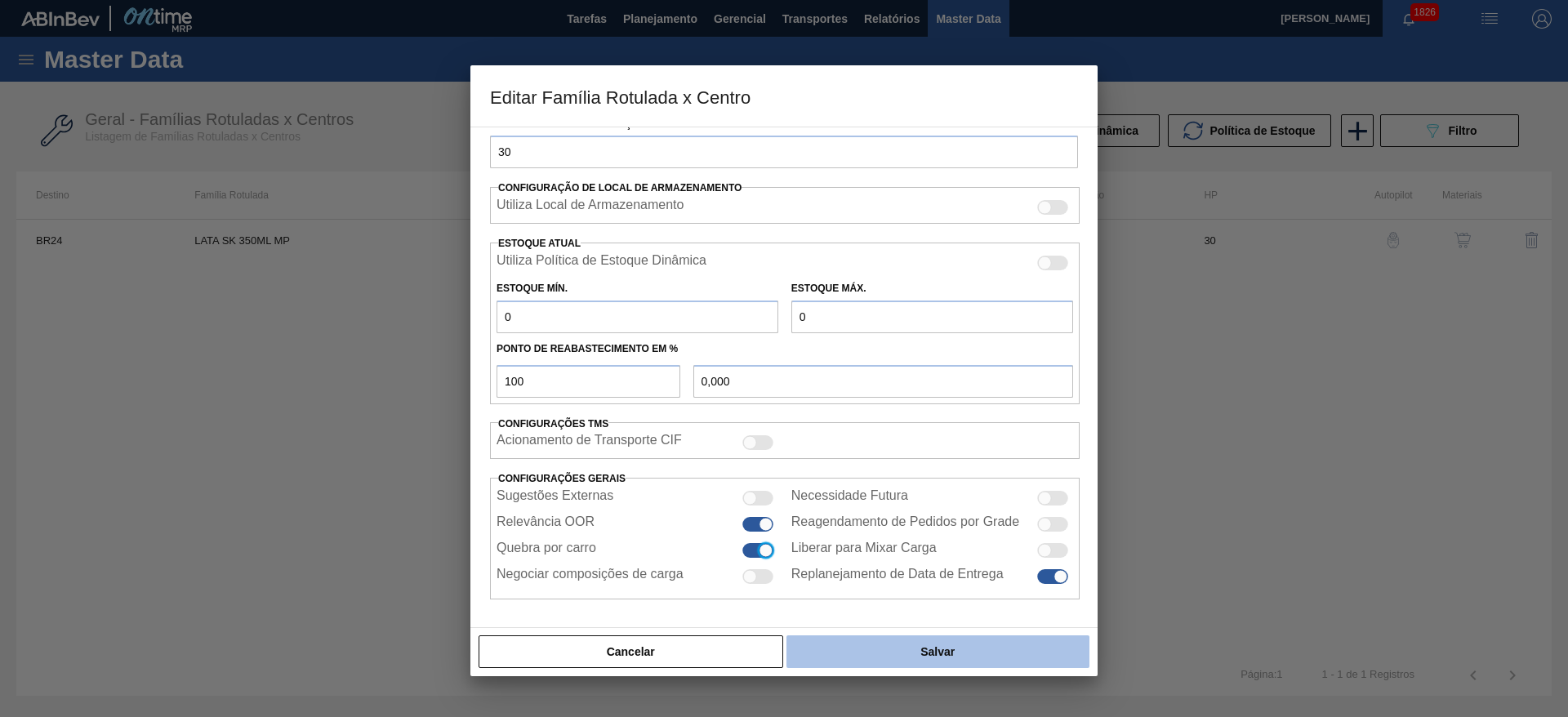
click at [879, 648] on button "Salvar" at bounding box center [937, 651] width 303 height 33
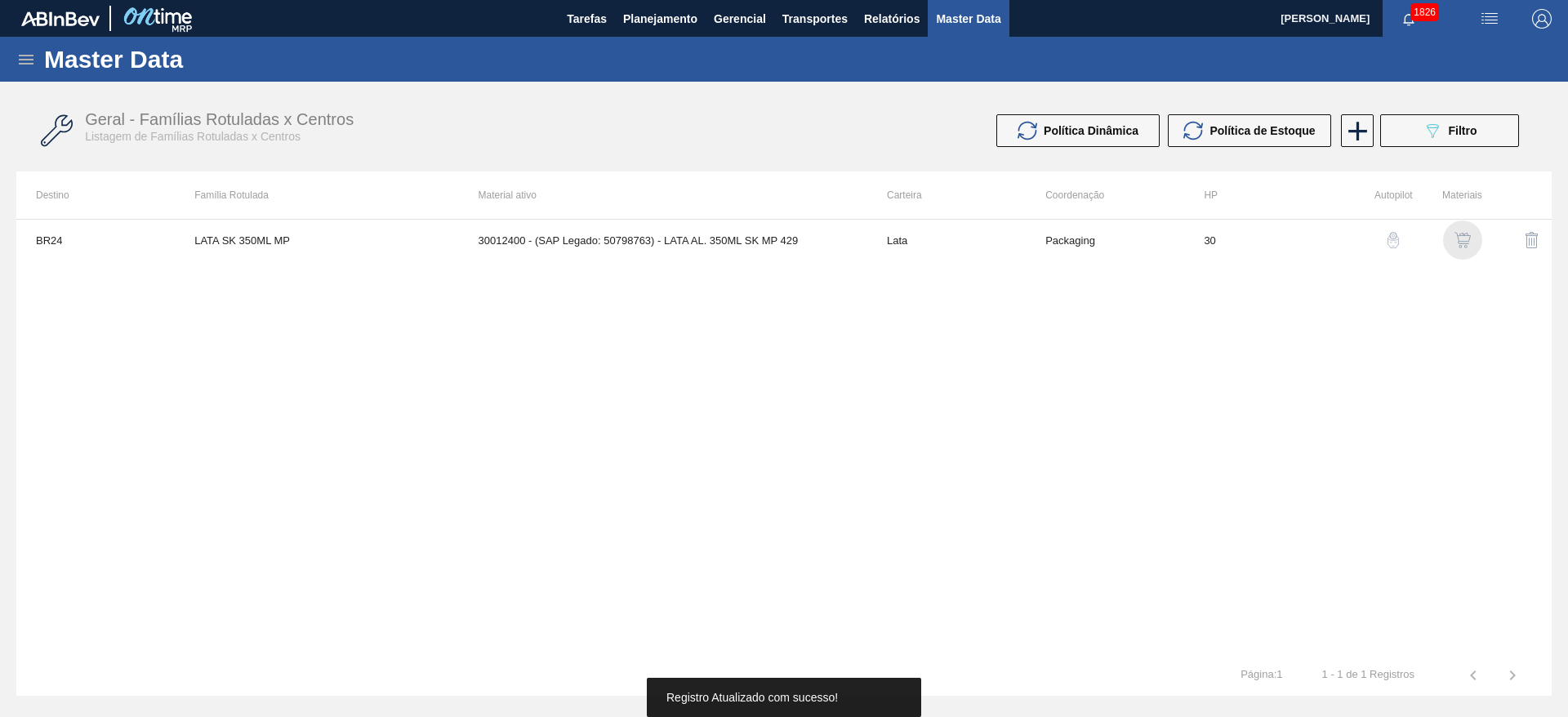
click at [1466, 243] on img "button" at bounding box center [1462, 240] width 16 height 16
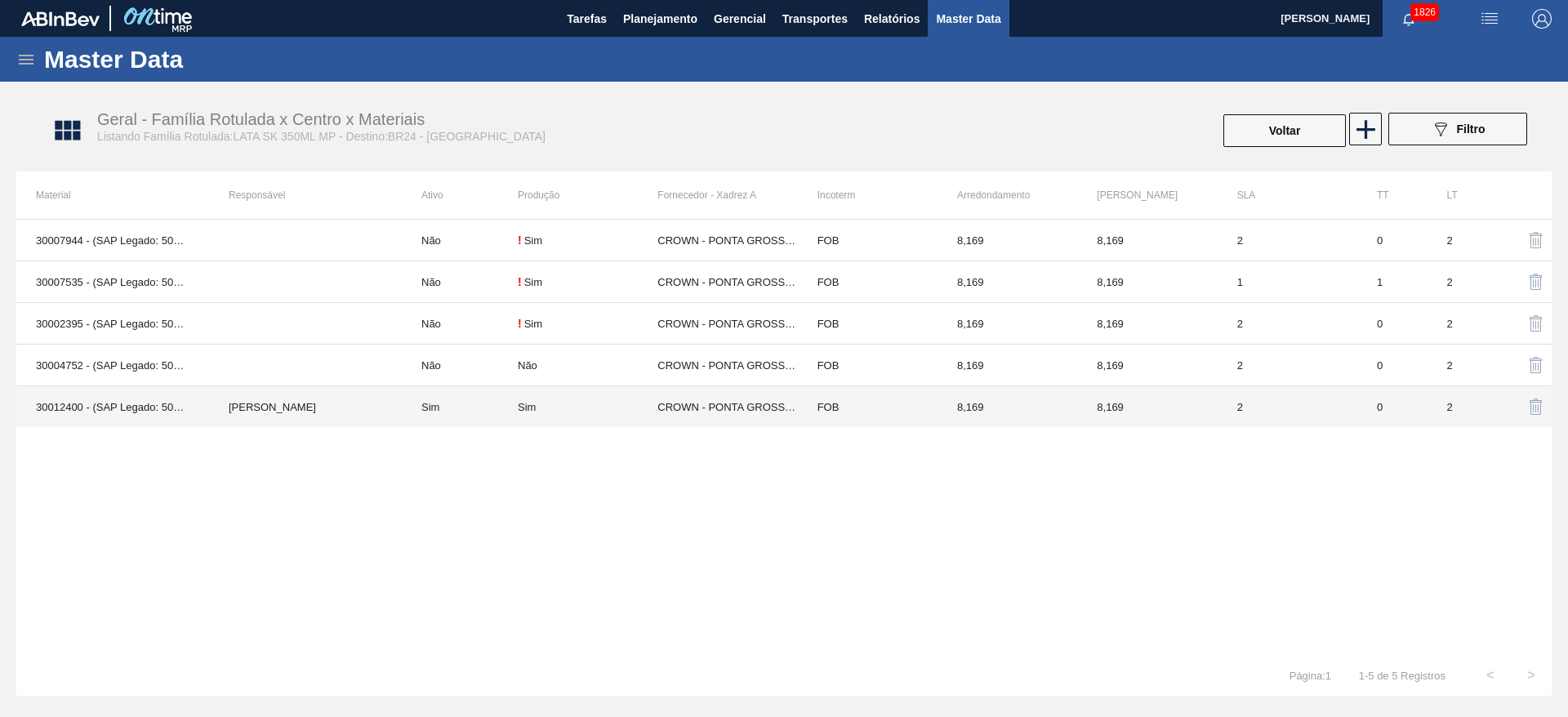
click at [767, 408] on td "CROWN - PONTA GROSSA ([GEOGRAPHIC_DATA])" at bounding box center [727, 407] width 140 height 42
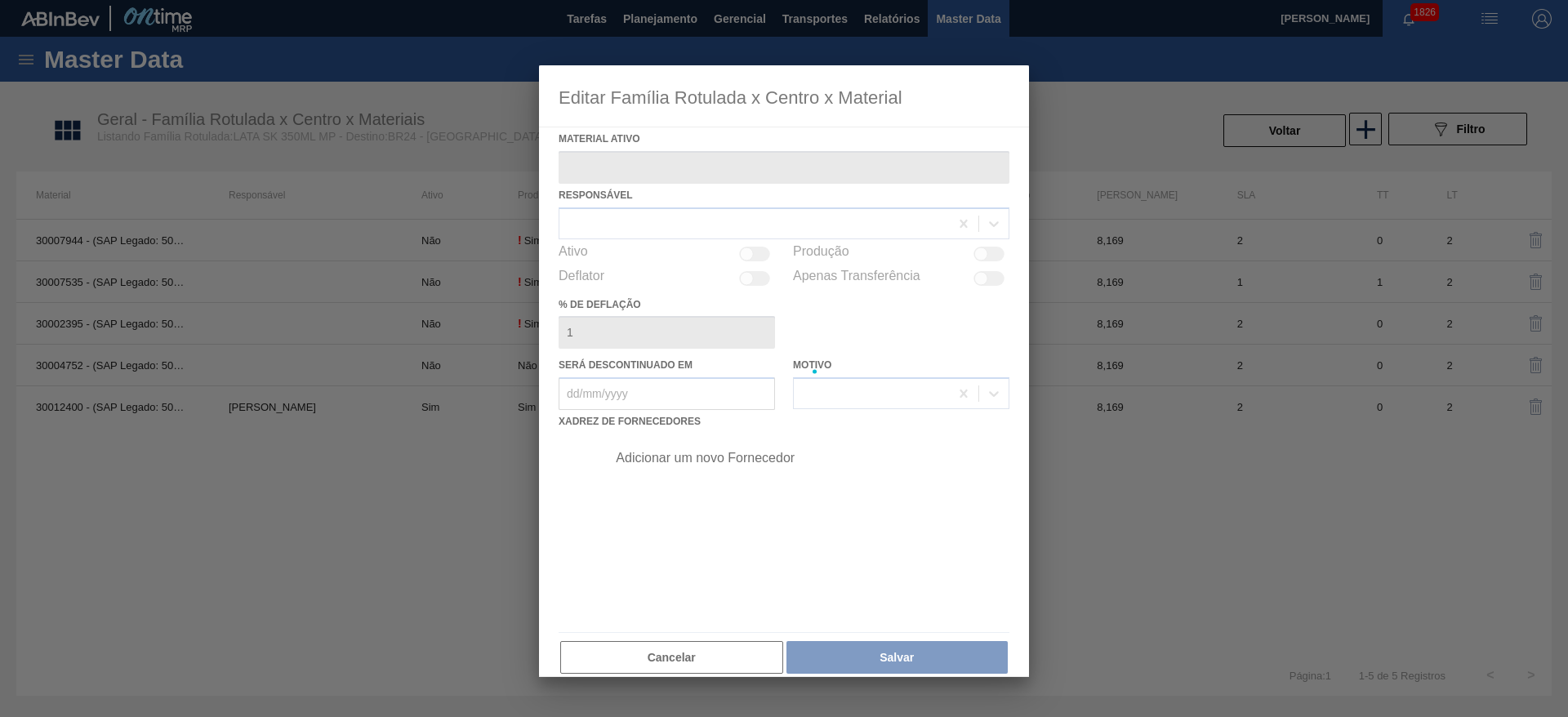
type ativo "30012400 - (SAP Legado: 50798763) - LATA AL. 350ML SK MP 429"
checkbox input "true"
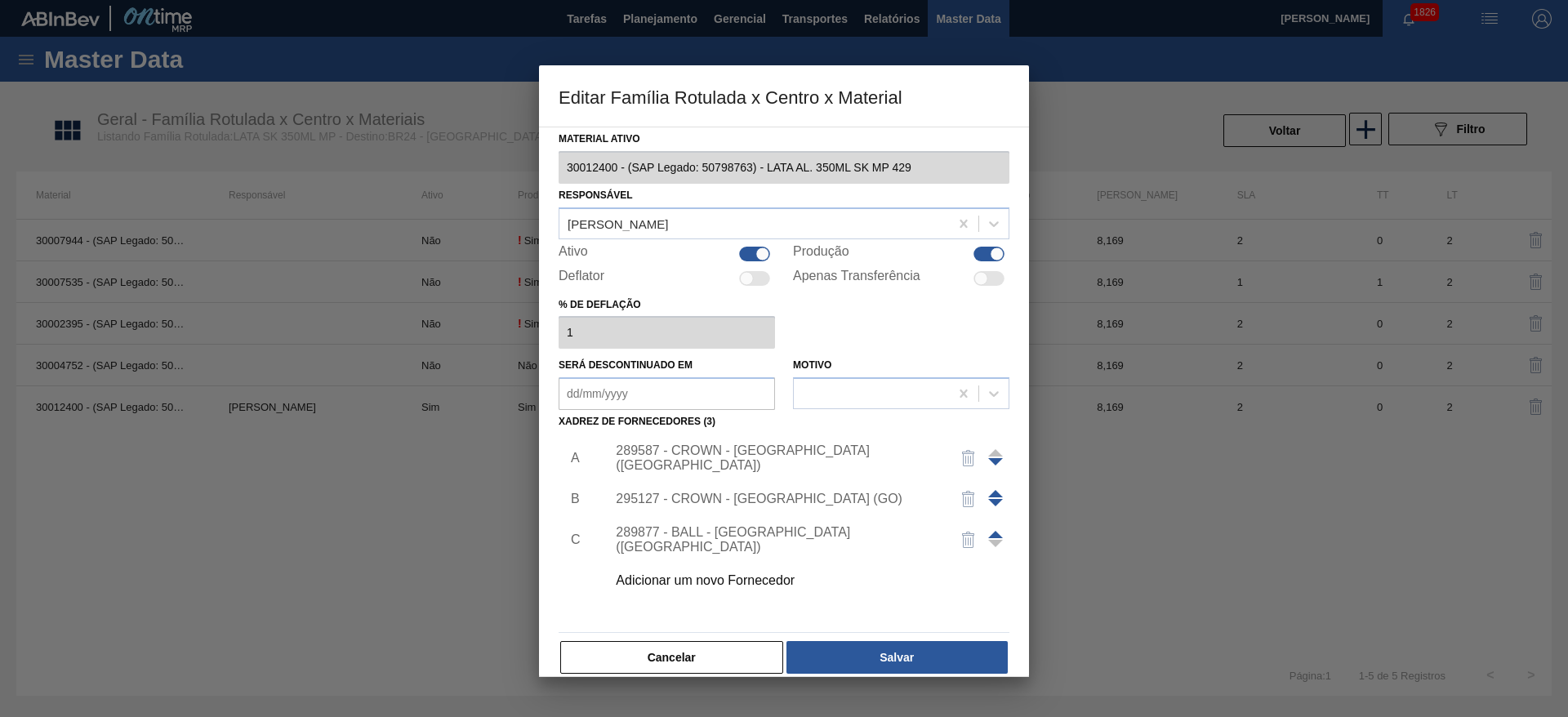
click at [804, 458] on div "289587 - CROWN - [GEOGRAPHIC_DATA] ([GEOGRAPHIC_DATA])" at bounding box center [776, 457] width 320 height 29
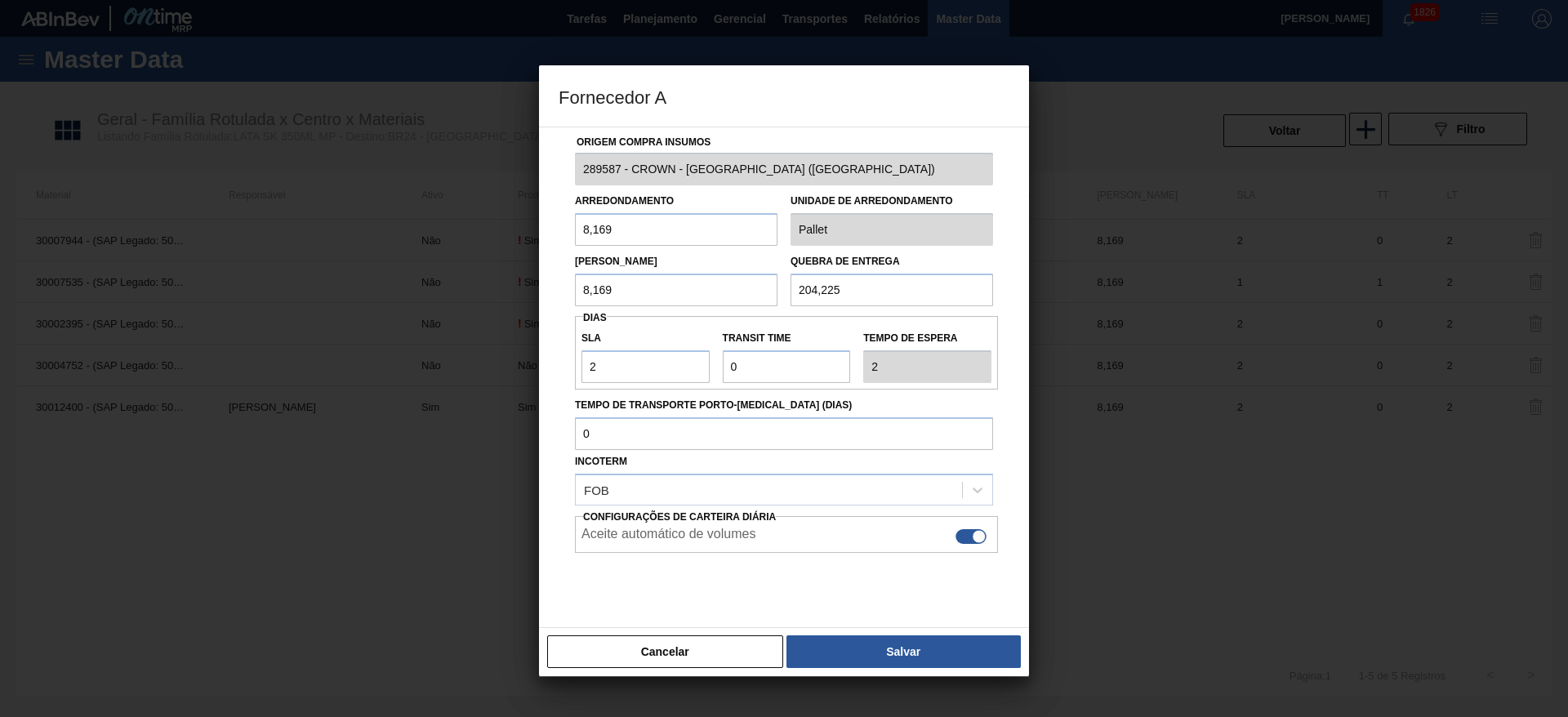
scroll to position [37, 0]
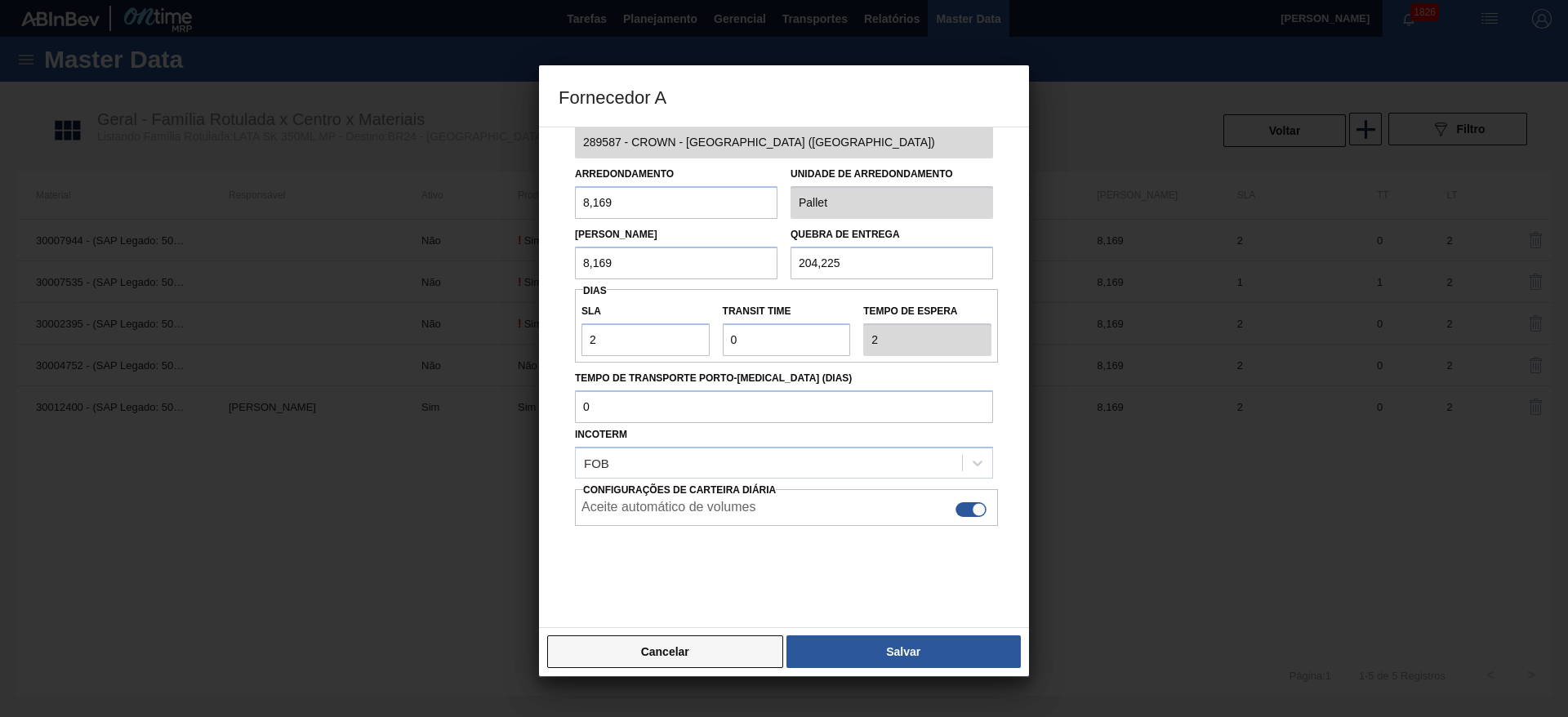
click at [715, 647] on button "Cancelar" at bounding box center [665, 651] width 236 height 33
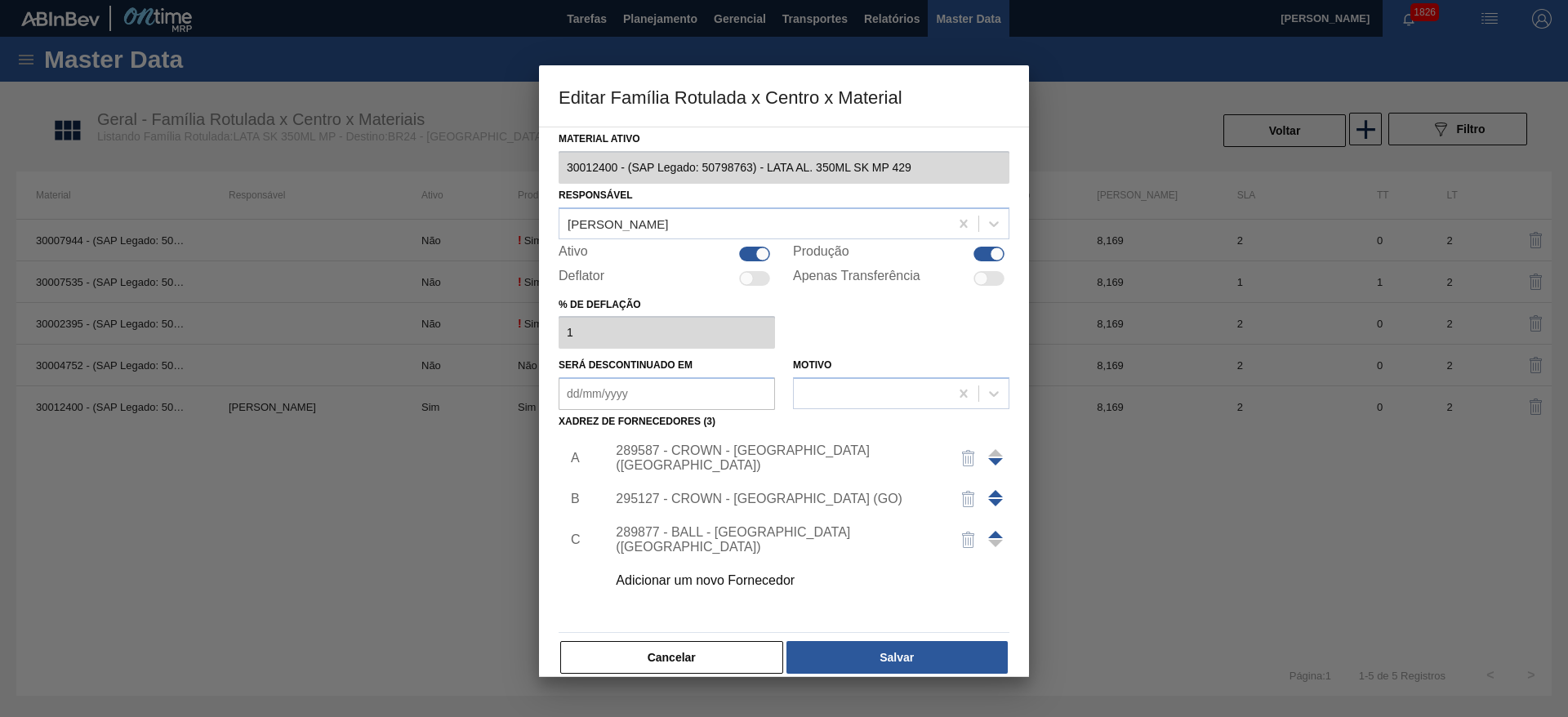
click at [773, 502] on div "295127 - CROWN - [GEOGRAPHIC_DATA] (GO)" at bounding box center [776, 499] width 320 height 15
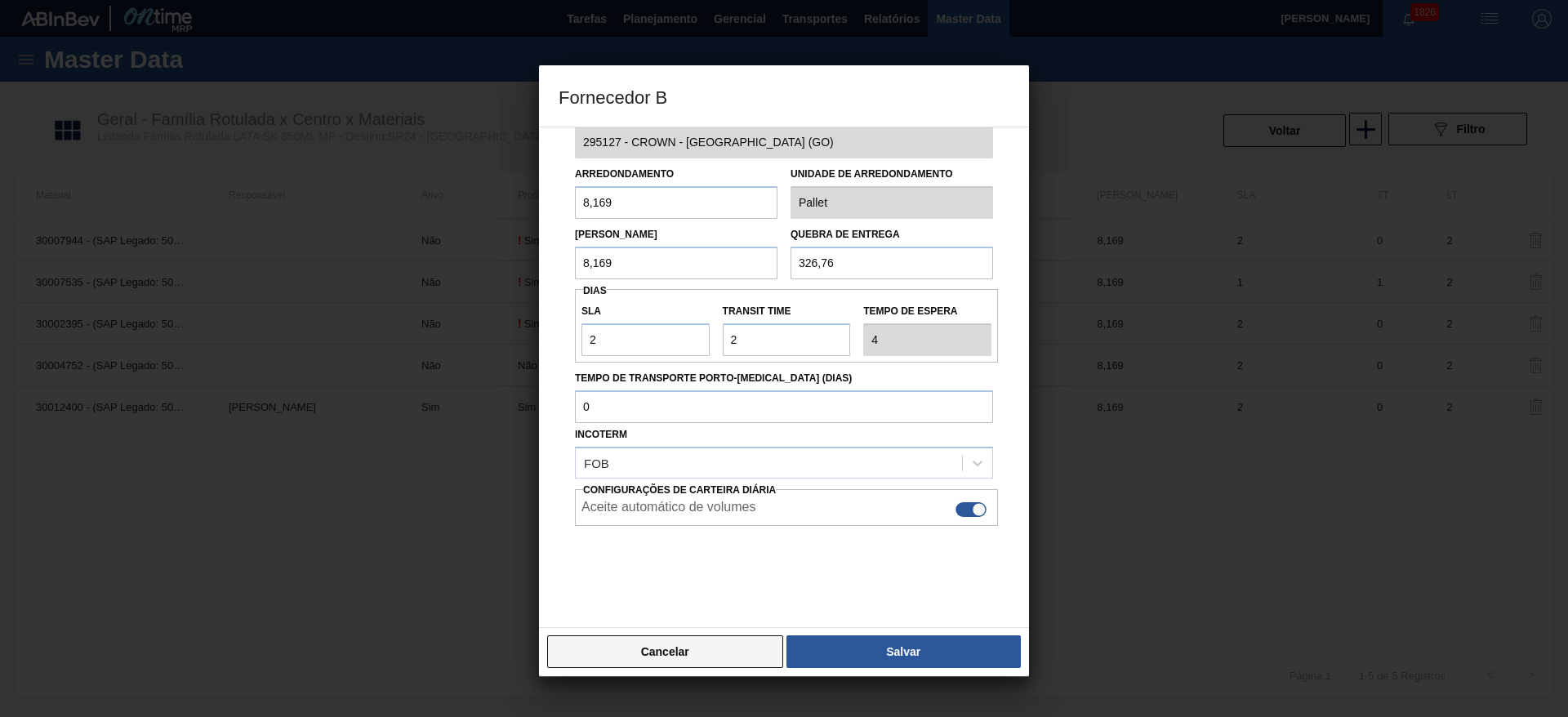
click at [728, 644] on button "Cancelar" at bounding box center [665, 651] width 236 height 33
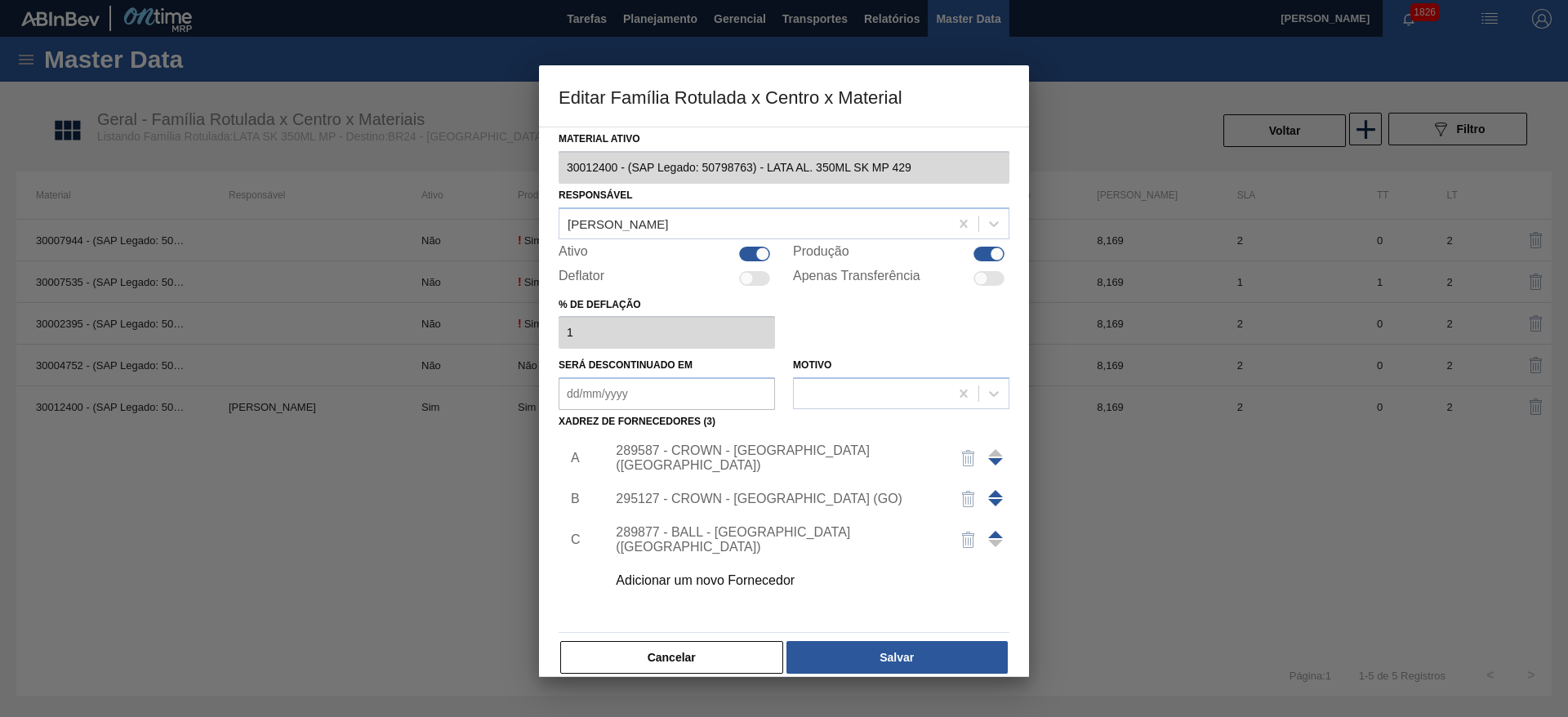
click at [727, 584] on div "Adicionar um novo Fornecedor" at bounding box center [776, 580] width 320 height 15
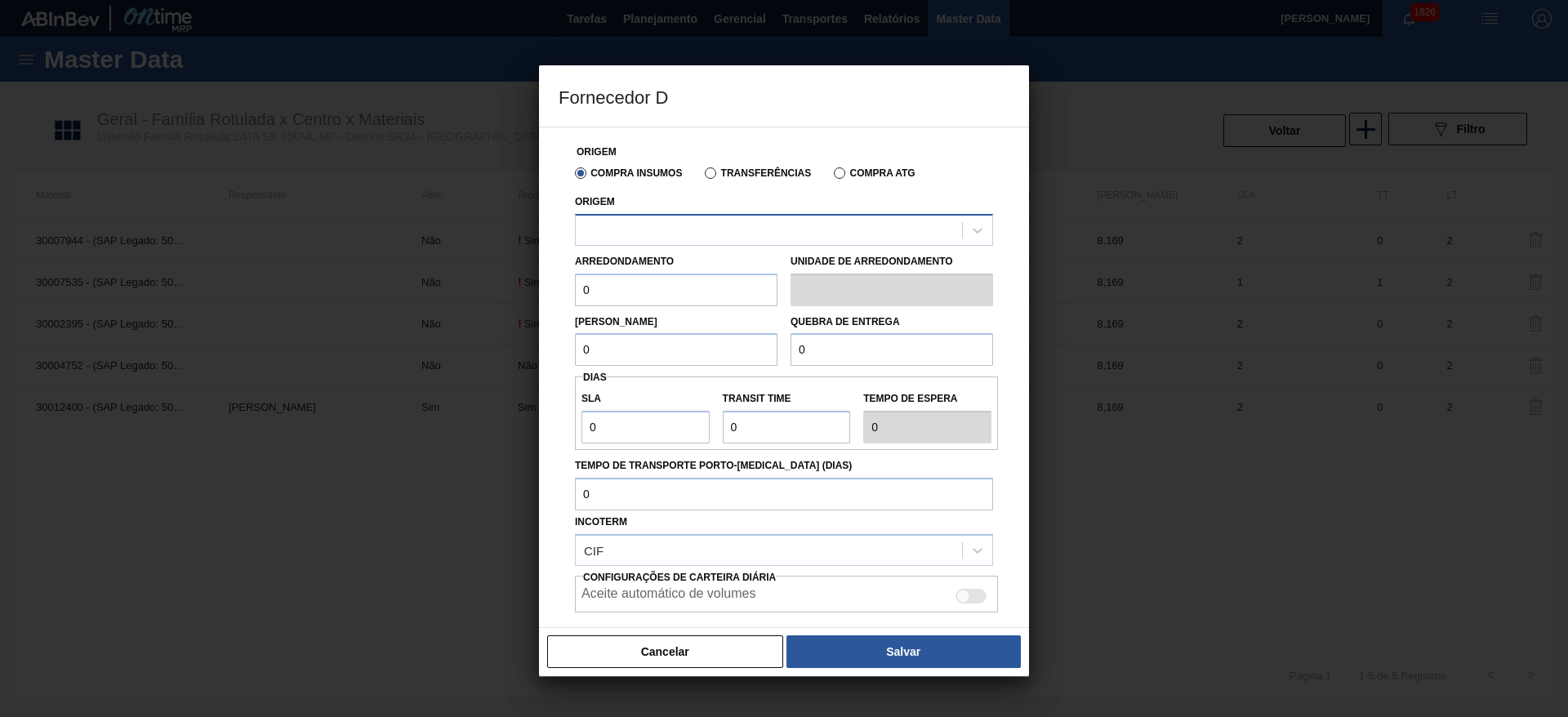
click at [665, 237] on div at bounding box center [769, 230] width 386 height 24
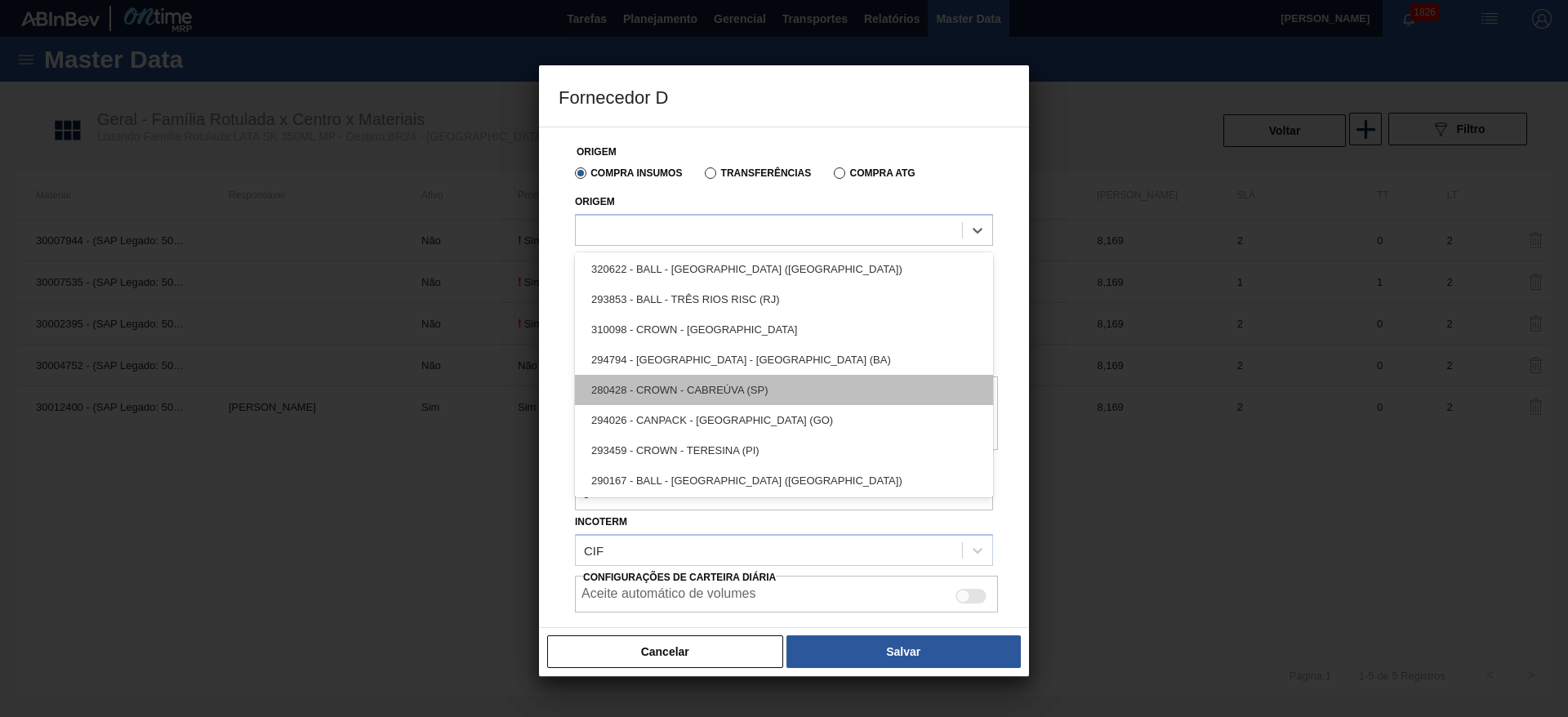
scroll to position [124, 0]
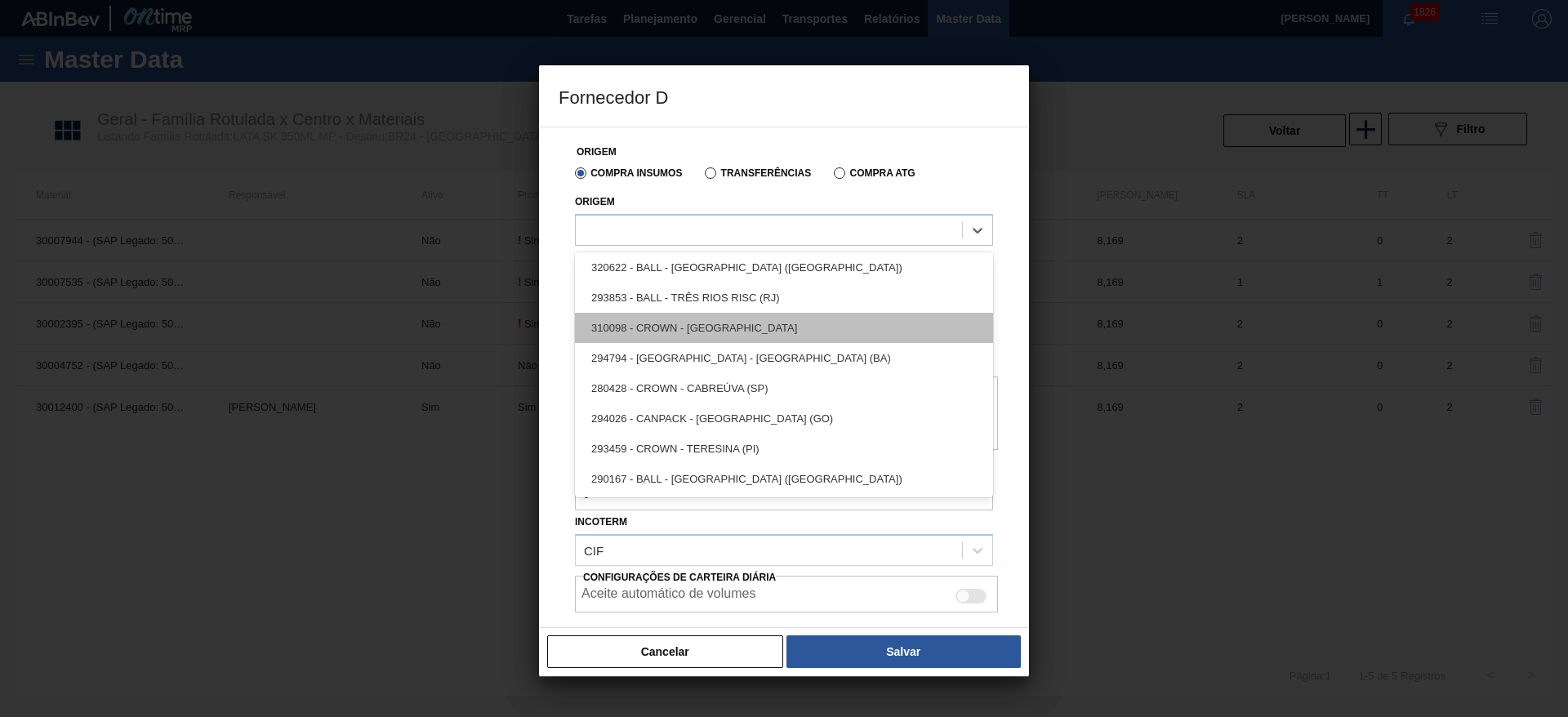
click at [732, 332] on div "310098 - CROWN - UBERABA" at bounding box center [784, 328] width 418 height 30
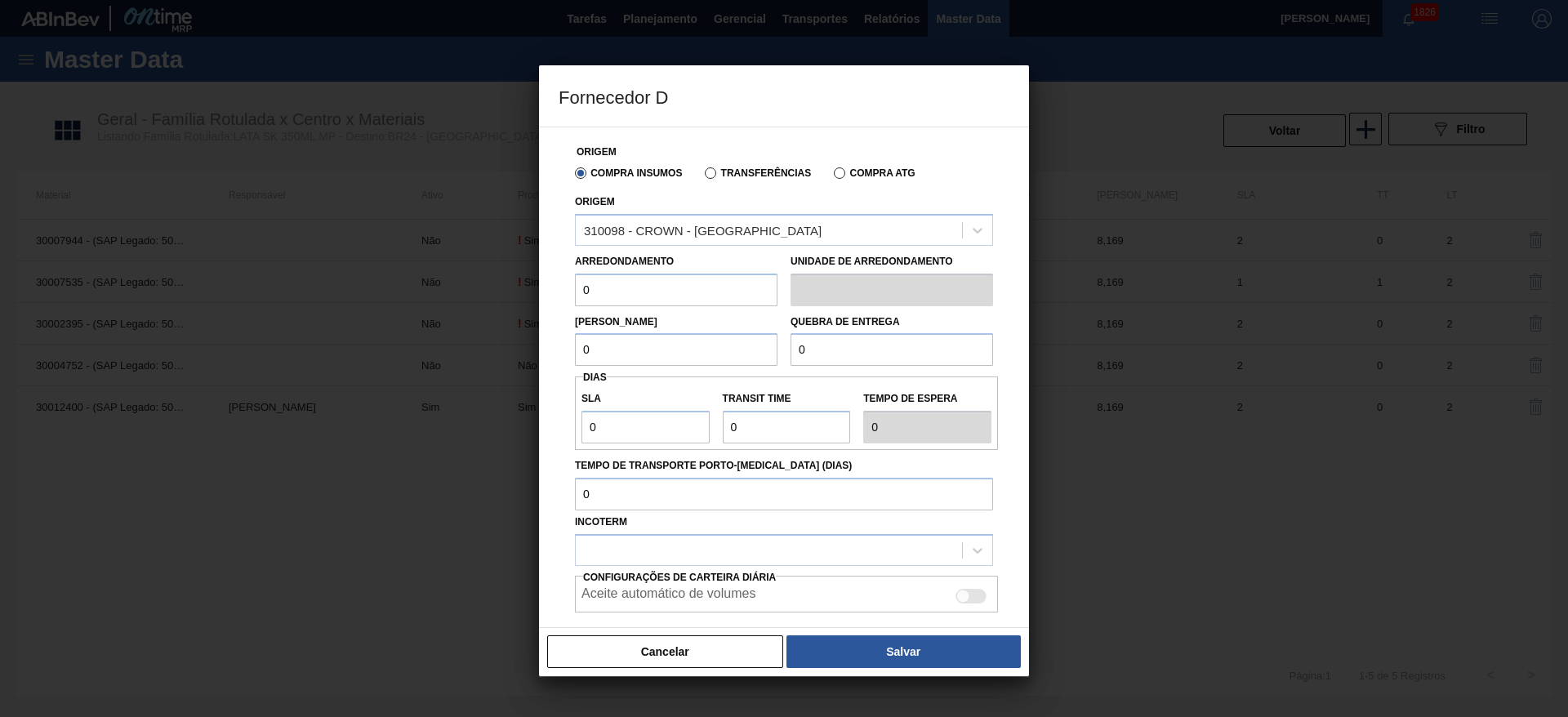
drag, startPoint x: 666, startPoint y: 287, endPoint x: 551, endPoint y: 282, distance: 114.4
click at [551, 282] on div "Origem Compra Insumos Transferências Compra ATG Origem 310098 - CROWN - UBERABA…" at bounding box center [784, 377] width 490 height 501
type input "8,169"
drag, startPoint x: 616, startPoint y: 353, endPoint x: 553, endPoint y: 359, distance: 63.2
click at [553, 359] on div "Origem Compra Insumos Transferências Compra ATG Origem 310098 - CROWN - UBERABA…" at bounding box center [784, 377] width 490 height 501
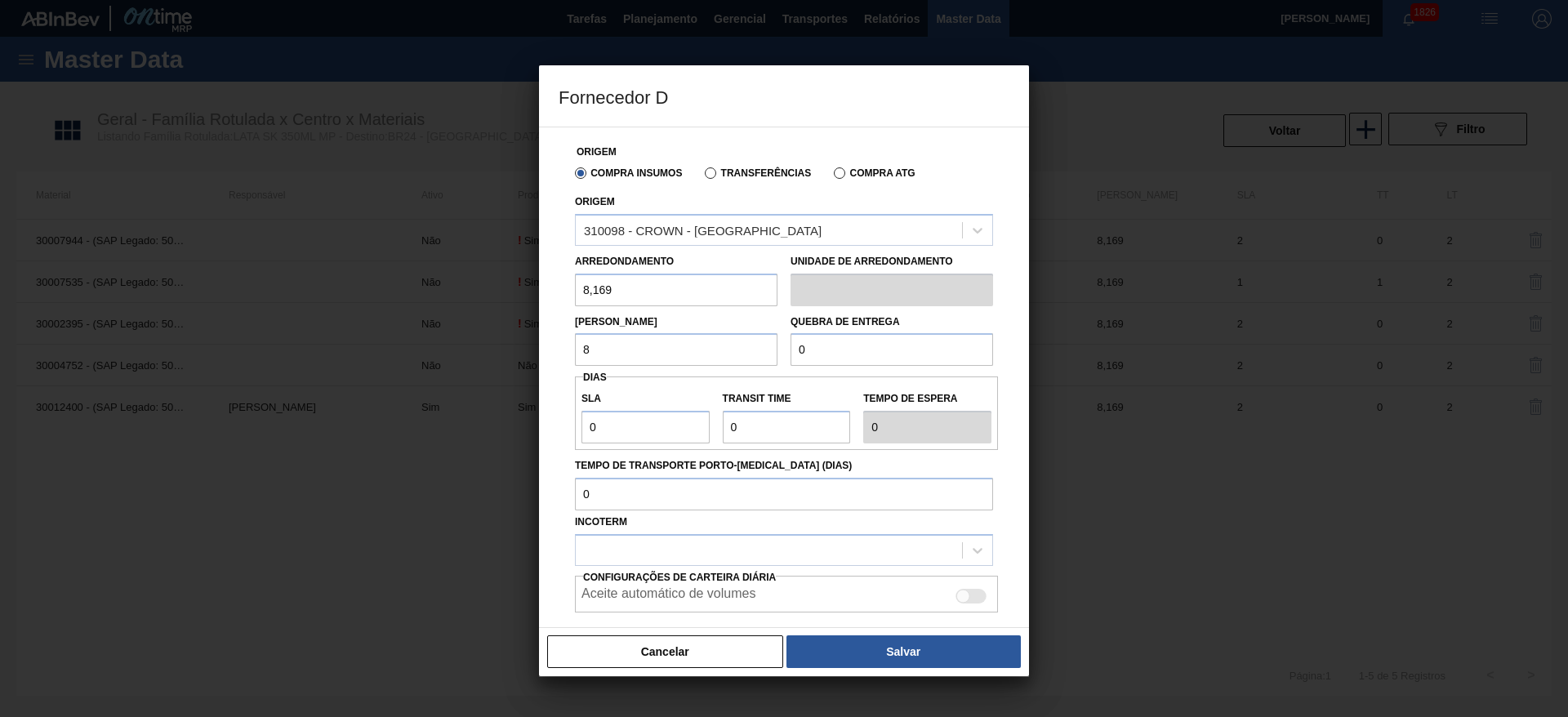
type input "8,169"
drag, startPoint x: 826, startPoint y: 349, endPoint x: 753, endPoint y: 360, distance: 74.4
click at [753, 360] on div "Lote Mínimo 8,169 Quebra de entrega 0" at bounding box center [783, 336] width 431 height 60
type input "326,76"
drag, startPoint x: 655, startPoint y: 427, endPoint x: 547, endPoint y: 431, distance: 107.9
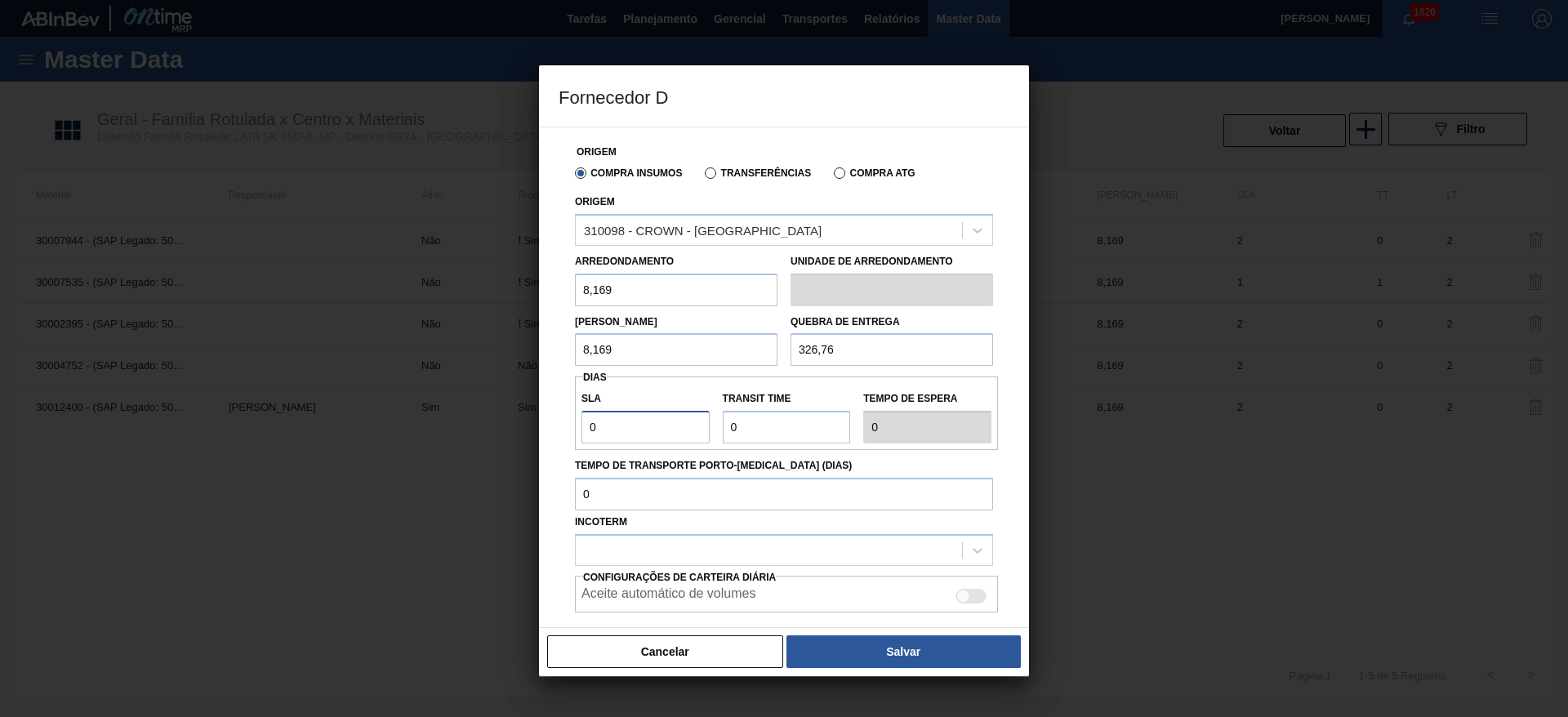
click at [547, 431] on div "Origem Compra Insumos Transferências Compra ATG Origem 310098 - CROWN - UBERABA…" at bounding box center [784, 377] width 490 height 501
type input "2"
drag, startPoint x: 771, startPoint y: 426, endPoint x: 697, endPoint y: 439, distance: 74.5
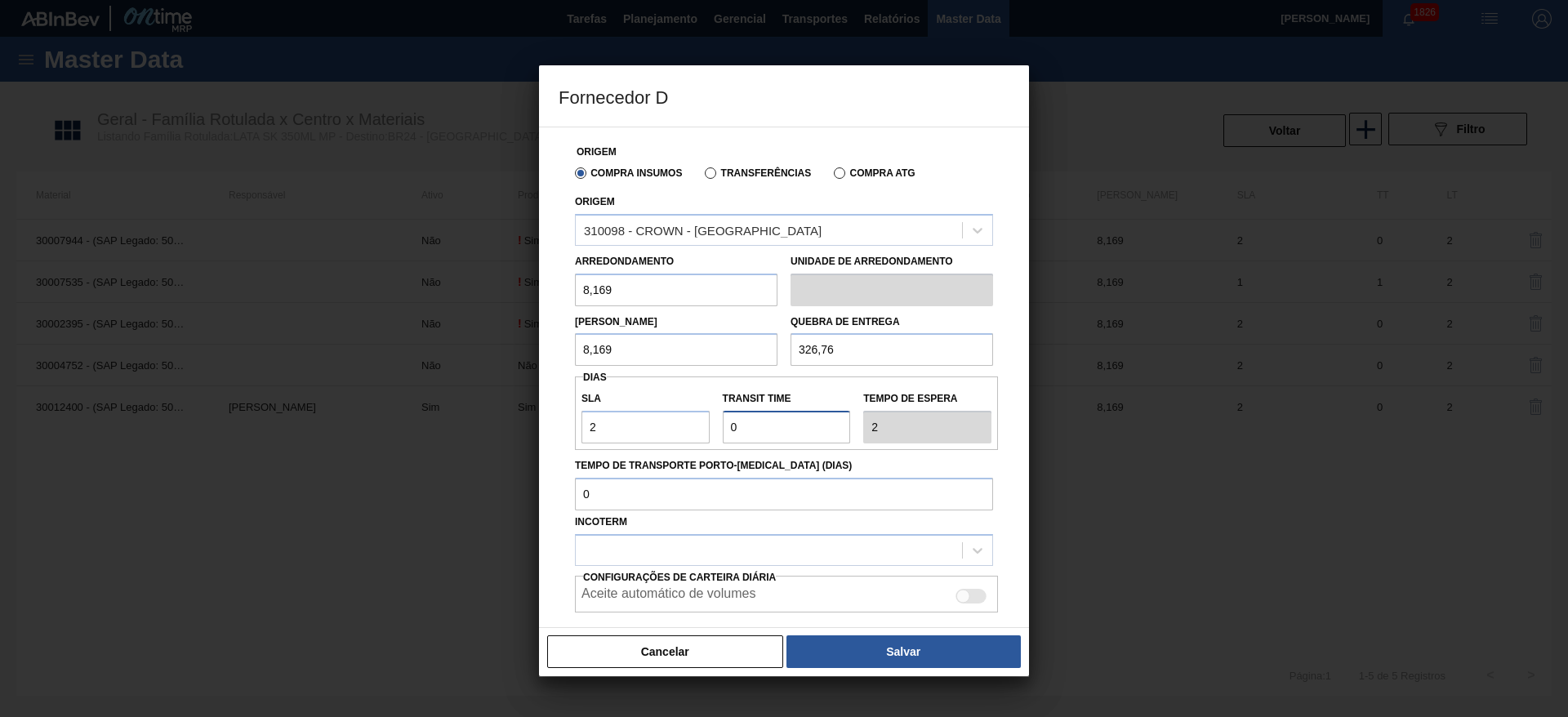
click at [697, 439] on div "SLA 2 Transit Time Tempo de espera 2" at bounding box center [786, 413] width 423 height 60
type input "2"
type input "4"
type input "2"
drag, startPoint x: 976, startPoint y: 558, endPoint x: 959, endPoint y: 556, distance: 17.2
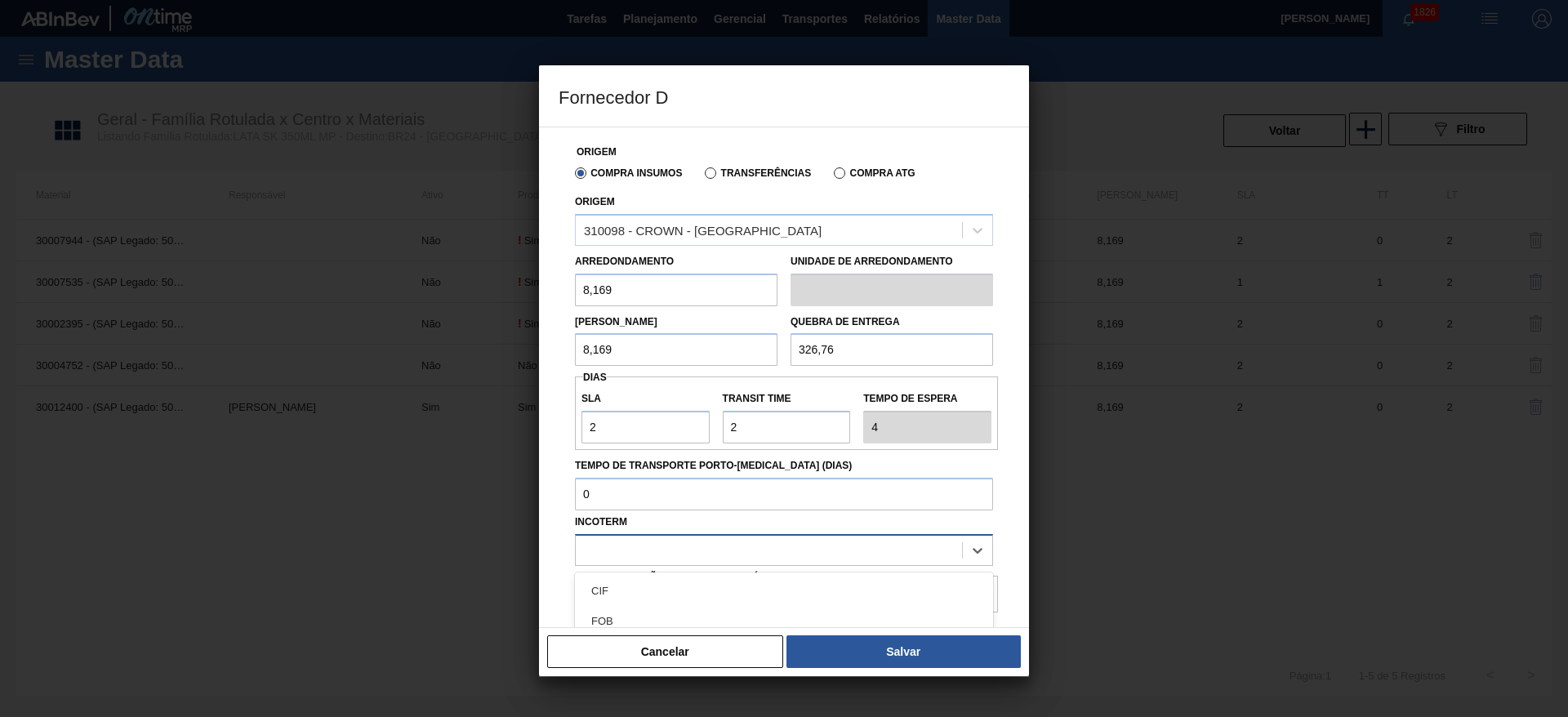
click at [976, 558] on icon at bounding box center [977, 550] width 16 height 16
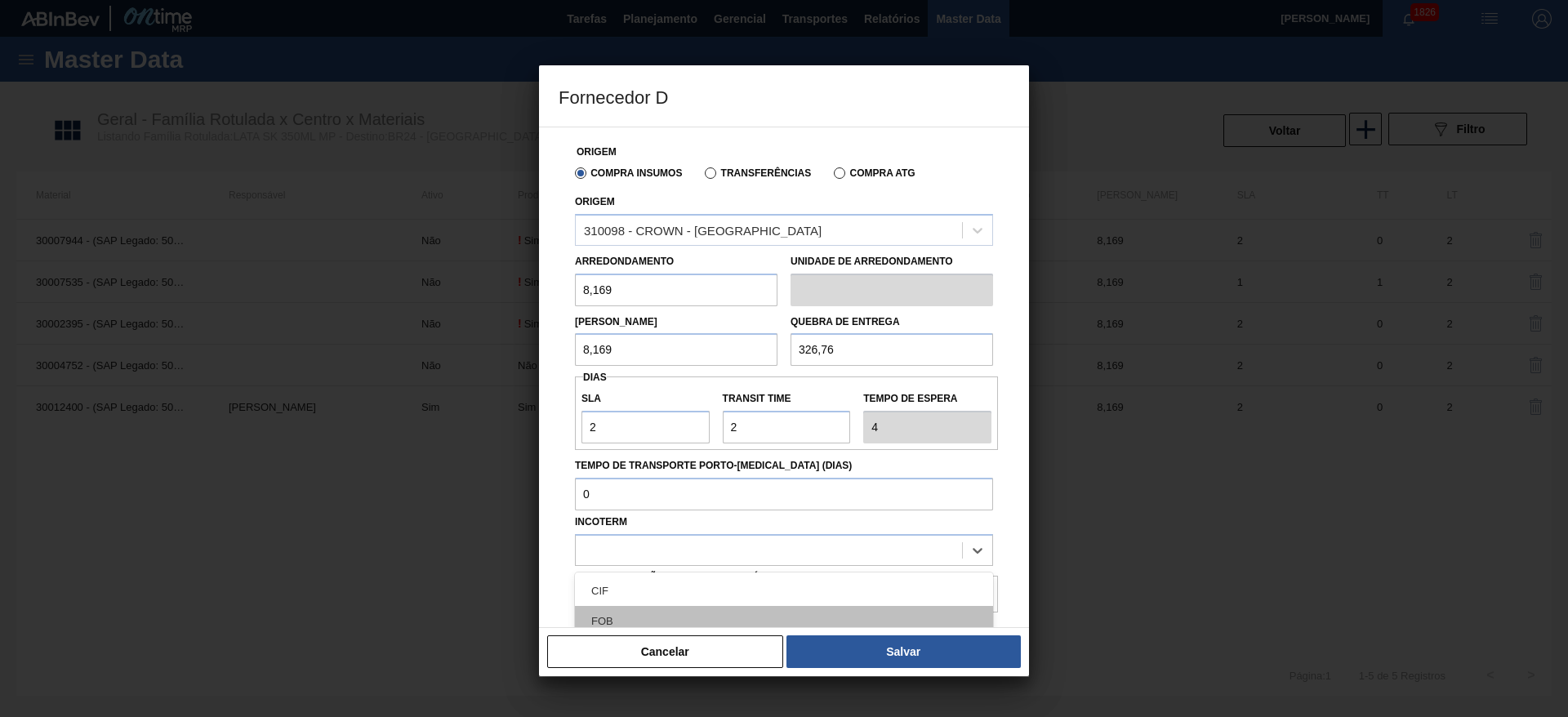
click at [716, 614] on div "FOB" at bounding box center [784, 621] width 418 height 30
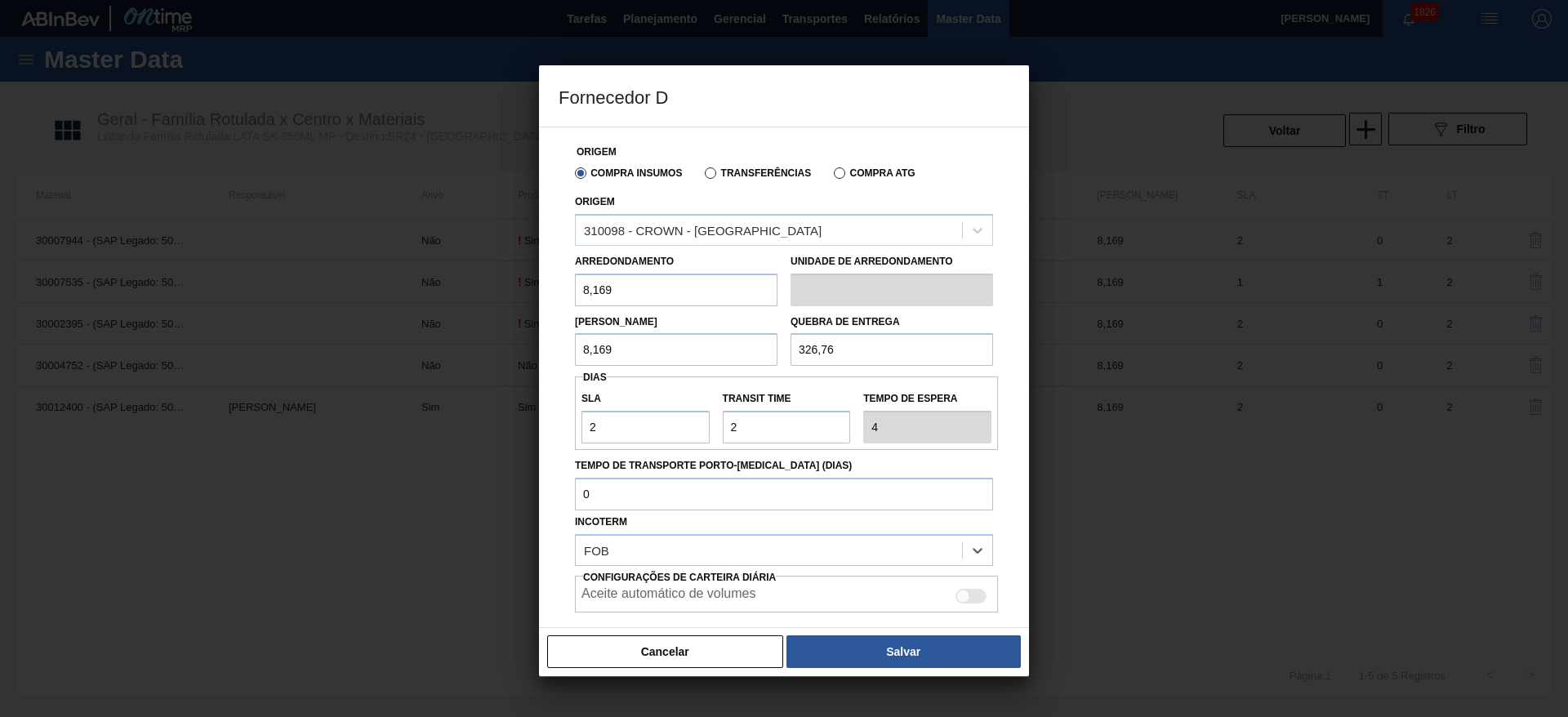
click at [973, 594] on div at bounding box center [970, 596] width 31 height 15
checkbox input "true"
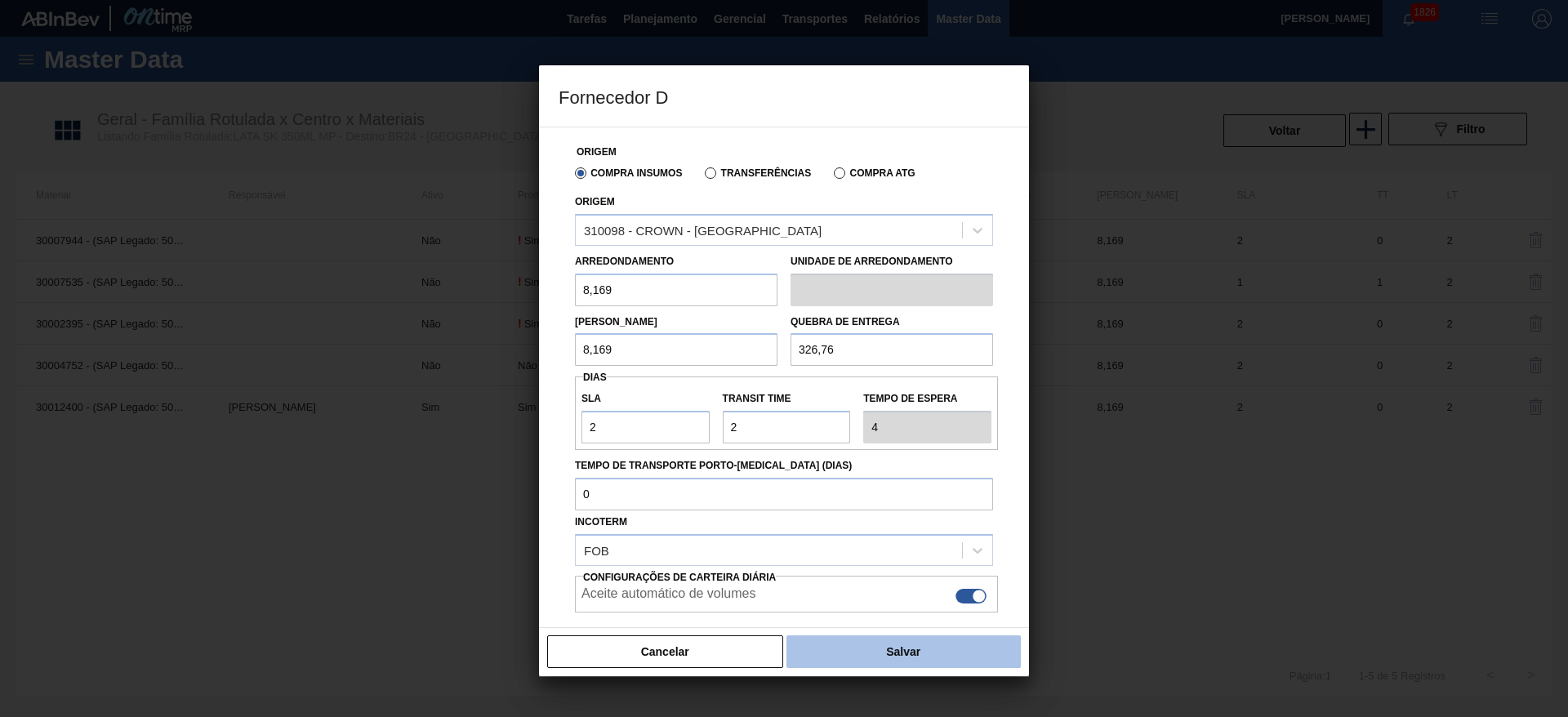
click at [943, 639] on button "Salvar" at bounding box center [903, 651] width 234 height 33
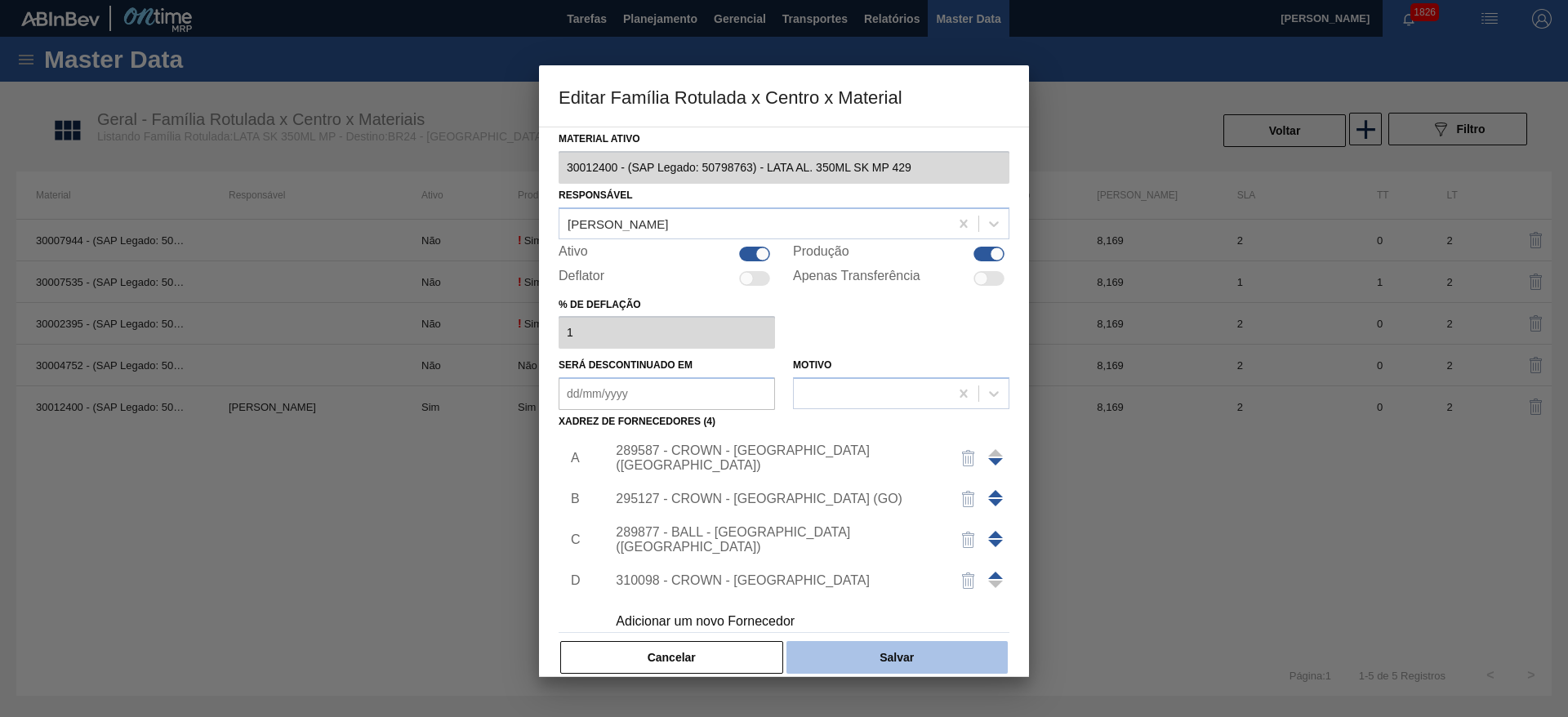
click at [929, 652] on button "Salvar" at bounding box center [896, 657] width 221 height 33
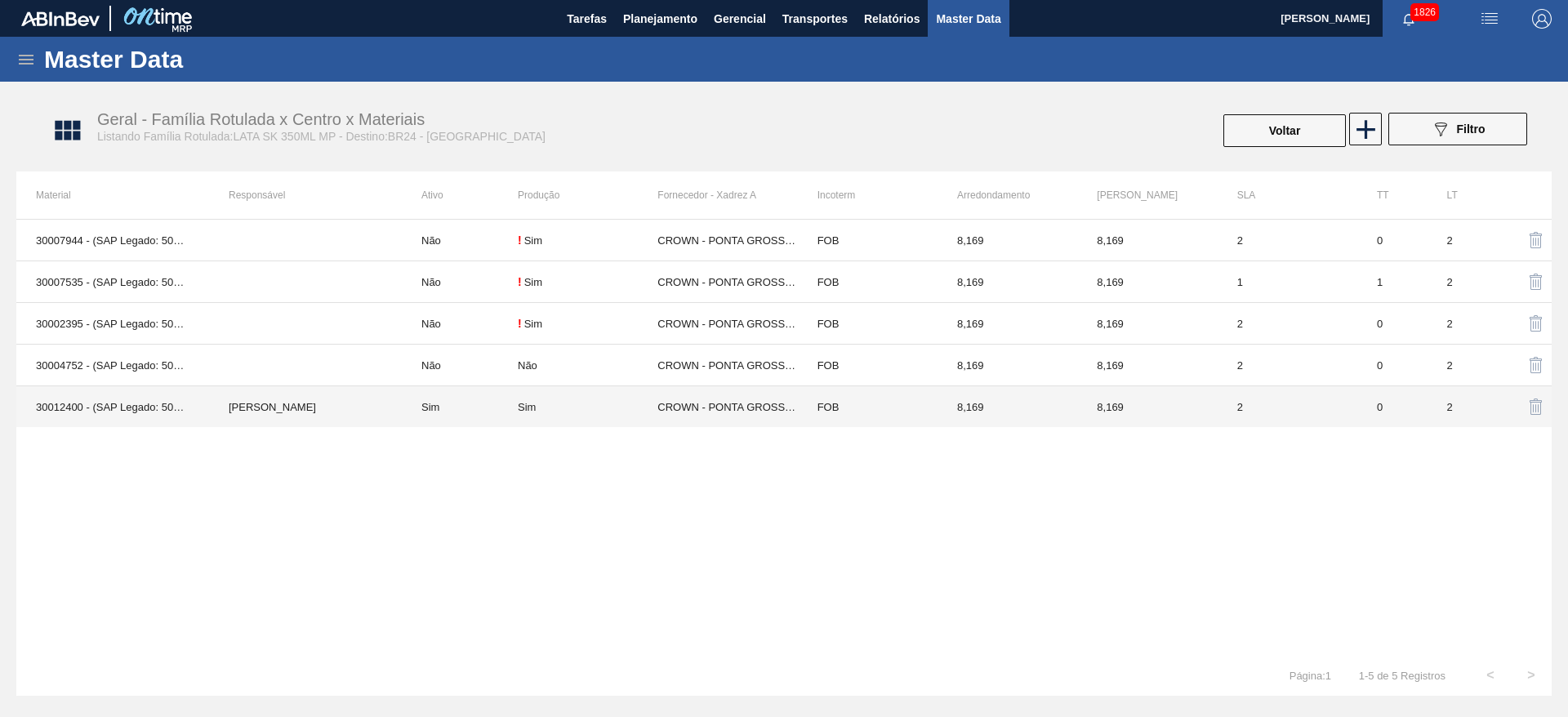
click at [627, 401] on div "Sim" at bounding box center [588, 407] width 140 height 12
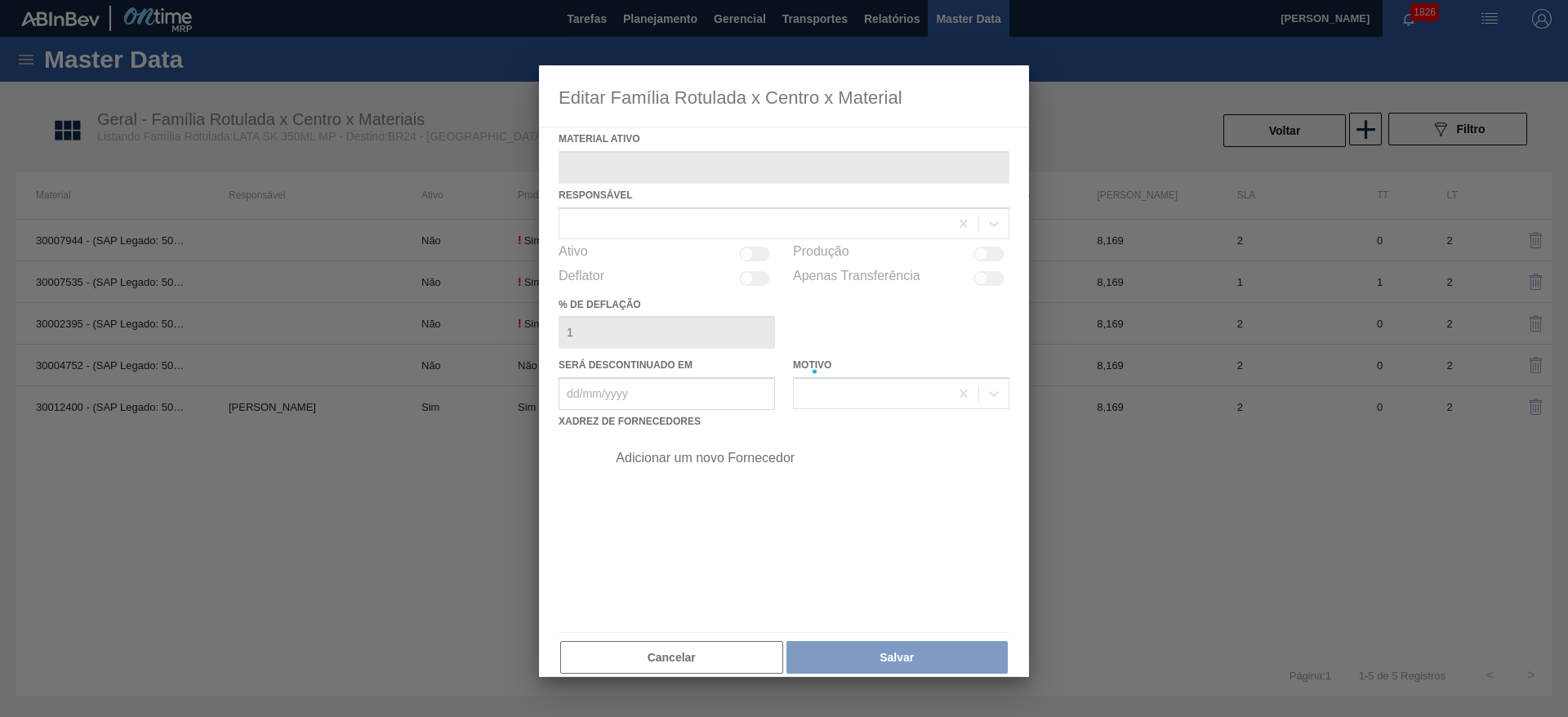
type ativo "30012400 - (SAP Legado: 50798763) - LATA AL. 350ML SK MP 429"
checkbox input "true"
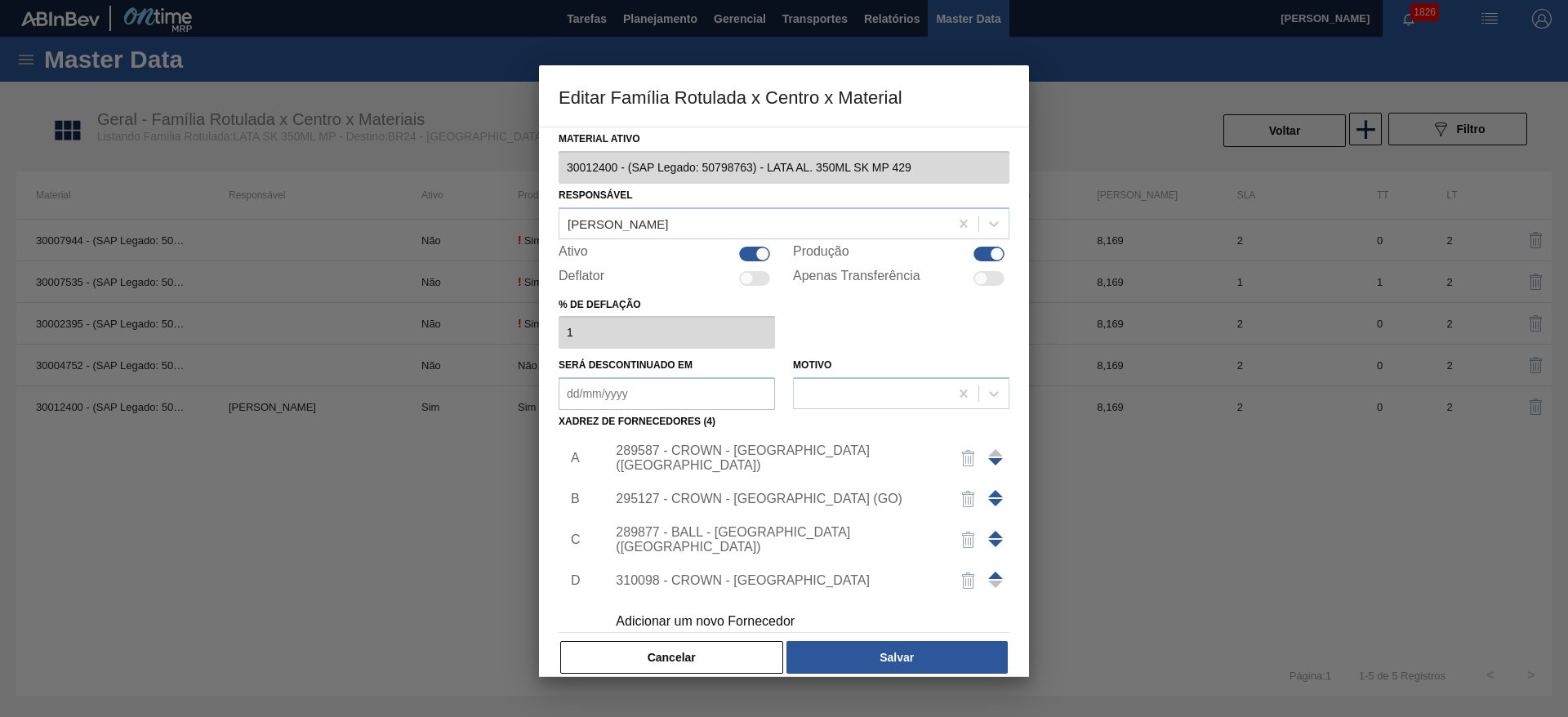
click at [821, 459] on div "289587 - CROWN - [GEOGRAPHIC_DATA] ([GEOGRAPHIC_DATA])" at bounding box center [776, 457] width 320 height 29
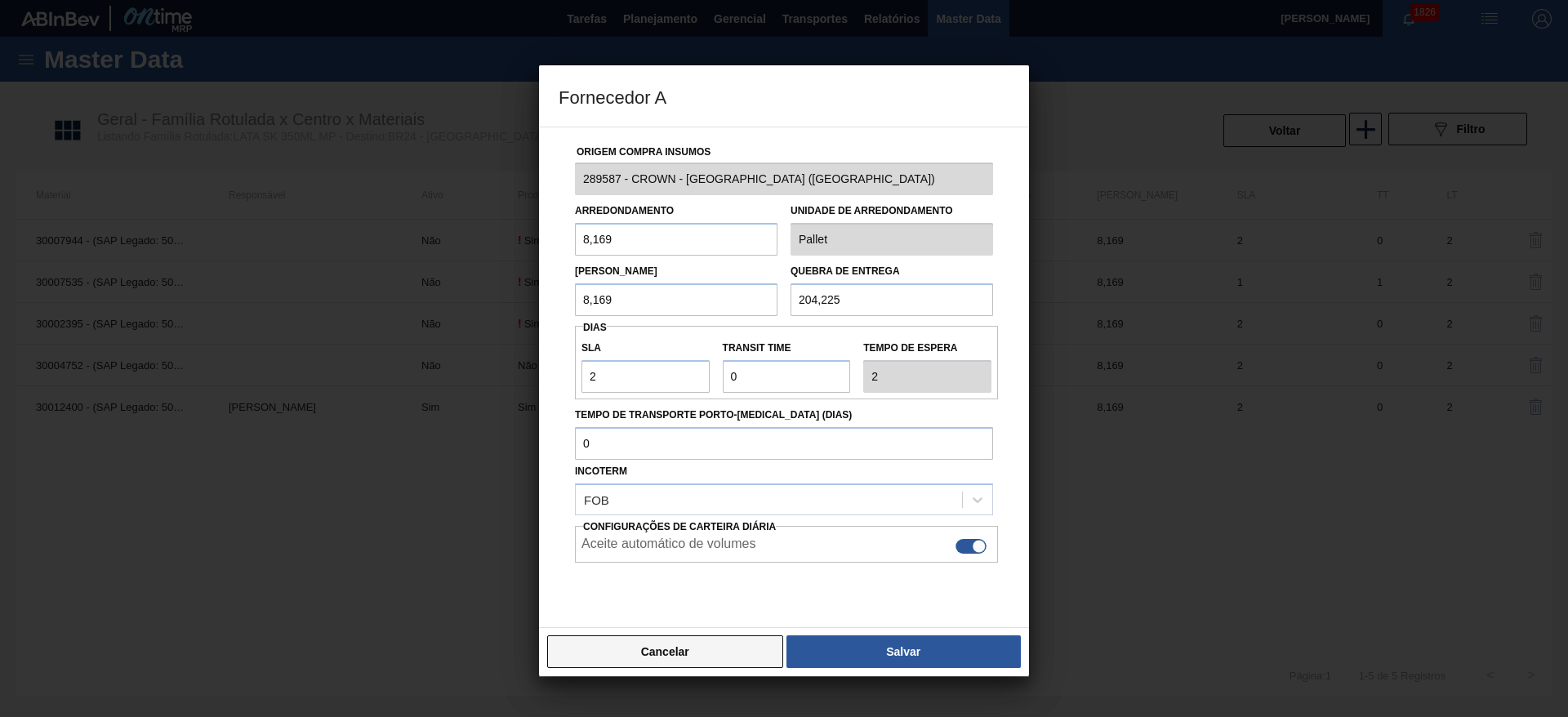
click at [724, 652] on button "Cancelar" at bounding box center [665, 651] width 236 height 33
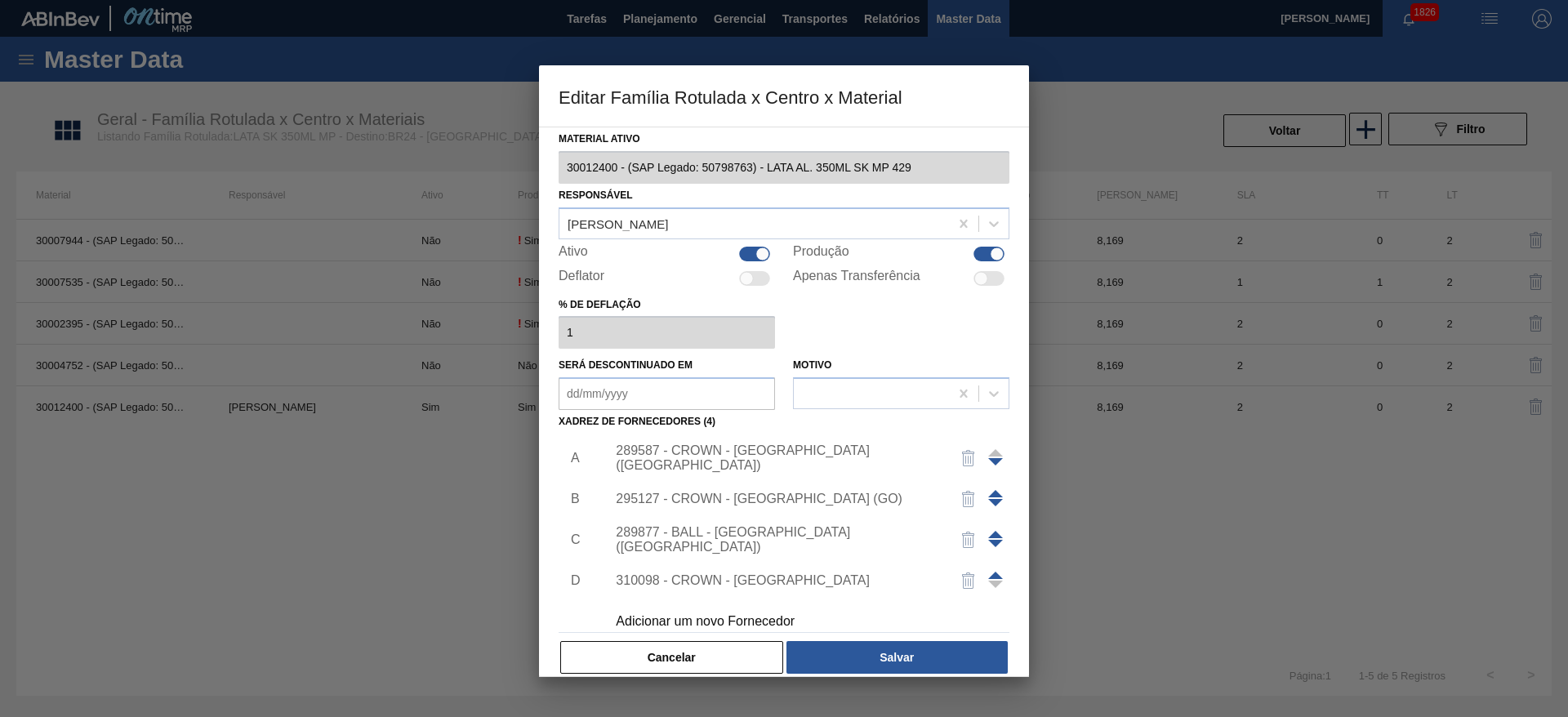
click at [773, 501] on div "295127 - CROWN - [GEOGRAPHIC_DATA] (GO)" at bounding box center [776, 499] width 320 height 15
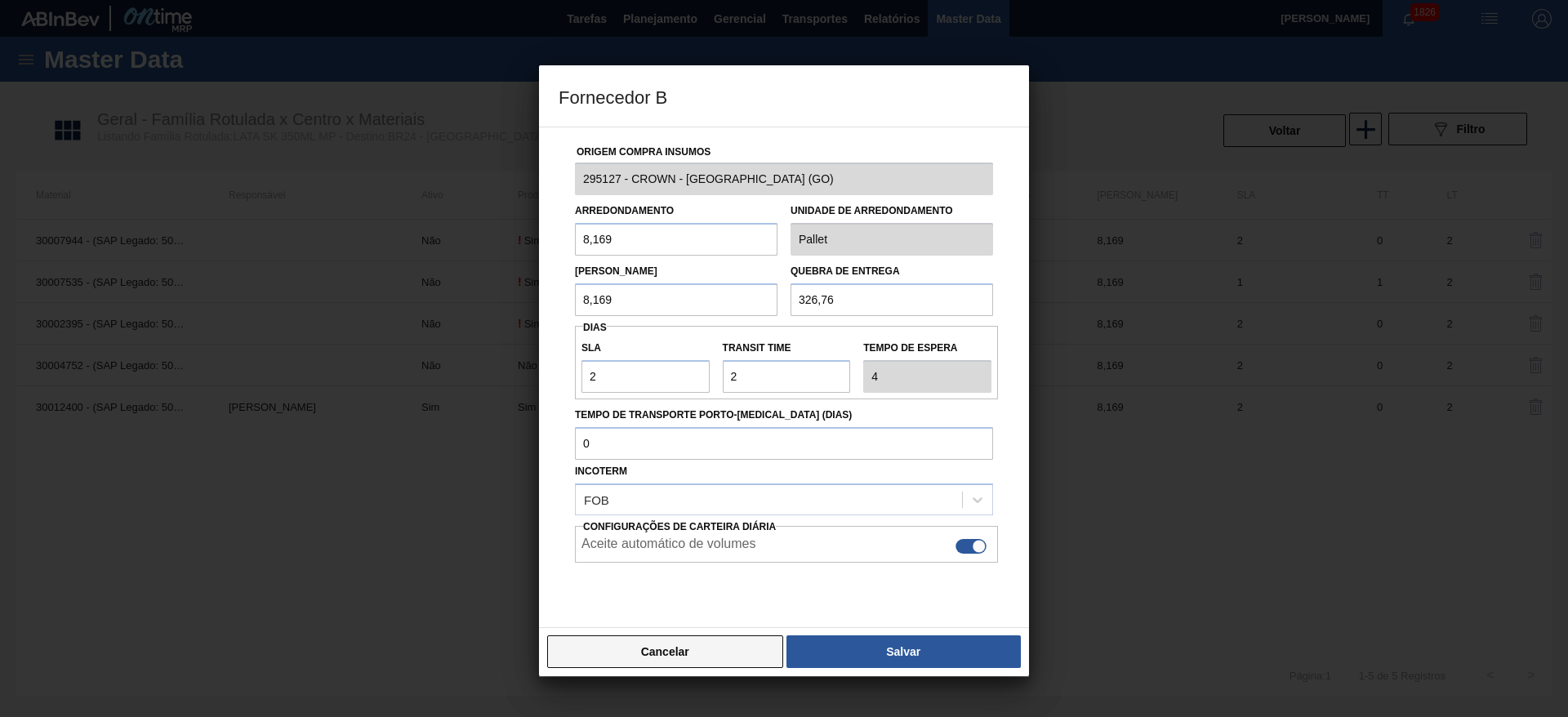
click at [703, 648] on button "Cancelar" at bounding box center [665, 651] width 236 height 33
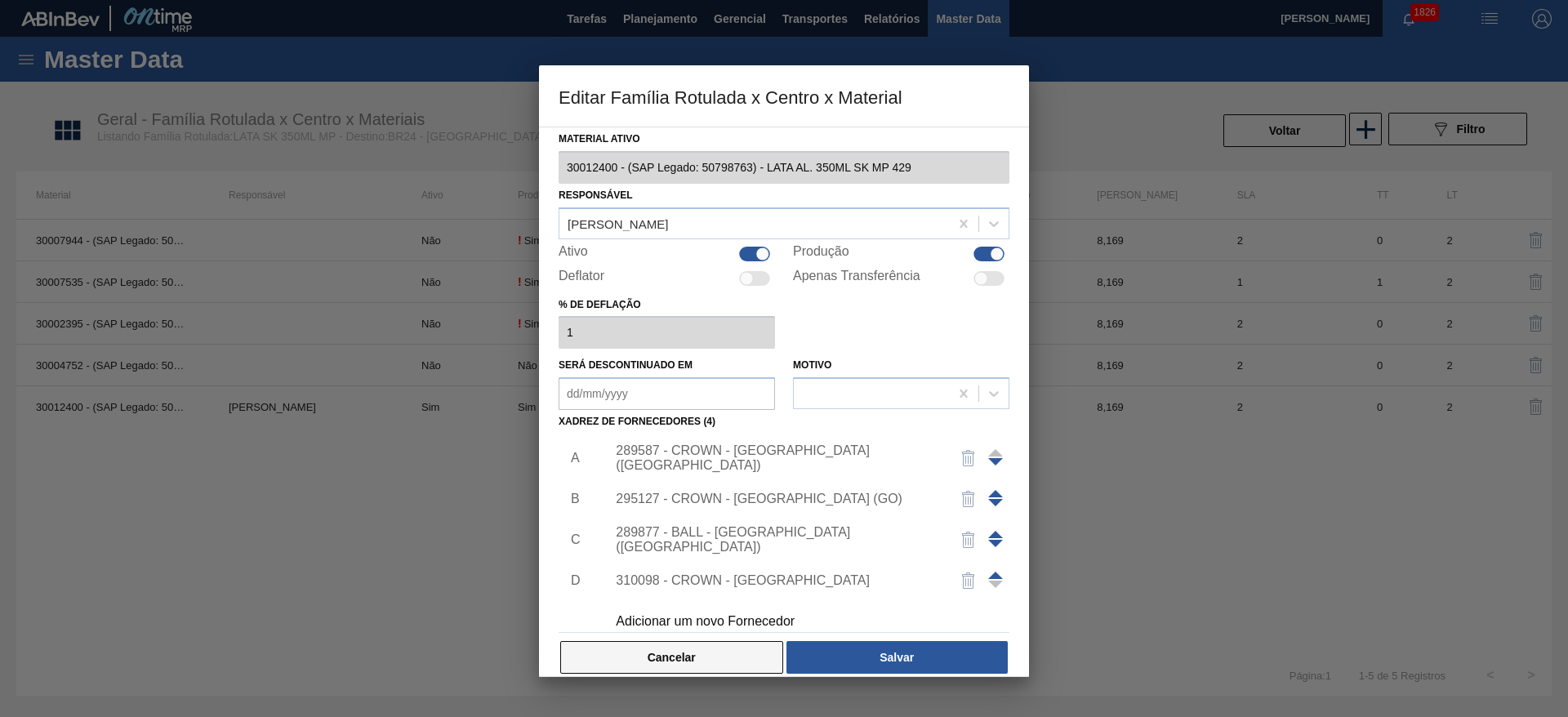
click at [702, 652] on button "Cancelar" at bounding box center [671, 657] width 223 height 33
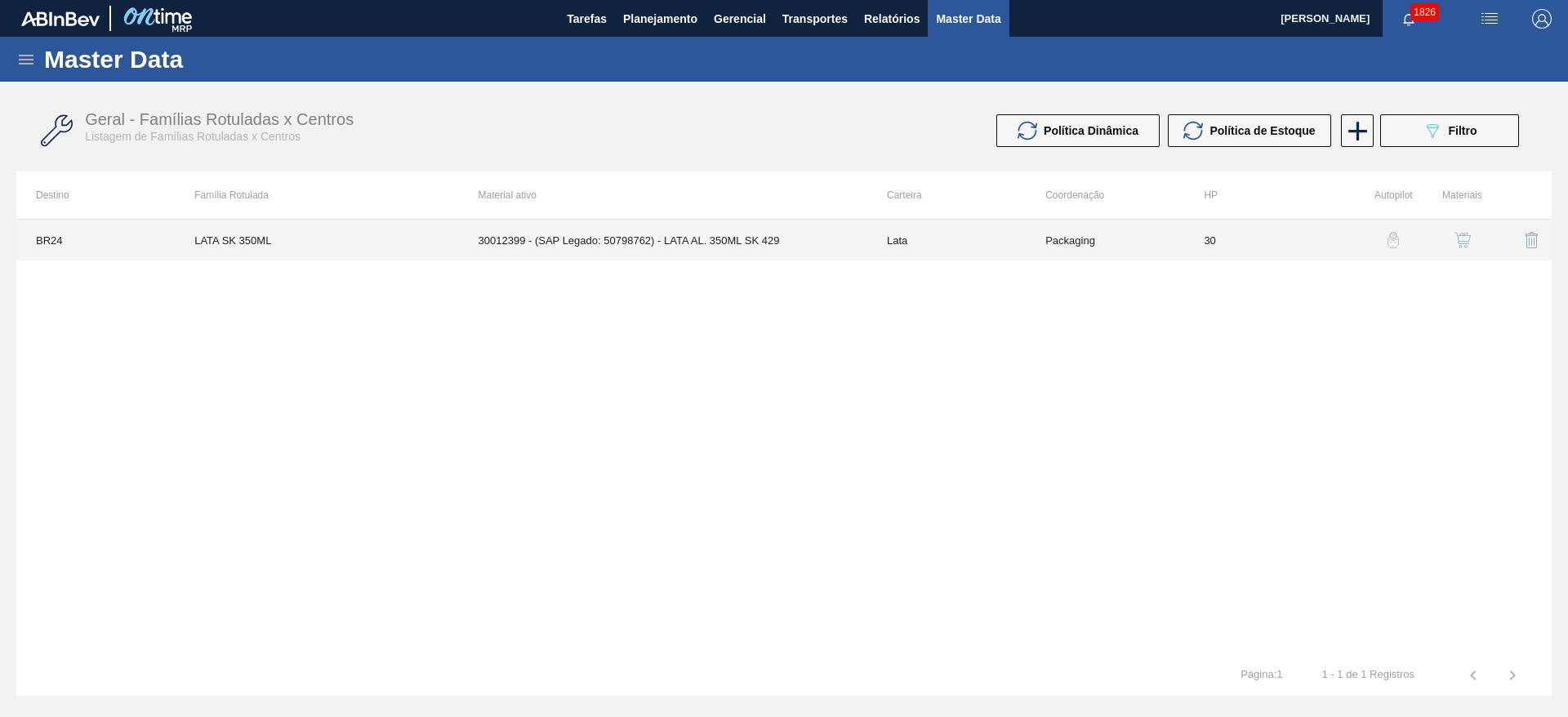
click at [761, 229] on td "30012399 - (SAP Legado: 50798762) - LATA AL. 350ML SK 429" at bounding box center [663, 240] width 408 height 41
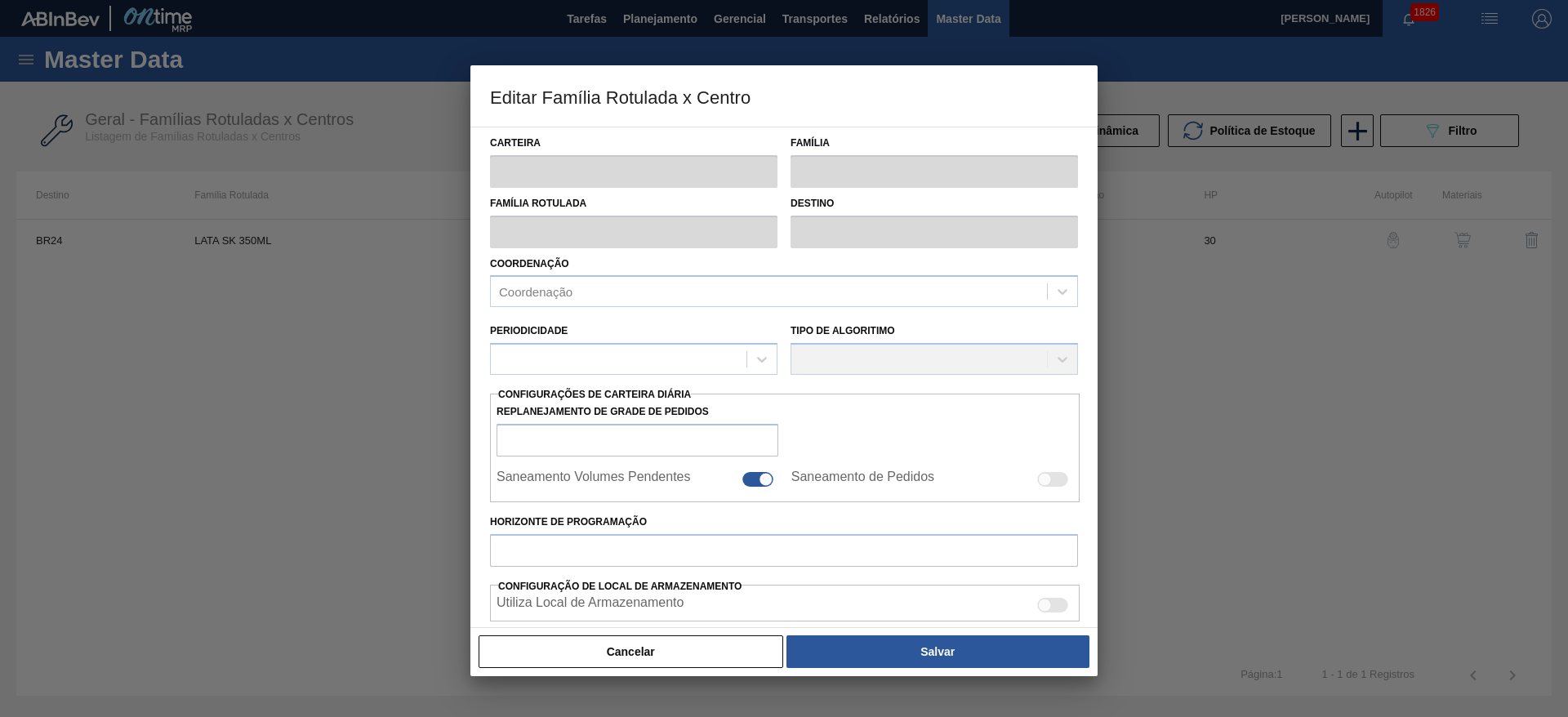
type input "Lata"
type input "LATA SK 350ML"
type input "BR24 - [GEOGRAPHIC_DATA]"
type input "0"
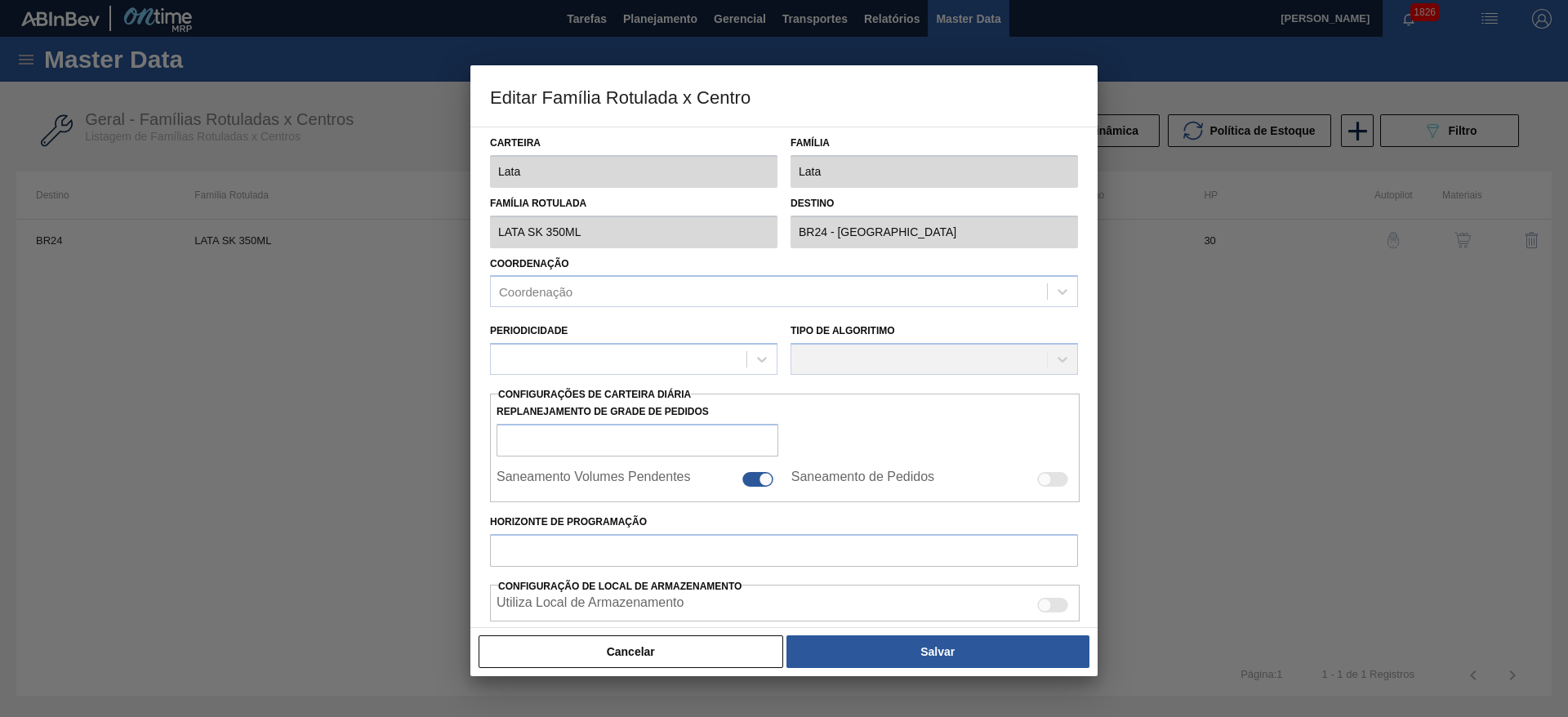
checkbox input "false"
type input "30"
type input "940,571"
type input "2.939,286"
type input "41"
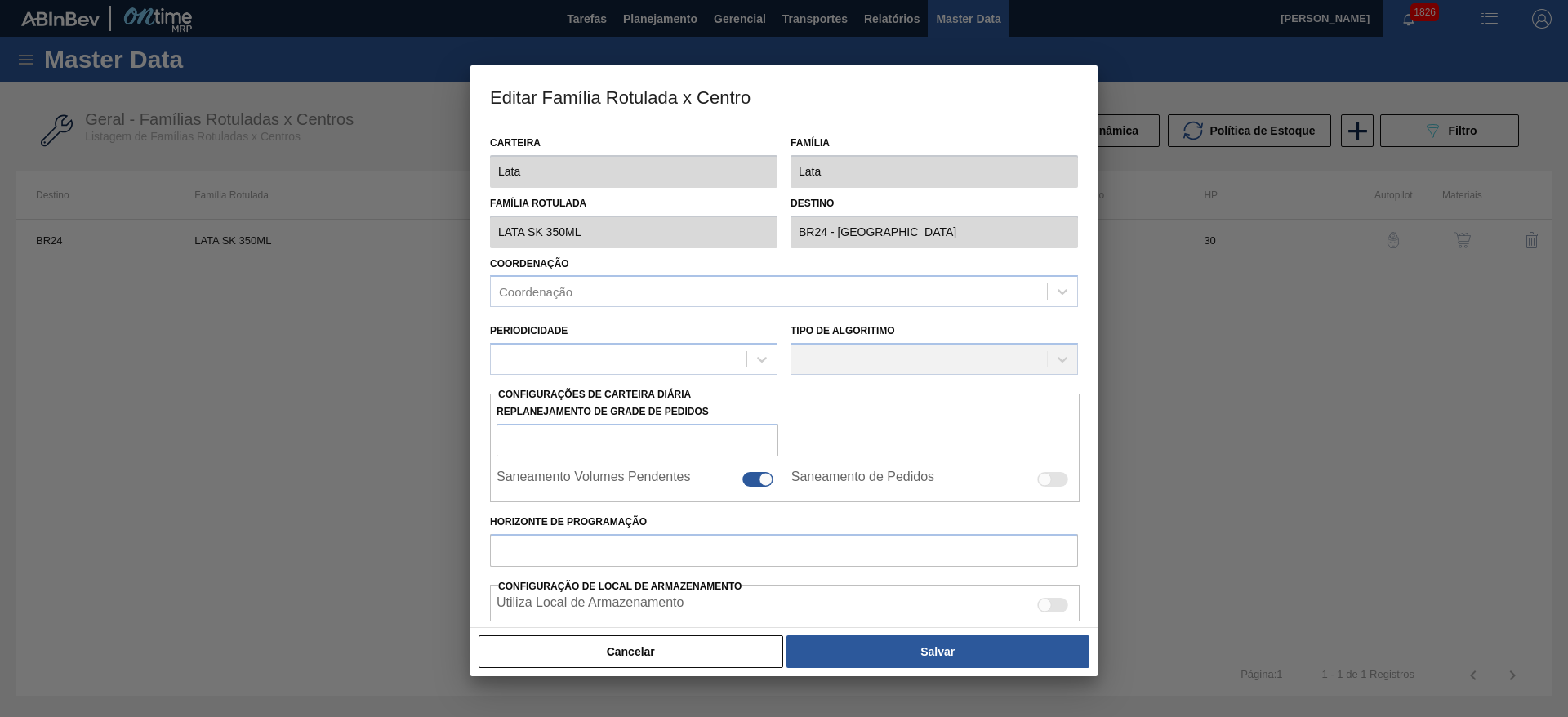
type input "1.760,044"
checkbox input "true"
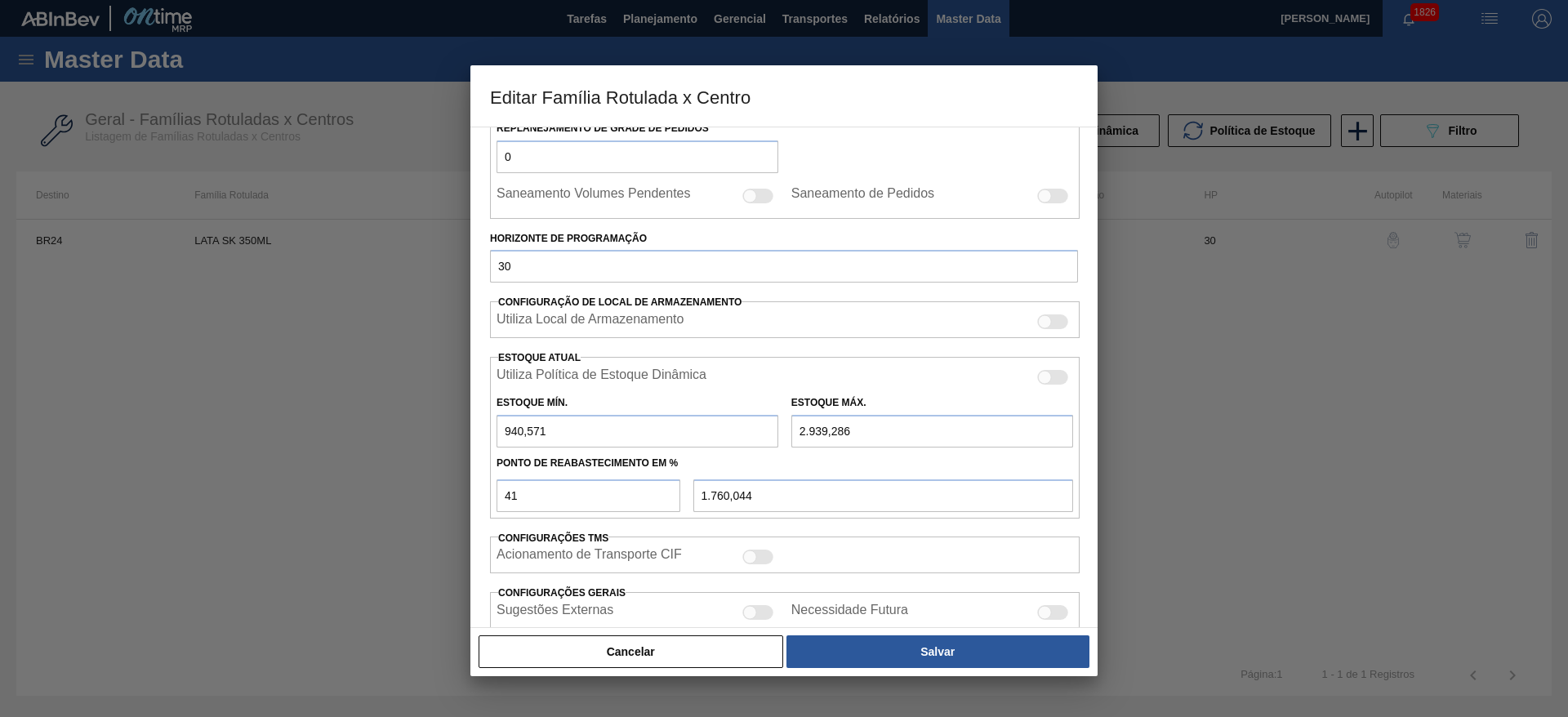
scroll to position [402, 0]
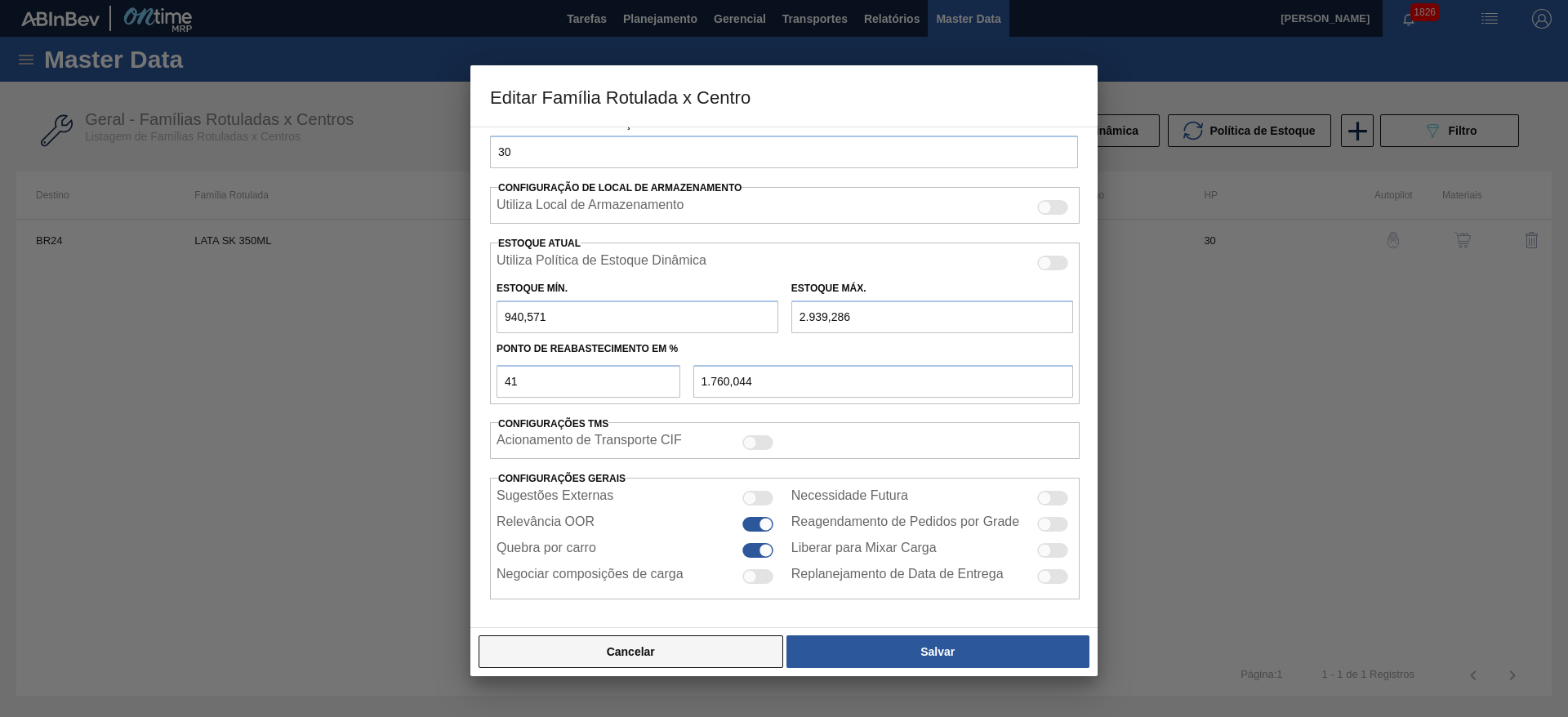
click at [717, 640] on button "Cancelar" at bounding box center [631, 651] width 305 height 33
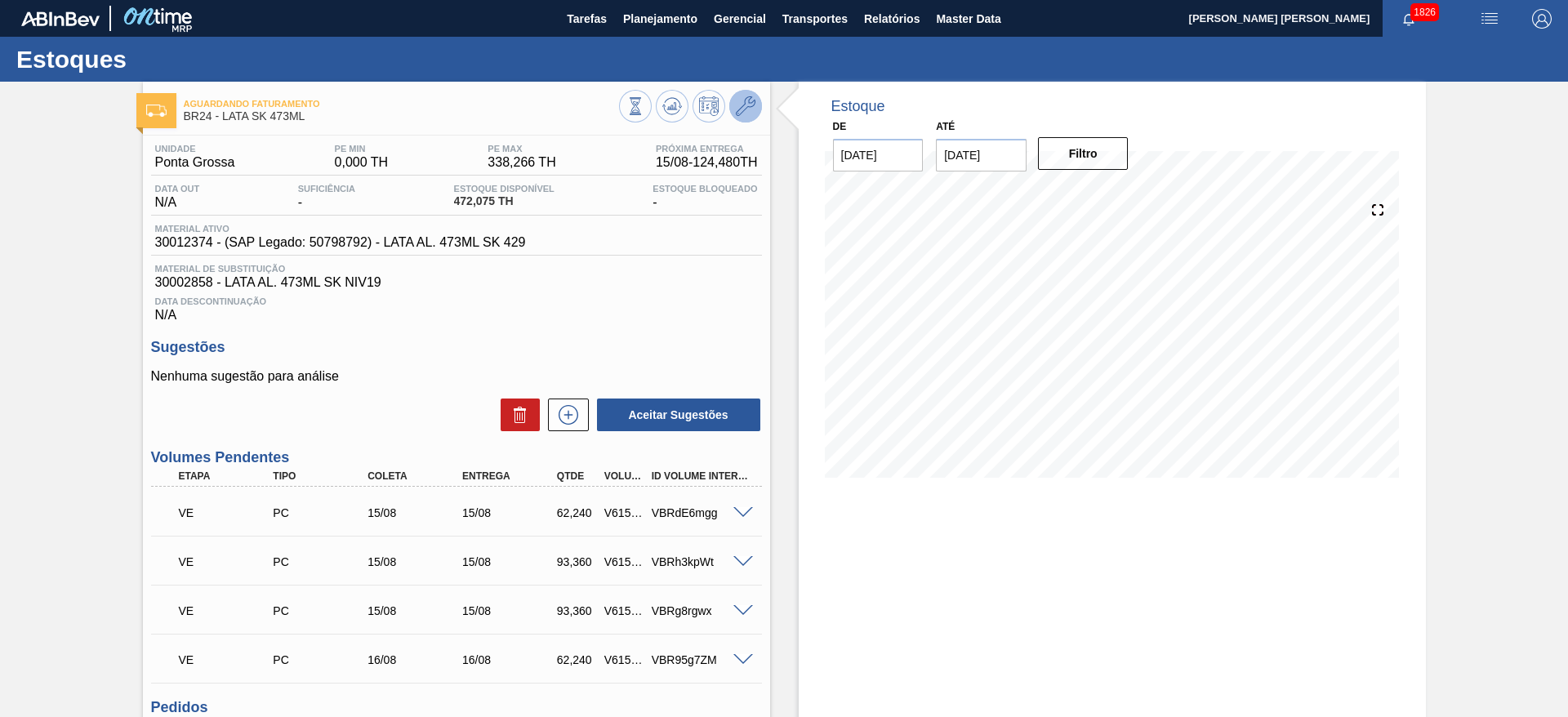
click at [753, 105] on icon at bounding box center [746, 106] width 20 height 20
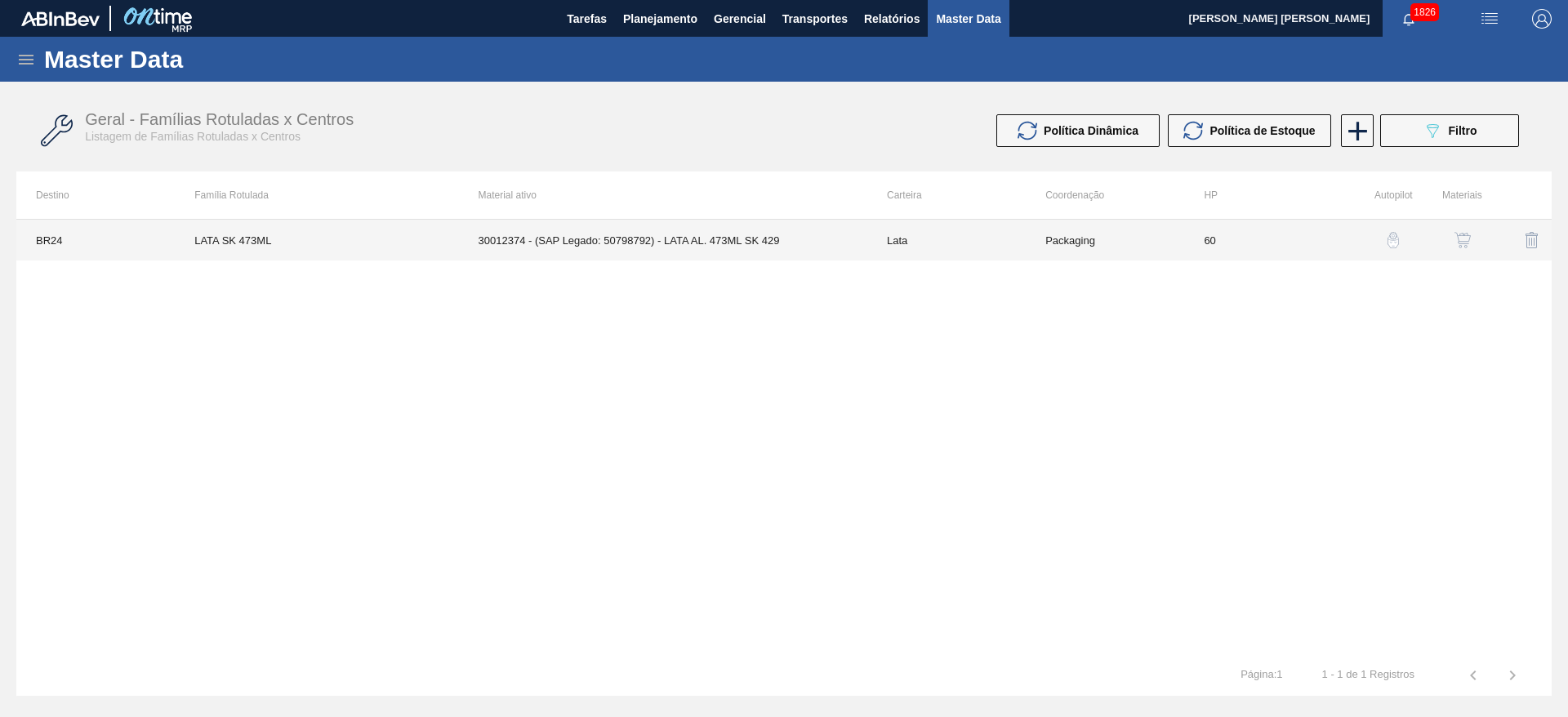
click at [663, 245] on td "30012374 - (SAP Legado: 50798792) - LATA AL. 473ML SK 429" at bounding box center [663, 240] width 408 height 41
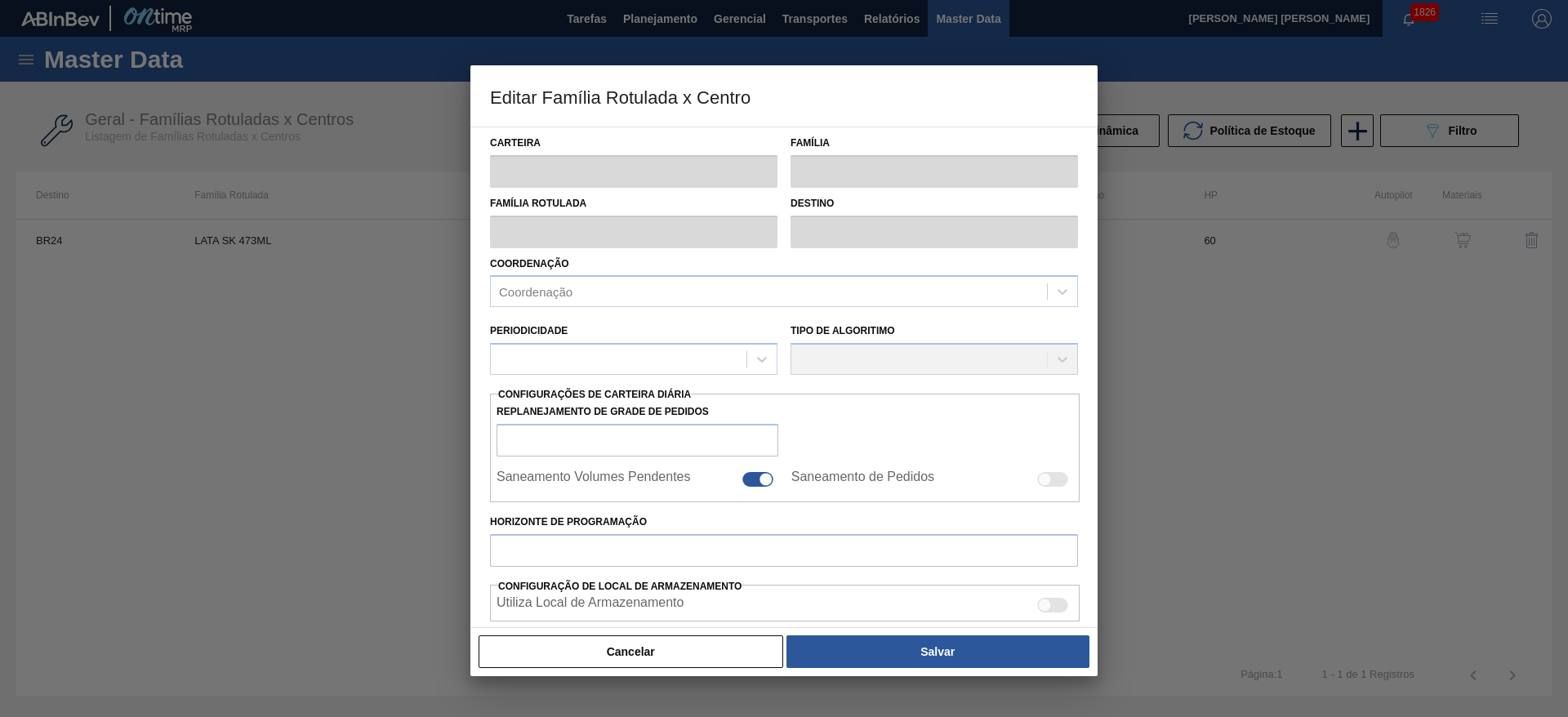
type input "Lata"
type input "LATA SK 473ML"
type input "BR24 - [GEOGRAPHIC_DATA]"
type input "0"
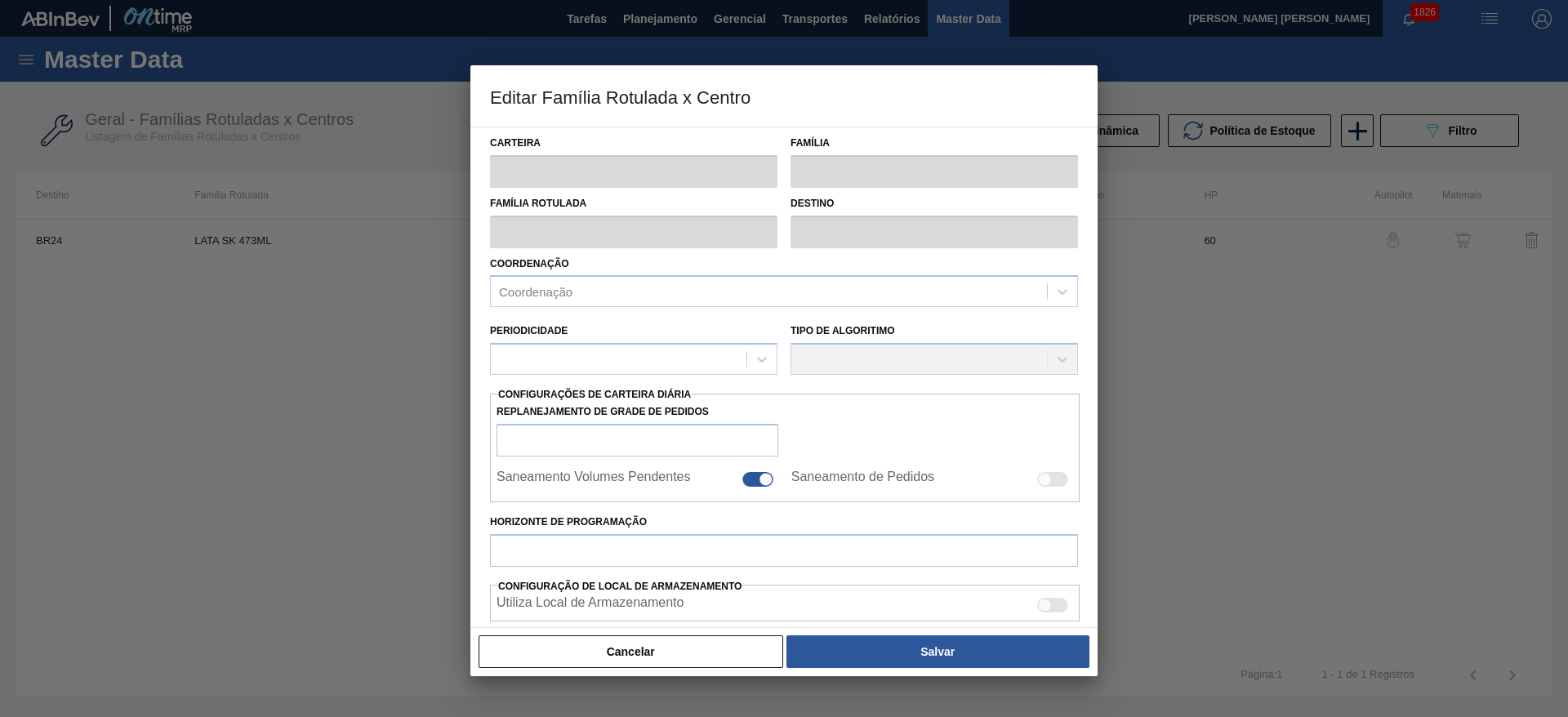
checkbox input "false"
type input "60"
type input "0"
type input "338,266"
type input "50"
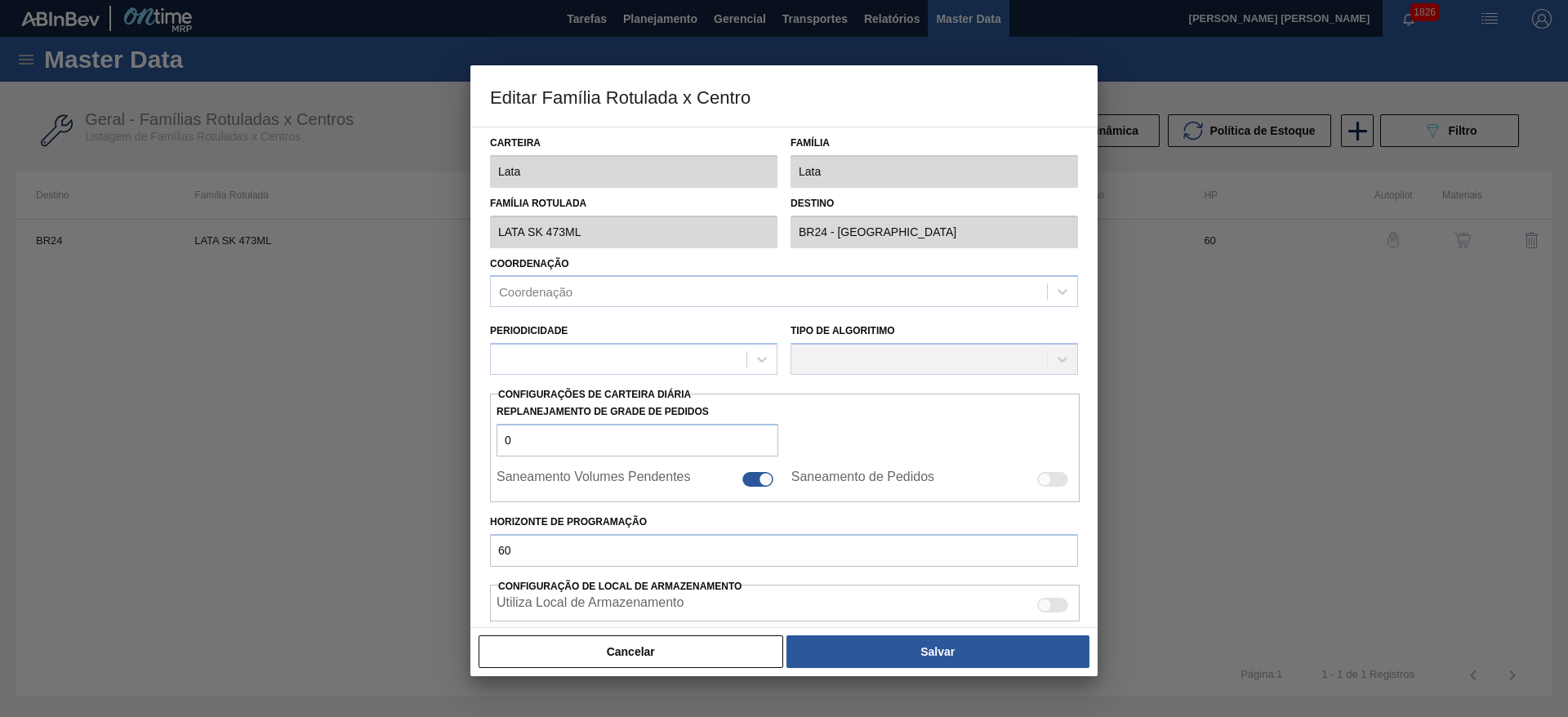
type input "169,133"
checkbox input "true"
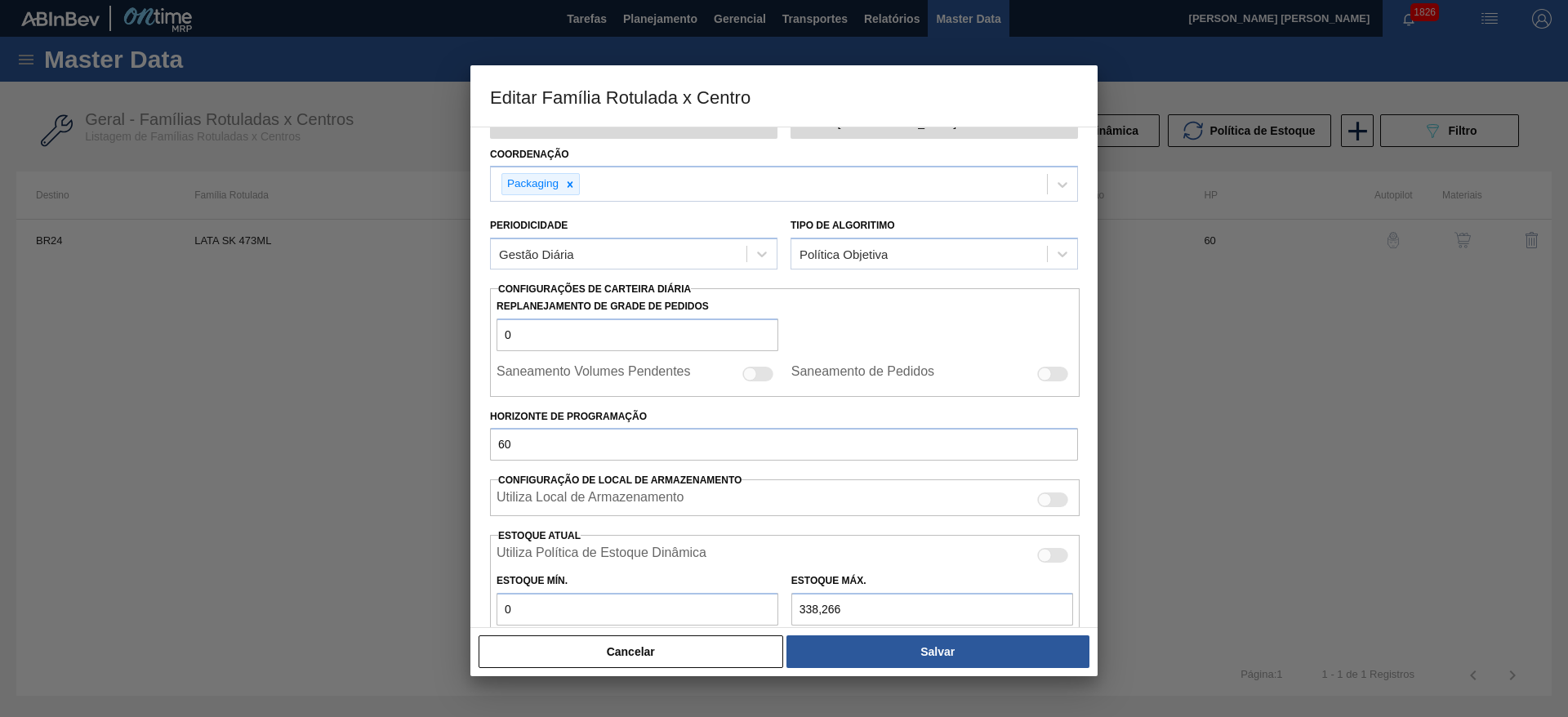
scroll to position [402, 0]
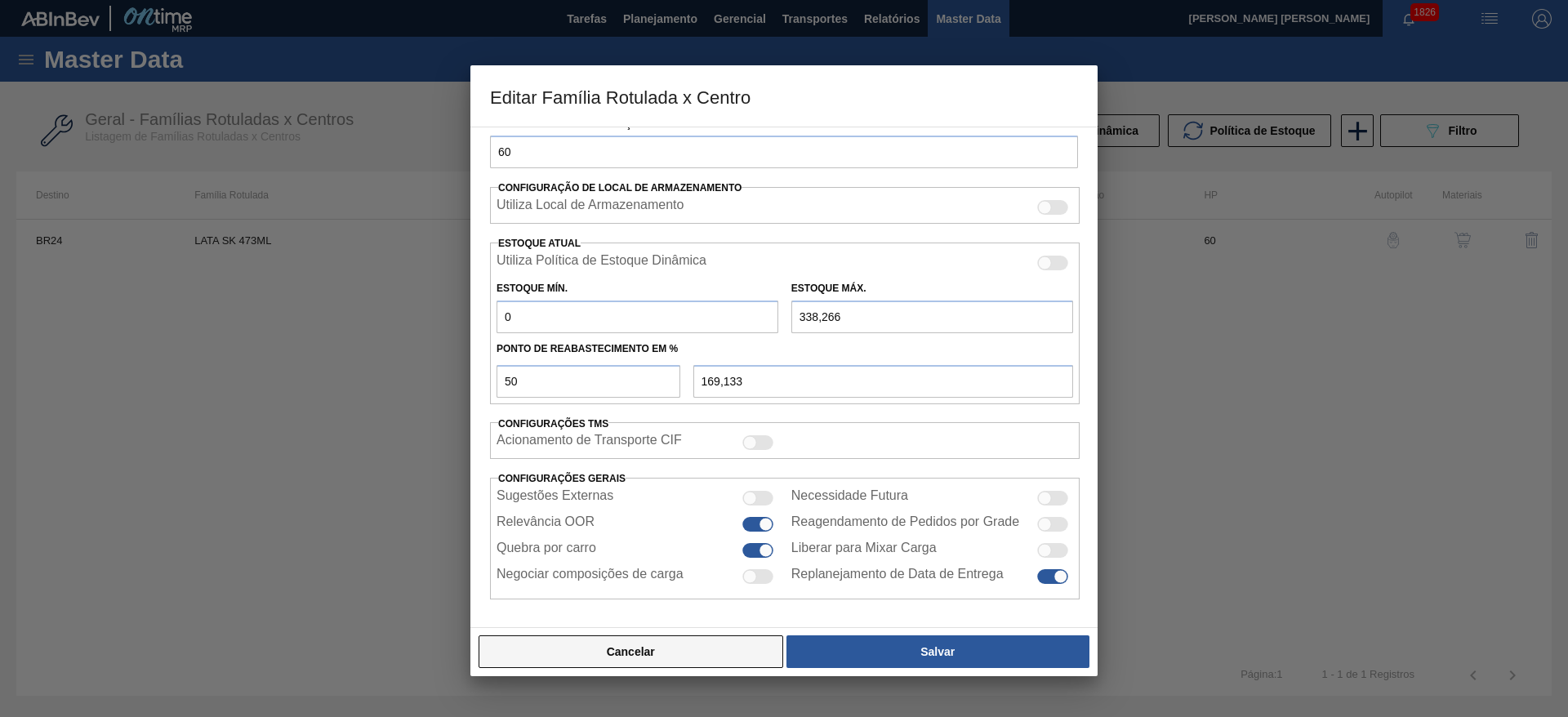
click at [738, 645] on button "Cancelar" at bounding box center [631, 651] width 305 height 33
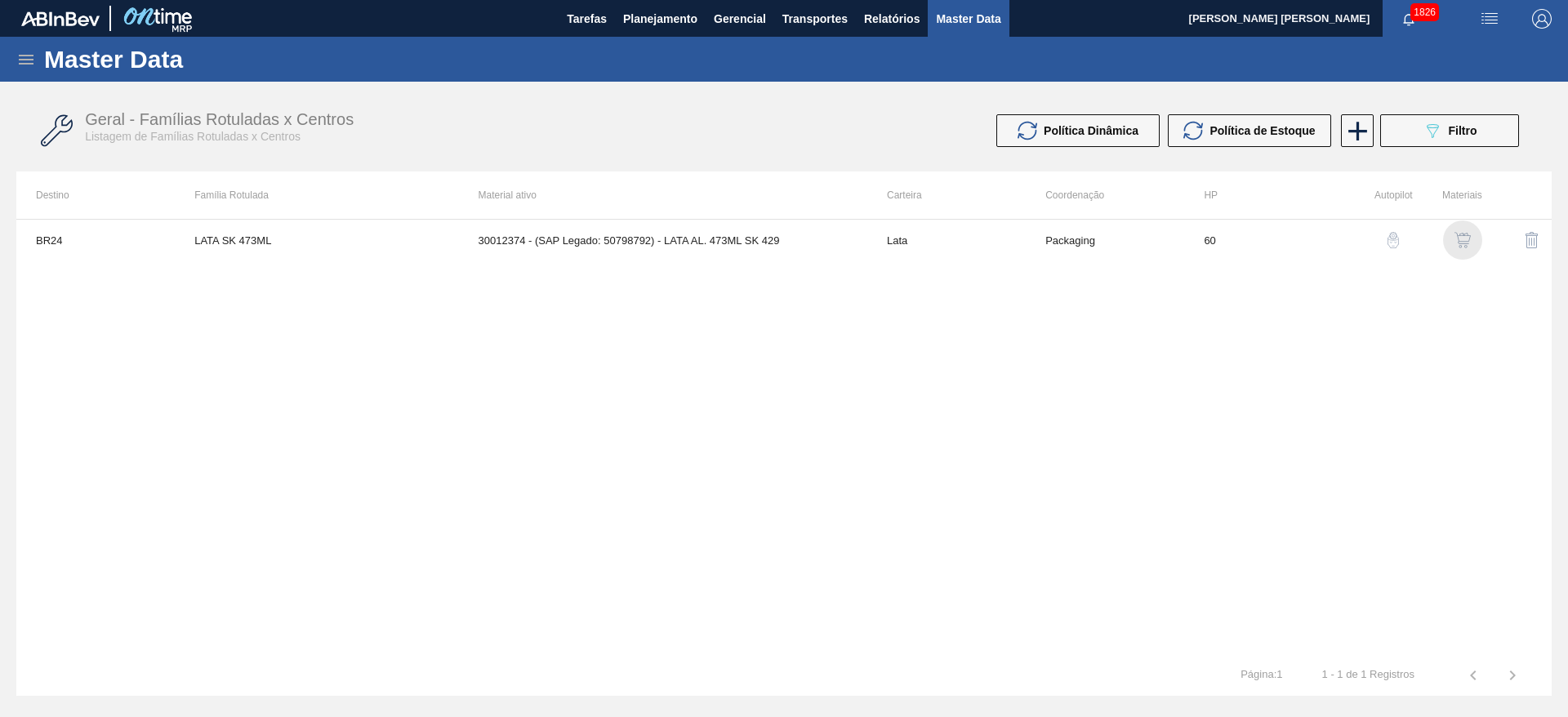
click at [1464, 242] on img "button" at bounding box center [1462, 240] width 16 height 16
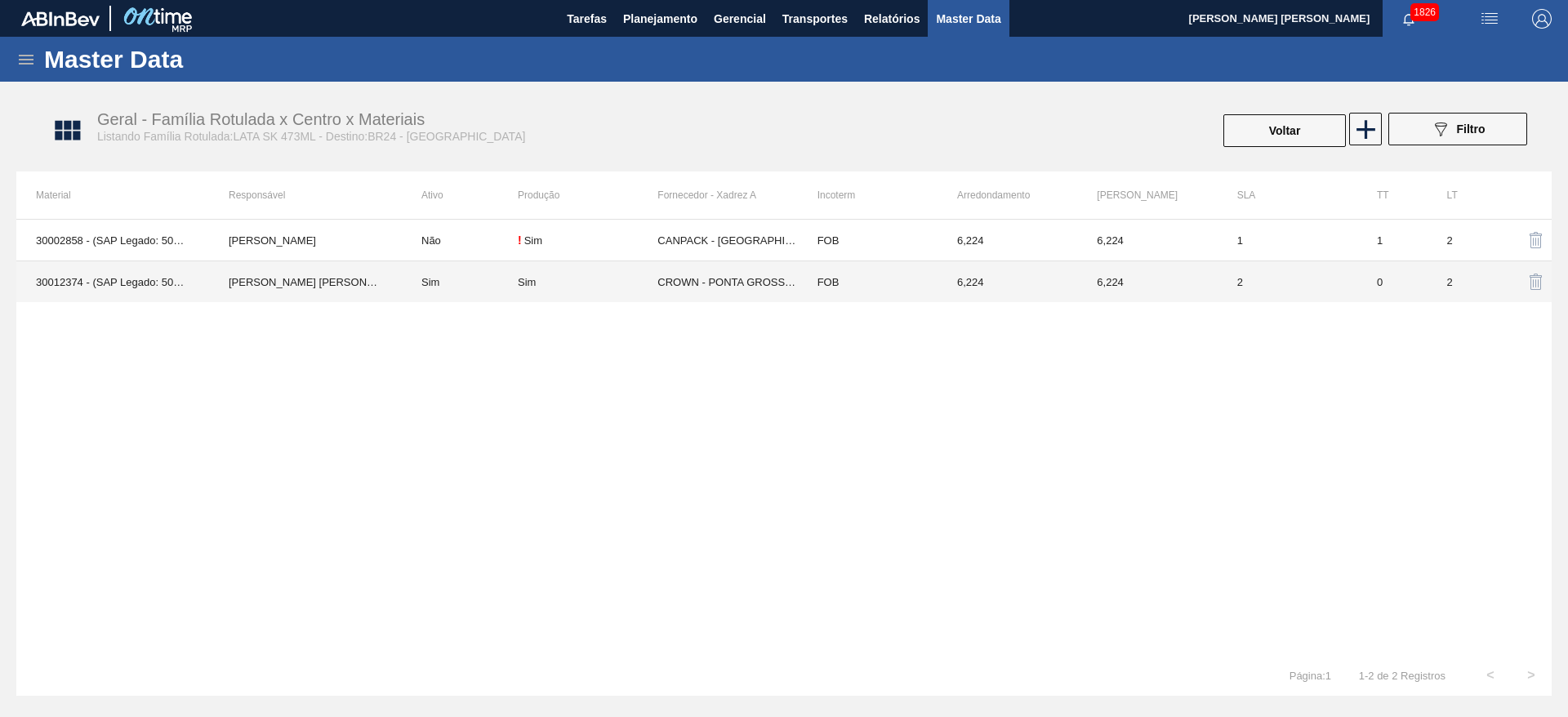
click at [675, 280] on td "CROWN - PONTA GROSSA ([GEOGRAPHIC_DATA])" at bounding box center [727, 282] width 140 height 42
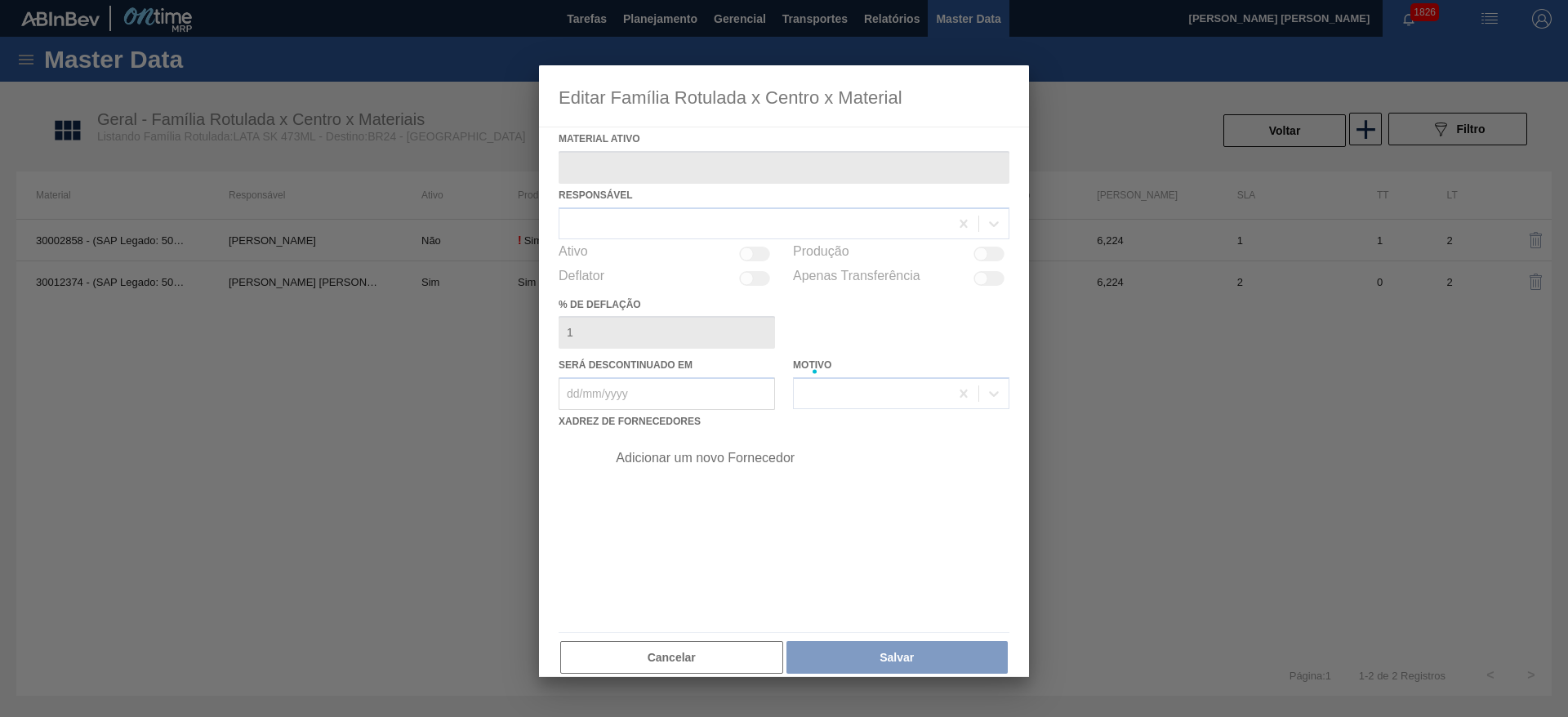
type ativo "30012374 - (SAP Legado: 50798792) - LATA AL. 473ML SK 429"
checkbox input "true"
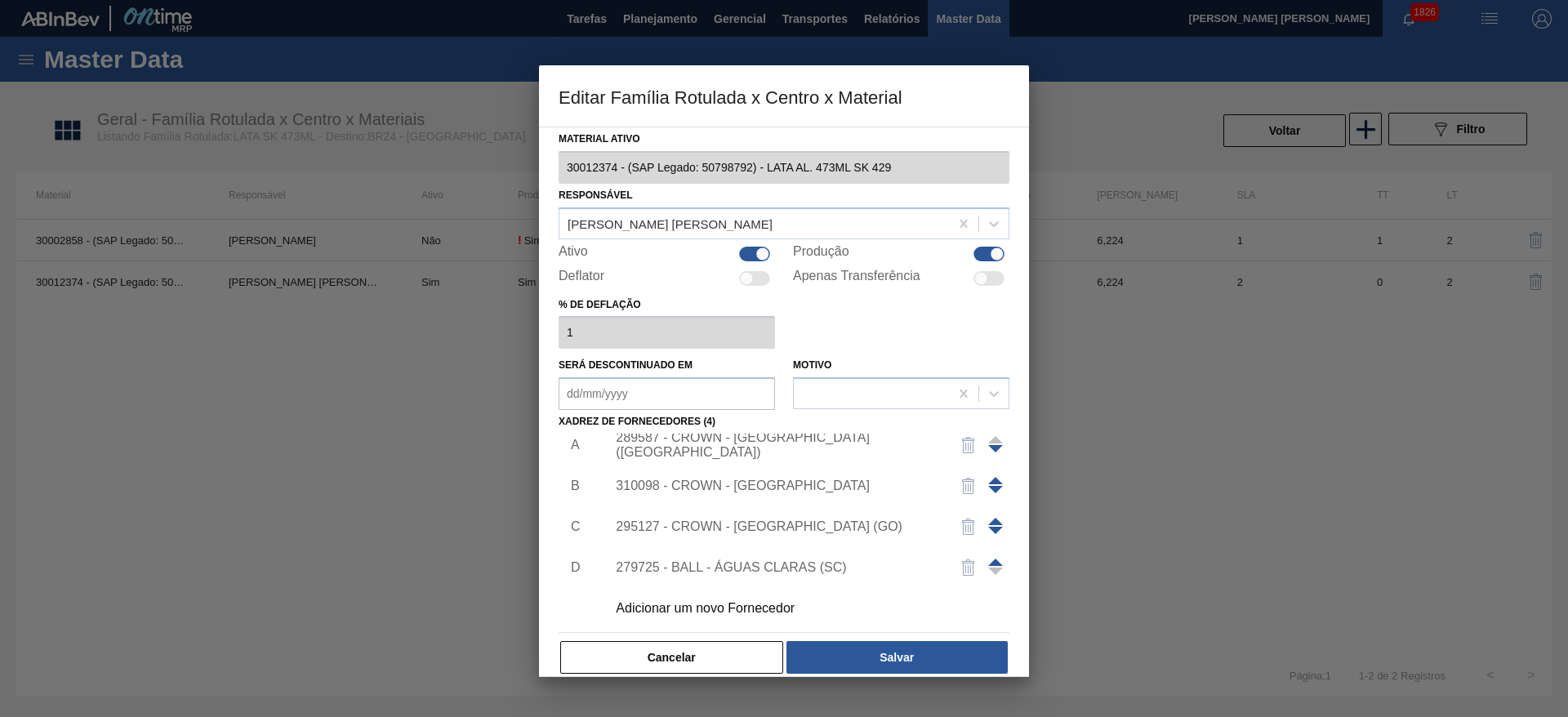
scroll to position [16, 0]
click at [757, 661] on button "Cancelar" at bounding box center [671, 657] width 223 height 33
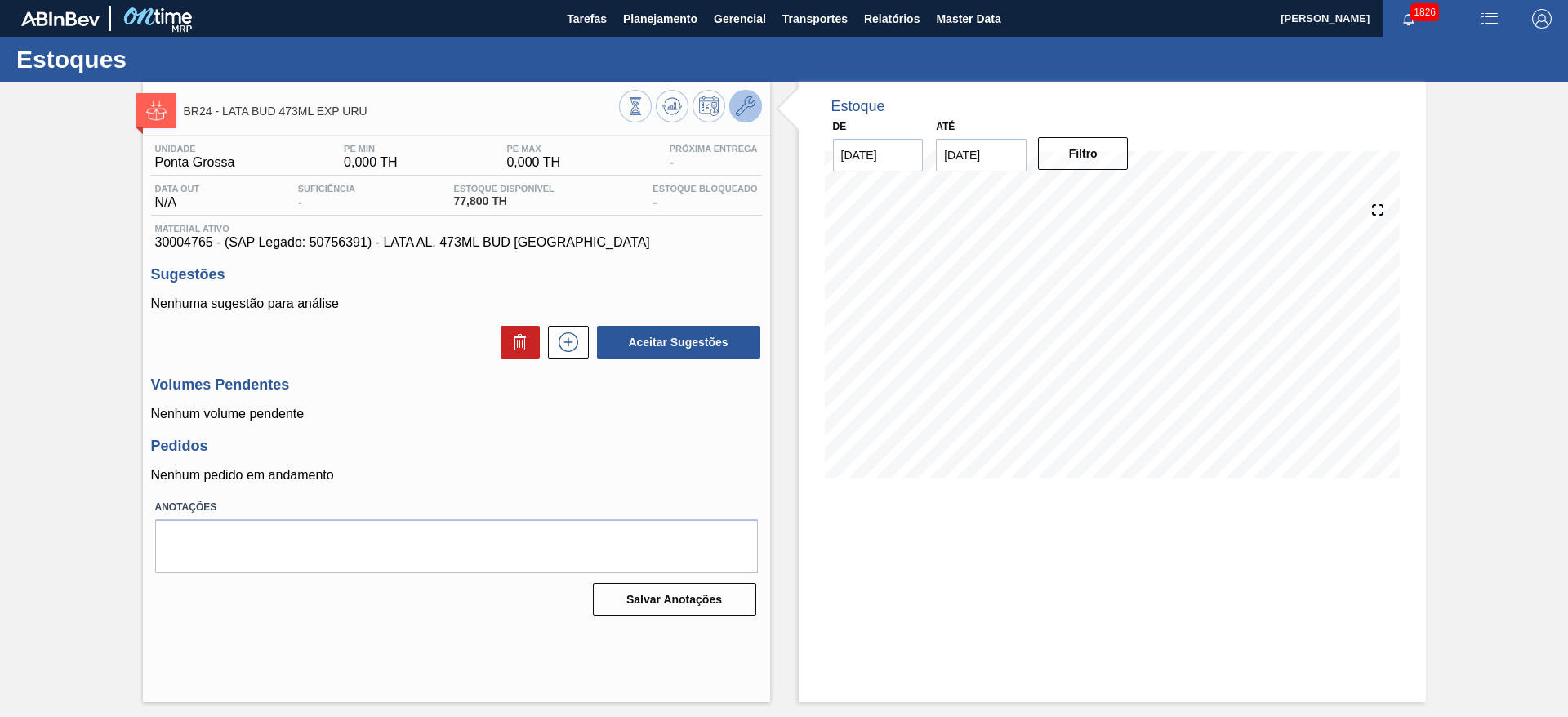
click at [753, 109] on icon at bounding box center [746, 106] width 20 height 20
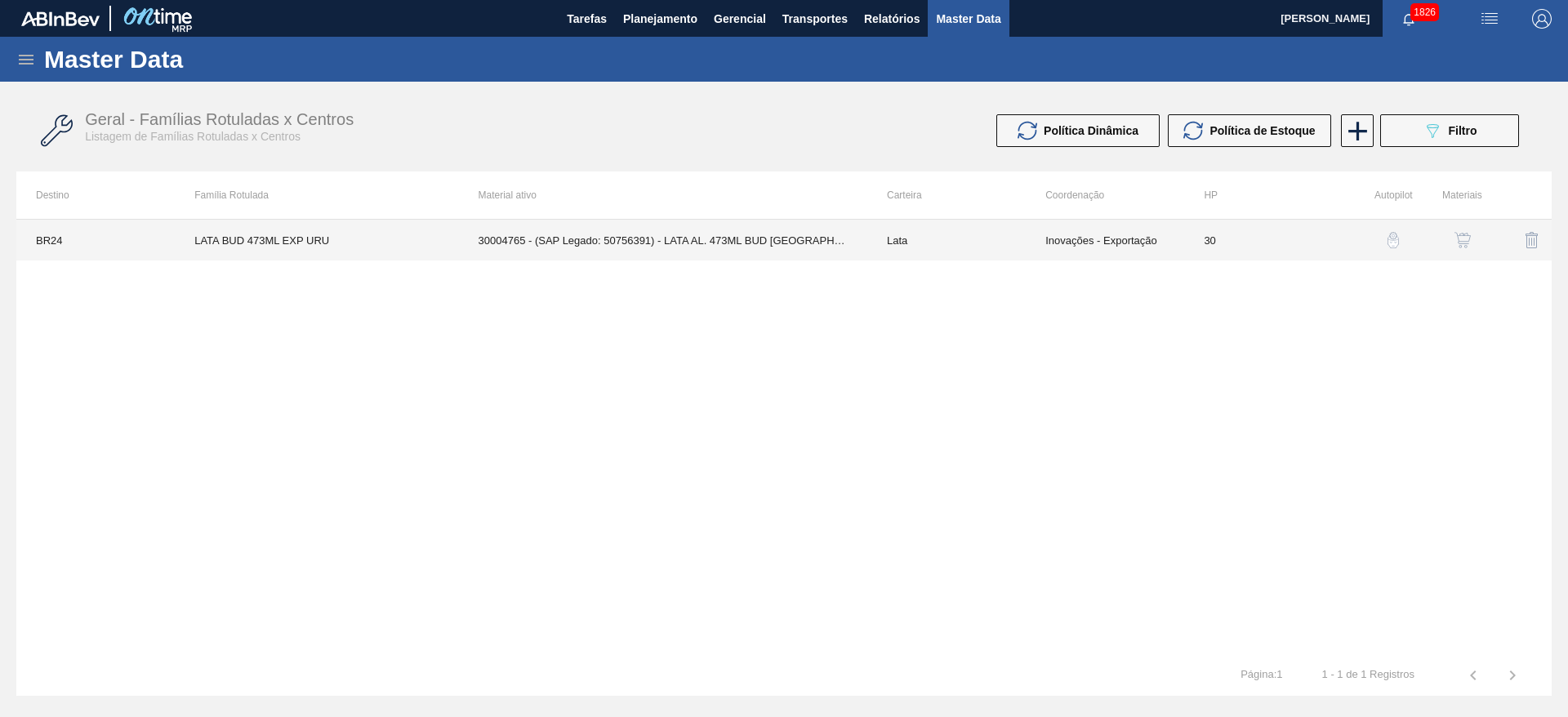
click at [657, 243] on td "30004765 - (SAP Legado: 50756391) - LATA AL. 473ML BUD [GEOGRAPHIC_DATA]" at bounding box center [663, 240] width 408 height 41
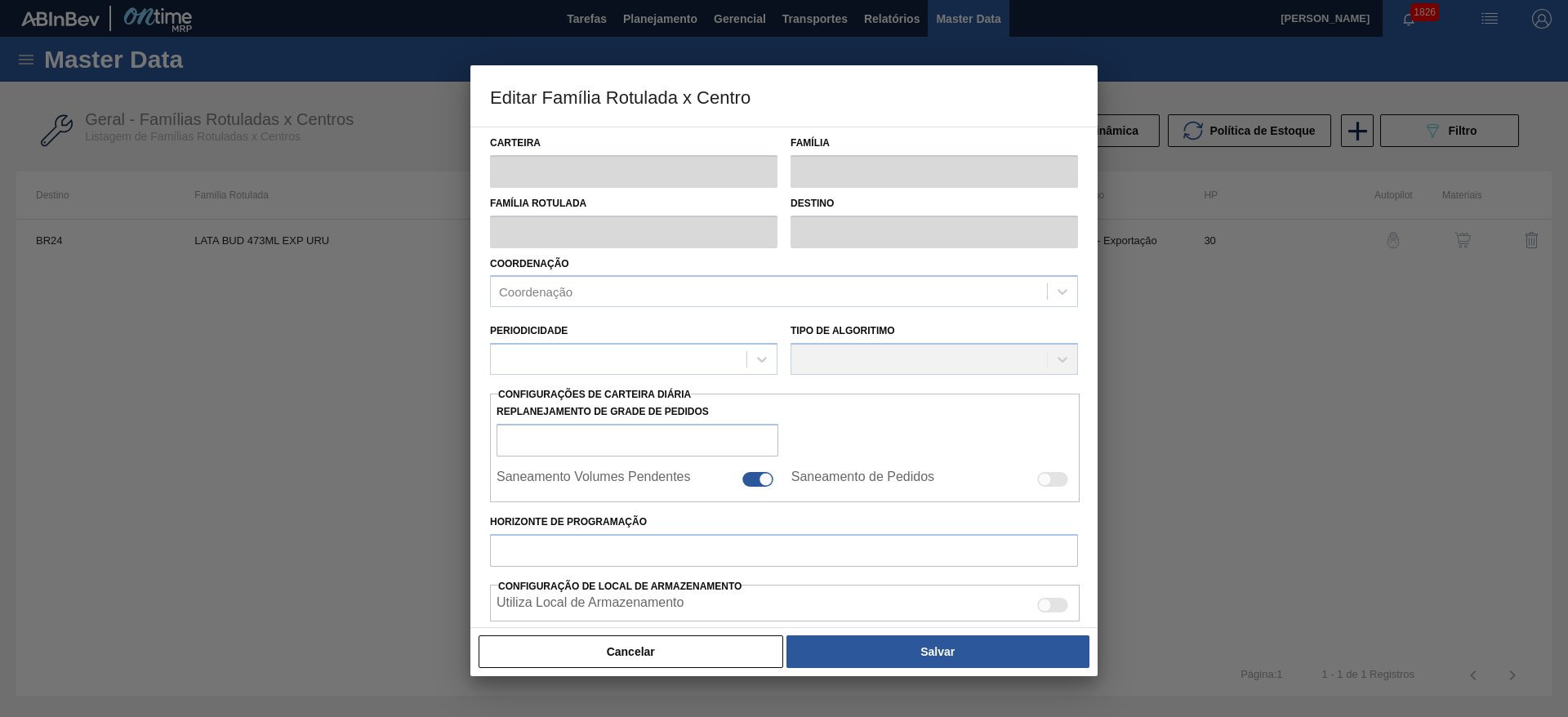
type input "Lata"
type input "LATA BUD 473ML EXP URU"
type input "BR24 - [GEOGRAPHIC_DATA]"
type input "0"
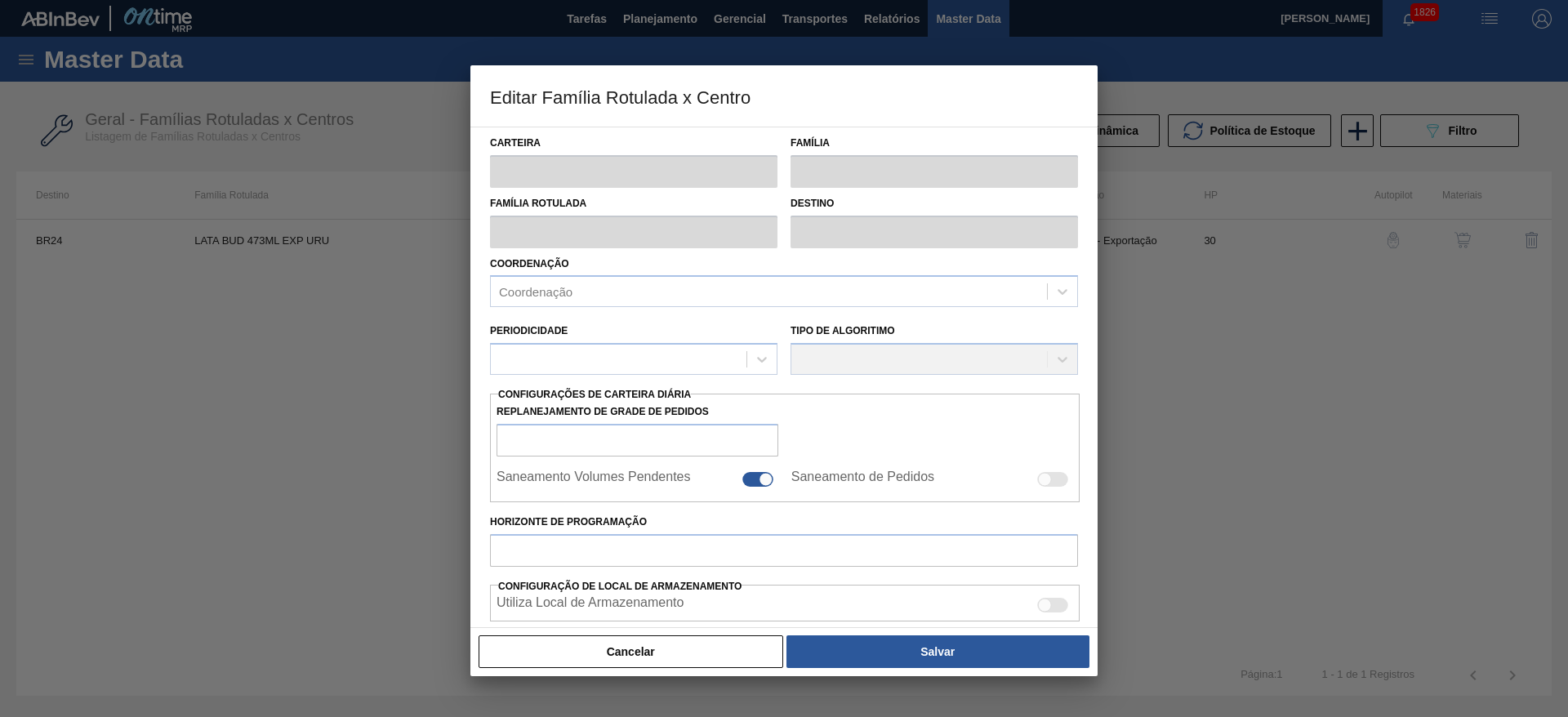
checkbox input "false"
type input "30"
type input "0"
type input "100"
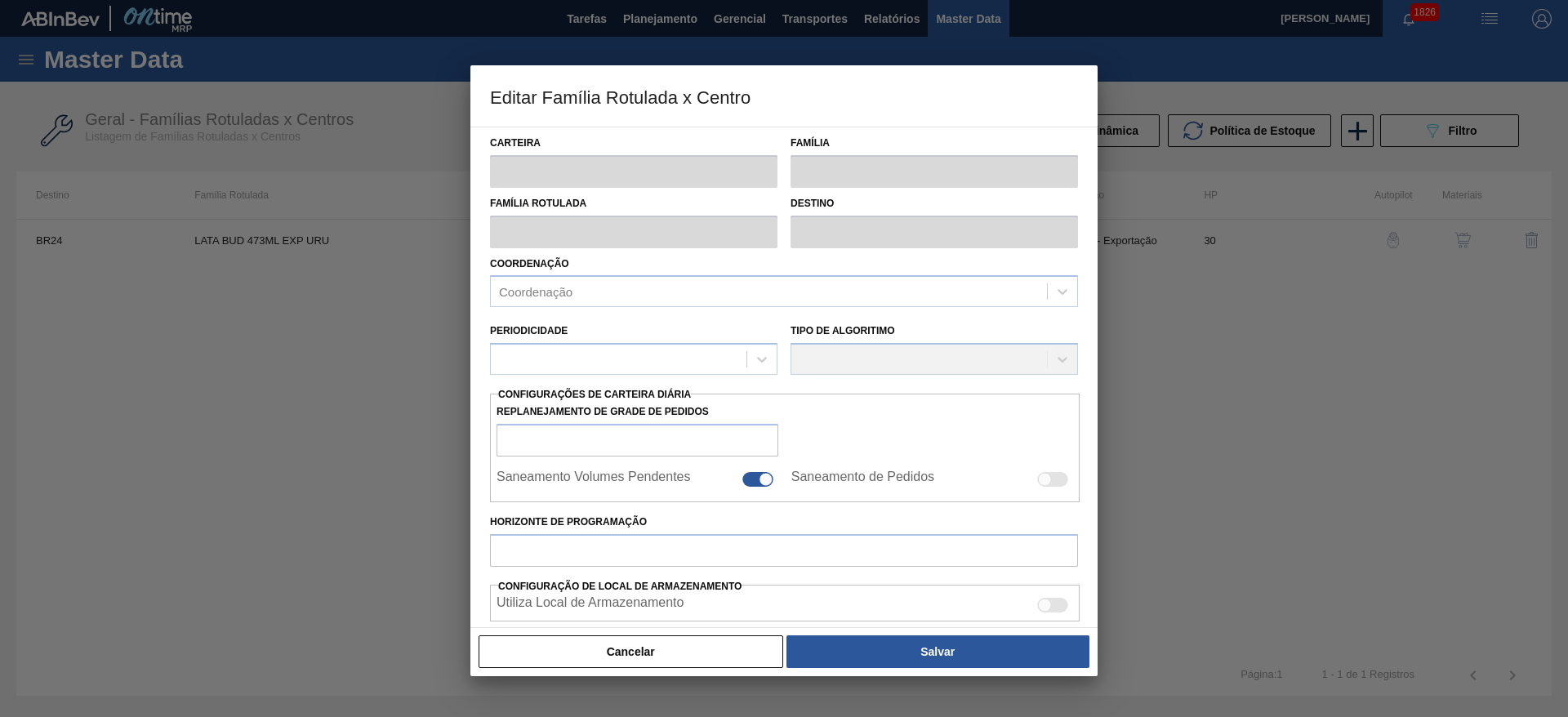
type input "0,000"
checkbox input "true"
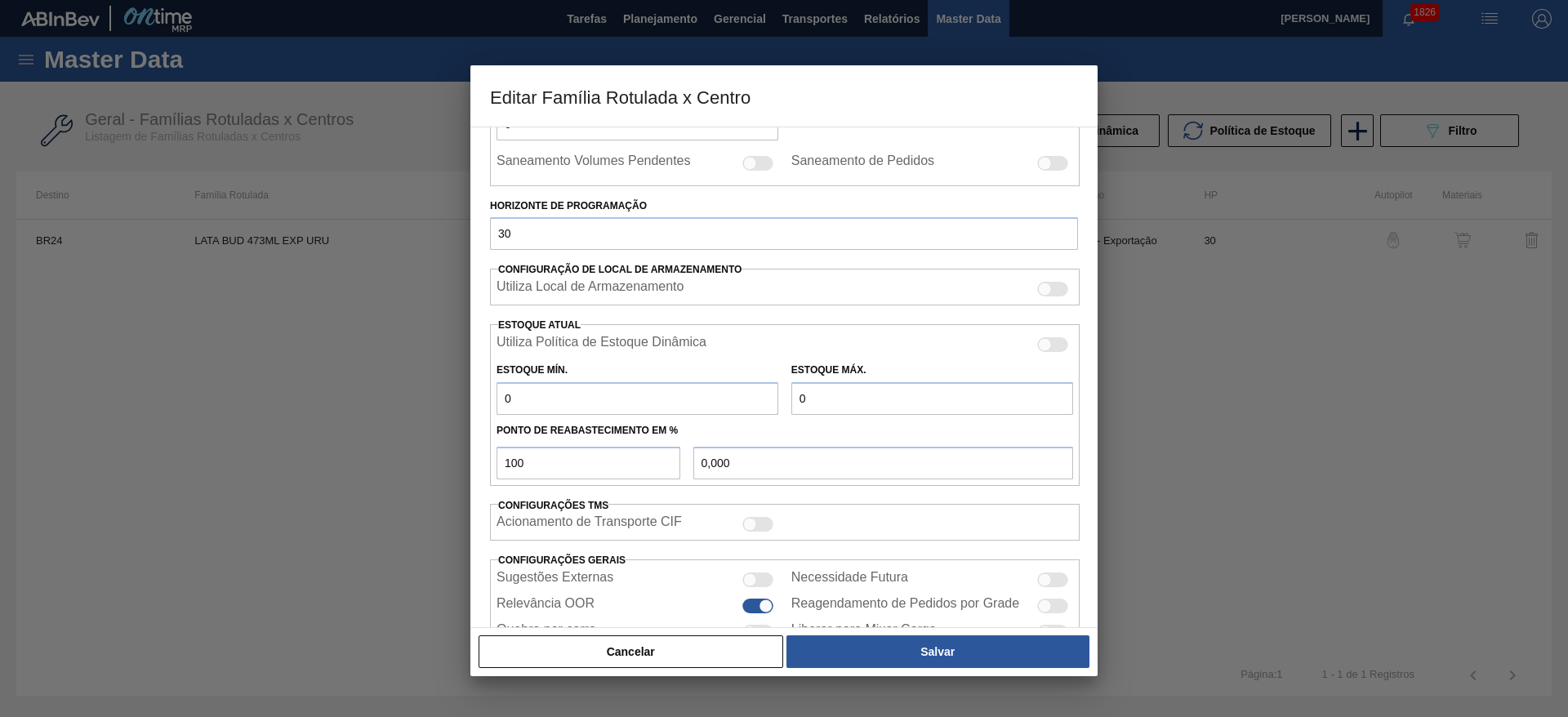
scroll to position [402, 0]
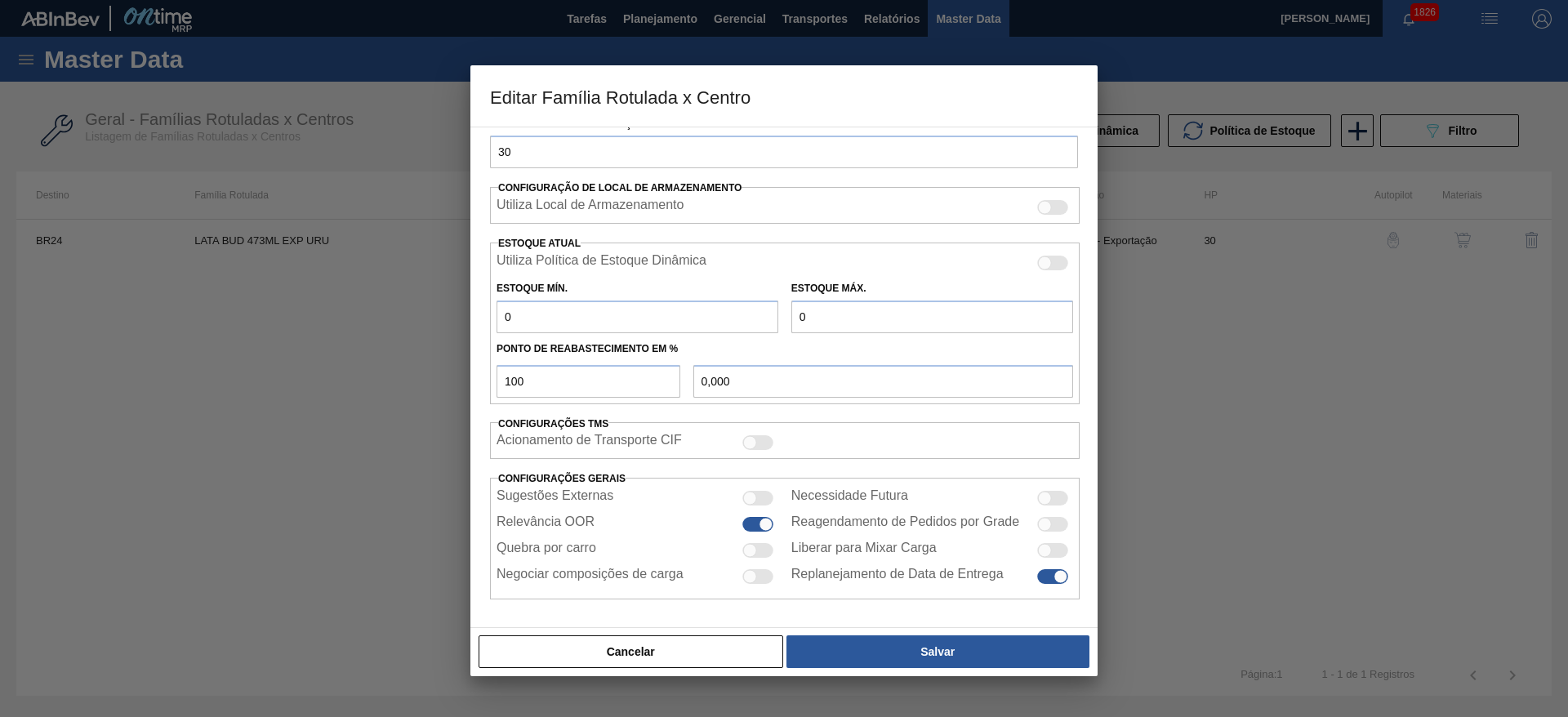
click at [760, 560] on div "Sugestões Externas Necessidade Futura Relevância OOR Reagendamento de Pedidos p…" at bounding box center [785, 538] width 590 height 109
click at [767, 546] on div at bounding box center [757, 550] width 31 height 15
checkbox input "true"
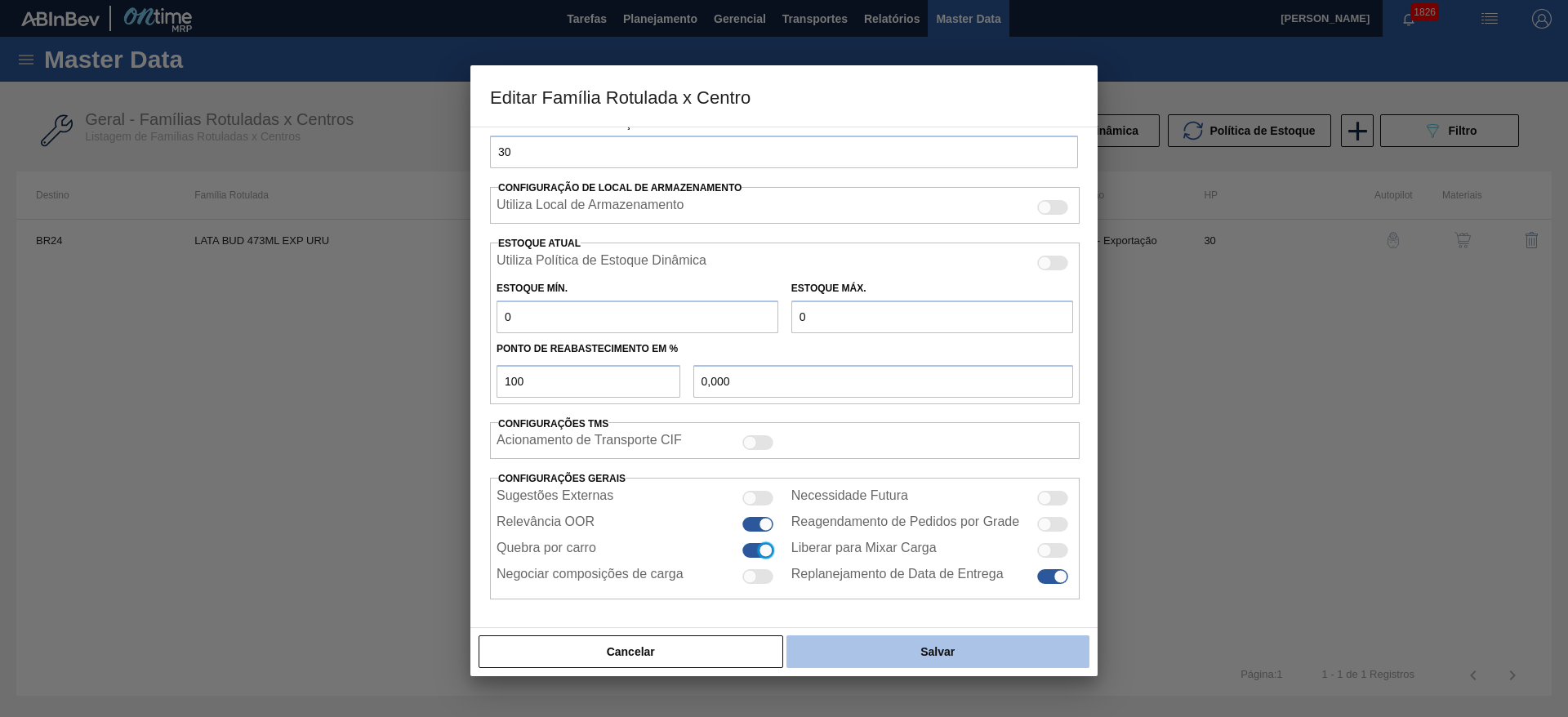
click at [913, 647] on button "Salvar" at bounding box center [937, 651] width 303 height 33
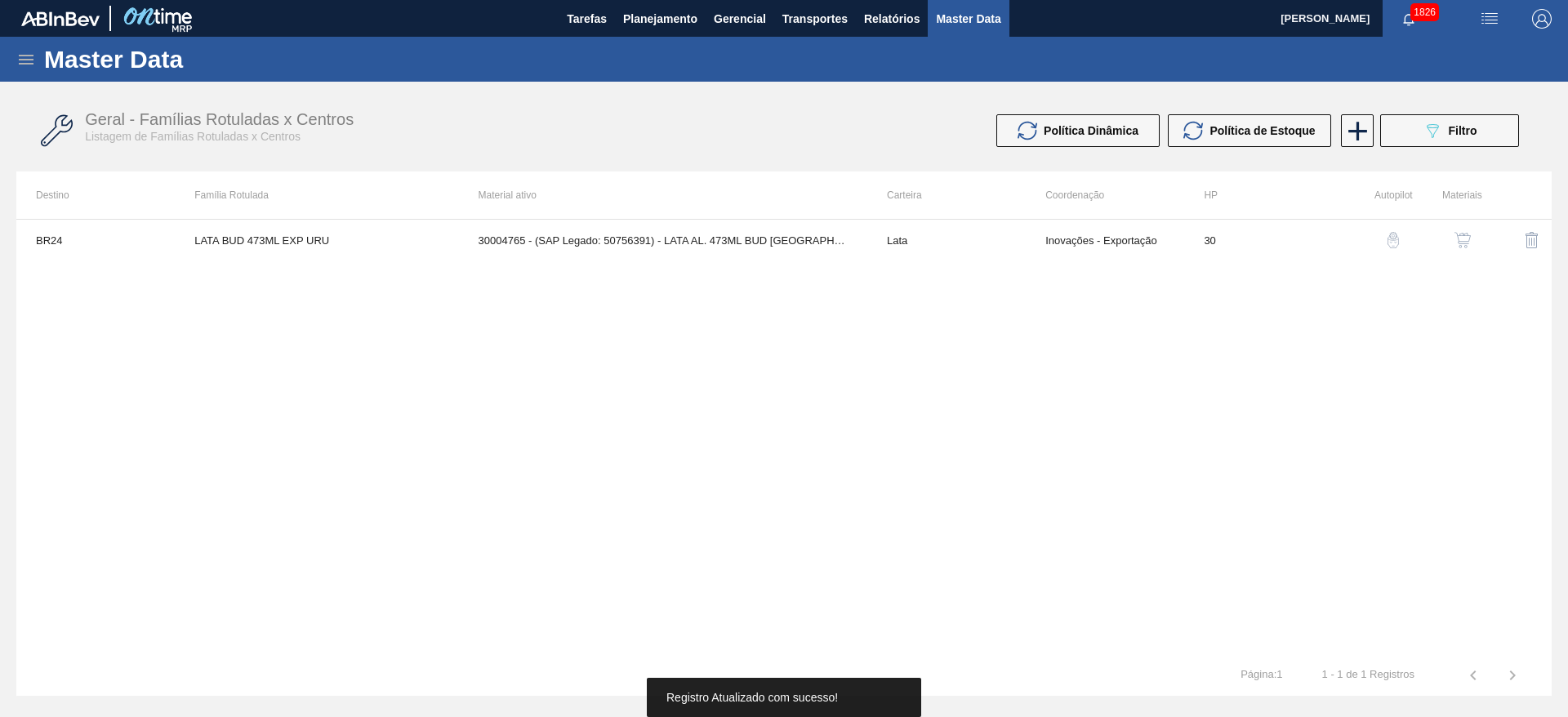
click at [1466, 240] on img "button" at bounding box center [1462, 240] width 16 height 16
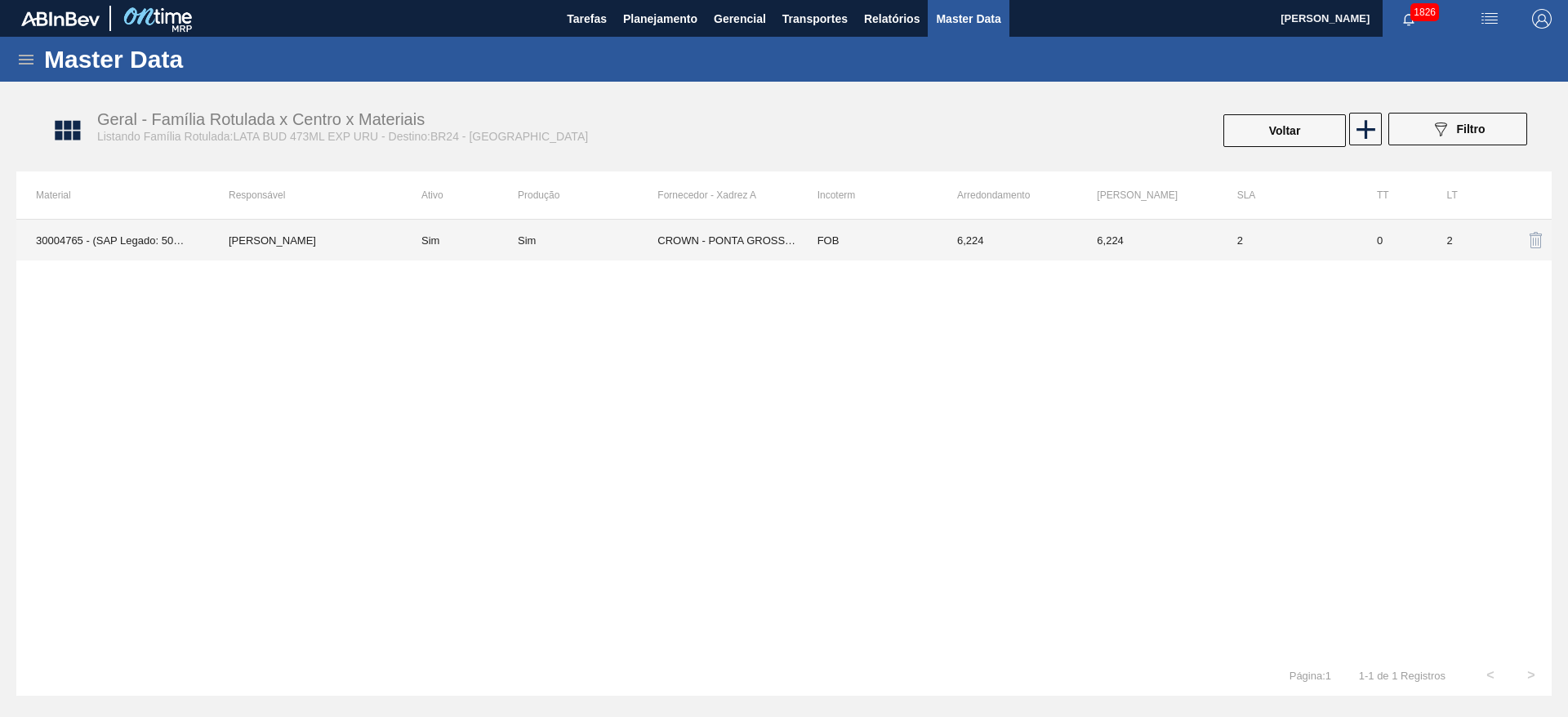
click at [731, 240] on td "CROWN - PONTA GROSSA ([GEOGRAPHIC_DATA])" at bounding box center [727, 240] width 140 height 41
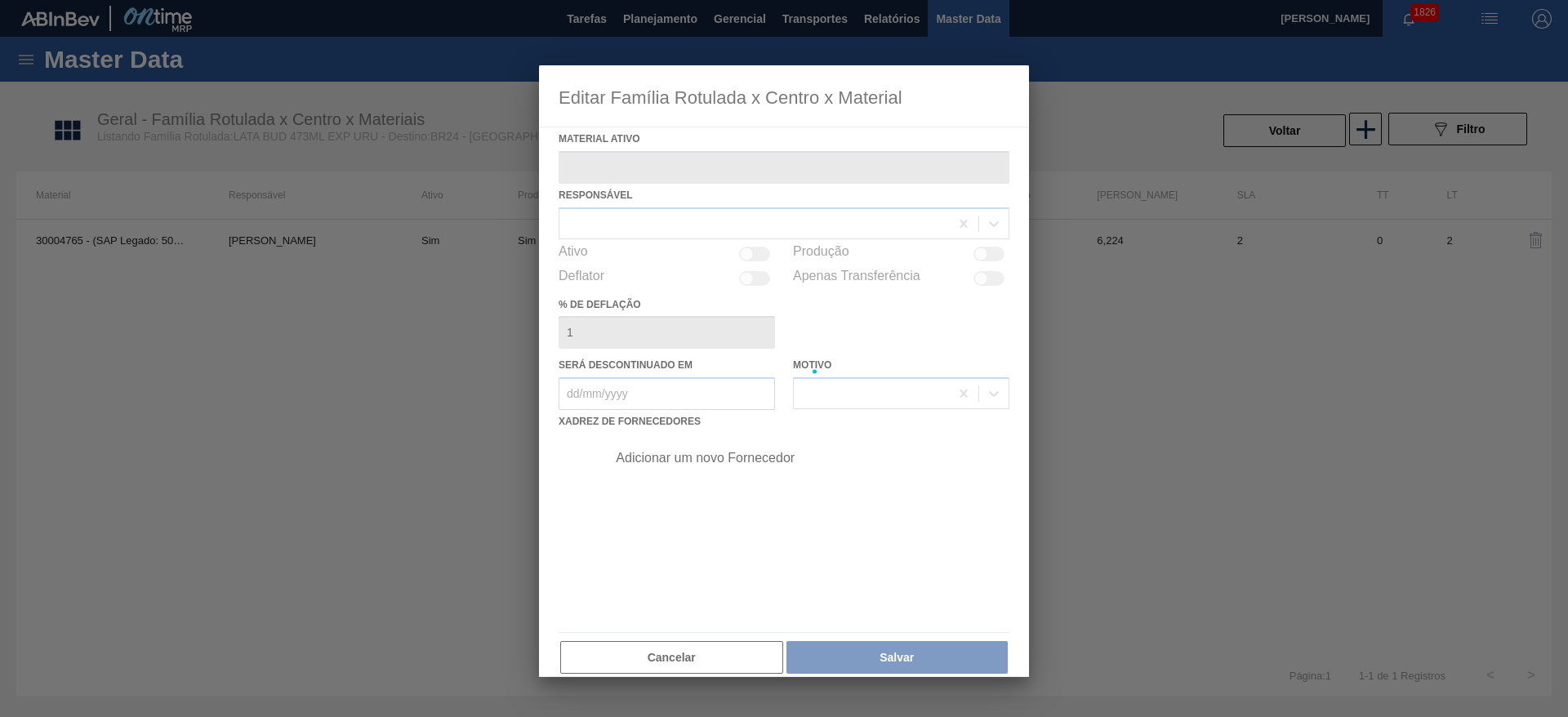
type ativo "30004765 - (SAP Legado: 50756391) - LATA AL. 473ML BUD [GEOGRAPHIC_DATA]"
checkbox input "true"
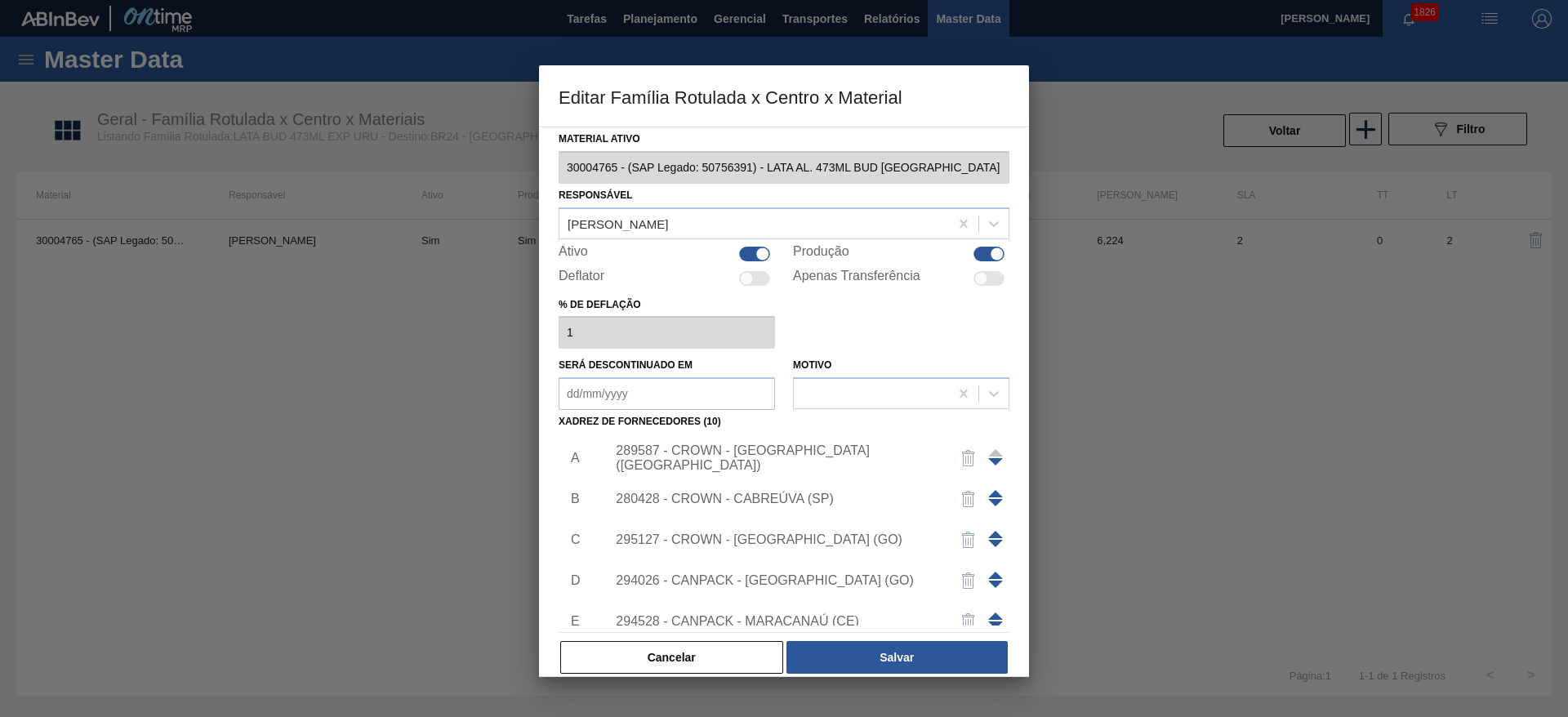
click at [825, 455] on div "289587 - CROWN - [GEOGRAPHIC_DATA] ([GEOGRAPHIC_DATA])" at bounding box center [776, 457] width 320 height 29
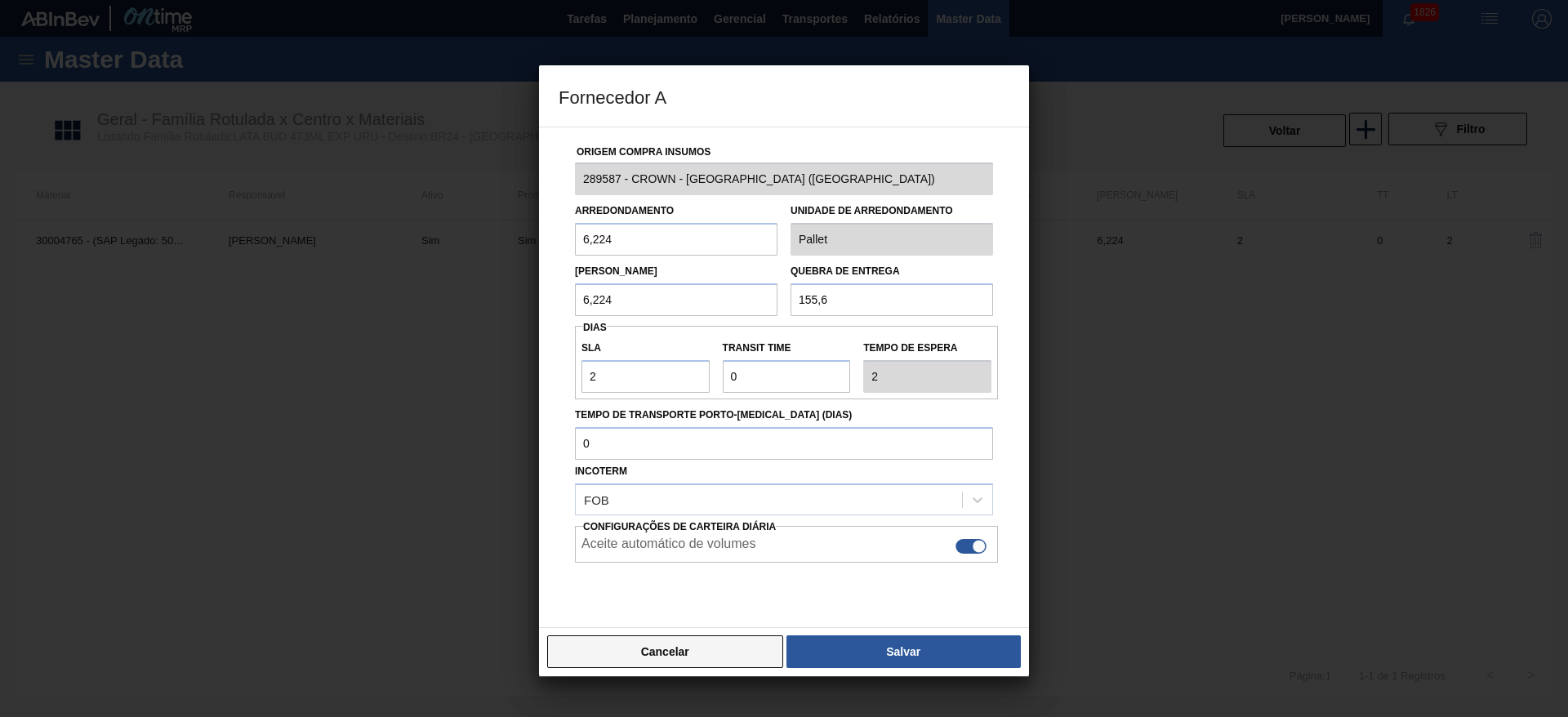
click at [746, 663] on button "Cancelar" at bounding box center [665, 651] width 236 height 33
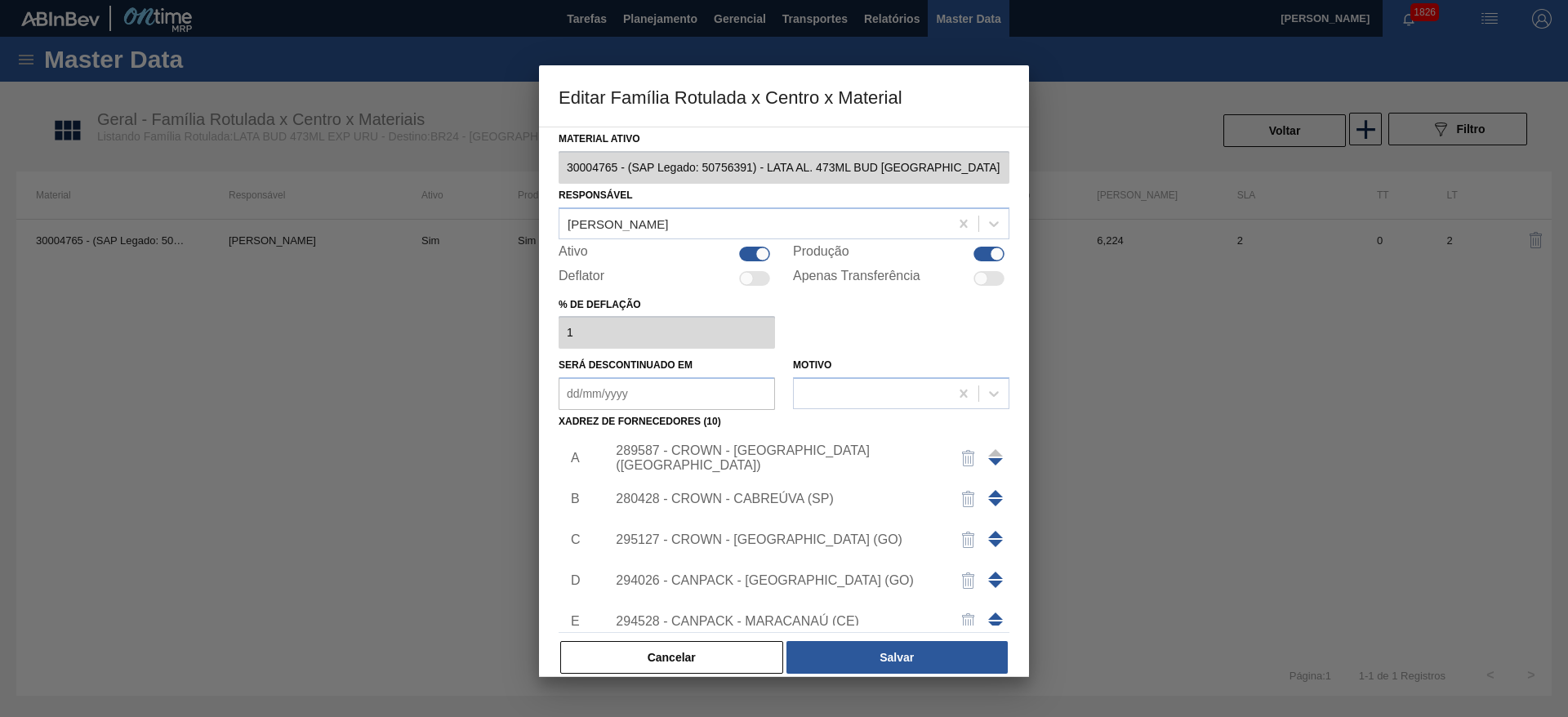
click at [790, 497] on div "280428 - CROWN - CABREÚVA (SP)" at bounding box center [776, 499] width 320 height 15
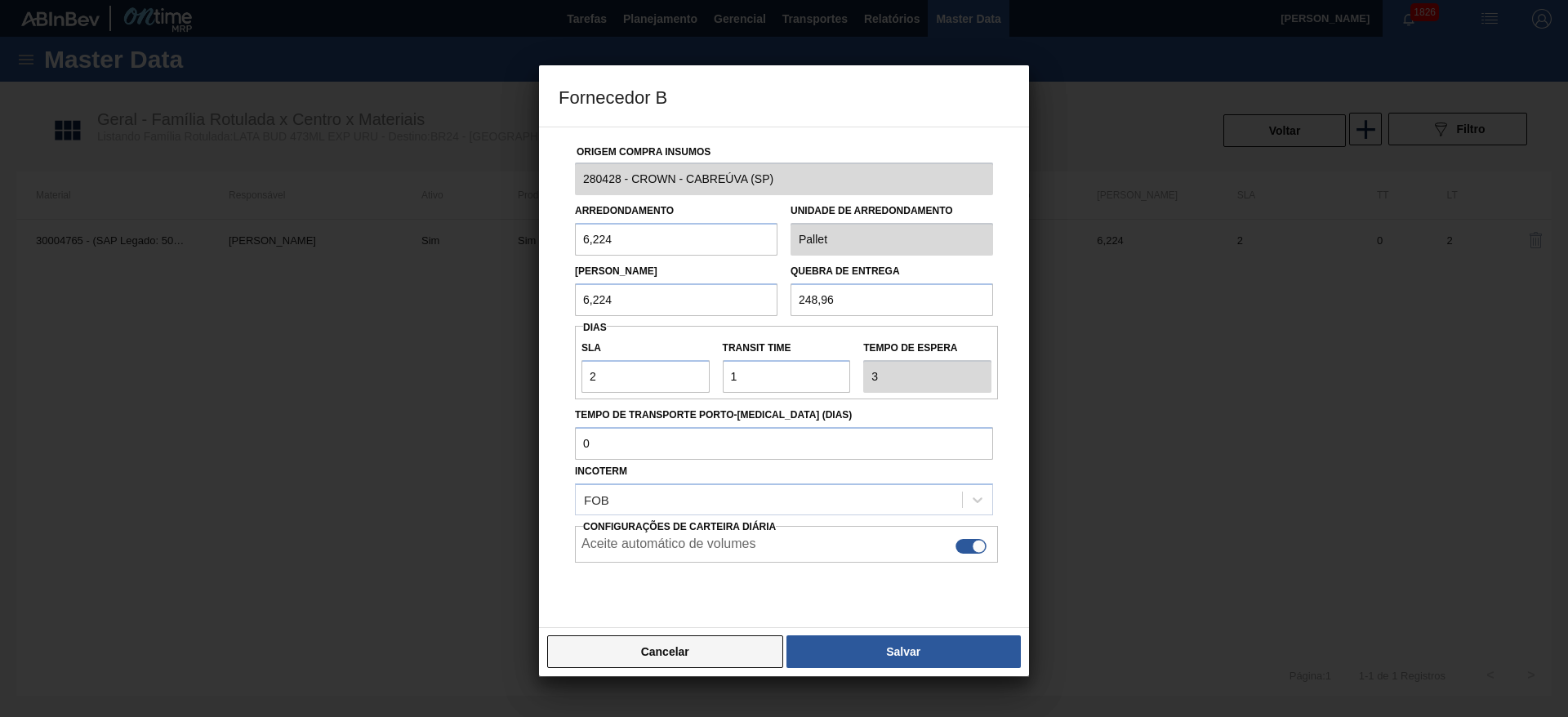
click at [721, 657] on button "Cancelar" at bounding box center [665, 651] width 236 height 33
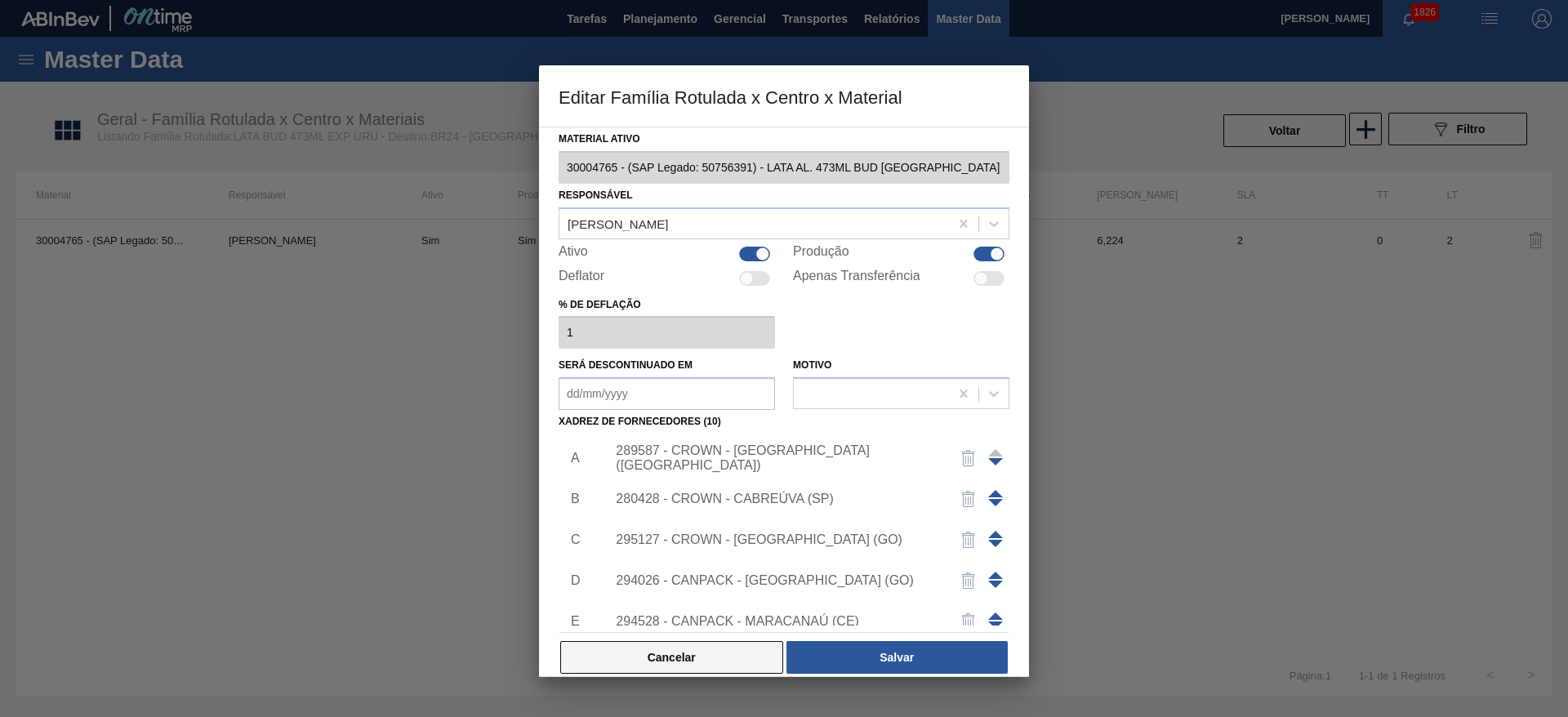
click at [721, 656] on button "Cancelar" at bounding box center [671, 657] width 223 height 33
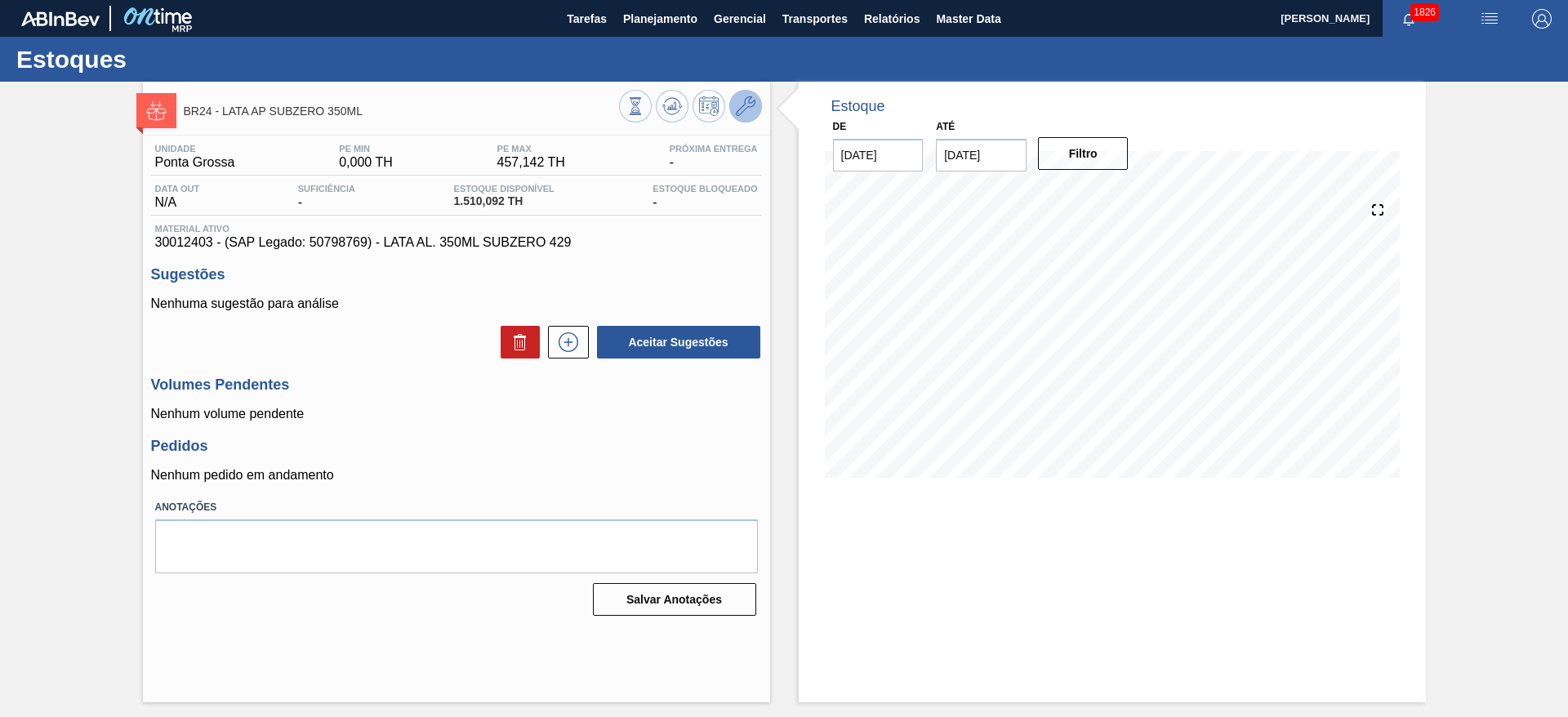
click at [746, 108] on icon at bounding box center [746, 106] width 20 height 20
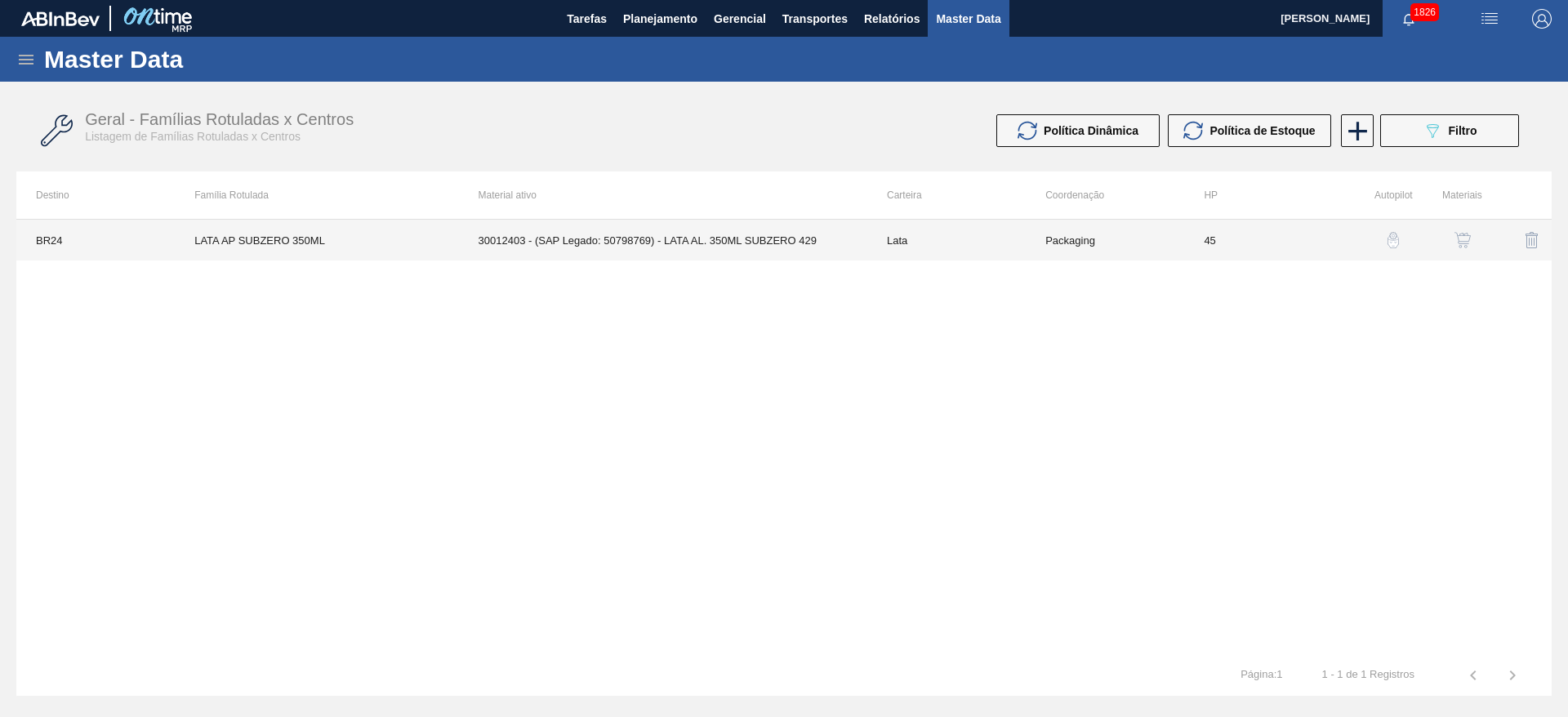
click at [671, 250] on td "30012403 - (SAP Legado: 50798769) - LATA AL. 350ML SUBZERO 429" at bounding box center [663, 240] width 408 height 41
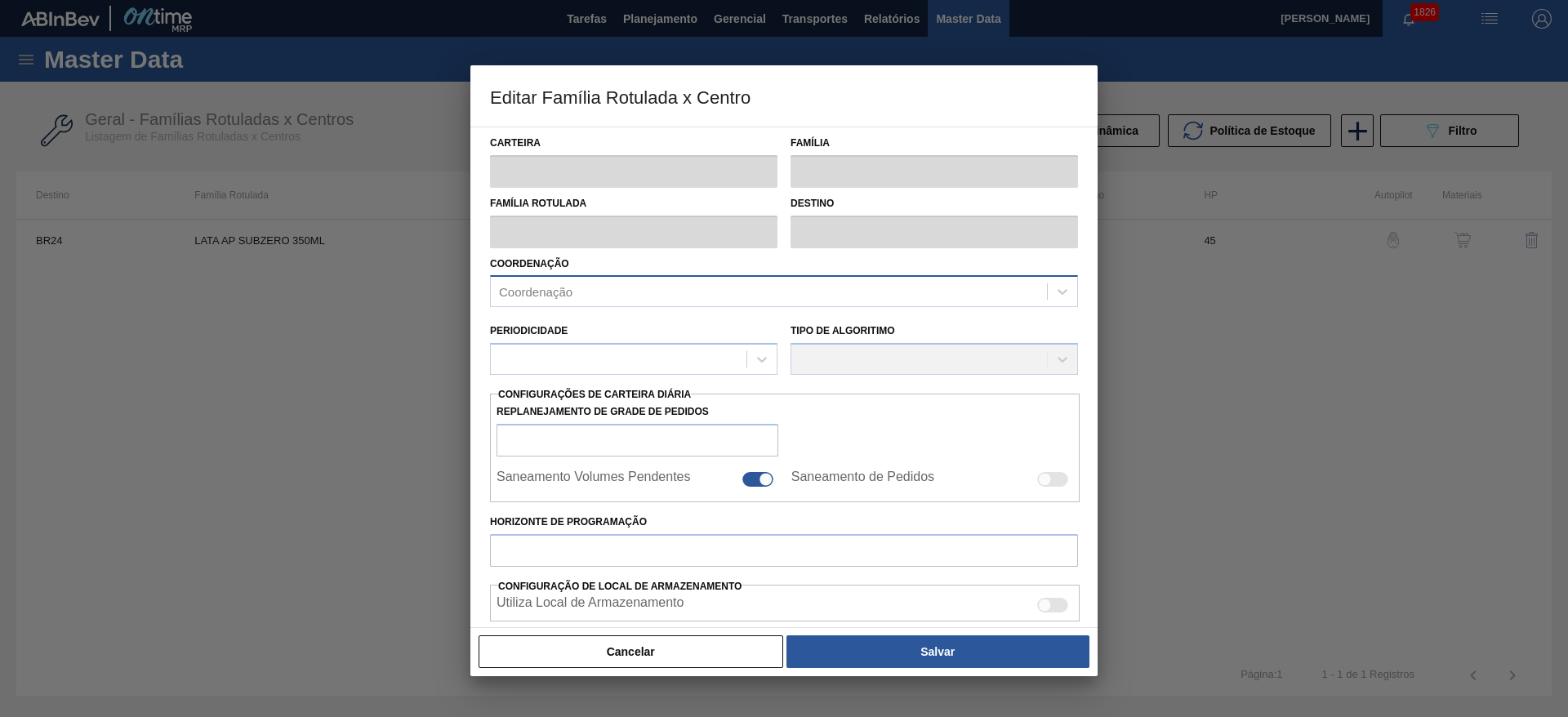
type input "Lata"
type input "LATA AP SUBZERO 350ML"
type input "BR24 - [GEOGRAPHIC_DATA]"
type input "0"
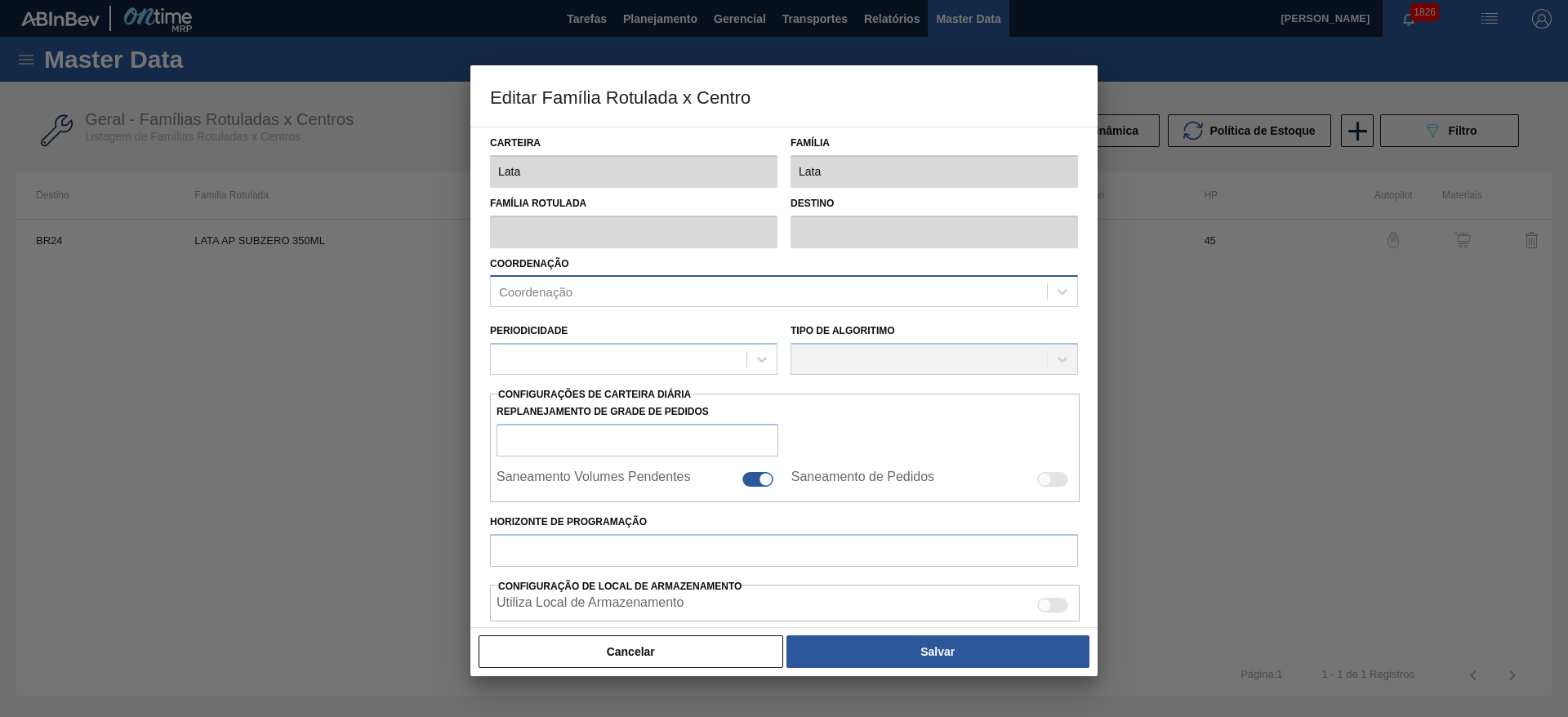
checkbox input "false"
type input "45"
type input "0"
type input "457,142"
type input "50"
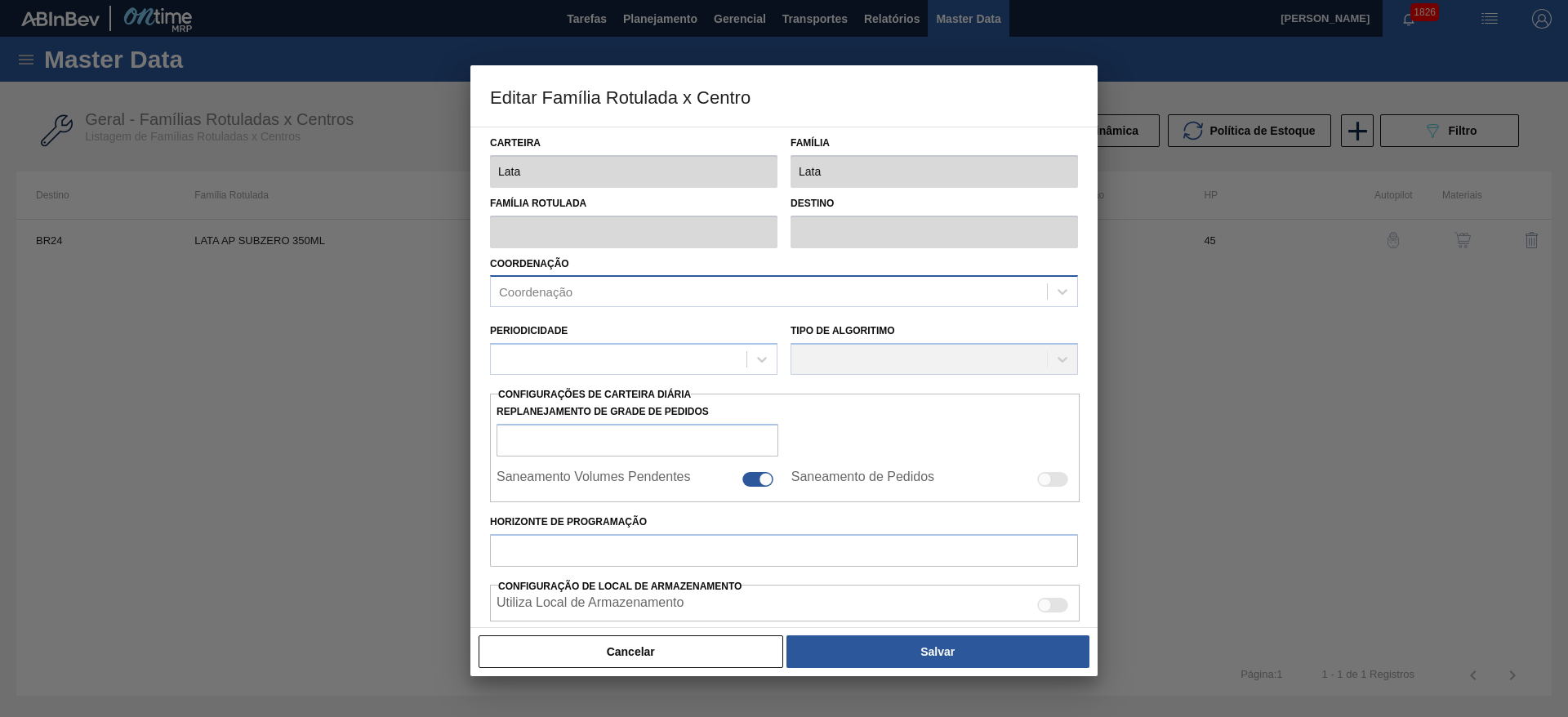
type input "228,571"
checkbox input "true"
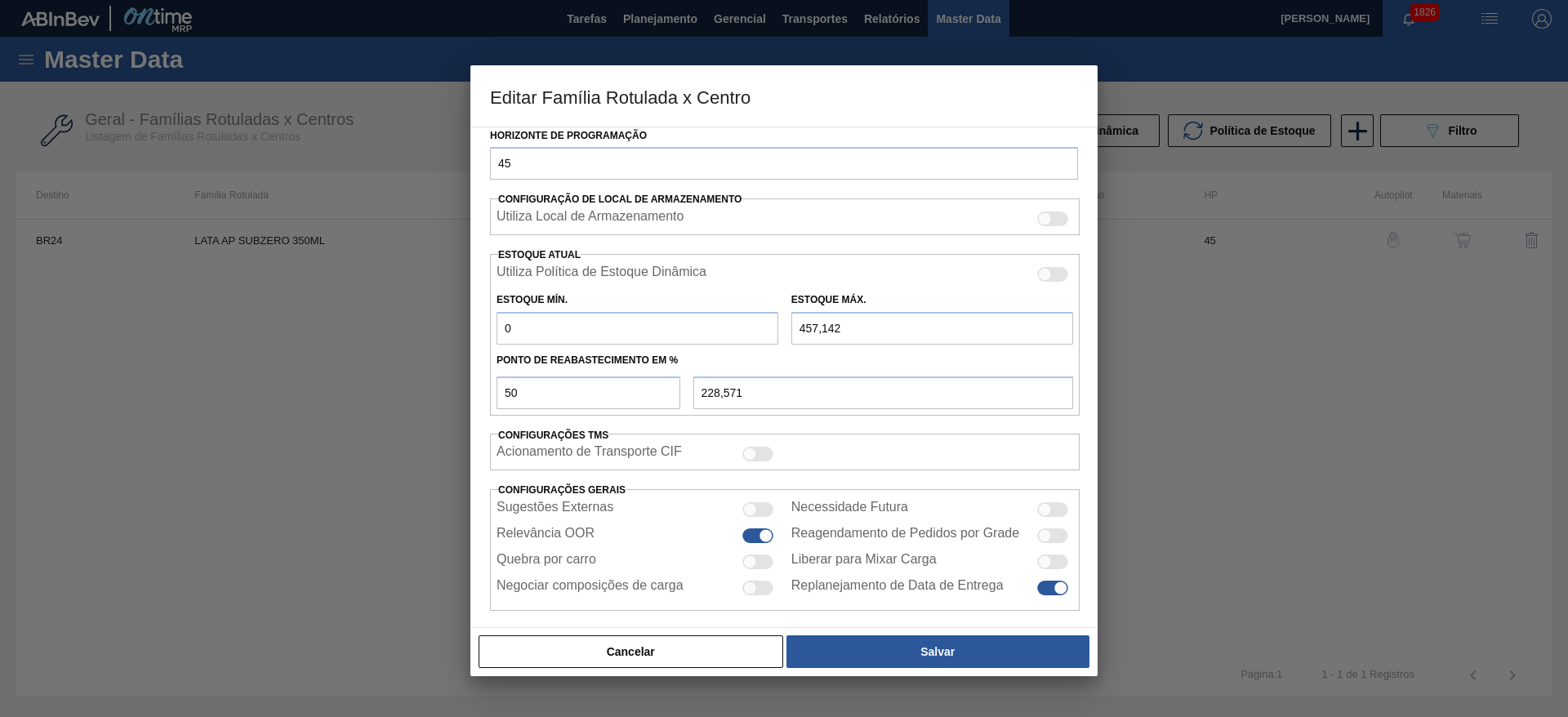
scroll to position [402, 0]
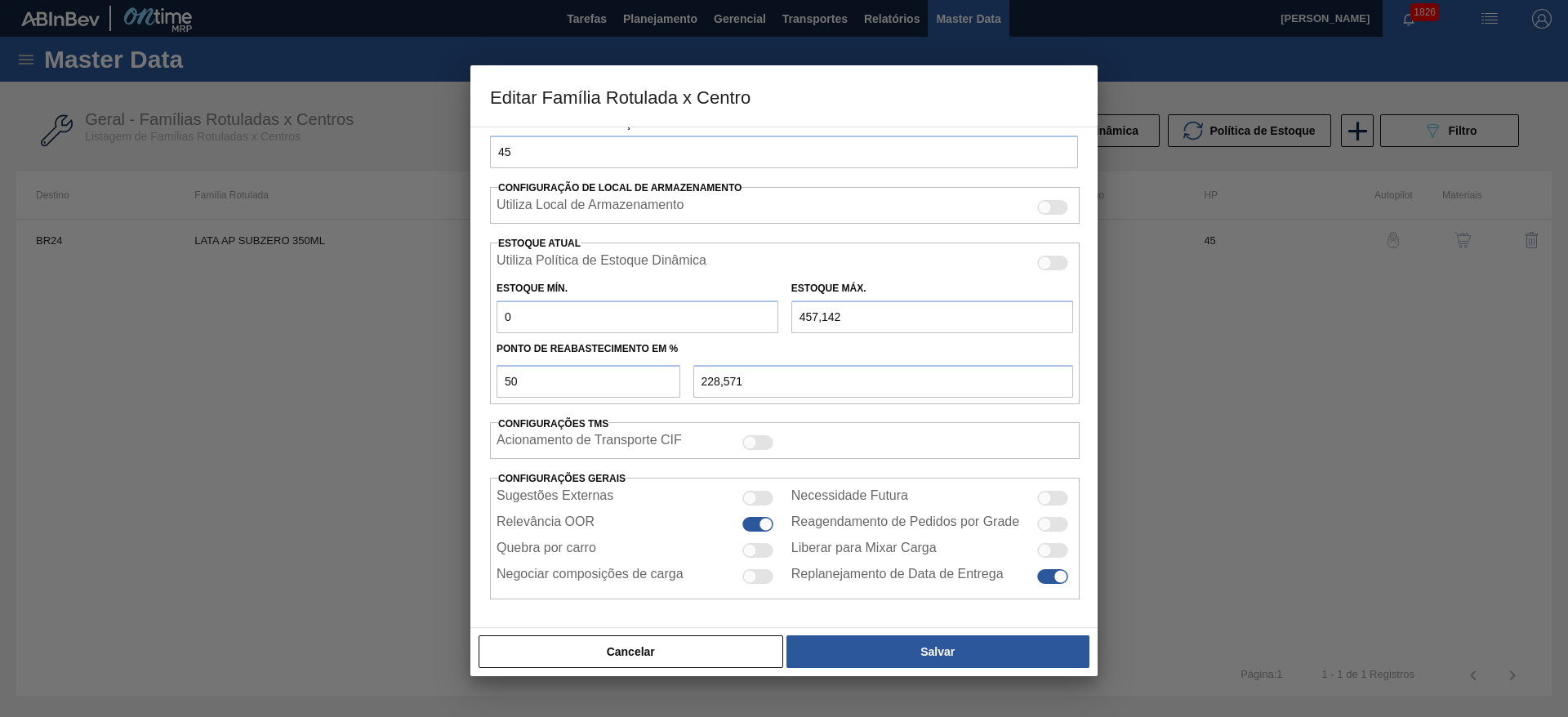
drag, startPoint x: 764, startPoint y: 554, endPoint x: 853, endPoint y: 613, distance: 107.8
click at [765, 554] on div at bounding box center [757, 550] width 31 height 15
checkbox input "true"
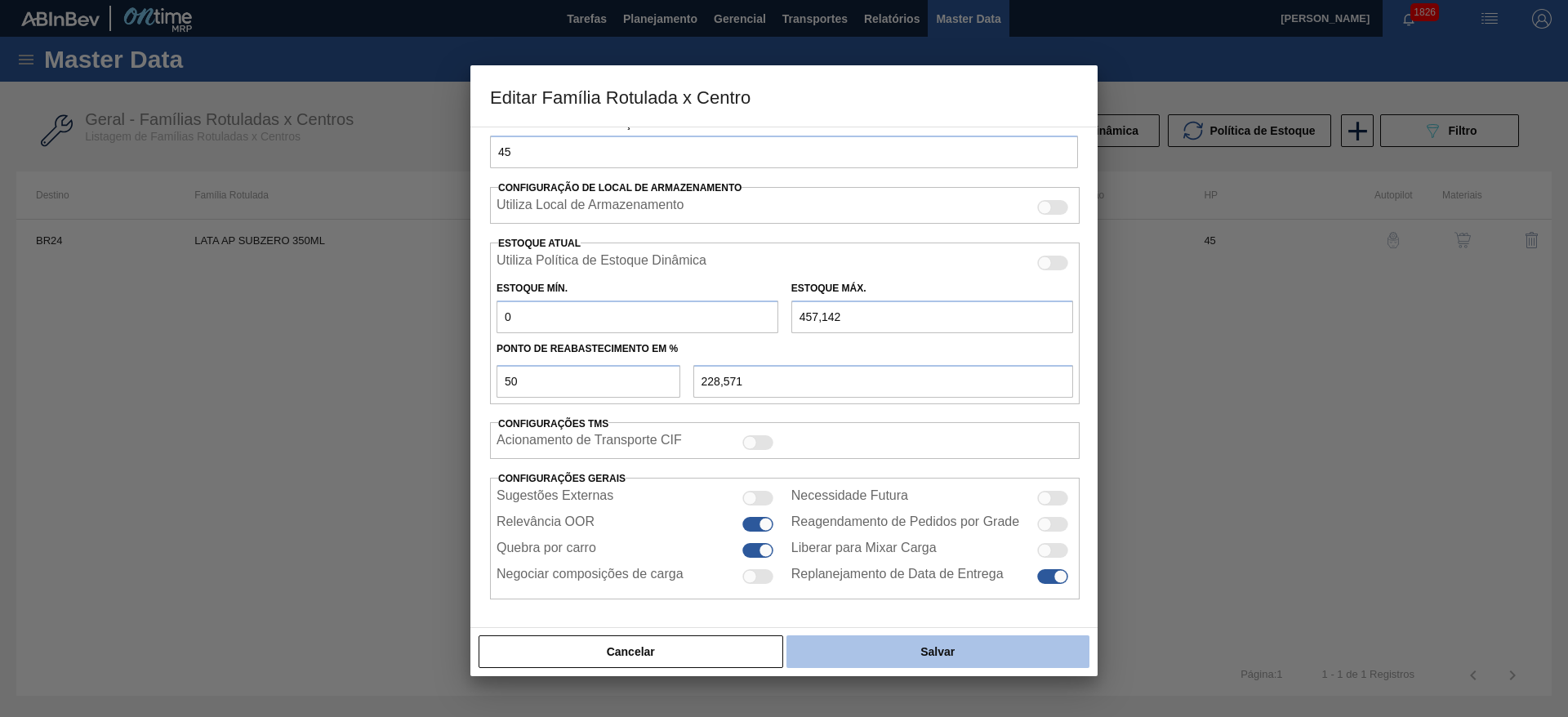
click at [959, 659] on button "Salvar" at bounding box center [937, 651] width 303 height 33
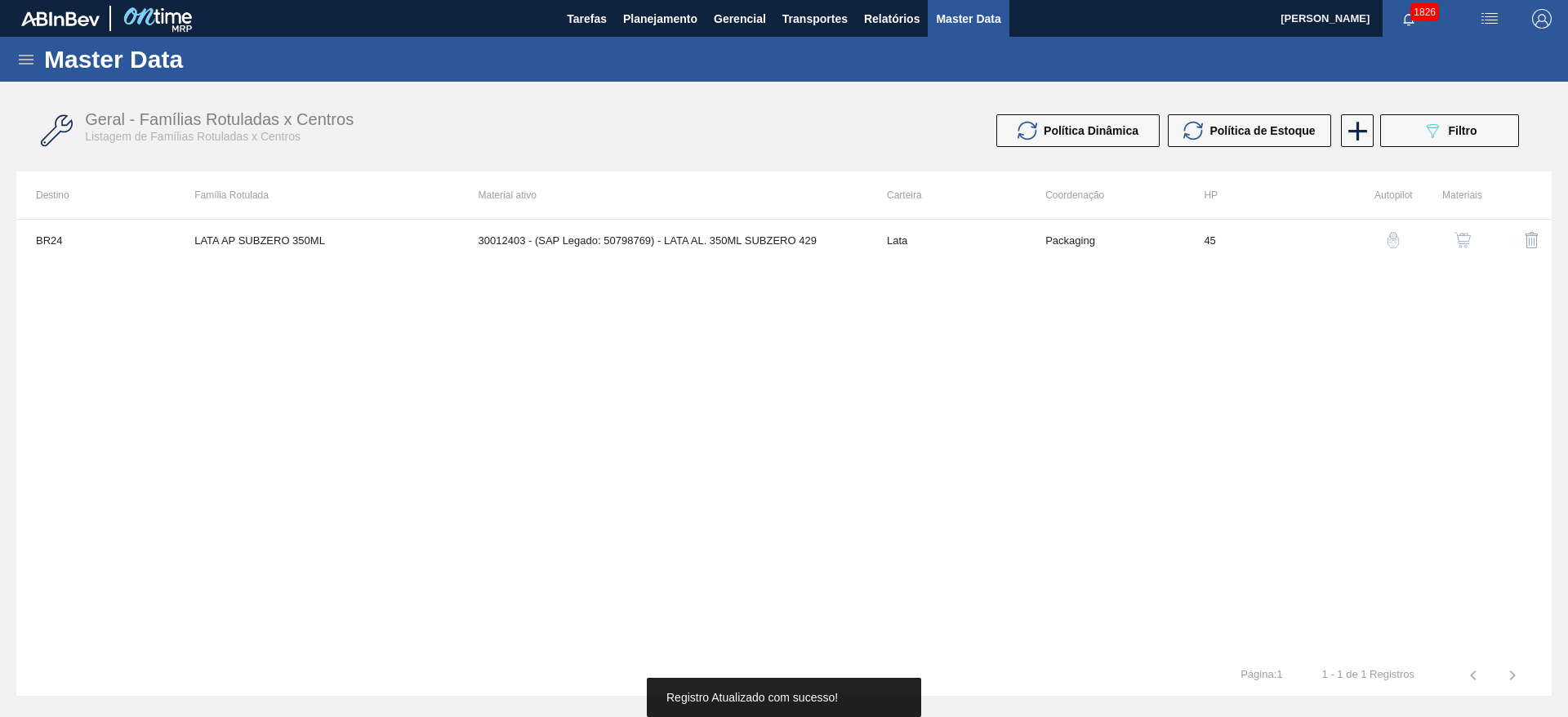
click at [1468, 245] on img "button" at bounding box center [1462, 240] width 16 height 16
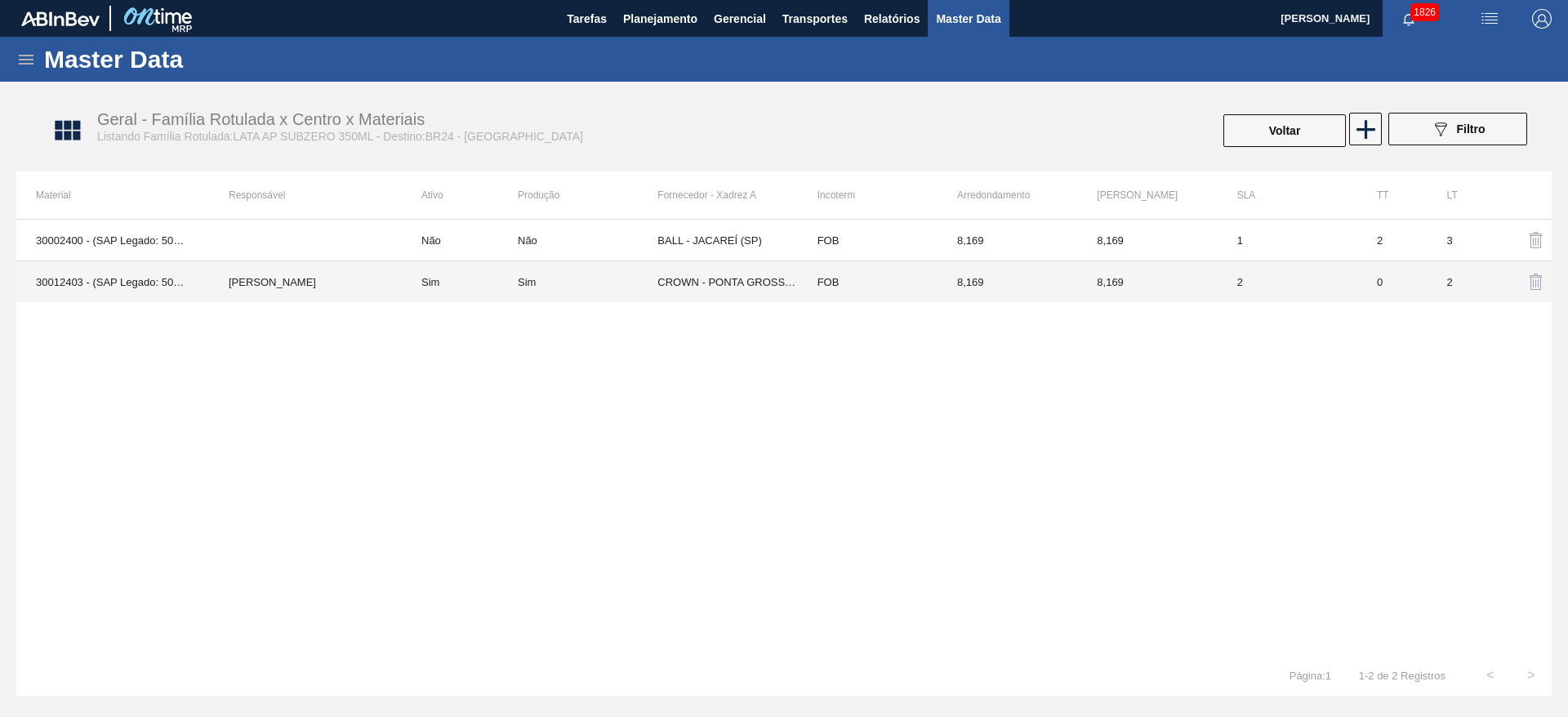
click at [660, 283] on td "CROWN - PONTA GROSSA (PR)" at bounding box center [727, 282] width 140 height 42
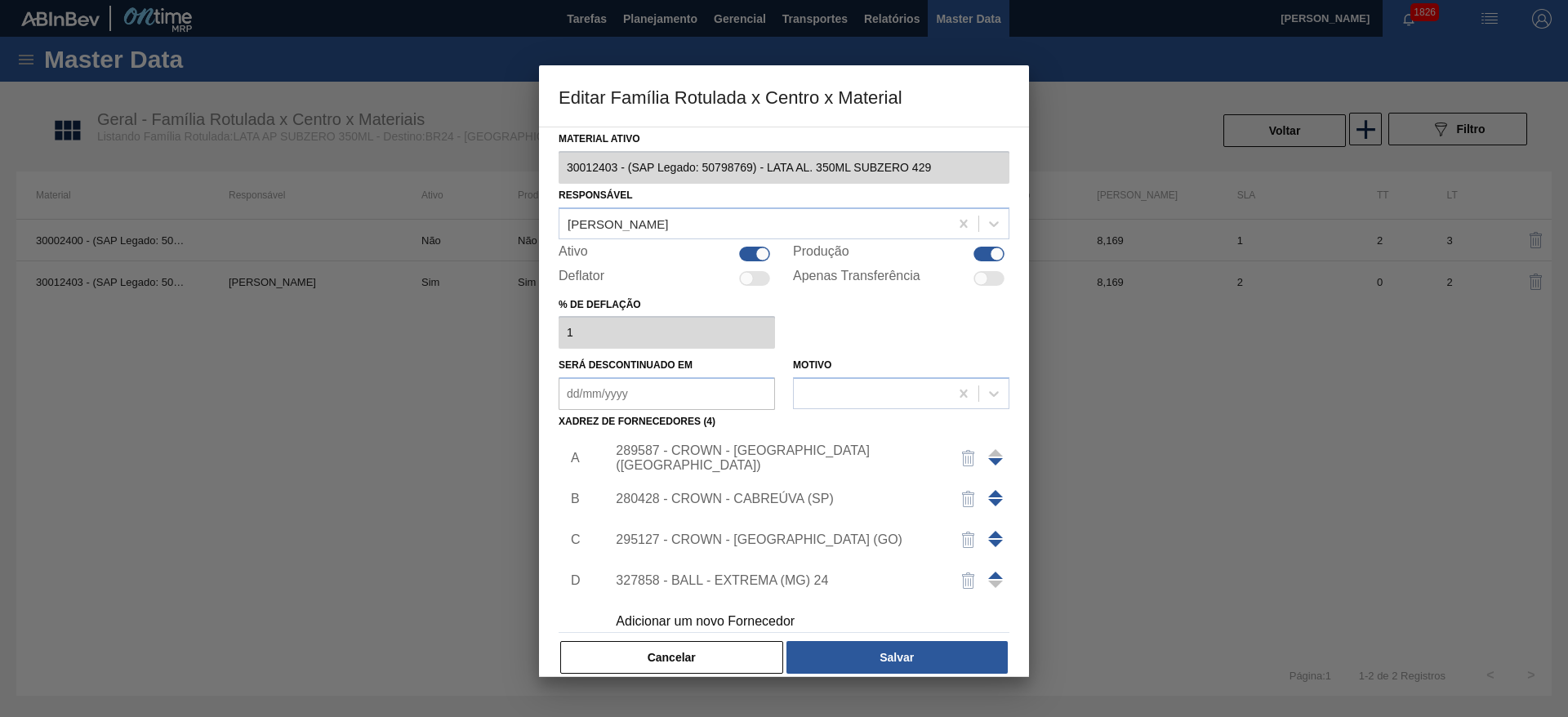
click at [807, 464] on div "289587 - CROWN - PONTA GROSSA (PR)" at bounding box center [776, 457] width 320 height 29
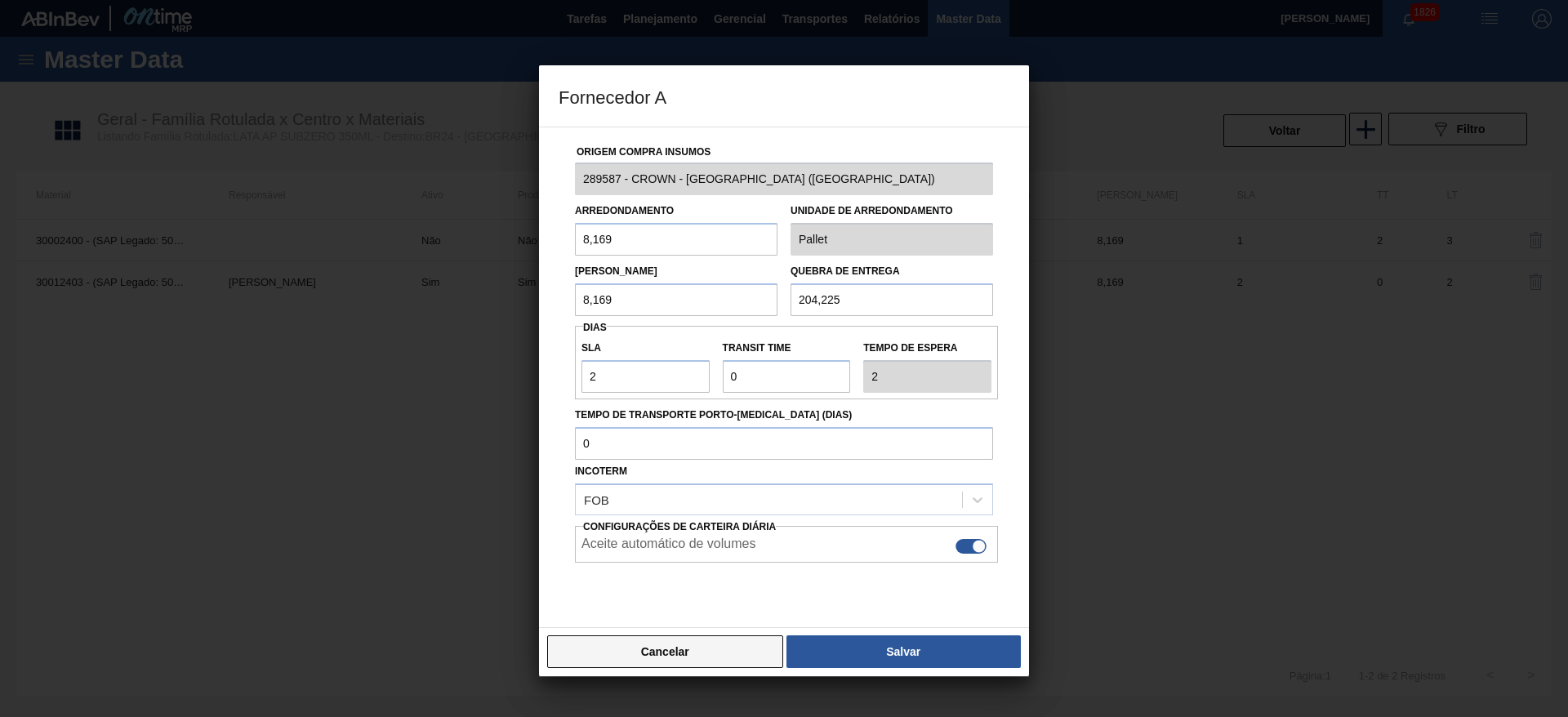
click at [656, 655] on button "Cancelar" at bounding box center [665, 651] width 236 height 33
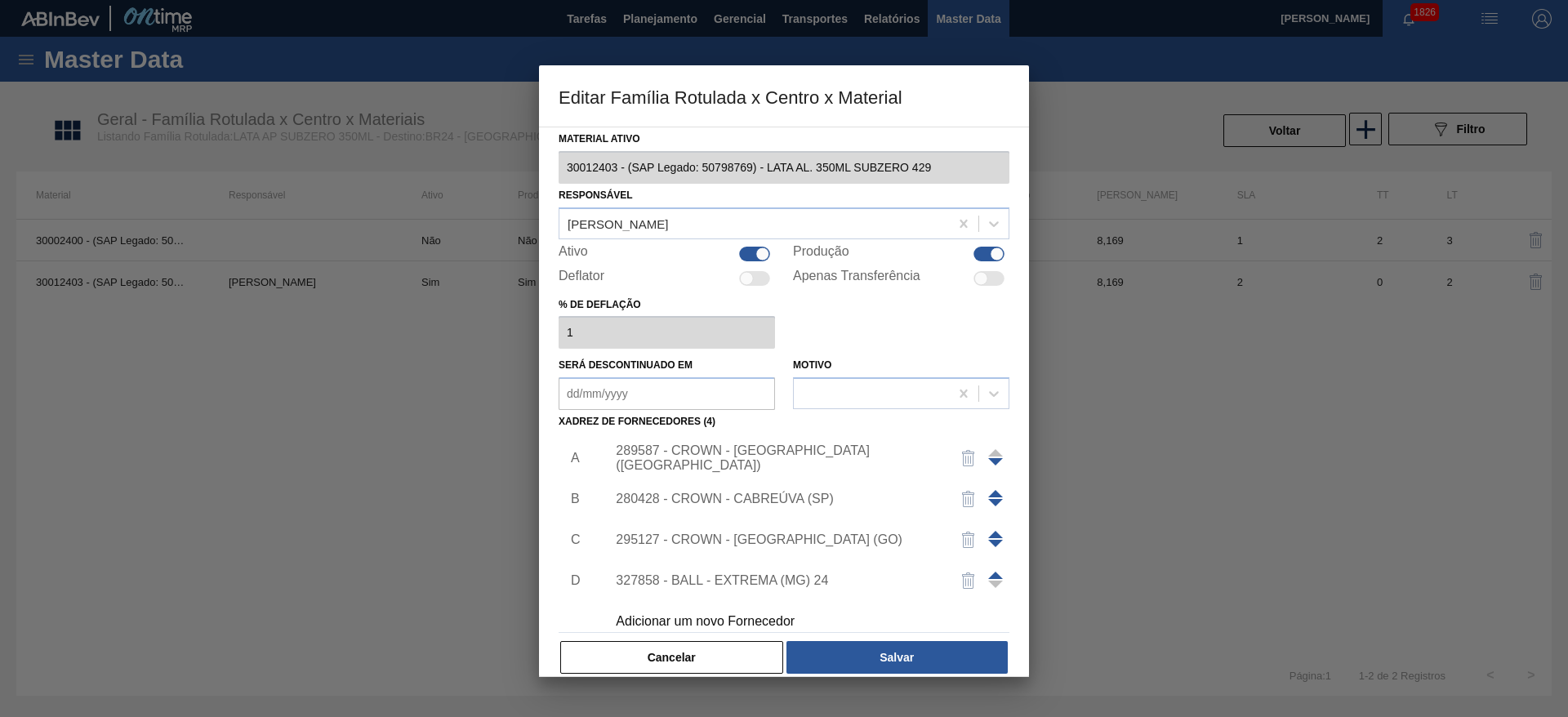
click at [735, 499] on div "280428 - CROWN - CABREÚVA (SP)" at bounding box center [776, 499] width 320 height 15
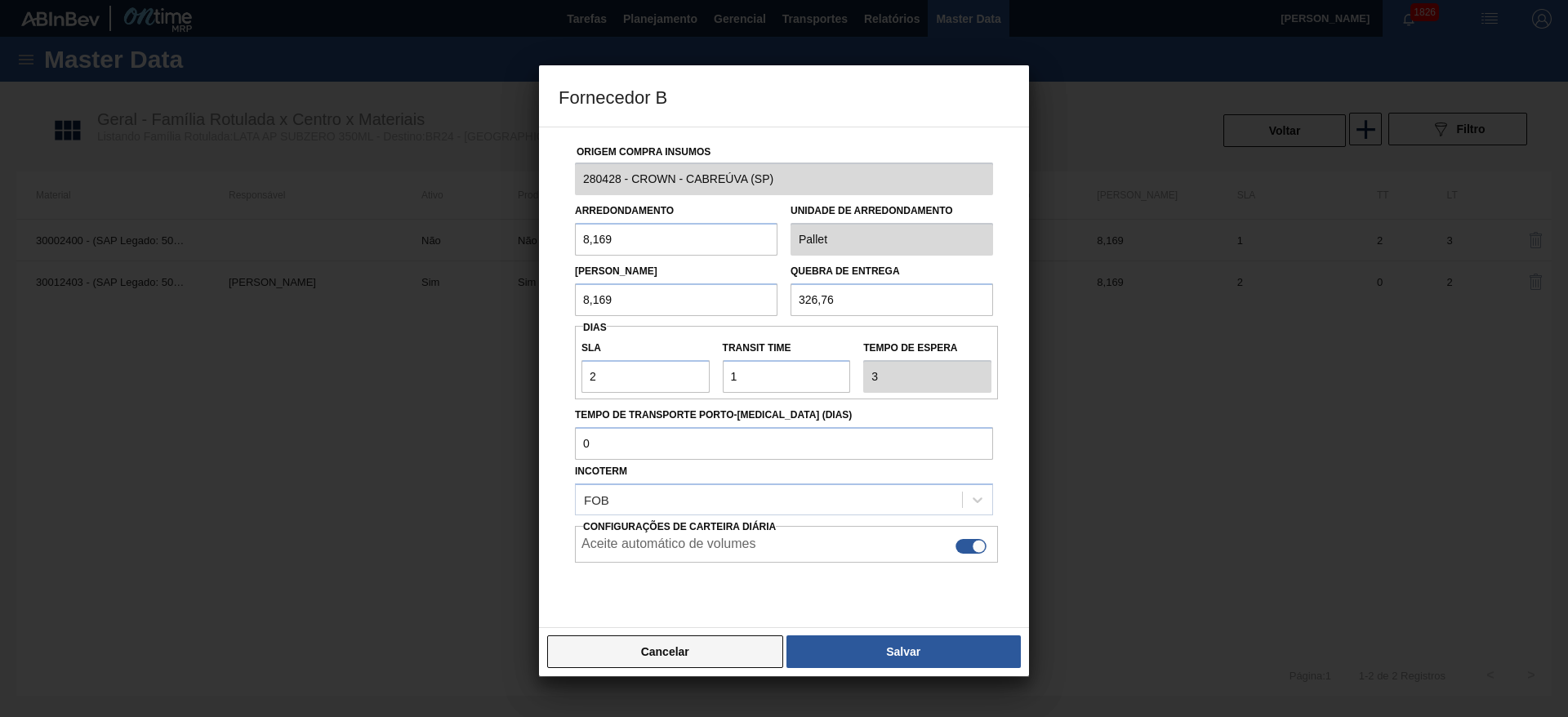
click at [742, 652] on button "Cancelar" at bounding box center [665, 651] width 236 height 33
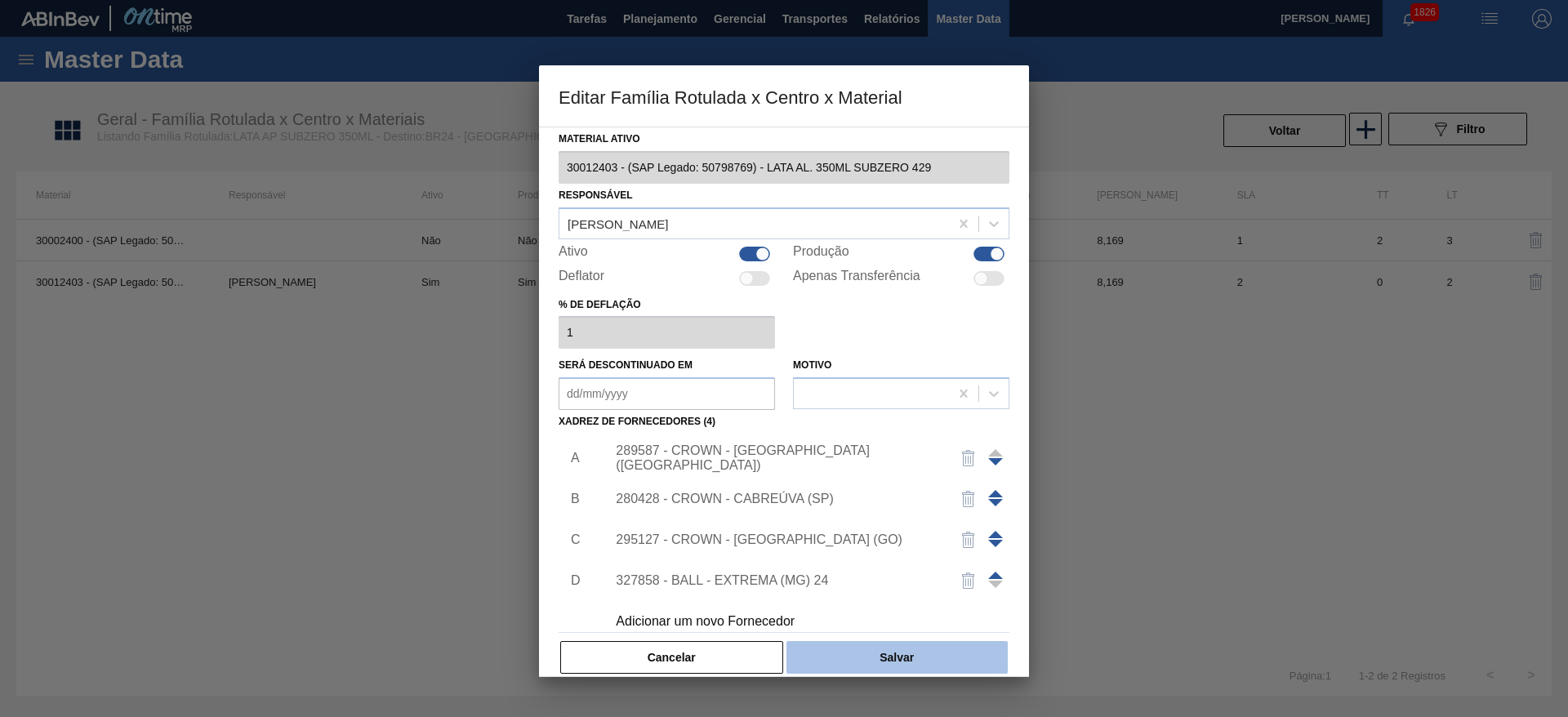
click at [835, 645] on button "Salvar" at bounding box center [896, 657] width 221 height 33
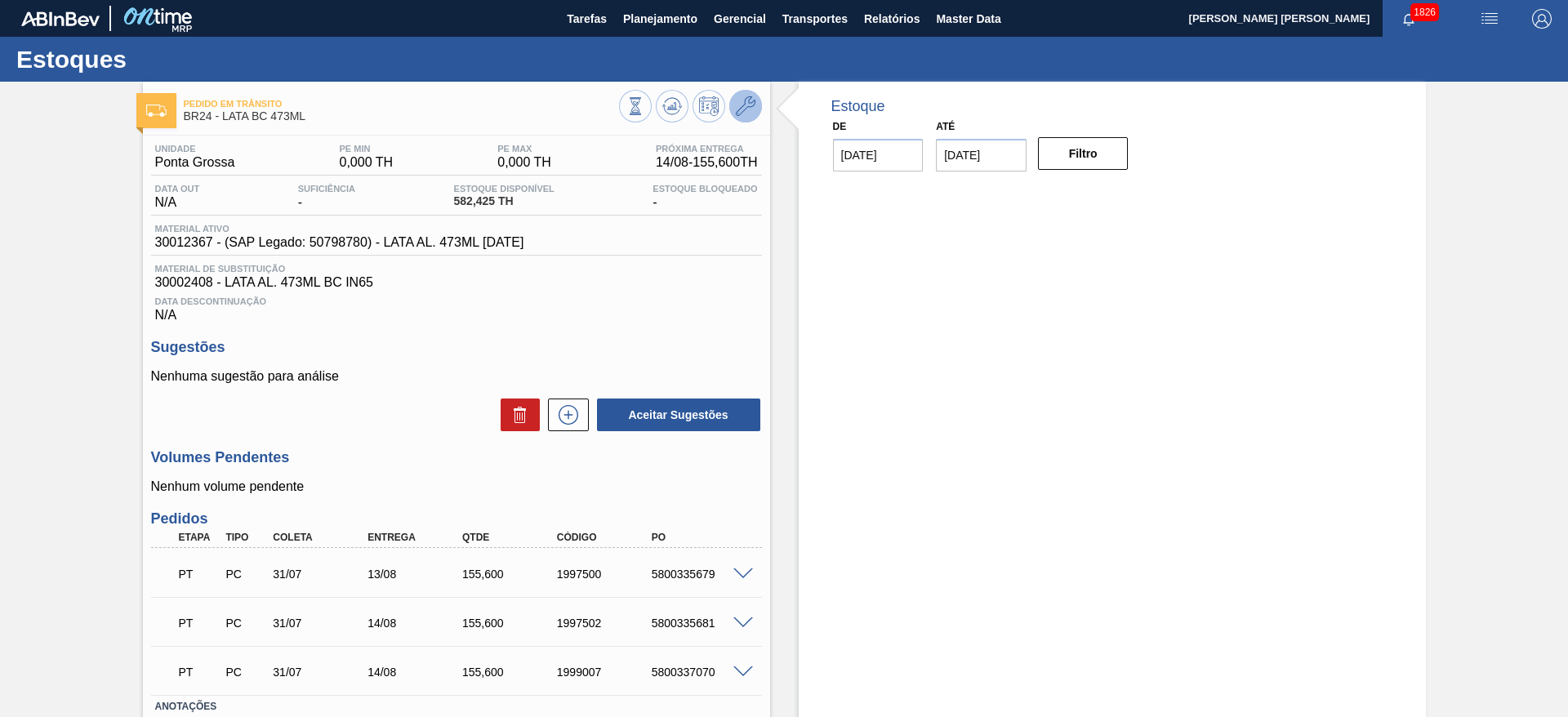
click at [751, 117] on button at bounding box center [745, 106] width 33 height 33
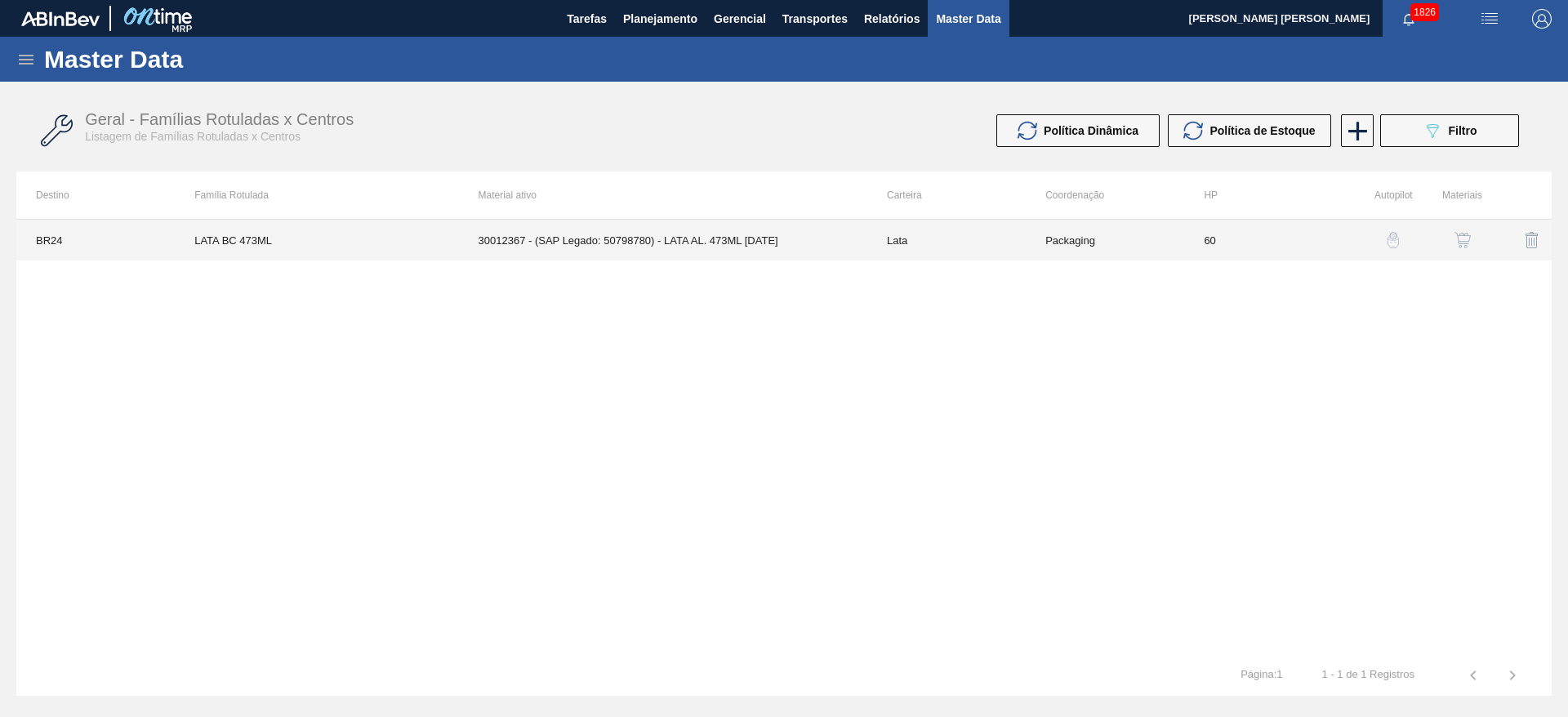
click at [770, 247] on td "30012367 - (SAP Legado: 50798780) - LATA AL. 473ML [DATE]" at bounding box center [663, 240] width 408 height 41
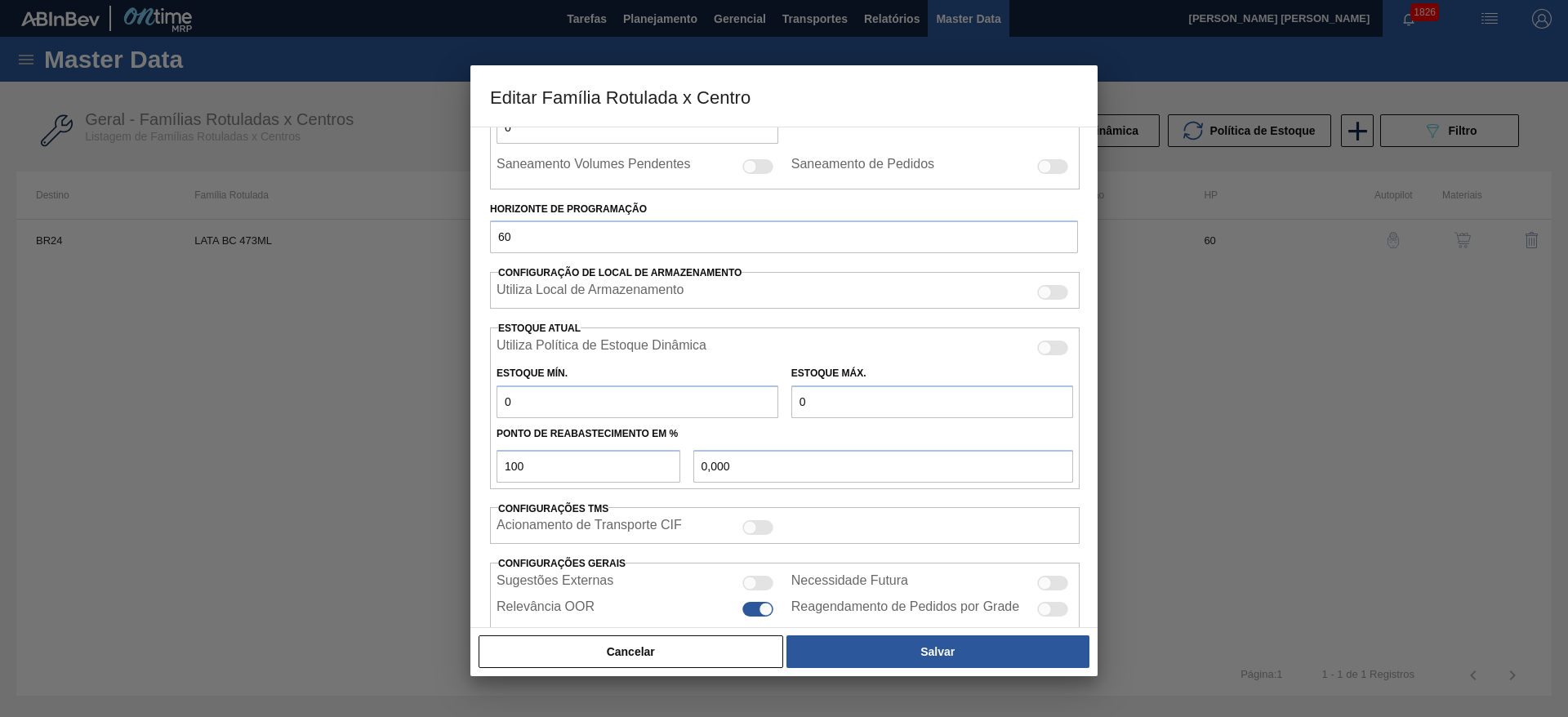
scroll to position [279, 0]
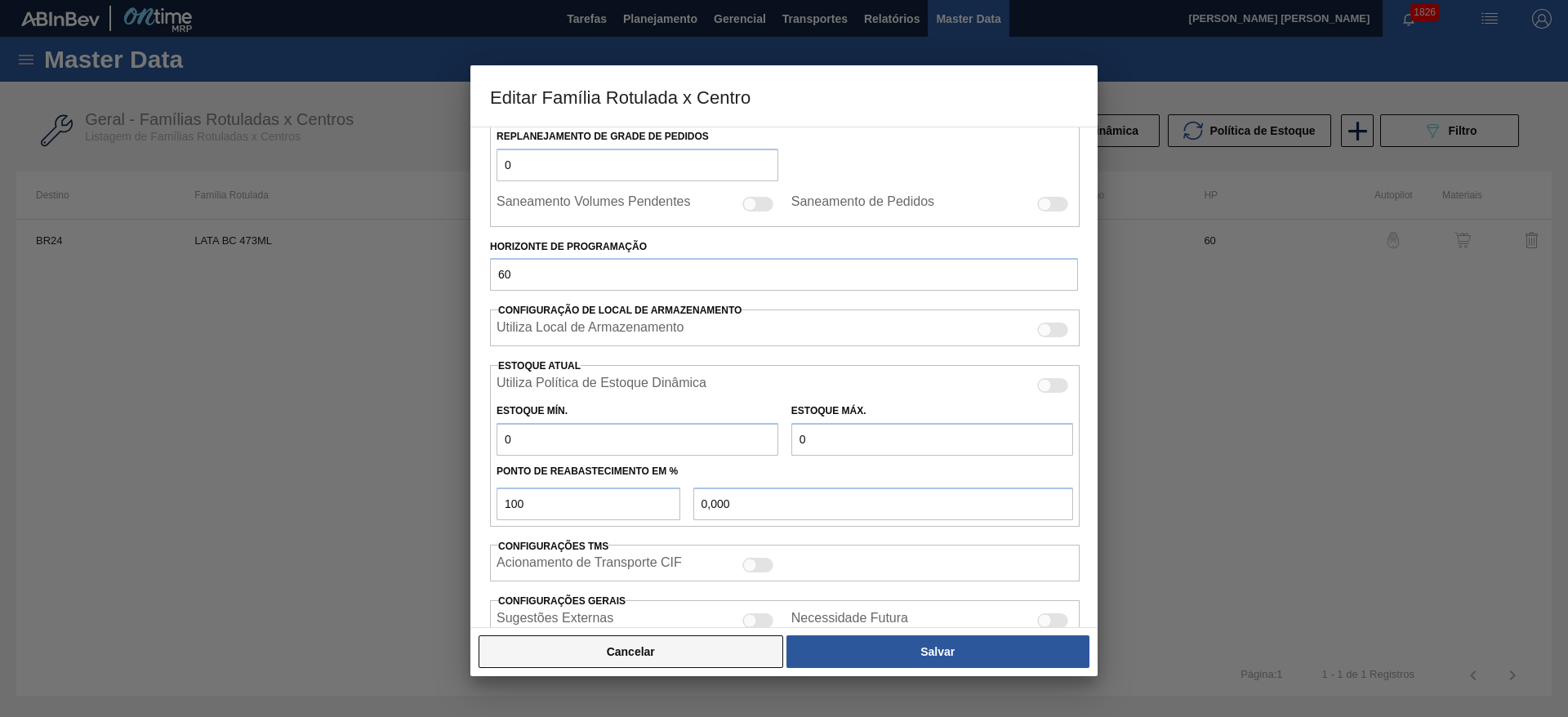
click at [718, 645] on button "Cancelar" at bounding box center [631, 651] width 305 height 33
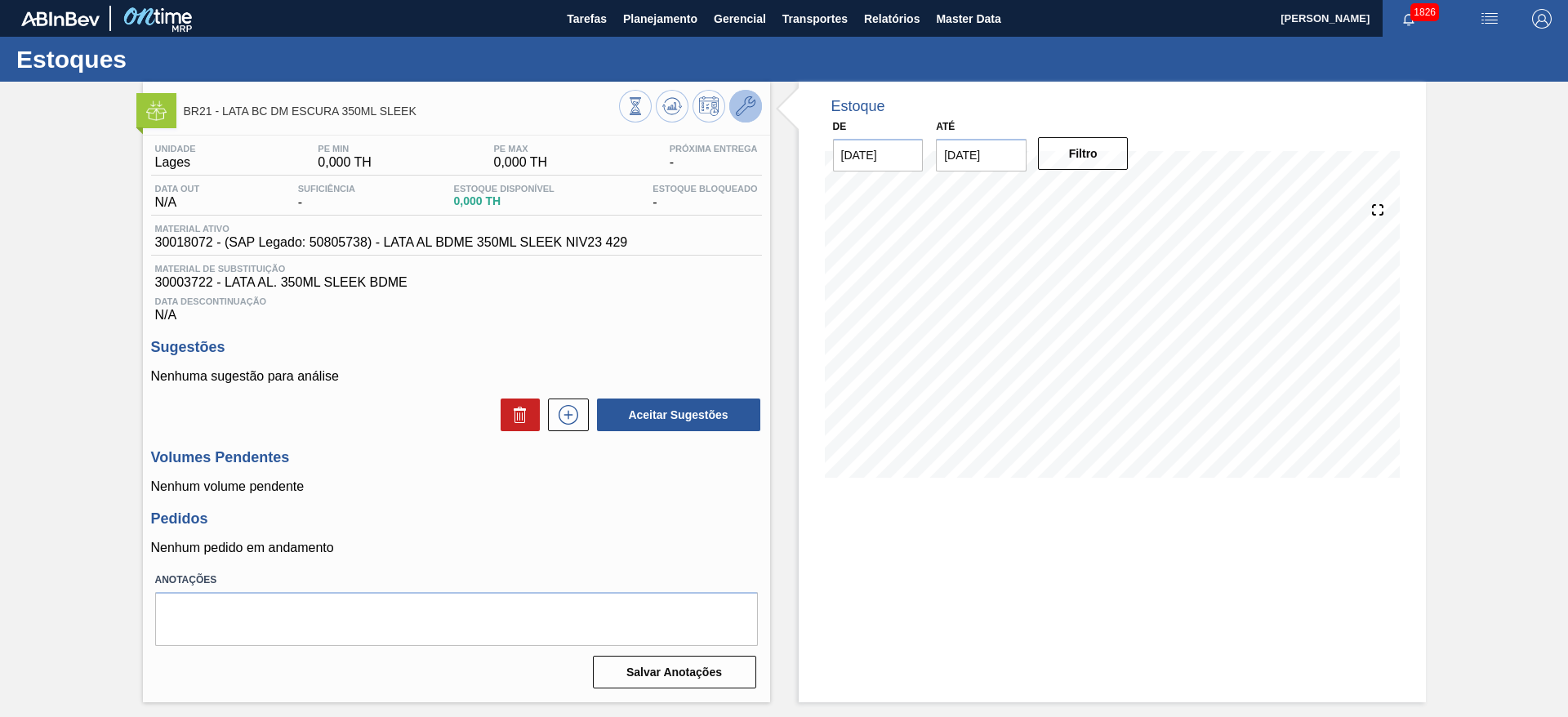
click at [746, 107] on icon at bounding box center [746, 106] width 20 height 20
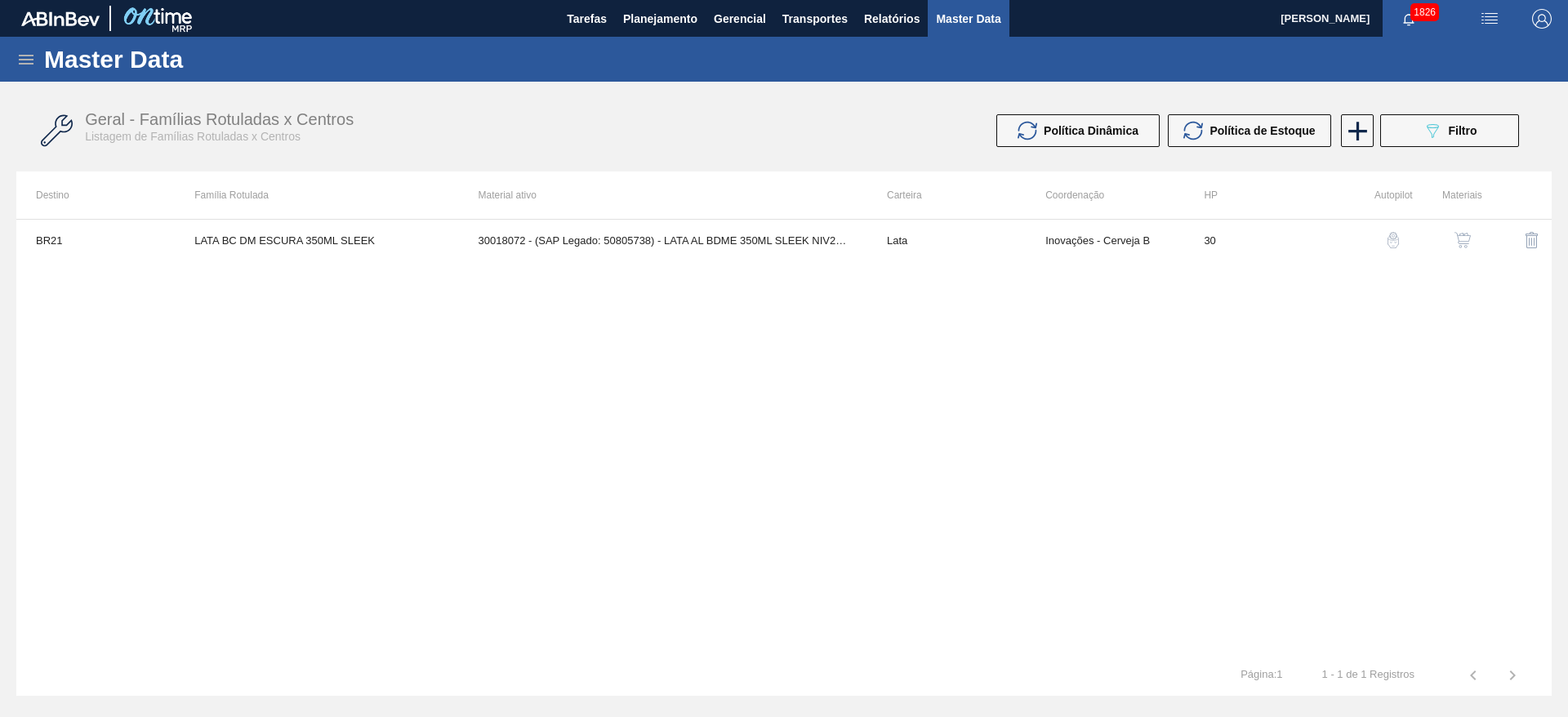
click at [1469, 241] on img "button" at bounding box center [1462, 240] width 16 height 16
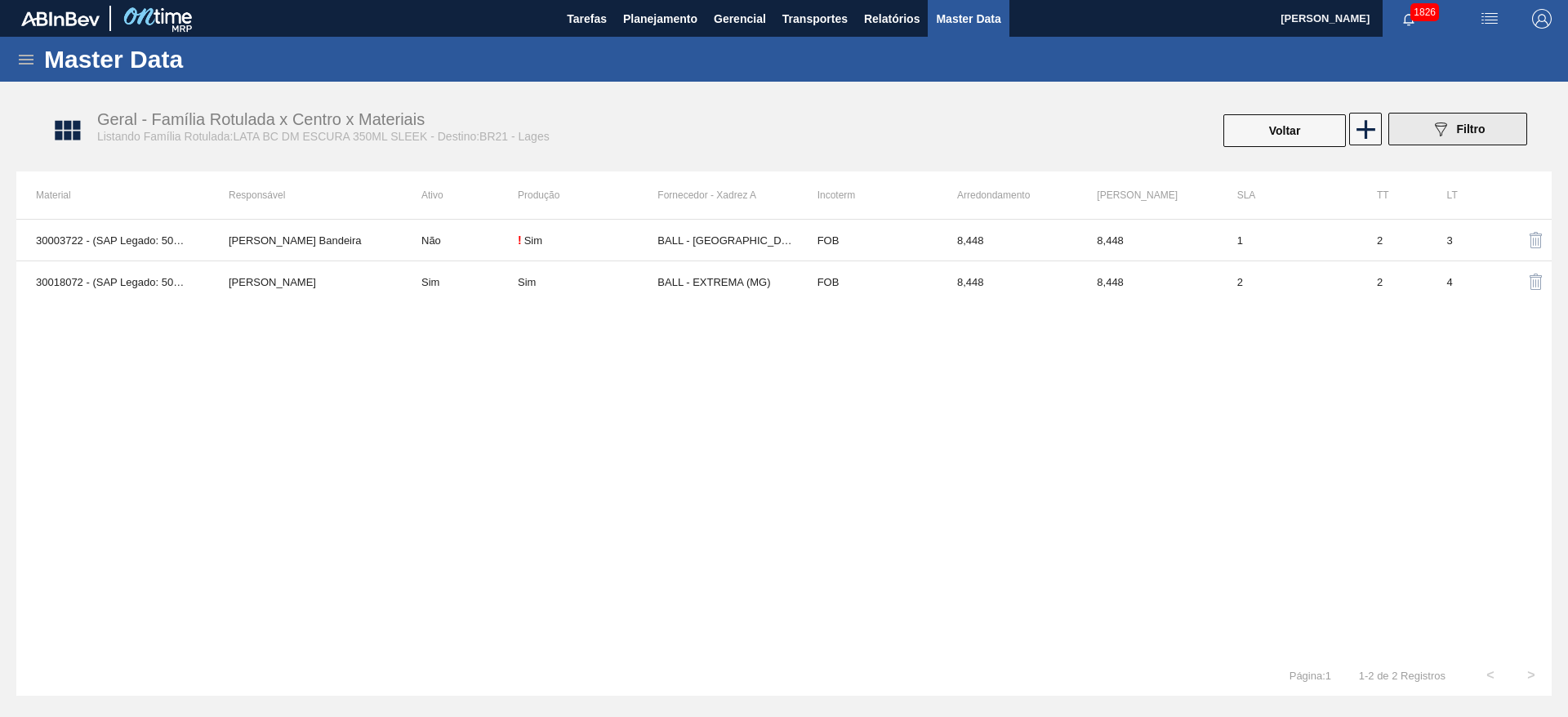
click at [1459, 130] on span "Filtro" at bounding box center [1471, 128] width 29 height 13
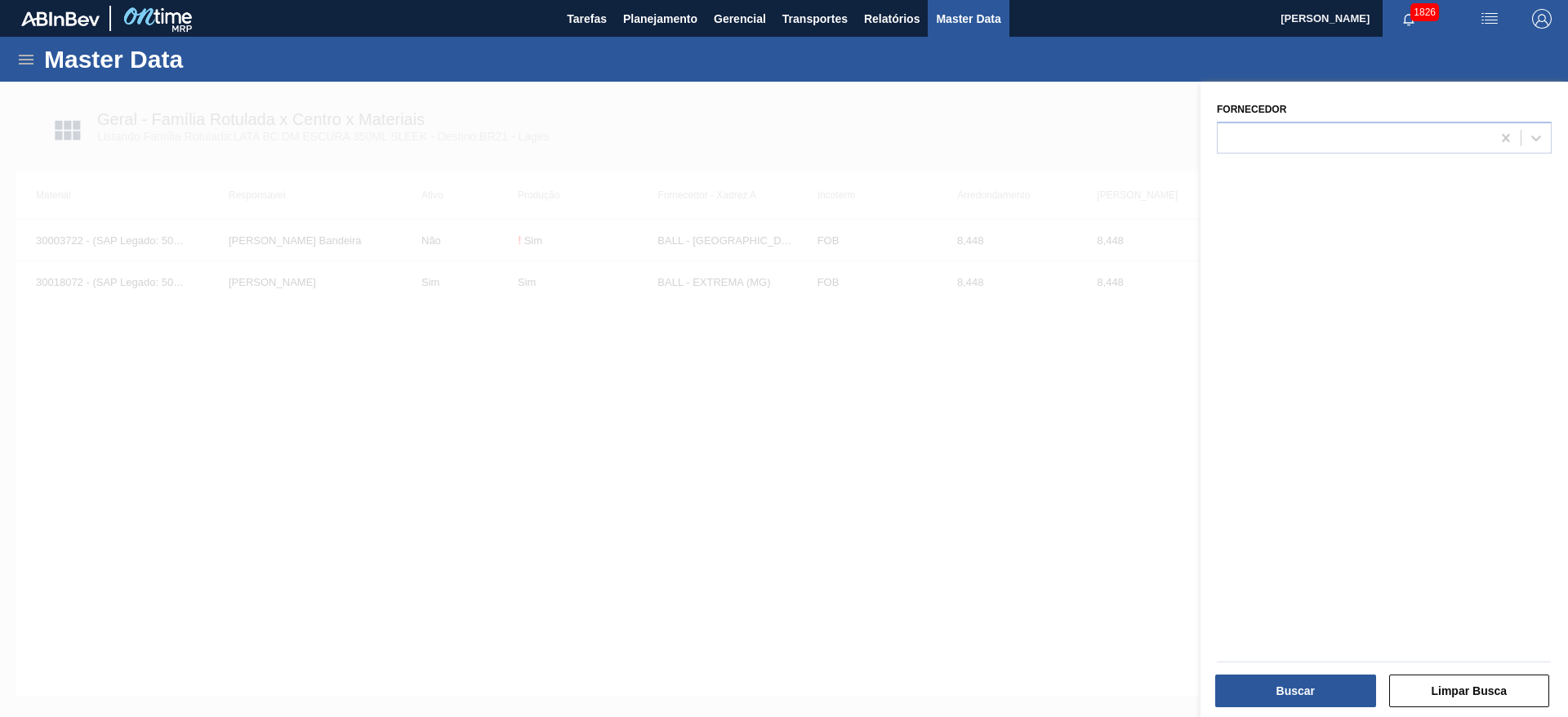
click at [1060, 390] on div at bounding box center [784, 440] width 1568 height 717
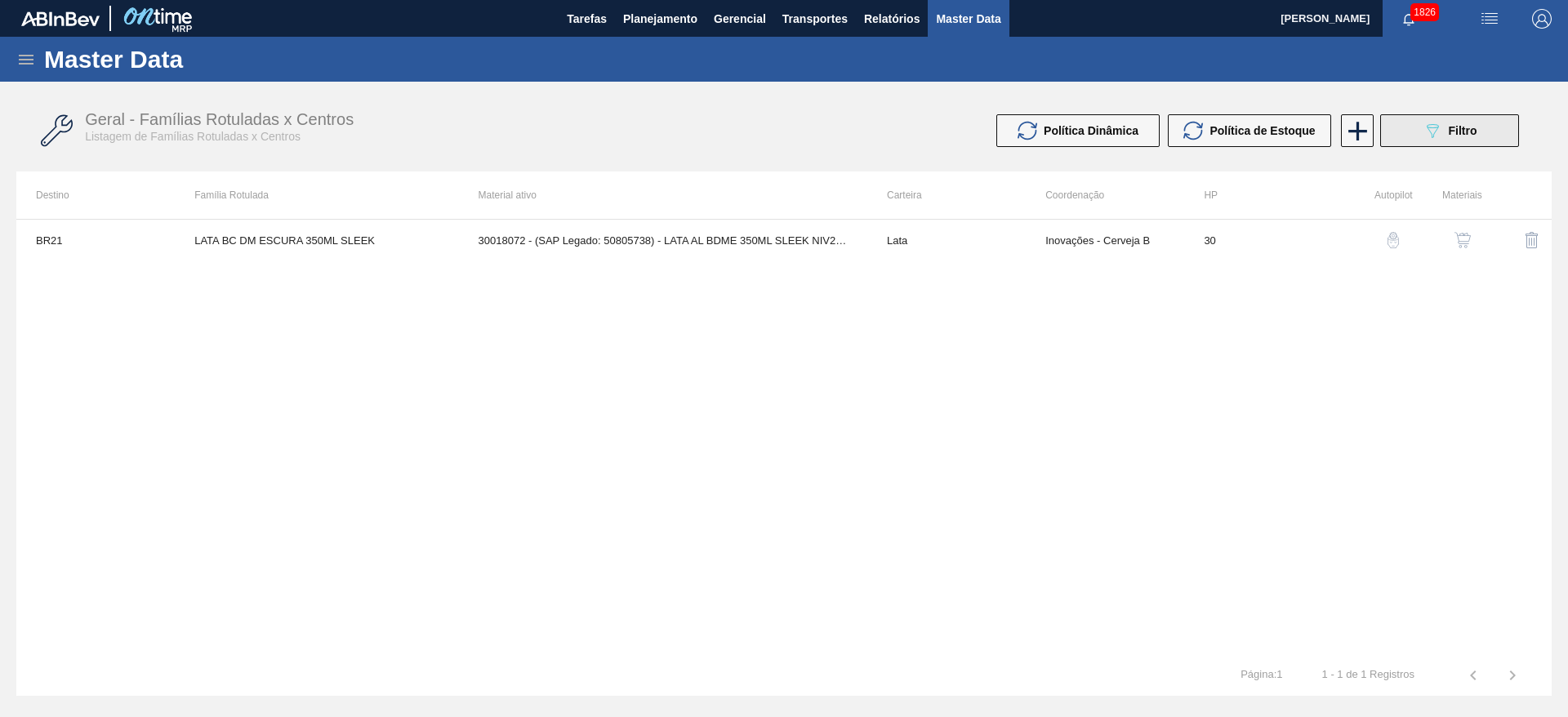
click at [1431, 124] on icon at bounding box center [1433, 131] width 12 height 14
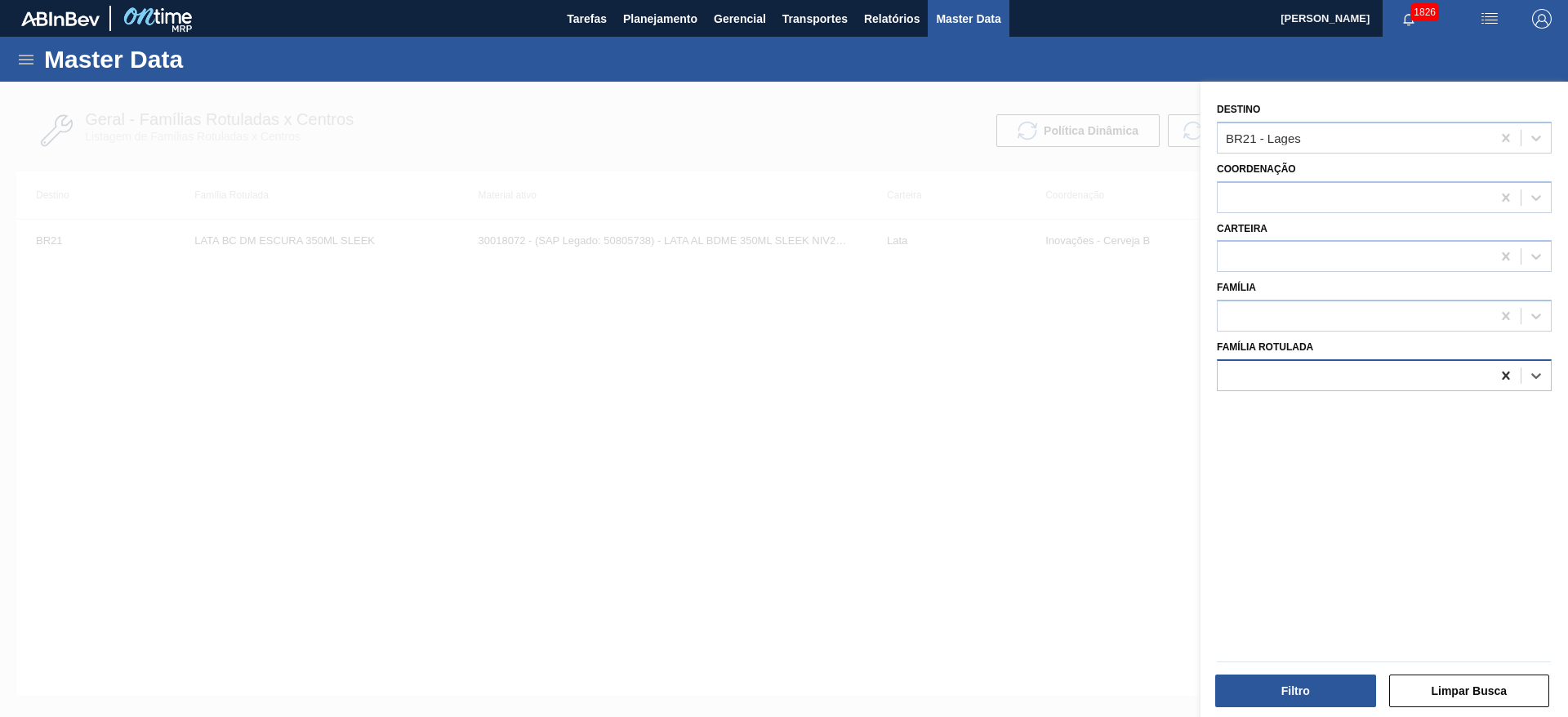
click at [1503, 372] on icon at bounding box center [1506, 375] width 16 height 16
click at [1501, 131] on icon at bounding box center [1506, 138] width 16 height 16
click at [1286, 372] on div at bounding box center [1355, 375] width 274 height 24
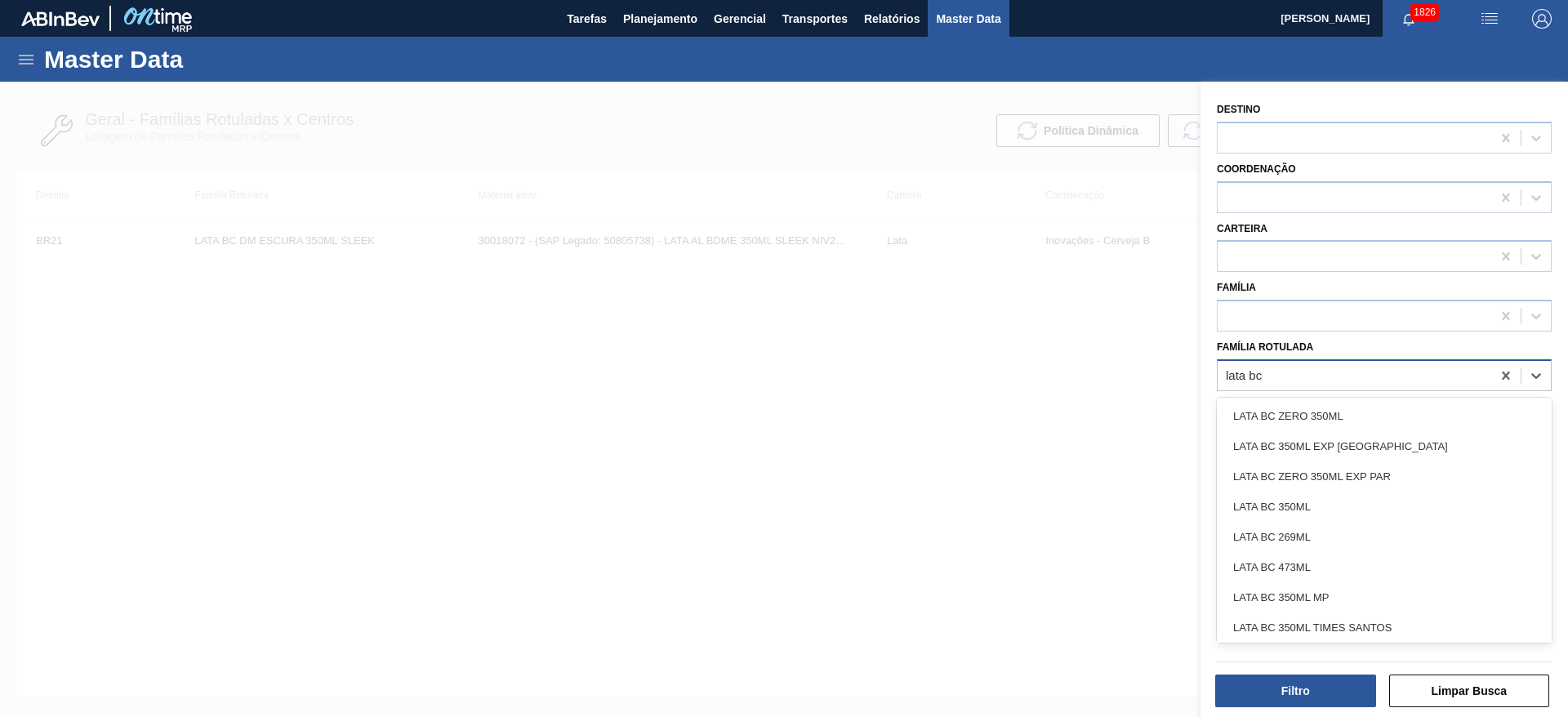
type Rotulada "lata bc d"
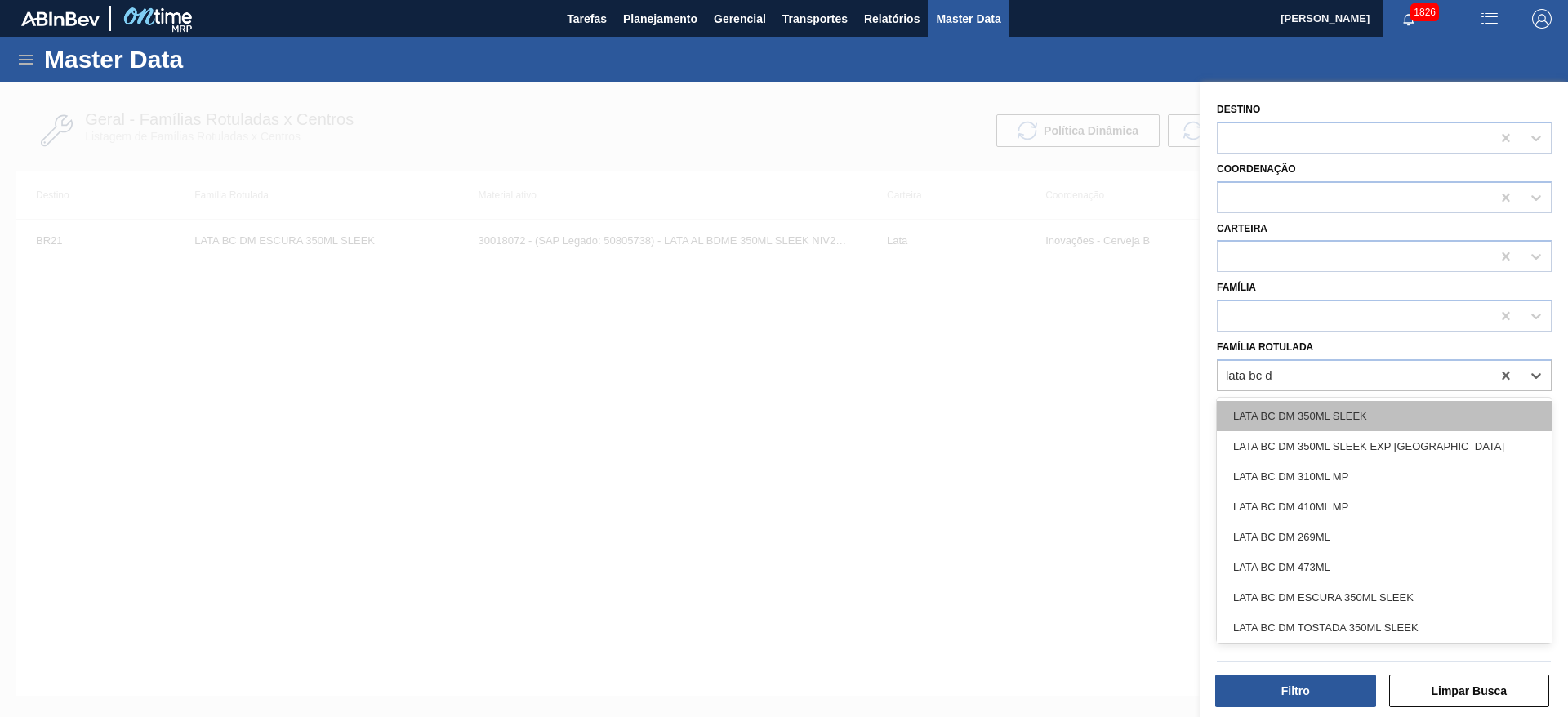
click at [1321, 421] on div "LATA BC DM 350ML SLEEK" at bounding box center [1384, 416] width 335 height 30
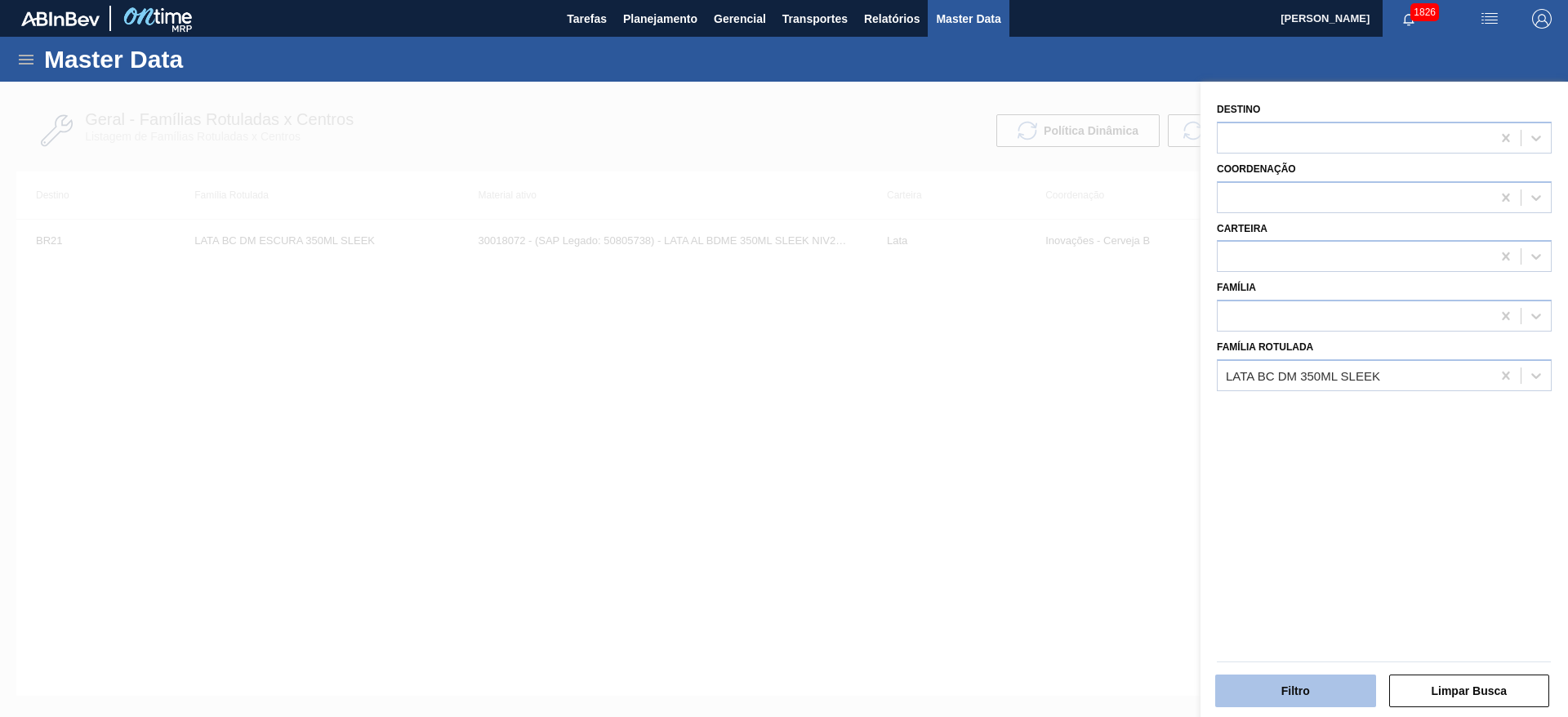
click at [1306, 701] on button "Filtro" at bounding box center [1295, 691] width 161 height 33
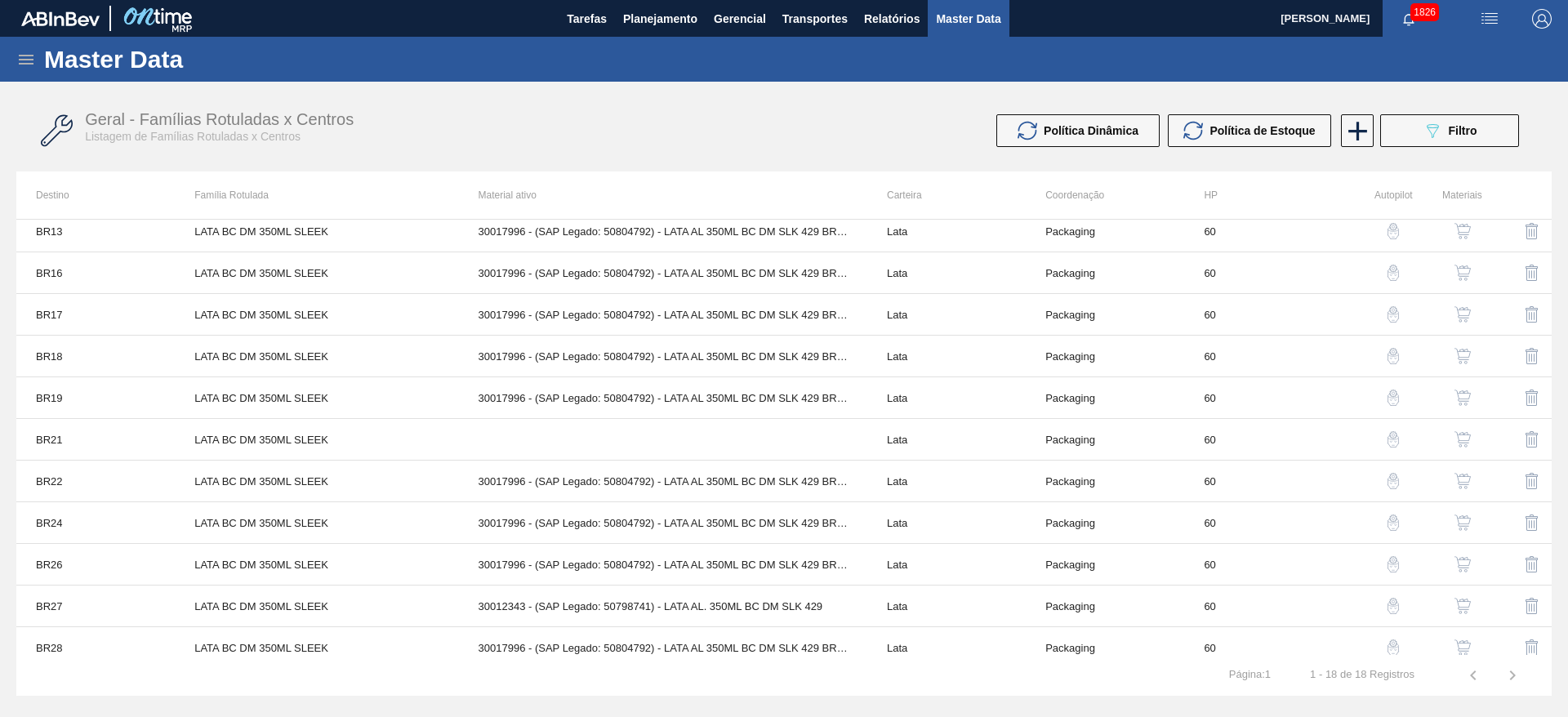
scroll to position [314, 0]
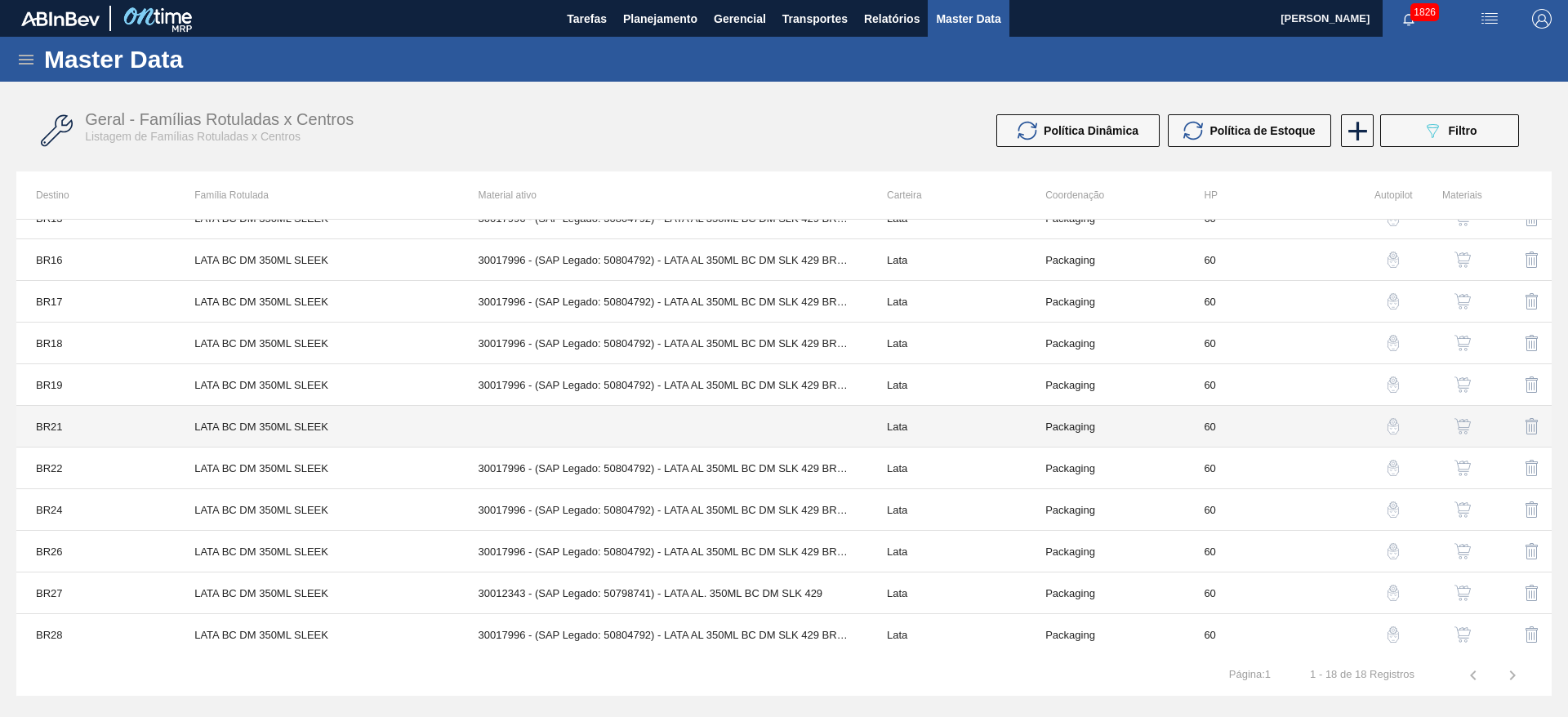
click at [955, 427] on td "Lata" at bounding box center [946, 427] width 158 height 42
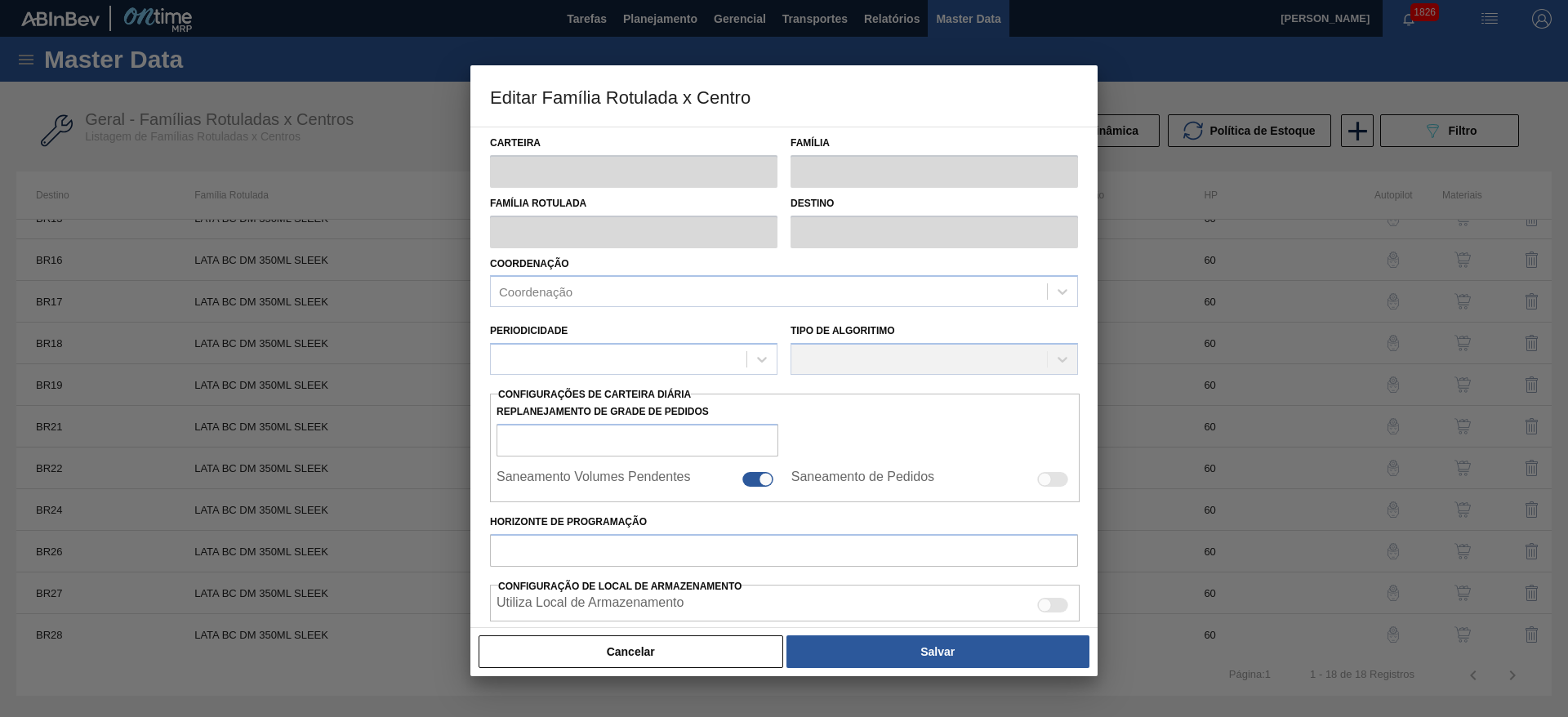
type input "Lata"
type input "LATA BC DM 350ML SLEEK"
type input "BR21 - Lages"
type input "0"
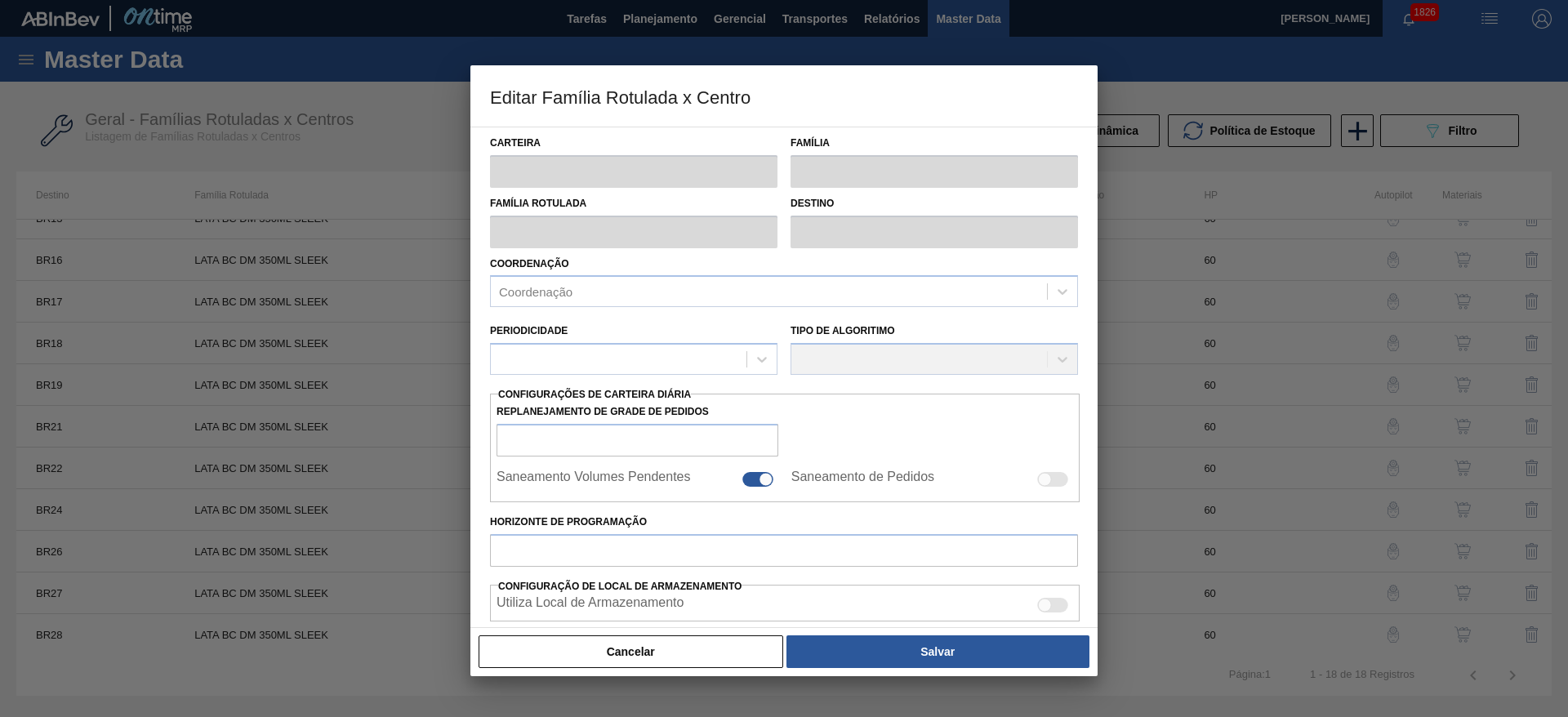
checkbox input "false"
type input "60"
type input "0"
type input "100"
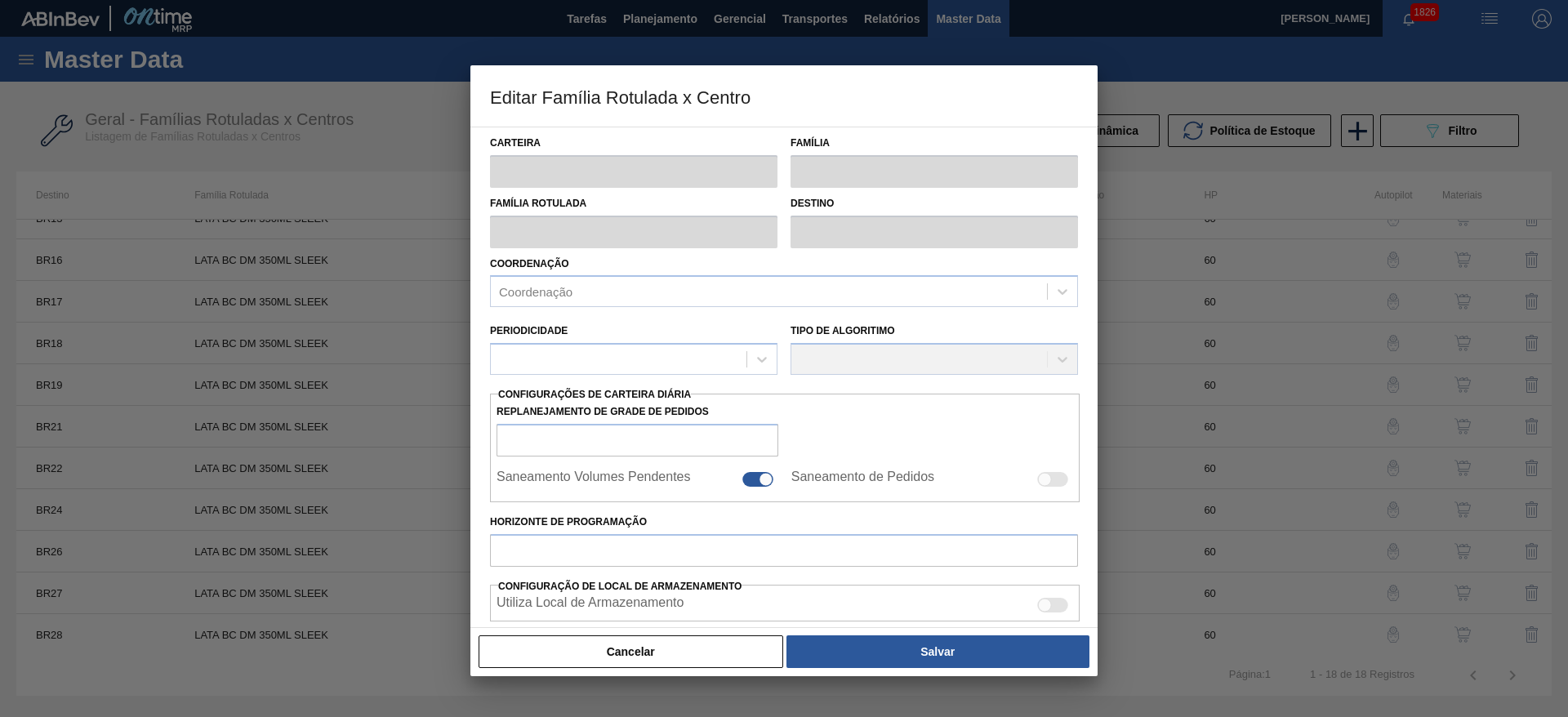
type input "0,000"
checkbox input "true"
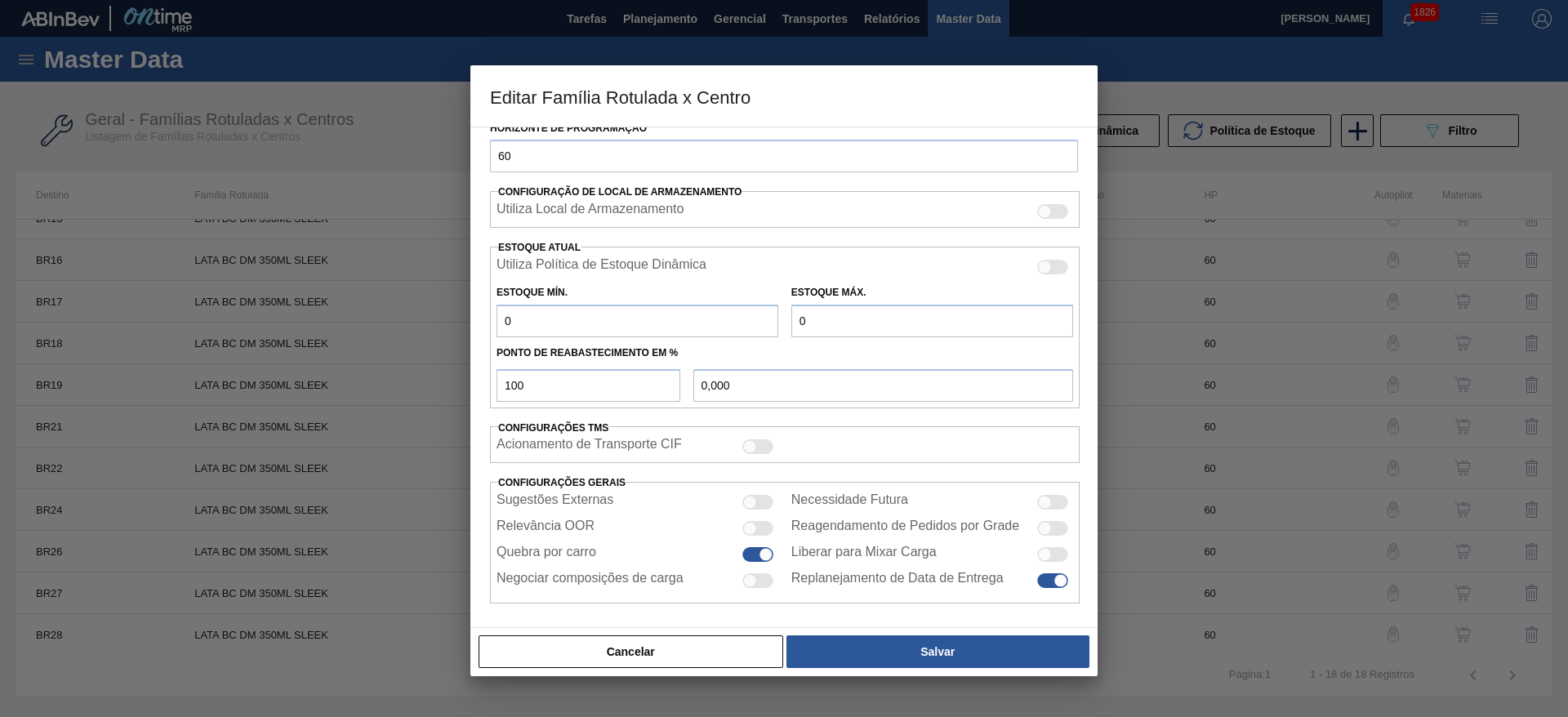
scroll to position [402, 0]
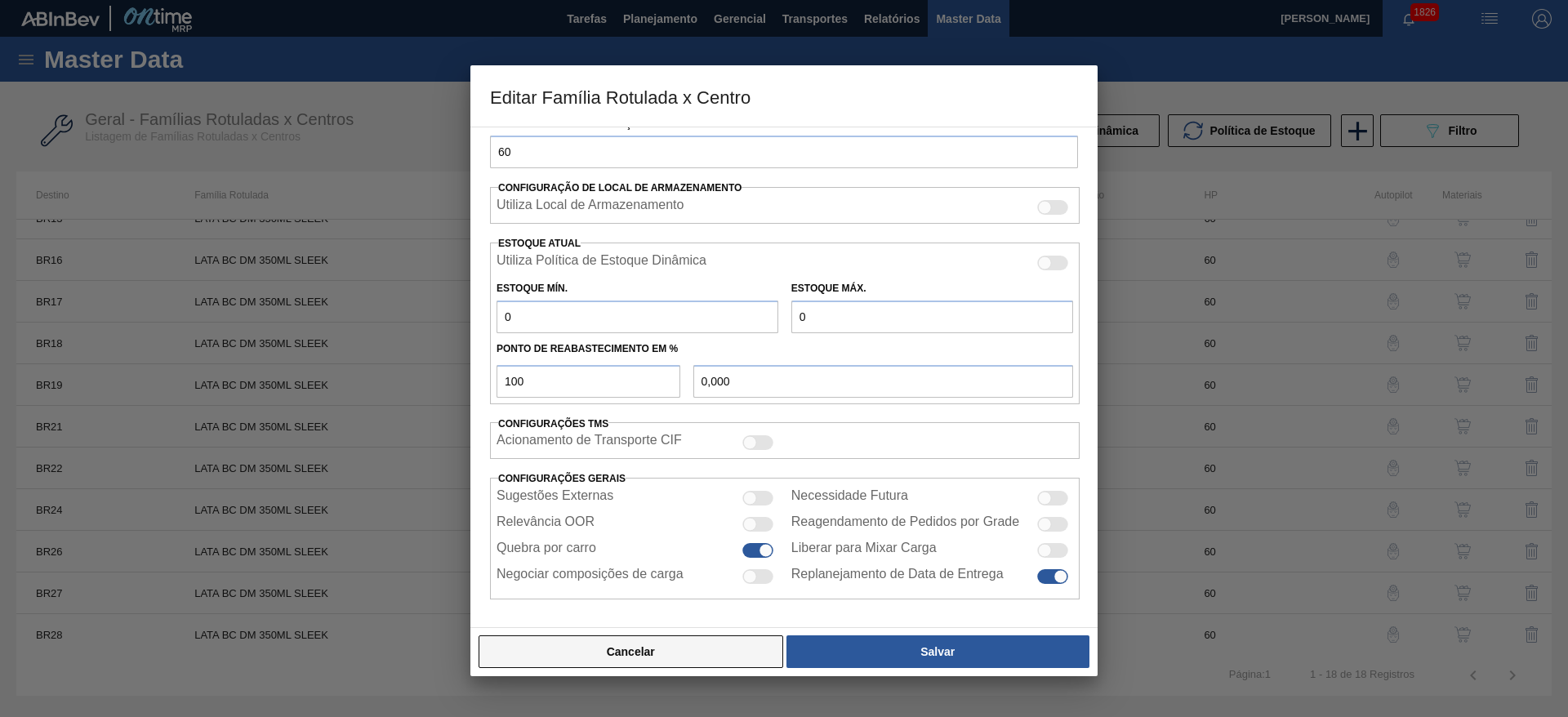
click at [682, 648] on button "Cancelar" at bounding box center [631, 651] width 305 height 33
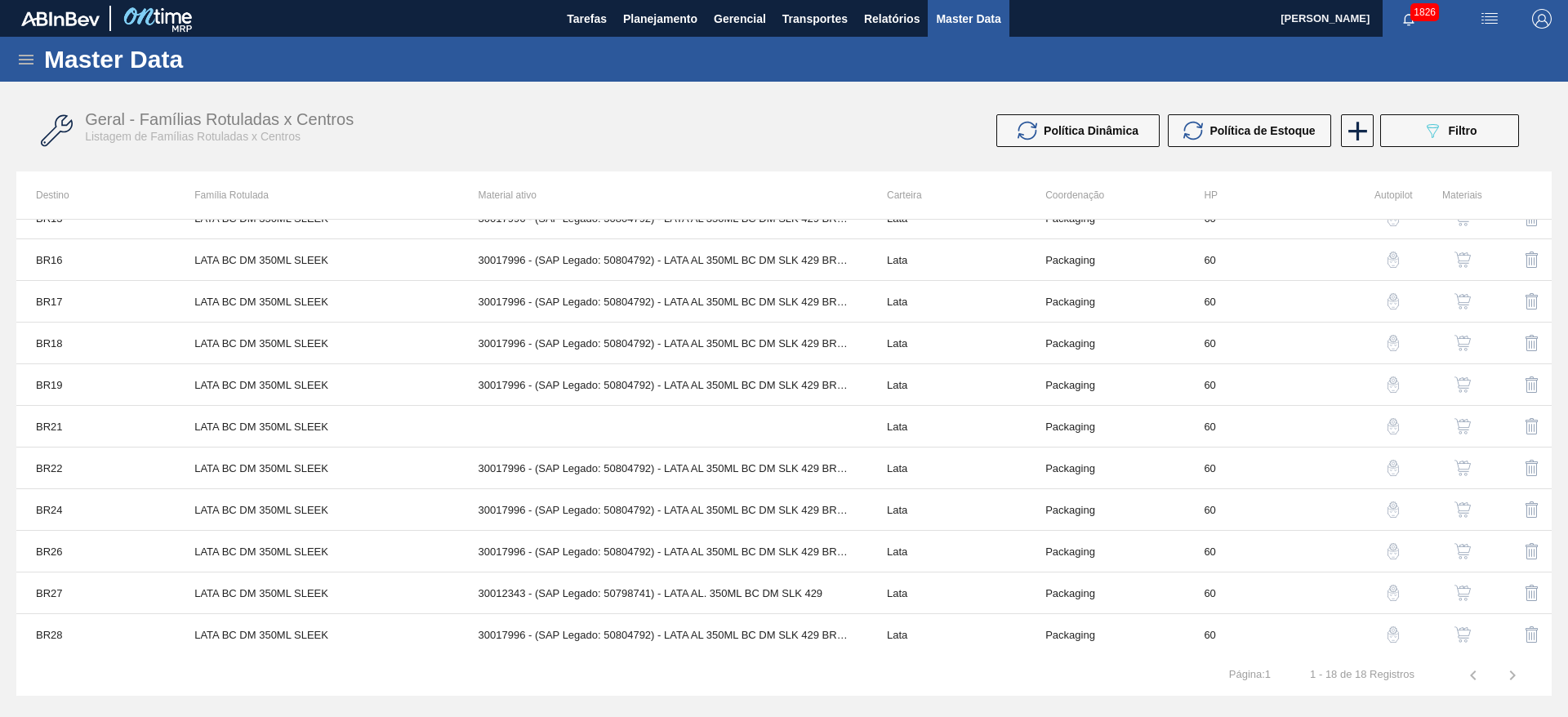
click at [1459, 424] on img "button" at bounding box center [1462, 426] width 16 height 16
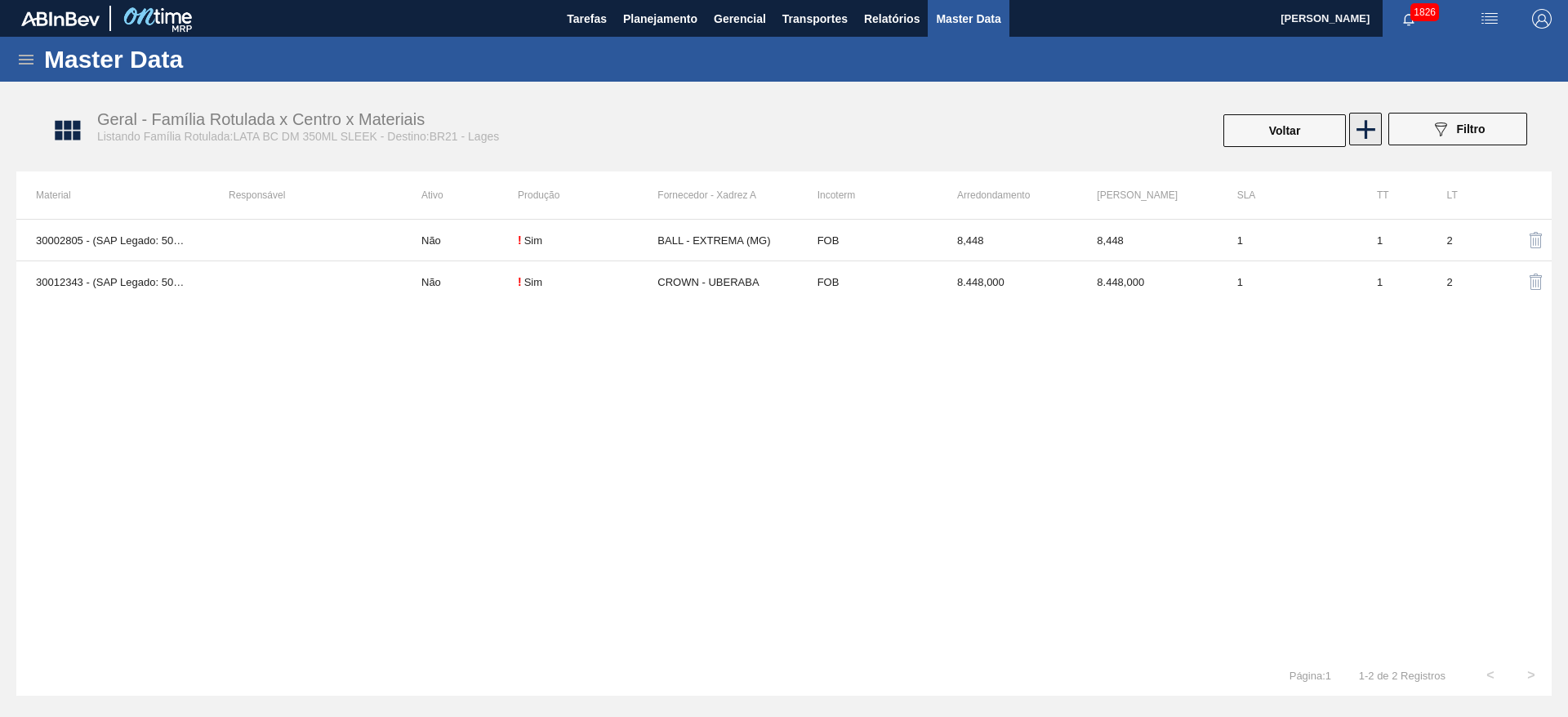
click at [1358, 136] on icon at bounding box center [1366, 130] width 32 height 32
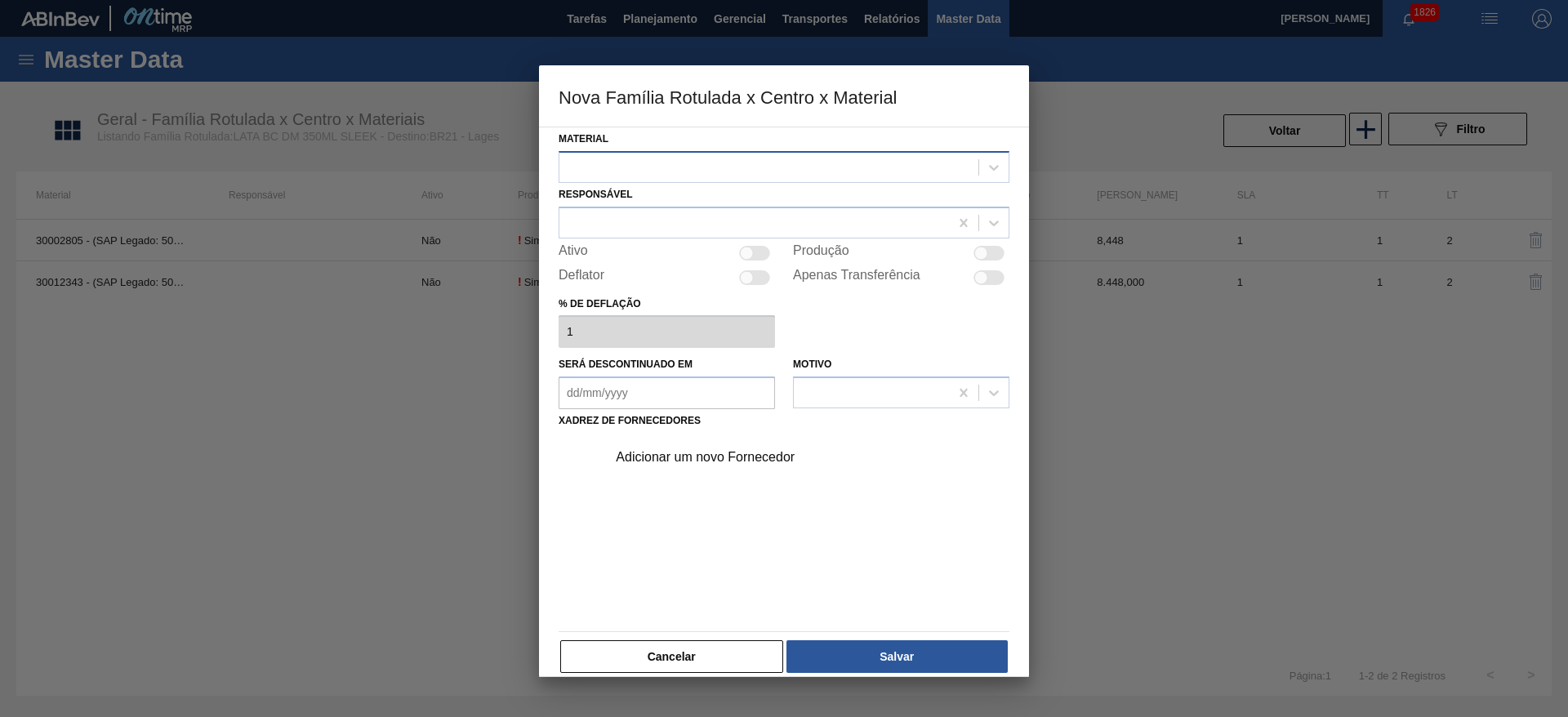
click at [583, 163] on div at bounding box center [768, 167] width 419 height 24
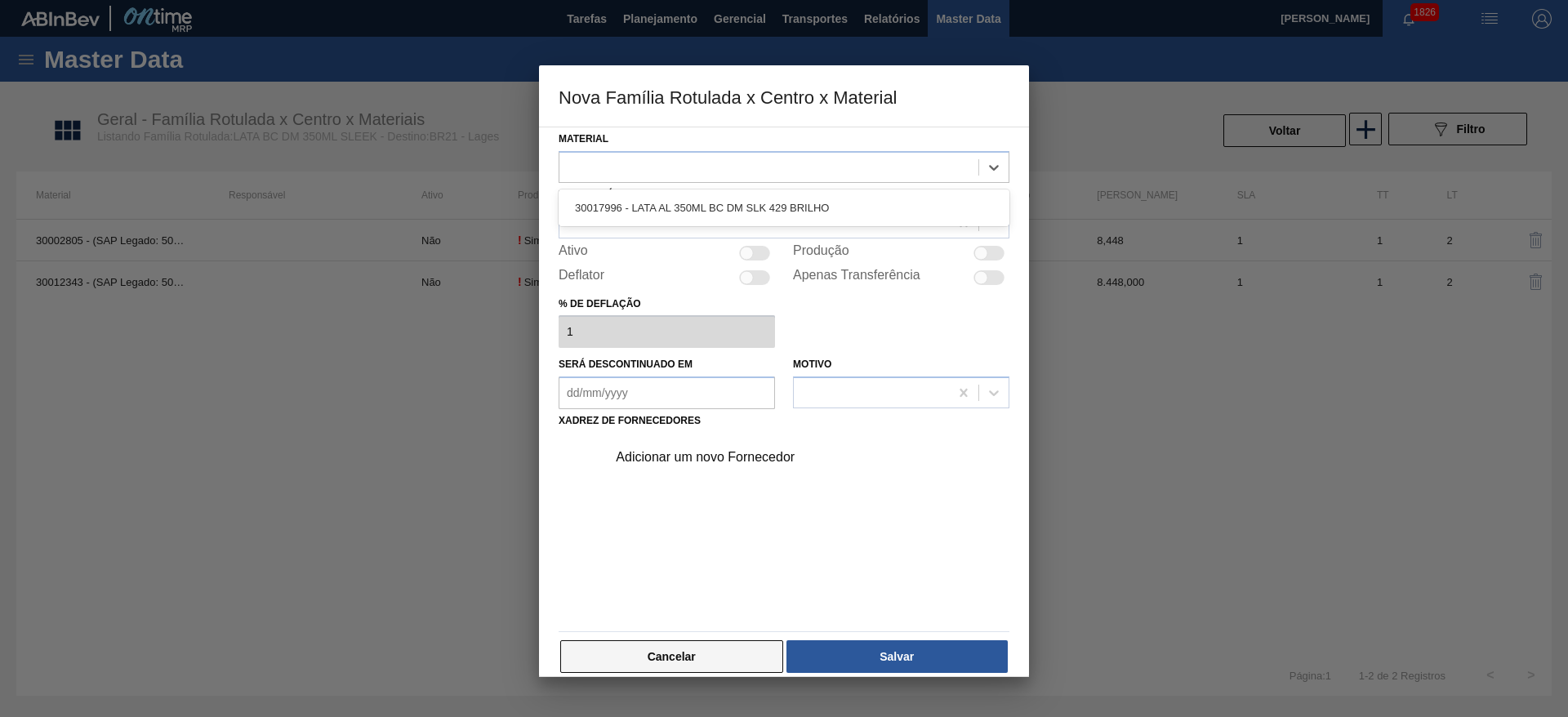
click at [679, 646] on button "Cancelar" at bounding box center [671, 656] width 223 height 33
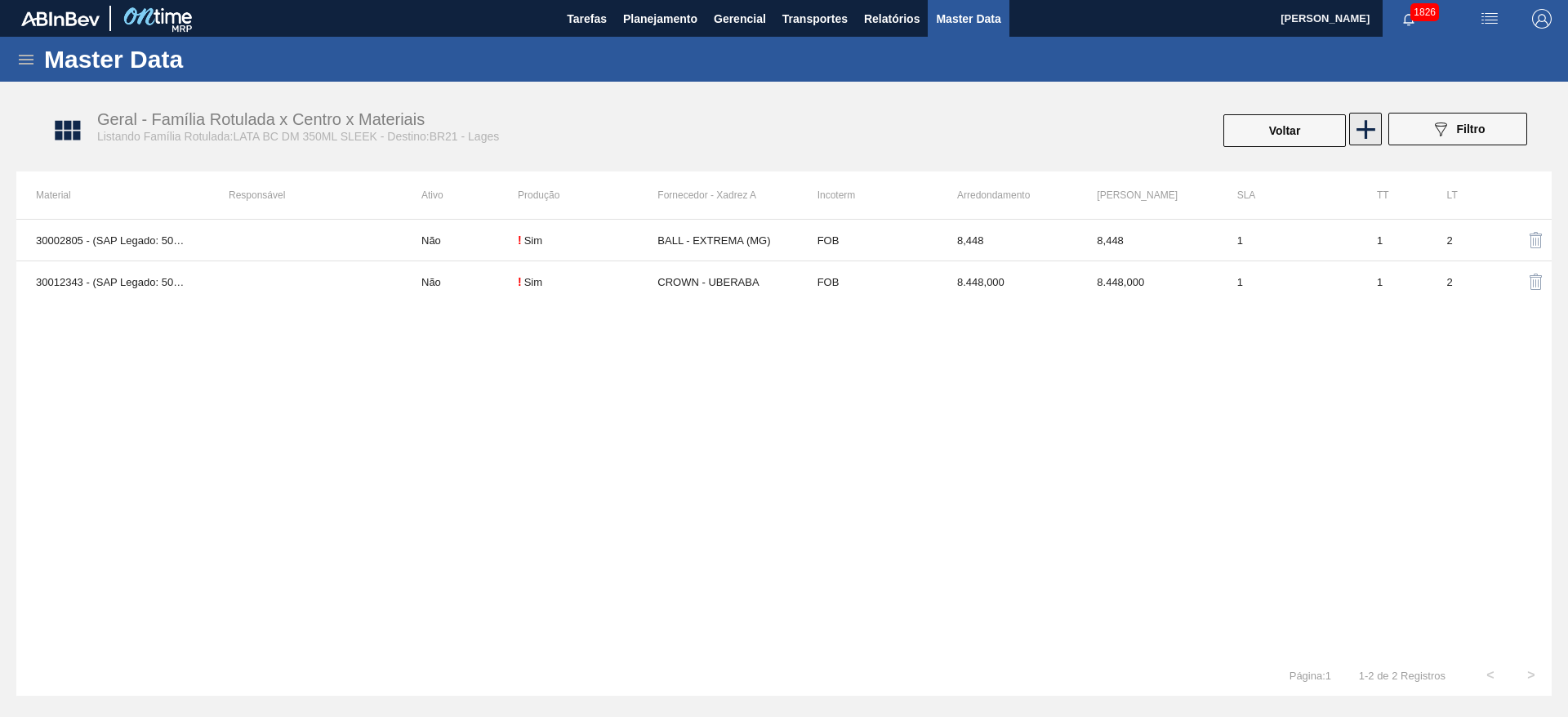
click at [1364, 138] on icon at bounding box center [1366, 130] width 32 height 32
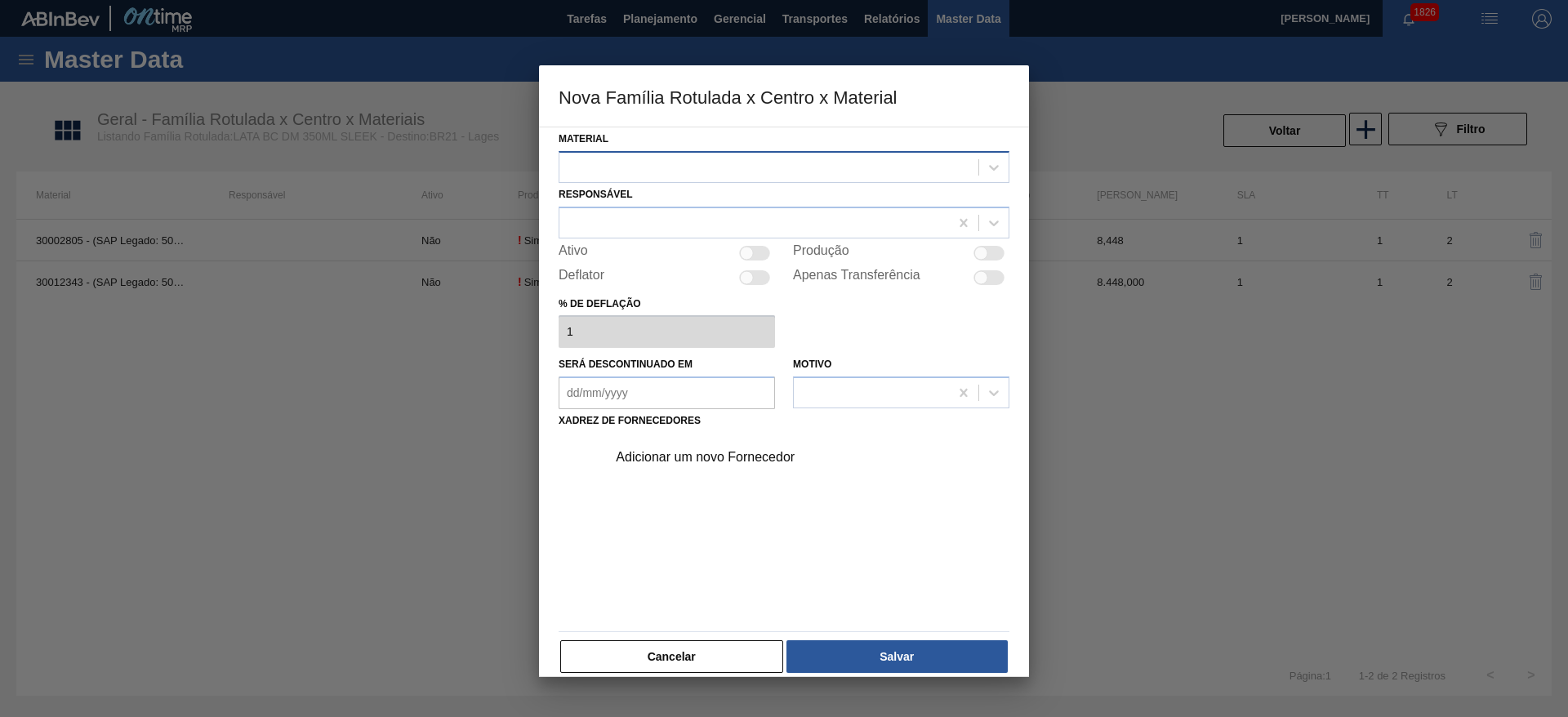
click at [661, 171] on div at bounding box center [768, 167] width 419 height 24
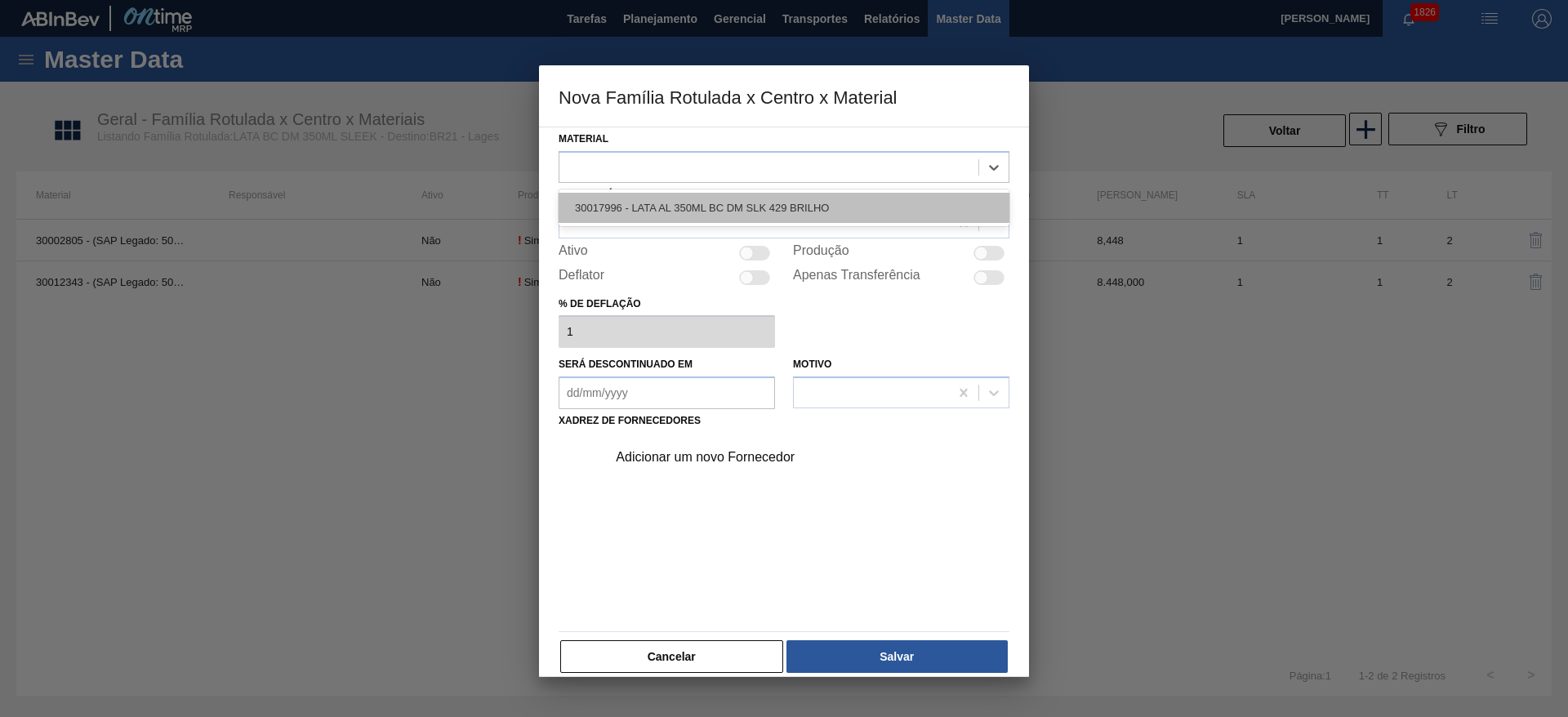
click at [605, 194] on div "30017996 - LATA AL 350ML BC DM SLK 429 BRILHO" at bounding box center [784, 208] width 451 height 30
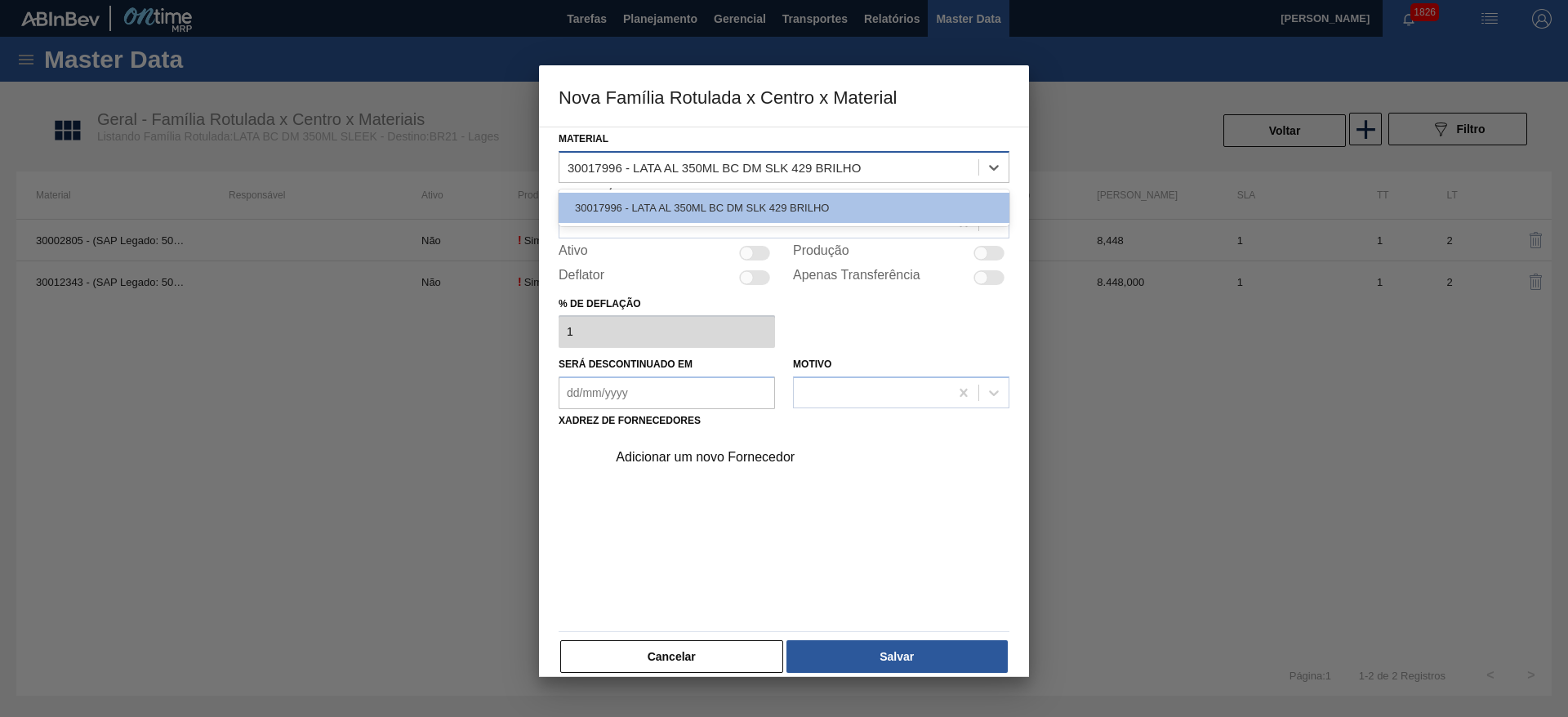
drag, startPoint x: 621, startPoint y: 166, endPoint x: 578, endPoint y: 166, distance: 42.5
click at [578, 166] on div "30017996 - LATA AL 350ML BC DM SLK 429 BRILHO" at bounding box center [714, 167] width 293 height 14
drag, startPoint x: 573, startPoint y: 206, endPoint x: 630, endPoint y: 171, distance: 66.0
click at [624, 195] on div "30017996 - LATA AL 350ML BC DM SLK 429 BRILHO" at bounding box center [784, 208] width 451 height 30
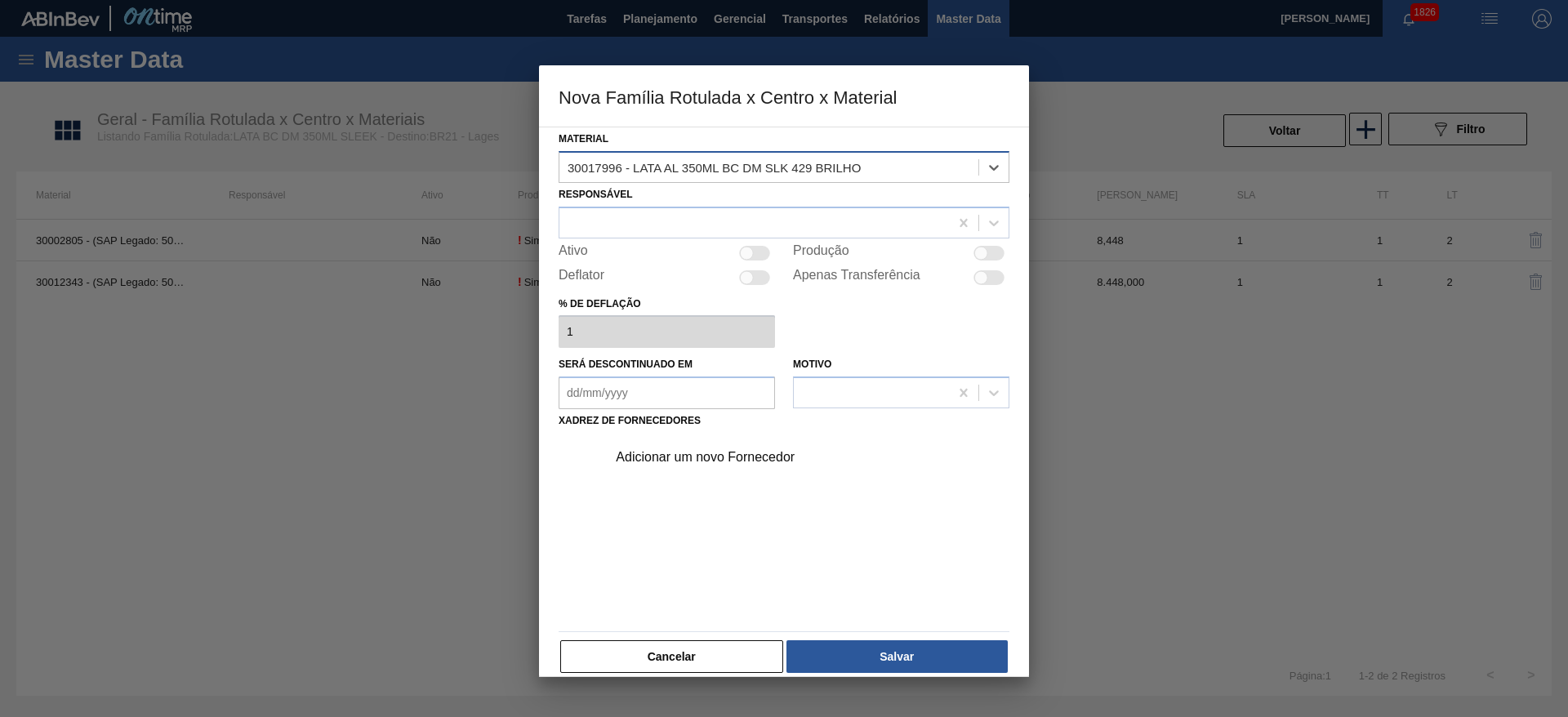
click at [621, 170] on div "30017996 - LATA AL 350ML BC DM SLK 429 BRILHO" at bounding box center [714, 167] width 293 height 14
drag, startPoint x: 621, startPoint y: 170, endPoint x: 564, endPoint y: 170, distance: 57.2
click at [564, 170] on div "30017996 - LATA AL 350ML BC DM SLK 429 BRILHO" at bounding box center [768, 167] width 419 height 24
click at [1218, 468] on div at bounding box center [784, 358] width 1568 height 717
click at [675, 23] on div at bounding box center [784, 358] width 1568 height 717
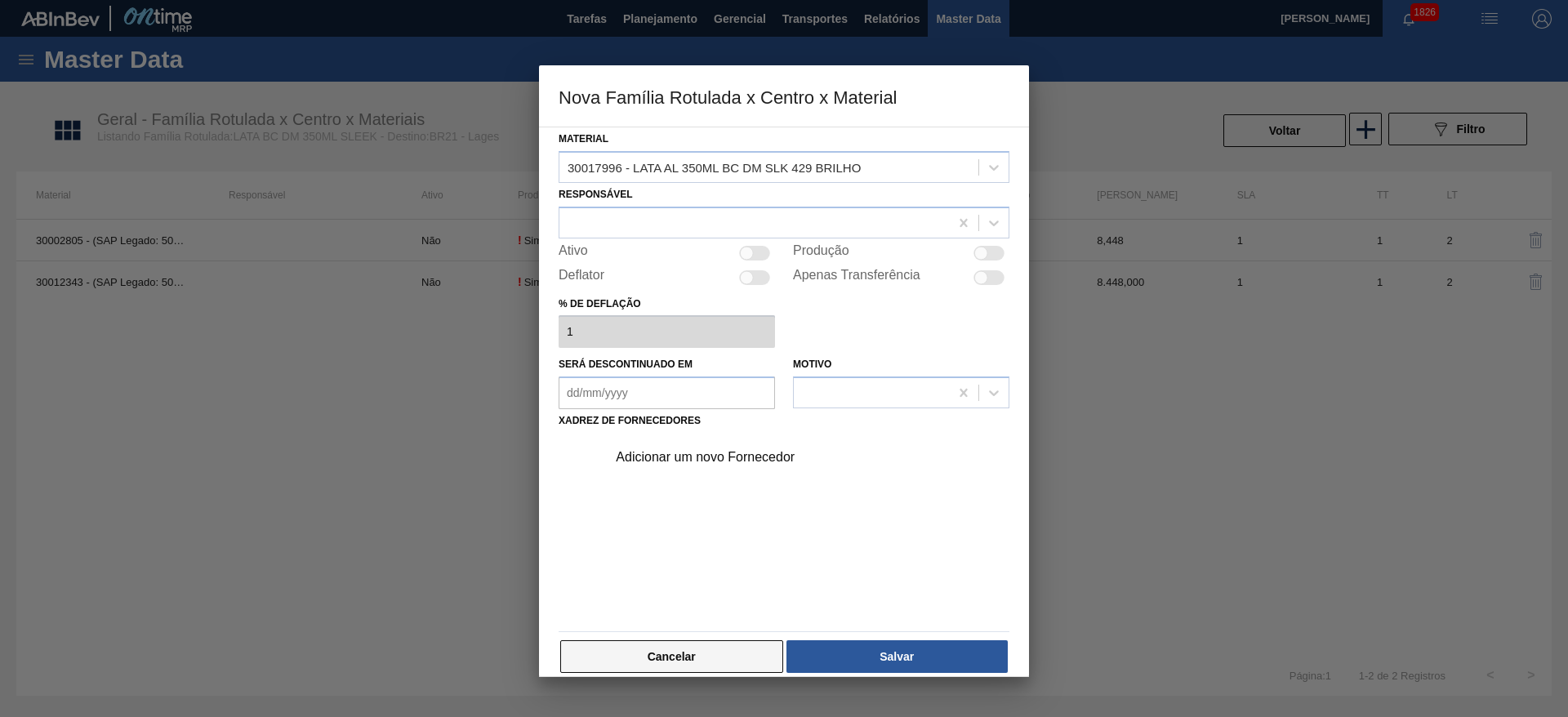
click at [694, 643] on button "Cancelar" at bounding box center [671, 656] width 223 height 33
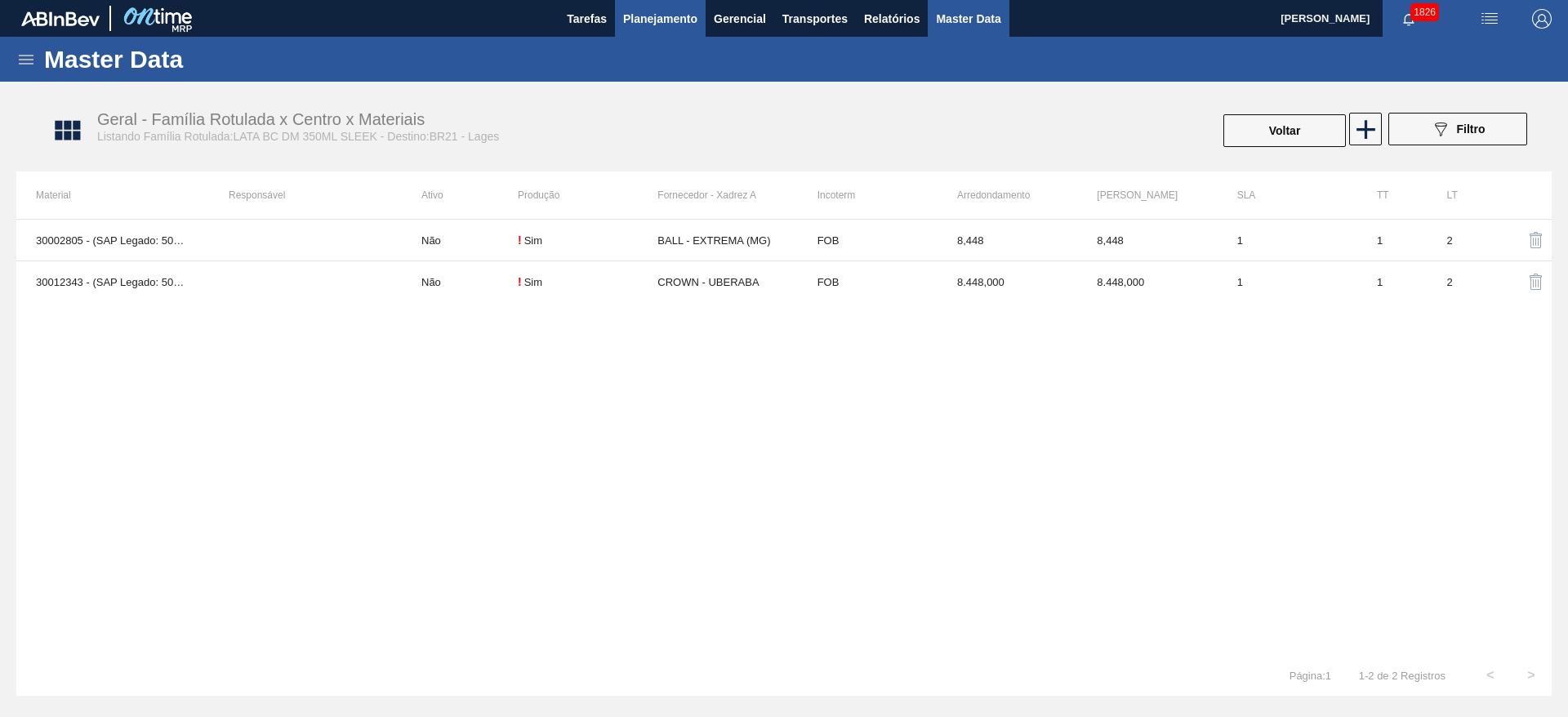
click at [665, 15] on span "Planejamento" at bounding box center [660, 19] width 74 height 20
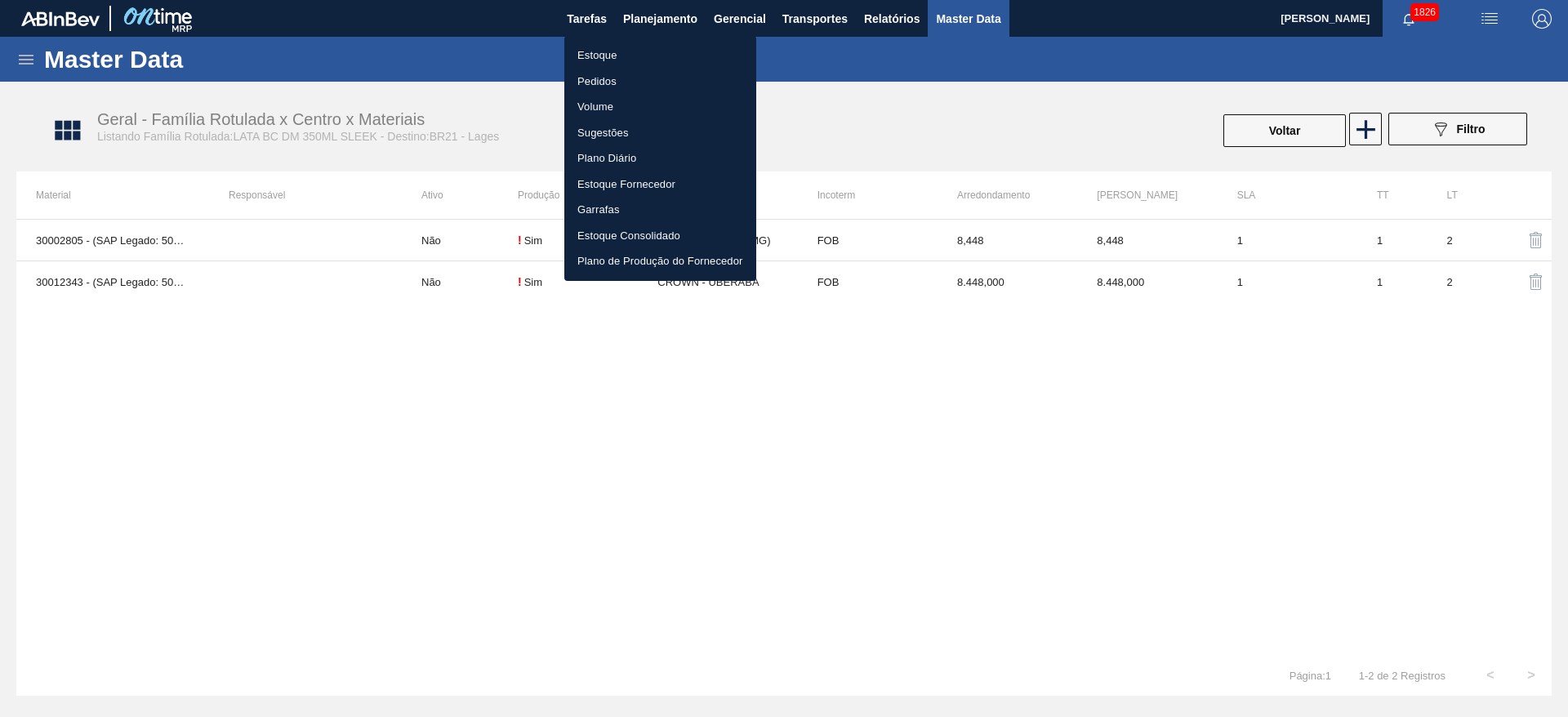
click at [614, 50] on li "Estoque" at bounding box center [660, 55] width 192 height 26
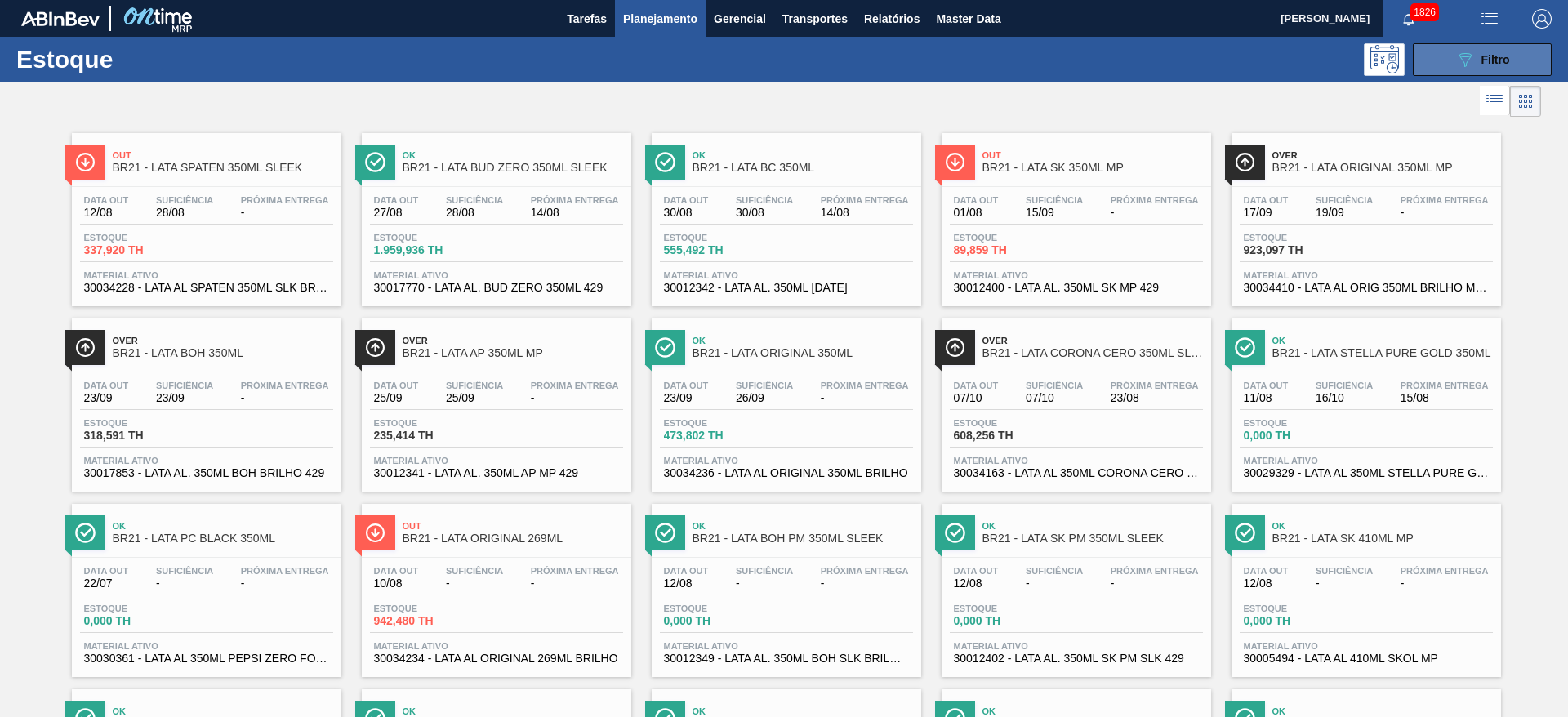
click at [1467, 54] on icon at bounding box center [1465, 60] width 12 height 14
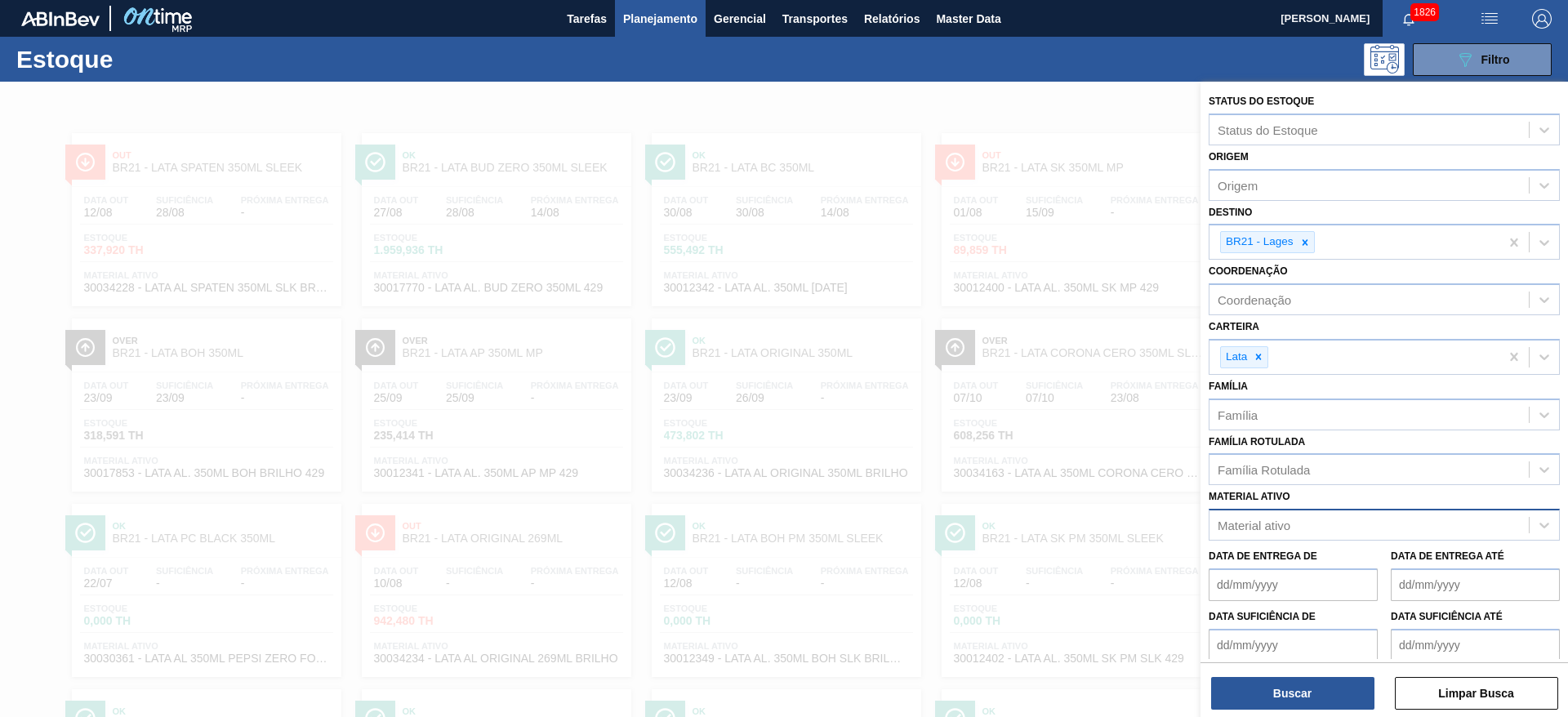
click at [1288, 523] on div "Material ativo" at bounding box center [1254, 526] width 73 height 14
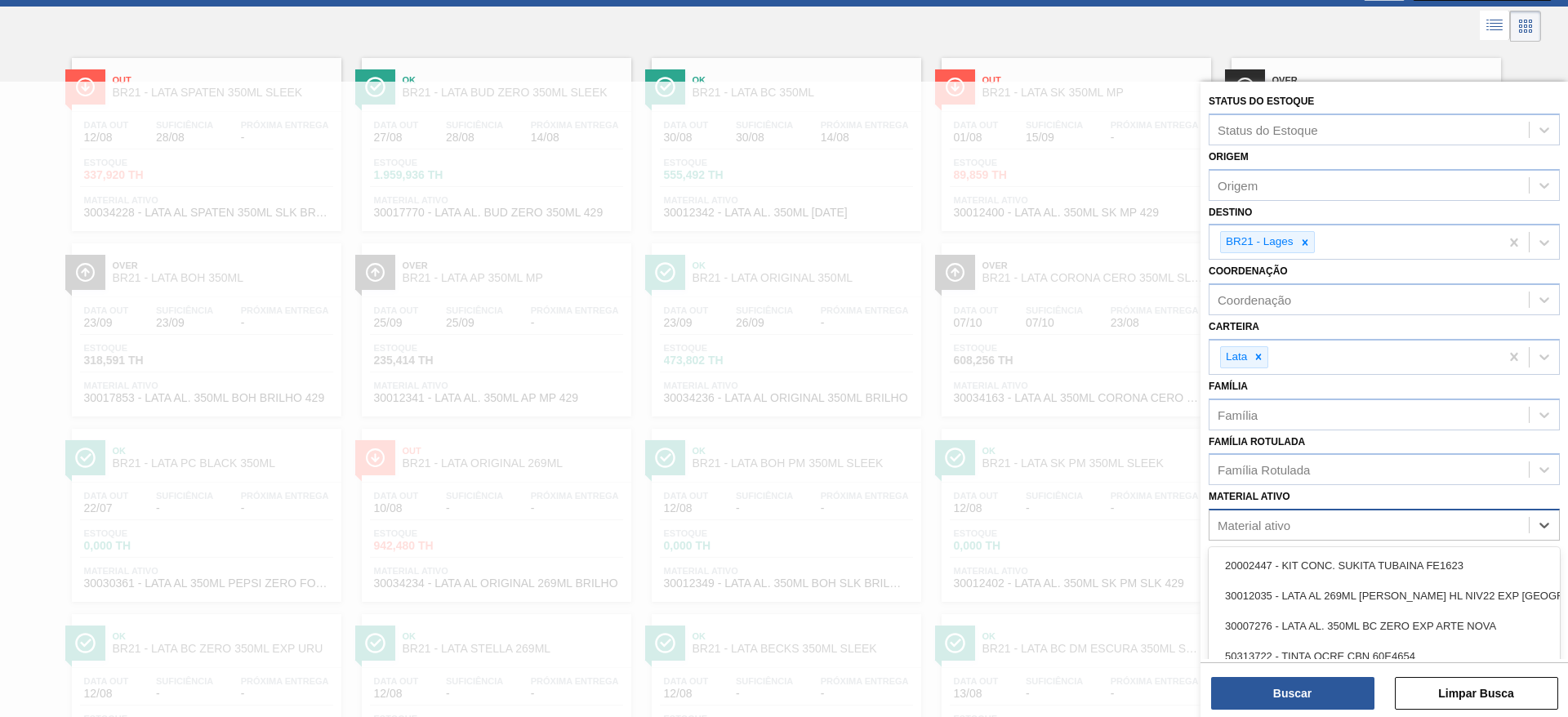
scroll to position [82, 0]
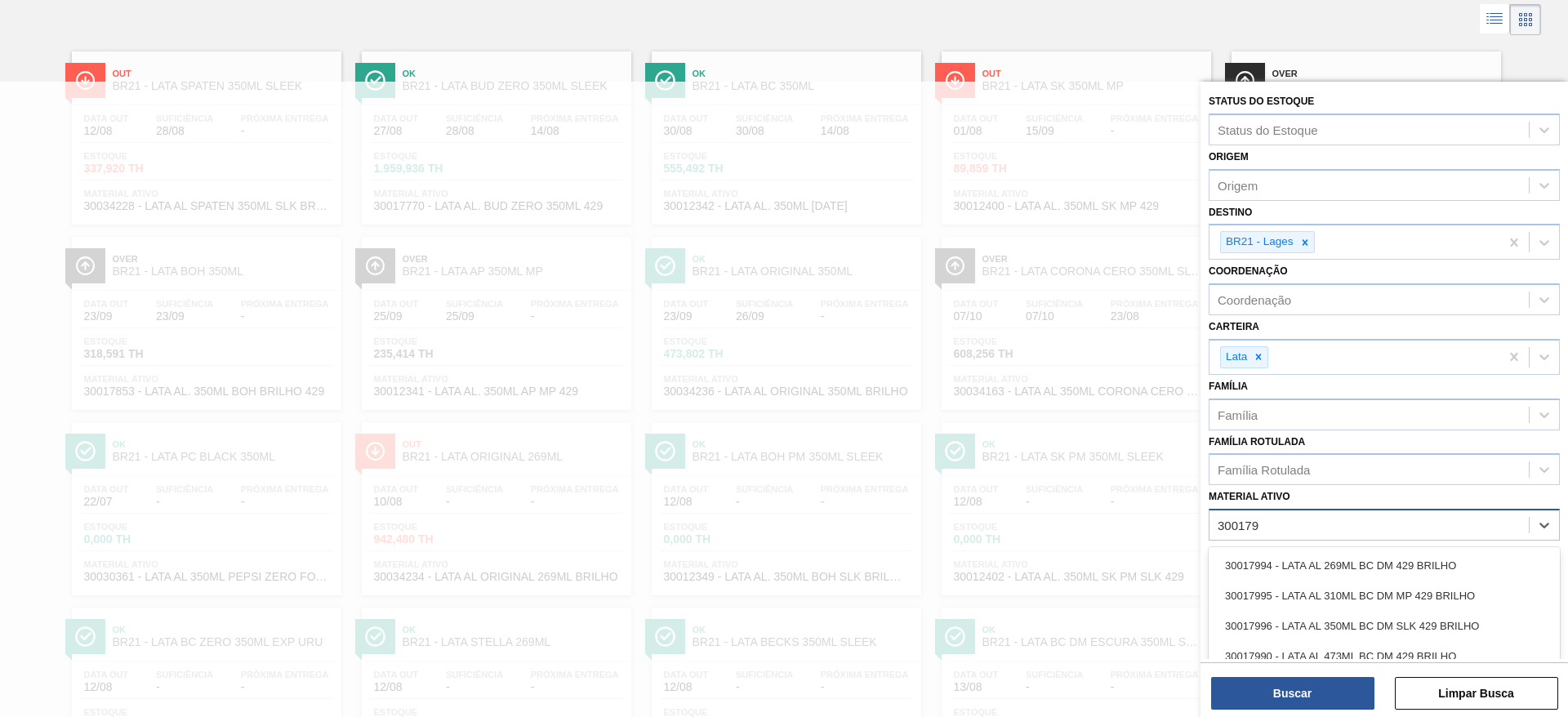
type ativo "3001799"
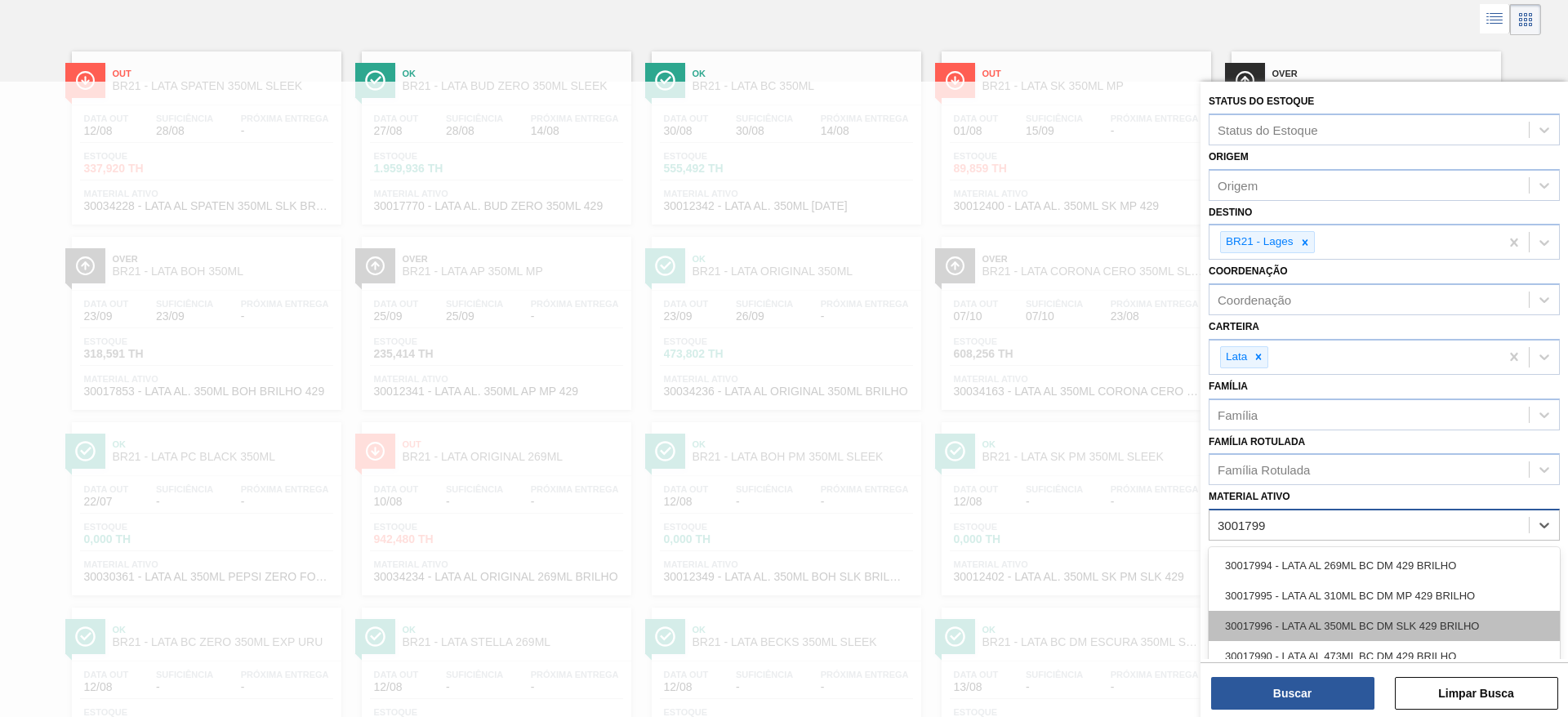
click at [1336, 627] on div "30017996 - LATA AL 350ML BC DM SLK 429 BRILHO" at bounding box center [1384, 626] width 351 height 30
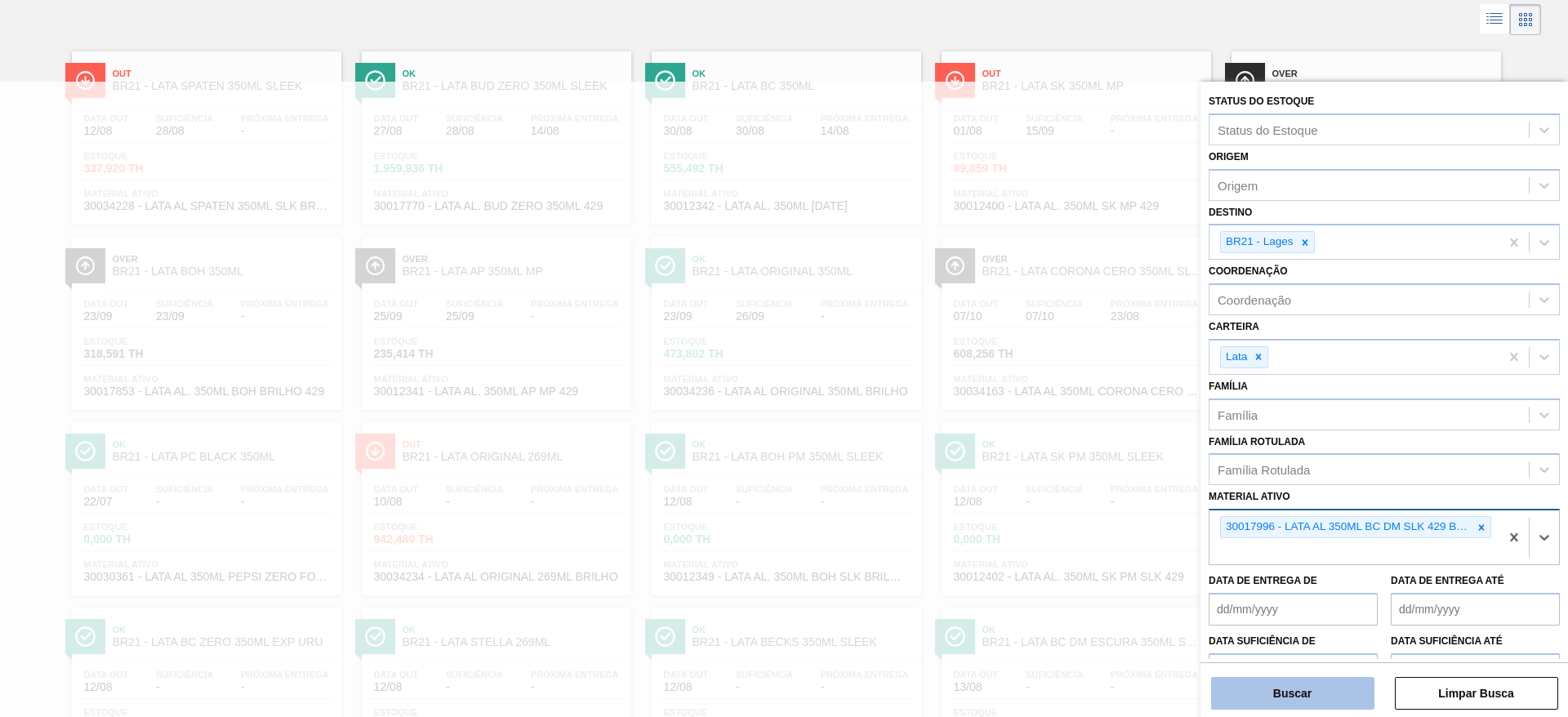
click at [1306, 682] on button "Buscar" at bounding box center [1292, 693] width 163 height 33
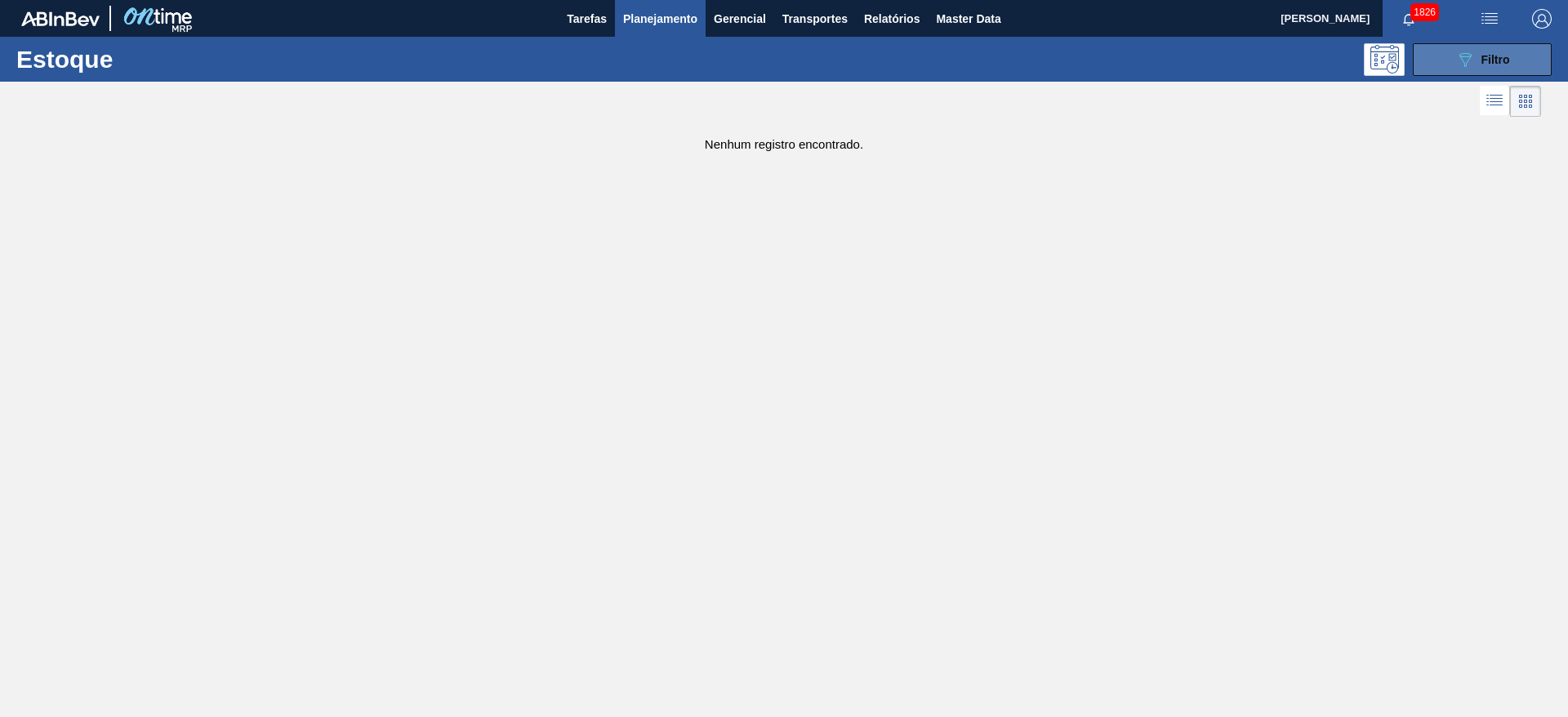
click at [1470, 70] on button "089F7B8B-B2A5-4AFE-B5C0-19BA573D28AC Filtro" at bounding box center [1482, 59] width 139 height 33
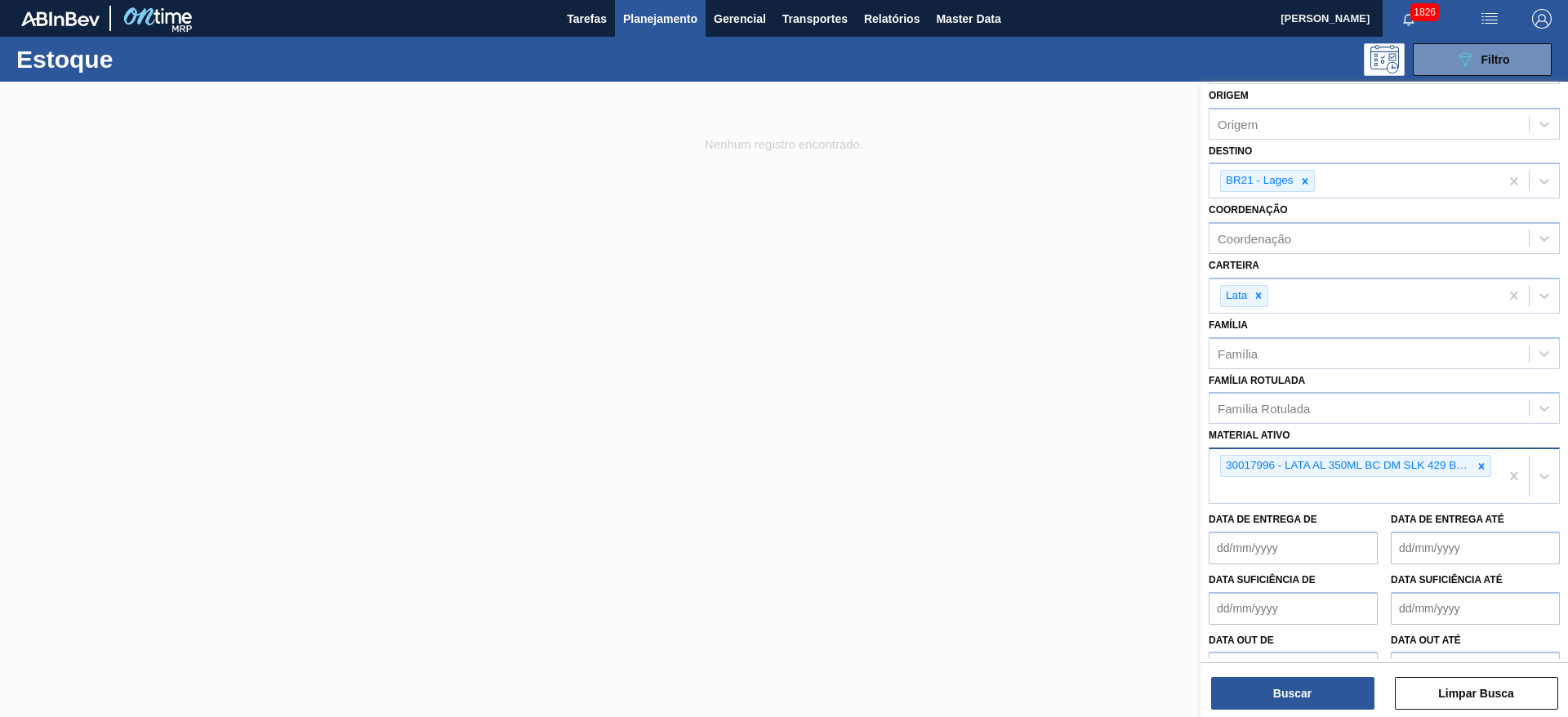
scroll to position [95, 0]
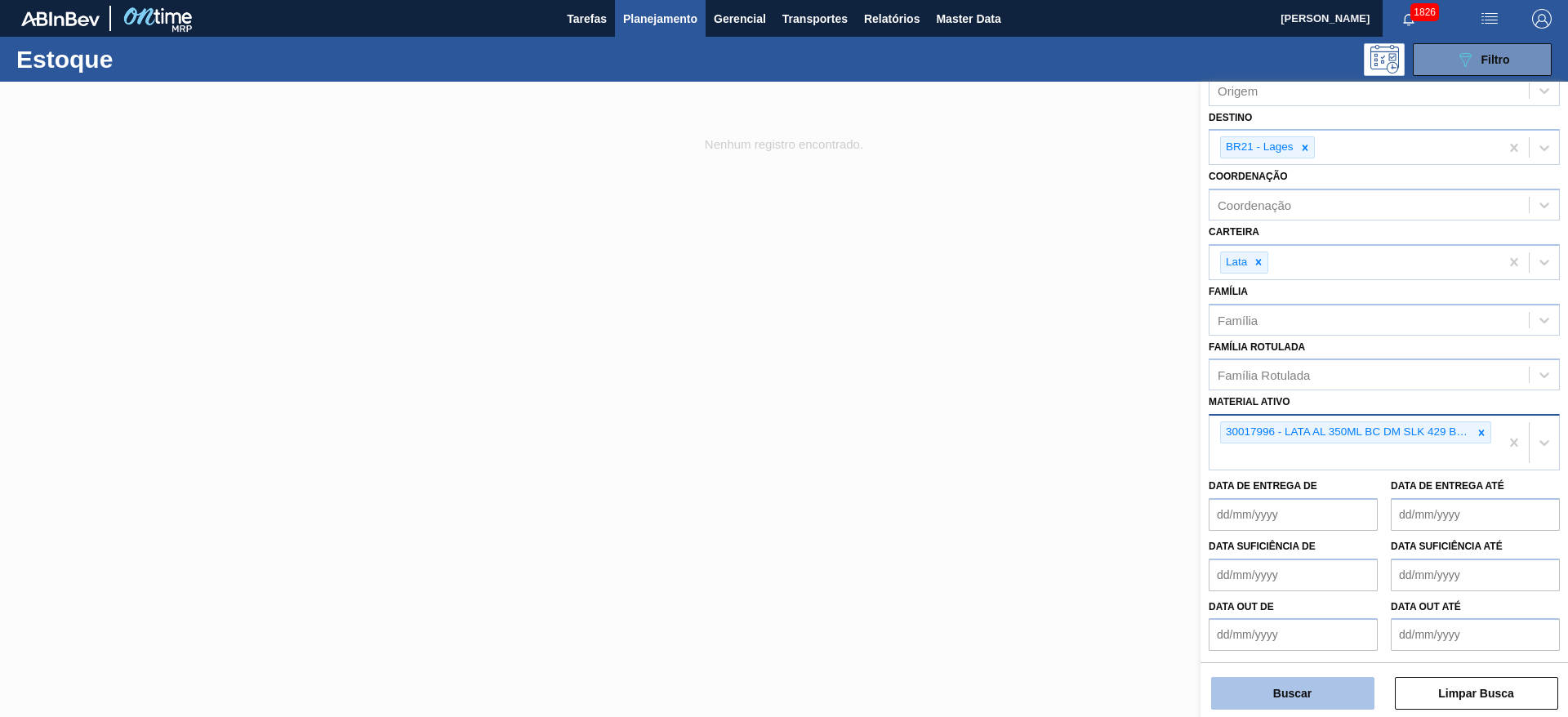
click at [1316, 690] on button "Buscar" at bounding box center [1292, 693] width 163 height 33
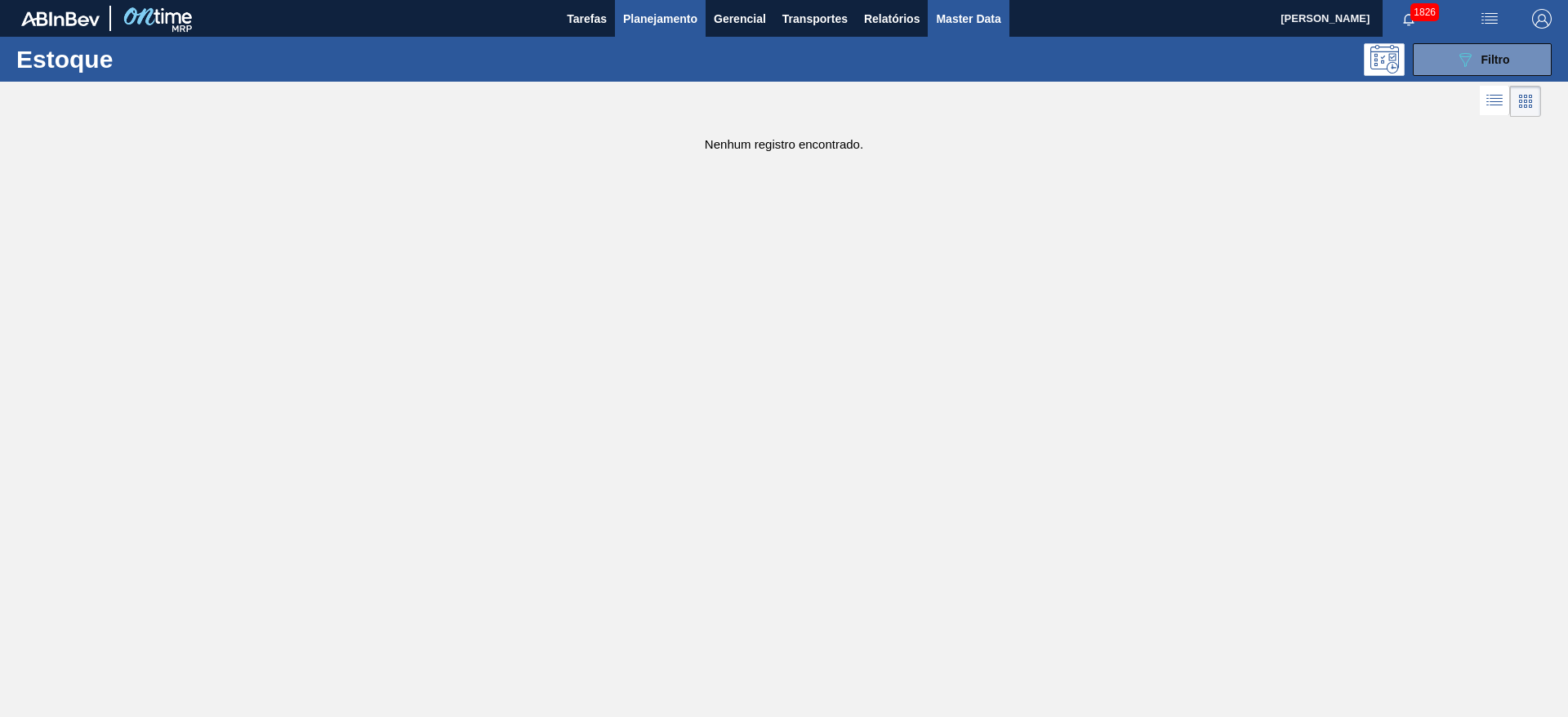
click at [954, 16] on span "Master Data" at bounding box center [968, 19] width 65 height 20
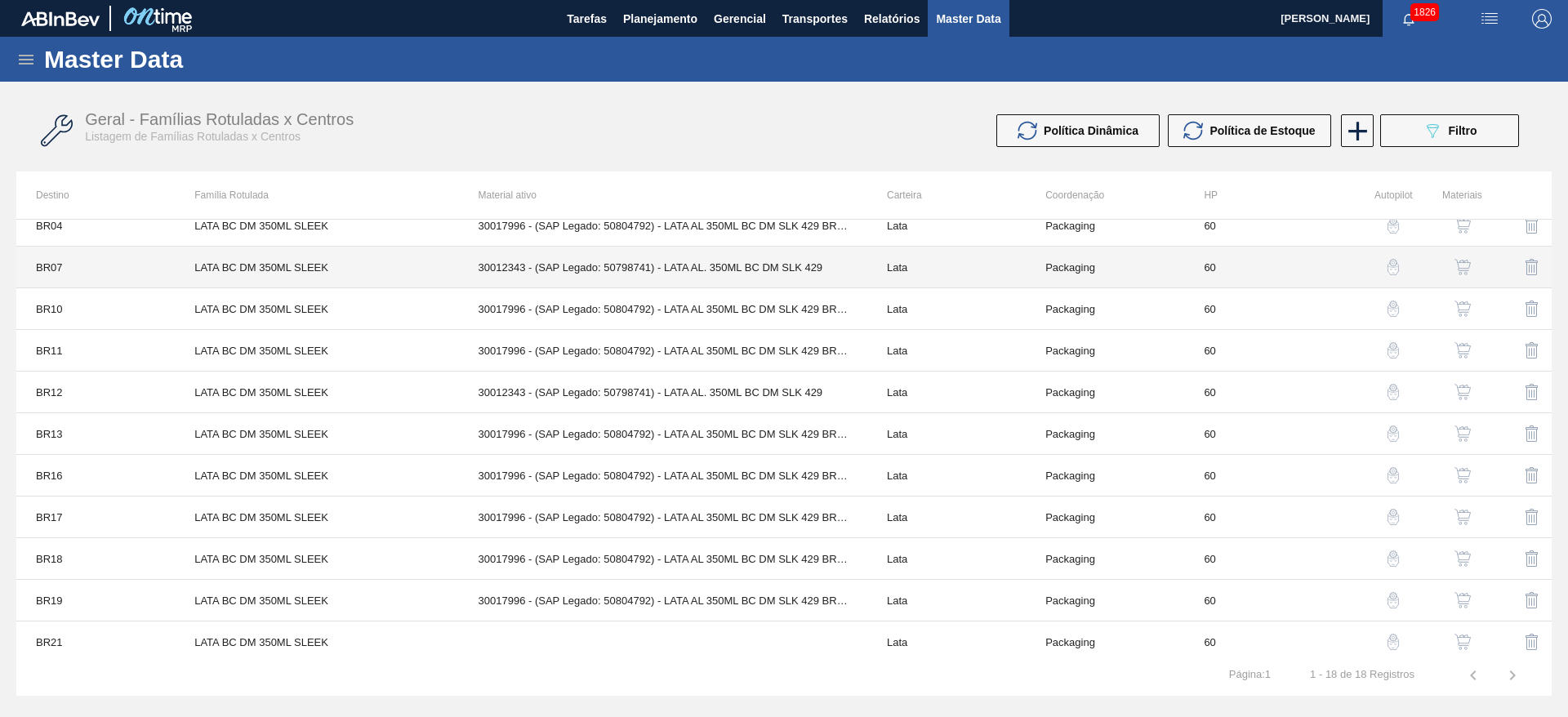
scroll to position [245, 0]
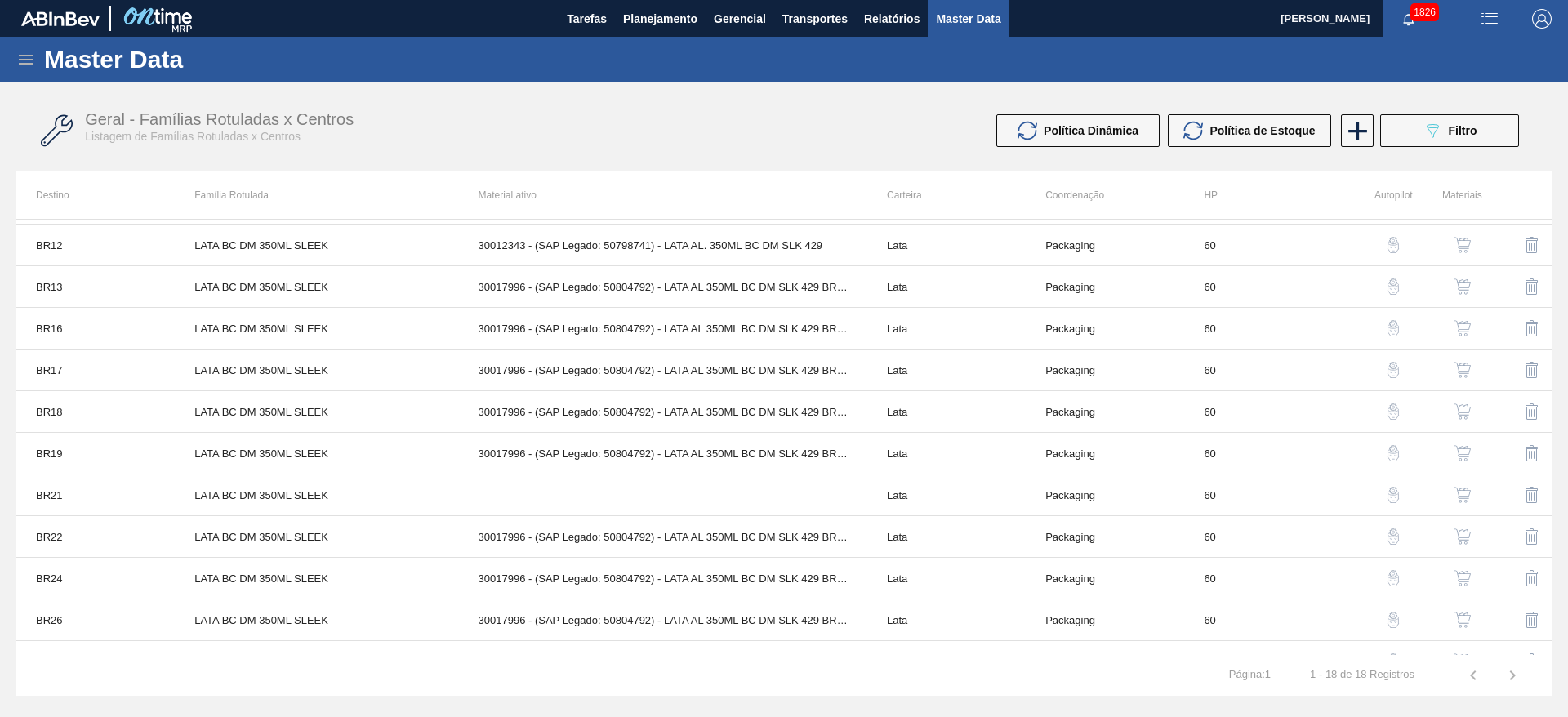
click at [31, 69] on div "Master Data" at bounding box center [784, 59] width 1568 height 45
click at [24, 59] on icon at bounding box center [26, 60] width 15 height 10
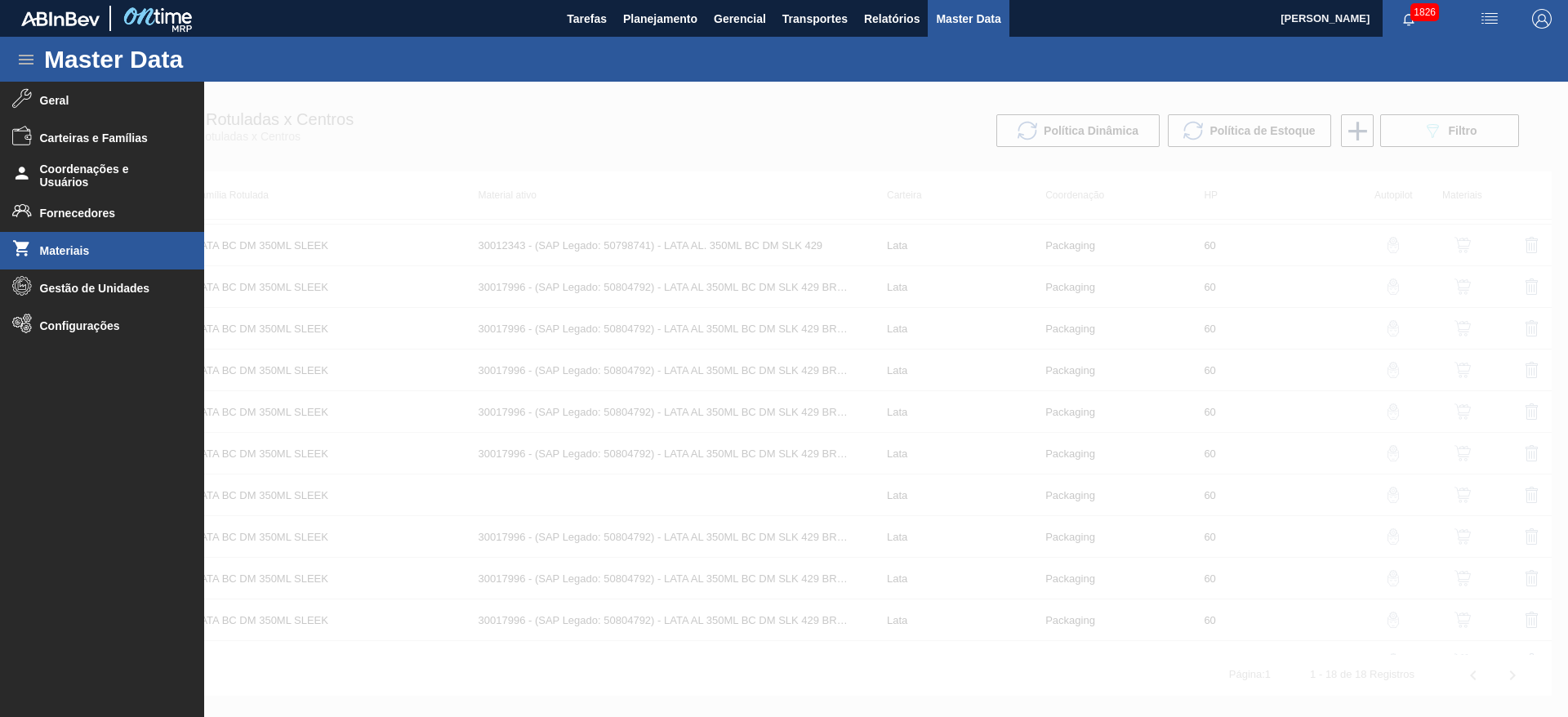
click at [78, 245] on span "Materiais" at bounding box center [107, 250] width 135 height 13
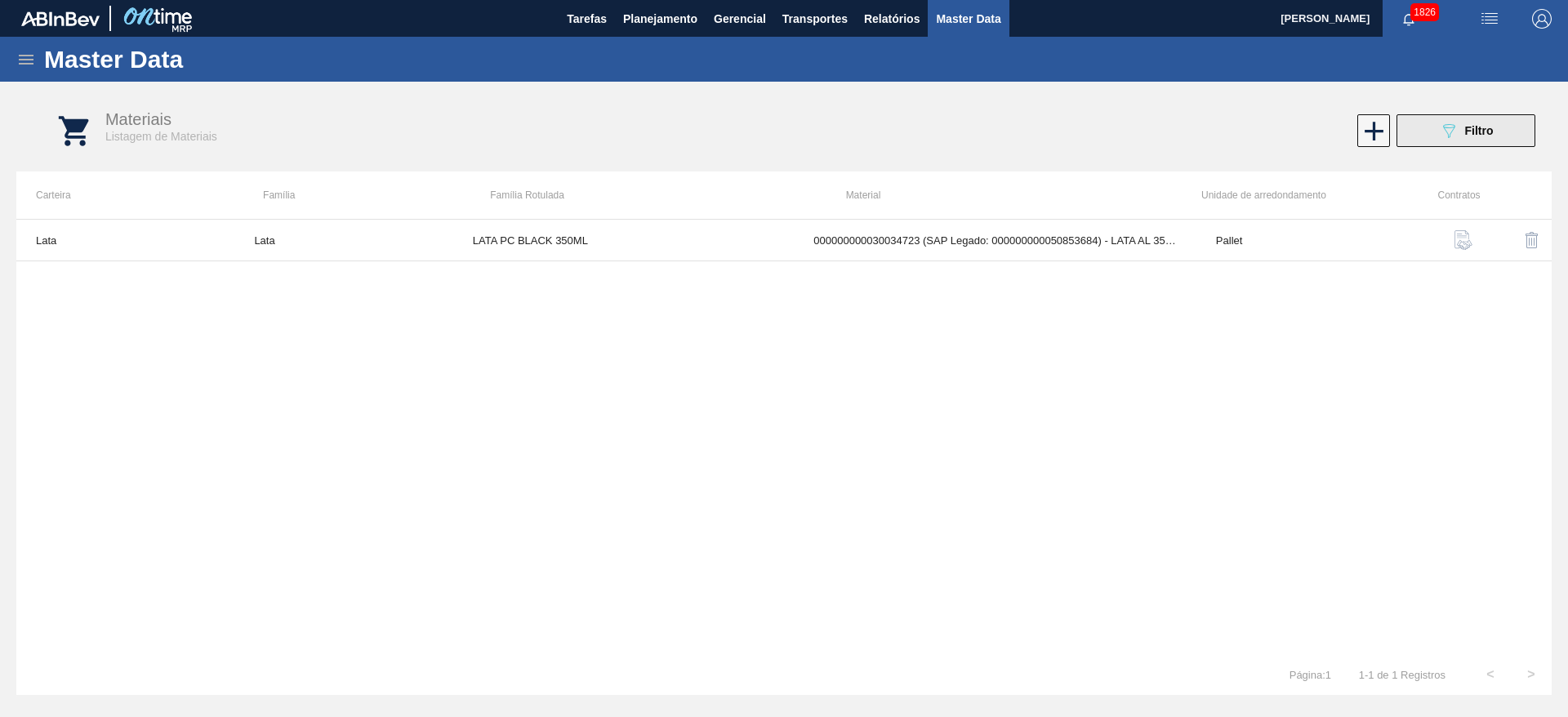
click at [1448, 136] on icon at bounding box center [1449, 131] width 12 height 14
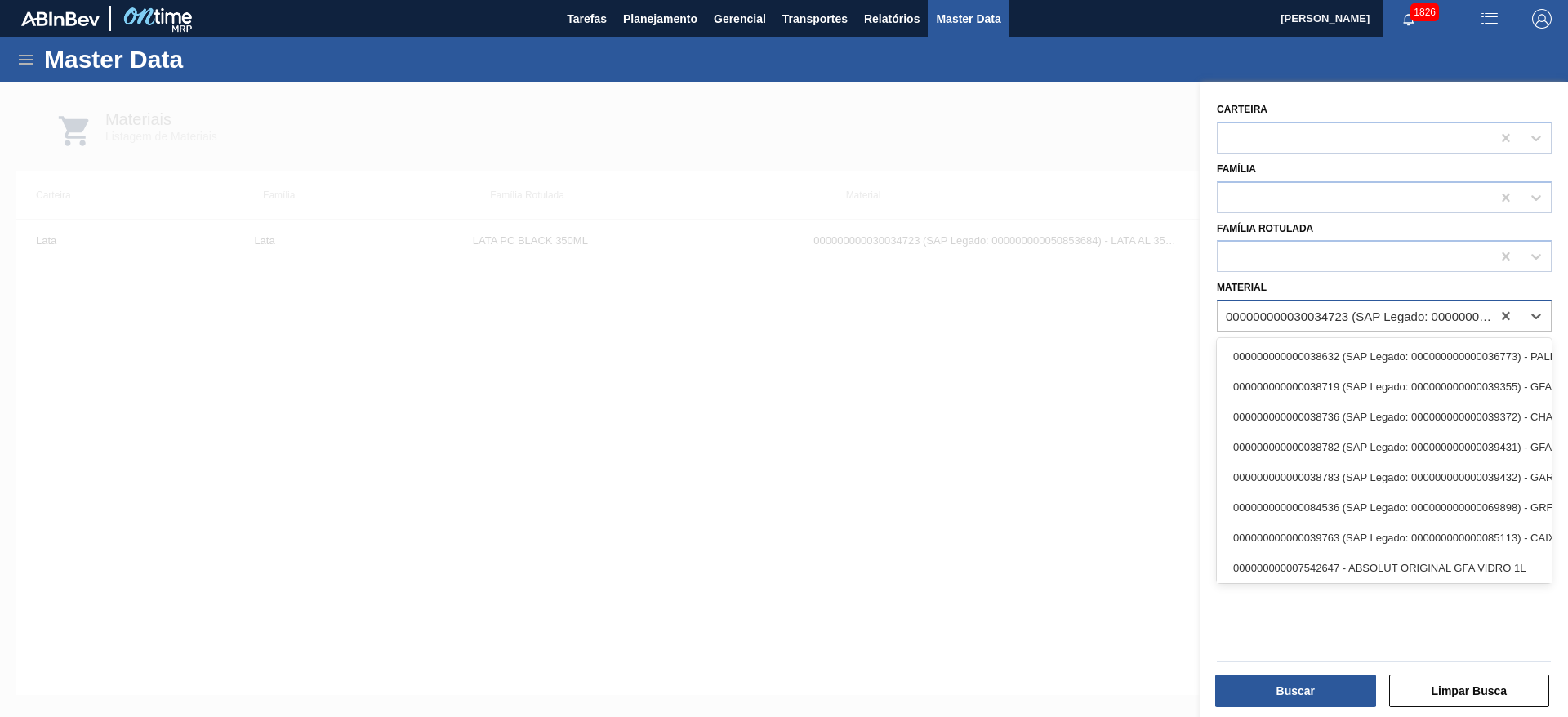
click at [1358, 320] on div "000000000030034723 (SAP Legado: 000000000050853684) - LATA AL 350ML PEPSI Z FAR…" at bounding box center [1359, 317] width 267 height 14
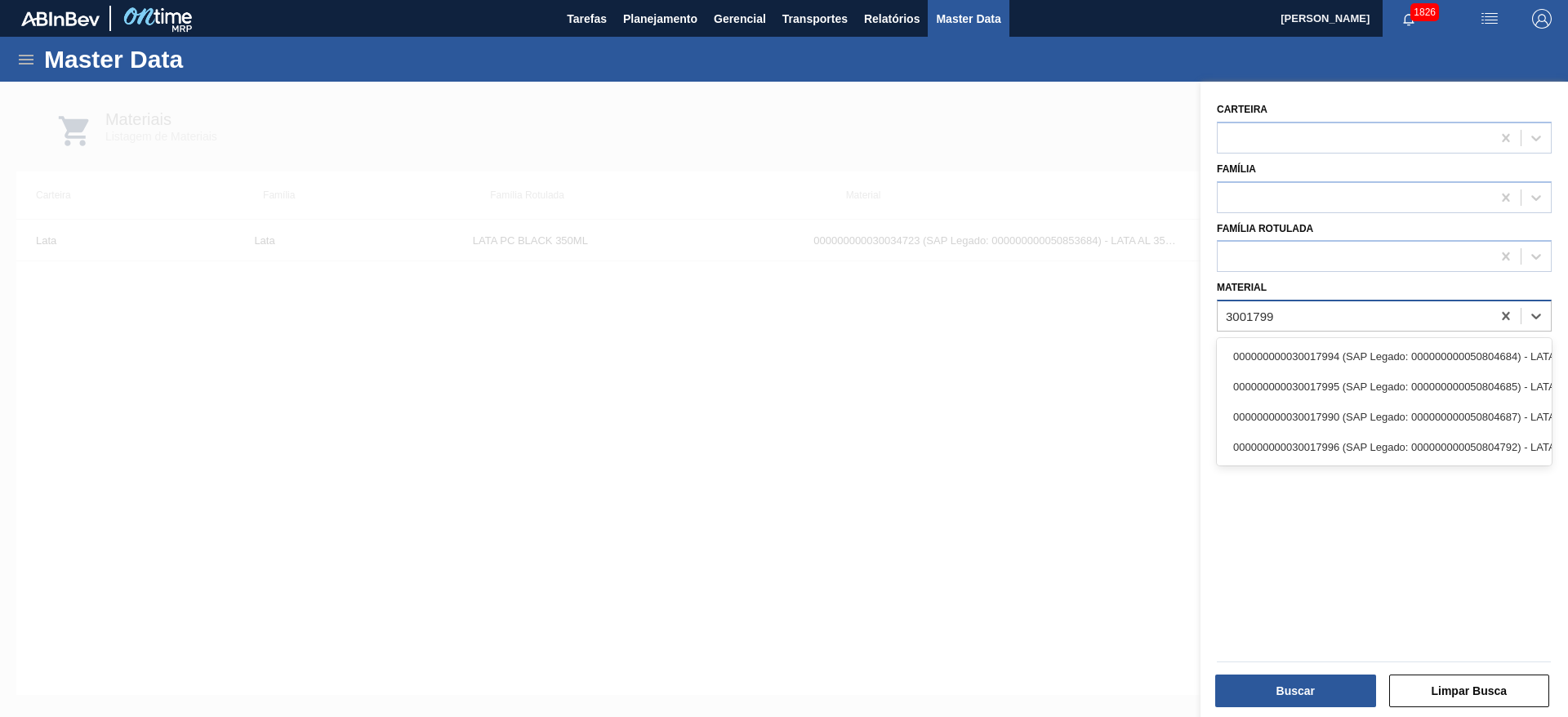
type input "30017996"
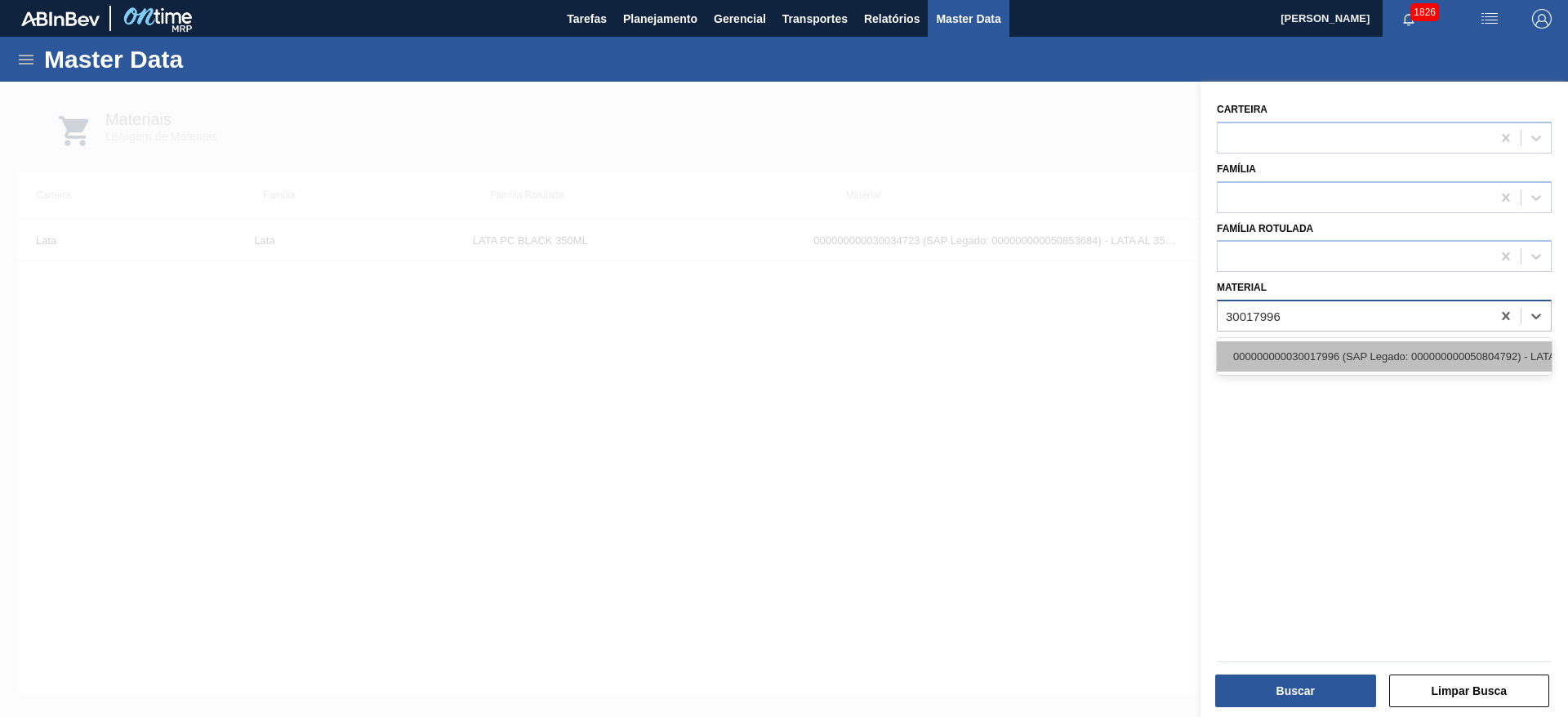
click at [1352, 350] on div "000000000030017996 (SAP Legado: 000000000050804792) - LATA AL 350ML BC DM SLK 4…" at bounding box center [1384, 356] width 335 height 30
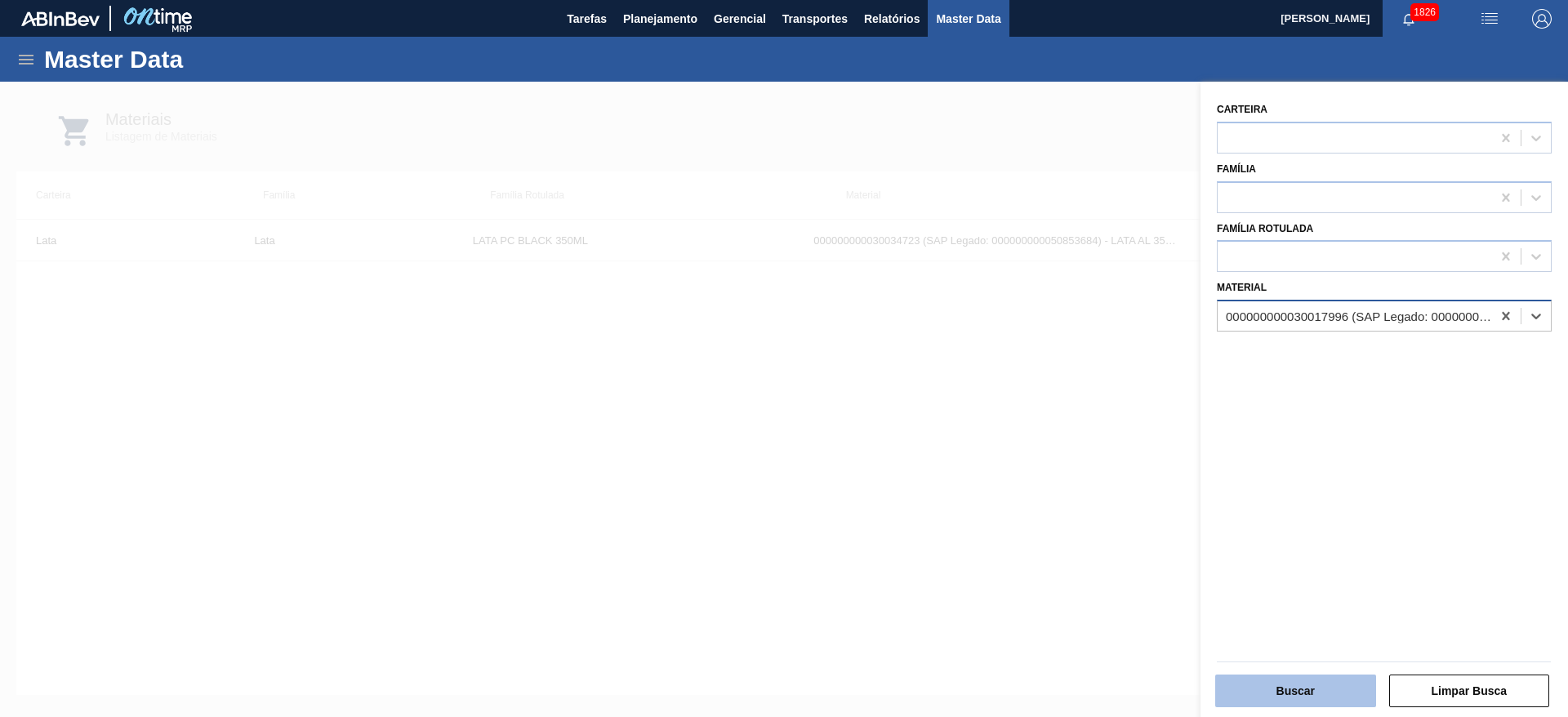
click at [1271, 683] on button "Buscar" at bounding box center [1295, 691] width 161 height 33
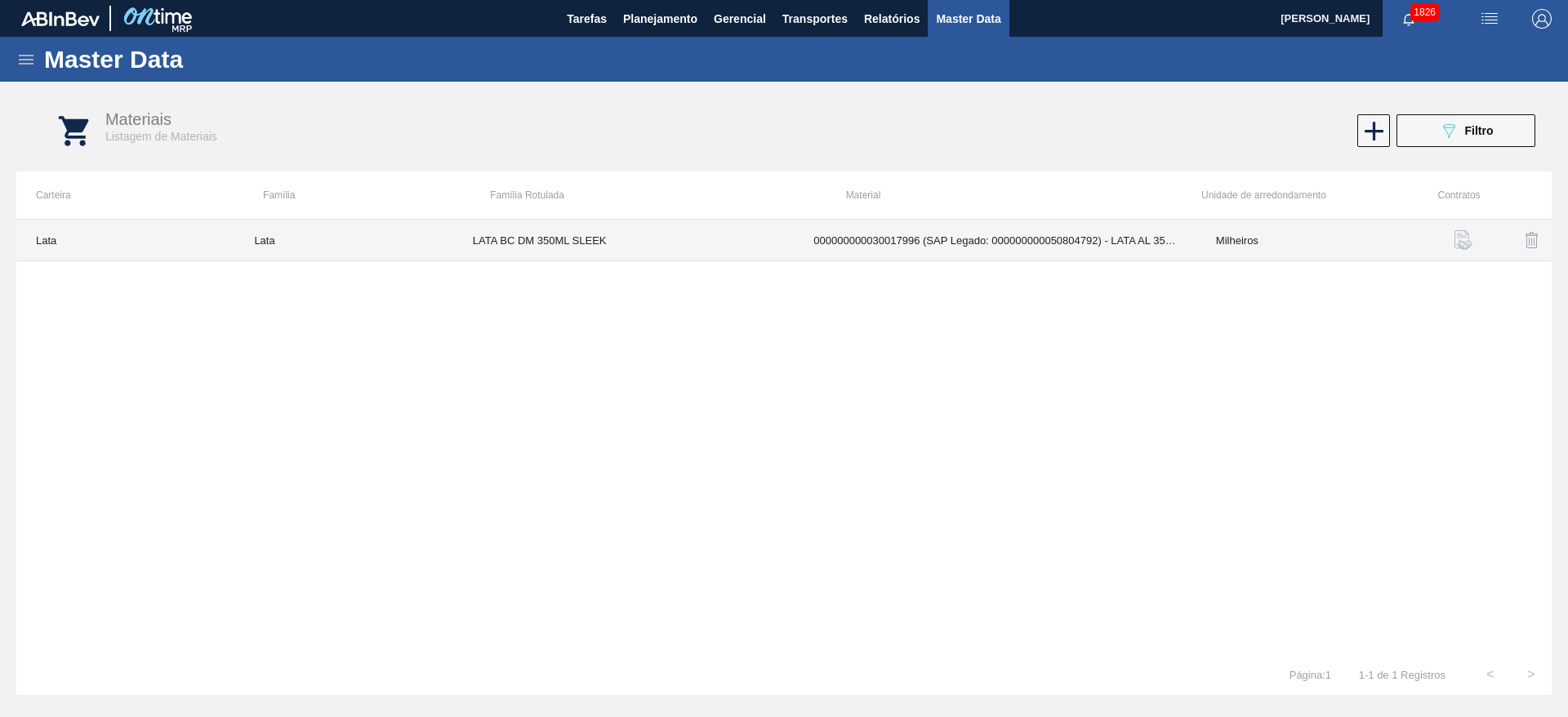
click at [552, 243] on td "LATA BC DM 350ML SLEEK" at bounding box center [623, 241] width 341 height 42
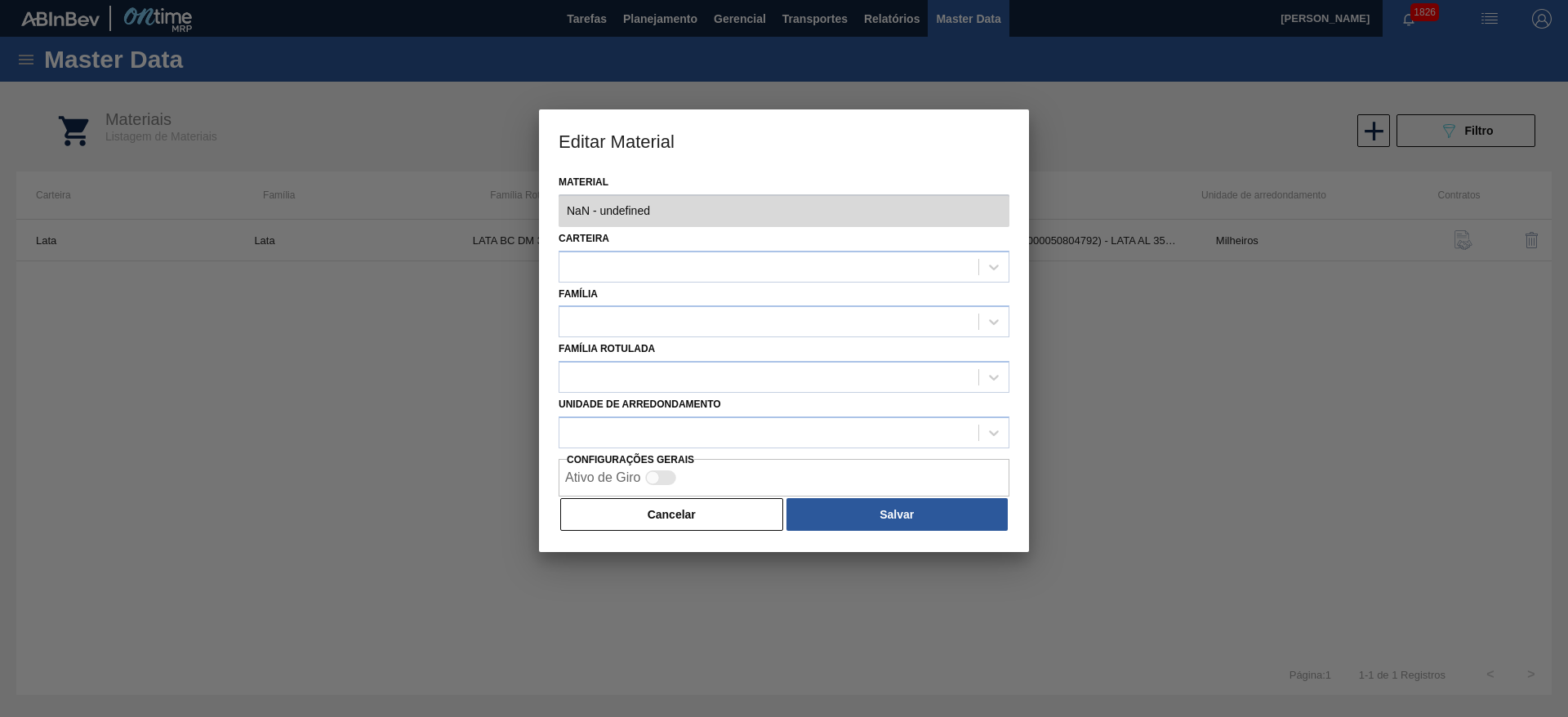
type input "30017996 - 000000000030017996 (SAP Legado: 000000000050804792) - LATA AL 350ML …"
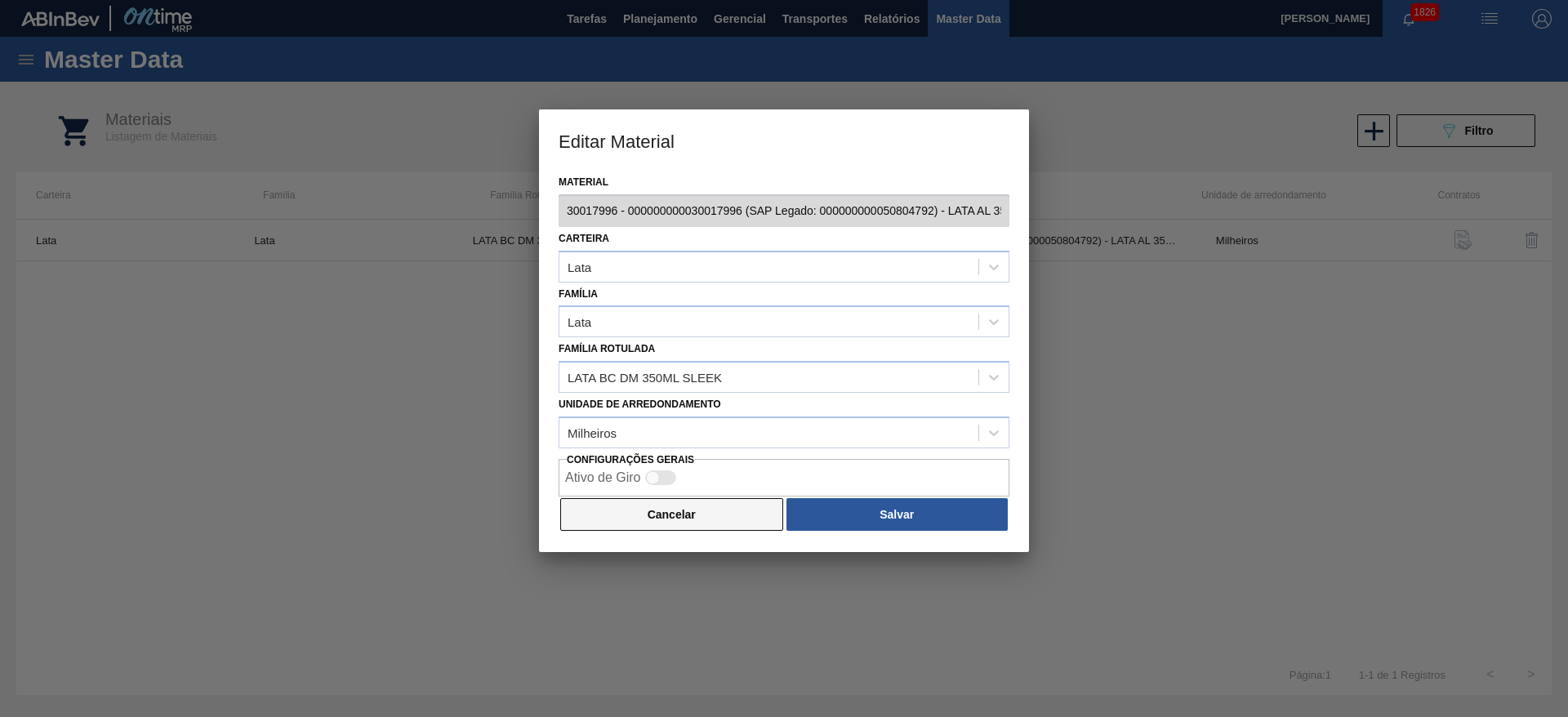
click at [724, 516] on button "Cancelar" at bounding box center [671, 514] width 223 height 33
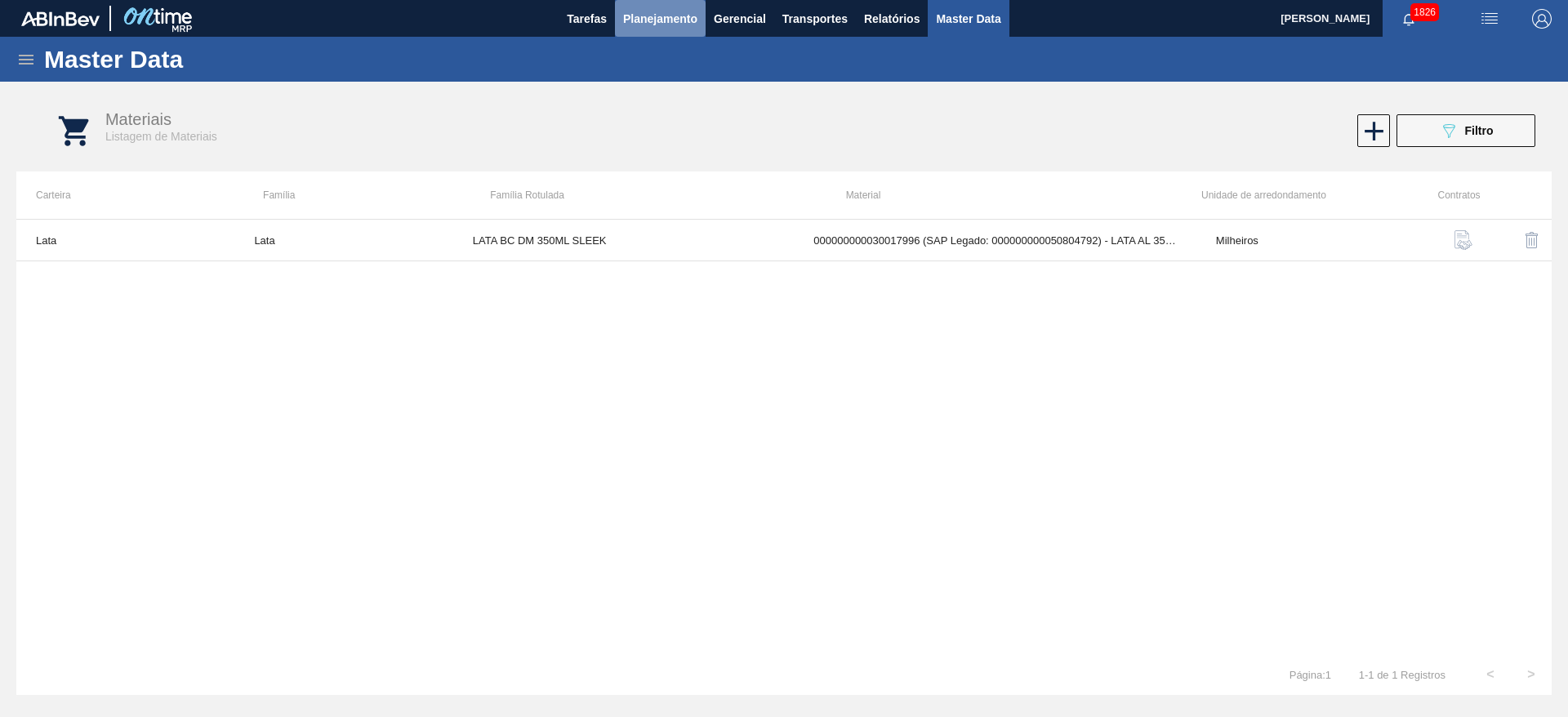
click at [649, 24] on span "Planejamento" at bounding box center [660, 19] width 74 height 20
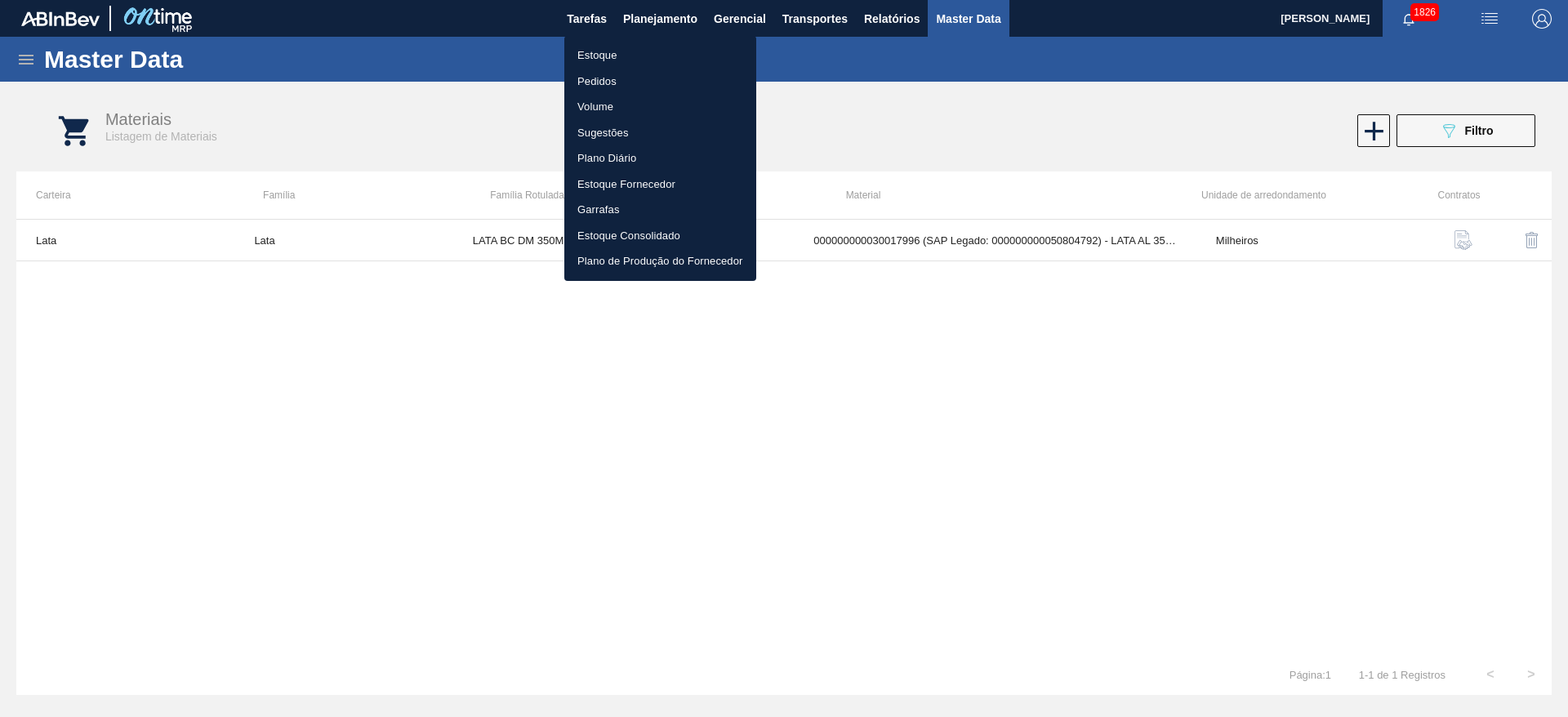
click at [23, 57] on div at bounding box center [784, 358] width 1568 height 717
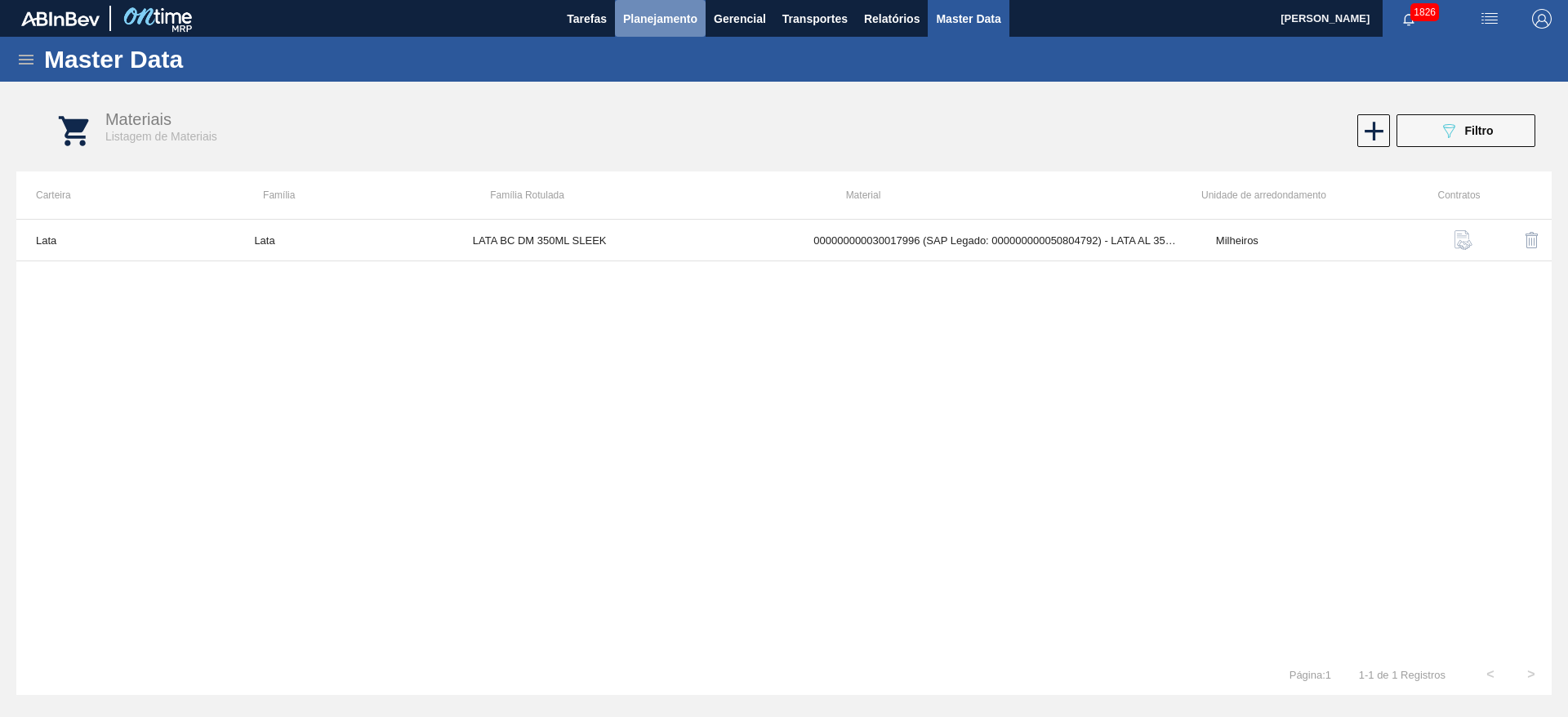
click at [662, 24] on span "Planejamento" at bounding box center [660, 19] width 74 height 20
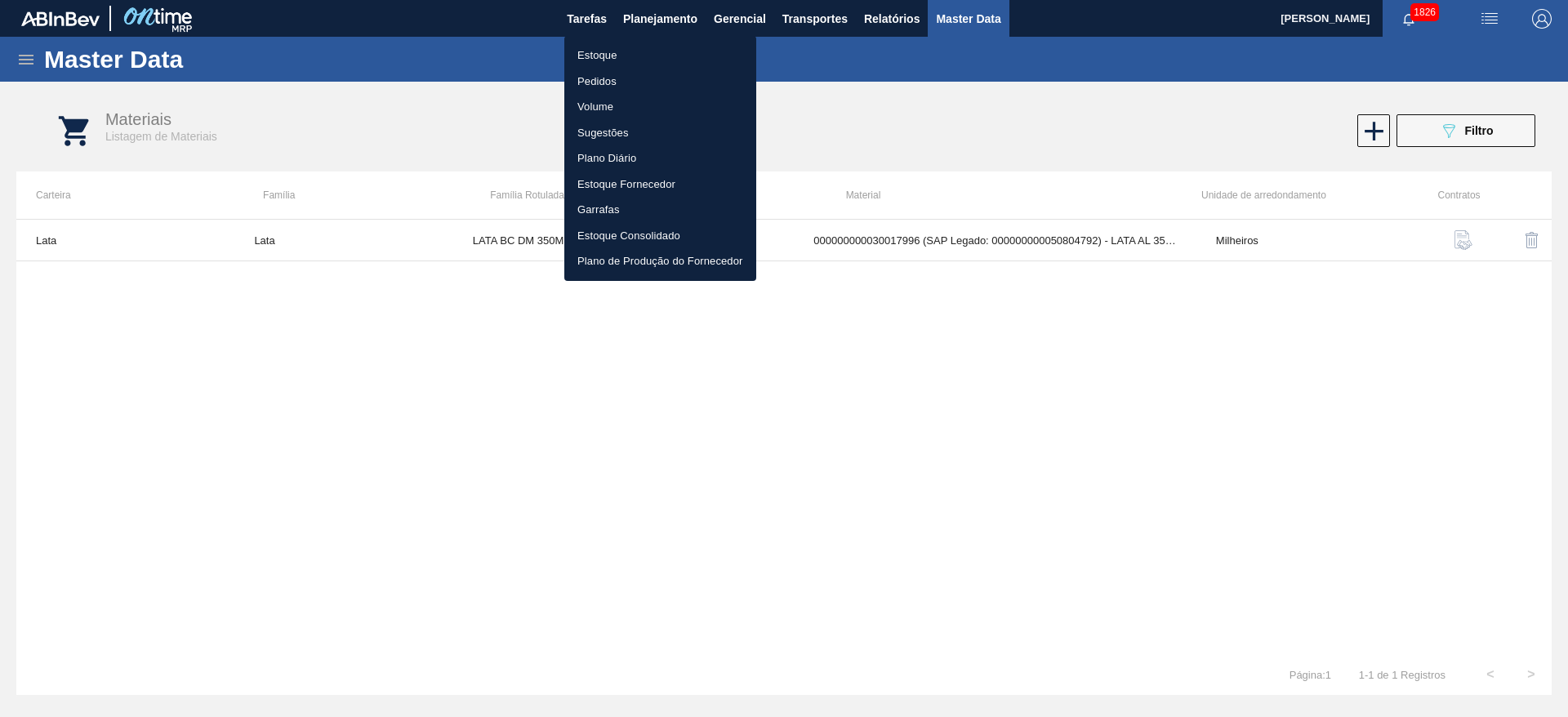
click at [29, 69] on div at bounding box center [784, 358] width 1568 height 717
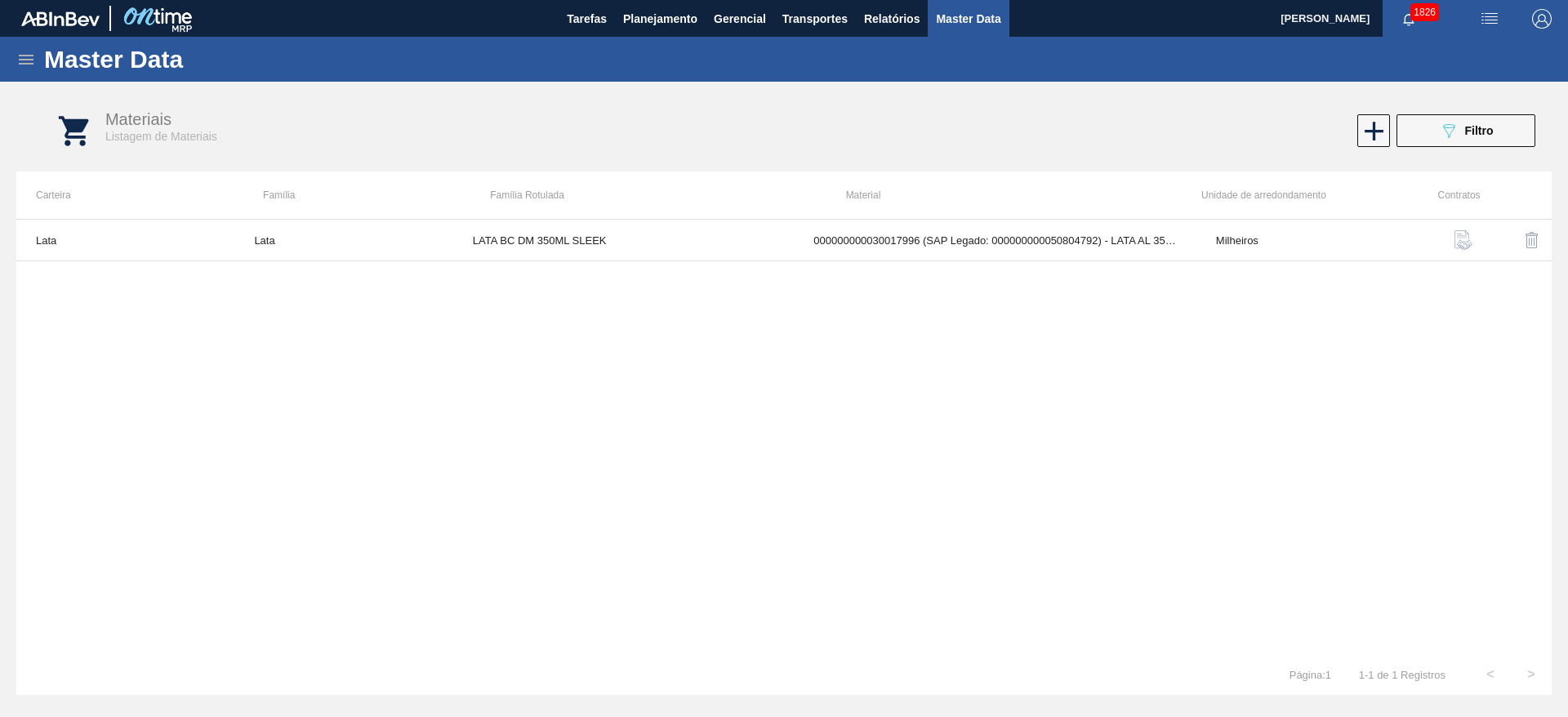
click at [21, 0] on body "Tarefas Planejamento Gerencial Transportes Relatórios Master Data BRUNO DE MELL…" at bounding box center [784, 0] width 1568 height 0
click at [26, 60] on icon at bounding box center [26, 60] width 15 height 10
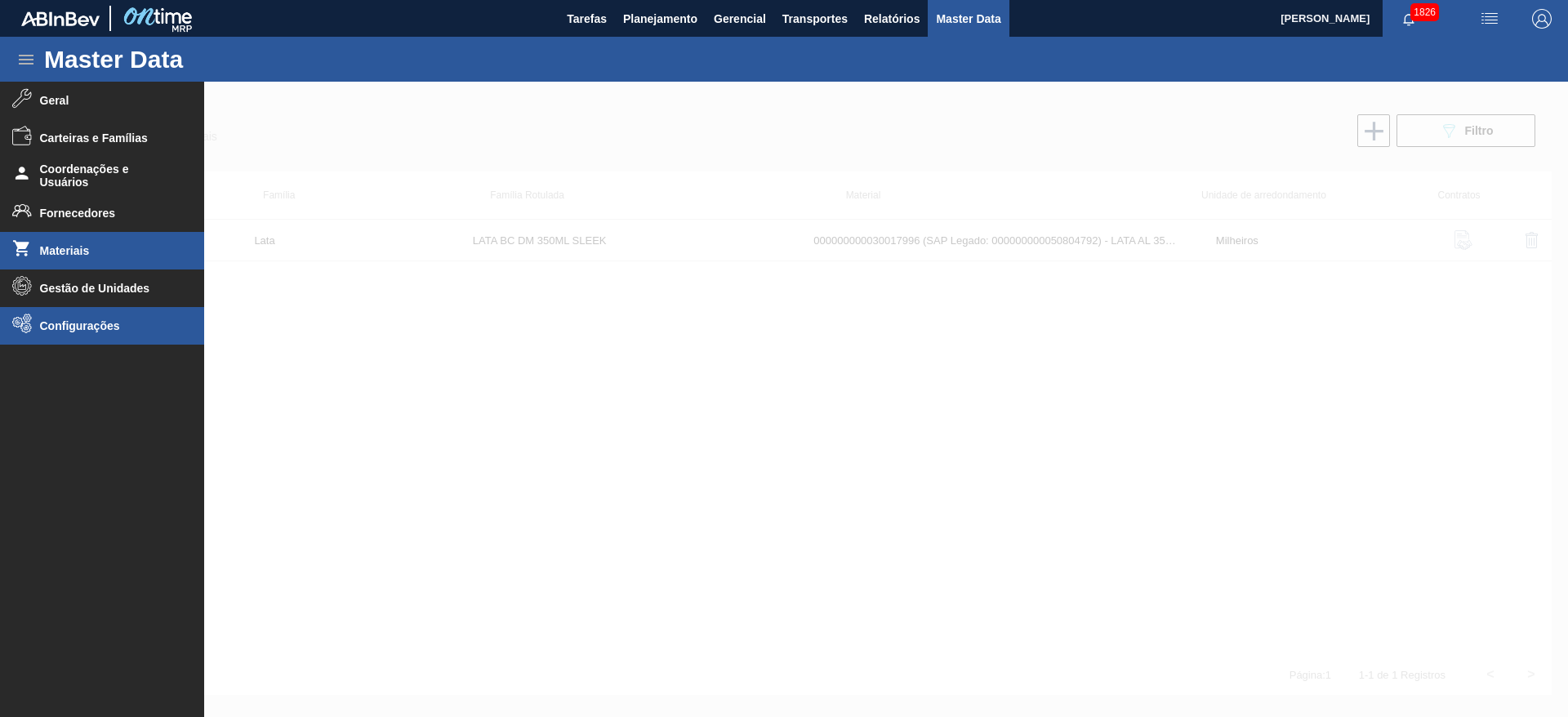
click at [75, 318] on li "Configurações" at bounding box center [102, 326] width 204 height 38
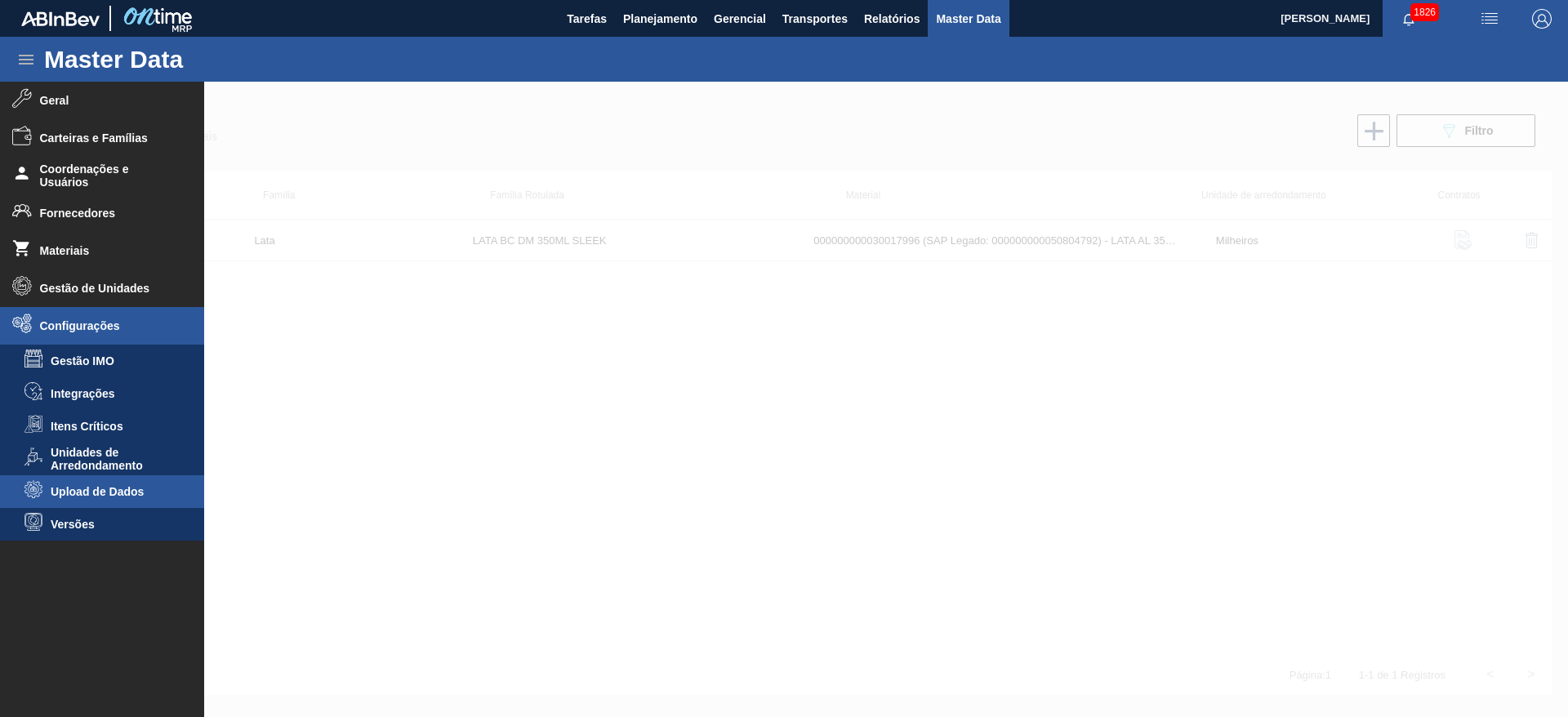
click at [115, 491] on span "Upload de Dados" at bounding box center [114, 491] width 126 height 13
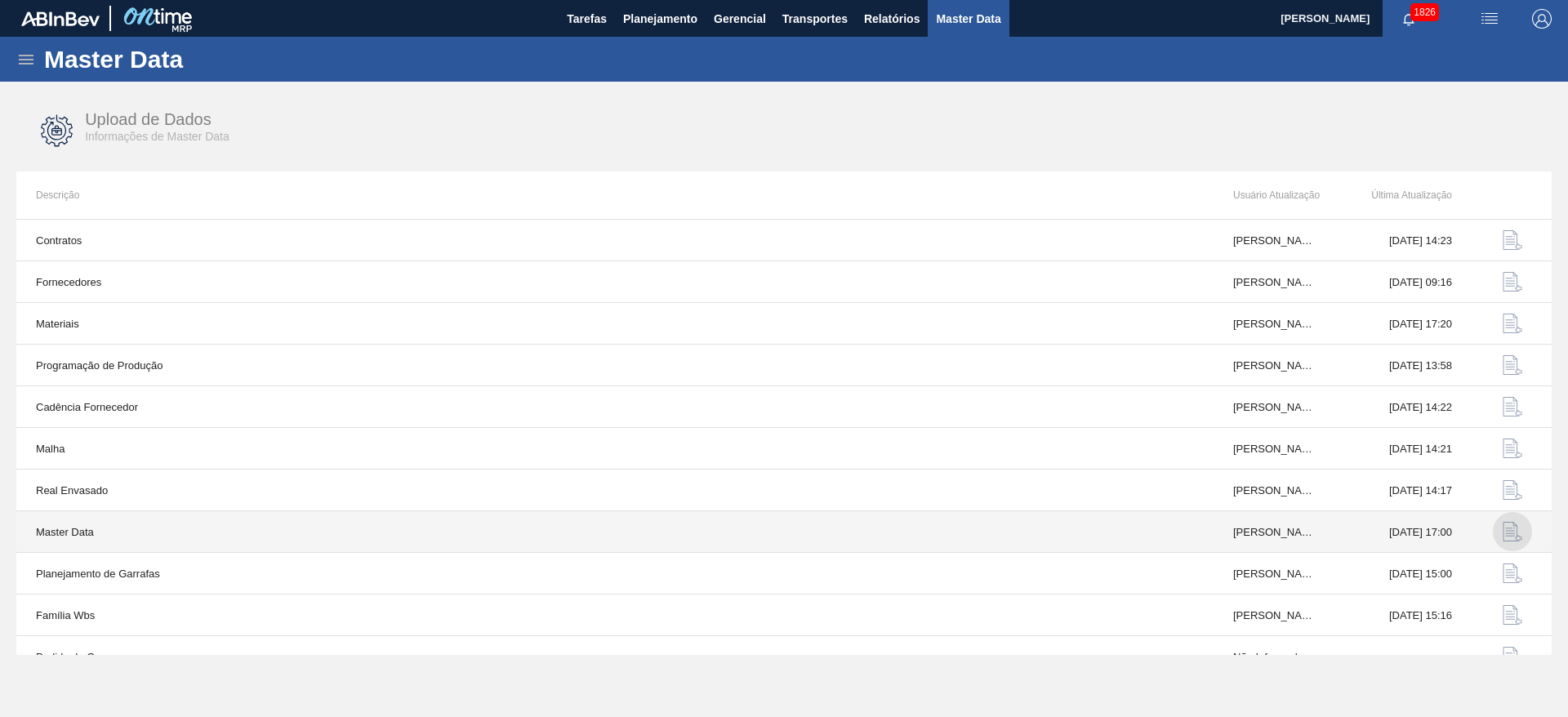
click at [1513, 536] on img "button" at bounding box center [1513, 532] width 20 height 20
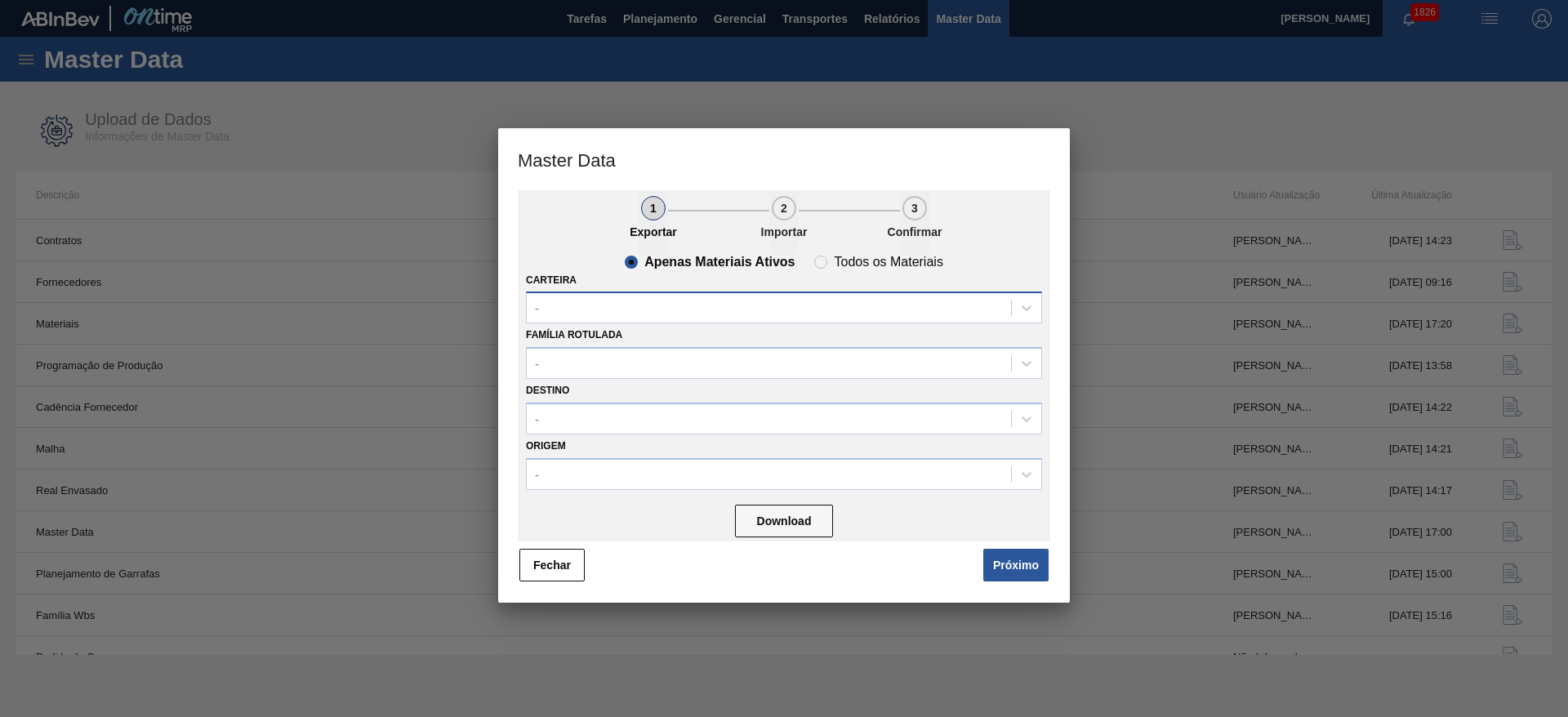
click at [643, 298] on div "-" at bounding box center [769, 308] width 484 height 24
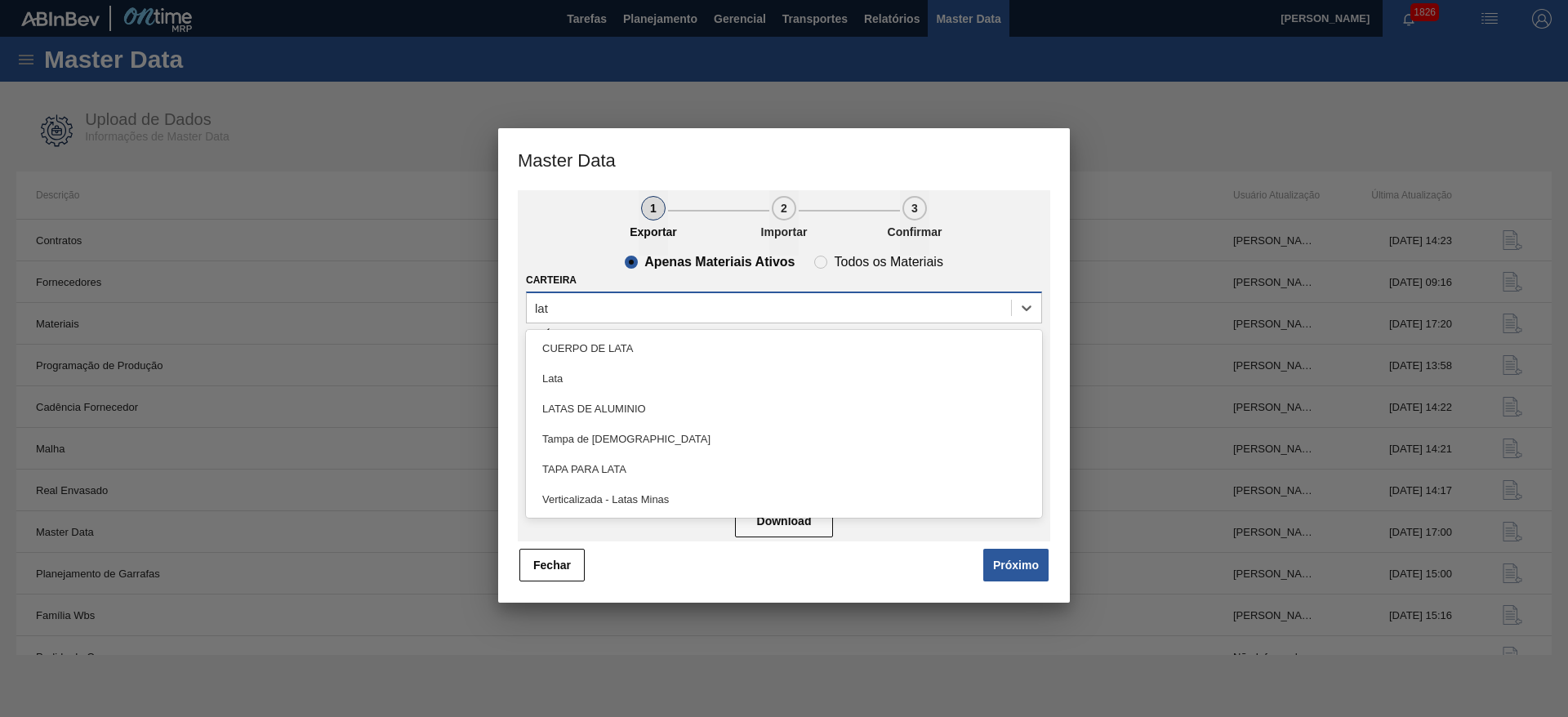
type input "lata"
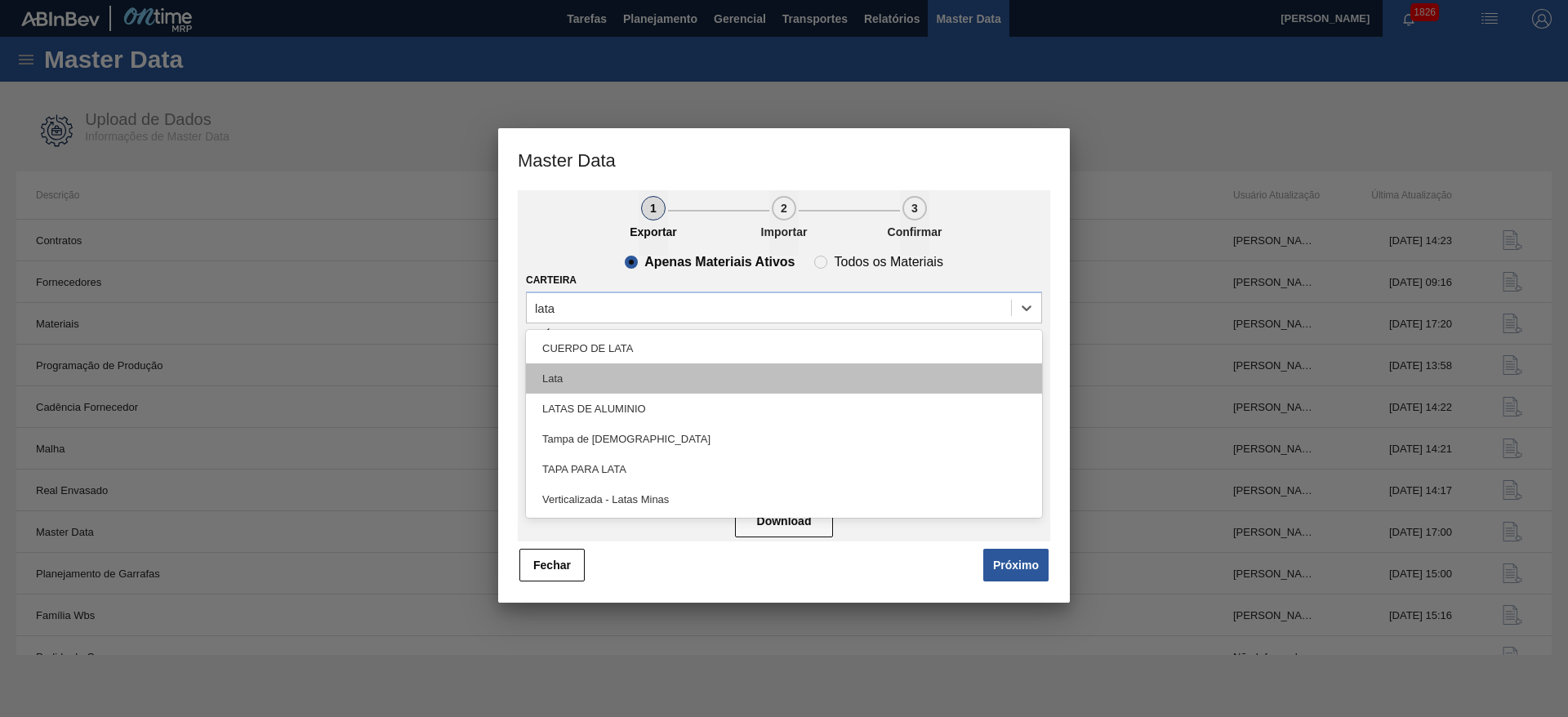
click at [604, 368] on div "Lata" at bounding box center [784, 378] width 516 height 30
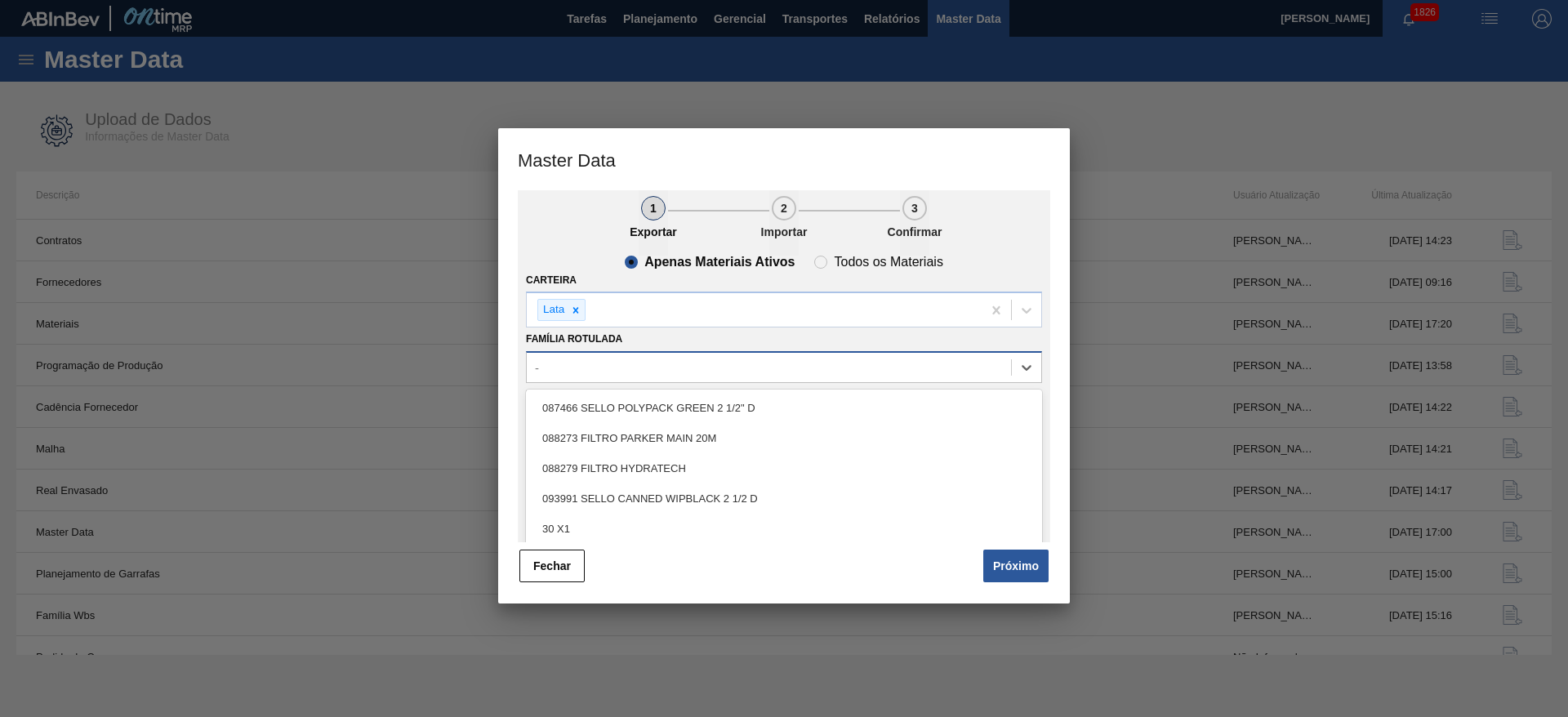
click at [616, 370] on div "-" at bounding box center [769, 367] width 484 height 24
type Rotulada "l"
click at [543, 234] on ul "1 Exportar 2 Importar 3 Confirmar" at bounding box center [784, 222] width 532 height 65
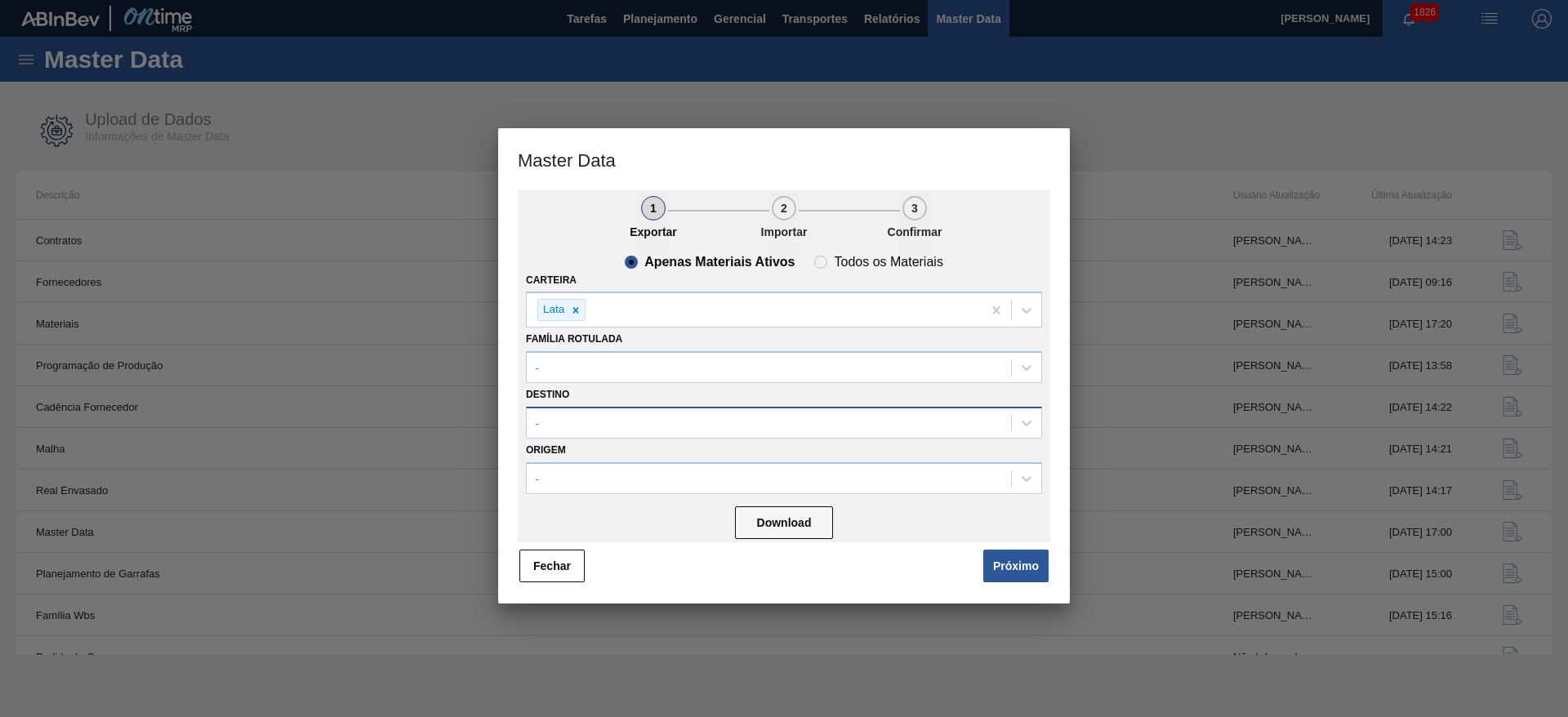
click at [609, 418] on div "-" at bounding box center [769, 423] width 484 height 24
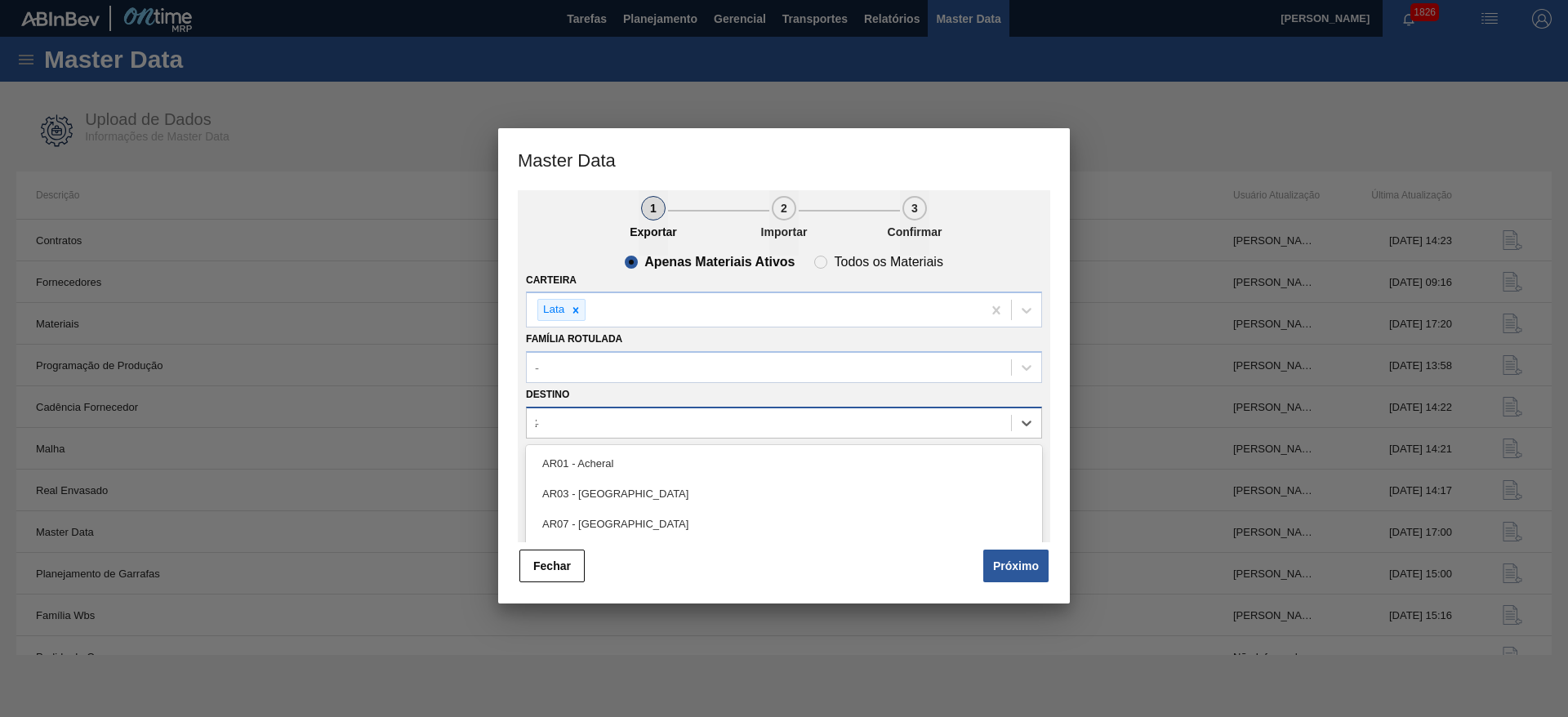
type input "21"
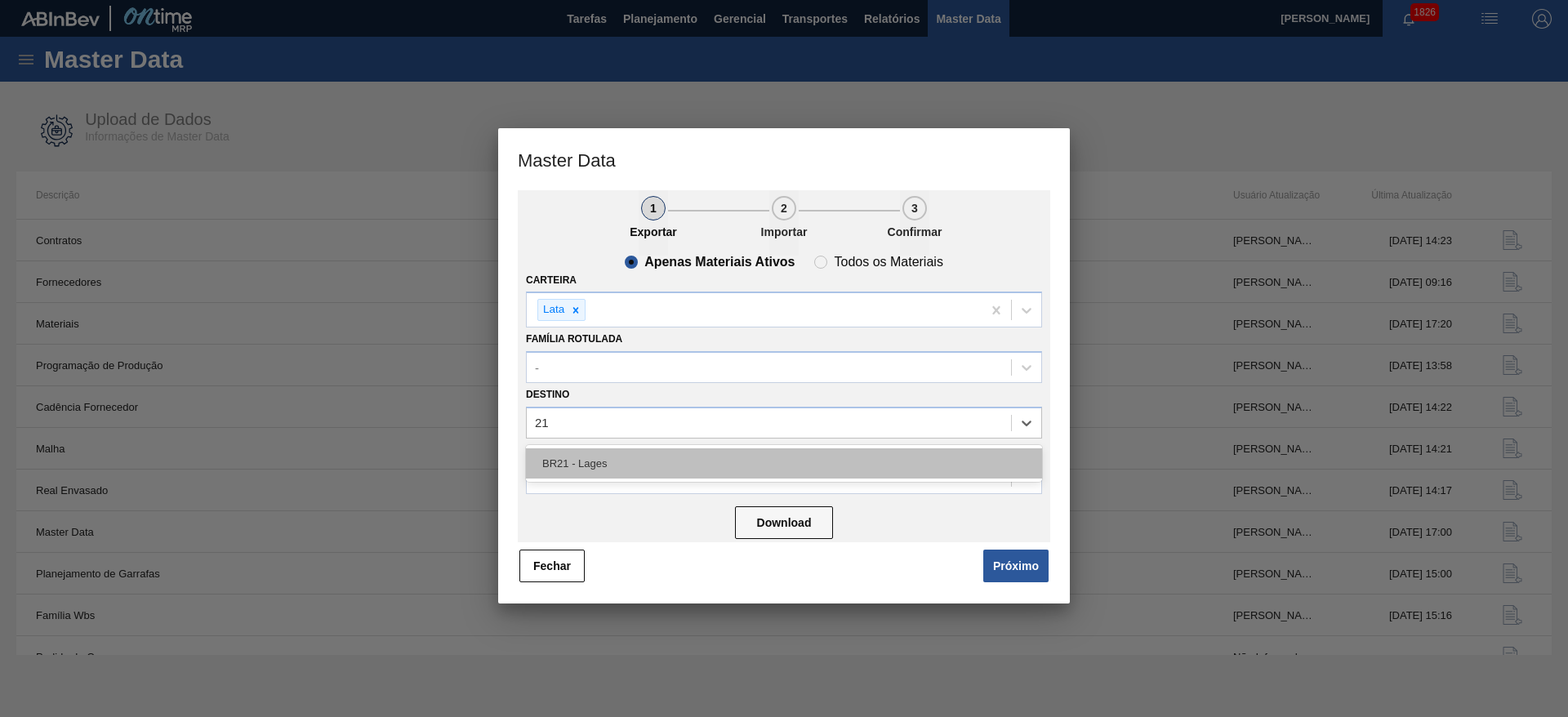
click at [610, 462] on div "BR21 - Lages" at bounding box center [784, 463] width 516 height 30
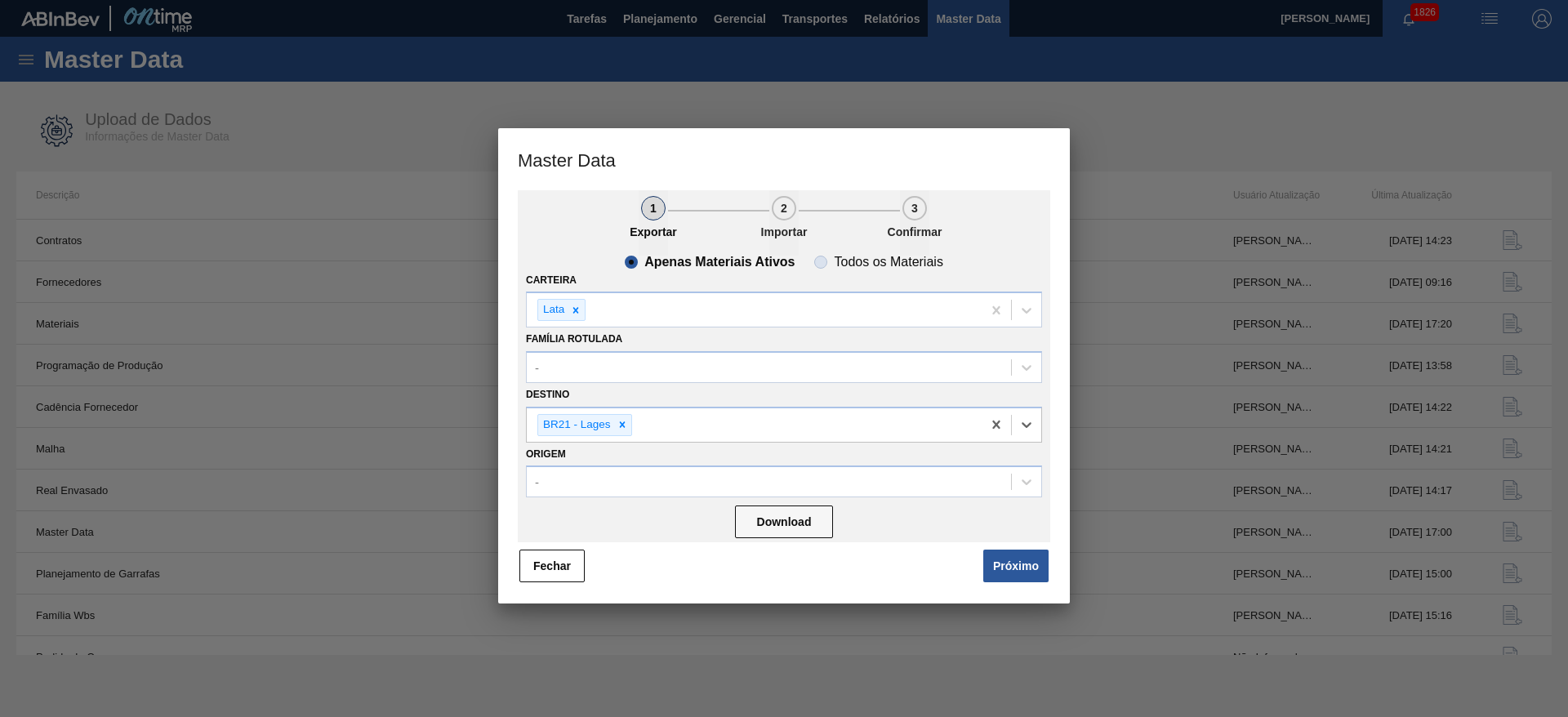
click at [823, 265] on span "Todos os Materiais" at bounding box center [878, 262] width 128 height 13
click at [823, 265] on input "Todos os Materiais" at bounding box center [821, 262] width 26 height 26
radio input "true"
radio input "false"
click at [808, 527] on button "Download" at bounding box center [784, 522] width 98 height 33
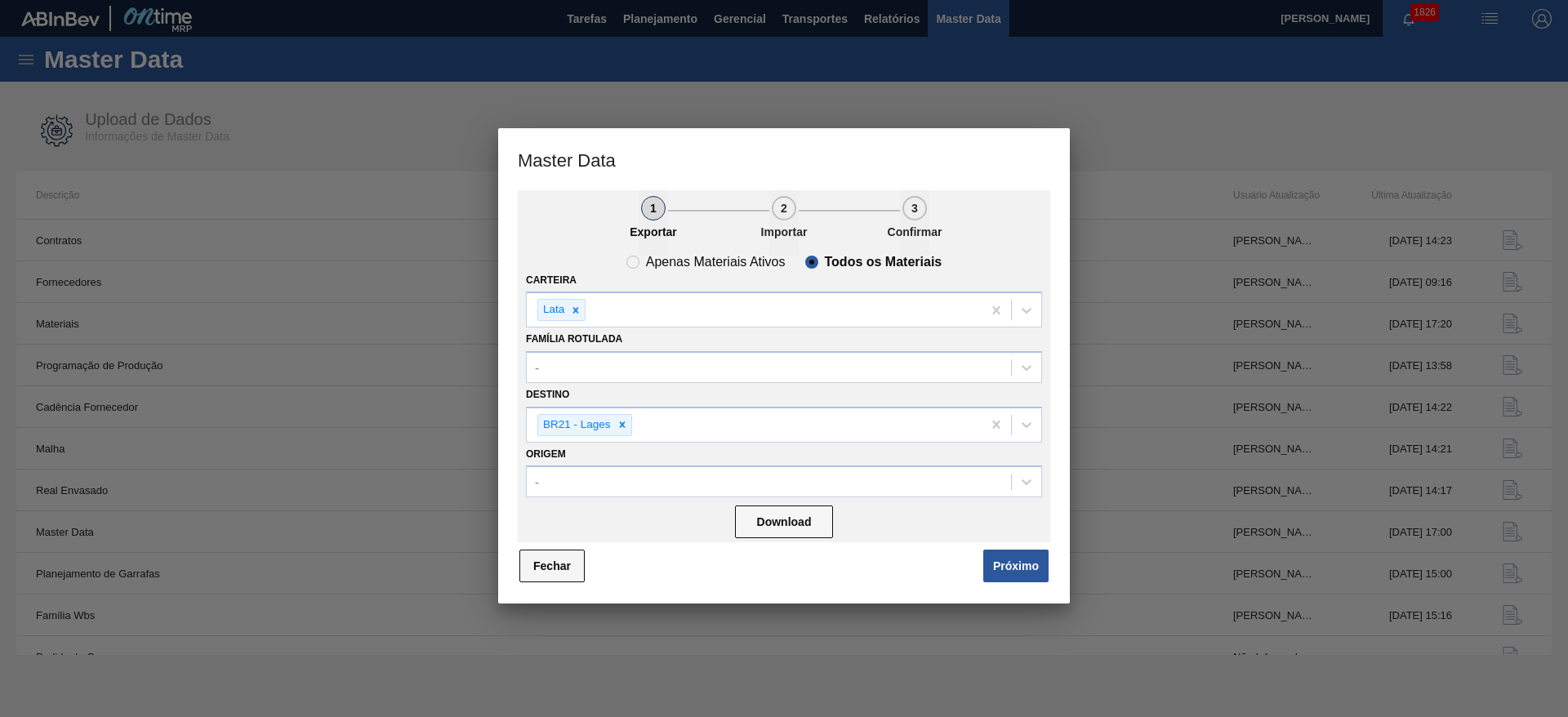
click at [560, 562] on button "Fechar" at bounding box center [551, 566] width 65 height 33
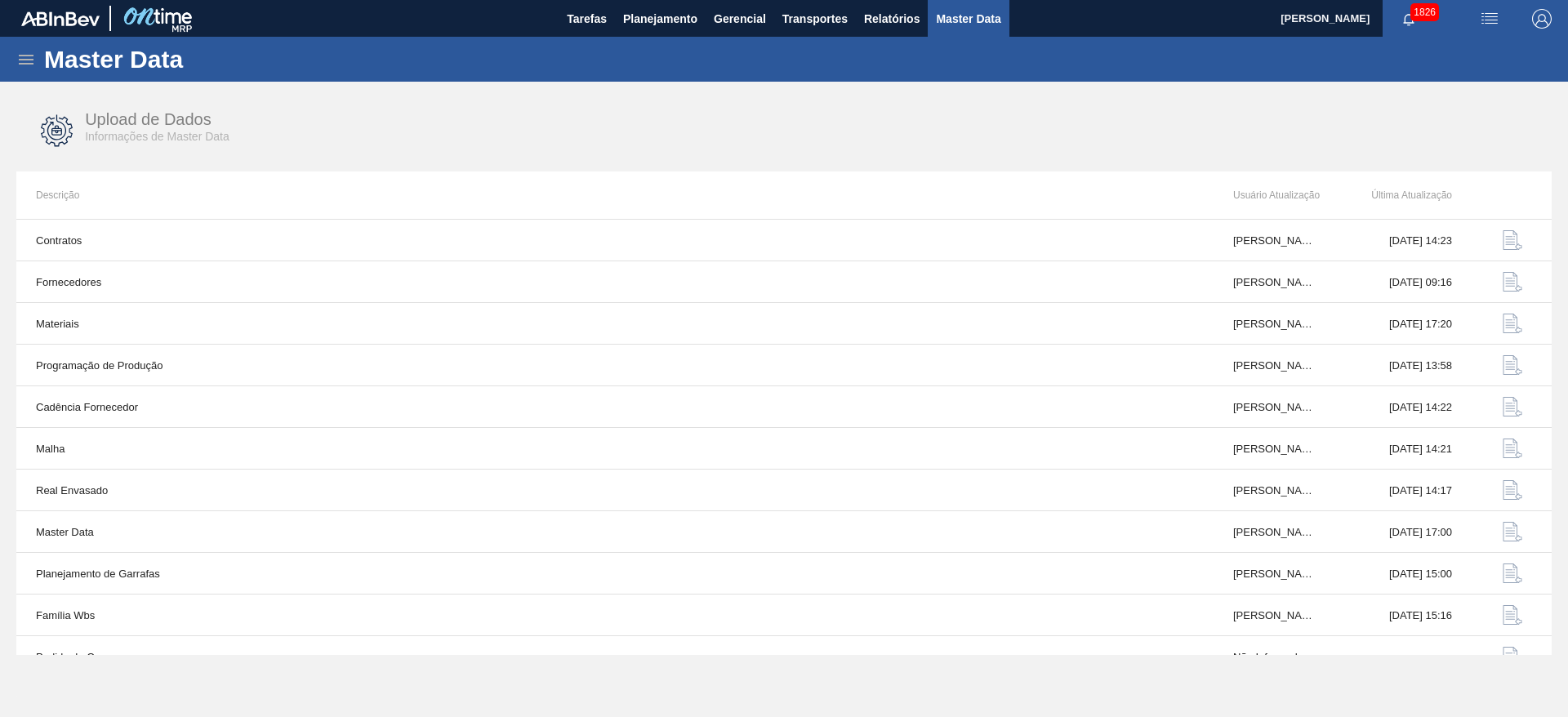
click at [962, 14] on span "Master Data" at bounding box center [968, 19] width 65 height 20
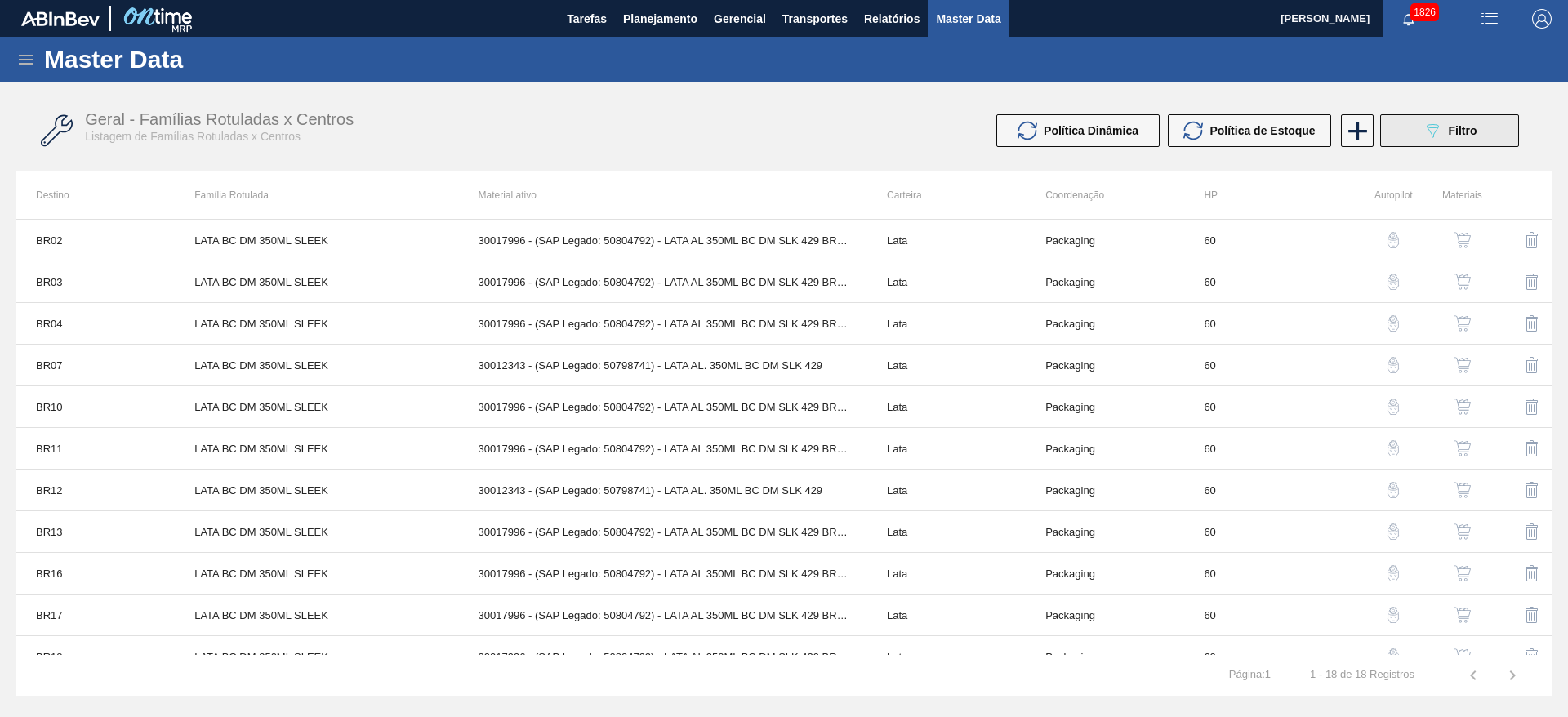
click at [1468, 140] on button "089F7B8B-B2A5-4AFE-B5C0-19BA573D28AC Filtro" at bounding box center [1449, 130] width 139 height 33
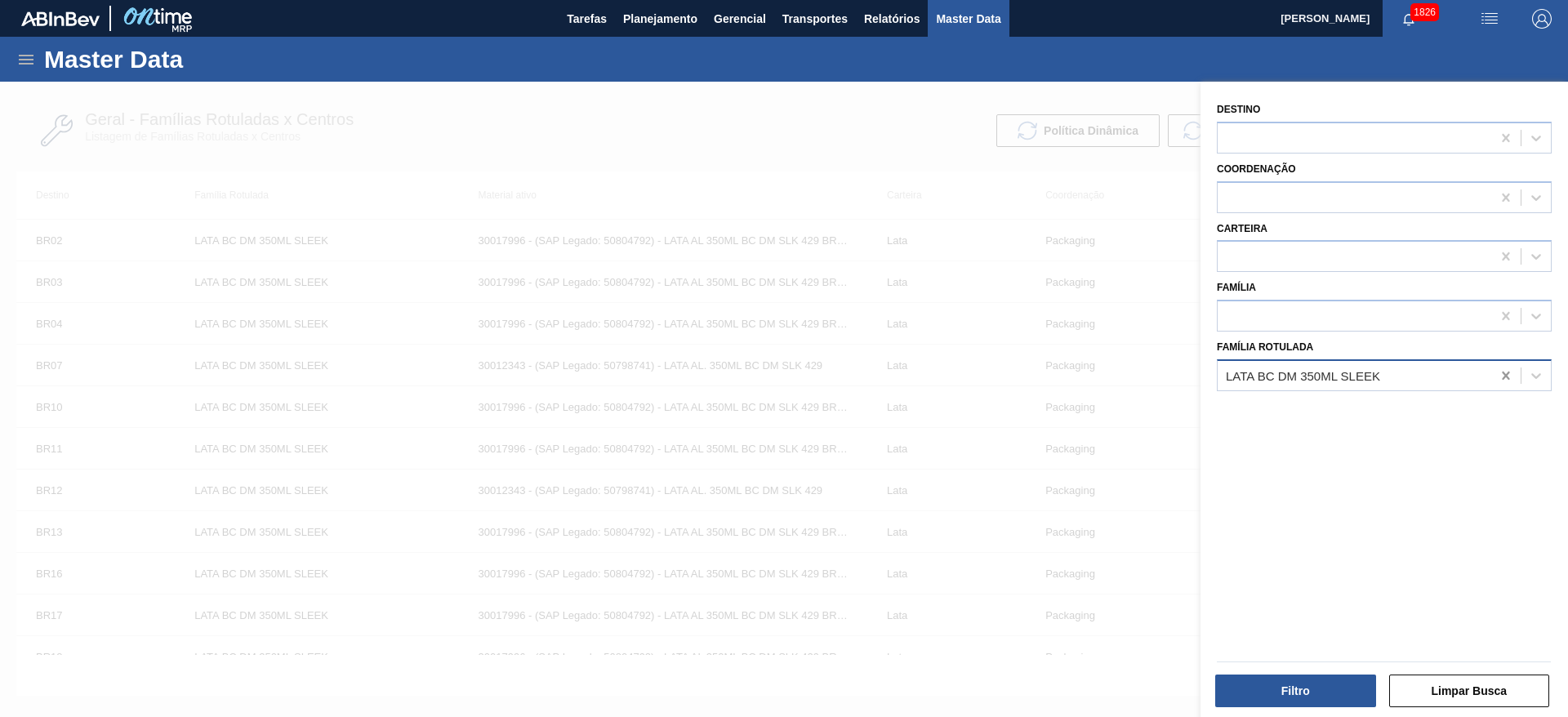
click at [1503, 374] on icon at bounding box center [1505, 376] width 7 height 8
paste Rotulada "LATA 350ML BC DM SLK 429 BRILHO"
type Rotulada "LATA 350ML BC DM SLK 429 BRILHO"
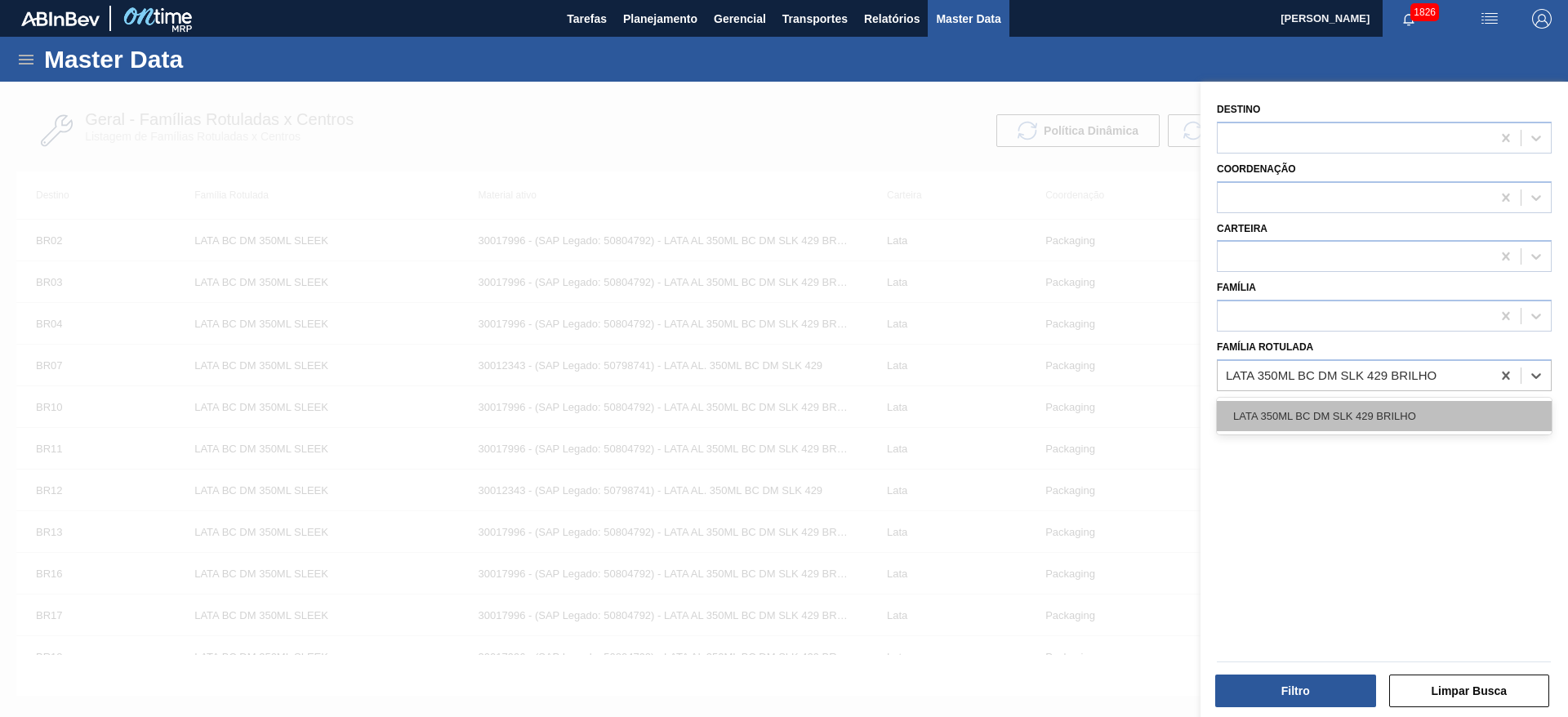
click at [1413, 409] on div "LATA 350ML BC DM SLK 429 BRILHO" at bounding box center [1384, 416] width 335 height 30
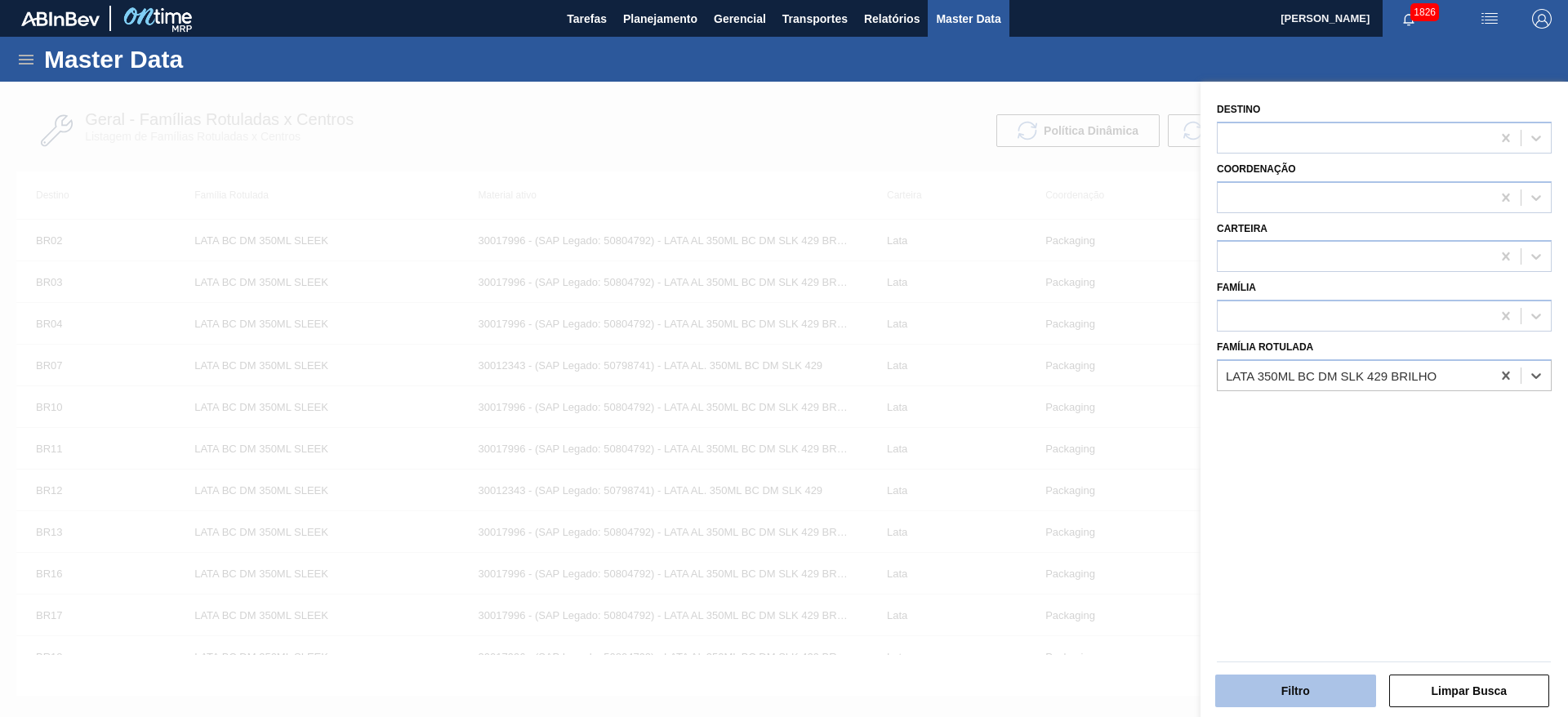
click at [1319, 683] on button "Filtro" at bounding box center [1295, 691] width 161 height 33
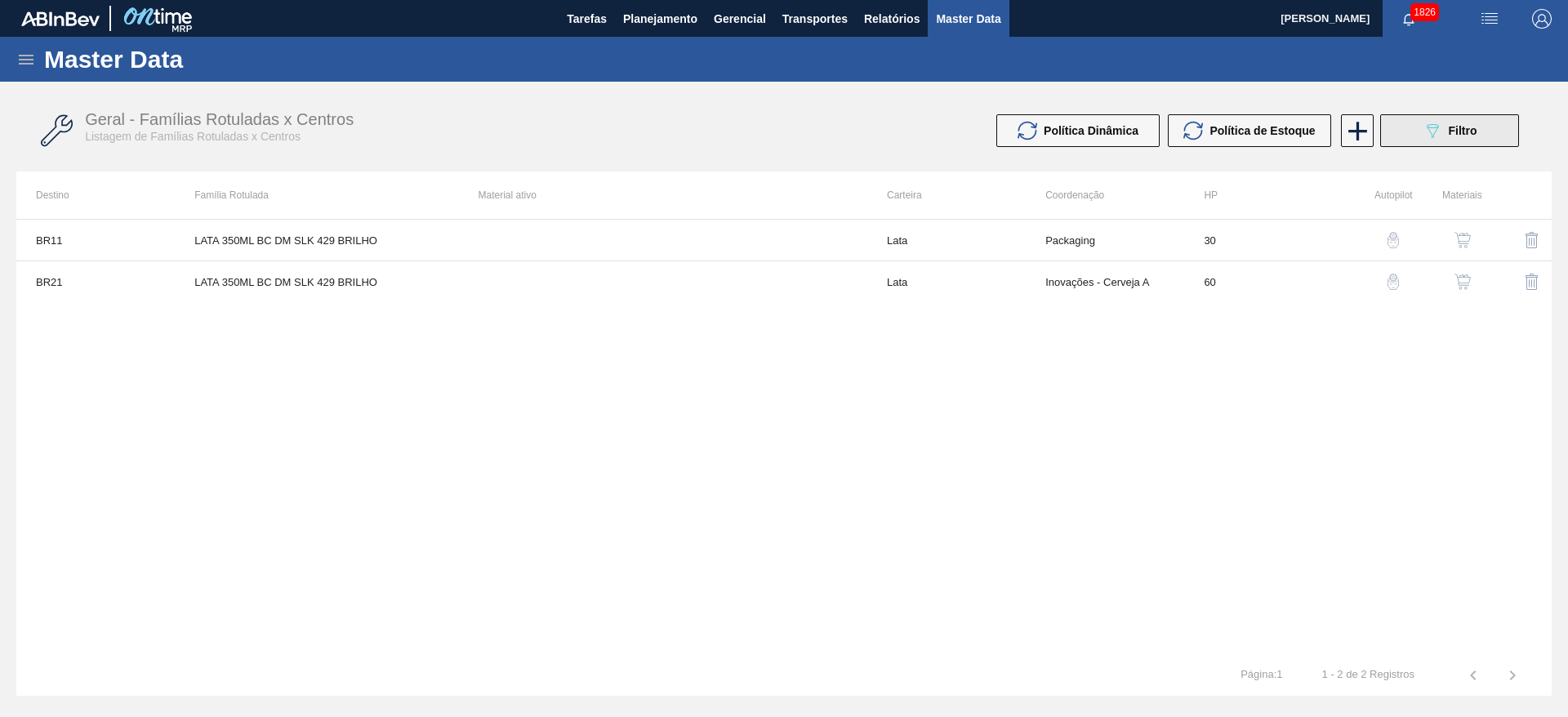
click at [1421, 135] on button "089F7B8B-B2A5-4AFE-B5C0-19BA573D28AC Filtro" at bounding box center [1449, 130] width 139 height 33
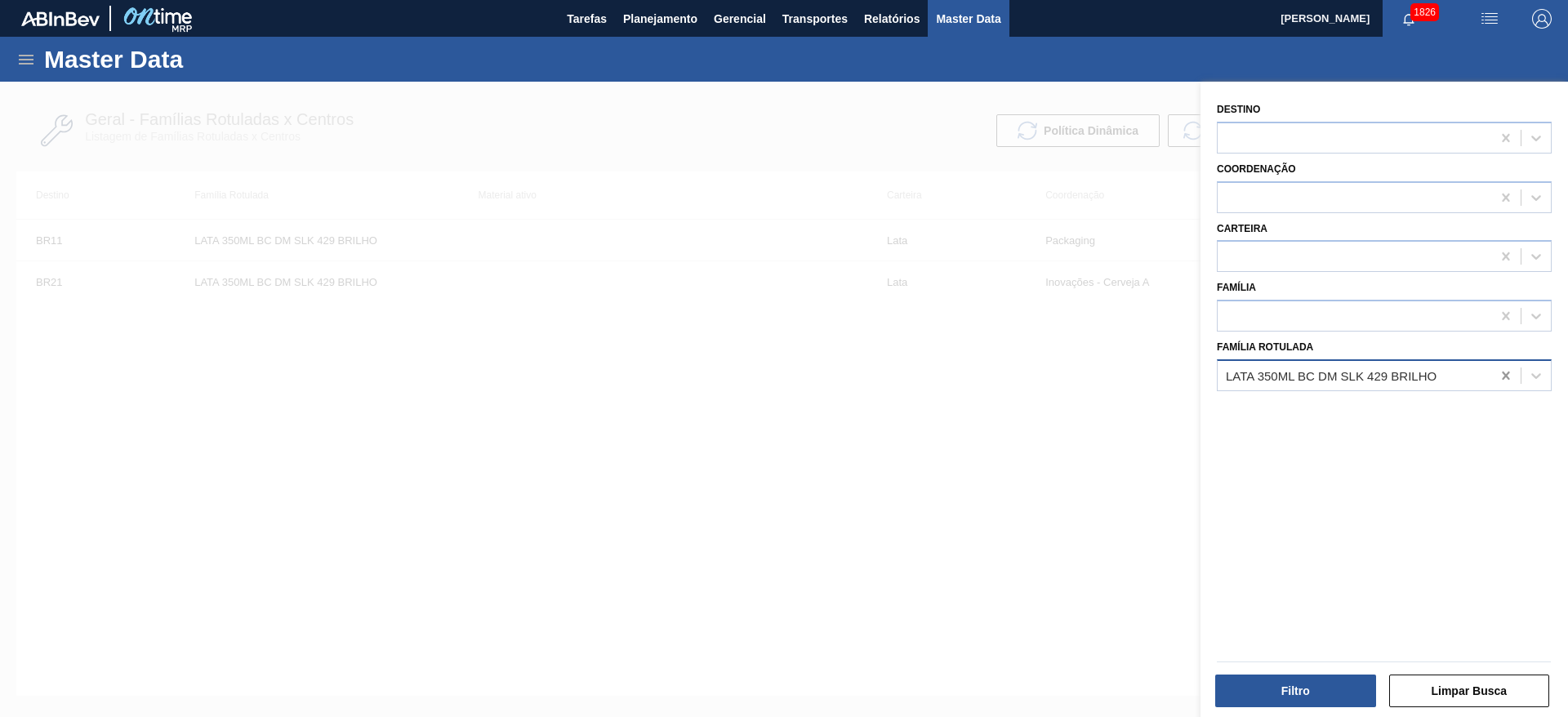
click at [1507, 376] on icon at bounding box center [1506, 375] width 16 height 16
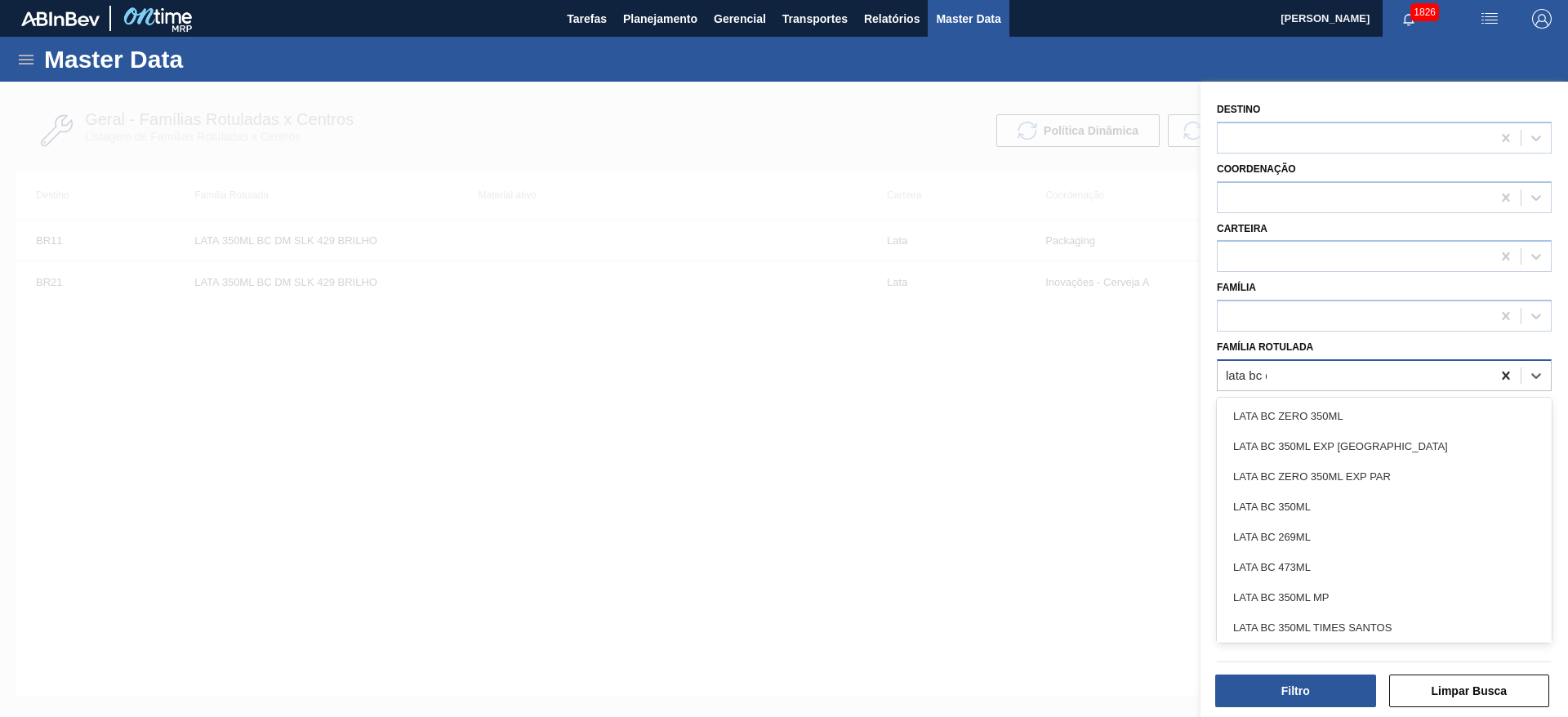
type Rotulada "lata bc dm"
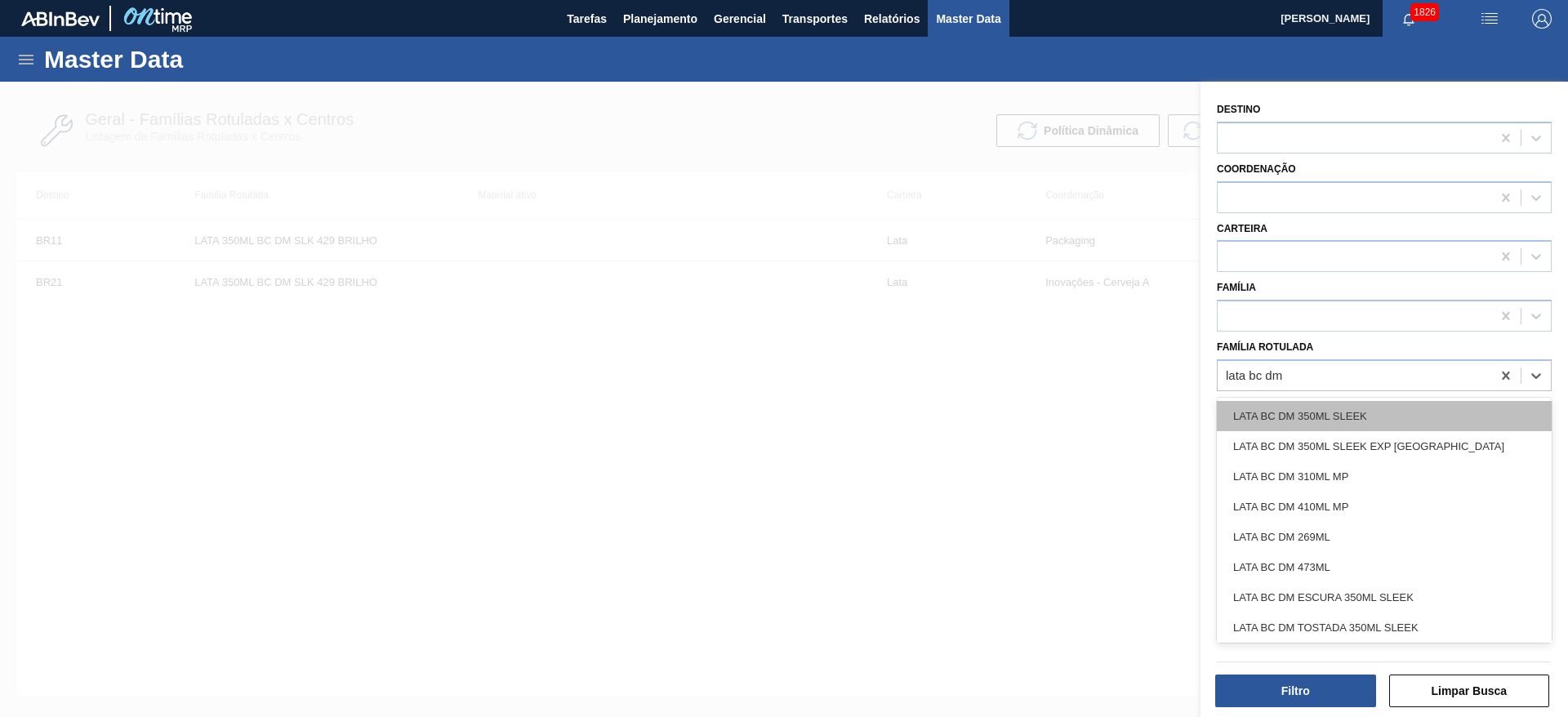
click at [1307, 412] on div "LATA BC DM 350ML SLEEK" at bounding box center [1384, 416] width 335 height 30
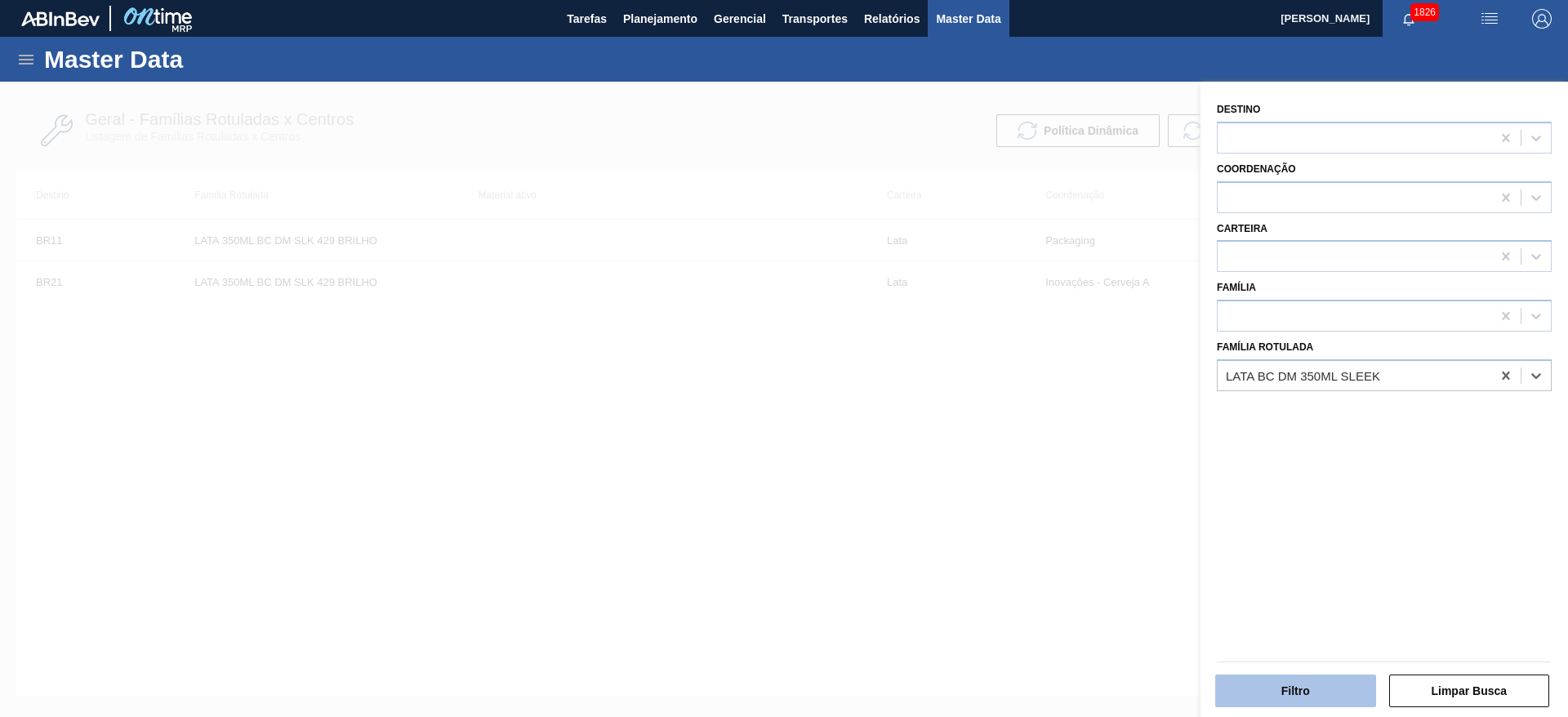
click at [1322, 683] on button "Filtro" at bounding box center [1295, 691] width 161 height 33
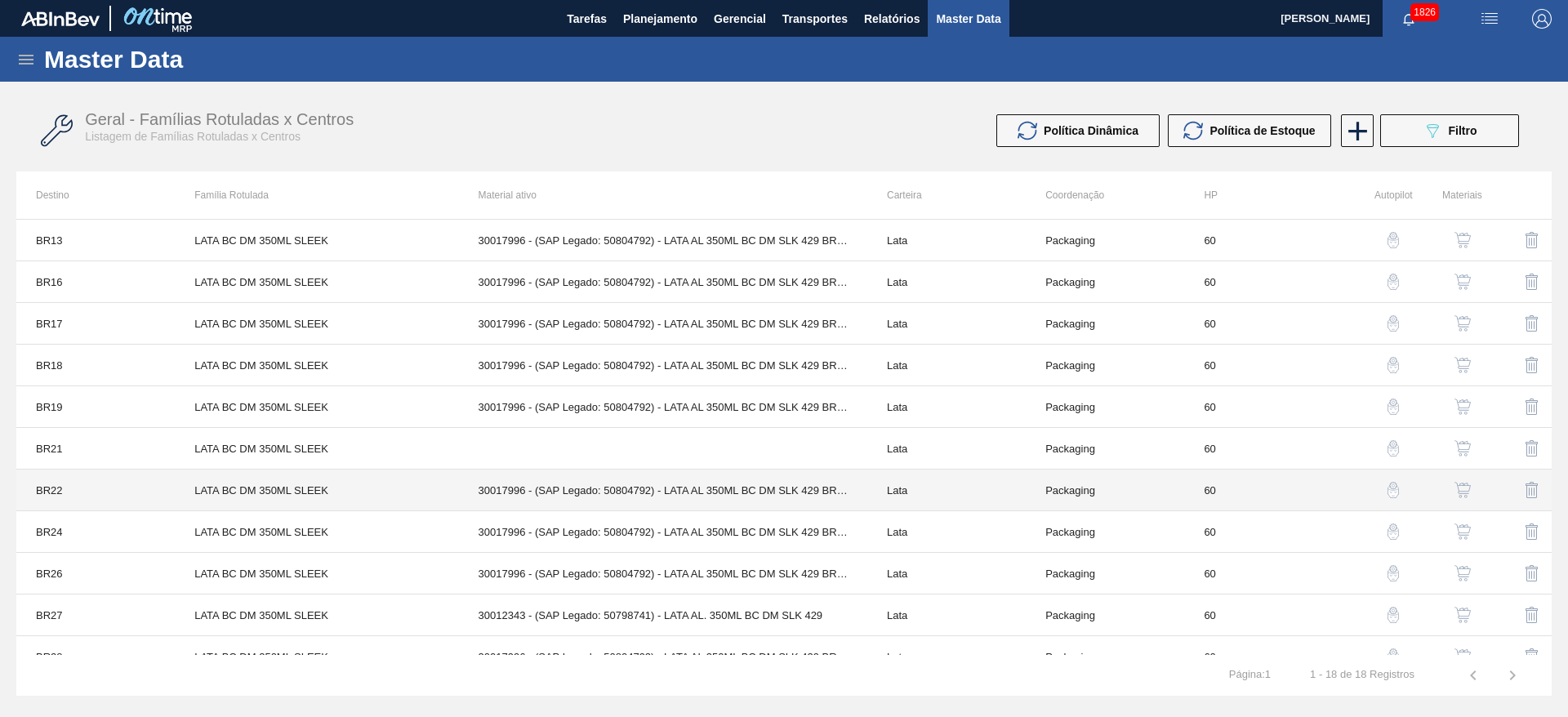
scroll to position [314, 0]
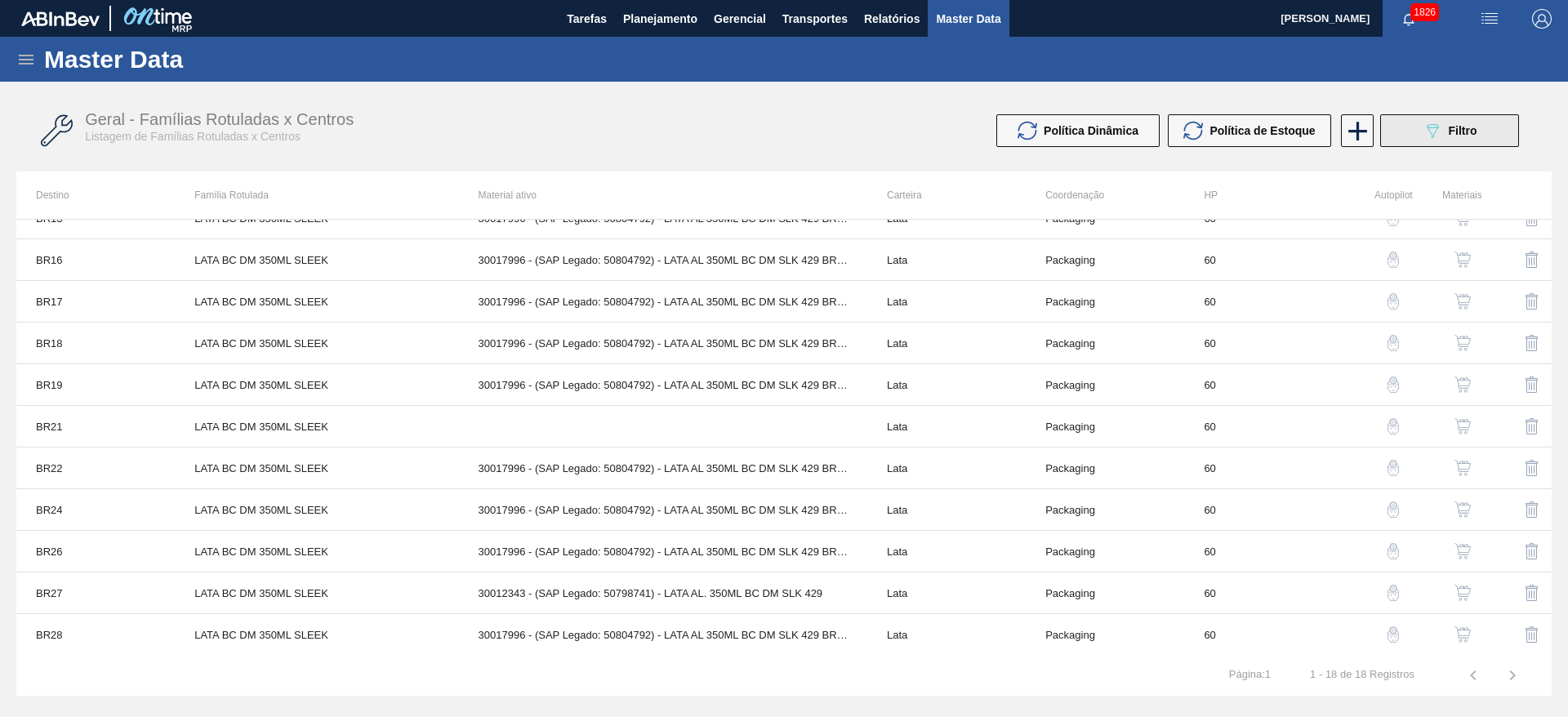
click at [1458, 132] on span "Filtro" at bounding box center [1463, 130] width 29 height 13
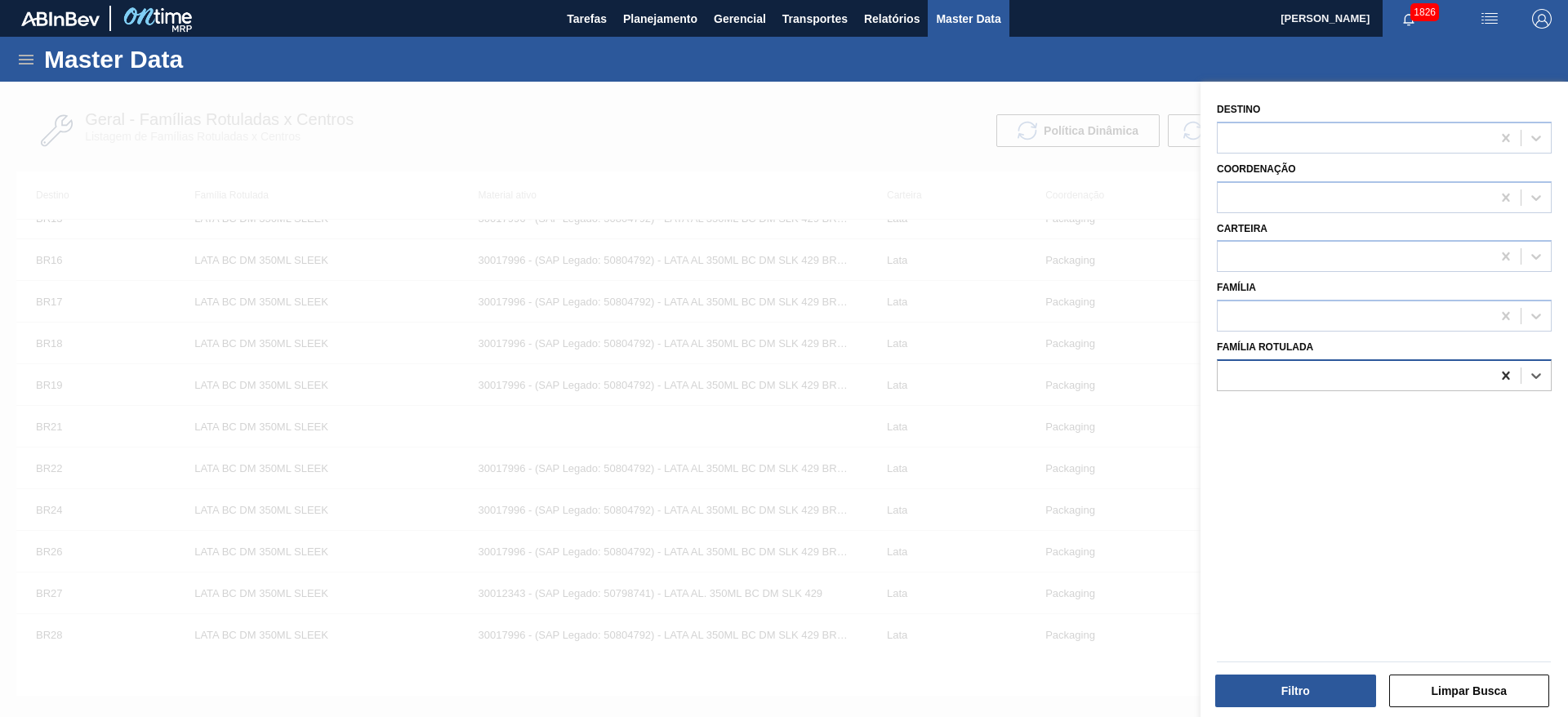
click at [1507, 373] on icon at bounding box center [1506, 375] width 16 height 16
paste Rotulada "LATA 350ML BC DM SLK 429 BRILHO"
type Rotulada "LATA 350ML BC DM SLK 429 BRILHO"
click at [1264, 699] on button "Filtro" at bounding box center [1295, 691] width 161 height 33
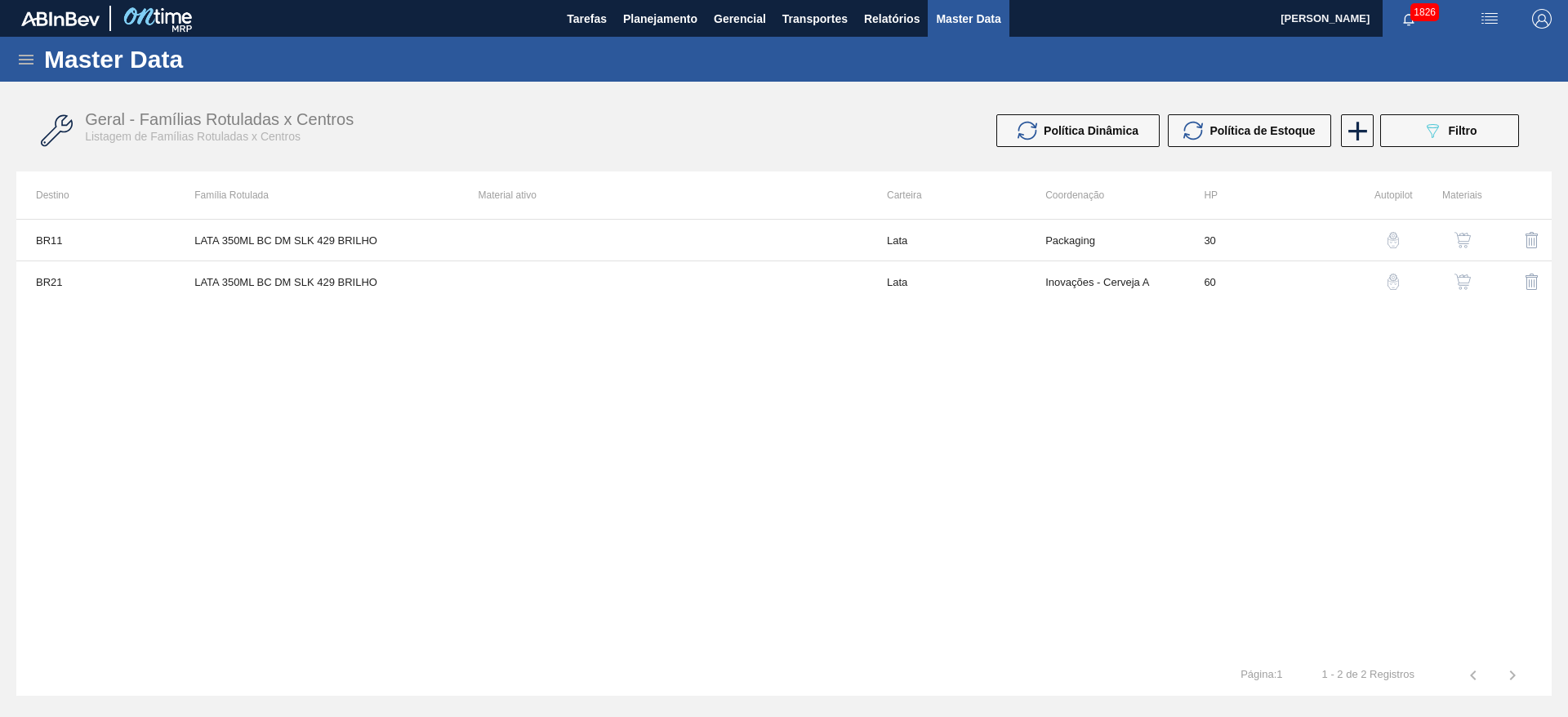
scroll to position [0, 0]
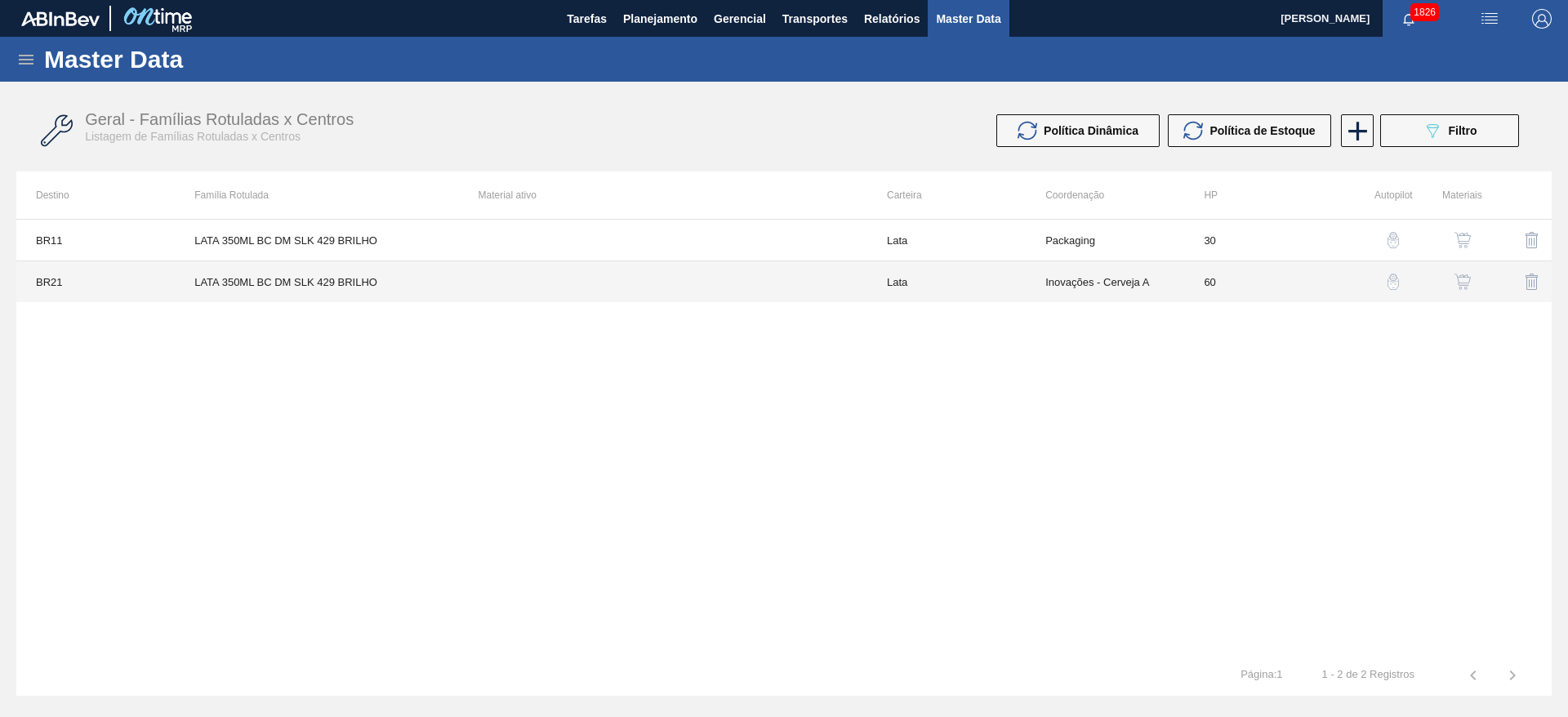
click at [693, 288] on td at bounding box center [663, 282] width 408 height 42
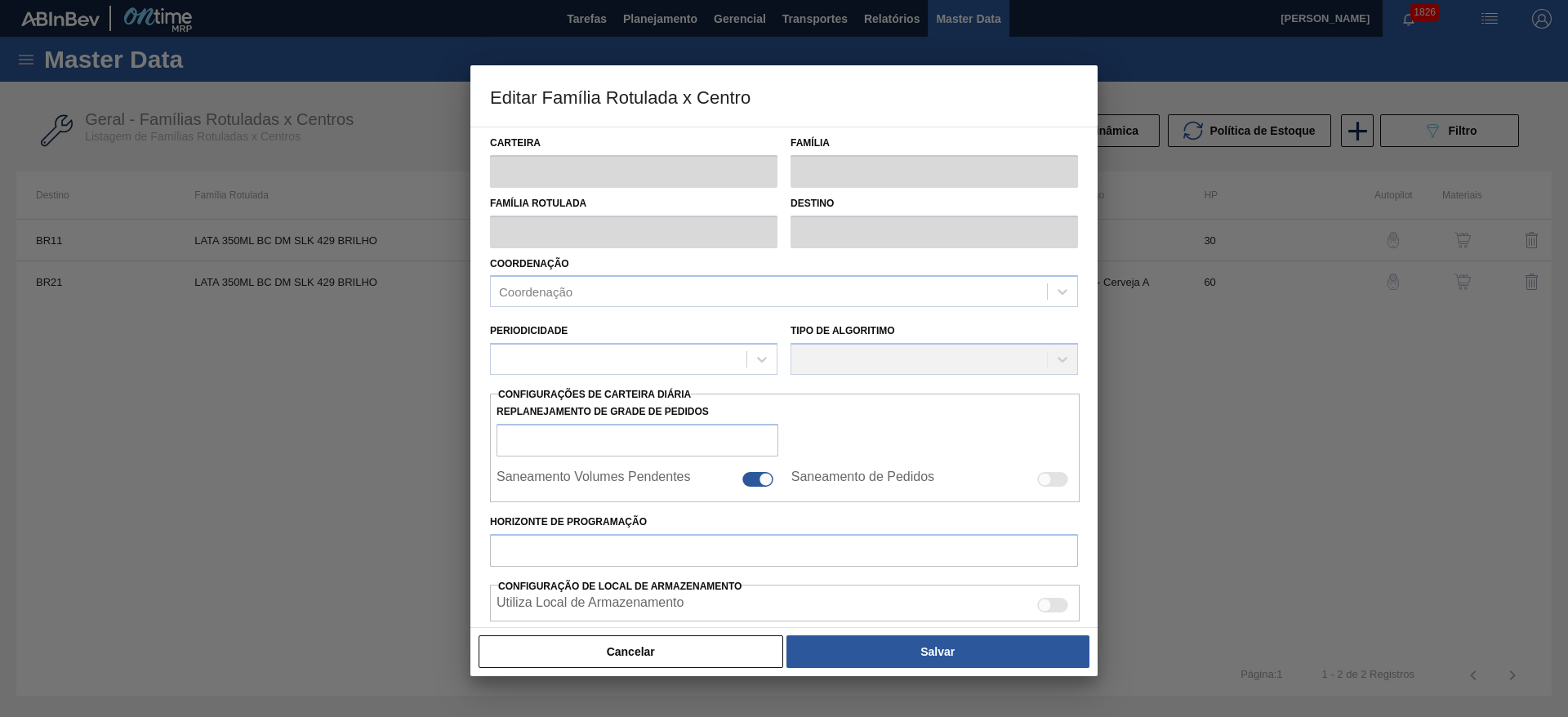
type input "Lata"
type input "LATA 350ML BC DM SLK 429 BRILHO"
type input "BR21 - Lages"
type input "60"
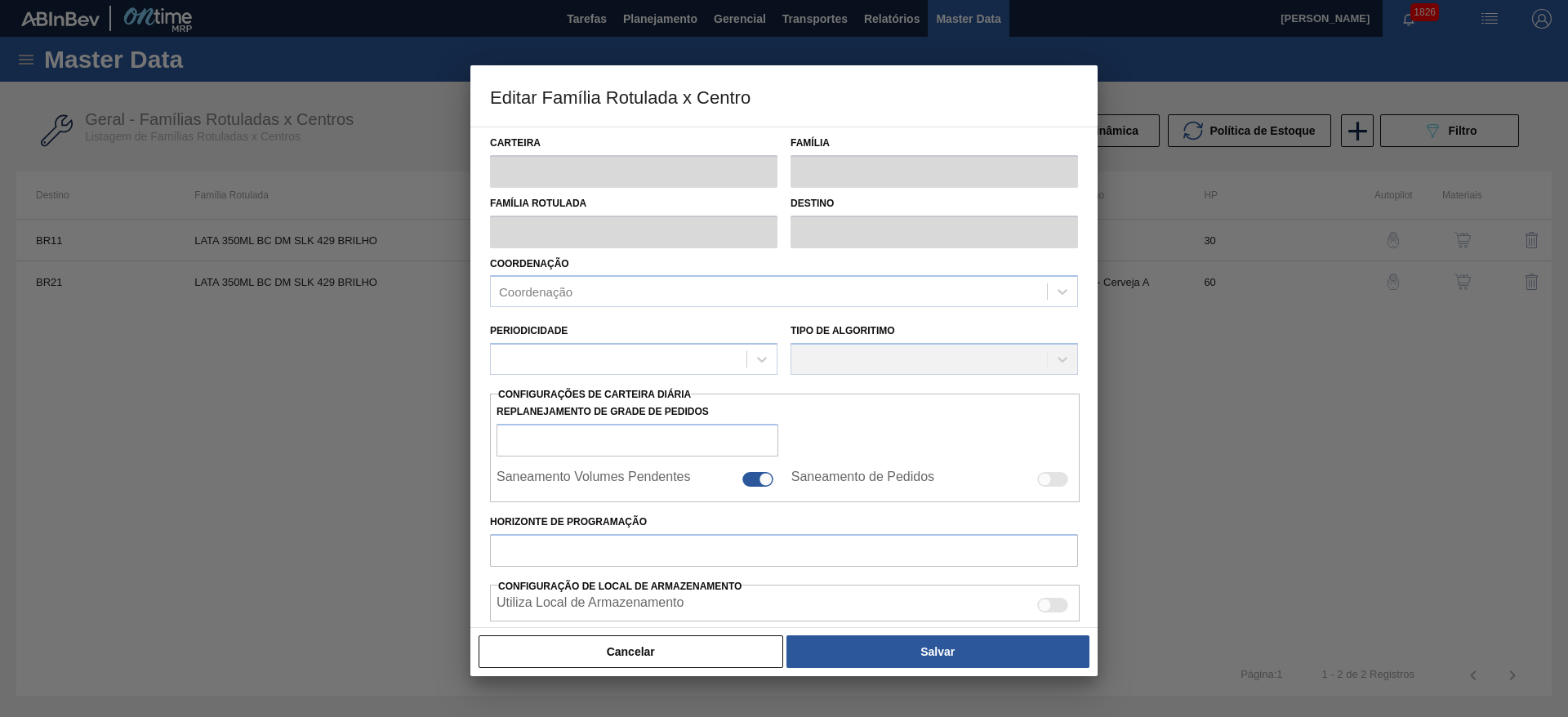
type input "0"
type input "100"
type input "0,000"
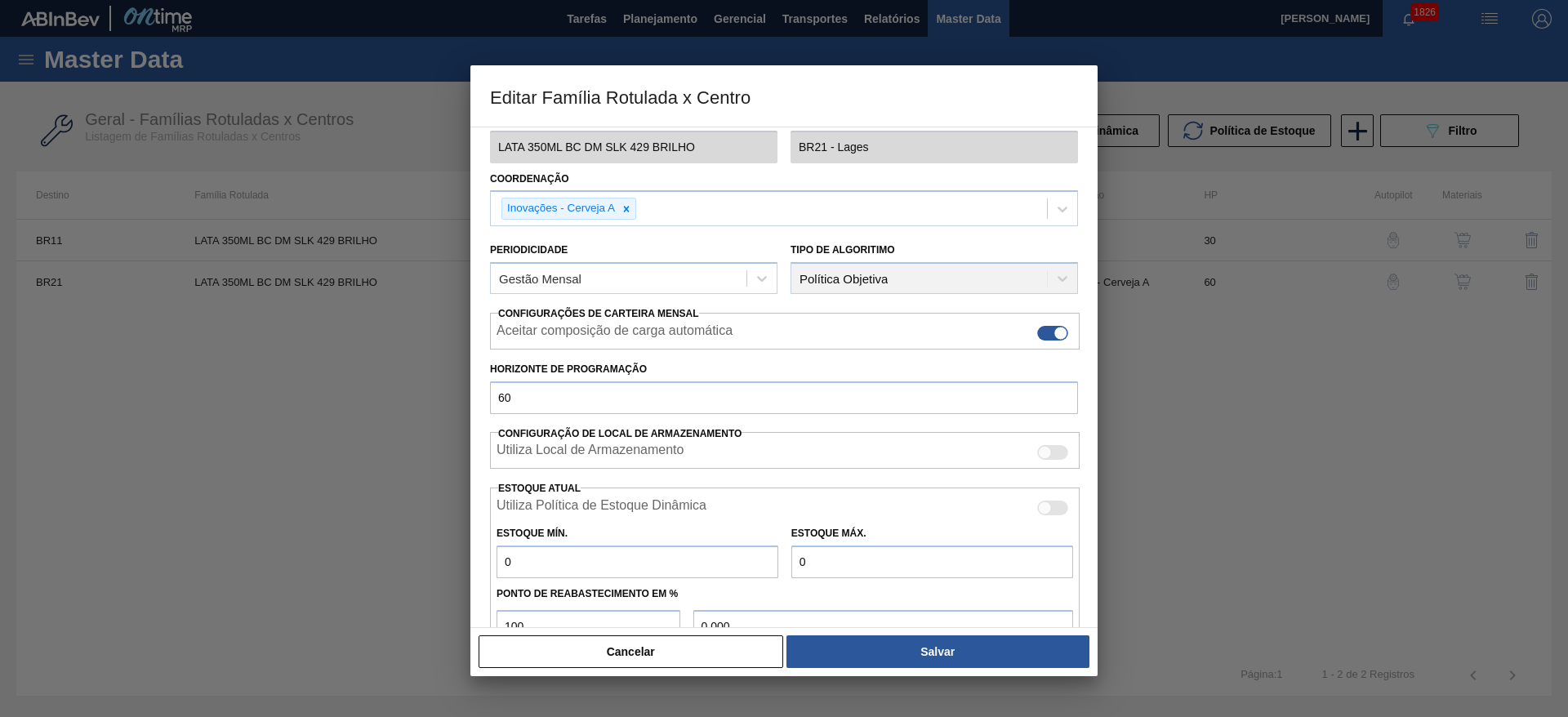
scroll to position [122, 0]
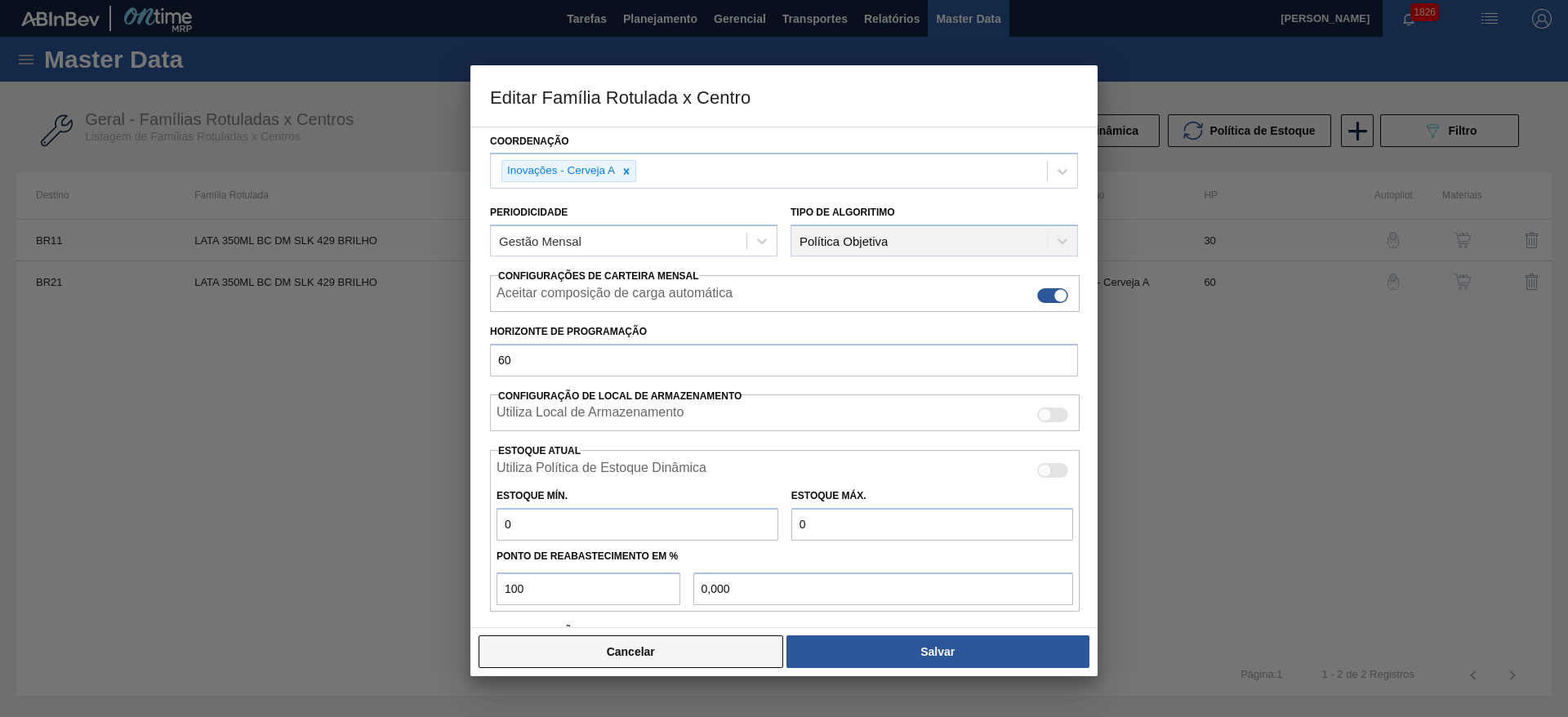
click at [640, 650] on button "Cancelar" at bounding box center [631, 651] width 305 height 33
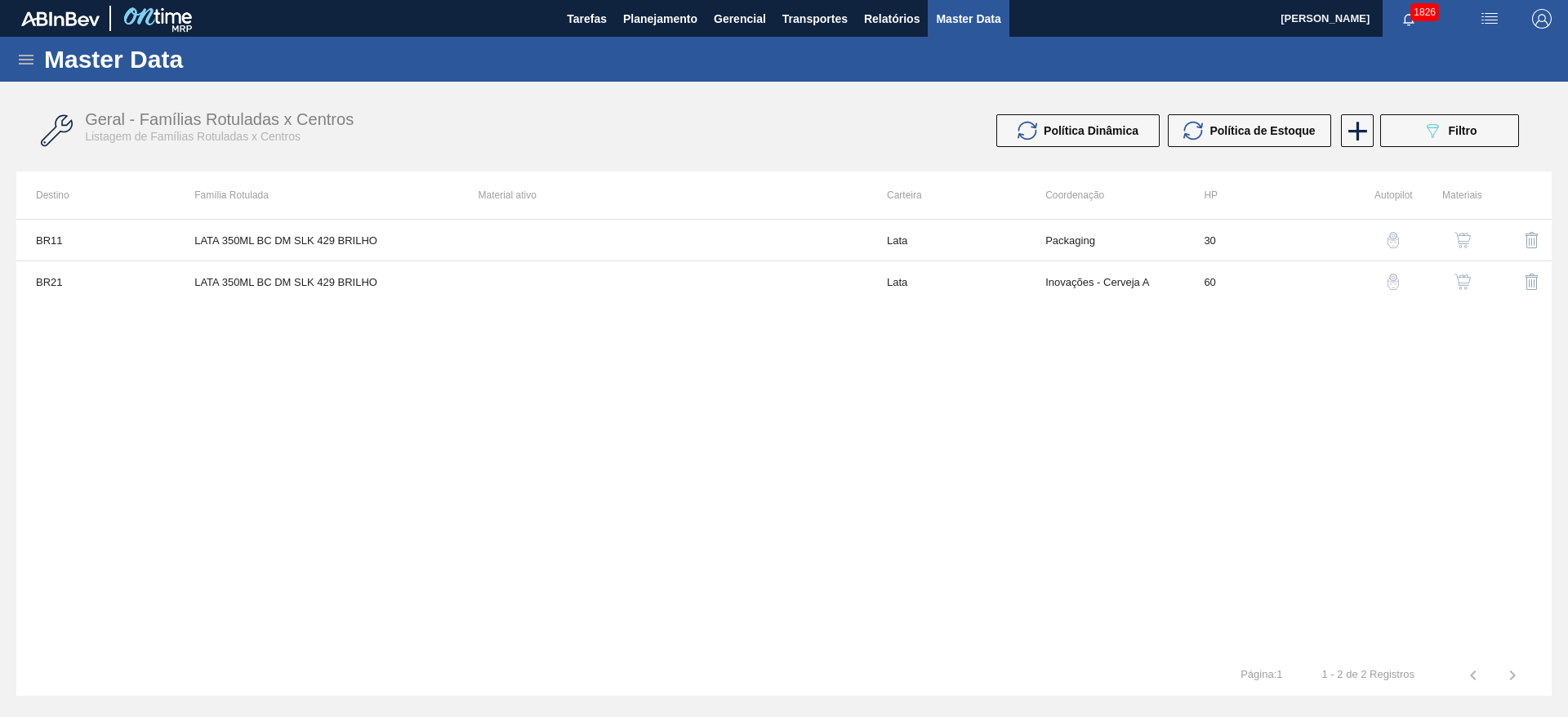
click at [1459, 276] on img "button" at bounding box center [1462, 282] width 16 height 16
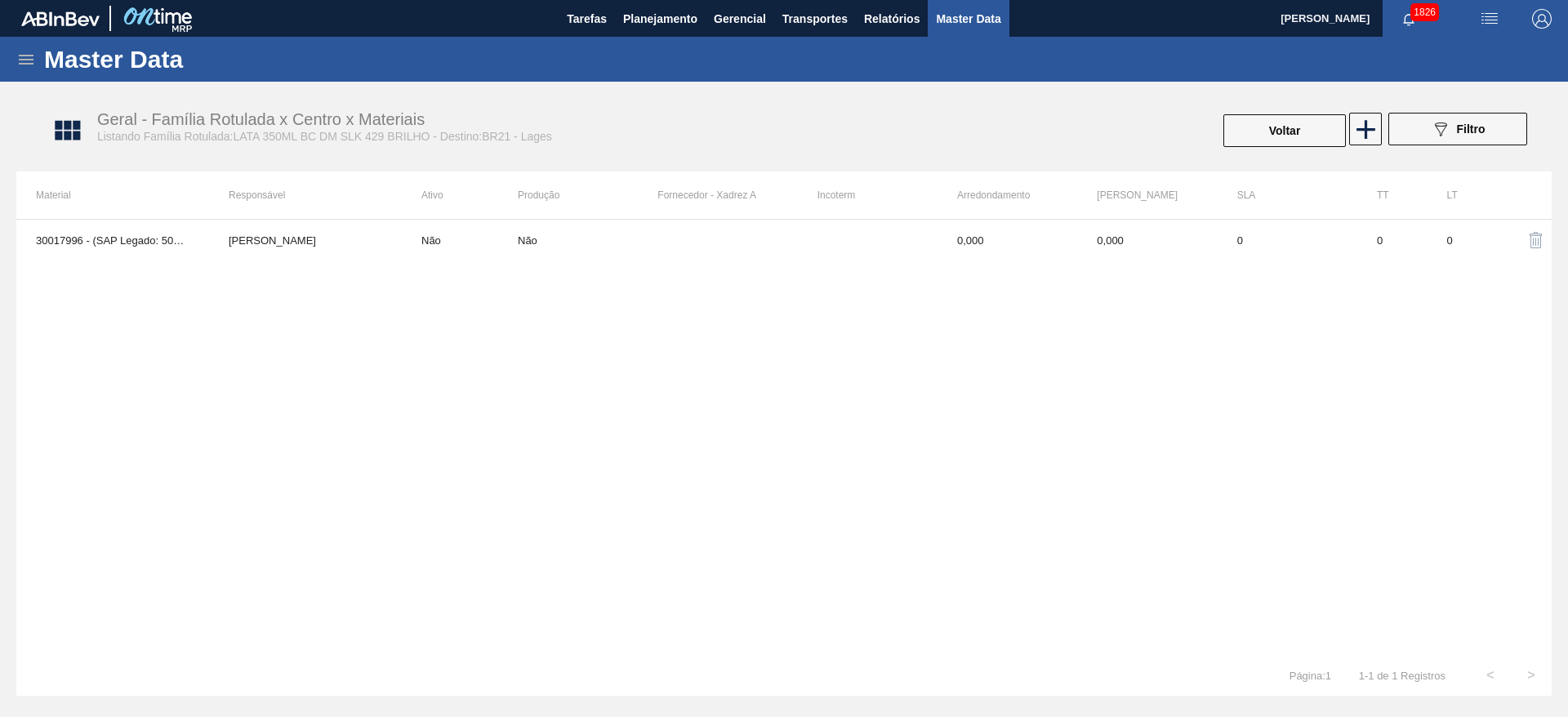
click at [1538, 239] on img "button" at bounding box center [1536, 240] width 20 height 20
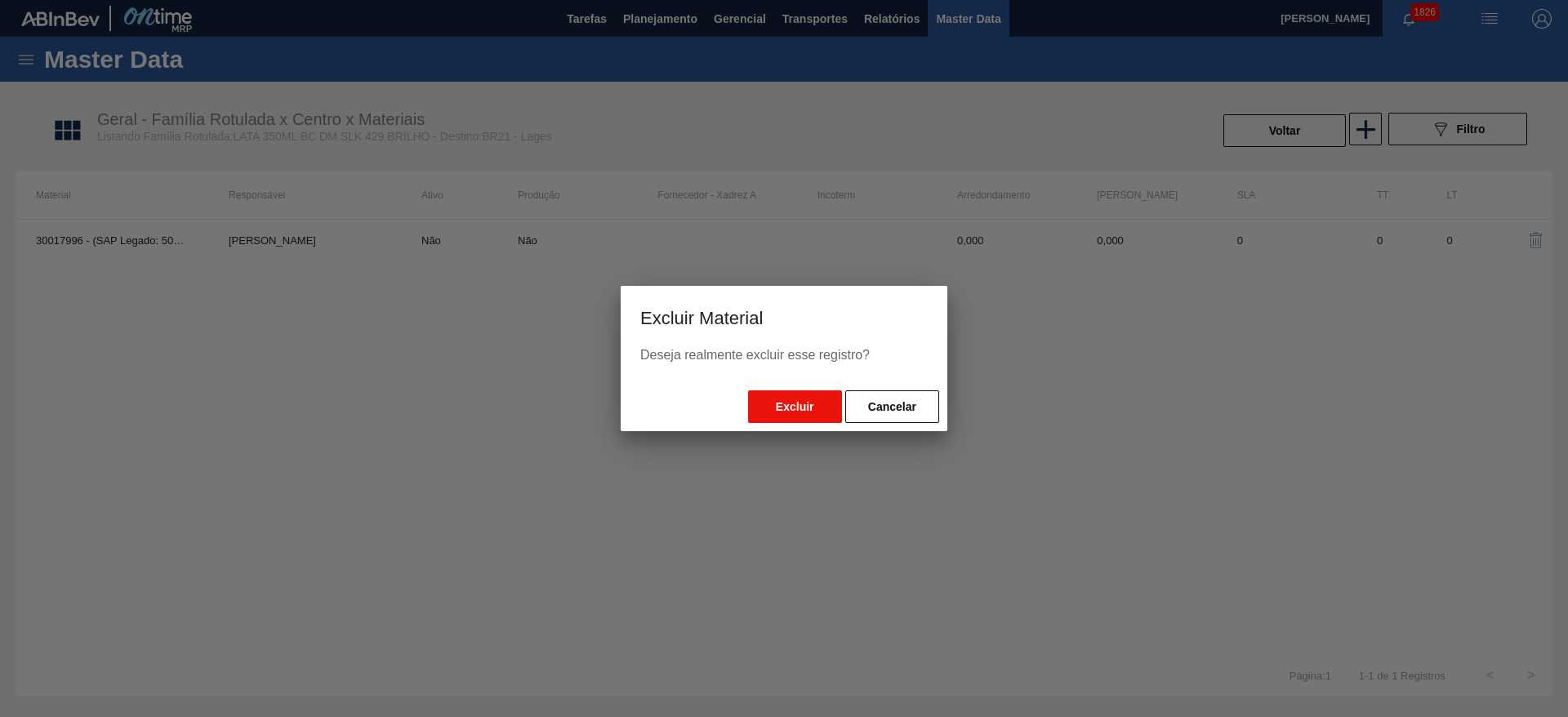
click at [805, 398] on button "Excluir" at bounding box center [795, 406] width 94 height 33
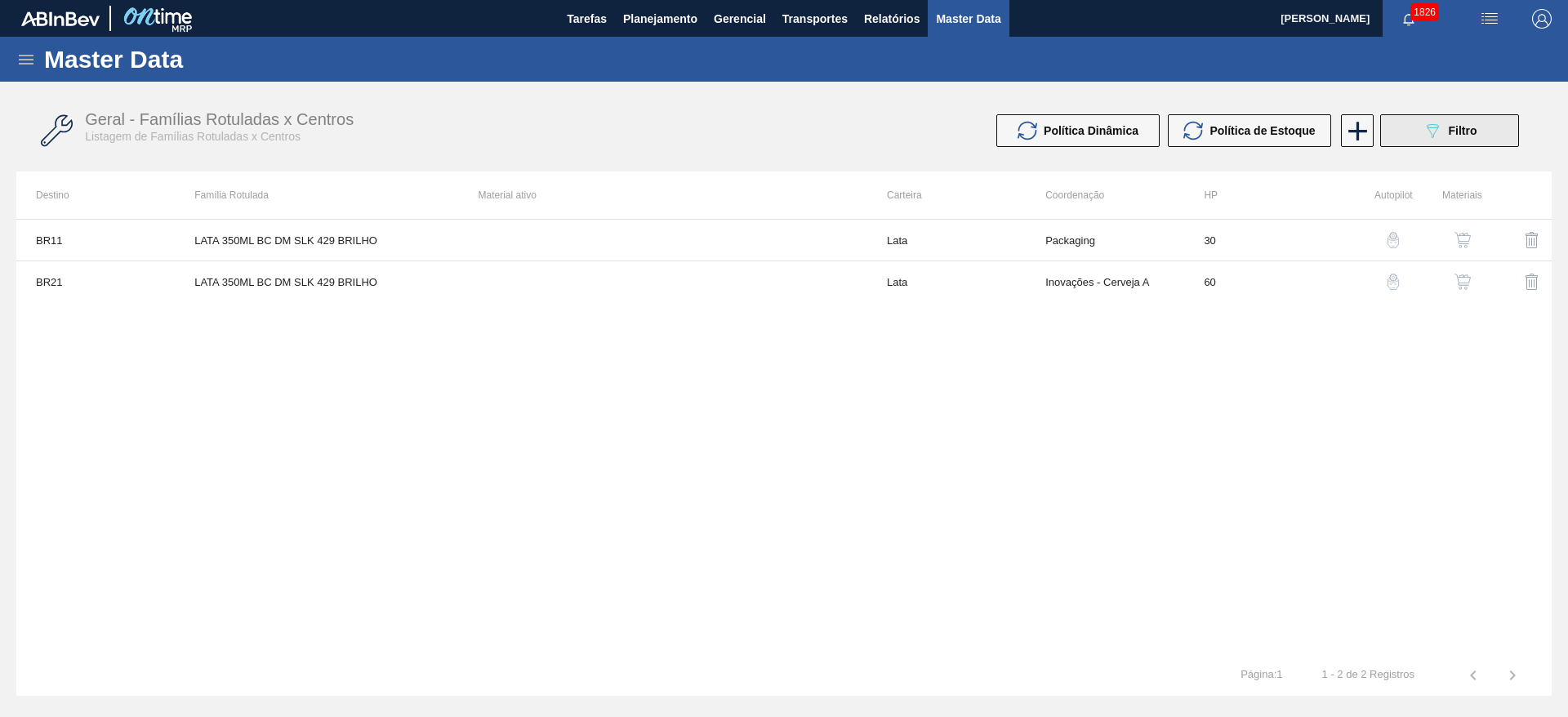
click at [1427, 140] on button "089F7B8B-B2A5-4AFE-B5C0-19BA573D28AC Filtro" at bounding box center [1449, 130] width 139 height 33
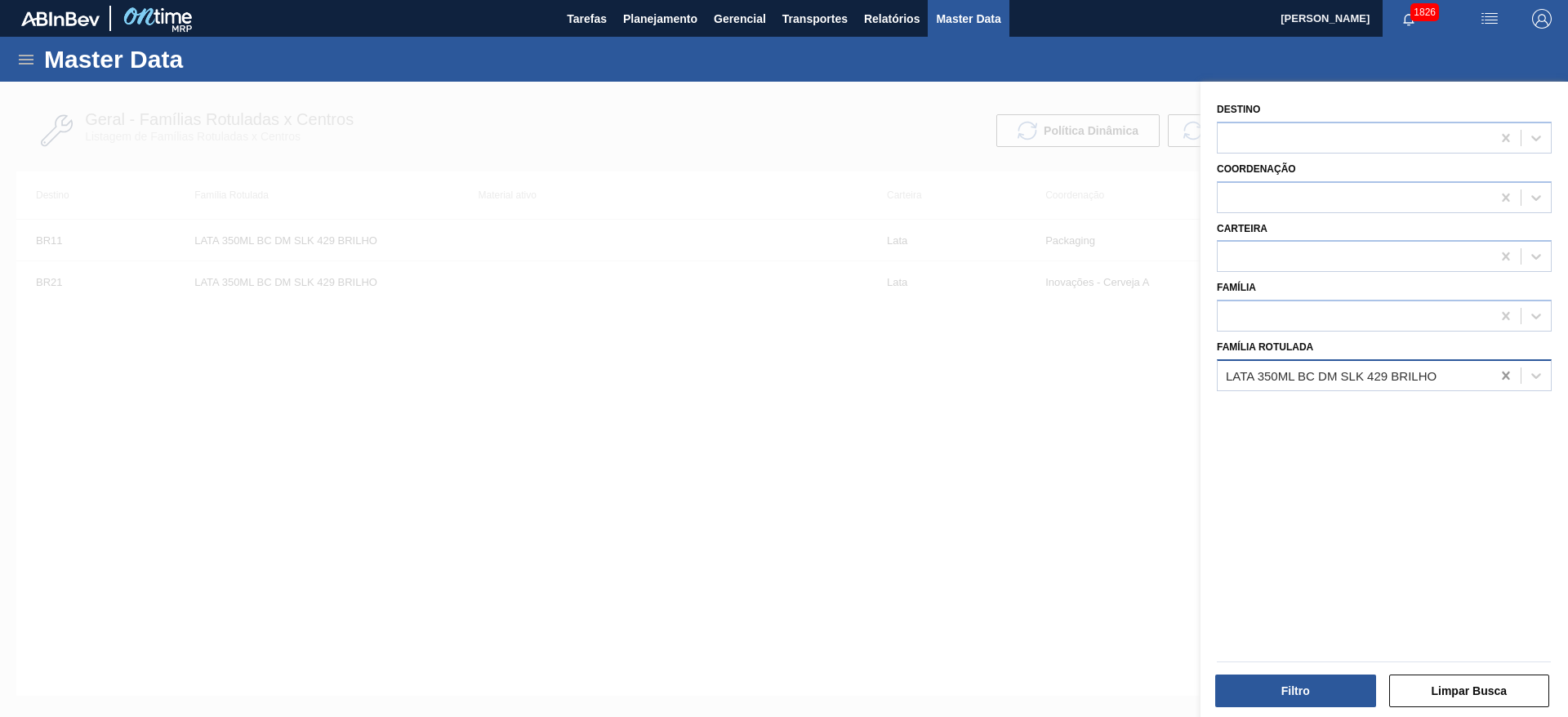
click at [1502, 379] on icon at bounding box center [1506, 375] width 16 height 16
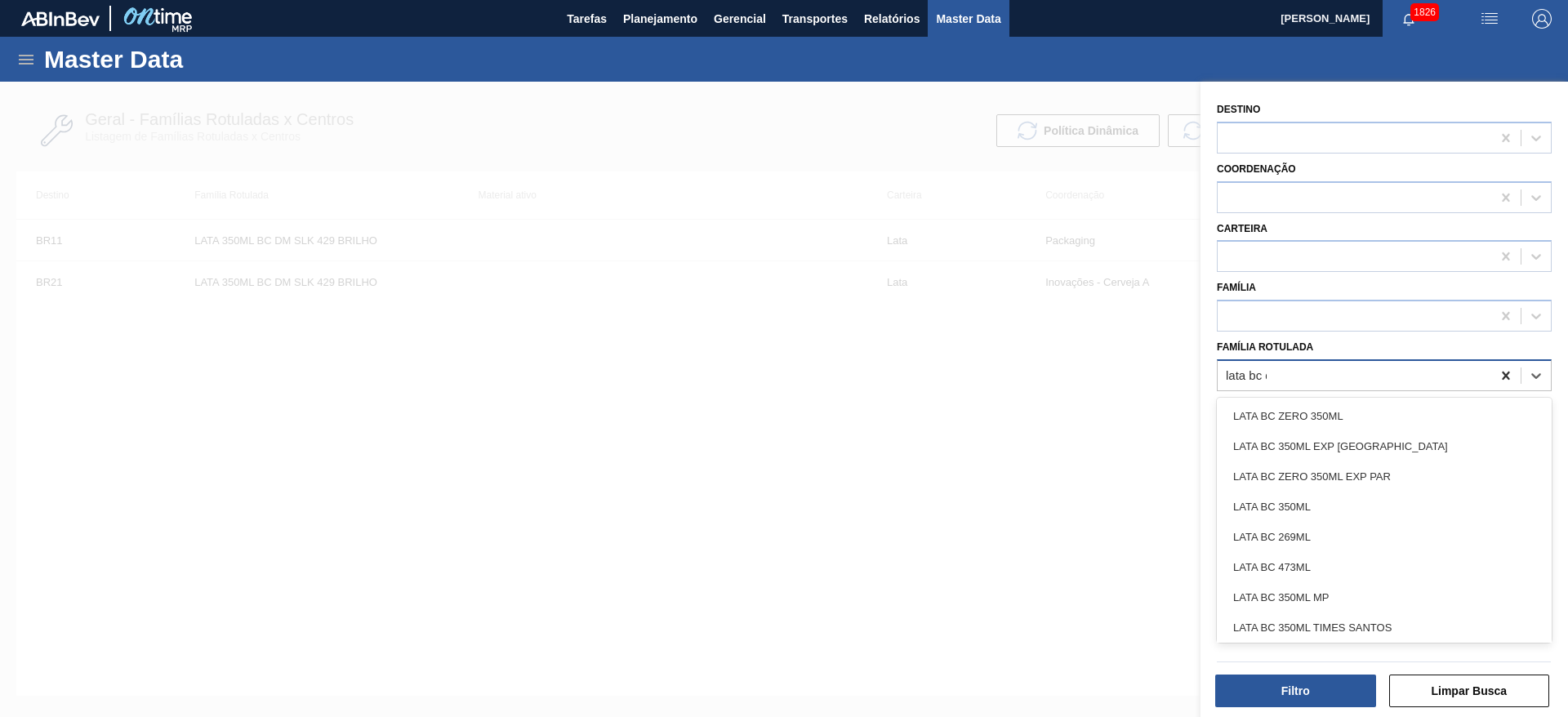
type Rotulada "lata bc dm"
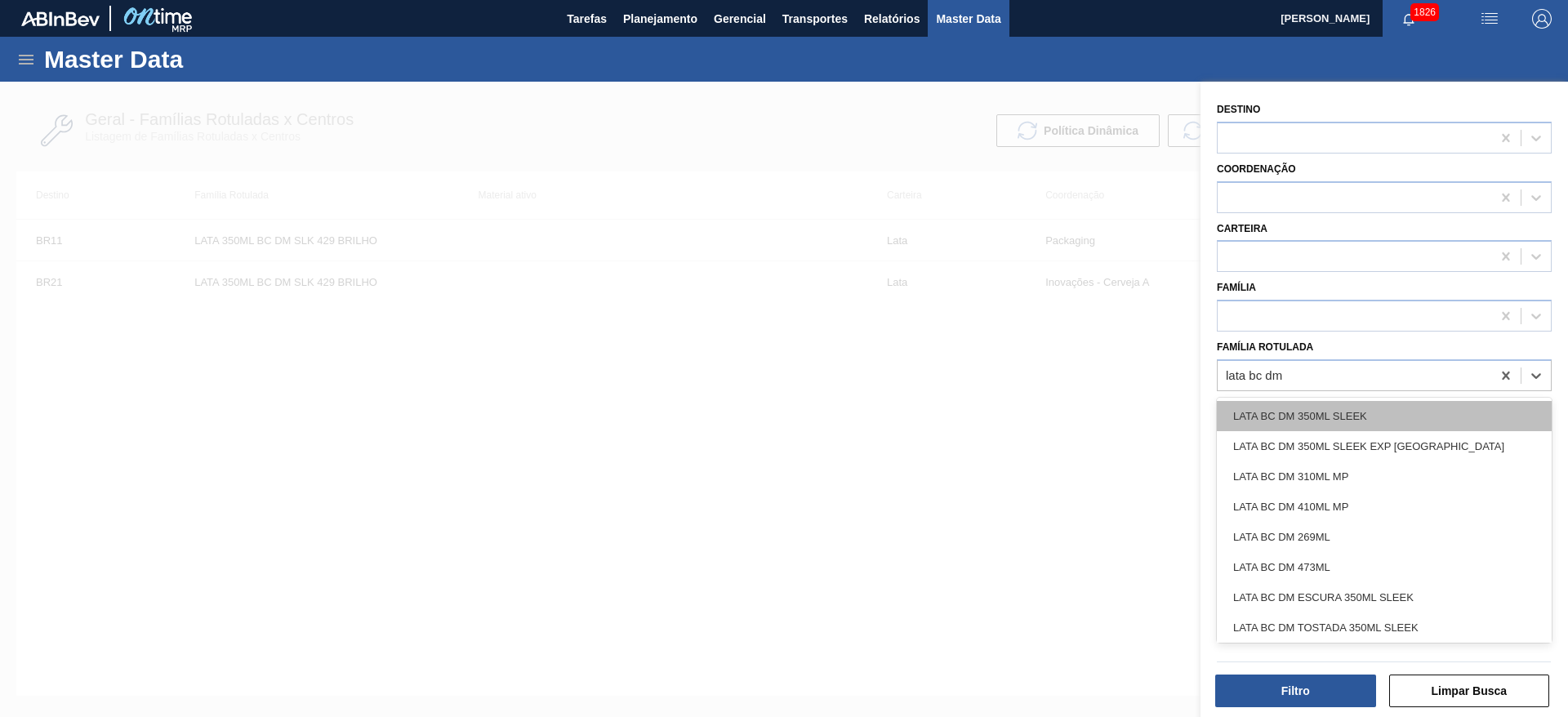
click at [1298, 421] on div "LATA BC DM 350ML SLEEK" at bounding box center [1384, 416] width 335 height 30
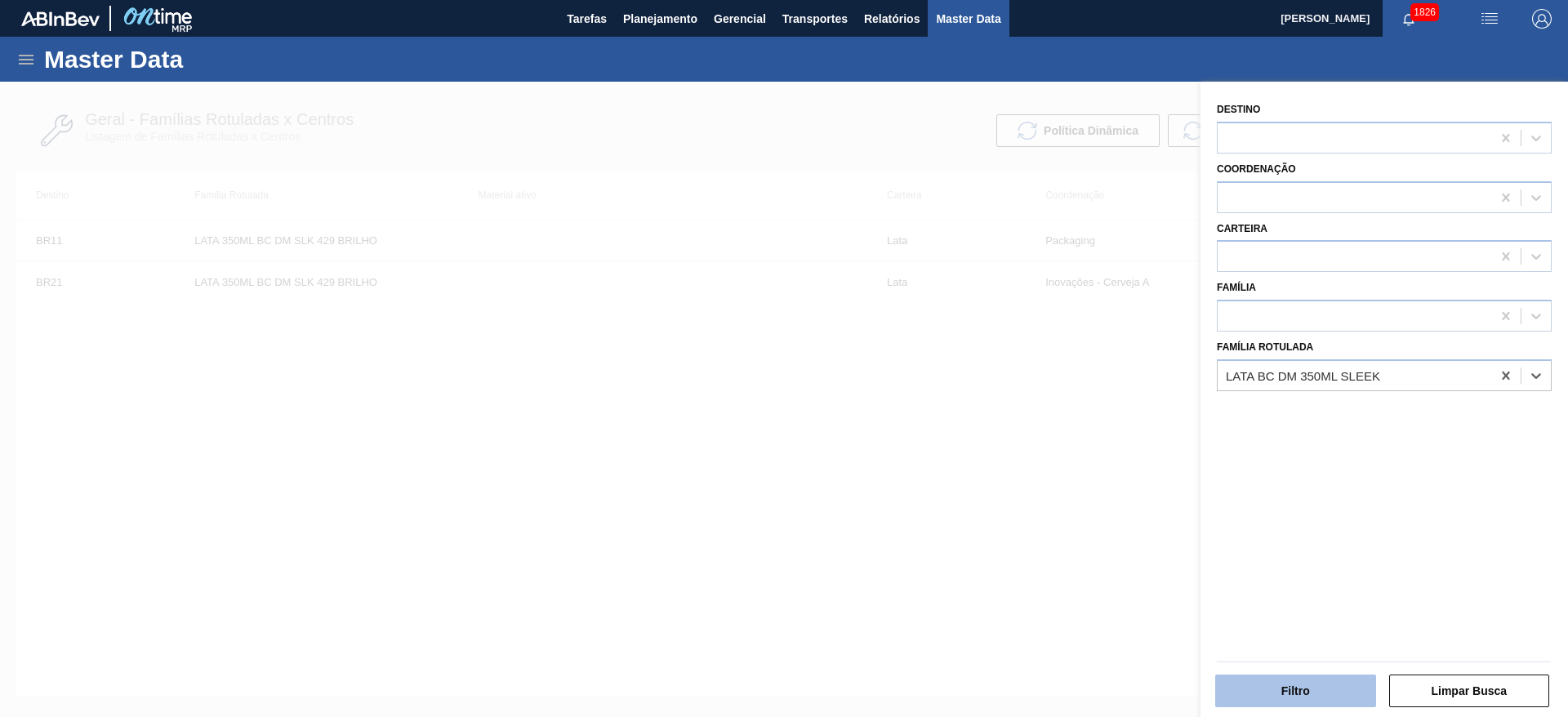
click at [1322, 681] on button "Filtro" at bounding box center [1295, 691] width 161 height 33
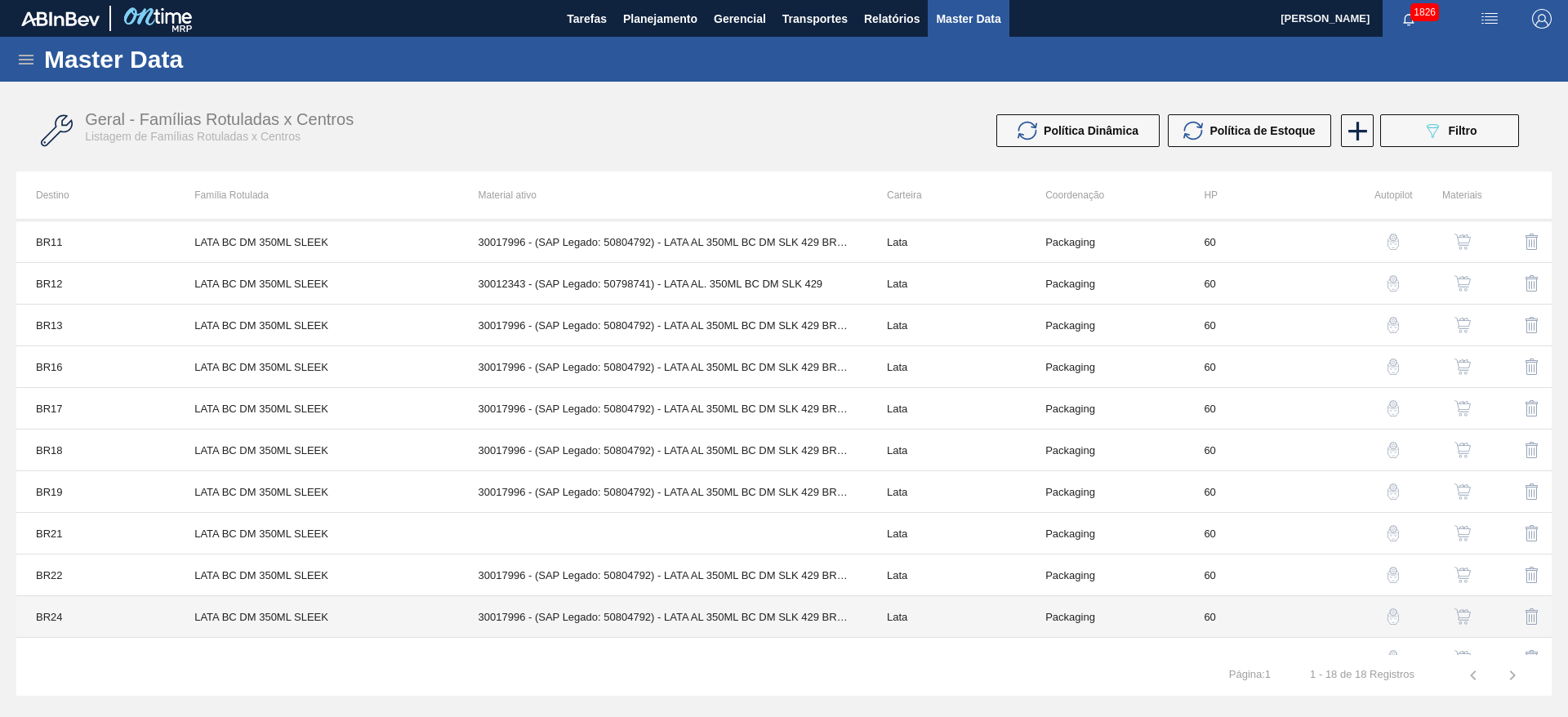
scroll to position [245, 0]
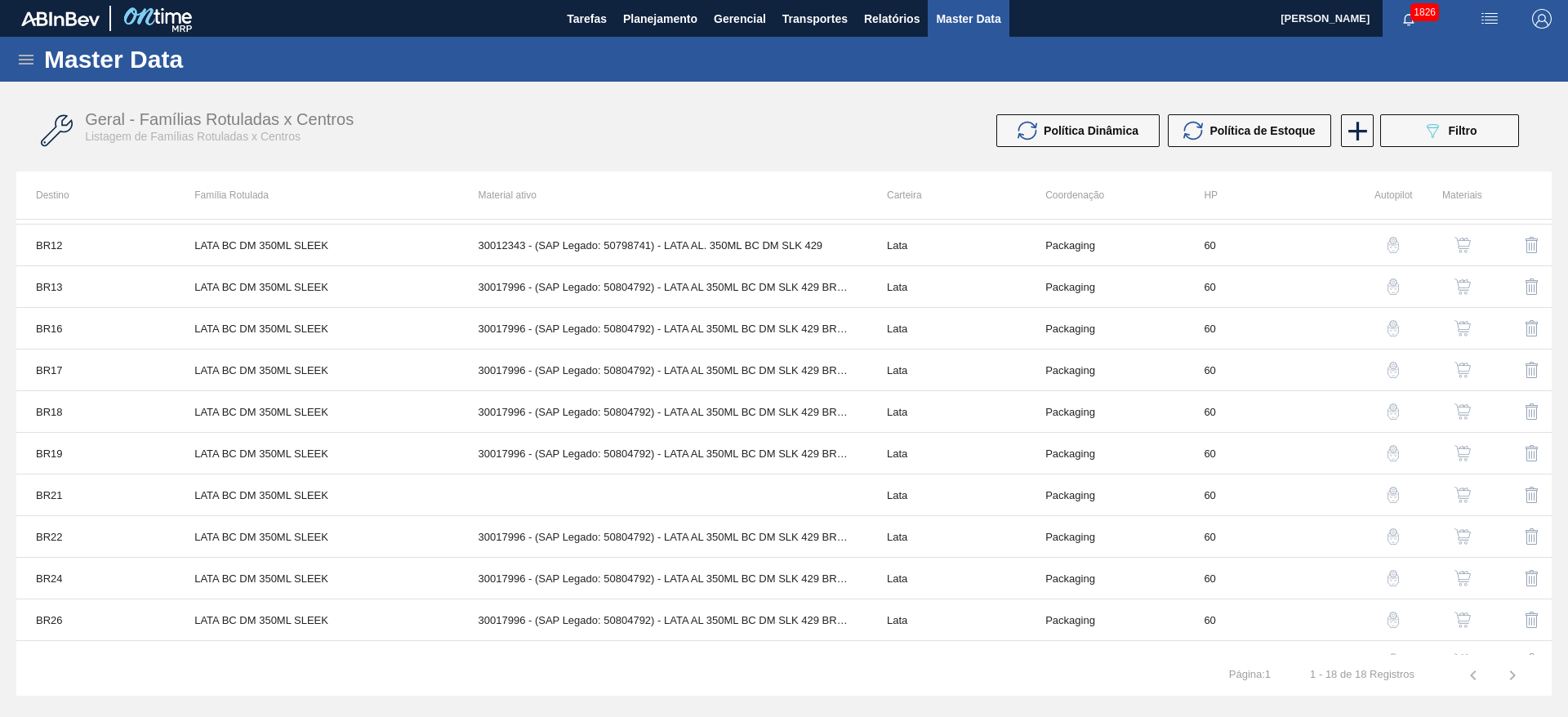
click at [1461, 493] on img "button" at bounding box center [1462, 495] width 16 height 16
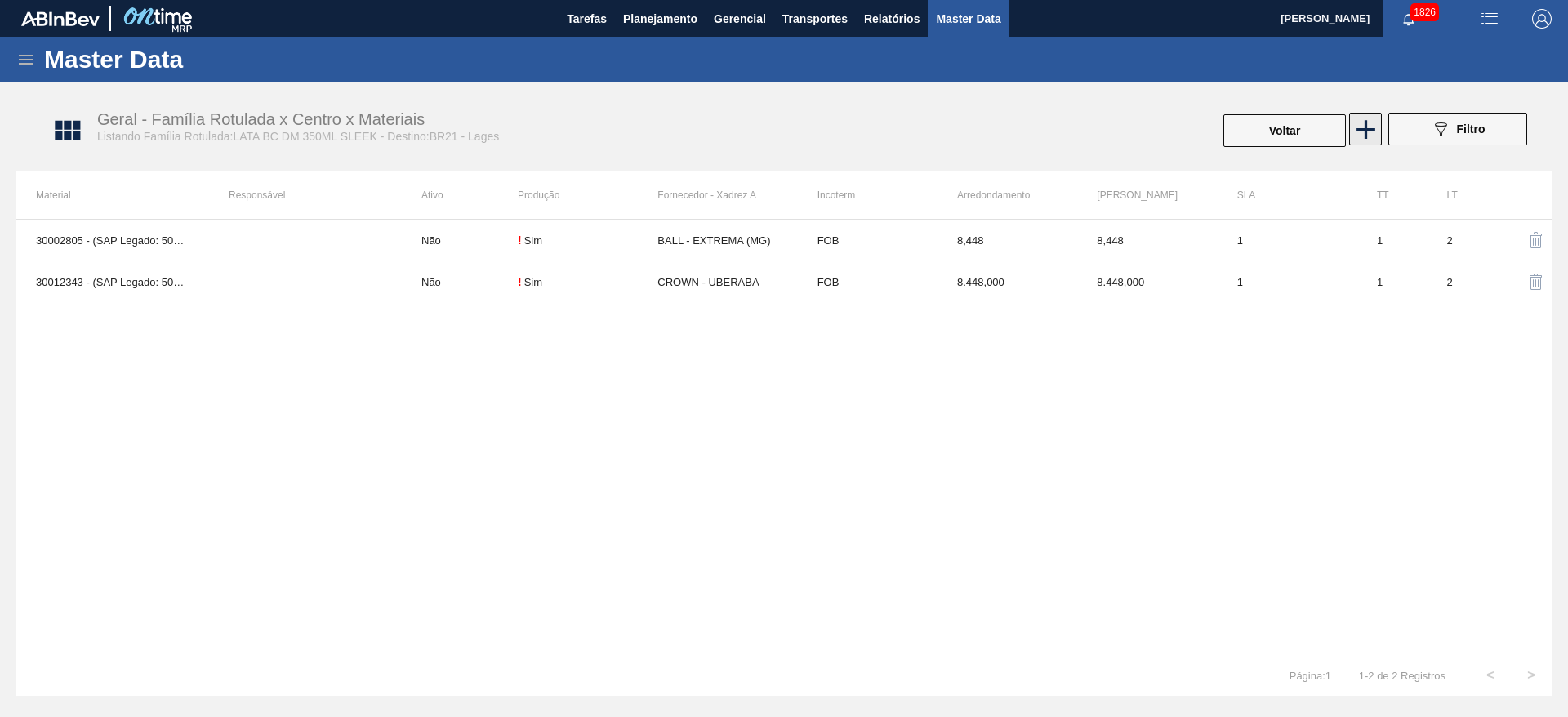
click at [1374, 134] on icon at bounding box center [1366, 130] width 32 height 32
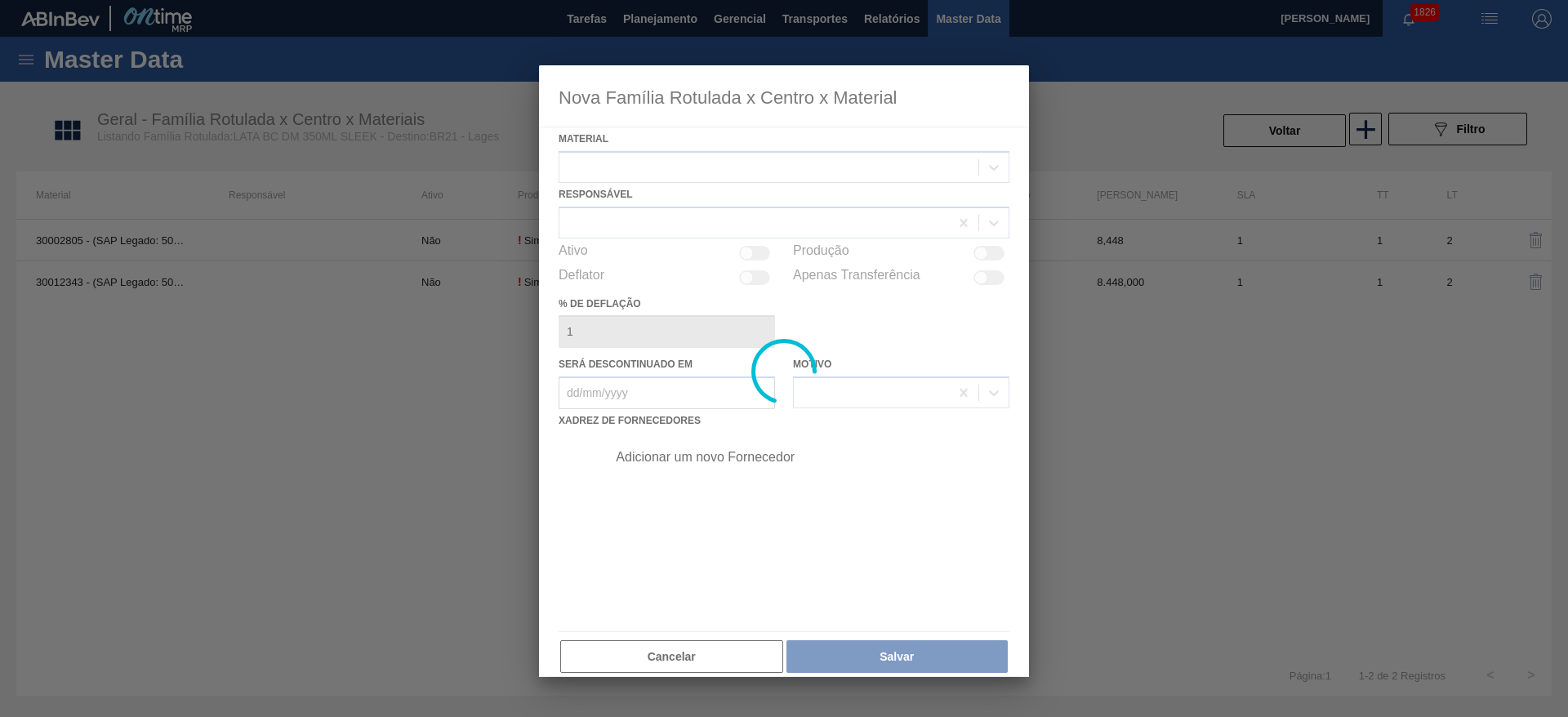
click at [768, 166] on div at bounding box center [784, 371] width 490 height 612
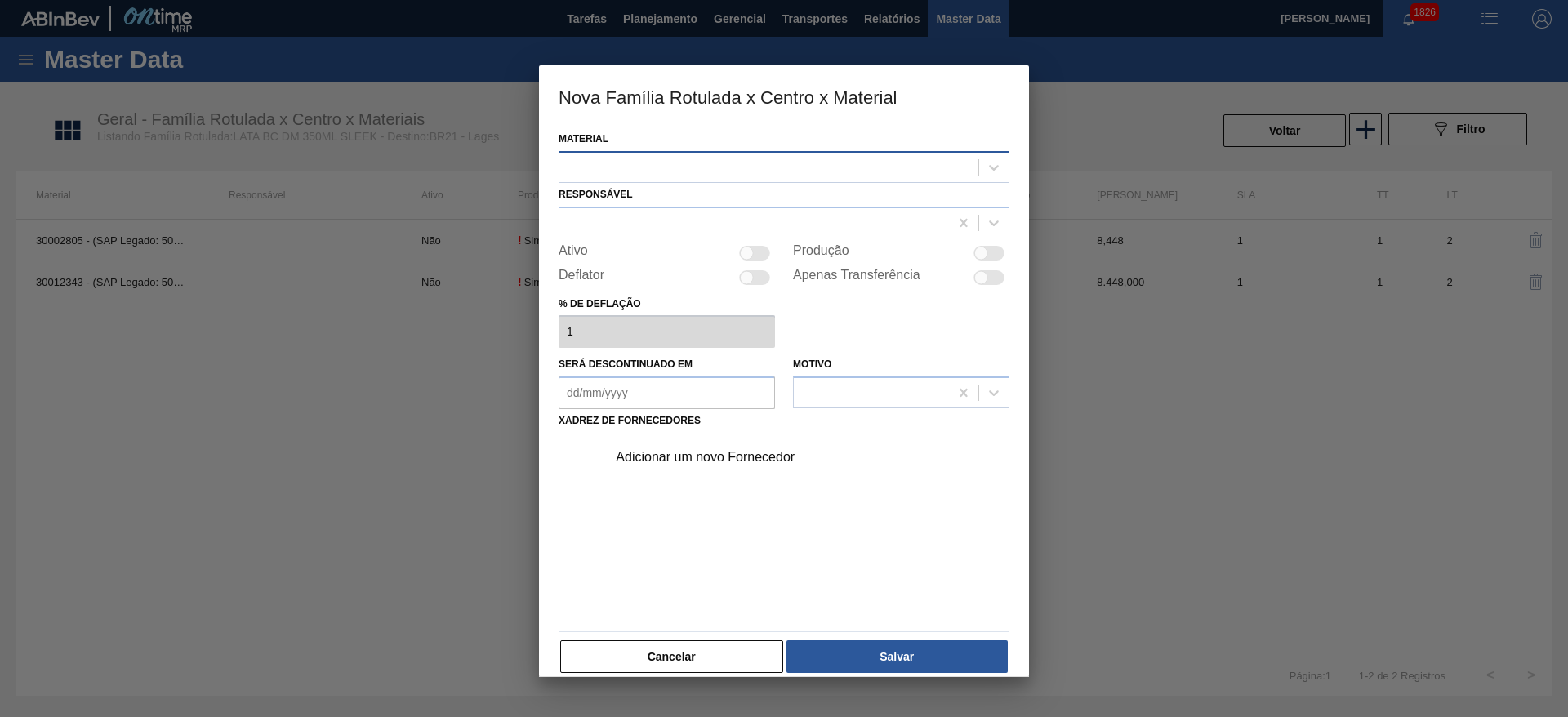
click at [757, 166] on div at bounding box center [768, 167] width 419 height 24
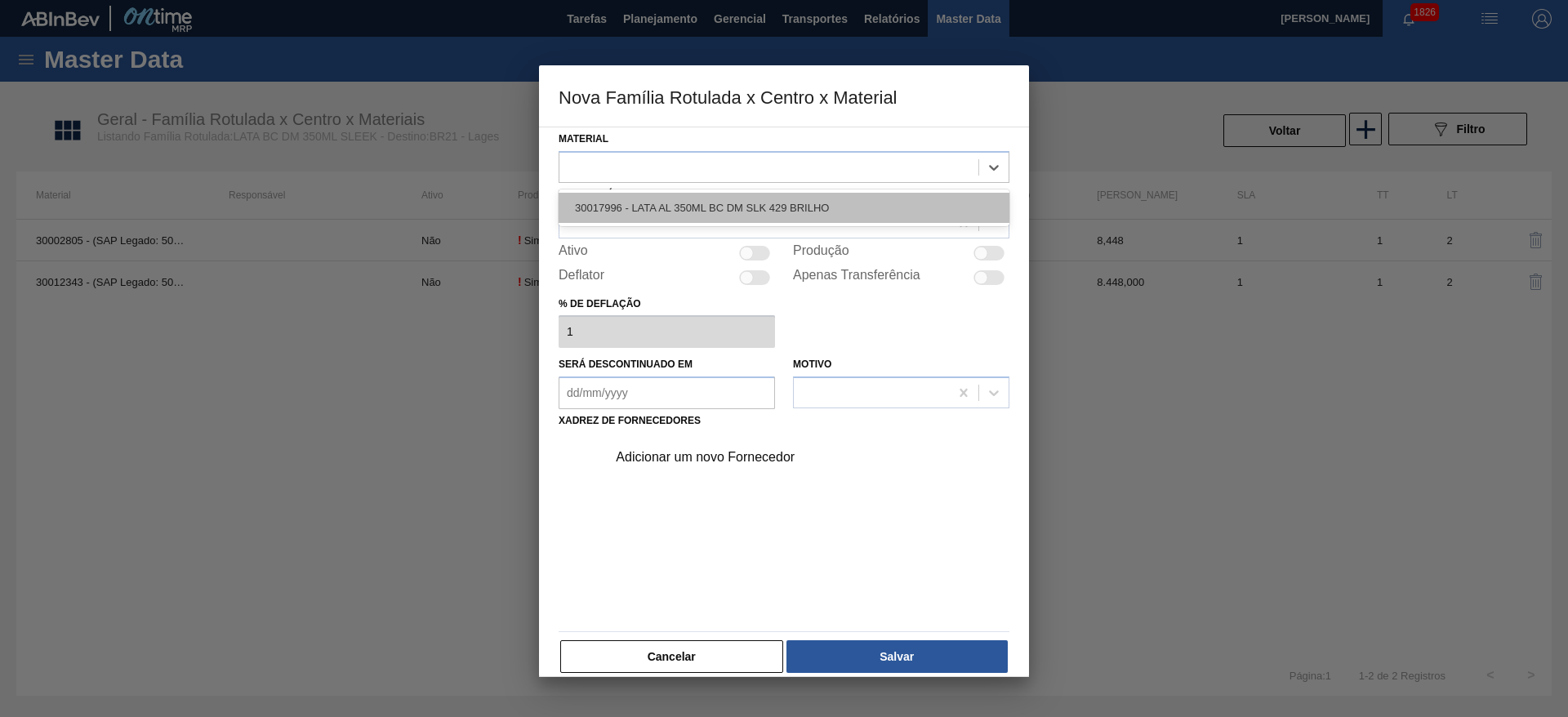
click at [695, 207] on div "30017996 - LATA AL 350ML BC DM SLK 429 BRILHO" at bounding box center [784, 208] width 451 height 30
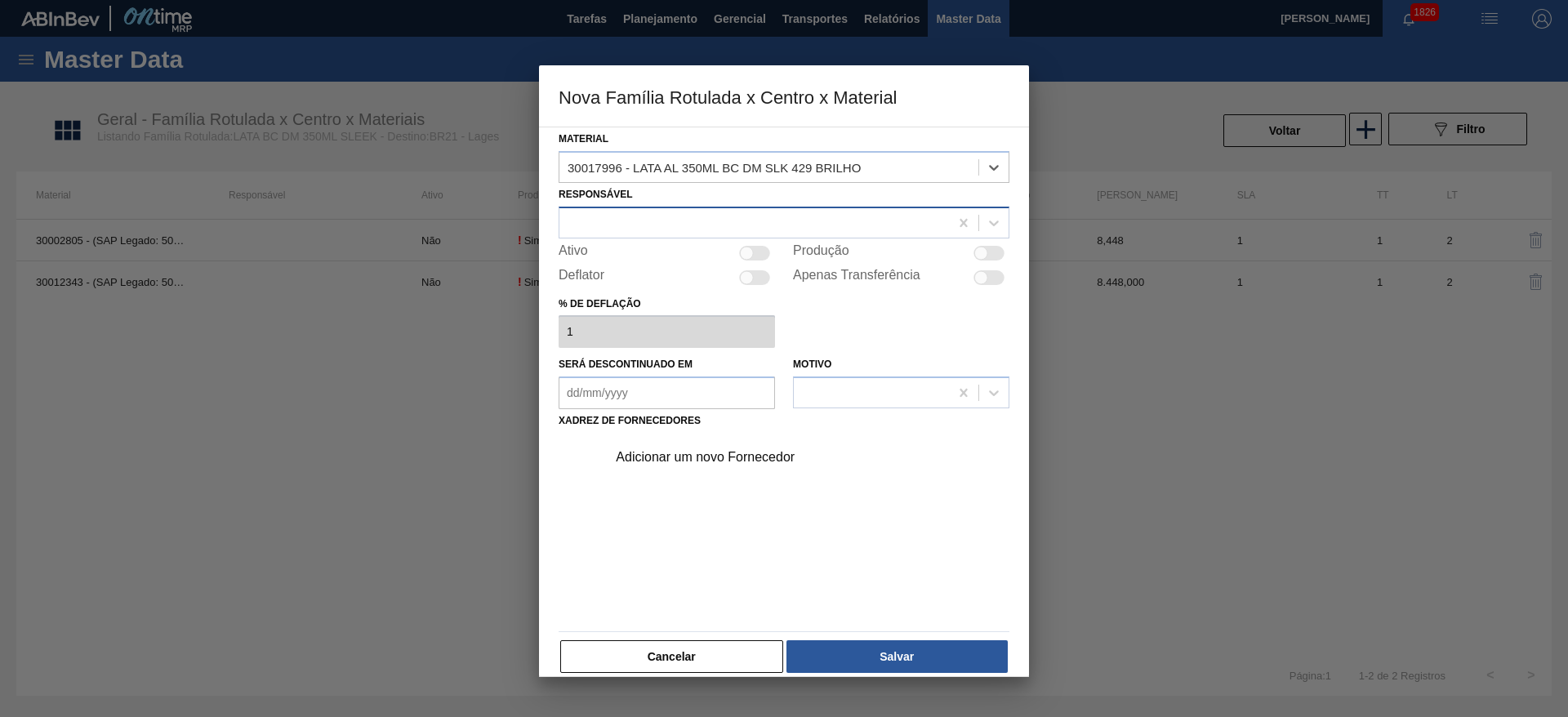
click at [633, 223] on div at bounding box center [754, 223] width 390 height 24
type input "bruno de"
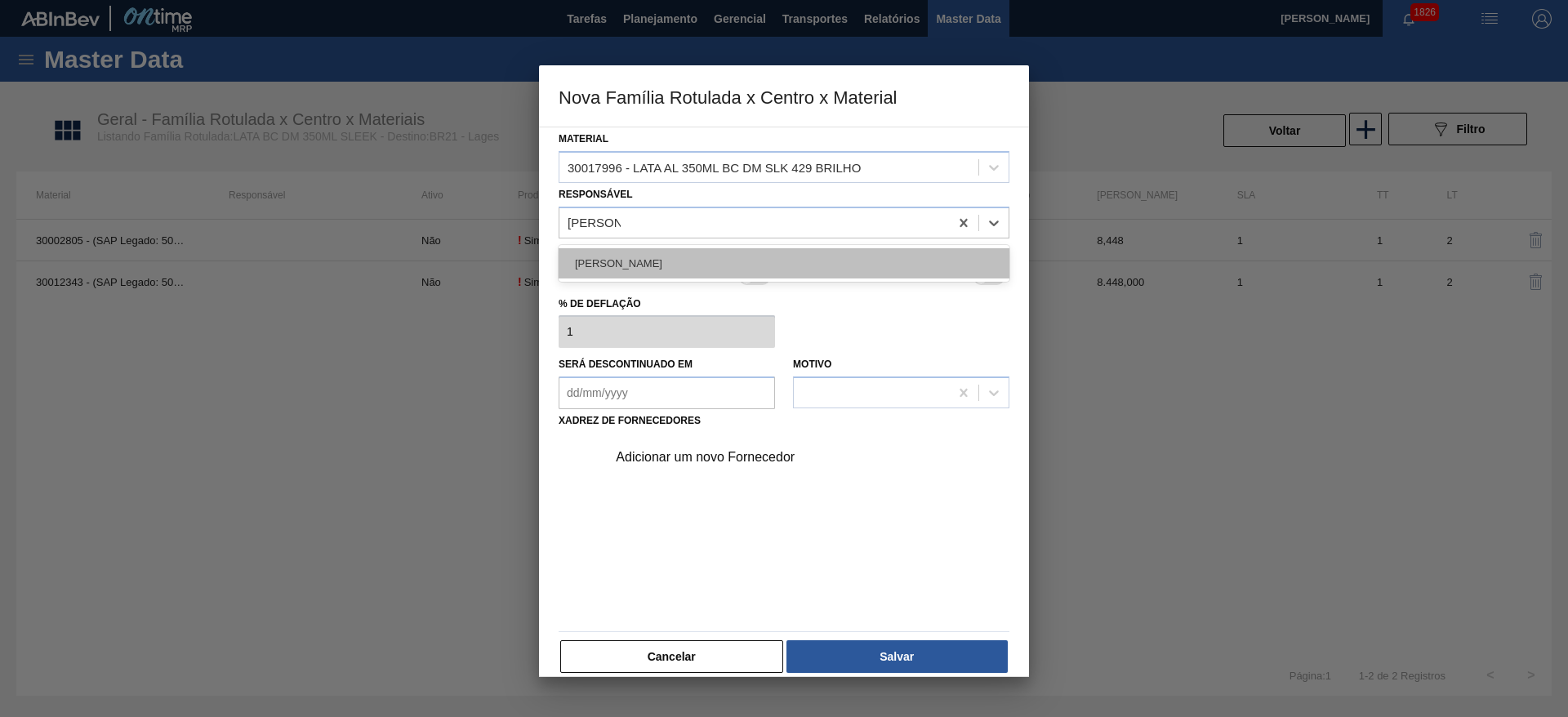
click at [689, 255] on div "[PERSON_NAME] [PERSON_NAME]" at bounding box center [784, 263] width 451 height 30
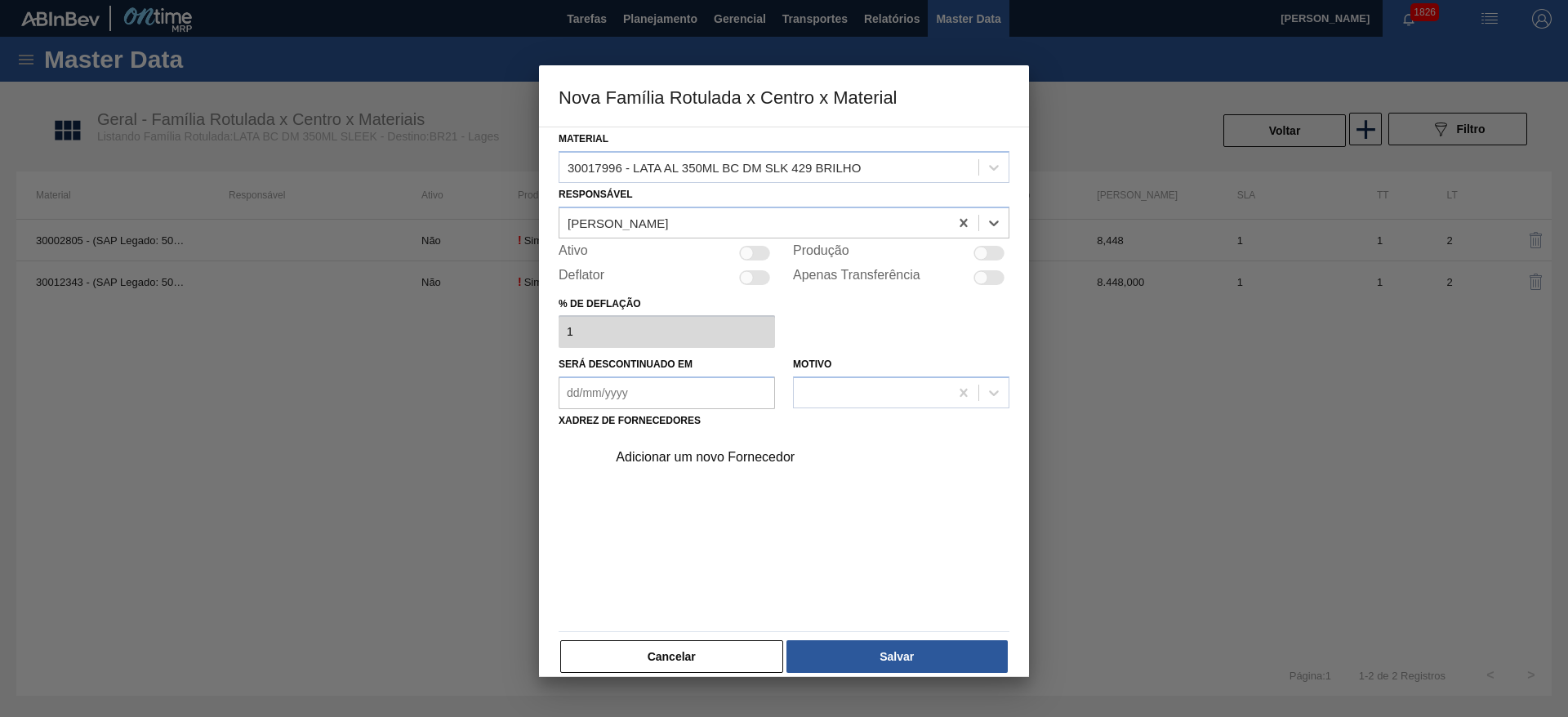
click at [760, 252] on div at bounding box center [754, 253] width 31 height 15
checkbox input "true"
click at [710, 457] on div "Adicionar um novo Fornecedor" at bounding box center [776, 457] width 320 height 15
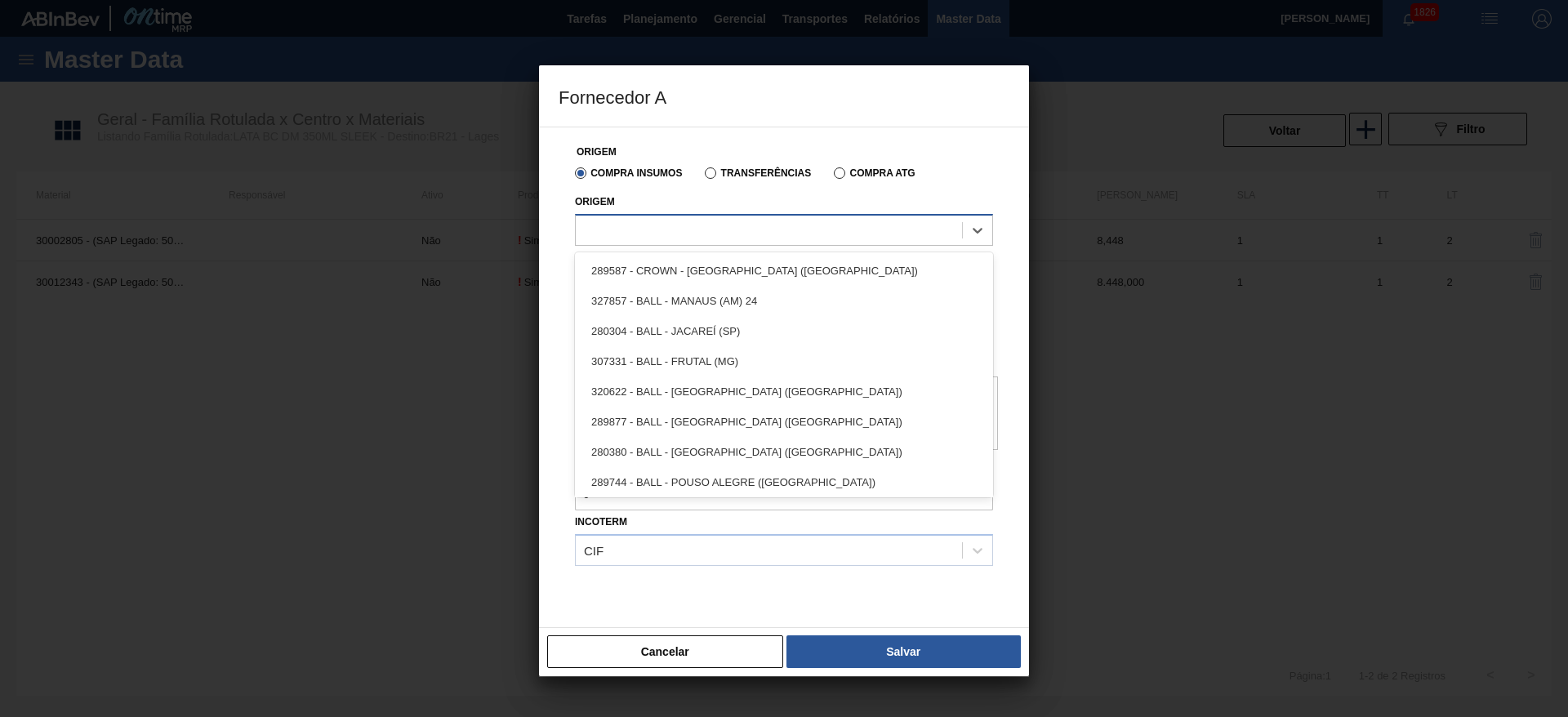
click at [703, 234] on div at bounding box center [769, 230] width 386 height 24
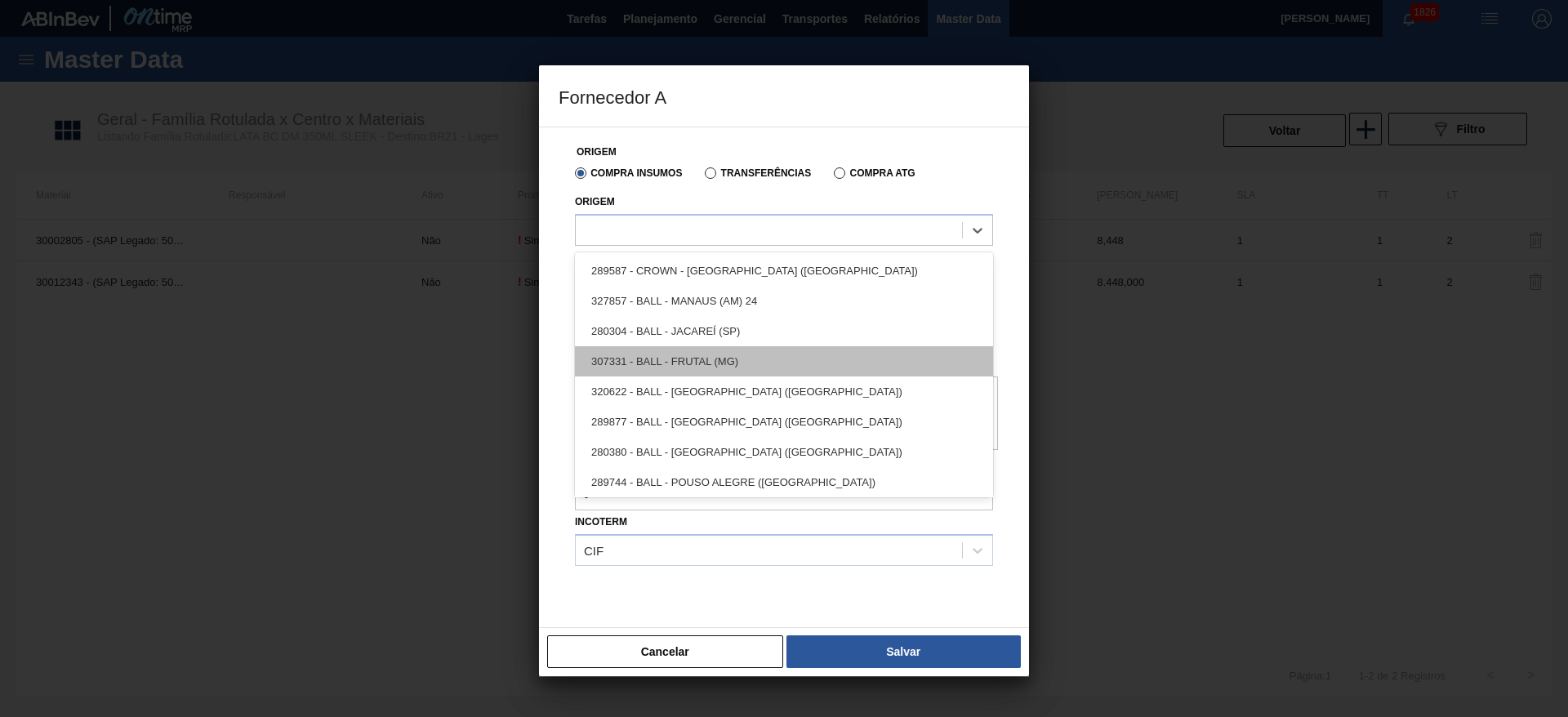
scroll to position [33, 0]
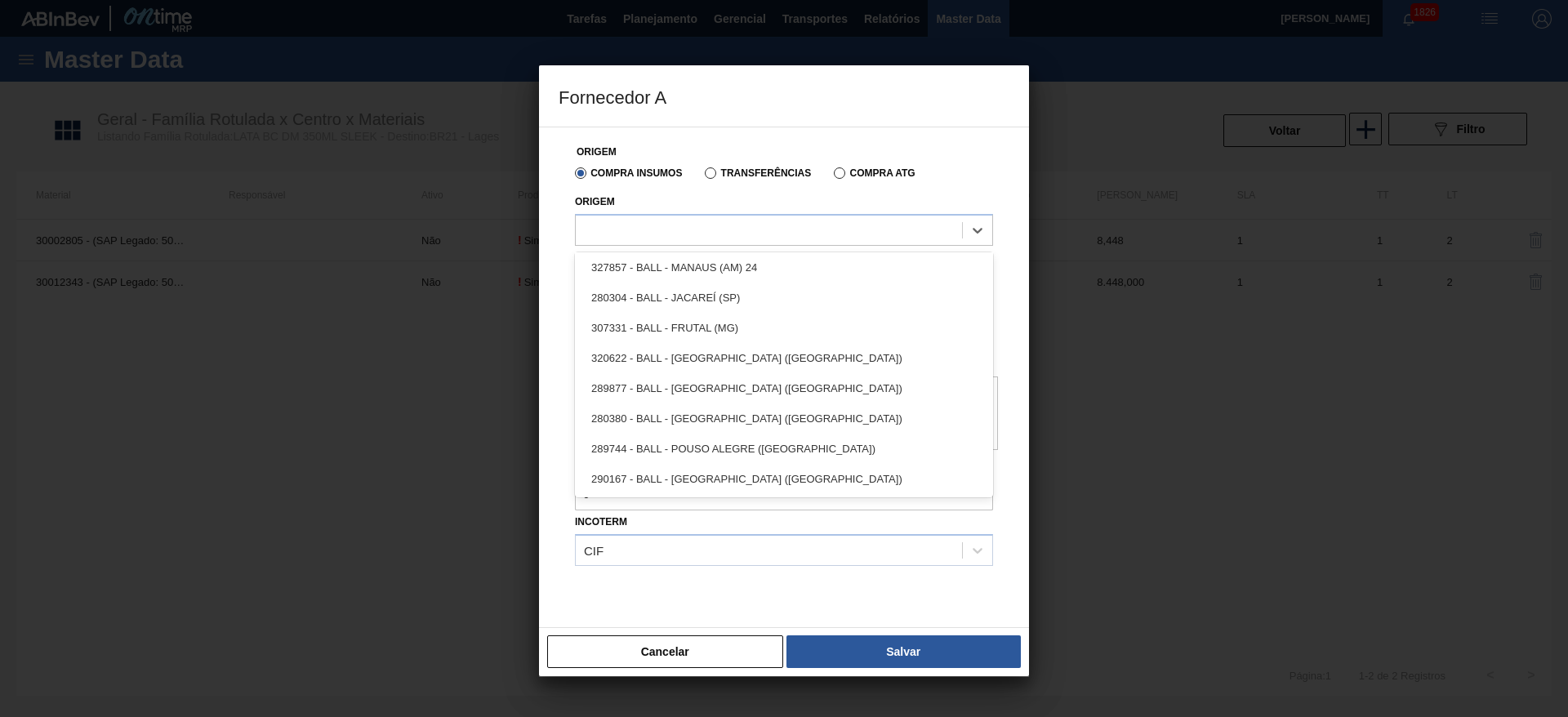
click at [718, 332] on div "307331 - BALL - FRUTAL (MG)" at bounding box center [784, 328] width 418 height 30
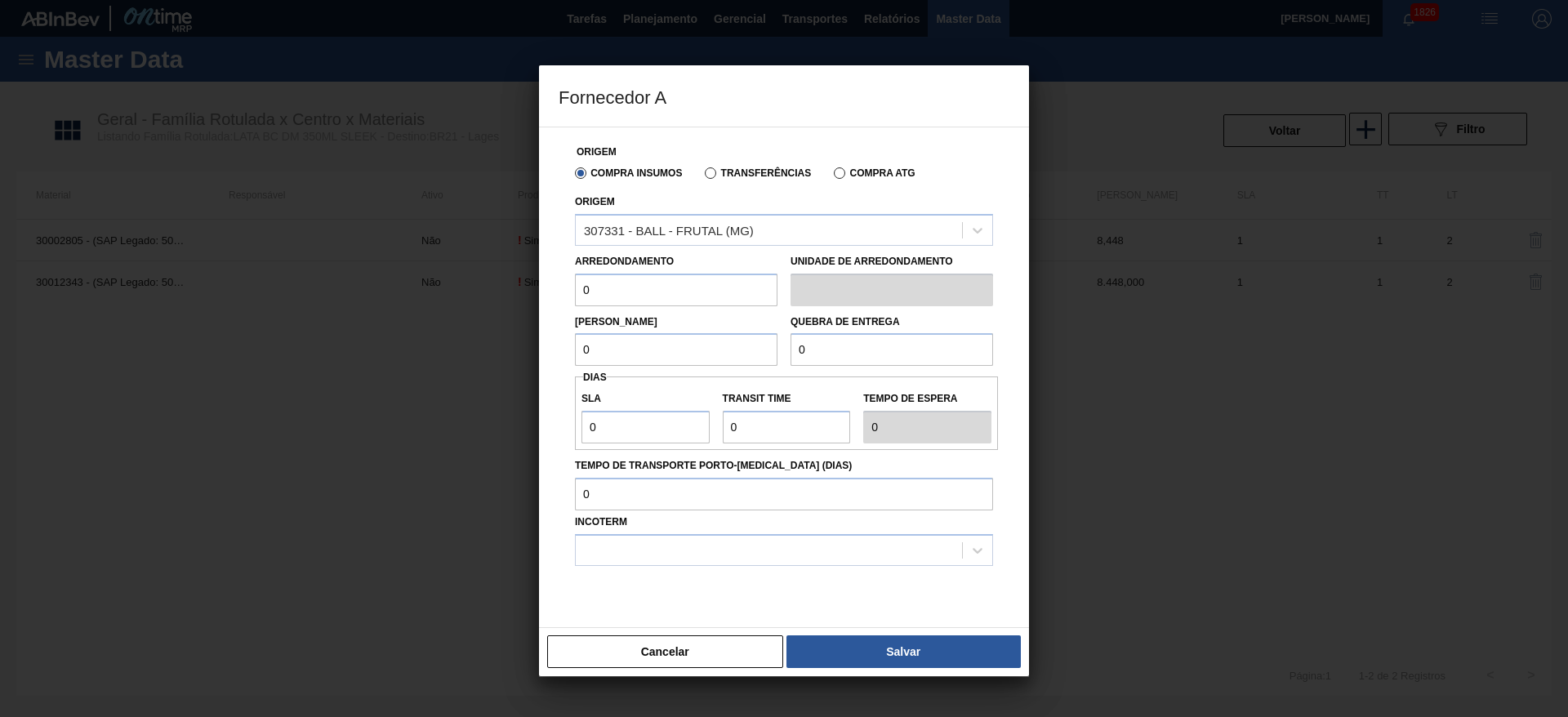
drag, startPoint x: 613, startPoint y: 292, endPoint x: 559, endPoint y: 293, distance: 54.7
click at [559, 293] on div "Origem Compra Insumos Transferências Compra ATG Origem 307331 - BALL - FRUTAL (…" at bounding box center [784, 387] width 451 height 520
type input "8,448"
drag, startPoint x: 625, startPoint y: 352, endPoint x: 543, endPoint y: 354, distance: 81.7
click at [543, 354] on div "Origem Compra Insumos Transferências Compra ATG Origem 307331 - BALL - FRUTAL (…" at bounding box center [784, 377] width 490 height 501
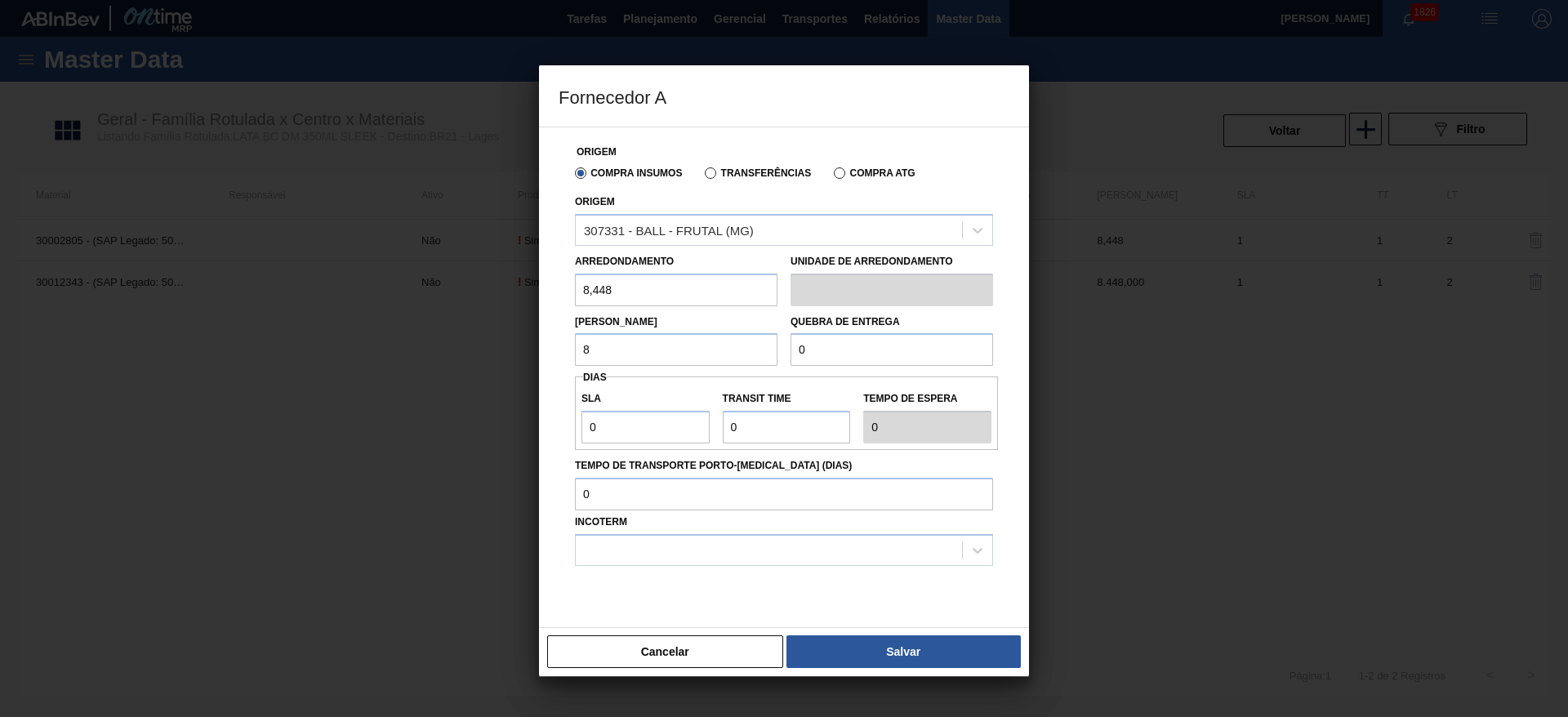
type input "8,448"
drag, startPoint x: 816, startPoint y: 345, endPoint x: 750, endPoint y: 354, distance: 66.8
click at [750, 354] on div "Lote Mínimo 8,448 Quebra de entrega 0" at bounding box center [783, 336] width 431 height 60
type input "337,92"
drag, startPoint x: 631, startPoint y: 434, endPoint x: 517, endPoint y: 428, distance: 114.5
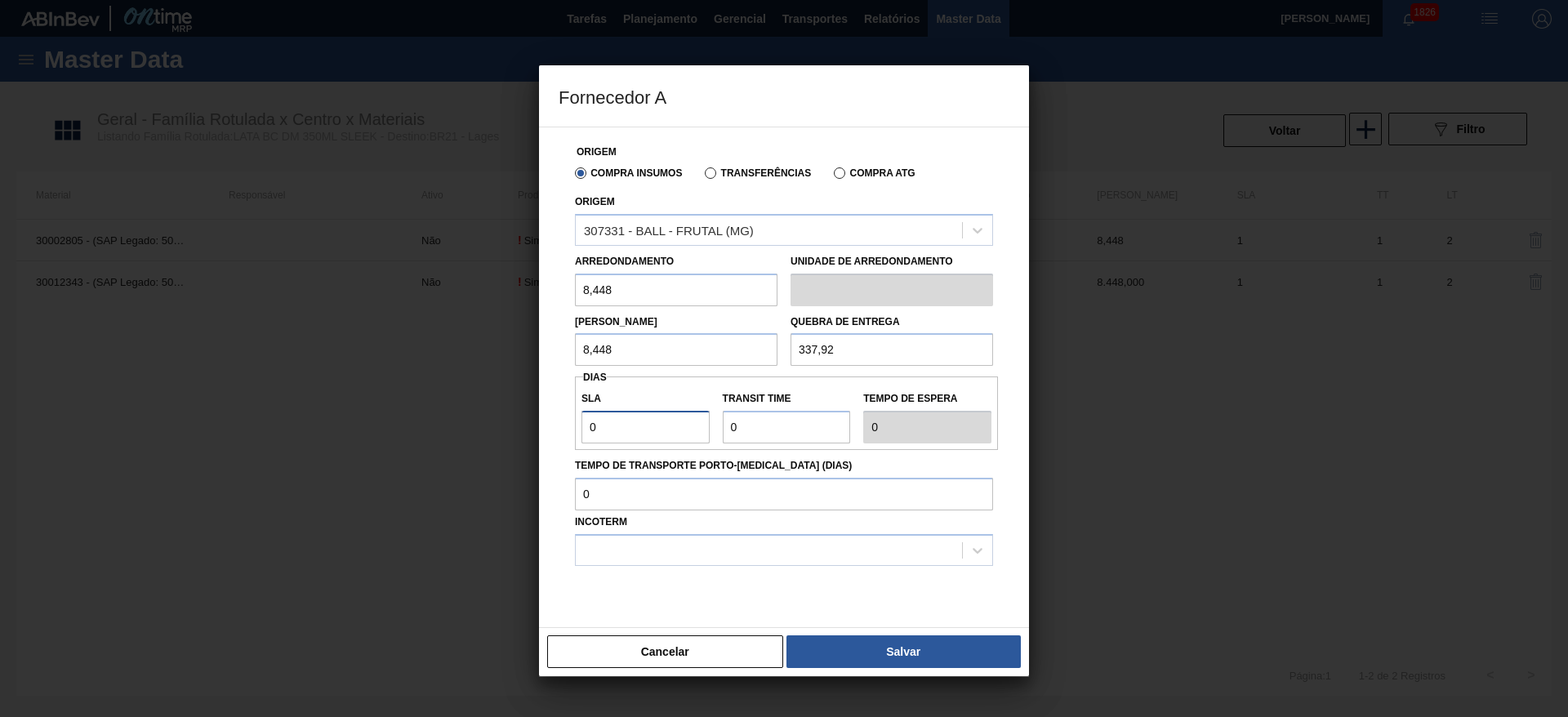
click at [517, 428] on div "Fornecedor A Origem Compra Insumos Transferências Compra ATG Origem 307331 - BA…" at bounding box center [784, 358] width 1568 height 717
type input "2"
drag, startPoint x: 757, startPoint y: 424, endPoint x: 701, endPoint y: 436, distance: 56.9
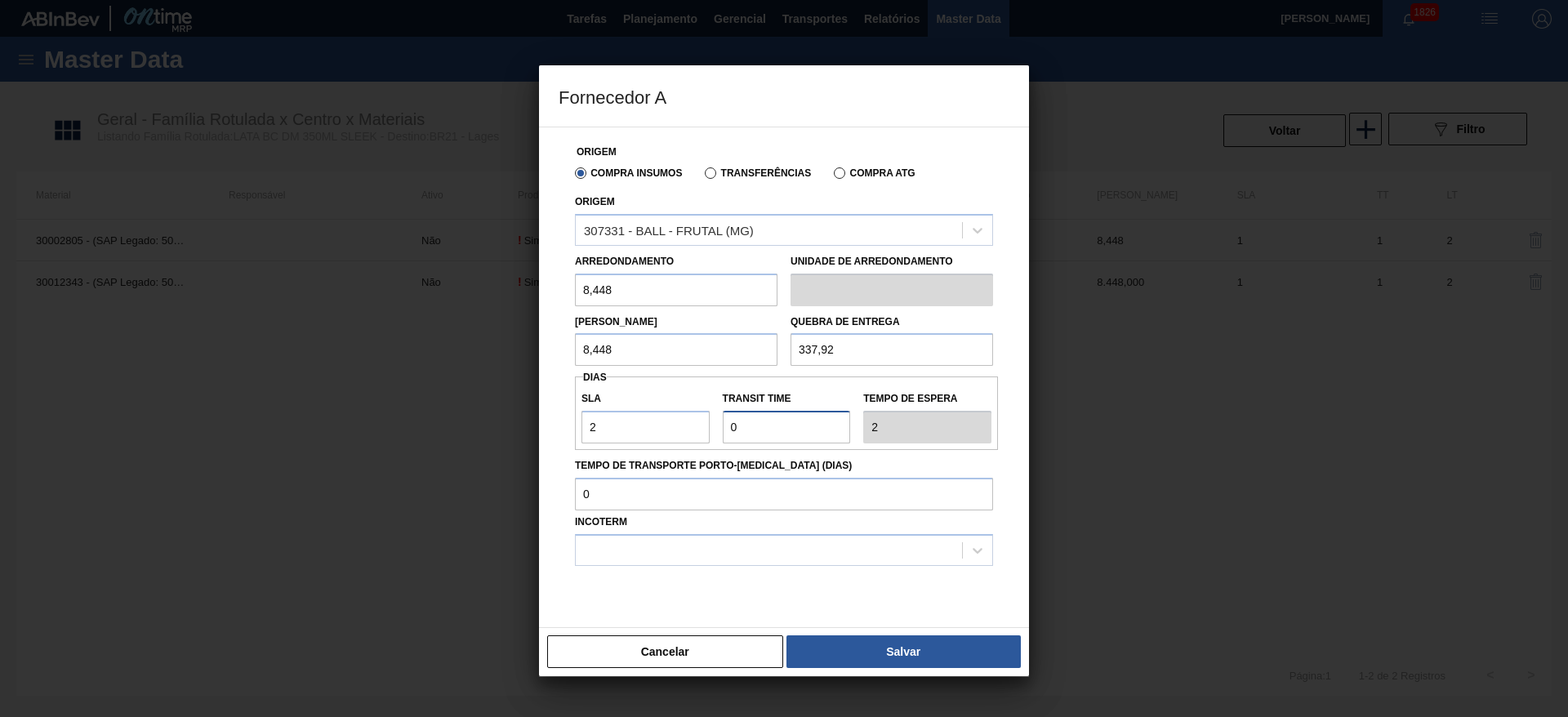
click at [701, 436] on div "SLA 2 Transit Time Tempo de espera 2" at bounding box center [786, 413] width 423 height 60
type input "3"
type input "5"
type input "3"
click at [714, 549] on div at bounding box center [769, 550] width 386 height 24
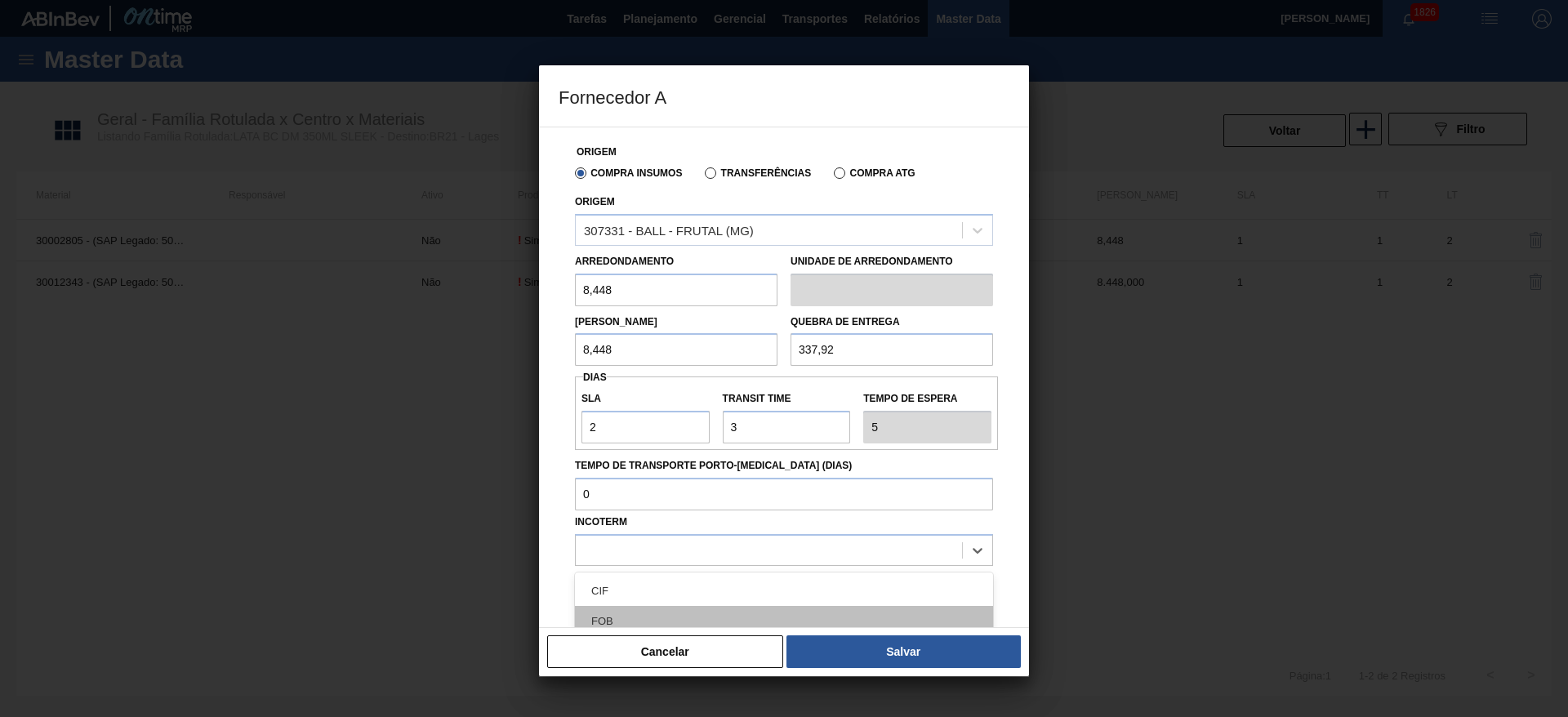
click at [638, 615] on div "FOB" at bounding box center [784, 621] width 418 height 30
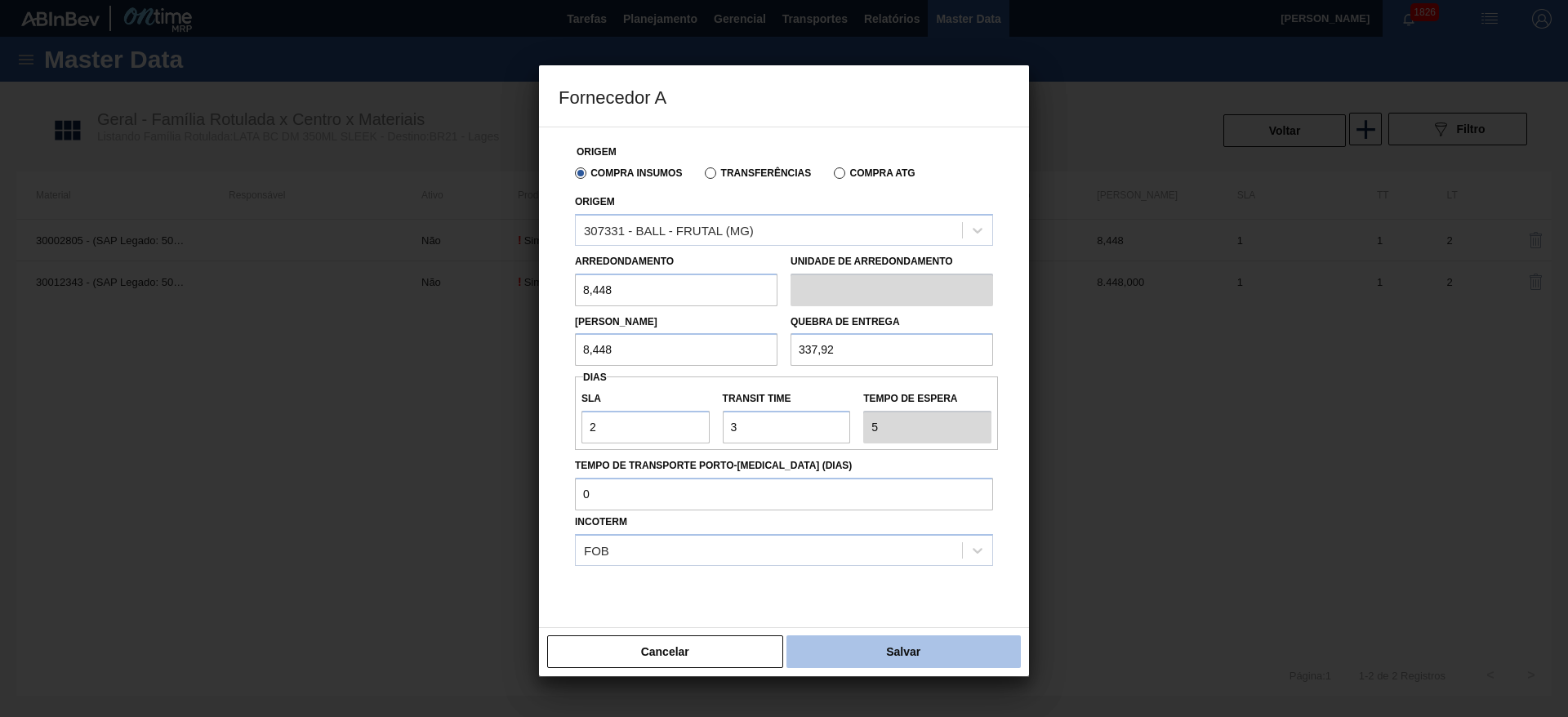
click at [870, 637] on button "Salvar" at bounding box center [903, 651] width 234 height 33
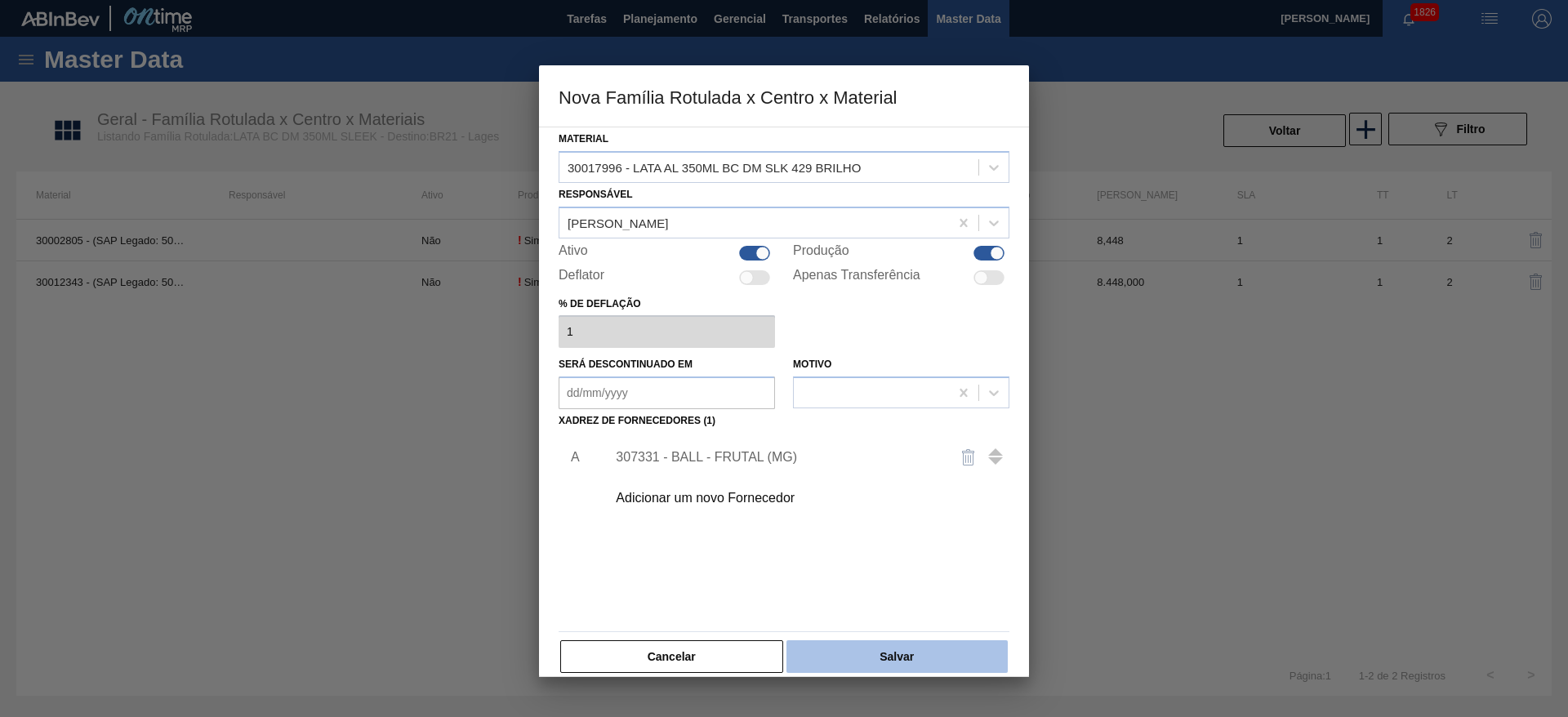
click at [854, 647] on button "Salvar" at bounding box center [896, 656] width 221 height 33
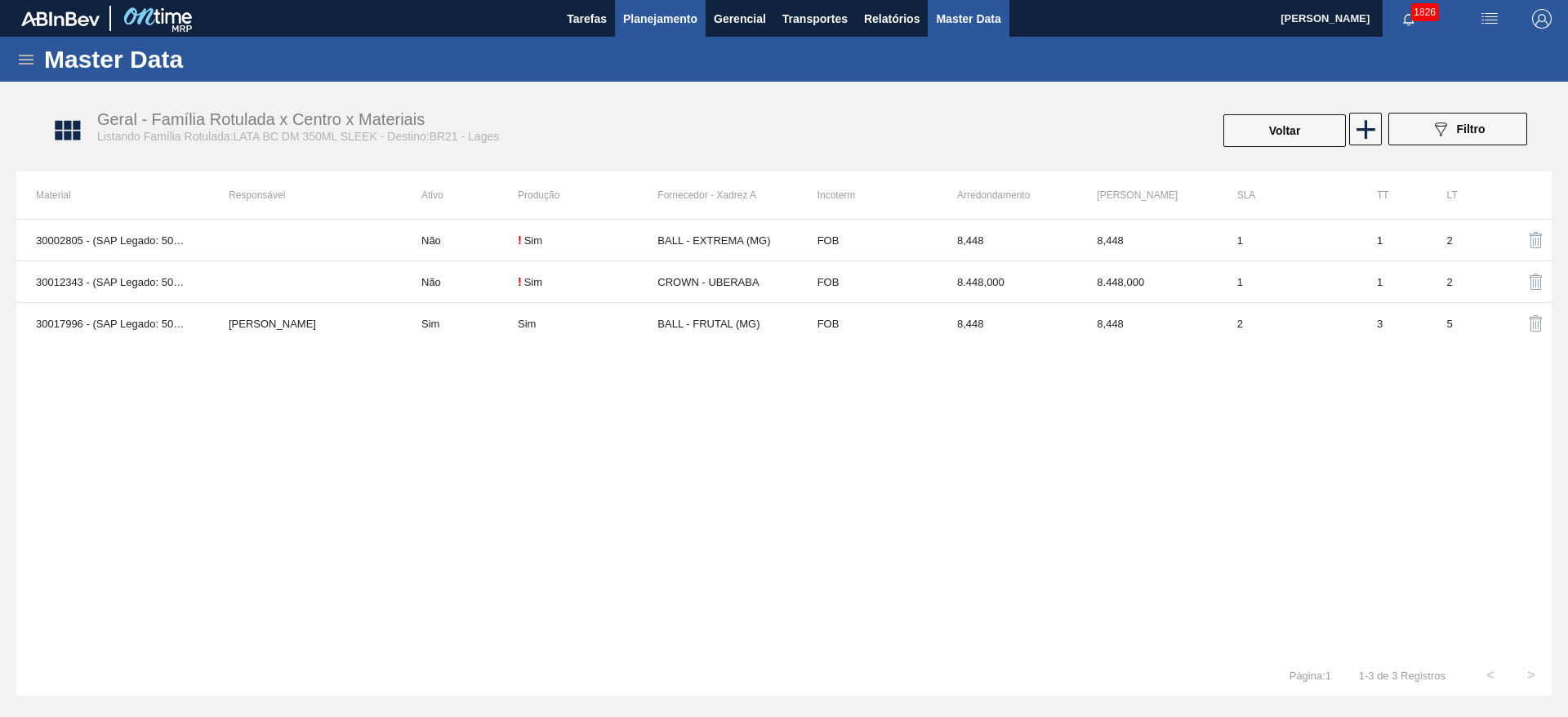
click at [677, 16] on span "Planejamento" at bounding box center [660, 19] width 74 height 20
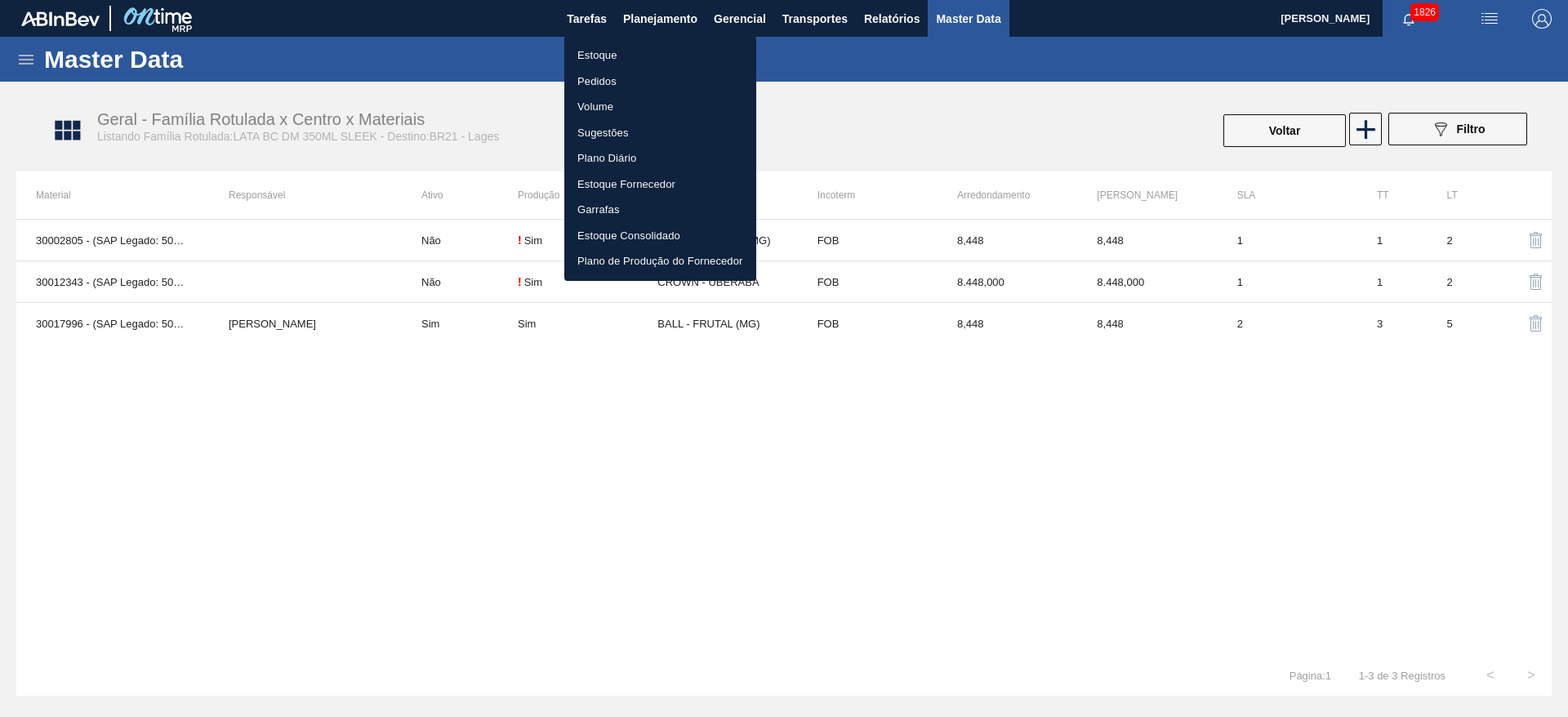
click at [952, 428] on div at bounding box center [784, 358] width 1568 height 717
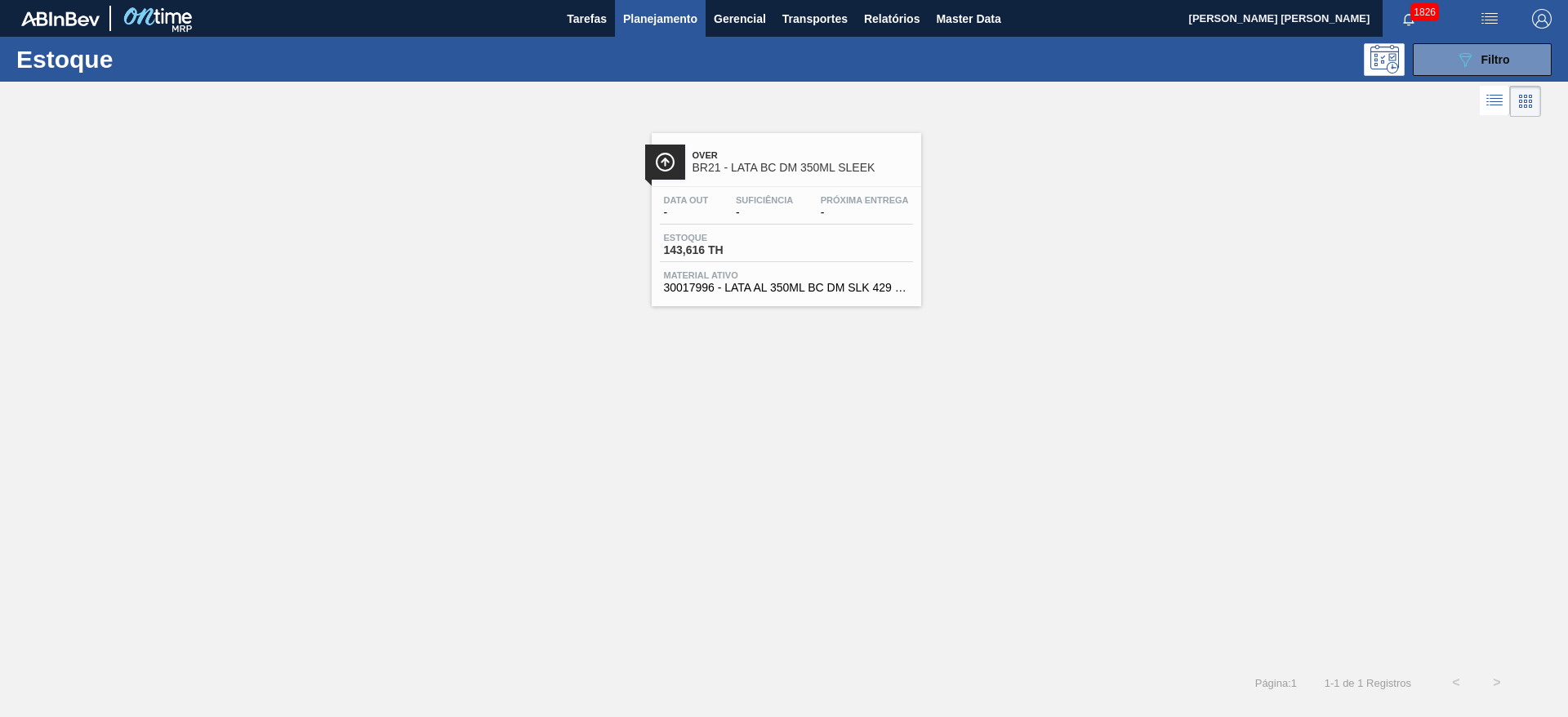
click at [849, 160] on div "Over BR21 - LATA BC DM 350ML SLEEK" at bounding box center [803, 162] width 220 height 37
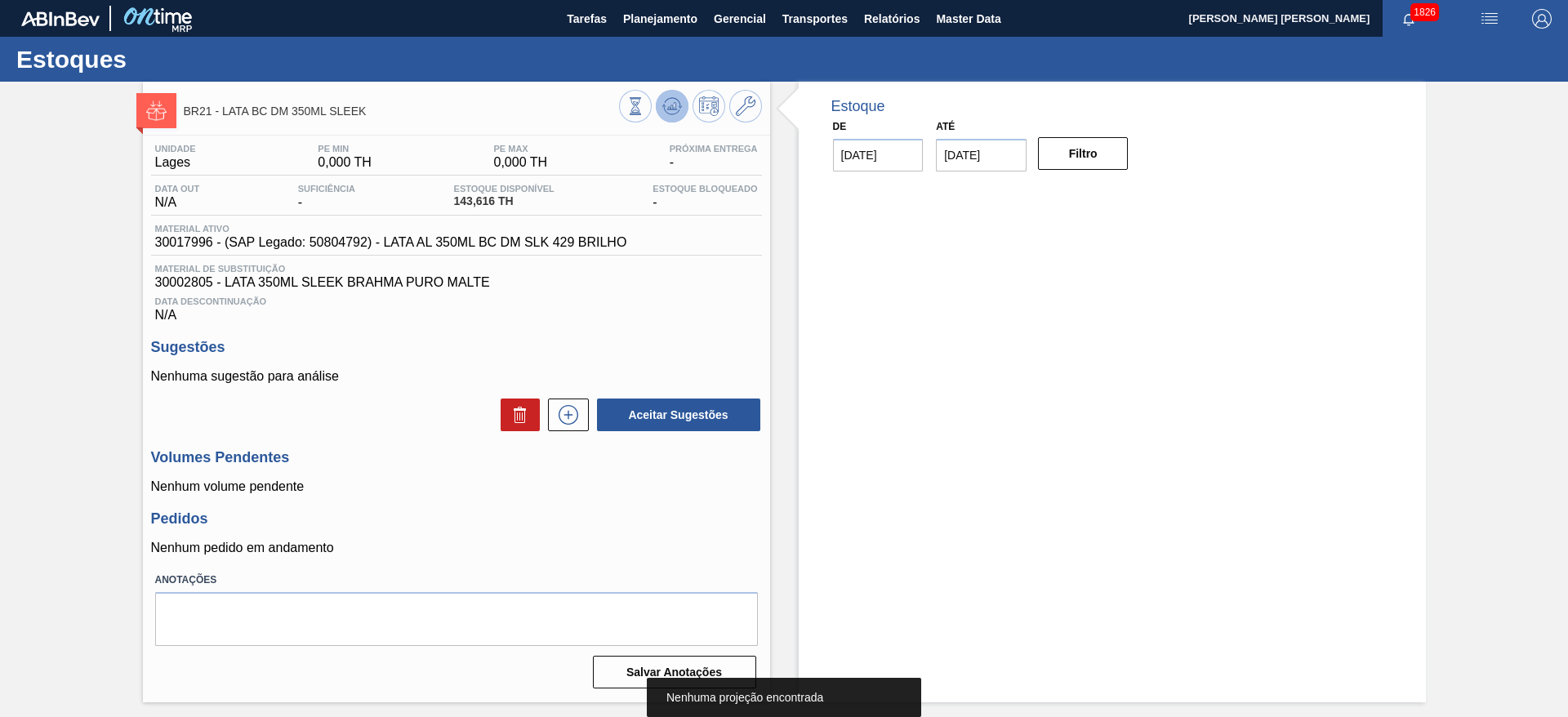
click at [644, 97] on icon at bounding box center [635, 106] width 18 height 18
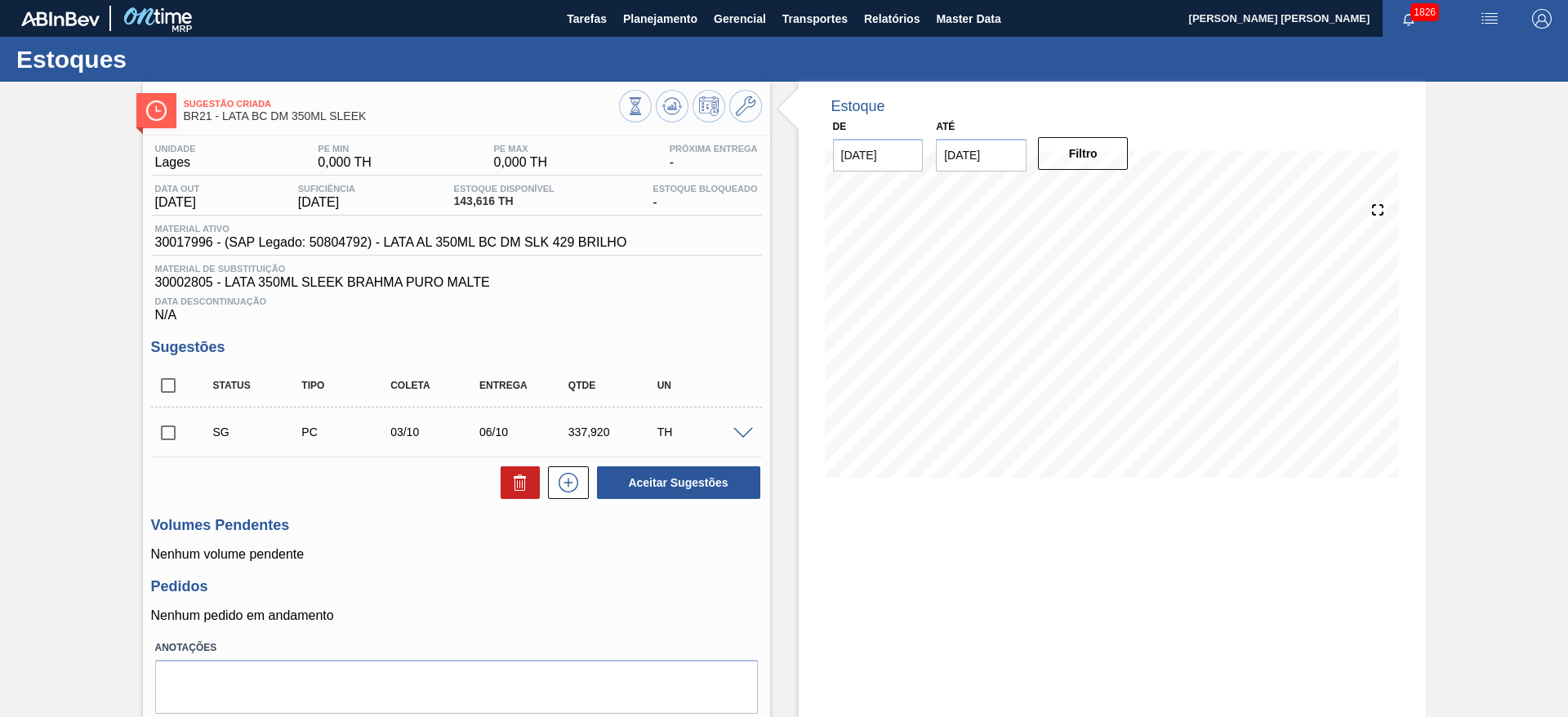
click at [1004, 162] on input "[DATE]" at bounding box center [981, 155] width 91 height 33
click at [1115, 194] on button "Next Month" at bounding box center [1118, 194] width 11 height 11
click at [953, 358] on div "28" at bounding box center [955, 352] width 22 height 22
type input "[DATE]"
click at [1068, 162] on button "Filtro" at bounding box center [1083, 153] width 91 height 33
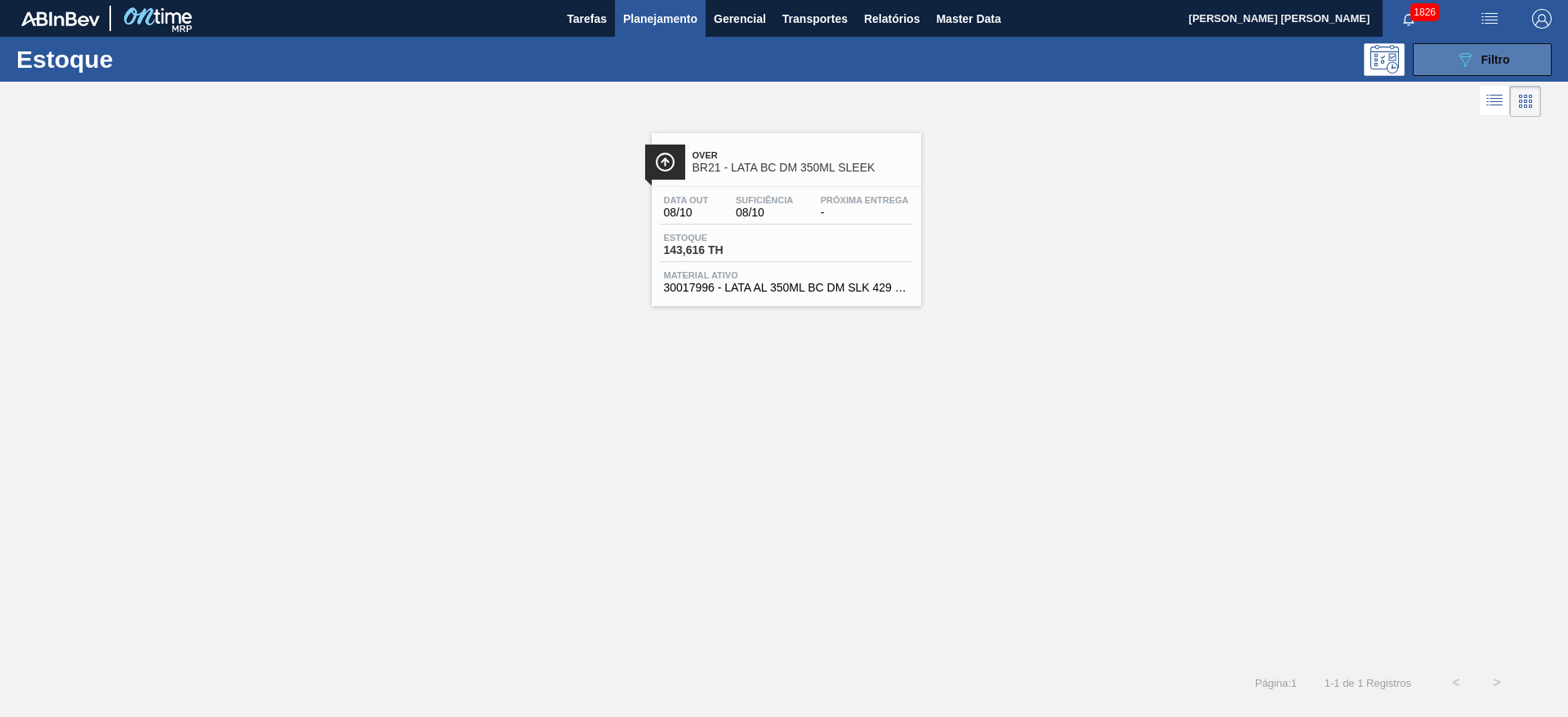
click at [1432, 70] on button "089F7B8B-B2A5-4AFE-B5C0-19BA573D28AC Filtro" at bounding box center [1482, 59] width 139 height 33
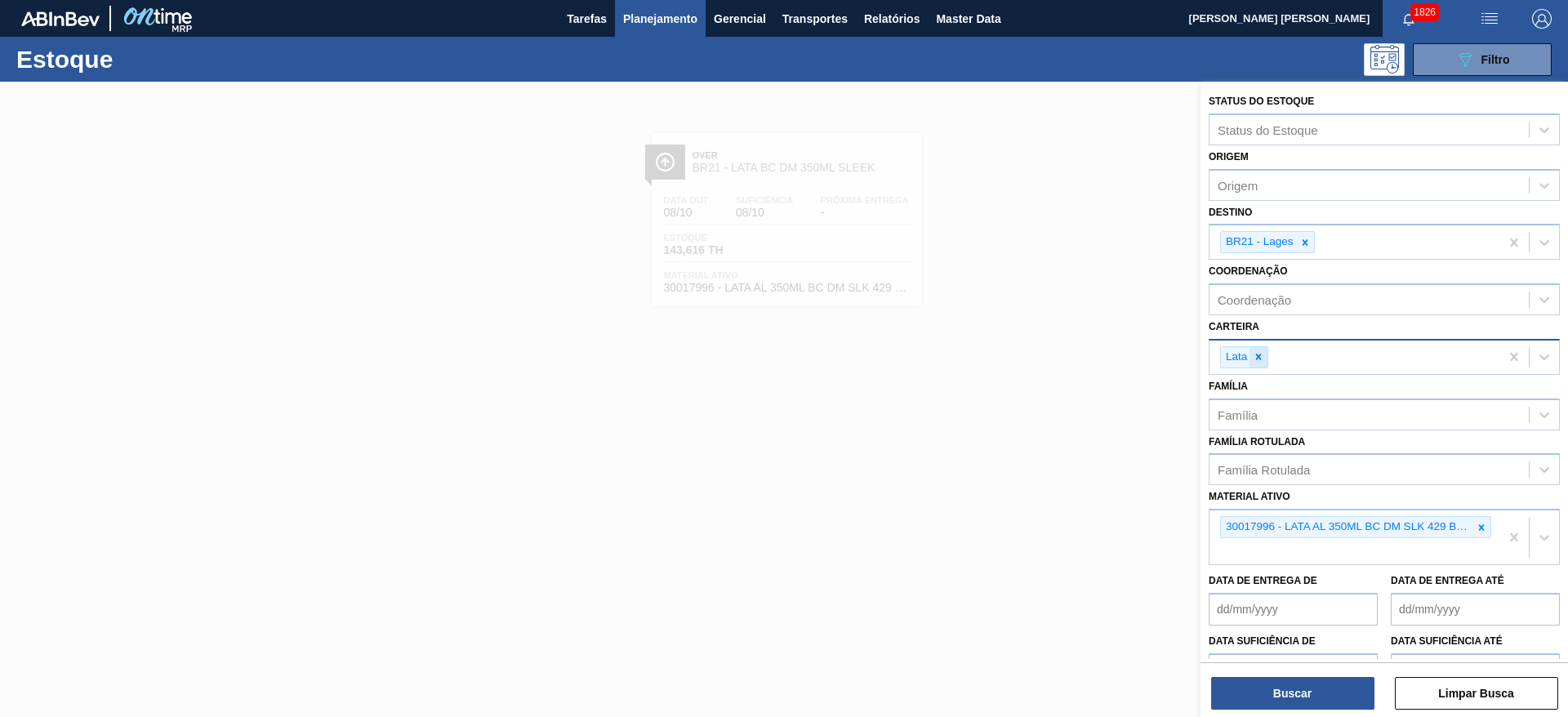
click at [1262, 363] on div at bounding box center [1258, 357] width 18 height 20
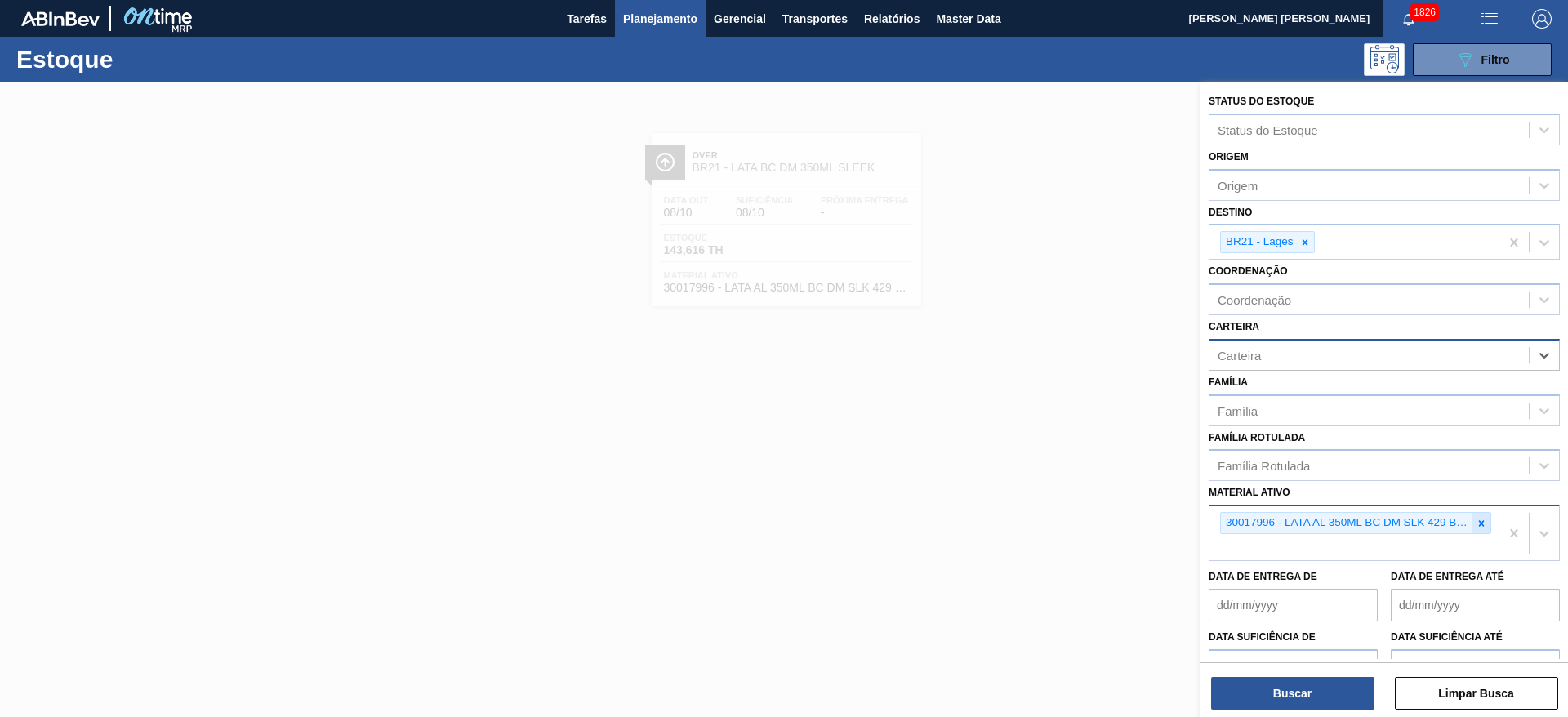
click at [1481, 523] on icon at bounding box center [1481, 523] width 11 height 11
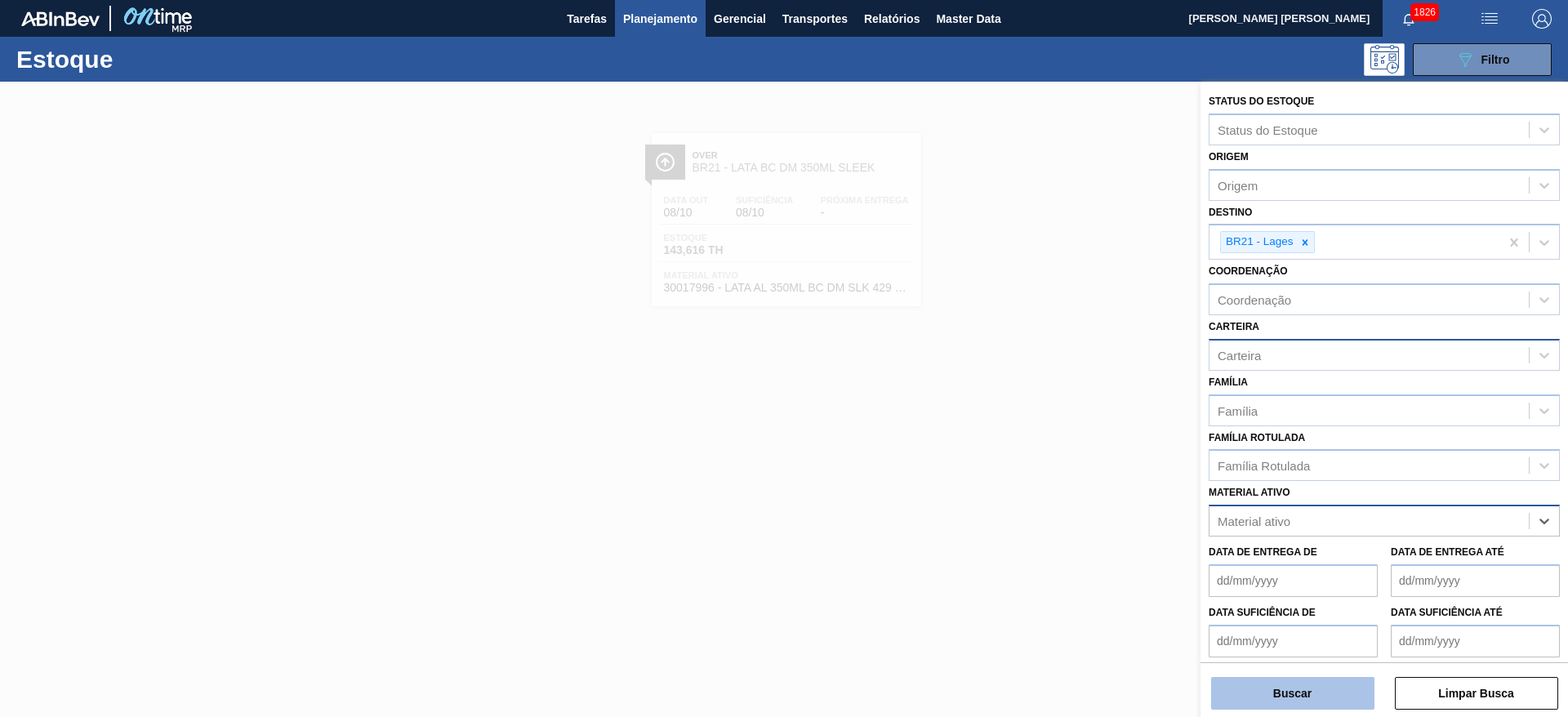
click at [1335, 687] on button "Buscar" at bounding box center [1292, 693] width 163 height 33
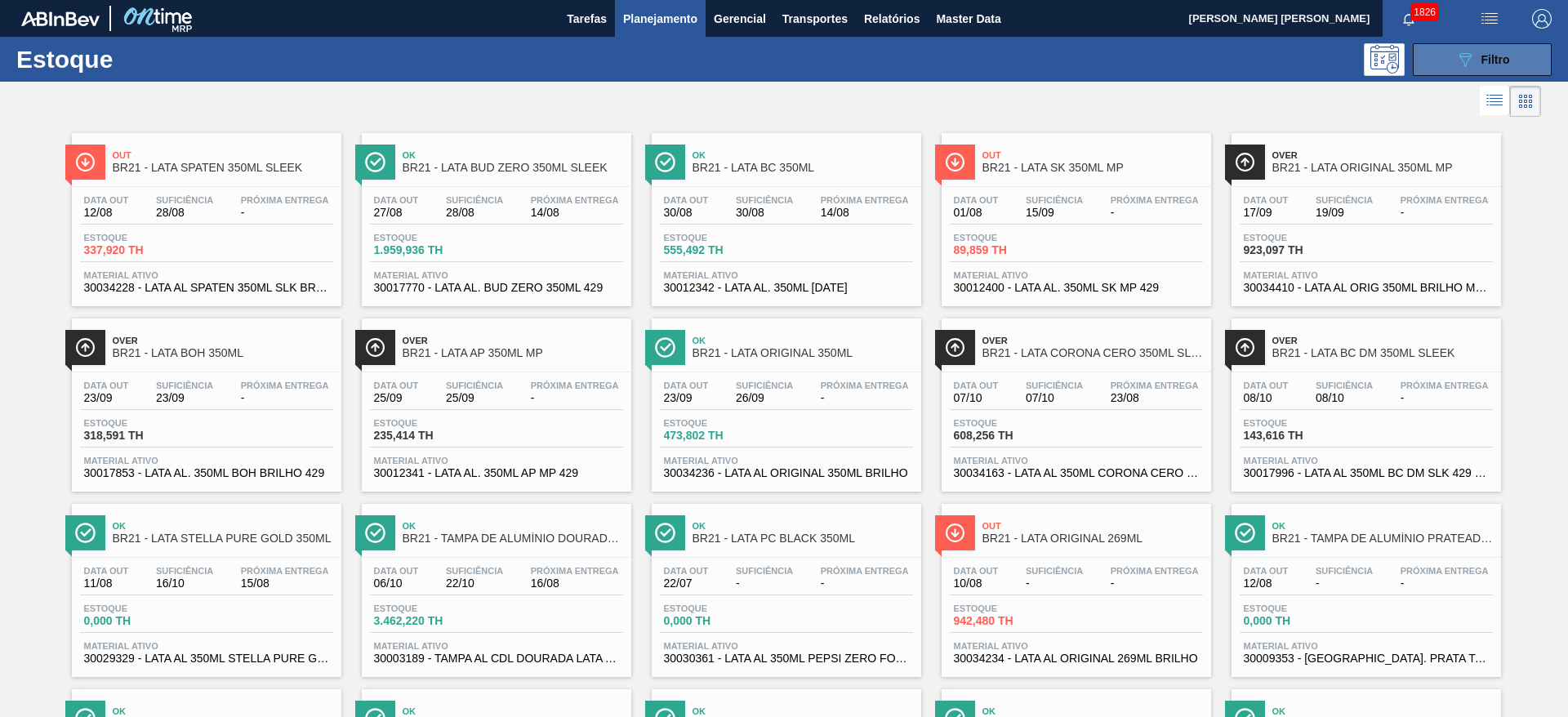
click at [1456, 58] on icon "089F7B8B-B2A5-4AFE-B5C0-19BA573D28AC" at bounding box center [1465, 60] width 20 height 20
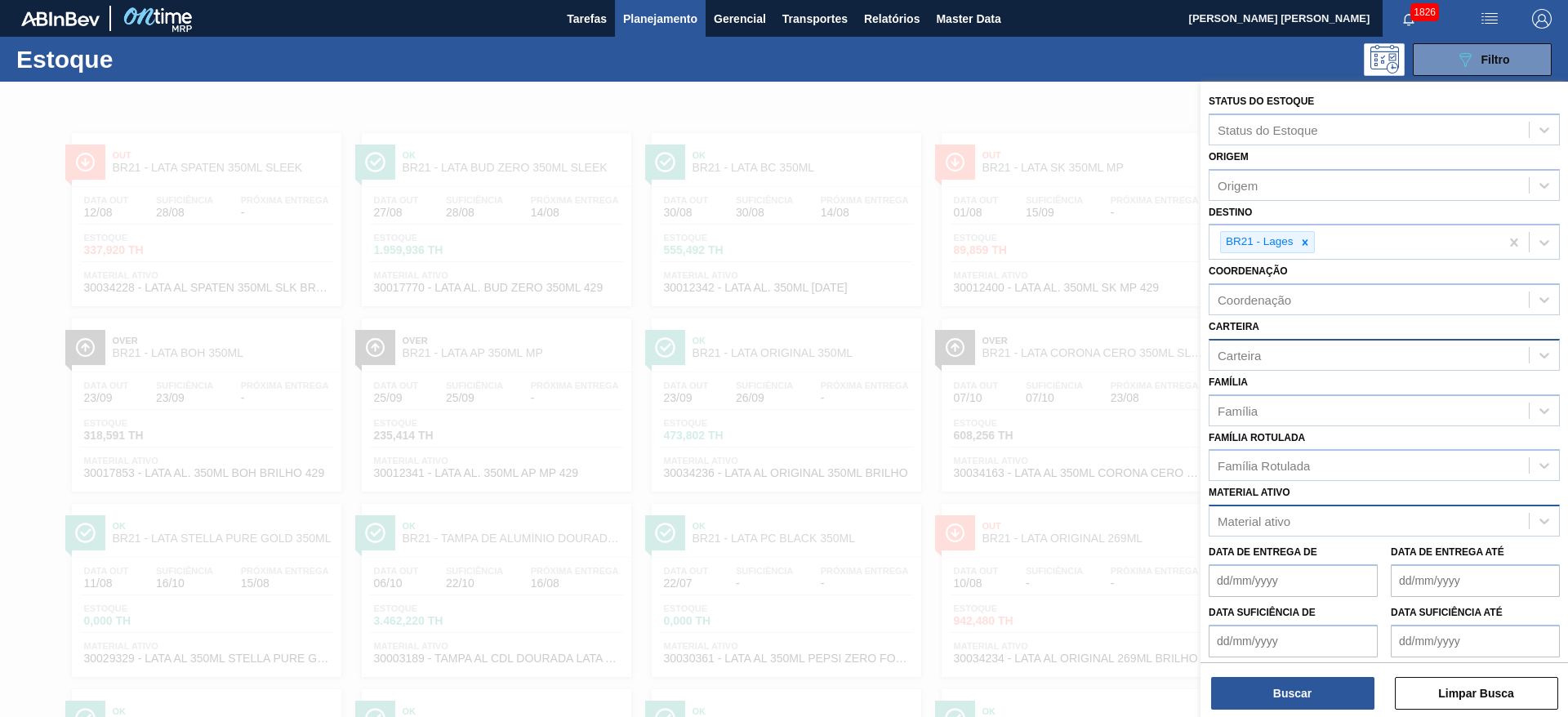
click at [1265, 354] on div "Carteira" at bounding box center [1368, 355] width 319 height 24
type input "lata"
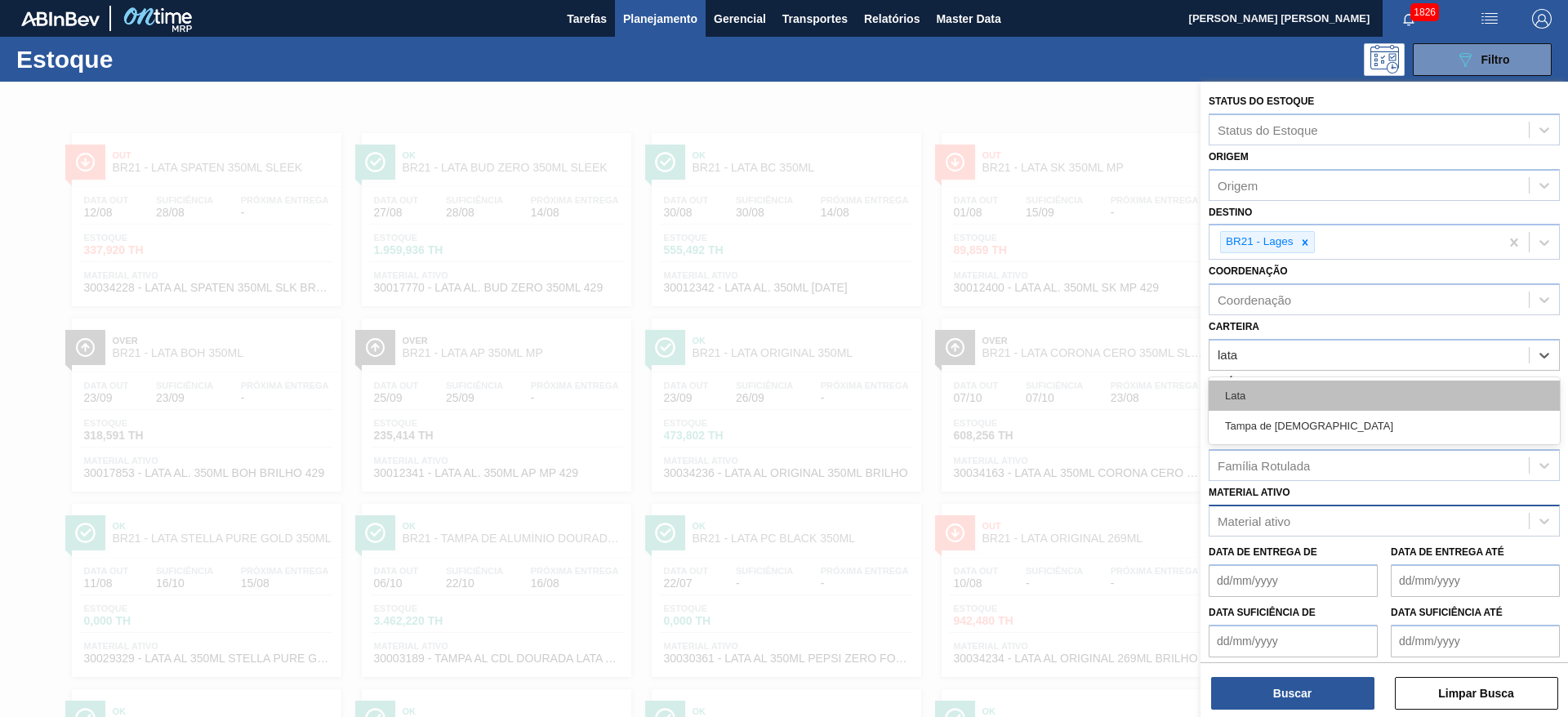
click at [1247, 397] on div "Lata" at bounding box center [1384, 396] width 351 height 30
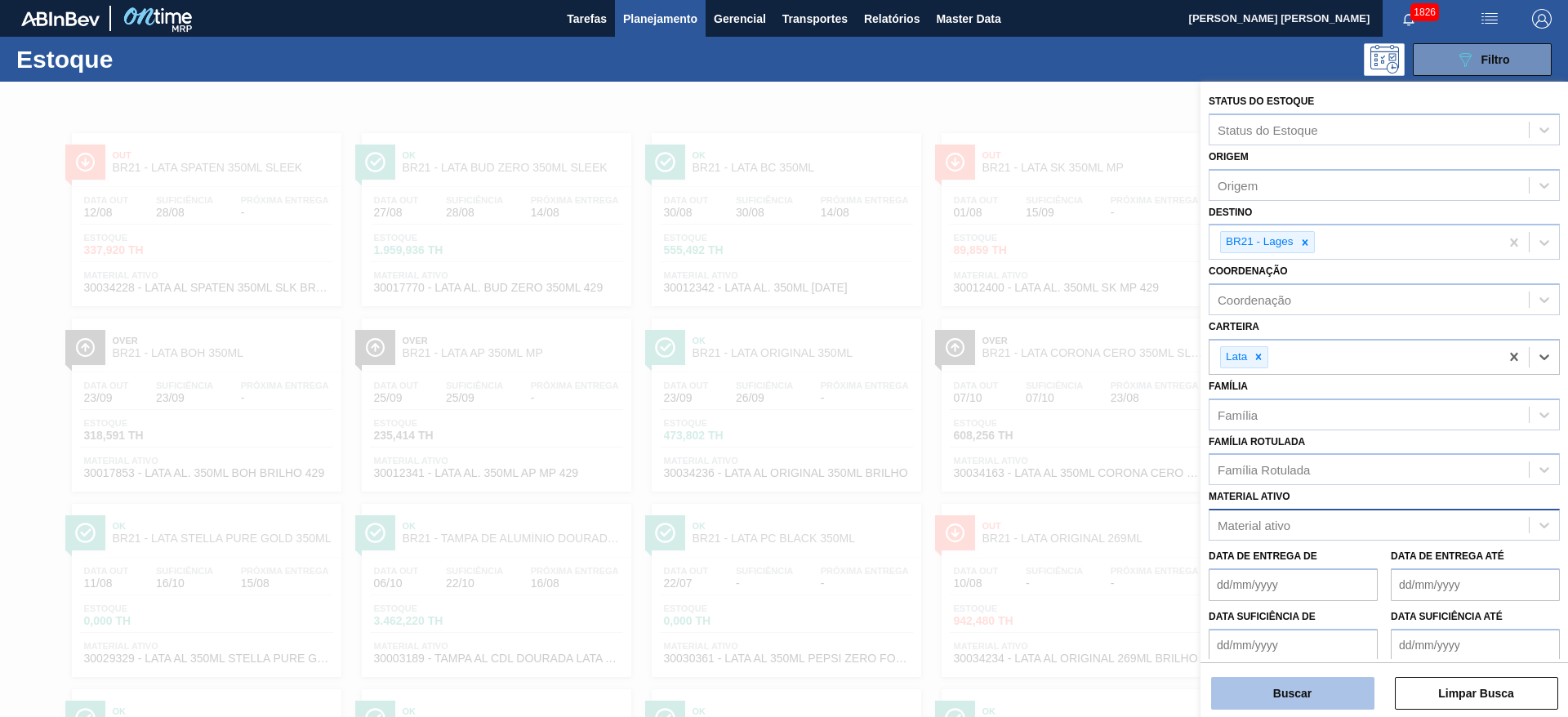
click at [1283, 688] on button "Buscar" at bounding box center [1292, 693] width 163 height 33
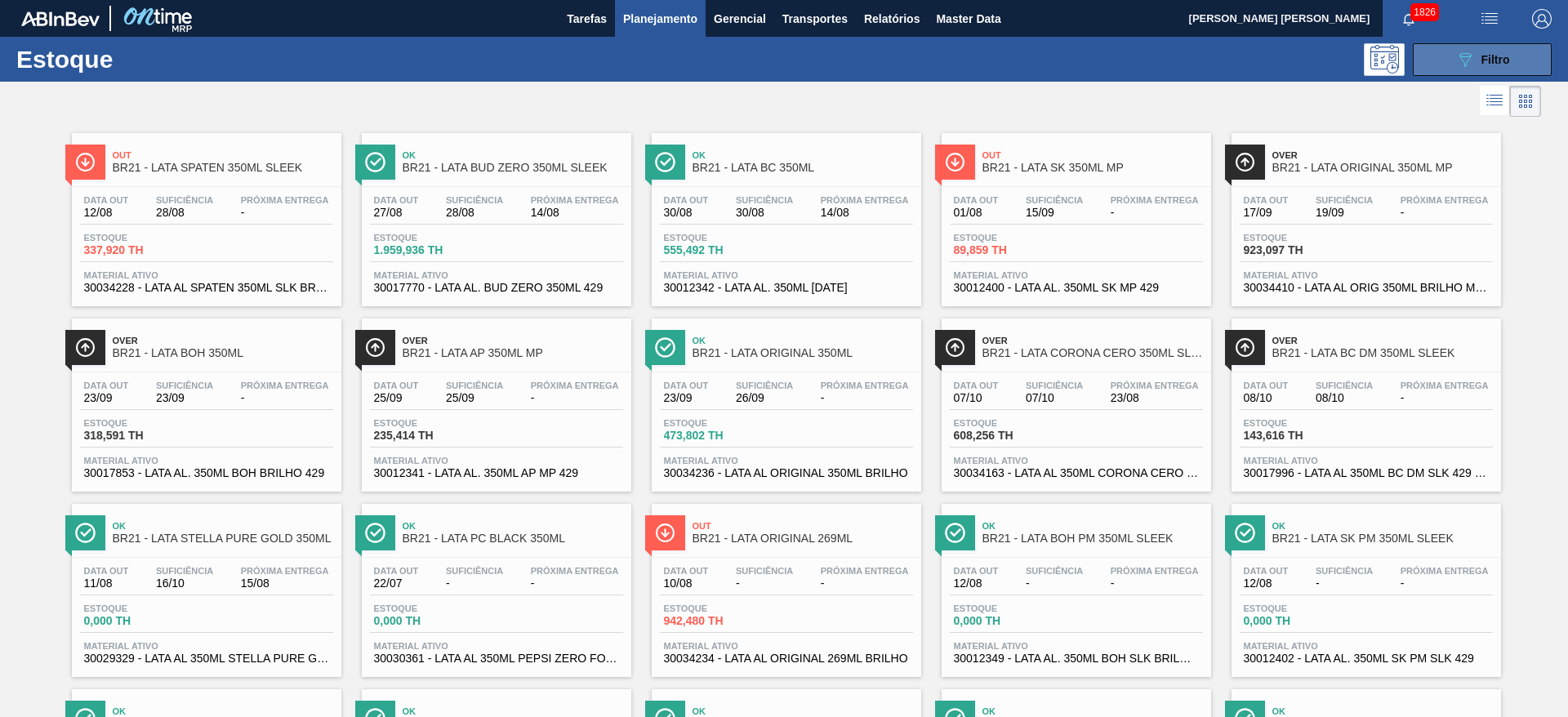
click at [1444, 62] on button "089F7B8B-B2A5-4AFE-B5C0-19BA573D28AC Filtro" at bounding box center [1482, 59] width 139 height 33
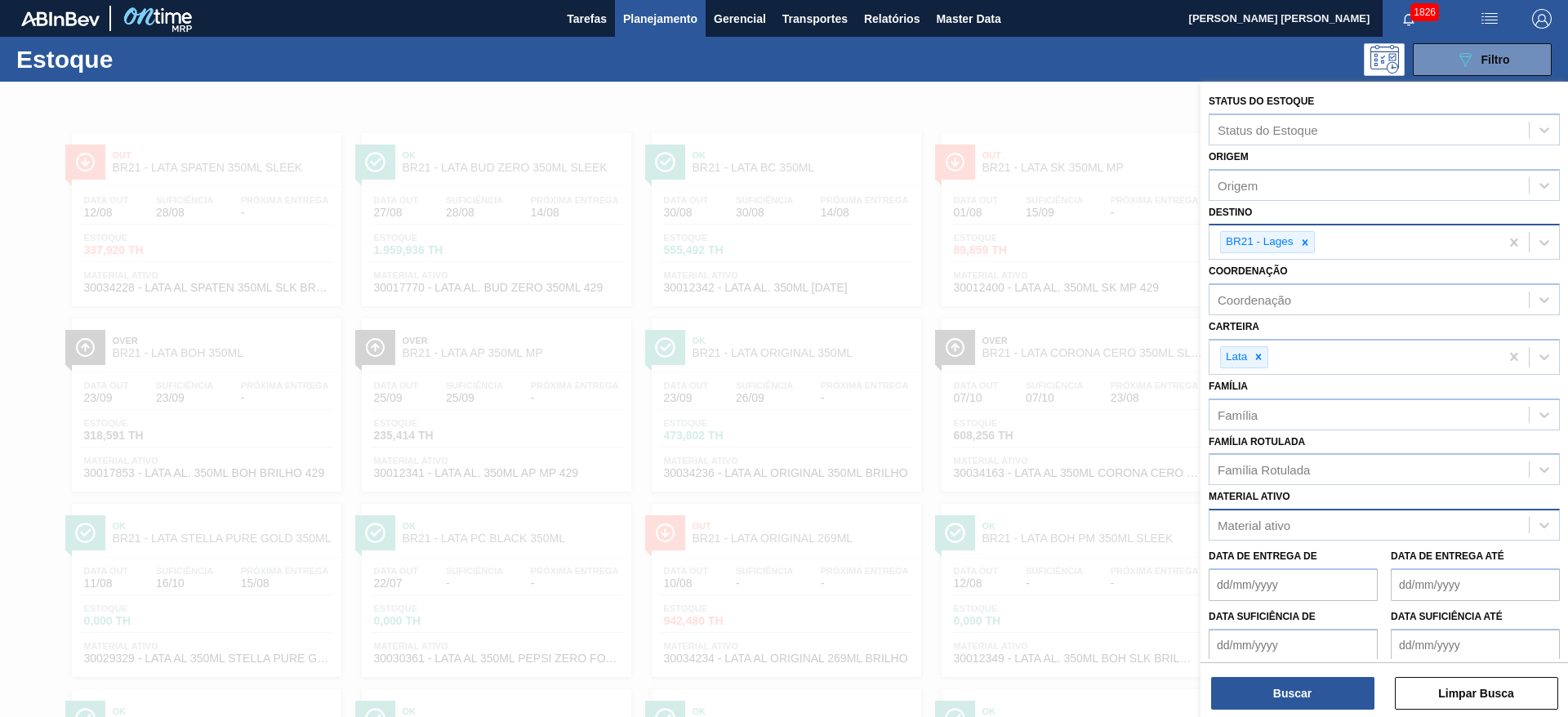
click at [1310, 237] on icon at bounding box center [1304, 242] width 11 height 11
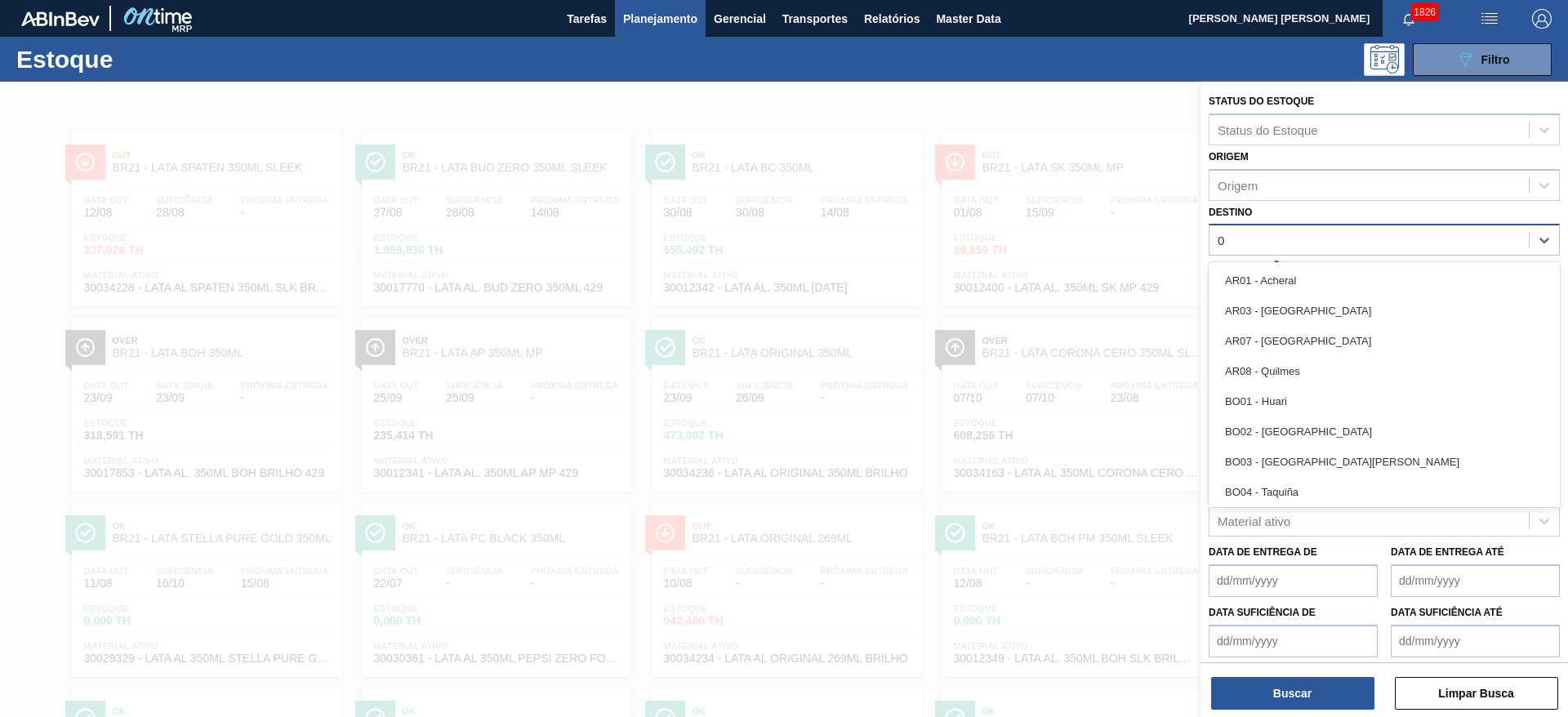
type input "09"
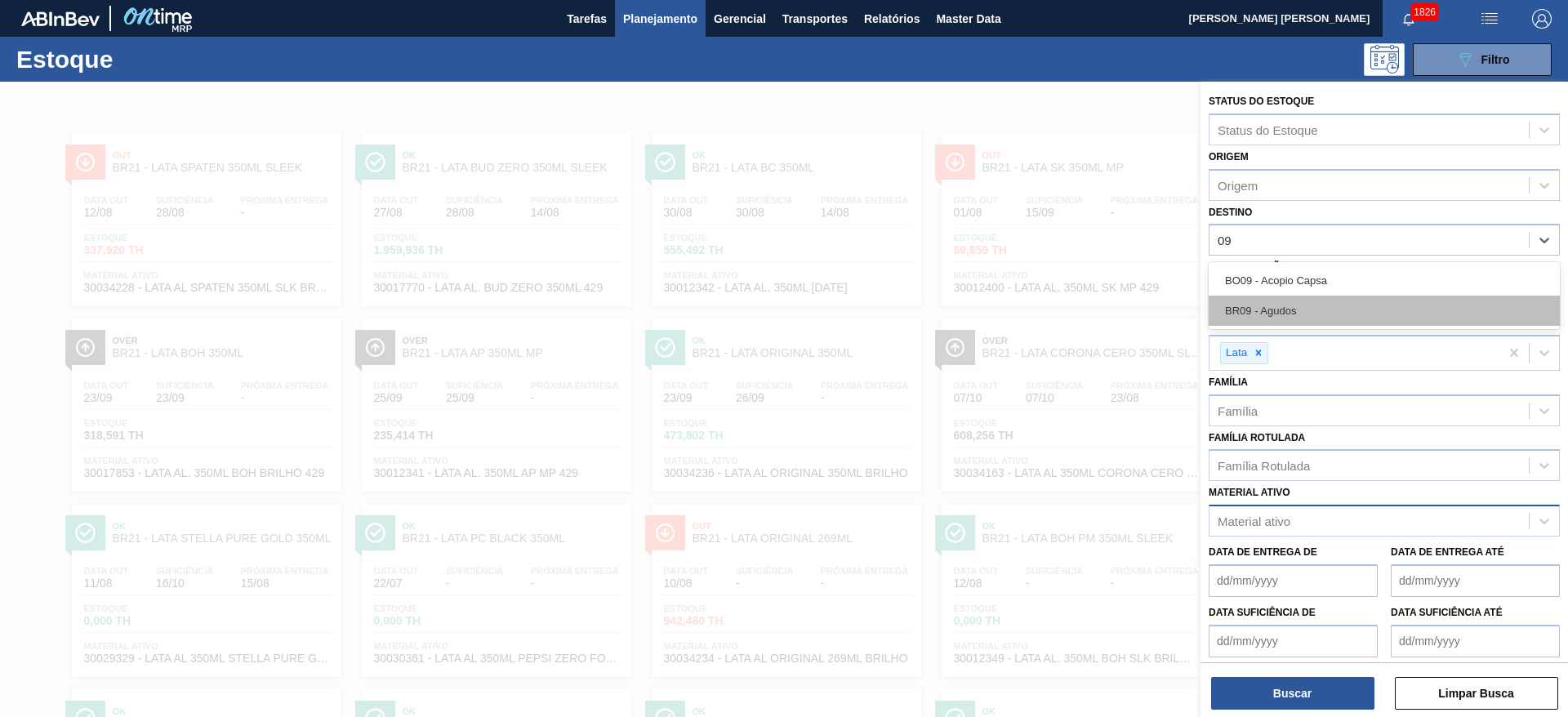
click at [1280, 306] on div "BR09 - Agudos" at bounding box center [1384, 311] width 351 height 30
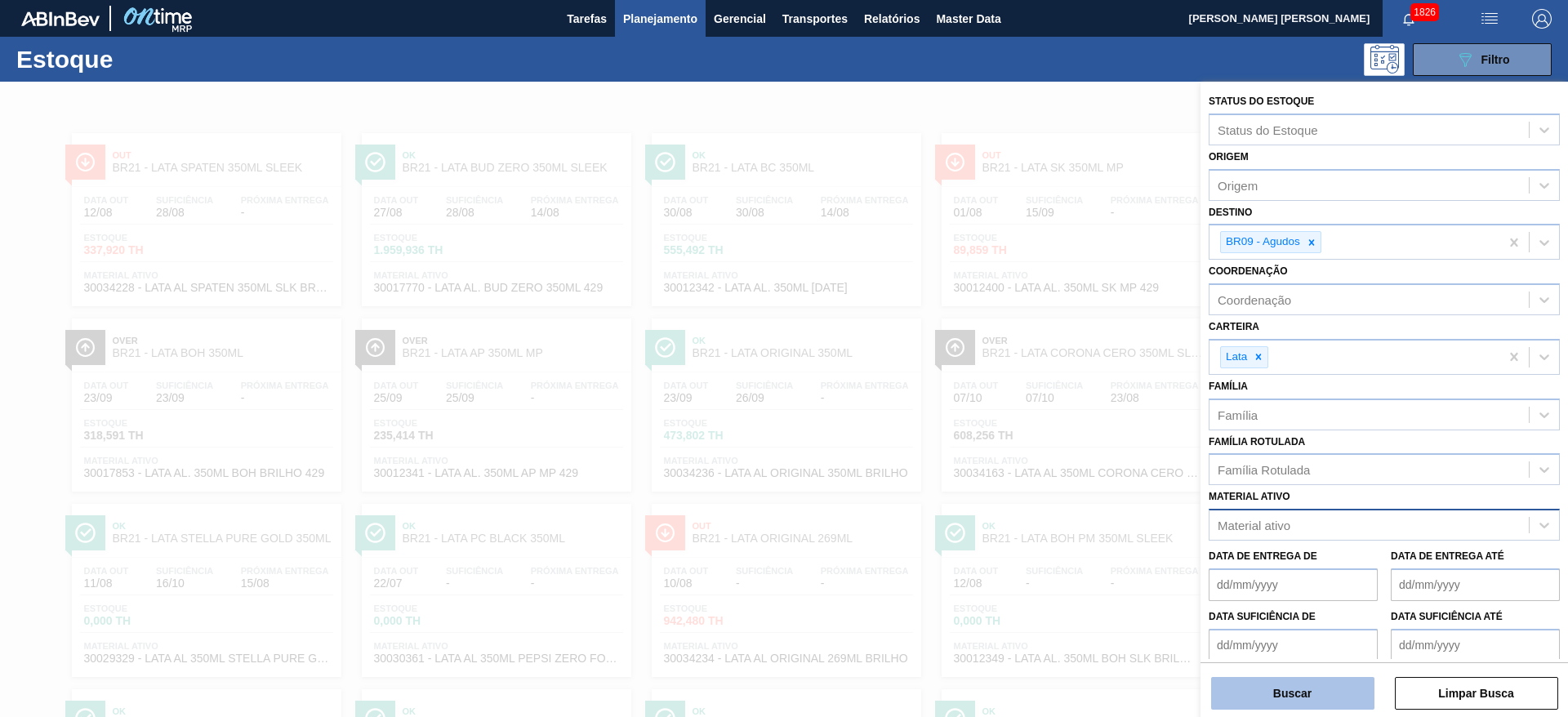
click at [1289, 700] on button "Buscar" at bounding box center [1292, 693] width 163 height 33
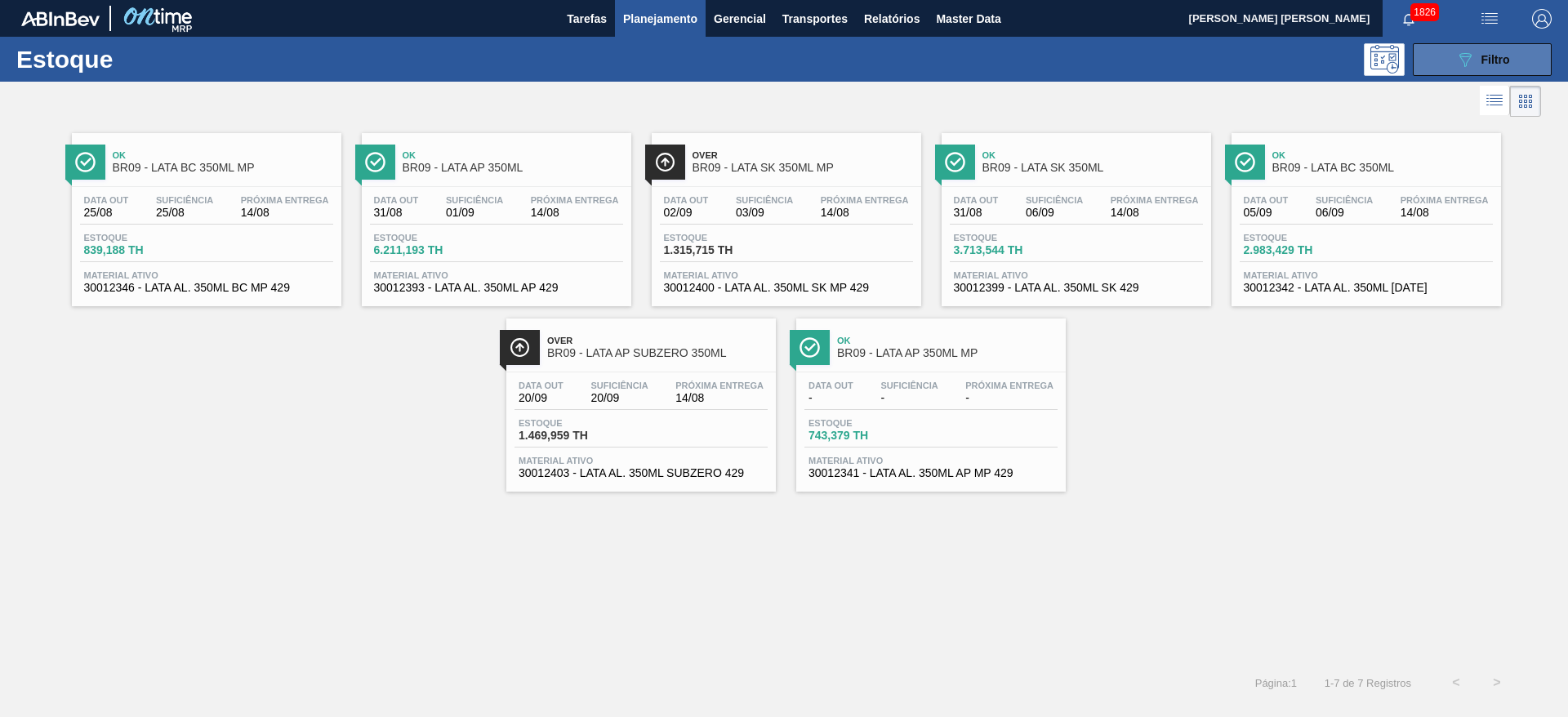
click at [1432, 52] on button "089F7B8B-B2A5-4AFE-B5C0-19BA573D28AC Filtro" at bounding box center [1482, 59] width 139 height 33
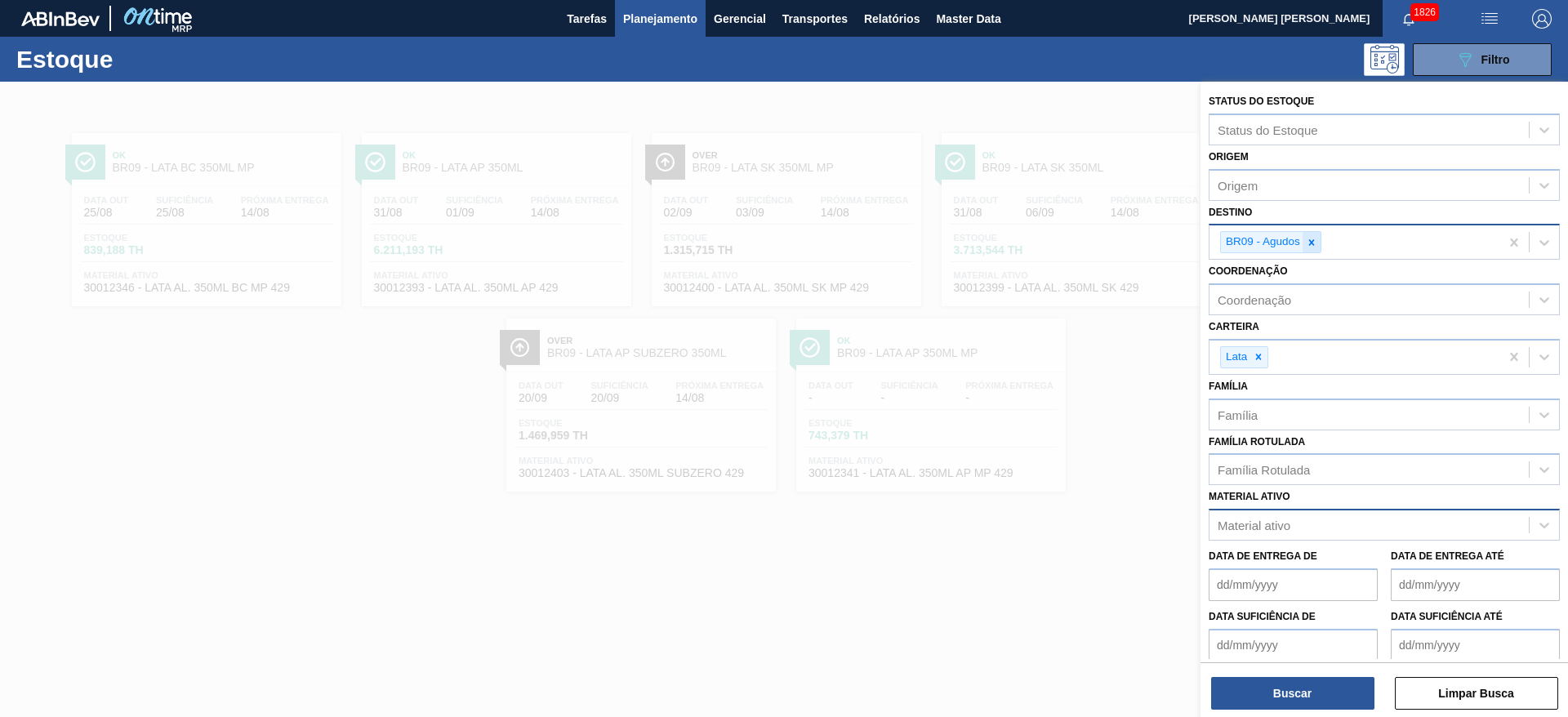
click at [1316, 237] on icon at bounding box center [1311, 242] width 11 height 11
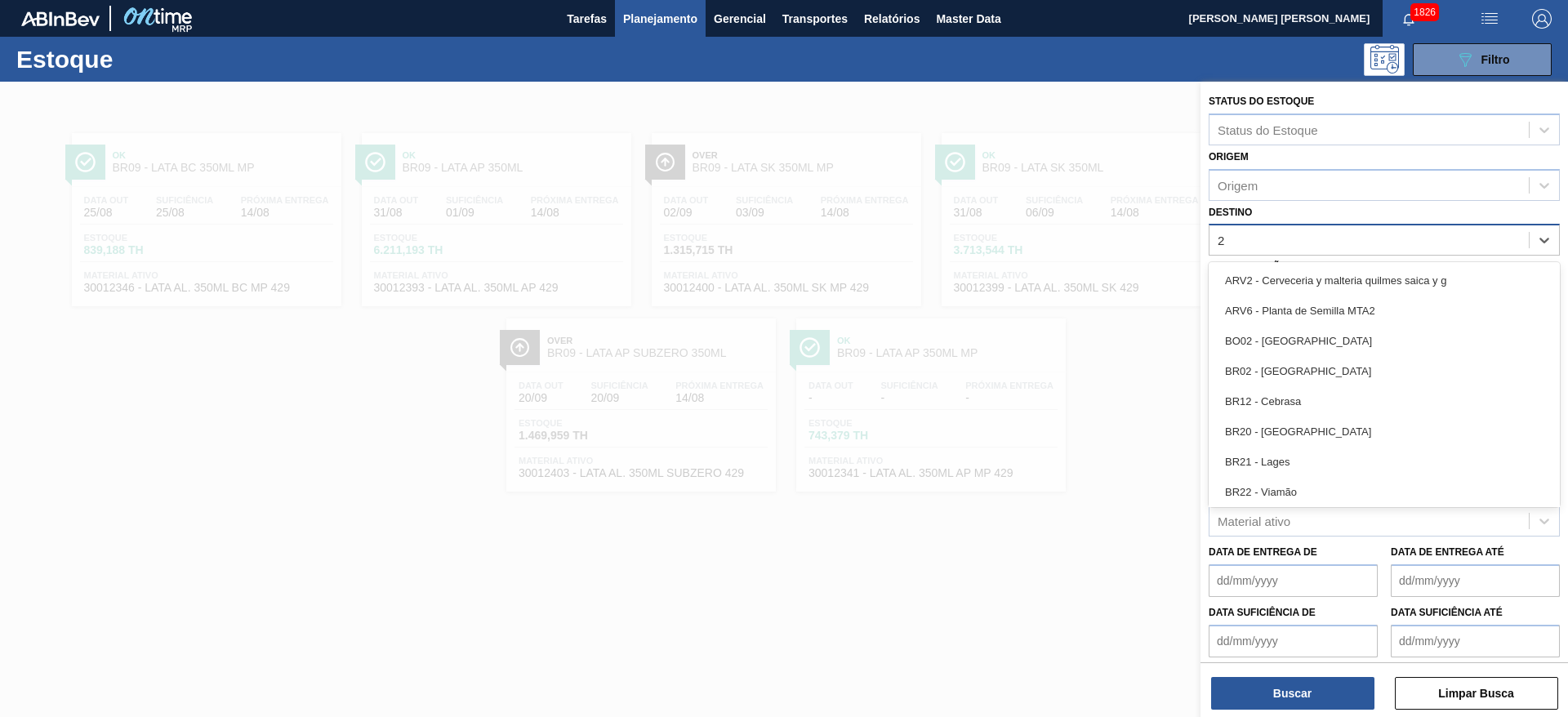
type input "21"
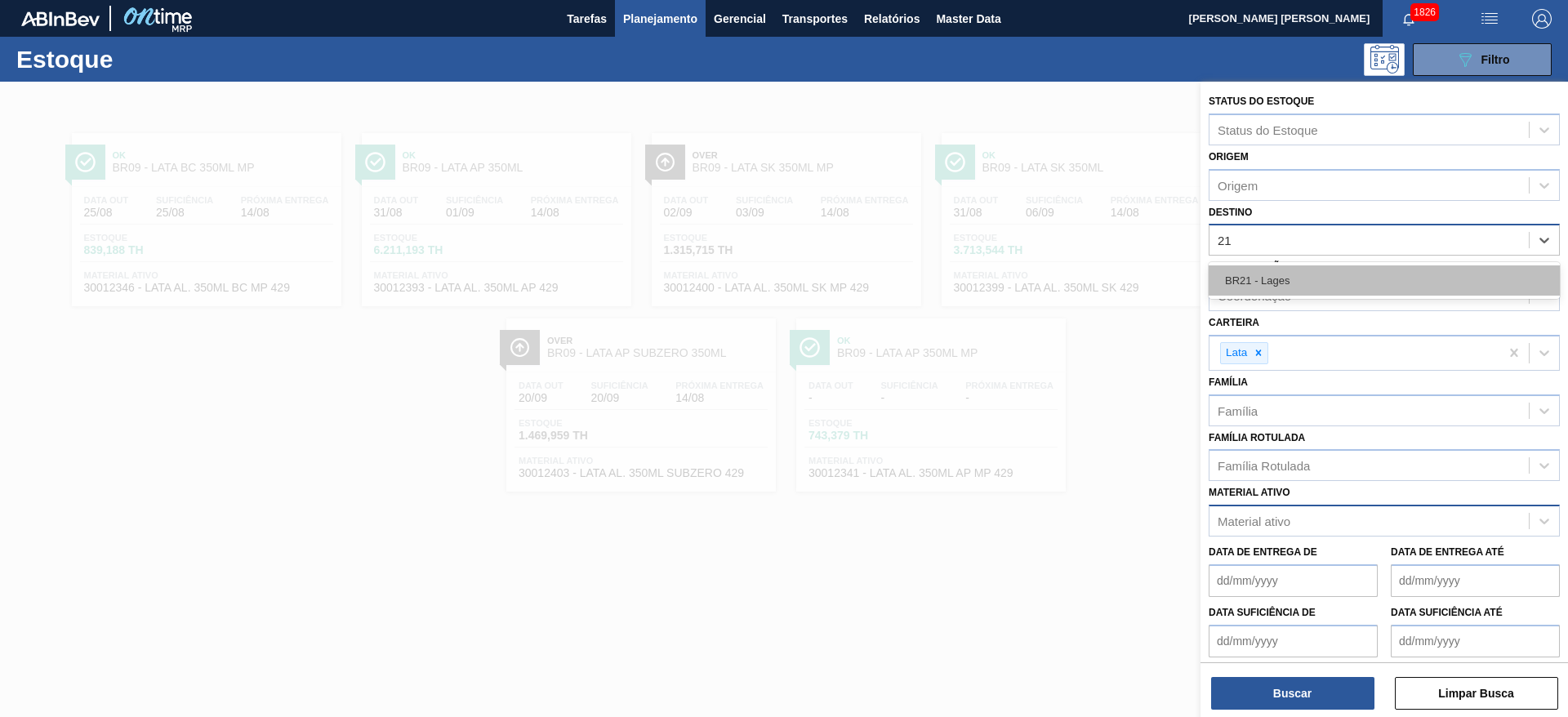
click at [1316, 269] on div "BR21 - Lages" at bounding box center [1384, 280] width 351 height 30
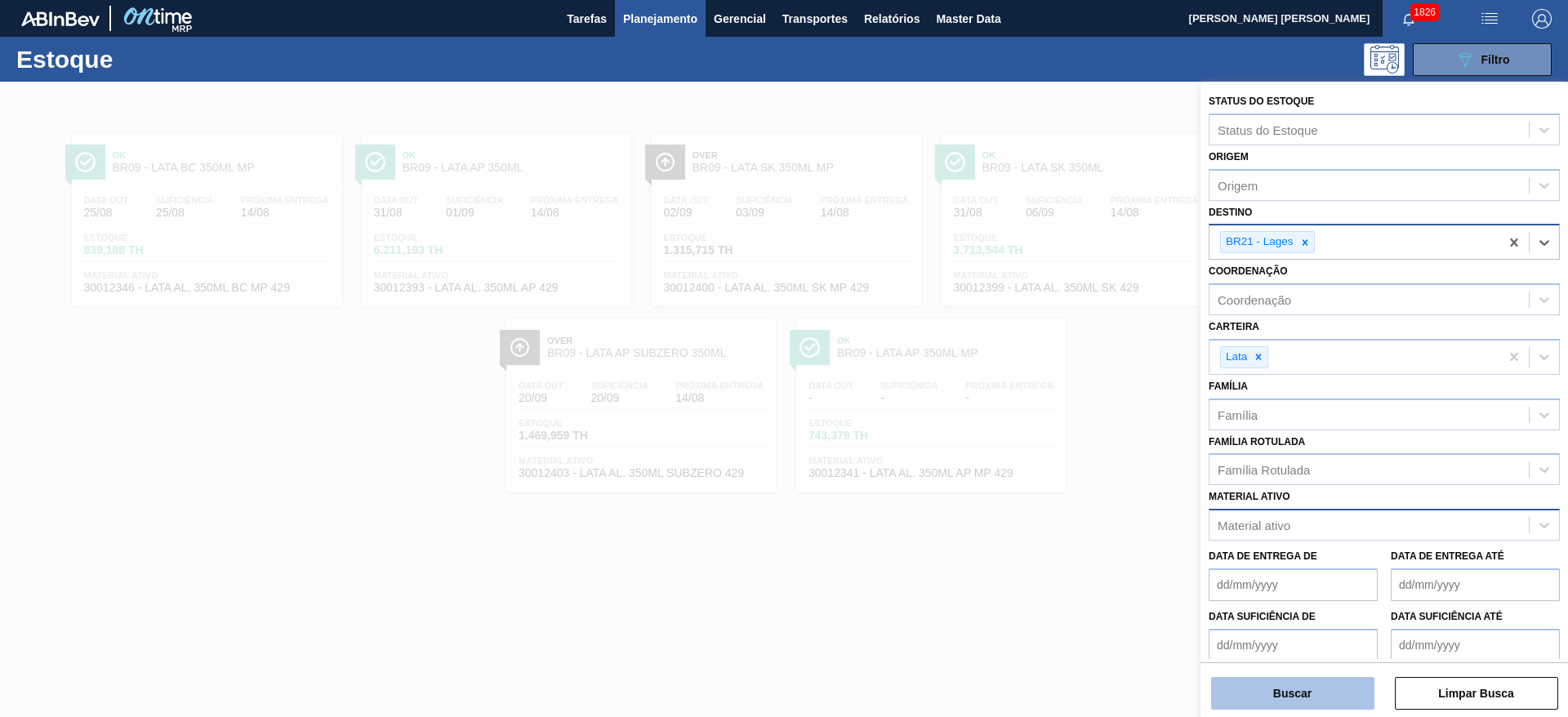
click at [1304, 684] on button "Buscar" at bounding box center [1292, 693] width 163 height 33
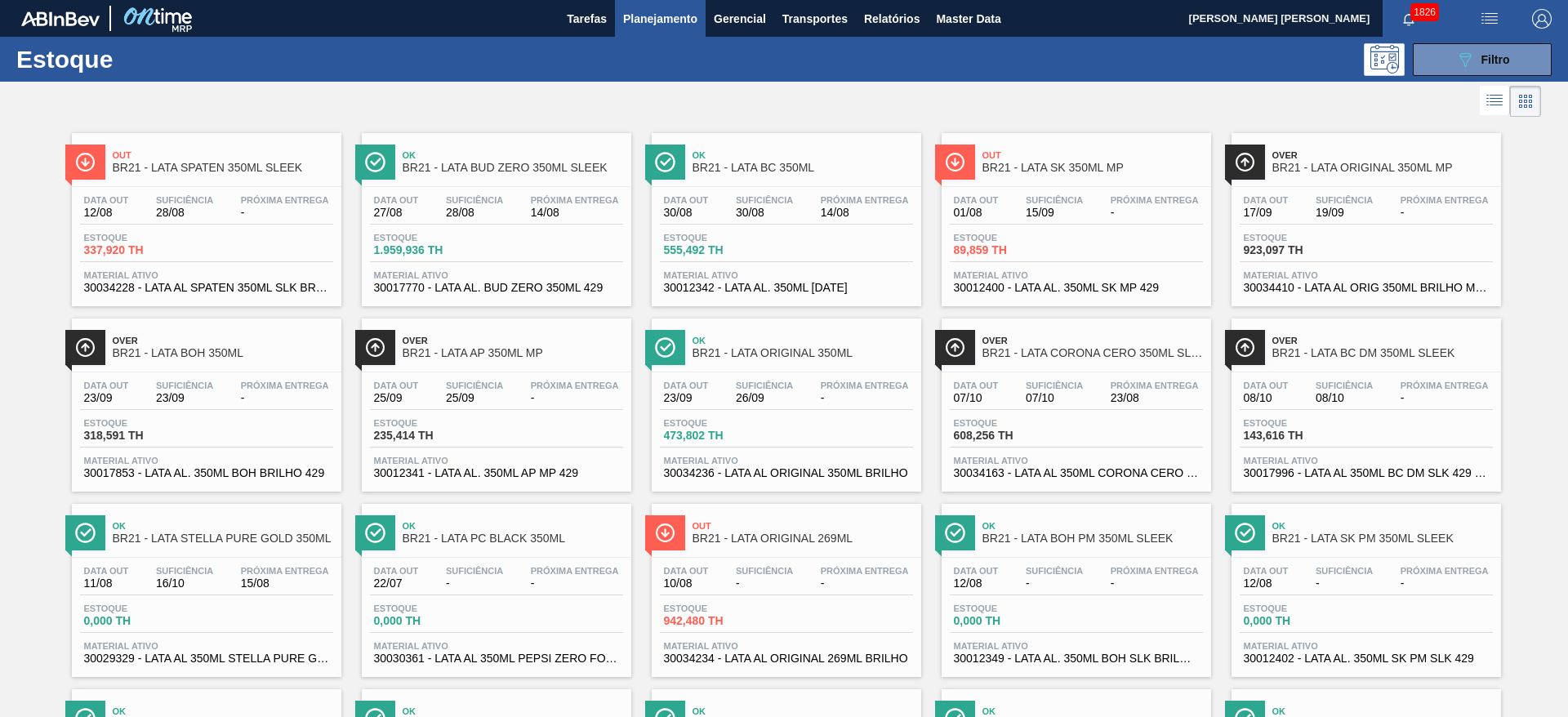
click at [1267, 111] on div at bounding box center [770, 101] width 1541 height 39
click at [1363, 351] on span "BR21 - LATA BC DM 350ML SLEEK" at bounding box center [1382, 353] width 220 height 12
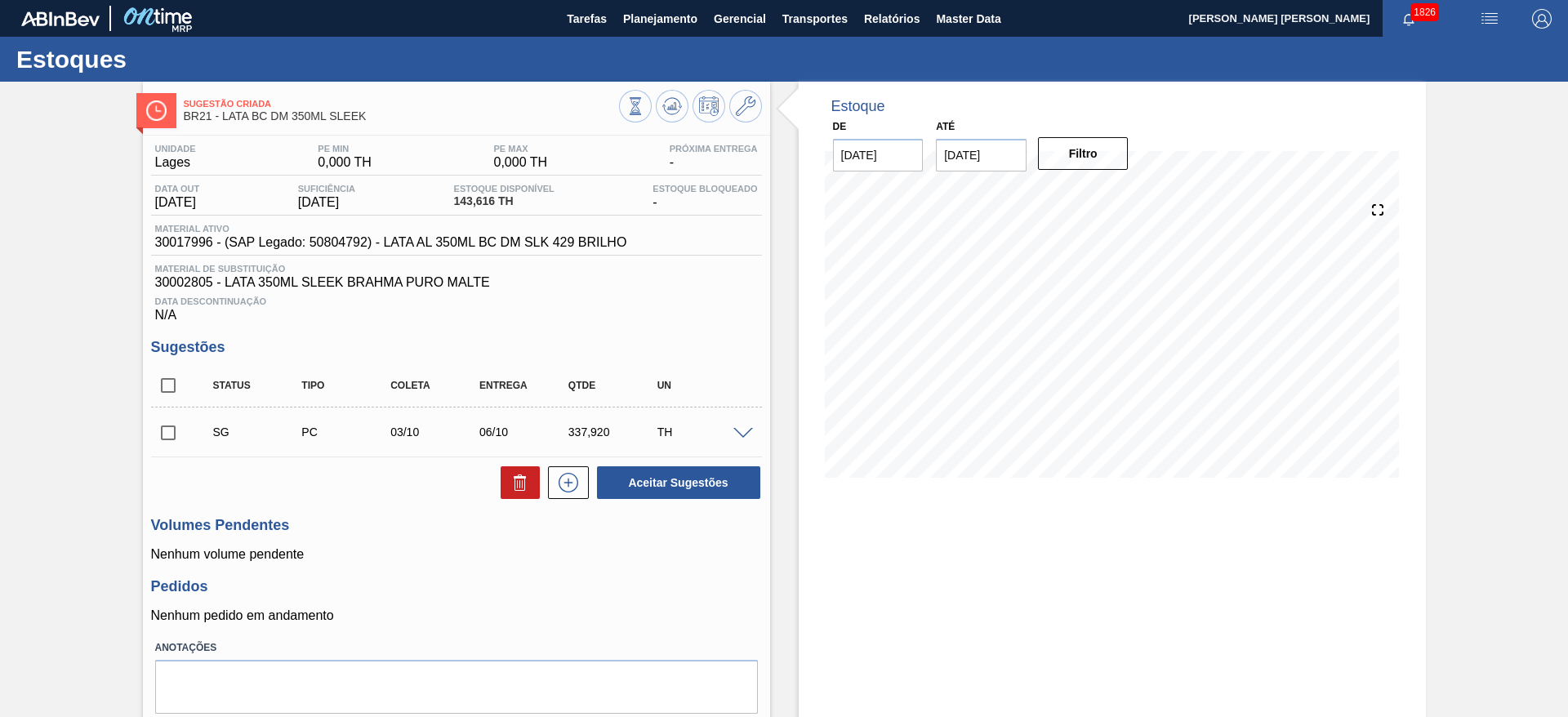
click at [733, 431] on span at bounding box center [743, 434] width 20 height 12
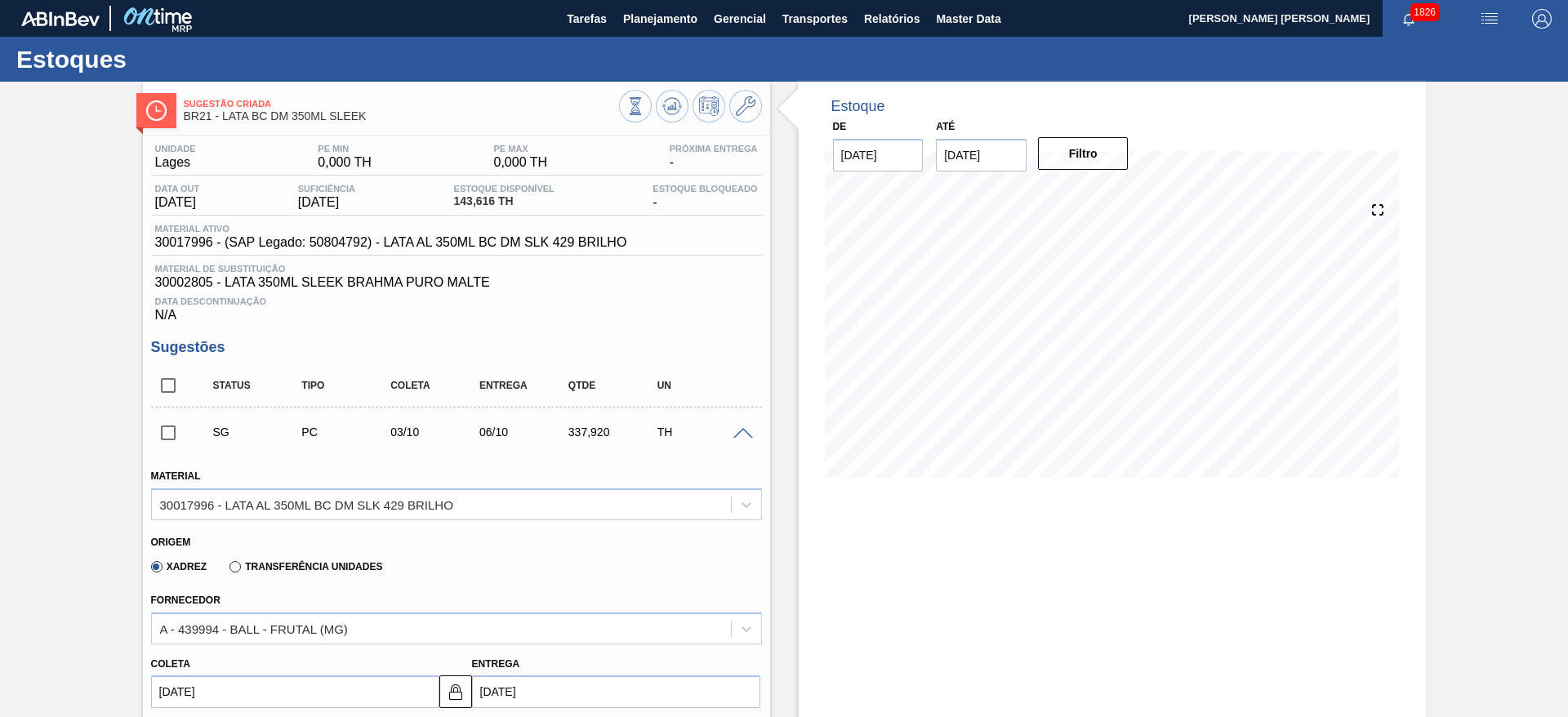
click at [975, 163] on input "[DATE]" at bounding box center [981, 155] width 91 height 33
click at [1120, 190] on button "Next Month" at bounding box center [1118, 194] width 11 height 11
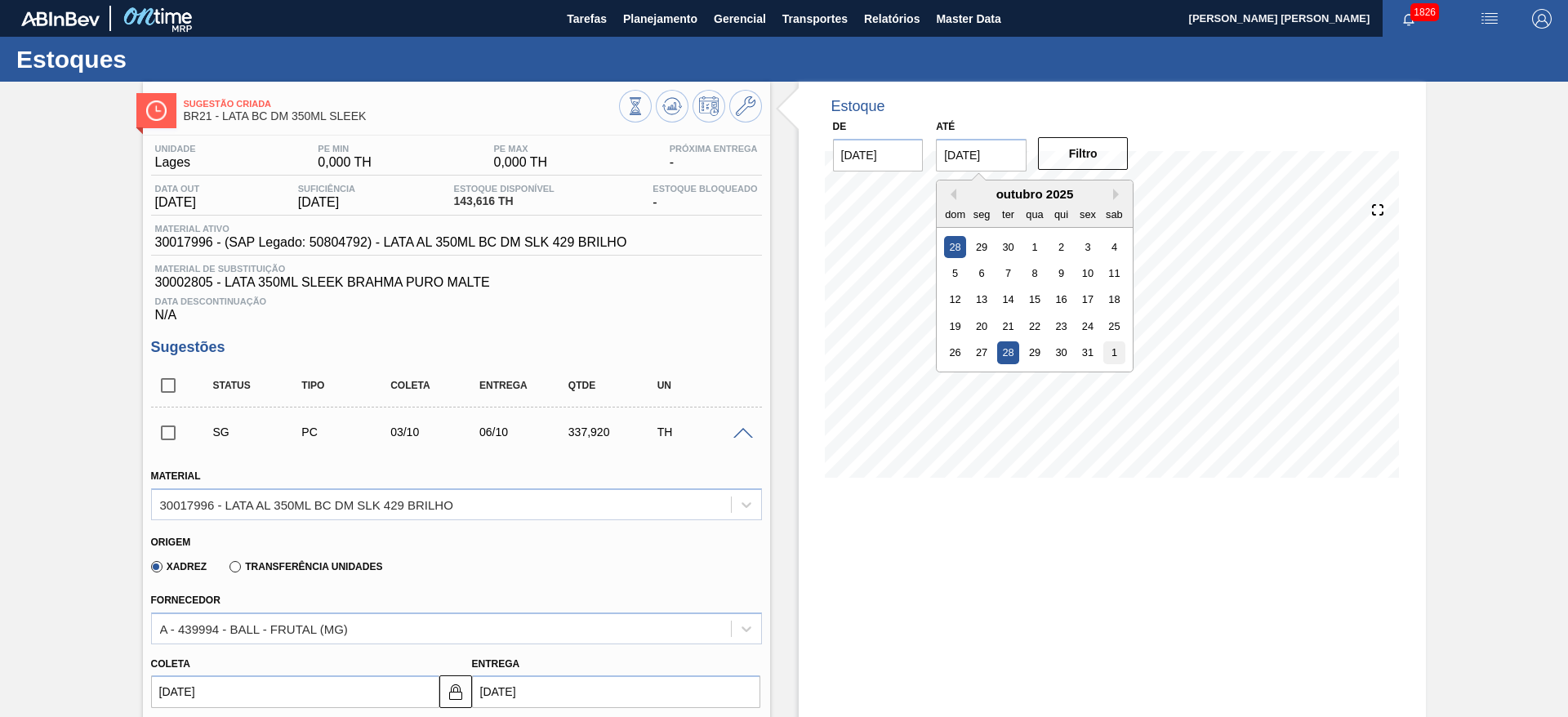
click at [1105, 355] on div "1" at bounding box center [1114, 352] width 22 height 22
type input "[DATE]"
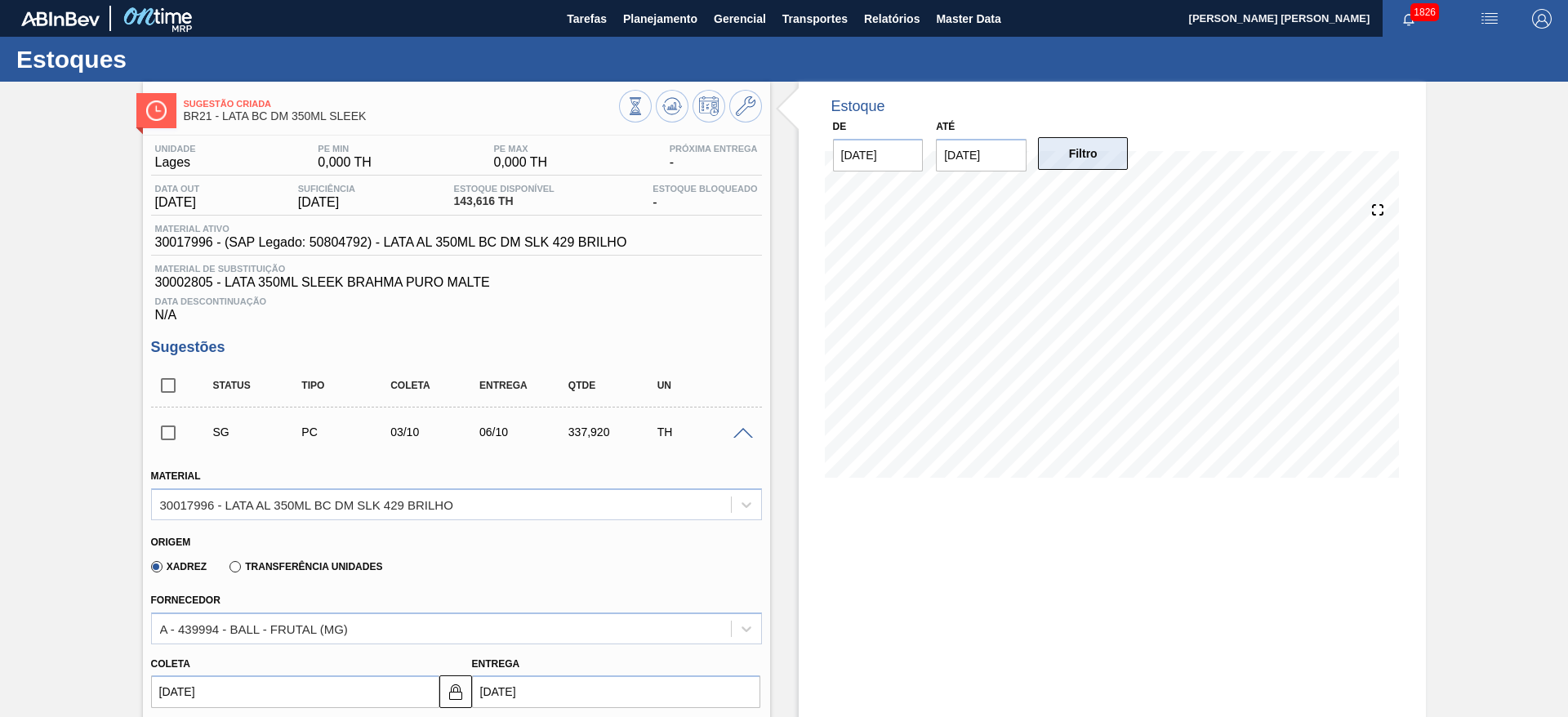
click at [1097, 164] on button "Filtro" at bounding box center [1083, 153] width 91 height 33
click at [660, 22] on span "Planejamento" at bounding box center [660, 19] width 74 height 20
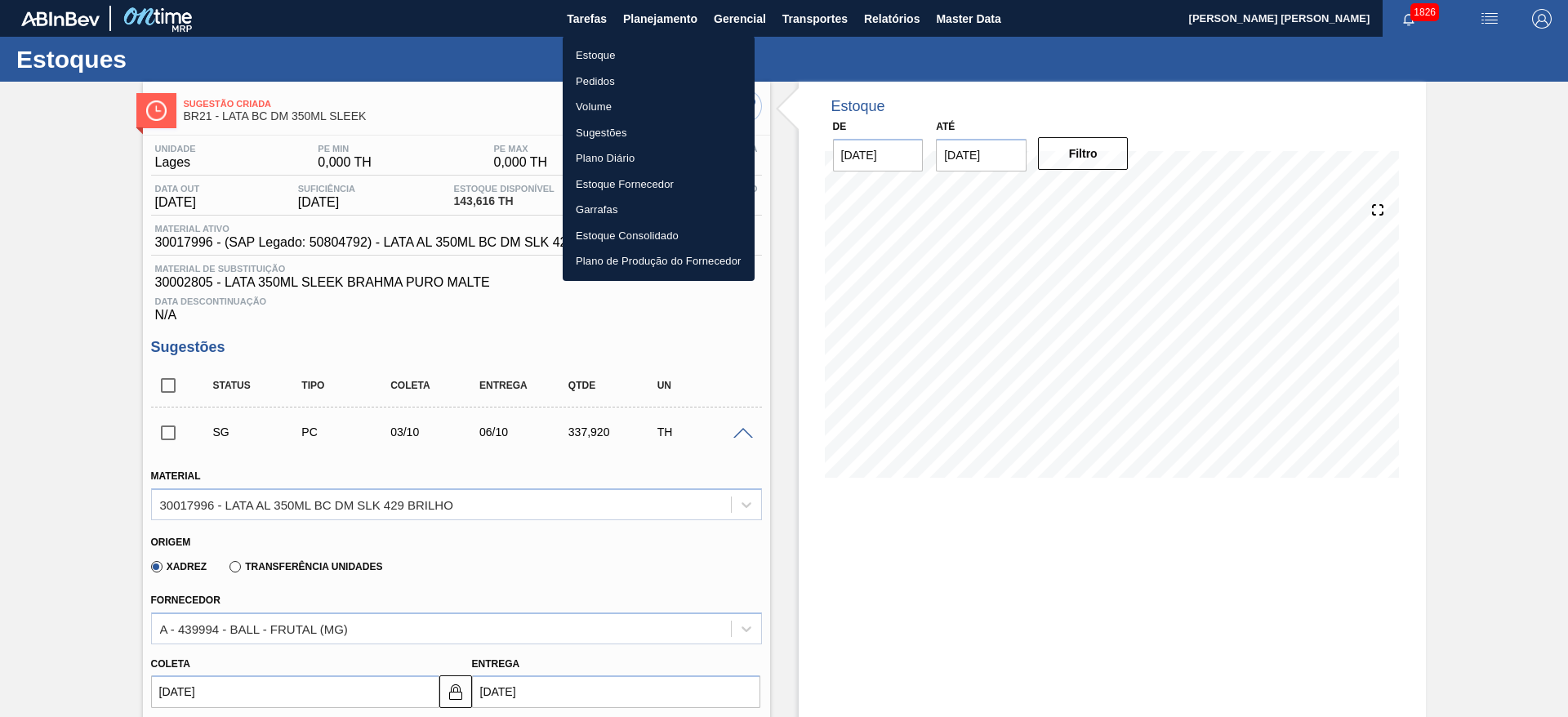
click at [595, 56] on li "Estoque" at bounding box center [659, 55] width 192 height 26
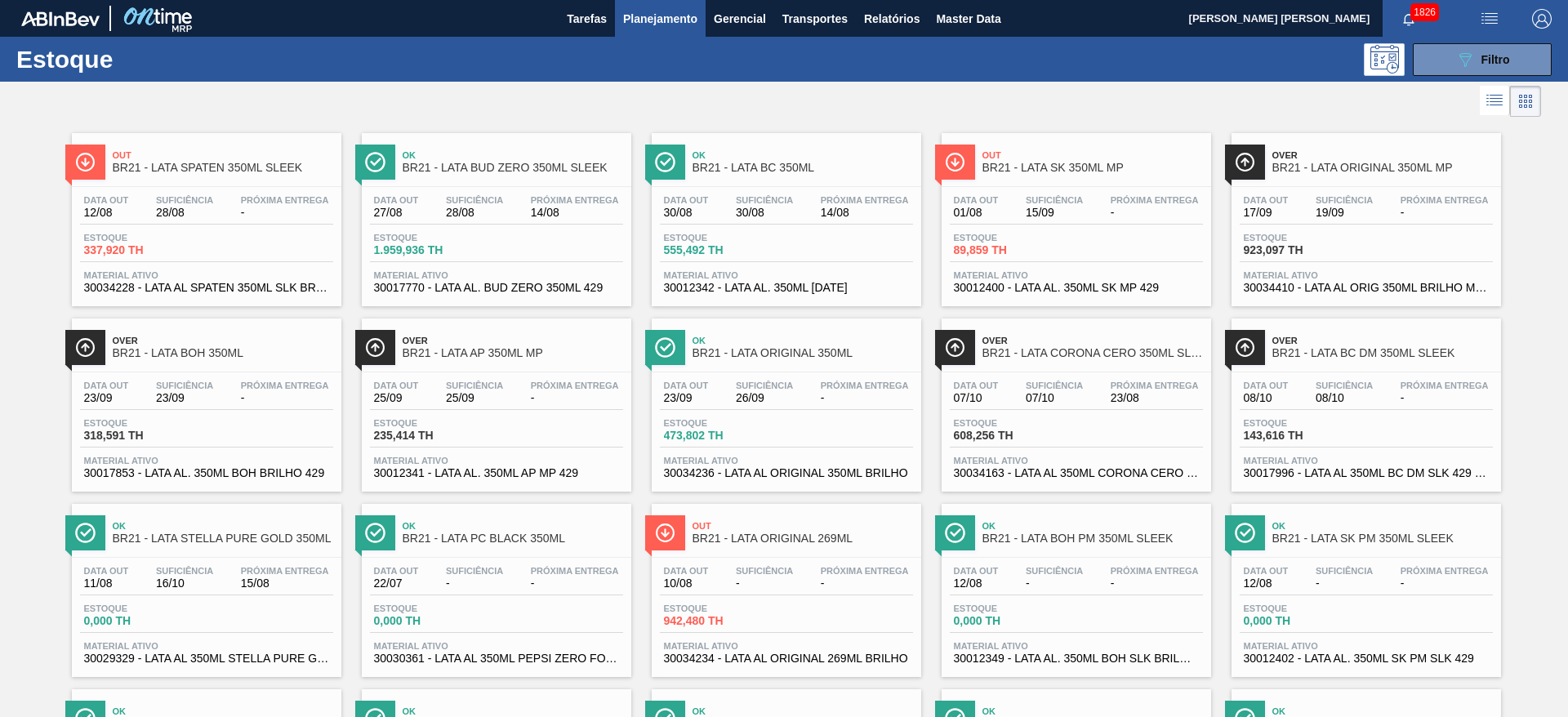
click at [1378, 337] on span "Over" at bounding box center [1382, 341] width 220 height 10
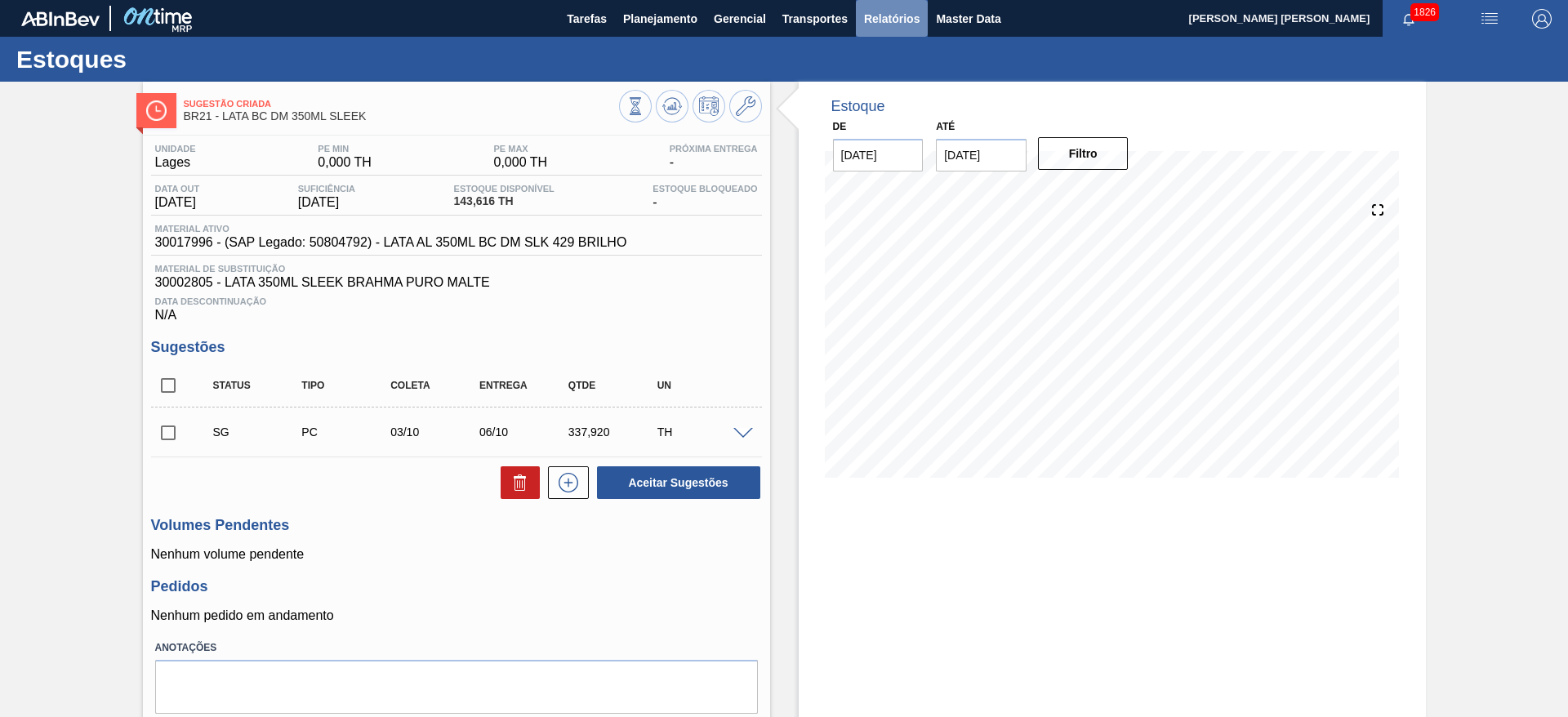
click at [875, 17] on span "Relatórios" at bounding box center [892, 19] width 56 height 20
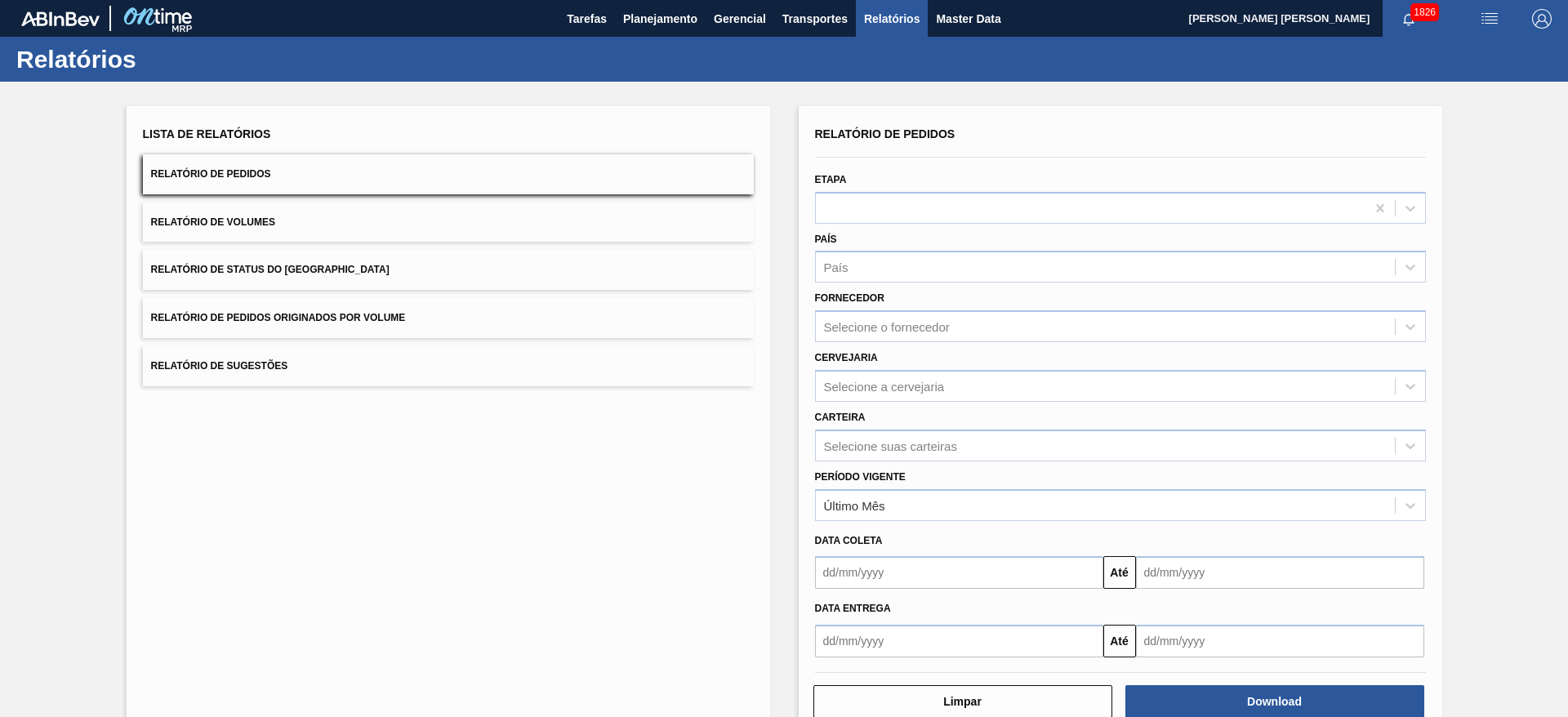
click at [400, 227] on button "Relatório de Volumes" at bounding box center [448, 223] width 611 height 40
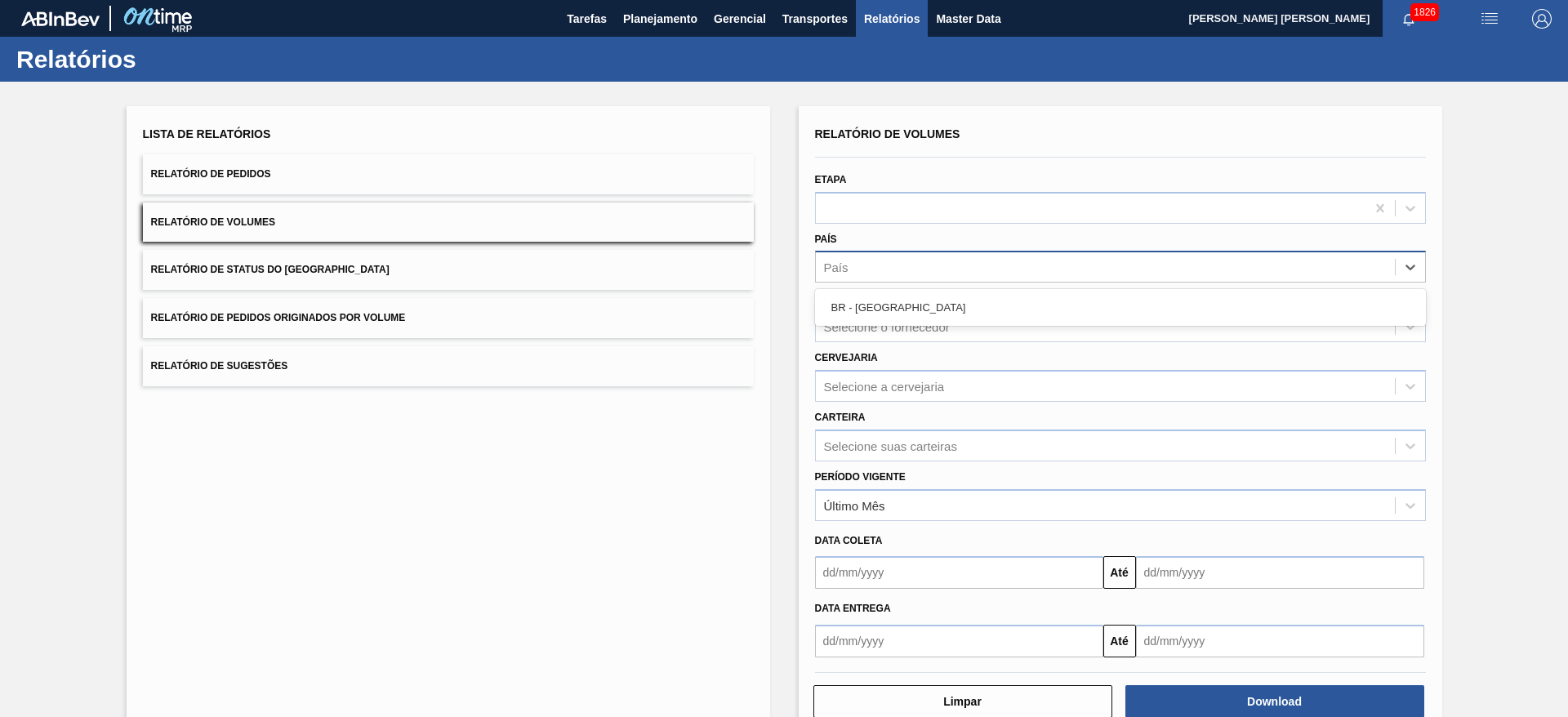
click at [866, 261] on div "País" at bounding box center [1105, 268] width 579 height 24
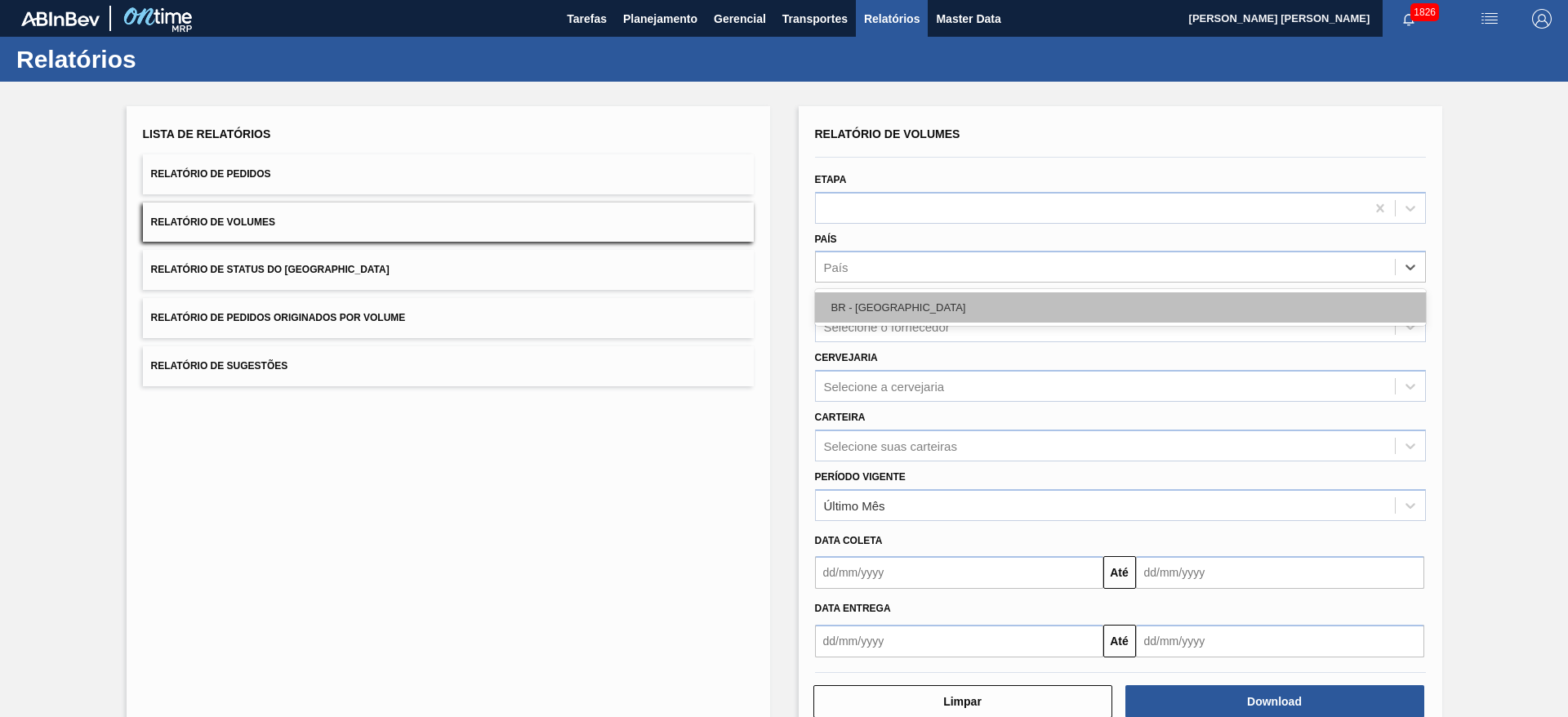
click at [889, 306] on div "BR - [GEOGRAPHIC_DATA]" at bounding box center [1120, 307] width 611 height 30
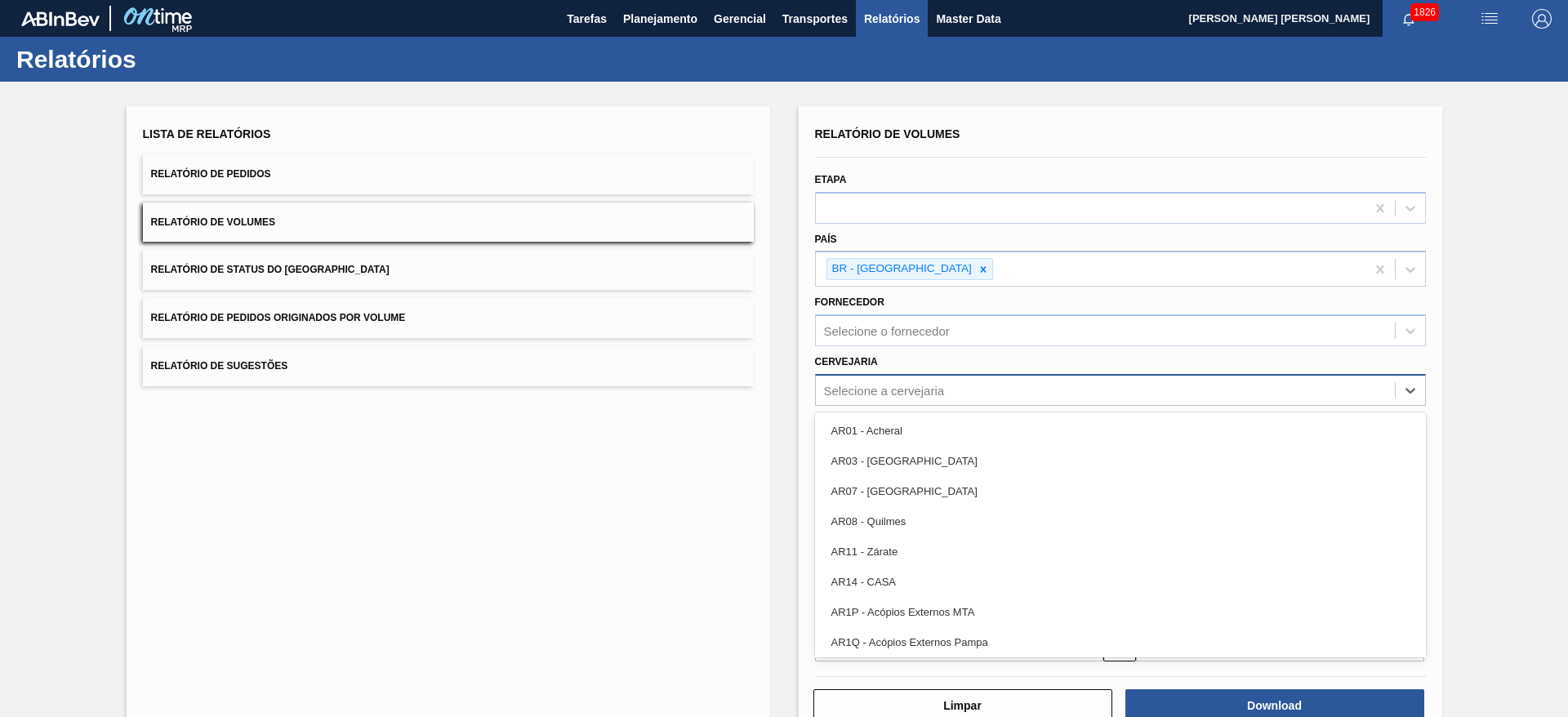
click at [868, 386] on div "Selecione a cervejaria" at bounding box center [884, 390] width 121 height 14
type input "21"
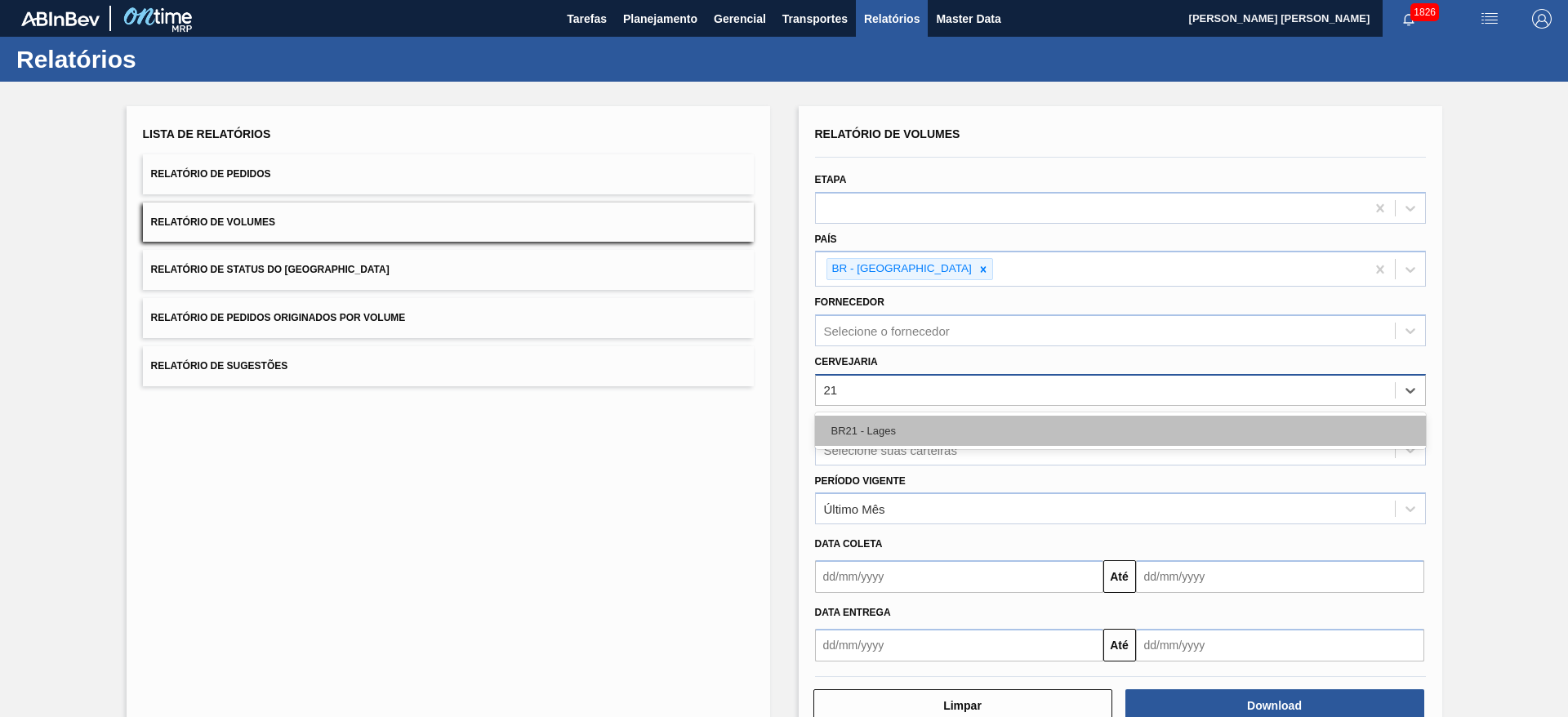
click at [875, 419] on div "BR21 - Lages" at bounding box center [1120, 431] width 611 height 30
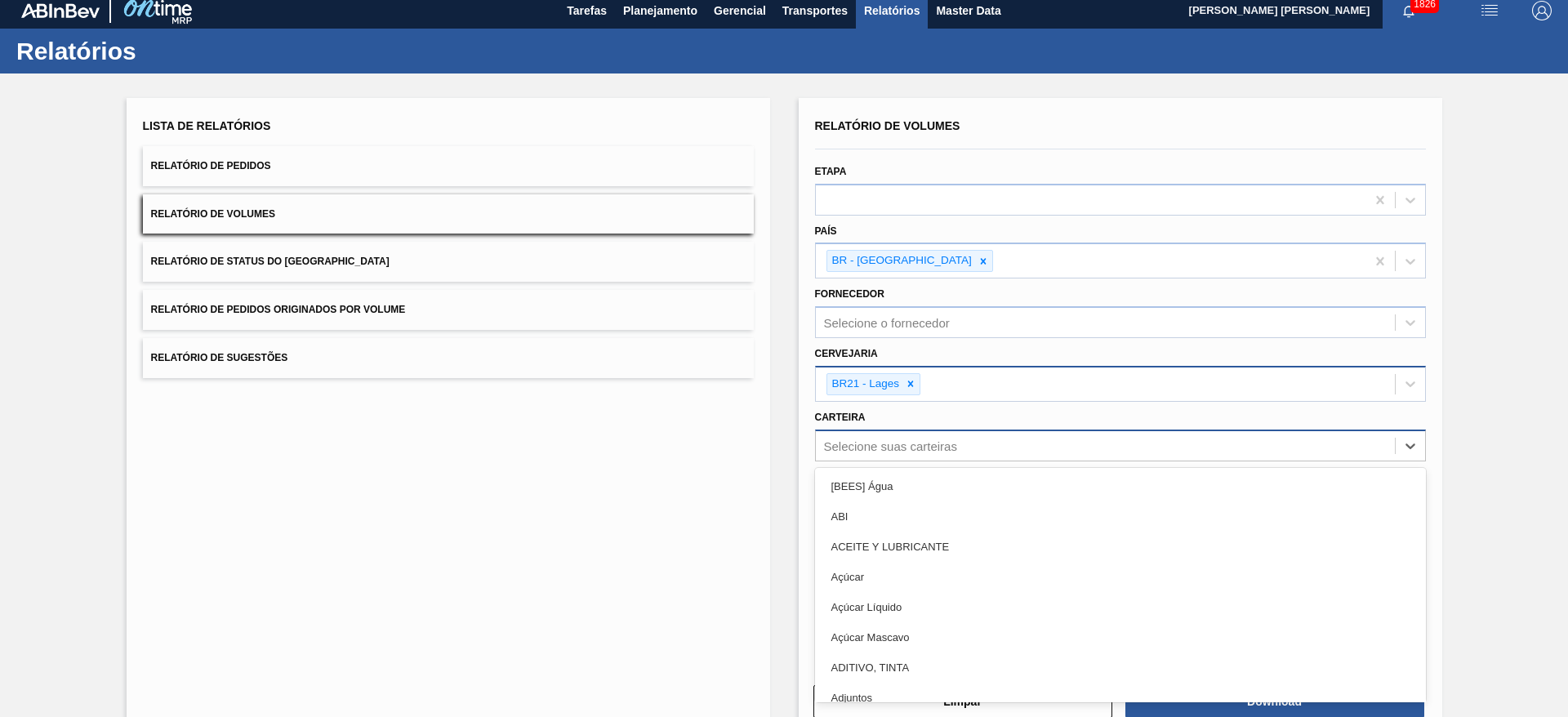
click at [882, 442] on div "Selecione suas carteiras" at bounding box center [1105, 446] width 579 height 24
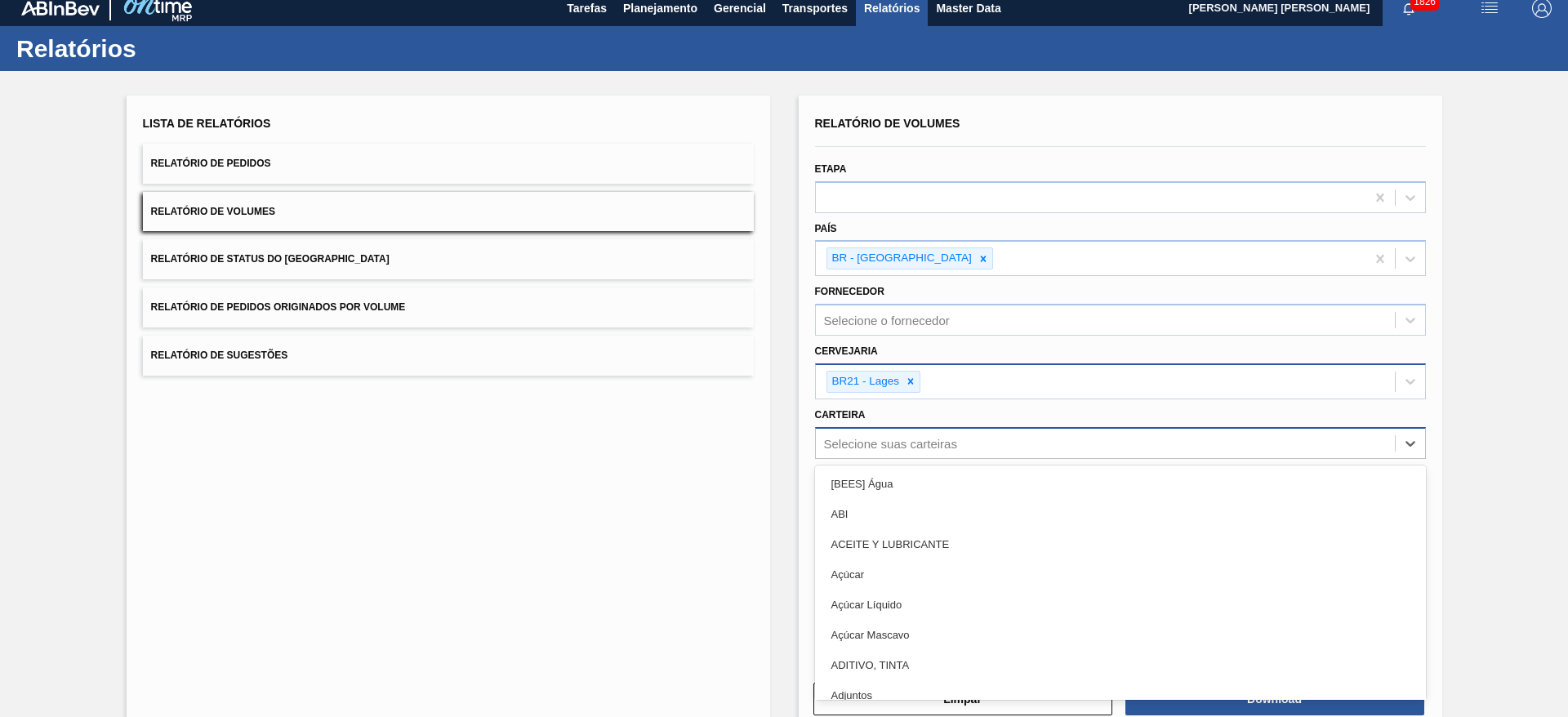
scroll to position [11, 0]
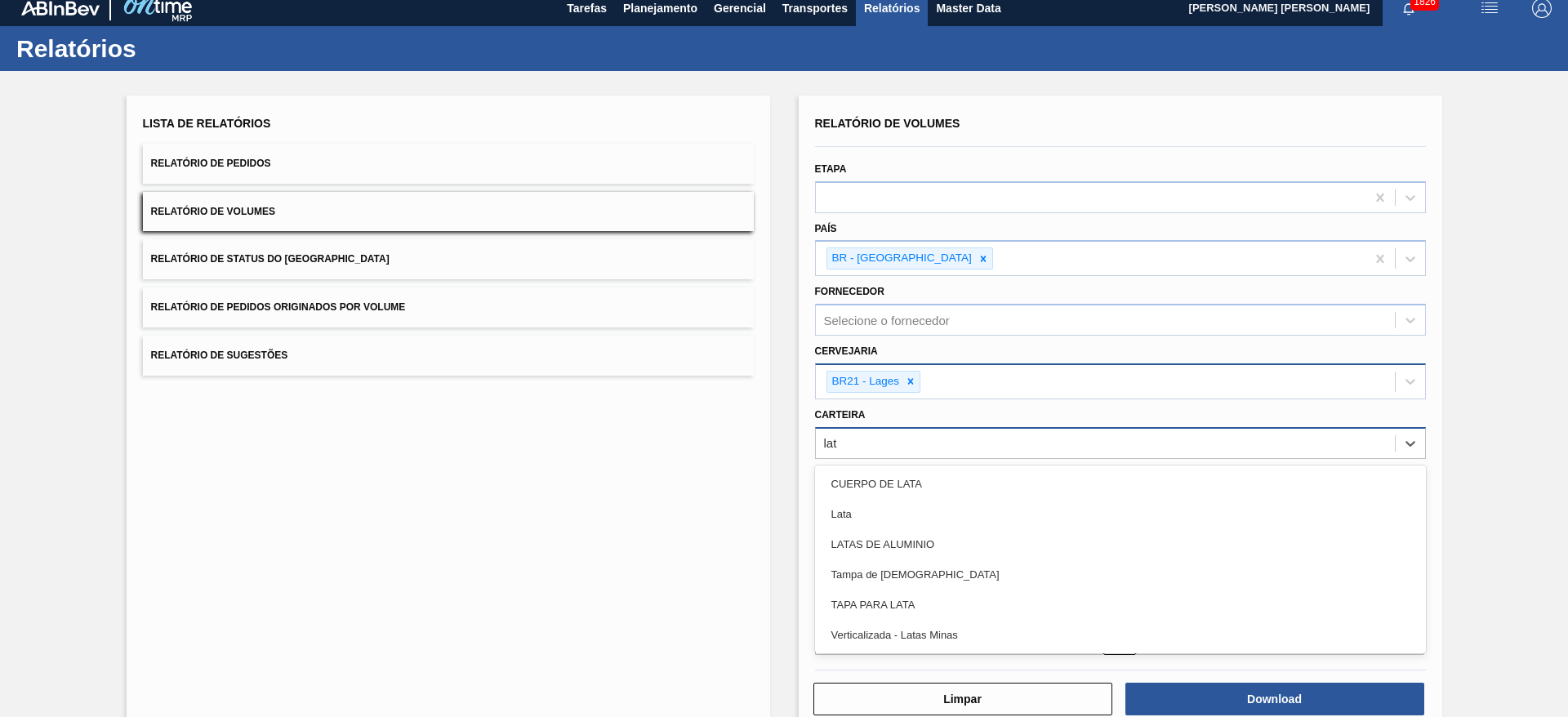
type input "lata"
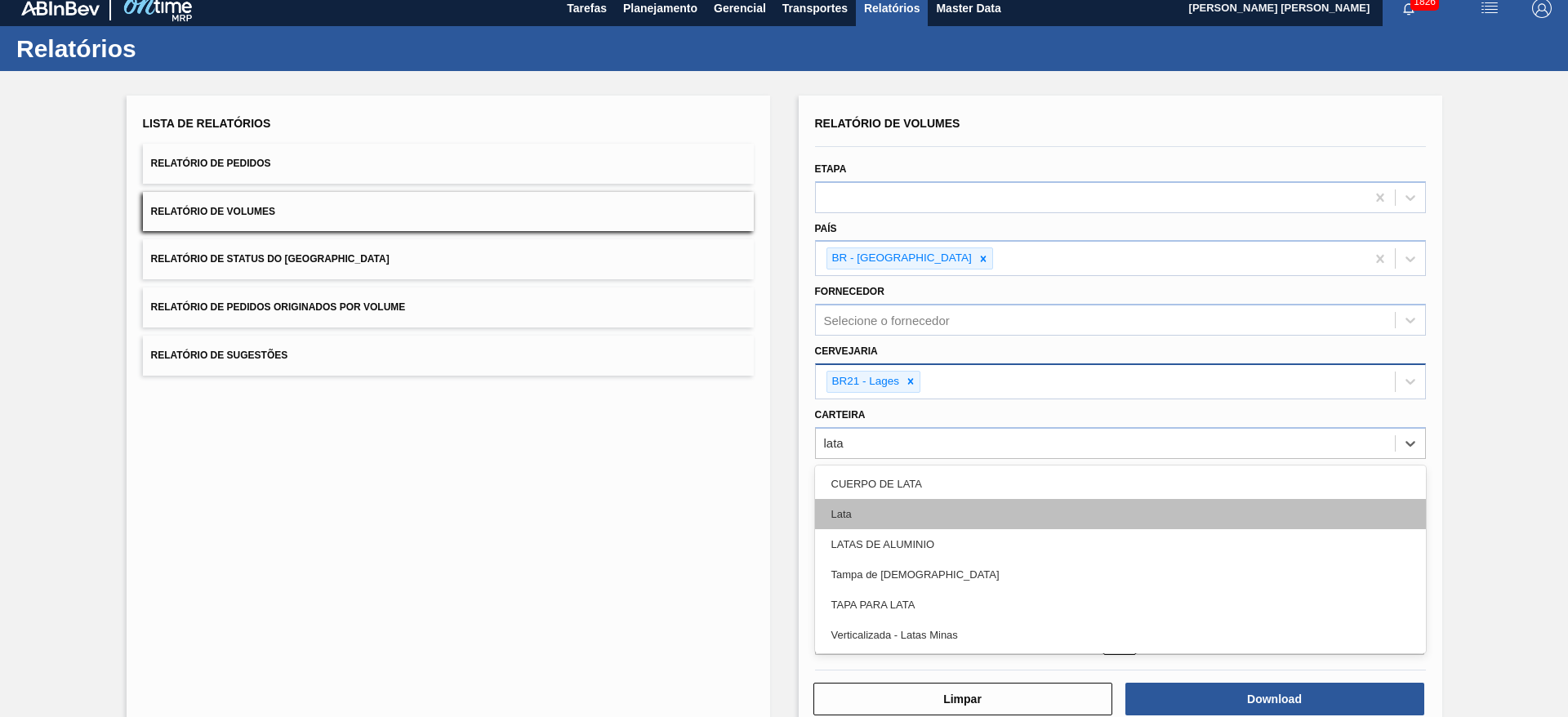
click at [843, 504] on div "Lata" at bounding box center [1120, 514] width 611 height 30
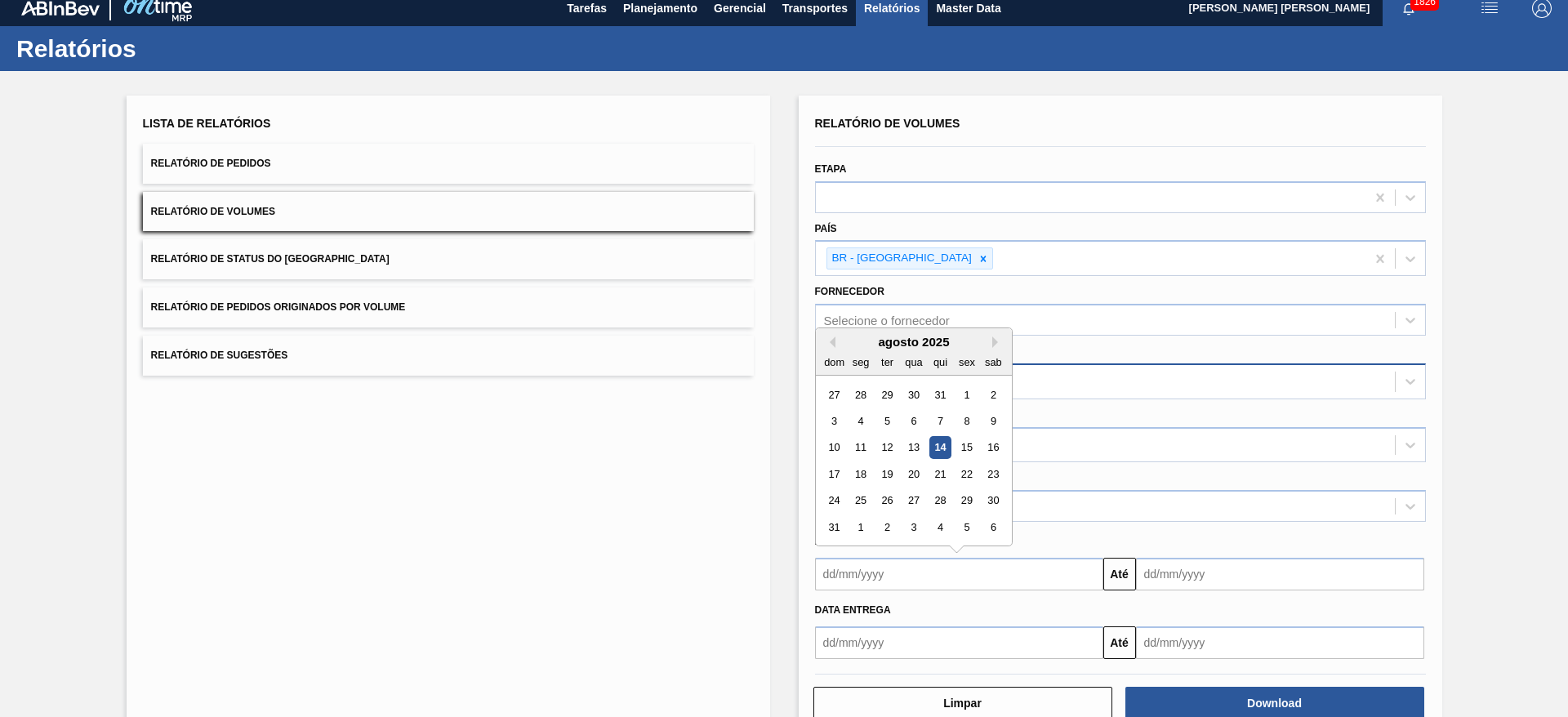
click at [876, 577] on input "text" at bounding box center [959, 574] width 288 height 33
click at [946, 452] on div "14" at bounding box center [940, 448] width 22 height 22
type input "[DATE]"
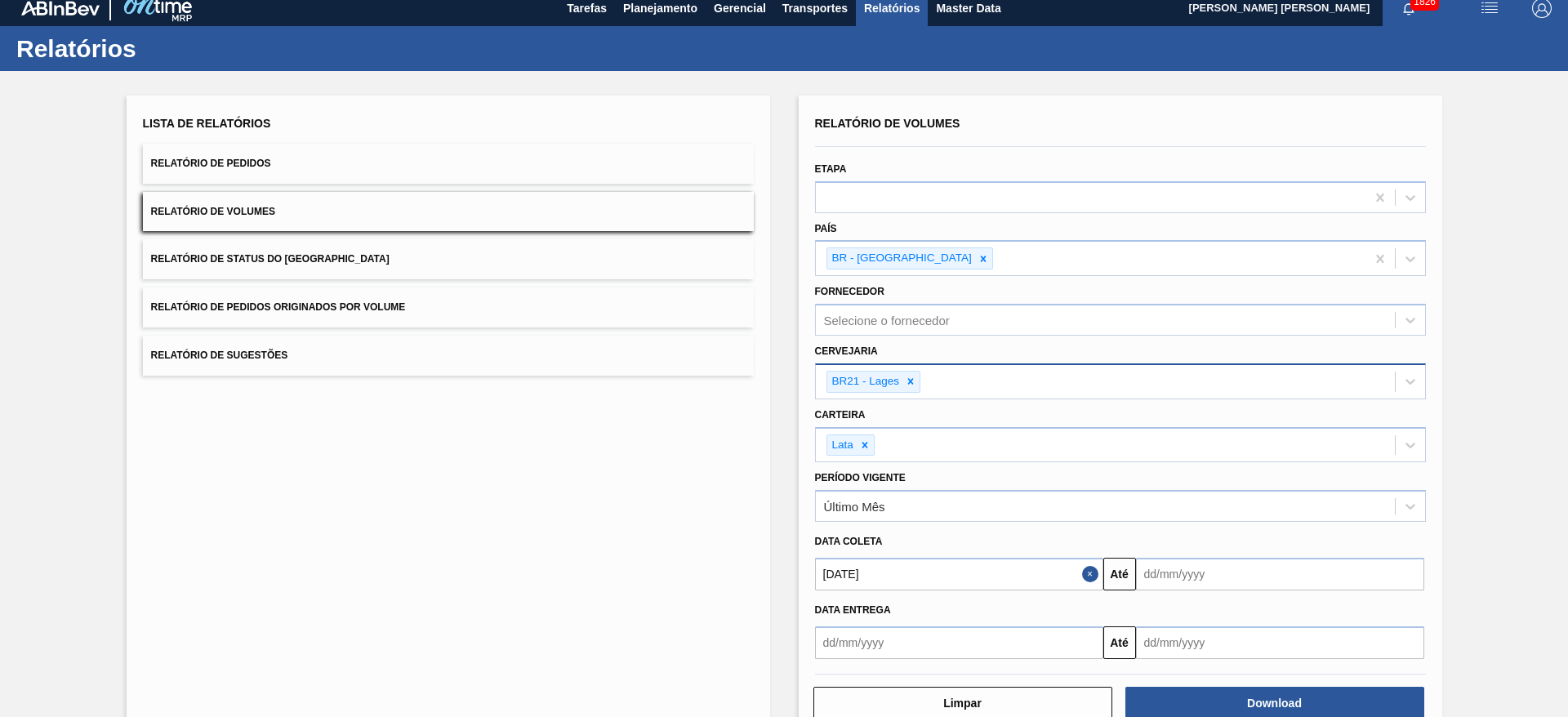
click at [1155, 565] on input "text" at bounding box center [1280, 574] width 288 height 33
click at [1237, 481] on div "20" at bounding box center [1234, 474] width 22 height 22
type input "20/08/2025"
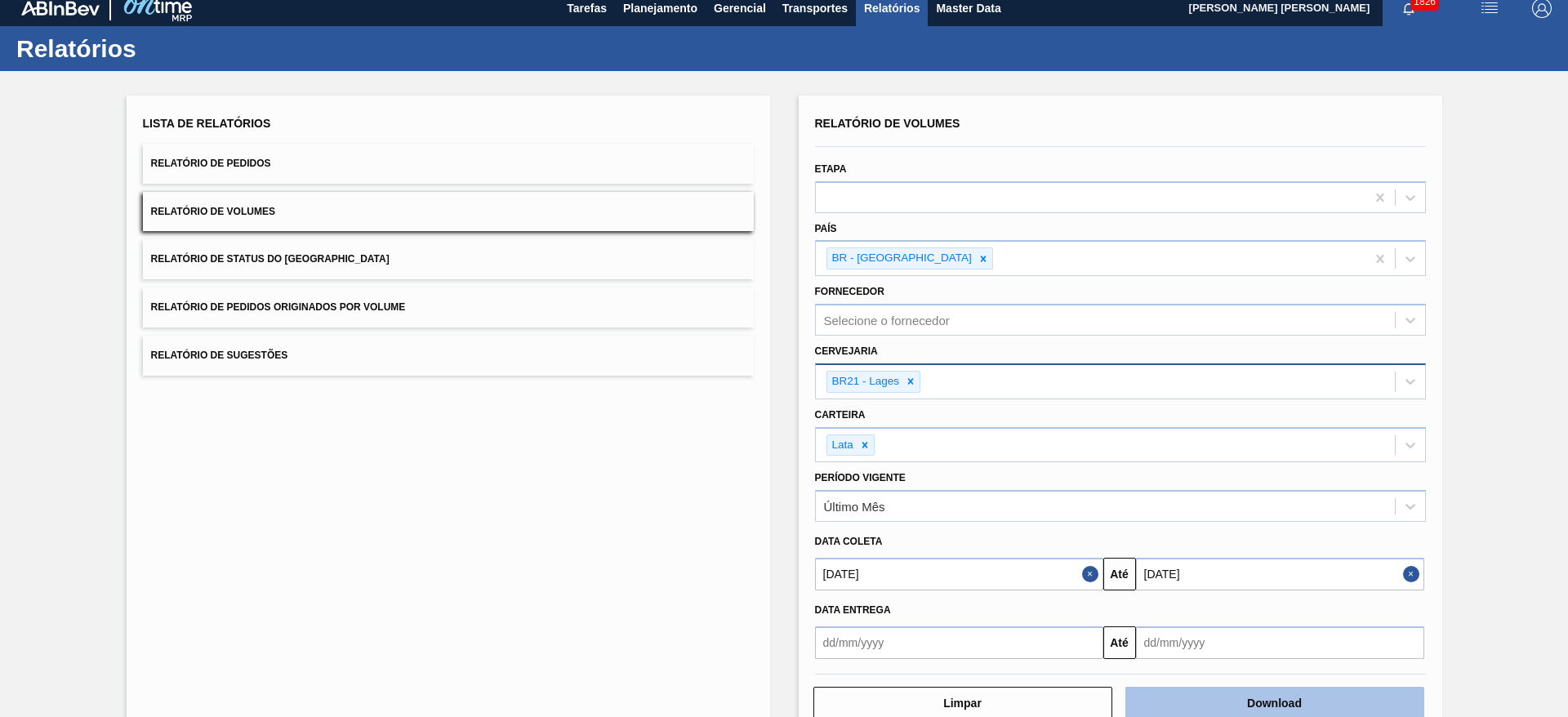
click at [1277, 701] on button "Download" at bounding box center [1274, 703] width 299 height 33
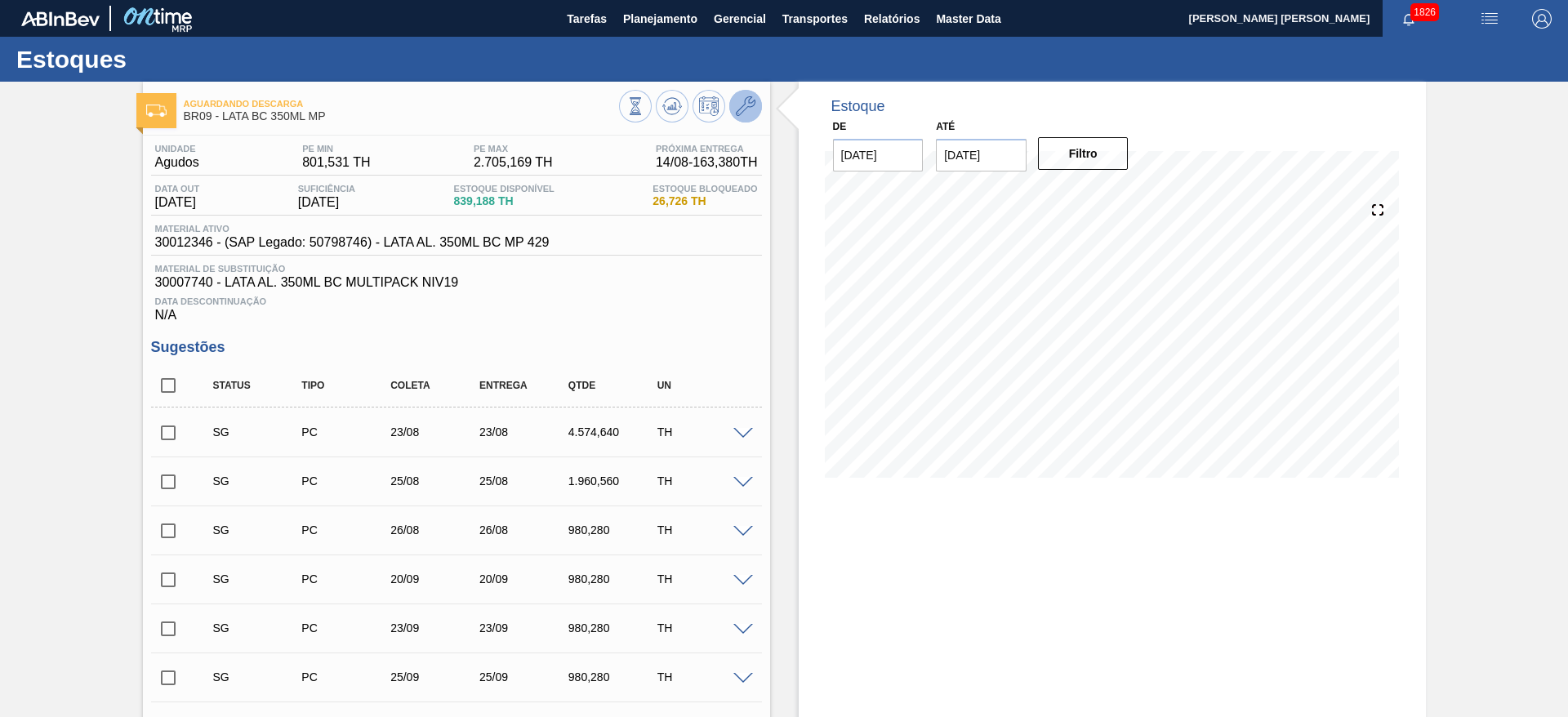
click at [739, 114] on icon at bounding box center [746, 106] width 20 height 20
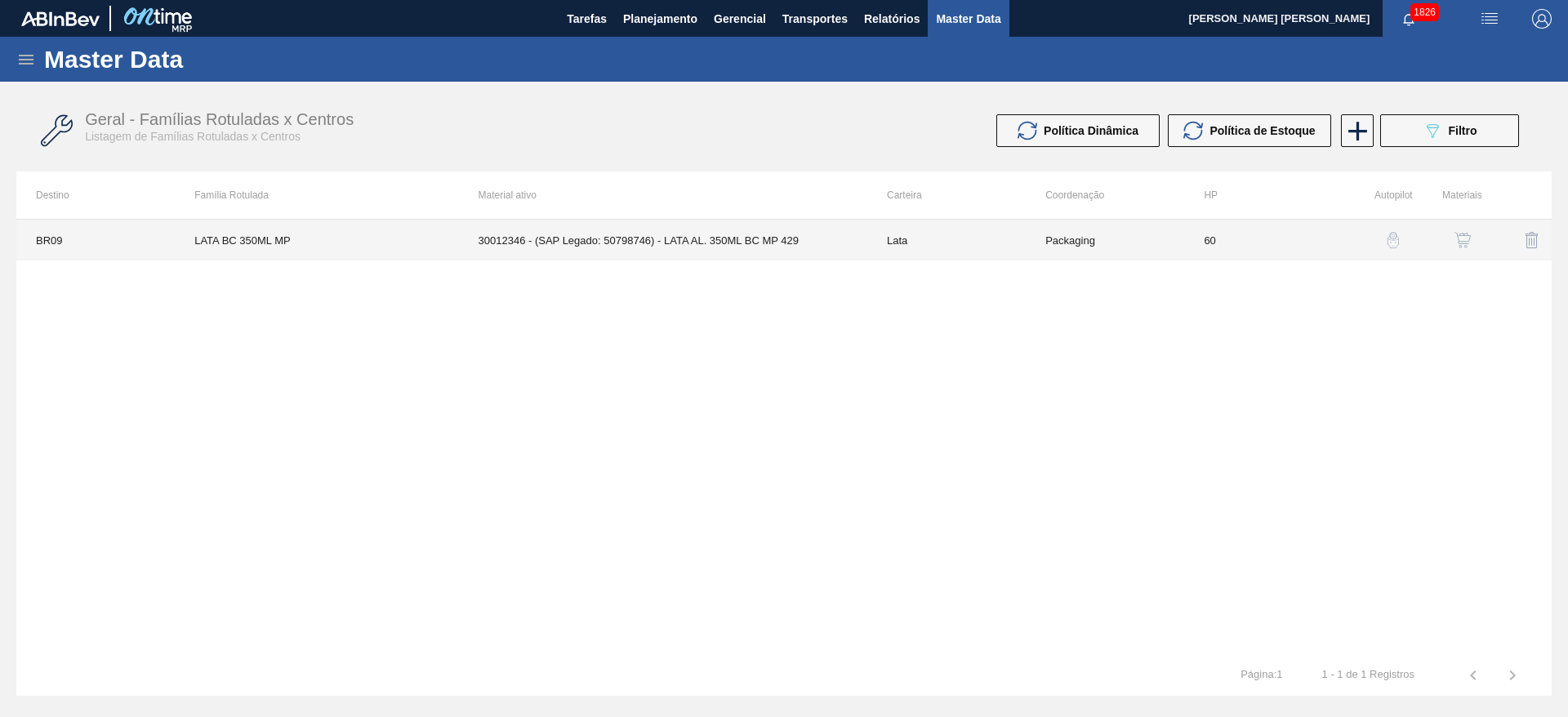
click at [777, 237] on td "30012346 - (SAP Legado: 50798746) - LATA AL. 350ML BC MP 429" at bounding box center [663, 240] width 408 height 41
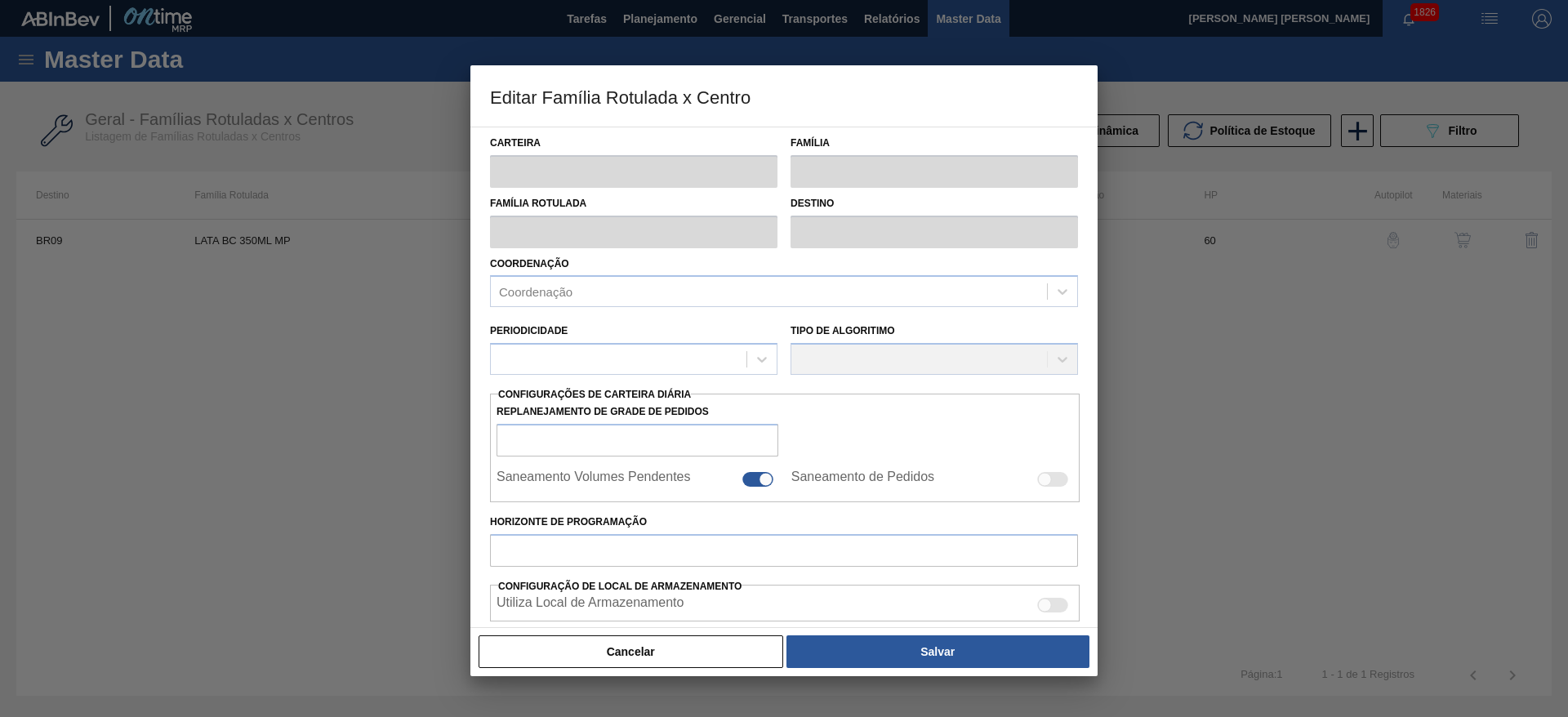
type input "Lata"
type input "LATA BC 350ML MP"
type input "BR09 - Agudos"
type input "0"
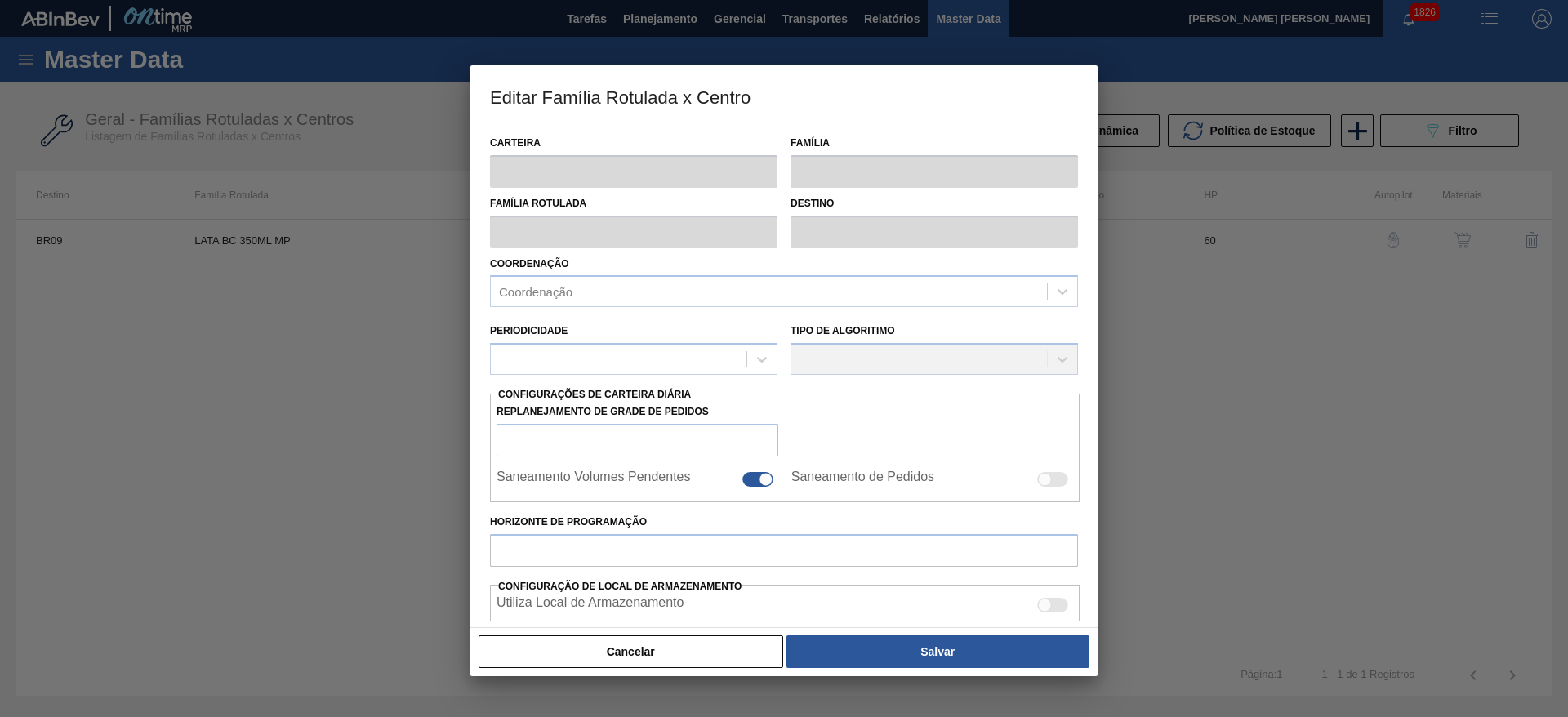
checkbox input "false"
type input "60"
type input "801,531"
type input "2.705,169"
type input "42"
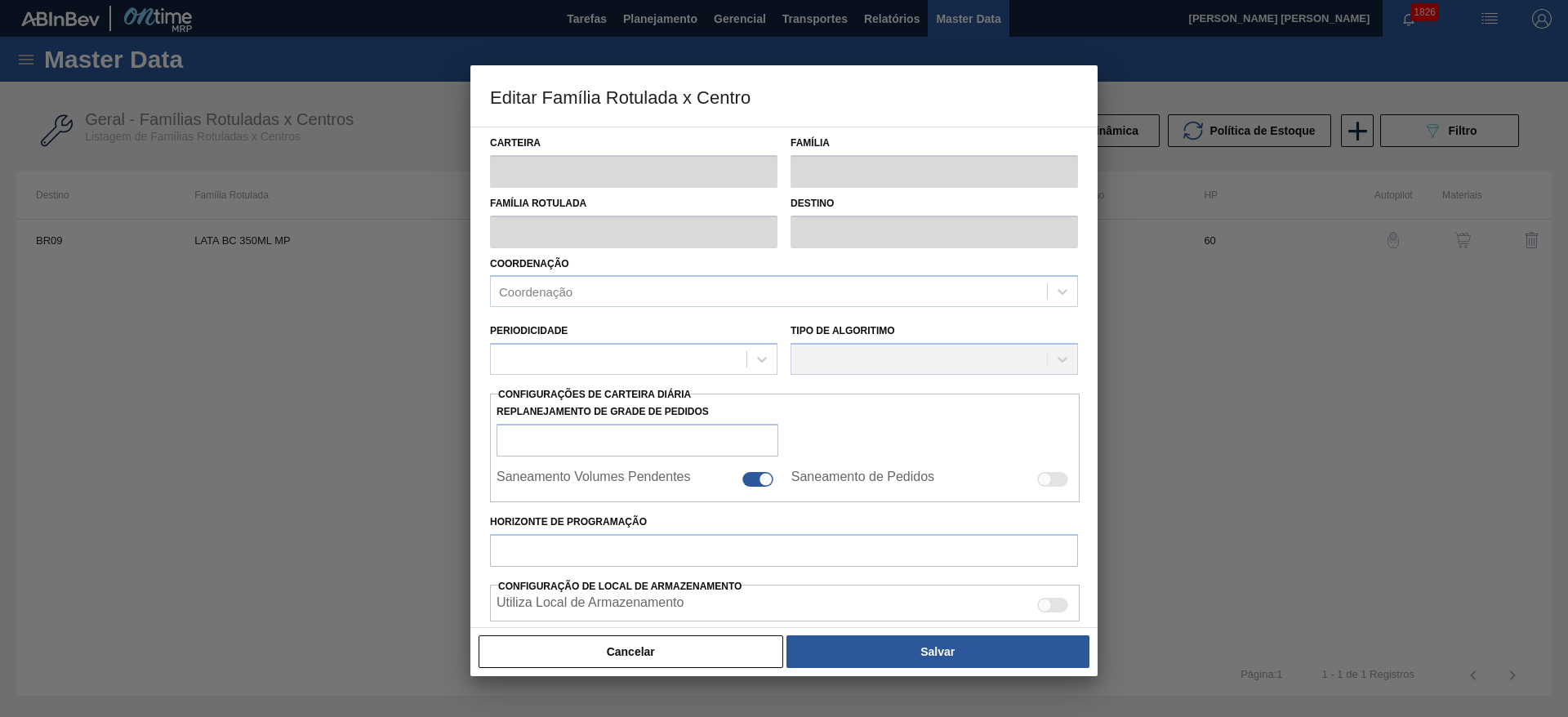
type input "1.601,059"
checkbox input "true"
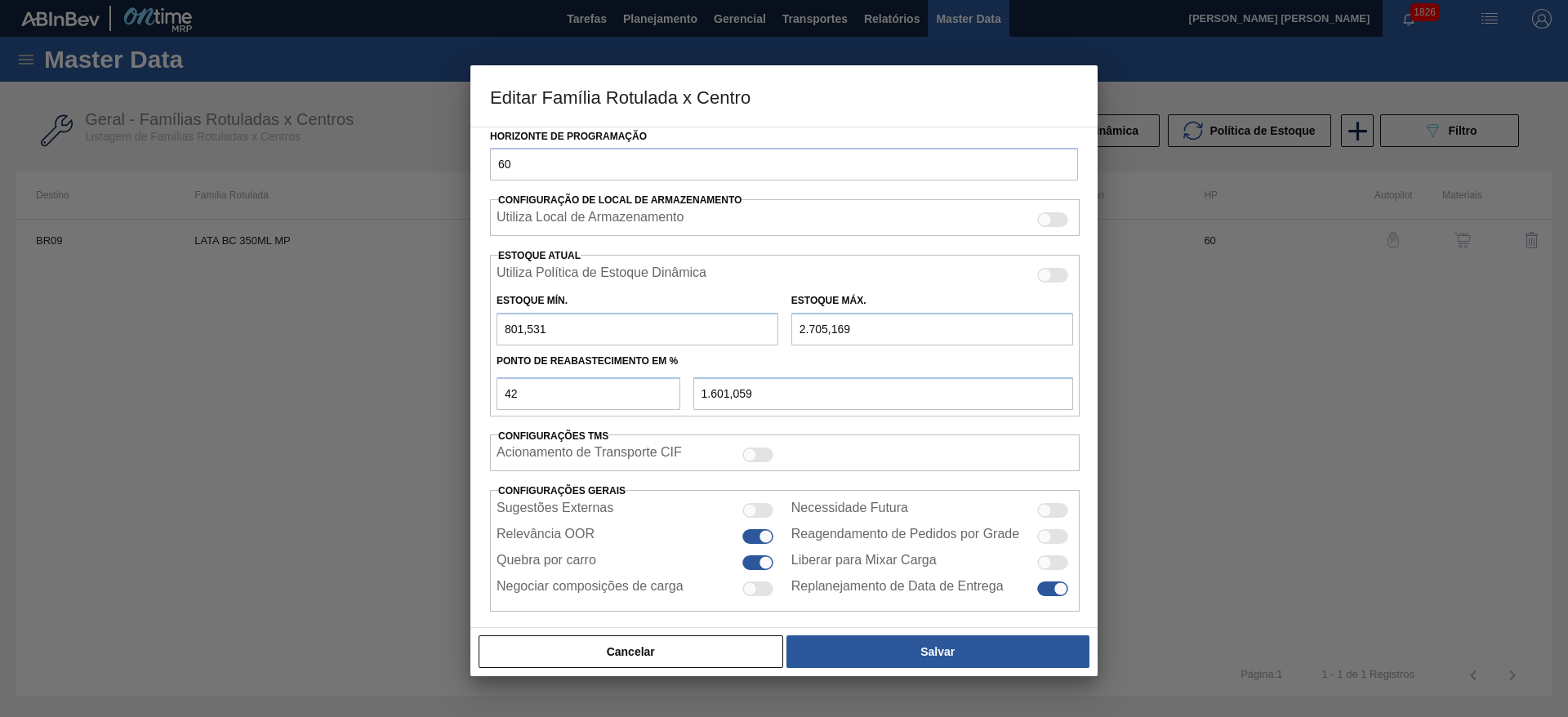
scroll to position [402, 0]
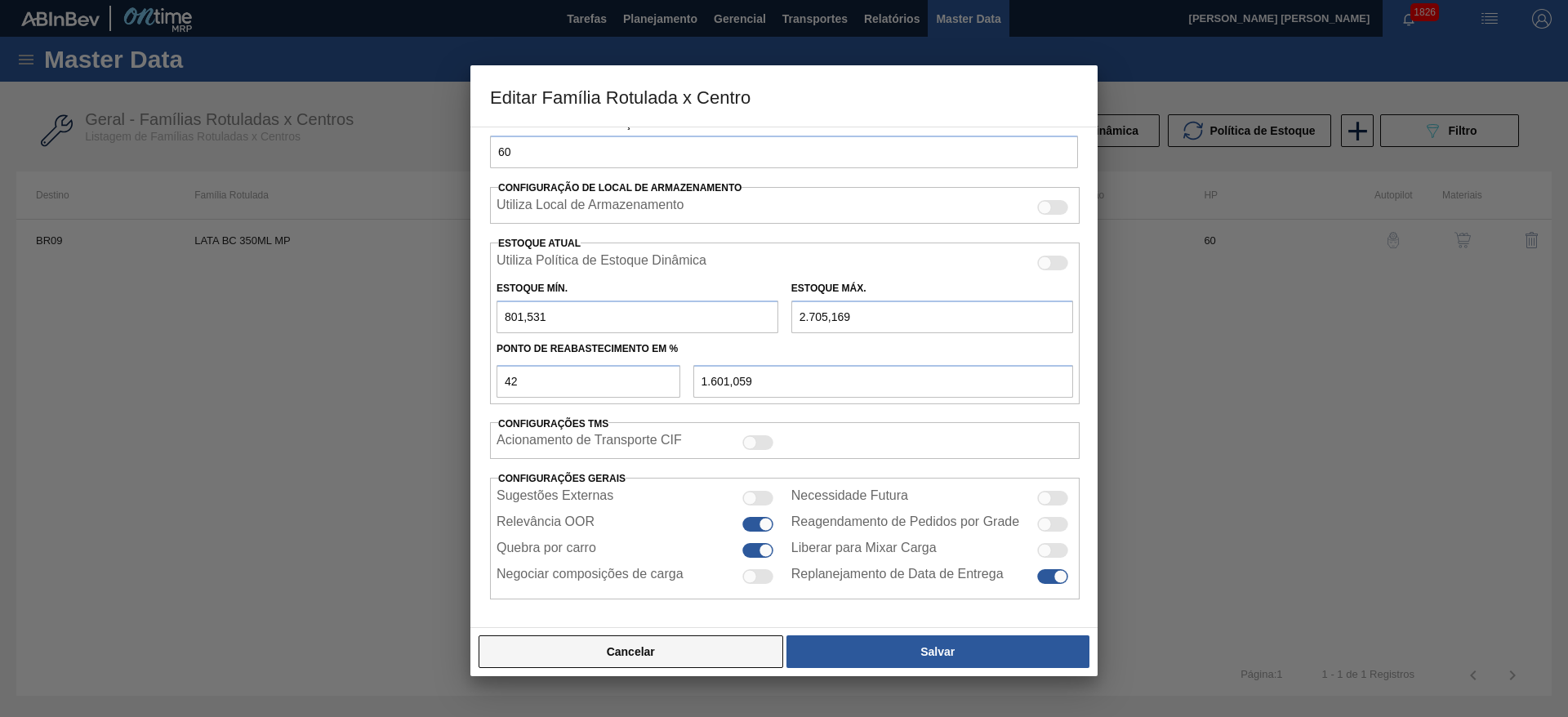
click at [726, 647] on button "Cancelar" at bounding box center [631, 651] width 305 height 33
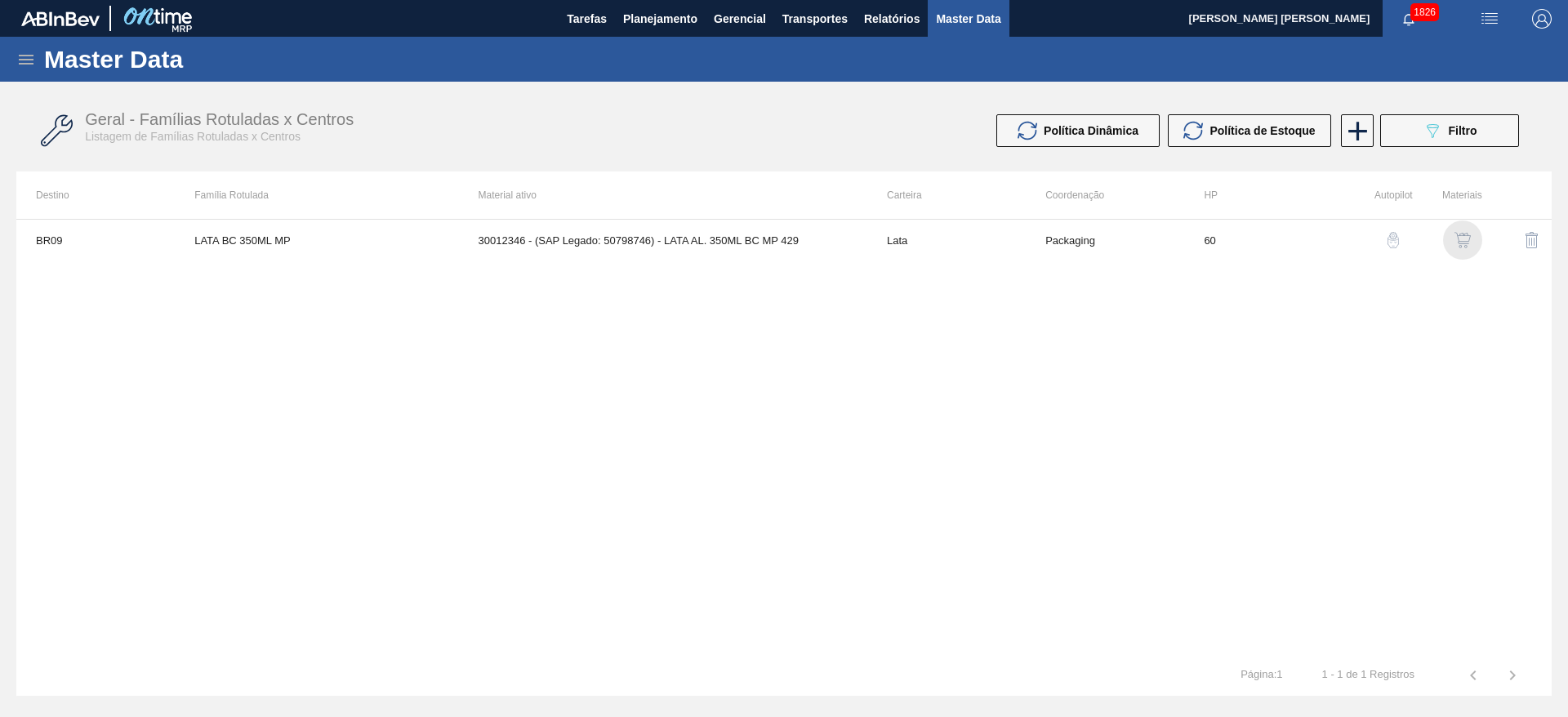
click at [1460, 237] on img "button" at bounding box center [1462, 240] width 16 height 16
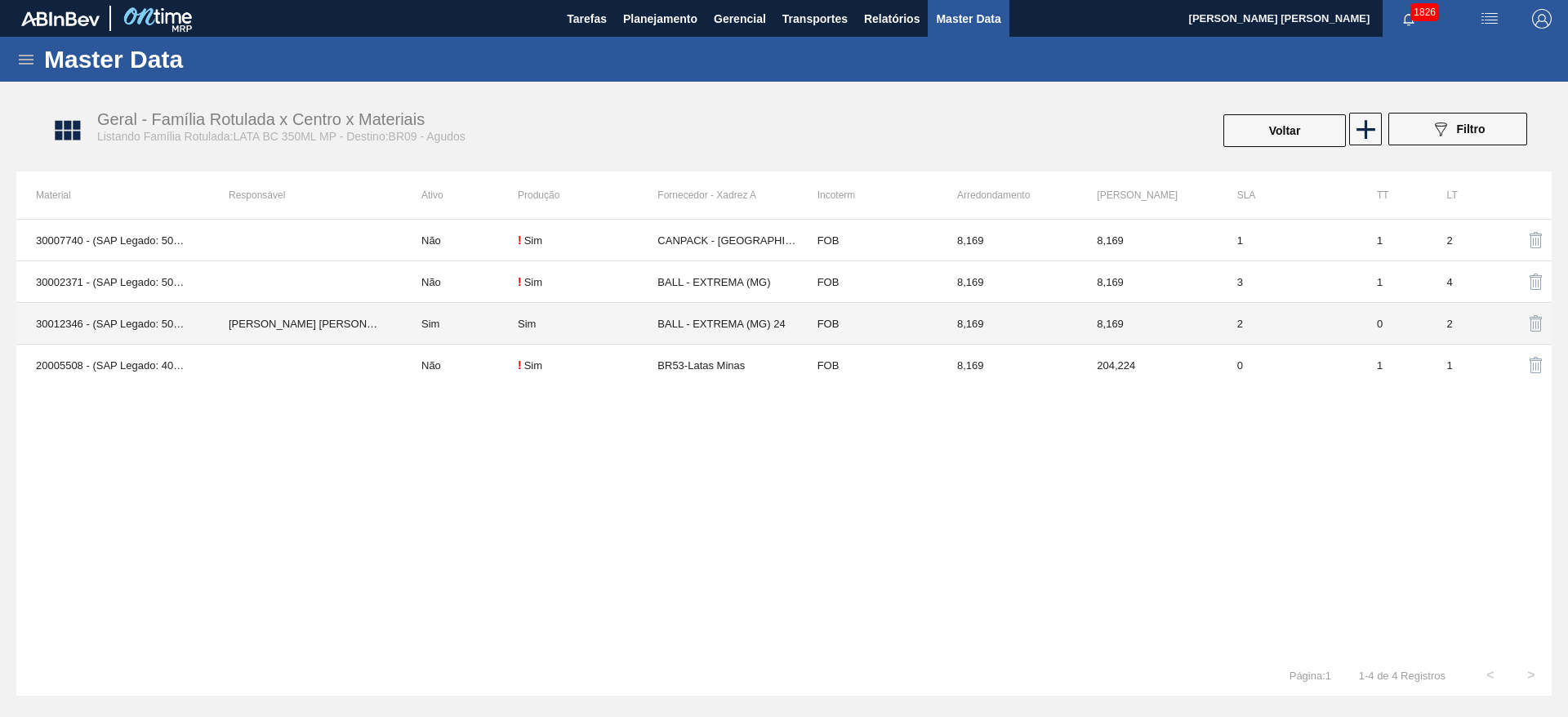
click at [463, 332] on td "Sim" at bounding box center [460, 324] width 116 height 42
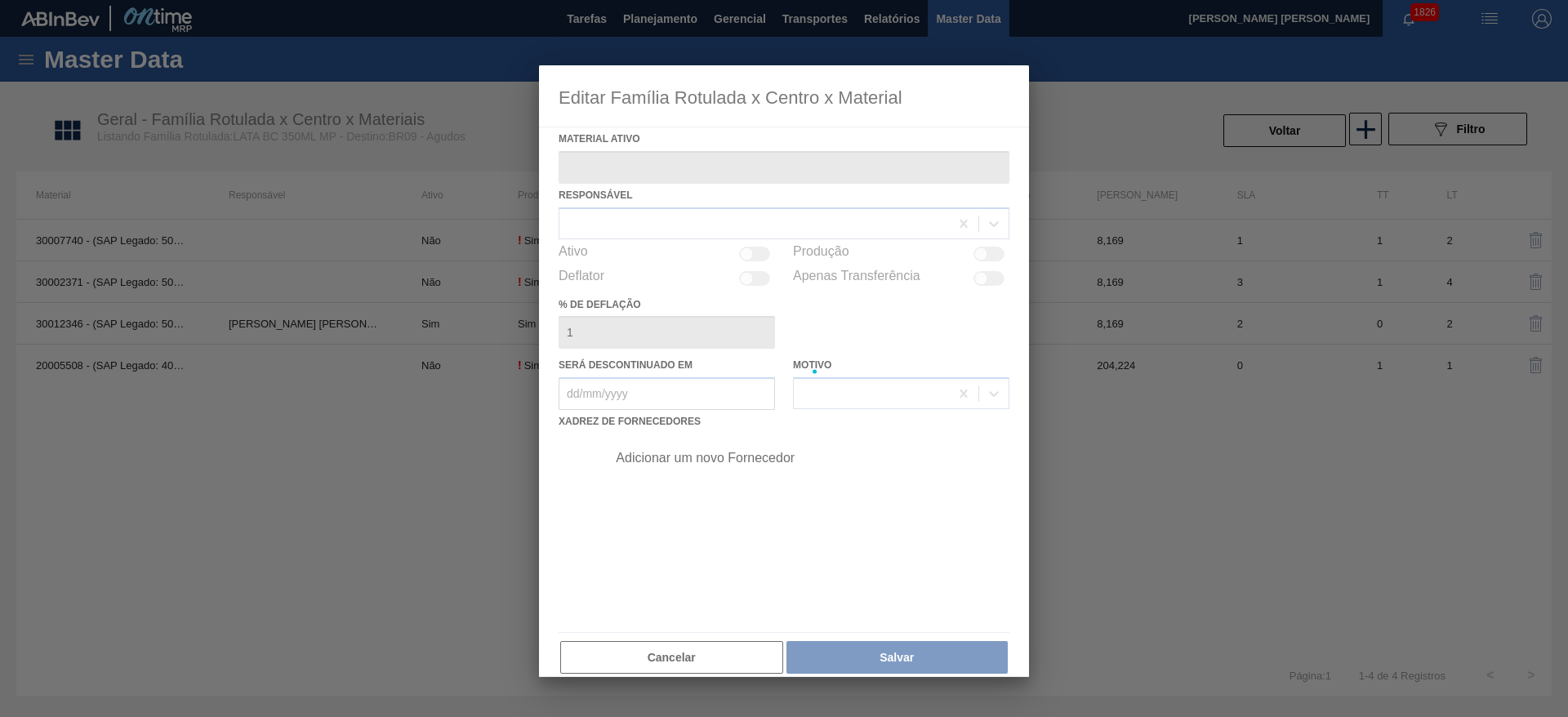
type ativo "30012346 - (SAP Legado: 50798746) - LATA AL. 350ML BC MP 429"
checkbox input "true"
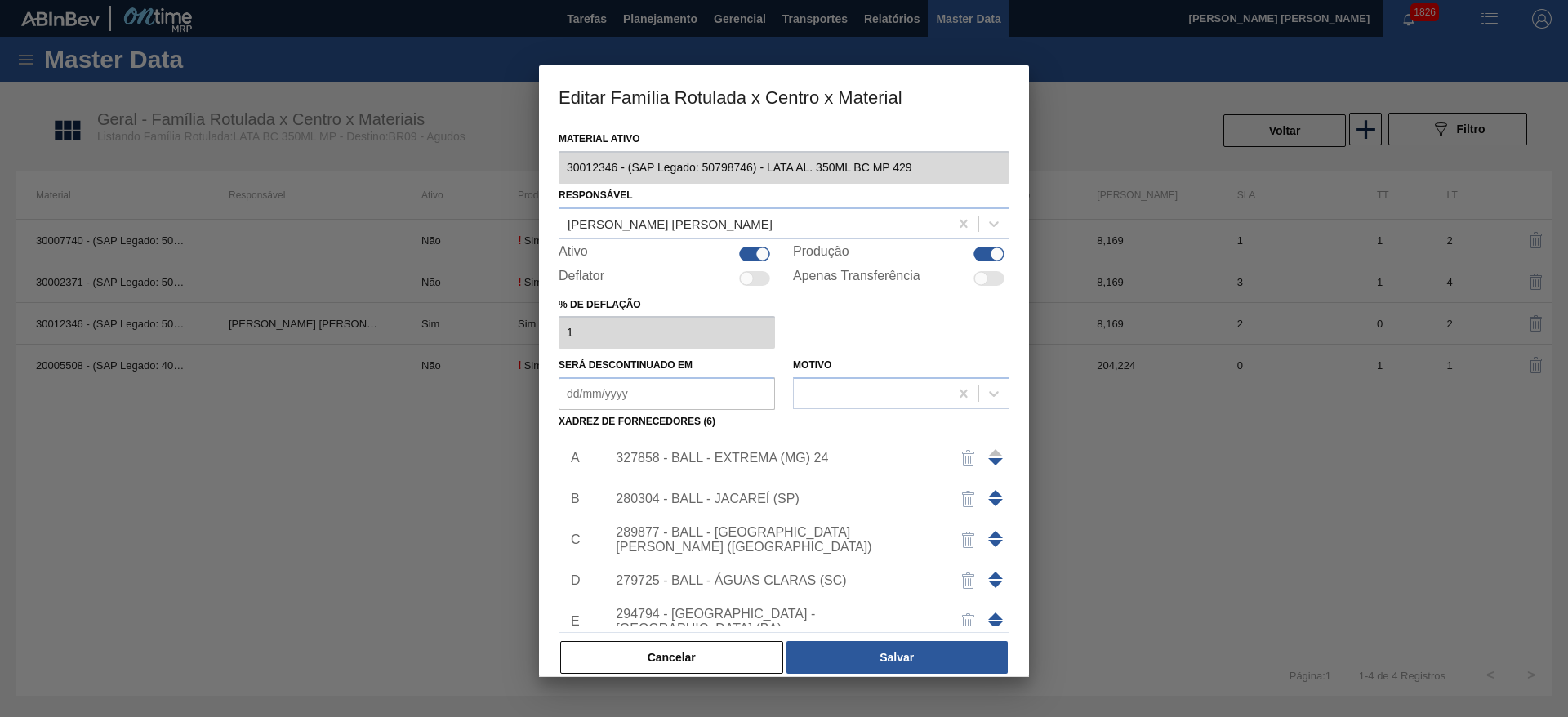
click at [782, 457] on div "327858 - BALL - EXTREMA (MG) 24" at bounding box center [776, 458] width 320 height 15
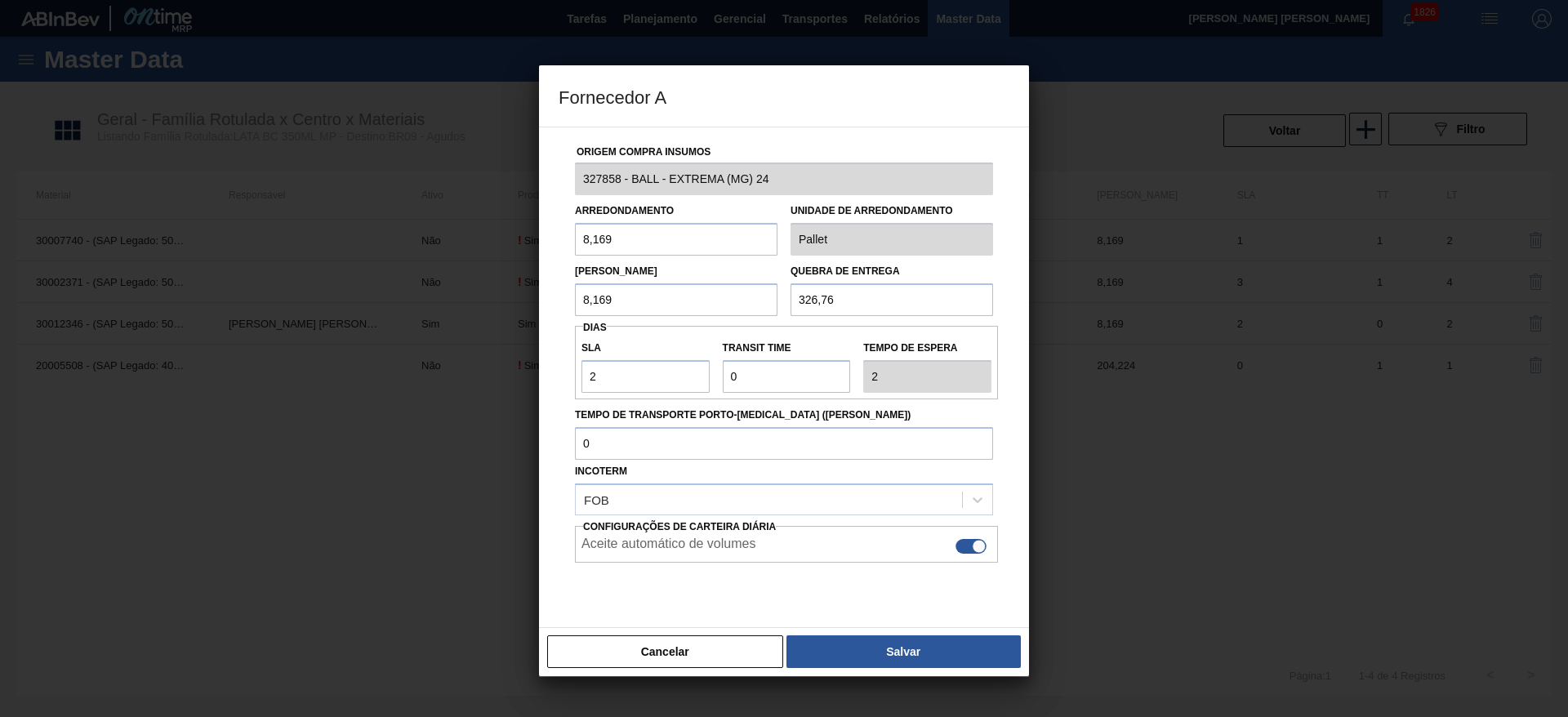
click at [701, 653] on button "Cancelar" at bounding box center [665, 651] width 236 height 33
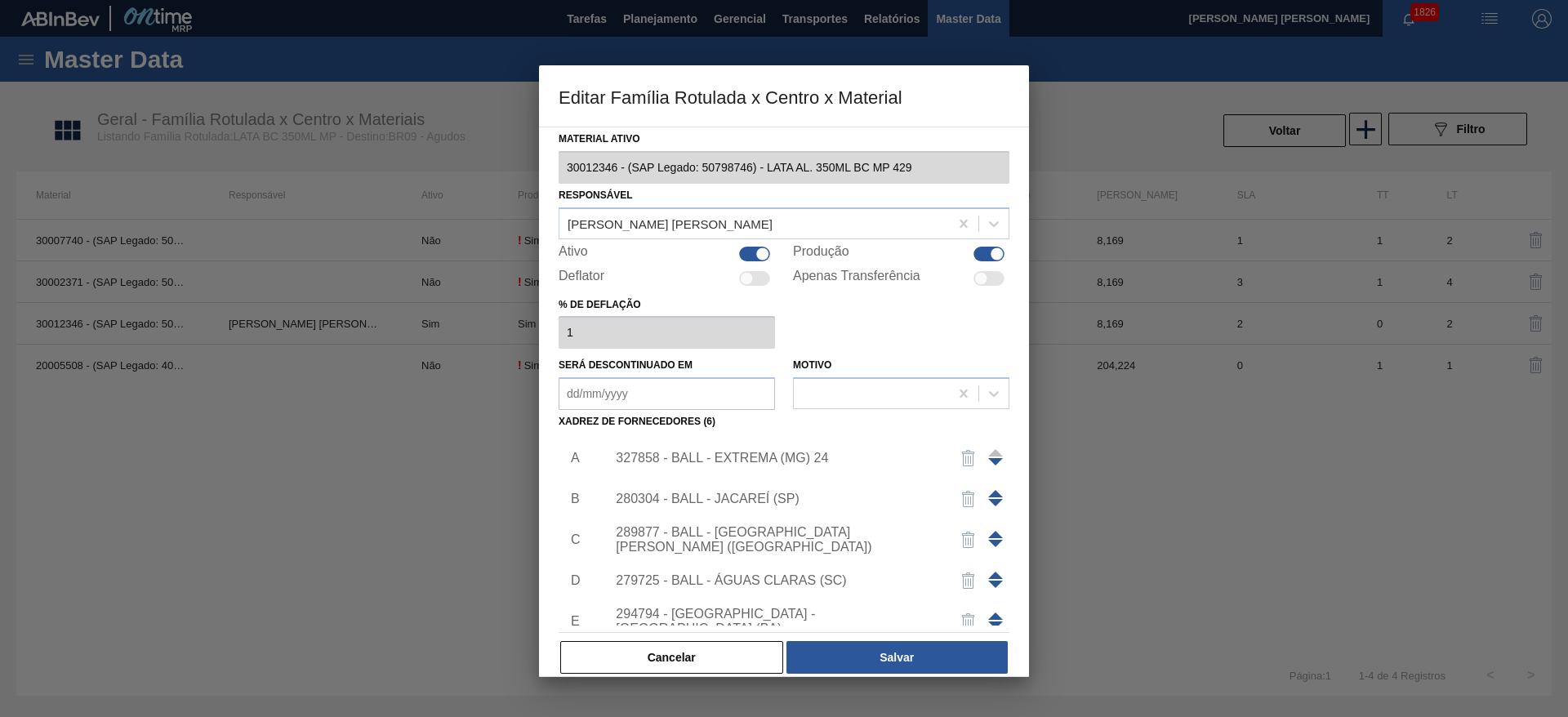
click at [761, 497] on div "280304 - BALL - JACAREÍ (SP)" at bounding box center [776, 499] width 320 height 15
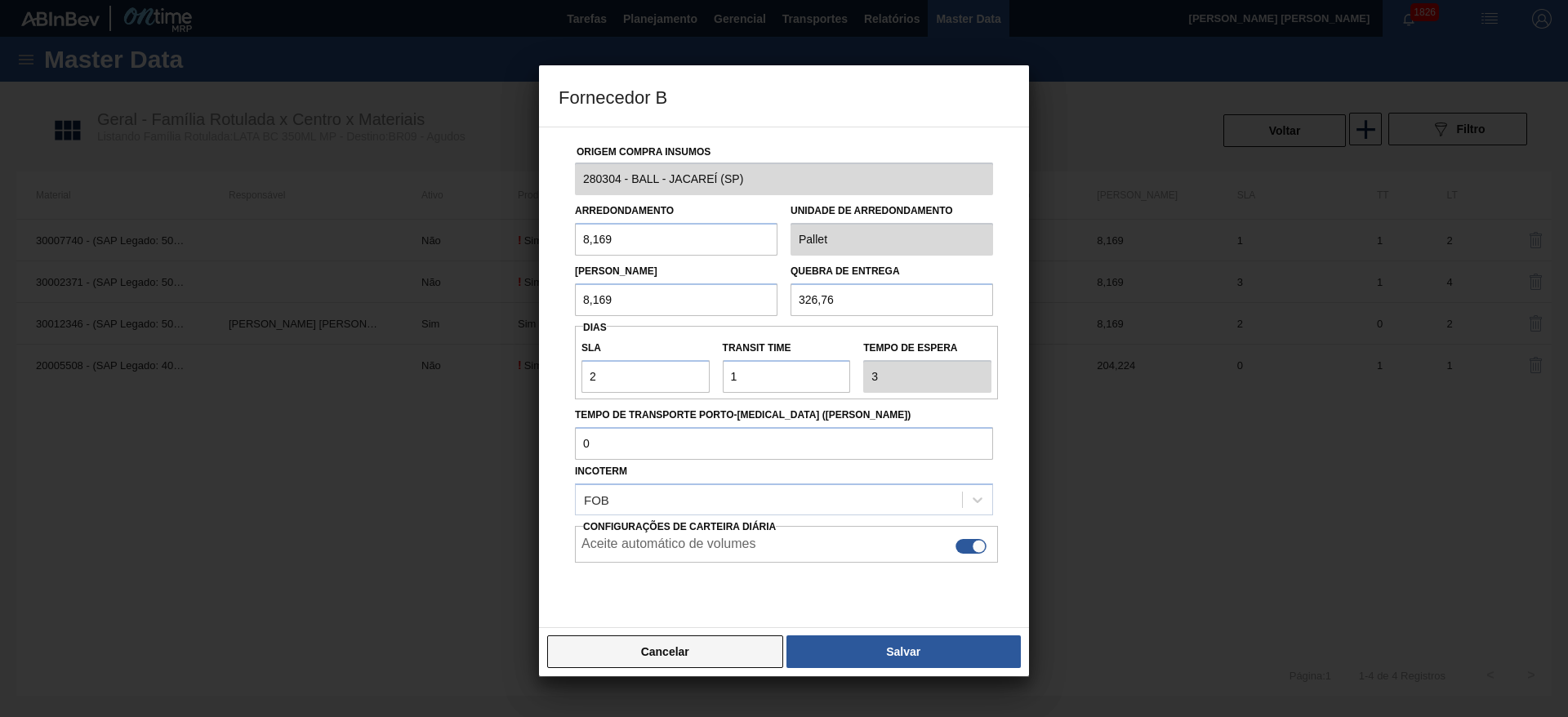
click at [720, 657] on button "Cancelar" at bounding box center [665, 651] width 236 height 33
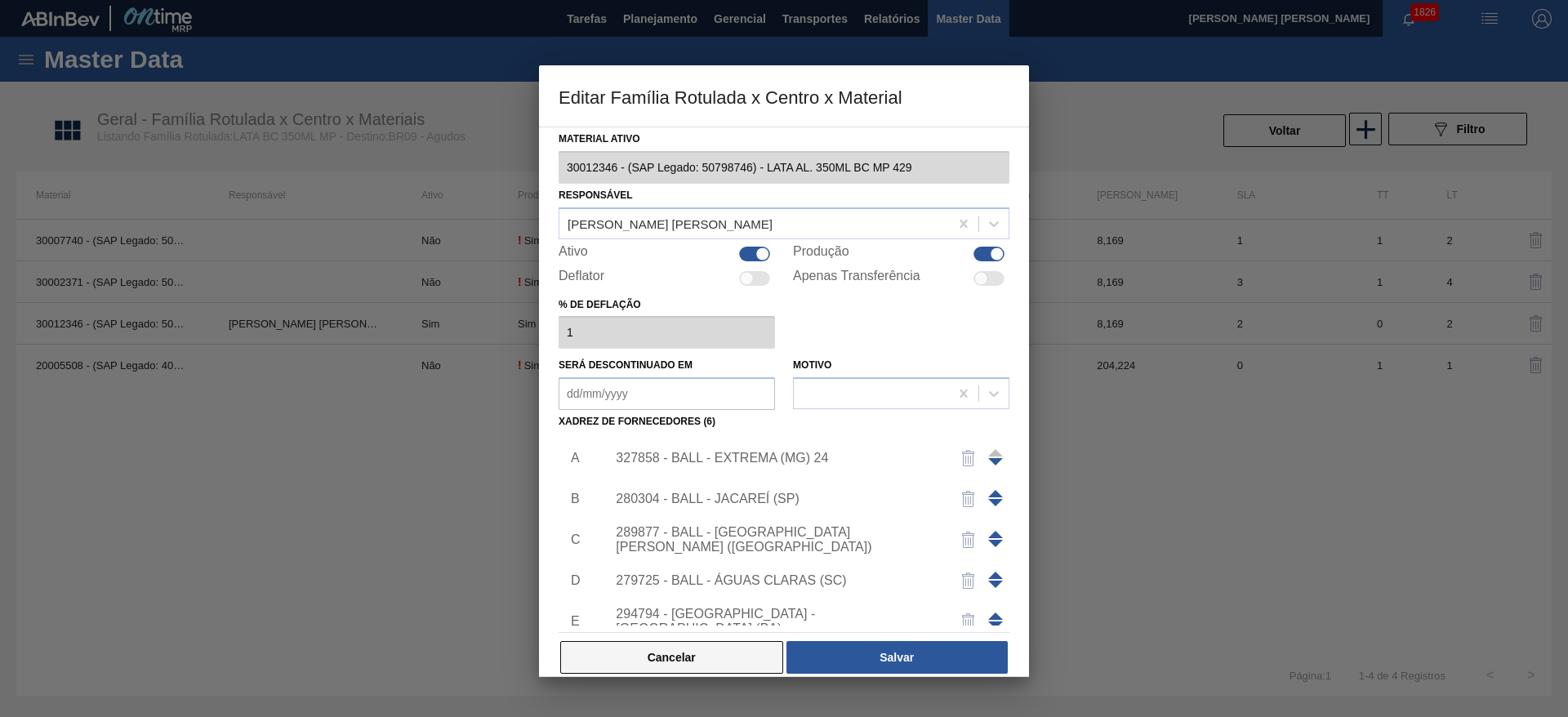
click at [723, 652] on button "Cancelar" at bounding box center [671, 657] width 223 height 33
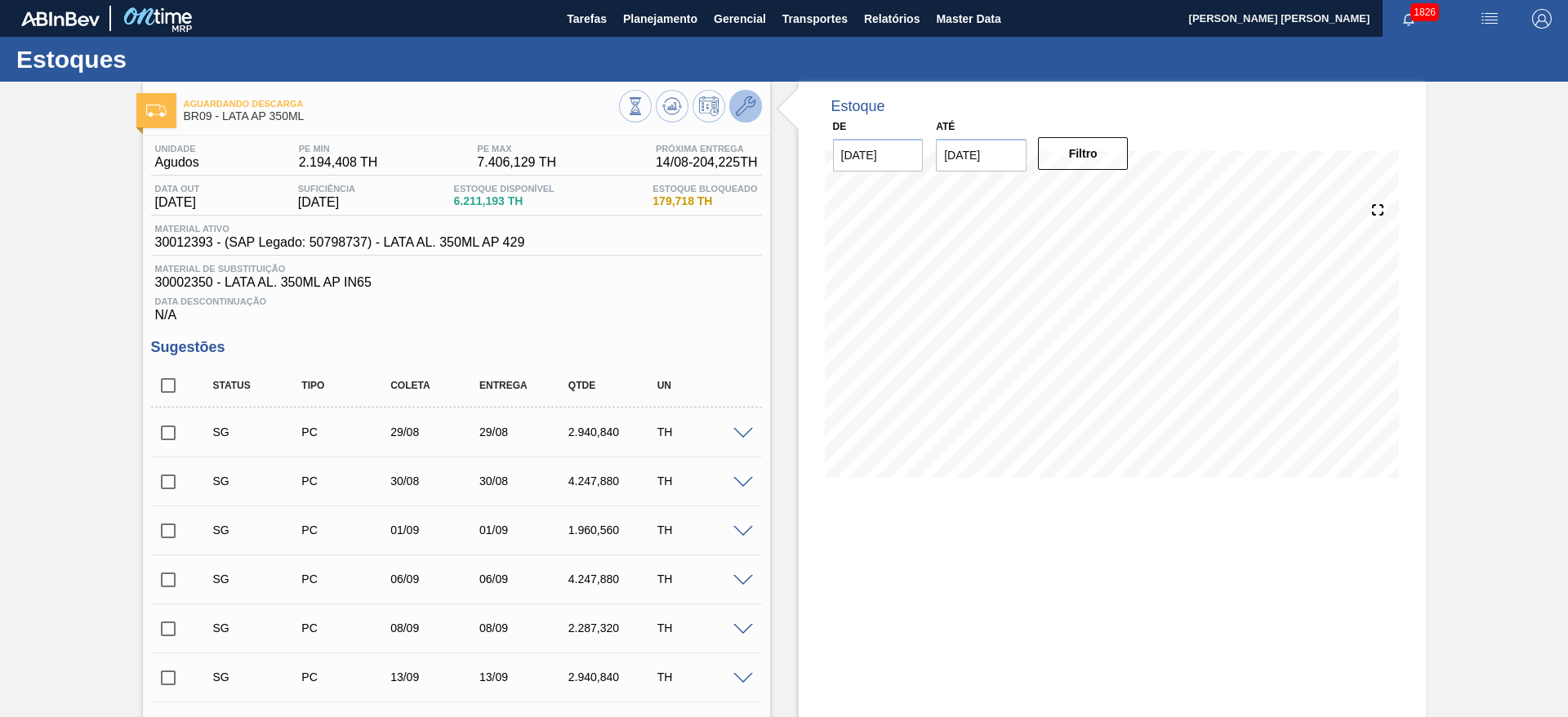
click at [748, 105] on icon at bounding box center [746, 106] width 20 height 20
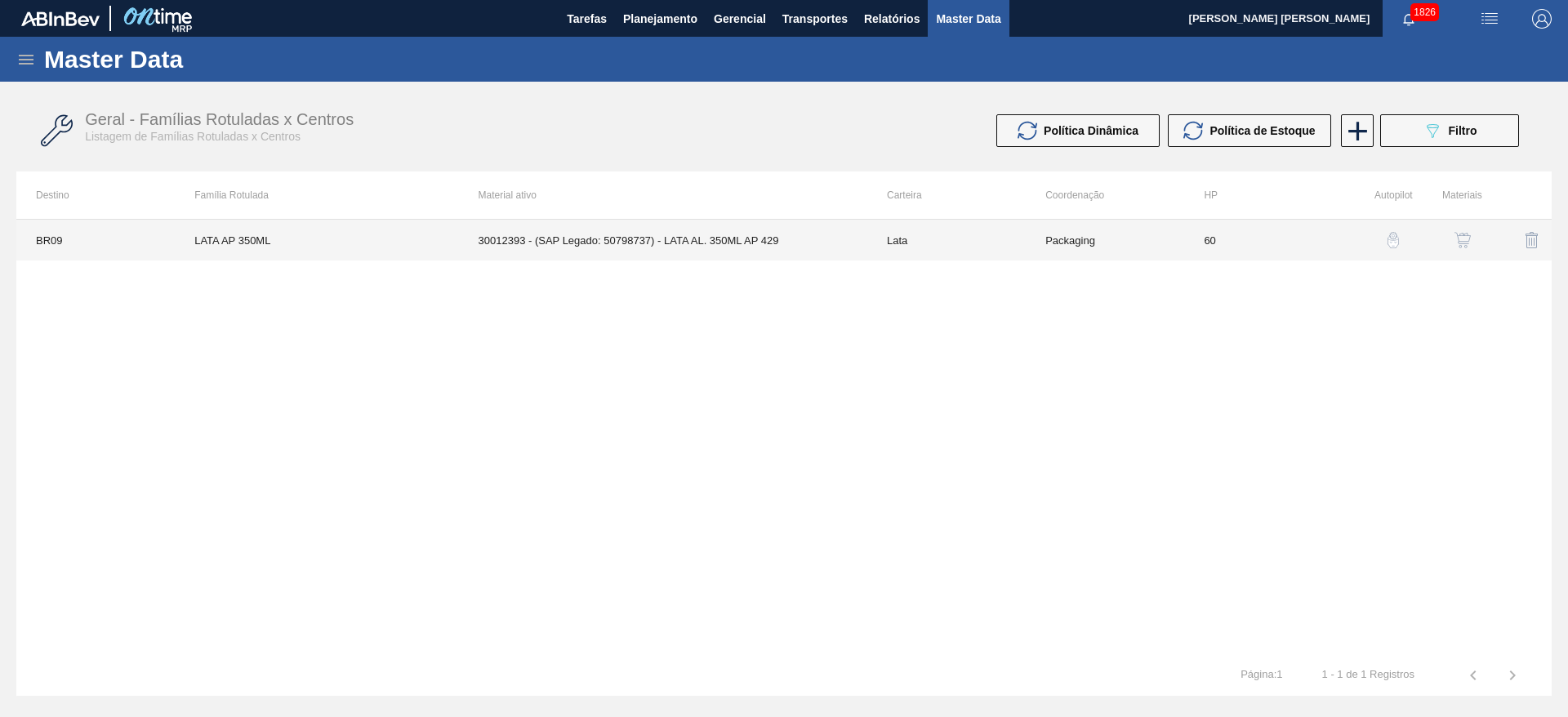
click at [741, 235] on td "30012393 - (SAP Legado: 50798737) - LATA AL. 350ML AP 429" at bounding box center [663, 240] width 408 height 41
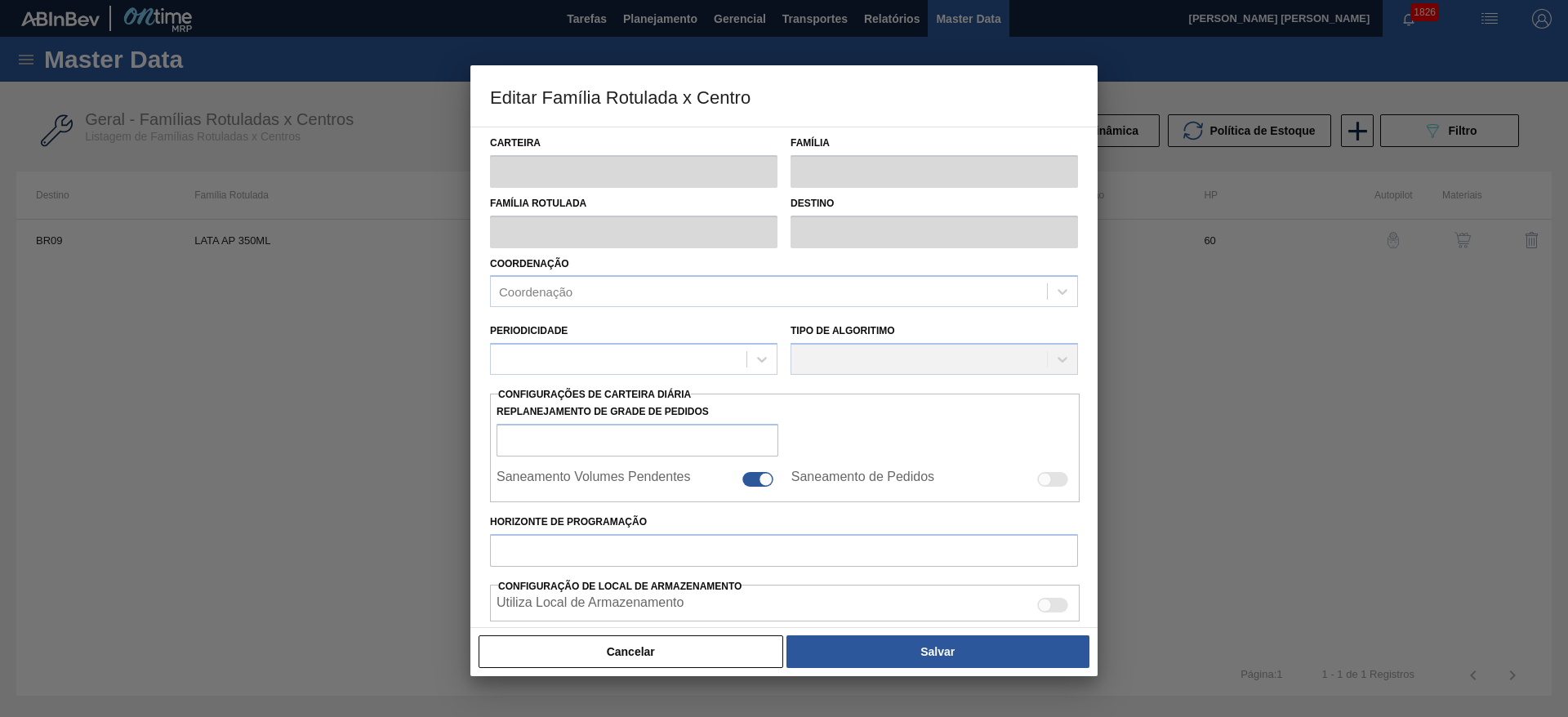
type input "Lata"
type input "LATA AP 350ML"
type input "BR09 - Agudos"
type input "0"
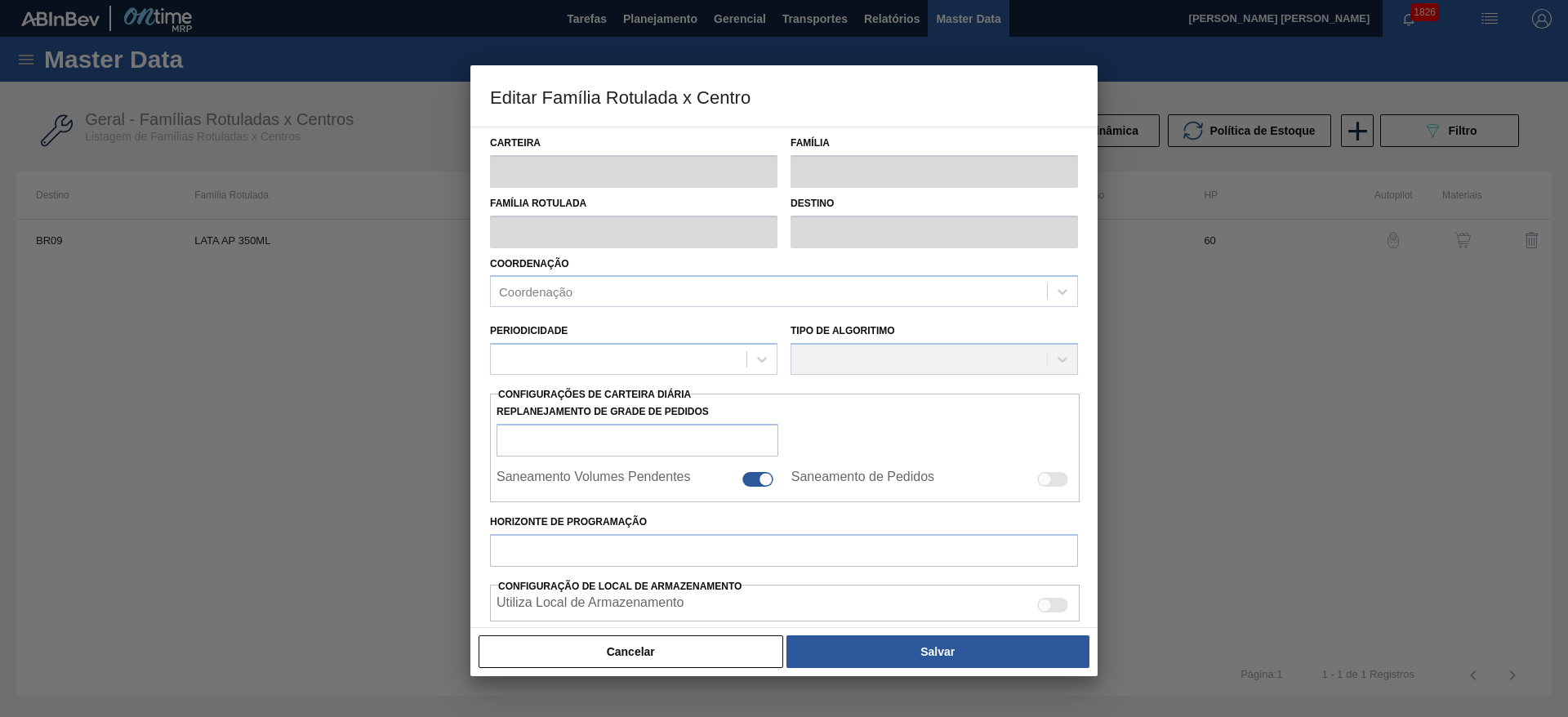
checkbox input "false"
type input "60"
type input "2.194,408"
type input "7.406,129"
type input "42"
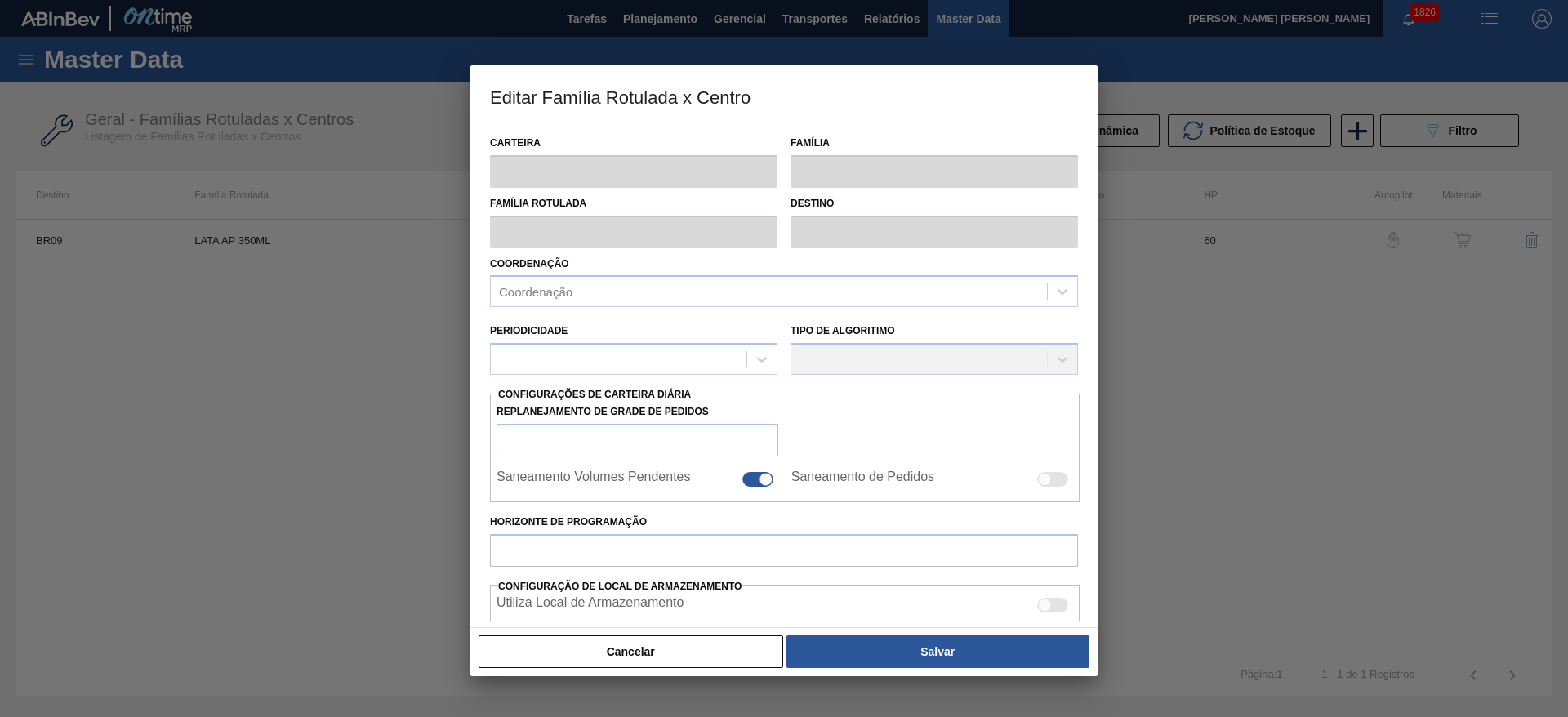
type input "4.383,331"
checkbox input "true"
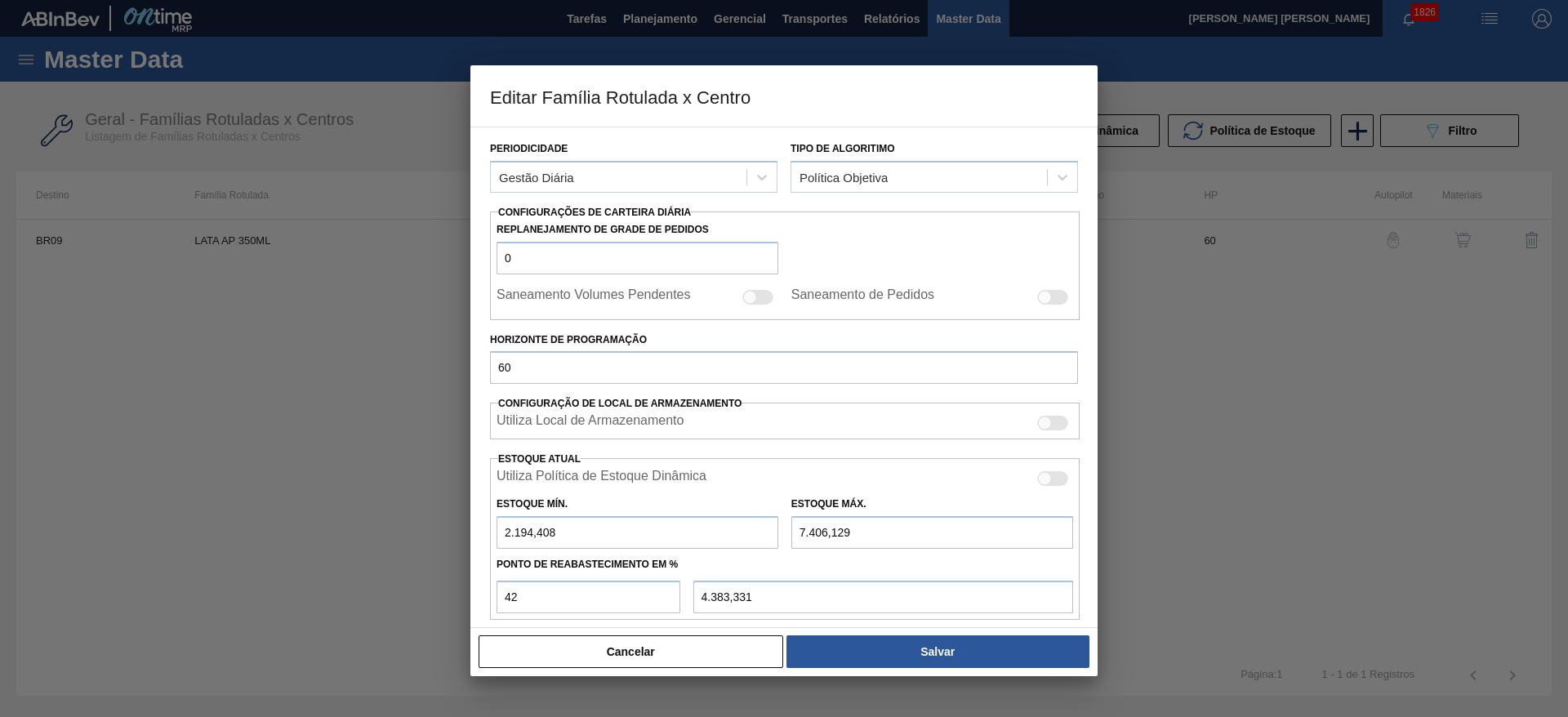
scroll to position [402, 0]
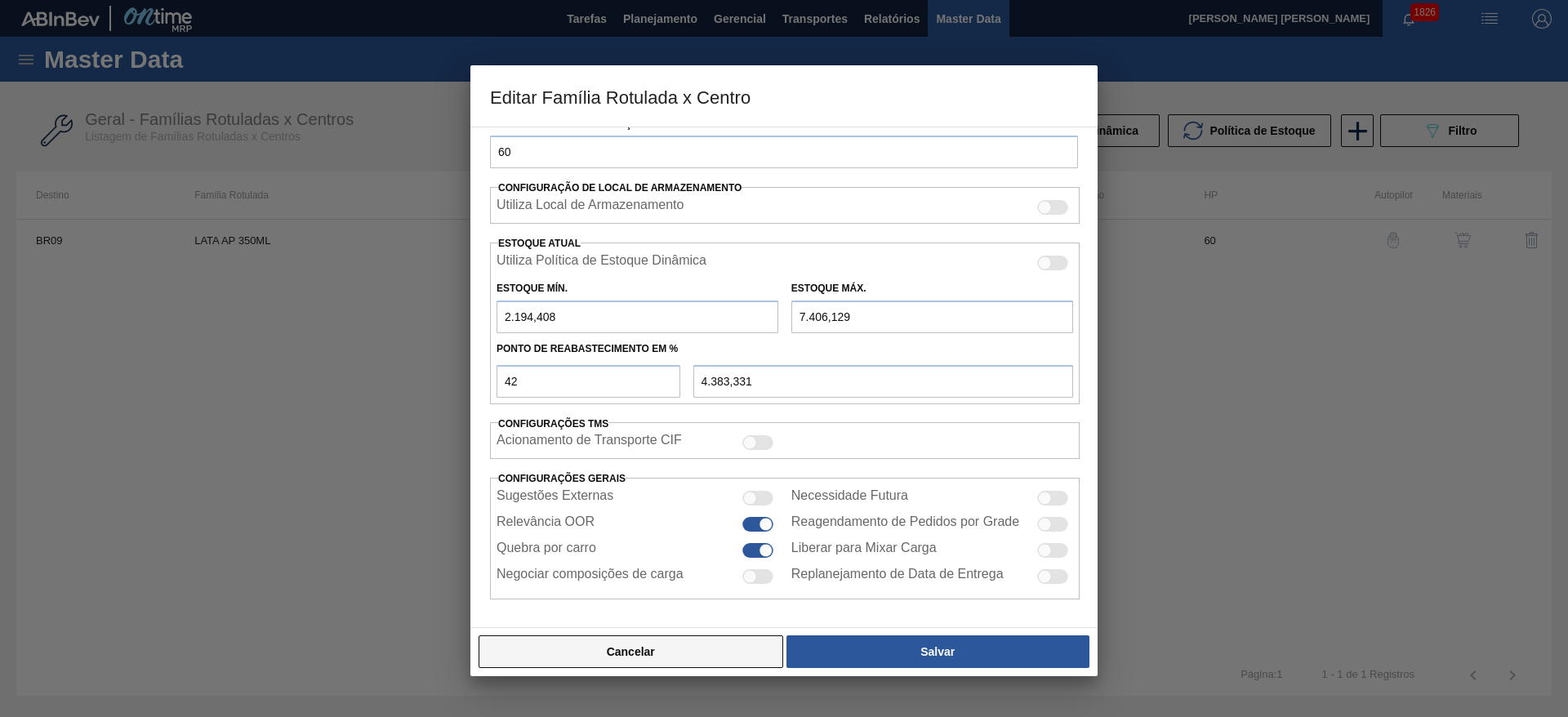
click at [748, 646] on button "Cancelar" at bounding box center [631, 651] width 305 height 33
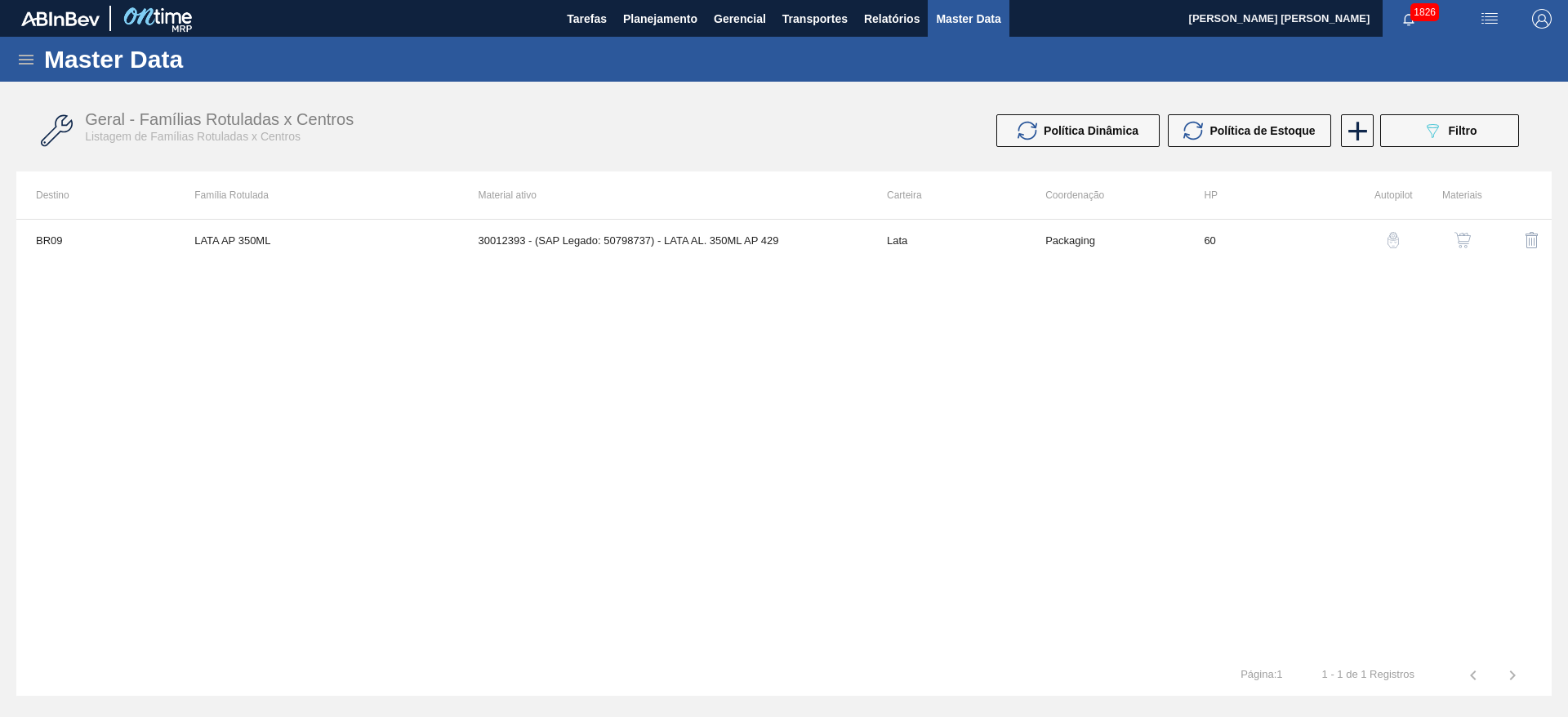
click at [1456, 236] on img "button" at bounding box center [1462, 240] width 16 height 16
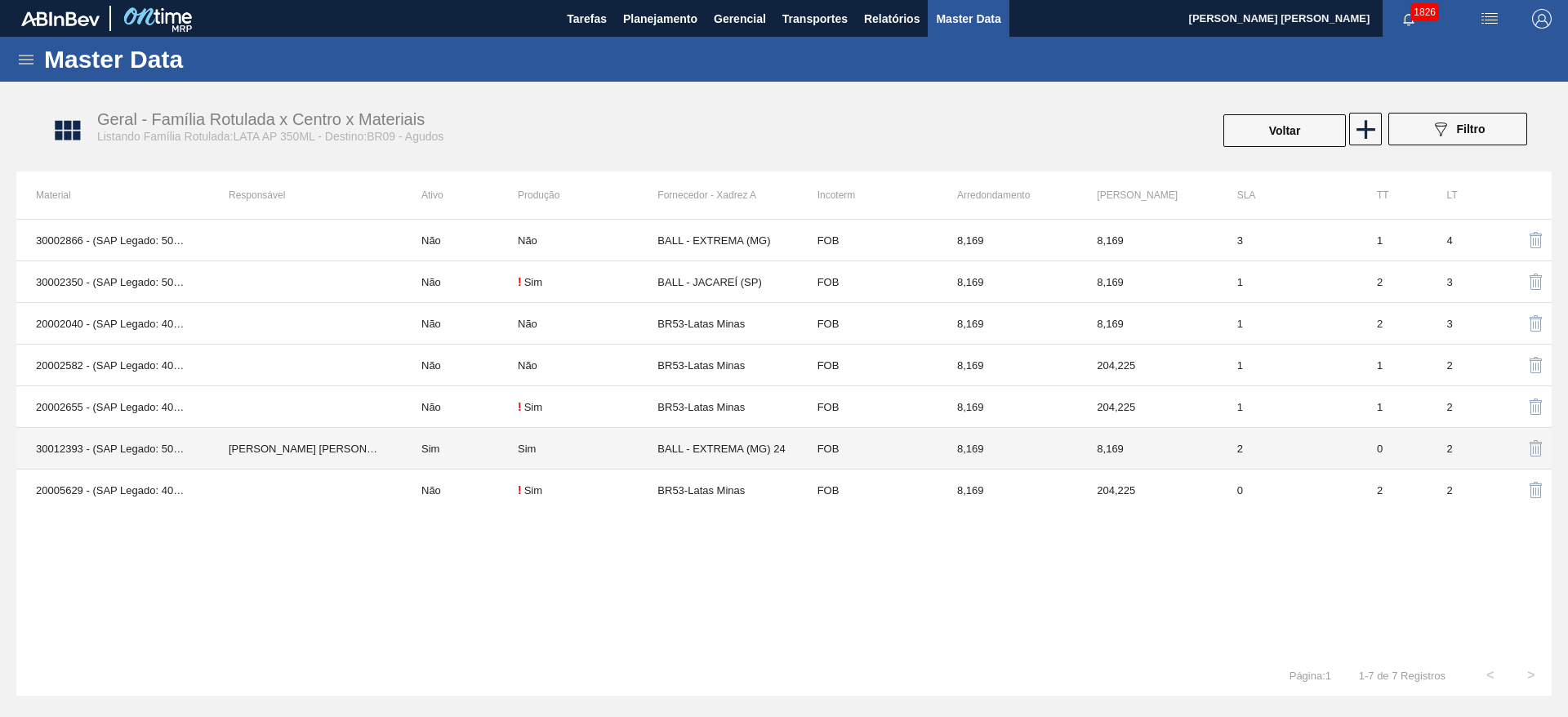
click at [604, 452] on div "Sim" at bounding box center [588, 449] width 140 height 12
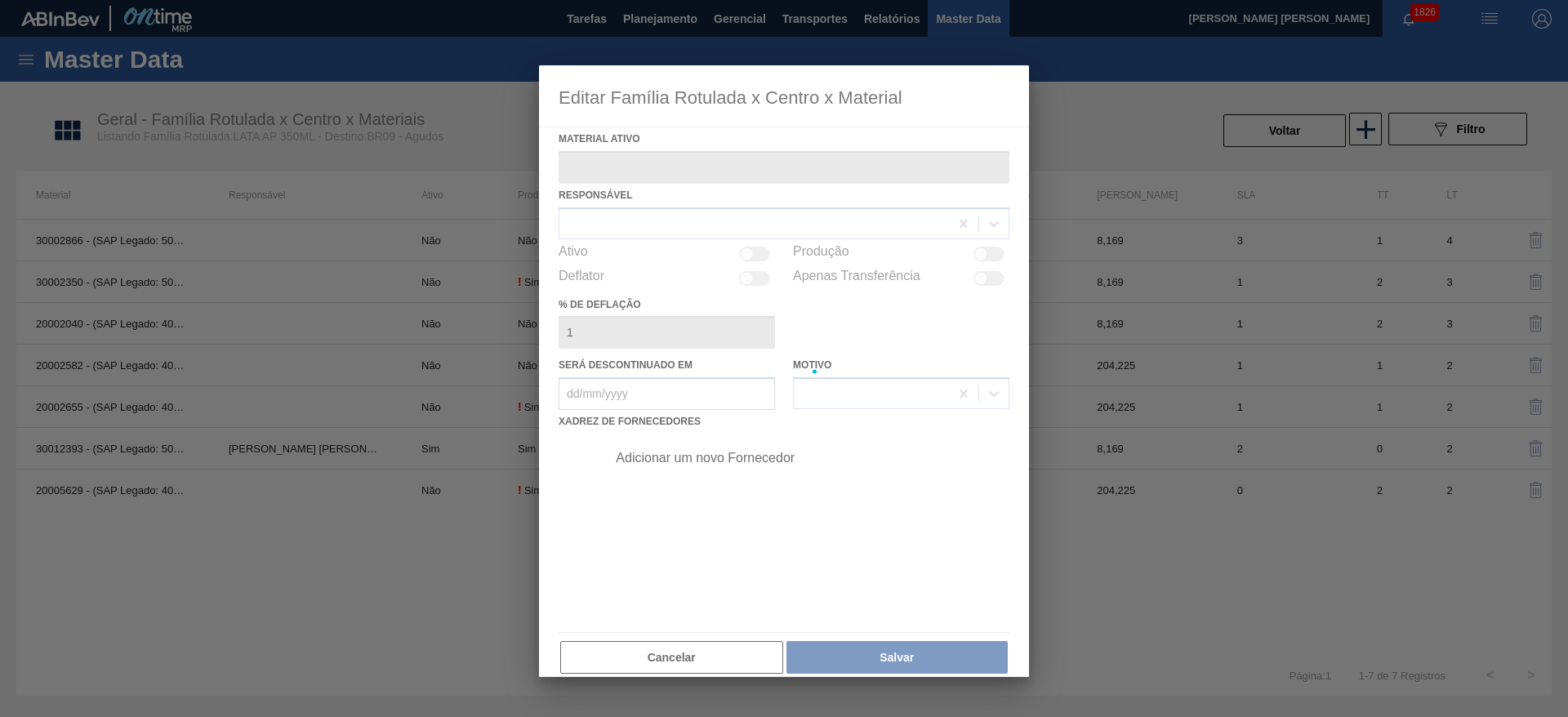
type ativo "30012393 - (SAP Legado: 50798737) - LATA AL. 350ML AP 429"
checkbox input "true"
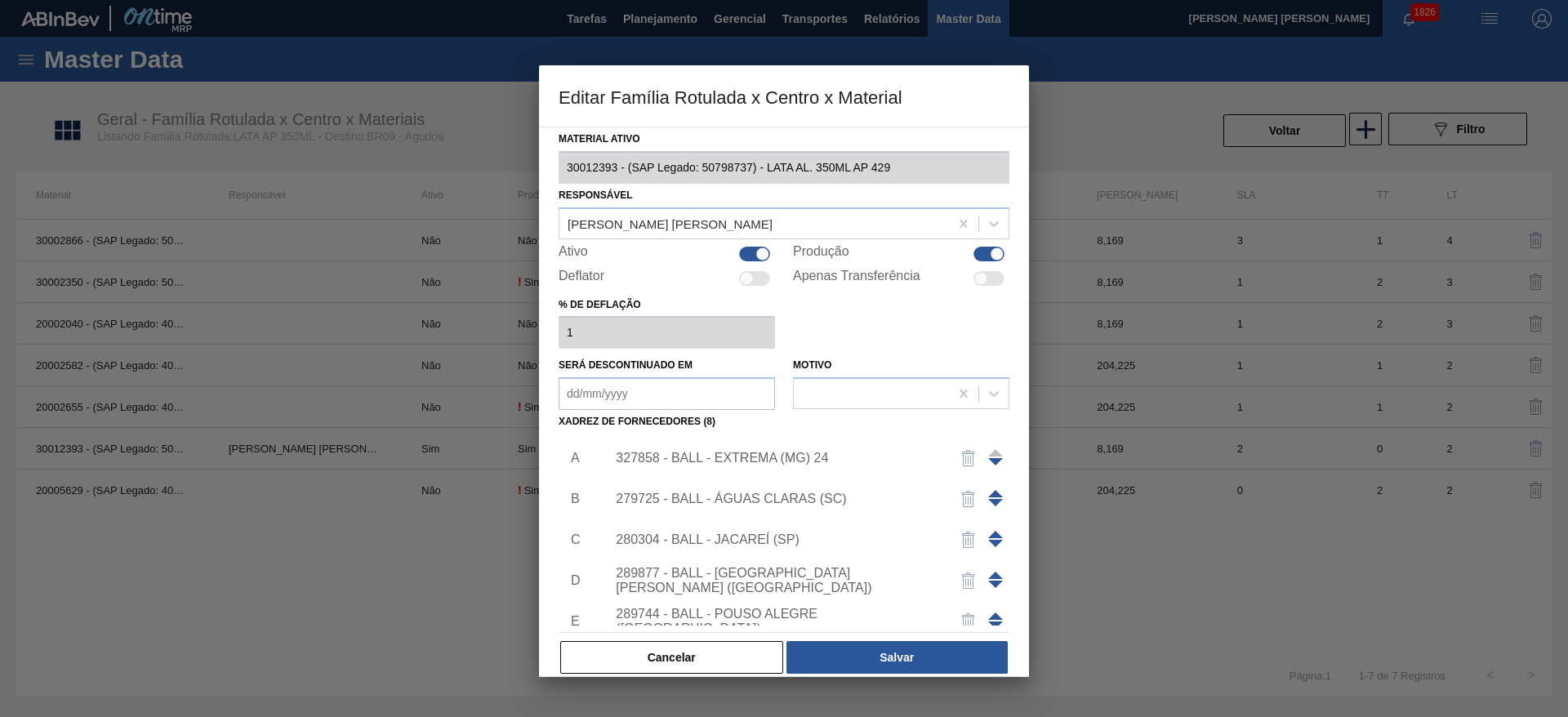
click at [795, 460] on div "327858 - BALL - EXTREMA (MG) 24" at bounding box center [776, 458] width 320 height 15
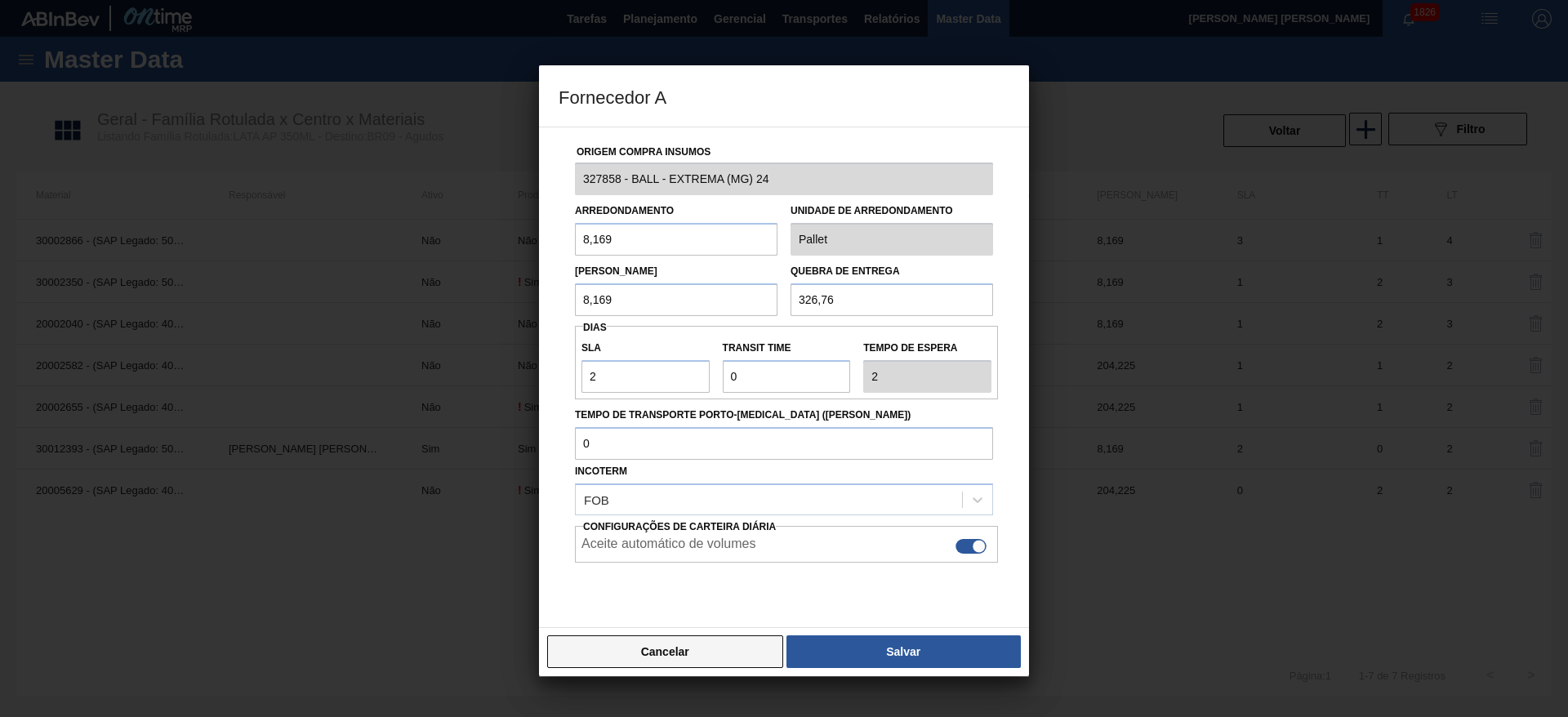
click at [735, 648] on button "Cancelar" at bounding box center [665, 651] width 236 height 33
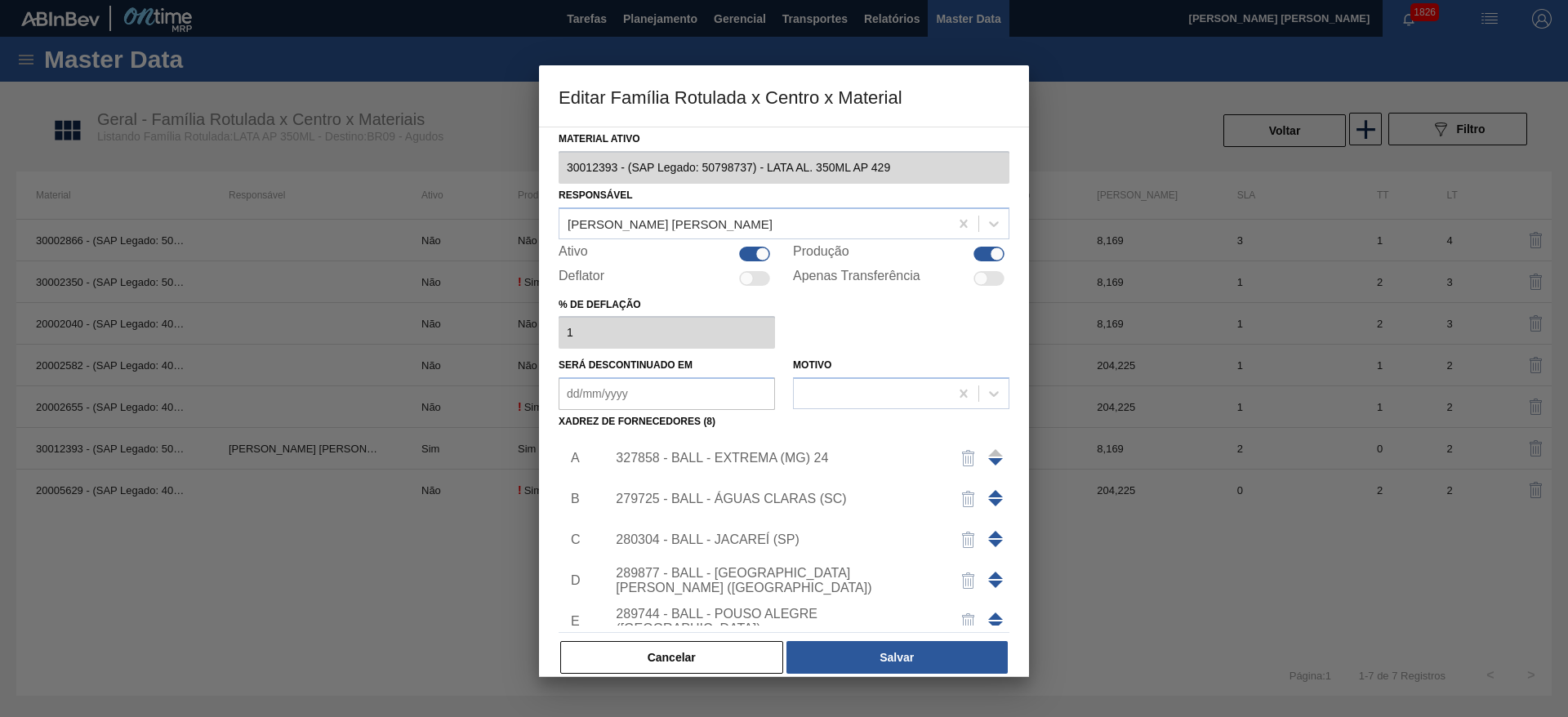
click at [718, 653] on button "Cancelar" at bounding box center [671, 657] width 223 height 33
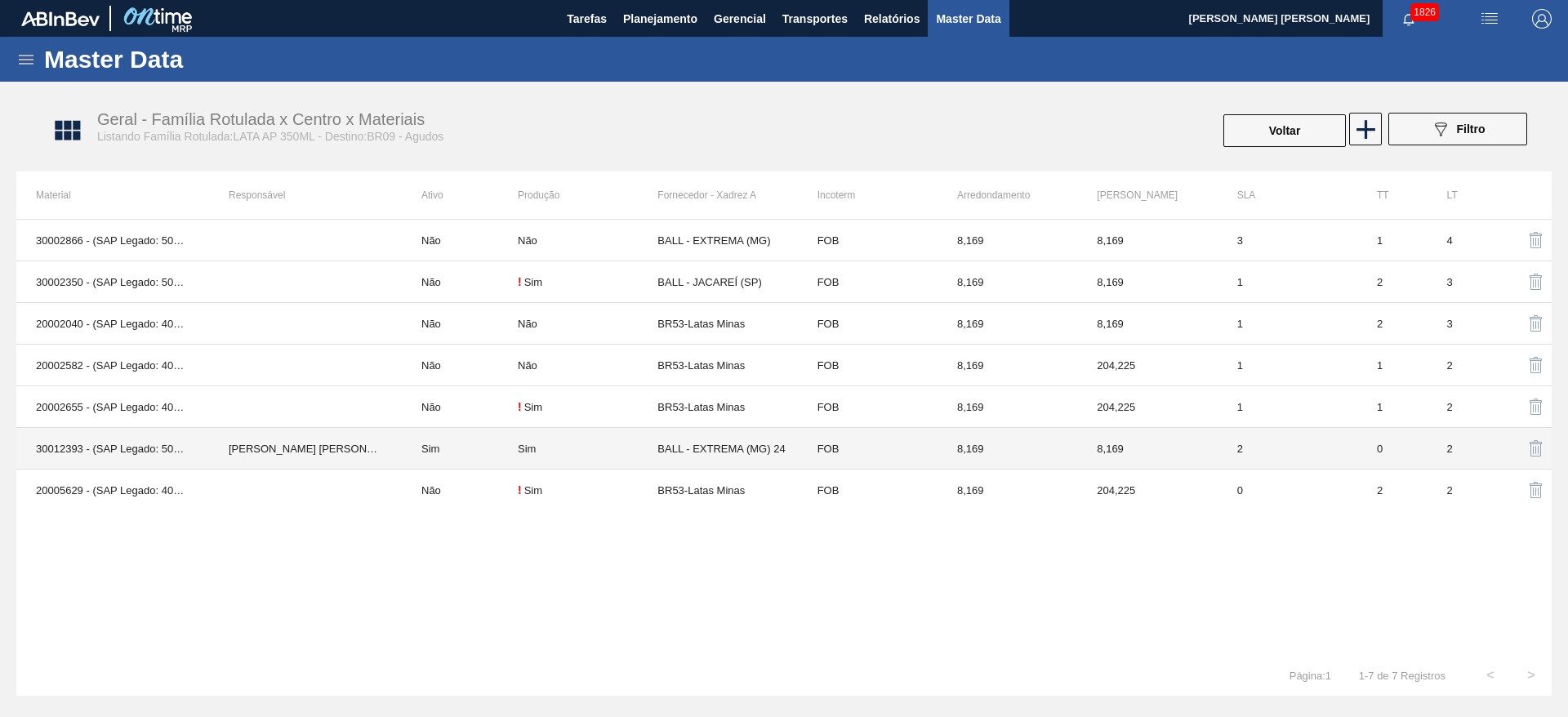
click at [516, 441] on td "Sim" at bounding box center [460, 449] width 116 height 42
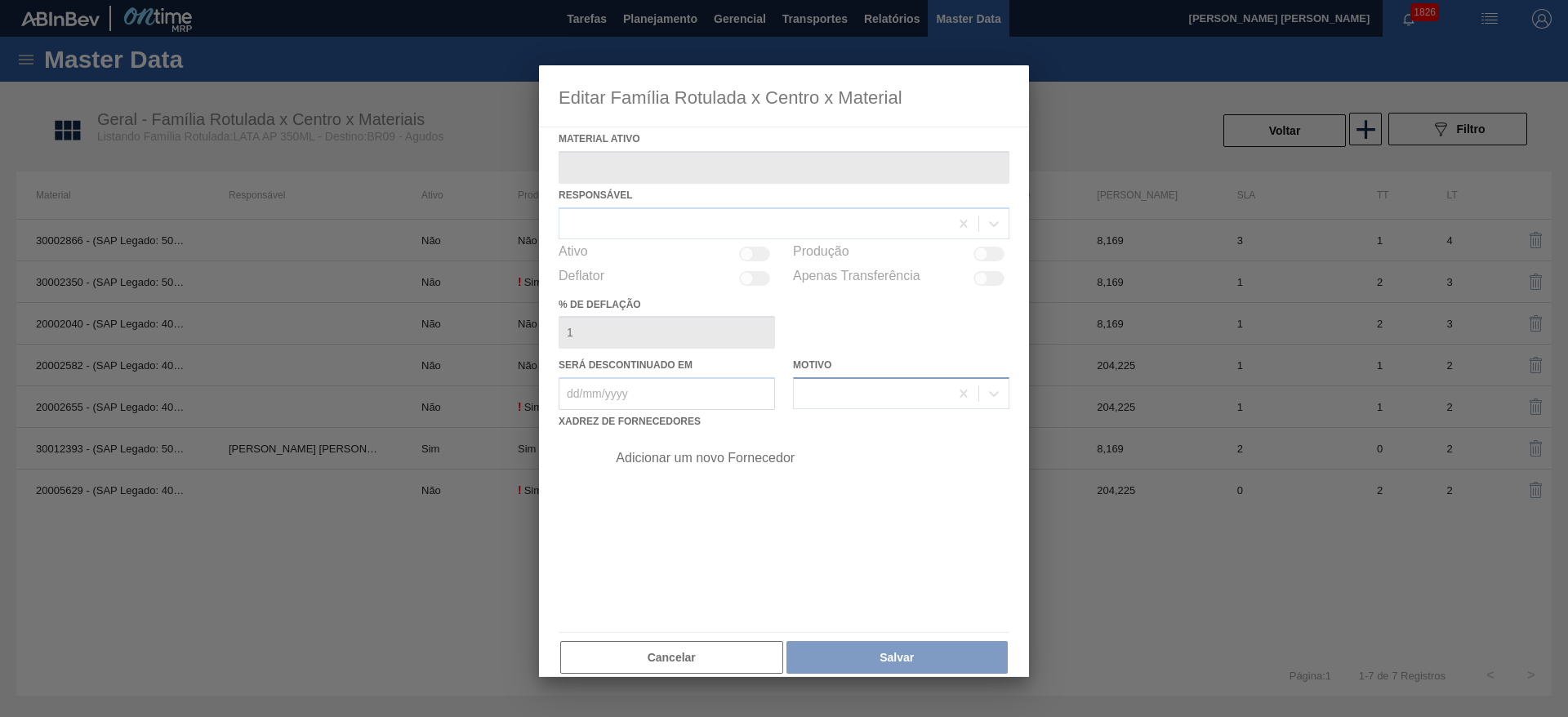
type ativo "30012393 - (SAP Legado: 50798737) - LATA AL. 350ML AP 429"
checkbox input "true"
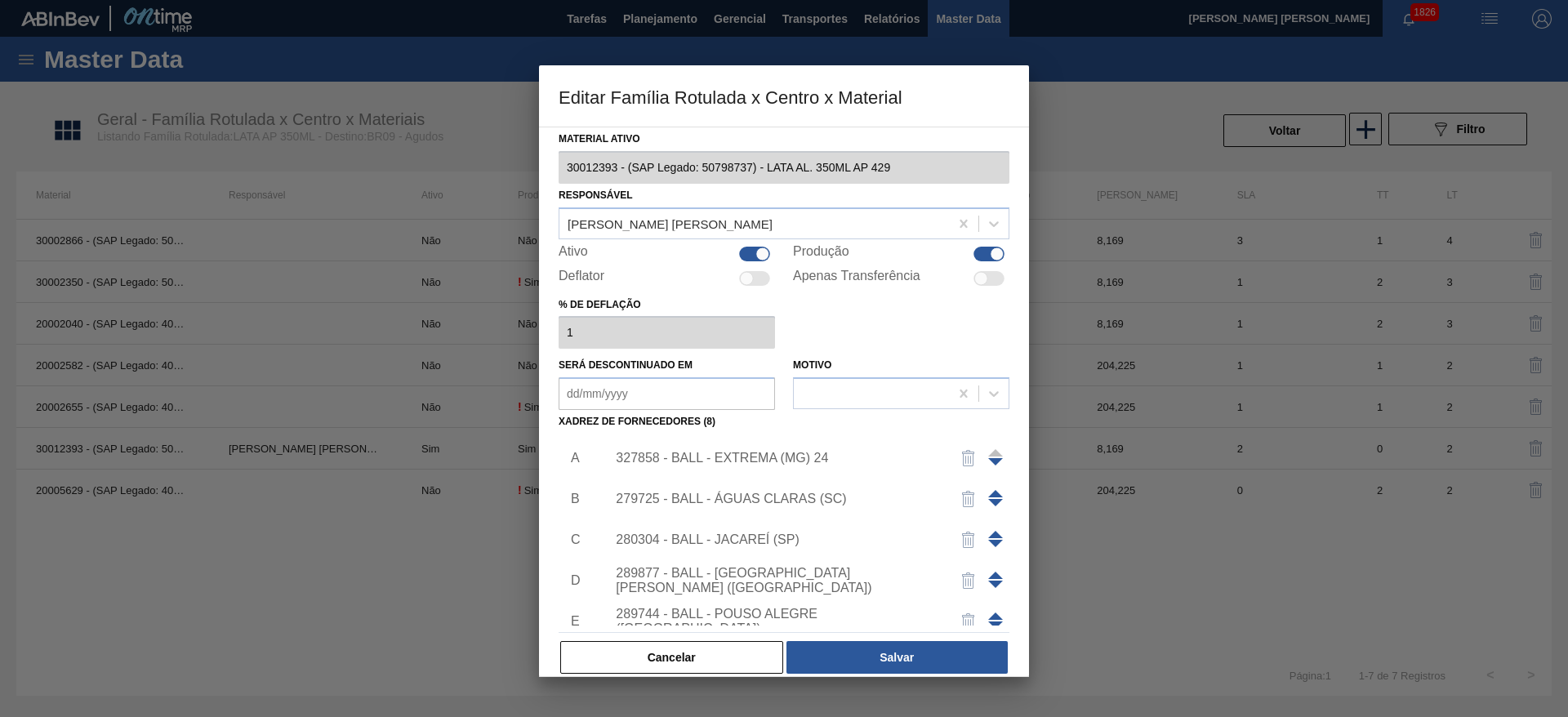
click at [798, 451] on div "327858 - BALL - EXTREMA (MG) 24" at bounding box center [776, 458] width 320 height 15
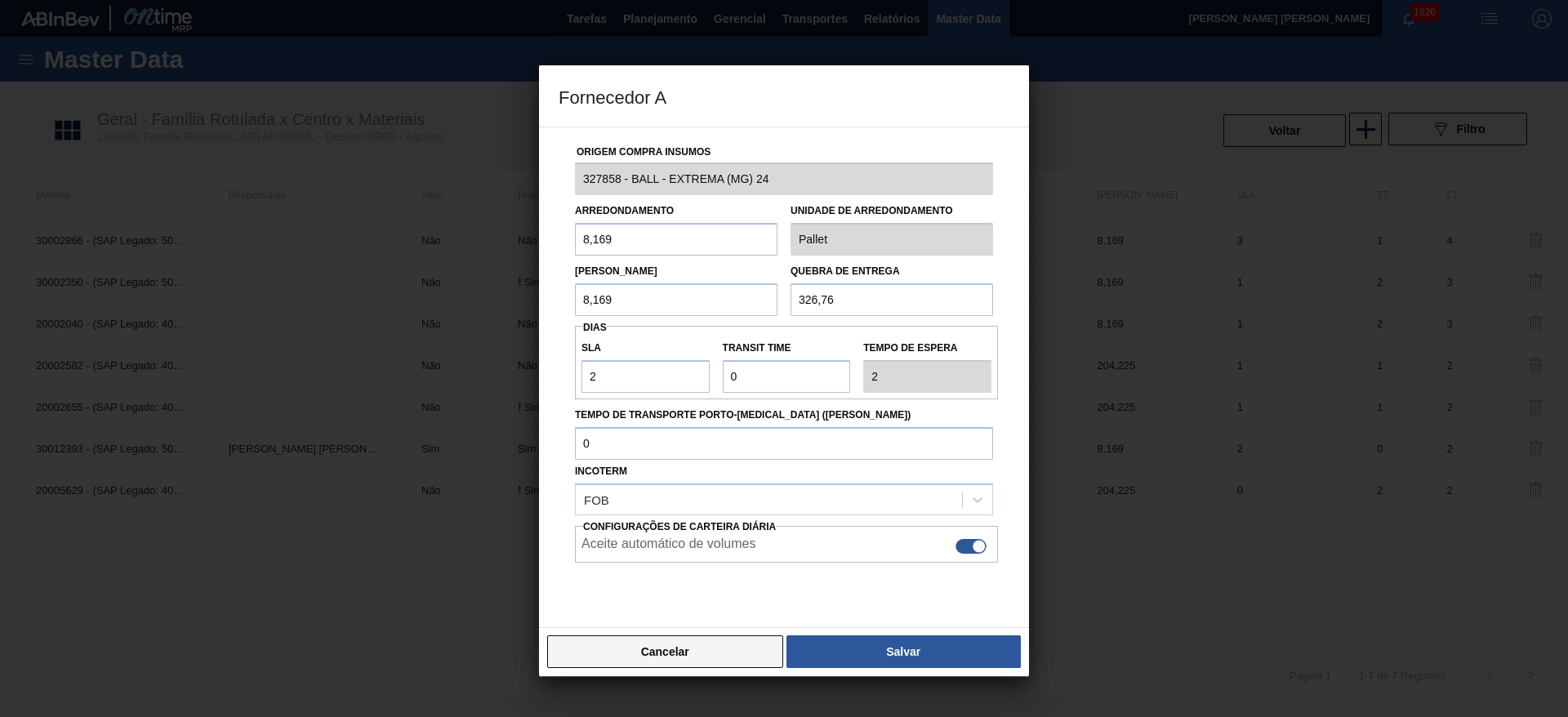
click at [714, 661] on button "Cancelar" at bounding box center [665, 651] width 236 height 33
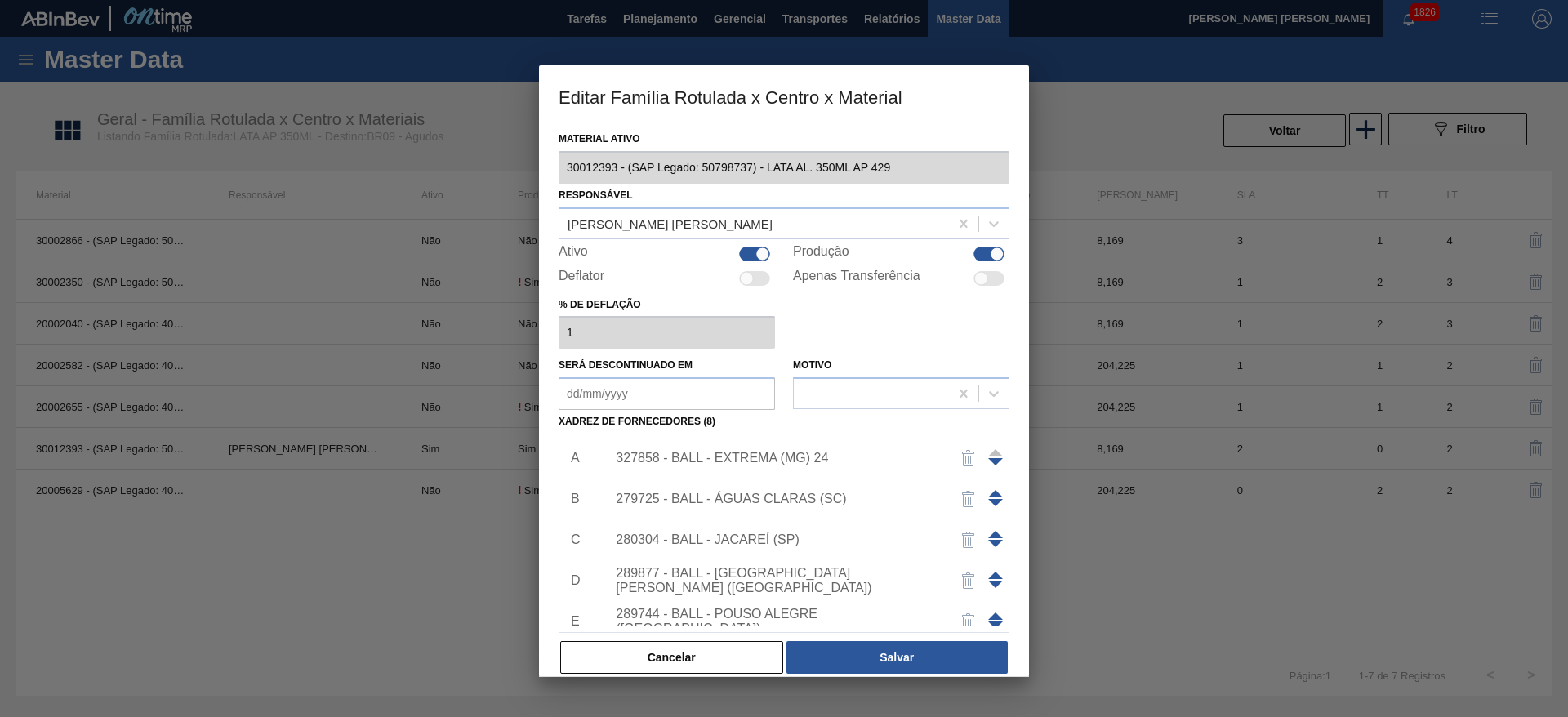
click at [817, 492] on div "279725 - BALL - ÁGUAS CLARAS (SC)" at bounding box center [776, 499] width 320 height 15
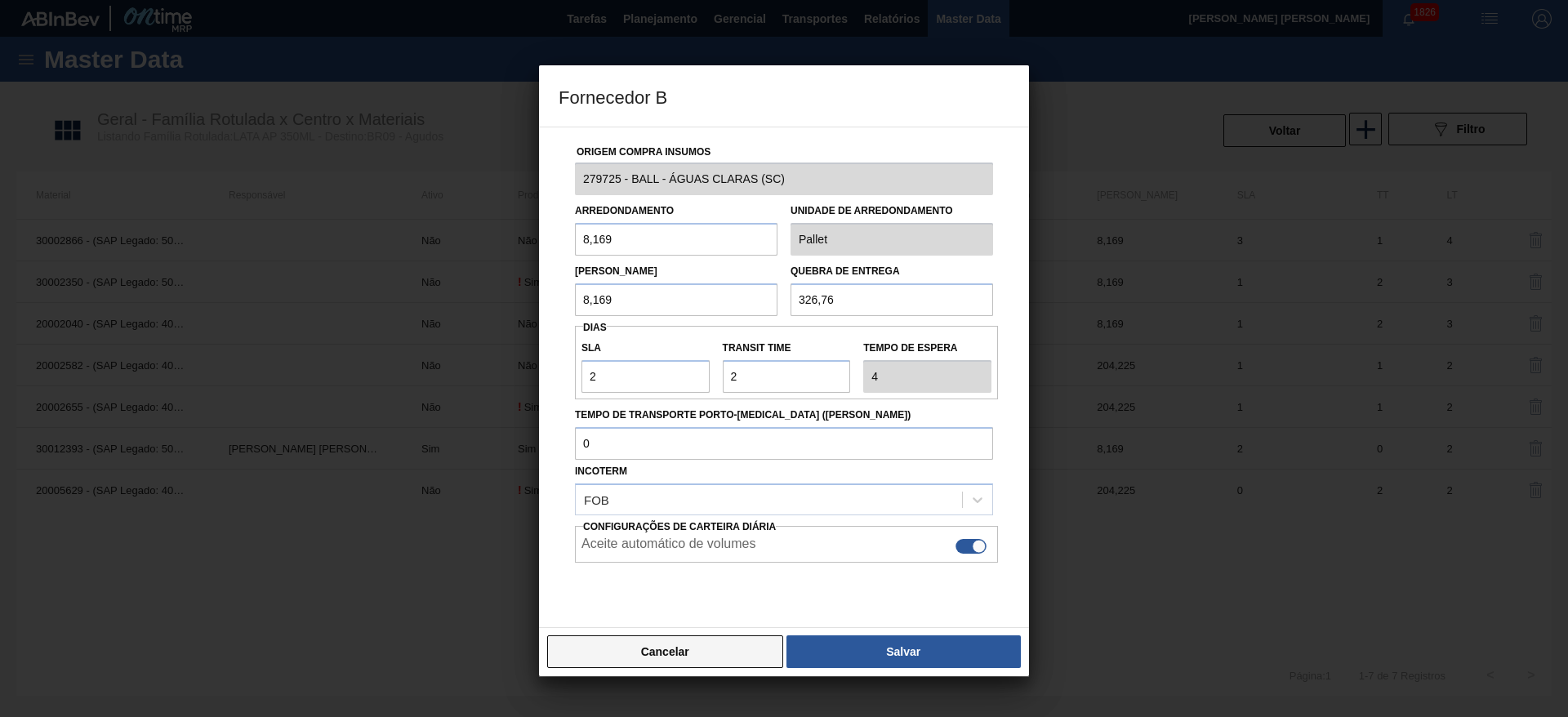
click at [687, 639] on button "Cancelar" at bounding box center [665, 651] width 236 height 33
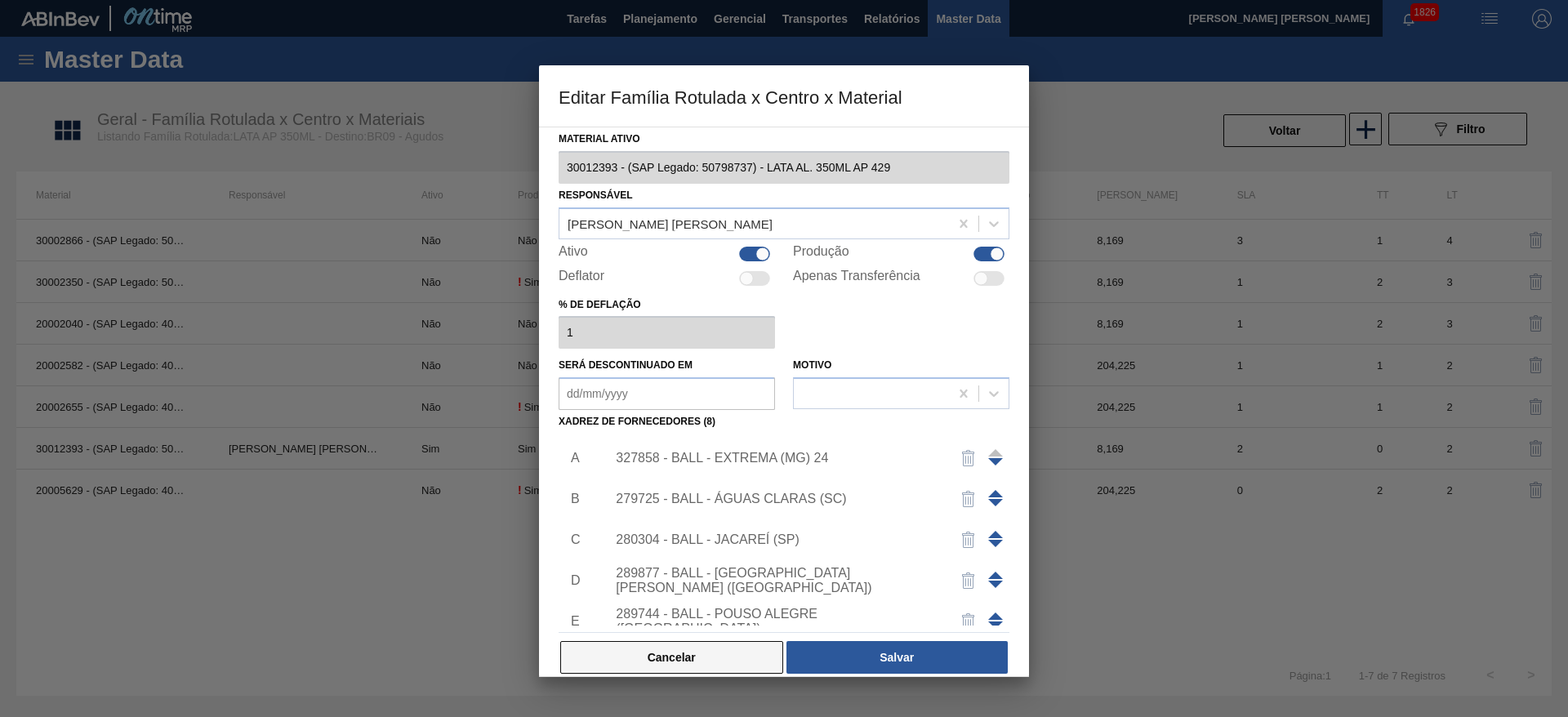
click at [708, 648] on button "Cancelar" at bounding box center [671, 657] width 223 height 33
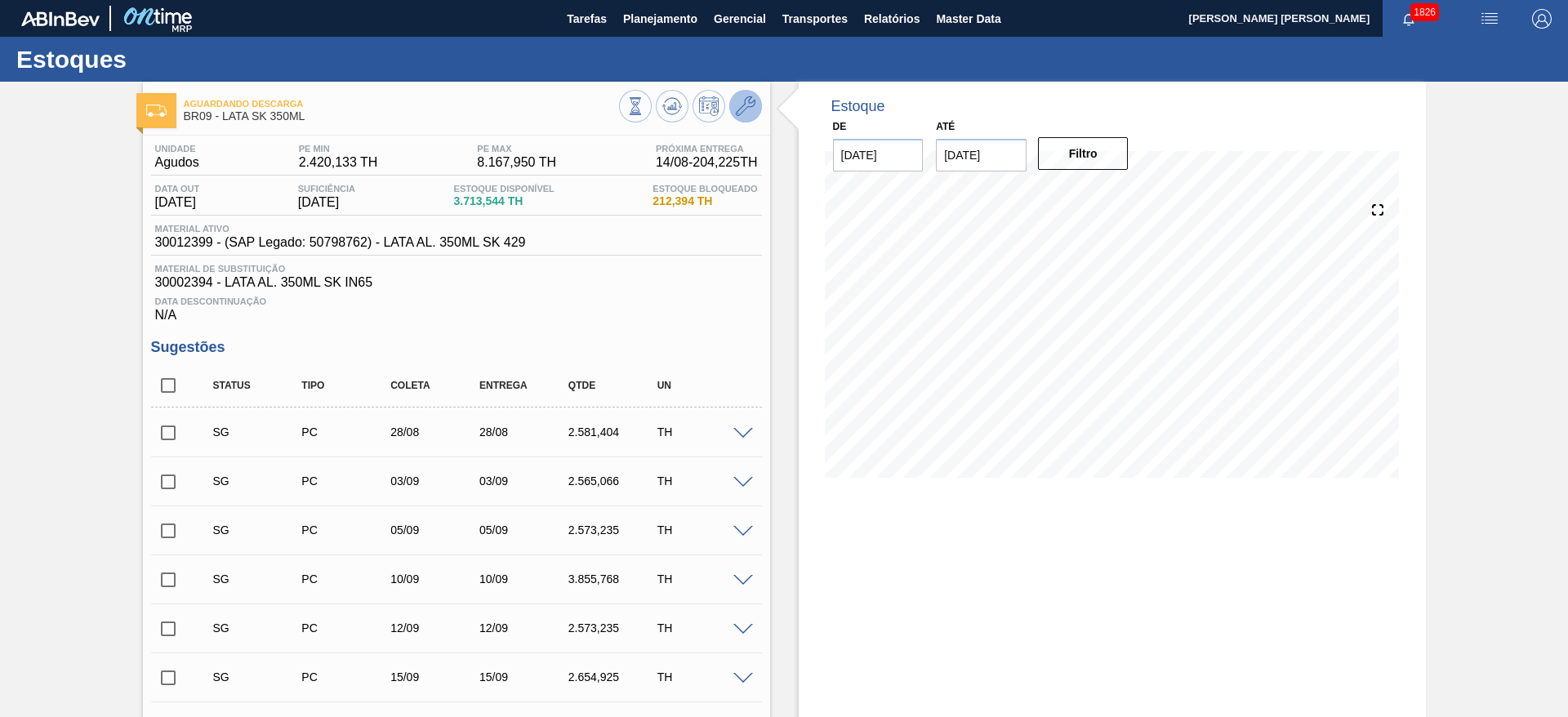
click at [743, 106] on icon at bounding box center [746, 106] width 20 height 20
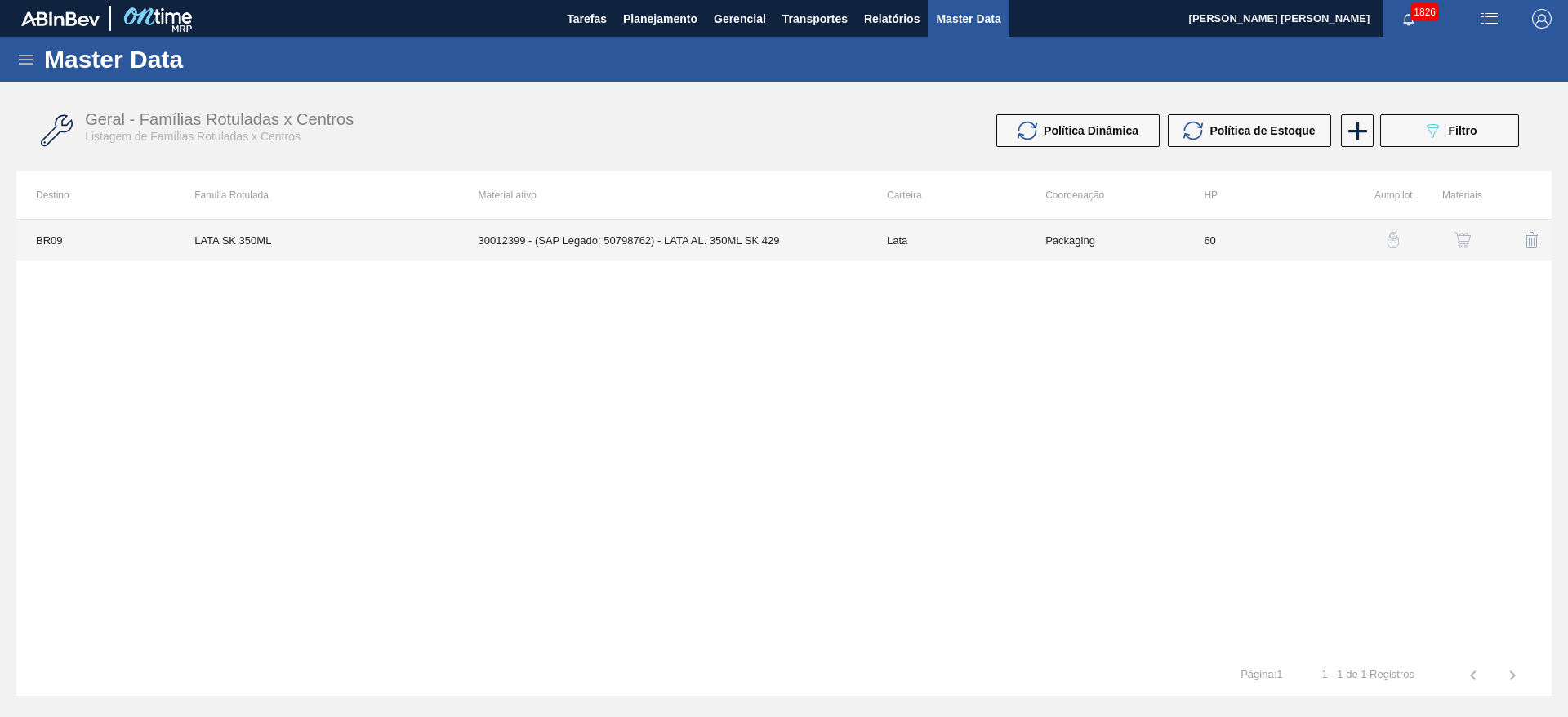
click at [734, 236] on td "30012399 - (SAP Legado: 50798762) - LATA AL. 350ML SK 429" at bounding box center [663, 240] width 408 height 41
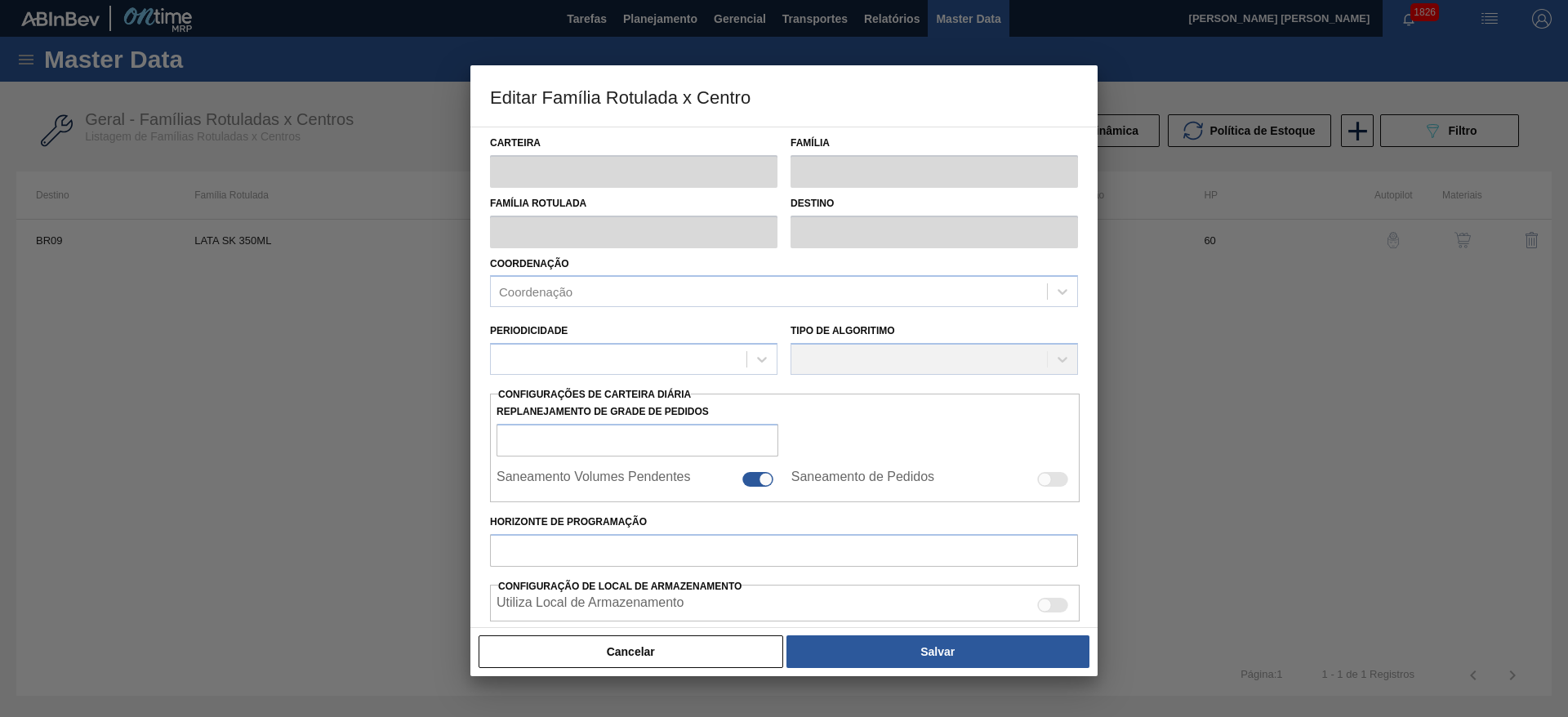
type input "Lata"
type input "LATA SK 350ML"
type input "BR09 - Agudos"
type input "0"
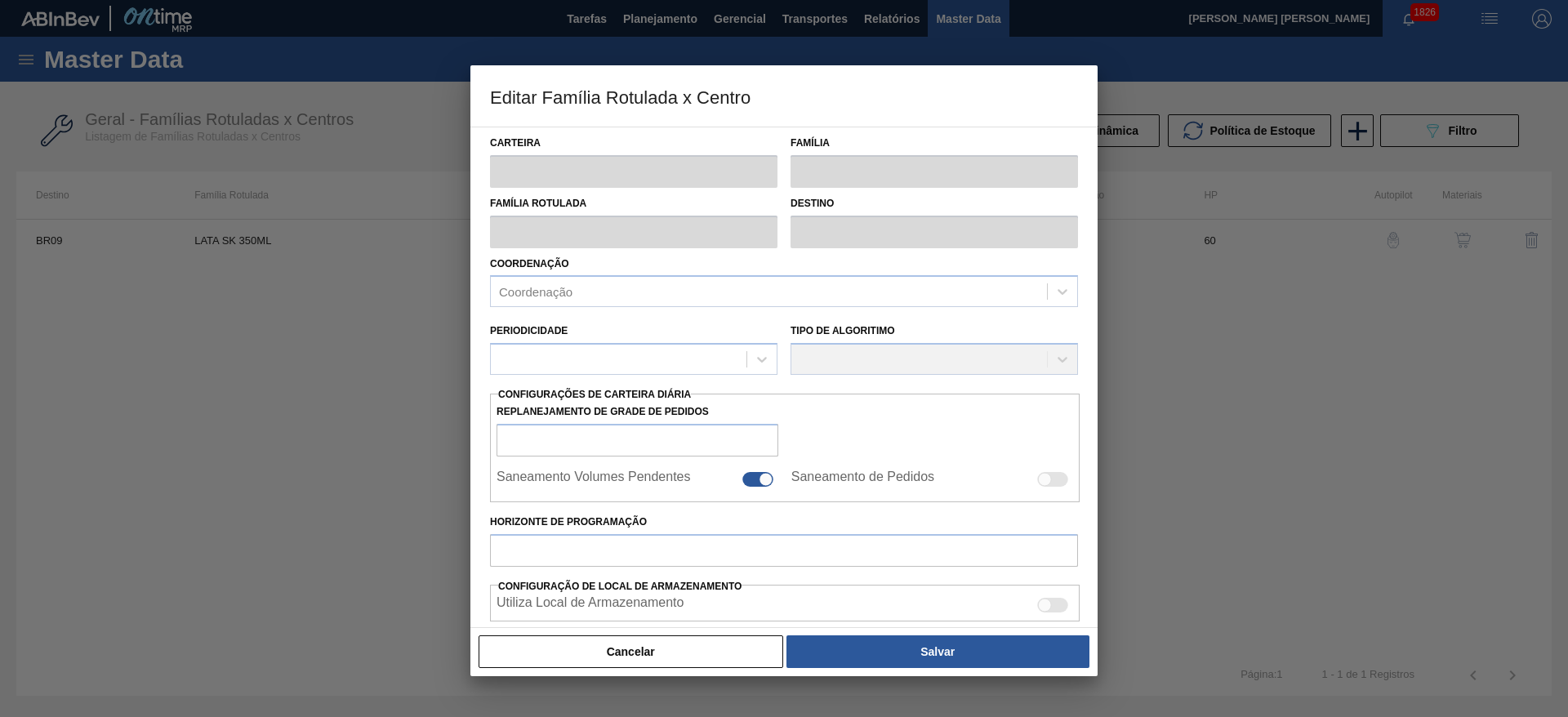
checkbox input "false"
type input "60"
type input "2.420,133"
type input "8.167,95"
type input "42"
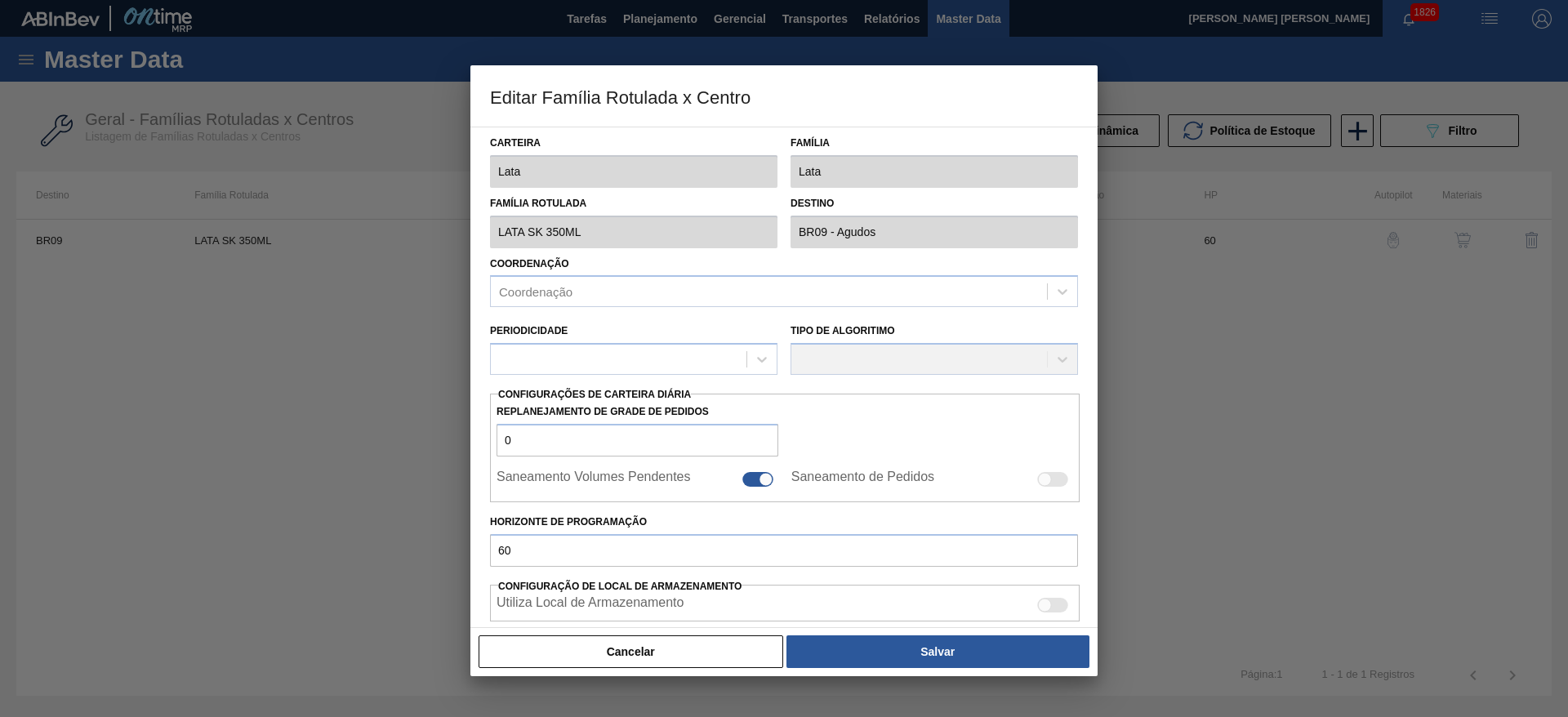
type input "4.834,216"
checkbox input "true"
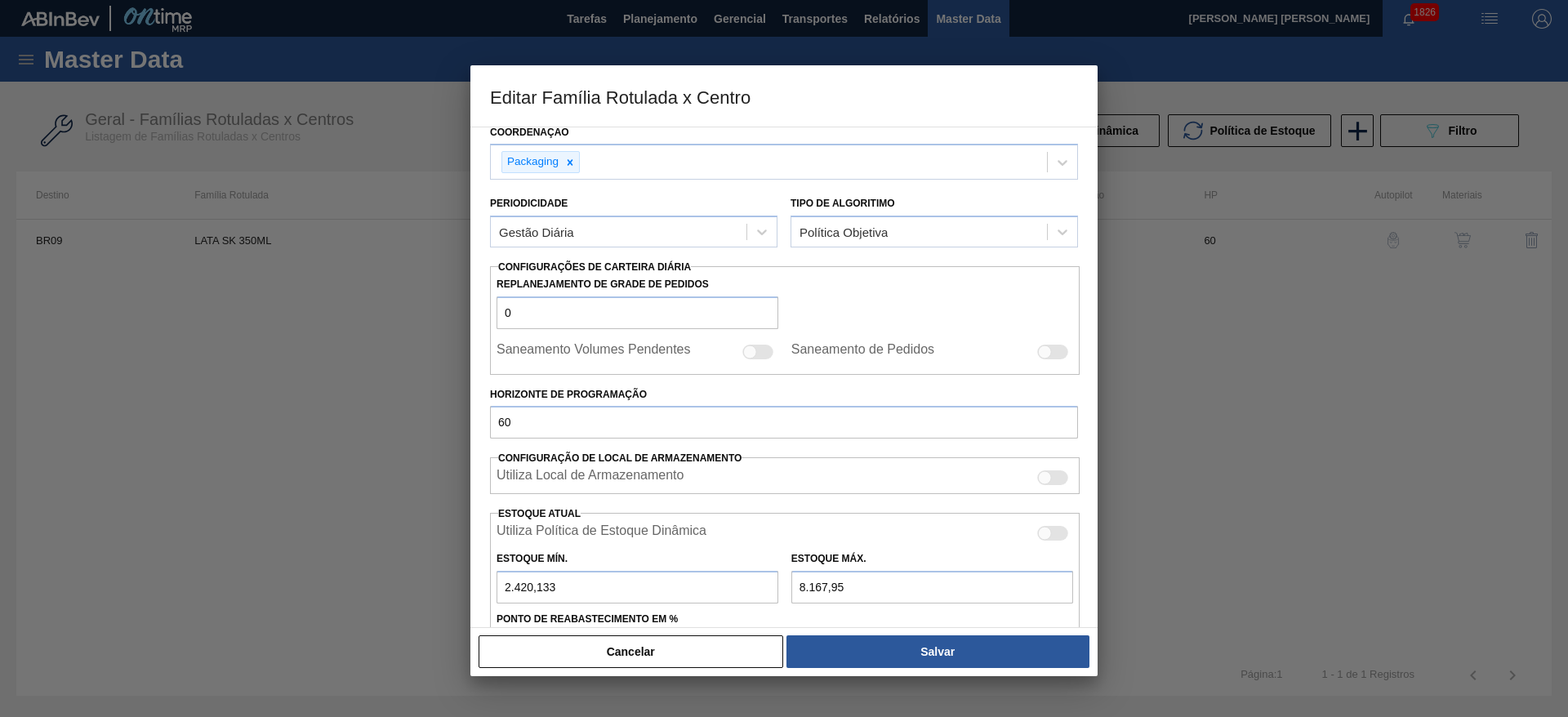
scroll to position [402, 0]
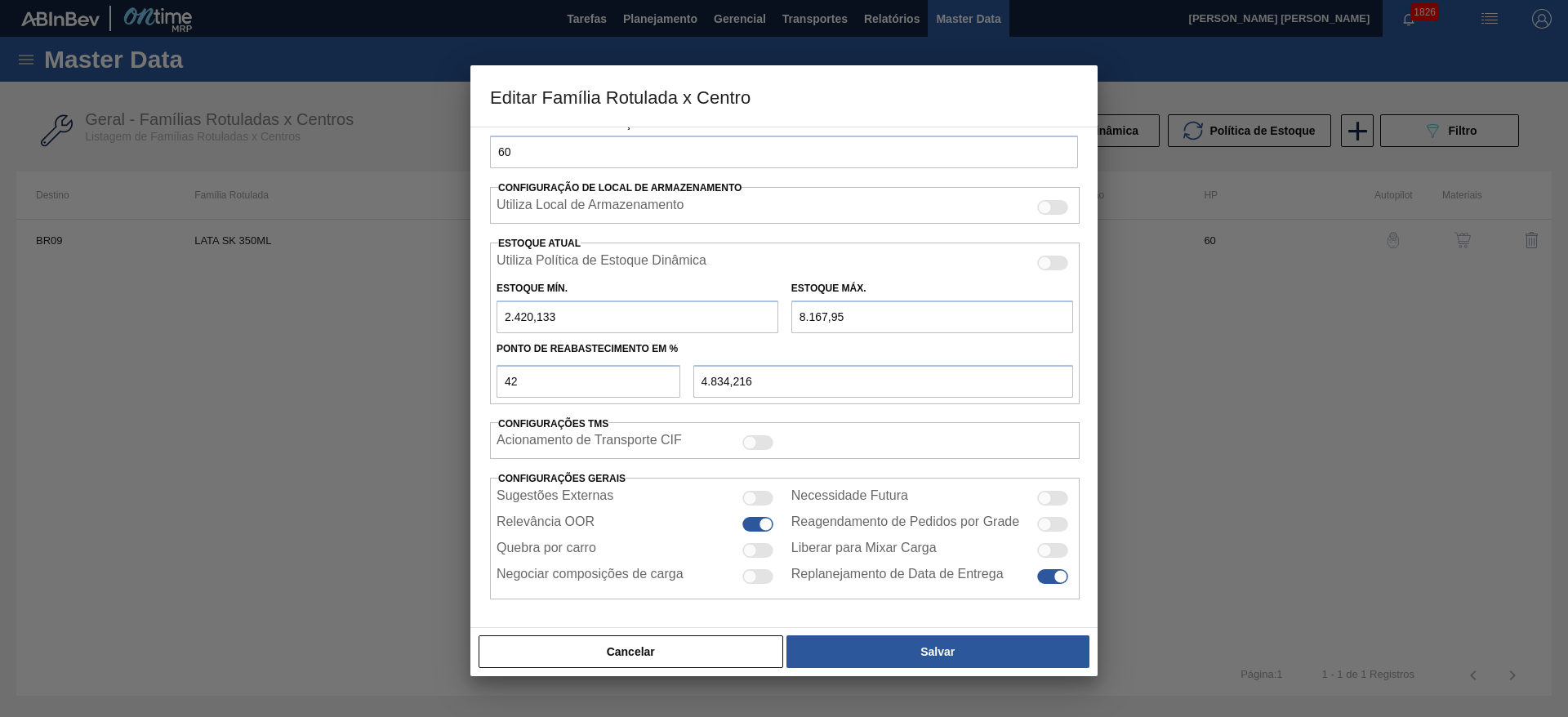
click at [750, 554] on div at bounding box center [750, 551] width 14 height 14
checkbox input "true"
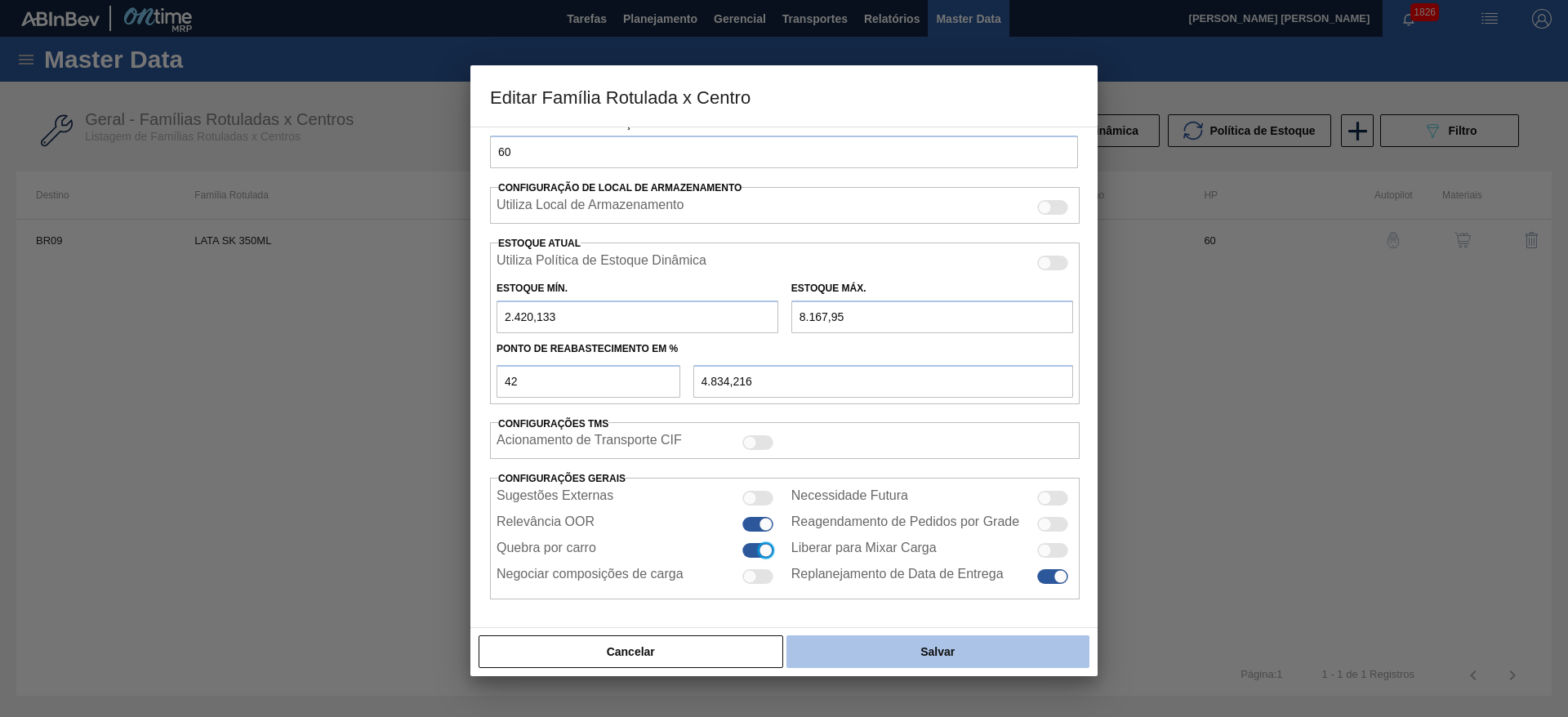
drag, startPoint x: 892, startPoint y: 643, endPoint x: 904, endPoint y: 639, distance: 12.9
click at [893, 643] on button "Salvar" at bounding box center [937, 651] width 303 height 33
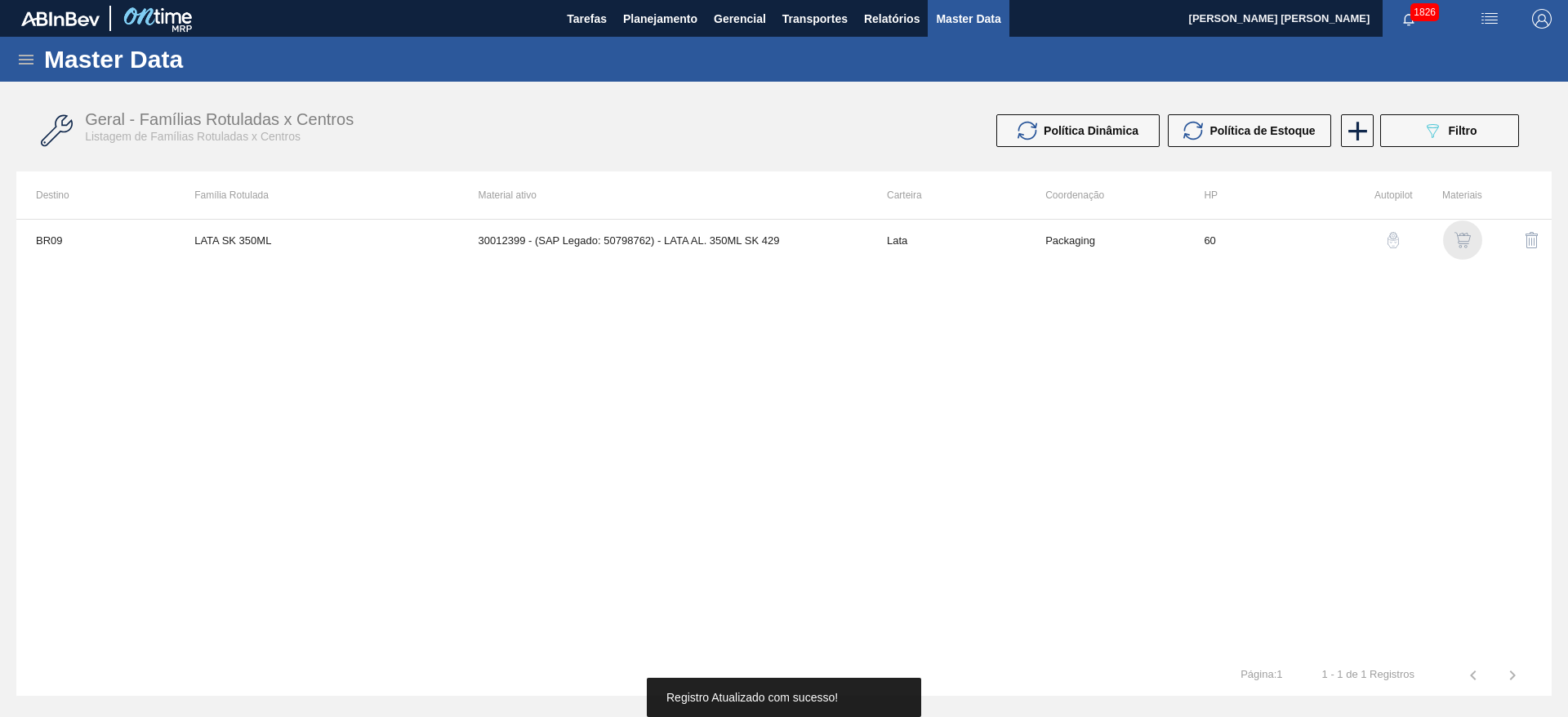
click at [1454, 238] on img "button" at bounding box center [1462, 240] width 16 height 16
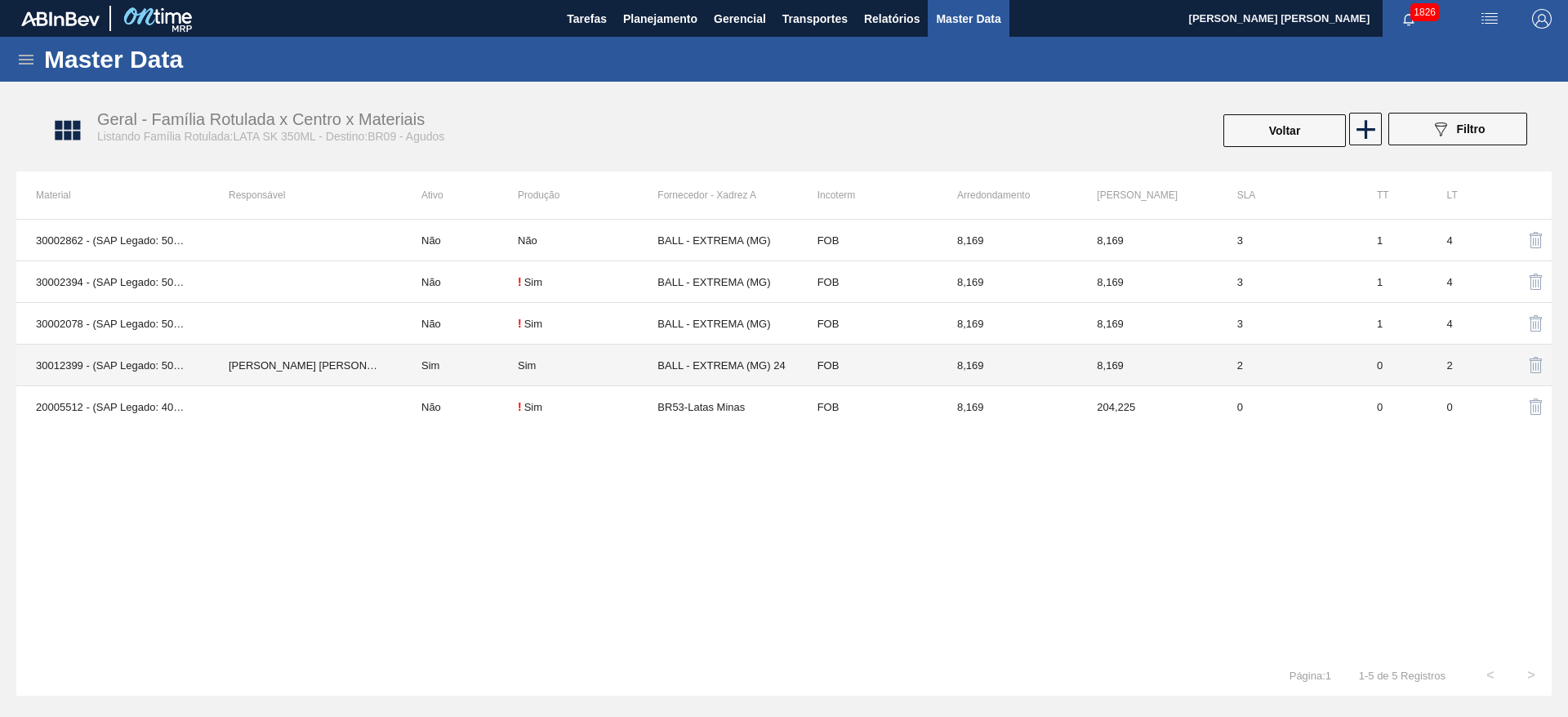
click at [606, 368] on div "Sim" at bounding box center [588, 365] width 140 height 12
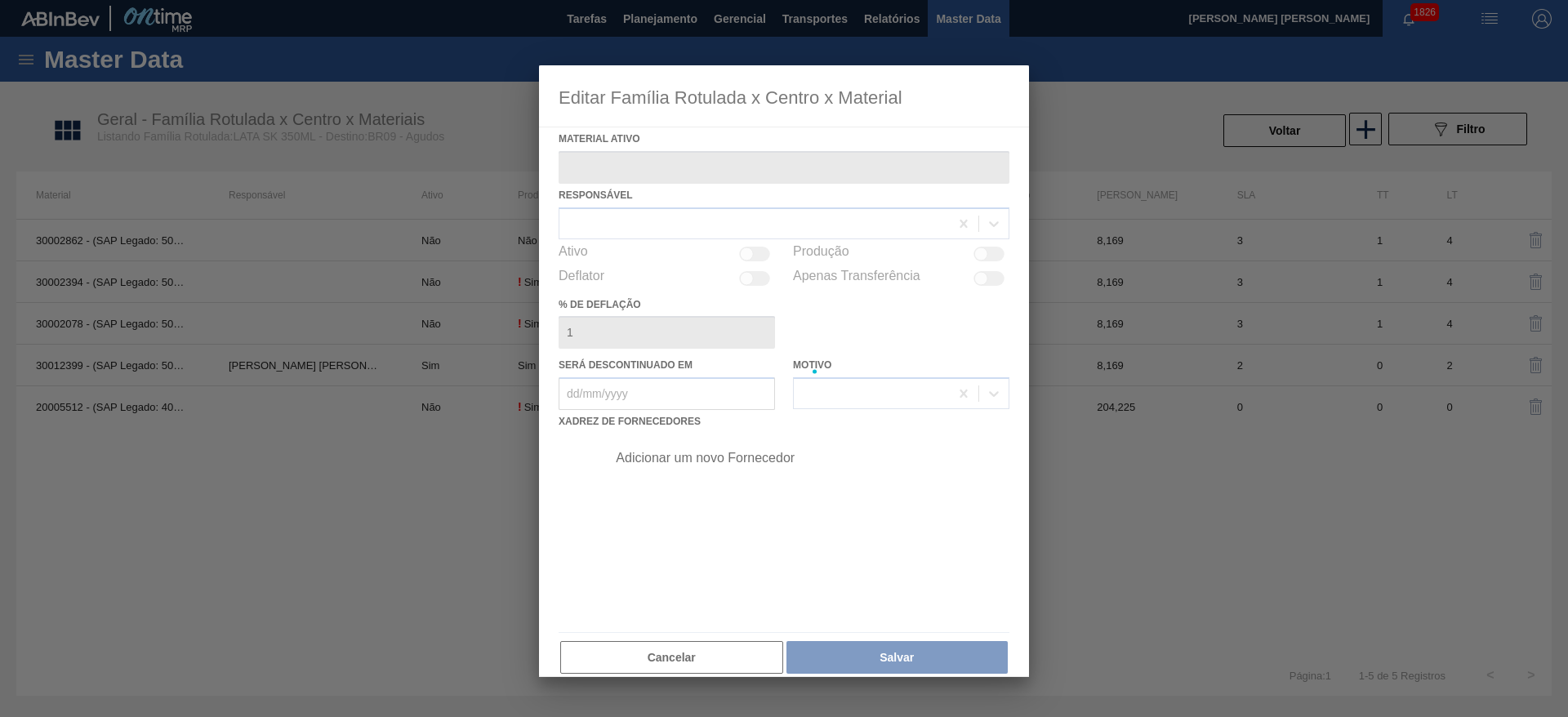
type ativo "30012399 - (SAP Legado: 50798762) - LATA AL. 350ML SK 429"
checkbox input "true"
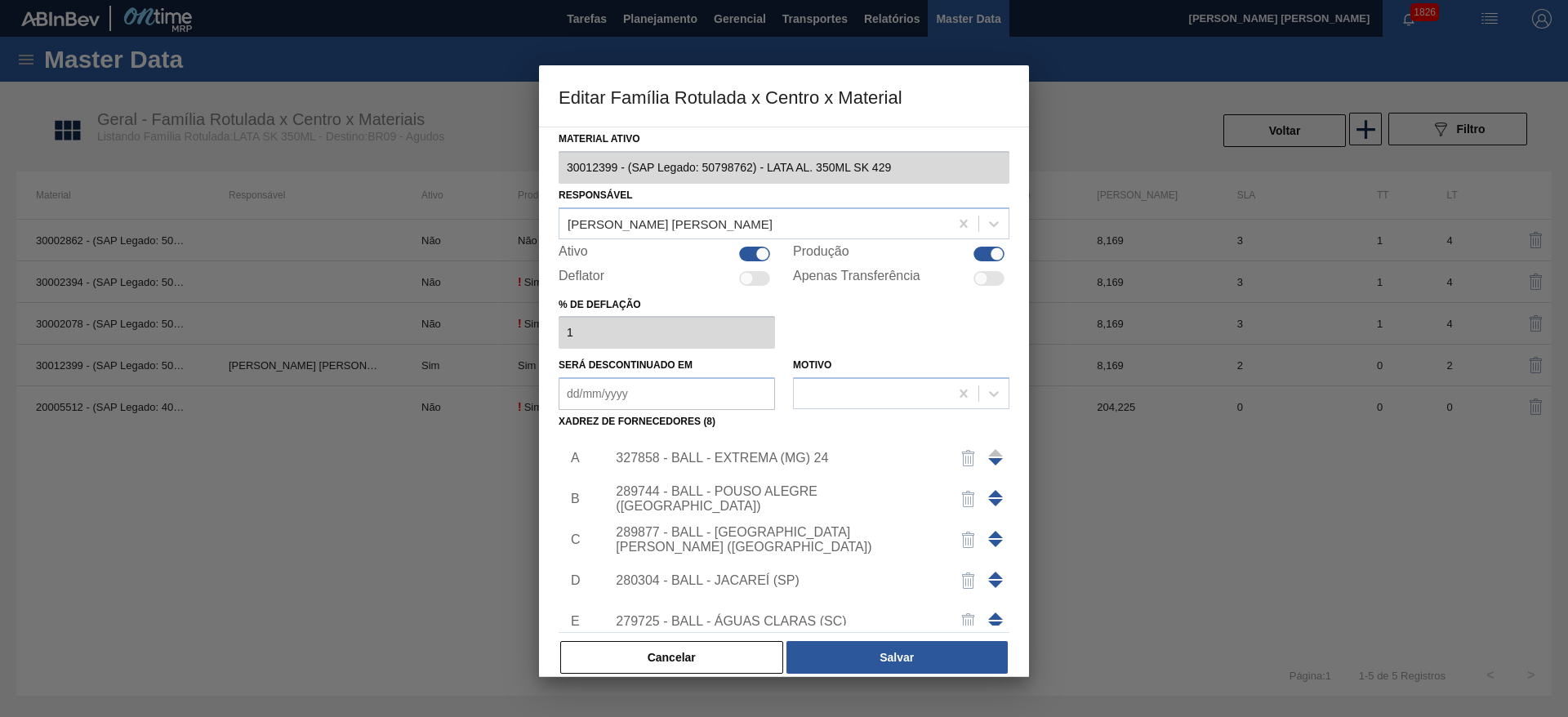
click at [802, 457] on div "327858 - BALL - EXTREMA (MG) 24" at bounding box center [776, 458] width 320 height 15
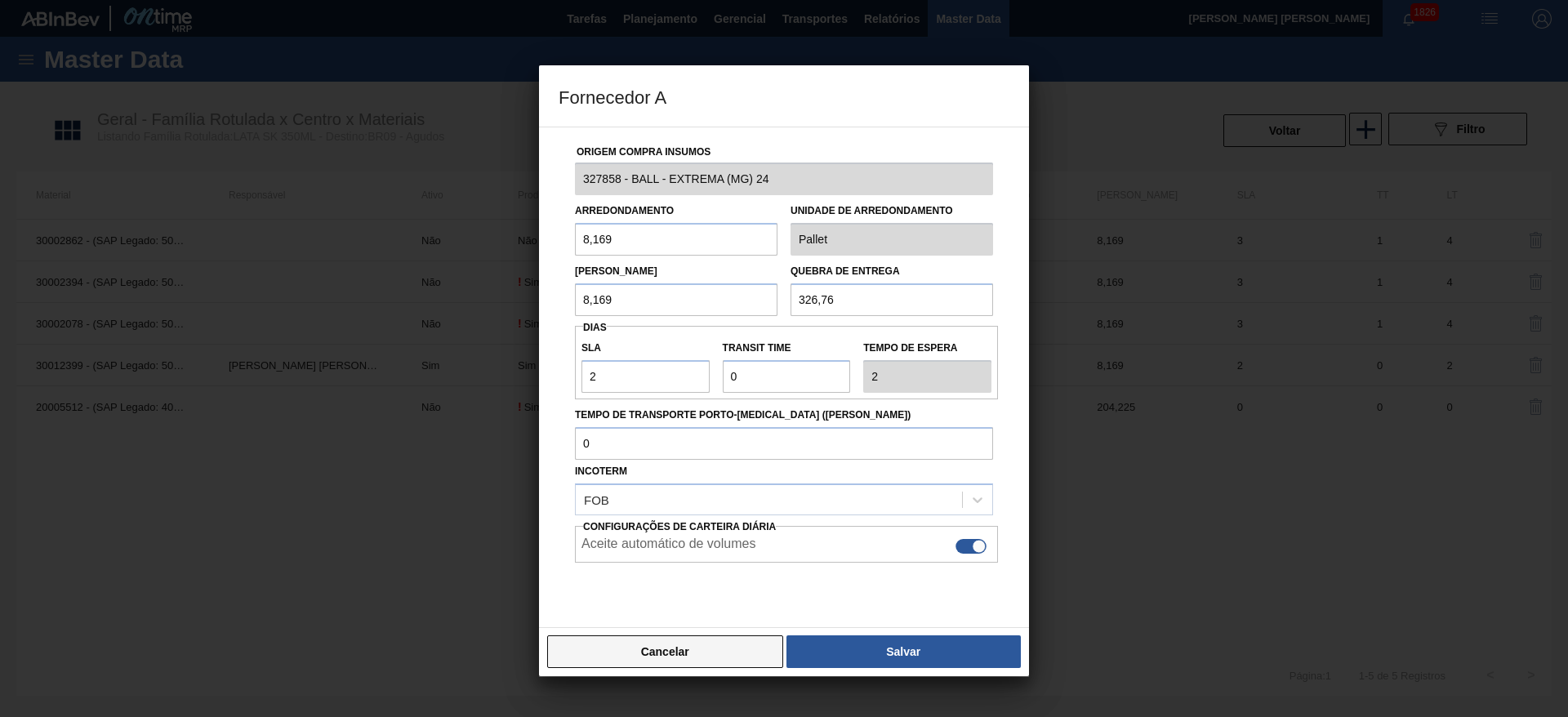
click at [697, 656] on button "Cancelar" at bounding box center [665, 651] width 236 height 33
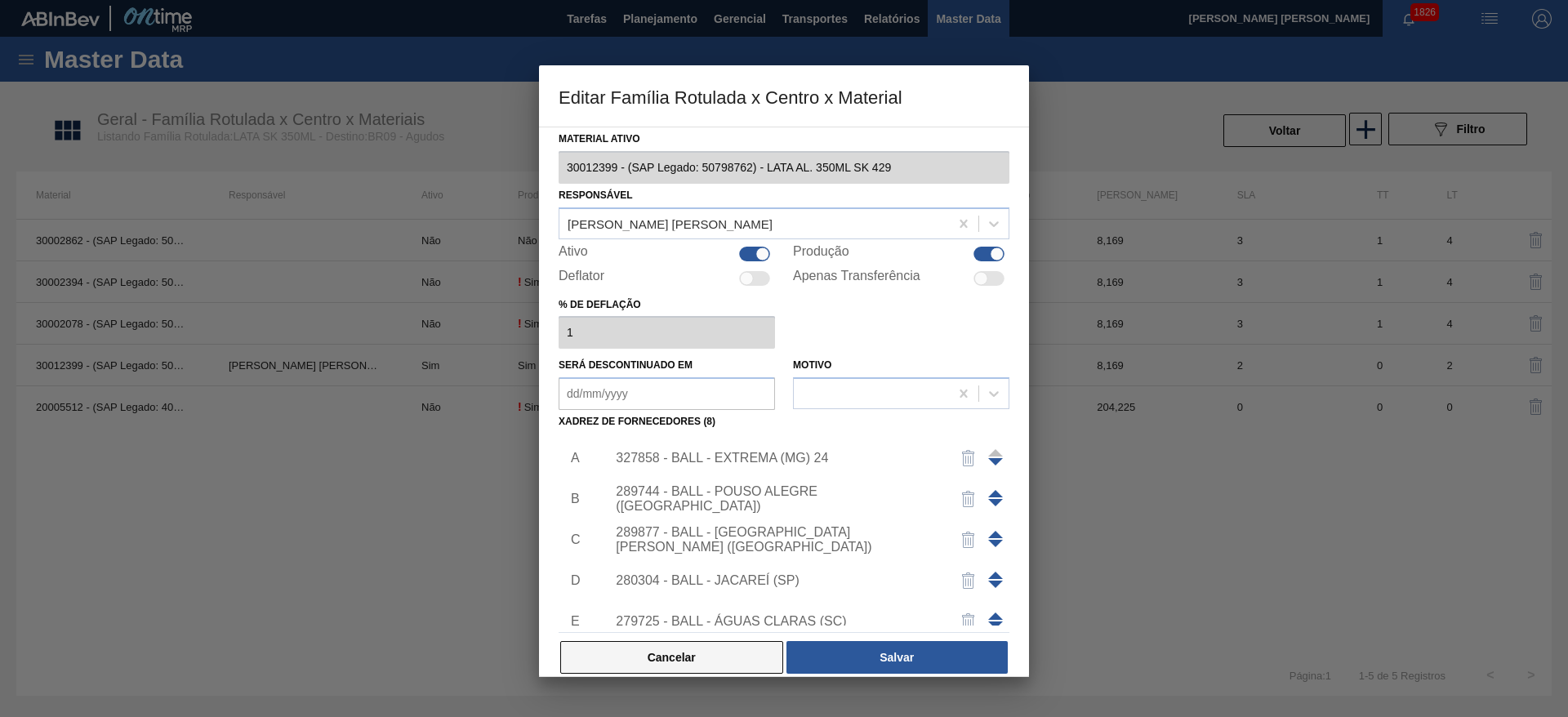
click at [685, 648] on button "Cancelar" at bounding box center [671, 657] width 223 height 33
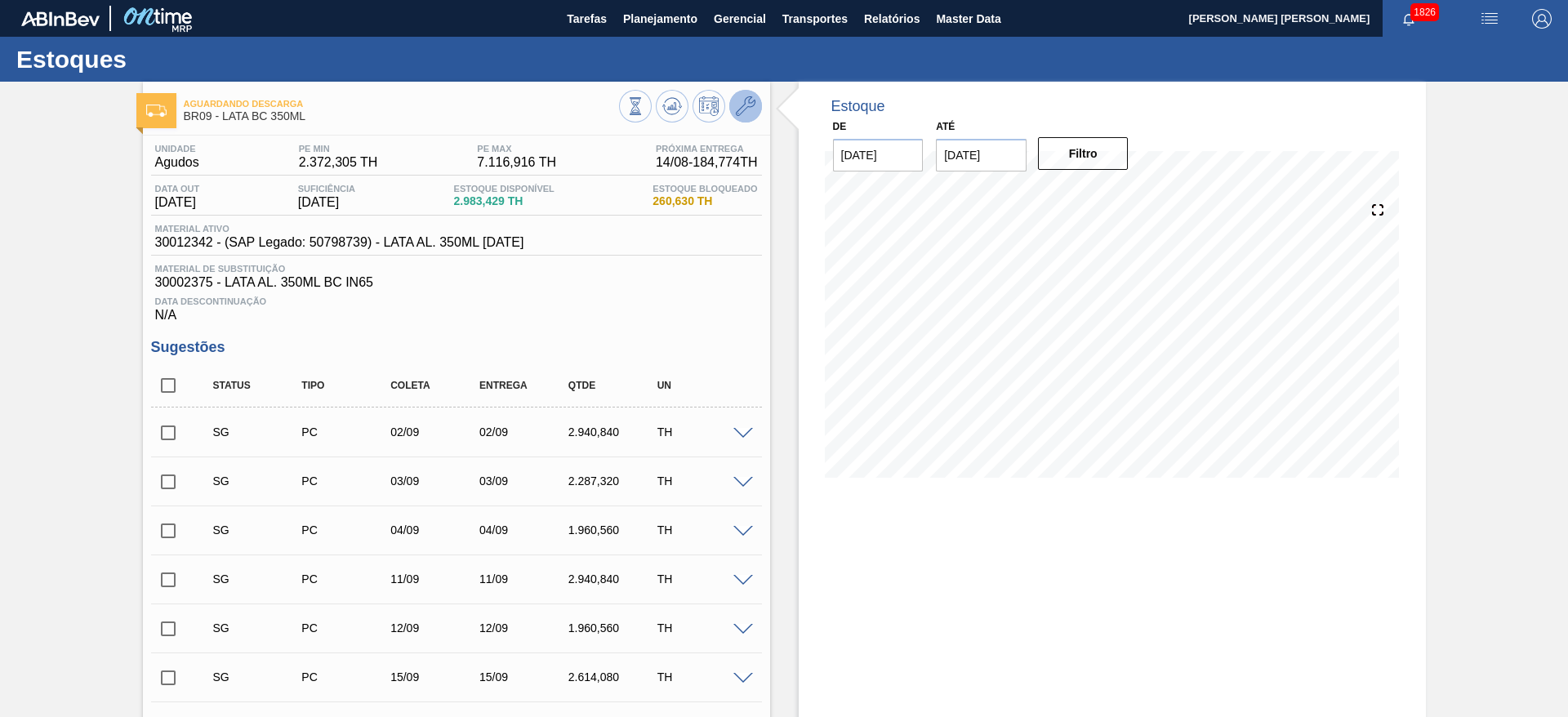
click at [744, 114] on icon at bounding box center [746, 106] width 20 height 20
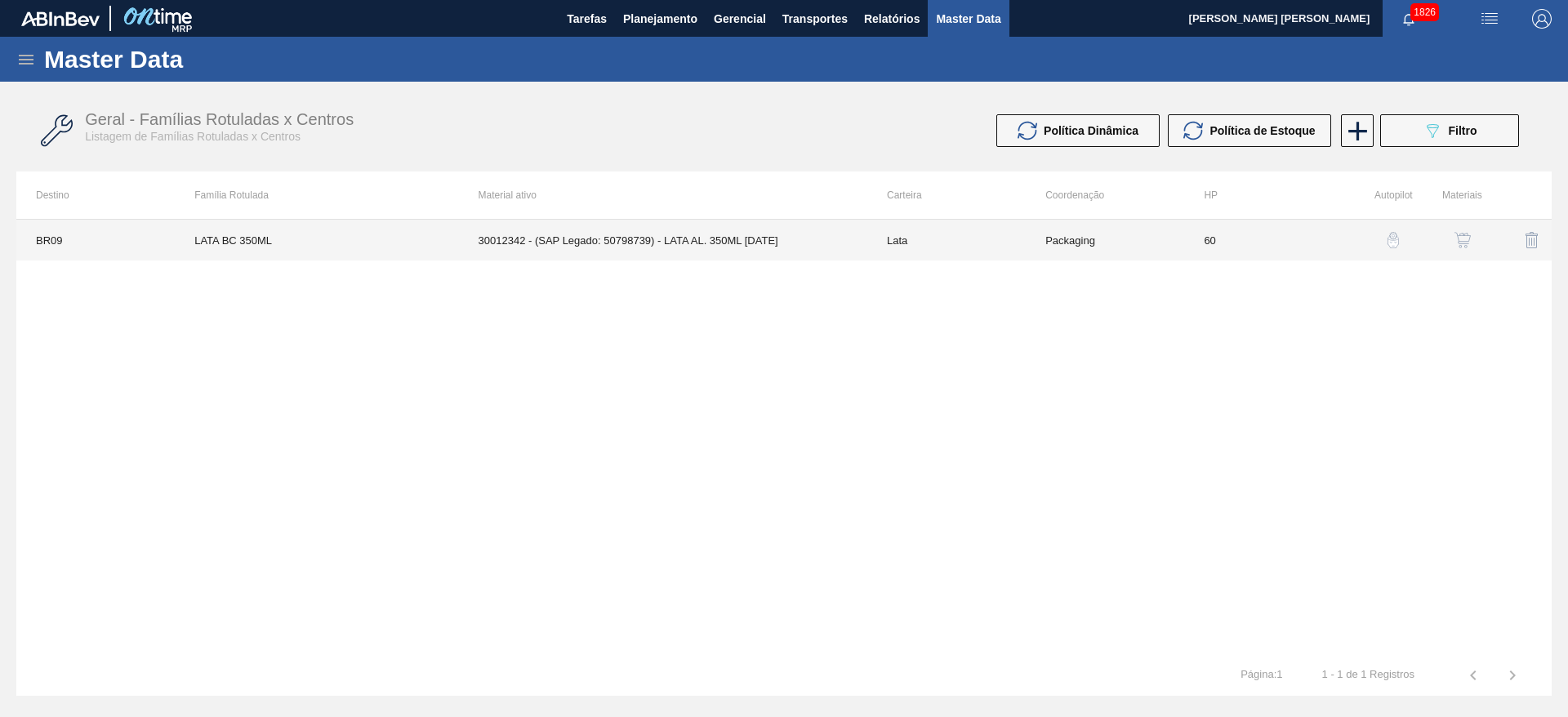
click at [765, 242] on td "30012342 - (SAP Legado: 50798739) - LATA AL. 350ML BC 429" at bounding box center [663, 240] width 408 height 41
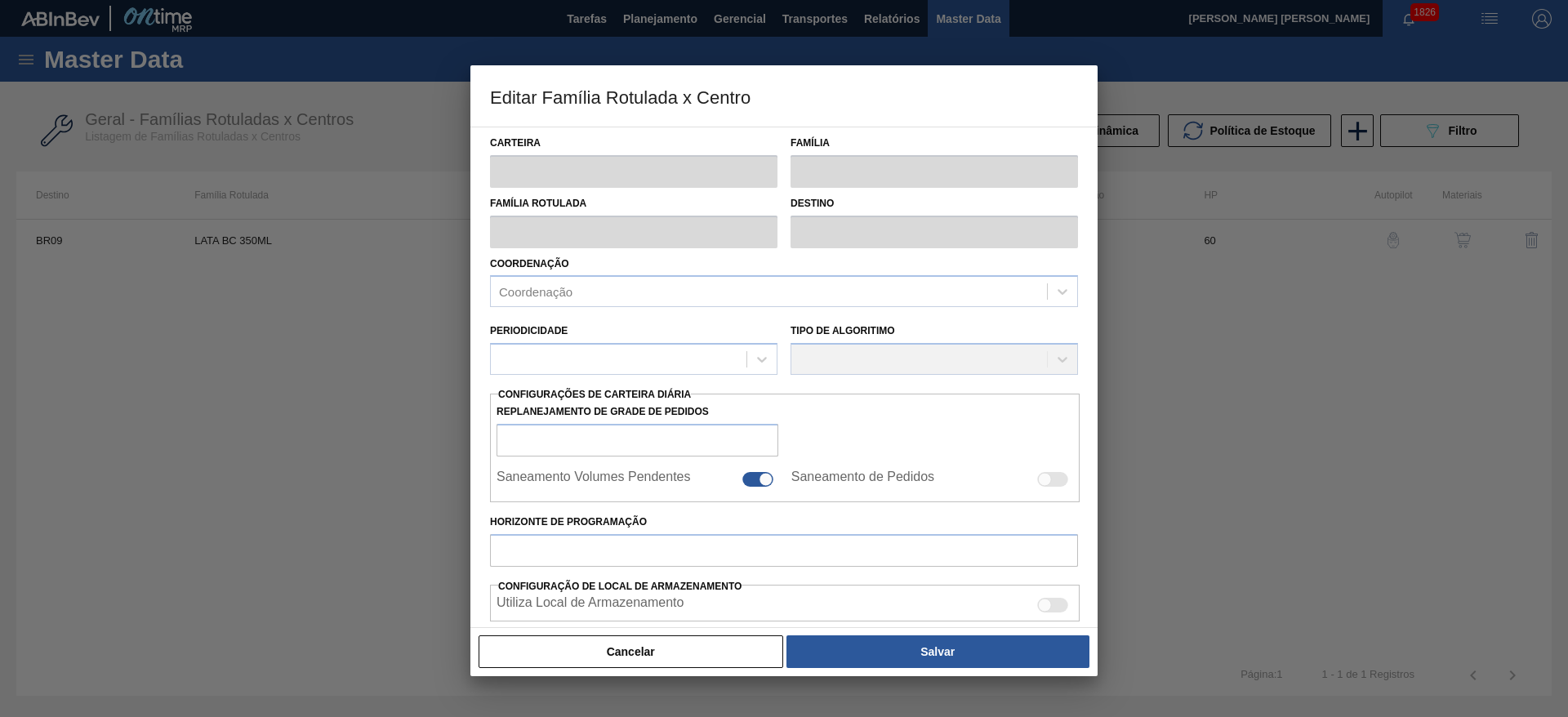
type input "Lata"
type input "LATA BC 350ML"
type input "BR09 - Agudos"
type input "0"
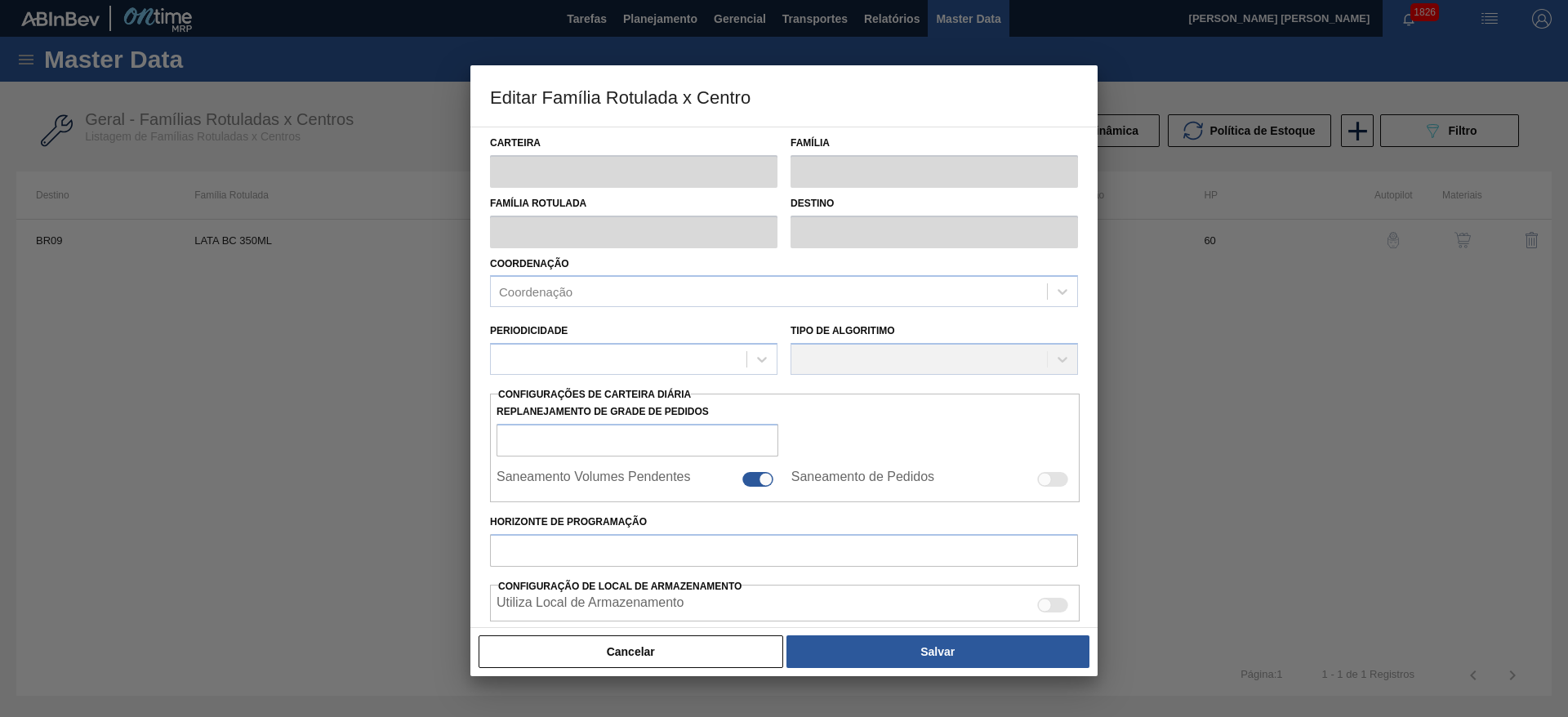
checkbox input "false"
type input "60"
type input "2.372,305"
type input "7.116,916"
type input "40"
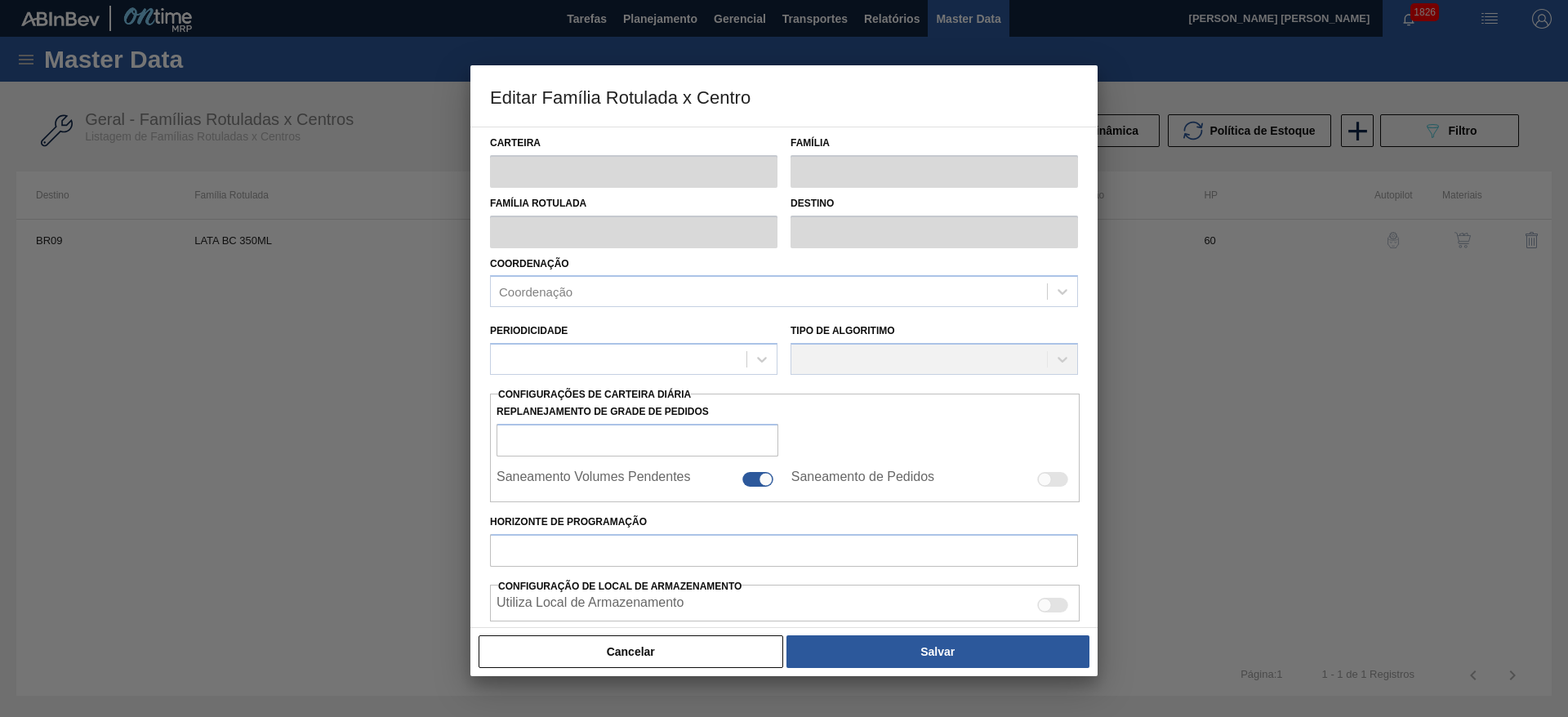
type input "4.270,149"
checkbox input "true"
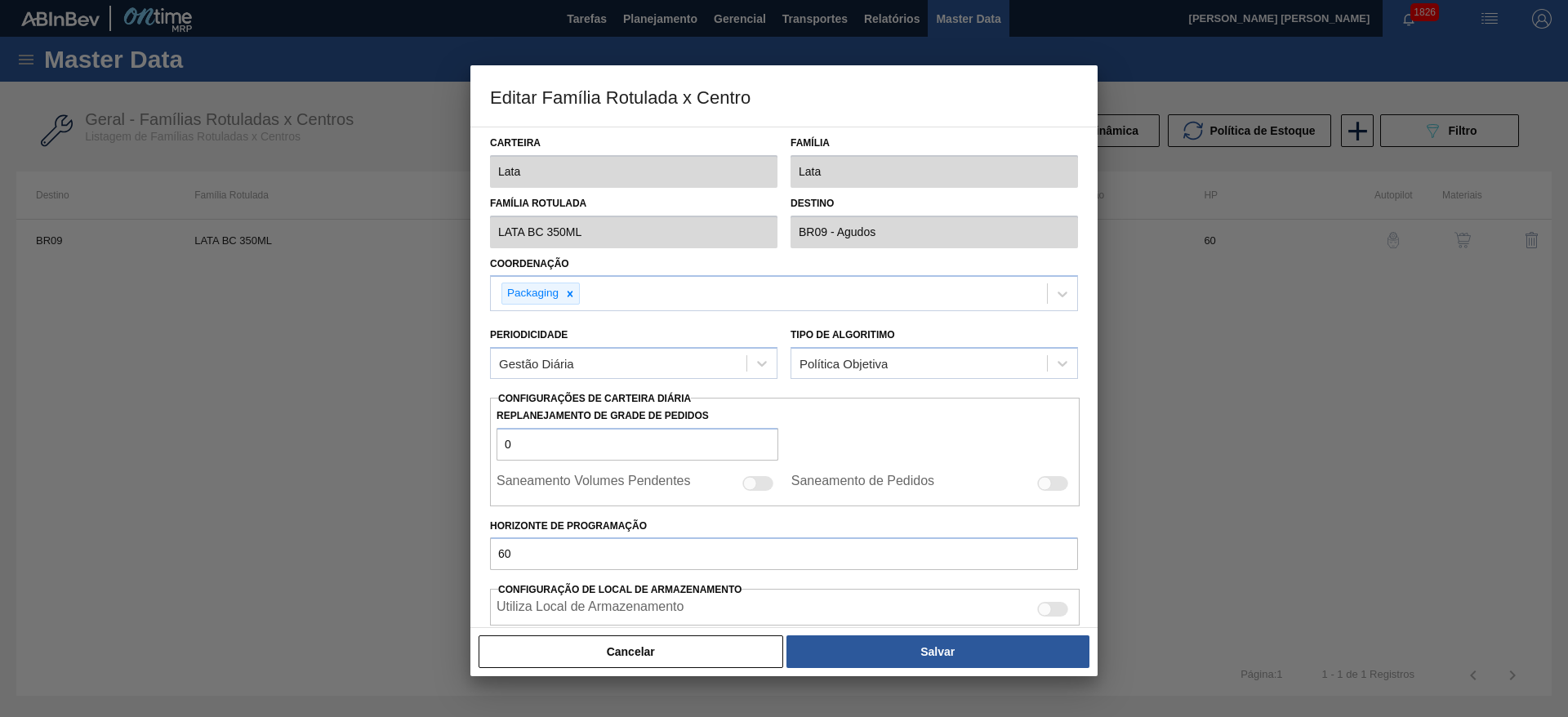
scroll to position [402, 0]
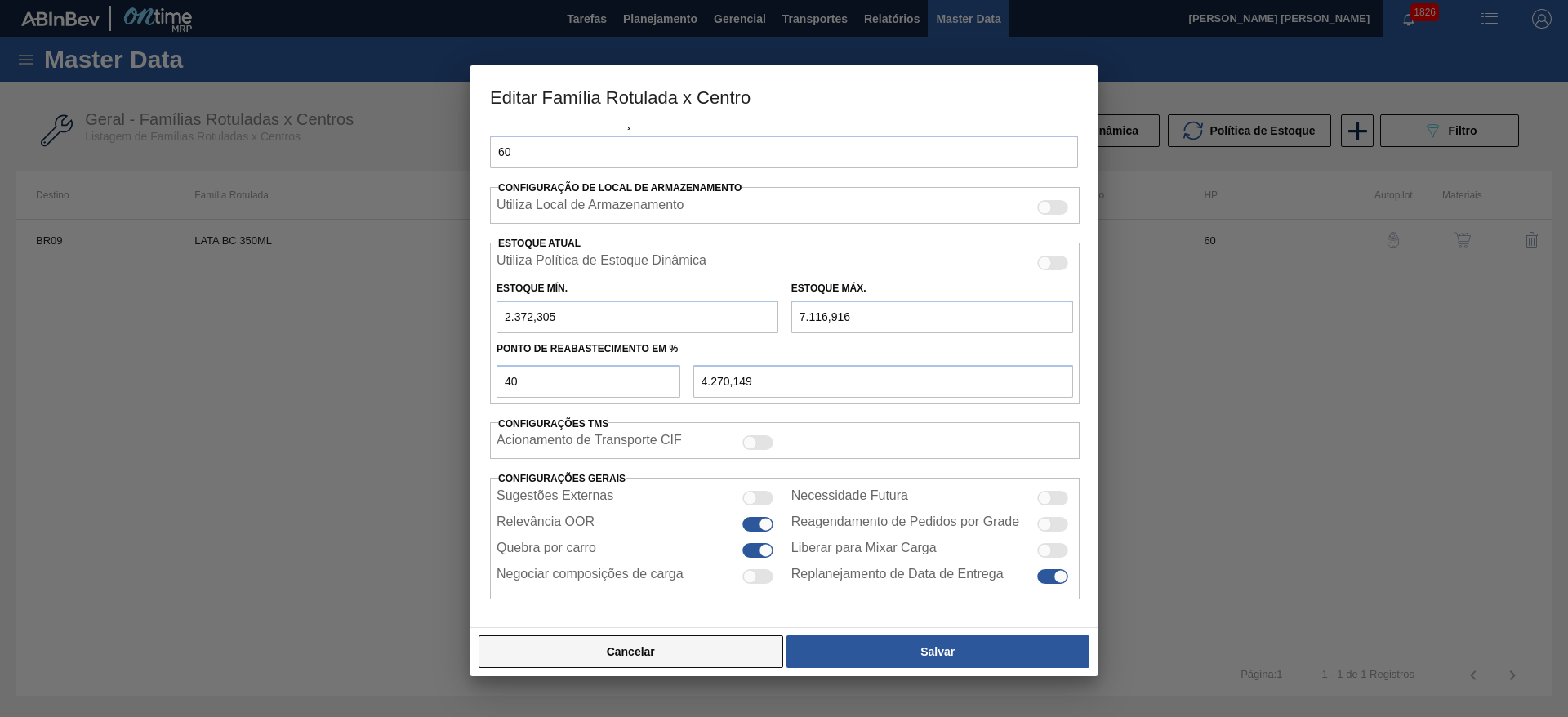
click at [742, 649] on button "Cancelar" at bounding box center [631, 651] width 305 height 33
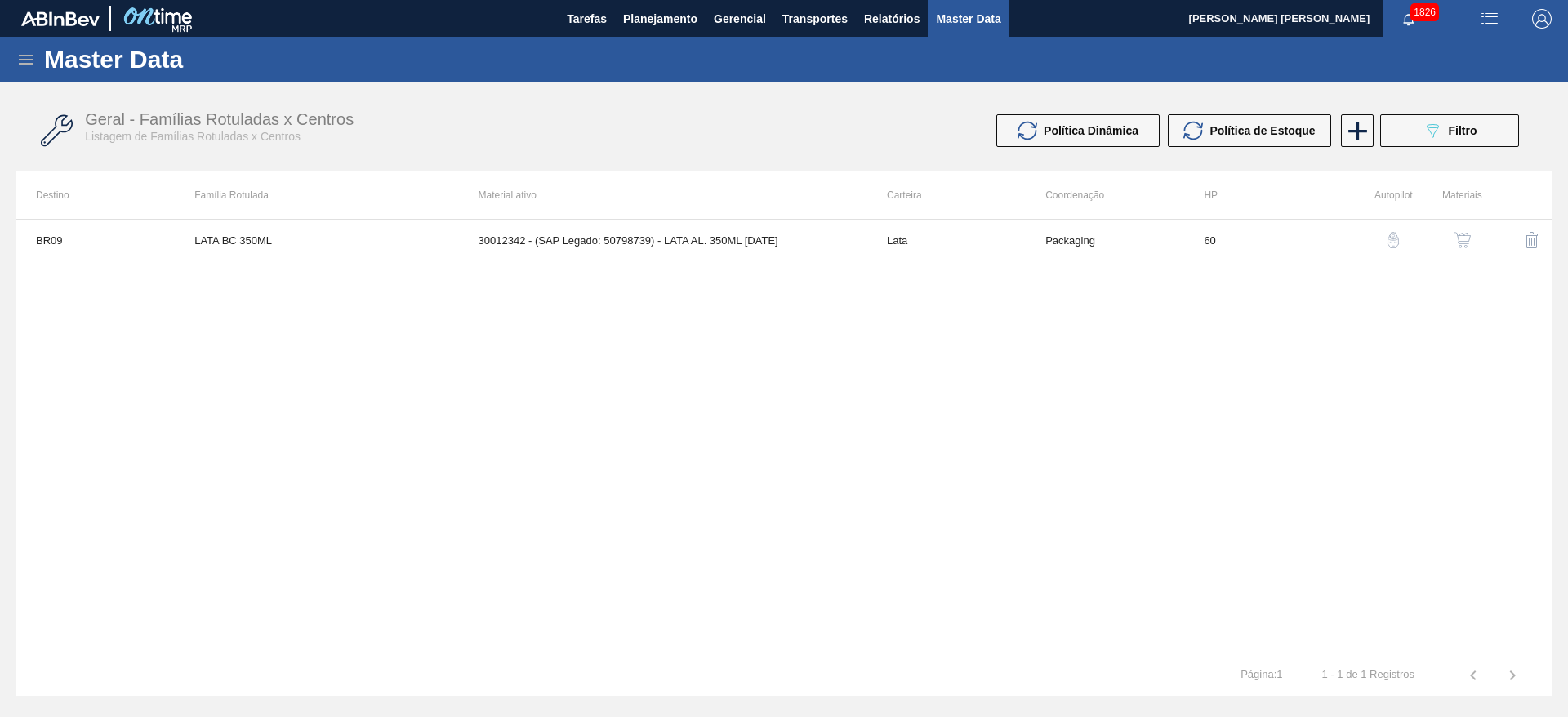
click at [1456, 234] on img "button" at bounding box center [1462, 240] width 16 height 16
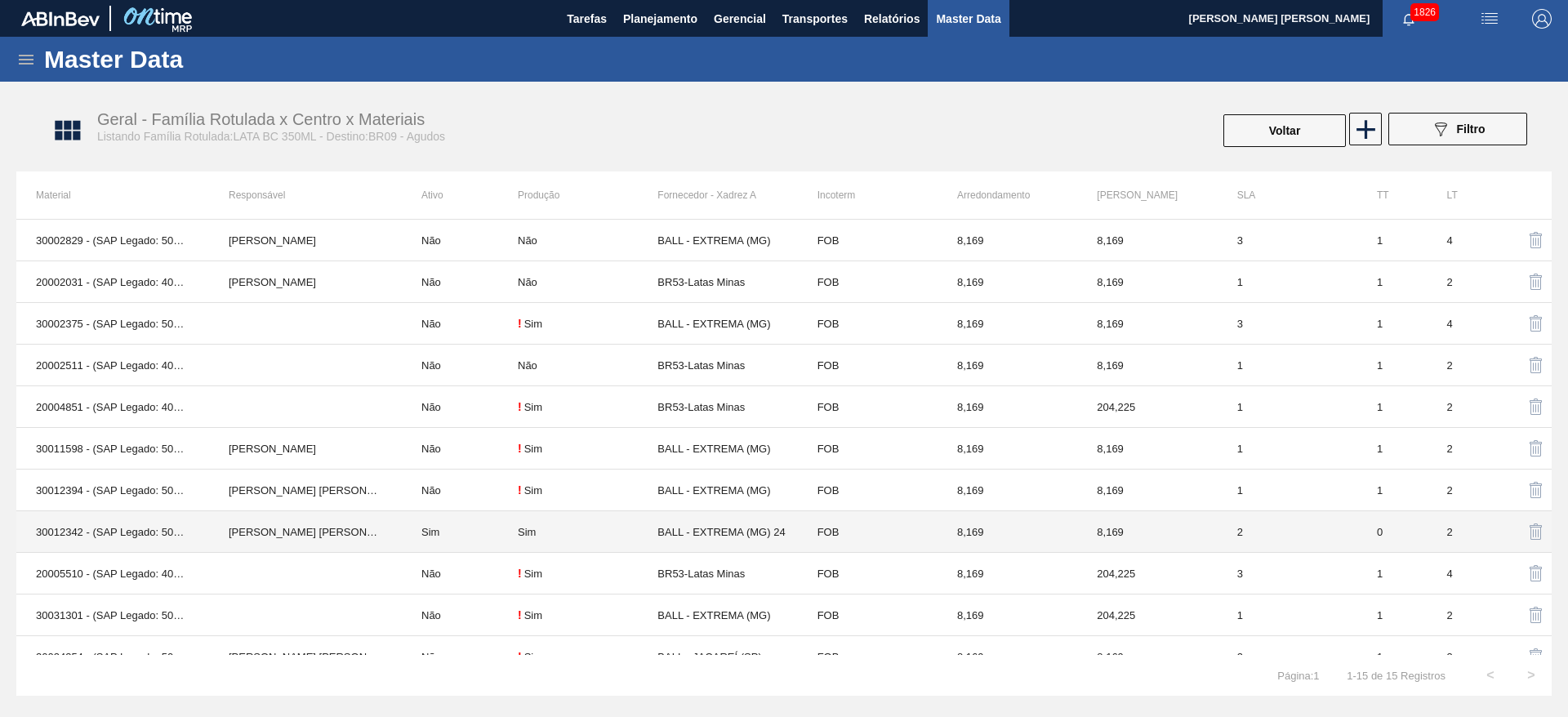
click at [447, 541] on td "Sim" at bounding box center [460, 532] width 116 height 42
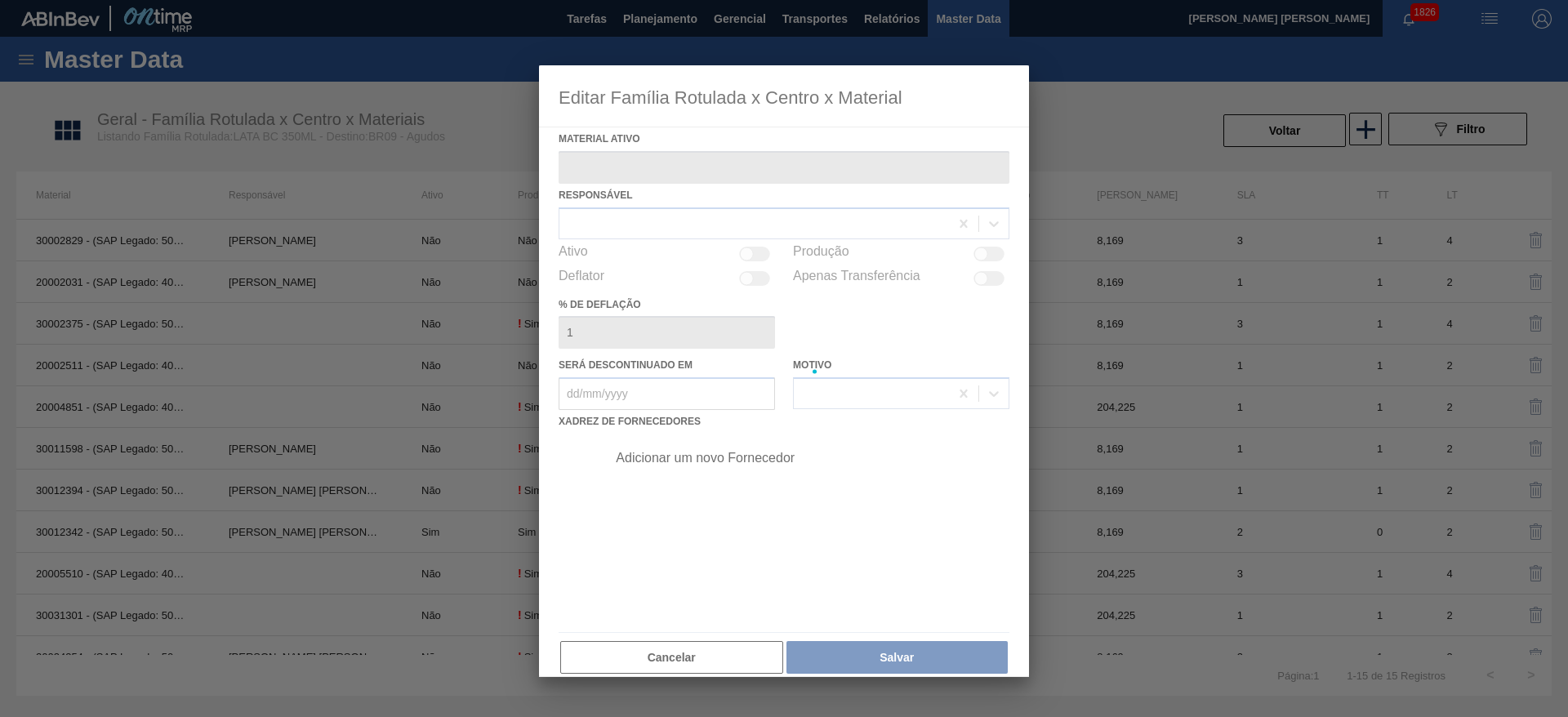
type ativo "30012342 - (SAP Legado: 50798739) - LATA AL. 350ML BC 429"
checkbox input "true"
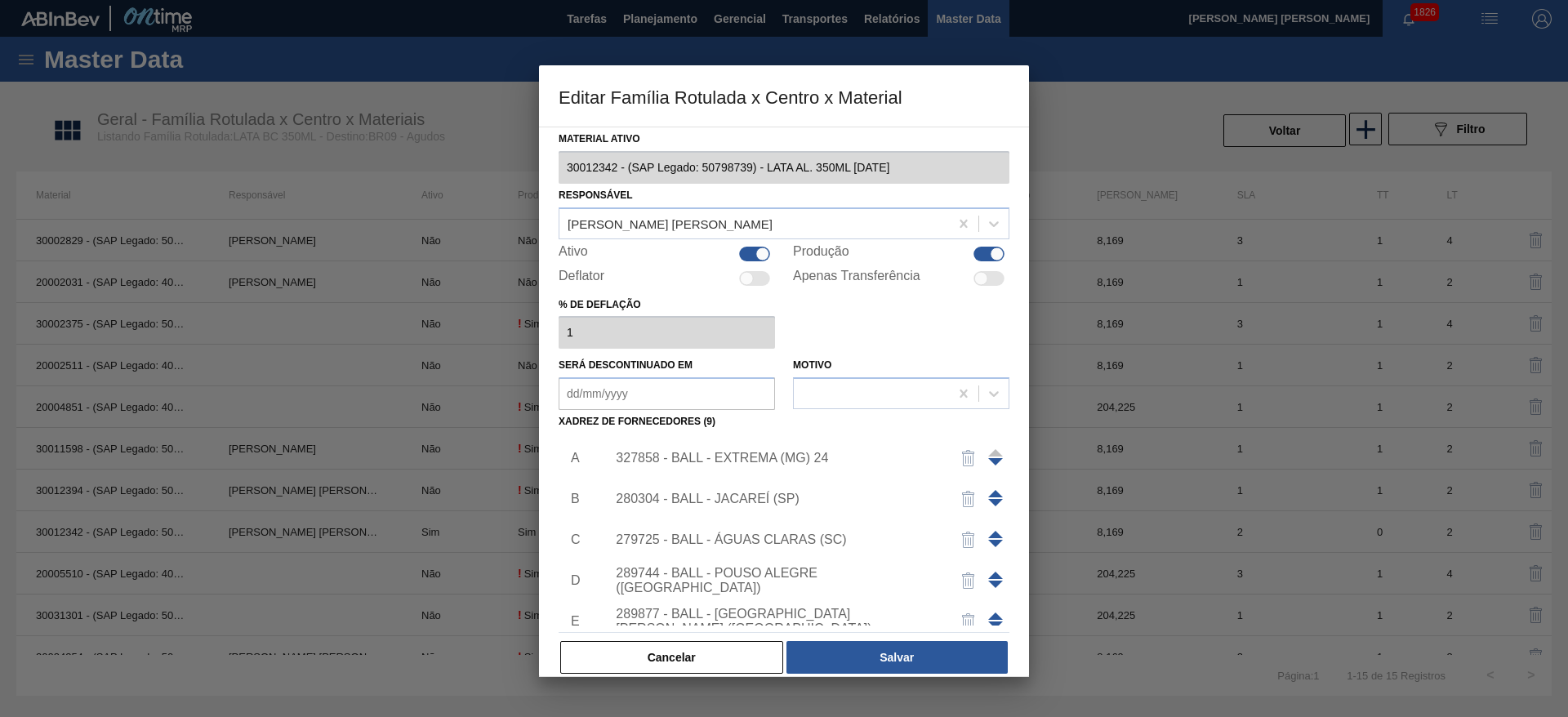
click at [752, 457] on div "327858 - BALL - EXTREMA (MG) 24" at bounding box center [776, 458] width 320 height 15
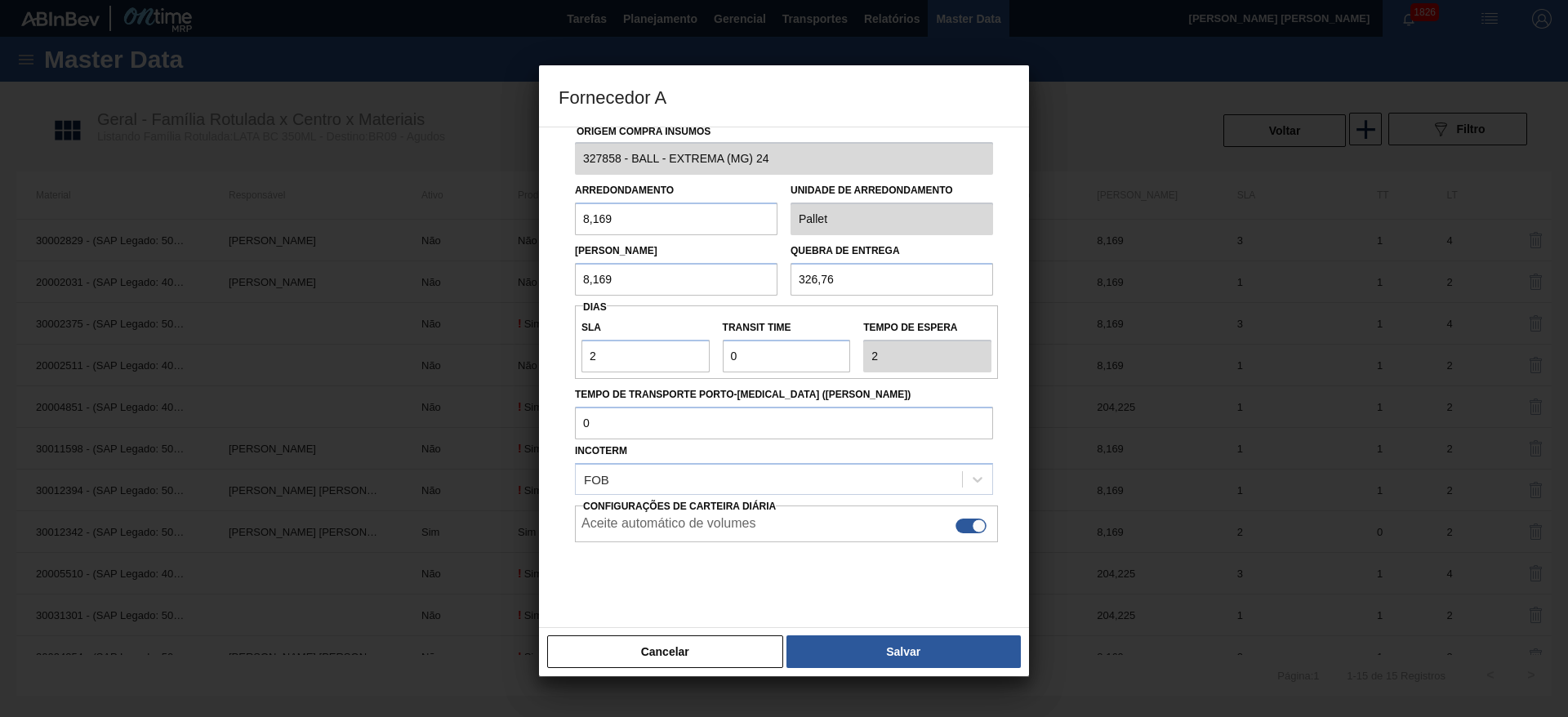
scroll to position [37, 0]
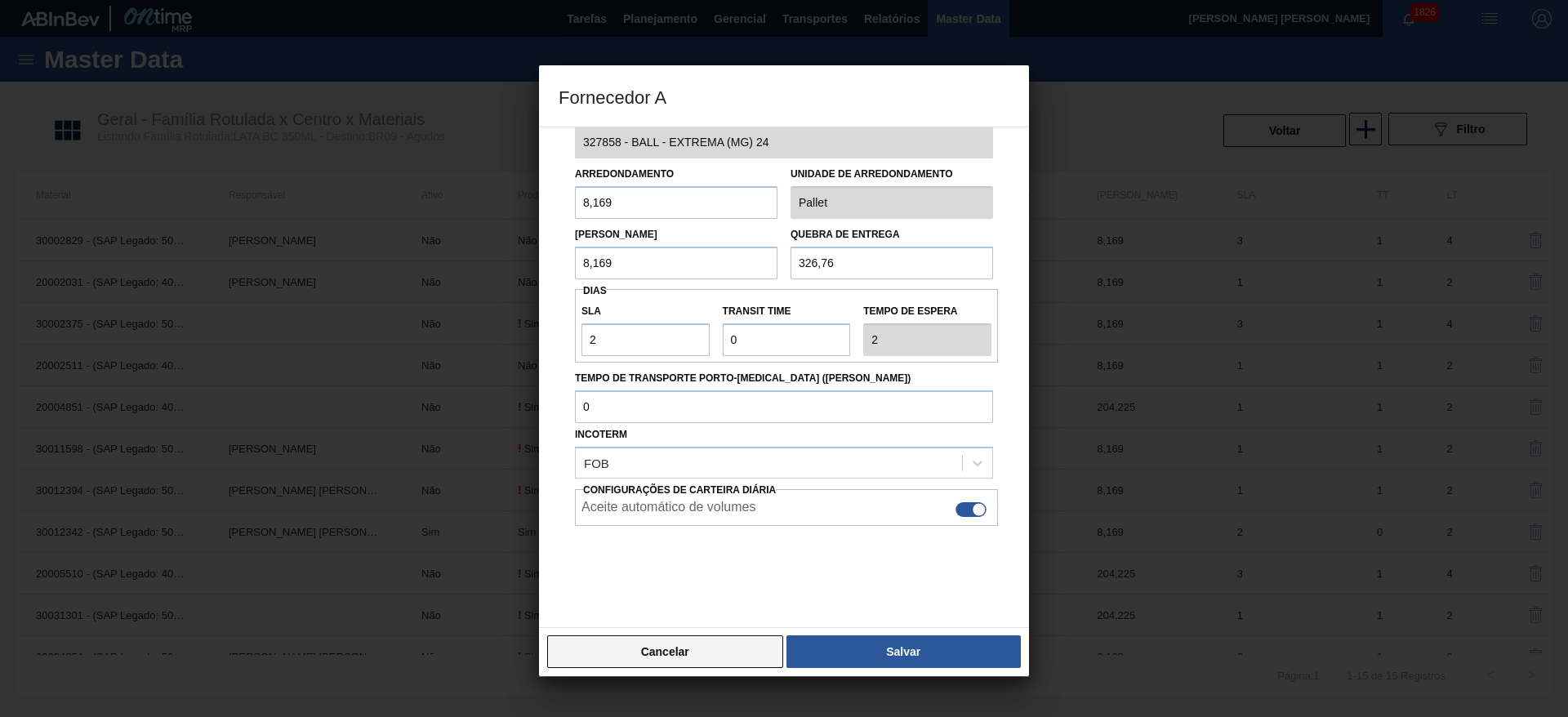
click at [704, 645] on button "Cancelar" at bounding box center [665, 651] width 236 height 33
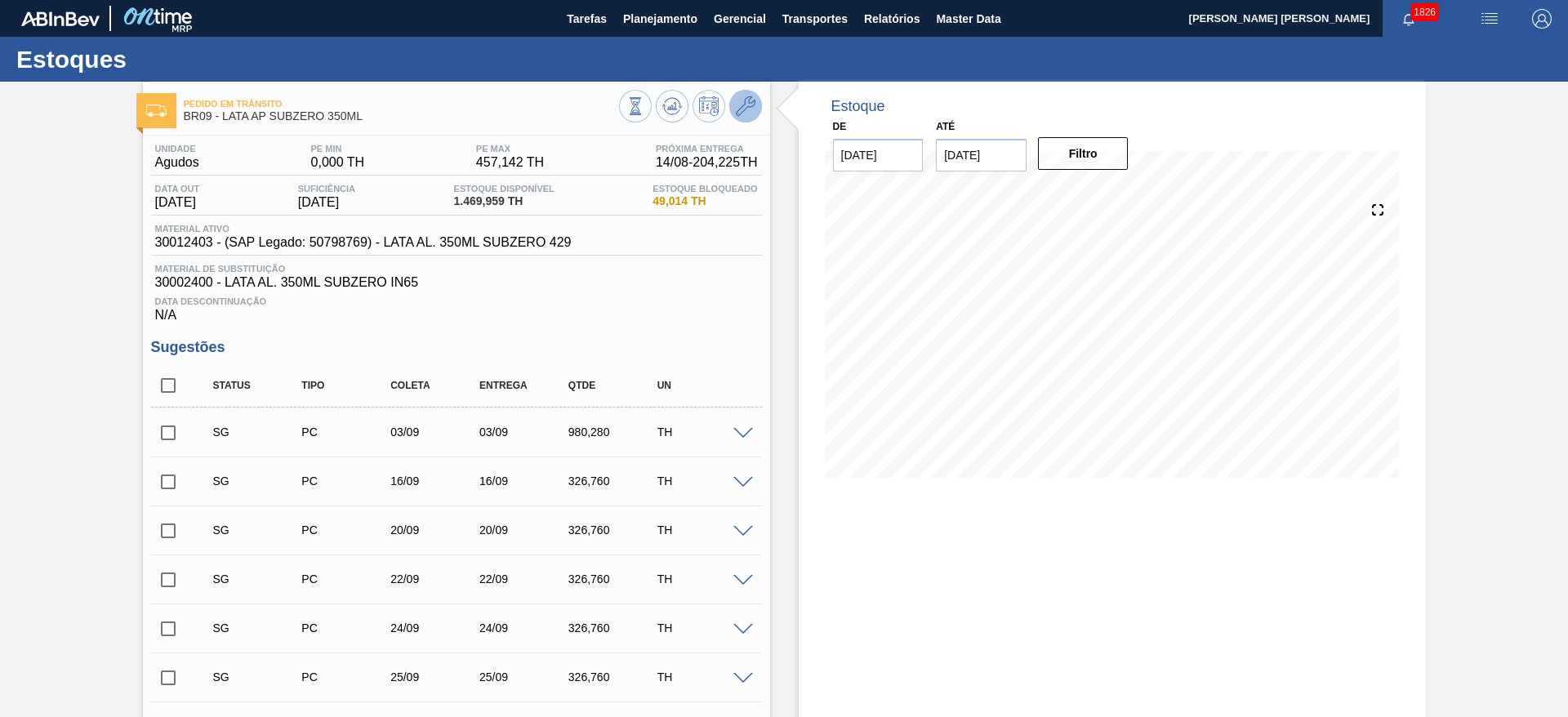
click at [742, 114] on icon at bounding box center [746, 106] width 20 height 20
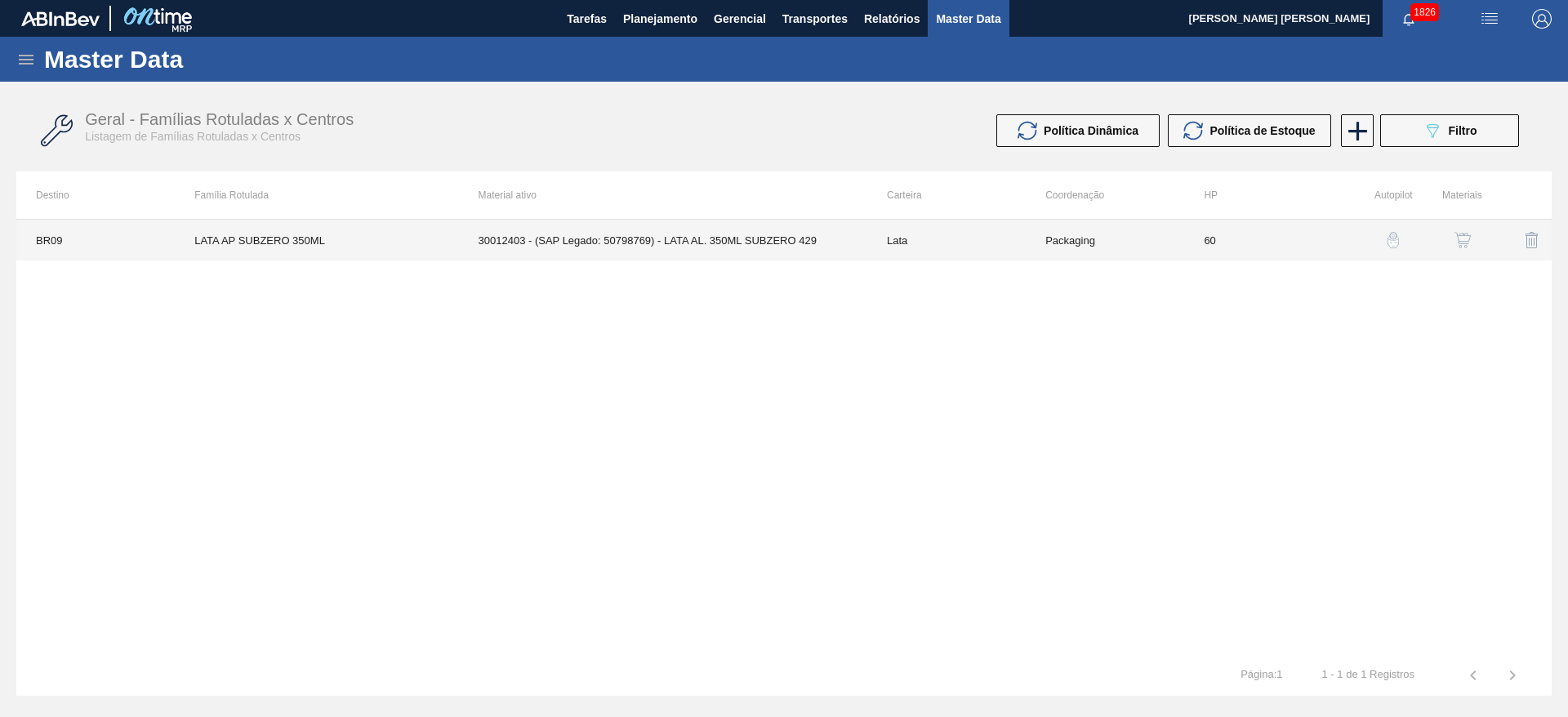
click at [755, 248] on td "30012403 - (SAP Legado: 50798769) - LATA AL. 350ML SUBZERO 429" at bounding box center [663, 240] width 408 height 41
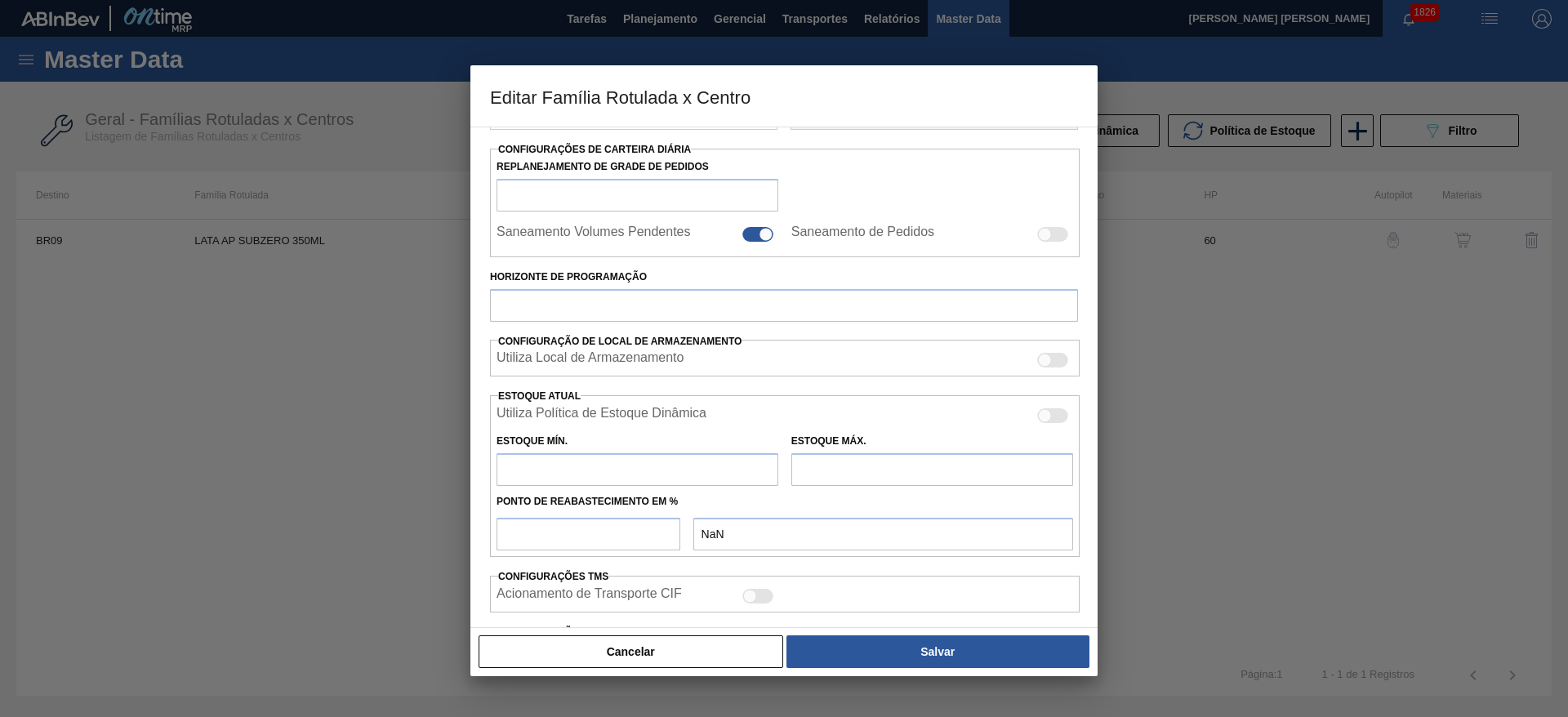
type input "Lata"
type input "LATA AP SUBZERO 350ML"
type input "BR09 - Agudos"
type input "0"
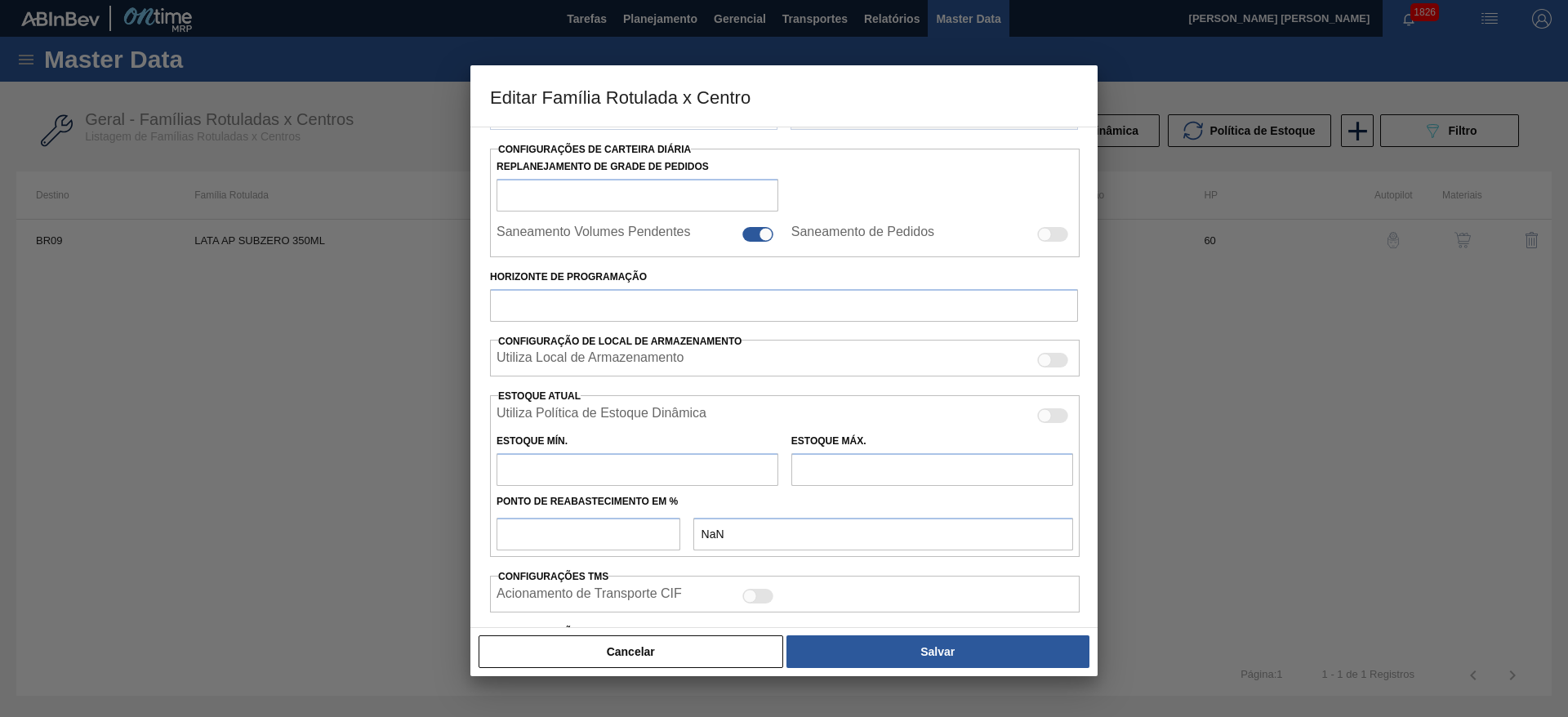
checkbox input "false"
type input "60"
type input "0"
type input "457,142"
type input "50"
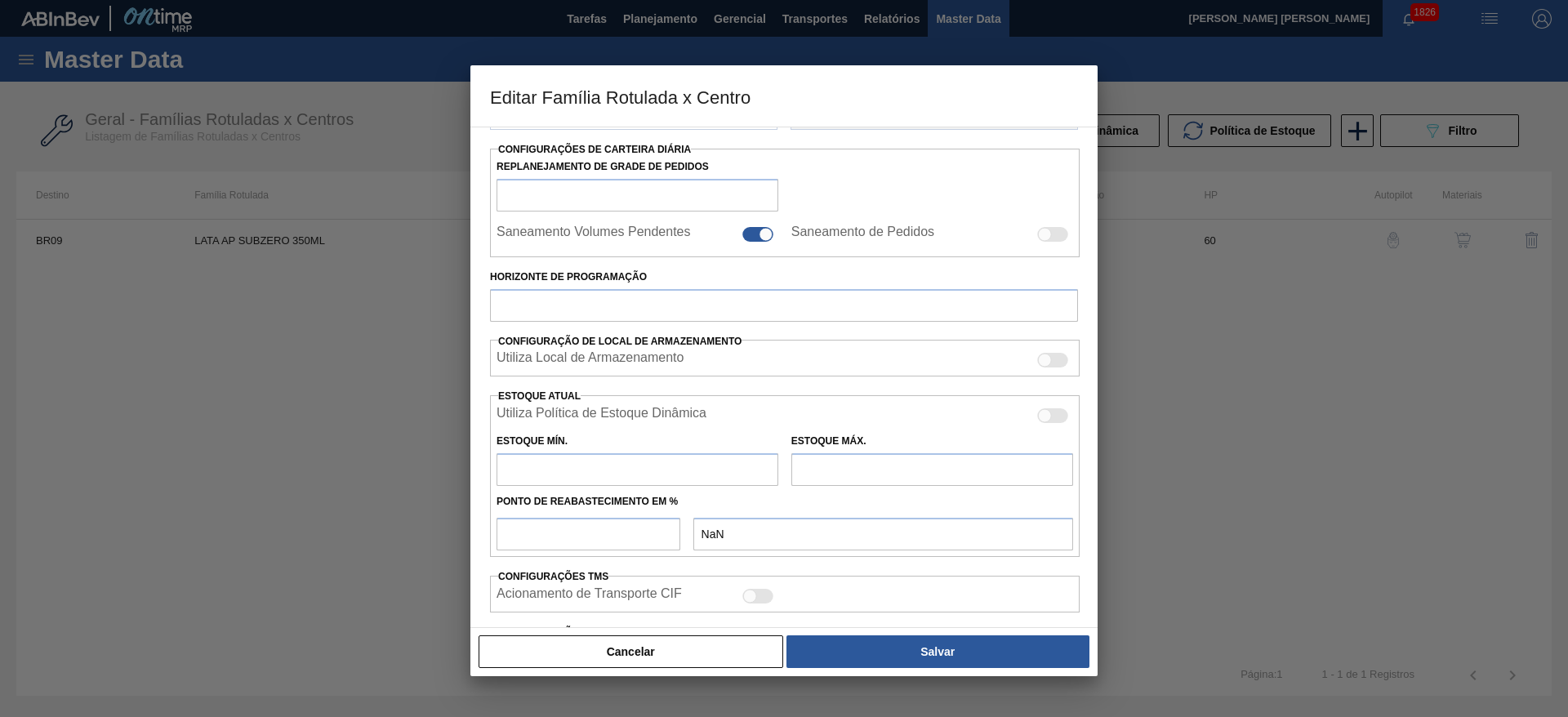
type input "228,571"
checkbox input "true"
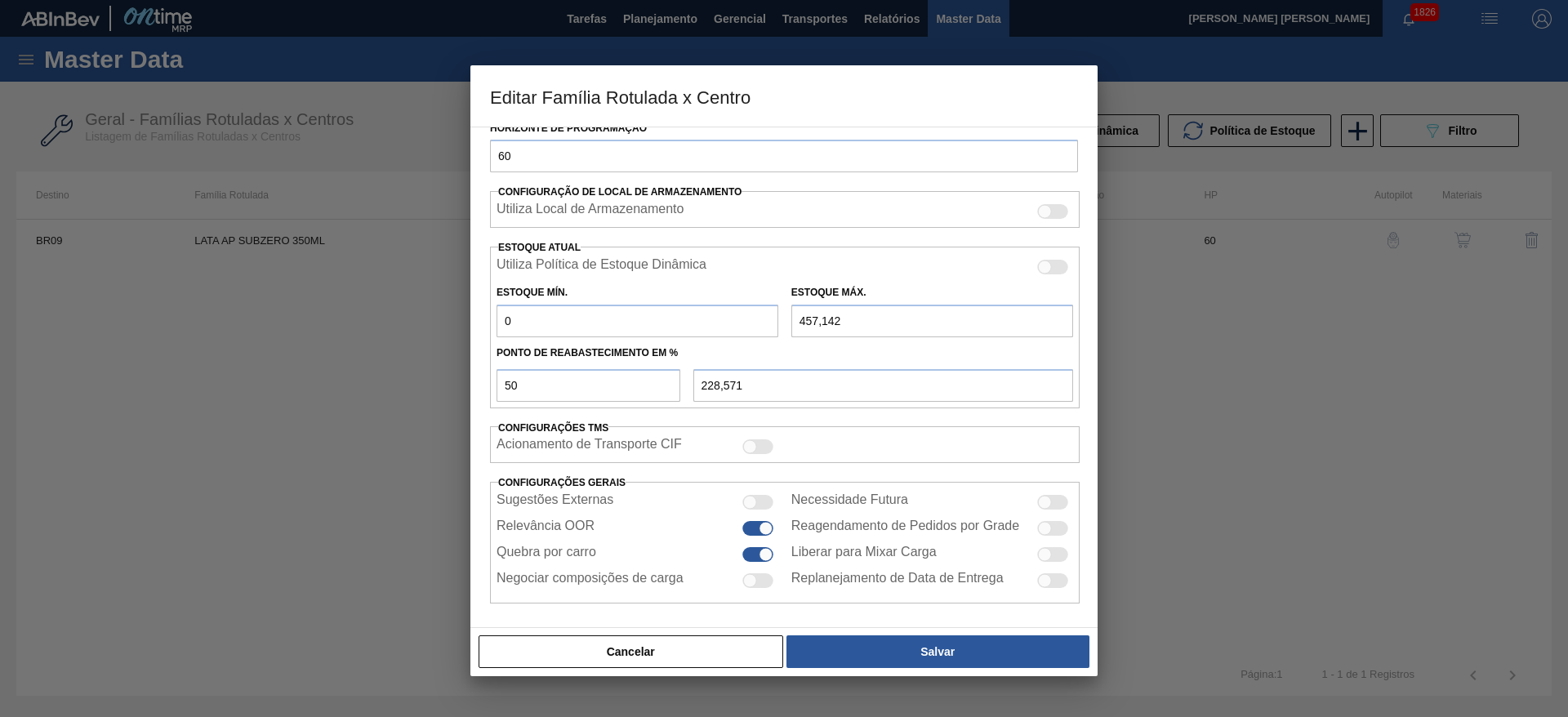
scroll to position [402, 0]
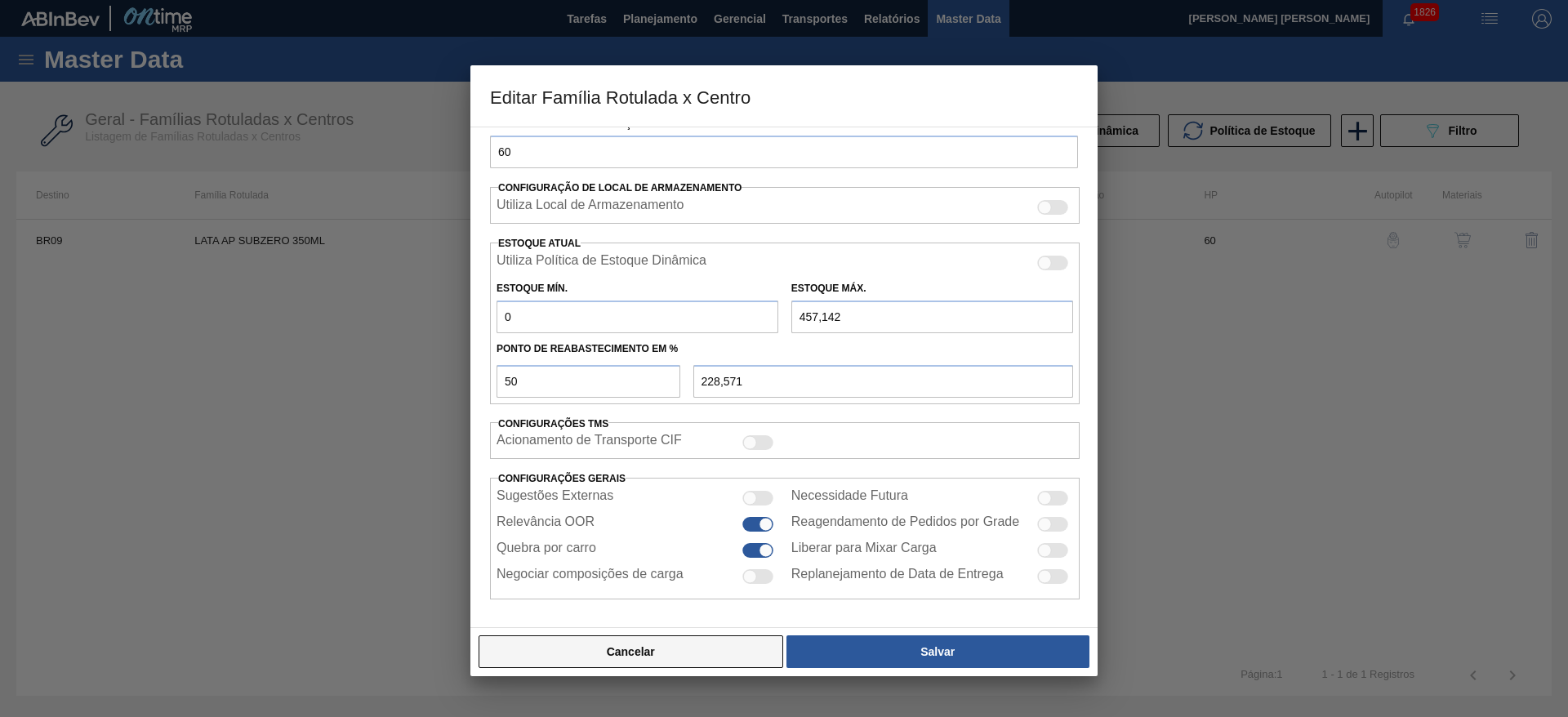
click at [771, 651] on button "Cancelar" at bounding box center [631, 651] width 305 height 33
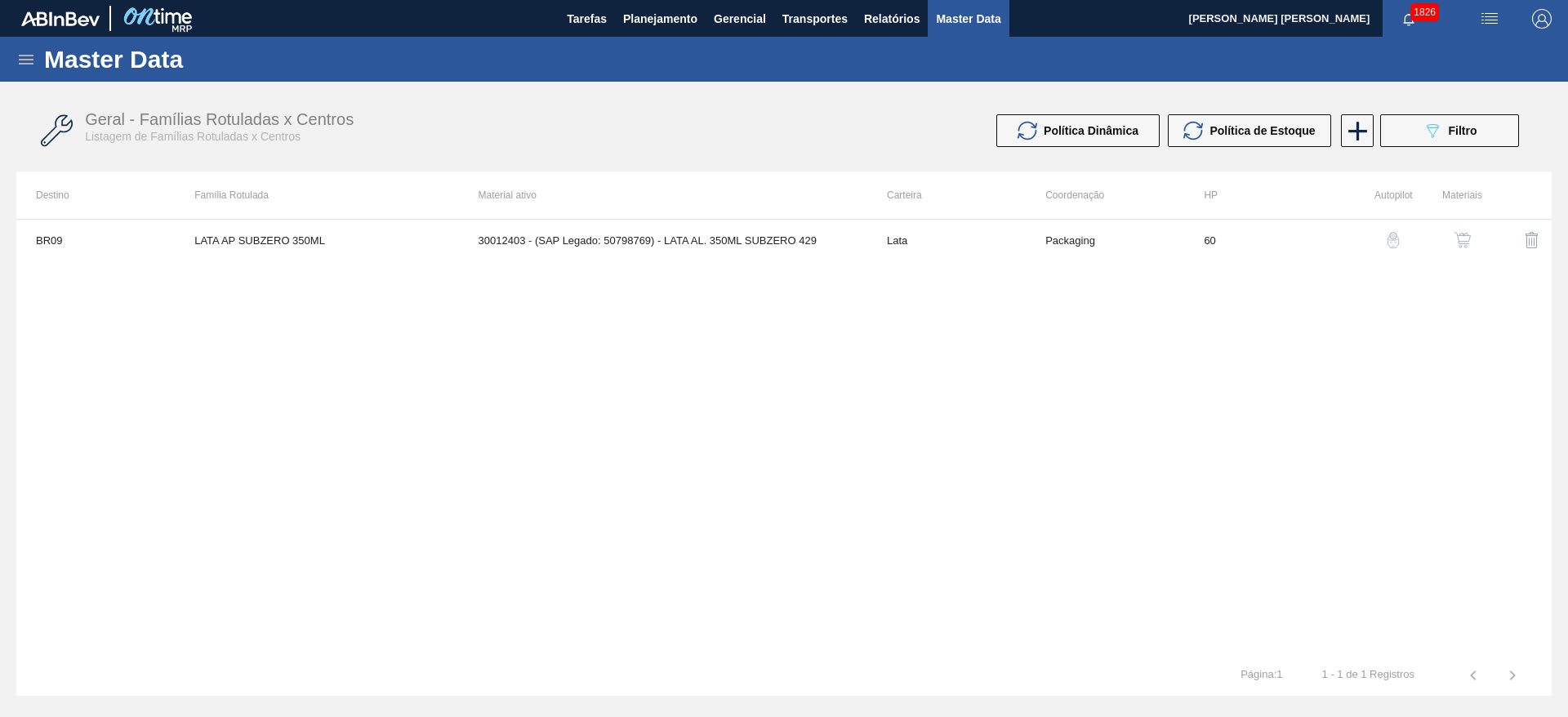
click at [1457, 238] on img "button" at bounding box center [1462, 240] width 16 height 16
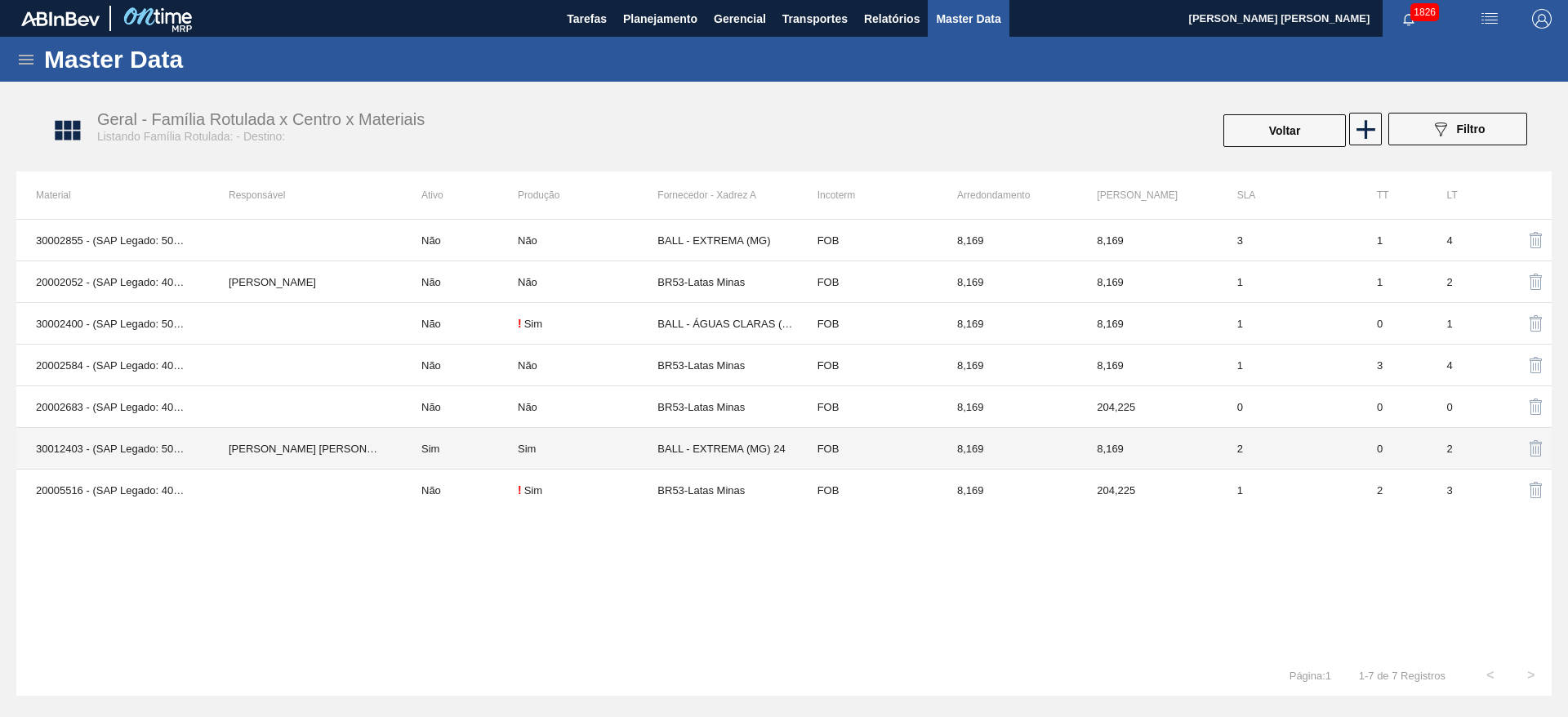
click at [485, 445] on td "Sim" at bounding box center [460, 449] width 116 height 42
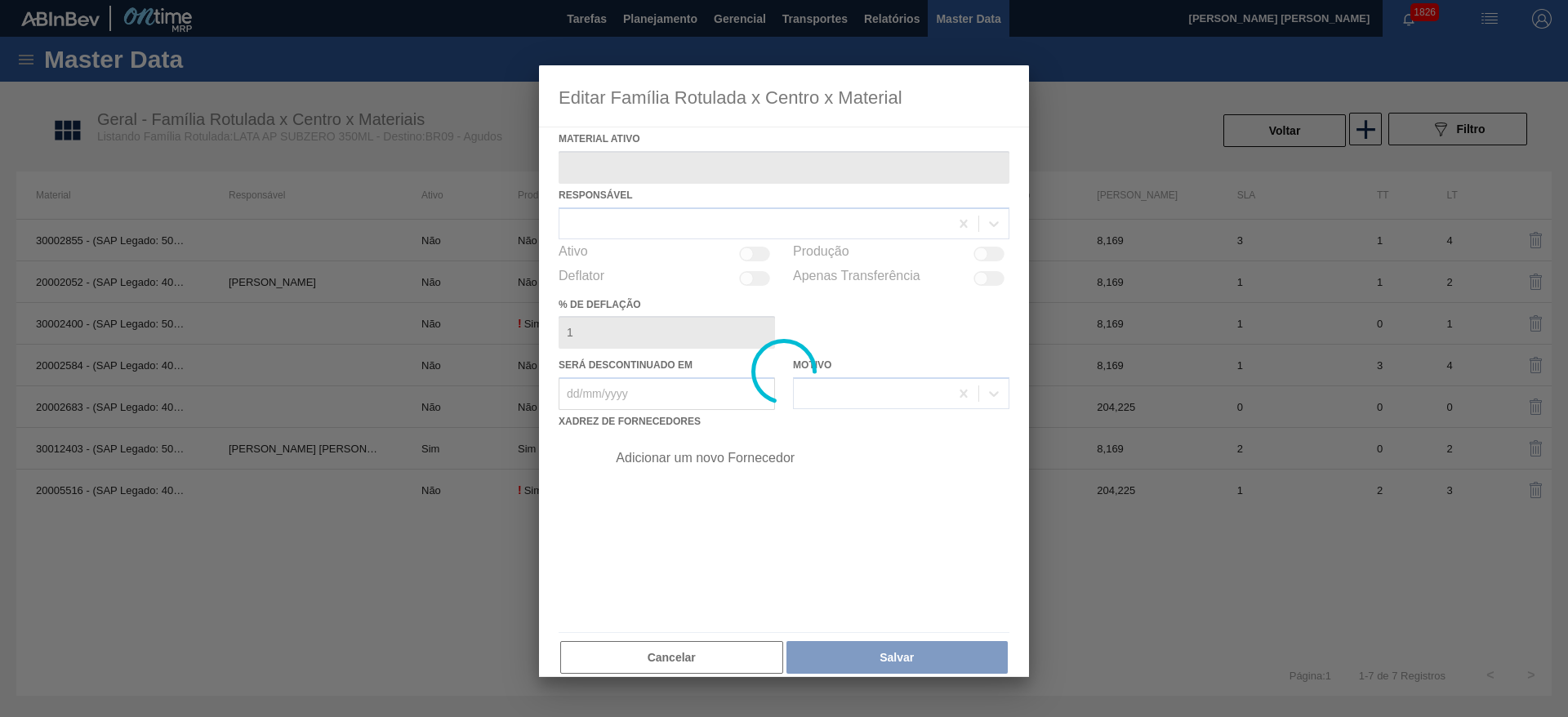
type ativo "30012403 - (SAP Legado: 50798769) - LATA AL. 350ML SUBZERO 429"
checkbox input "true"
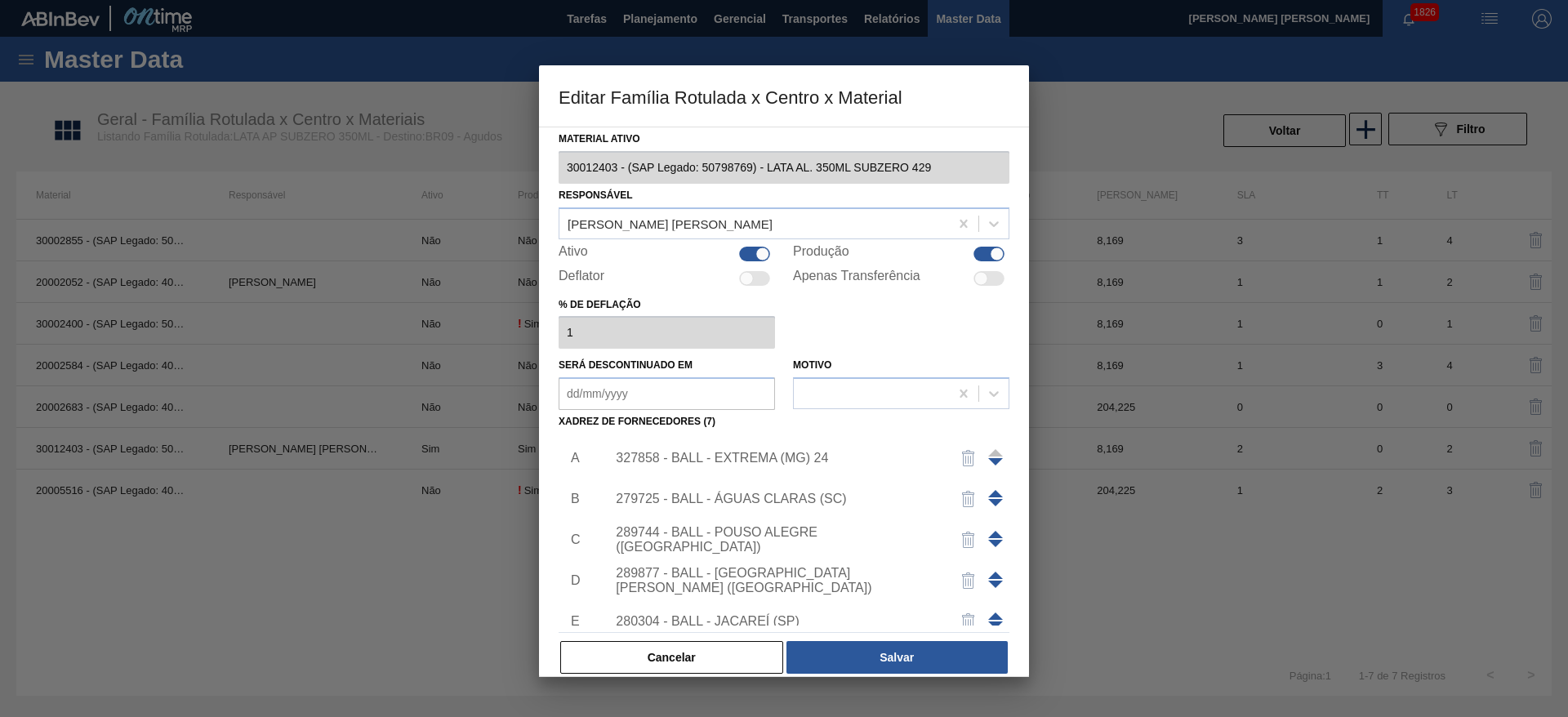
click at [792, 457] on div "327858 - BALL - EXTREMA (MG) 24" at bounding box center [776, 458] width 320 height 15
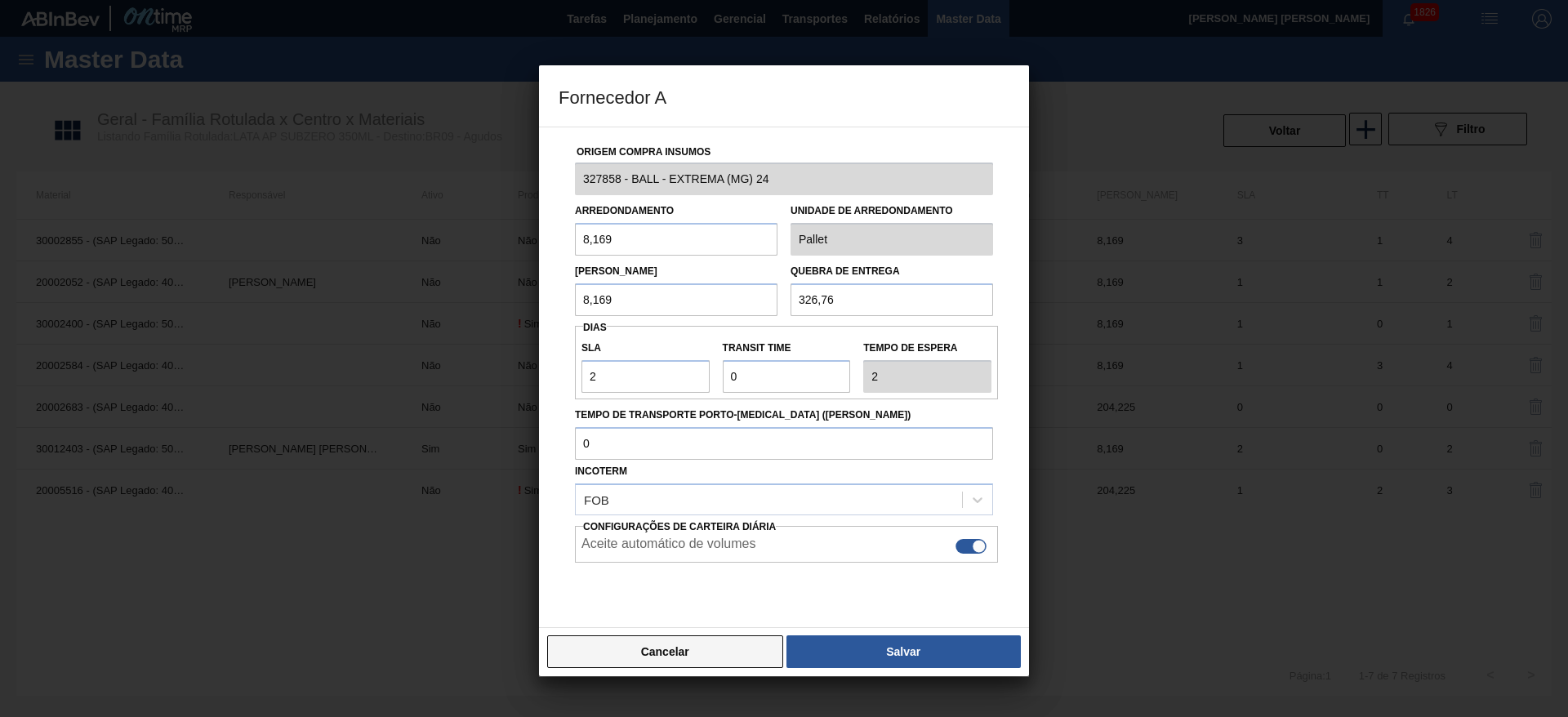
click at [697, 644] on button "Cancelar" at bounding box center [665, 651] width 236 height 33
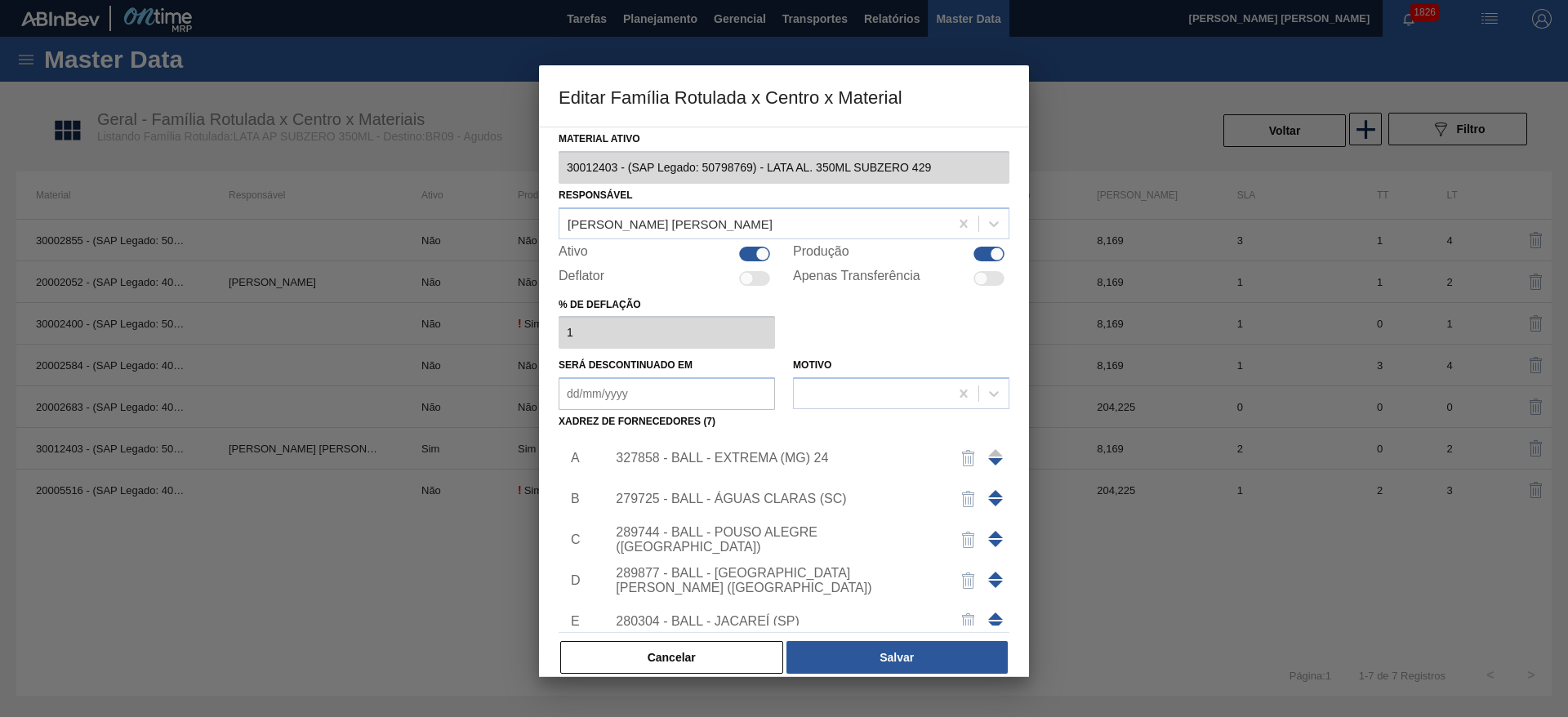
click at [792, 492] on div "279725 - BALL - ÁGUAS CLARAS (SC)" at bounding box center [776, 499] width 320 height 15
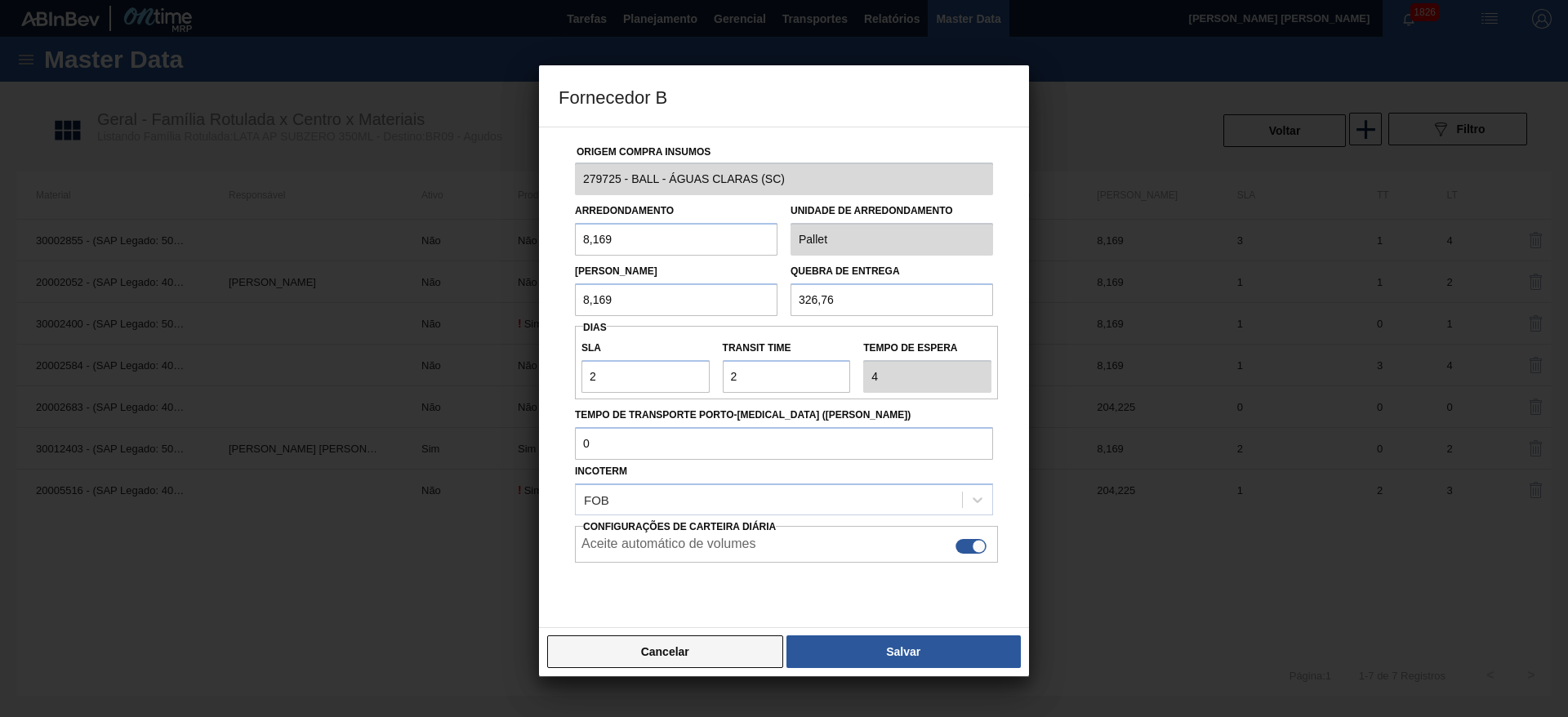
click at [721, 646] on button "Cancelar" at bounding box center [665, 651] width 236 height 33
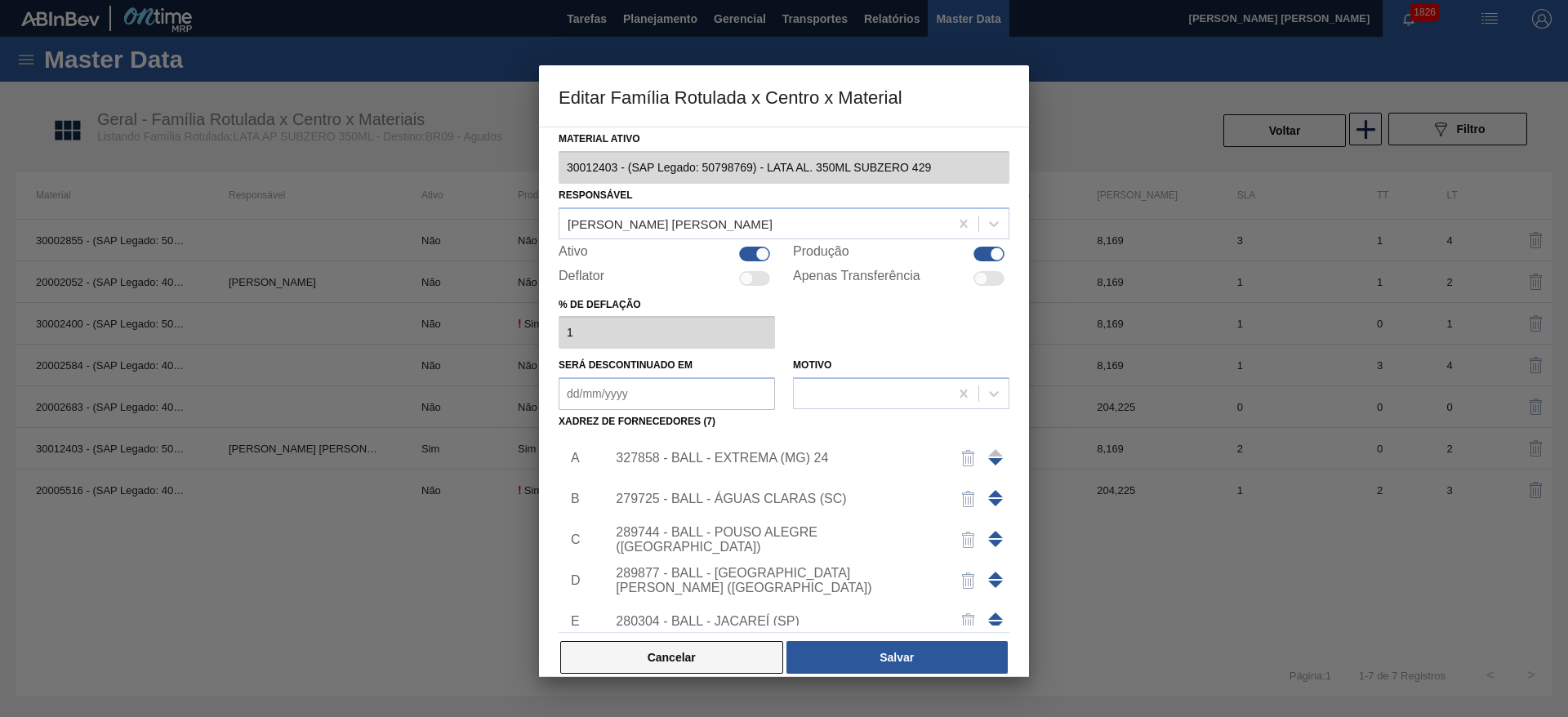
click at [719, 654] on button "Cancelar" at bounding box center [671, 657] width 223 height 33
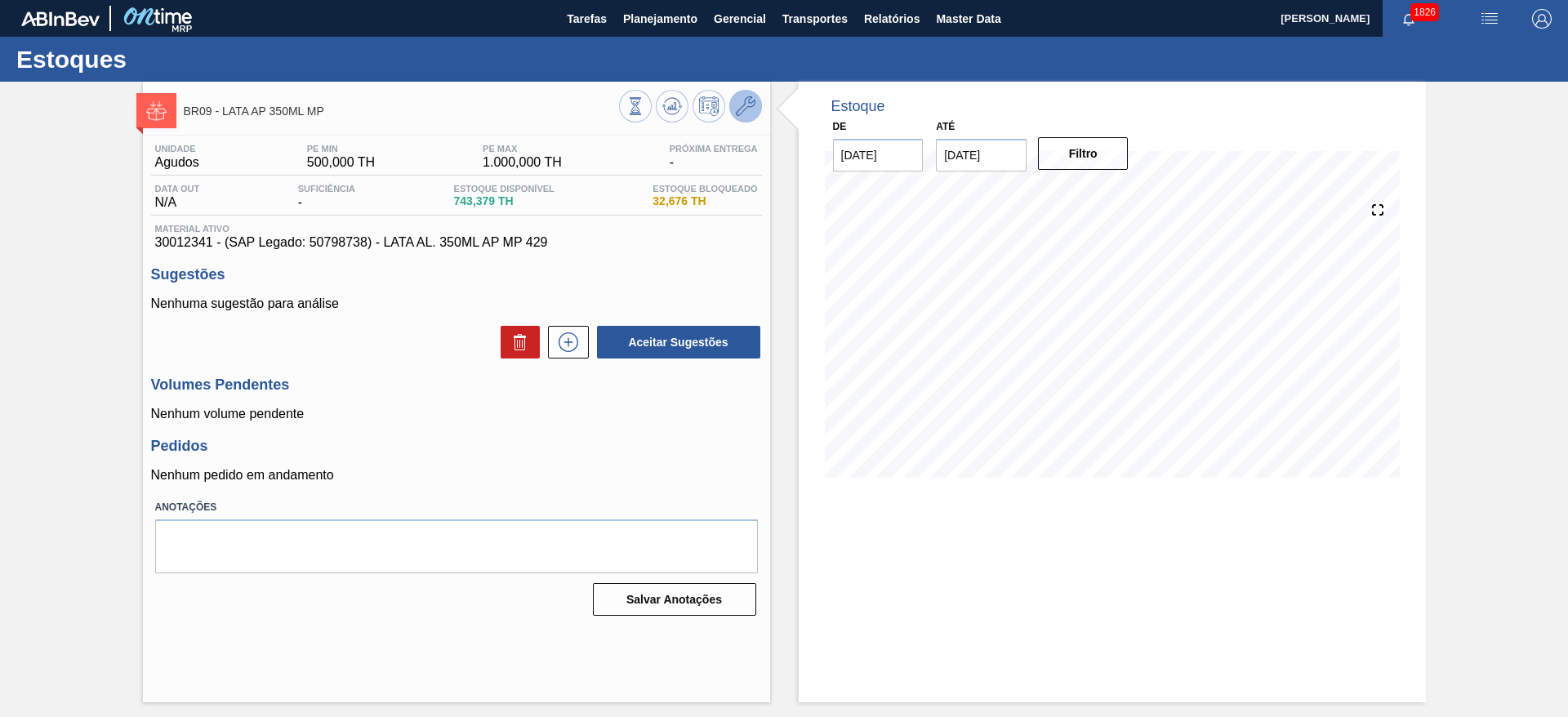
click at [740, 114] on icon at bounding box center [746, 106] width 20 height 20
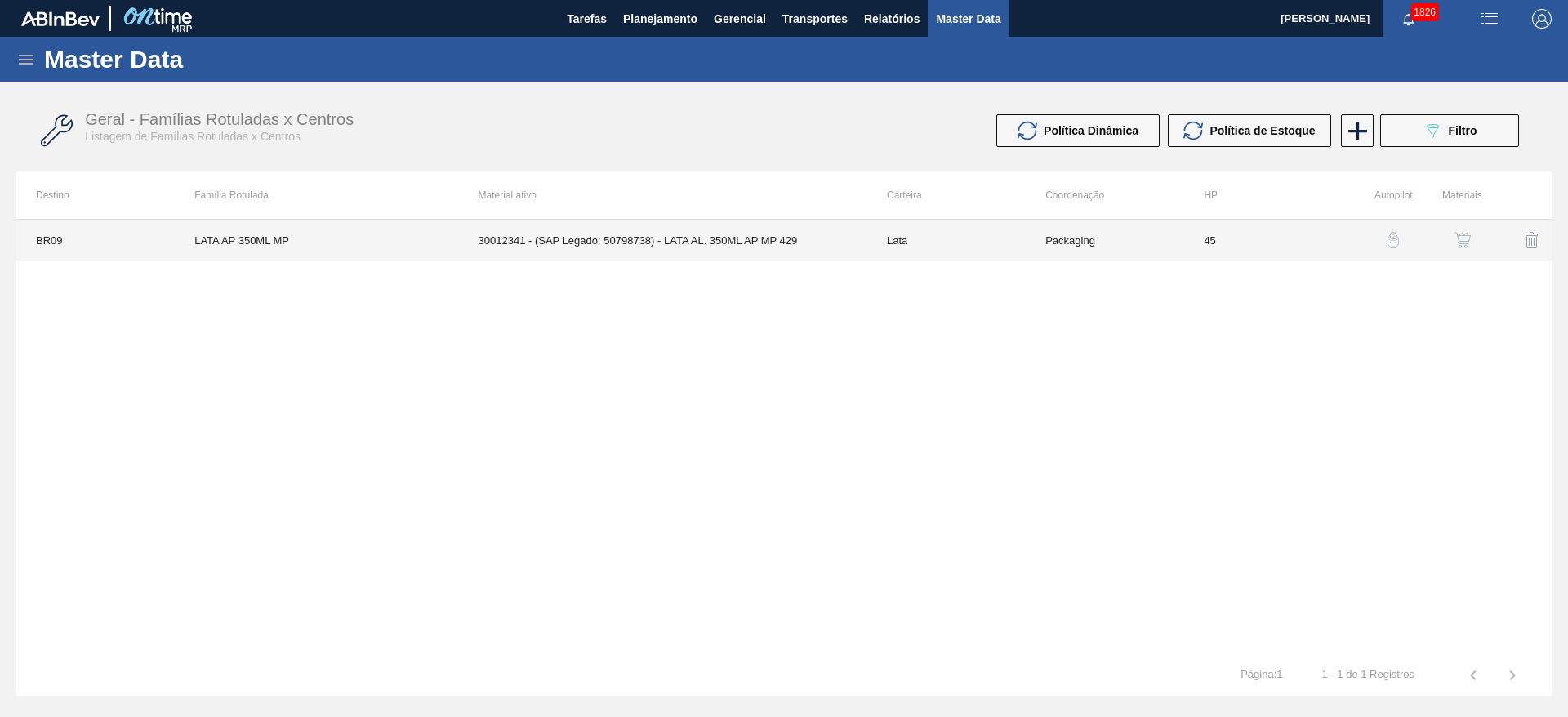
click at [778, 225] on td "30012341 - (SAP Legado: 50798738) - LATA AL. 350ML AP MP 429" at bounding box center [663, 240] width 408 height 41
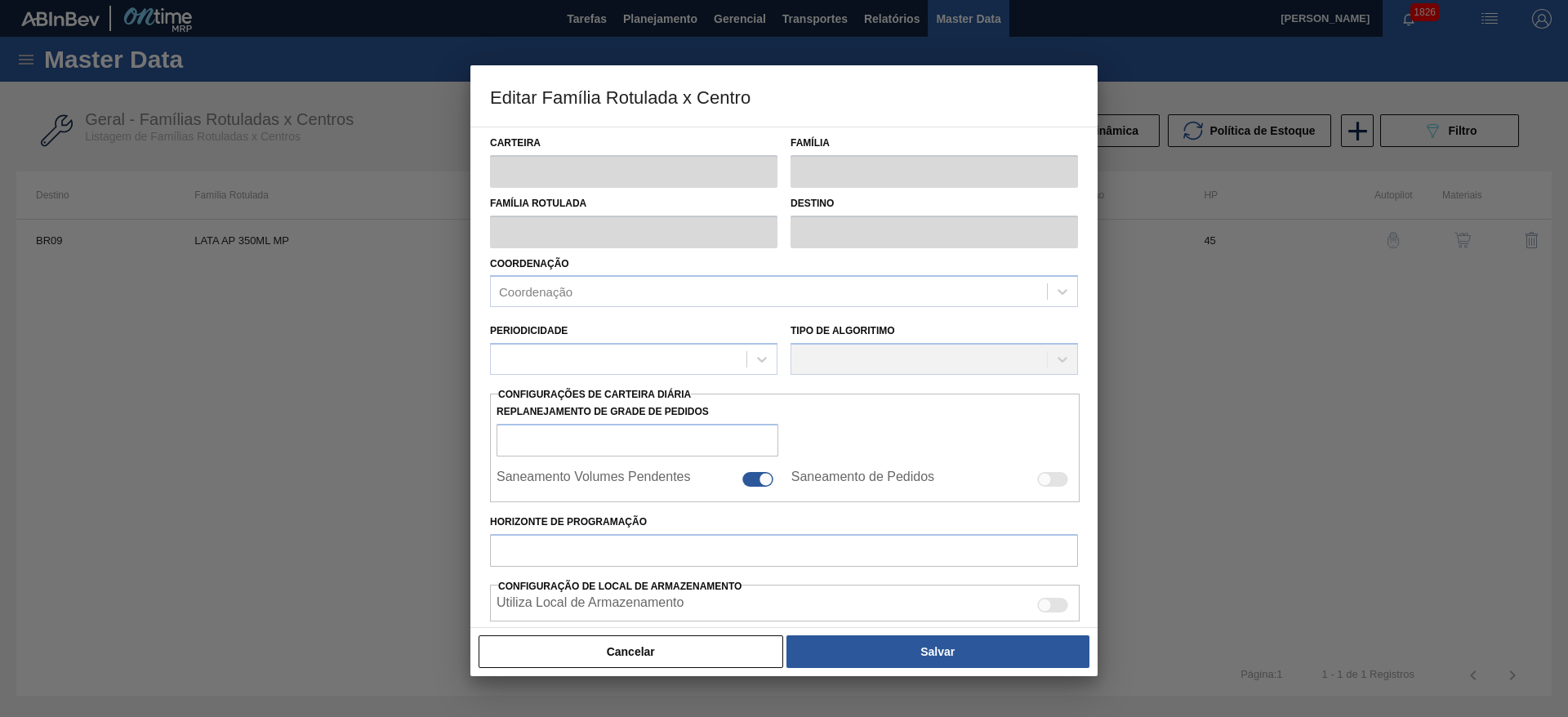
type input "Lata"
type input "LATA AP 350ML MP"
type input "BR09 - Agudos"
type input "15"
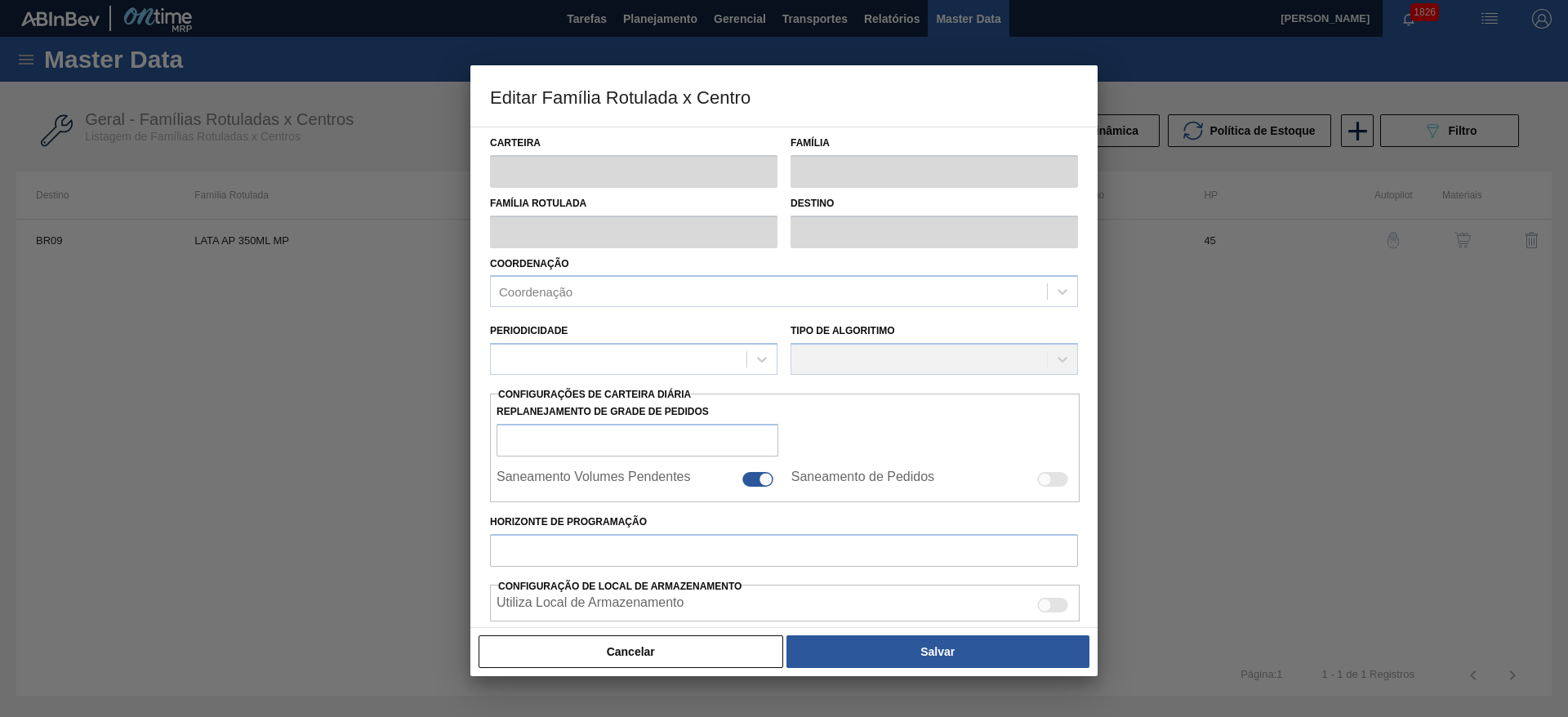
checkbox input "false"
type input "45"
type input "500"
type input "1.000"
type input "100"
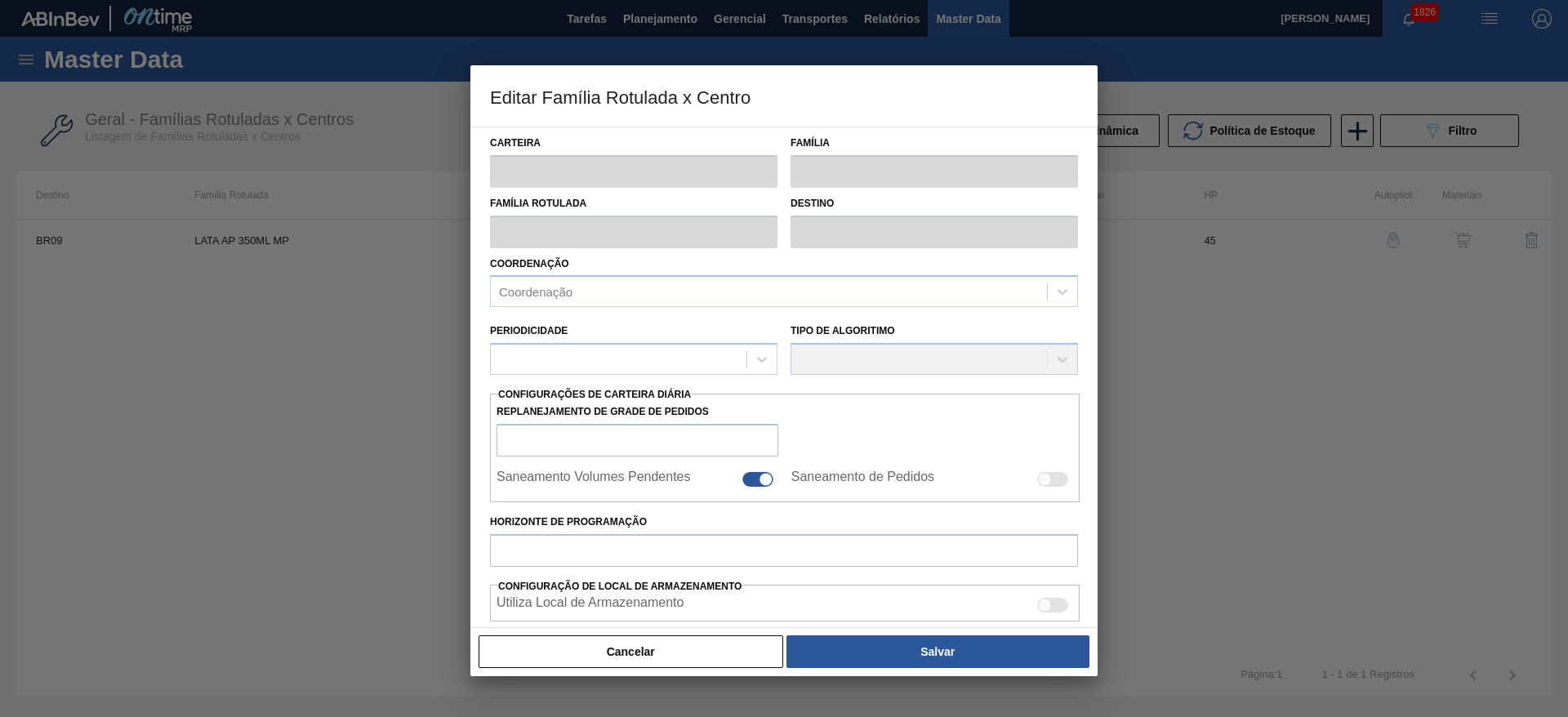
type input "1.000,000"
checkbox input "true"
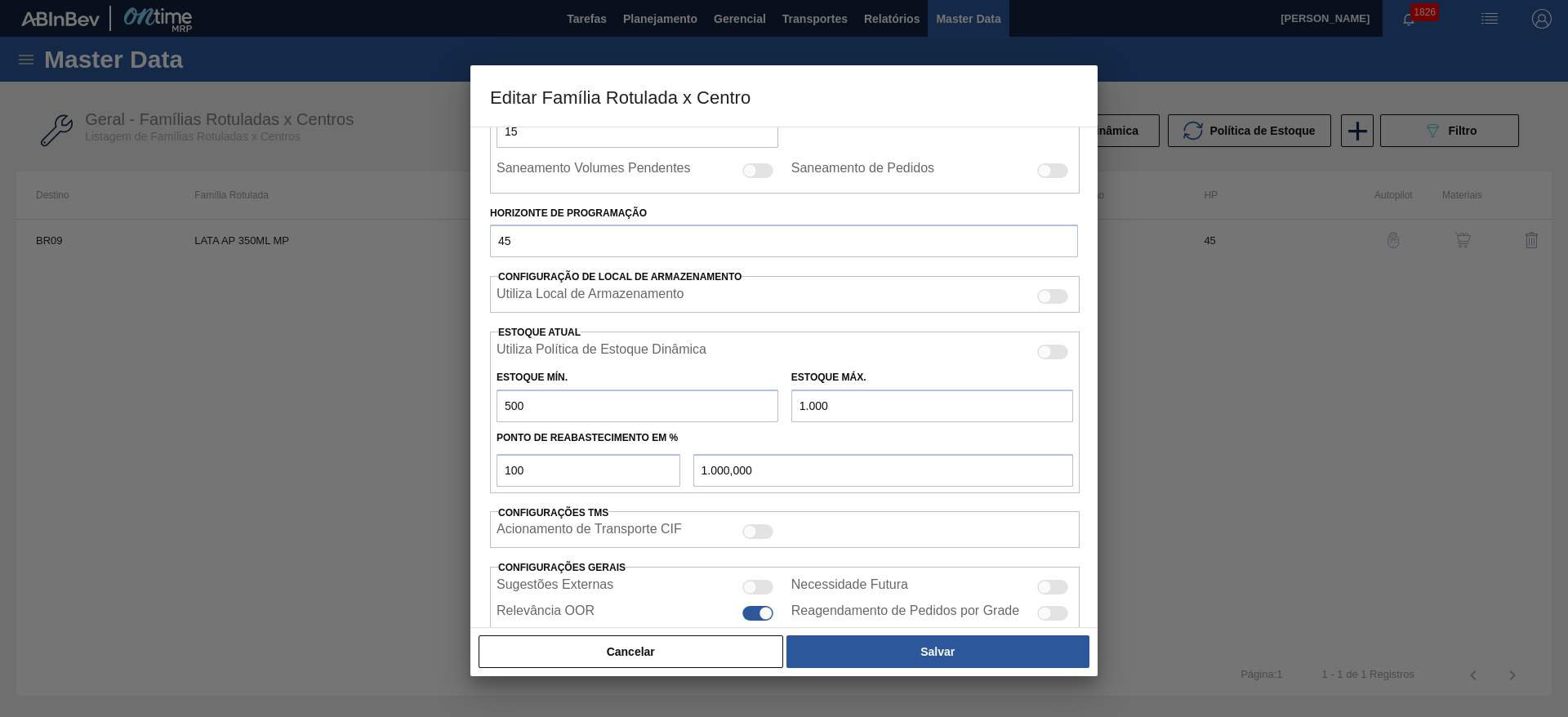
scroll to position [402, 0]
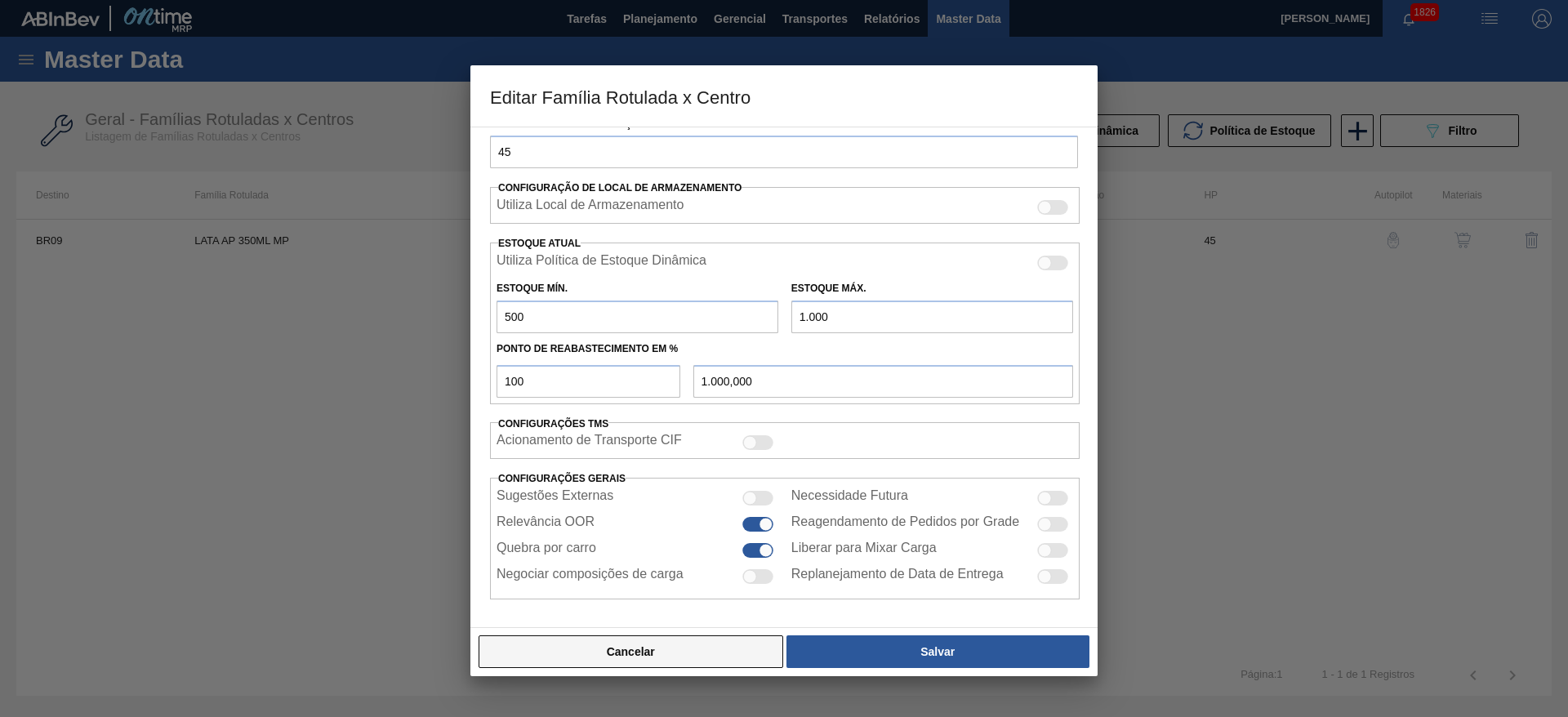
click at [720, 640] on button "Cancelar" at bounding box center [631, 651] width 305 height 33
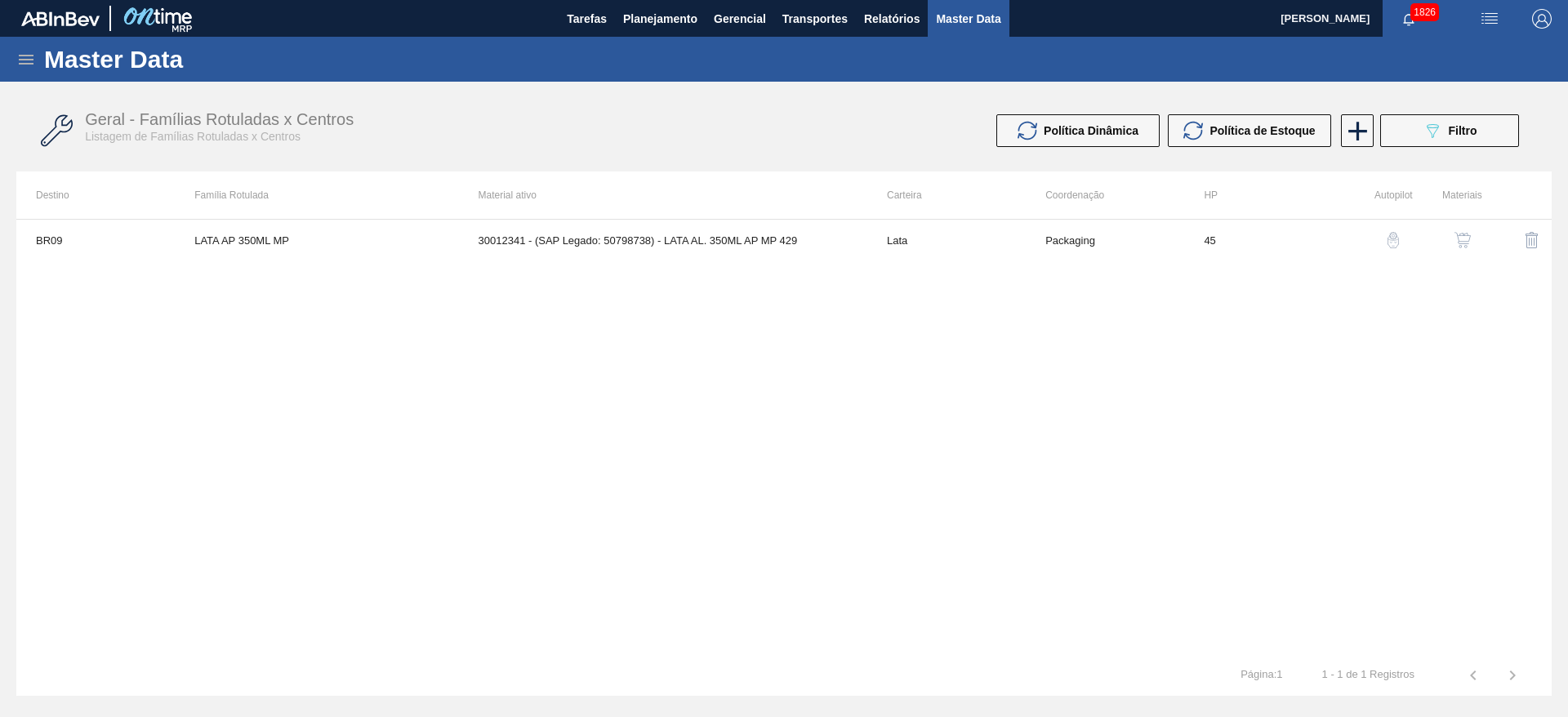
click at [1460, 247] on img "button" at bounding box center [1462, 240] width 16 height 16
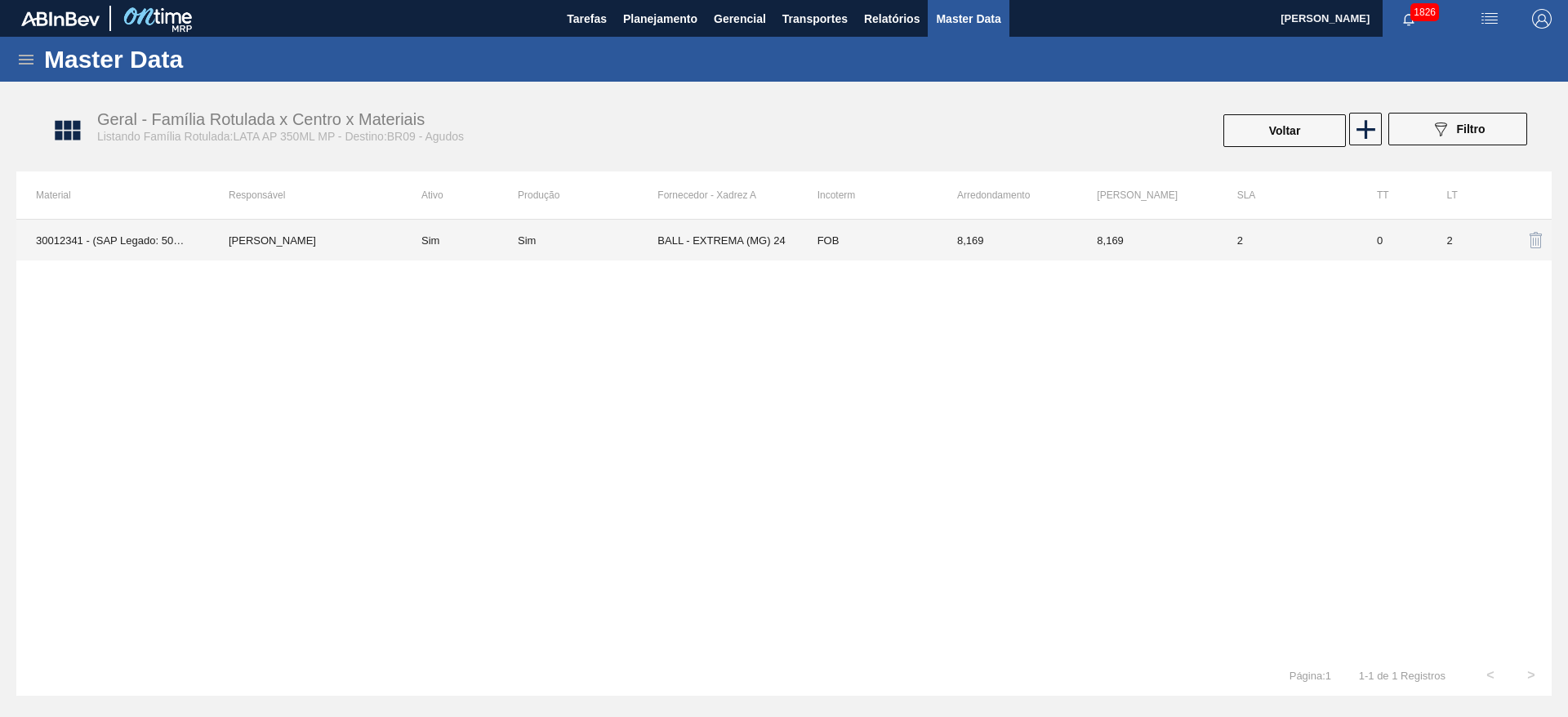
click at [760, 249] on td "BALL - EXTREMA (MG) 24" at bounding box center [727, 240] width 140 height 41
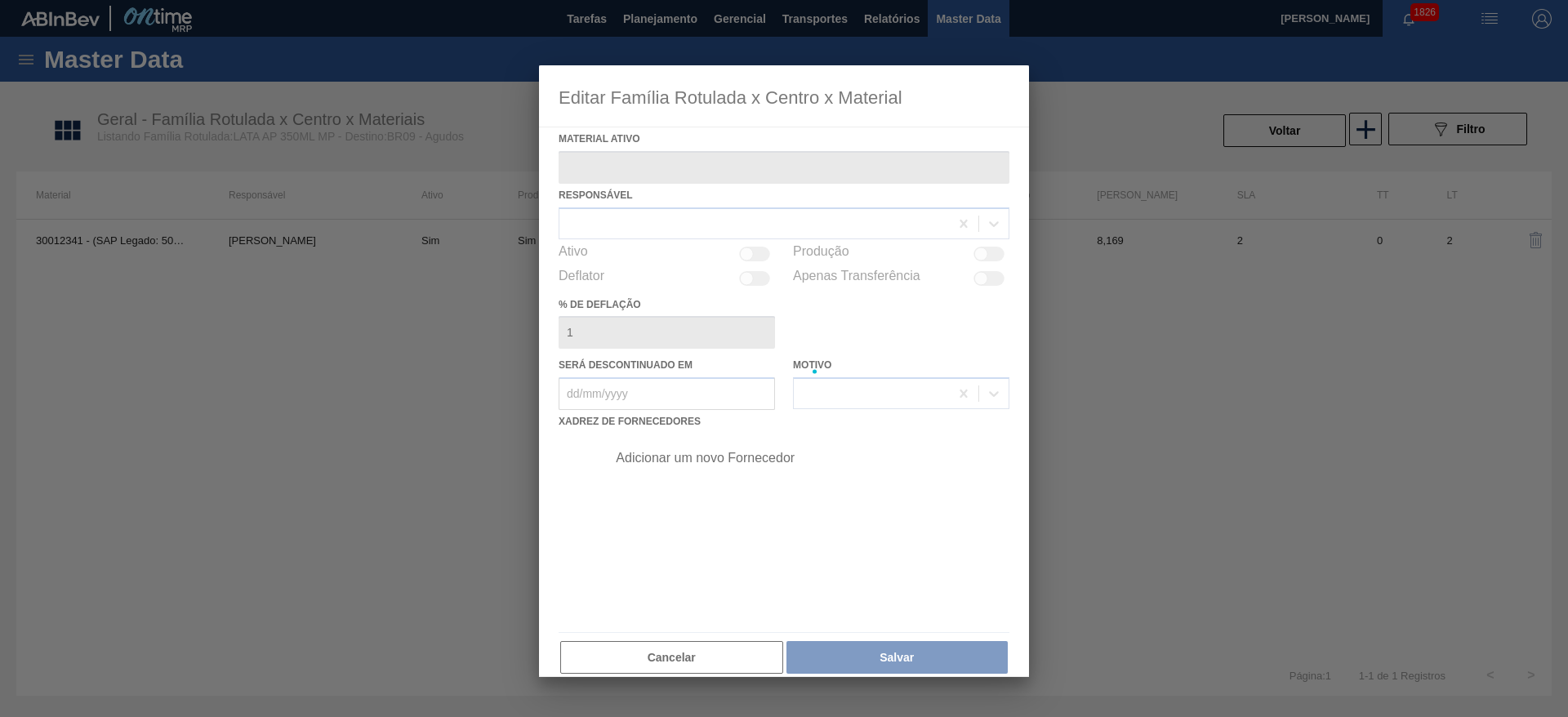
type ativo "30012341 - (SAP Legado: 50798738) - LATA AL. 350ML AP MP 429"
checkbox input "true"
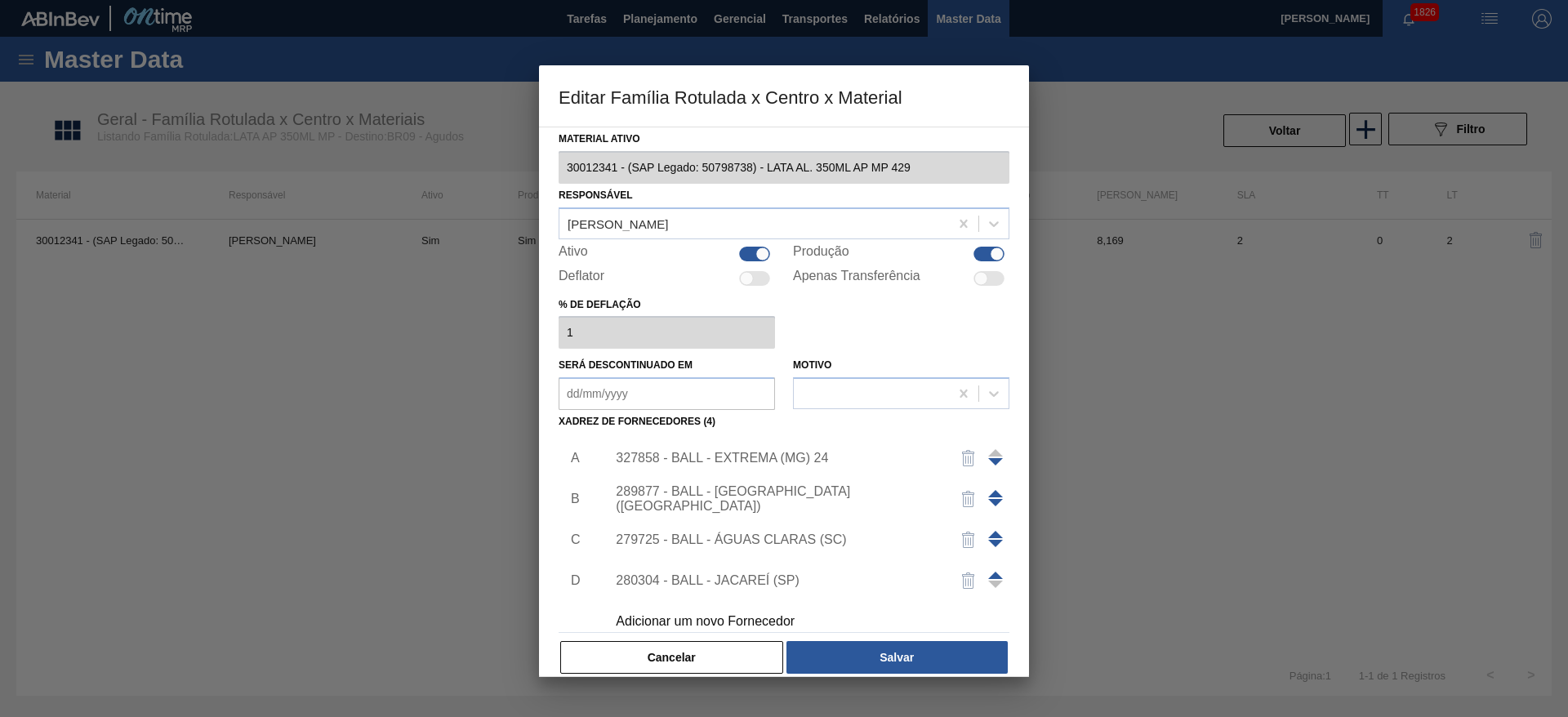
click at [814, 459] on div "327858 - BALL - EXTREMA (MG) 24" at bounding box center [776, 458] width 320 height 15
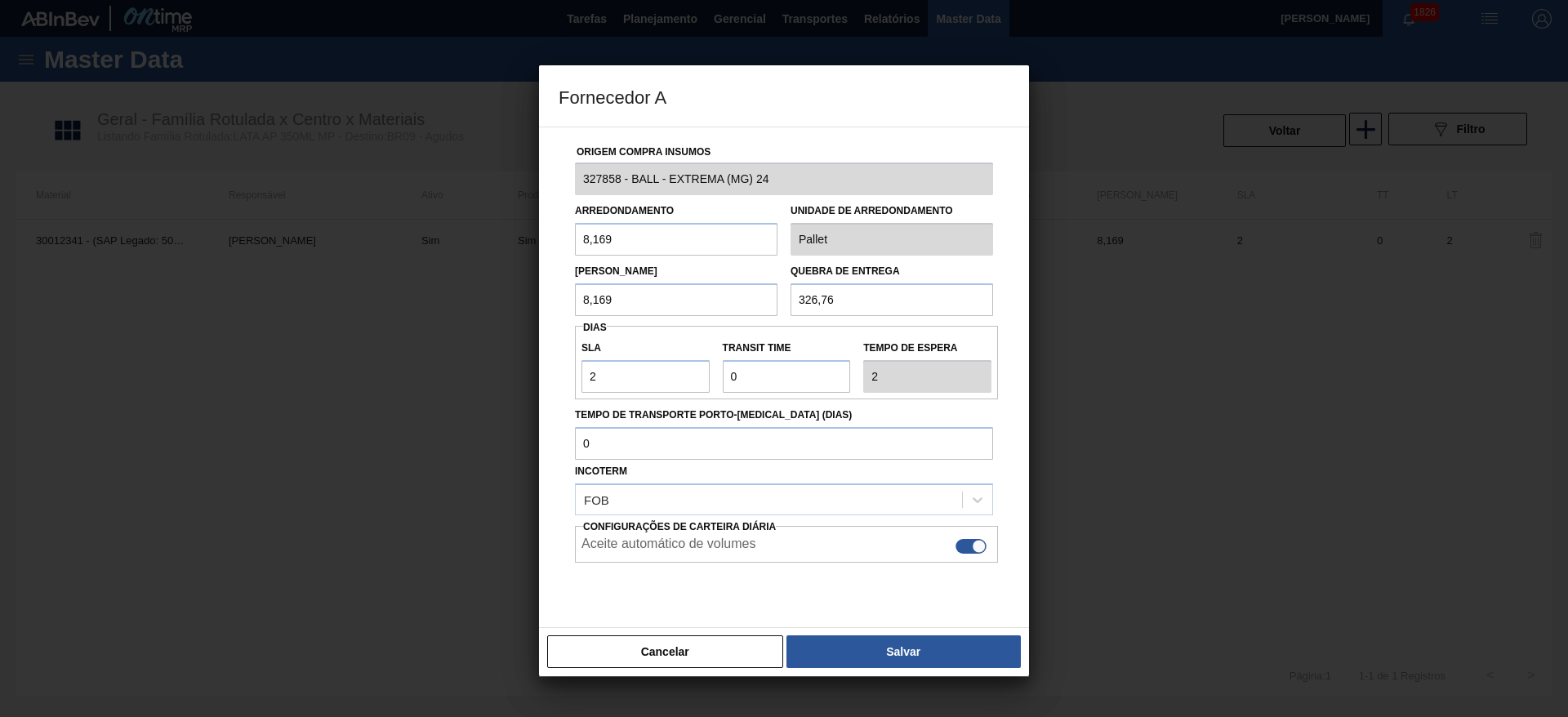
click at [726, 647] on button "Cancelar" at bounding box center [665, 651] width 236 height 33
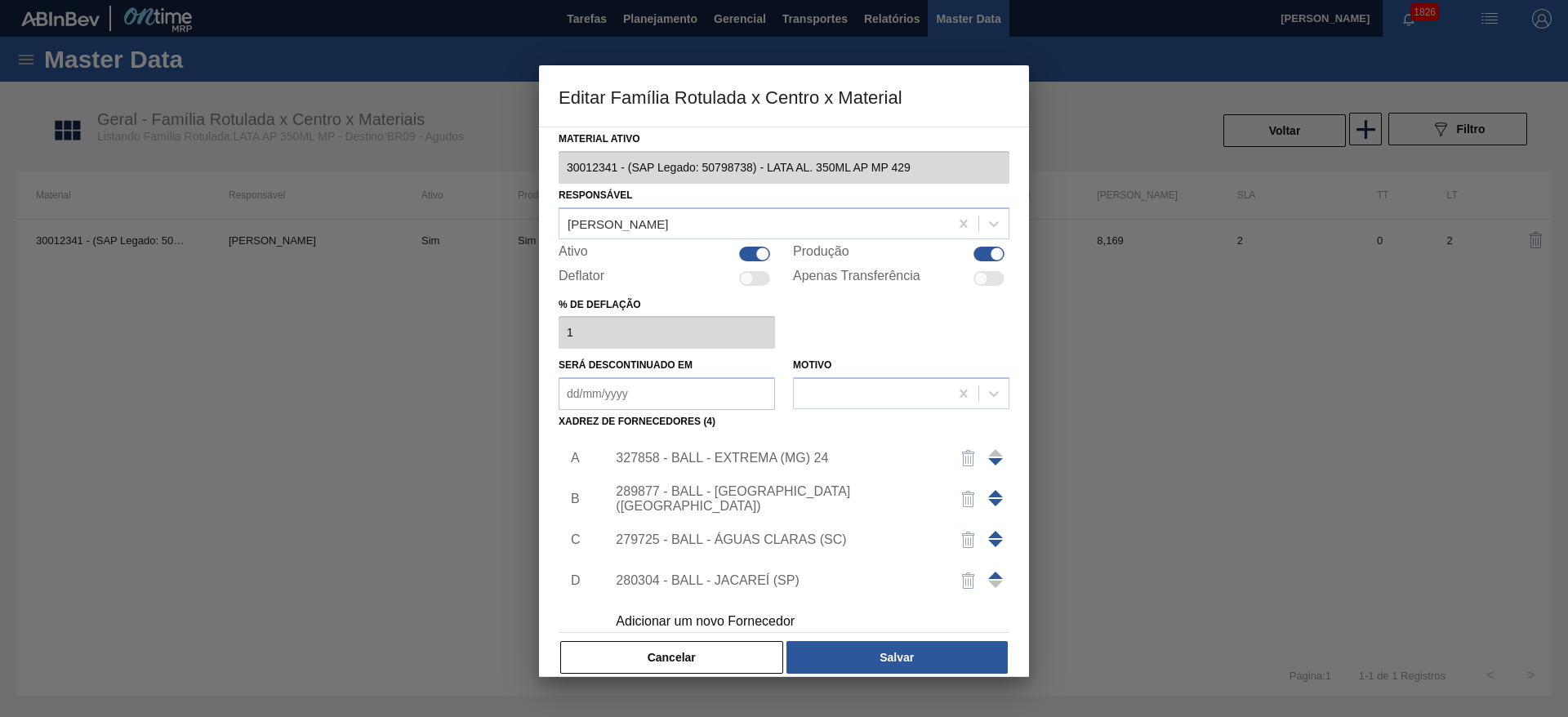
click at [755, 501] on div "289877 - BALL - [GEOGRAPHIC_DATA] ([GEOGRAPHIC_DATA])" at bounding box center [776, 498] width 320 height 29
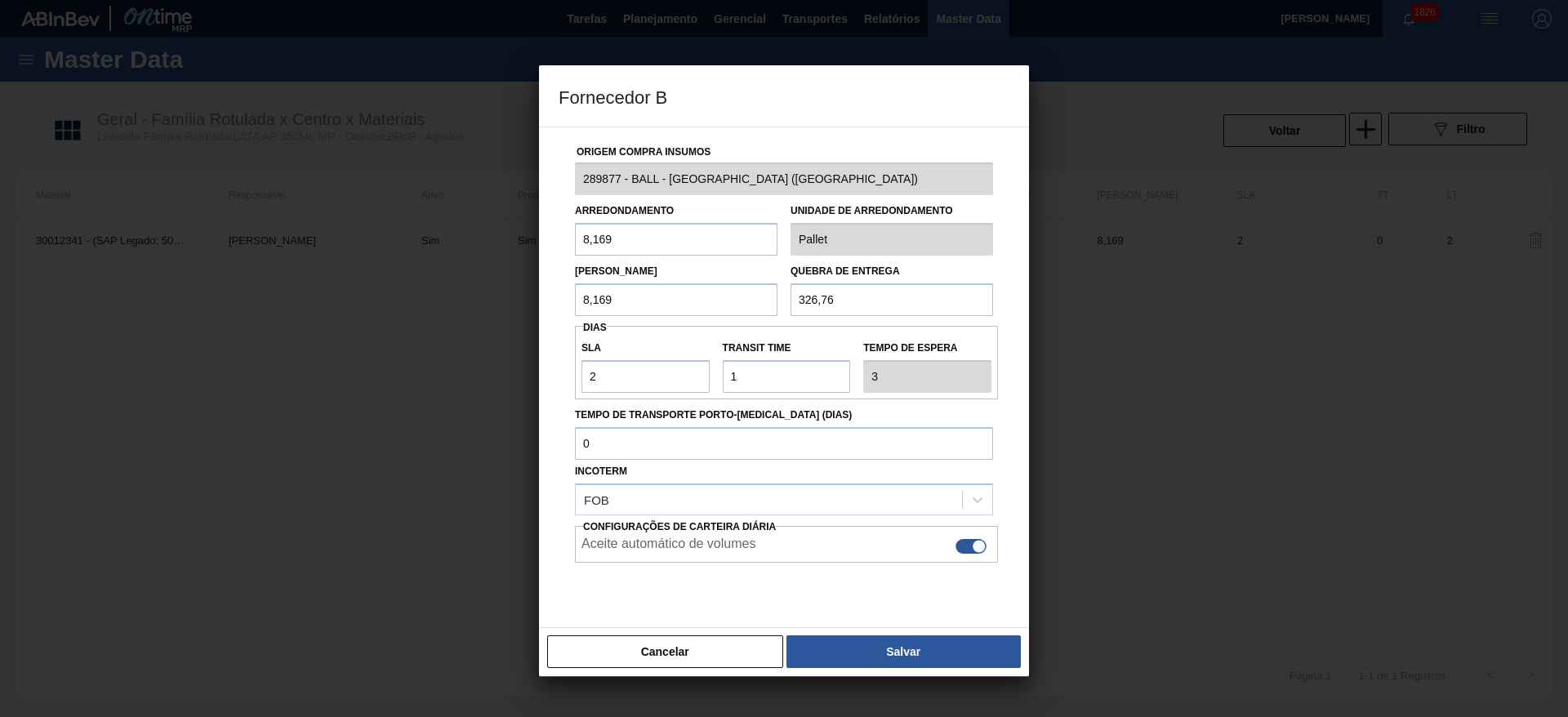
click at [741, 649] on button "Cancelar" at bounding box center [665, 651] width 236 height 33
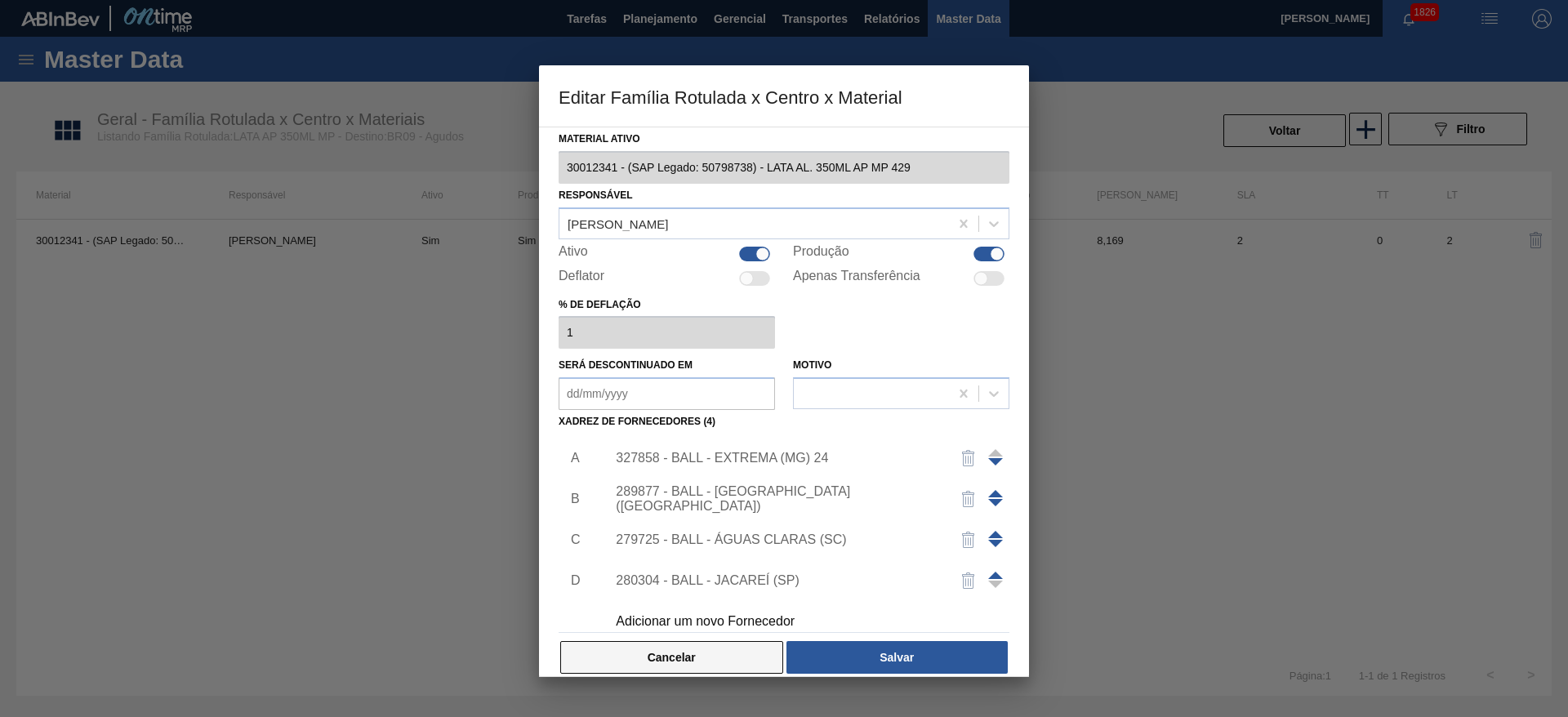
click at [716, 649] on button "Cancelar" at bounding box center [671, 657] width 223 height 33
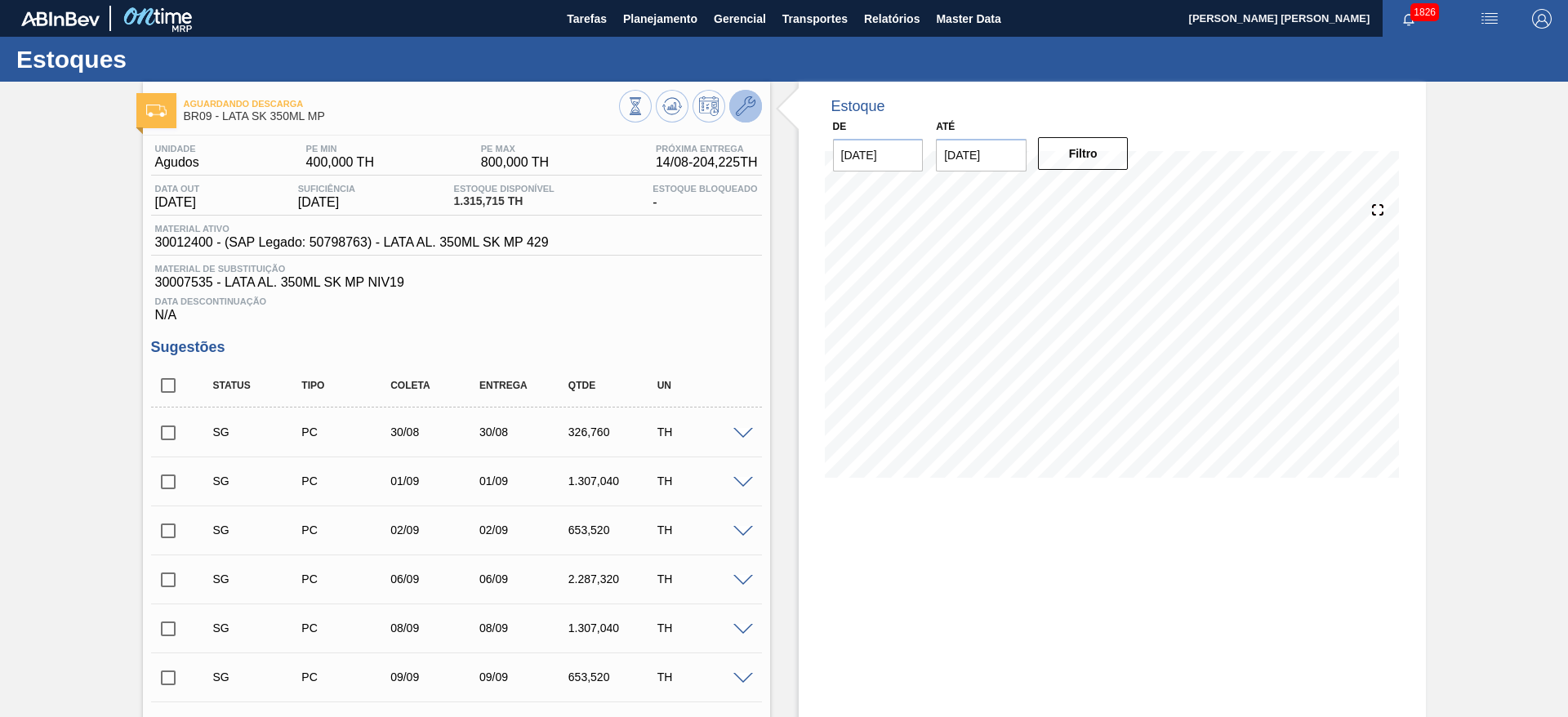
click at [746, 113] on icon at bounding box center [746, 106] width 20 height 20
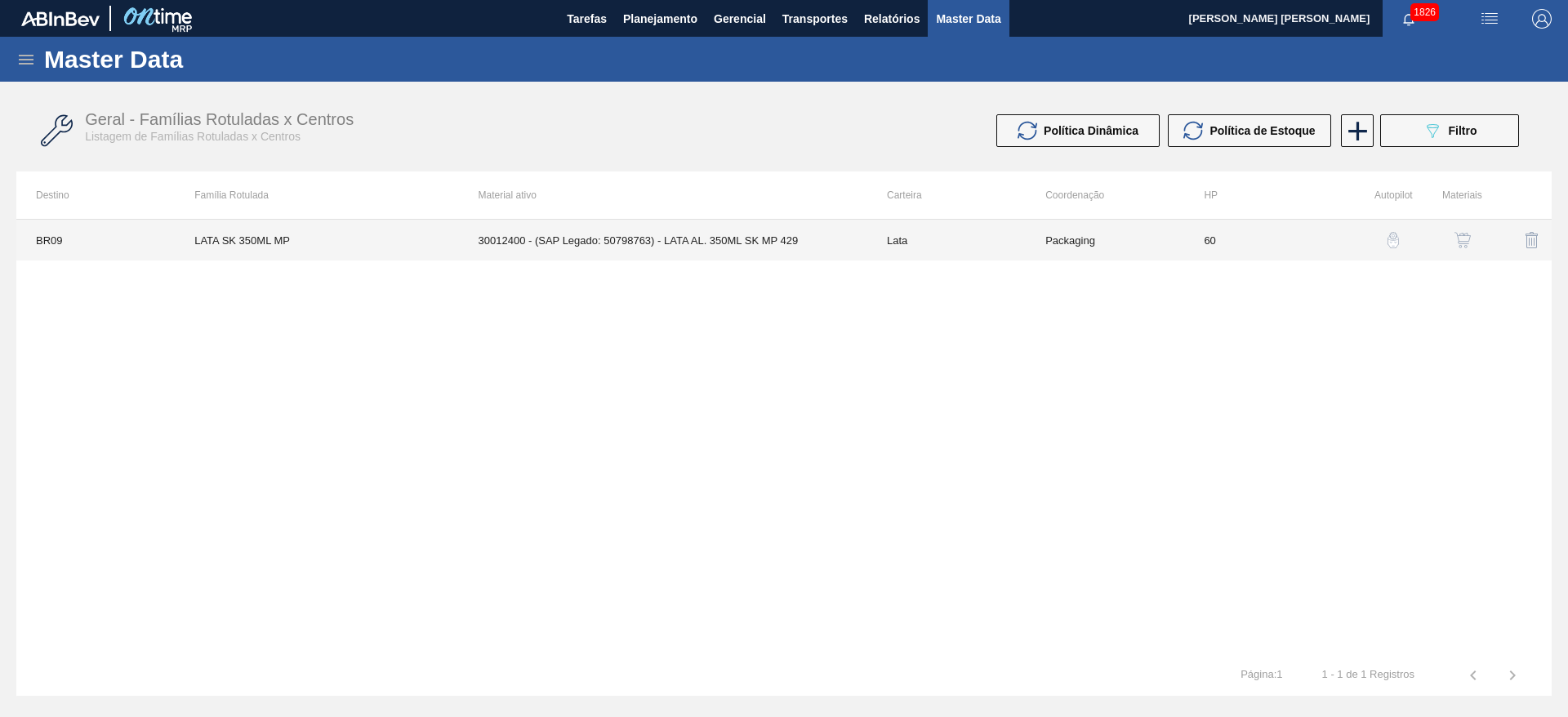
click at [725, 235] on td "30012400 - (SAP Legado: 50798763) - LATA AL. 350ML SK MP 429" at bounding box center [663, 240] width 408 height 41
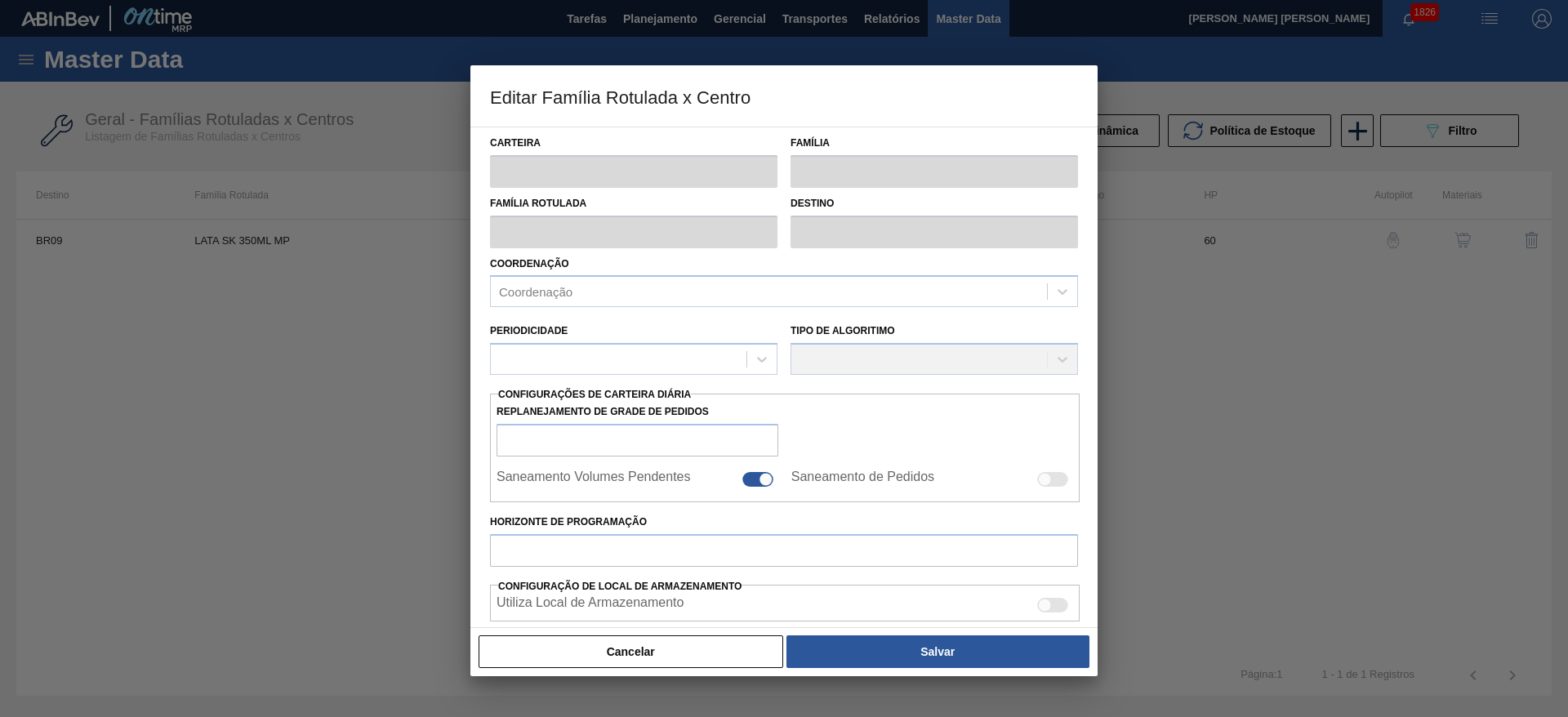
type input "Lata"
type input "LATA SK 350ML MP"
type input "BR09 - Agudos"
type input "0"
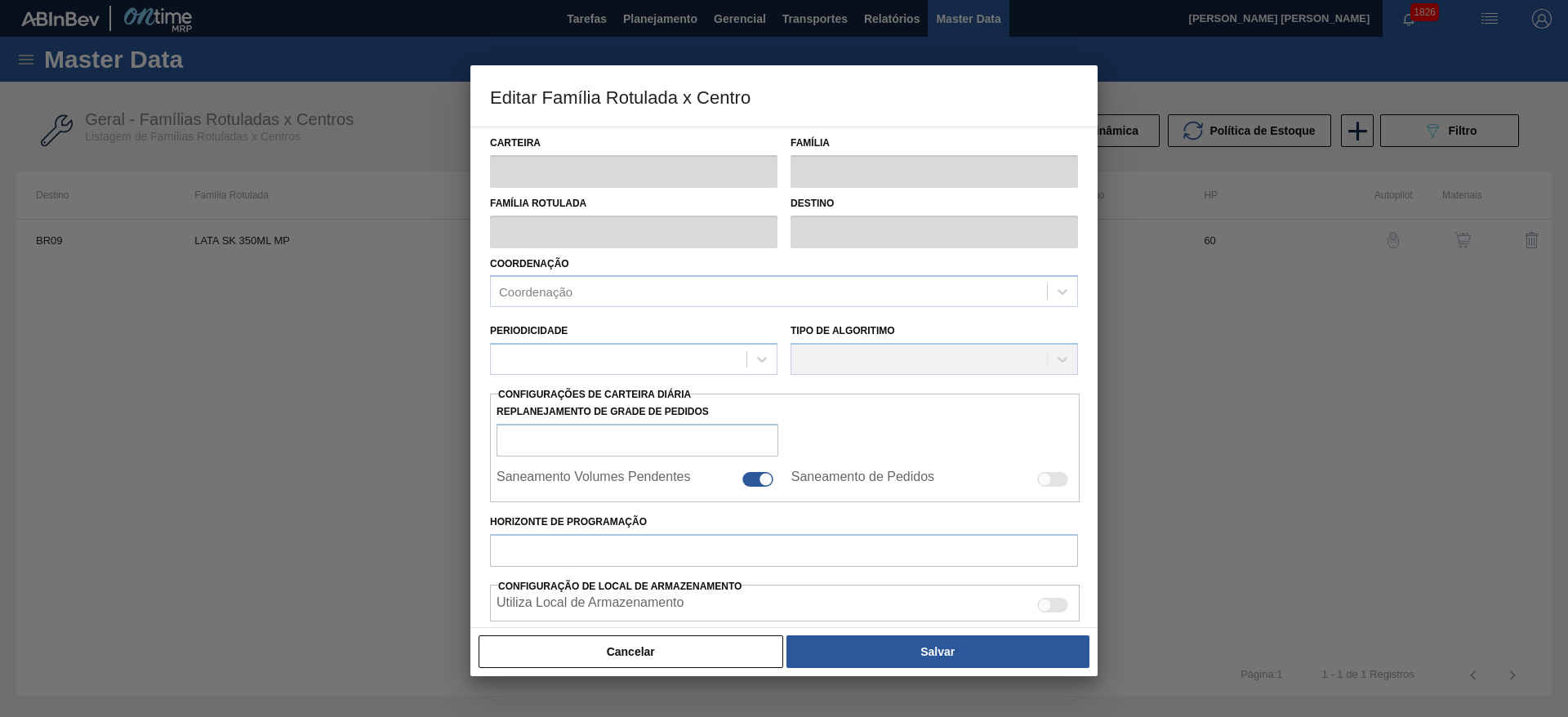
checkbox input "false"
type input "60"
type input "400"
type input "800"
type input "0"
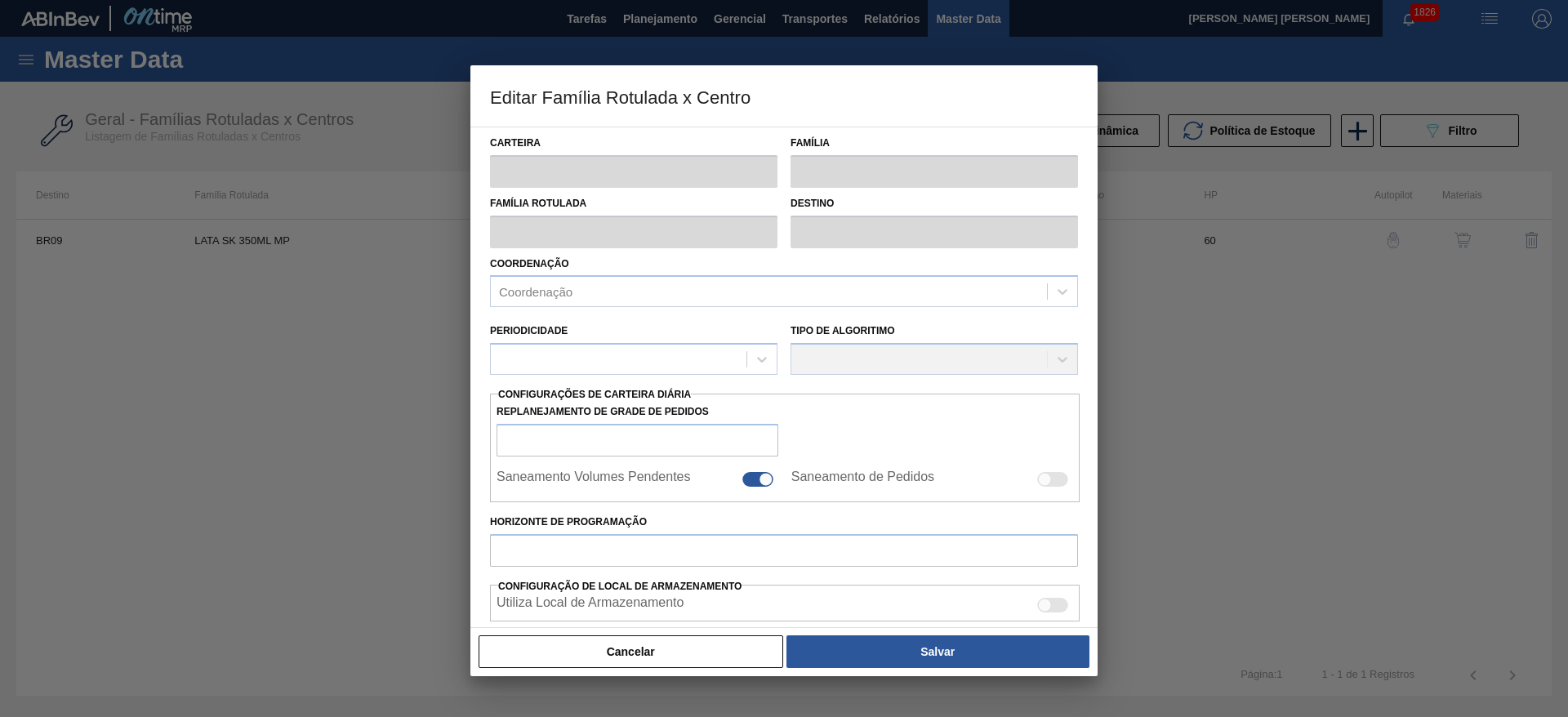
type input "400,000"
checkbox input "true"
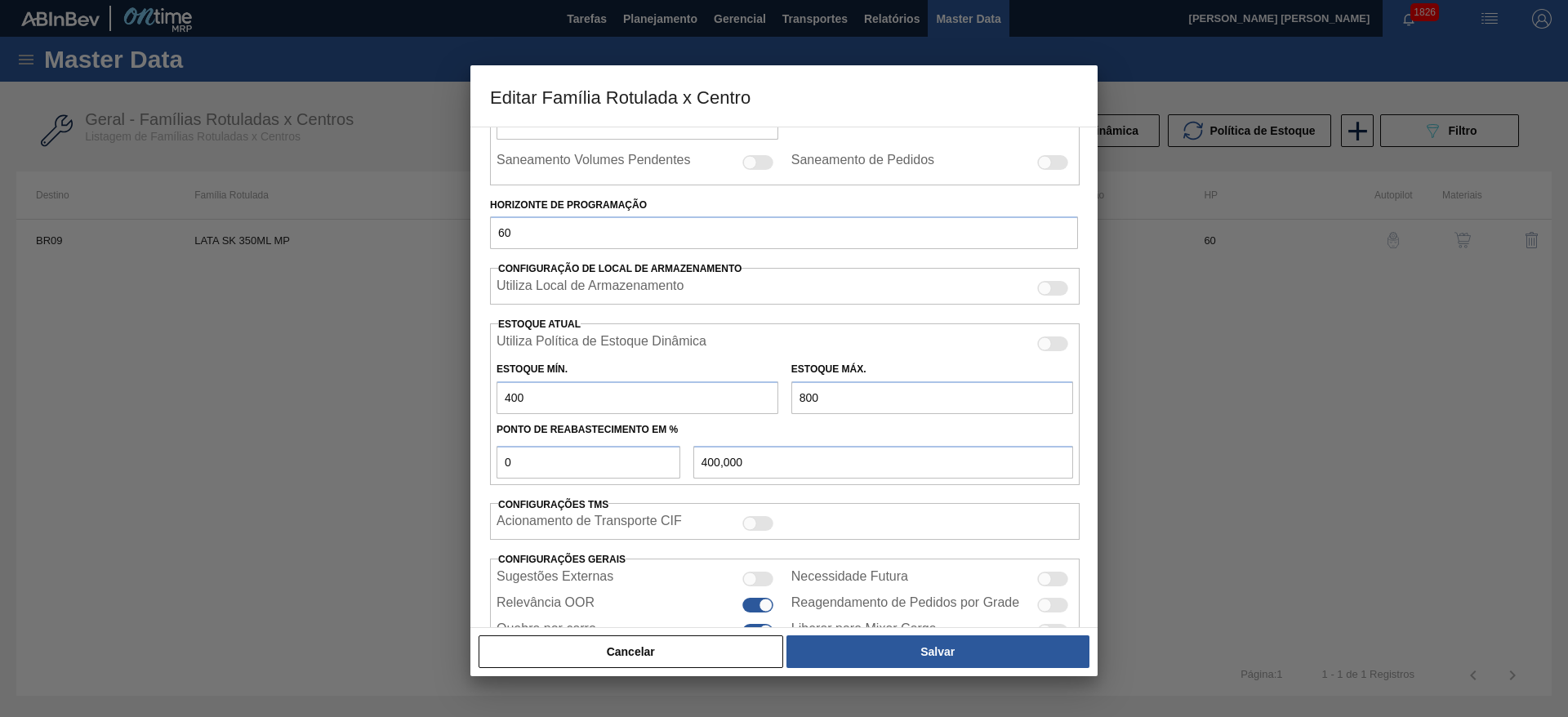
scroll to position [367, 0]
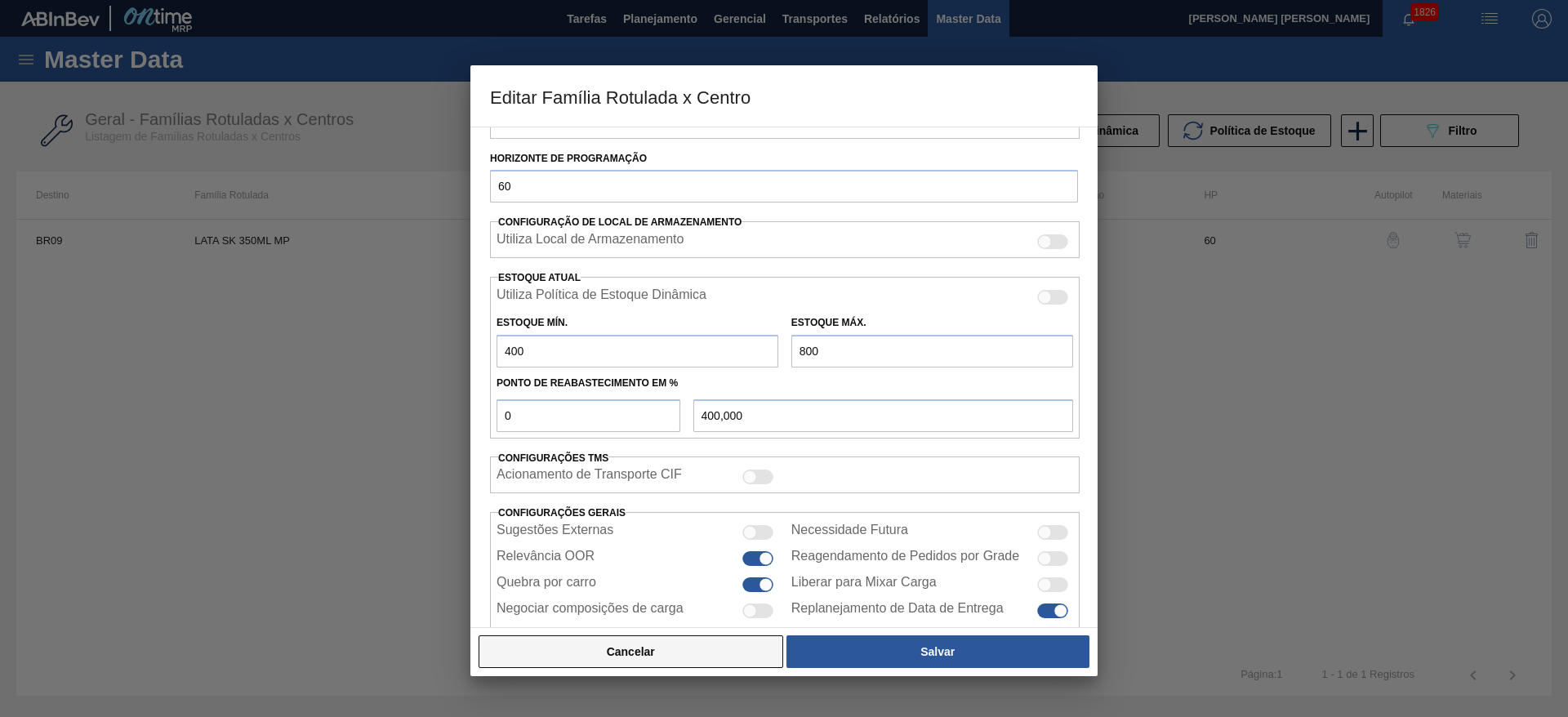
click at [670, 654] on button "Cancelar" at bounding box center [631, 651] width 305 height 33
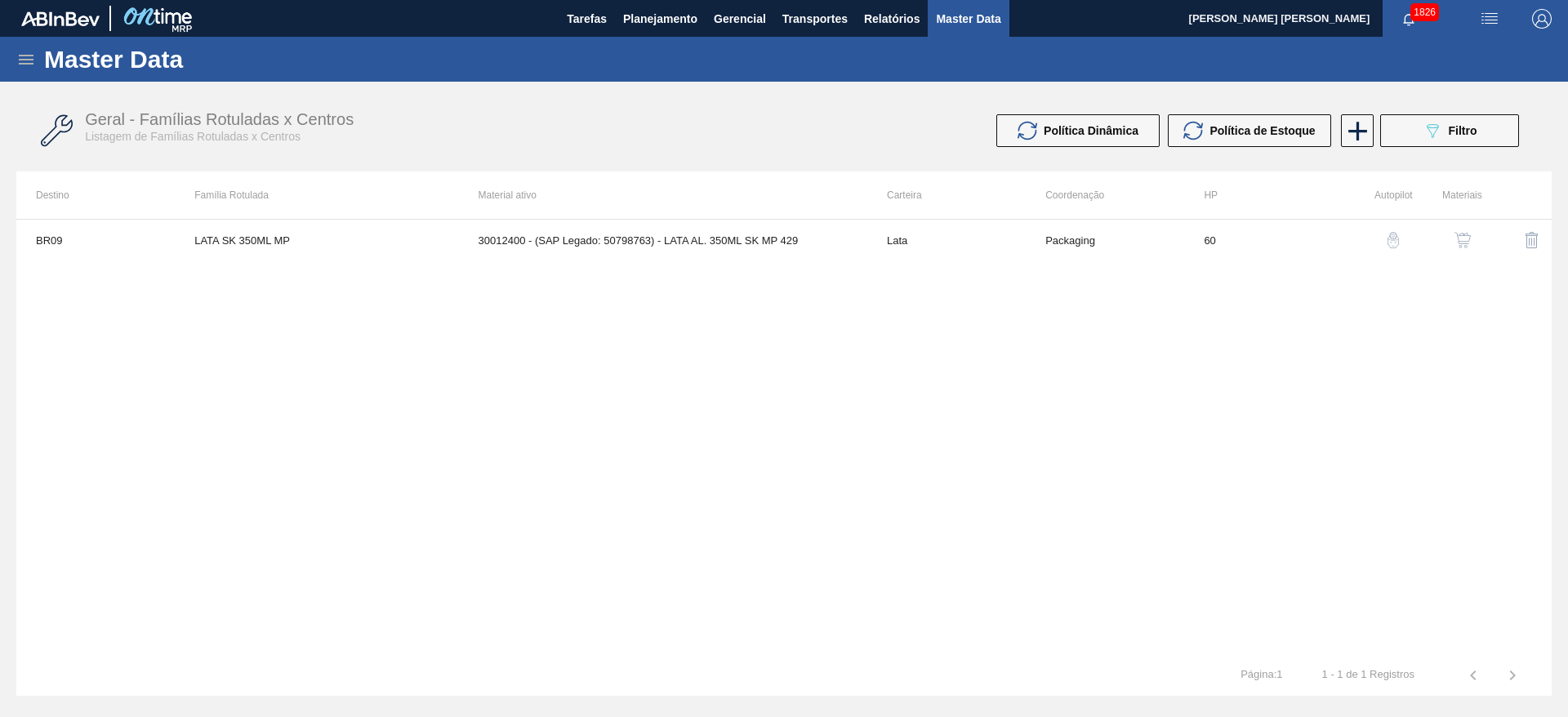
click at [1455, 244] on img "button" at bounding box center [1462, 240] width 16 height 16
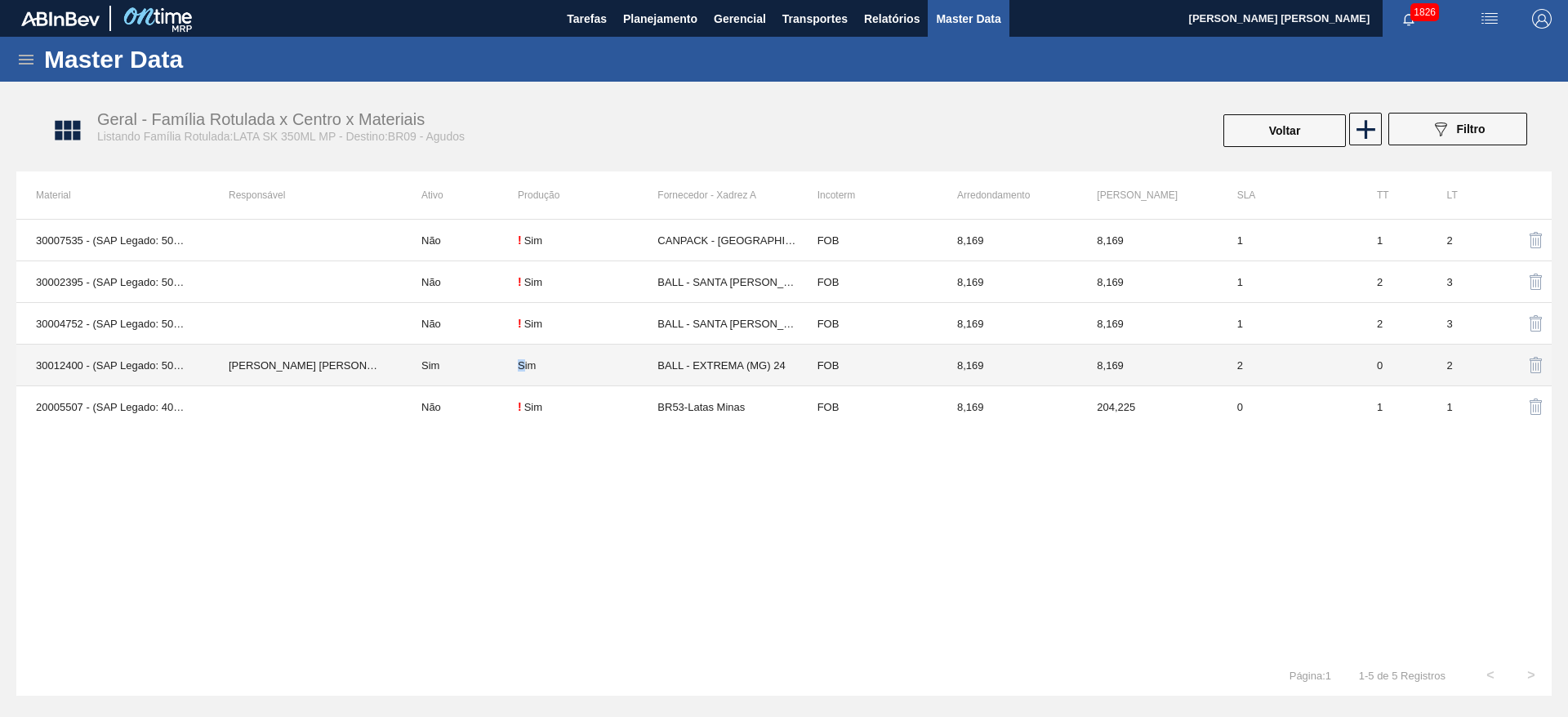
click at [522, 372] on td "Sim" at bounding box center [588, 366] width 140 height 42
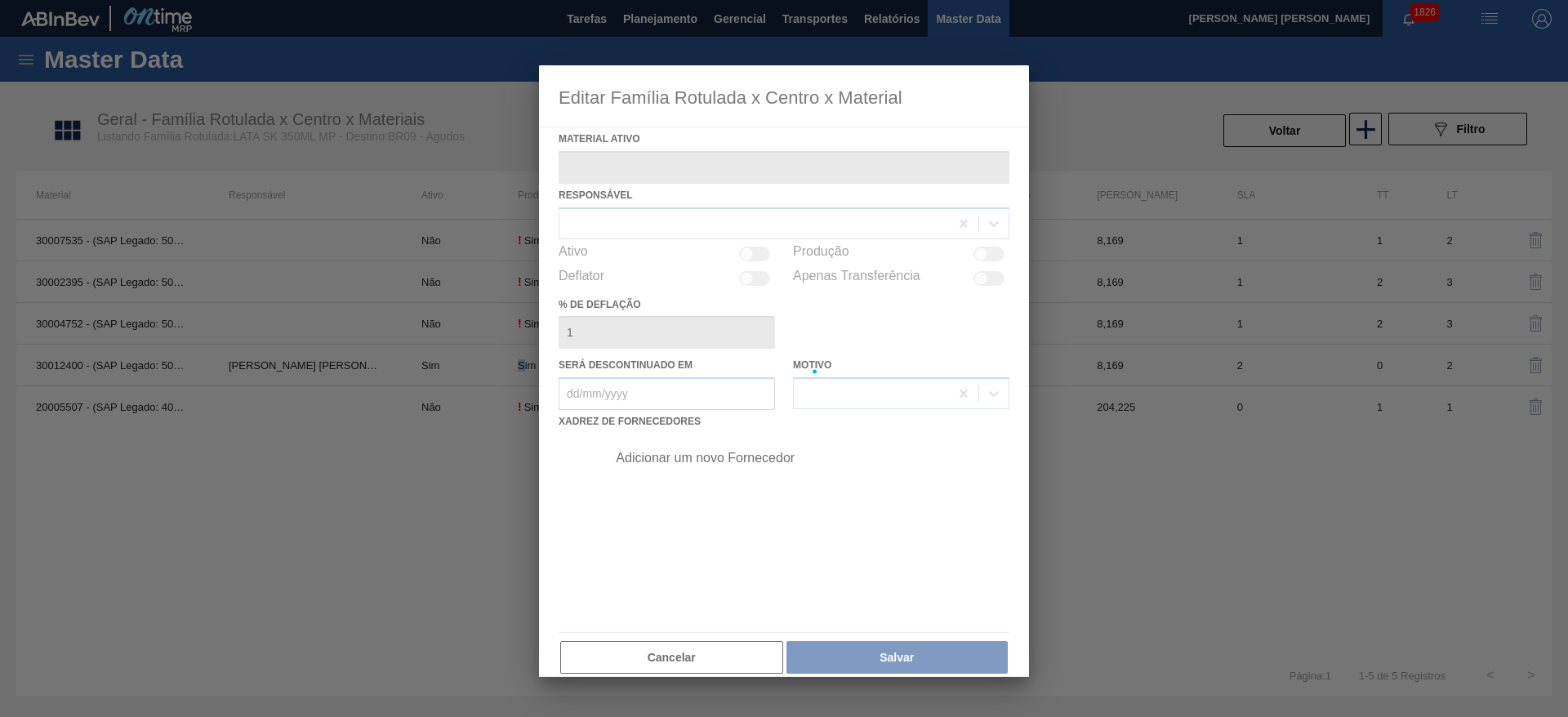
type ativo "30012400 - (SAP Legado: 50798763) - LATA AL. 350ML SK MP 429"
checkbox input "true"
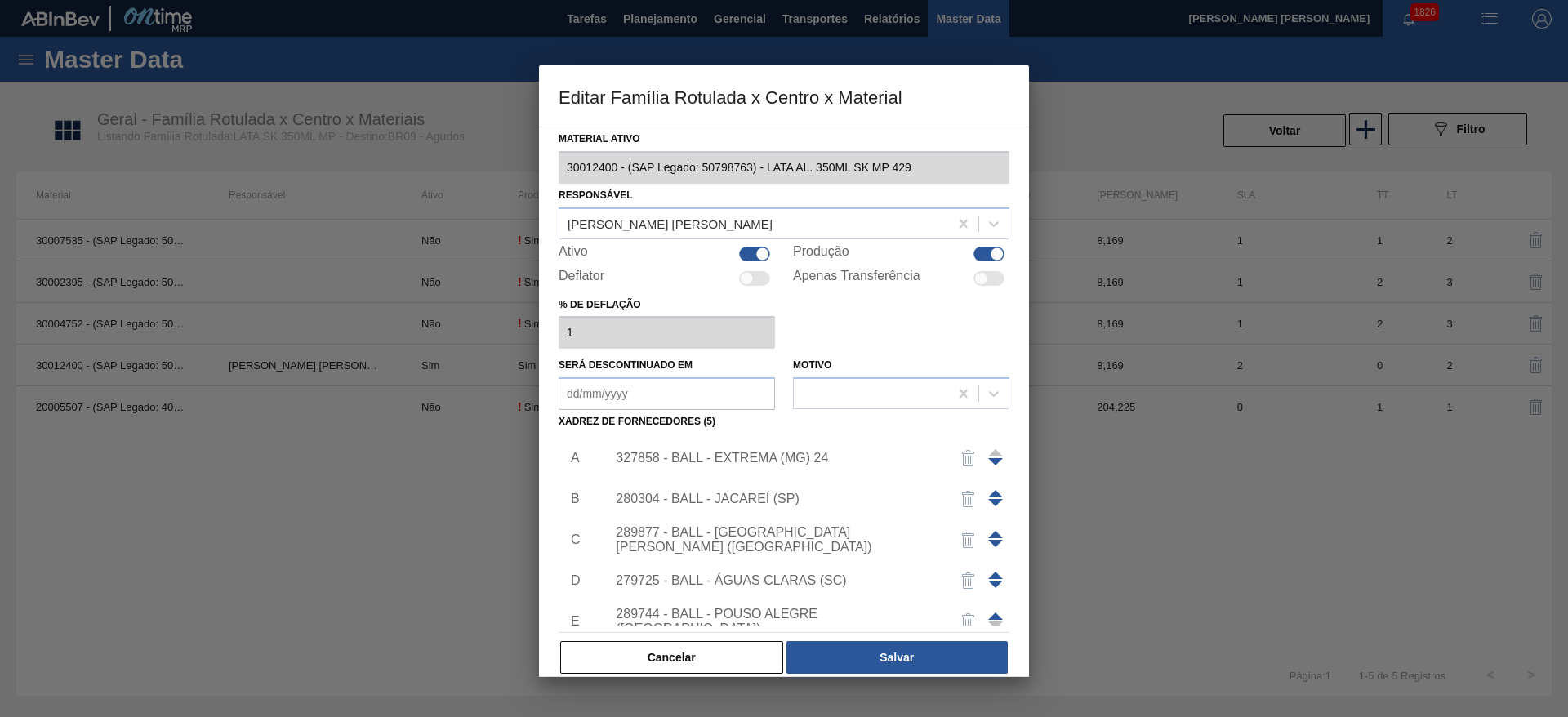
click at [815, 464] on div "327858 - BALL - EXTREMA (MG) 24" at bounding box center [776, 458] width 320 height 15
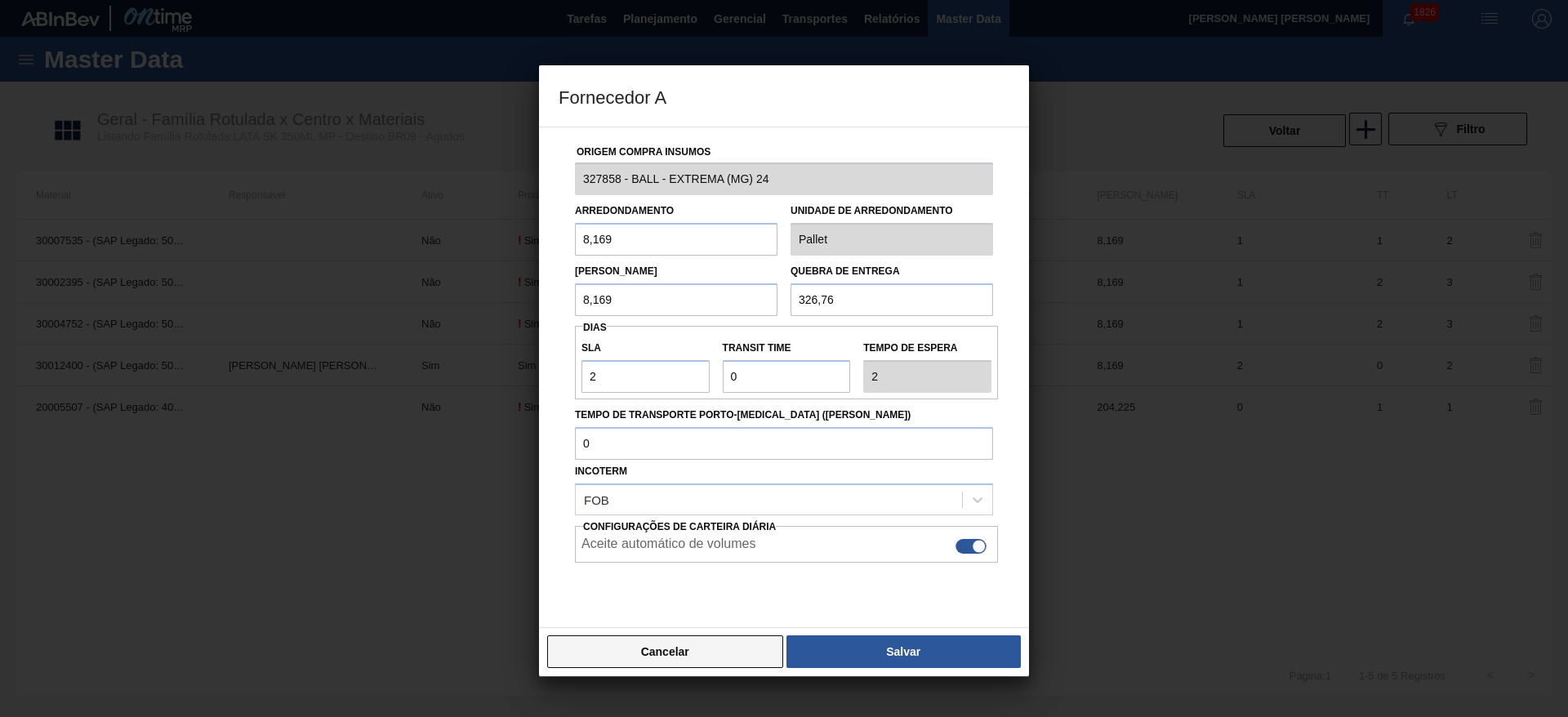
click at [715, 645] on button "Cancelar" at bounding box center [665, 651] width 236 height 33
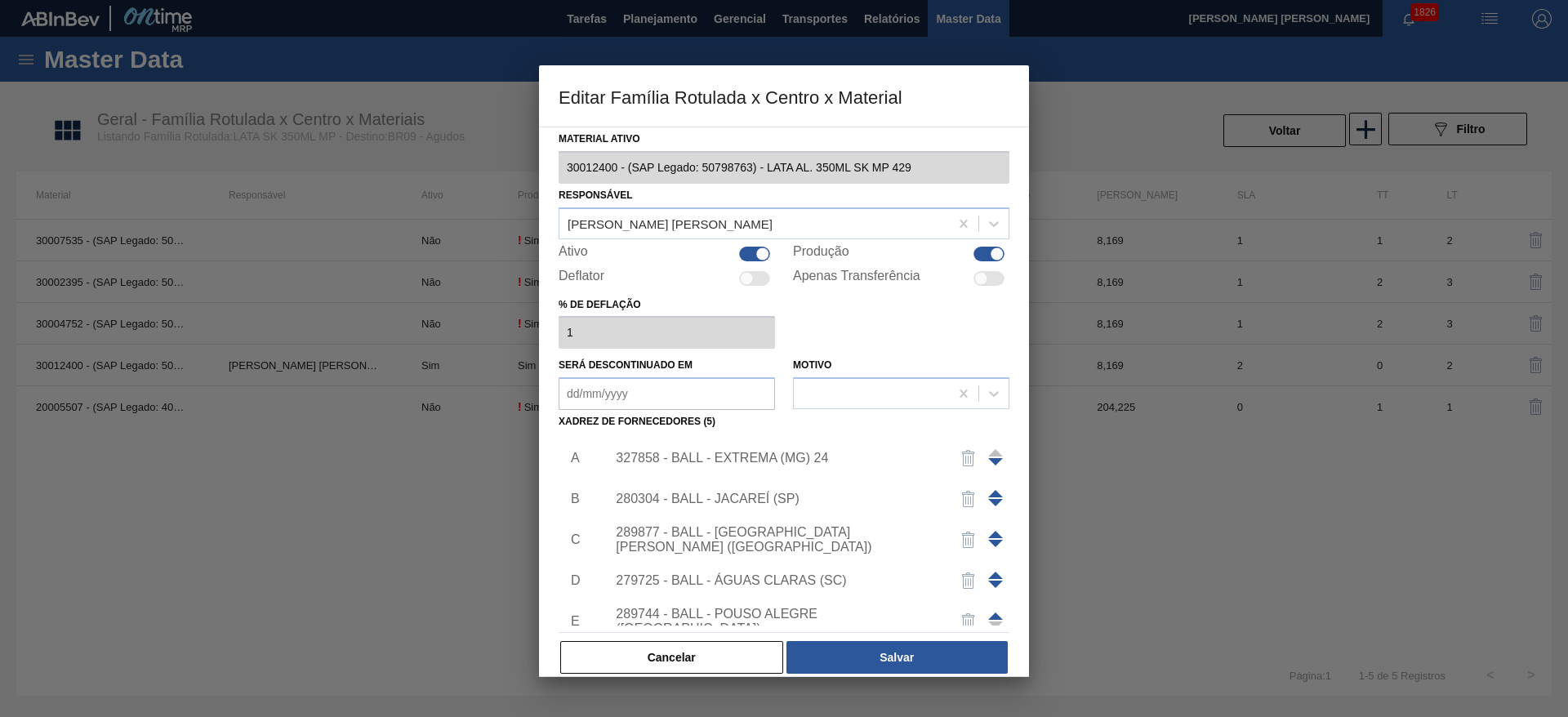
click at [764, 461] on div "327858 - BALL - EXTREMA (MG) 24" at bounding box center [776, 458] width 320 height 15
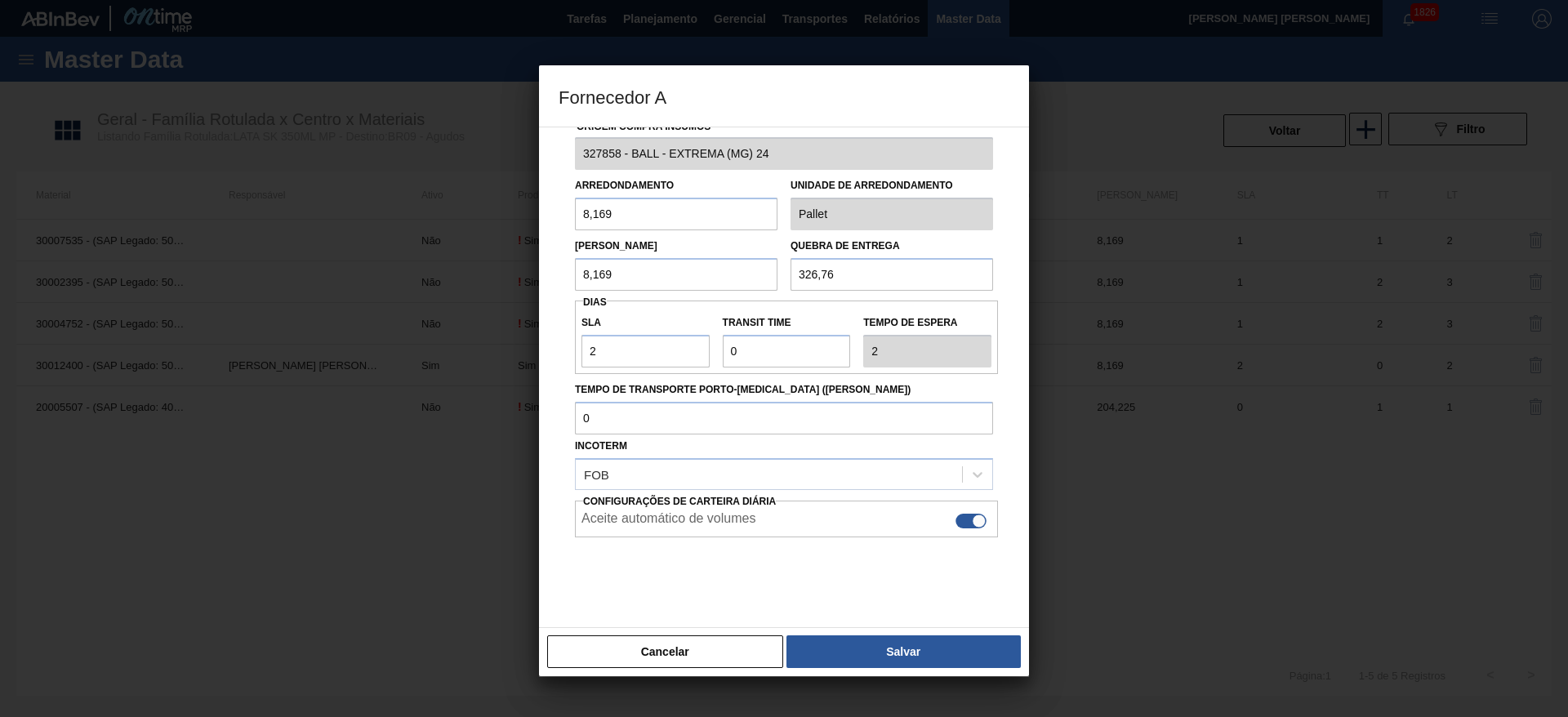
scroll to position [37, 0]
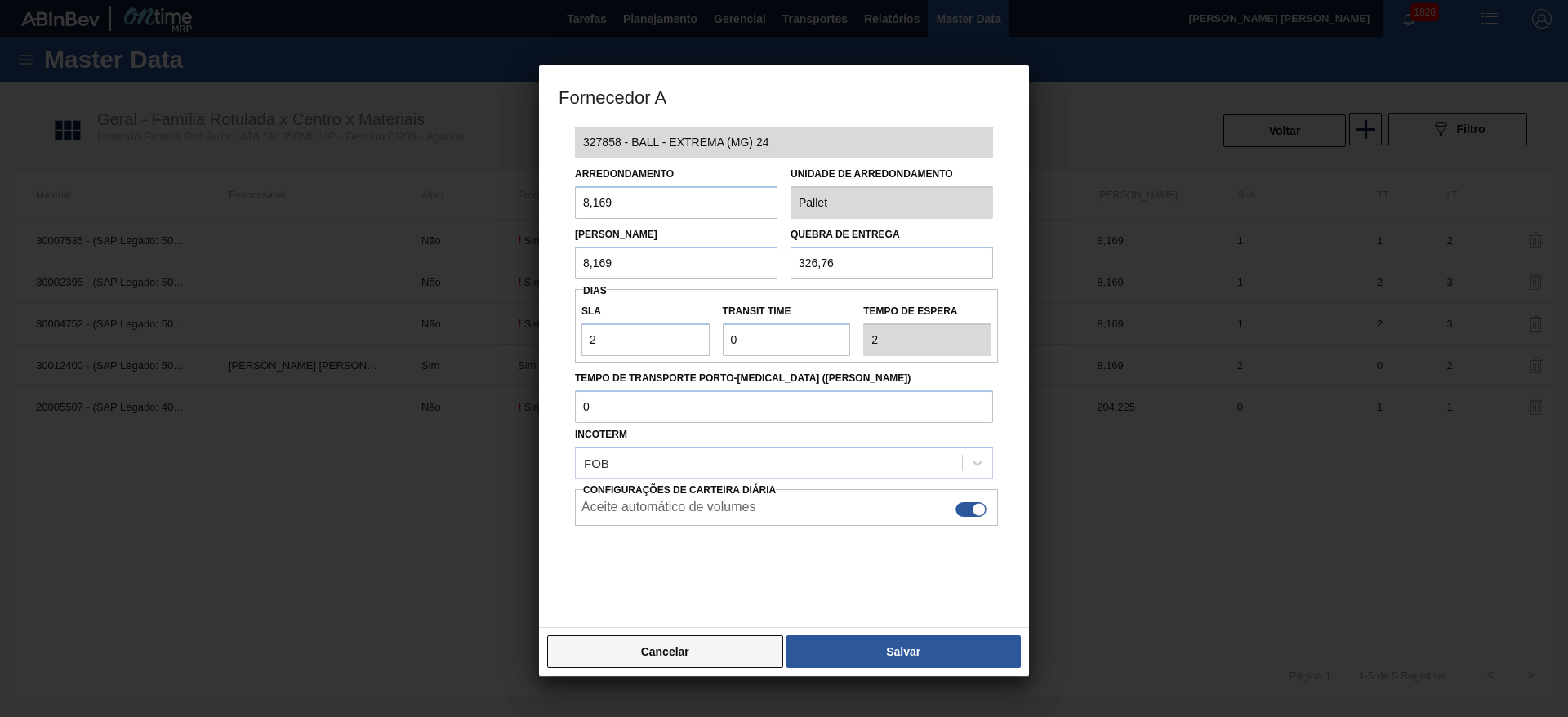
click at [717, 661] on button "Cancelar" at bounding box center [665, 651] width 236 height 33
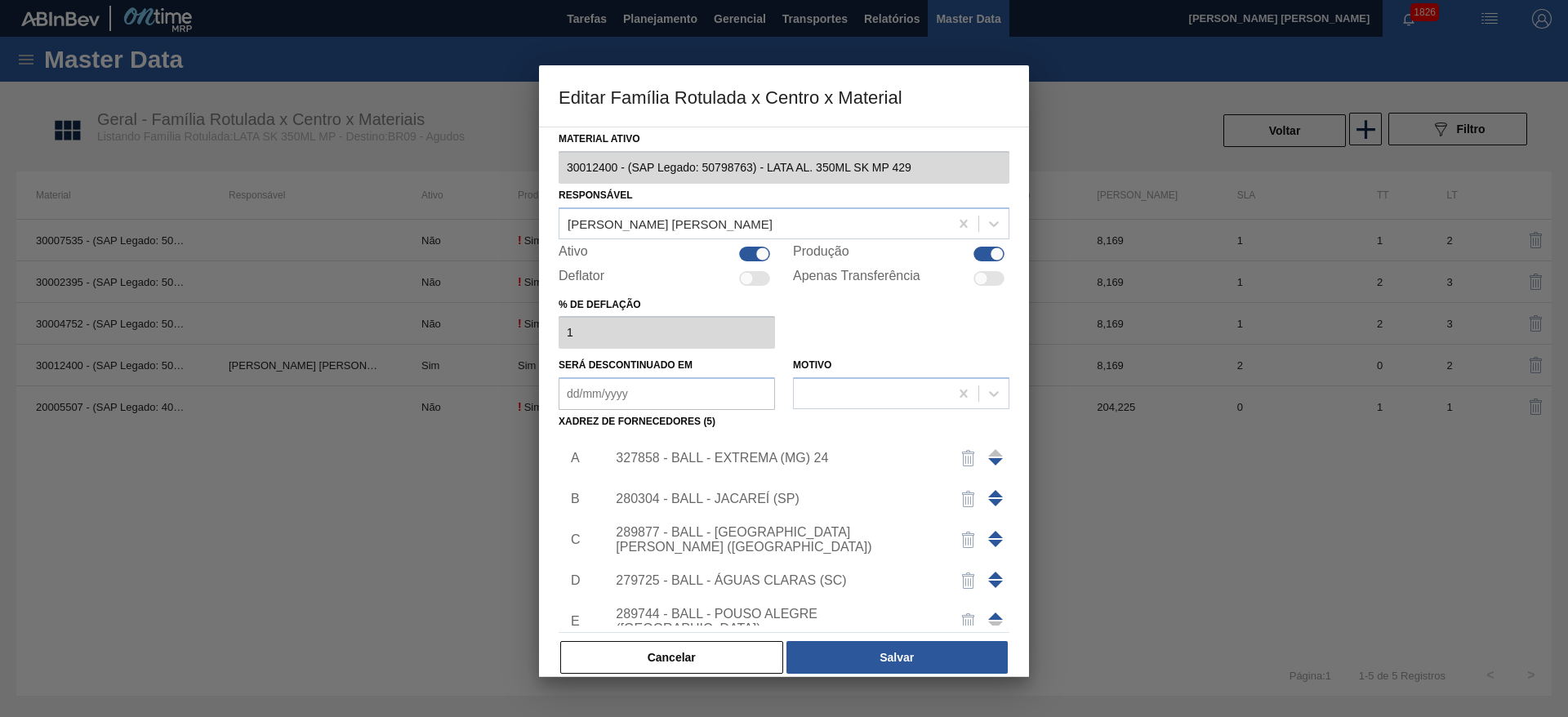
click at [758, 500] on div "280304 - BALL - JACAREÍ (SP)" at bounding box center [776, 499] width 320 height 15
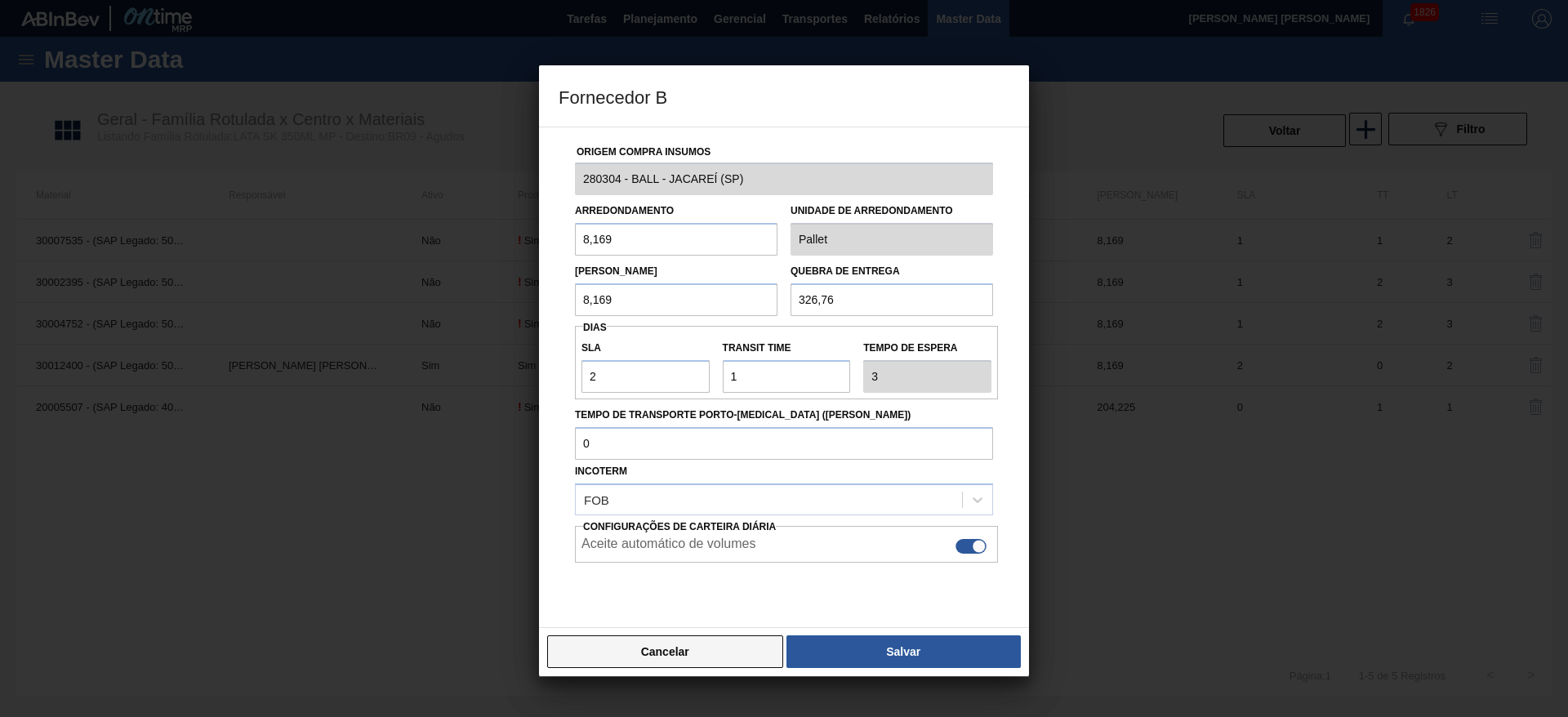
click at [711, 640] on button "Cancelar" at bounding box center [665, 651] width 236 height 33
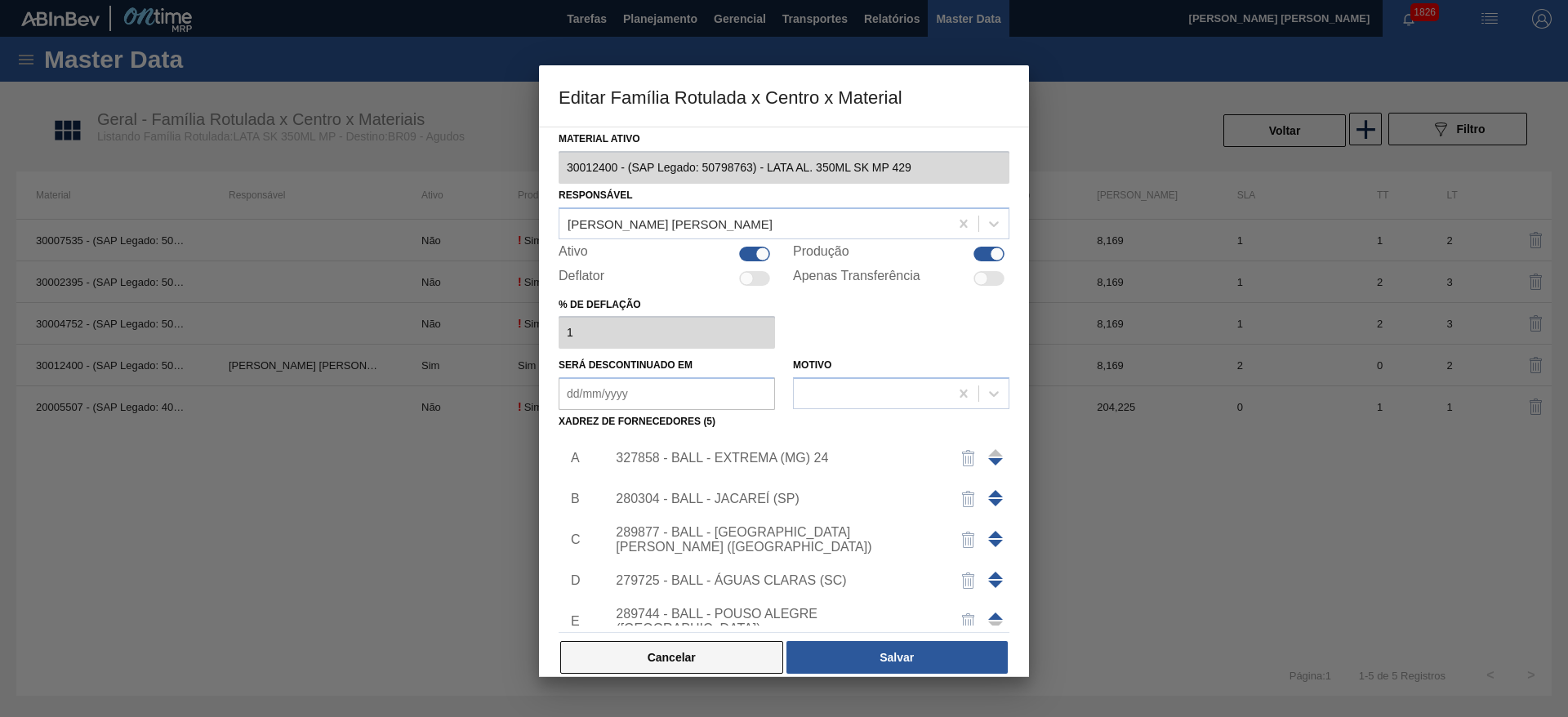
click at [703, 647] on button "Cancelar" at bounding box center [671, 657] width 223 height 33
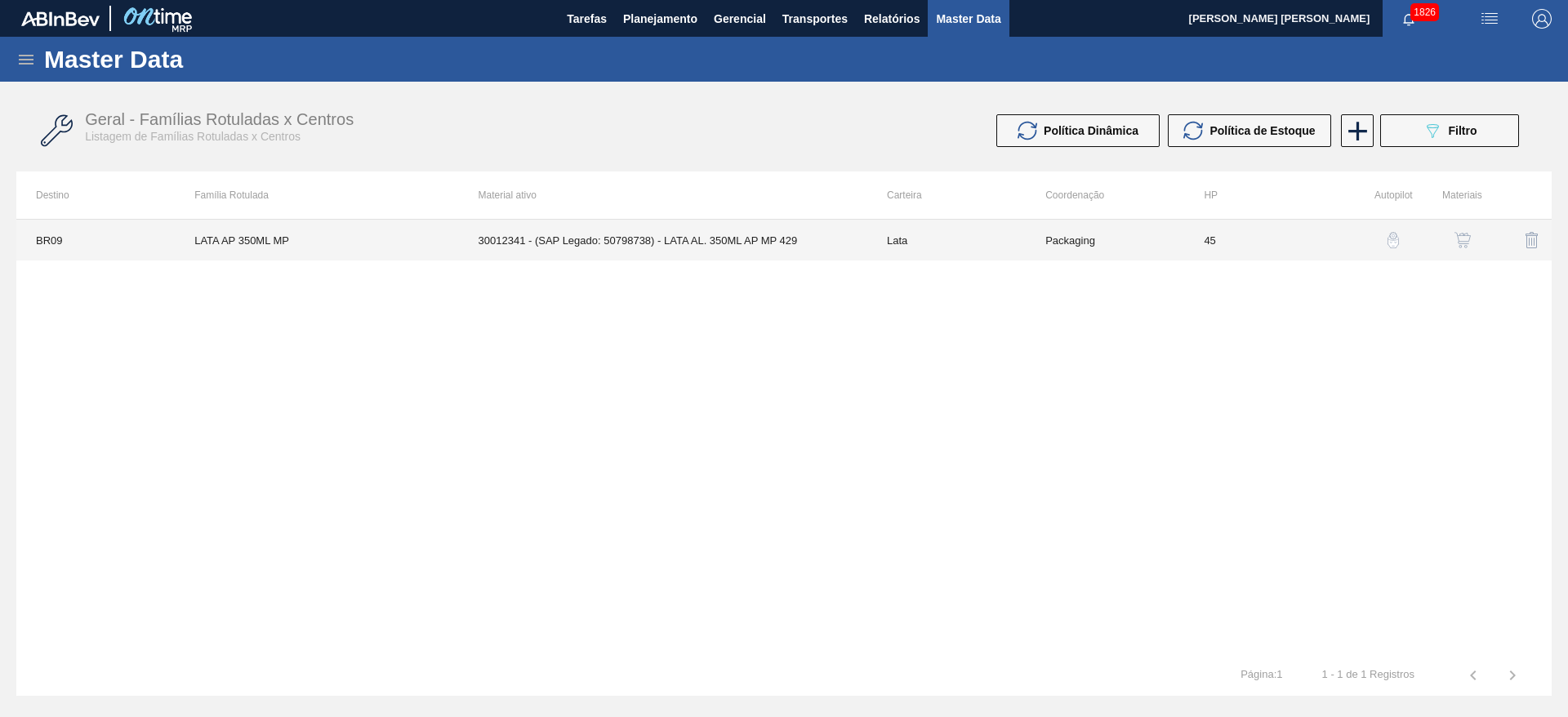
click at [668, 248] on td "30012341 - (SAP Legado: 50798738) - LATA AL. 350ML AP MP 429" at bounding box center [663, 240] width 408 height 41
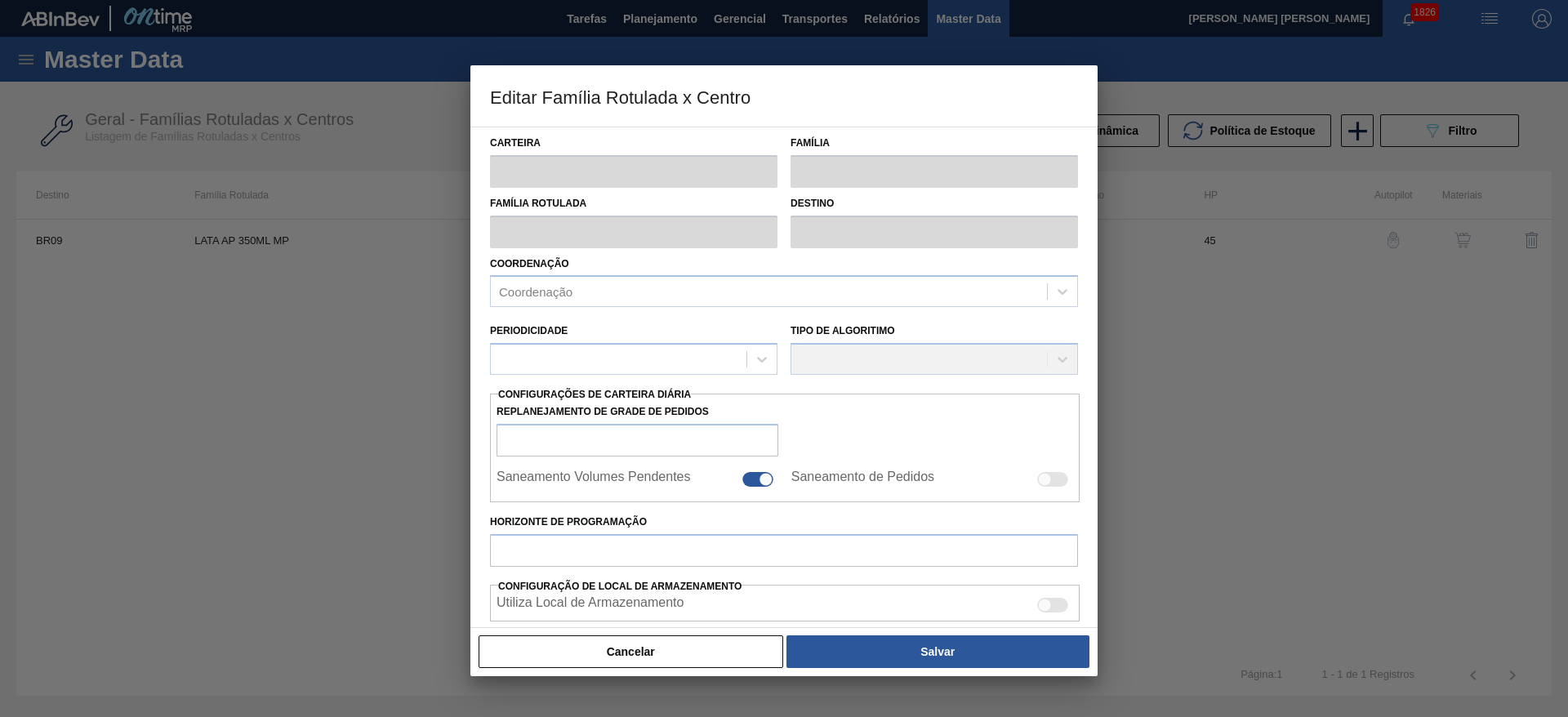
type input "Lata"
type input "LATA AP 350ML MP"
type input "BR09 - Agudos"
type input "15"
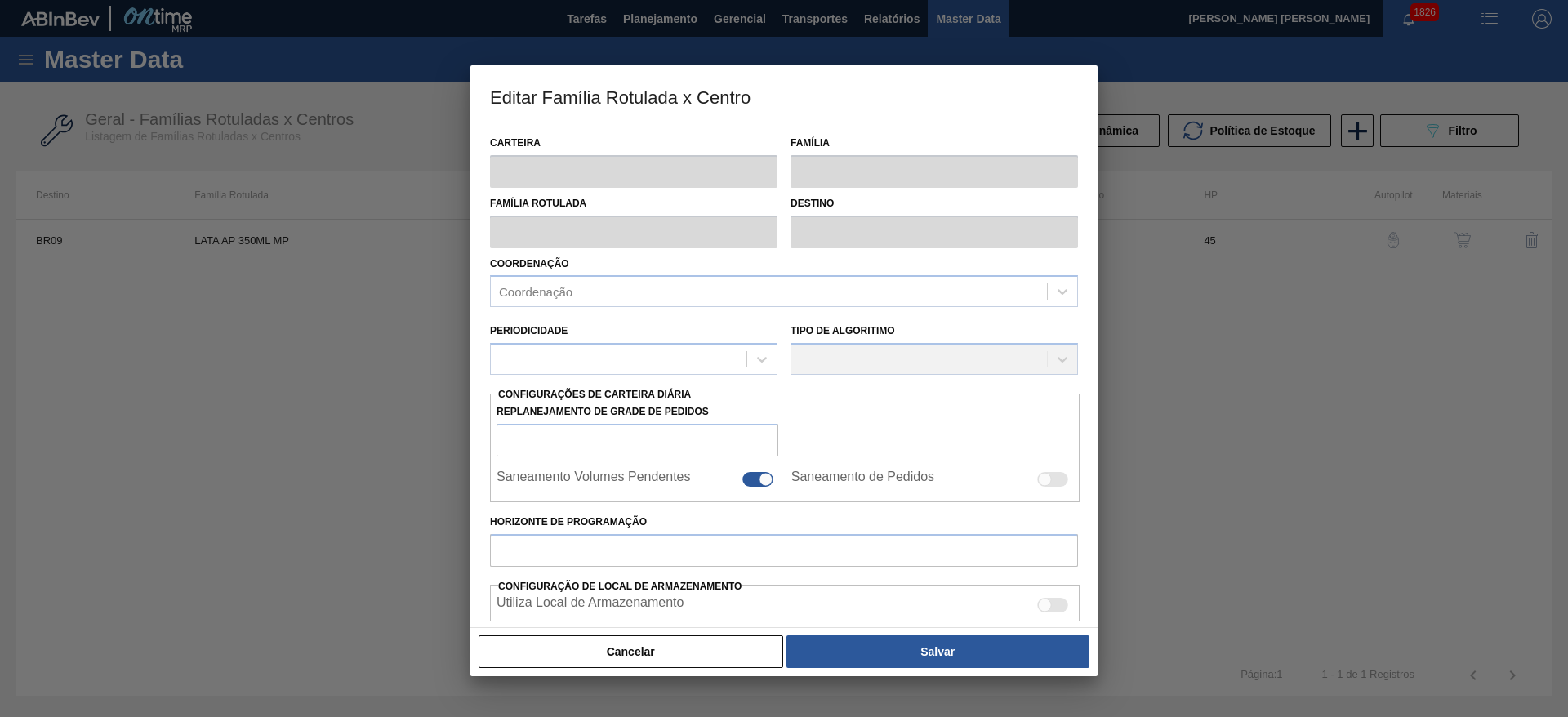
checkbox input "false"
type input "45"
type input "500"
type input "1.000"
type input "100"
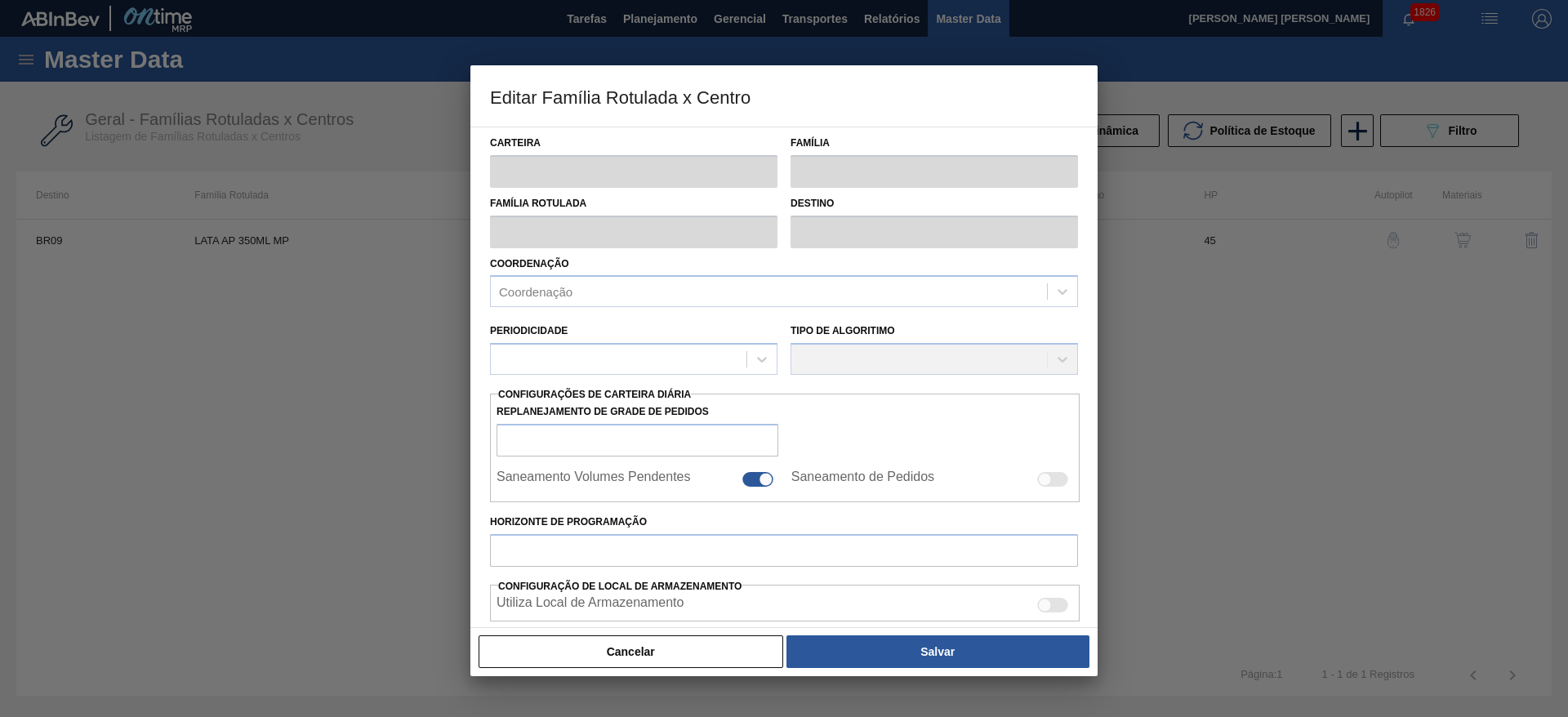
type input "1.000,000"
checkbox input "true"
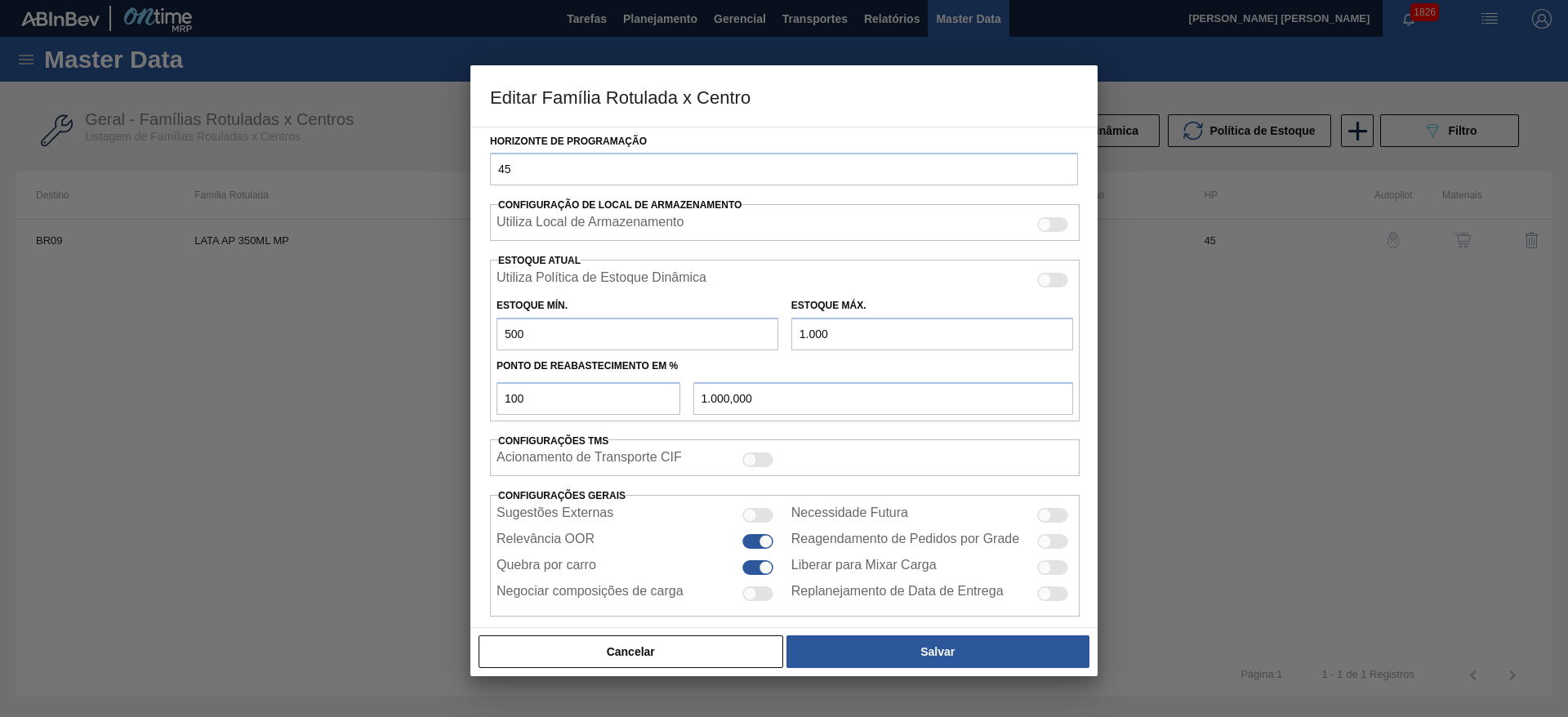
scroll to position [402, 0]
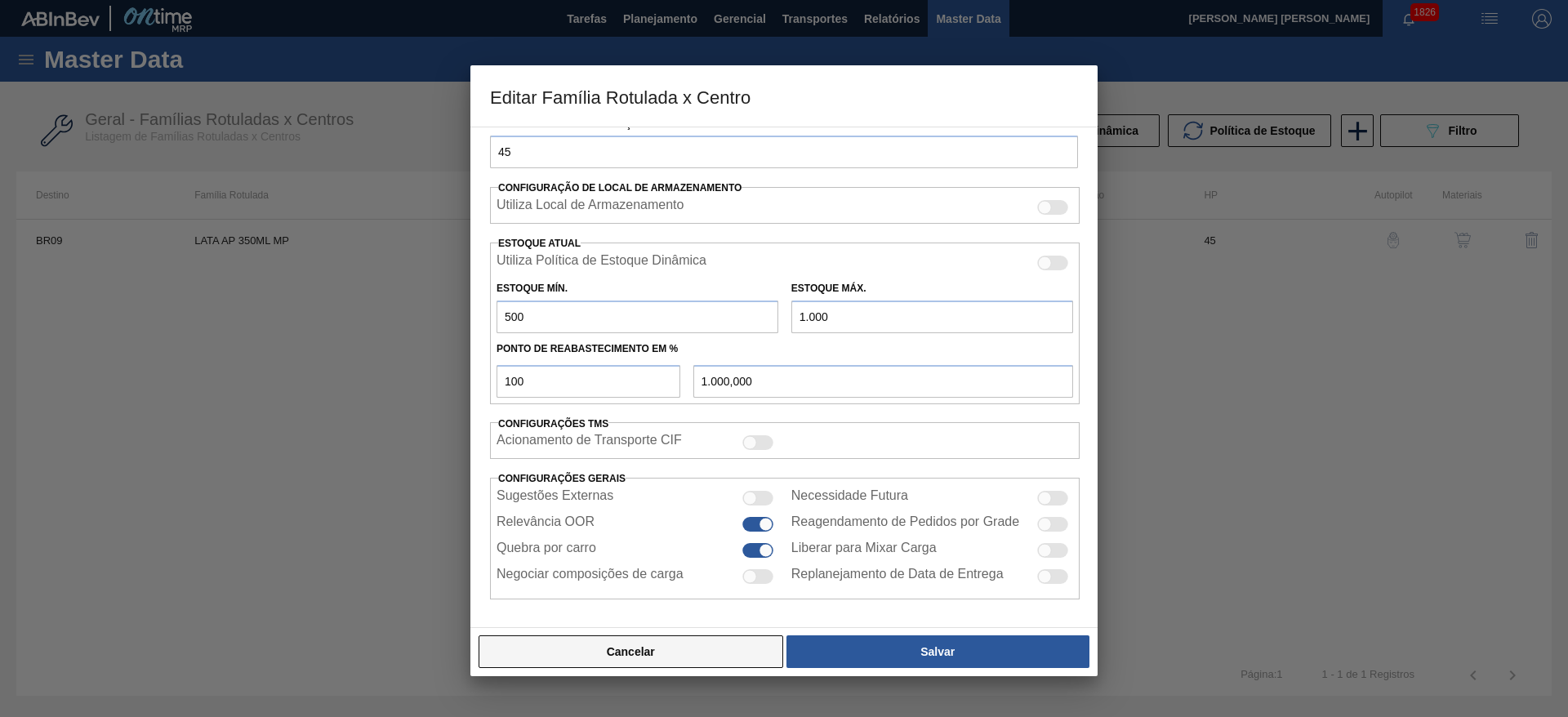
click at [714, 649] on button "Cancelar" at bounding box center [631, 651] width 305 height 33
